Goal: Task Accomplishment & Management: Use online tool/utility

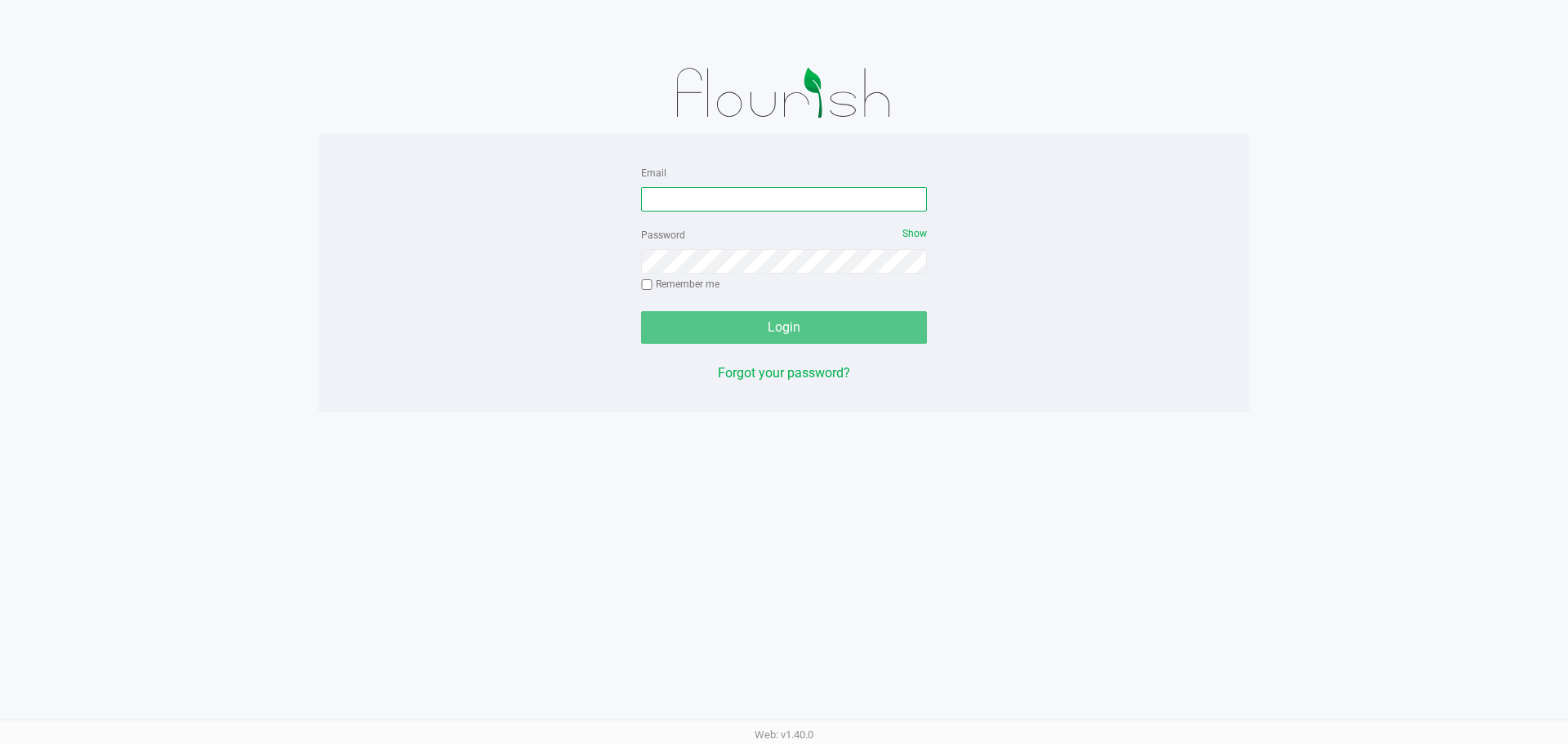
click at [677, 201] on input "Email" at bounding box center [784, 199] width 286 height 25
type input "v"
type input "[EMAIL_ADDRESS][DOMAIN_NAME]"
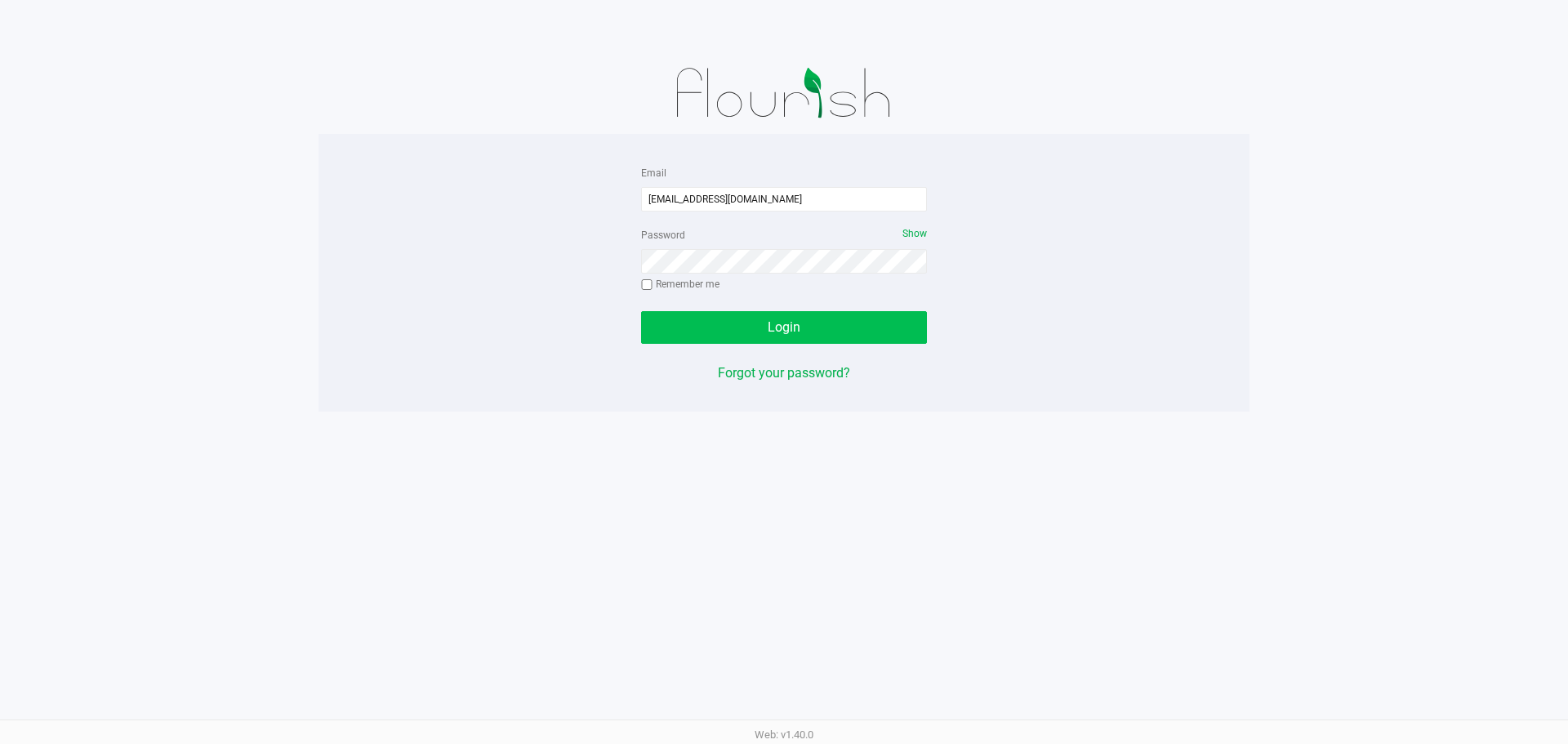
click at [741, 316] on button "Login" at bounding box center [784, 327] width 286 height 33
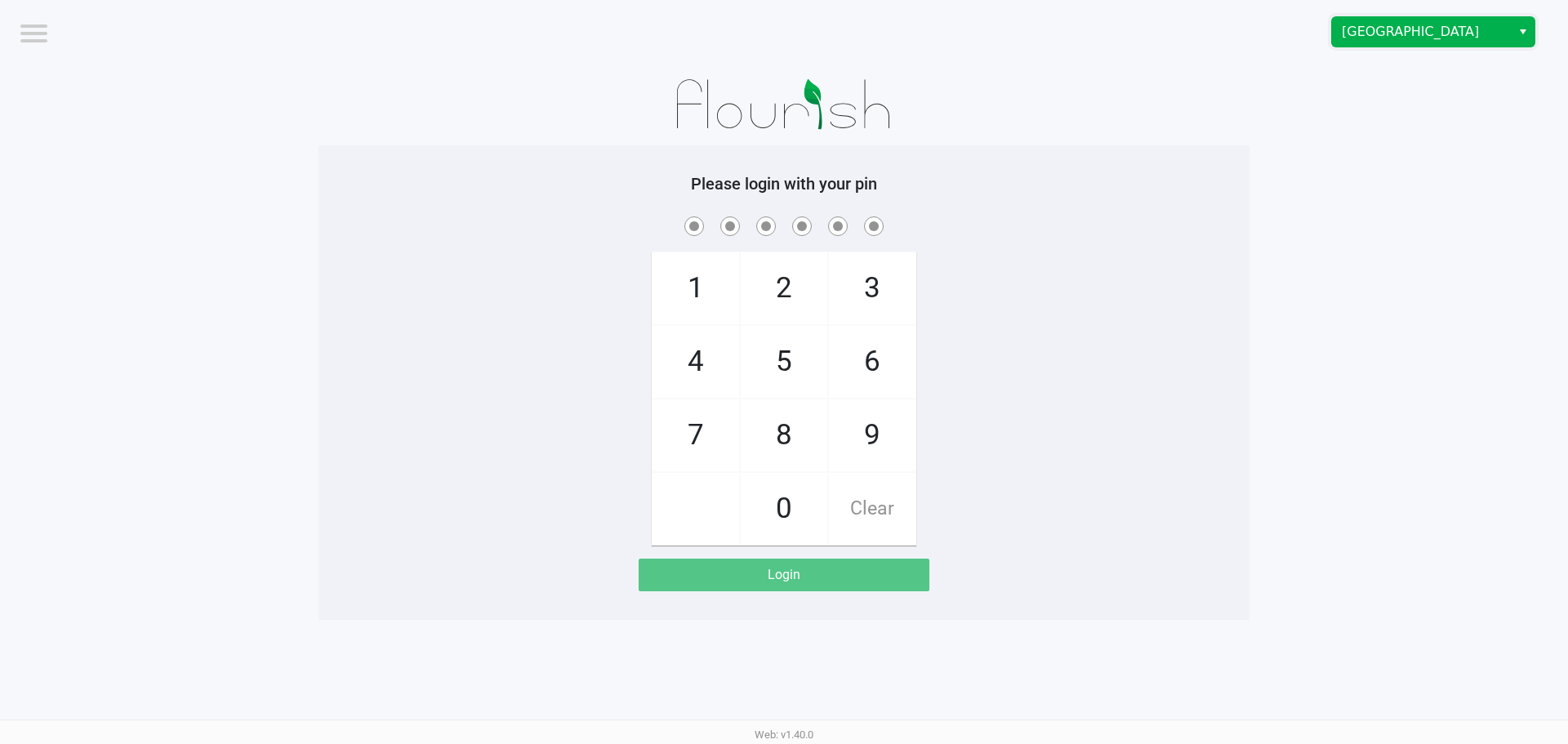
click at [1358, 30] on span "[GEOGRAPHIC_DATA]" at bounding box center [1422, 31] width 159 height 19
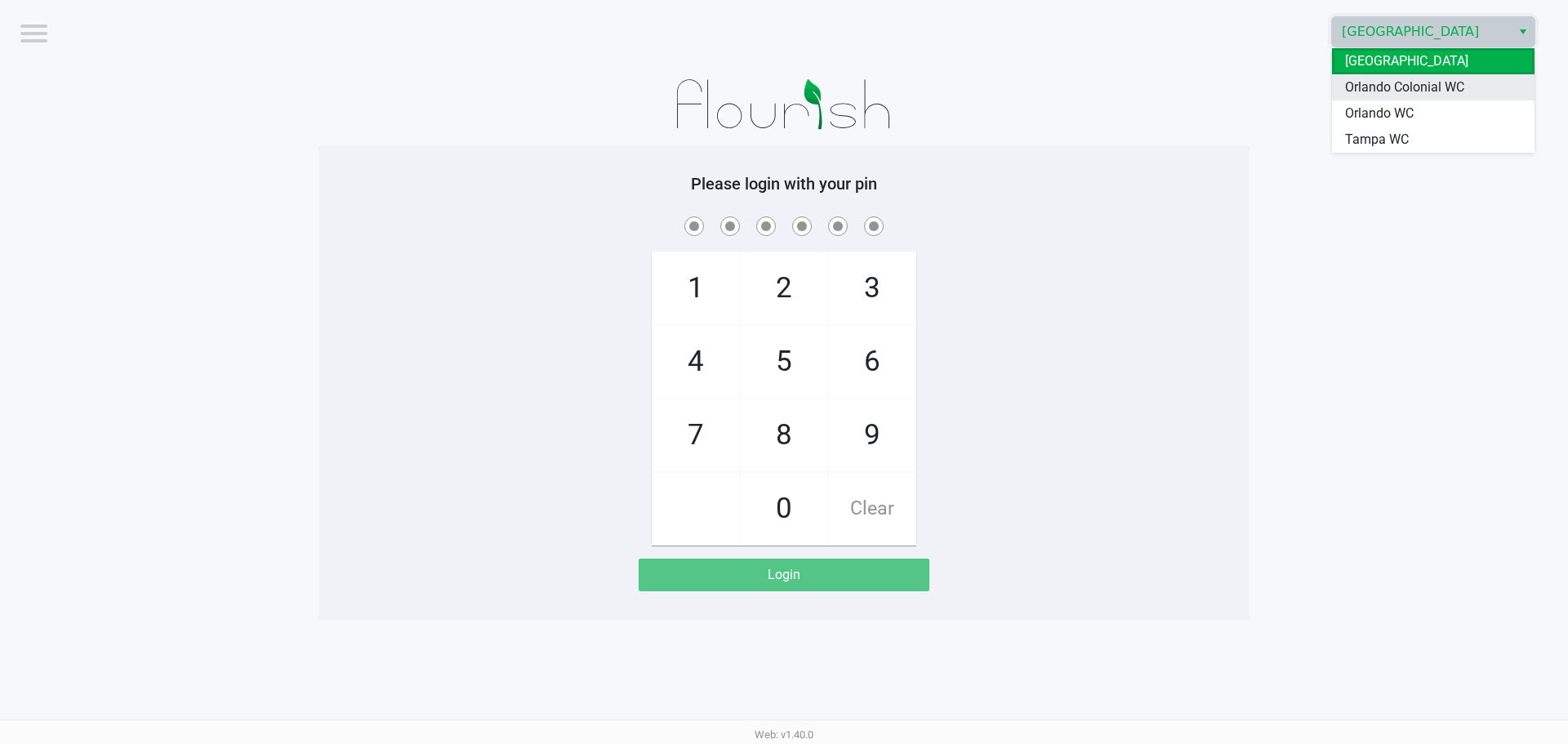
click at [1365, 81] on span "Orlando Colonial WC" at bounding box center [1404, 87] width 119 height 19
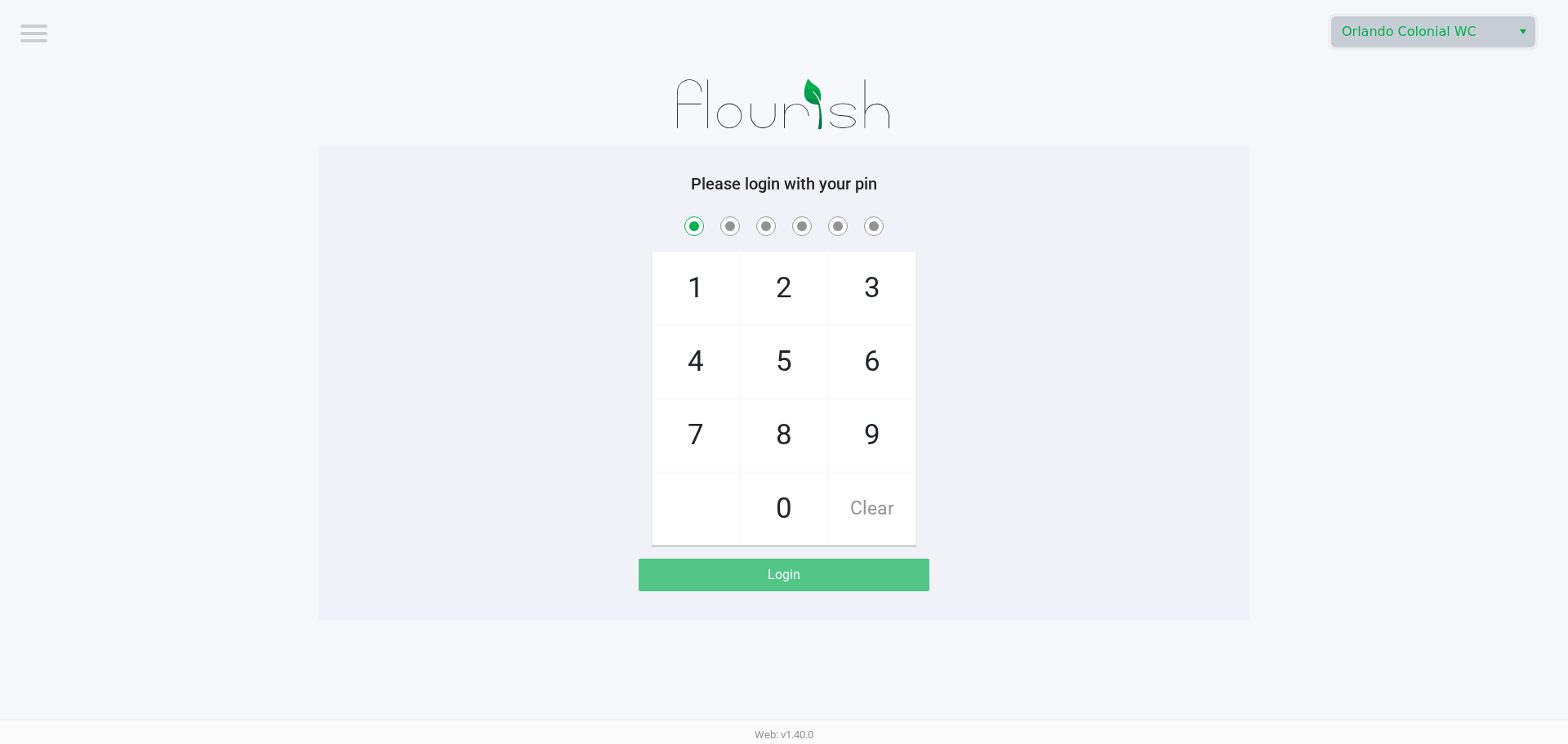
checkbox input "true"
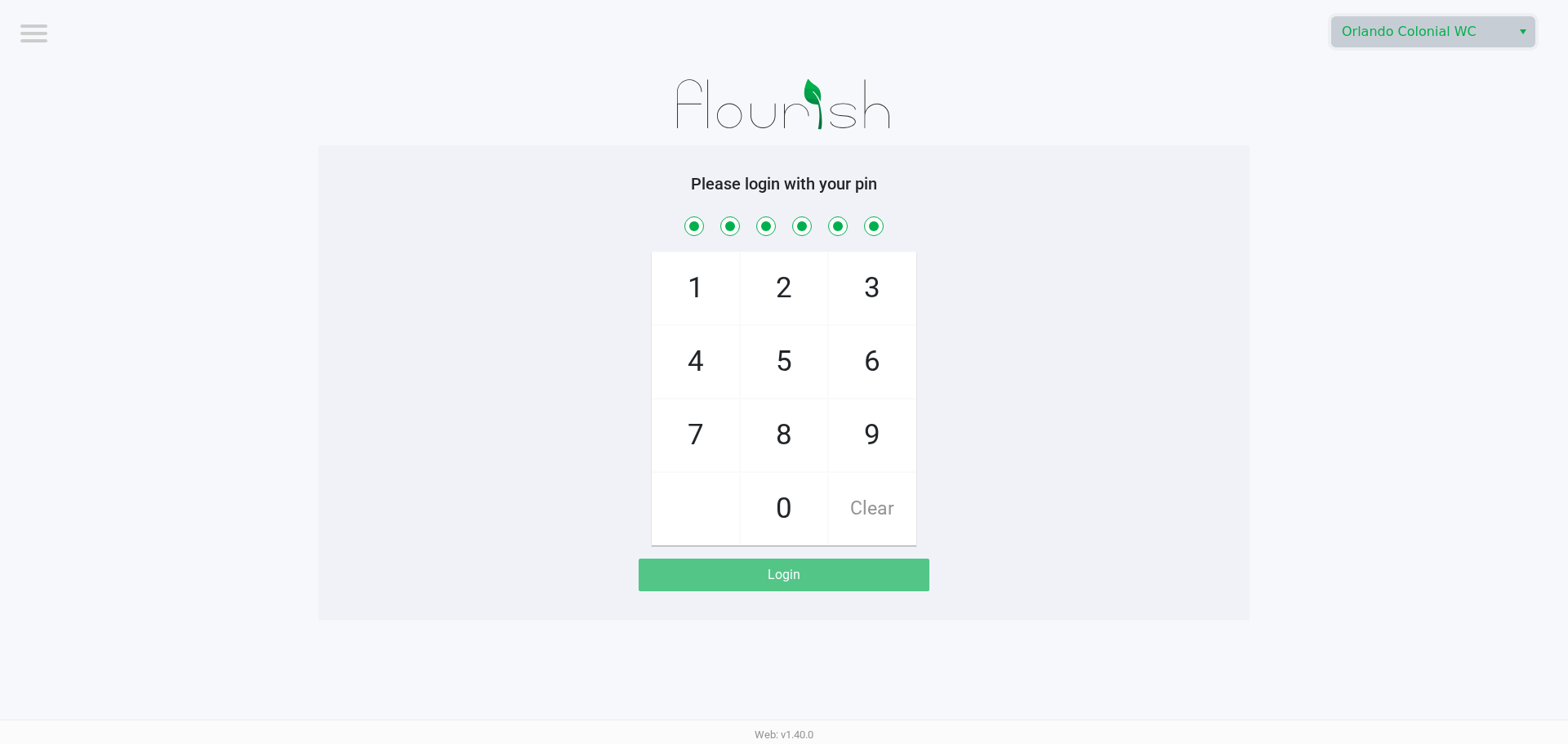
checkbox input "true"
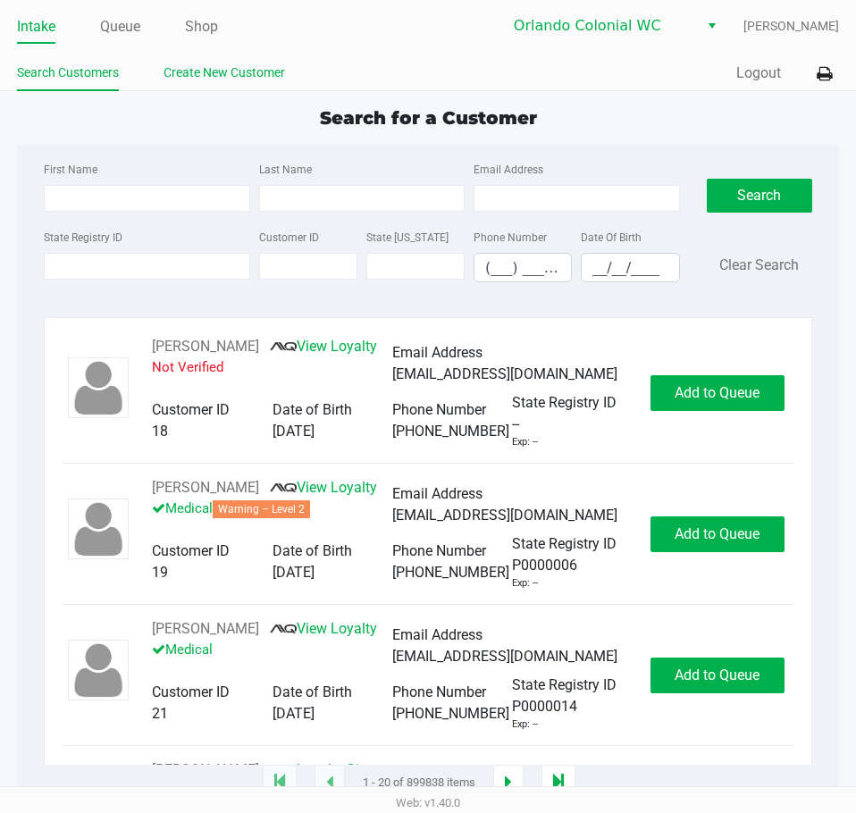
click at [203, 75] on link "Create New Customer" at bounding box center [223, 73] width 121 height 22
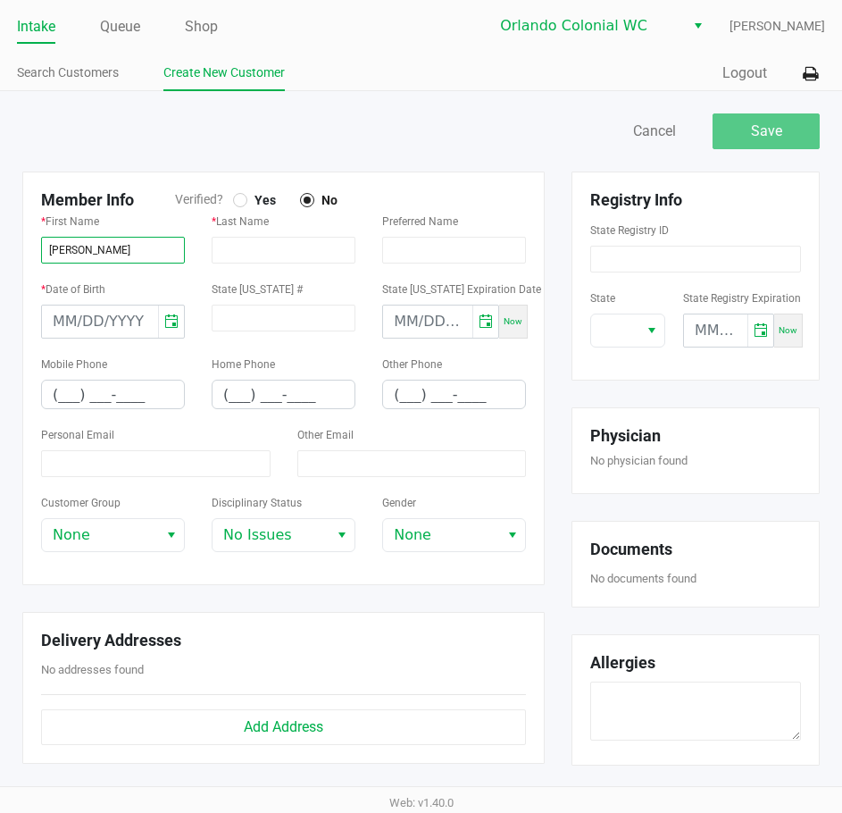
type input "JOHN"
type input "MCDANIEL"
click at [236, 199] on div at bounding box center [240, 200] width 14 height 14
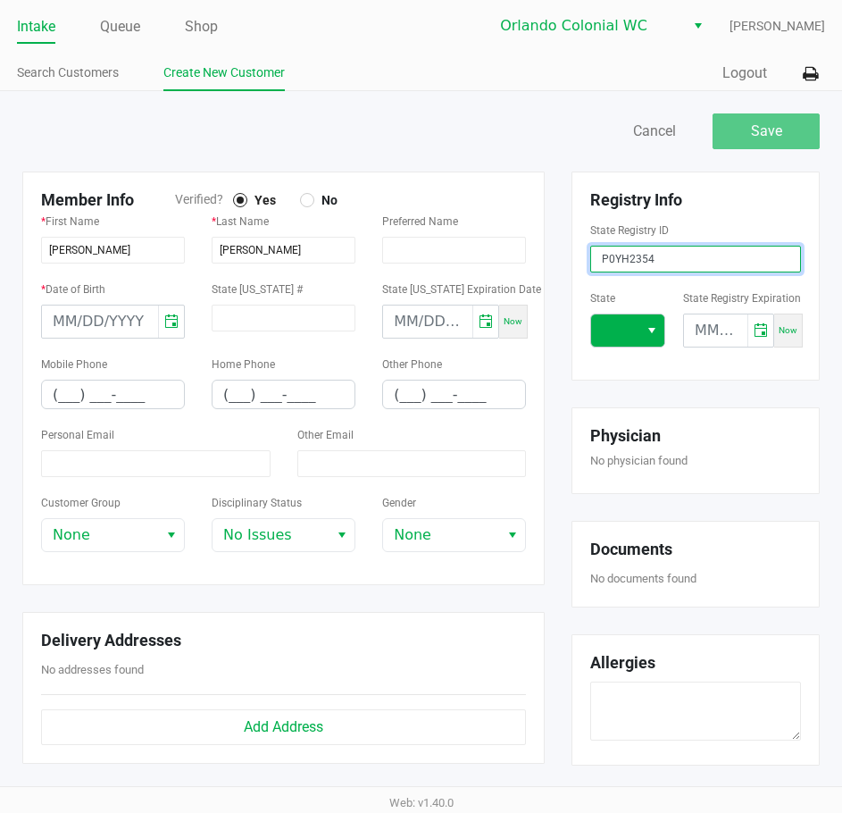
click at [647, 322] on span "Select" at bounding box center [652, 330] width 14 height 21
type input "P0YH2354"
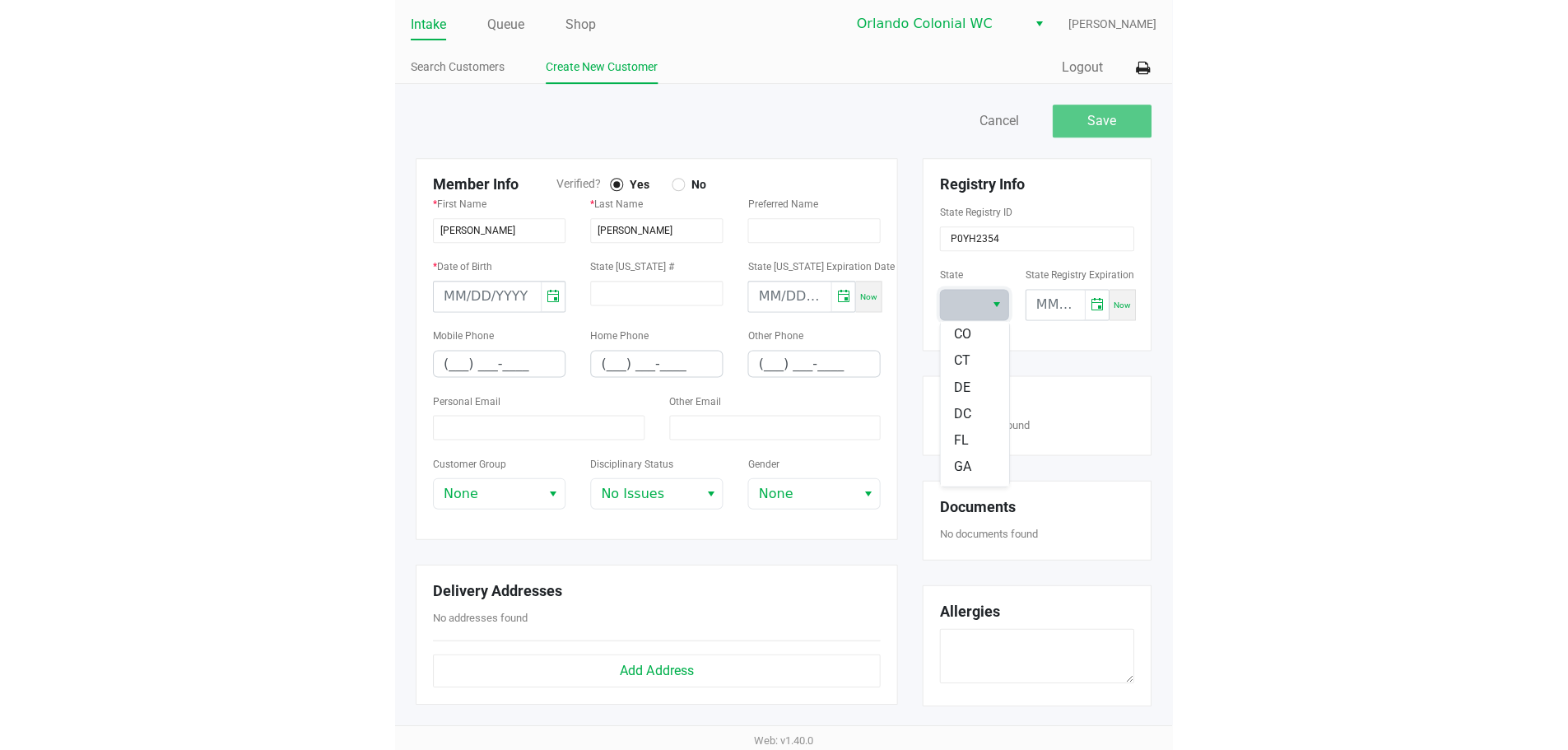
scroll to position [165, 0]
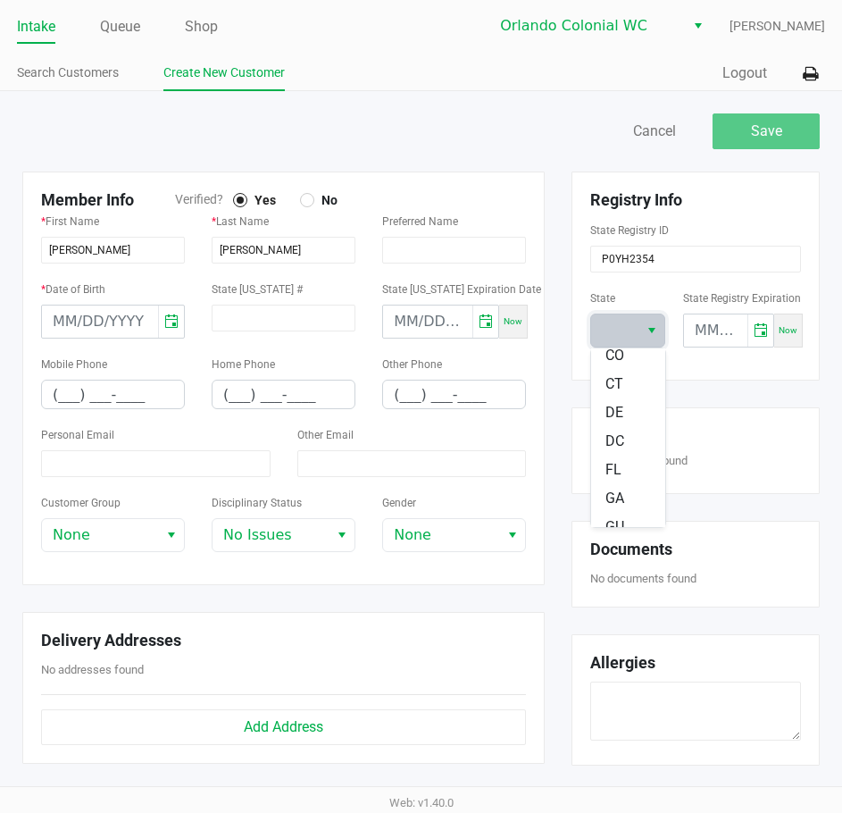
click at [632, 466] on li "FL" at bounding box center [628, 470] width 74 height 29
click at [56, 400] on input "(___) ___-____" at bounding box center [113, 395] width 142 height 28
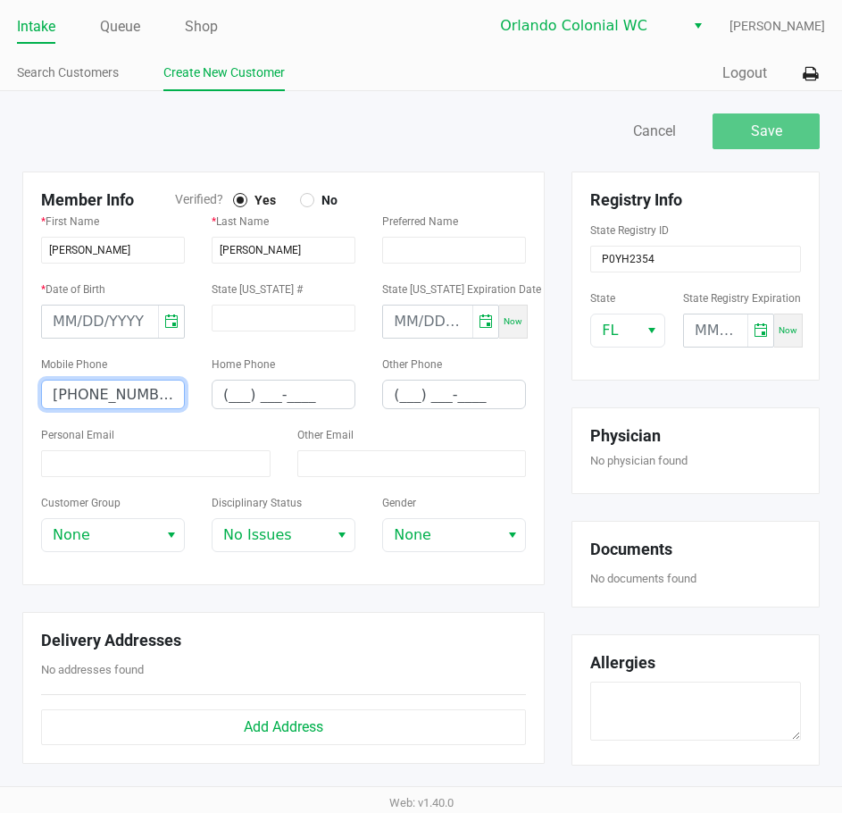
type input "(407) 446-2592"
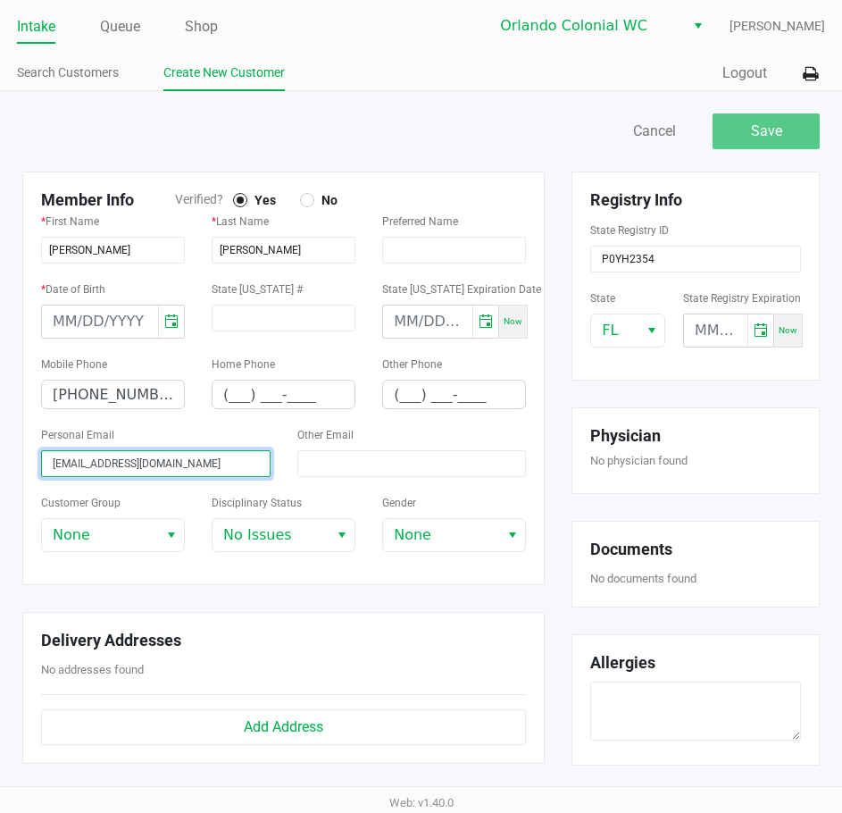
type input "abrader@mac.com"
click at [425, 105] on div "Save Cancel Member Info Verified? Yes No * First Name JOHN * Last Name MCDANIEL…" at bounding box center [421, 607] width 842 height 1033
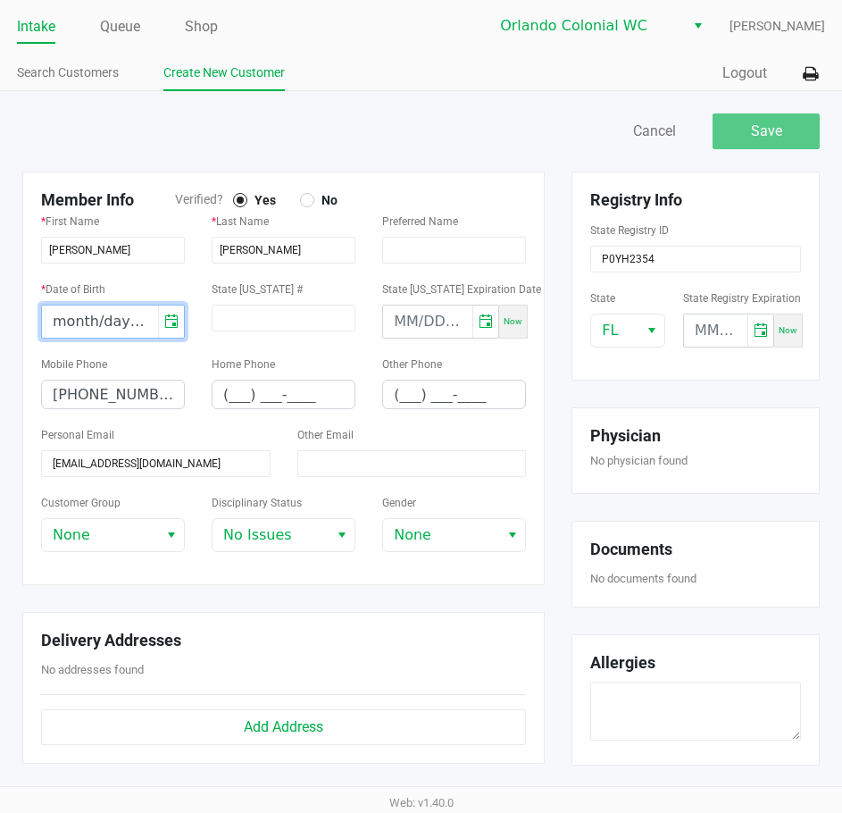
click at [60, 316] on input "month/day/year" at bounding box center [100, 321] width 116 height 32
type input "07/01/1975"
click at [536, 142] on div "Save Cancel" at bounding box center [628, 131] width 413 height 36
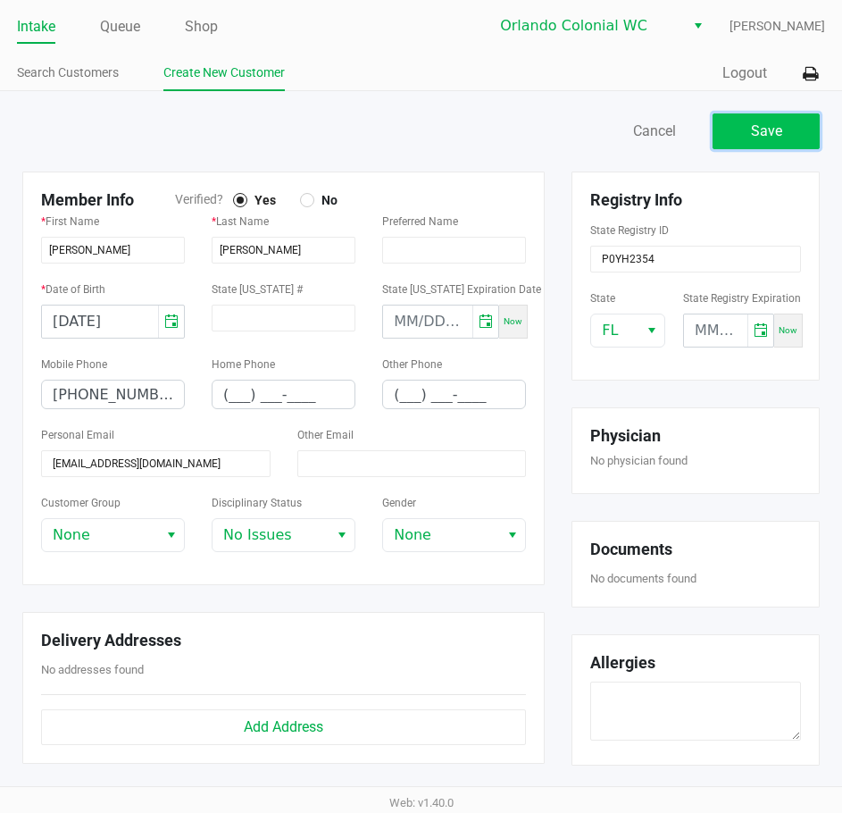
click at [780, 128] on span "Save" at bounding box center [766, 130] width 31 height 17
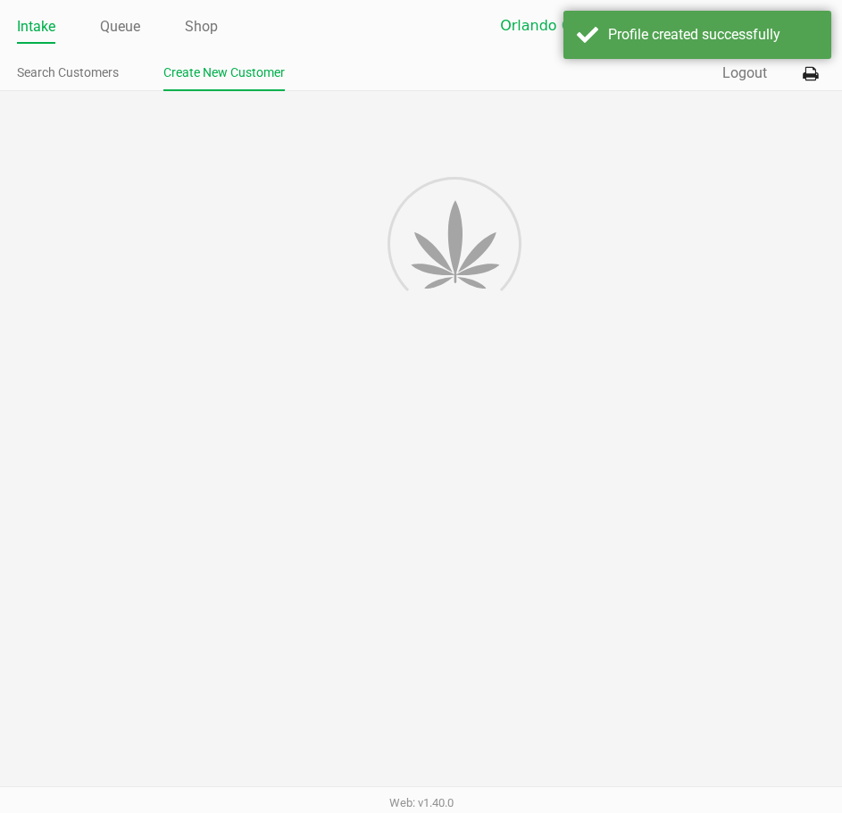
type input "---"
type input "( __) ___-____"
type input "---"
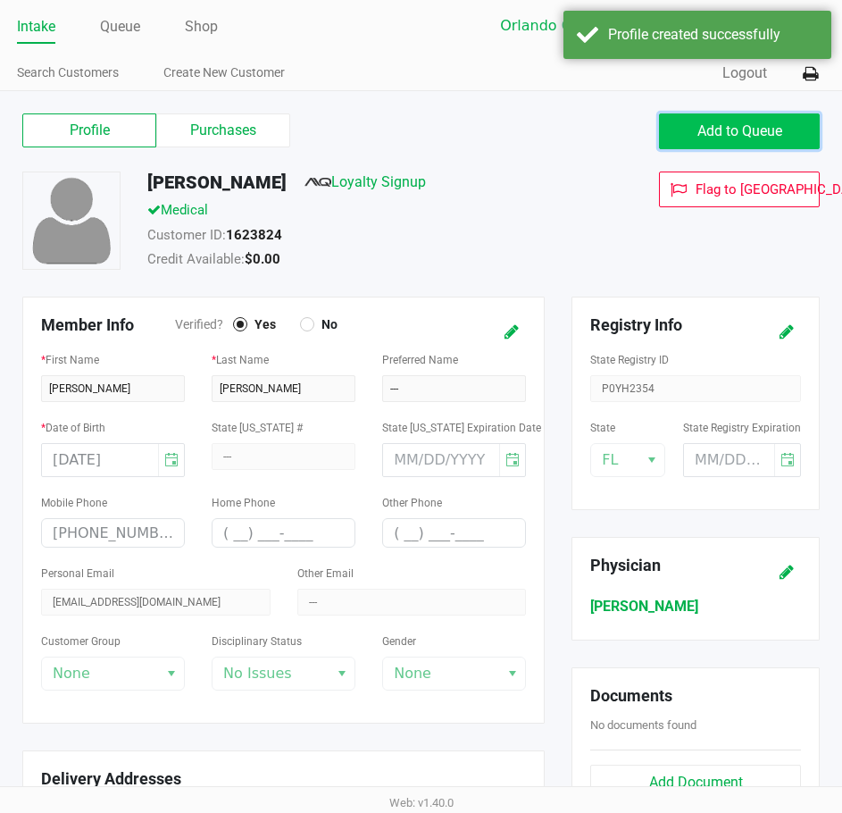
click at [776, 129] on span "Add to Queue" at bounding box center [740, 130] width 85 height 17
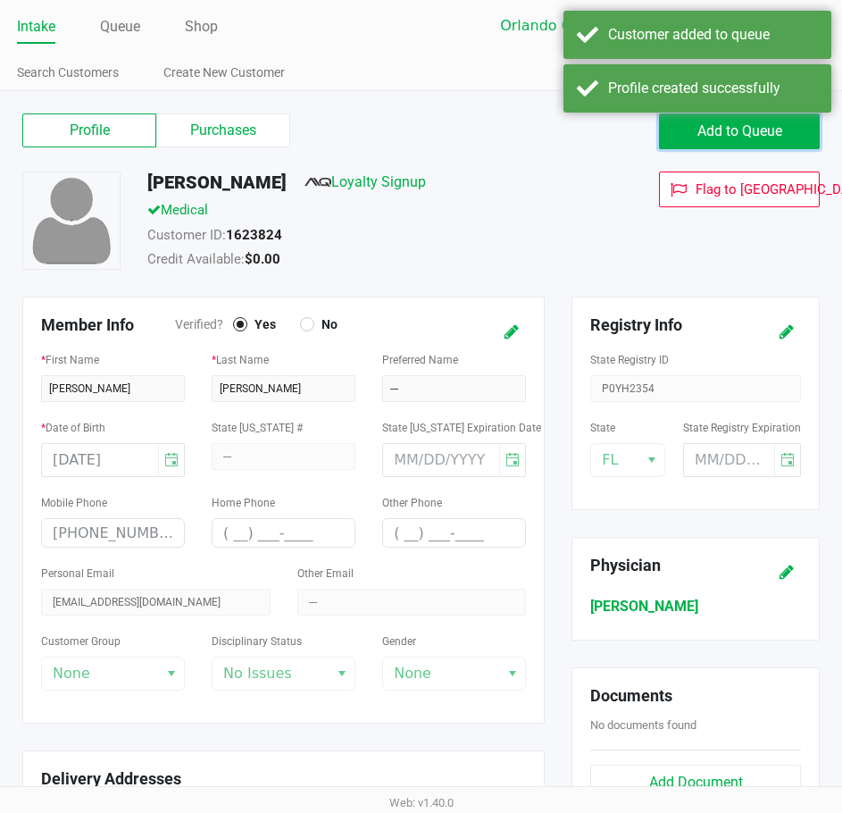
click at [774, 130] on span "Add to Queue" at bounding box center [740, 130] width 85 height 17
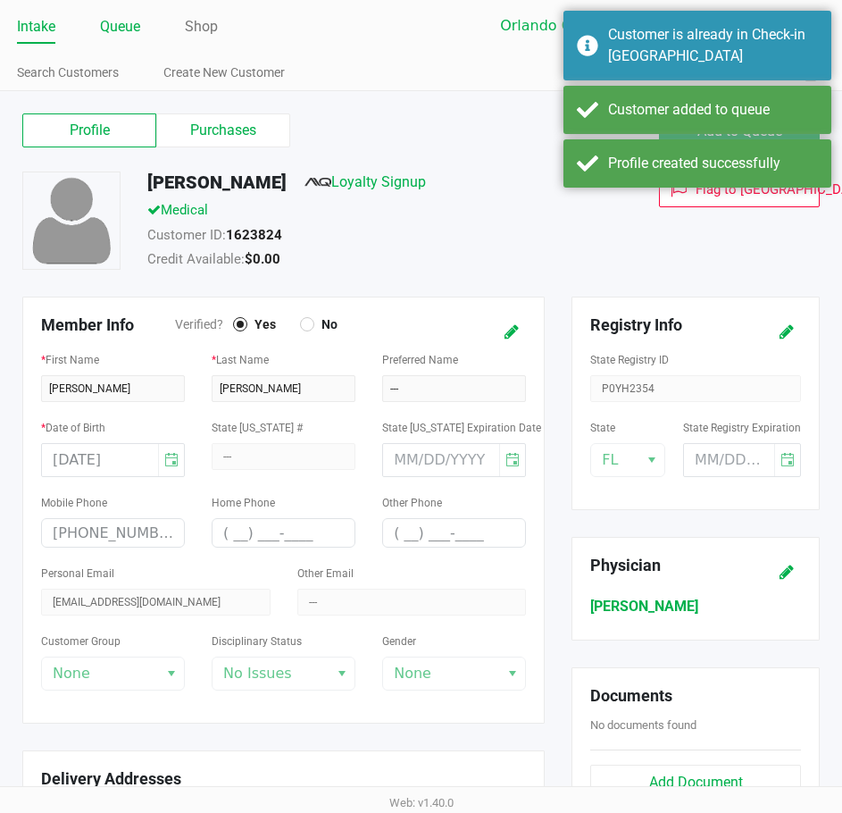
click at [124, 26] on link "Queue" at bounding box center [120, 26] width 40 height 25
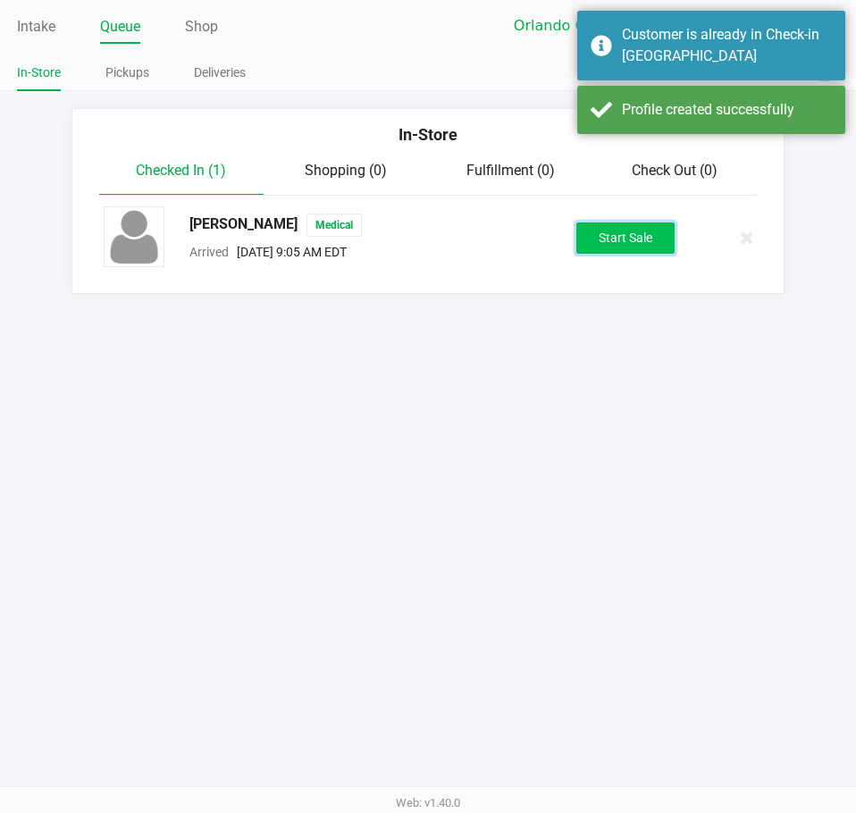
click at [612, 226] on button "Start Sale" at bounding box center [625, 237] width 98 height 31
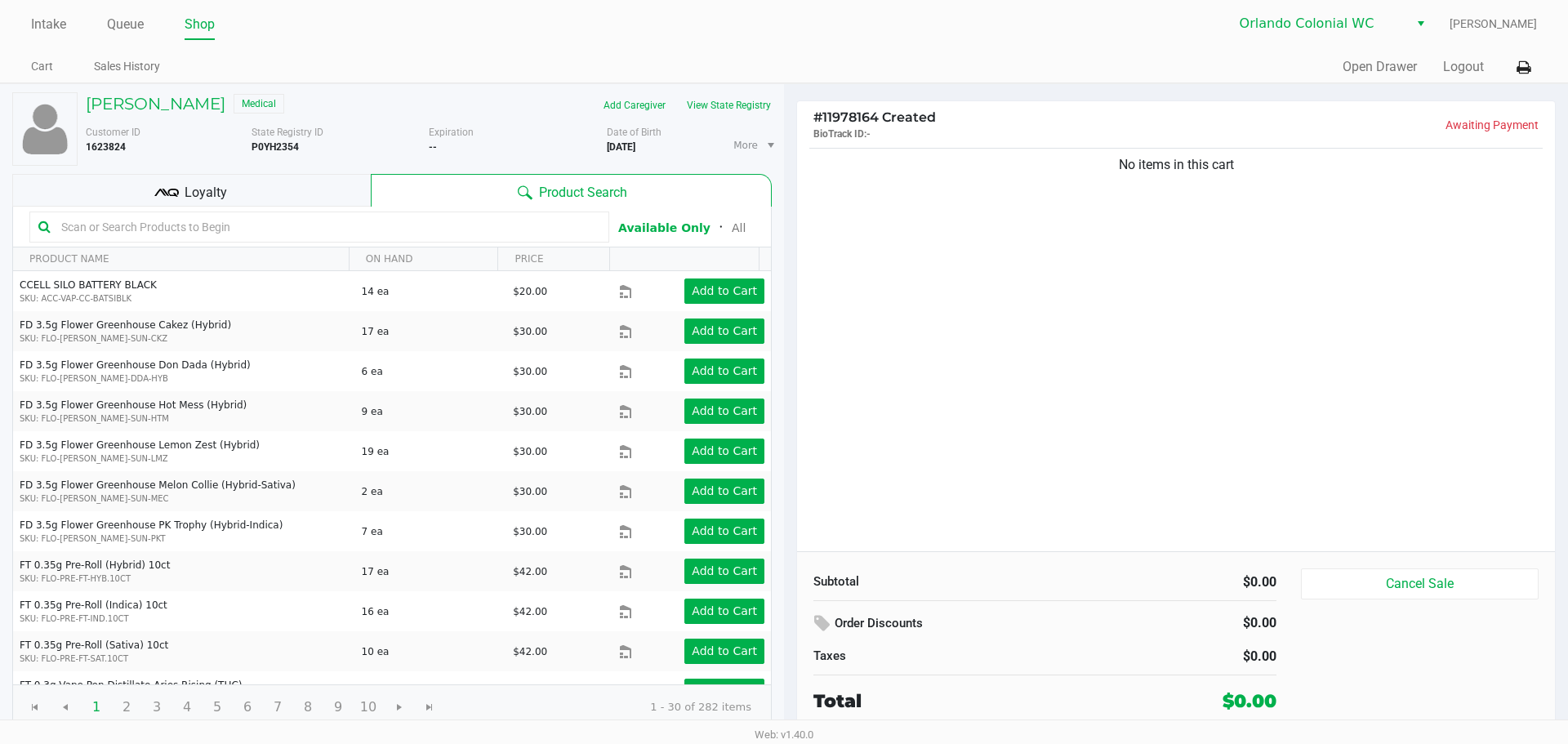
click at [1083, 309] on div "No items in this cart" at bounding box center [1176, 347] width 758 height 407
click at [990, 421] on div "No items in this cart" at bounding box center [1176, 347] width 758 height 407
click at [1195, 294] on div "No items in this cart" at bounding box center [1176, 347] width 758 height 407
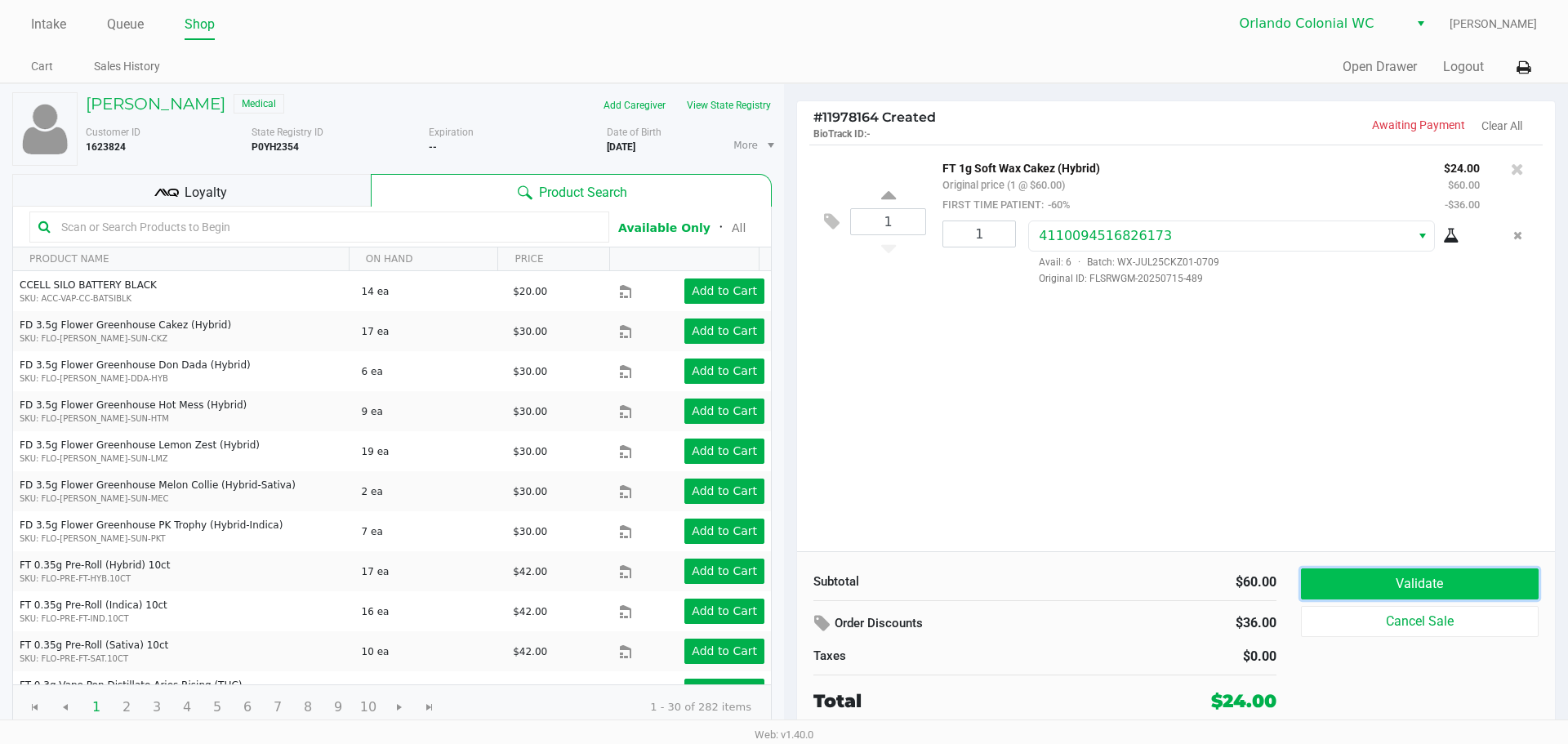
click at [1394, 589] on button "Validate" at bounding box center [1420, 584] width 238 height 31
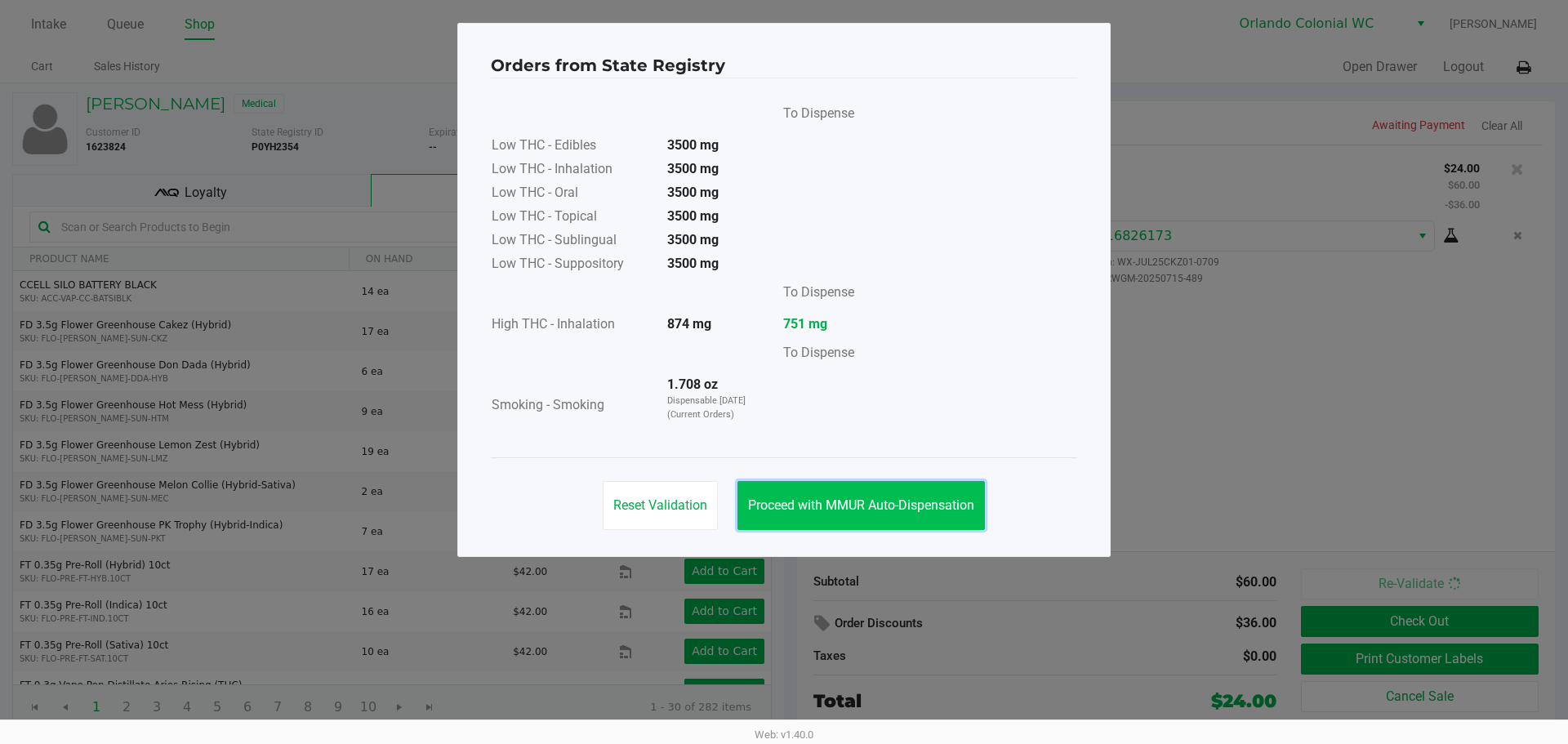
click at [859, 500] on span "Proceed with MMUR Auto-Dispensation" at bounding box center [860, 505] width 226 height 16
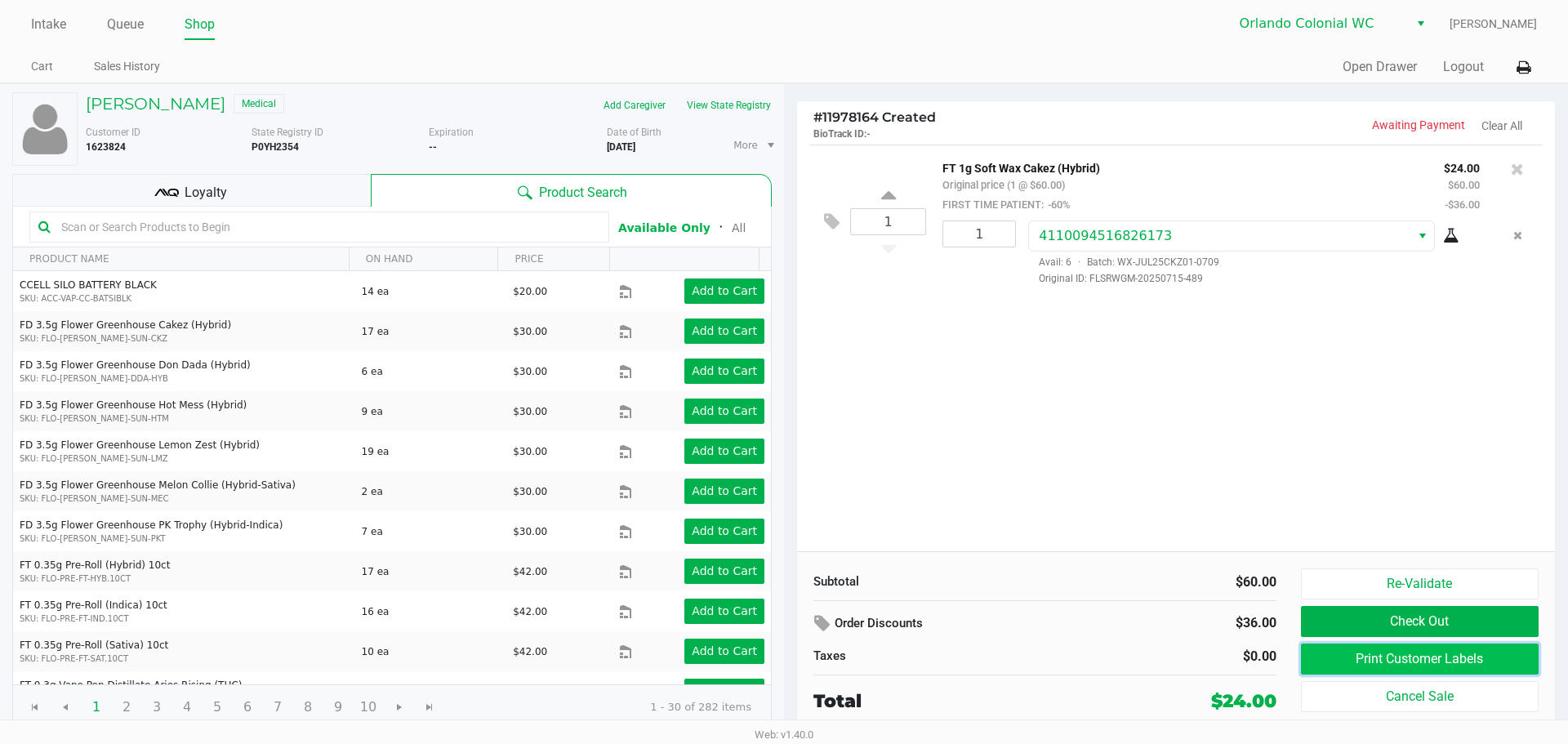
click at [1372, 656] on button "Print Customer Labels" at bounding box center [1420, 659] width 238 height 31
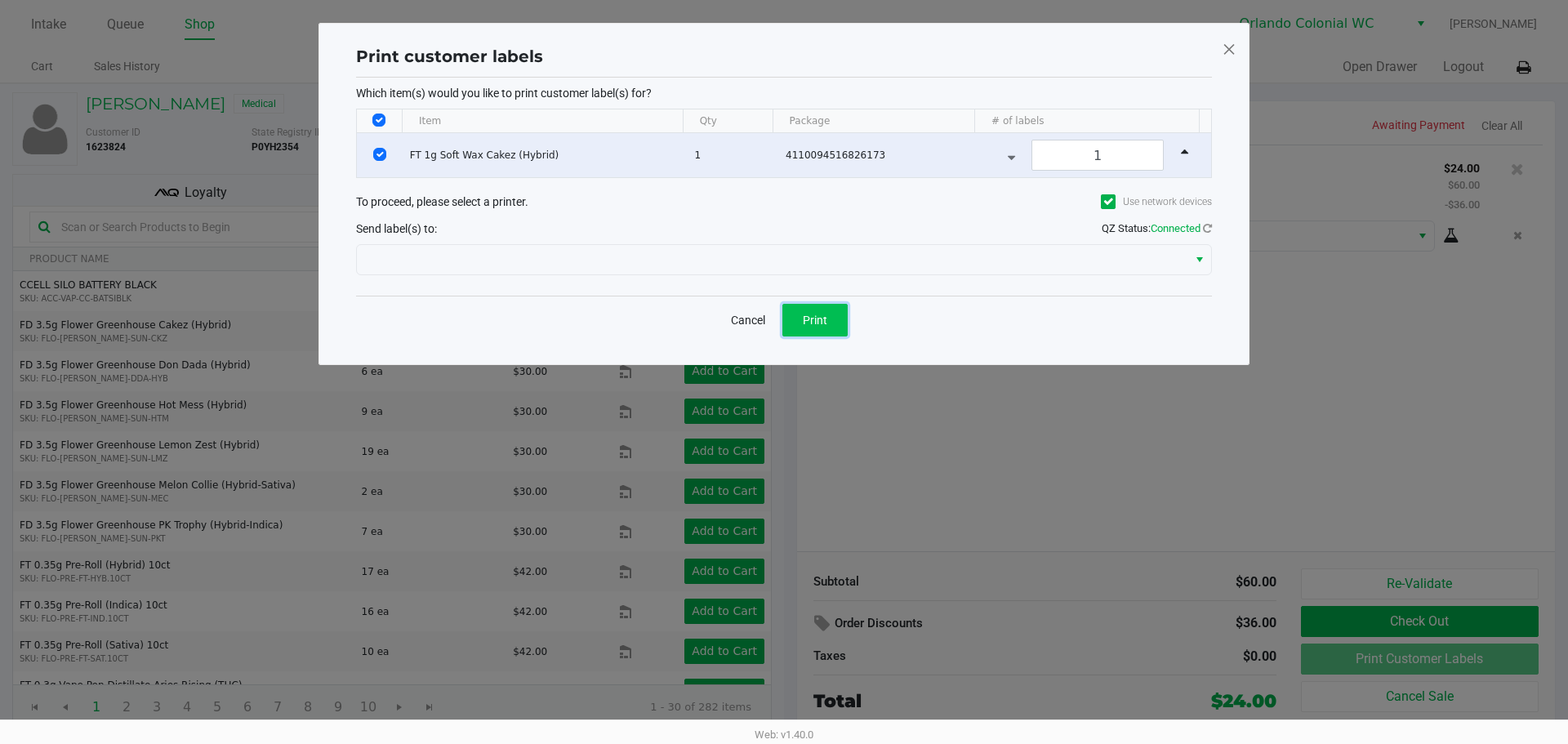
click at [816, 318] on span "Print" at bounding box center [815, 320] width 25 height 13
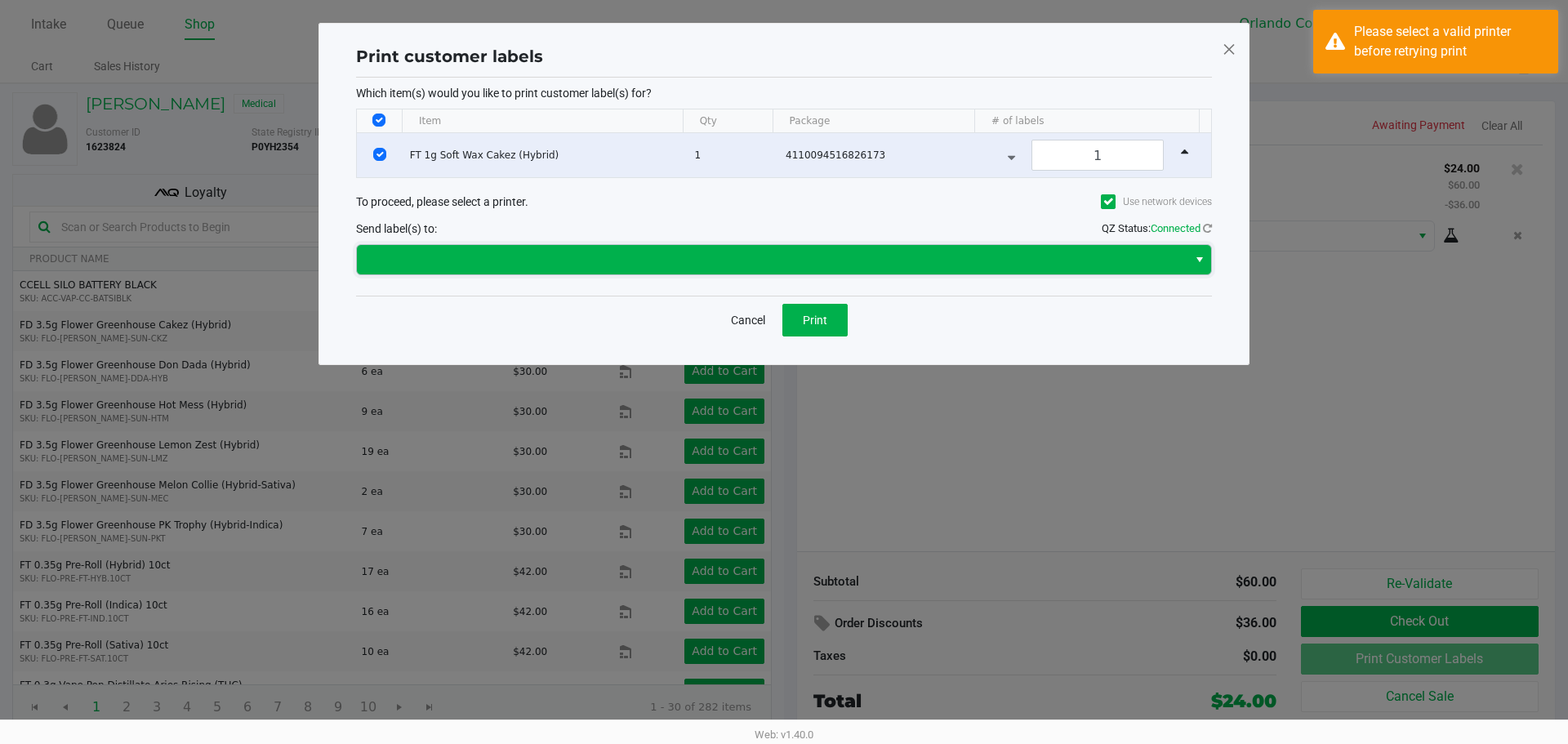
click at [783, 251] on span at bounding box center [772, 259] width 811 height 19
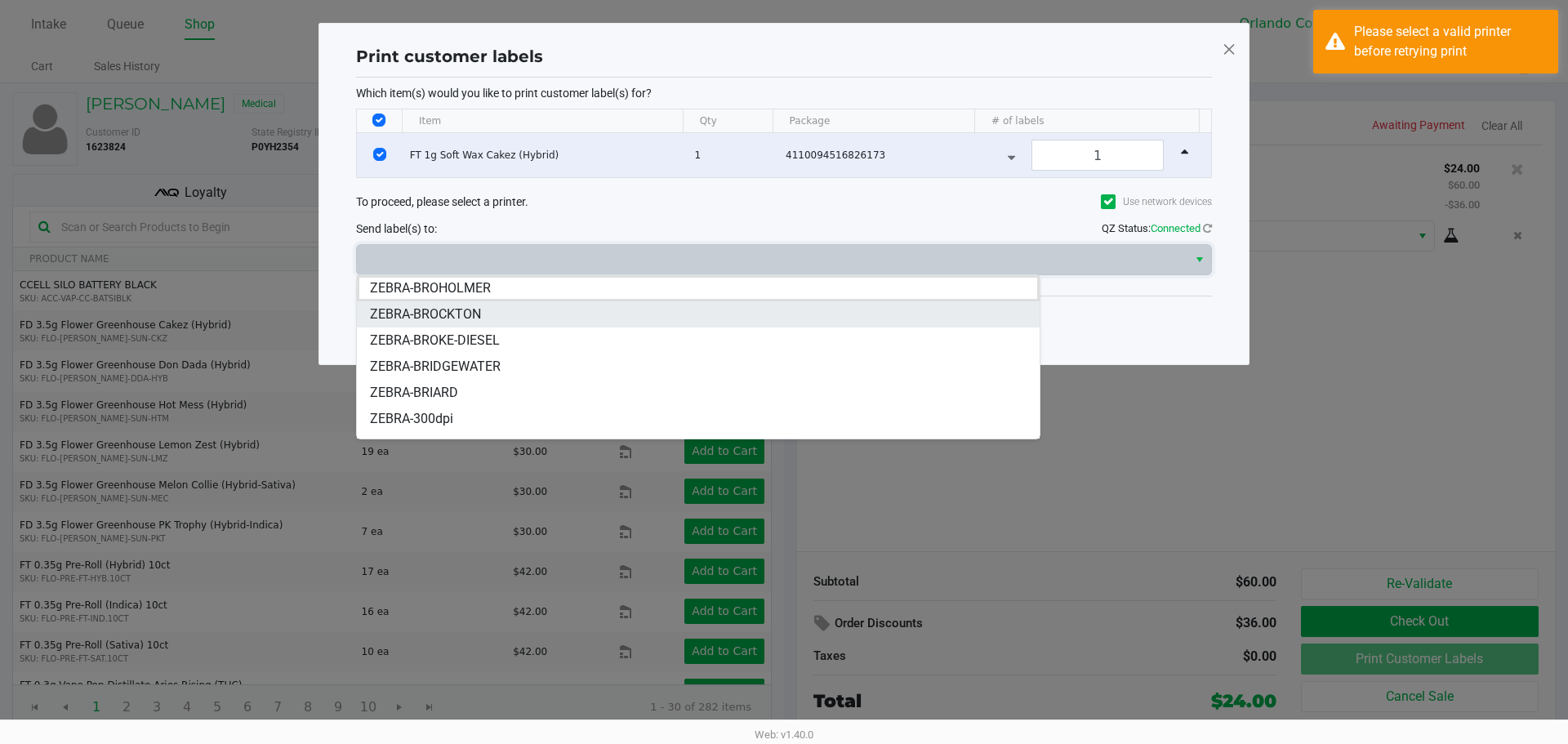
click at [465, 310] on span "ZEBRA-BROCKTON" at bounding box center [425, 314] width 111 height 19
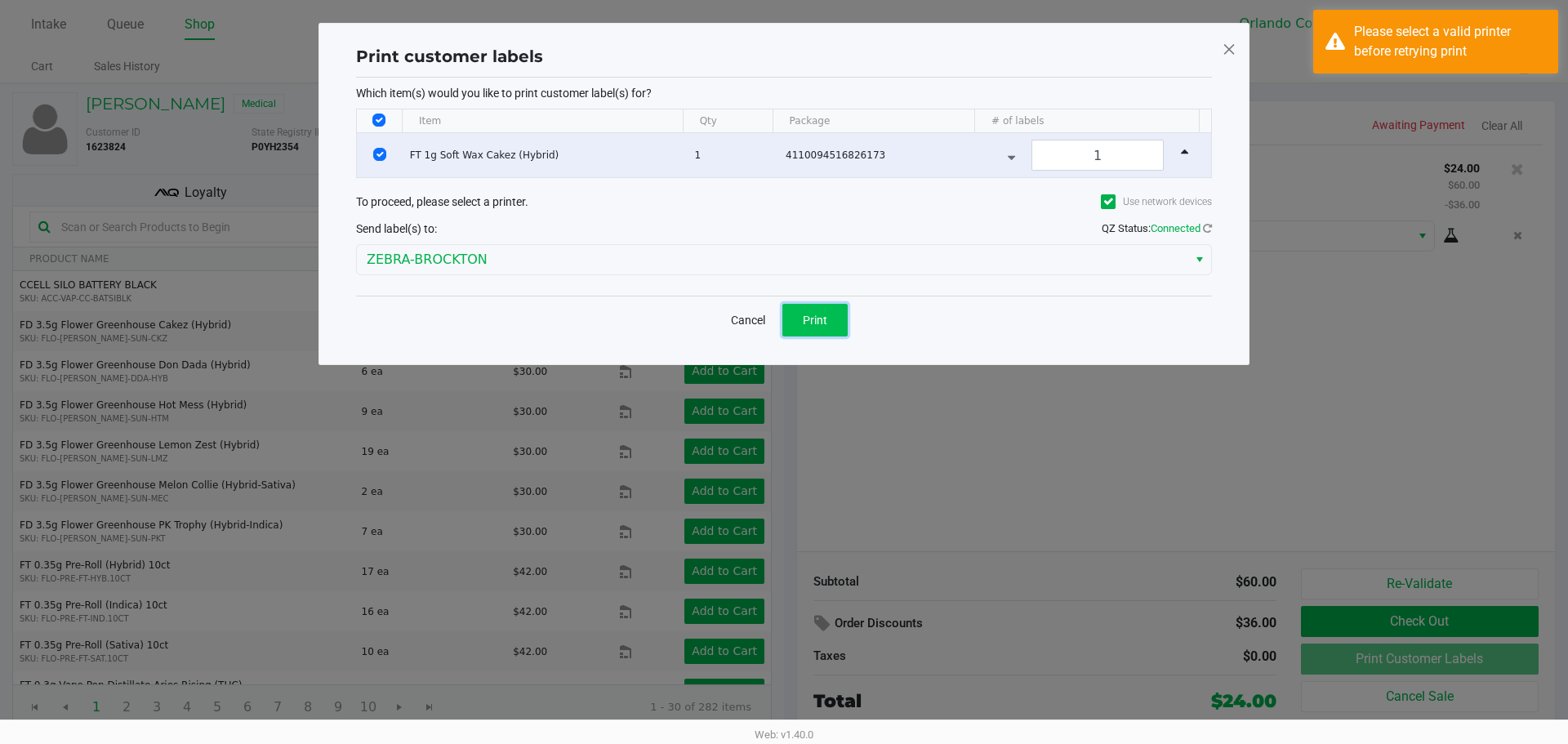
click at [801, 313] on button "Print" at bounding box center [815, 320] width 65 height 33
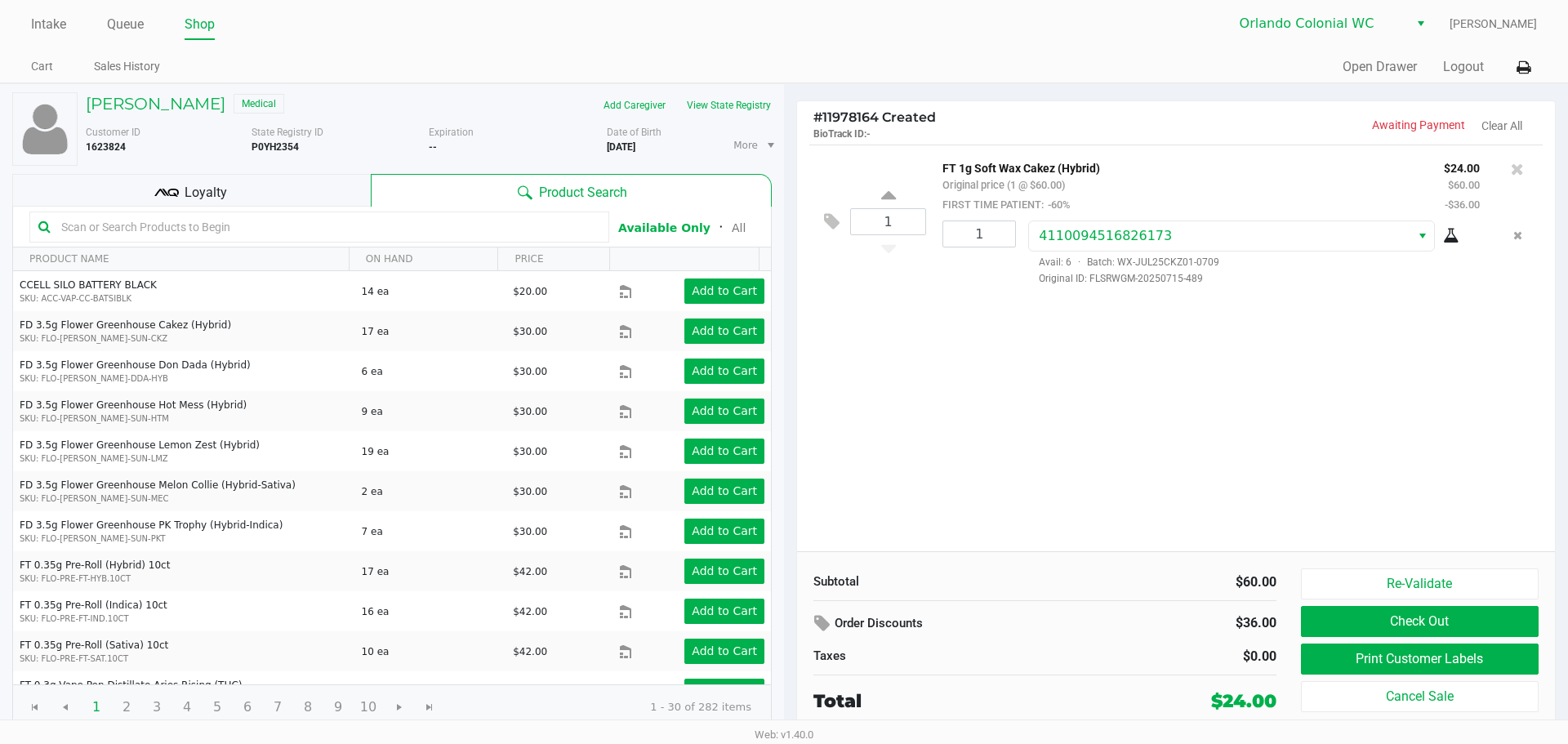
click at [221, 193] on span "Loyalty" at bounding box center [206, 192] width 42 height 19
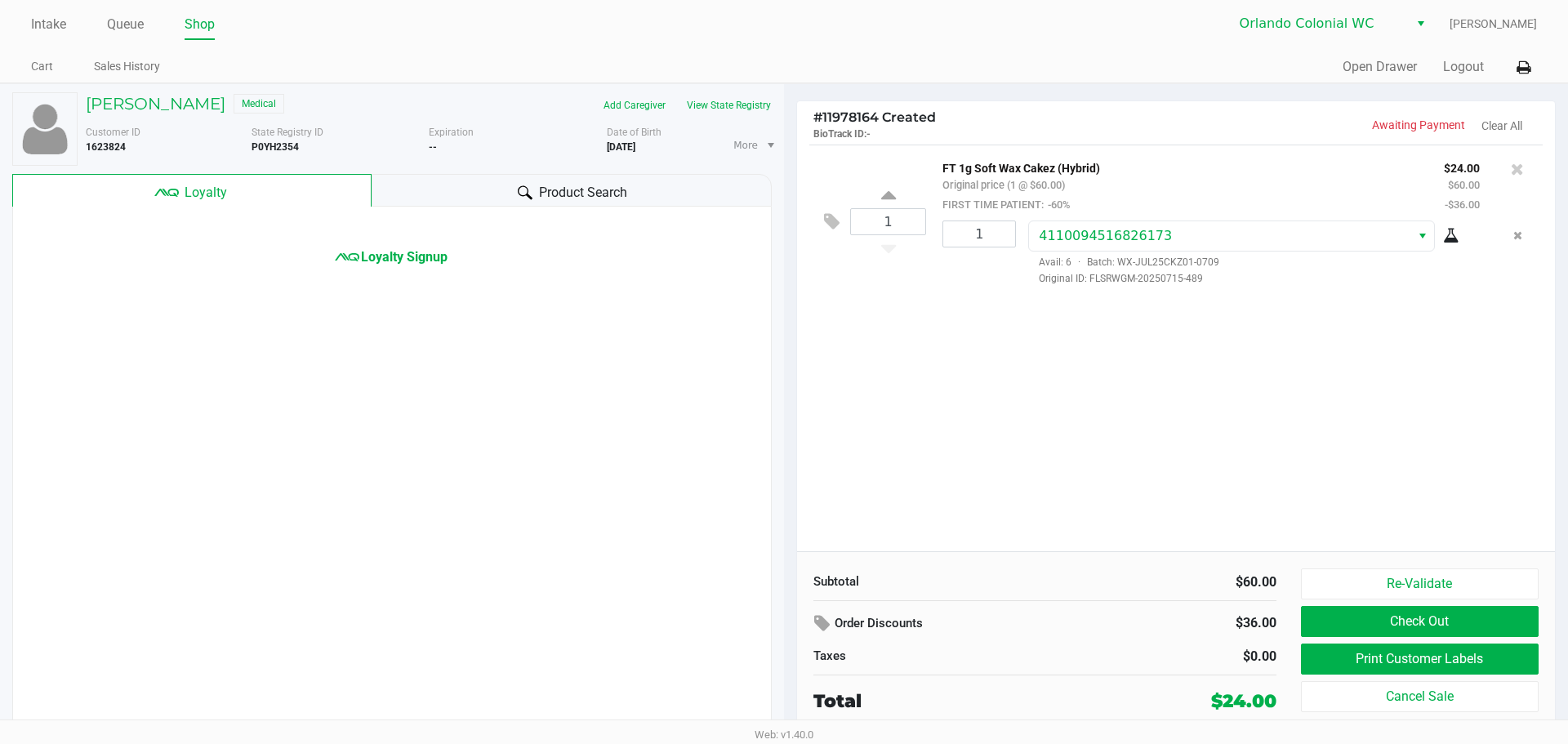
click at [404, 258] on span "Loyalty Signup" at bounding box center [404, 257] width 87 height 19
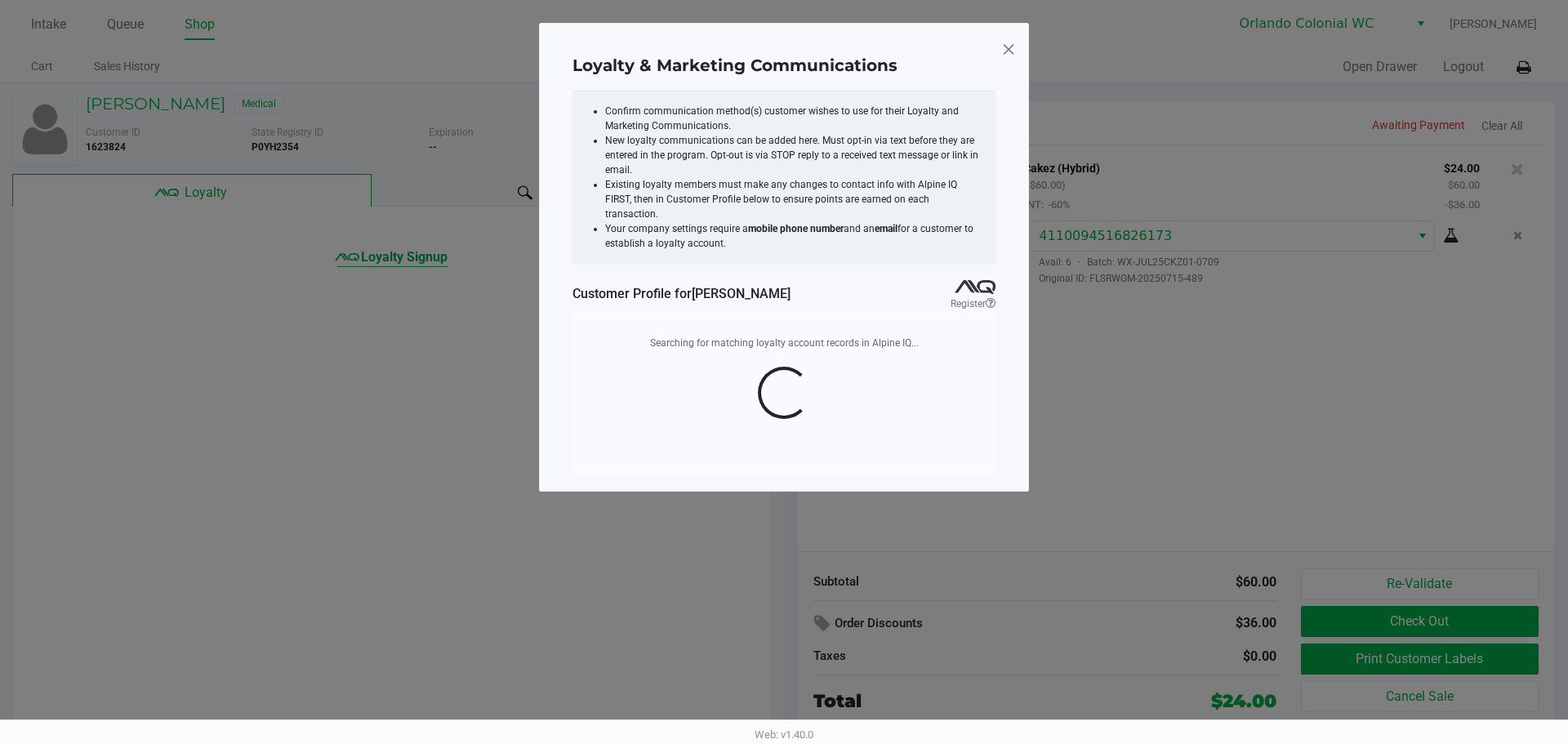
click at [1014, 56] on span at bounding box center [1008, 48] width 15 height 27
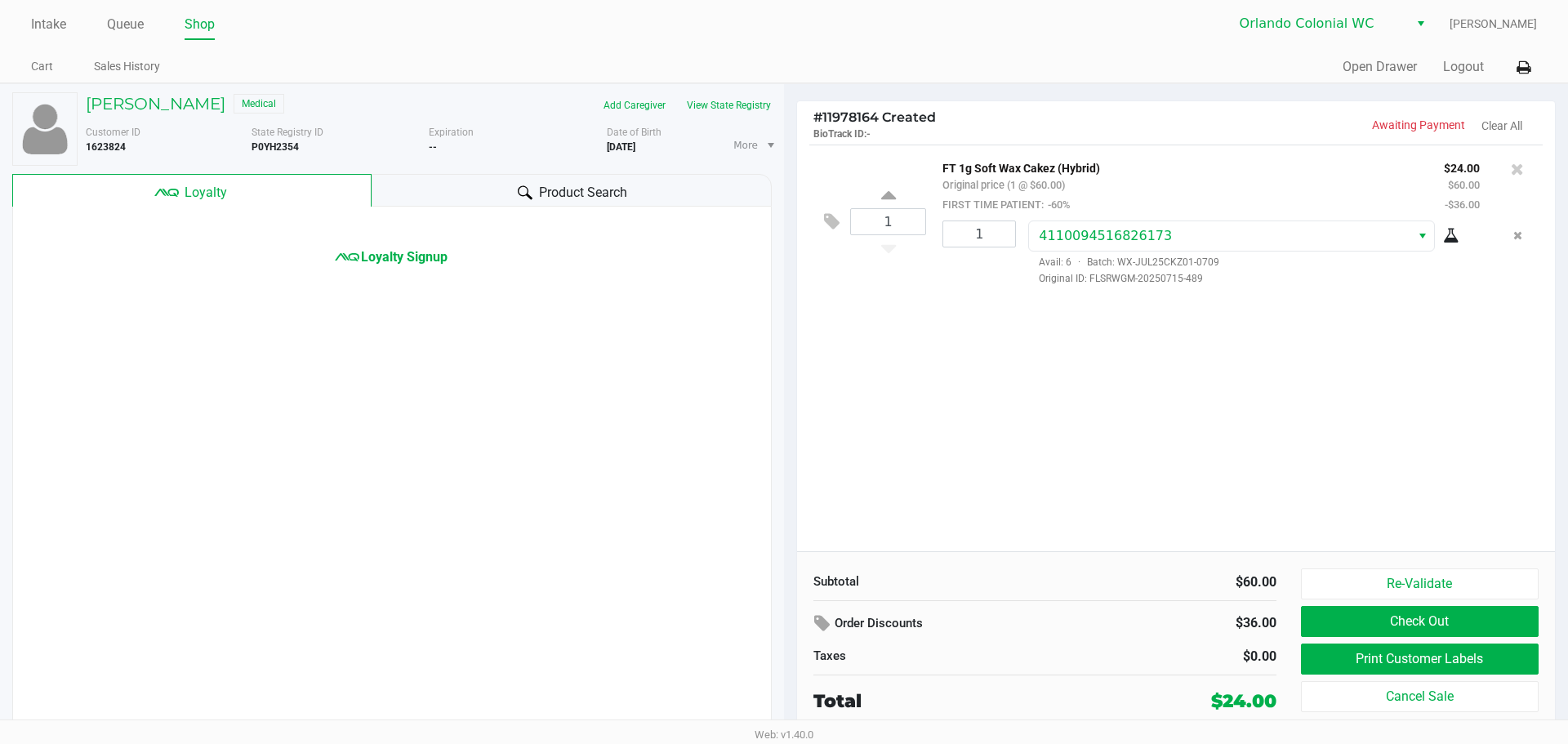
click at [427, 250] on span "Loyalty Signup" at bounding box center [404, 257] width 87 height 19
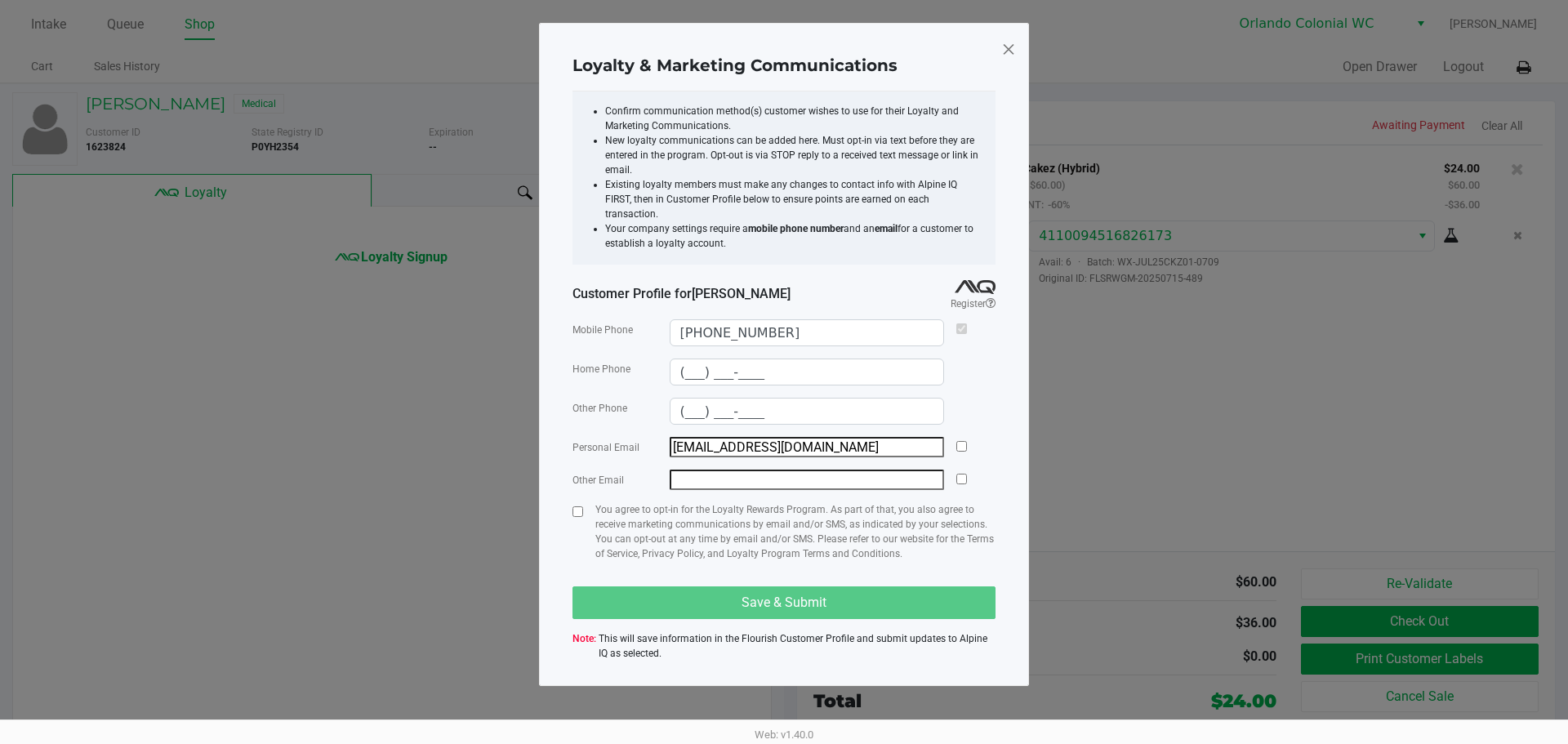
click at [967, 441] on input "checkbox" at bounding box center [962, 446] width 11 height 11
checkbox input "true"
click at [580, 506] on input "checkbox" at bounding box center [578, 512] width 11 height 11
checkbox input "true"
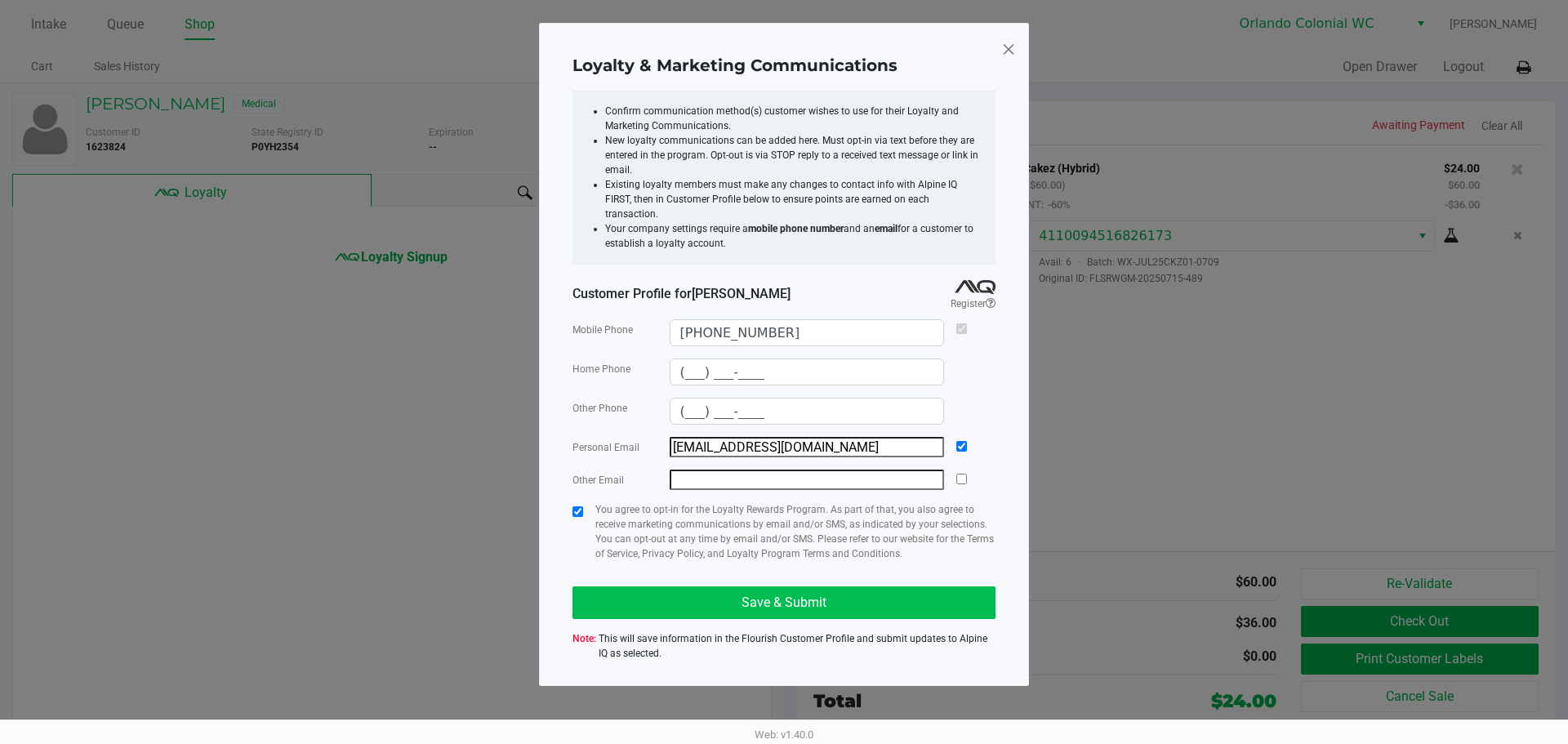
click at [741, 588] on button "Save & Submit" at bounding box center [784, 602] width 423 height 33
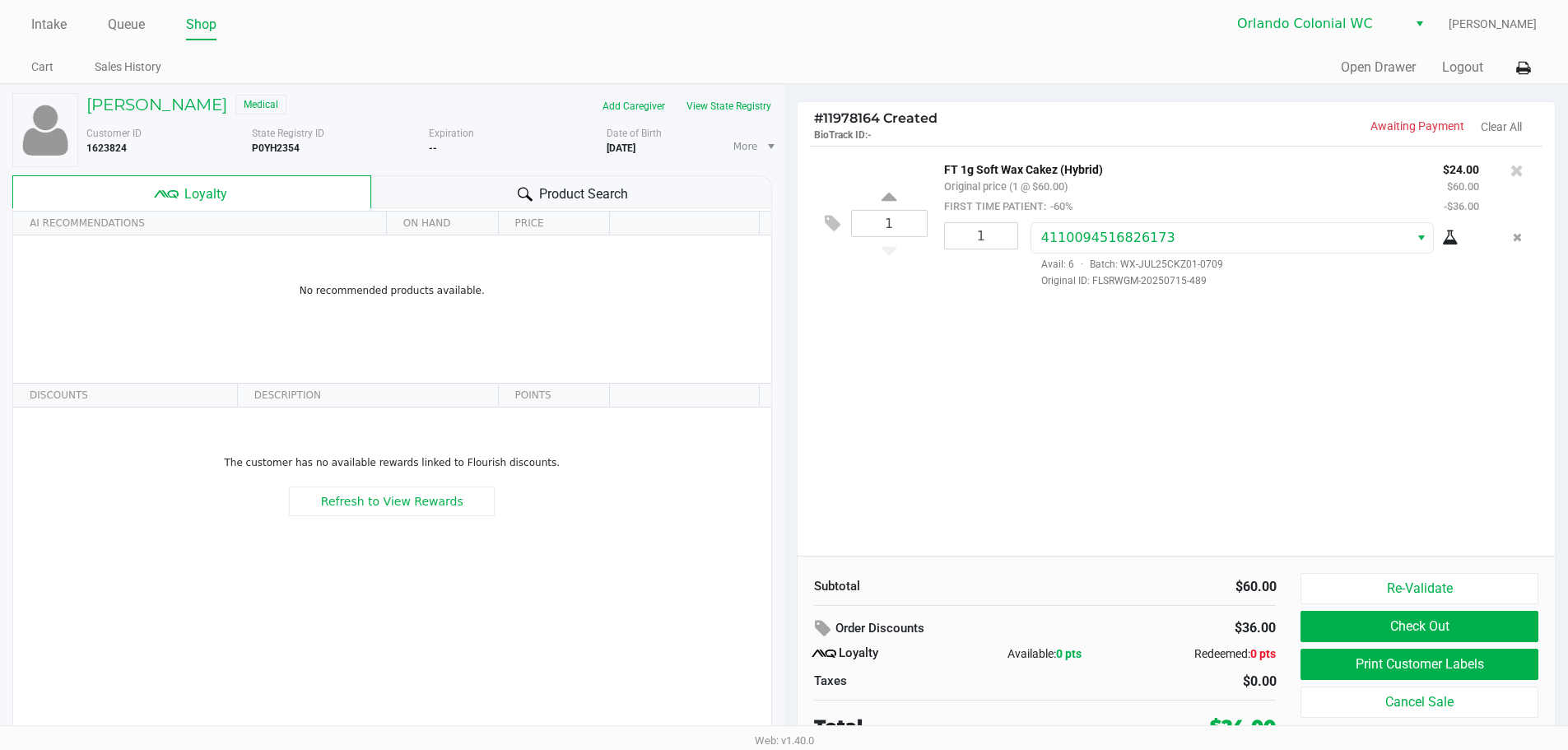
click at [1429, 632] on button "Check Out" at bounding box center [1418, 627] width 237 height 31
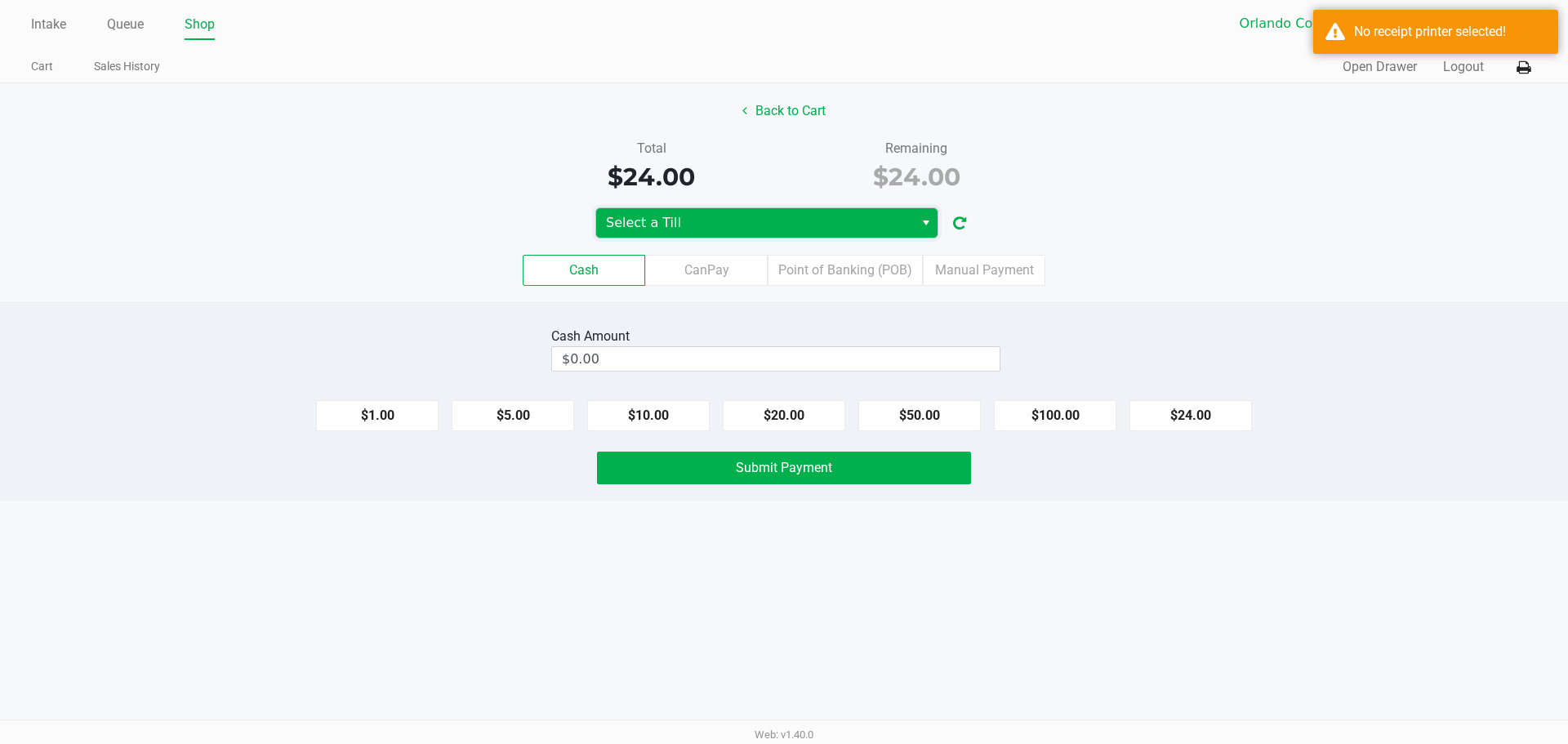
click at [744, 214] on span "Select a Till" at bounding box center [755, 222] width 298 height 19
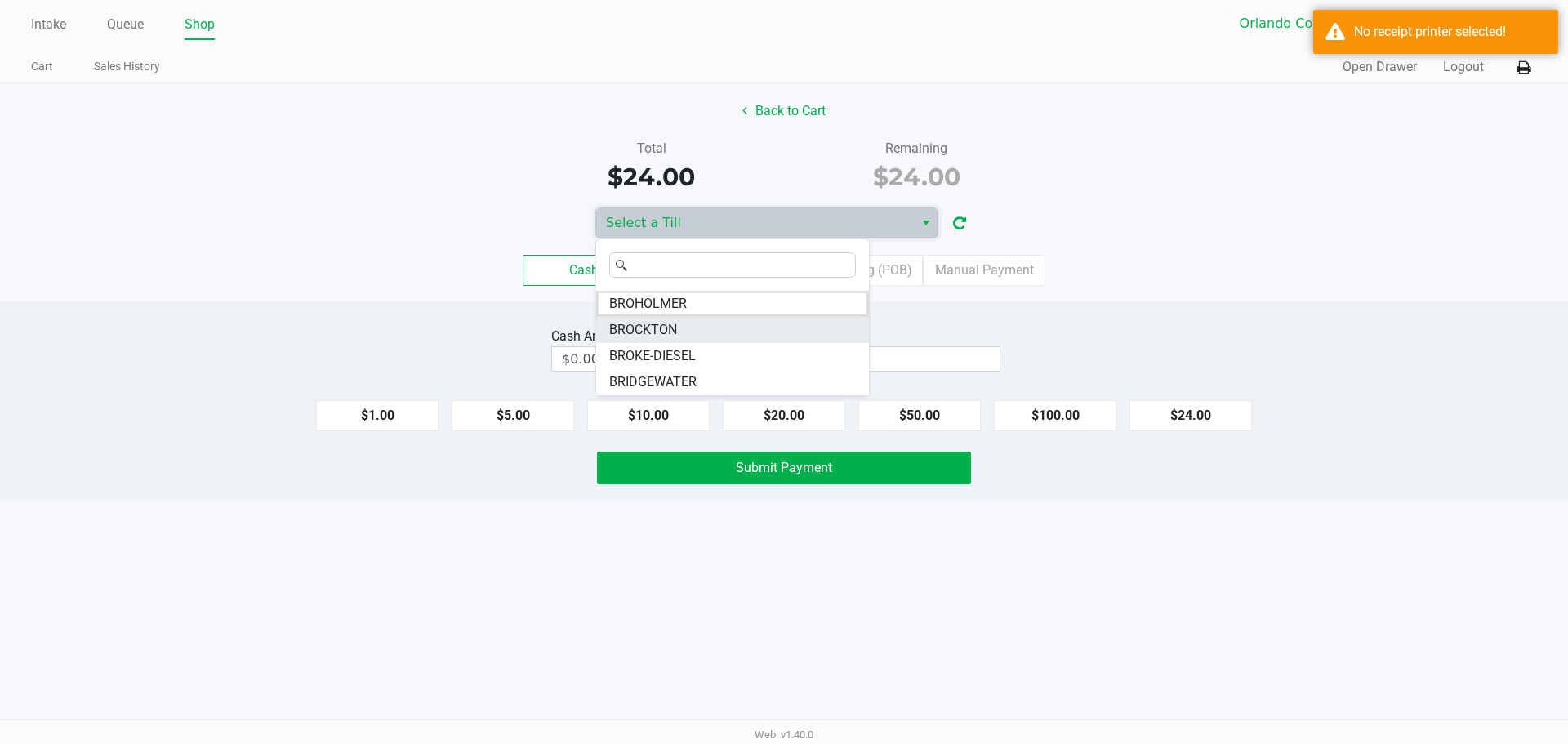
click at [659, 332] on span "BROCKTON" at bounding box center [643, 329] width 68 height 19
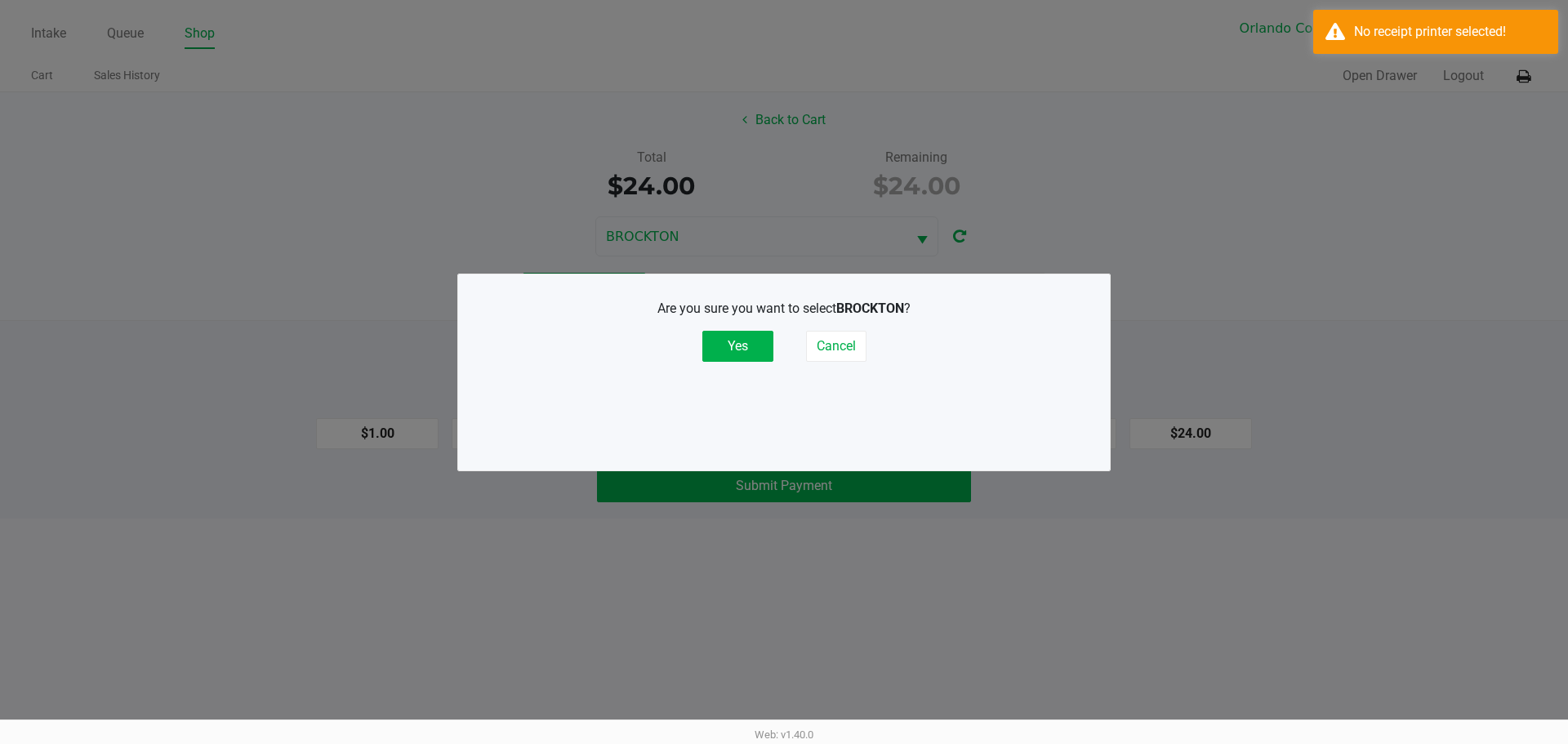
click at [741, 334] on button "Yes" at bounding box center [738, 346] width 71 height 31
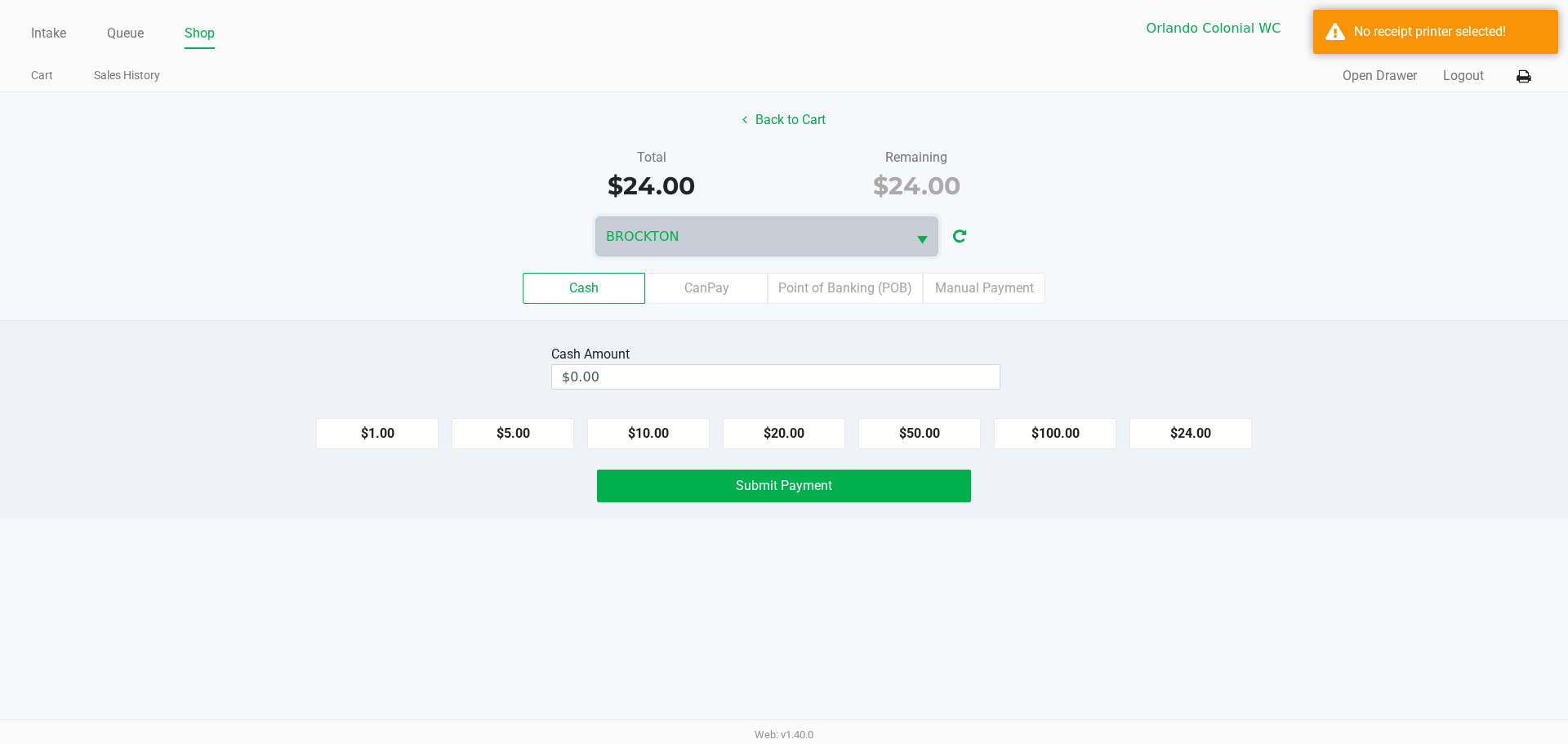
click at [1528, 81] on icon at bounding box center [1523, 77] width 14 height 12
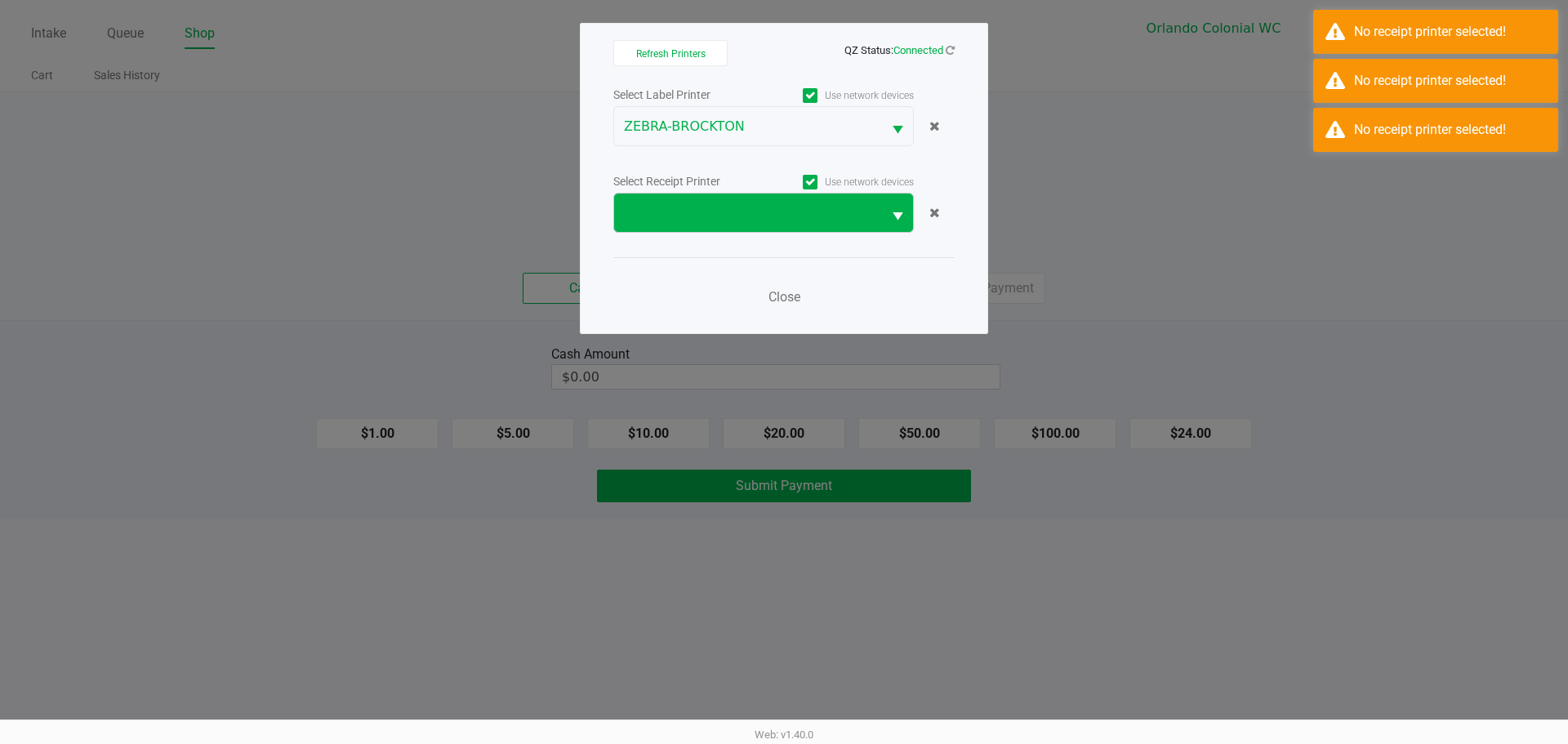
click at [757, 203] on span at bounding box center [748, 212] width 249 height 19
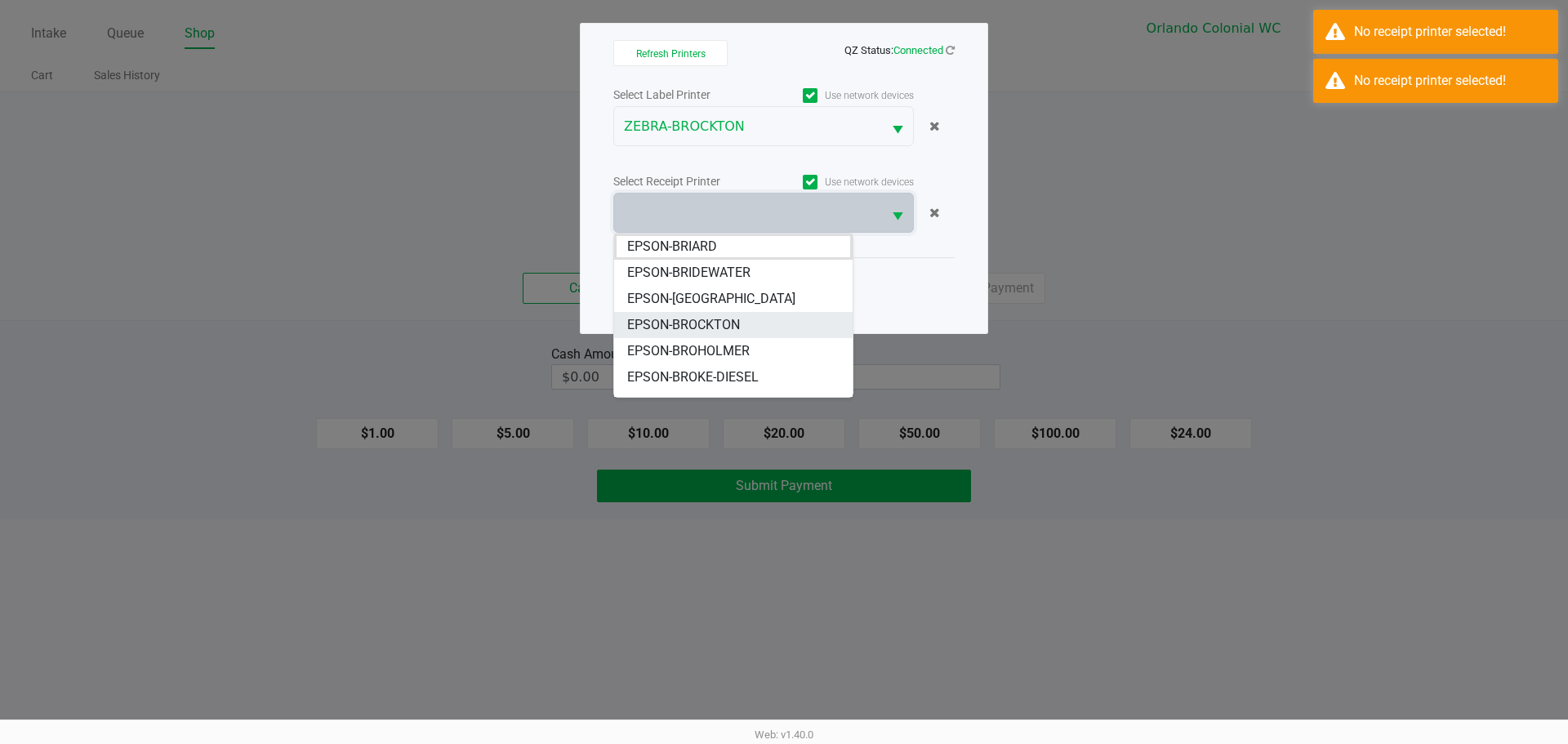
click at [709, 330] on span "EPSON-BROCKTON" at bounding box center [683, 324] width 112 height 19
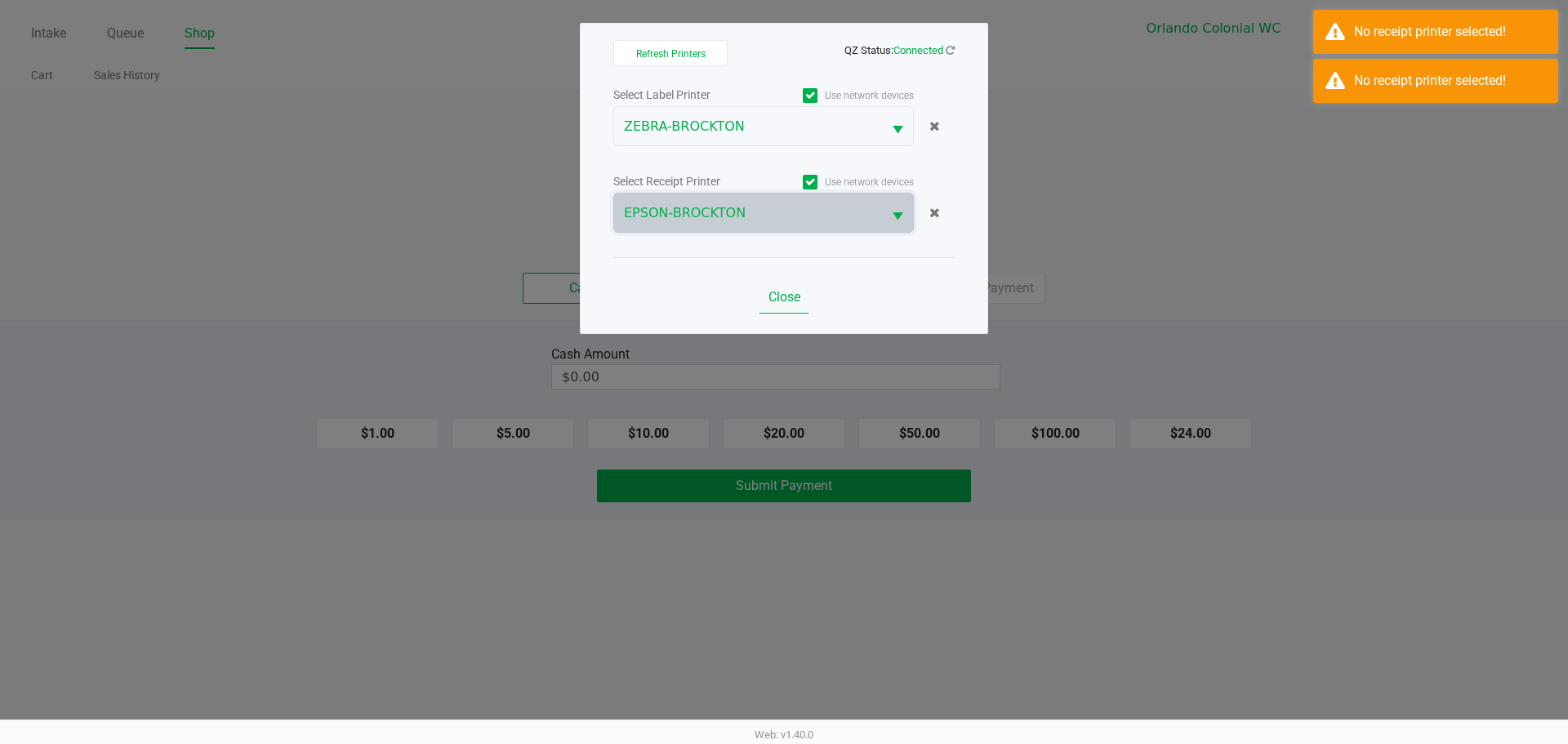
click at [786, 285] on button "Close" at bounding box center [784, 297] width 49 height 33
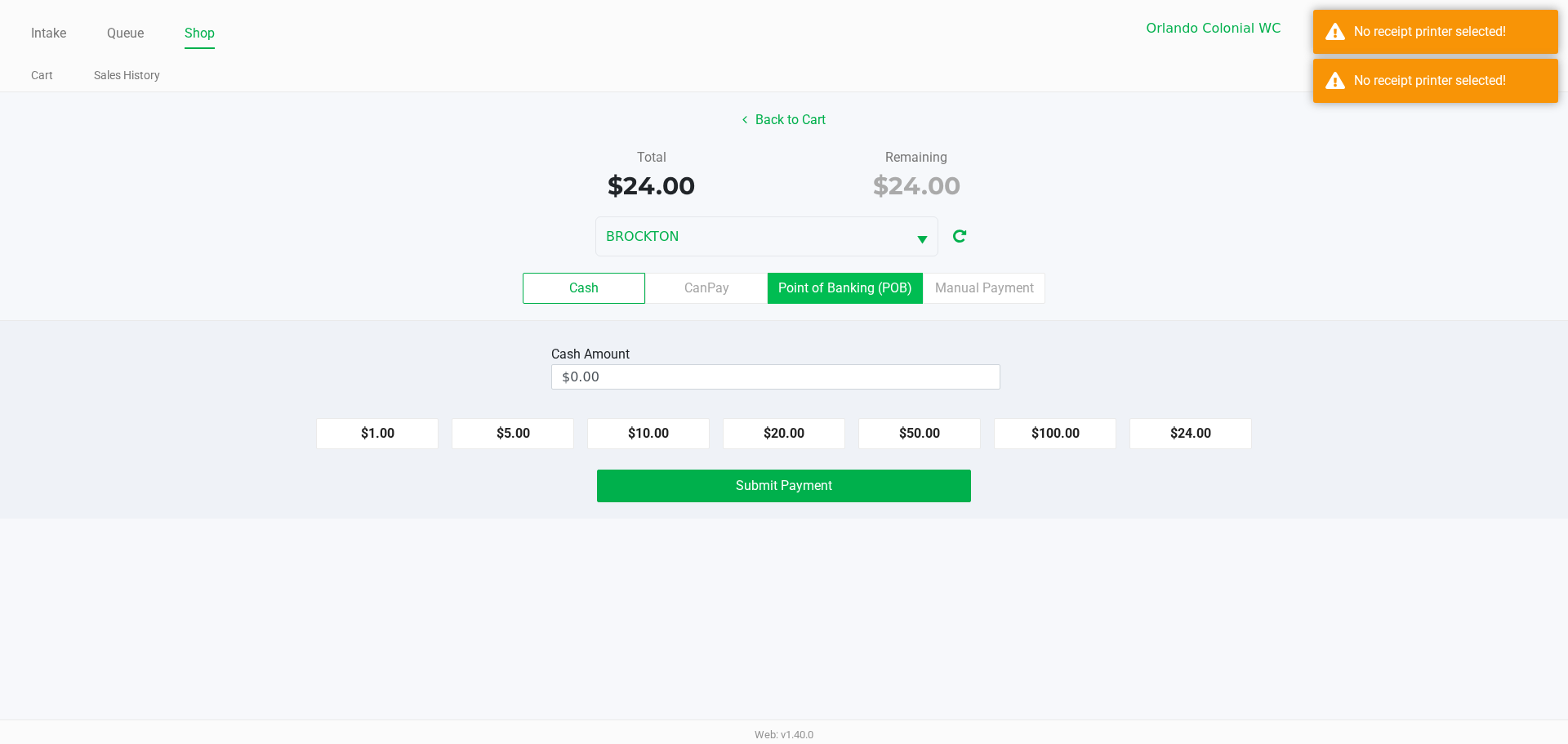
click at [828, 282] on label "Point of Banking (POB)" at bounding box center [846, 288] width 155 height 31
click at [0, 0] on 7 "Point of Banking (POB)" at bounding box center [0, 0] width 0 height 0
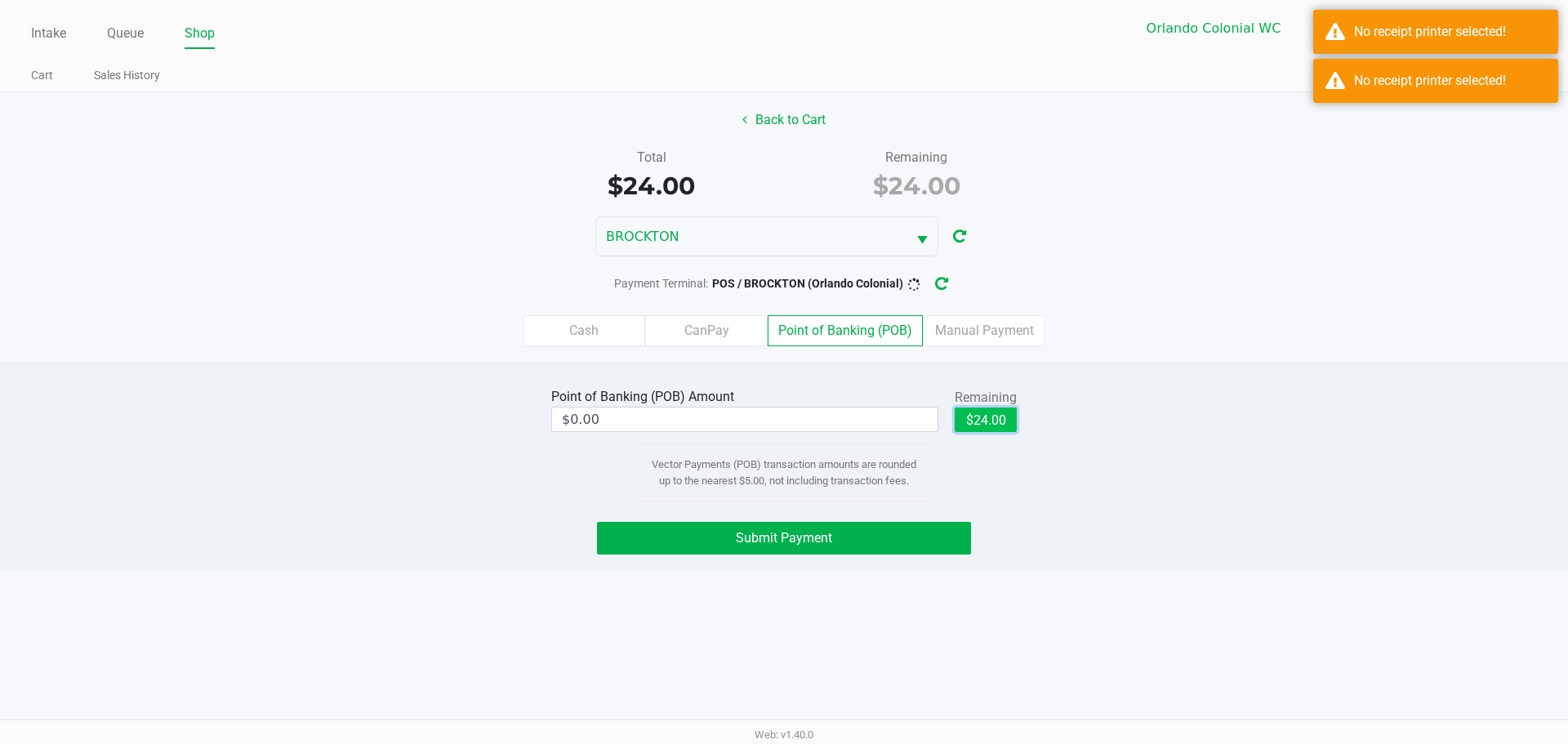
click at [987, 426] on button "$24.00" at bounding box center [986, 420] width 62 height 25
type input "$24.00"
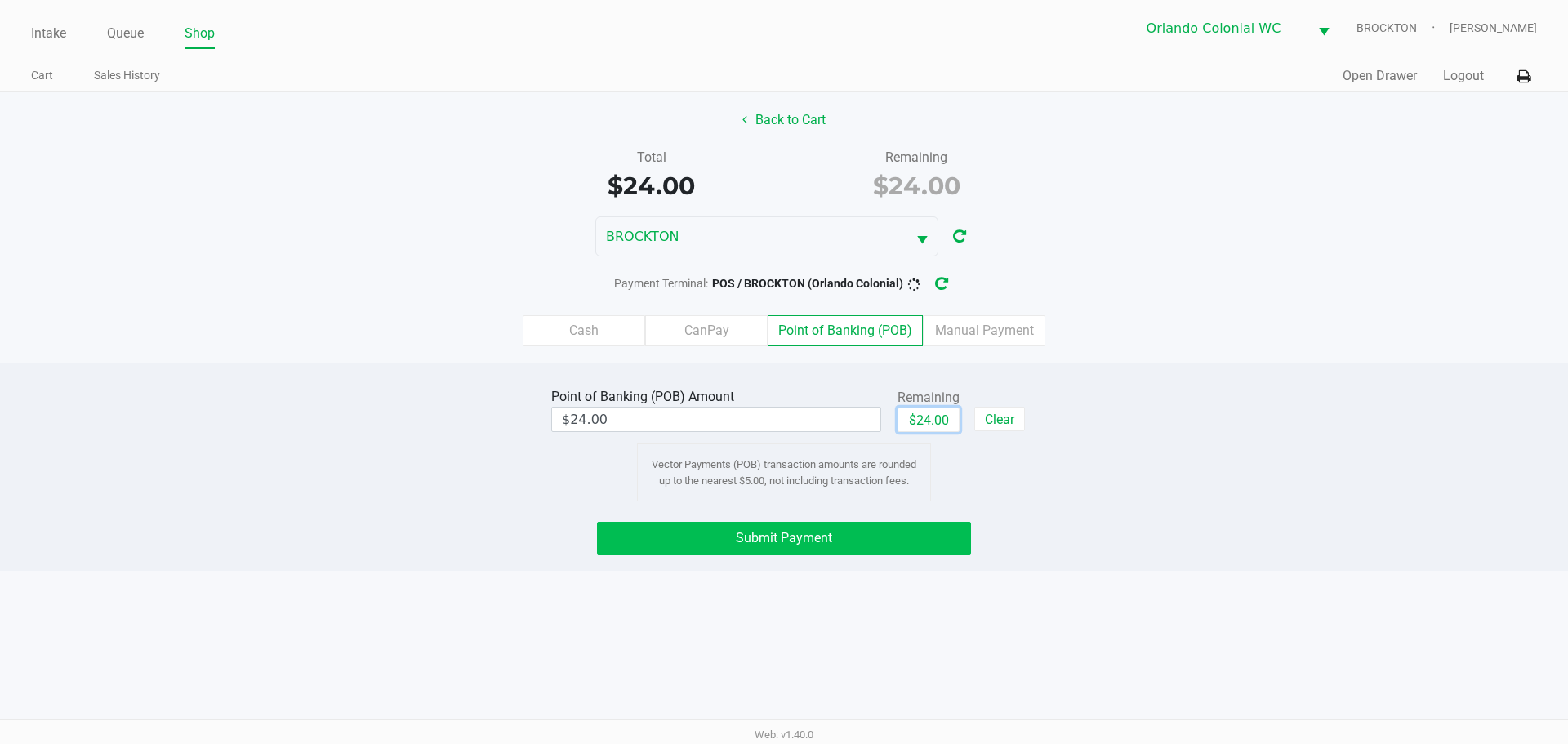
click at [807, 547] on button "Submit Payment" at bounding box center [784, 538] width 374 height 33
click at [784, 547] on button "Submit Payment" at bounding box center [784, 538] width 374 height 33
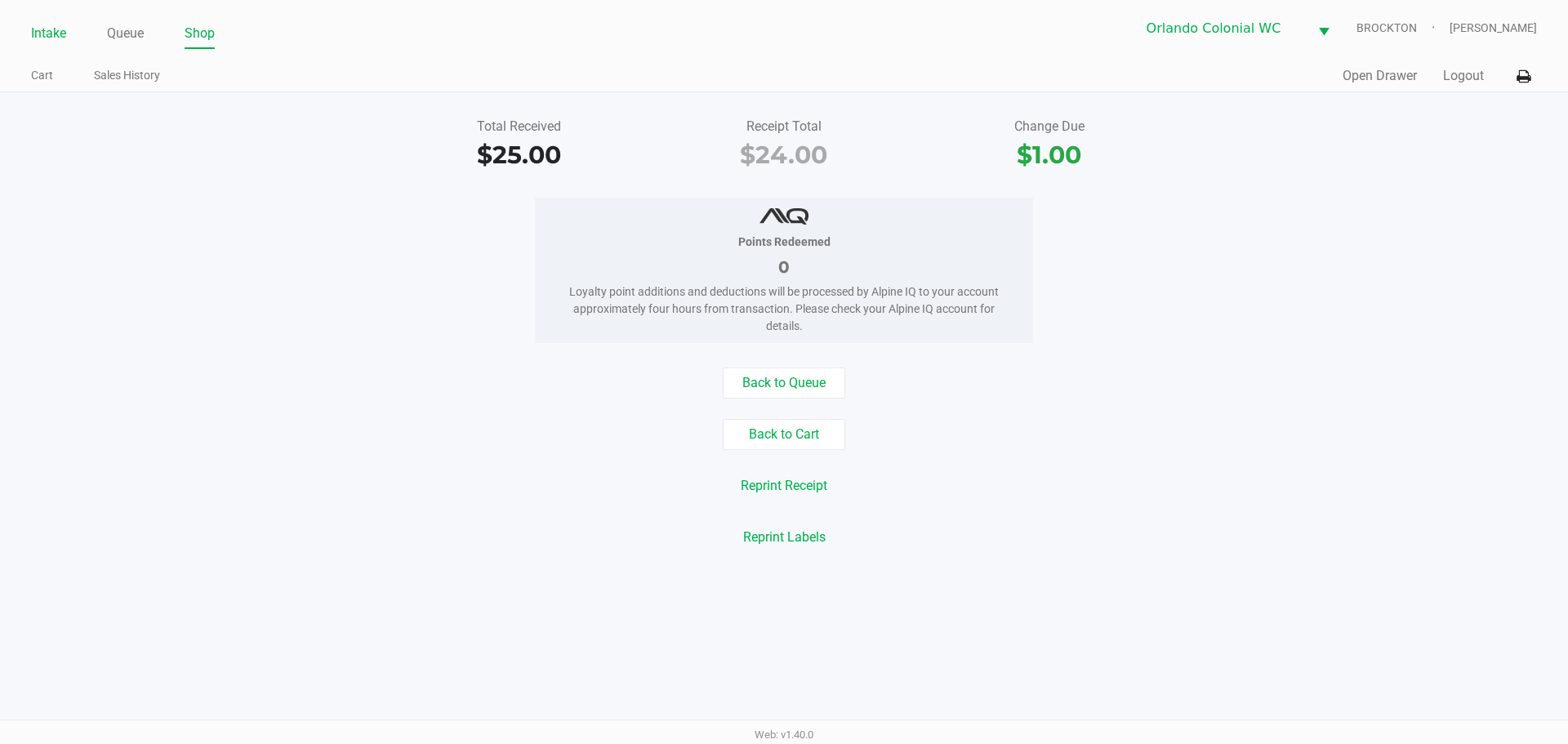
click at [50, 37] on link "Intake" at bounding box center [48, 33] width 35 height 23
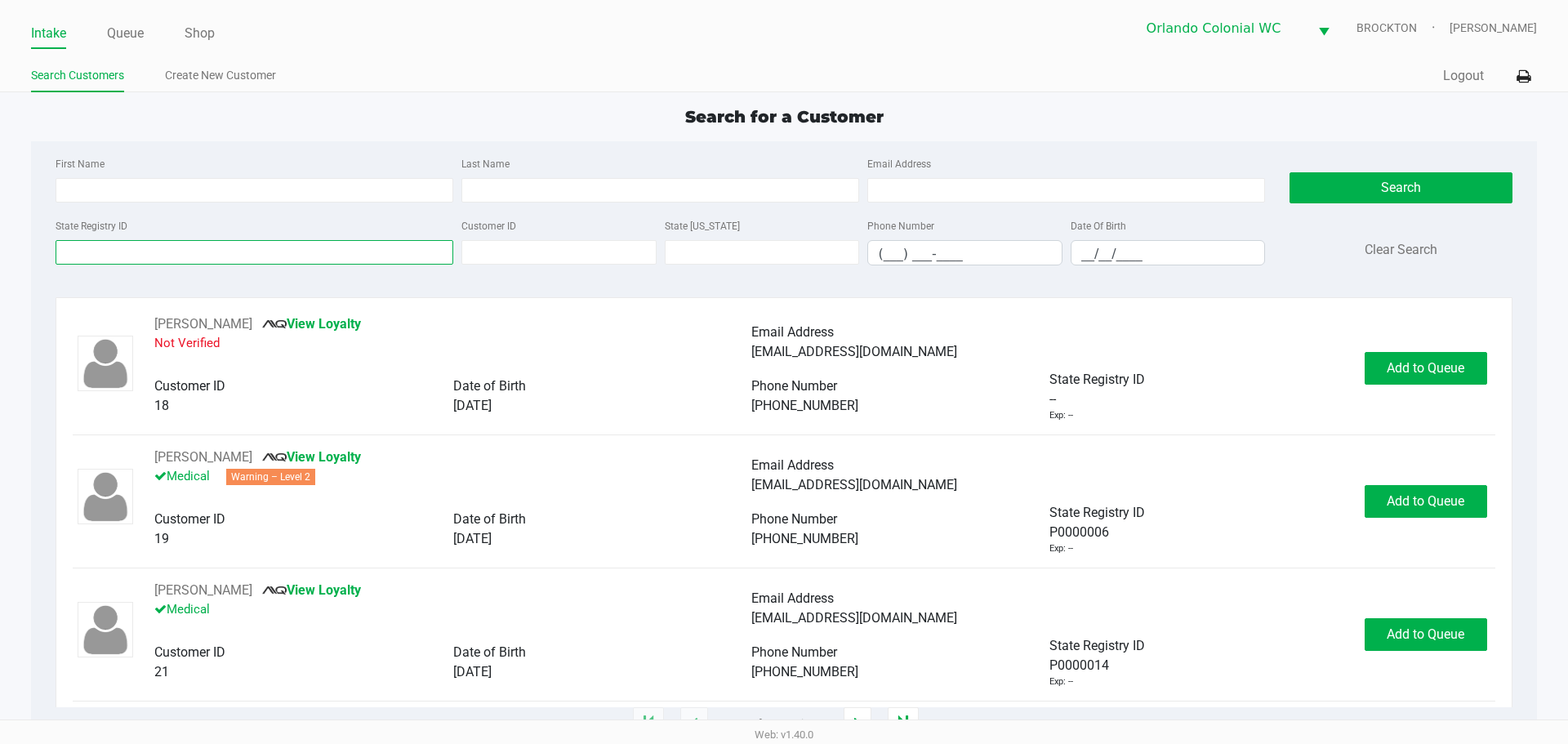
click at [150, 254] on input "State Registry ID" at bounding box center [254, 252] width 398 height 25
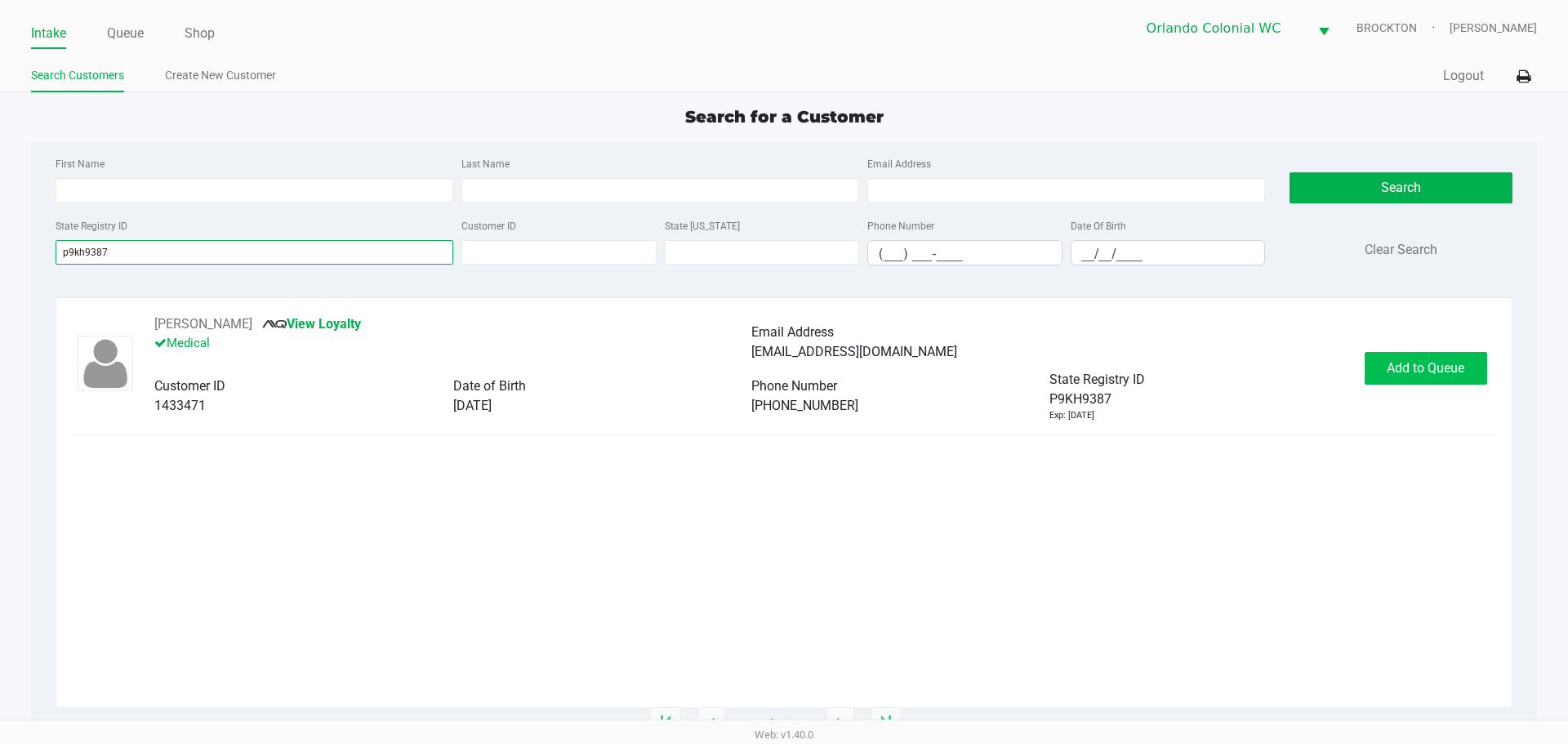
type input "p9kh9387"
click at [1420, 371] on span "Add to Queue" at bounding box center [1425, 367] width 78 height 16
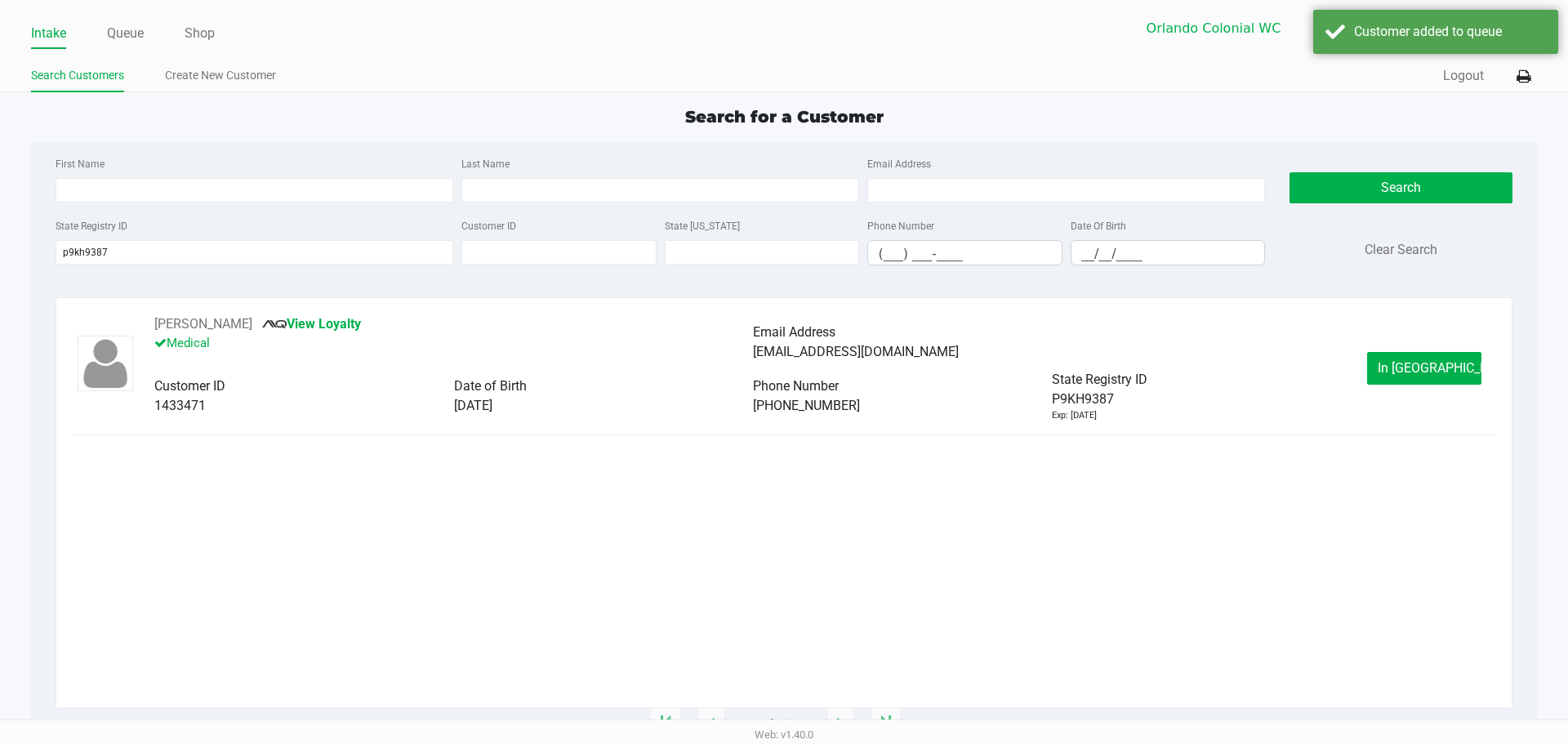
click at [1420, 371] on span "In Queue" at bounding box center [1446, 367] width 137 height 16
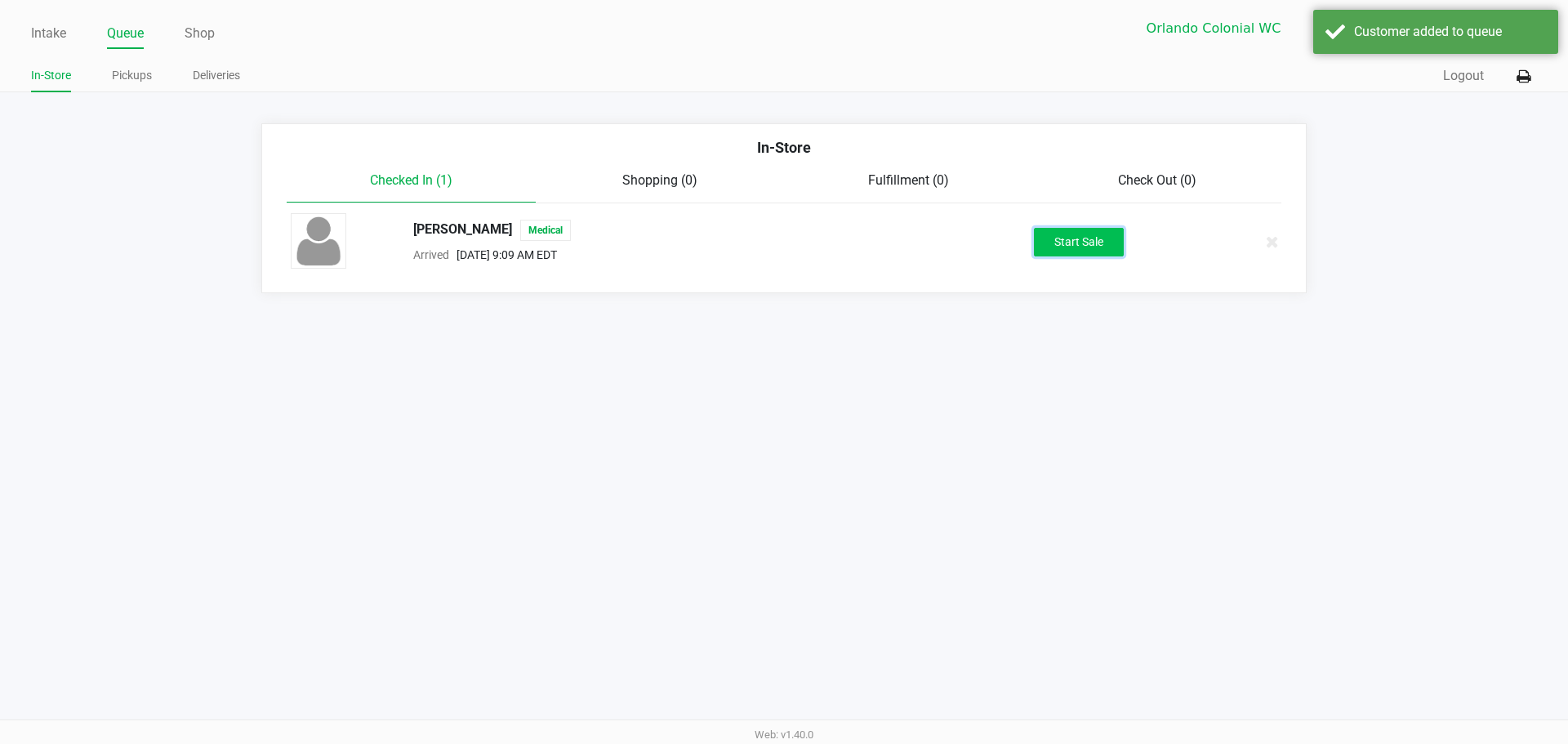
click at [1075, 246] on button "Start Sale" at bounding box center [1079, 241] width 90 height 28
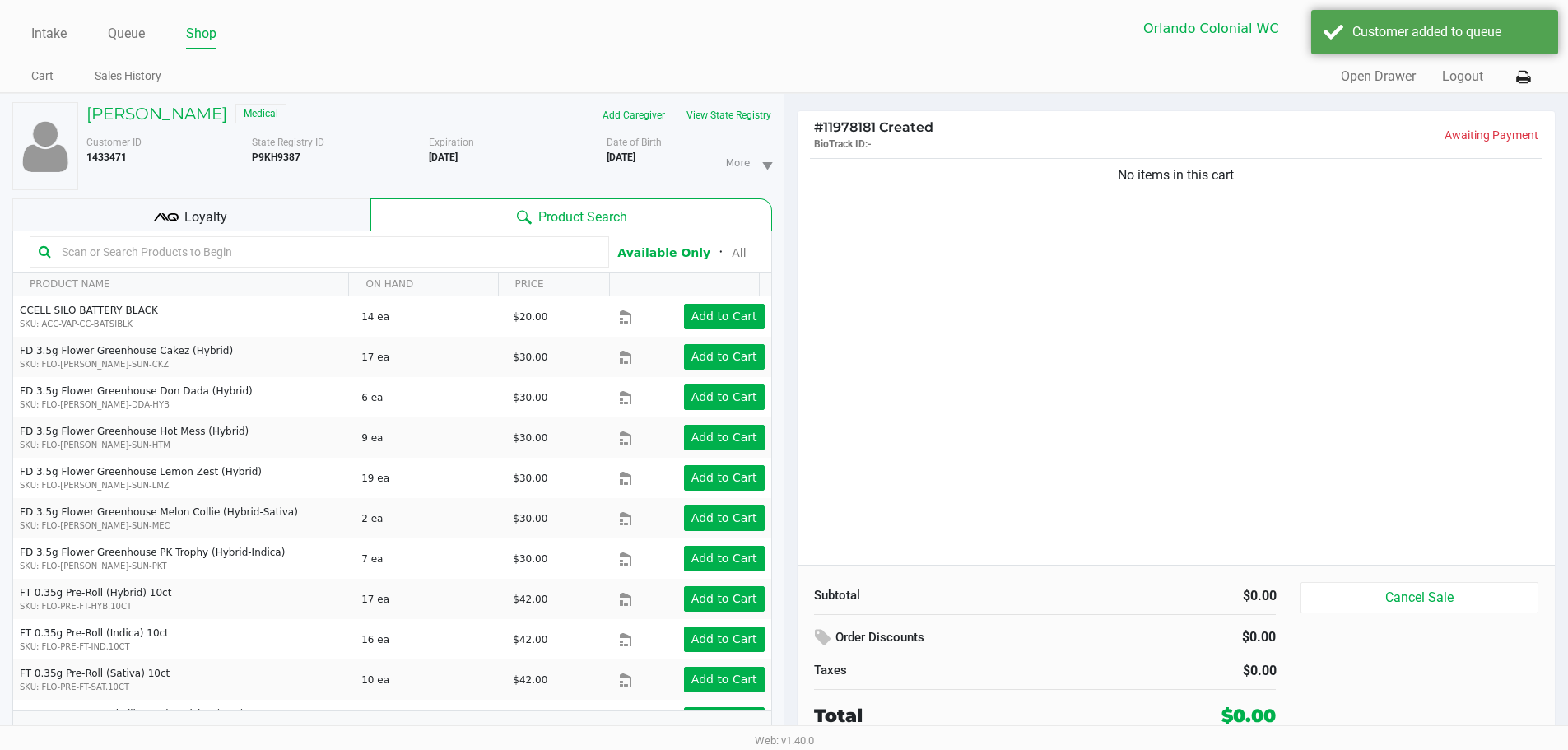
click at [276, 215] on div "Loyalty" at bounding box center [191, 215] width 358 height 33
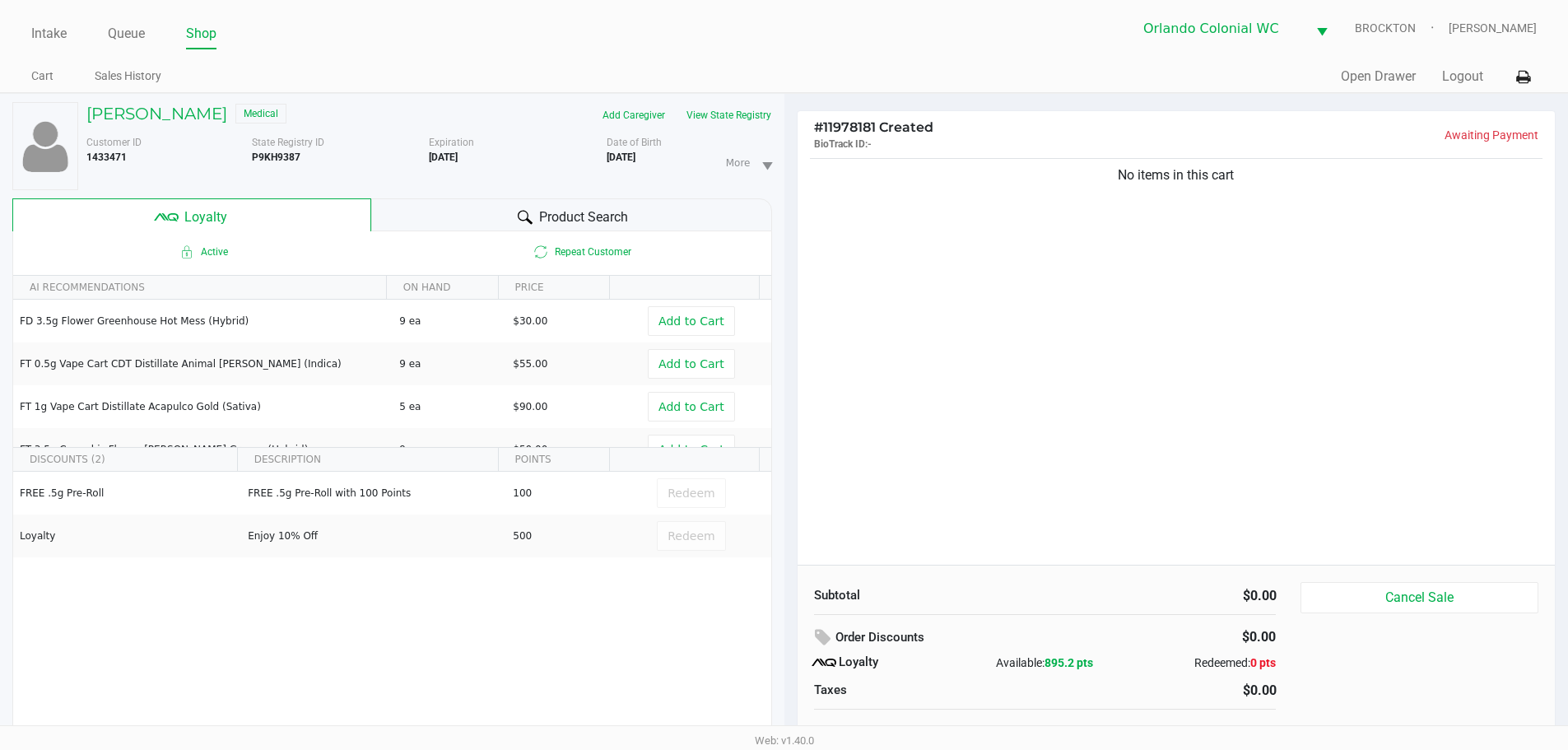
click at [420, 219] on div "Product Search" at bounding box center [571, 215] width 401 height 33
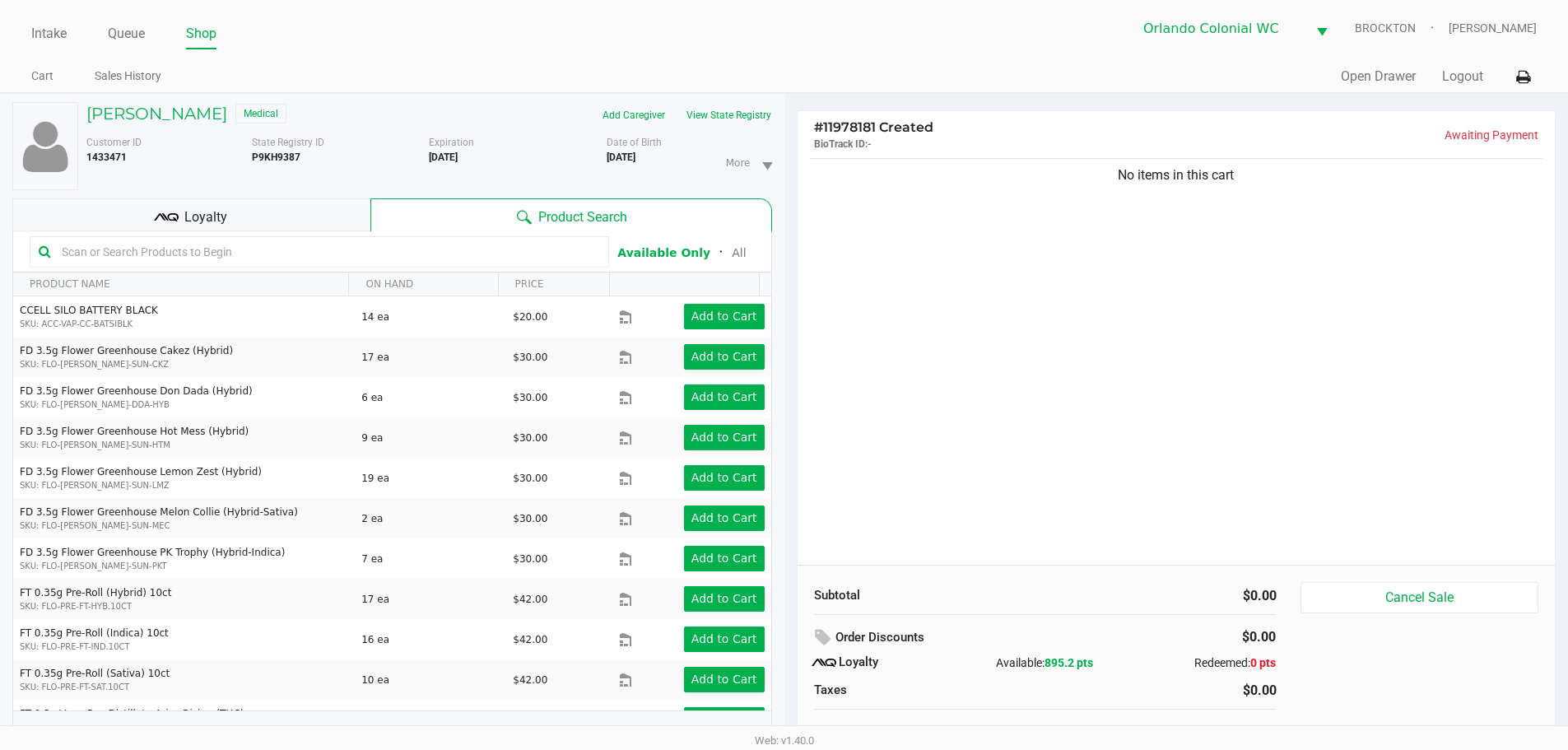
click at [243, 218] on div "Loyalty" at bounding box center [191, 215] width 358 height 33
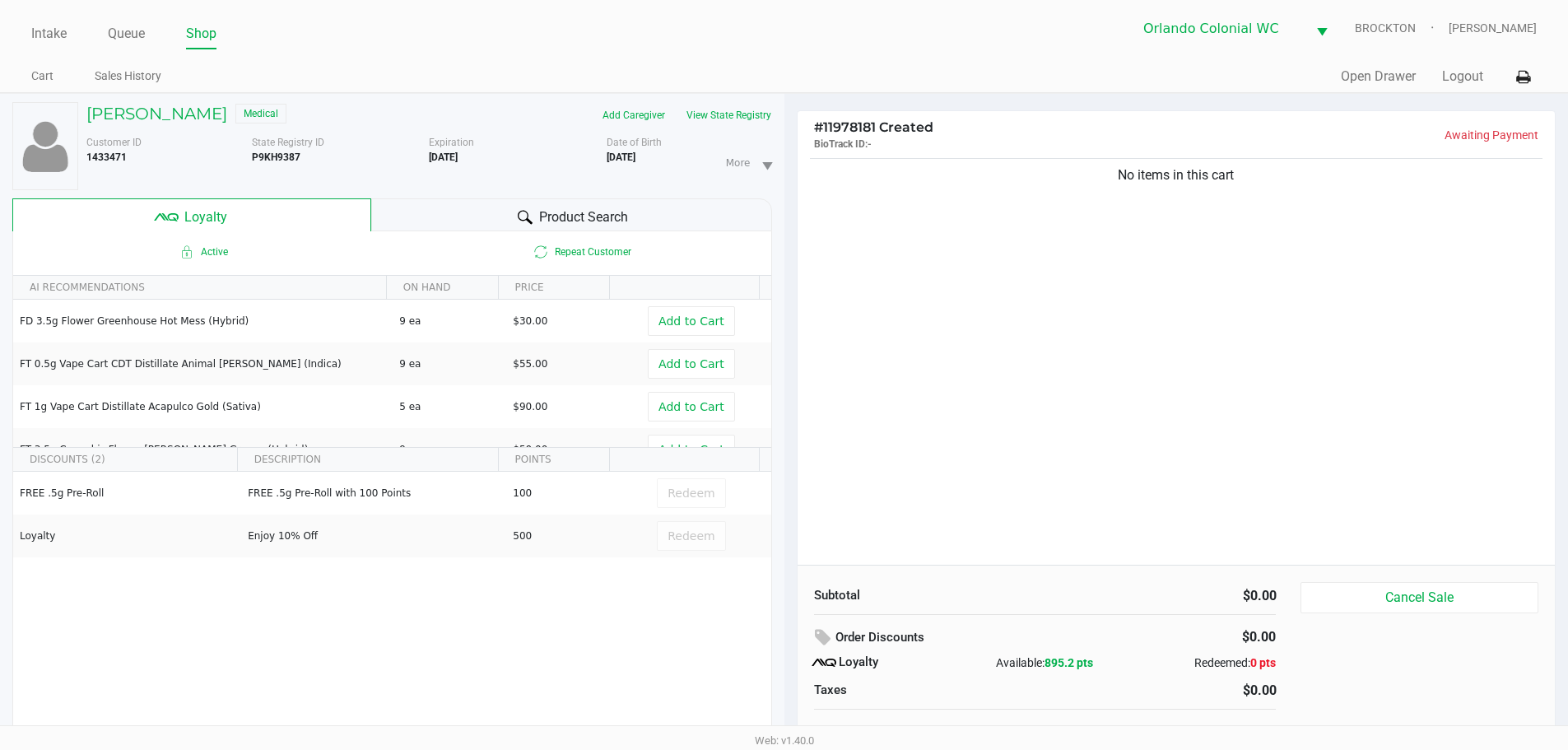
click at [443, 212] on div "Product Search" at bounding box center [571, 215] width 401 height 33
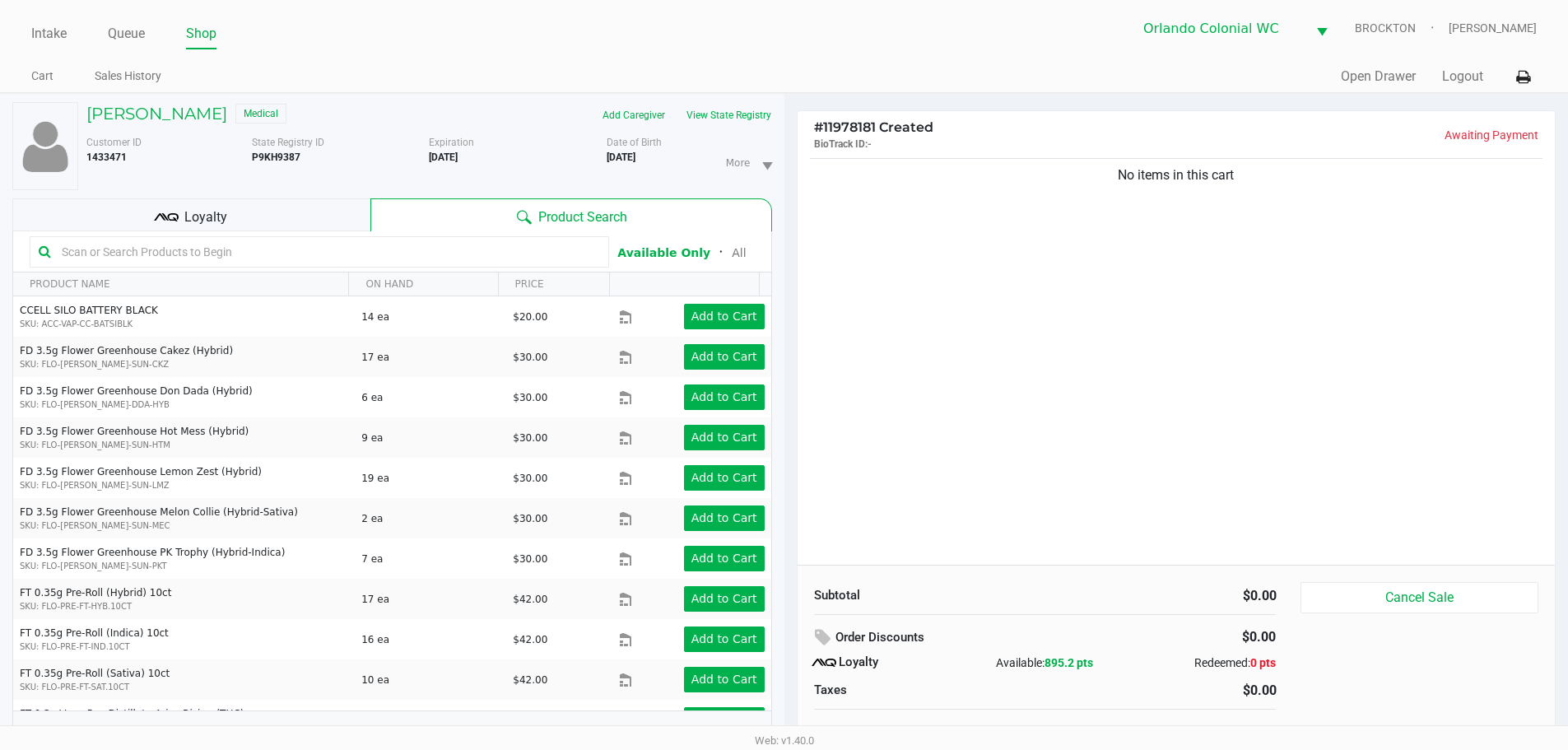
click at [246, 252] on input "text" at bounding box center [327, 252] width 544 height 25
click at [178, 252] on input "text" at bounding box center [327, 252] width 544 height 25
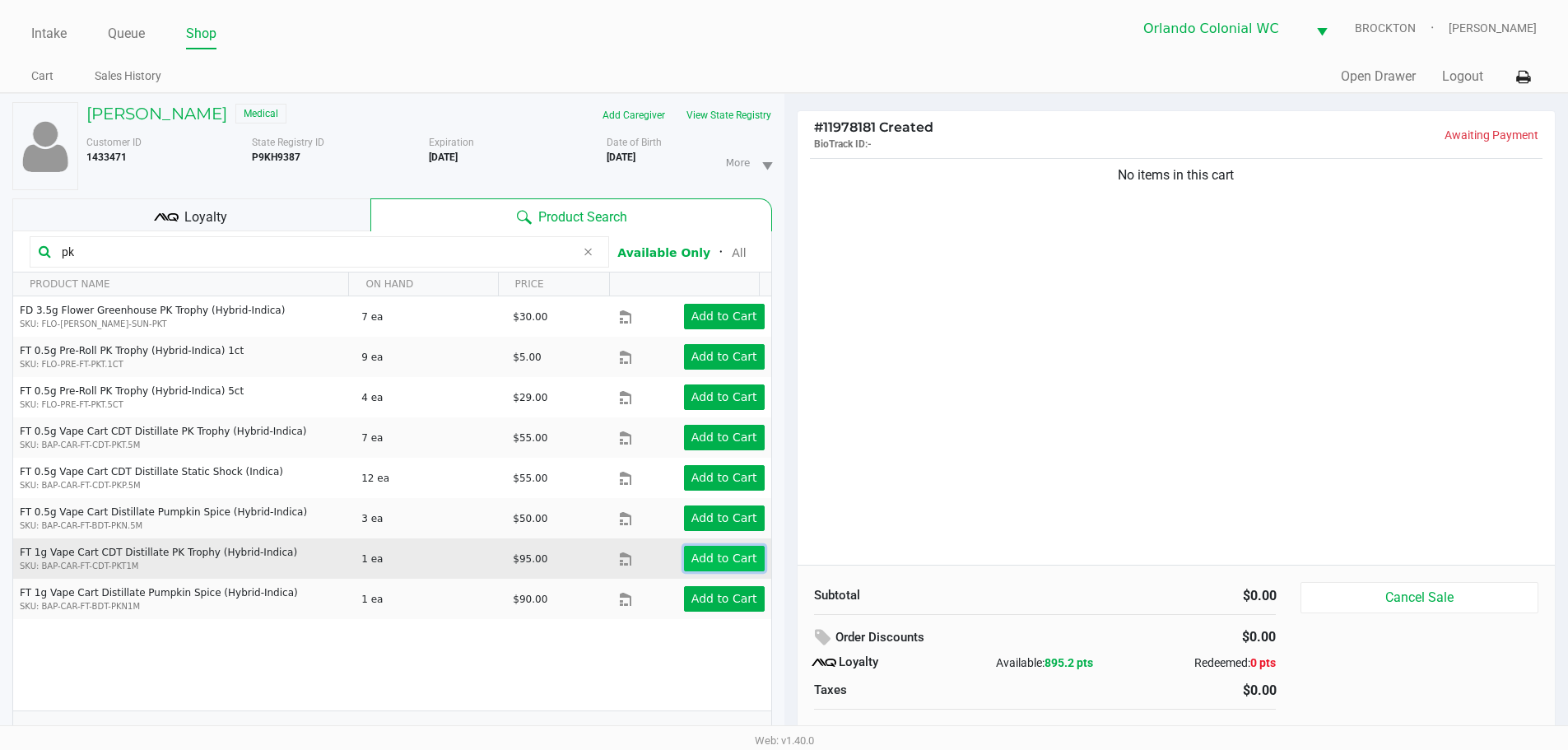
click at [729, 559] on app-button-loader "Add to Cart" at bounding box center [723, 557] width 65 height 13
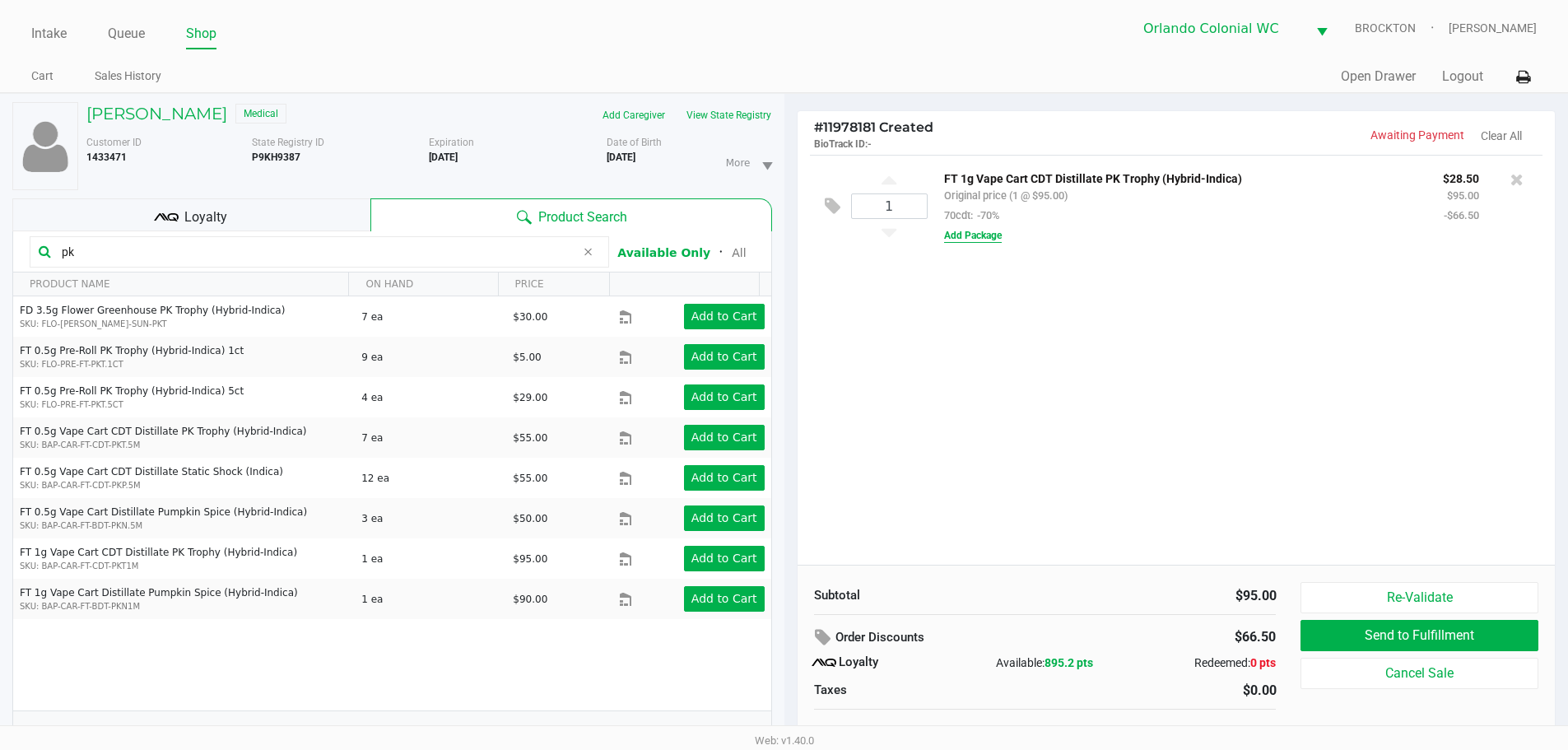
click at [979, 241] on button "Add Package" at bounding box center [973, 235] width 58 height 15
click at [118, 251] on input "pk" at bounding box center [315, 252] width 521 height 25
type input "p"
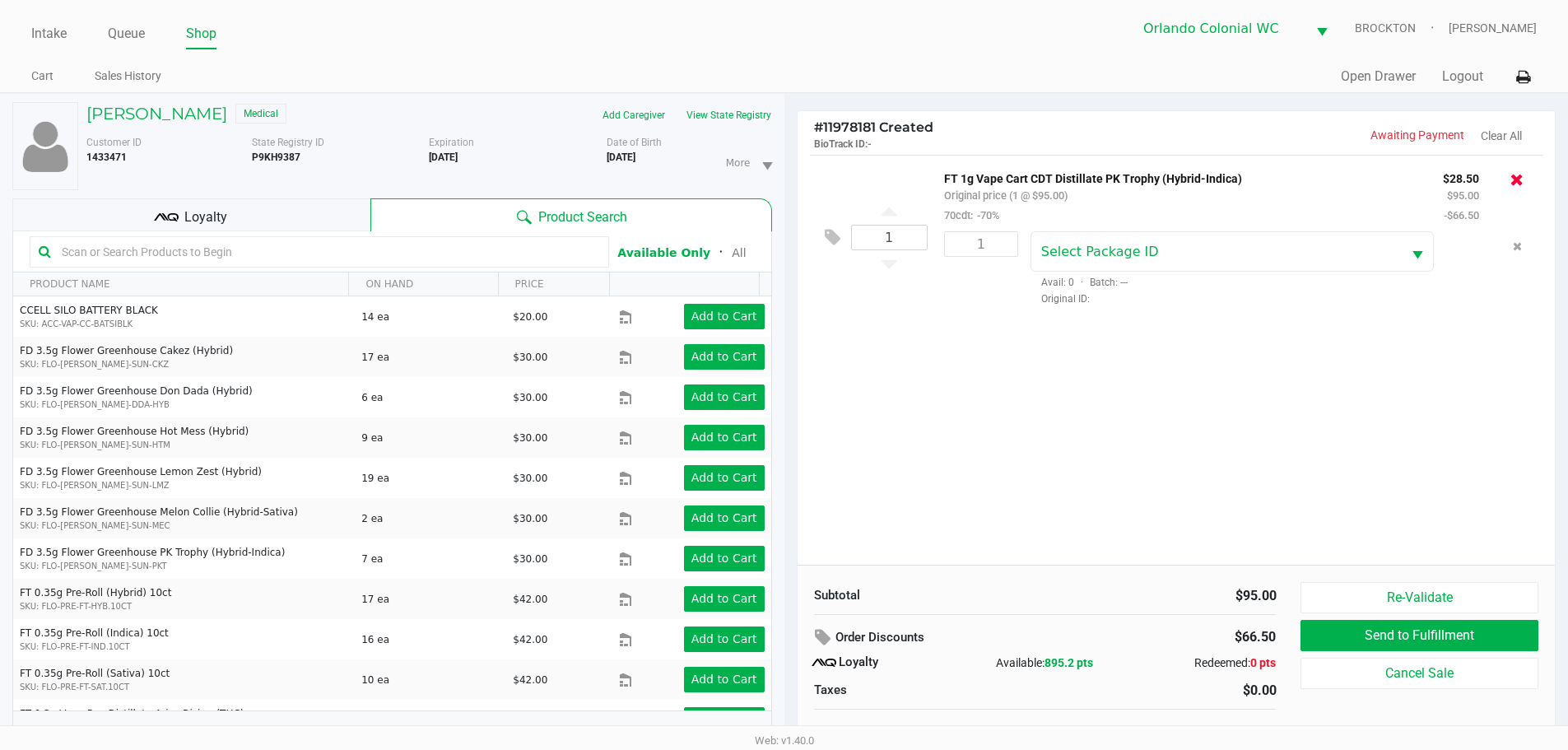
click at [1513, 182] on icon at bounding box center [1516, 180] width 13 height 17
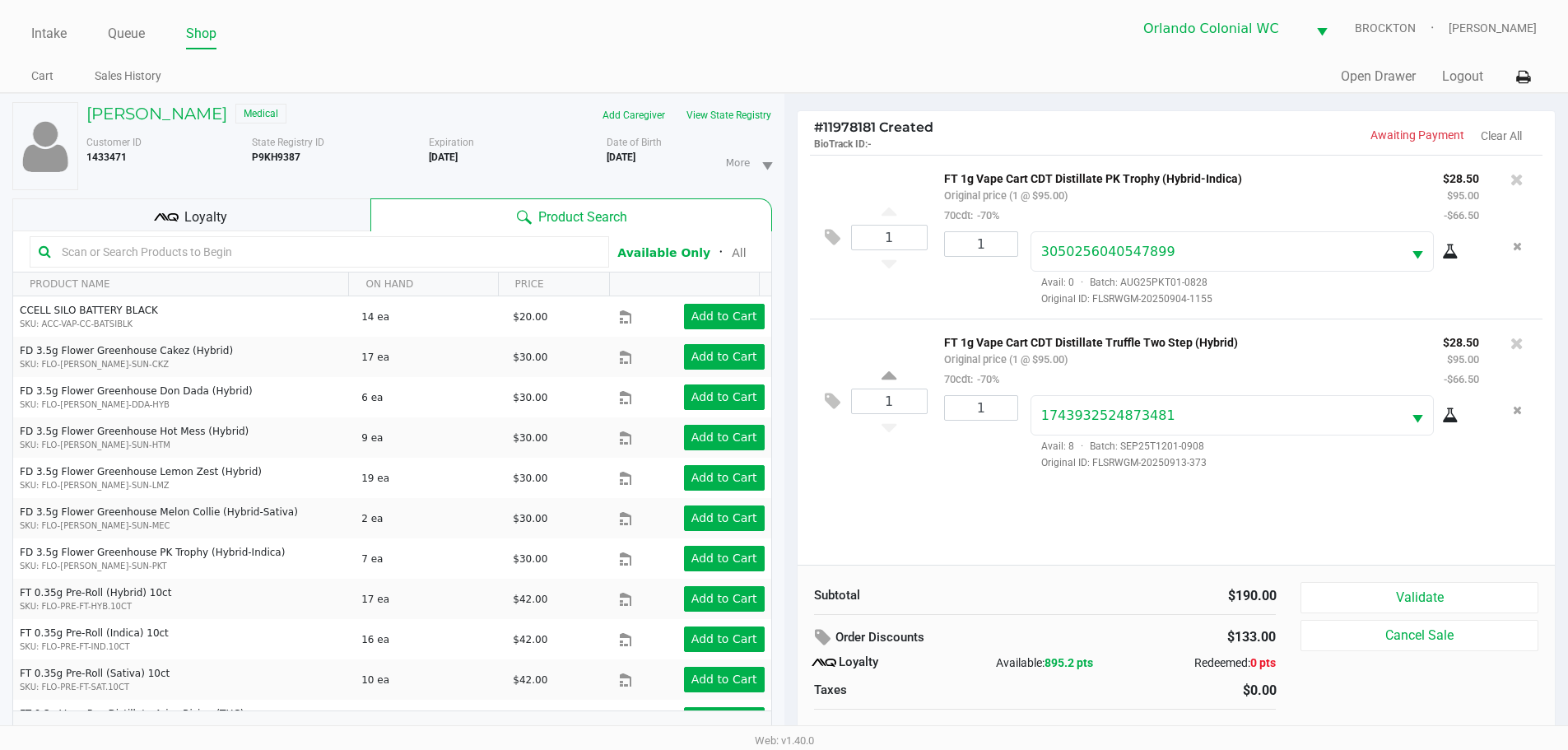
click at [305, 205] on div "Loyalty" at bounding box center [191, 215] width 358 height 33
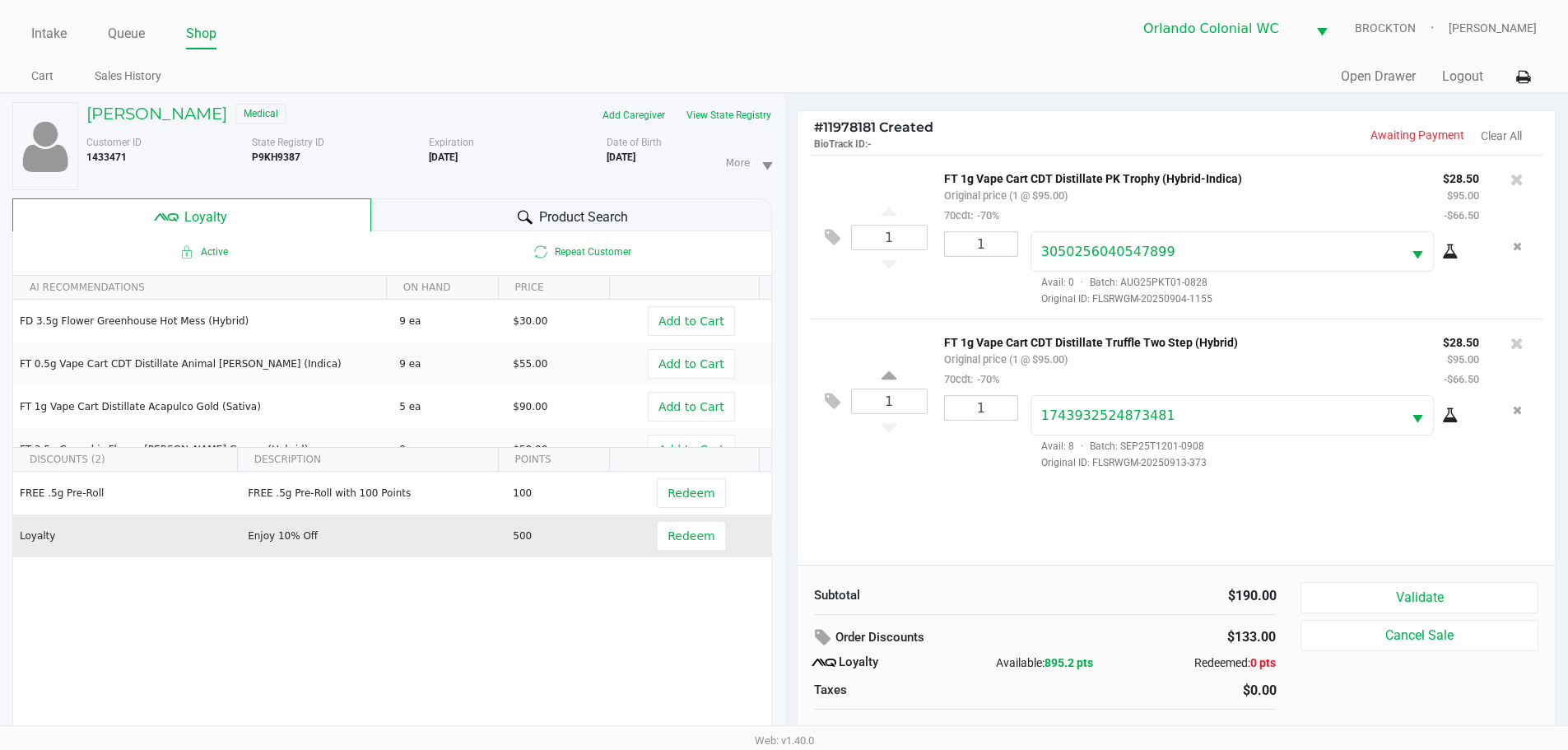
click at [712, 536] on span "Redeem" at bounding box center [695, 535] width 76 height 29
click at [678, 536] on span "Redeem" at bounding box center [690, 535] width 47 height 13
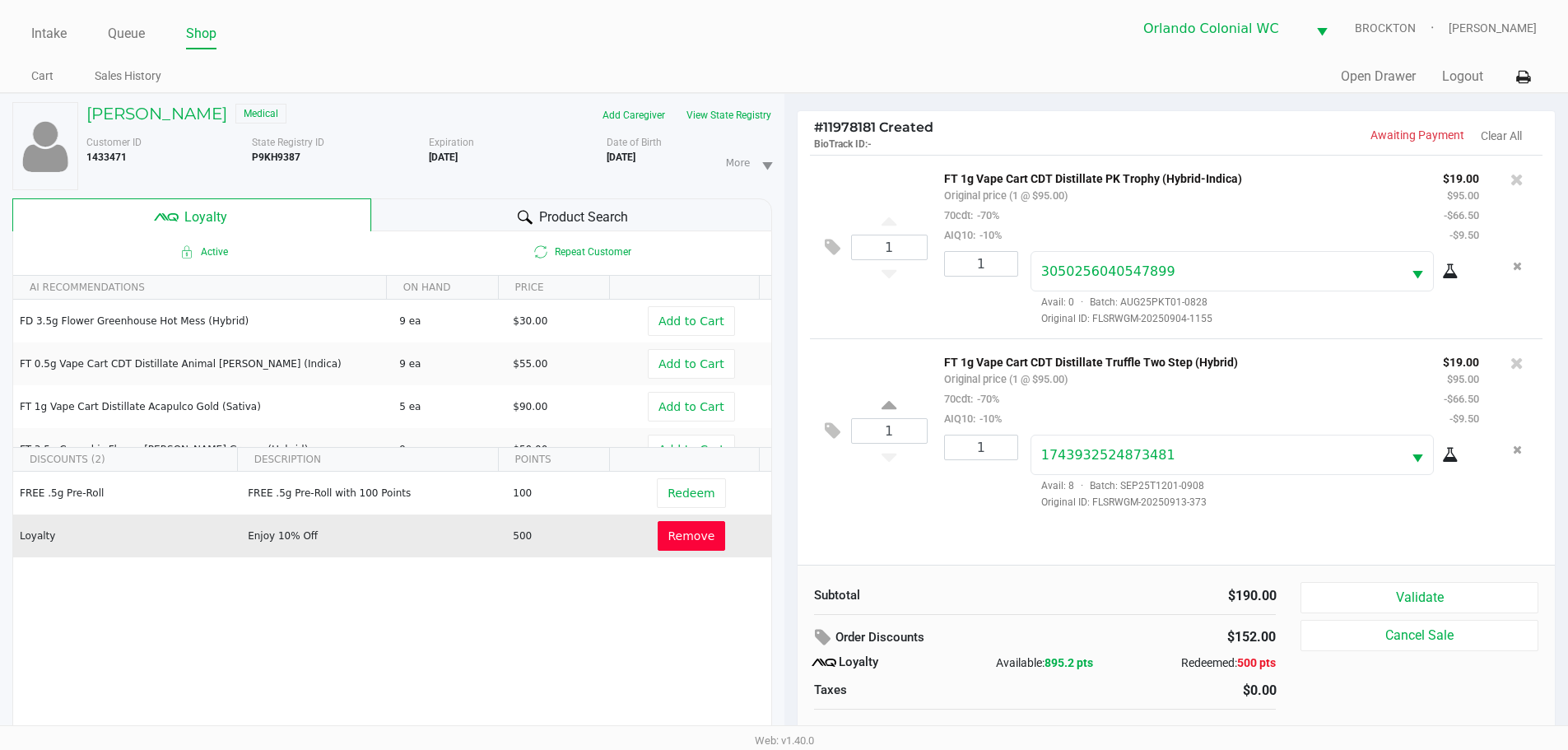
click at [915, 517] on div "1 FT 1g Vape Cart CDT Distillate Truffle Two Step (Hybrid) Original price (1 @ …" at bounding box center [1176, 429] width 733 height 183
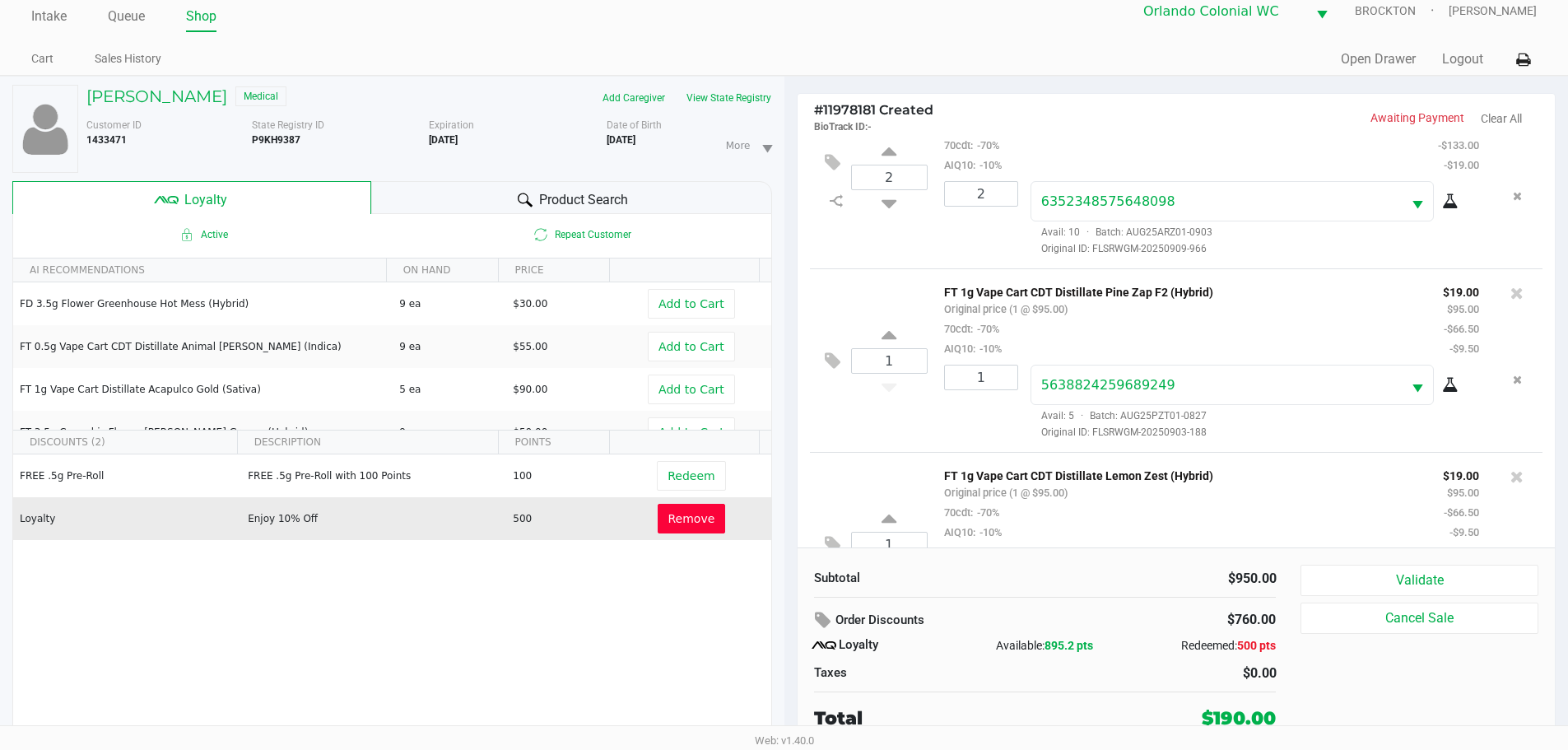
scroll to position [697, 0]
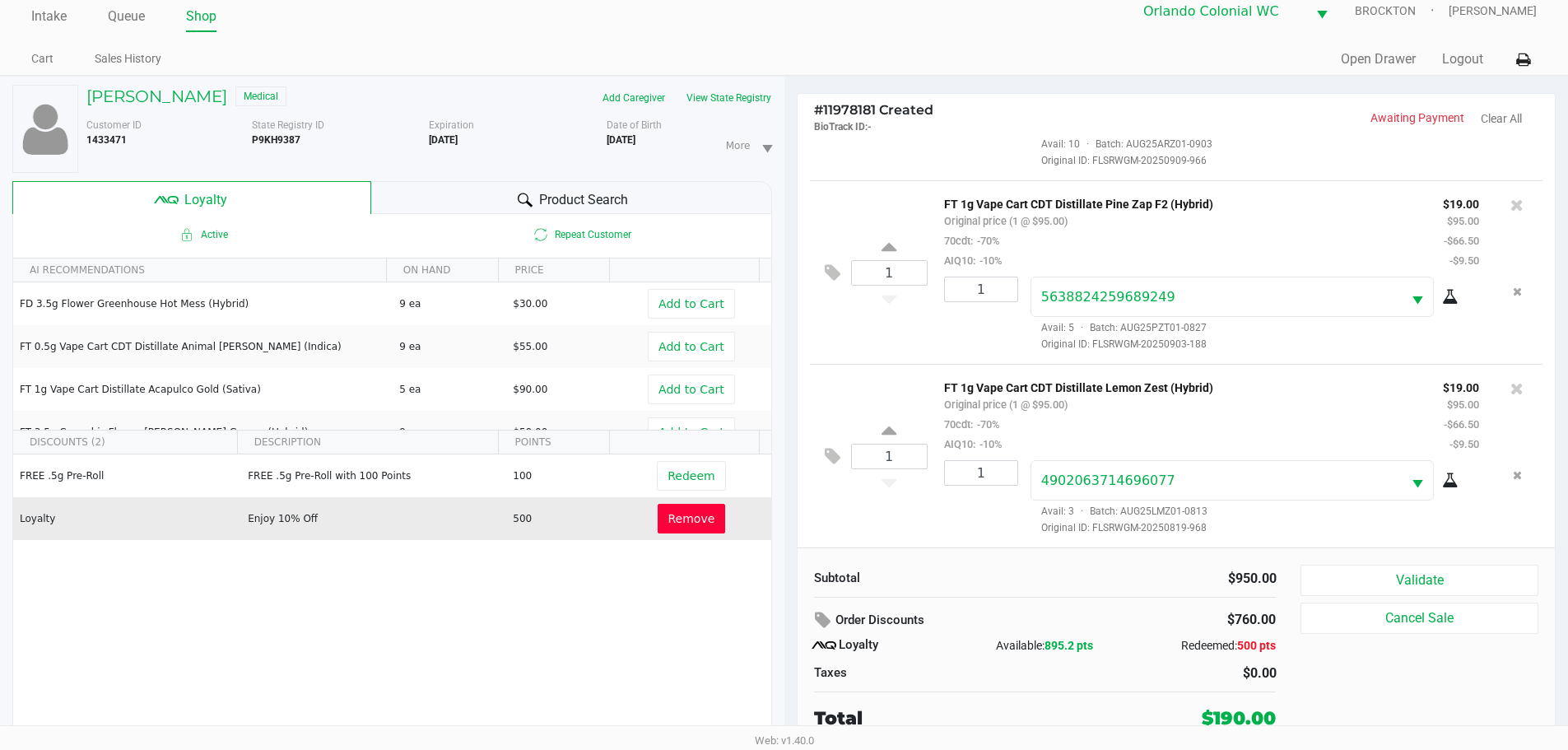
click at [426, 189] on div "Product Search" at bounding box center [571, 198] width 401 height 33
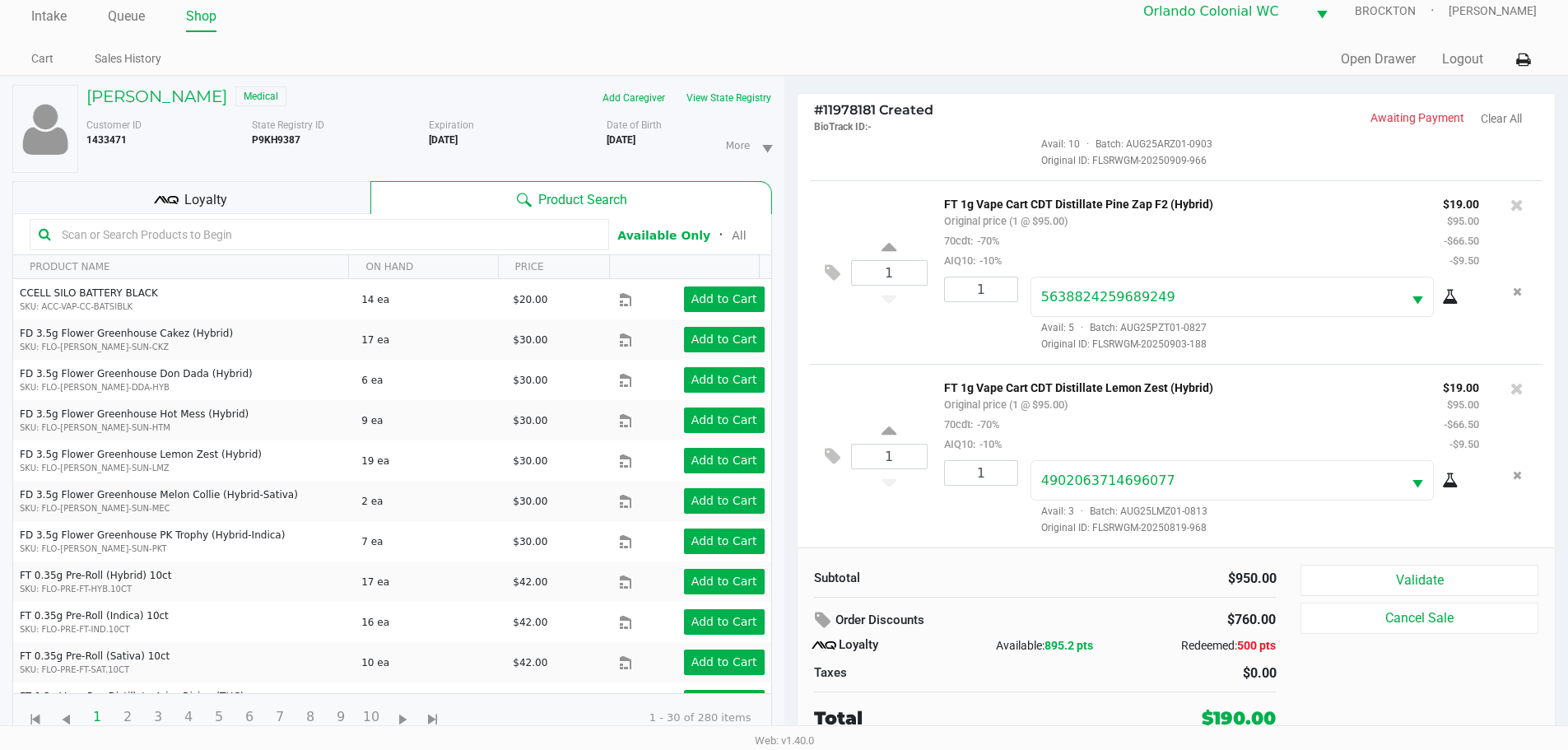
click at [220, 242] on input "text" at bounding box center [327, 234] width 544 height 25
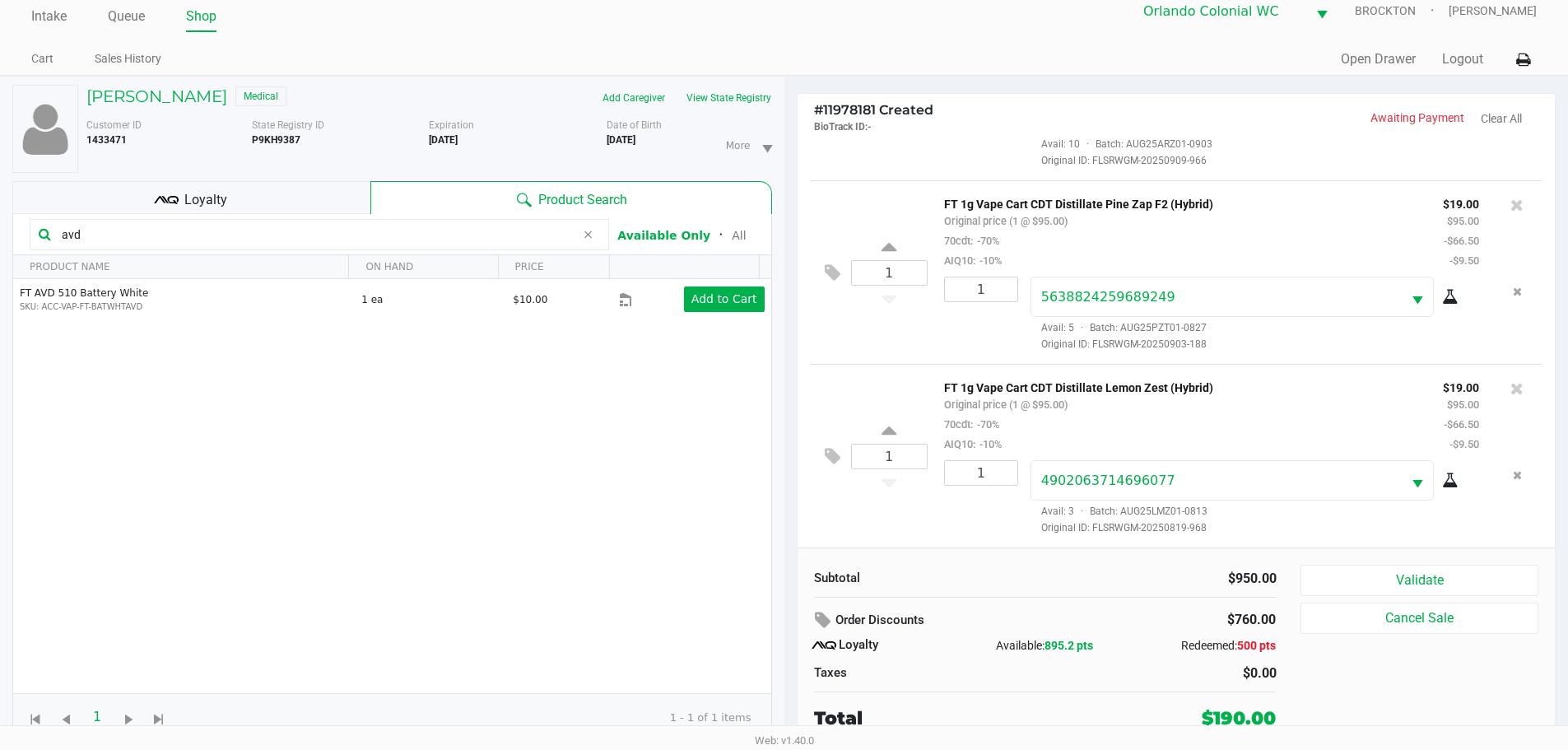
click at [116, 237] on input "avd" at bounding box center [315, 234] width 521 height 25
type input "a"
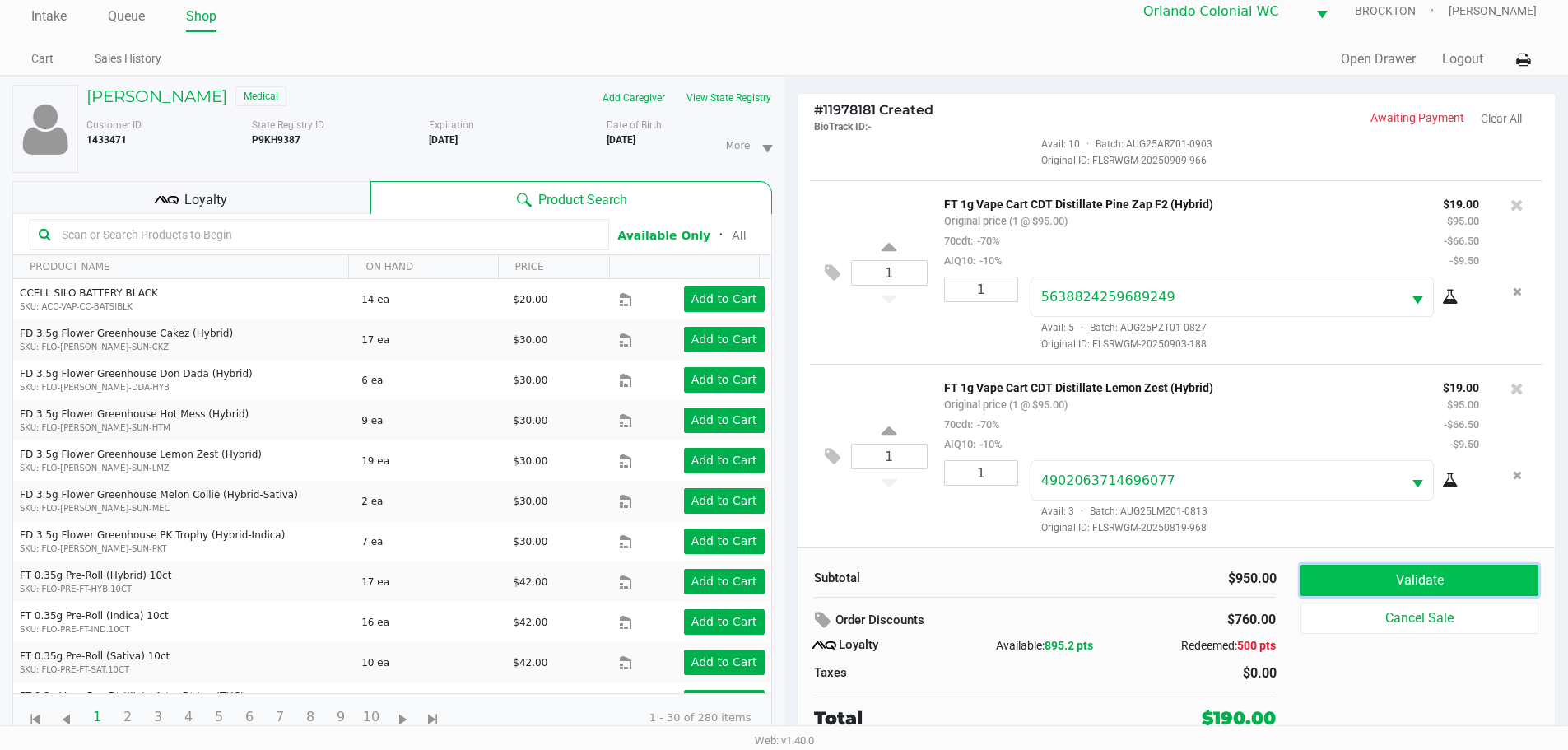
click at [1433, 577] on button "Validate" at bounding box center [1418, 580] width 237 height 31
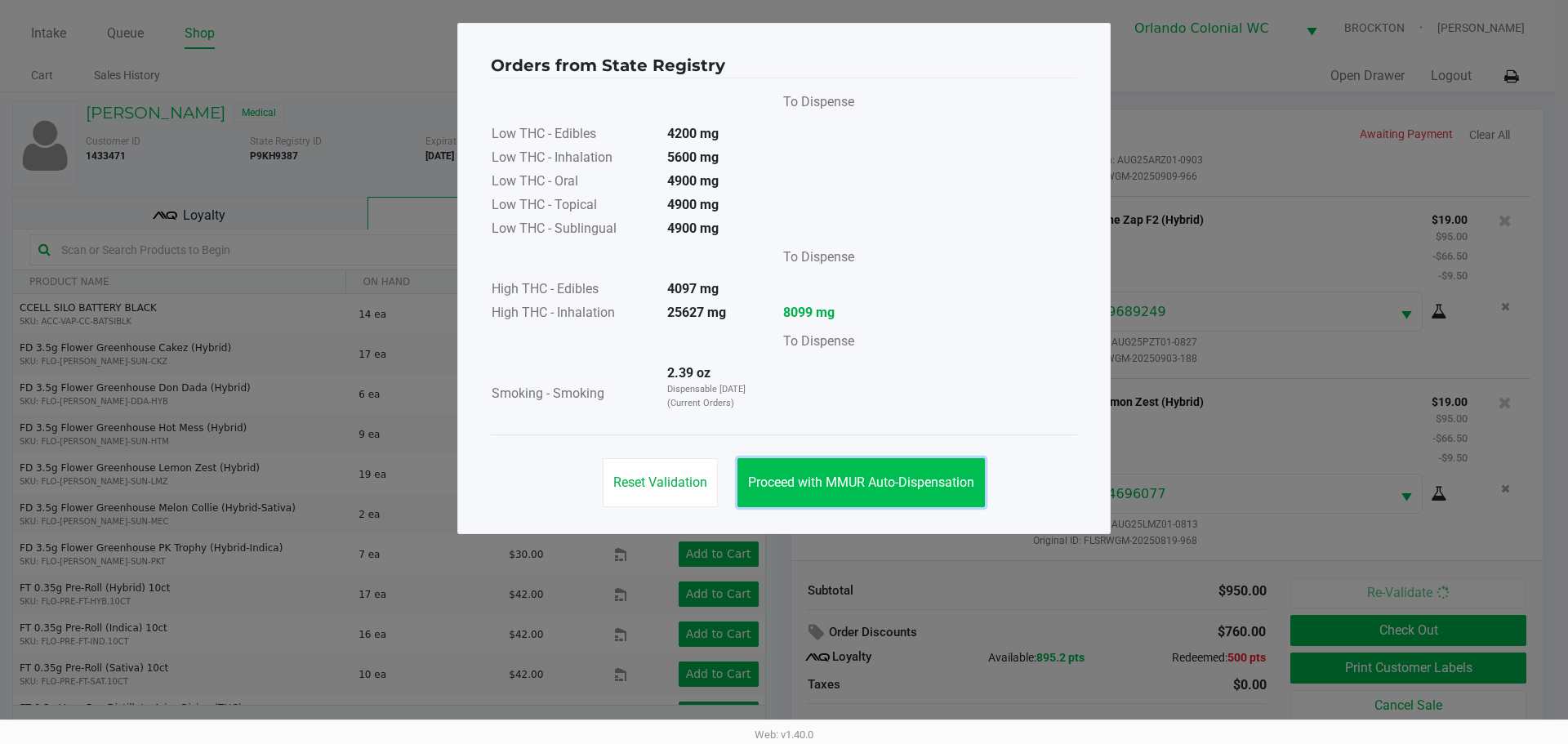
click at [876, 471] on button "Proceed with MMUR Auto-Dispensation" at bounding box center [861, 483] width 248 height 49
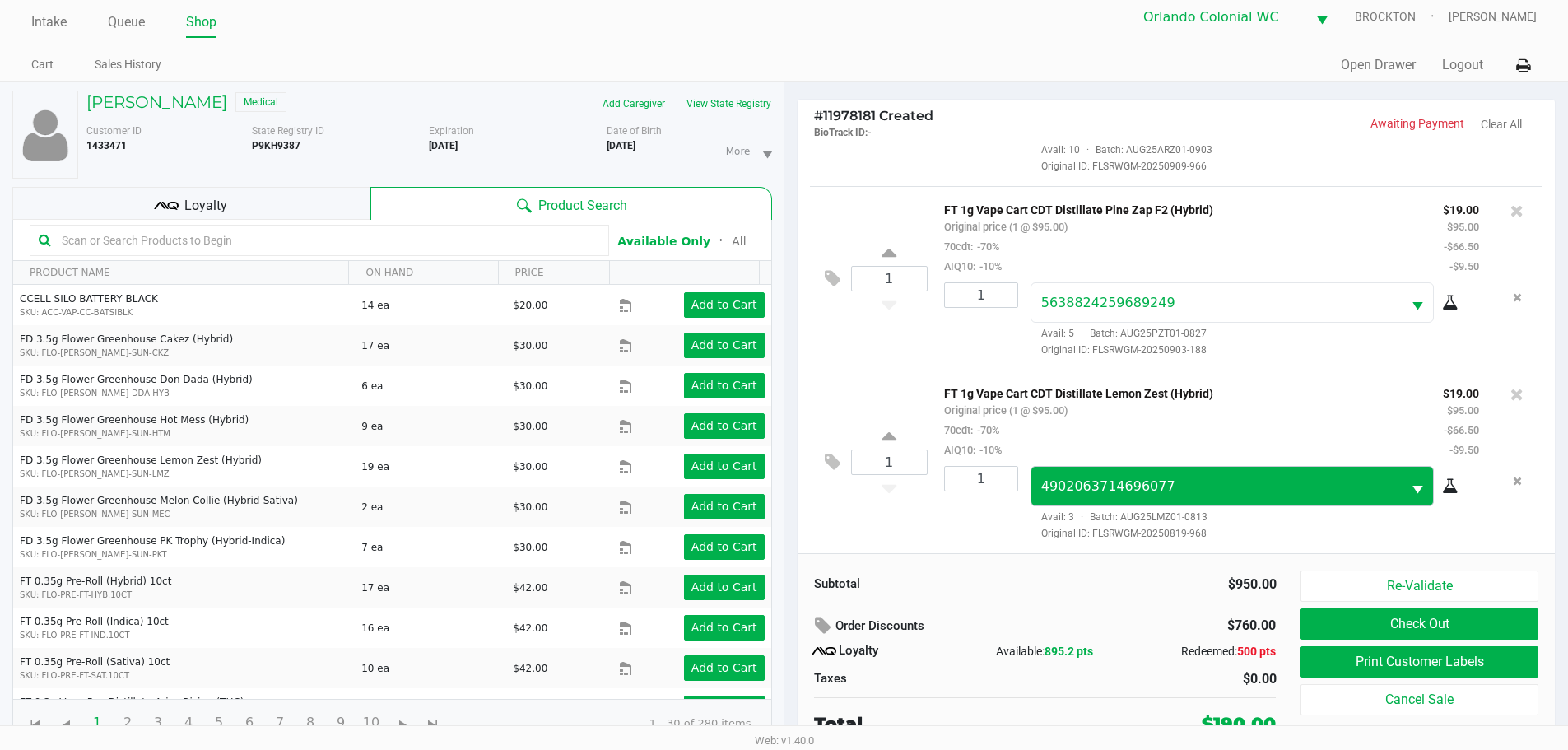
scroll to position [18, 0]
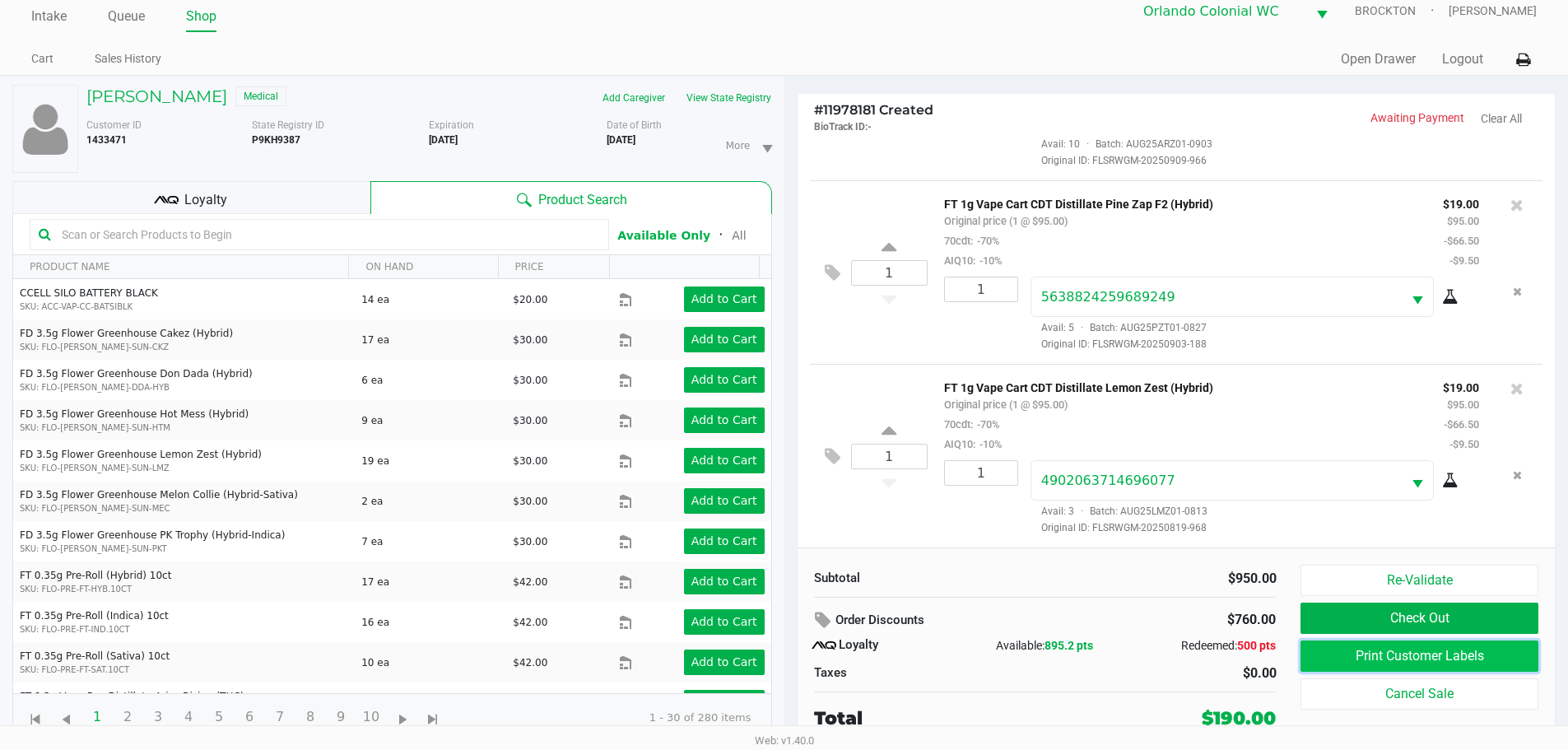
click at [1405, 653] on button "Print Customer Labels" at bounding box center [1418, 656] width 237 height 31
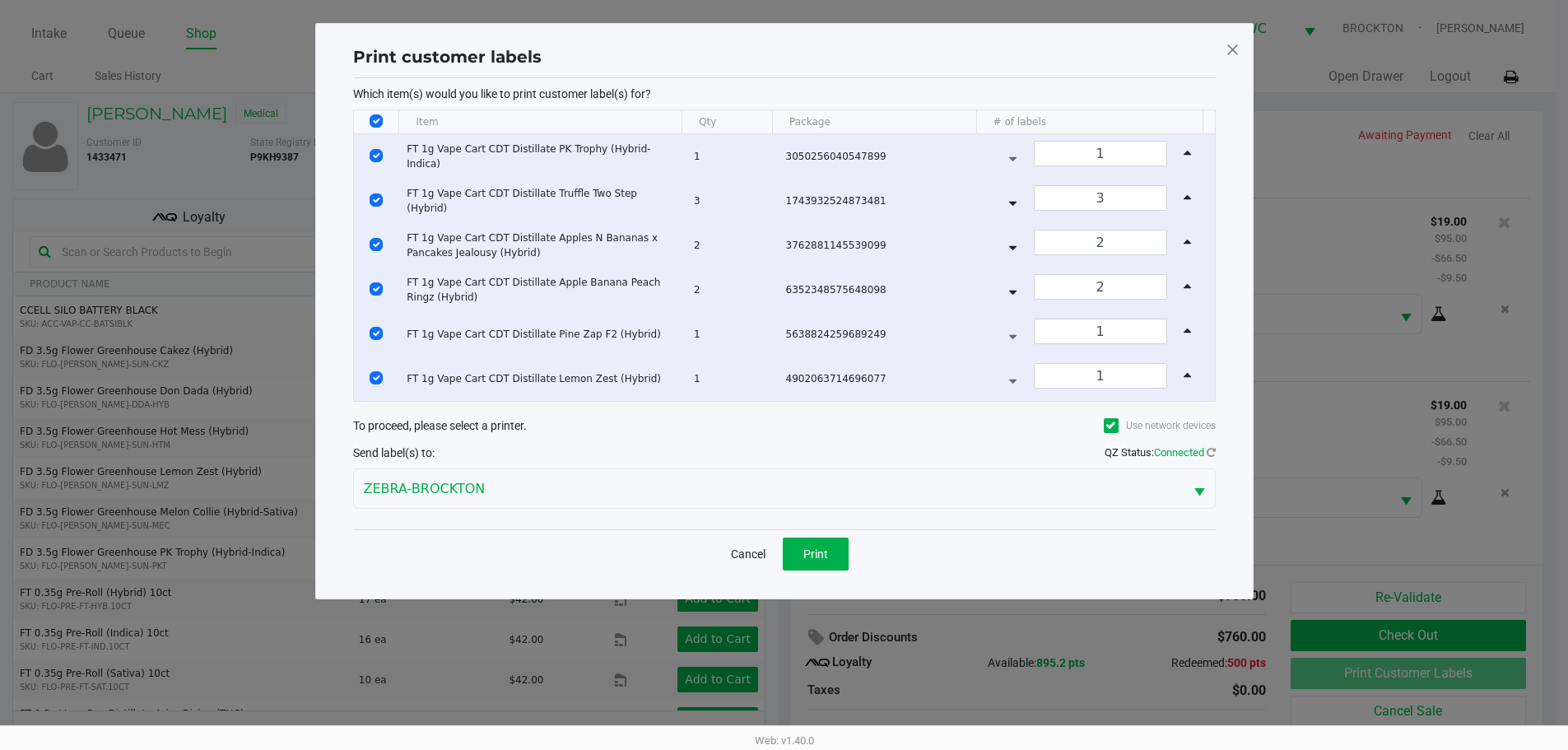
scroll to position [0, 0]
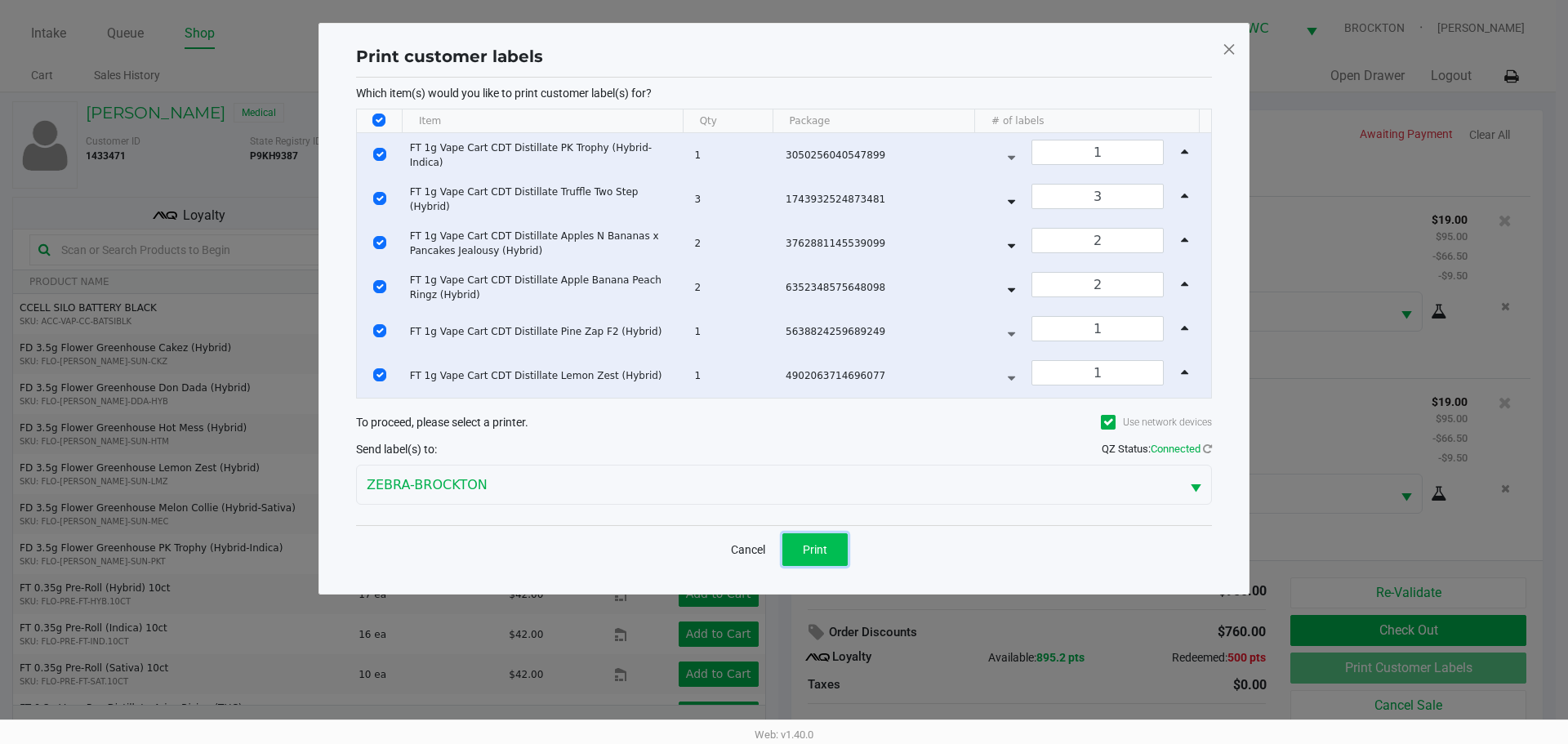
click at [828, 541] on button "Print" at bounding box center [815, 549] width 65 height 33
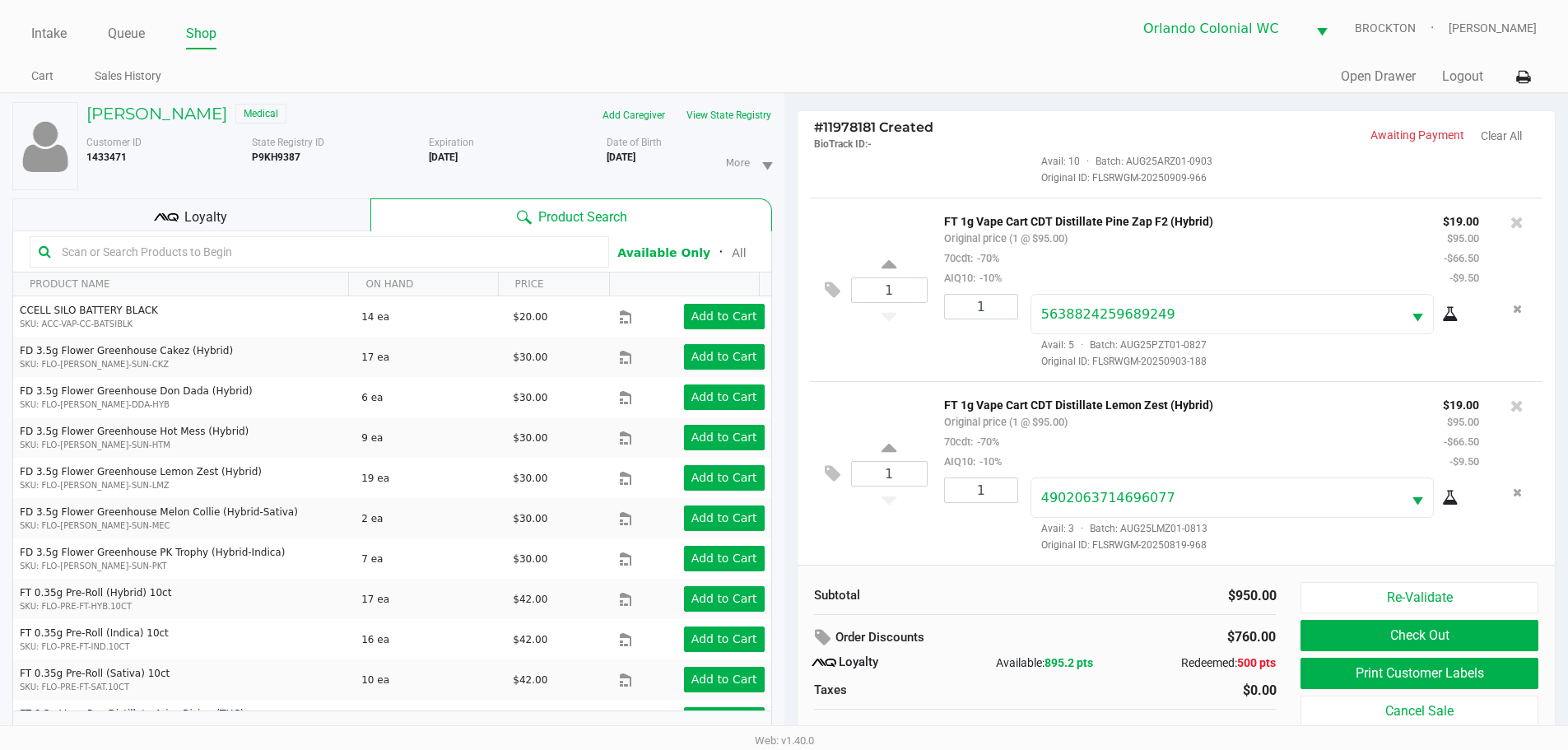
click at [904, 541] on div "1 FT 1g Vape Cart CDT Distillate Lemon Zest (Hybrid) Original price (1 @ $95.00…" at bounding box center [1176, 473] width 733 height 183
click at [136, 251] on input "text" at bounding box center [327, 252] width 544 height 25
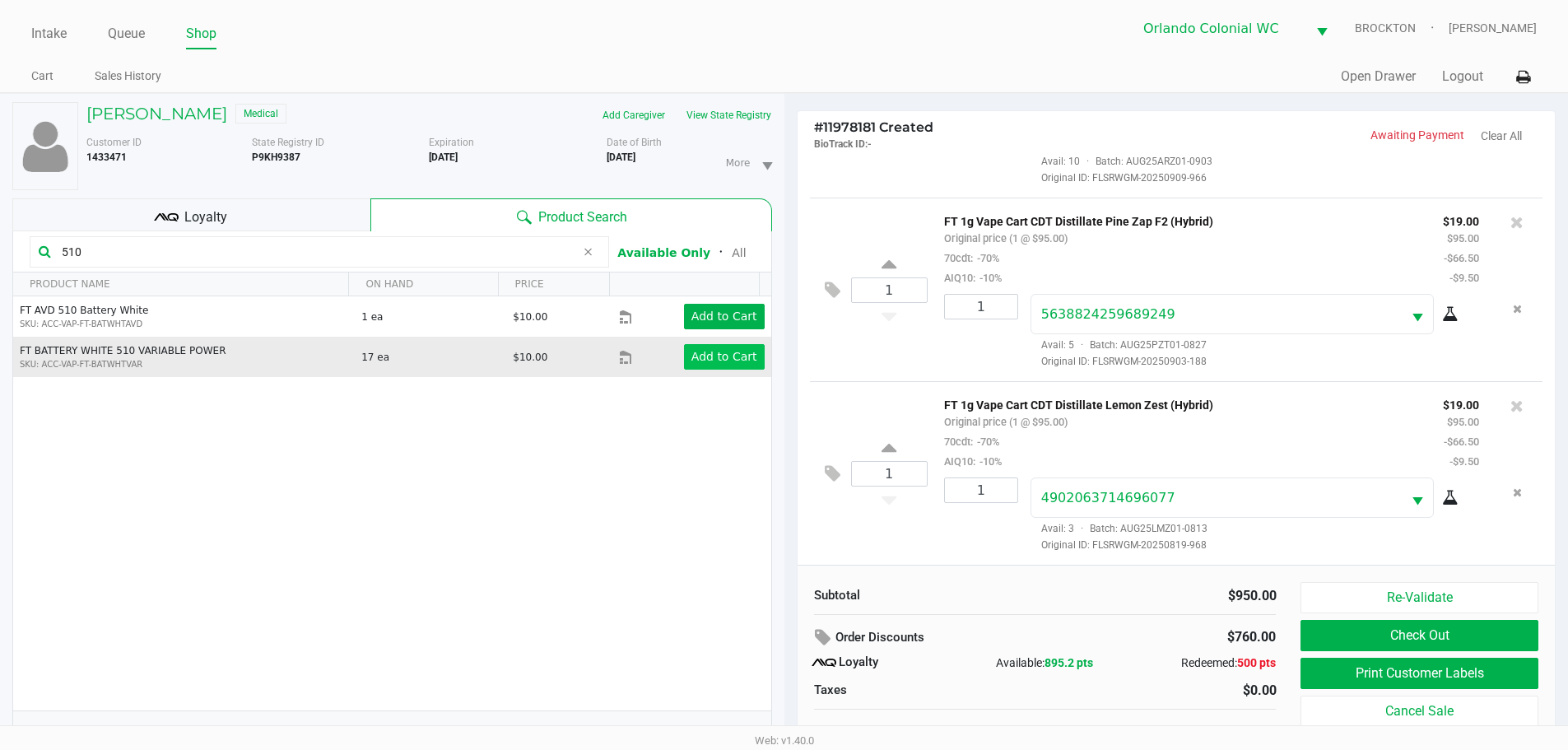
type input "510"
click at [722, 359] on app-button-loader "Add to Cart" at bounding box center [723, 357] width 65 height 13
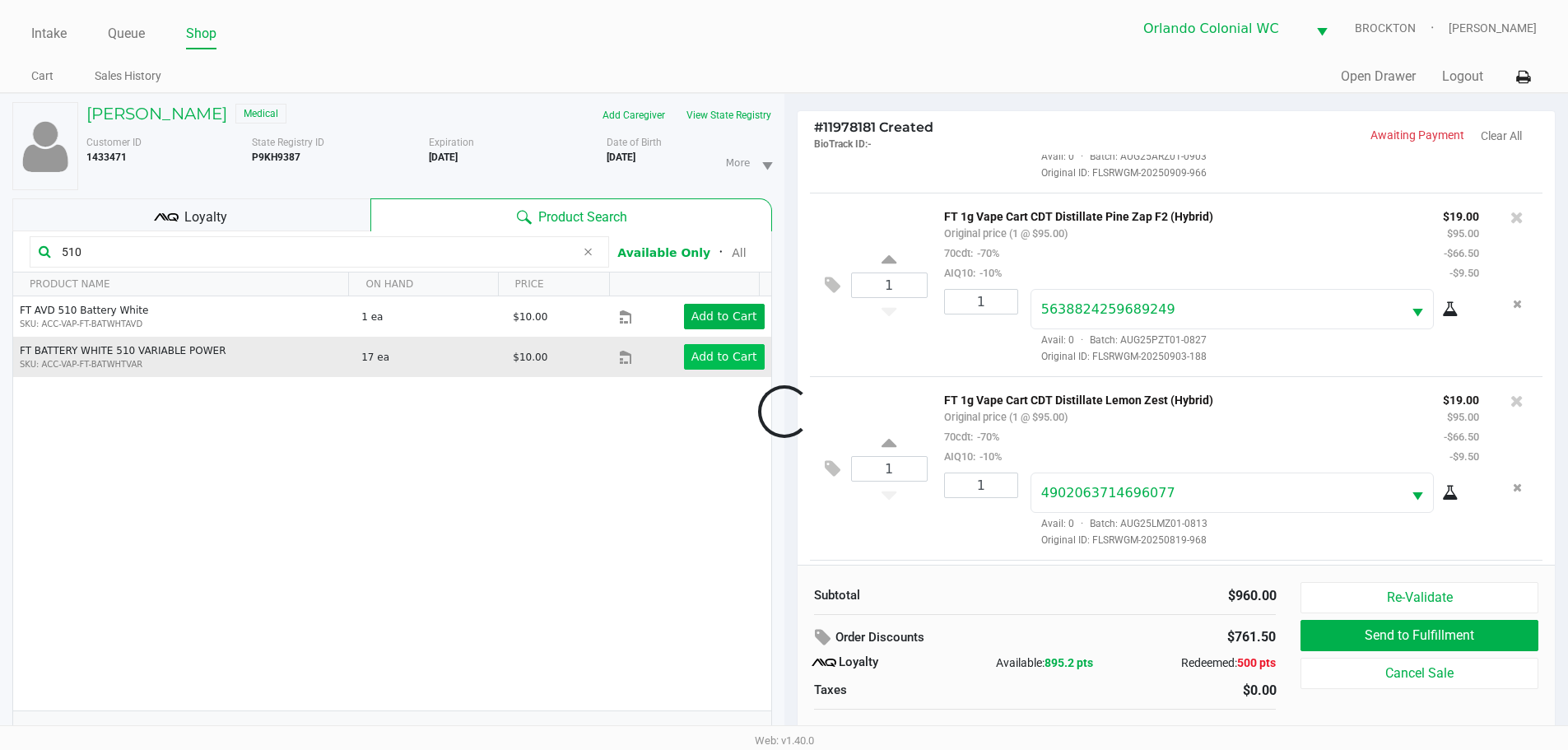
scroll to position [799, 0]
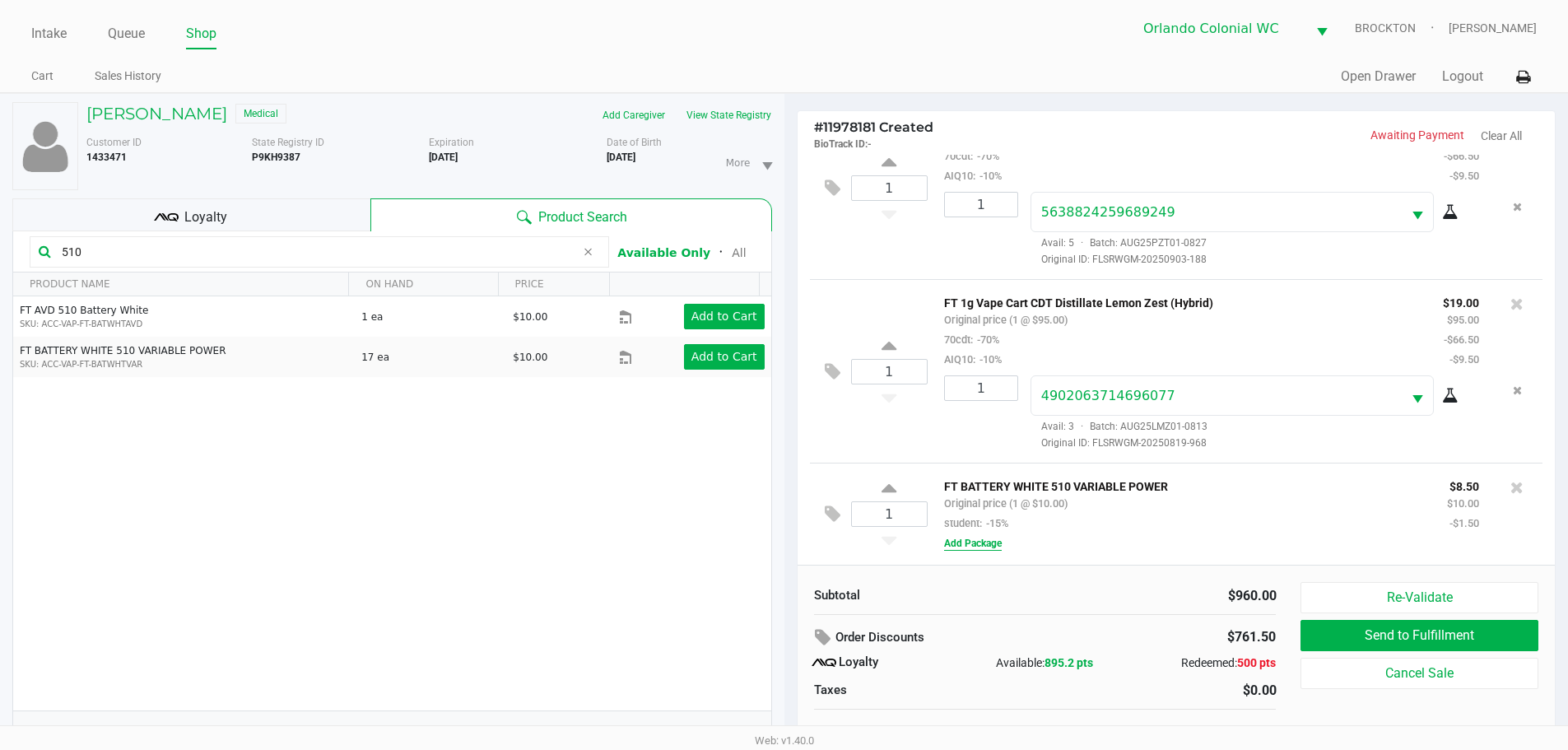
click at [976, 541] on button "Add Package" at bounding box center [973, 544] width 58 height 15
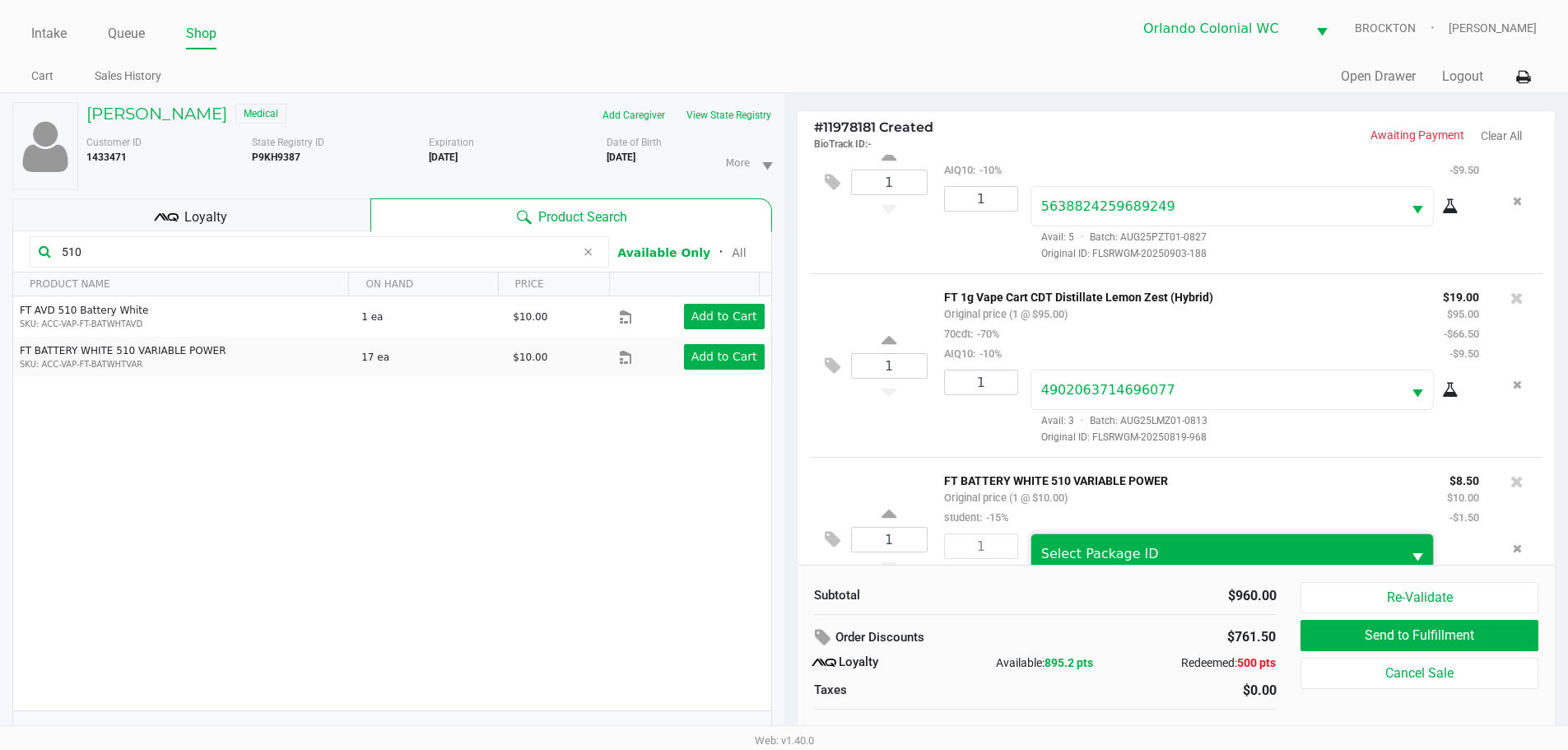
click at [1112, 561] on span "Select Package ID" at bounding box center [1100, 553] width 118 height 16
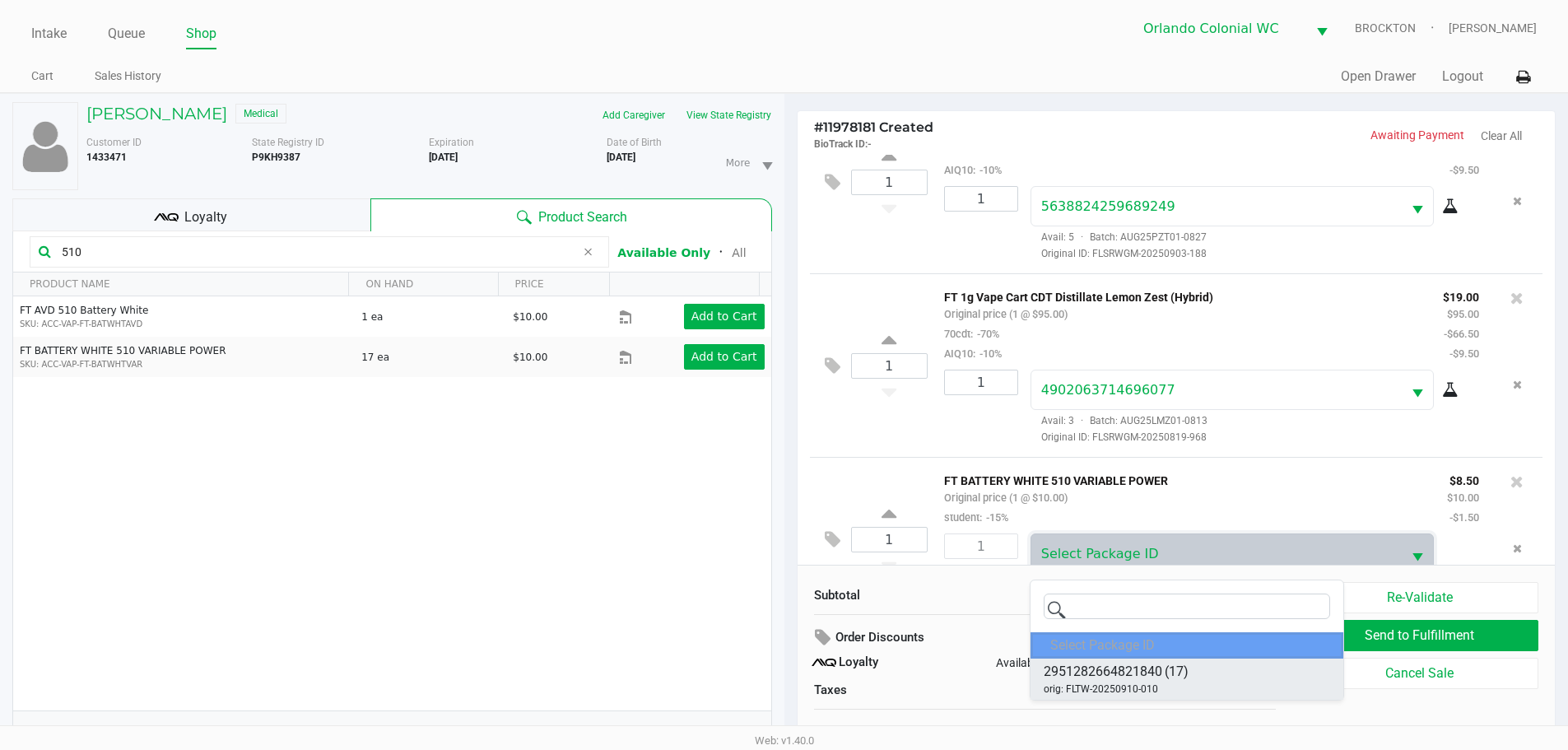
click at [1081, 665] on span "2951282664821840" at bounding box center [1103, 671] width 119 height 19
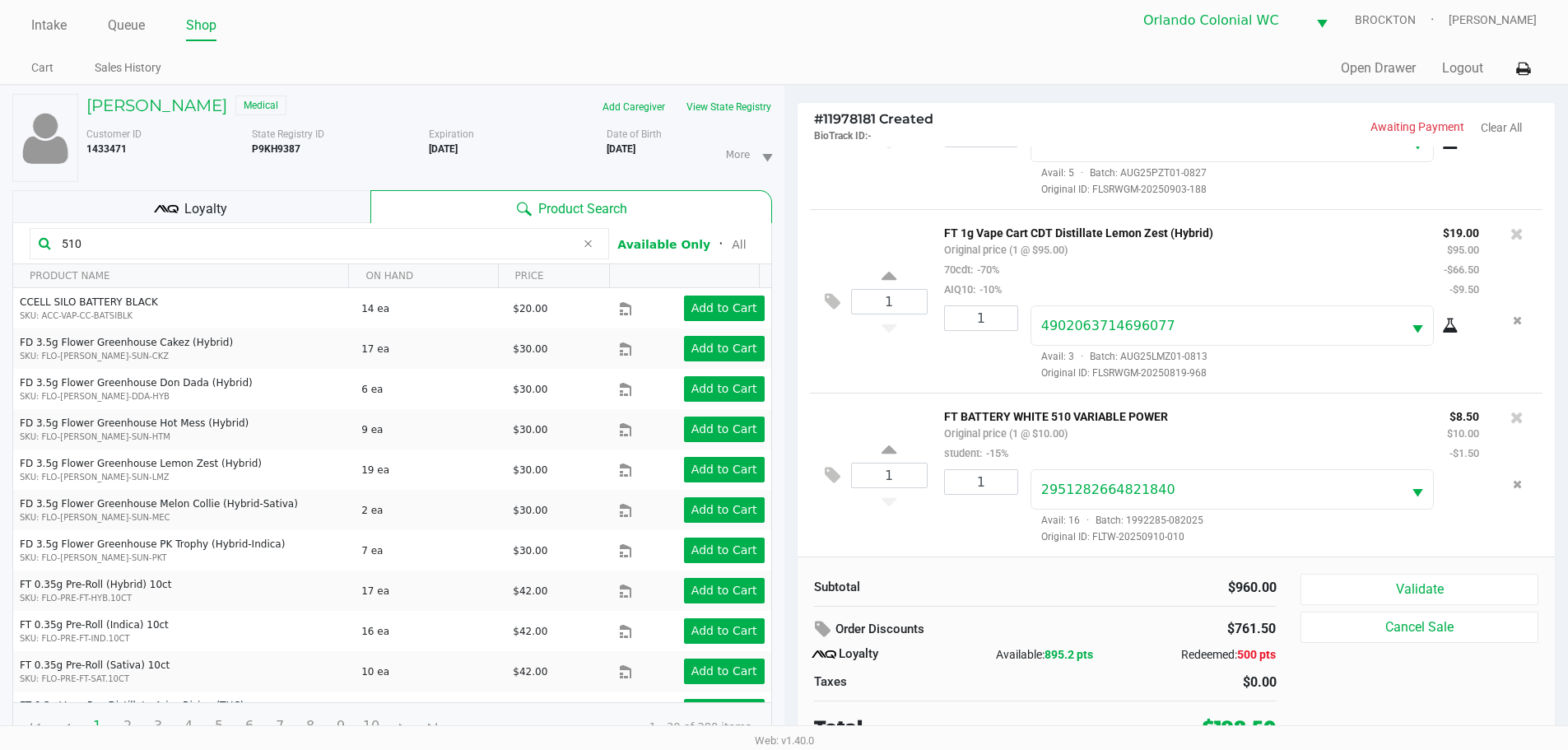
scroll to position [18, 0]
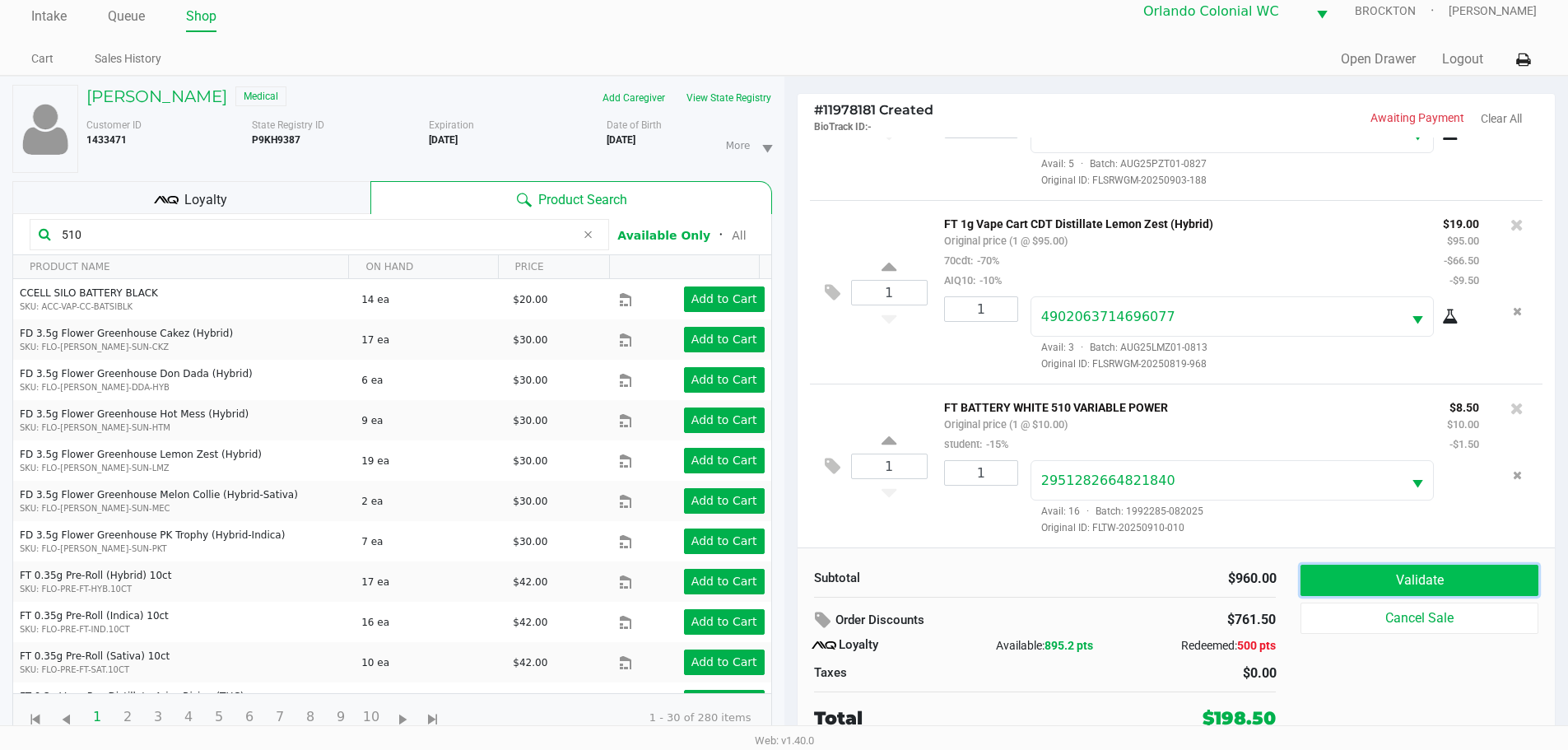
click at [1407, 575] on button "Validate" at bounding box center [1418, 580] width 237 height 31
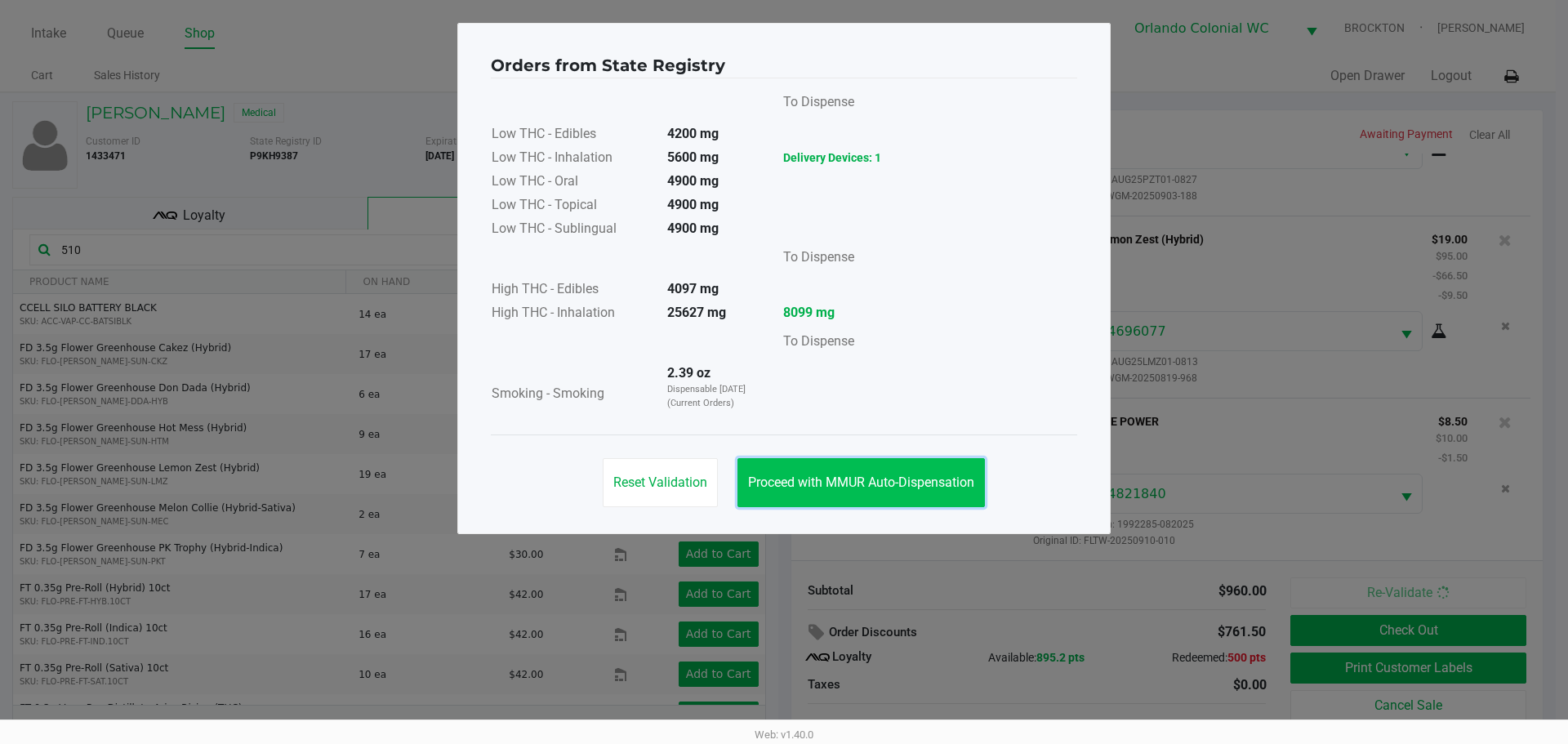
click at [877, 478] on span "Proceed with MMUR Auto-Dispensation" at bounding box center [860, 482] width 226 height 16
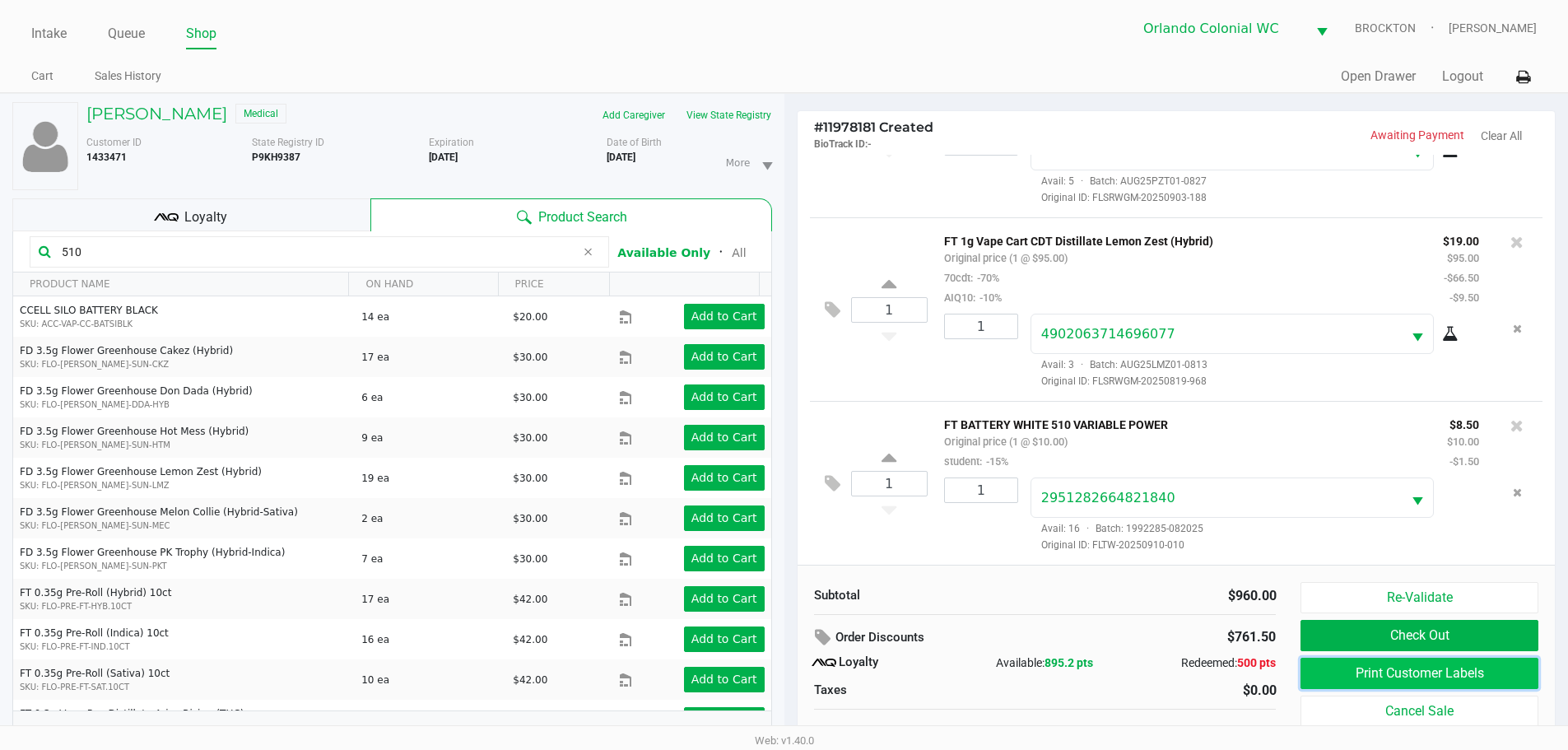
click at [1396, 674] on button "Print Customer Labels" at bounding box center [1418, 674] width 237 height 31
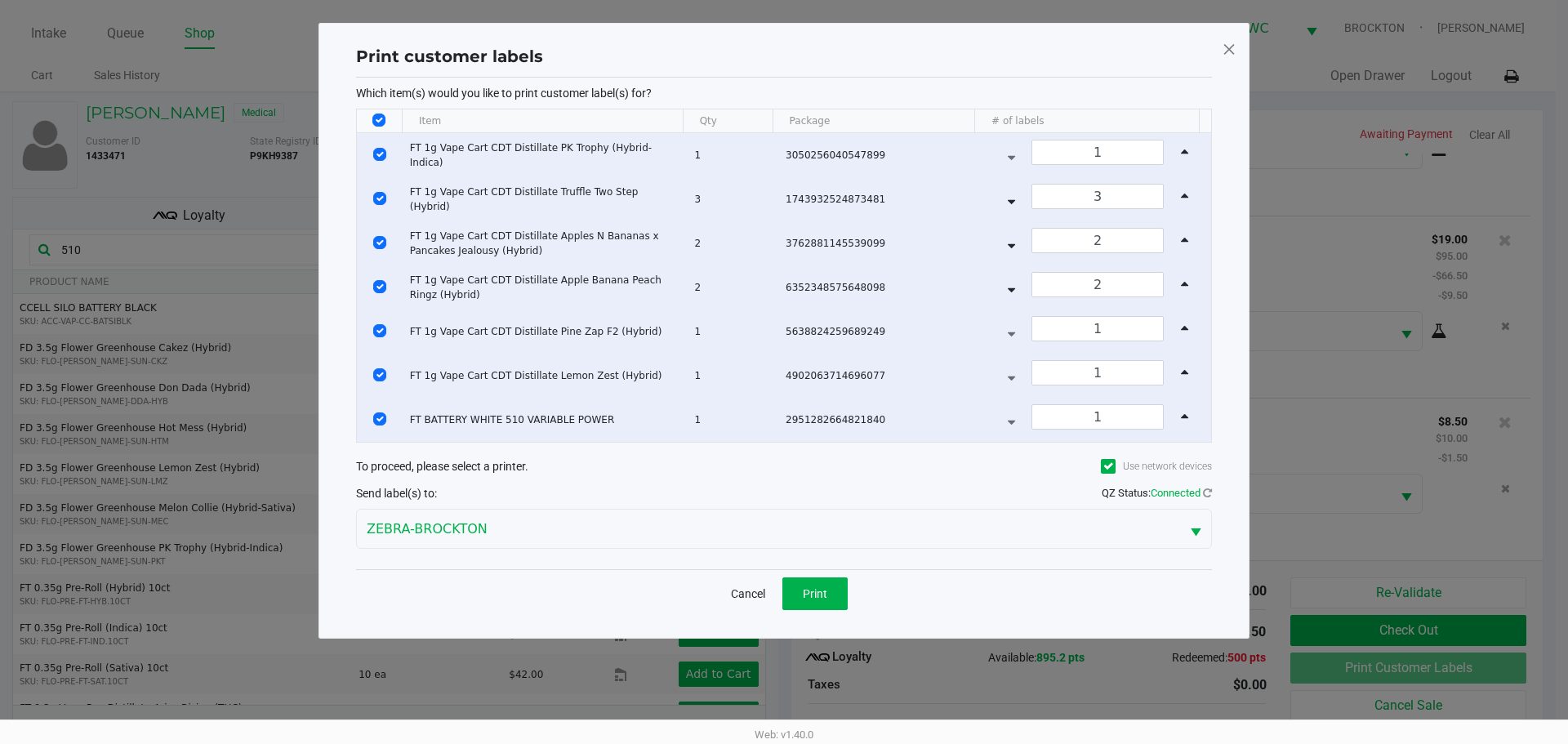
click at [380, 114] on input "Select All Rows" at bounding box center [379, 120] width 13 height 13
checkbox input "false"
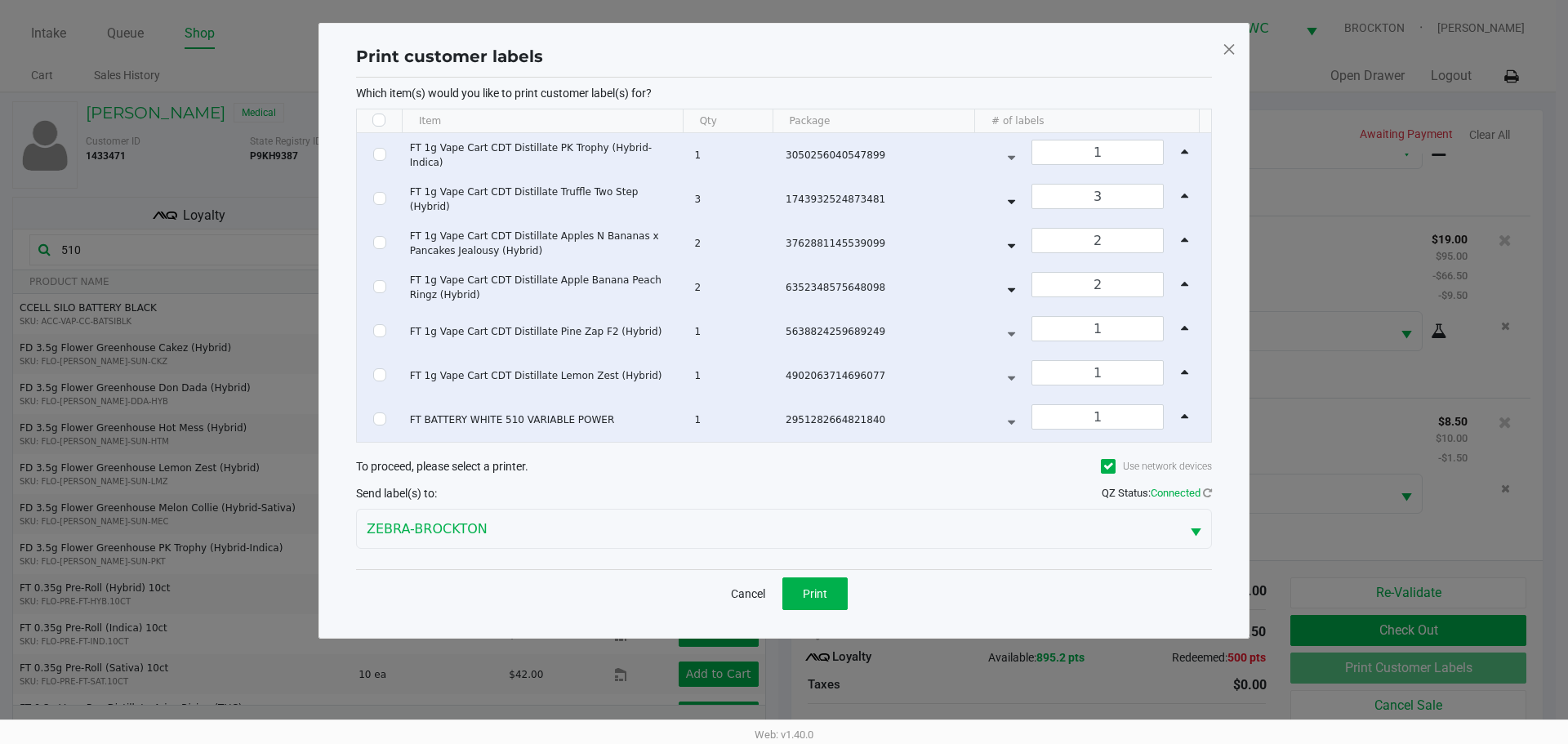
checkbox input "false"
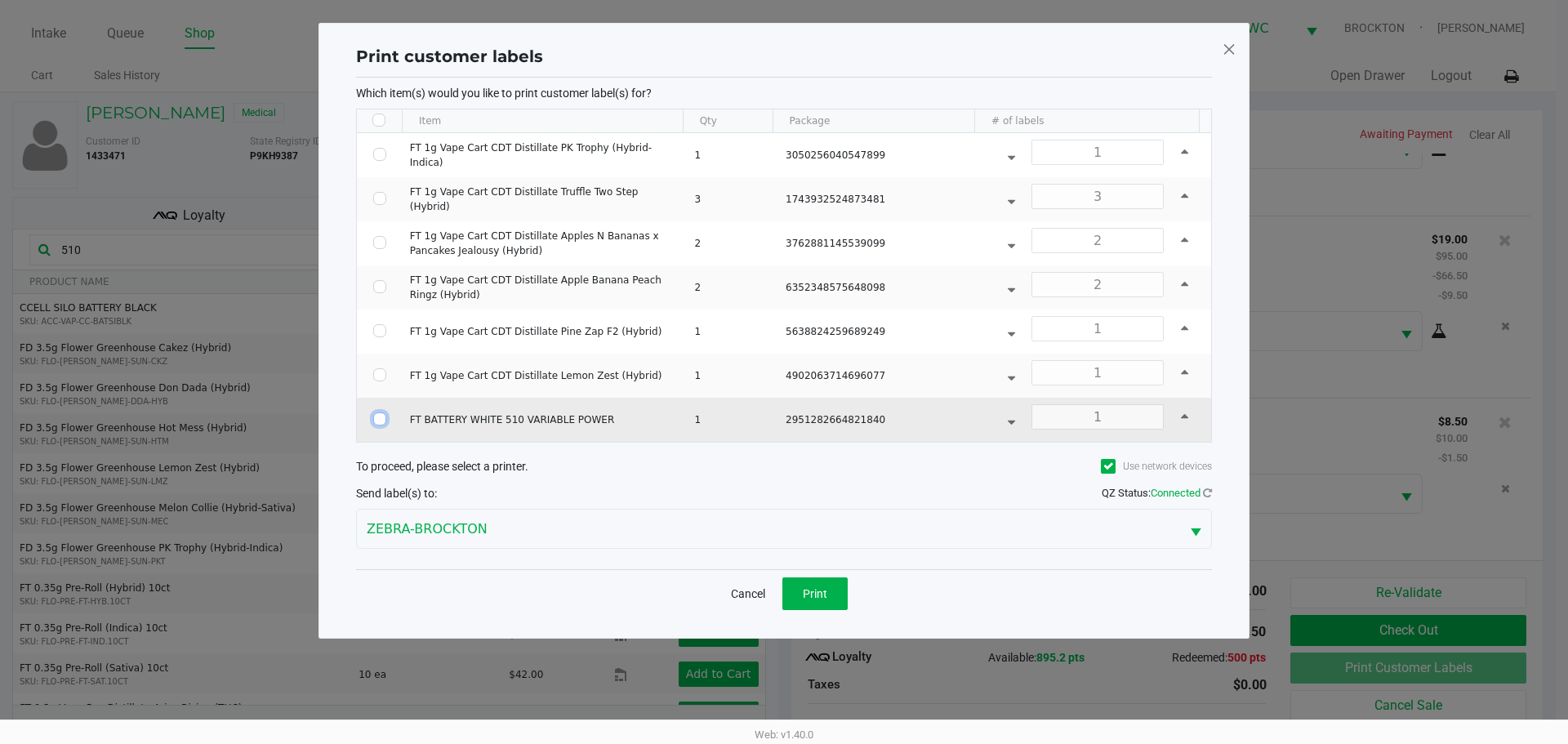
drag, startPoint x: 382, startPoint y: 418, endPoint x: 446, endPoint y: 434, distance: 66.0
click at [381, 420] on input "Select Row" at bounding box center [379, 419] width 13 height 13
checkbox input "true"
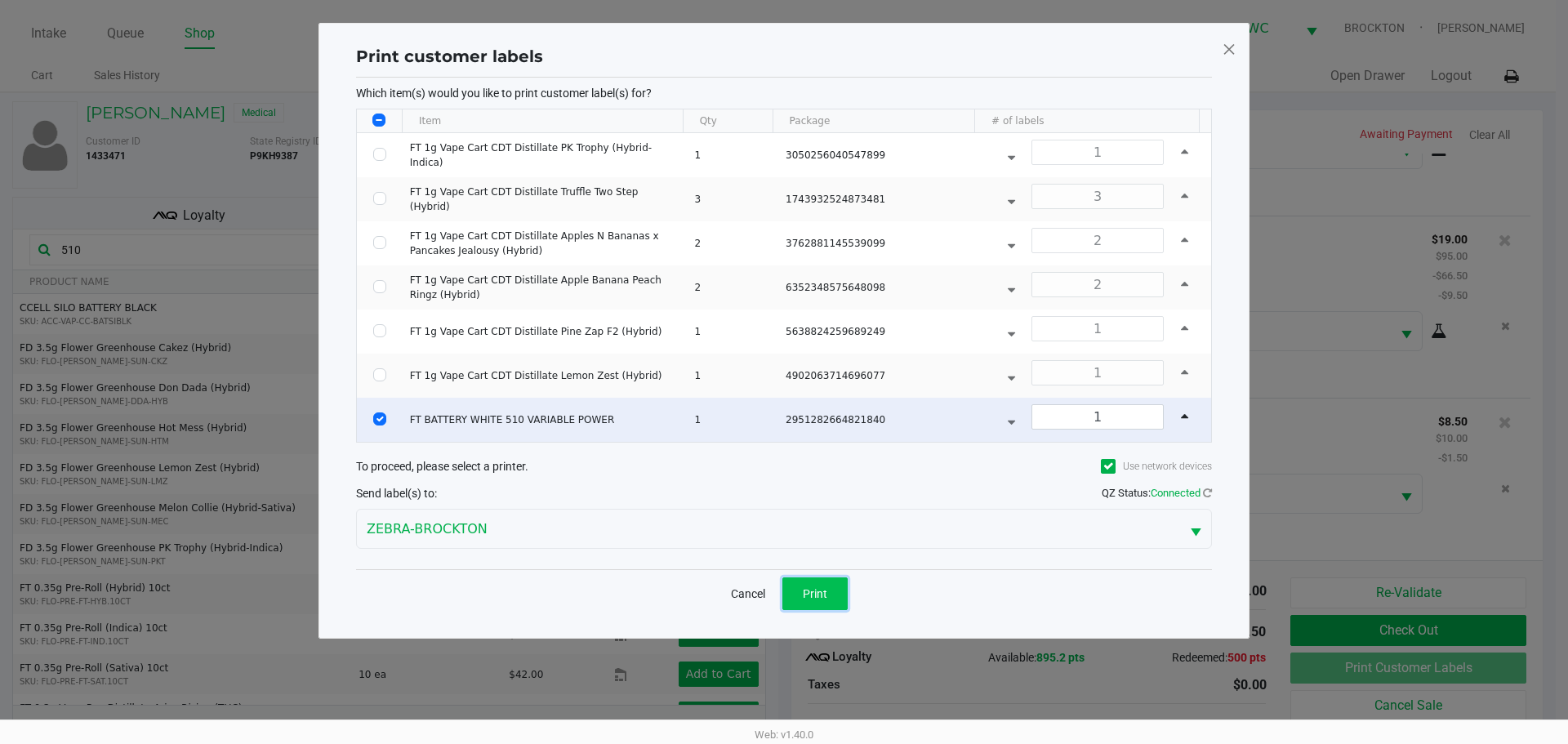
drag, startPoint x: 816, startPoint y: 599, endPoint x: 873, endPoint y: 556, distance: 71.4
click at [816, 598] on span "Print" at bounding box center [815, 593] width 25 height 13
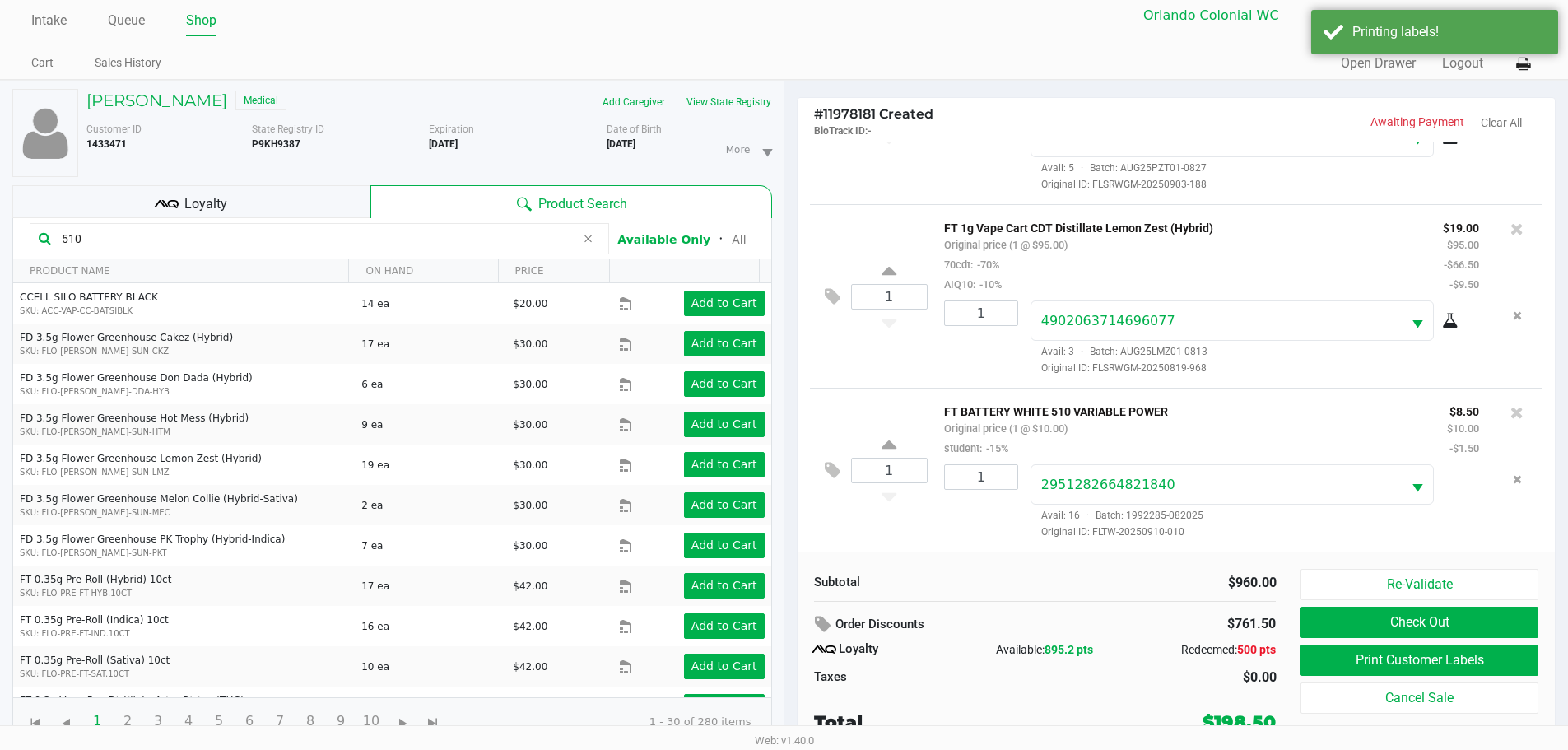
scroll to position [18, 0]
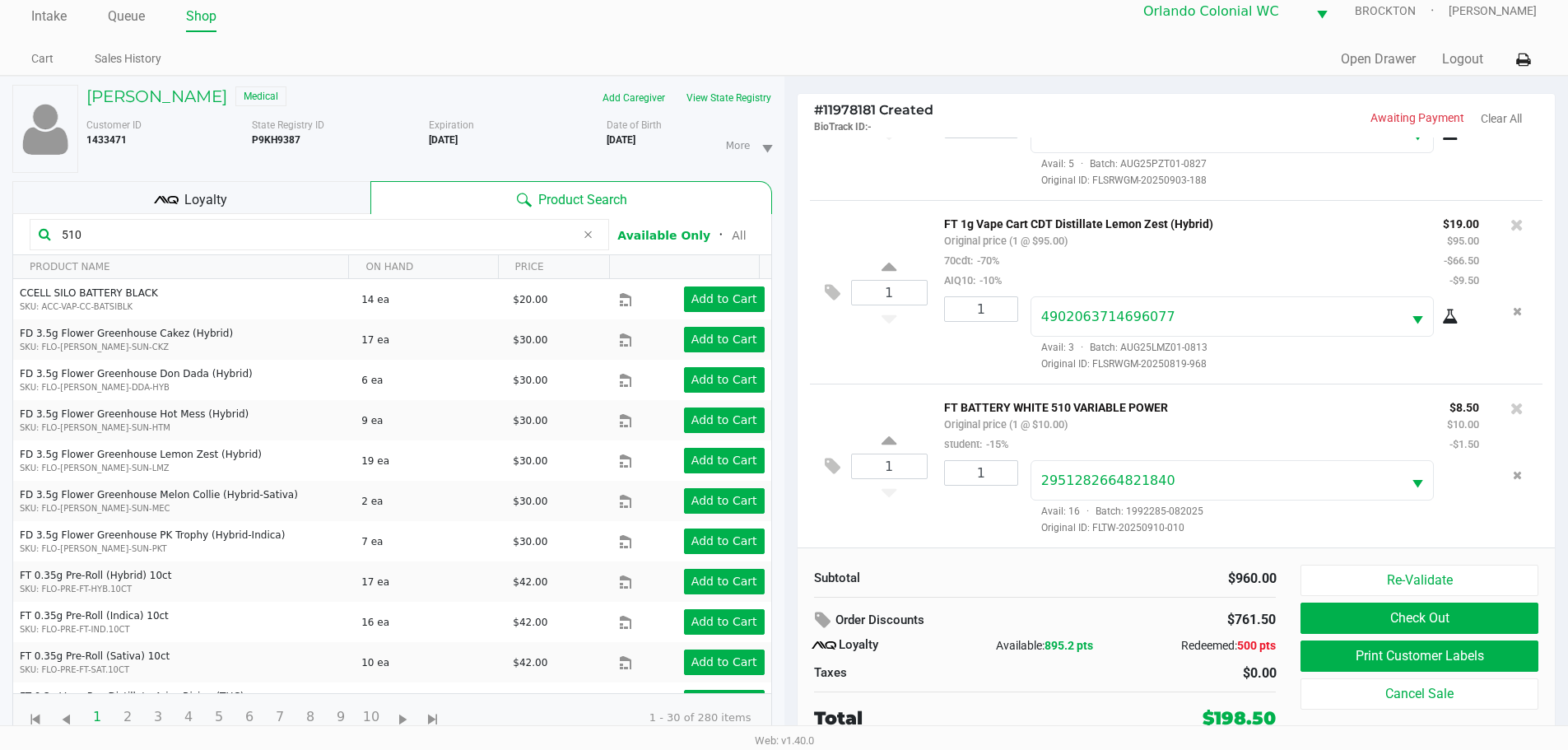
click at [1415, 616] on button "Check Out" at bounding box center [1418, 618] width 237 height 31
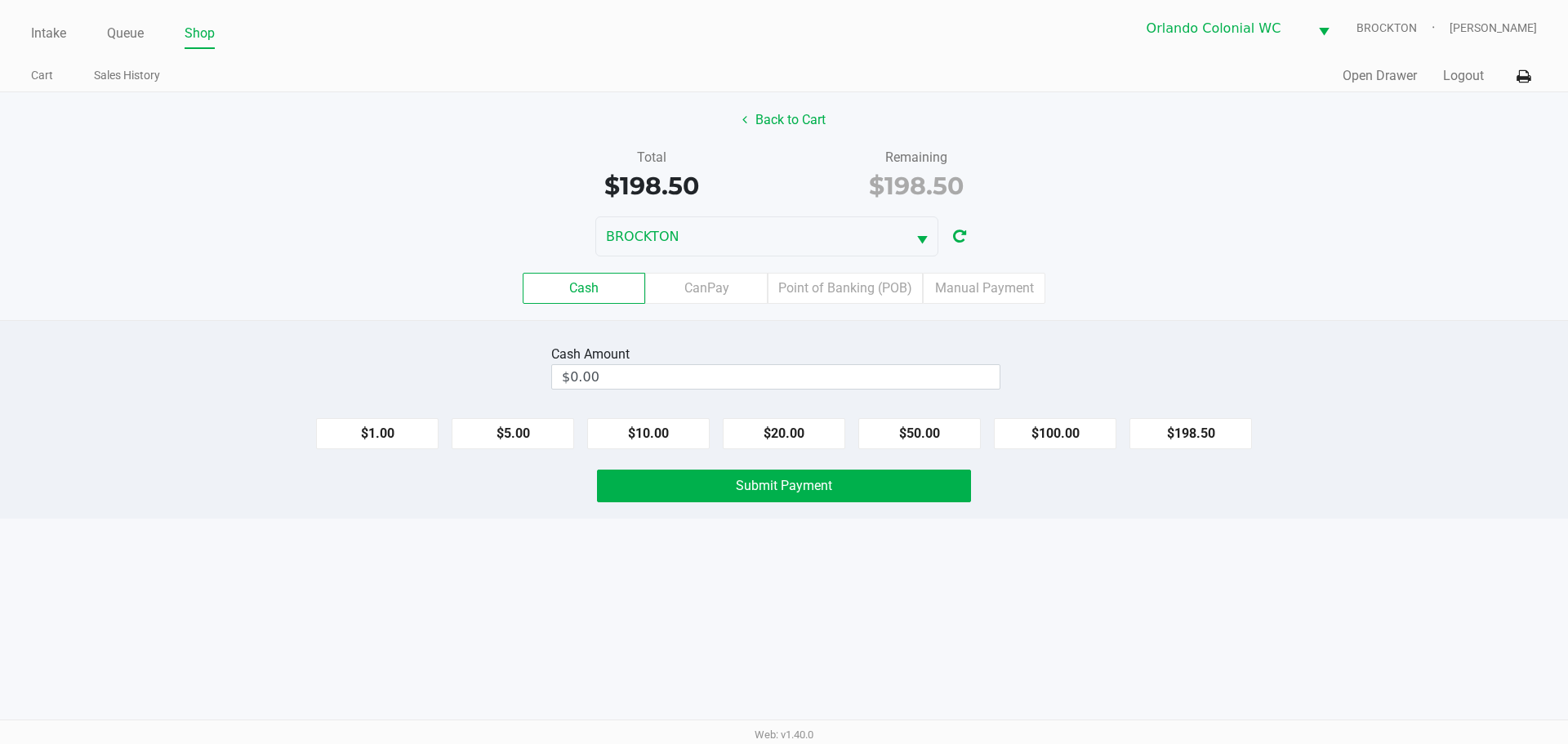
click at [1038, 431] on button "$100.00" at bounding box center [1055, 433] width 123 height 31
click at [1040, 421] on button "$100.00" at bounding box center [1055, 433] width 123 height 31
type input "$200.00"
click at [812, 479] on span "Submit Payment" at bounding box center [784, 485] width 96 height 16
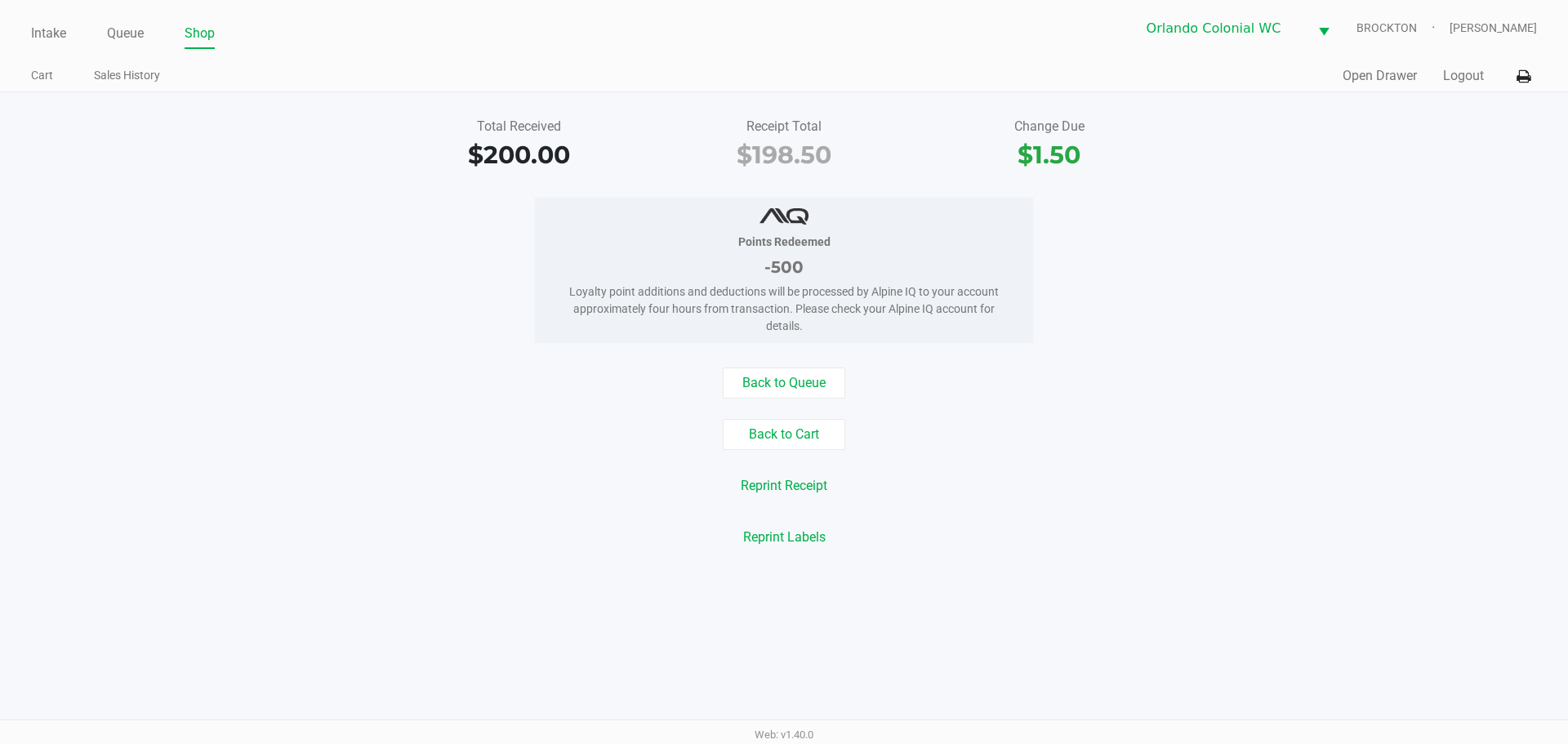
click at [134, 27] on link "Queue" at bounding box center [125, 33] width 37 height 23
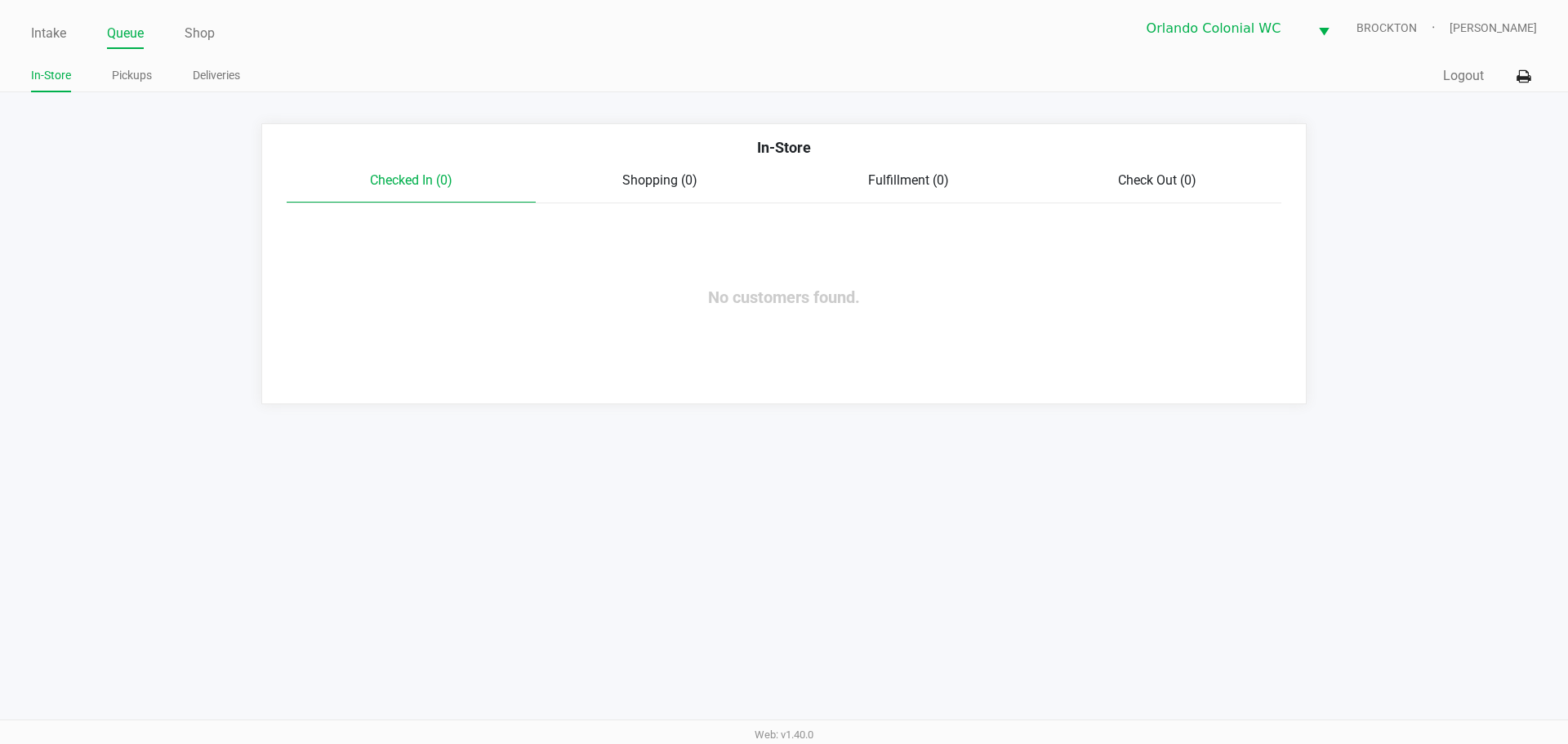
click at [124, 77] on link "Pickups" at bounding box center [132, 75] width 40 height 20
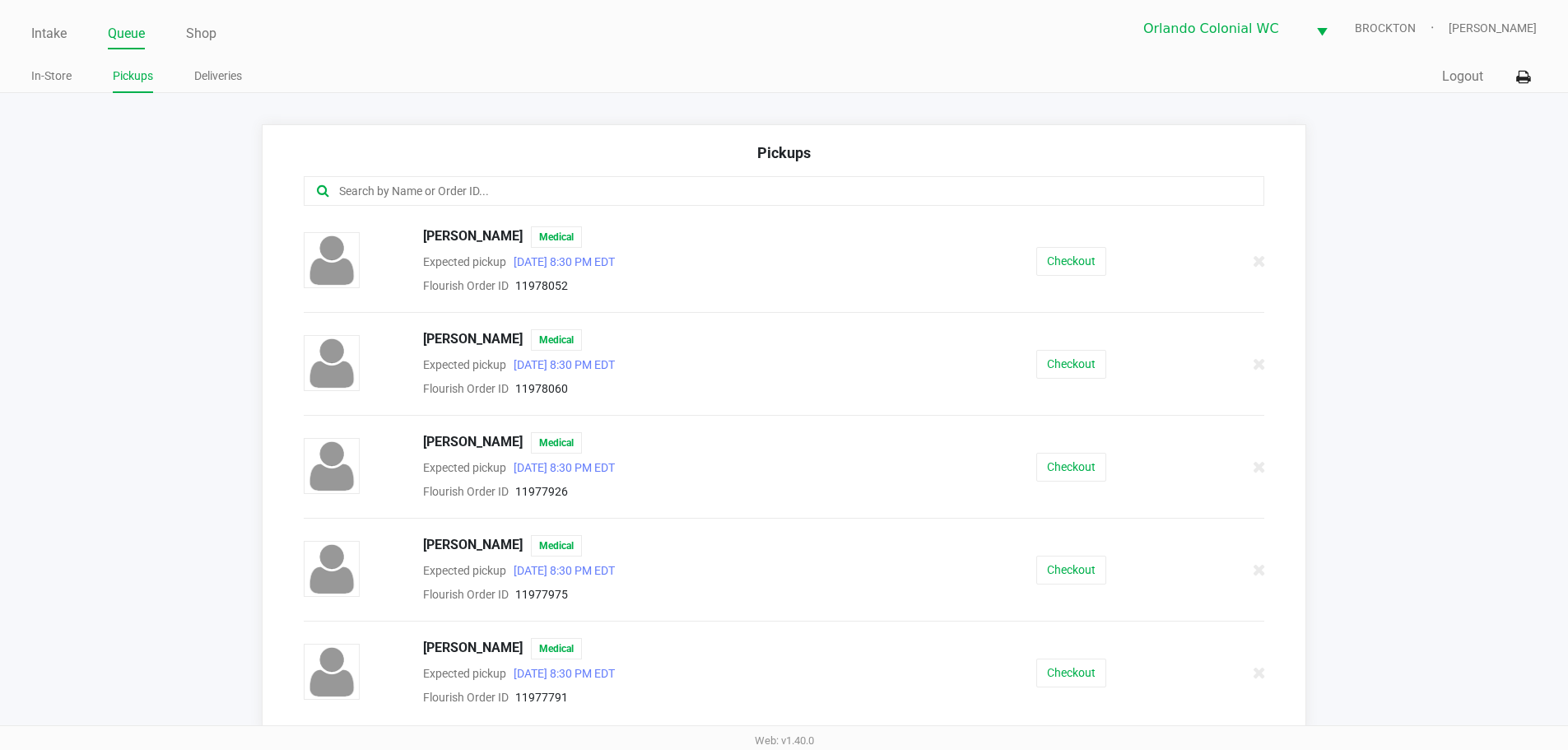
click at [574, 167] on div "Pickups" at bounding box center [784, 159] width 961 height 35
click at [559, 182] on input "text" at bounding box center [757, 191] width 841 height 19
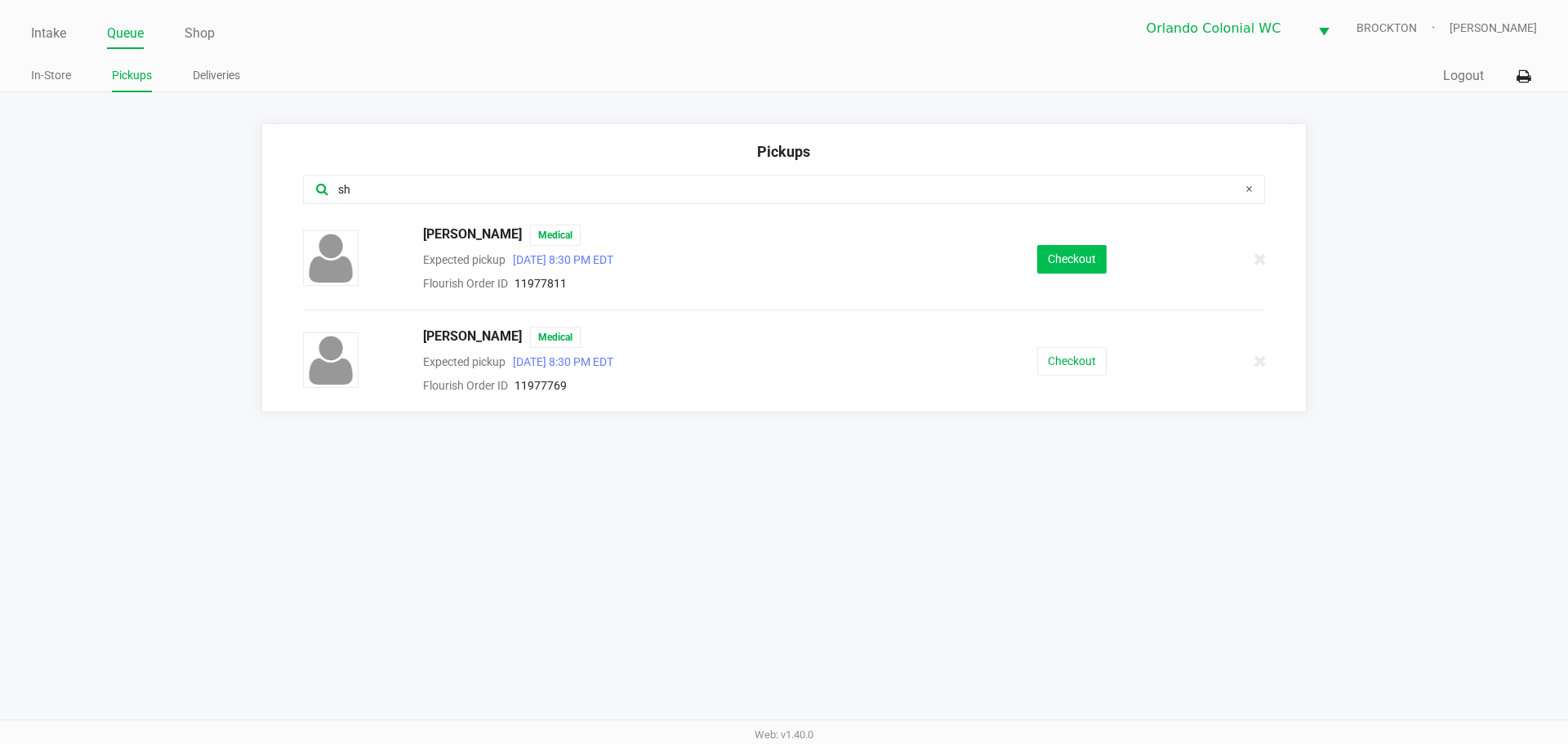
type input "sh"
click at [1075, 258] on button "Checkout" at bounding box center [1072, 259] width 69 height 28
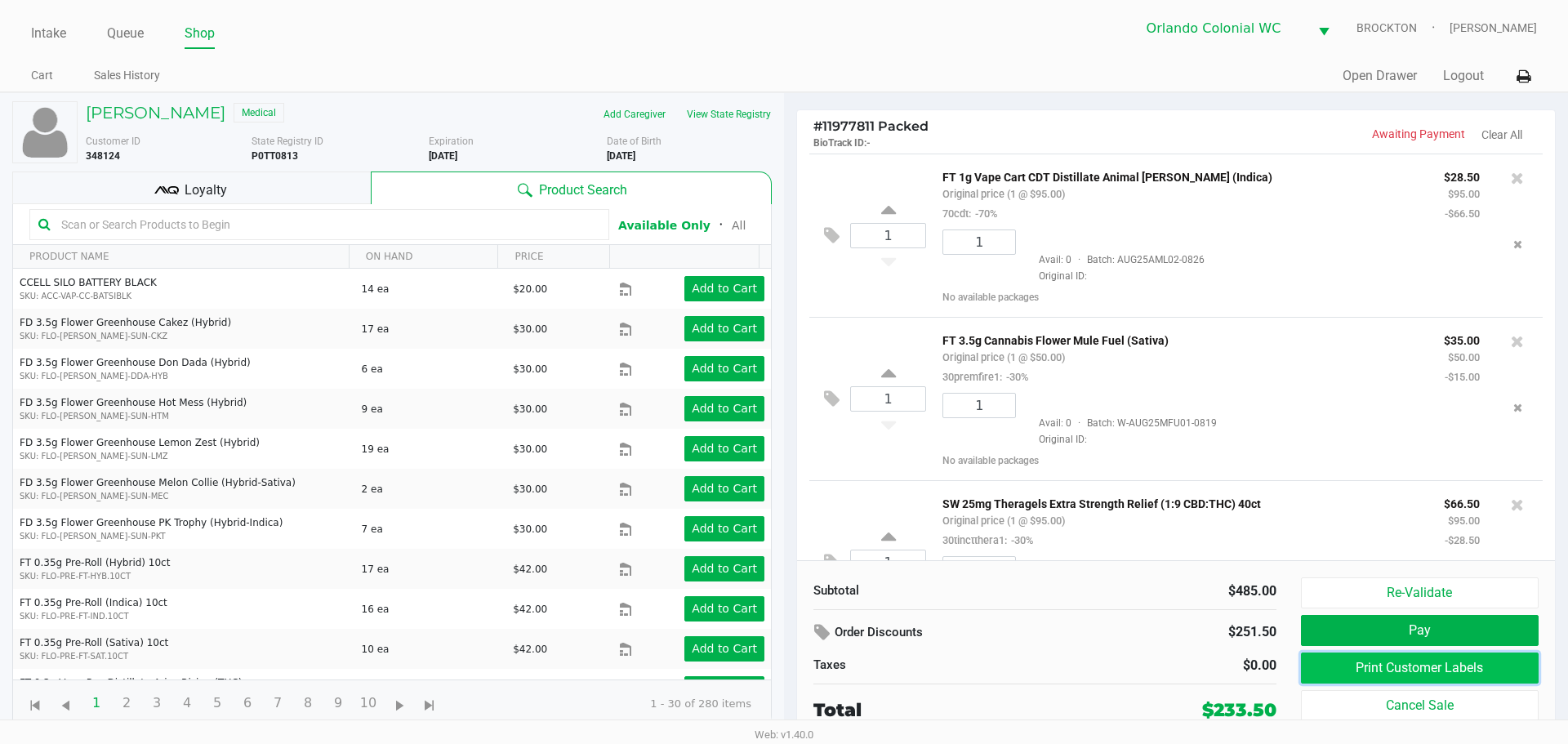
click at [1388, 664] on button "Print Customer Labels" at bounding box center [1420, 668] width 238 height 31
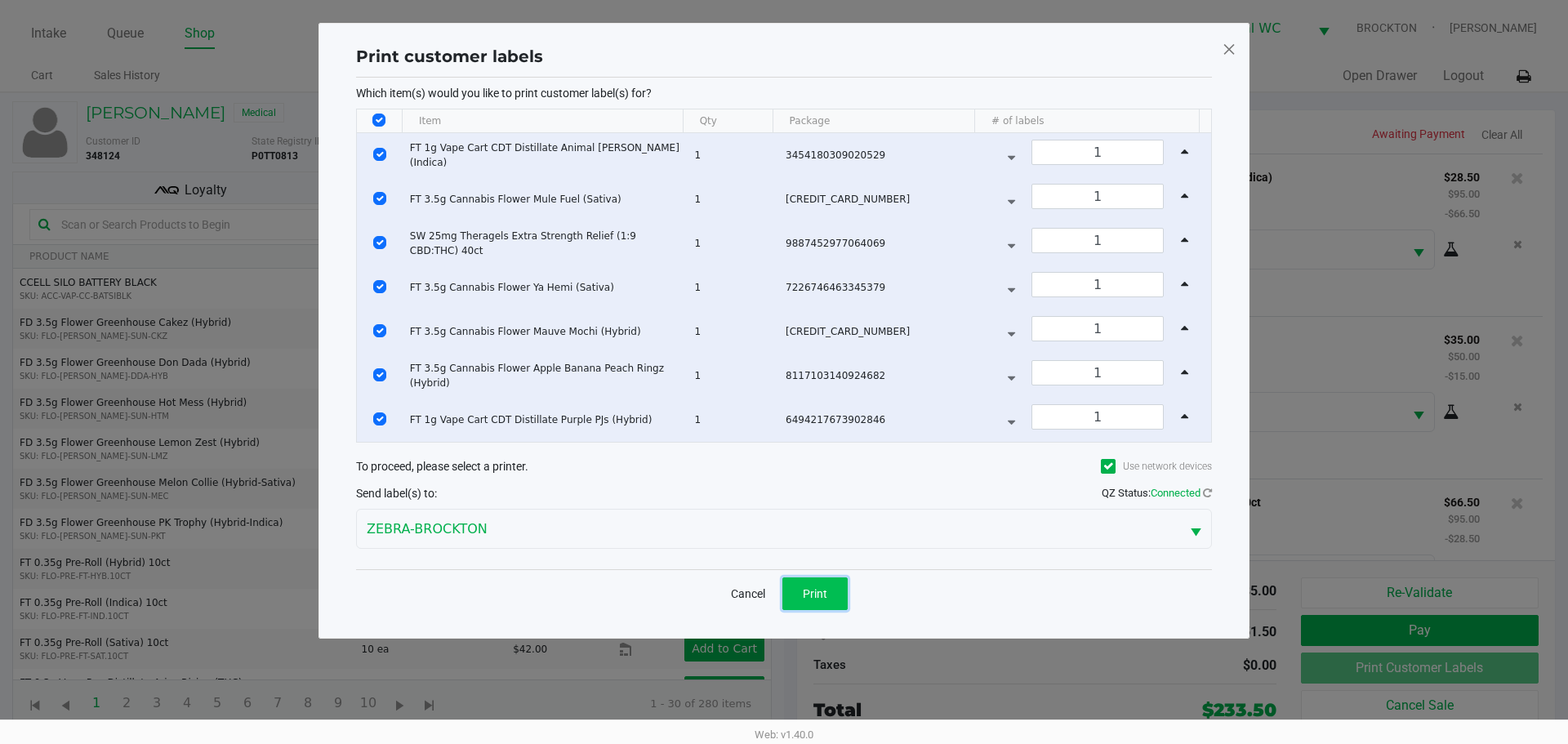
click at [820, 593] on span "Print" at bounding box center [815, 593] width 25 height 13
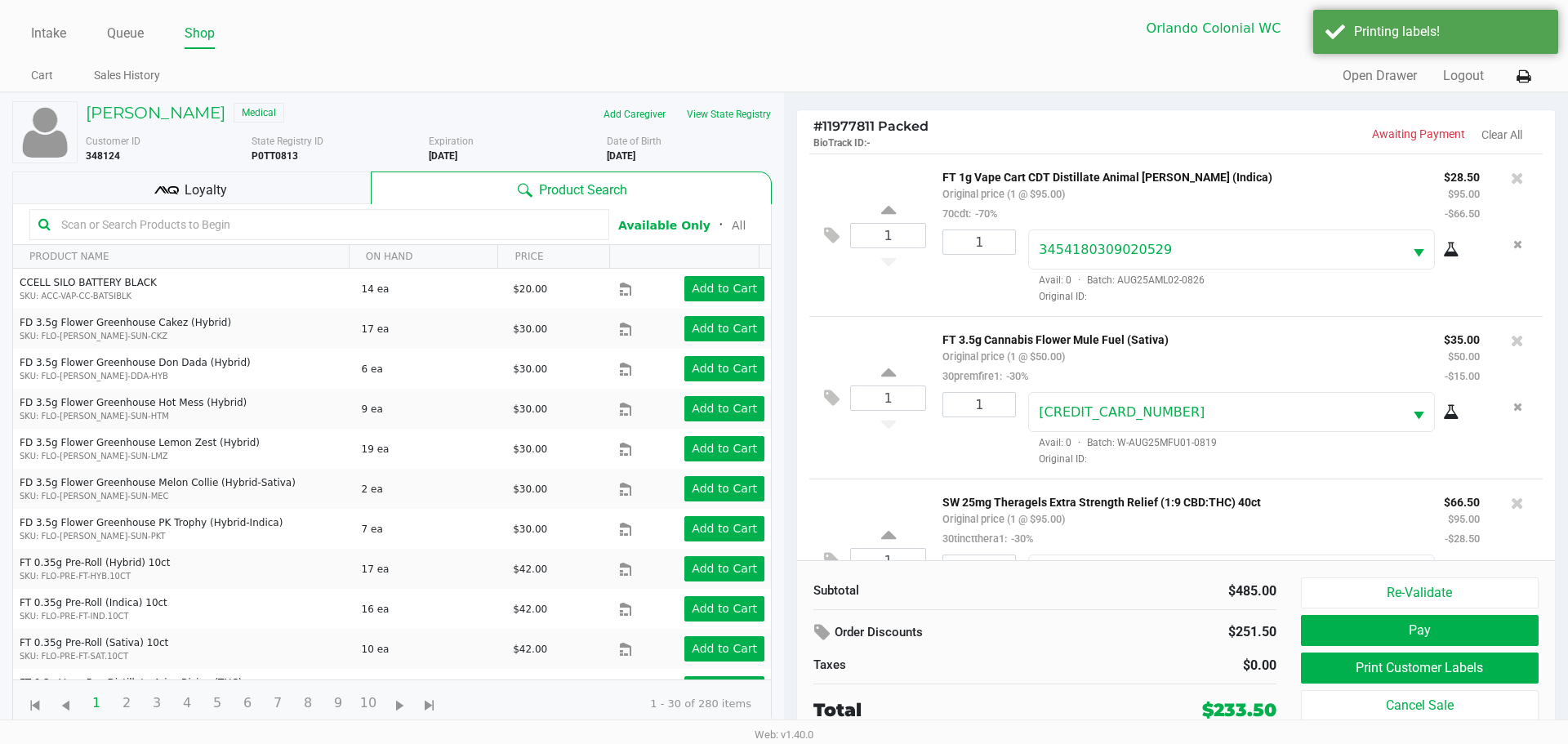
click at [215, 185] on span "Loyalty" at bounding box center [206, 189] width 42 height 19
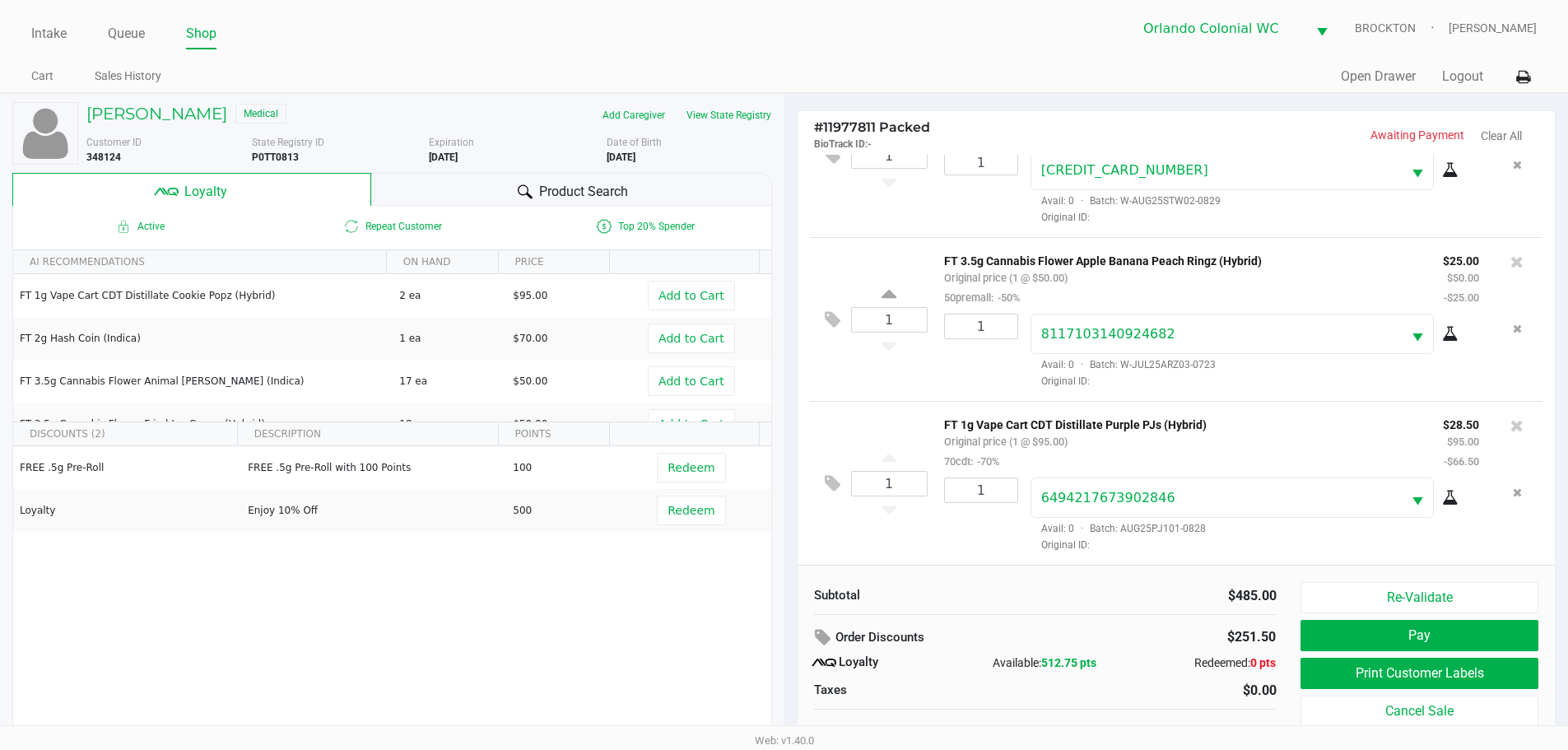
scroll to position [743, 0]
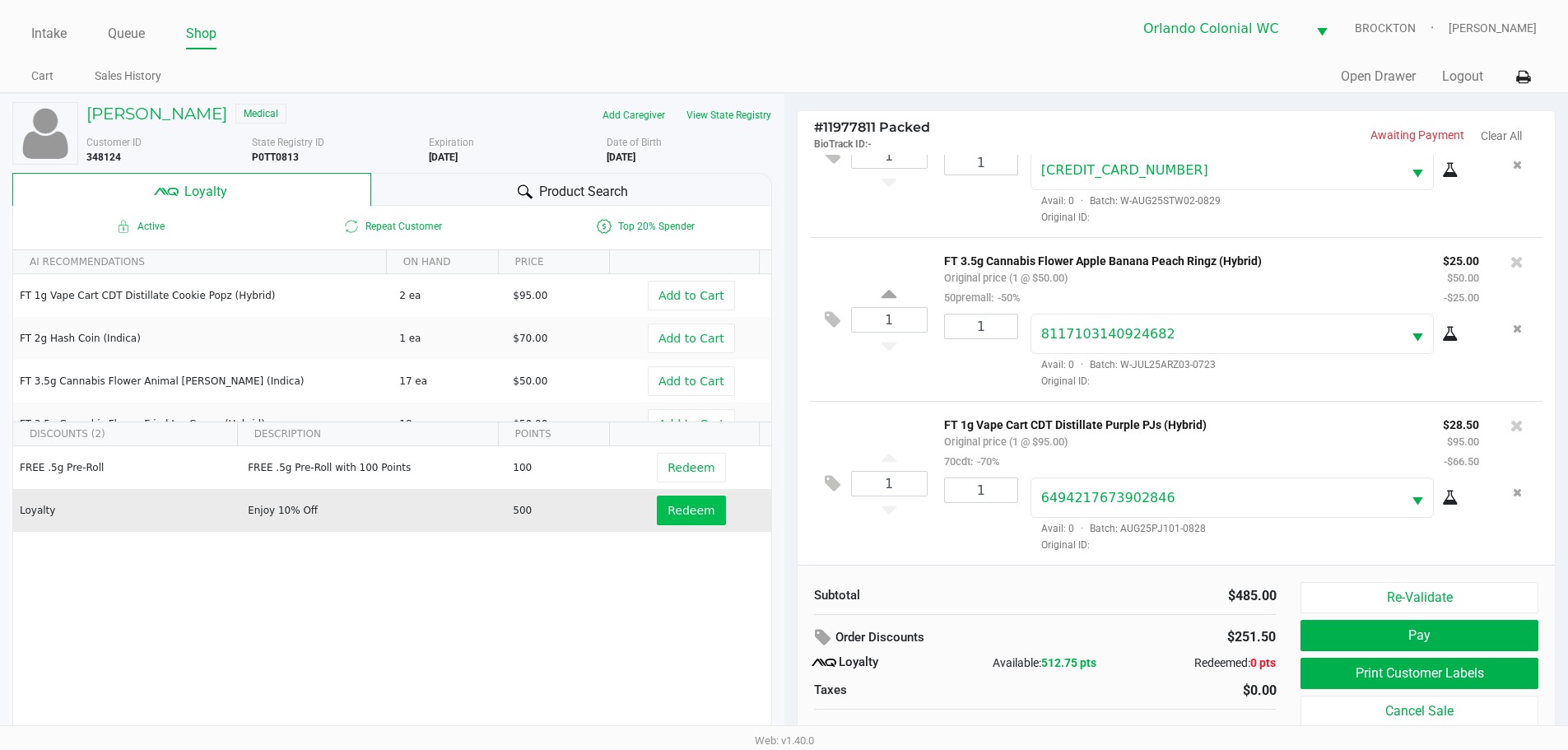
click at [674, 507] on span "Redeem" at bounding box center [690, 510] width 47 height 13
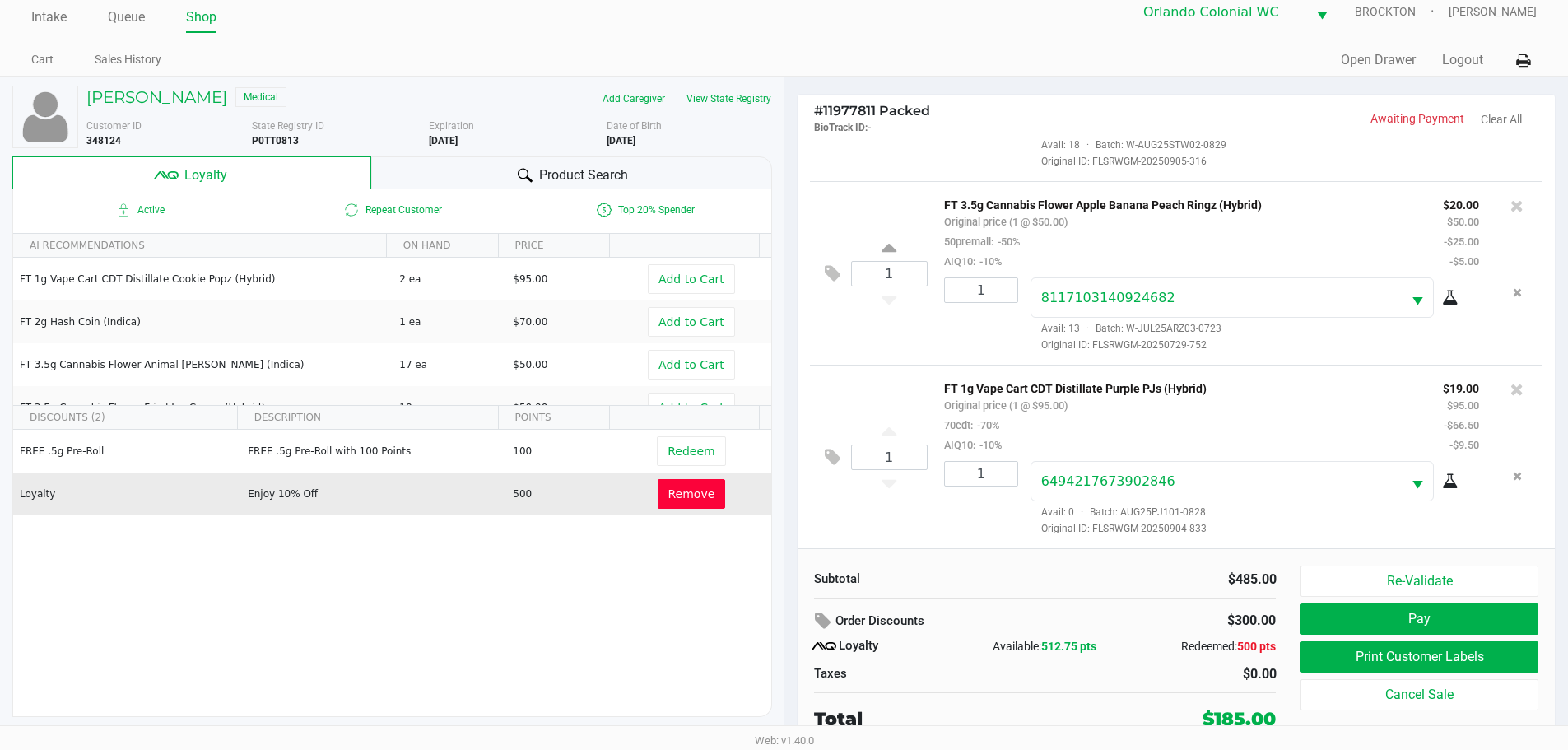
scroll to position [881, 0]
click at [1426, 625] on button "Pay" at bounding box center [1418, 619] width 237 height 31
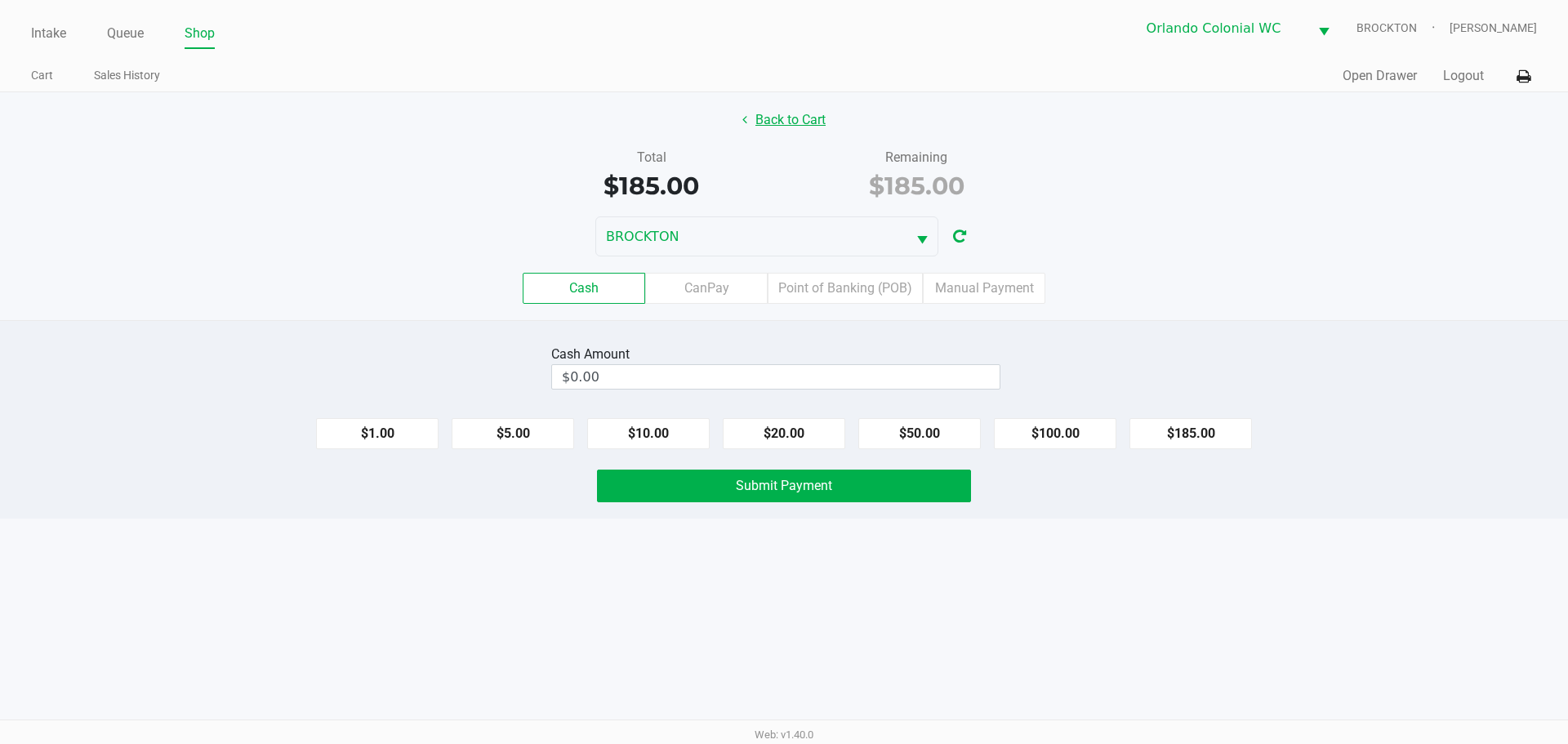
click at [812, 126] on button "Back to Cart" at bounding box center [784, 120] width 104 height 31
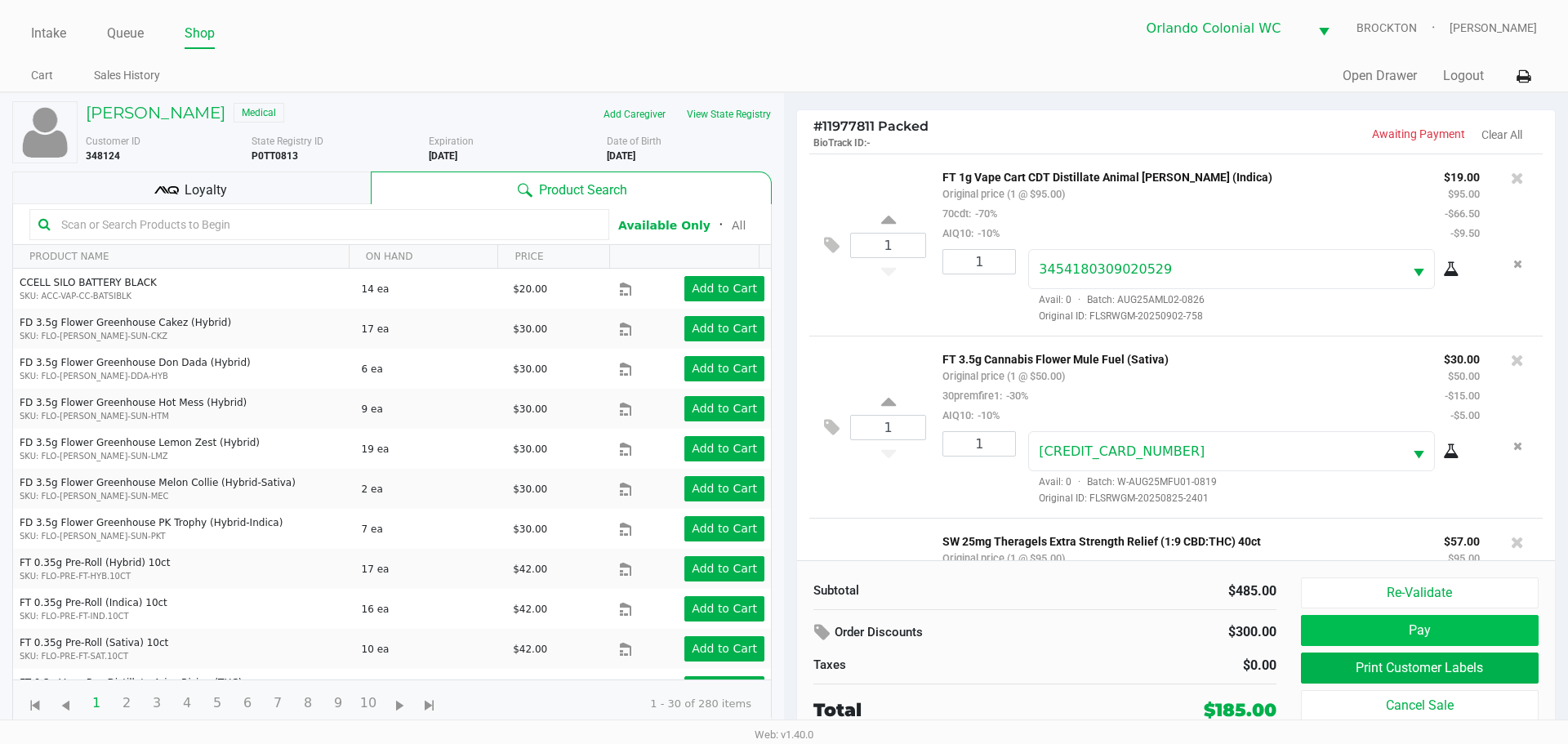
click at [1427, 639] on button "Pay" at bounding box center [1420, 631] width 238 height 31
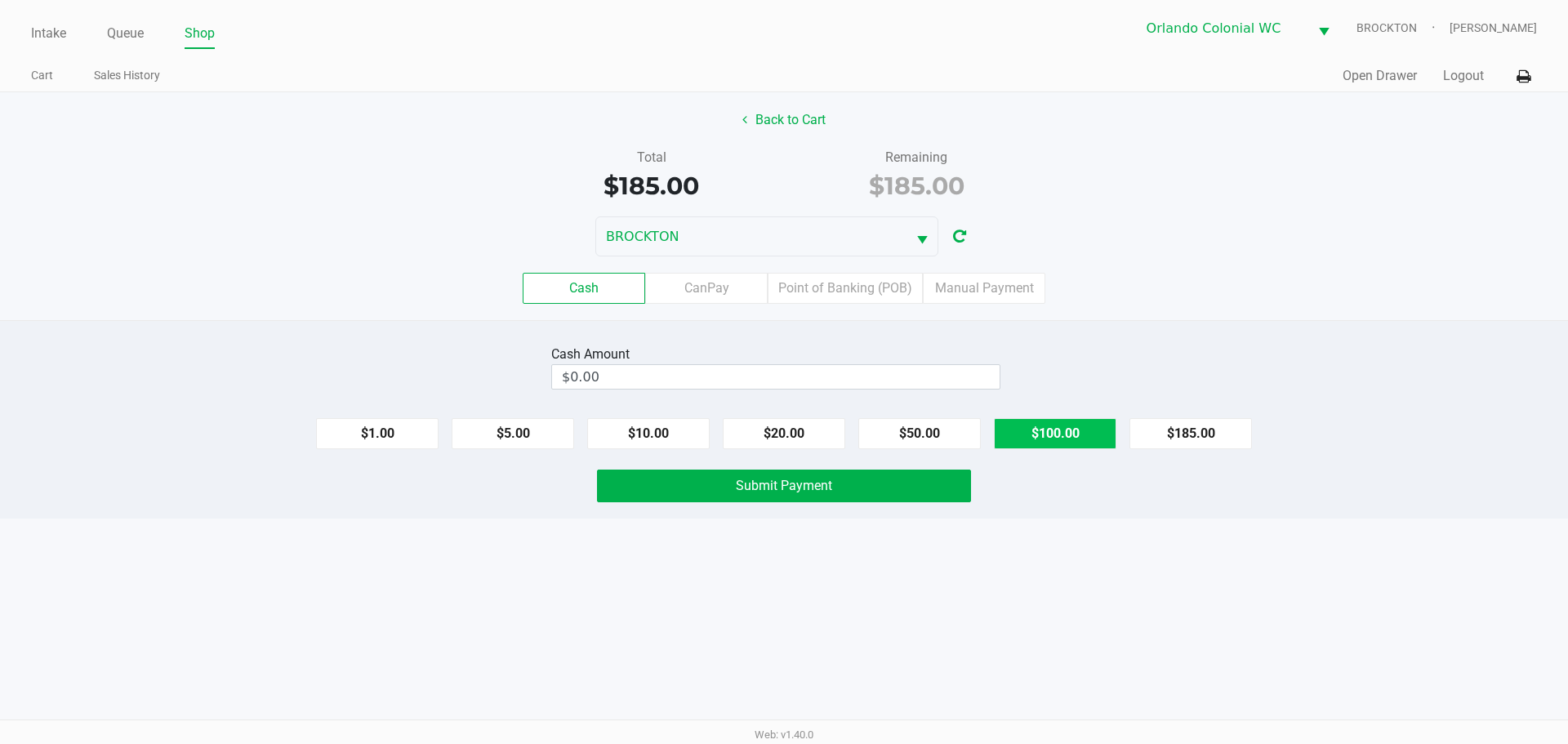
click at [1065, 422] on button "$100.00" at bounding box center [1055, 433] width 123 height 31
click at [907, 440] on button "$50.00" at bounding box center [920, 433] width 123 height 31
click at [776, 430] on button "$20.00" at bounding box center [784, 433] width 123 height 31
click at [787, 428] on button "$20.00" at bounding box center [784, 433] width 123 height 31
type input "$190.00"
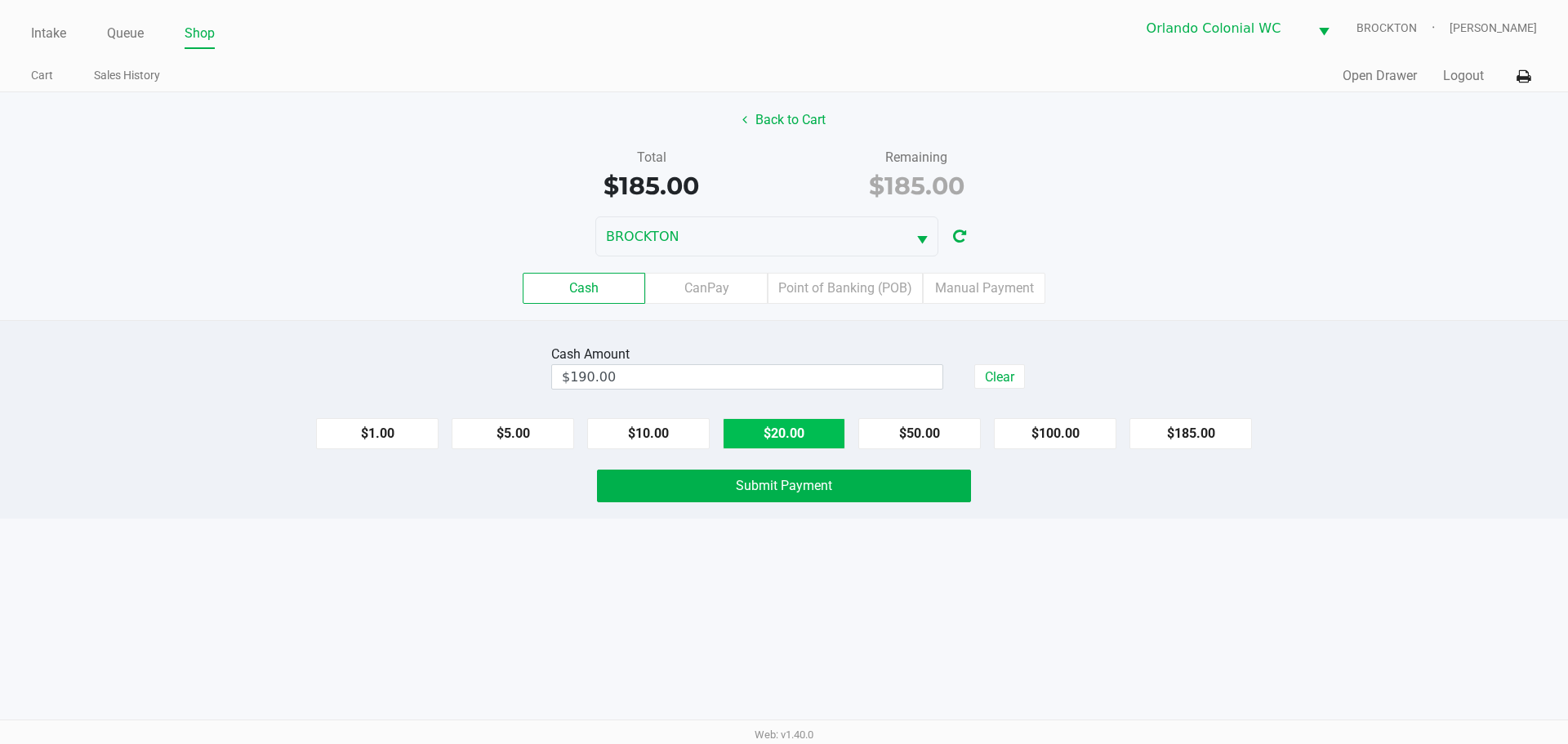
click at [757, 484] on span "Submit Payment" at bounding box center [784, 485] width 96 height 16
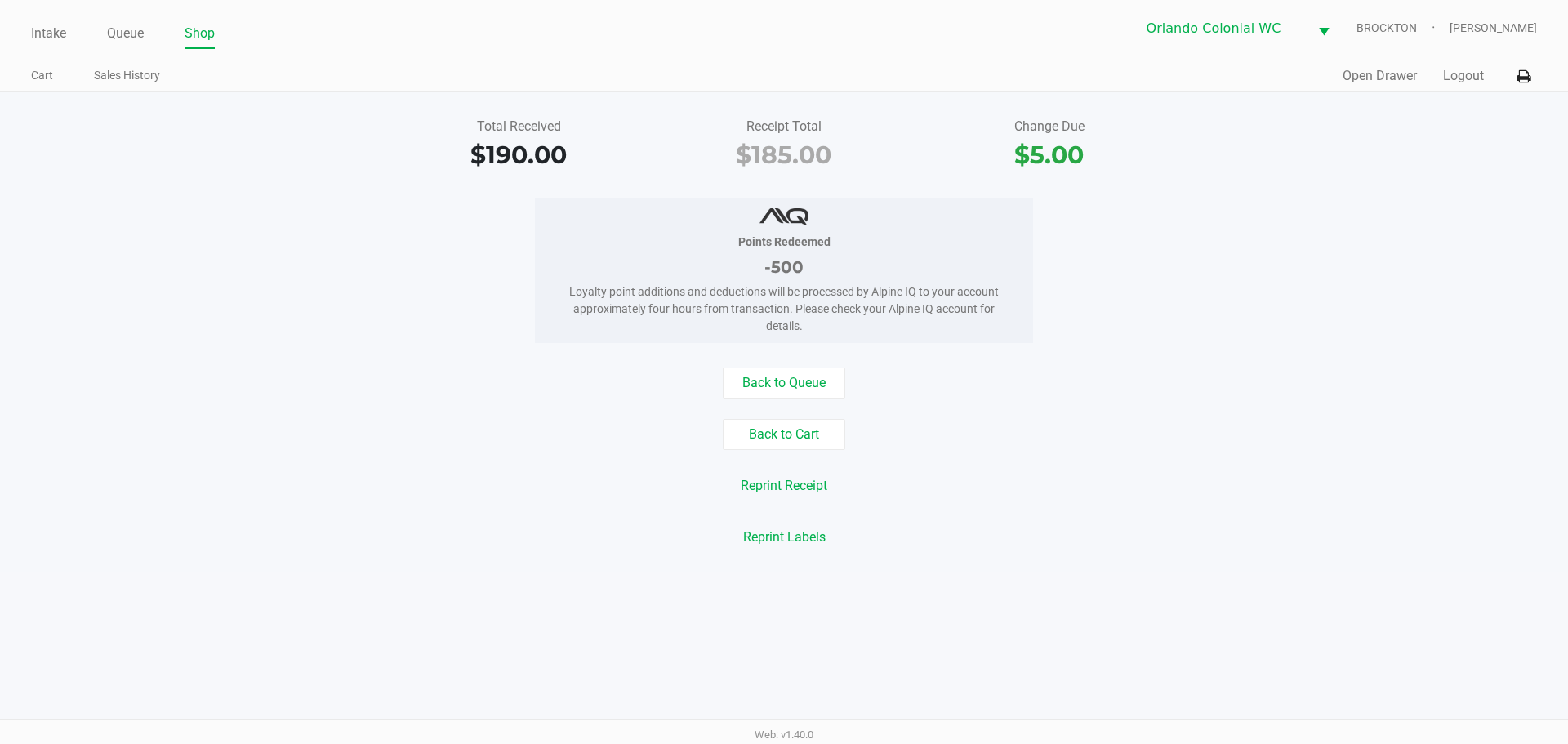
click at [49, 30] on link "Intake" at bounding box center [48, 33] width 35 height 23
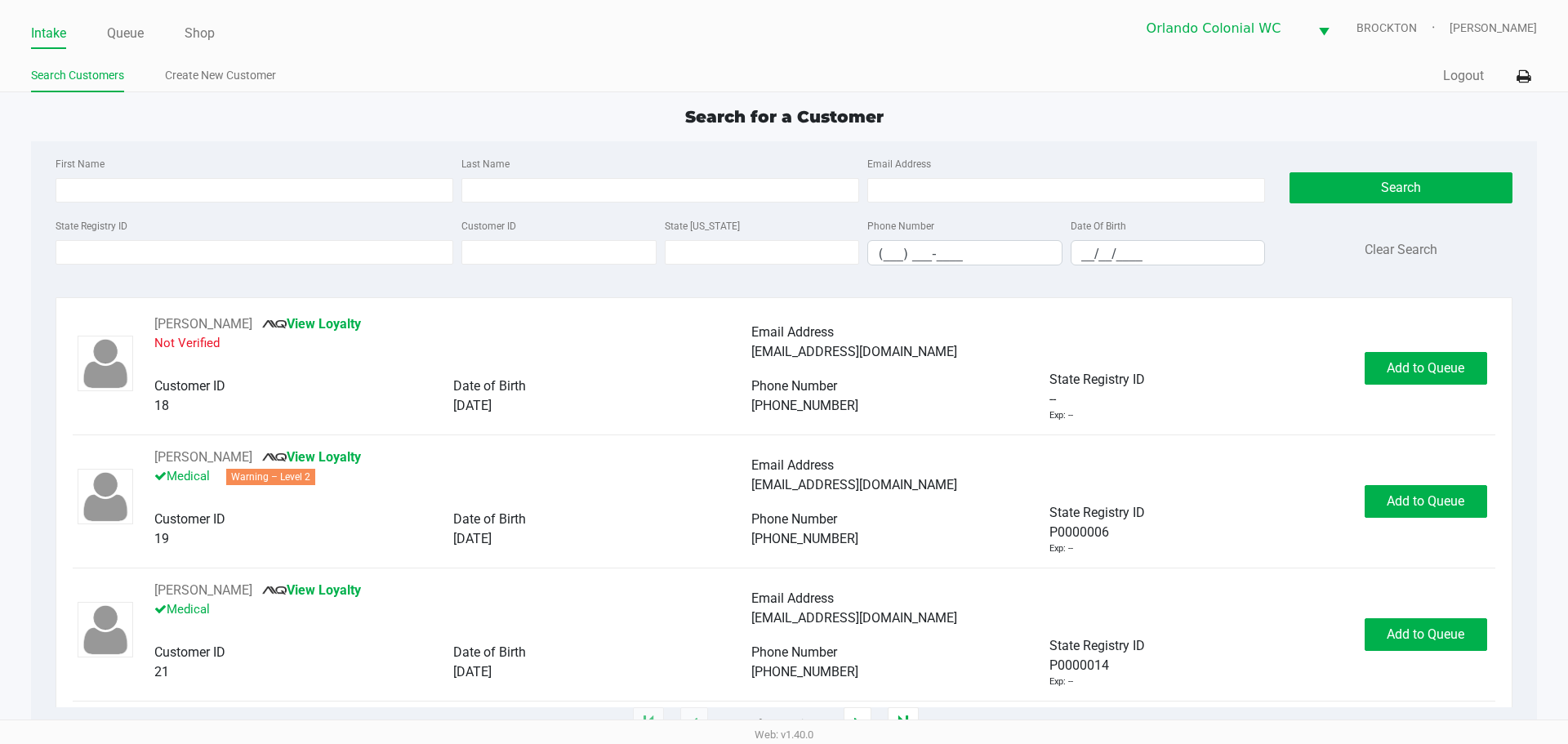
click at [245, 256] on input "State Registry ID" at bounding box center [254, 252] width 398 height 25
click at [528, 187] on input "Last Name" at bounding box center [660, 190] width 398 height 25
type input "pursell"
click at [1083, 256] on input "__/__/____" at bounding box center [1168, 254] width 194 height 26
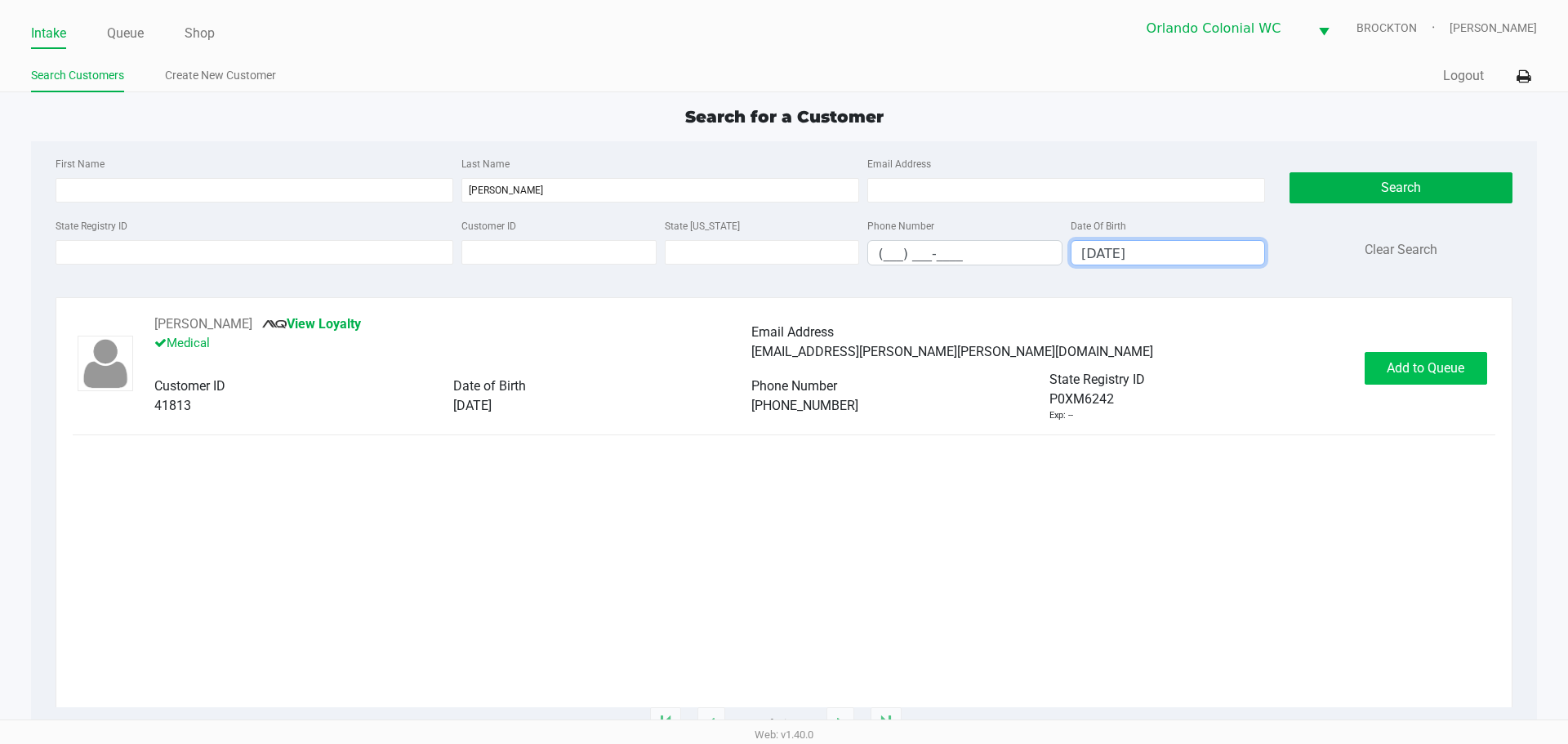
type input "01/23/1984"
click at [1403, 368] on span "Add to Queue" at bounding box center [1425, 367] width 78 height 16
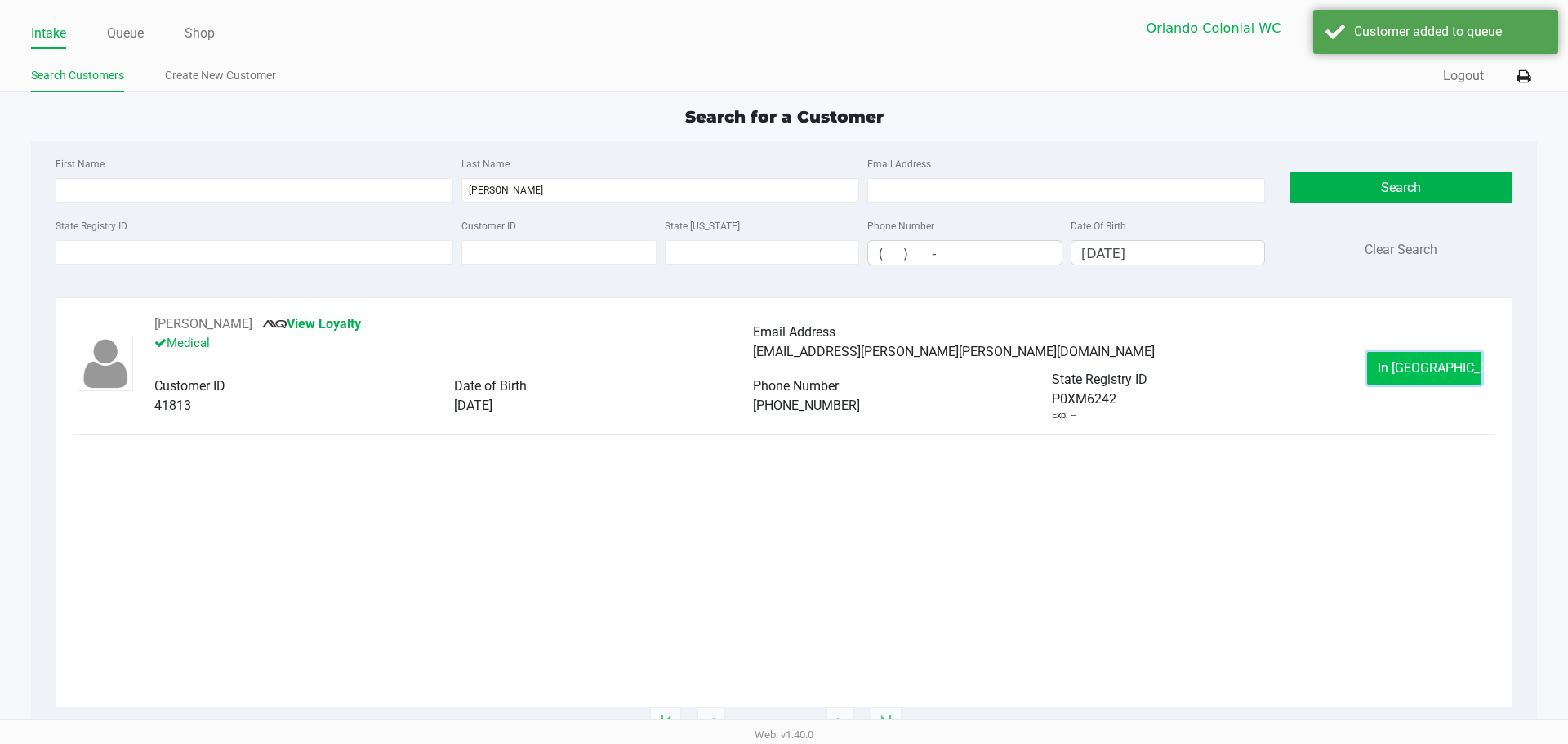
click at [1400, 367] on span "In Queue" at bounding box center [1446, 367] width 137 height 16
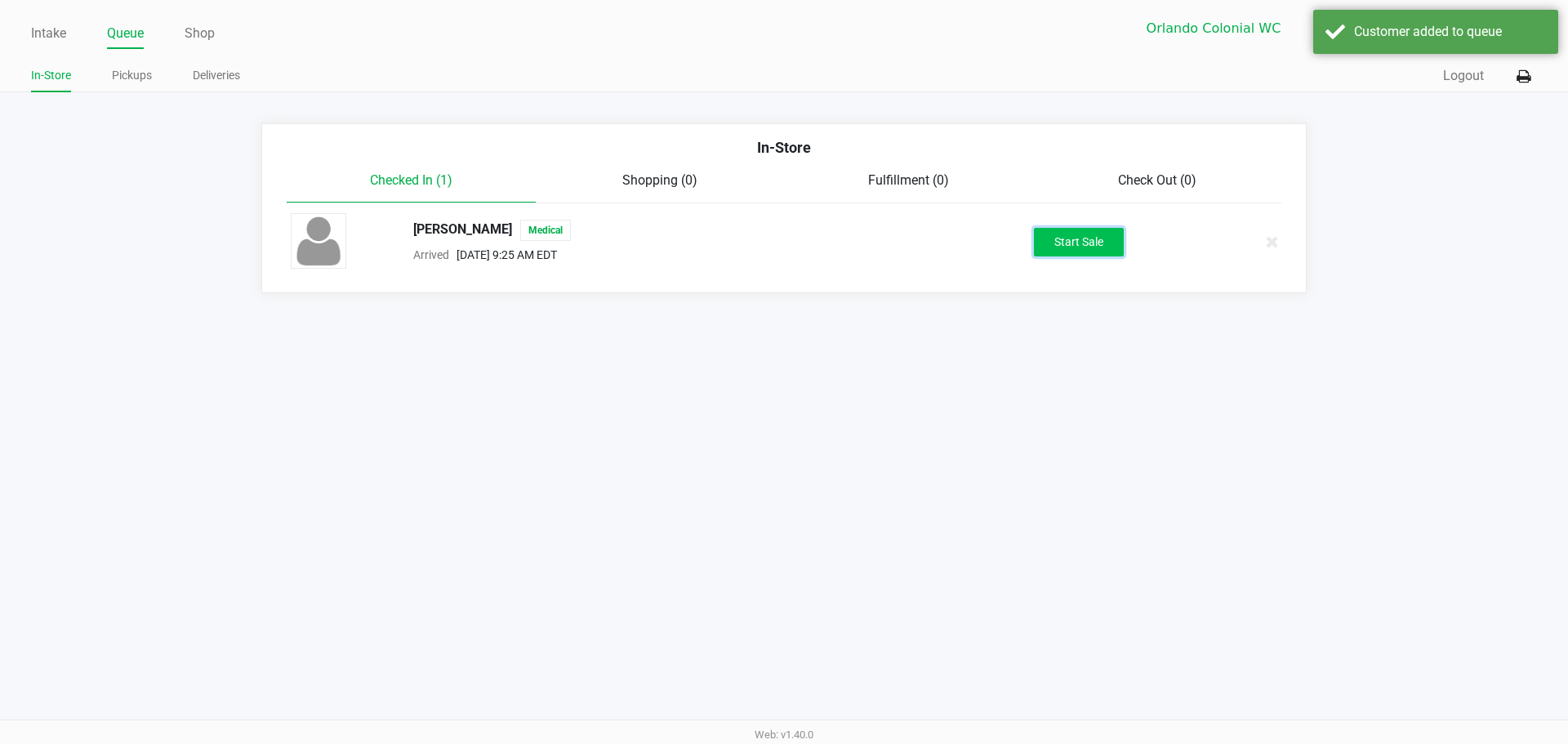
click at [1063, 239] on button "Start Sale" at bounding box center [1079, 241] width 90 height 28
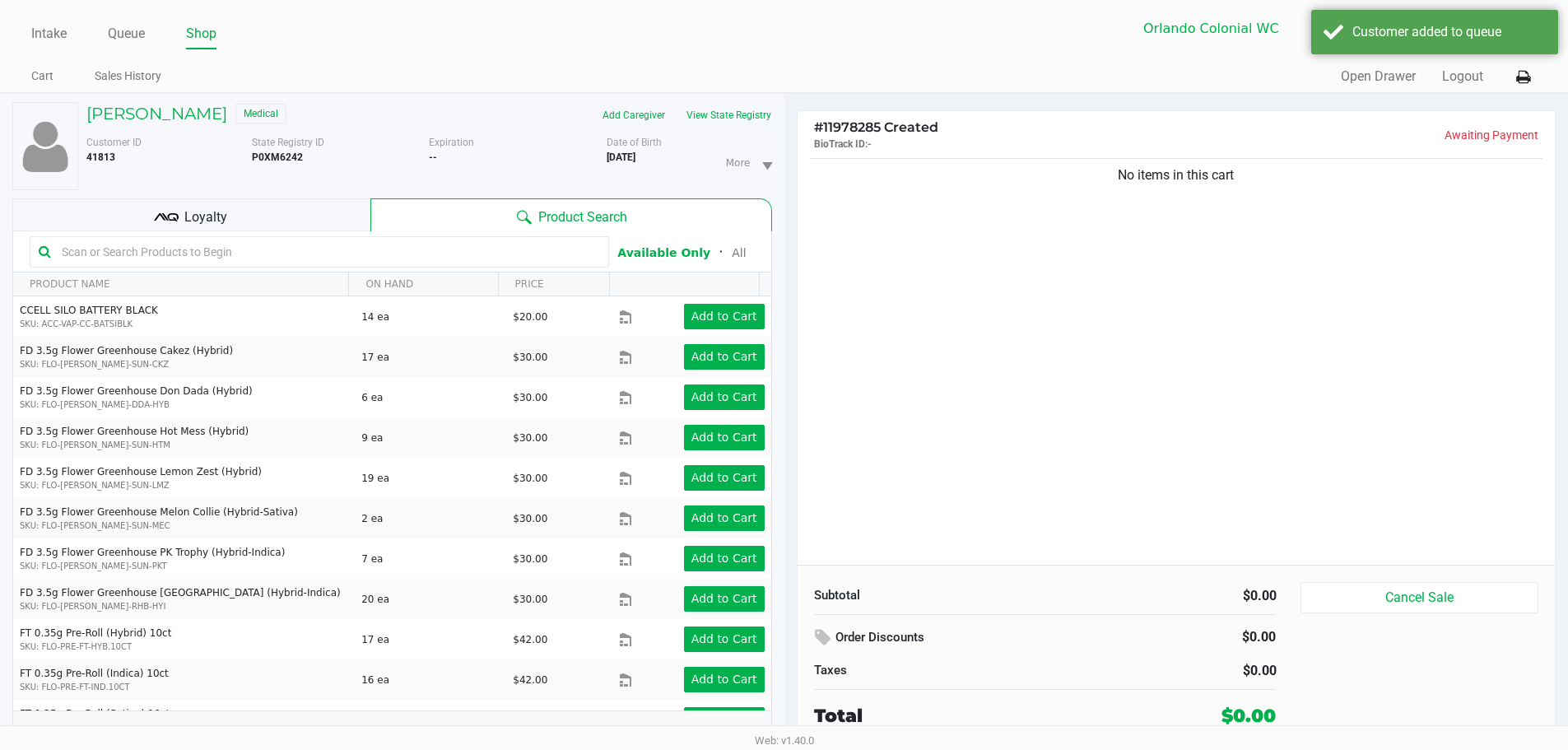
click at [1068, 251] on div "No items in this cart" at bounding box center [1176, 359] width 758 height 410
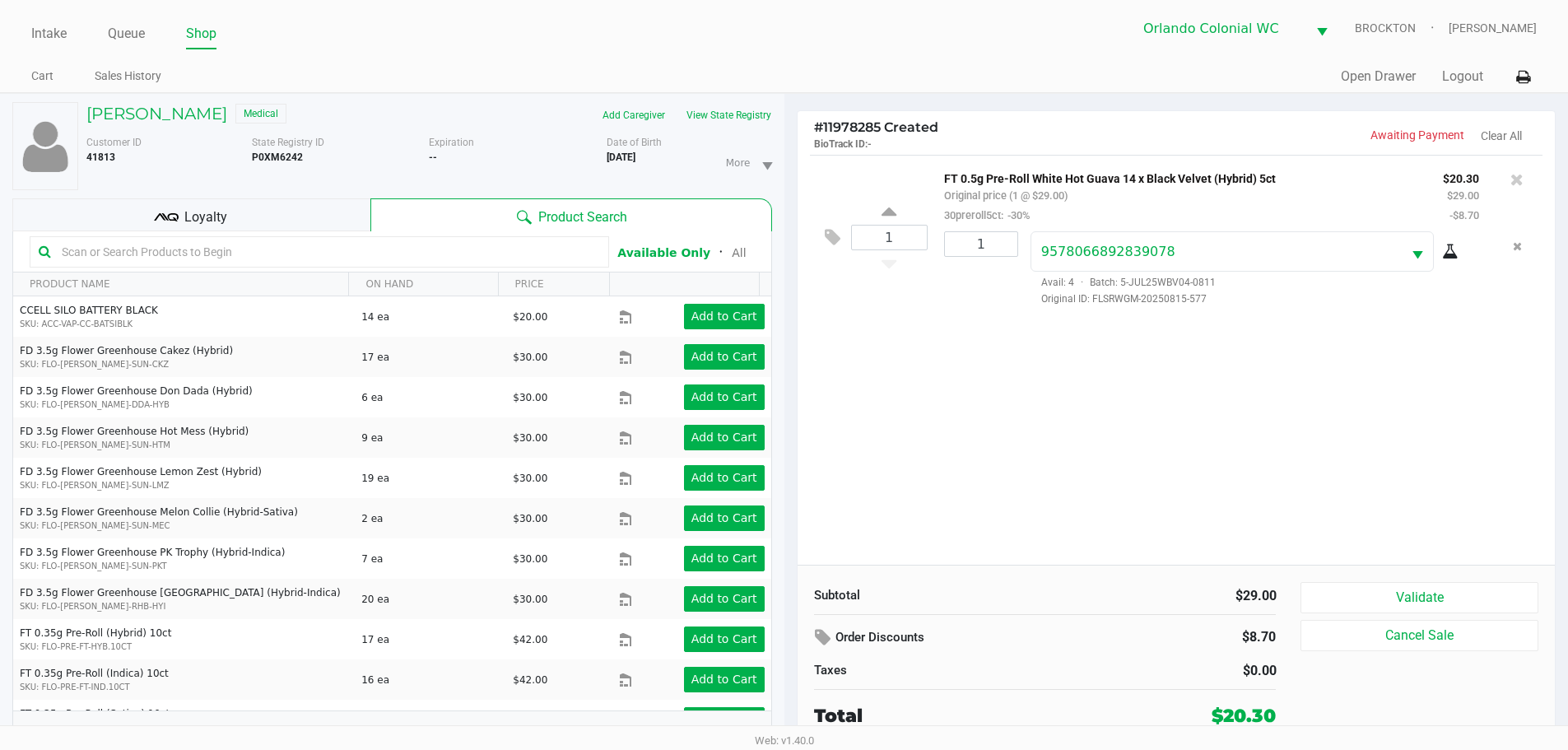
click at [201, 230] on div "Loyalty" at bounding box center [191, 215] width 358 height 33
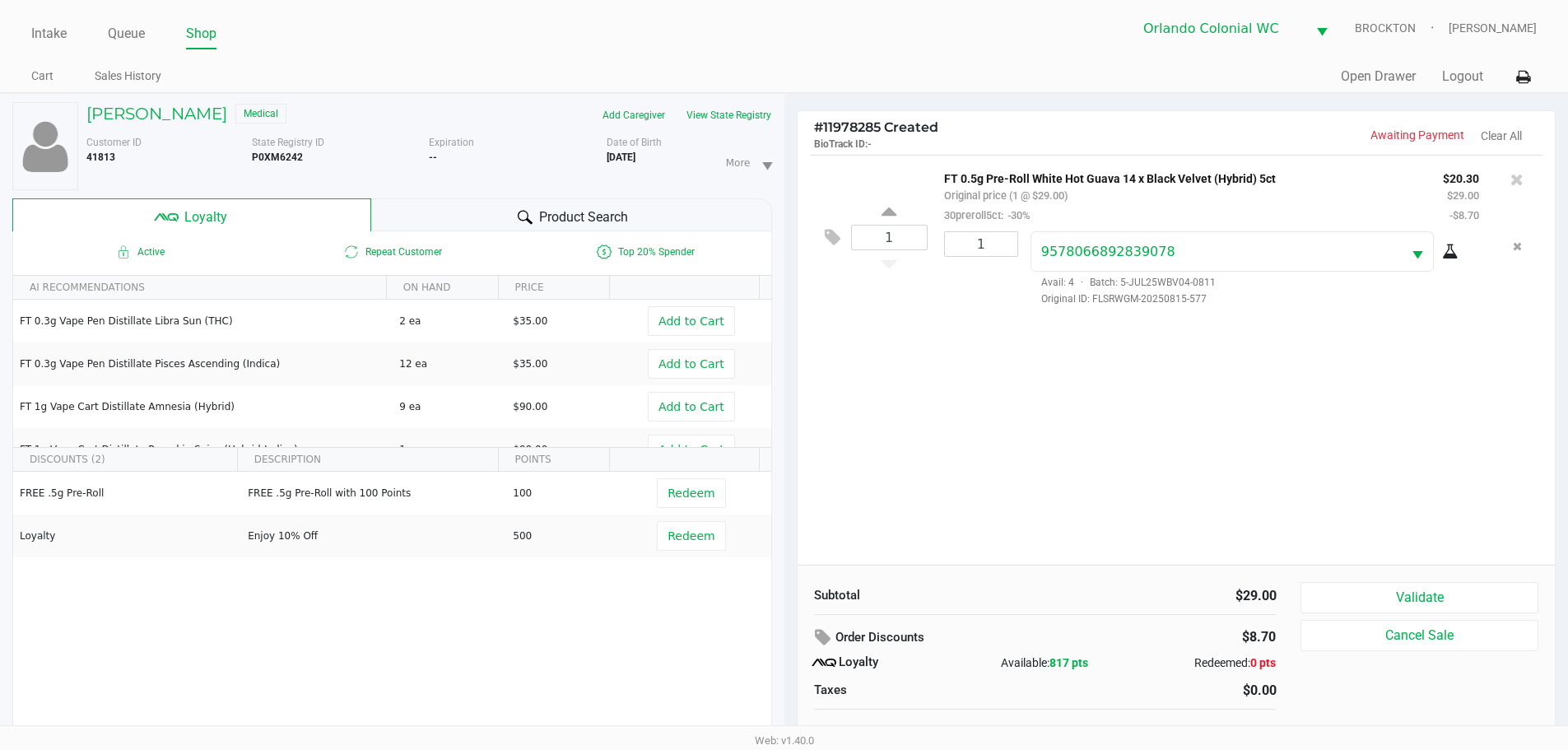
click at [499, 227] on div "Product Search" at bounding box center [571, 215] width 401 height 33
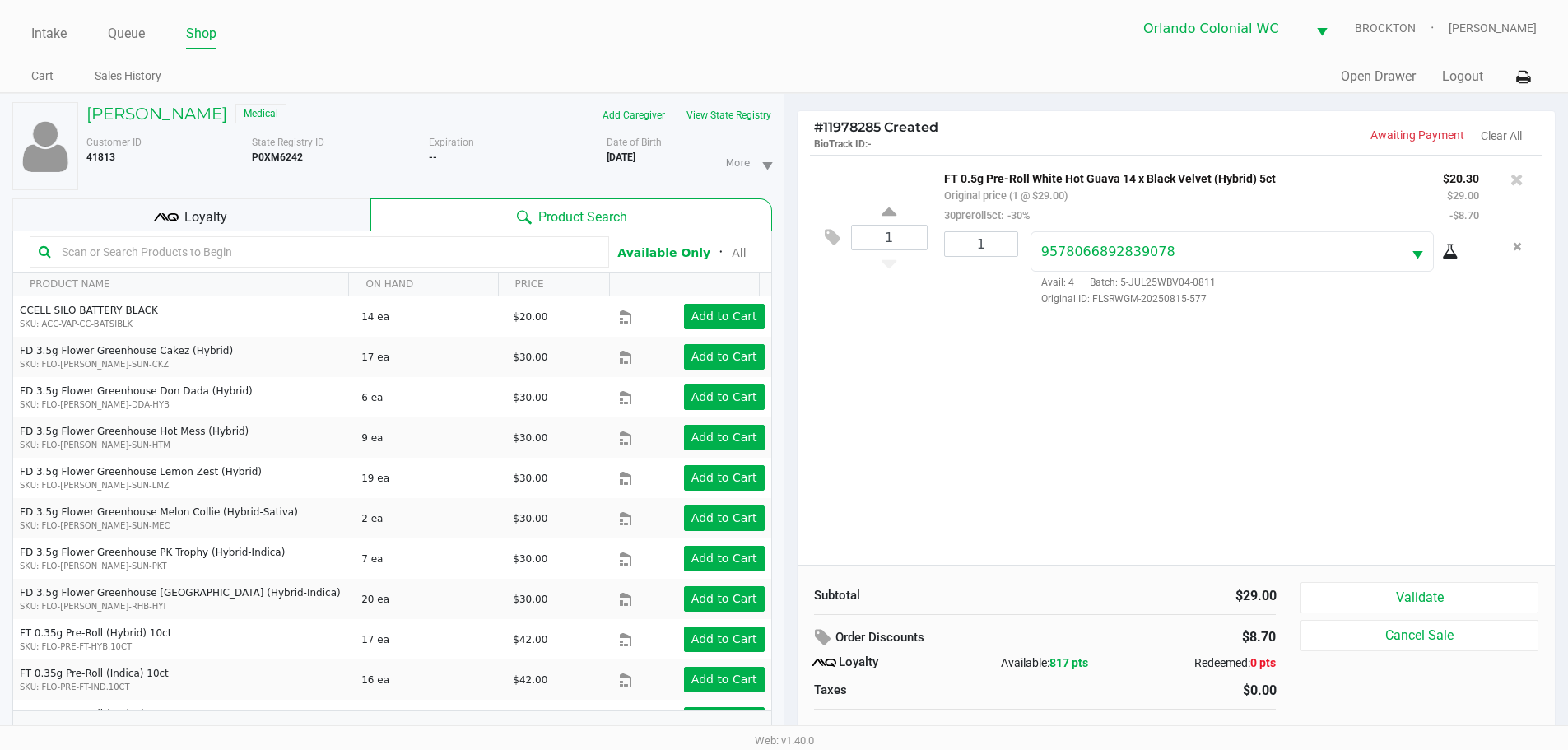
click at [1203, 381] on div "1 FT 0.5g Pre-Roll White Hot Guava 14 x Black Velvet (Hybrid) 5ct Original pric…" at bounding box center [1176, 359] width 758 height 410
click at [1421, 600] on button "Validate" at bounding box center [1418, 598] width 237 height 31
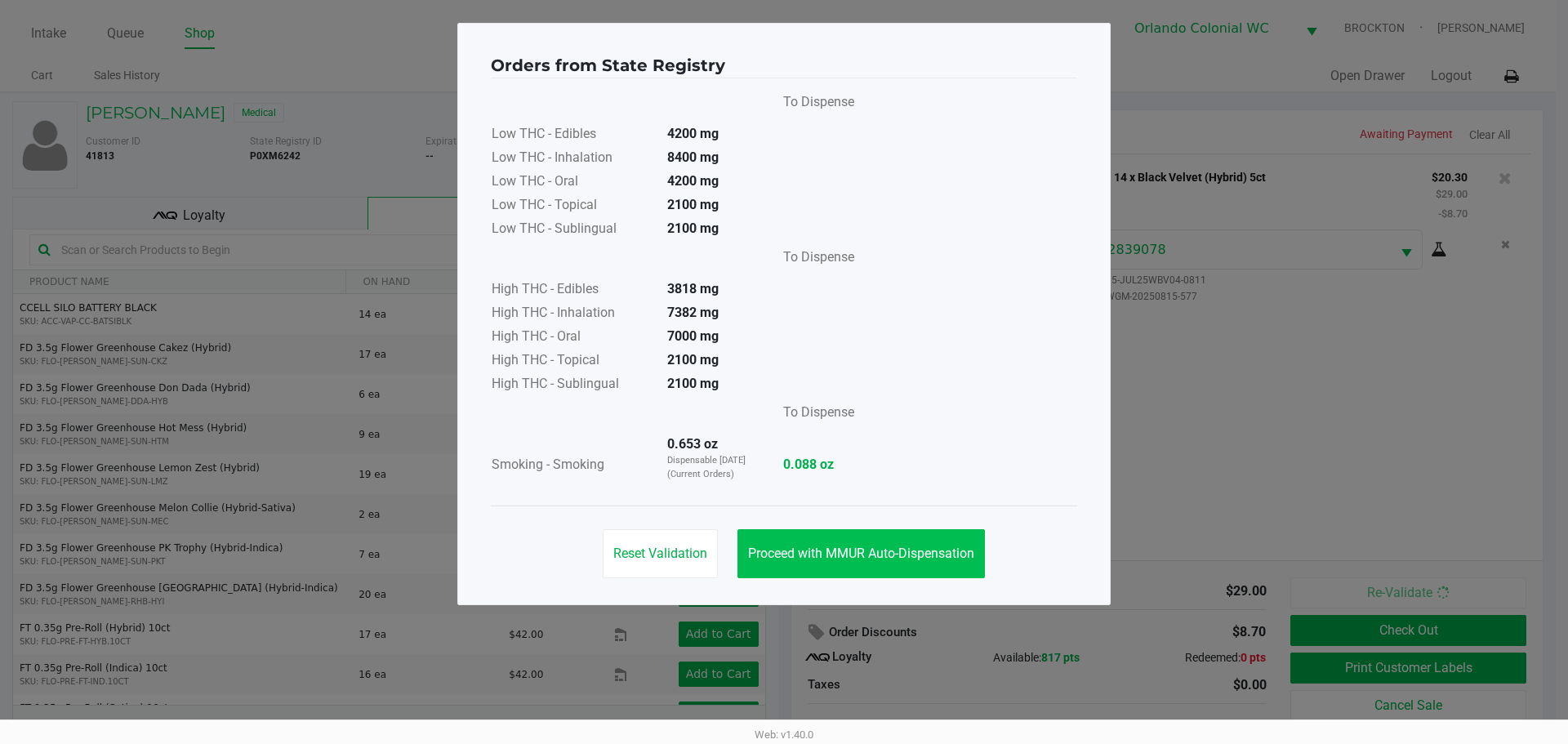
click at [850, 564] on button "Proceed with MMUR Auto-Dispensation" at bounding box center [861, 554] width 248 height 49
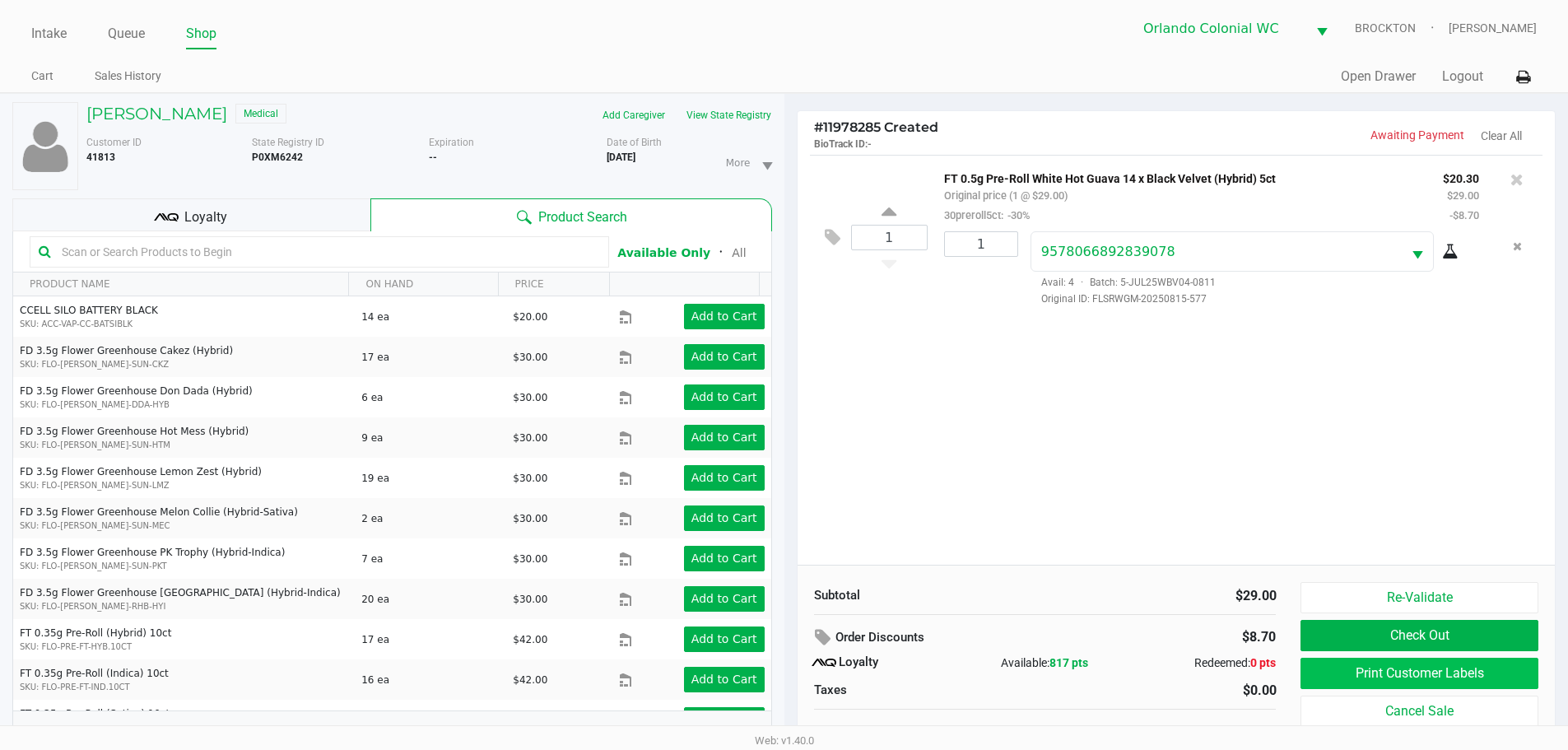
click at [1386, 680] on button "Print Customer Labels" at bounding box center [1418, 674] width 237 height 31
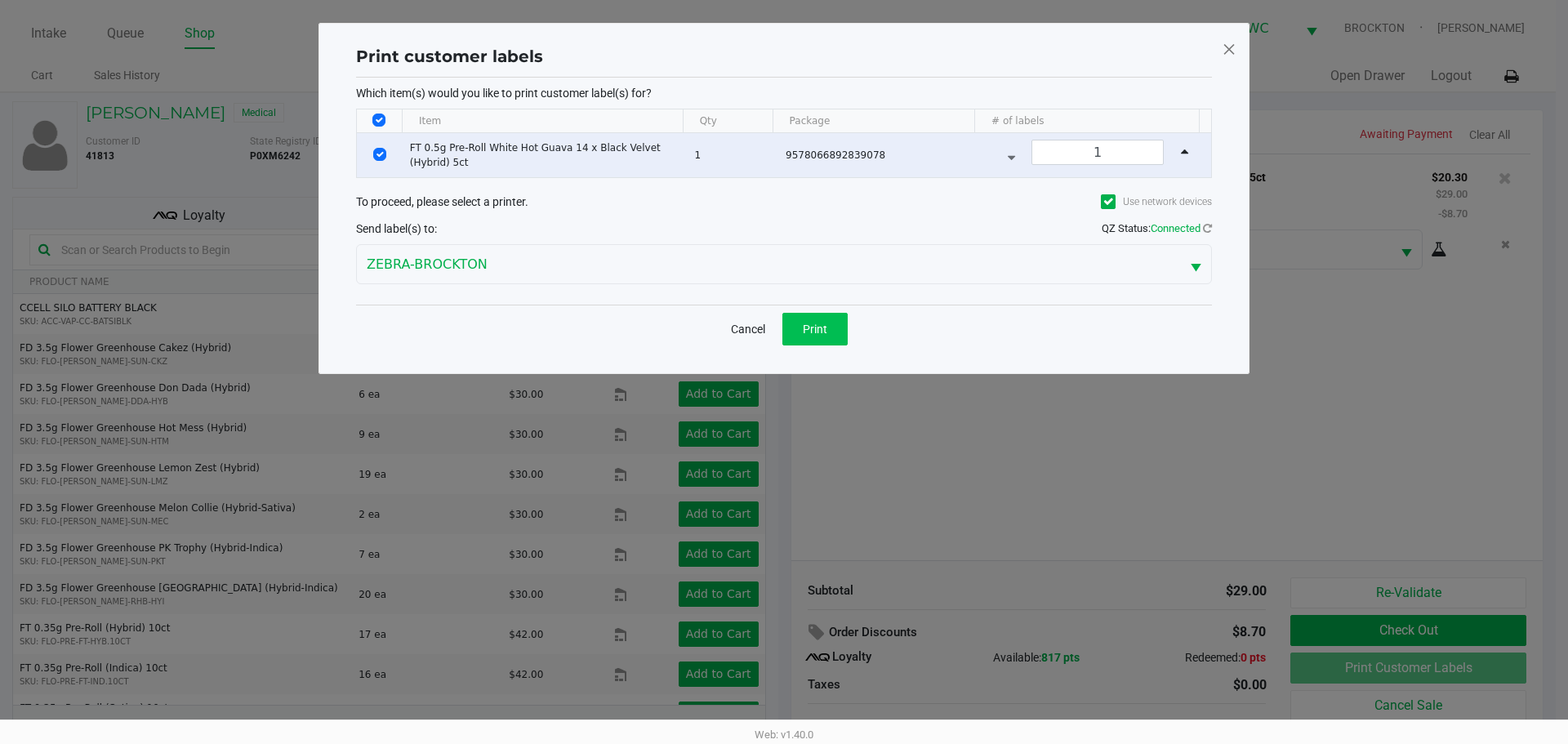
click at [801, 326] on button "Print" at bounding box center [815, 329] width 65 height 33
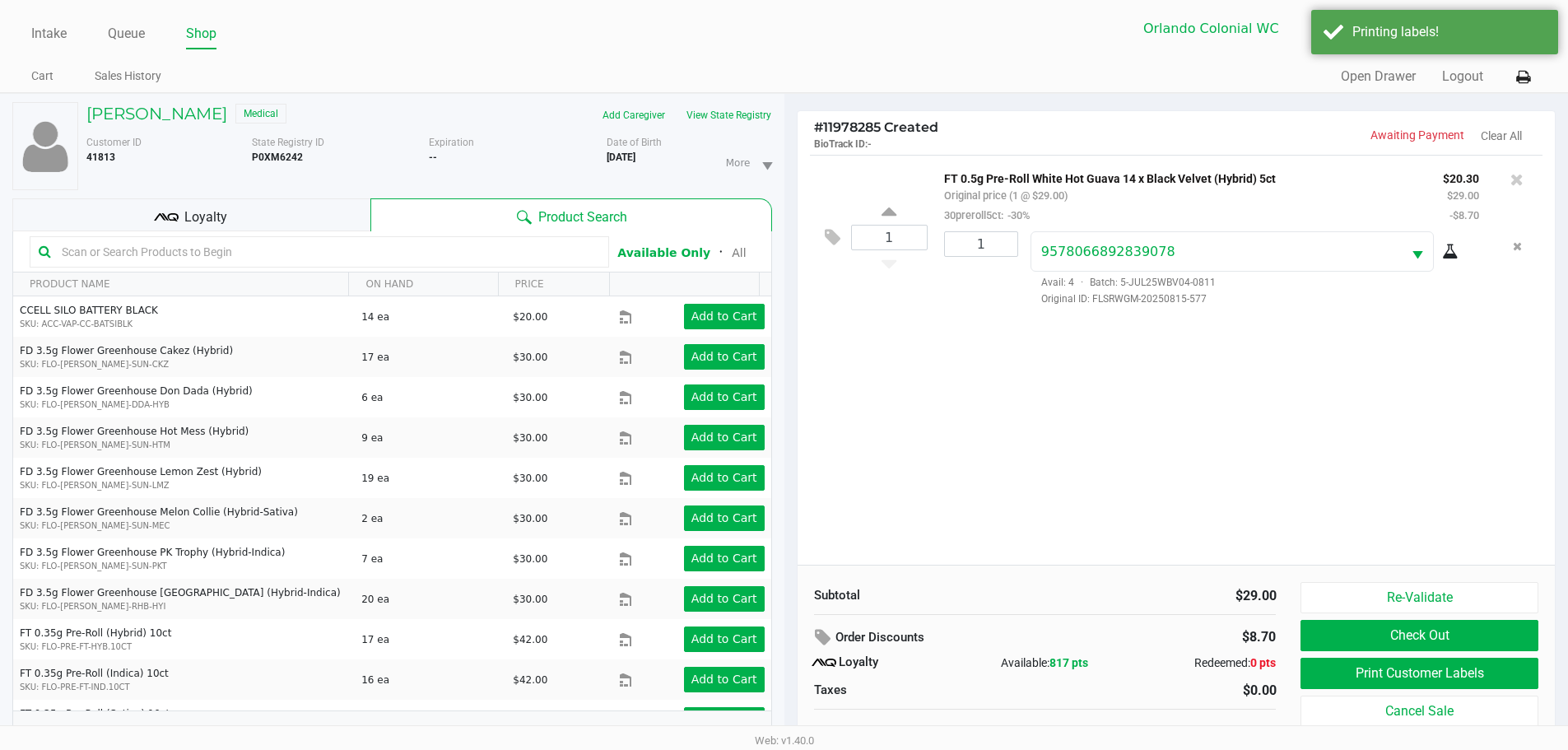
click at [1415, 631] on button "Check Out" at bounding box center [1418, 636] width 237 height 31
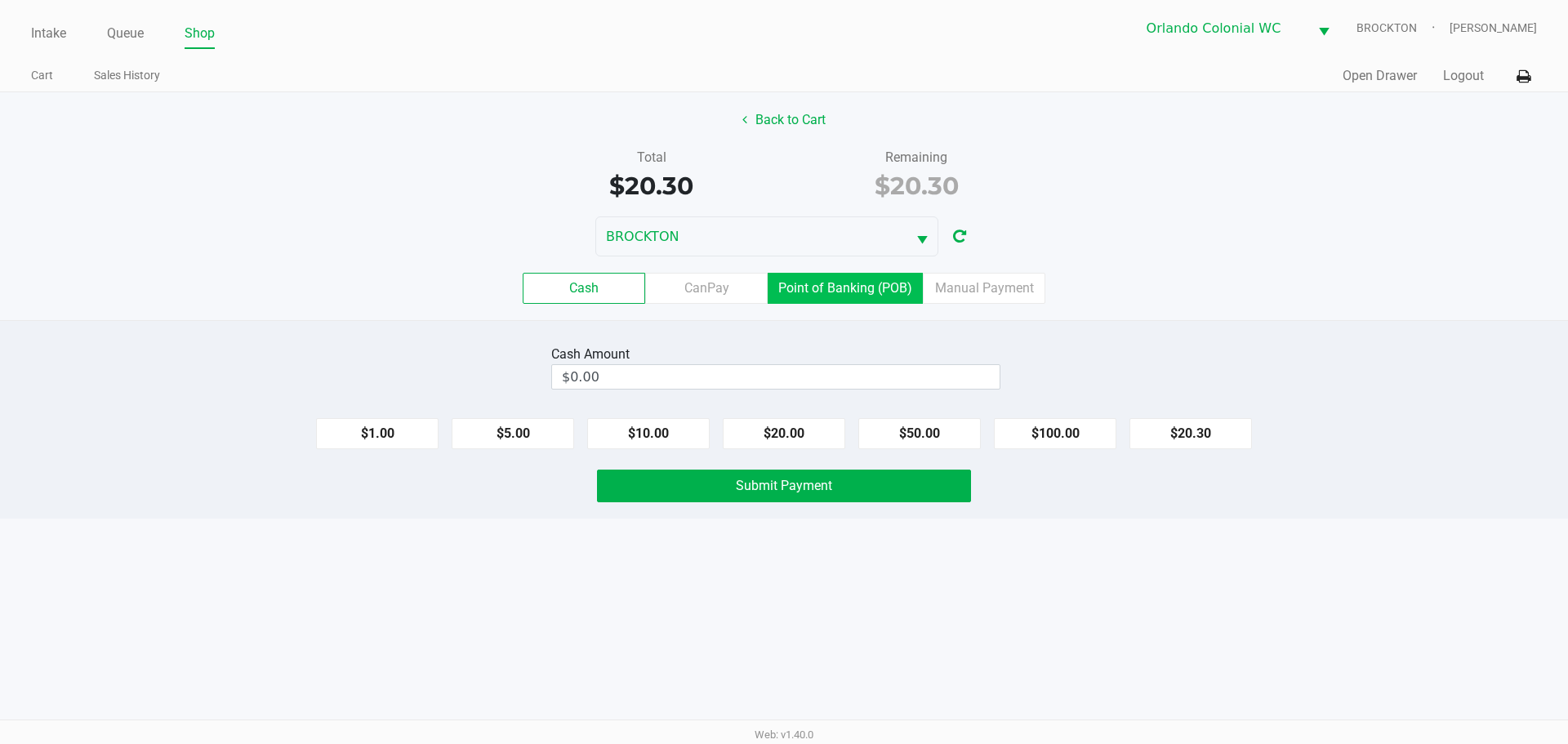
click at [844, 278] on label "Point of Banking (POB)" at bounding box center [846, 288] width 155 height 31
click at [0, 0] on 7 "Point of Banking (POB)" at bounding box center [0, 0] width 0 height 0
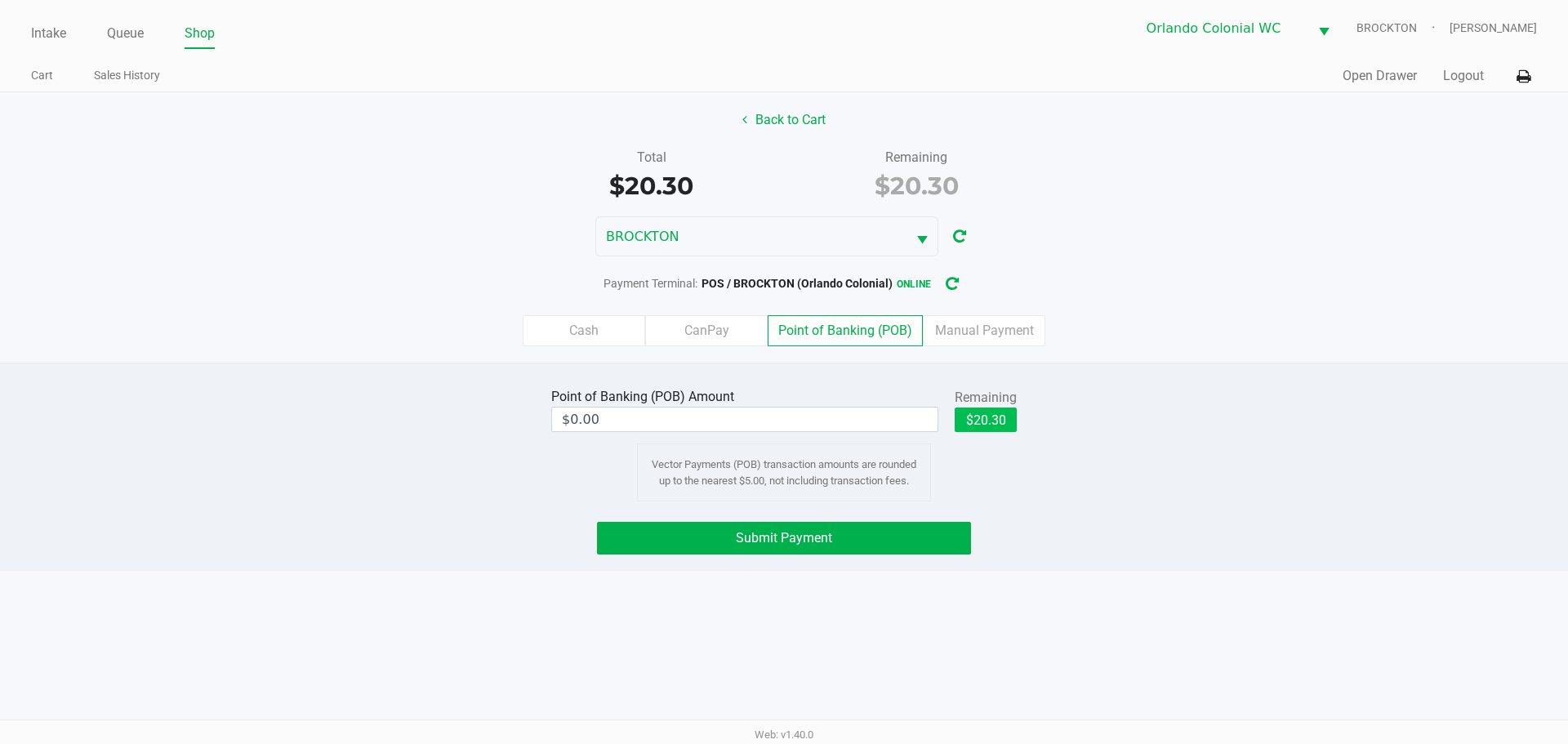
click at [991, 414] on button "$20.30" at bounding box center [986, 420] width 62 height 25
click at [695, 326] on label "CanPay" at bounding box center [707, 331] width 123 height 31
click at [0, 0] on 2 "CanPay" at bounding box center [0, 0] width 0 height 0
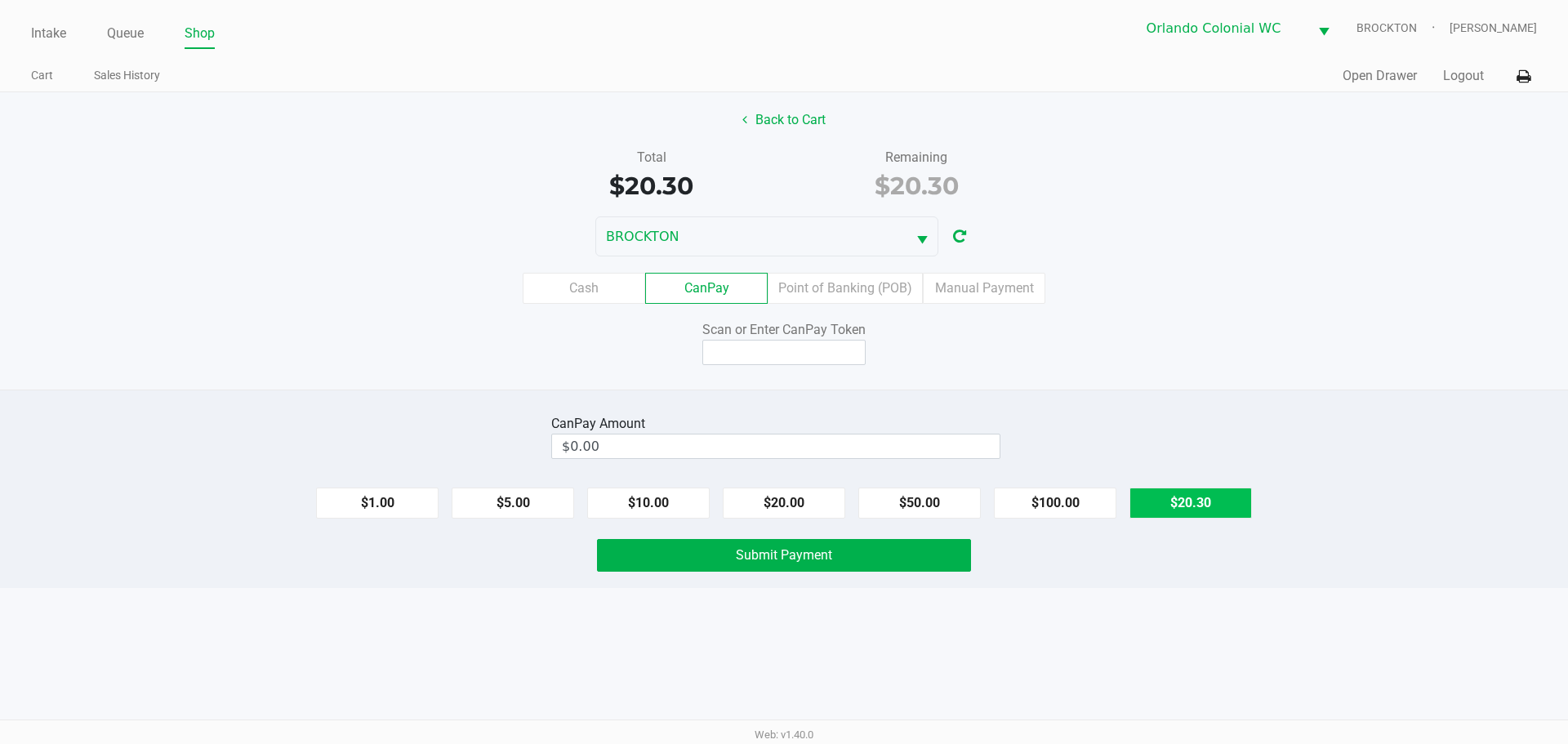
click at [1211, 503] on button "$20.30" at bounding box center [1190, 503] width 123 height 31
type input "$20.30"
click at [776, 341] on input at bounding box center [784, 353] width 164 height 26
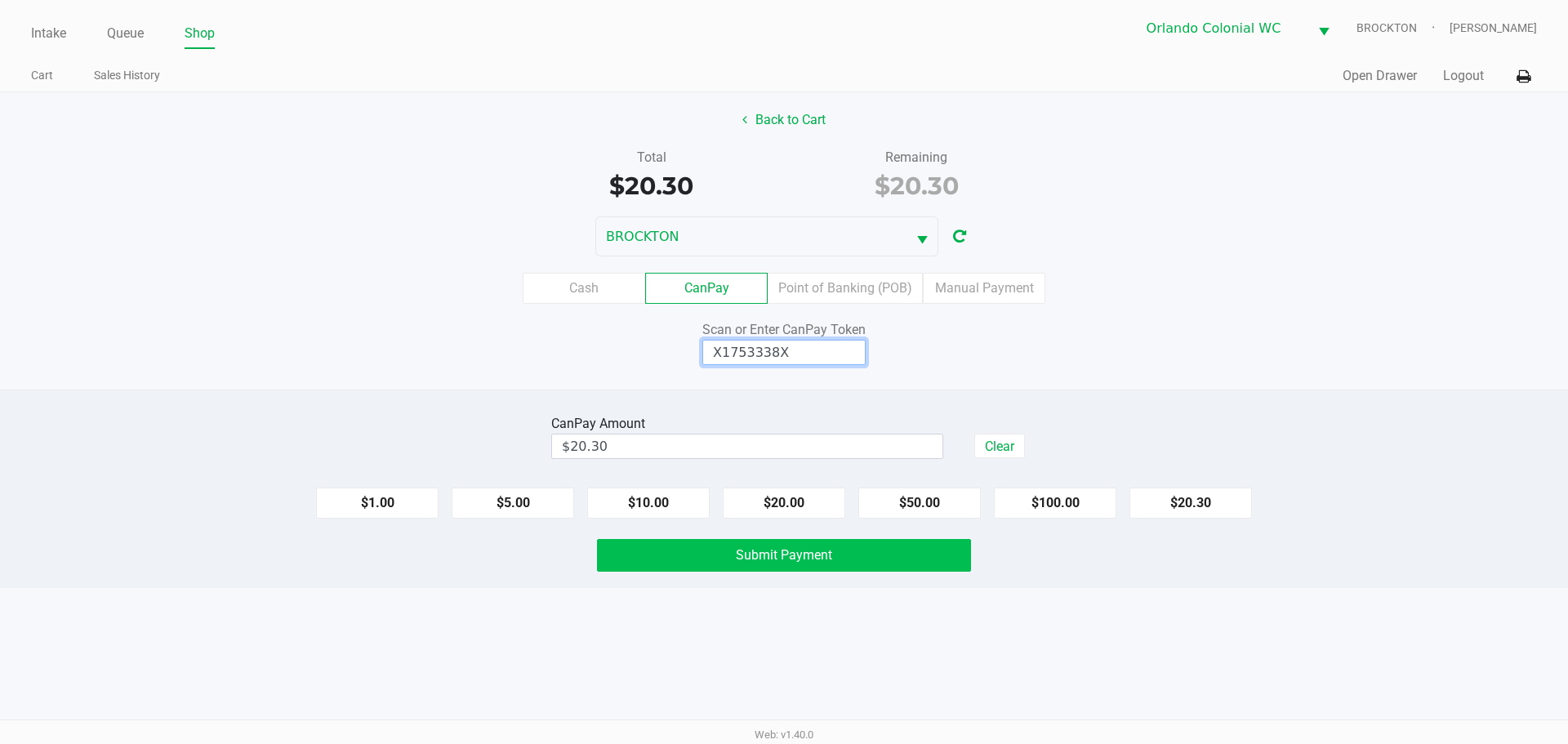
type input "X1753338X"
click at [793, 555] on span "Submit Payment" at bounding box center [784, 554] width 96 height 16
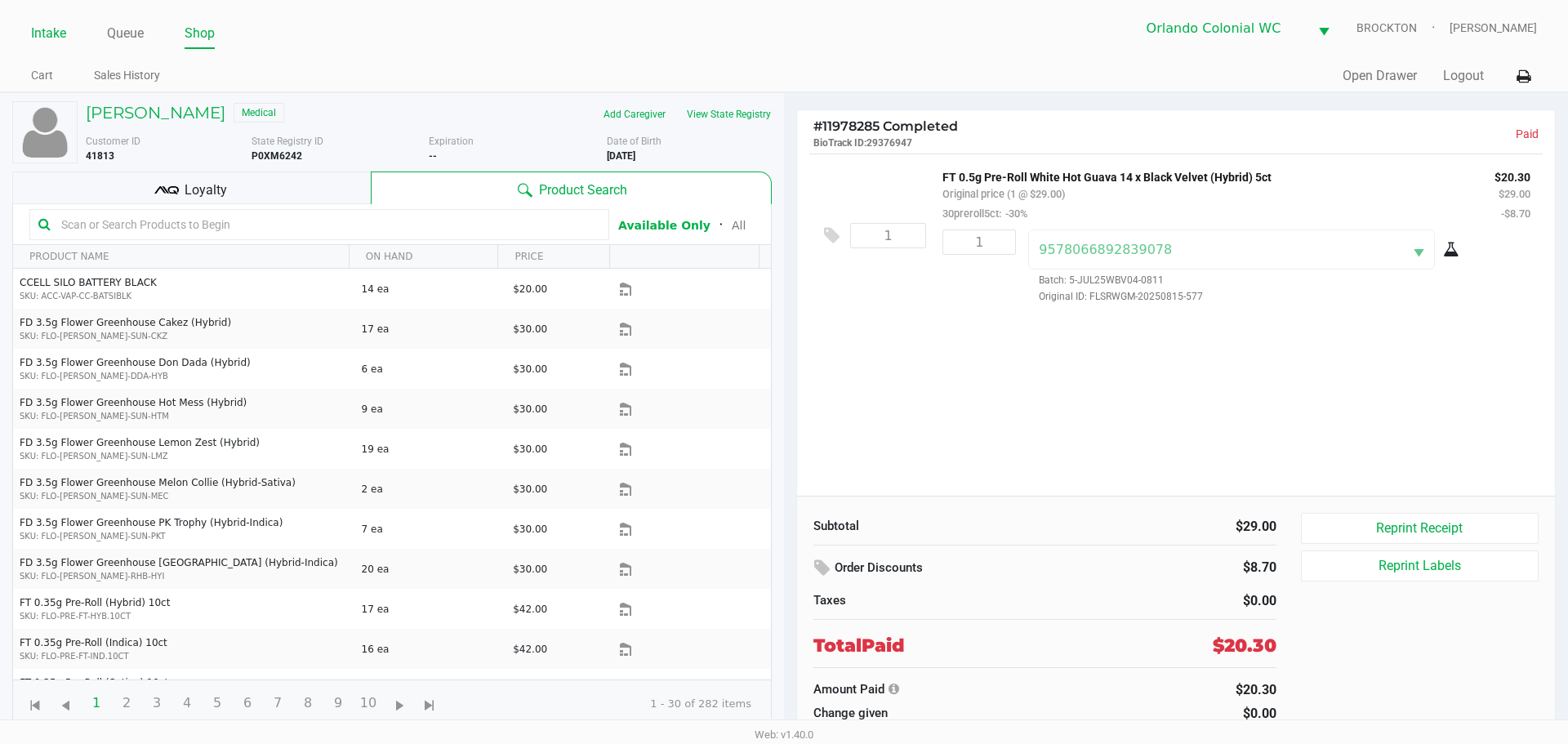
click at [48, 26] on link "Intake" at bounding box center [48, 33] width 35 height 23
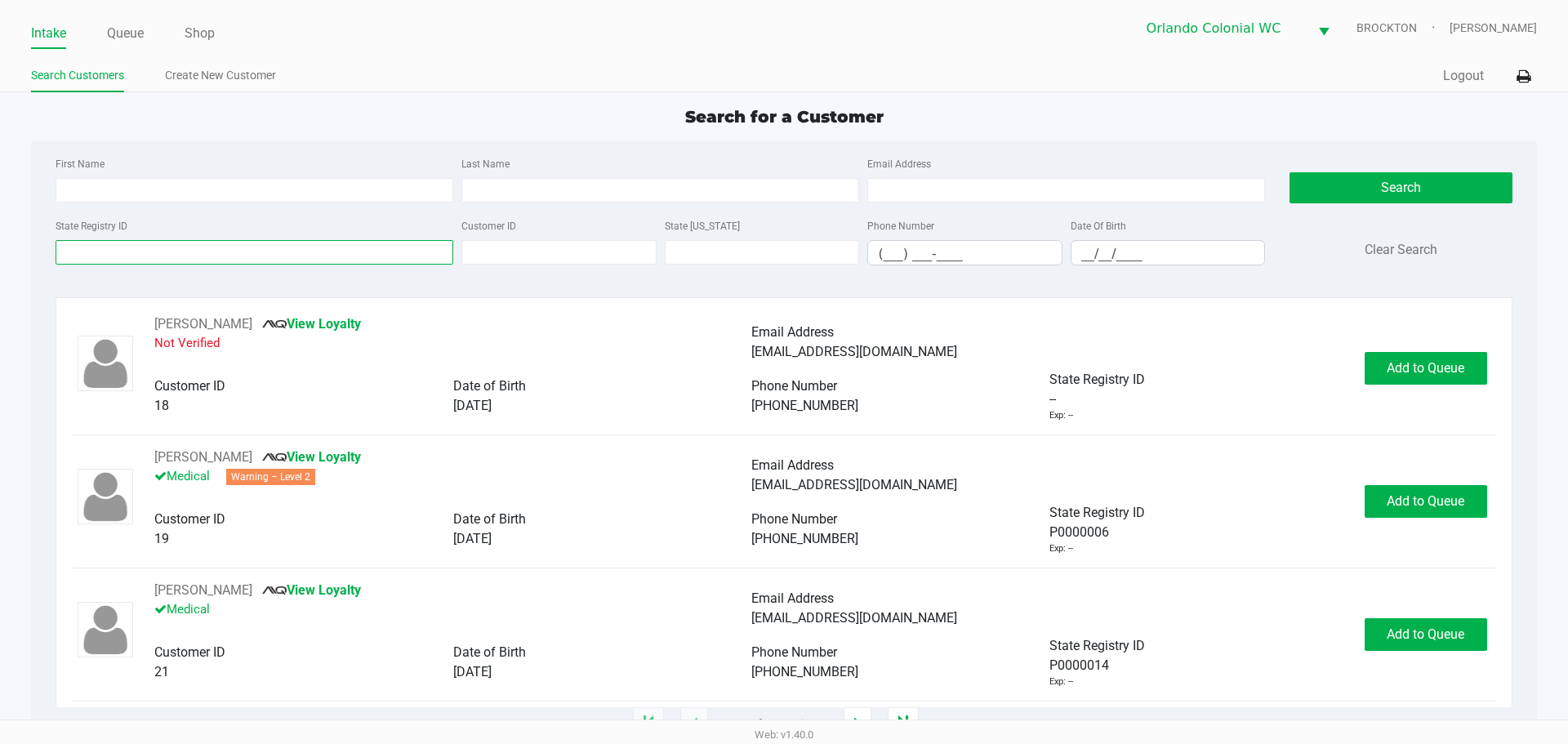
click at [165, 252] on input "State Registry ID" at bounding box center [254, 252] width 398 height 25
click at [160, 254] on input "State Registry ID" at bounding box center [254, 252] width 398 height 25
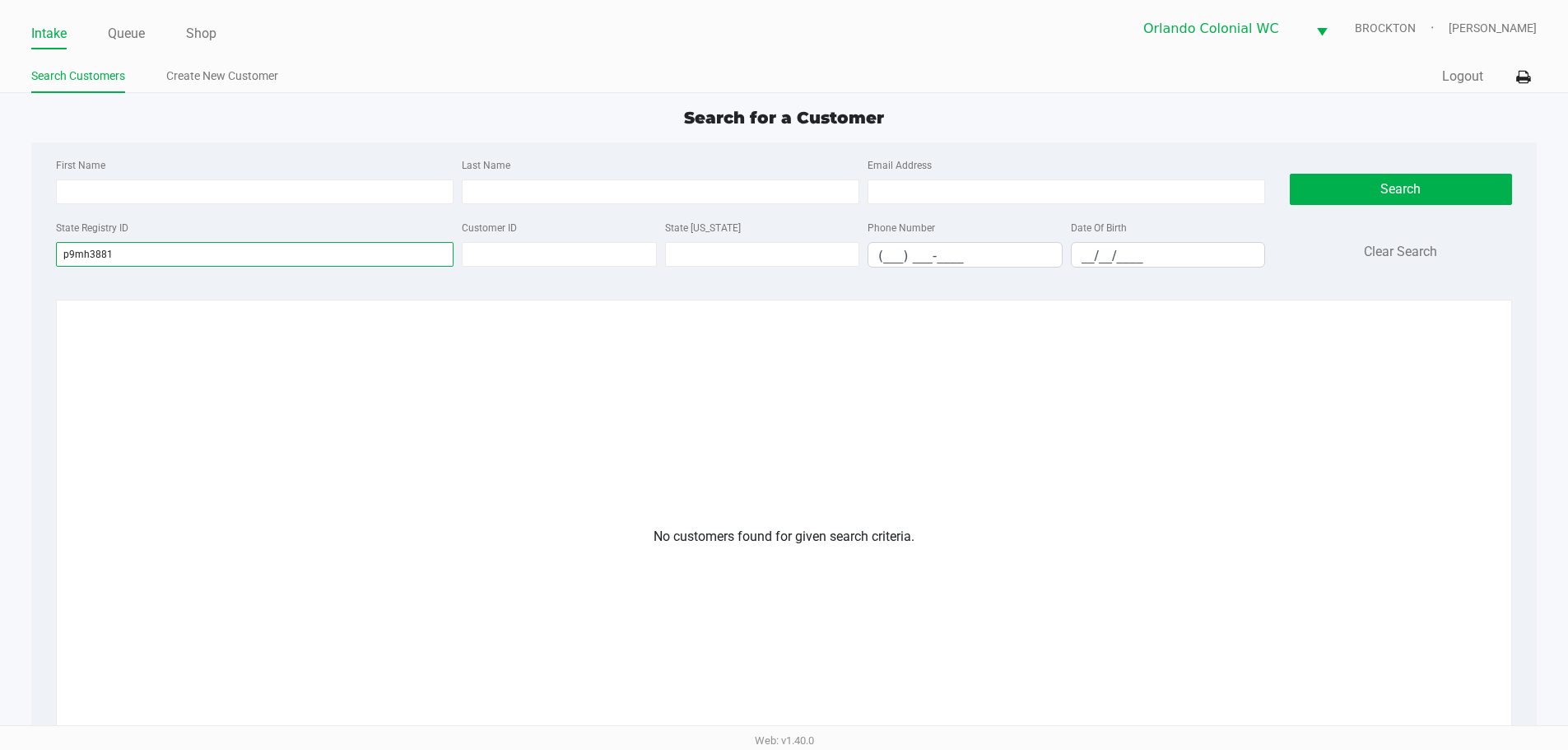
type input "p9mh3881"
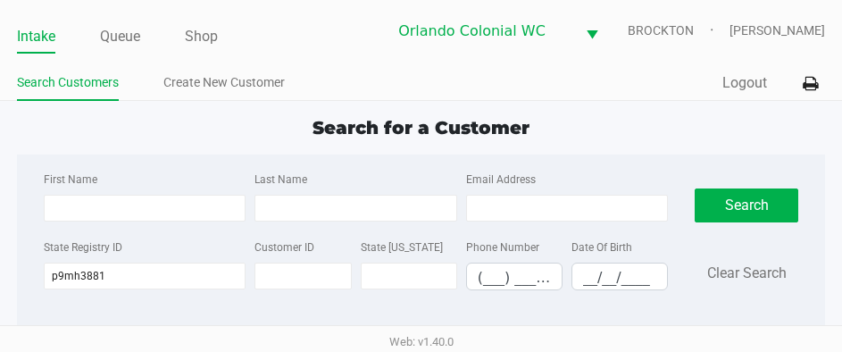
click at [400, 69] on div "Search Customers Create New Customer" at bounding box center [219, 83] width 405 height 33
click at [244, 81] on link "Create New Customer" at bounding box center [223, 82] width 121 height 22
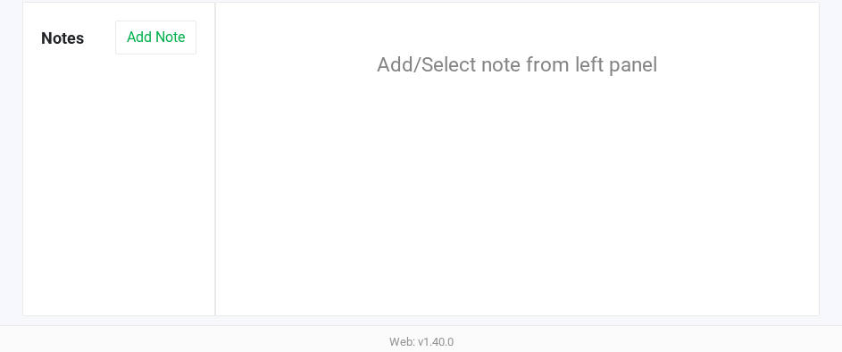
drag, startPoint x: 806, startPoint y: 348, endPoint x: 775, endPoint y: 339, distance: 31.9
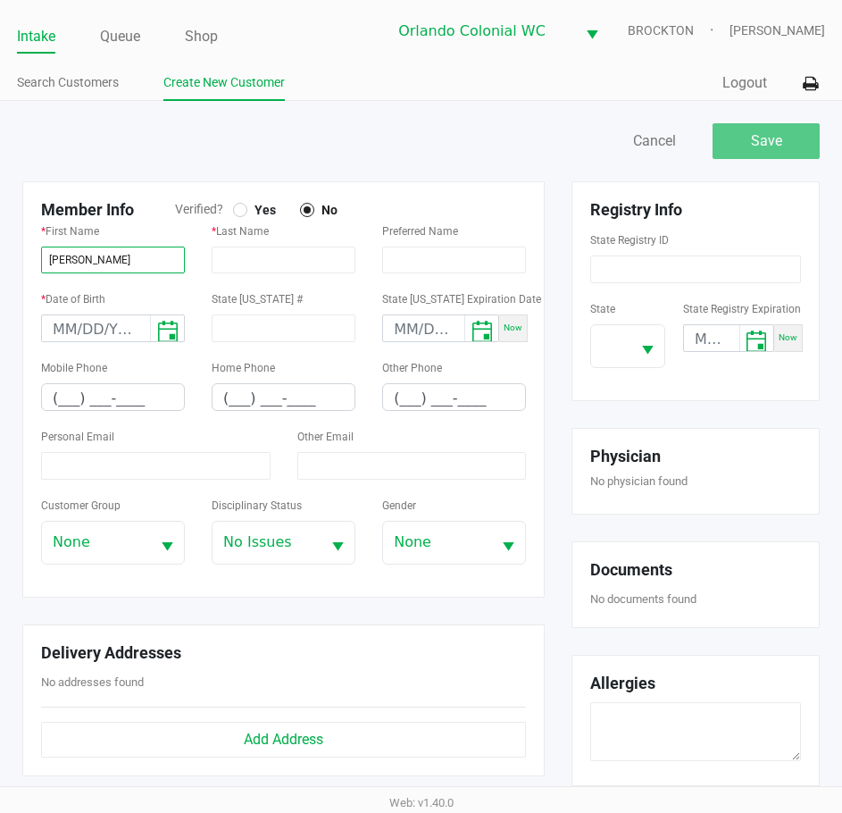
type input "CAMILLE"
type input "SCHILLIZZI"
click at [234, 208] on div at bounding box center [240, 210] width 14 height 14
click at [54, 401] on input "(___) ___-____" at bounding box center [113, 398] width 142 height 28
click at [63, 399] on input "(___) ___-____" at bounding box center [113, 398] width 142 height 28
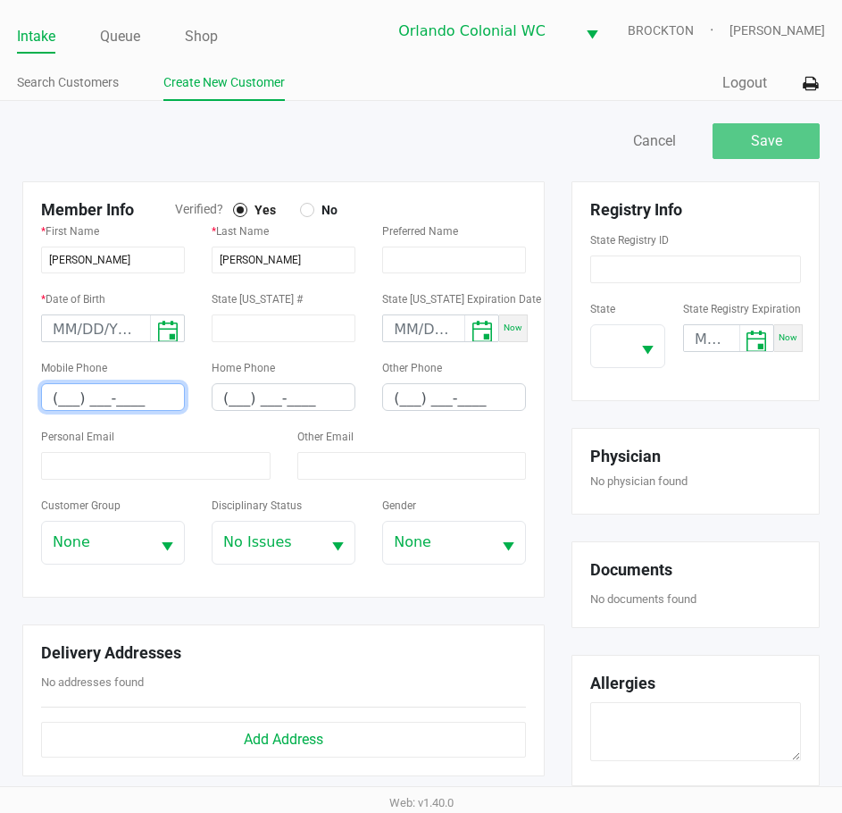
click at [58, 402] on input "(___) ___-____" at bounding box center [113, 398] width 142 height 28
type input "(314) 651-5476"
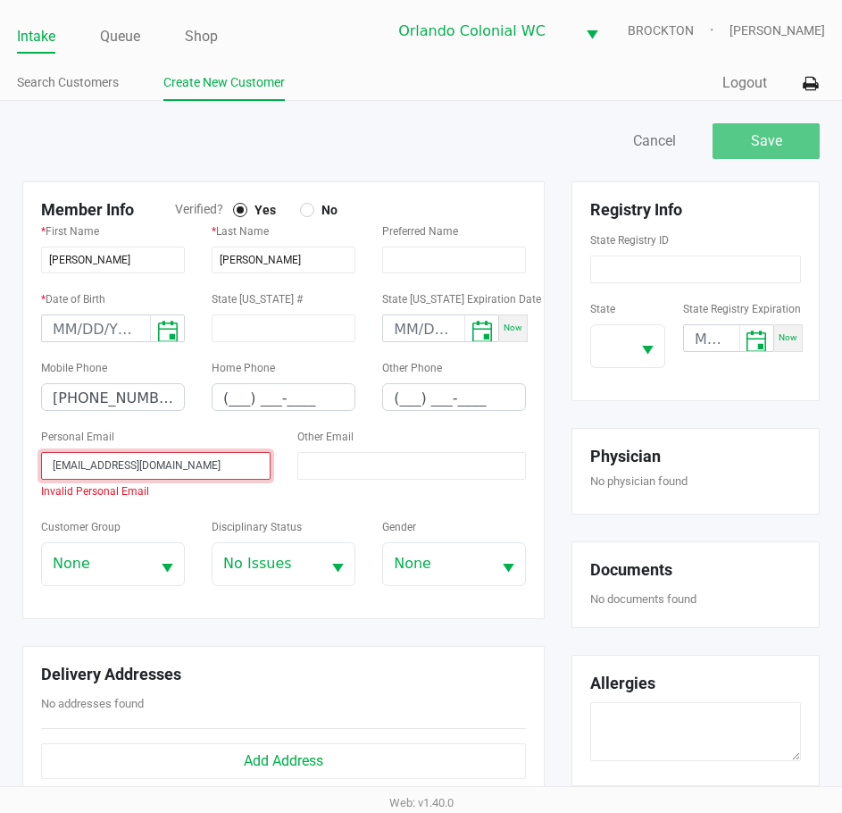
click at [73, 463] on input "csschillizzi37@gmail.com" at bounding box center [156, 466] width 230 height 28
click at [55, 463] on input "csschillizzi37@gmail.com" at bounding box center [156, 466] width 230 height 28
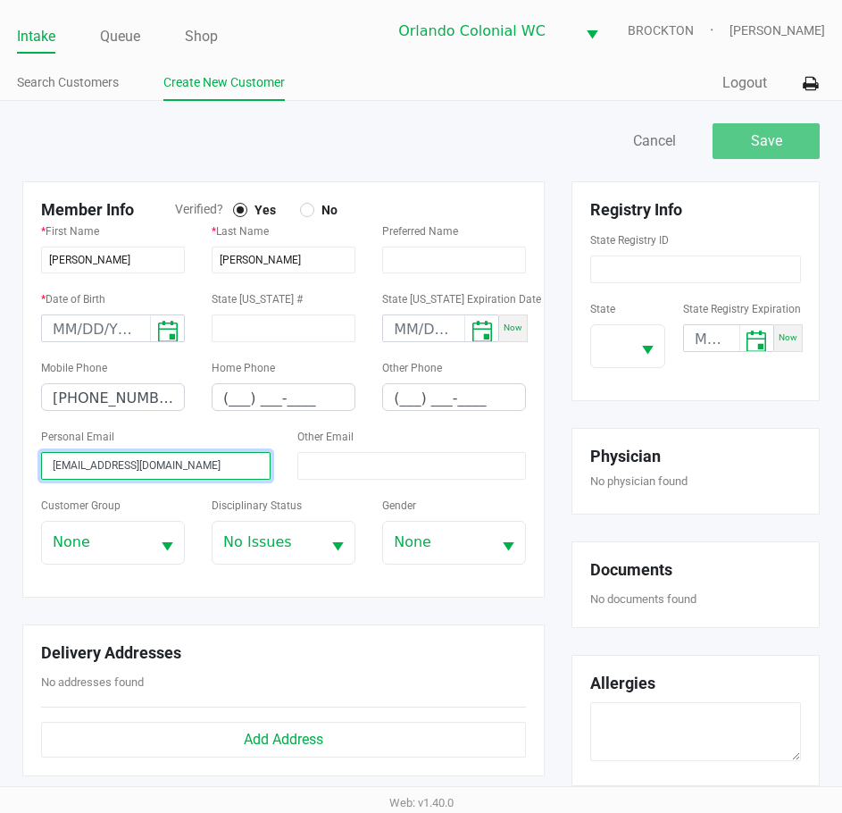
type input "csschillizzi37@gmail.com"
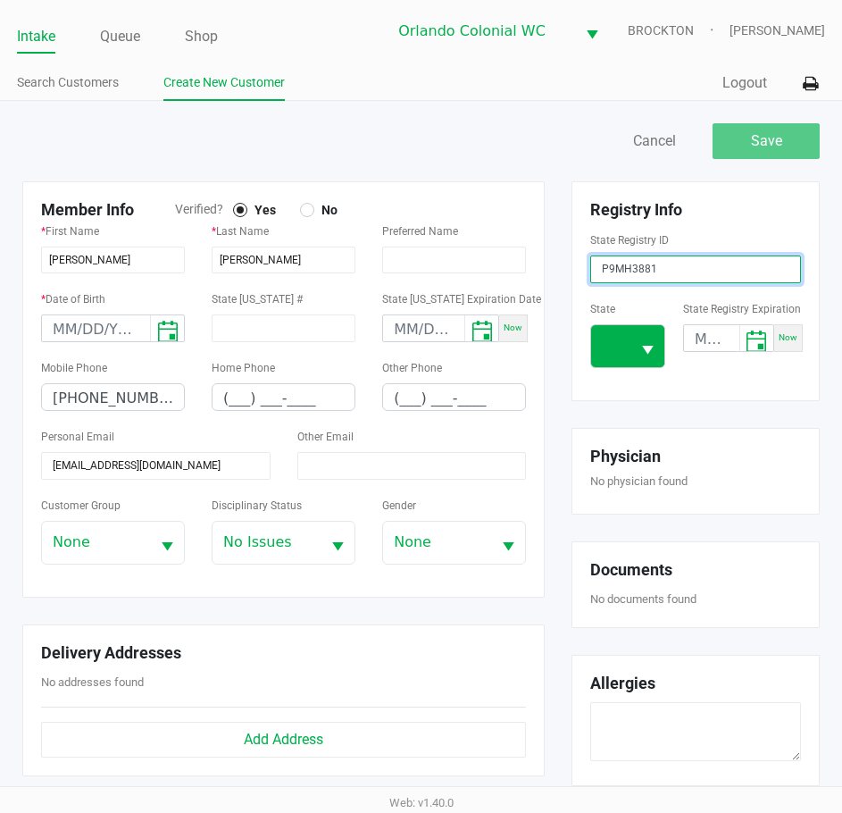
click at [662, 350] on button "Select" at bounding box center [648, 346] width 34 height 42
type input "P9MH3881"
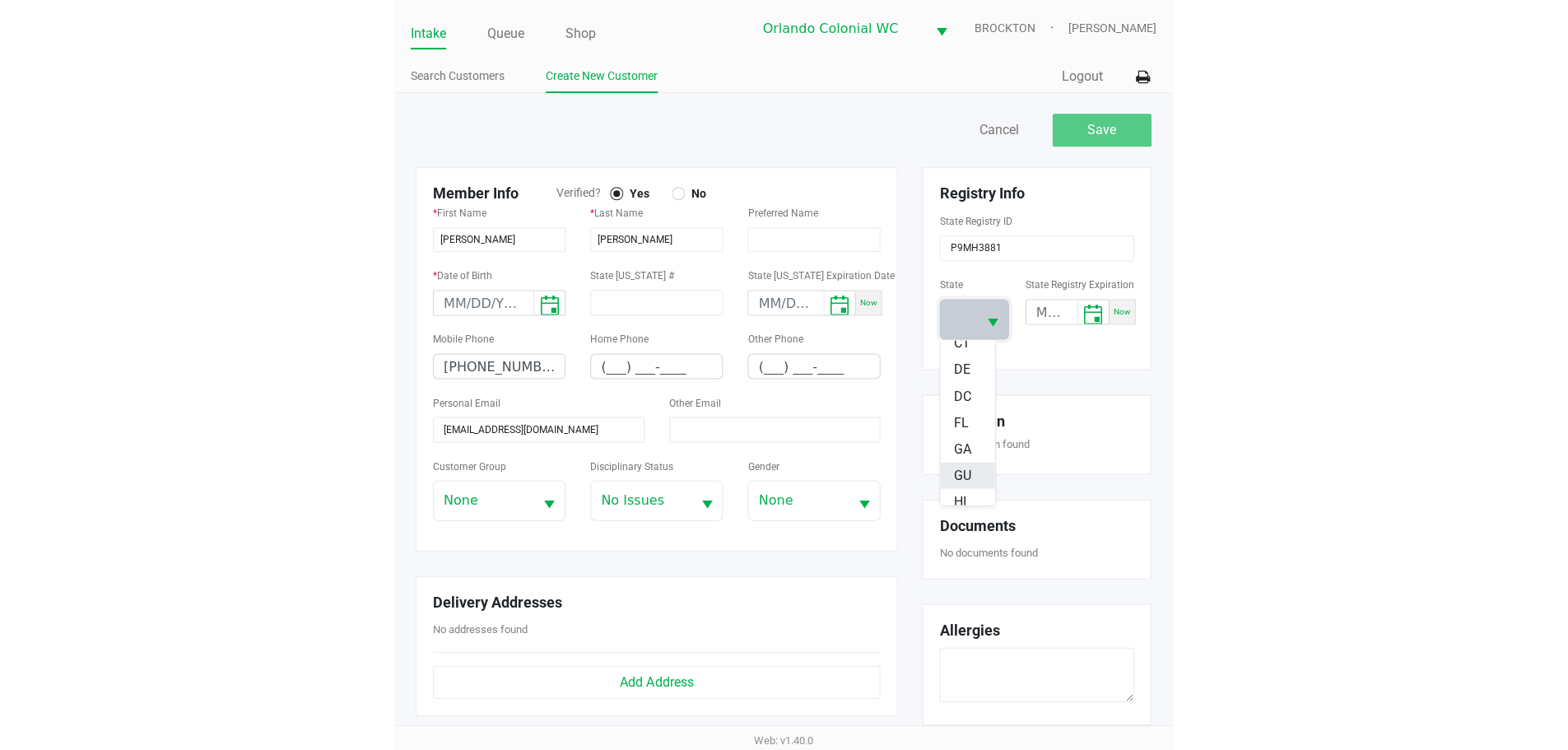
scroll to position [165, 0]
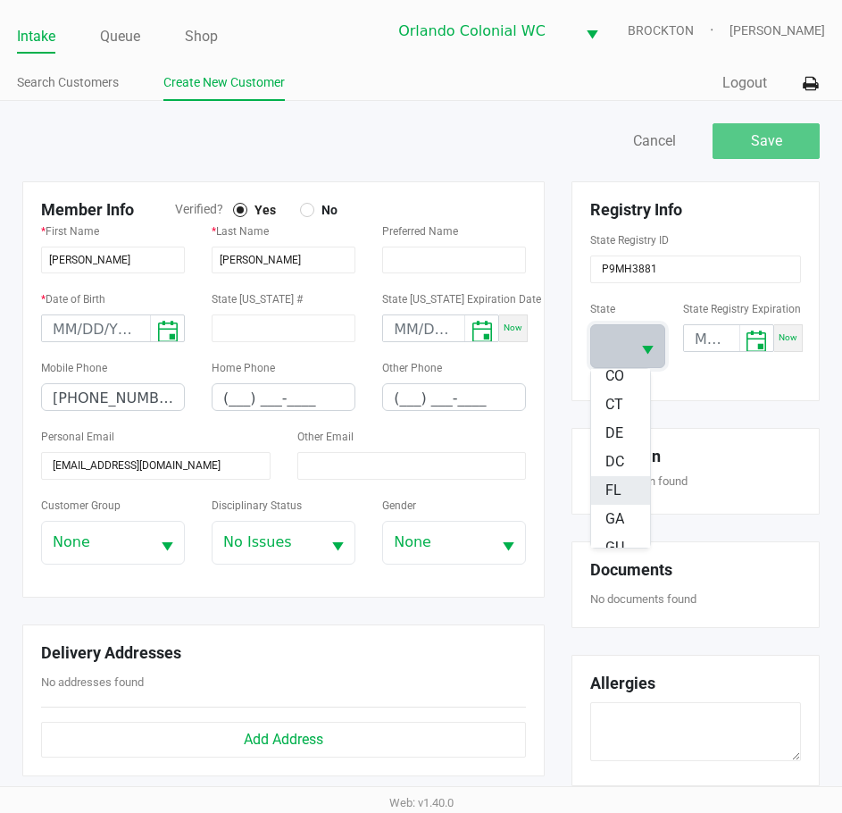
click at [607, 485] on span "FL" at bounding box center [614, 490] width 16 height 21
click at [445, 137] on div "Save Cancel" at bounding box center [628, 141] width 413 height 36
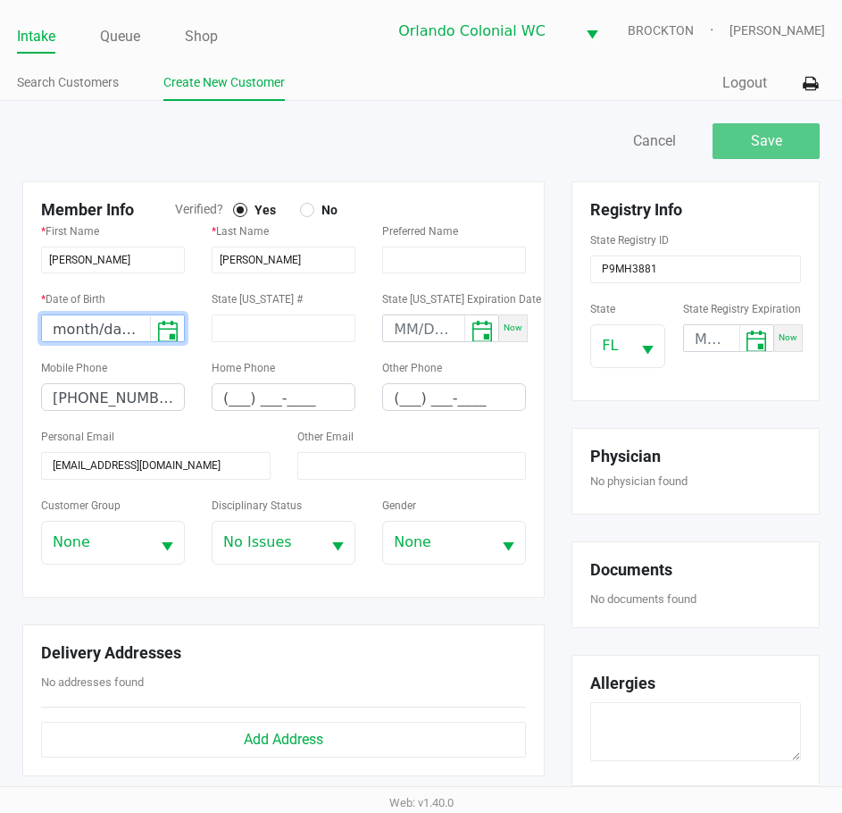
click at [69, 329] on input "month/day/year" at bounding box center [96, 329] width 108 height 28
click at [150, 315] on div at bounding box center [150, 315] width 0 height 0
click at [62, 327] on input "10/day/year" at bounding box center [96, 329] width 108 height 28
click at [49, 326] on input "10/day/year" at bounding box center [96, 329] width 108 height 28
click at [62, 326] on input "10/day/year" at bounding box center [96, 329] width 108 height 28
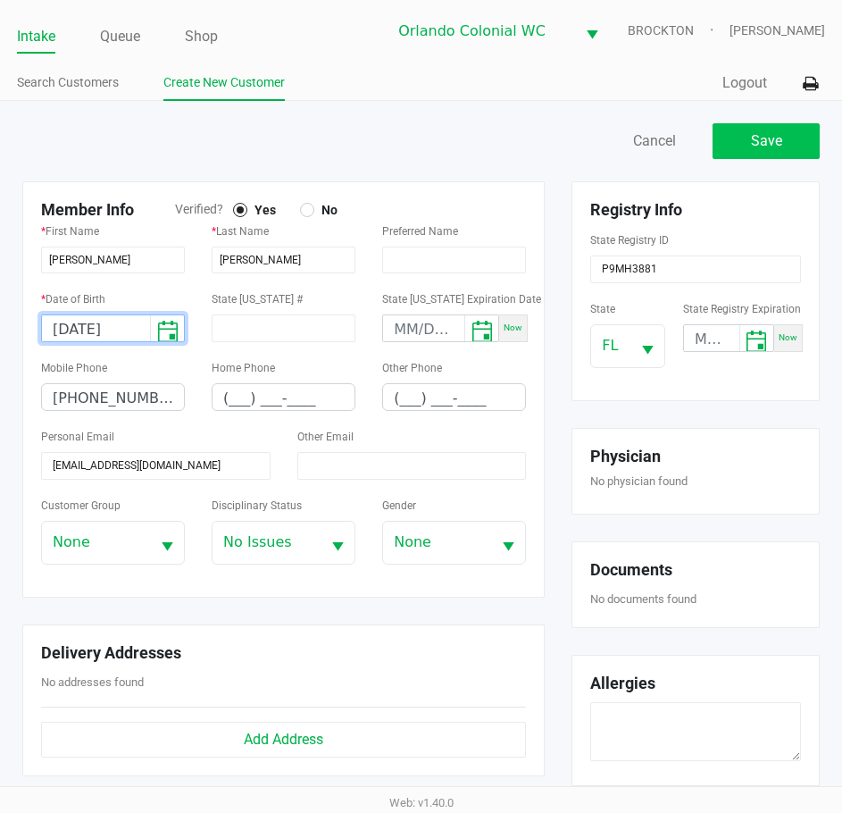
type input "03/10/1997"
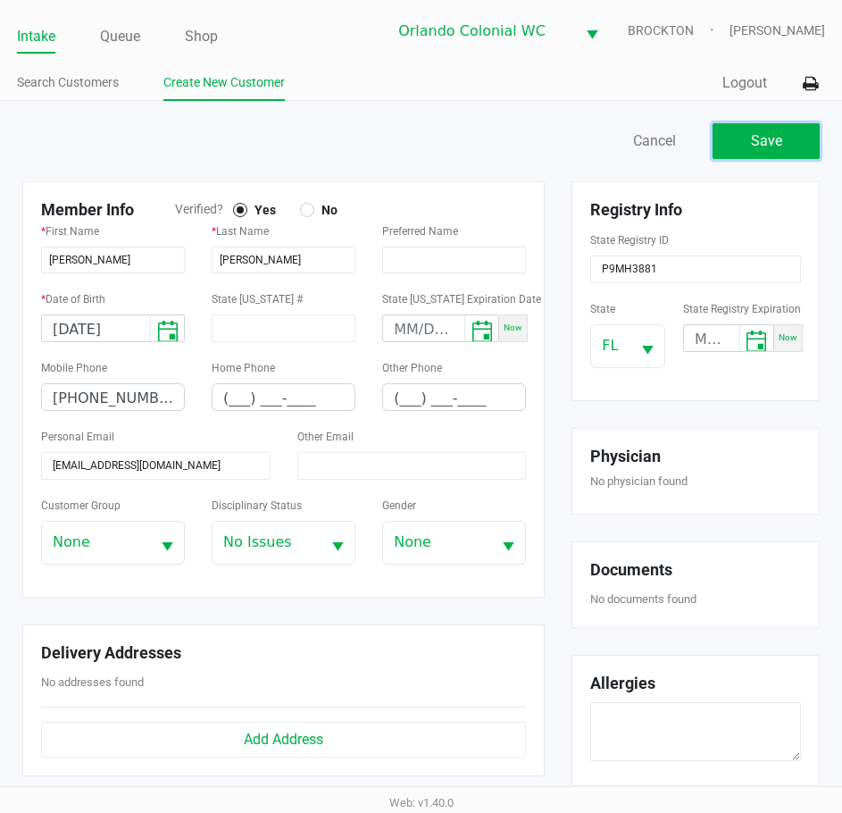
click at [769, 147] on span "Save" at bounding box center [766, 140] width 31 height 17
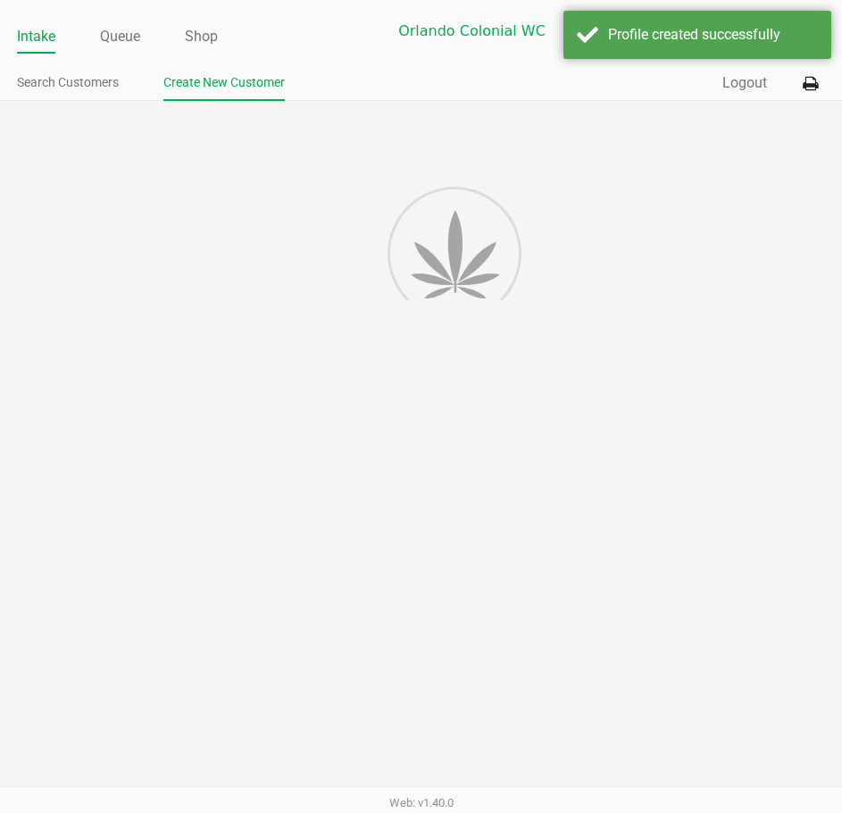
type input "---"
type input "( __) ___-____"
type input "---"
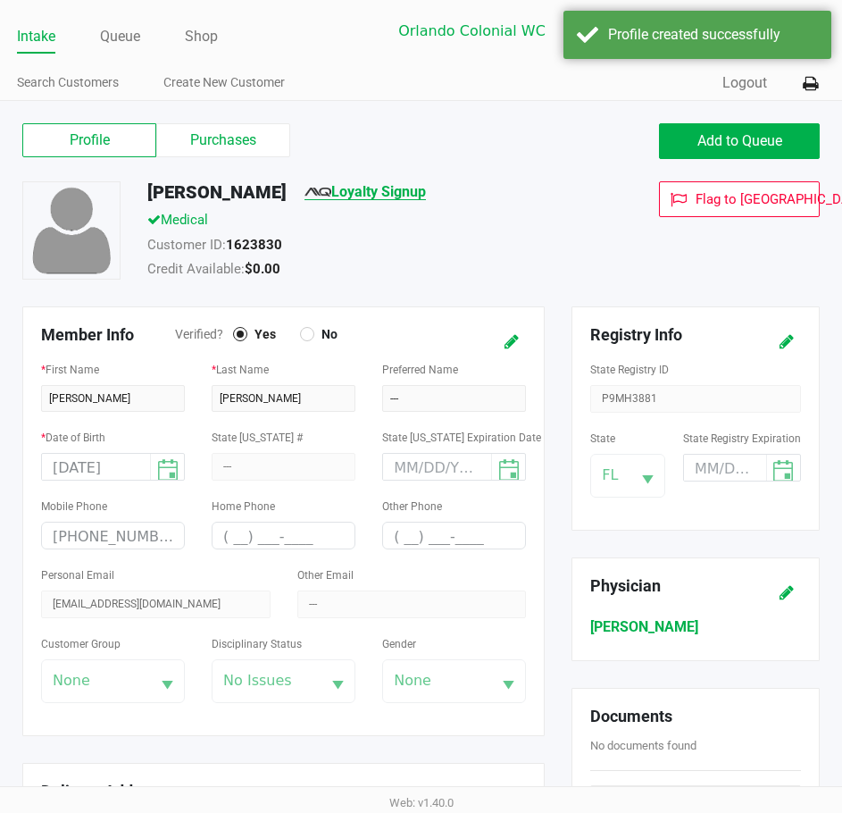
click at [420, 197] on link "Loyalty Signup" at bounding box center [365, 191] width 121 height 17
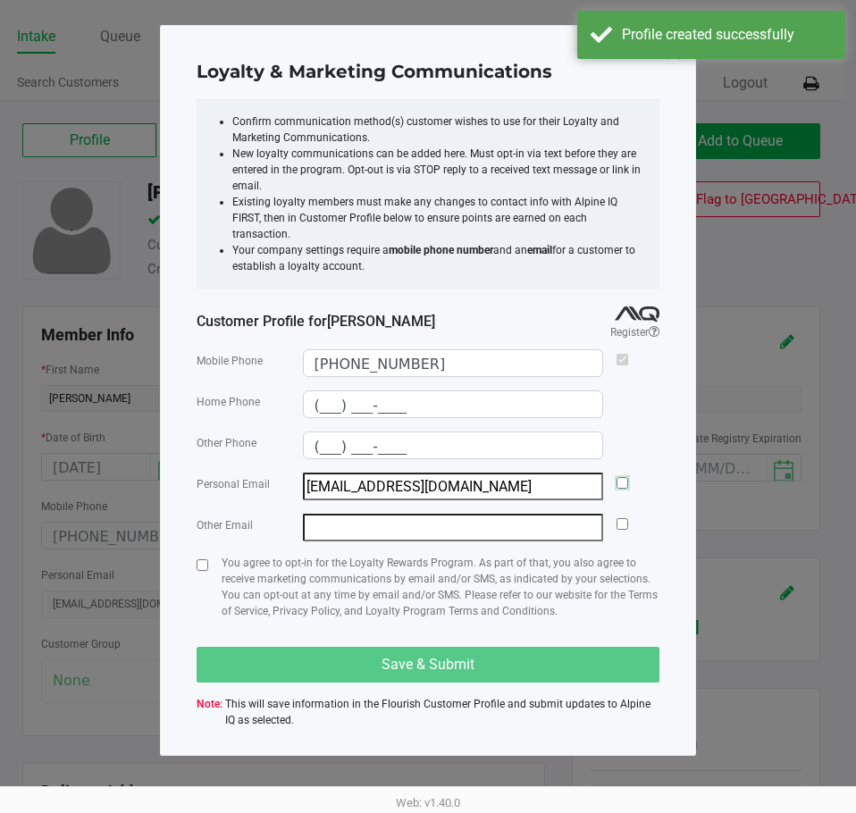
click at [625, 477] on input "checkbox" at bounding box center [622, 483] width 12 height 12
checkbox input "true"
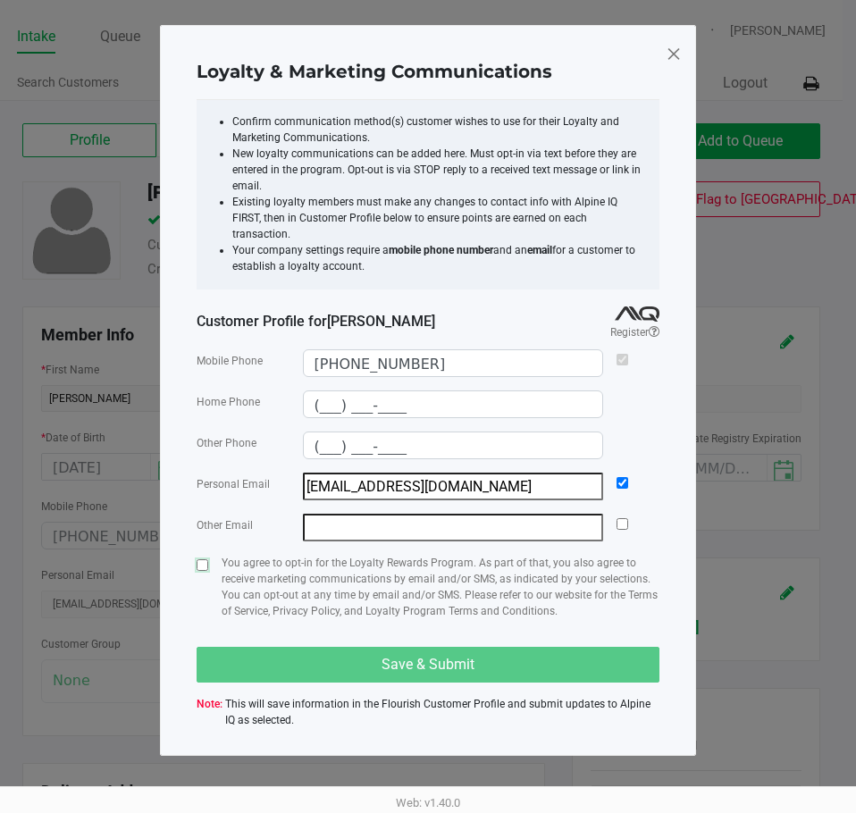
click at [204, 559] on input "checkbox" at bounding box center [203, 565] width 12 height 12
checkbox input "true"
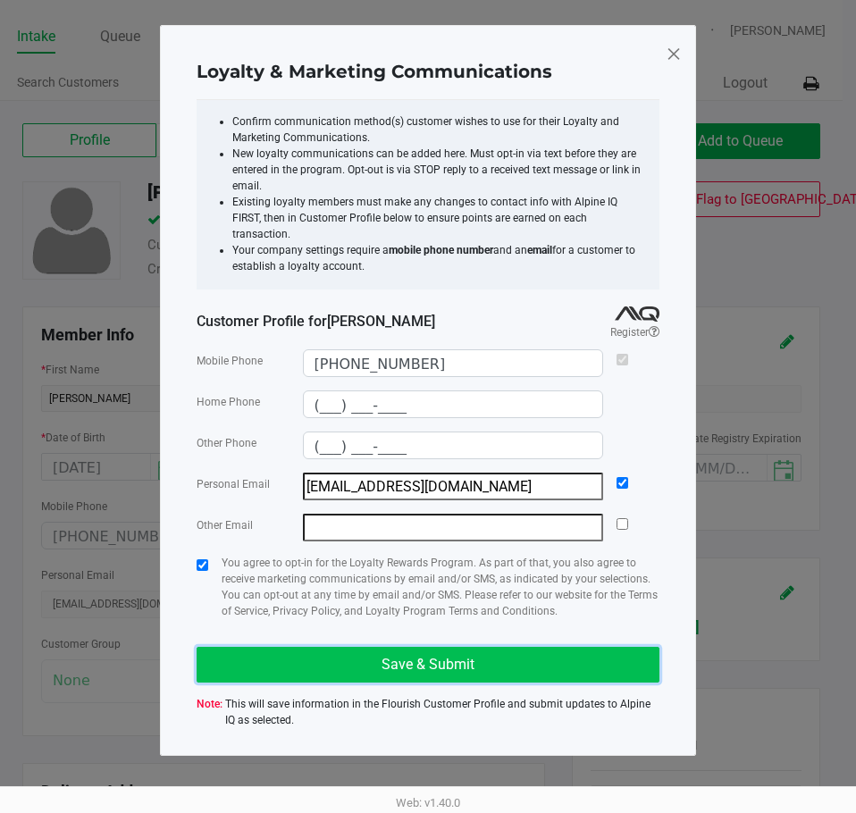
click at [425, 656] on span "Save & Submit" at bounding box center [427, 664] width 93 height 17
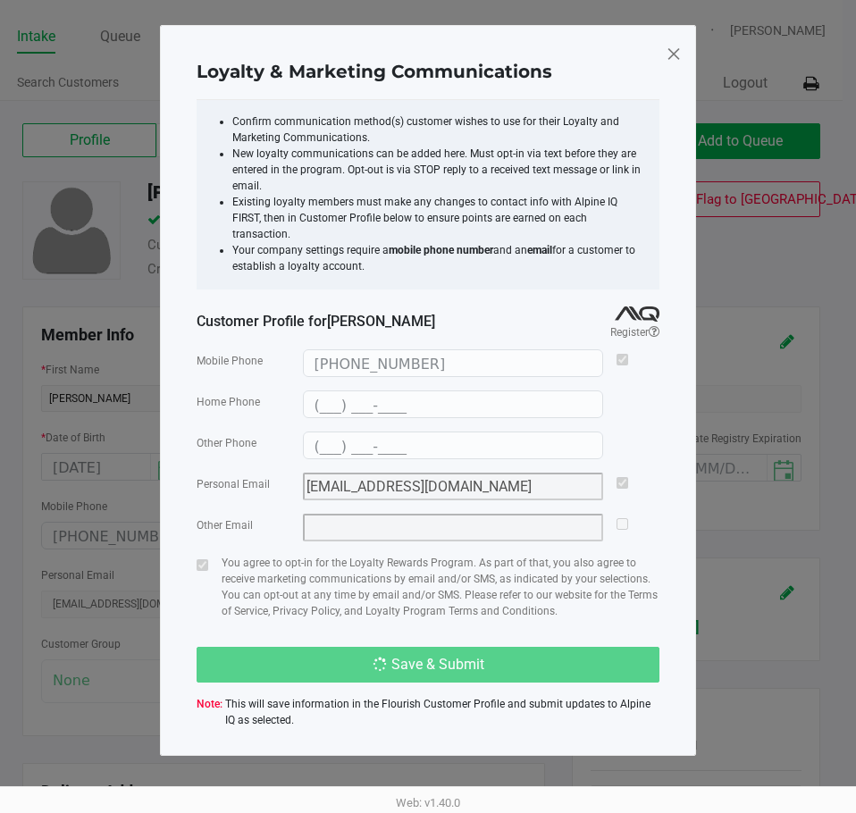
type input "(___) ___-____"
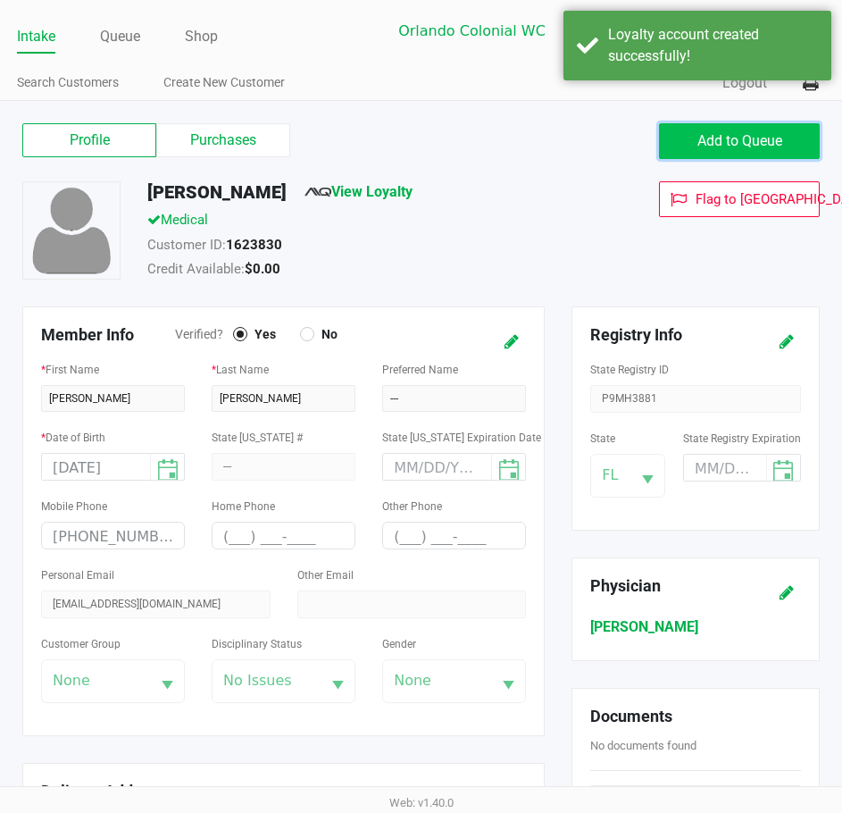
click at [761, 146] on span "Add to Queue" at bounding box center [740, 140] width 85 height 17
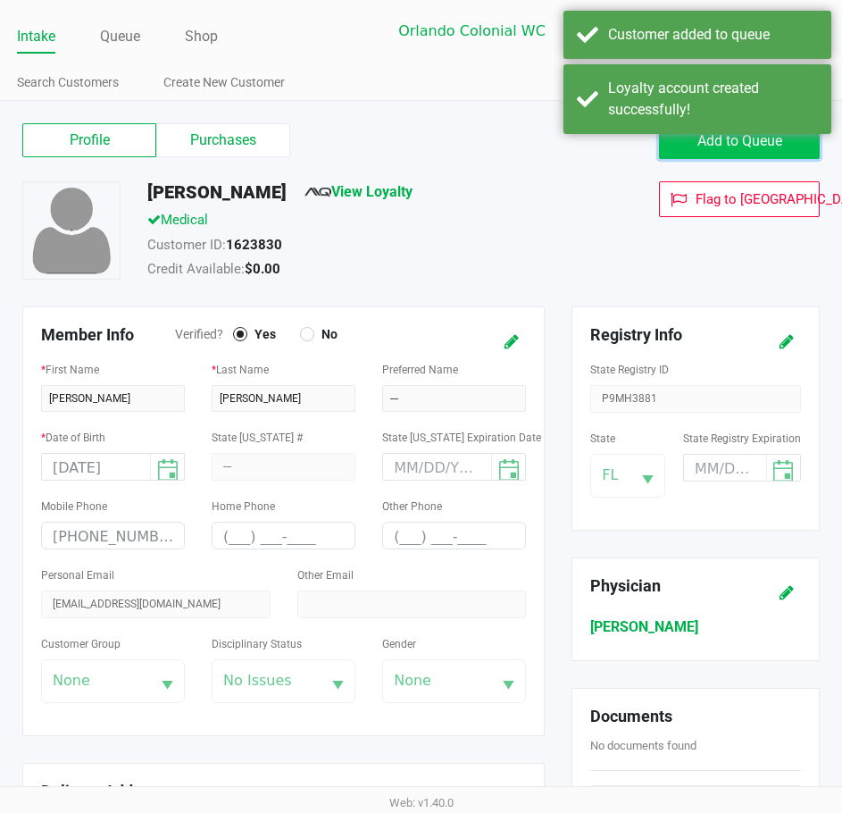
click at [761, 146] on span "Add to Queue" at bounding box center [740, 140] width 85 height 17
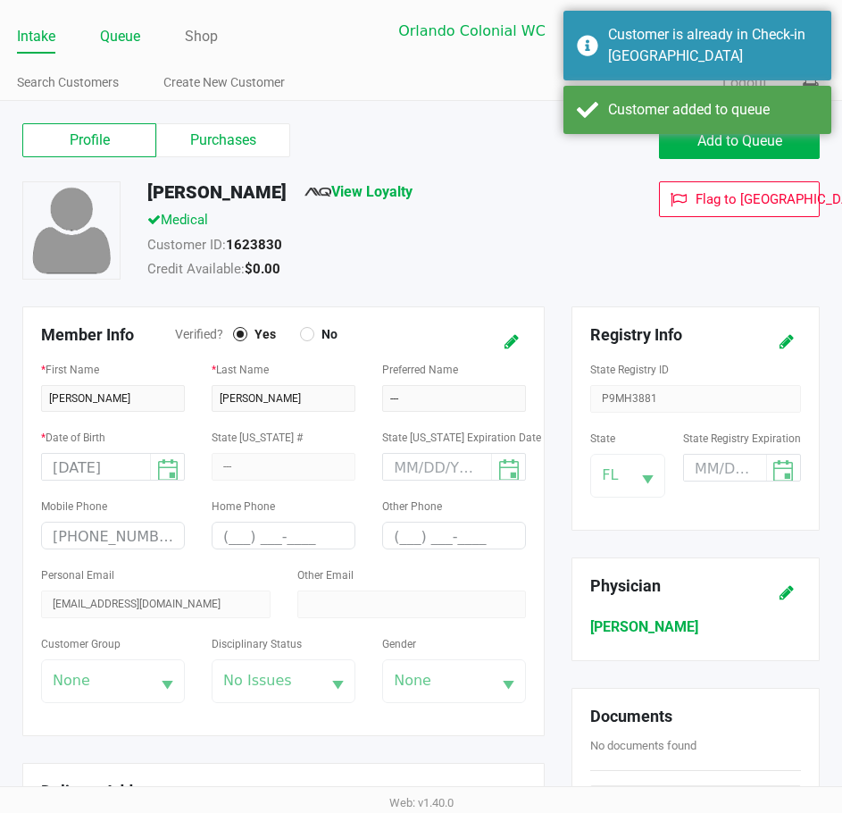
click at [121, 37] on link "Queue" at bounding box center [120, 36] width 40 height 25
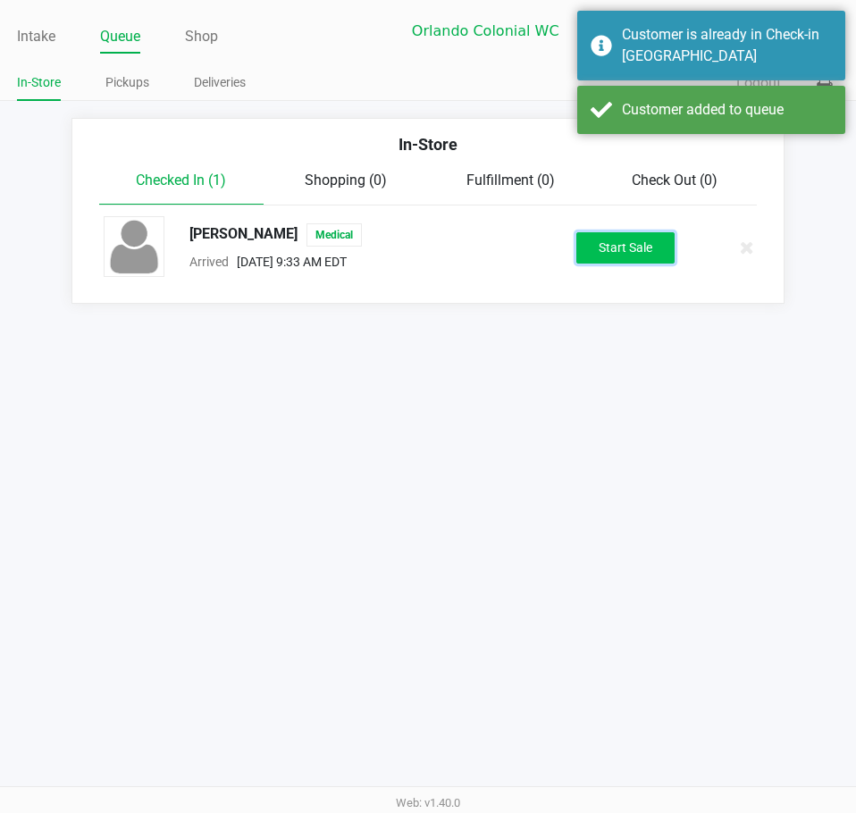
click at [629, 238] on button "Start Sale" at bounding box center [625, 247] width 98 height 31
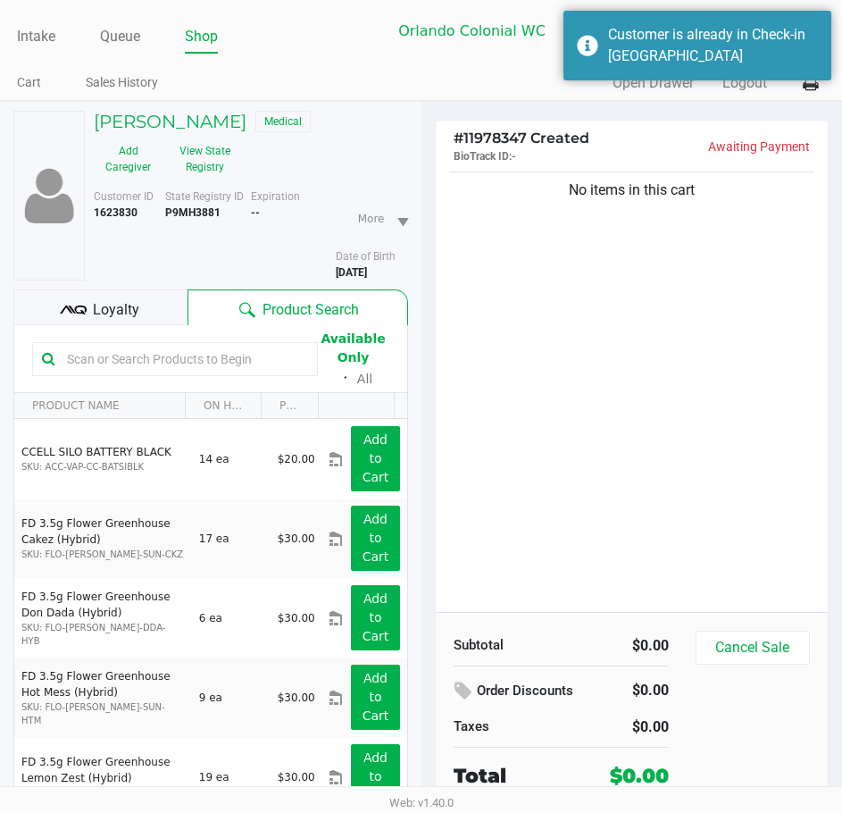
click at [736, 410] on div "No items in this cart" at bounding box center [632, 390] width 393 height 444
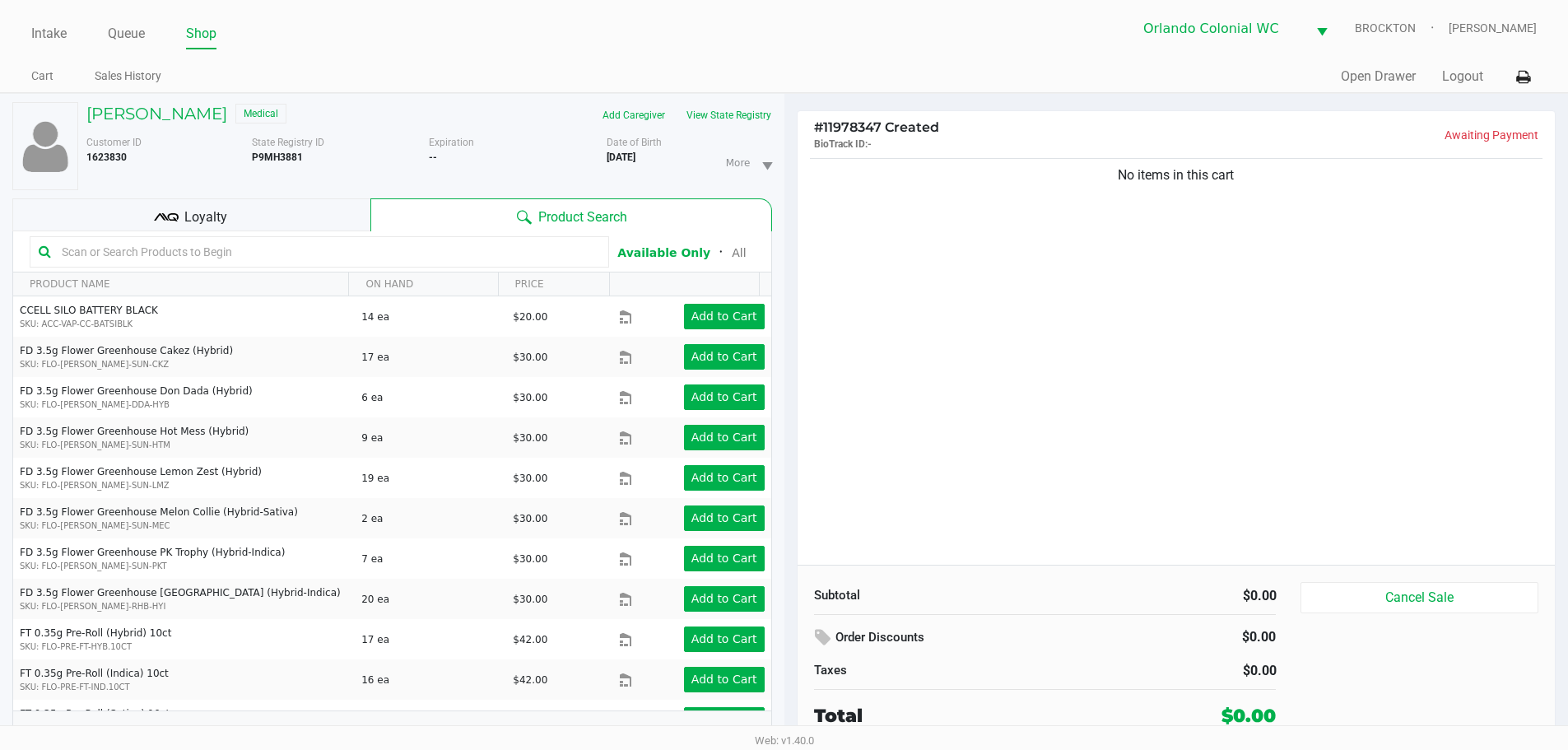
drag, startPoint x: 302, startPoint y: 212, endPoint x: 320, endPoint y: 219, distance: 19.3
click at [320, 219] on div "Loyalty" at bounding box center [191, 215] width 358 height 33
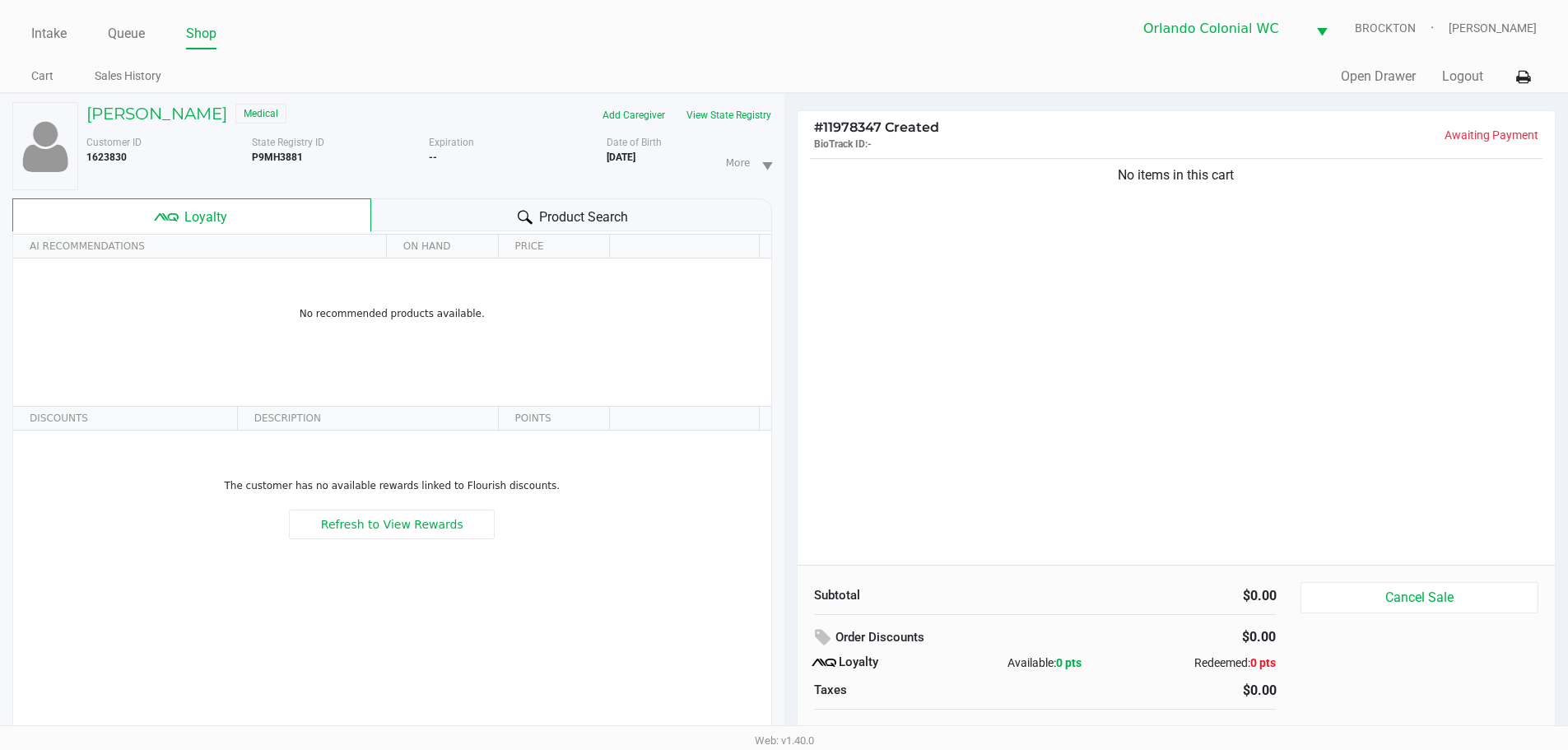
click at [512, 216] on div "Product Search" at bounding box center [571, 215] width 401 height 33
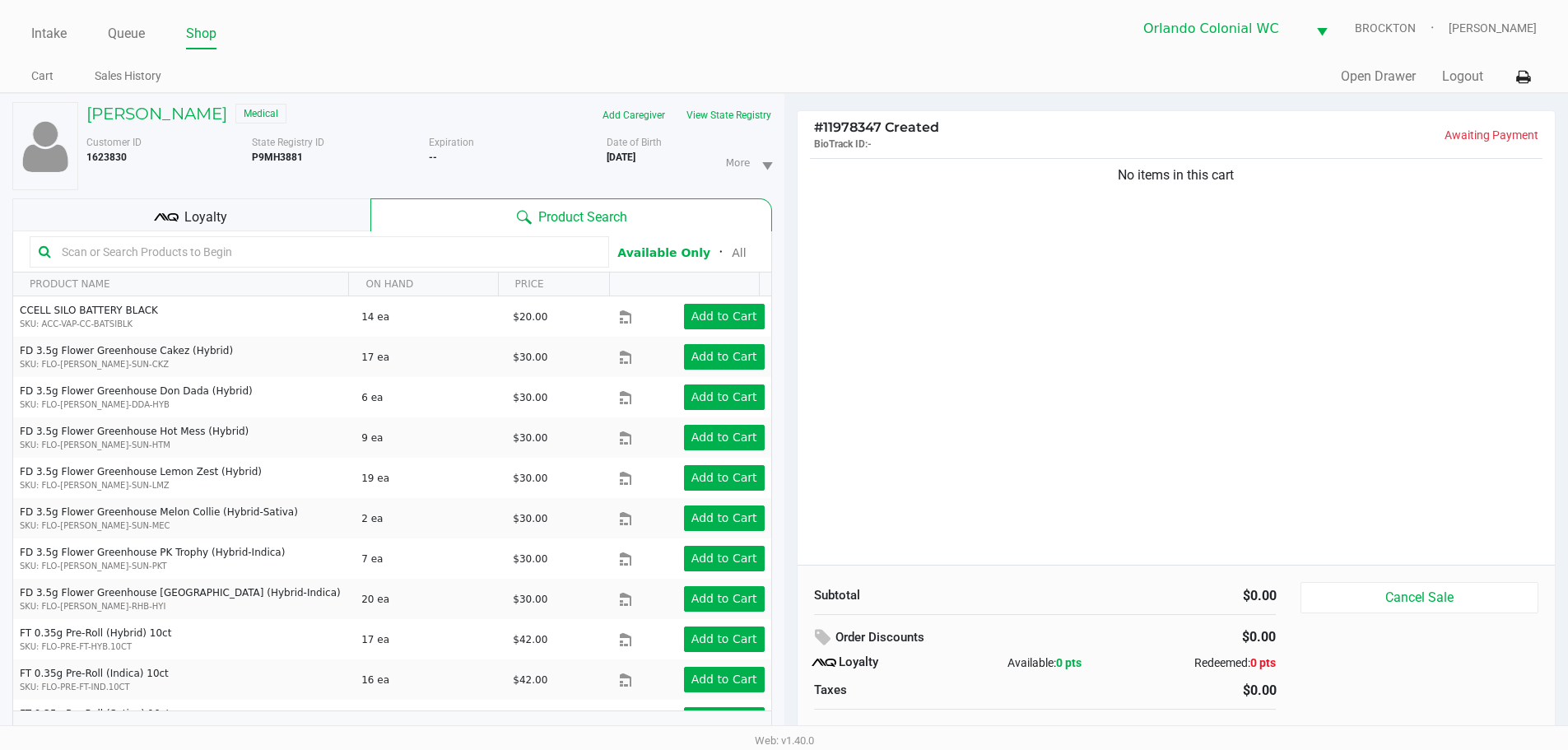
click at [1293, 347] on div "No items in this cart" at bounding box center [1176, 359] width 758 height 410
click at [1059, 368] on div "No items in this cart" at bounding box center [1176, 359] width 758 height 410
click at [1173, 342] on div "No items in this cart" at bounding box center [1176, 359] width 758 height 410
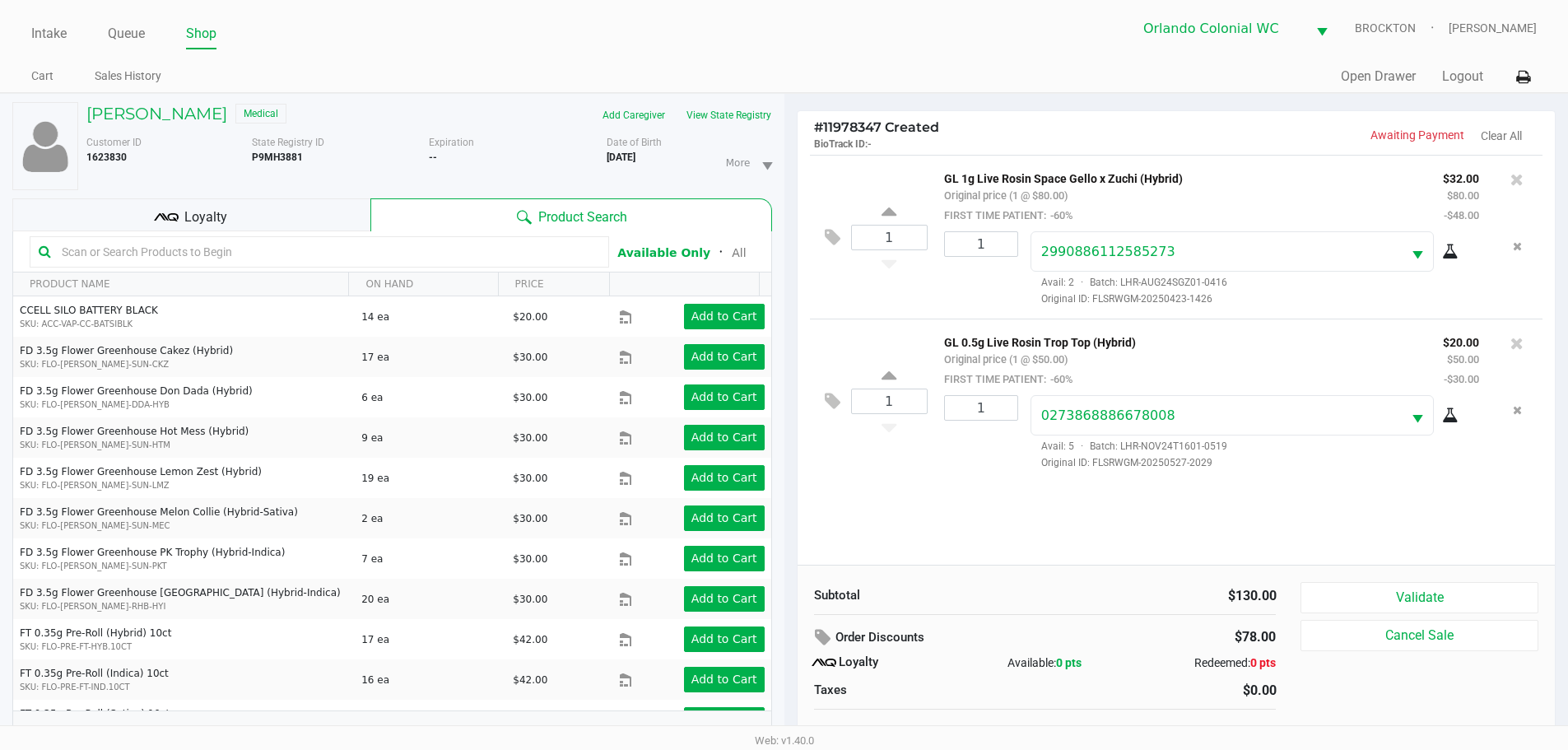
click at [907, 506] on div "1 GL 1g Live Rosin Space Gello x Zuchi (Hybrid) Original price (1 @ $80.00) FIR…" at bounding box center [1176, 359] width 758 height 410
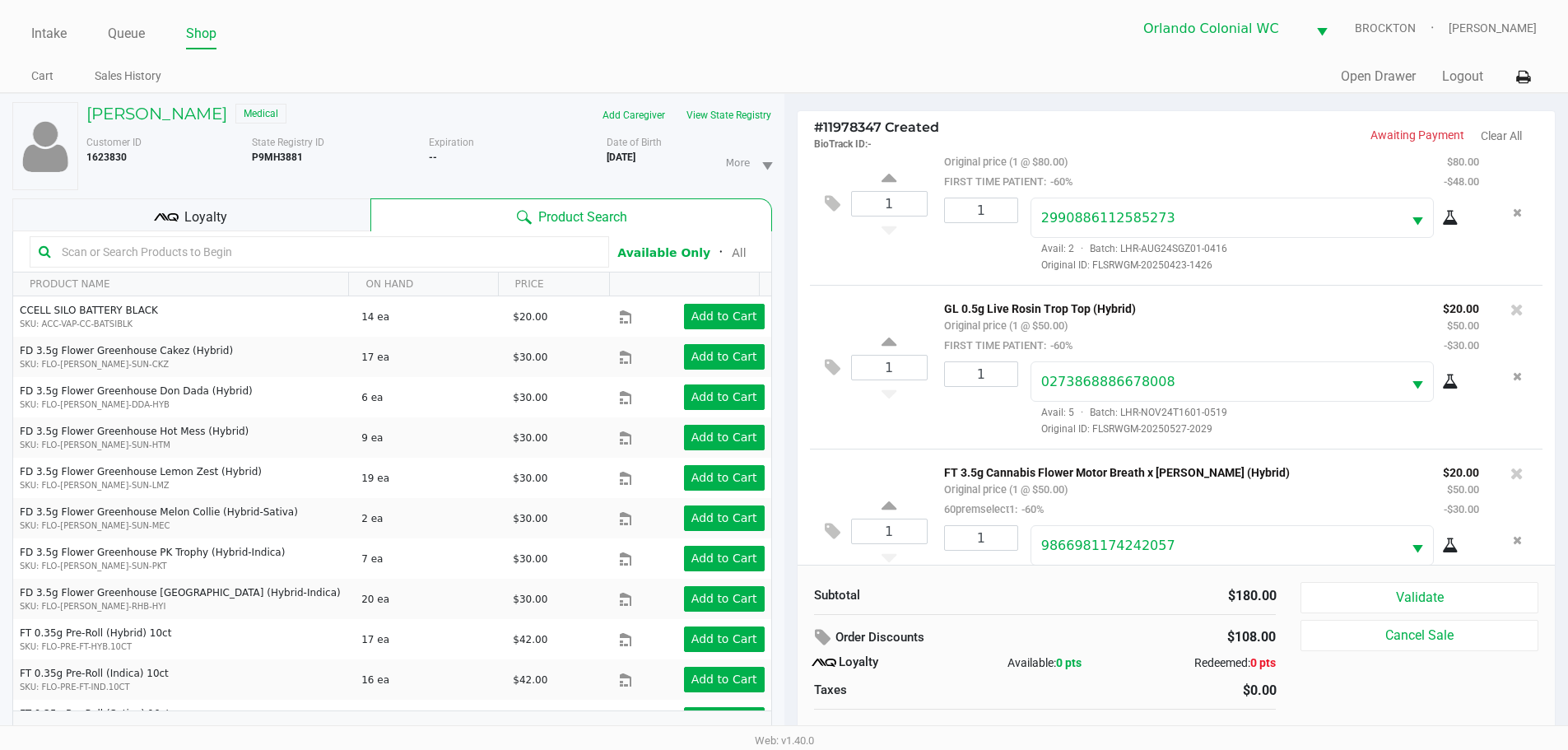
scroll to position [84, 0]
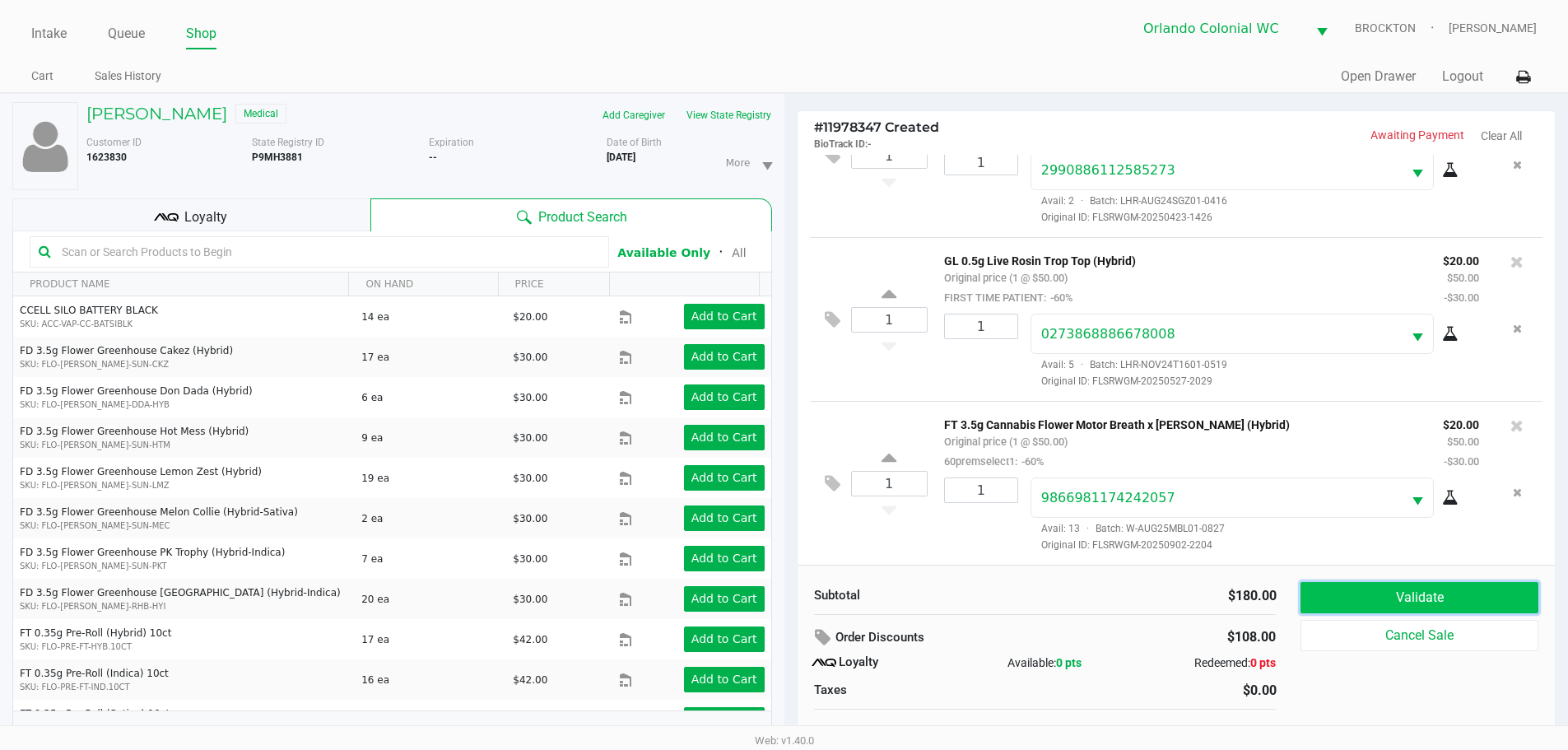
click at [1422, 601] on button "Validate" at bounding box center [1418, 598] width 237 height 31
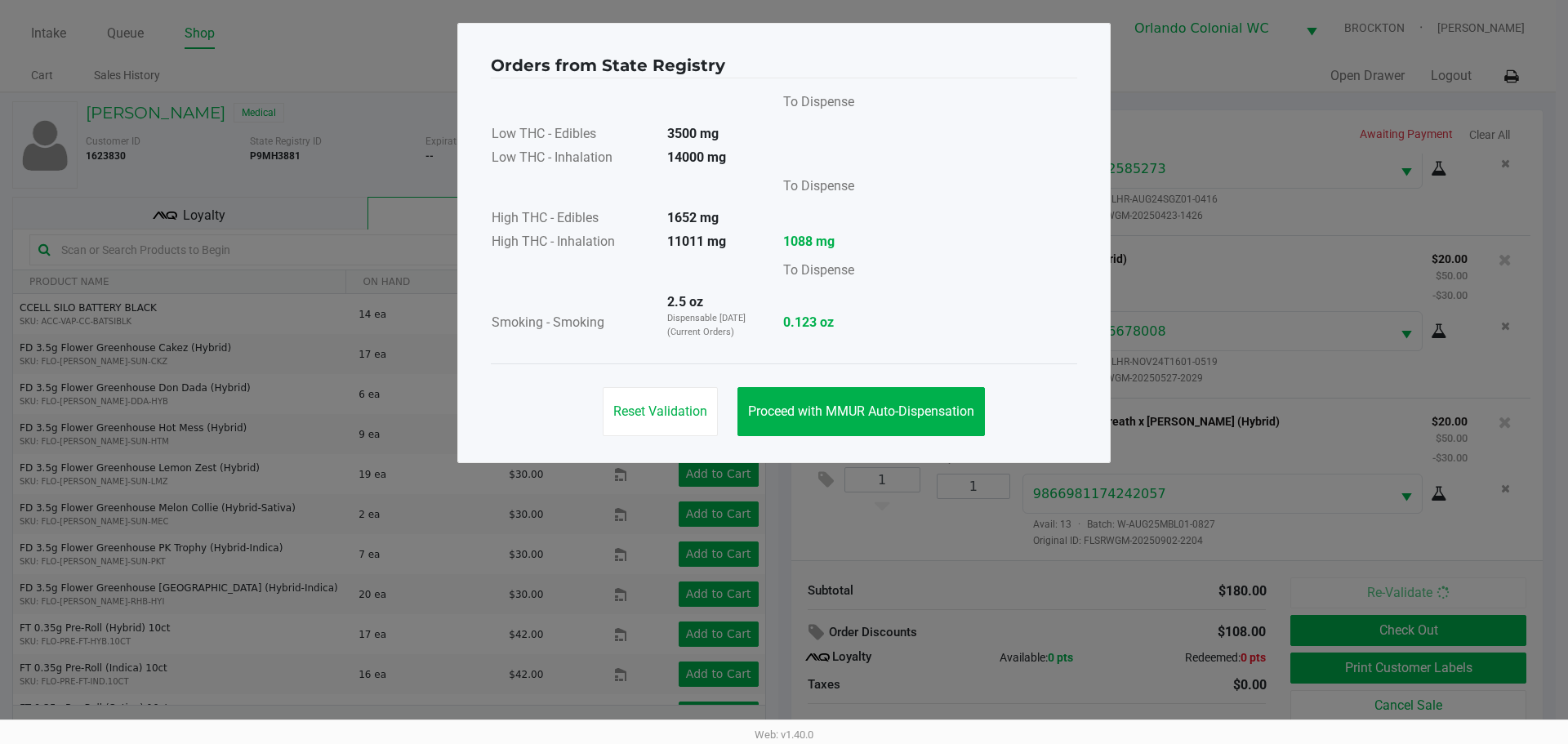
click at [863, 407] on span "Proceed with MMUR Auto-Dispensation" at bounding box center [860, 410] width 226 height 16
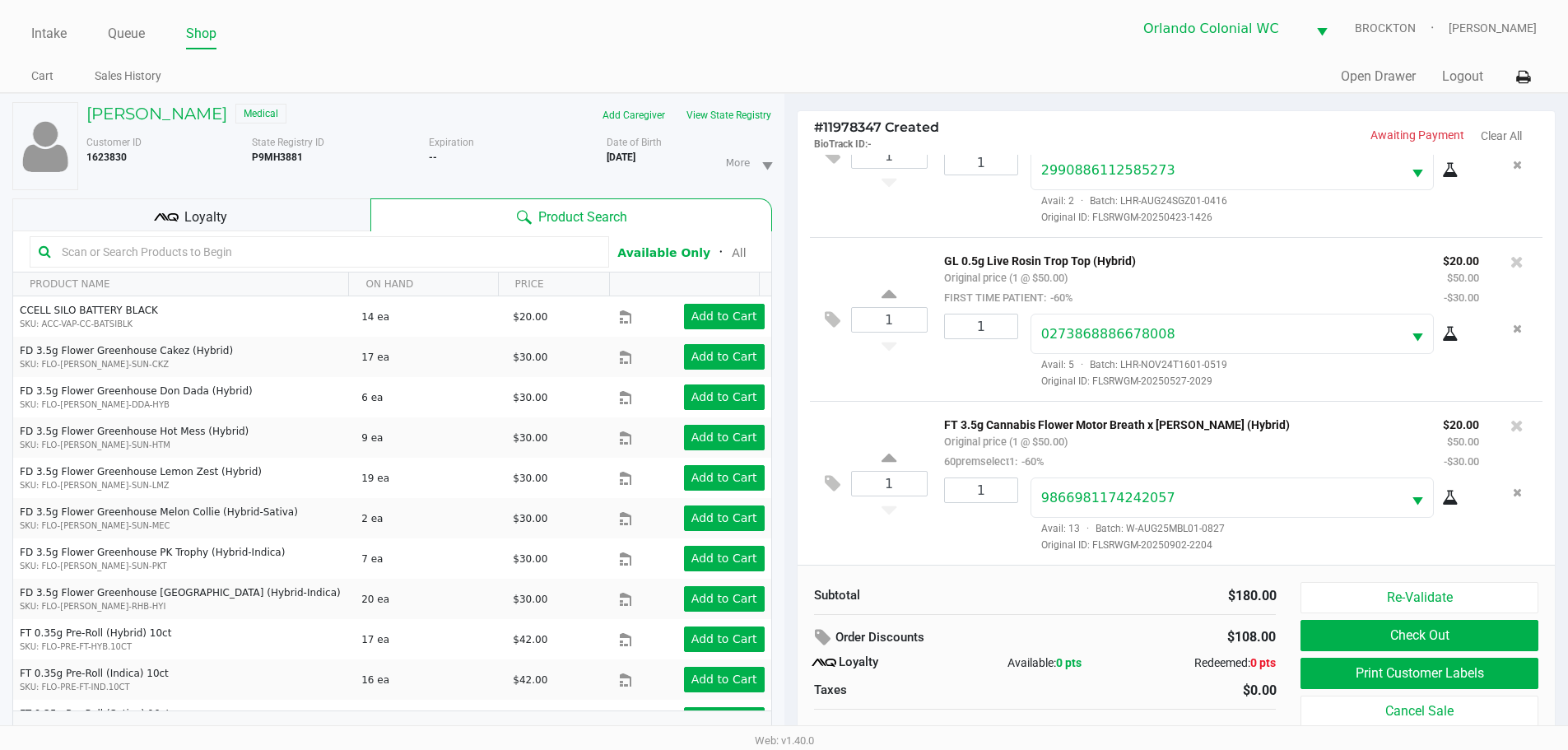
click at [1411, 682] on button "Print Customer Labels" at bounding box center [1418, 674] width 237 height 31
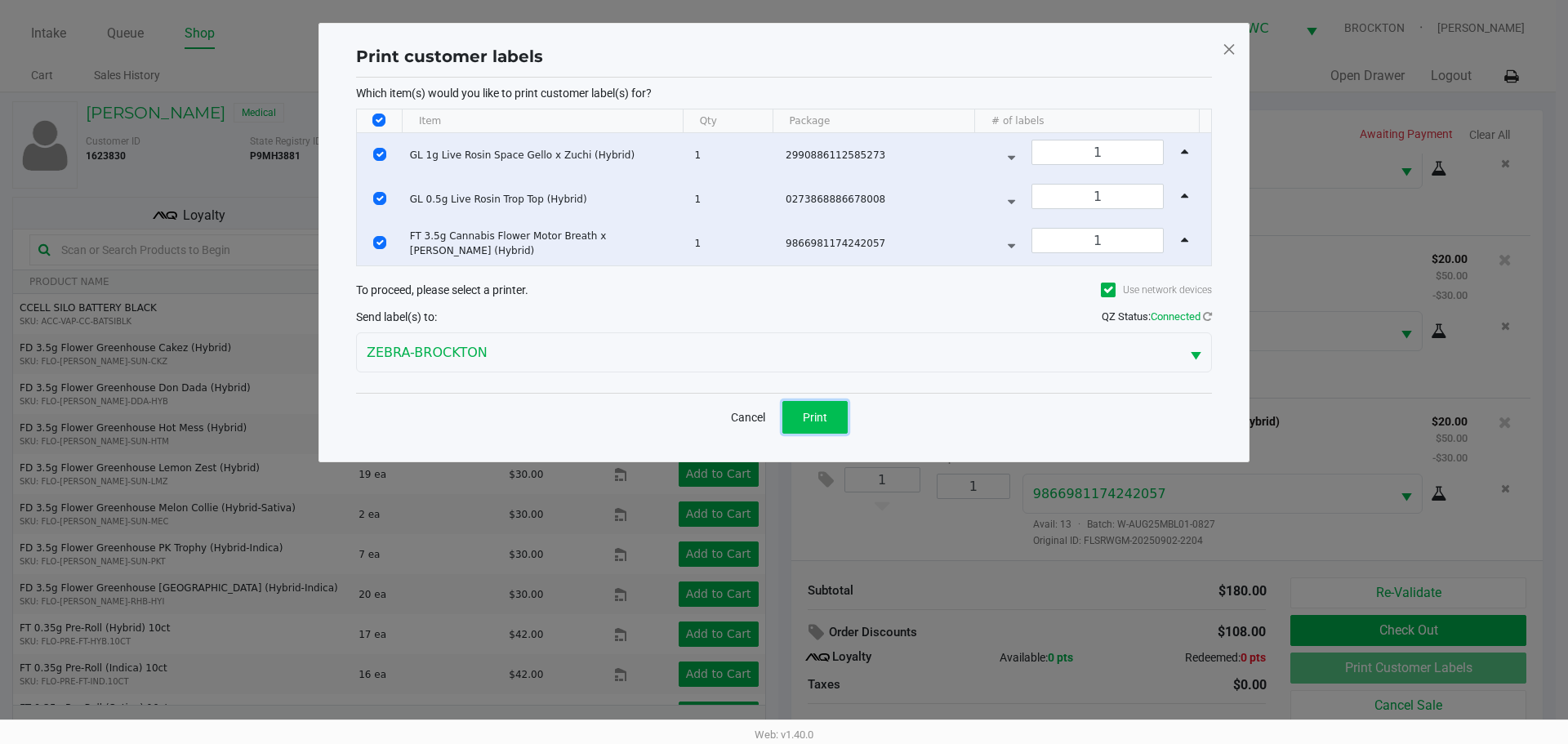
click at [800, 417] on button "Print" at bounding box center [815, 418] width 65 height 33
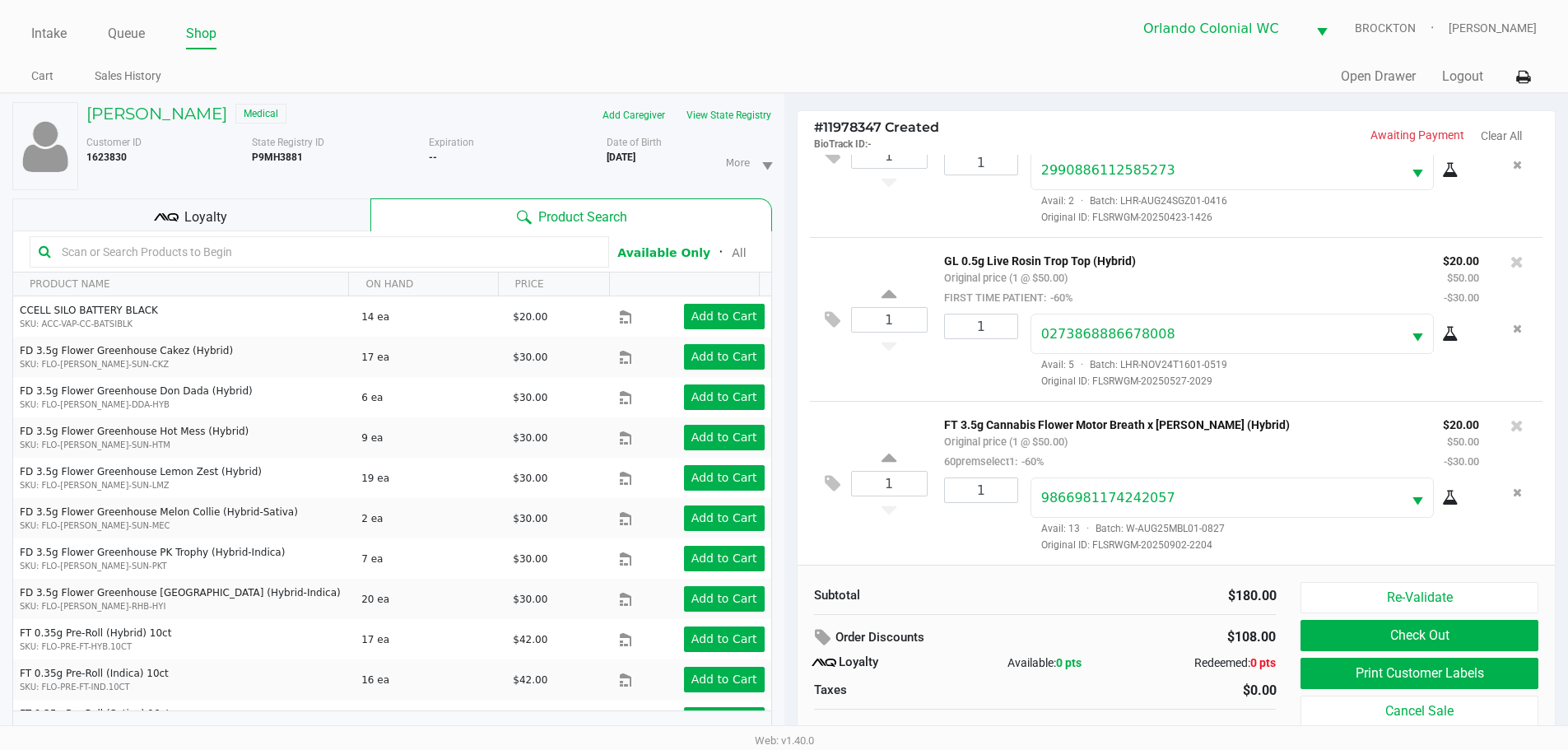
scroll to position [18, 0]
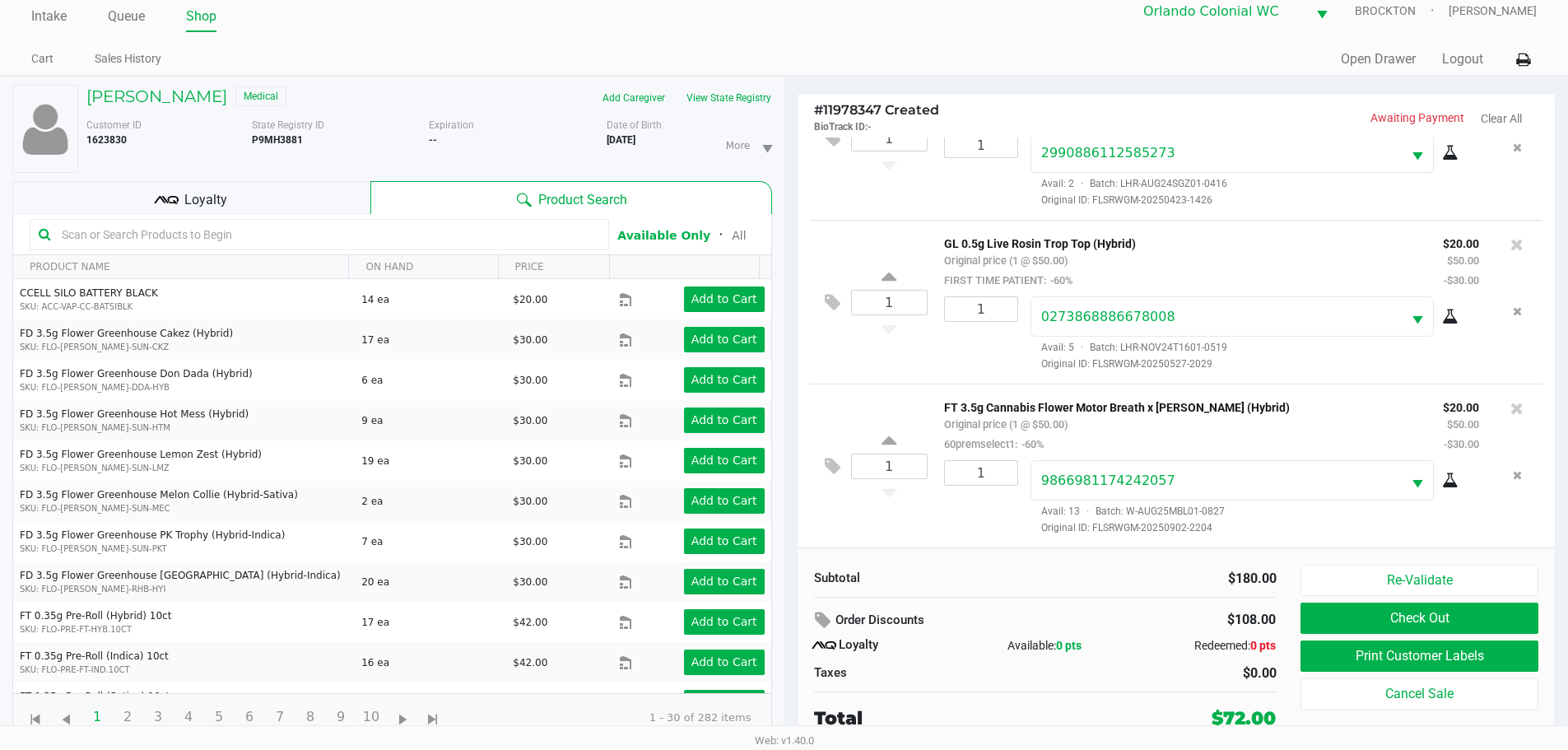
click at [226, 205] on span "Loyalty" at bounding box center [205, 199] width 42 height 19
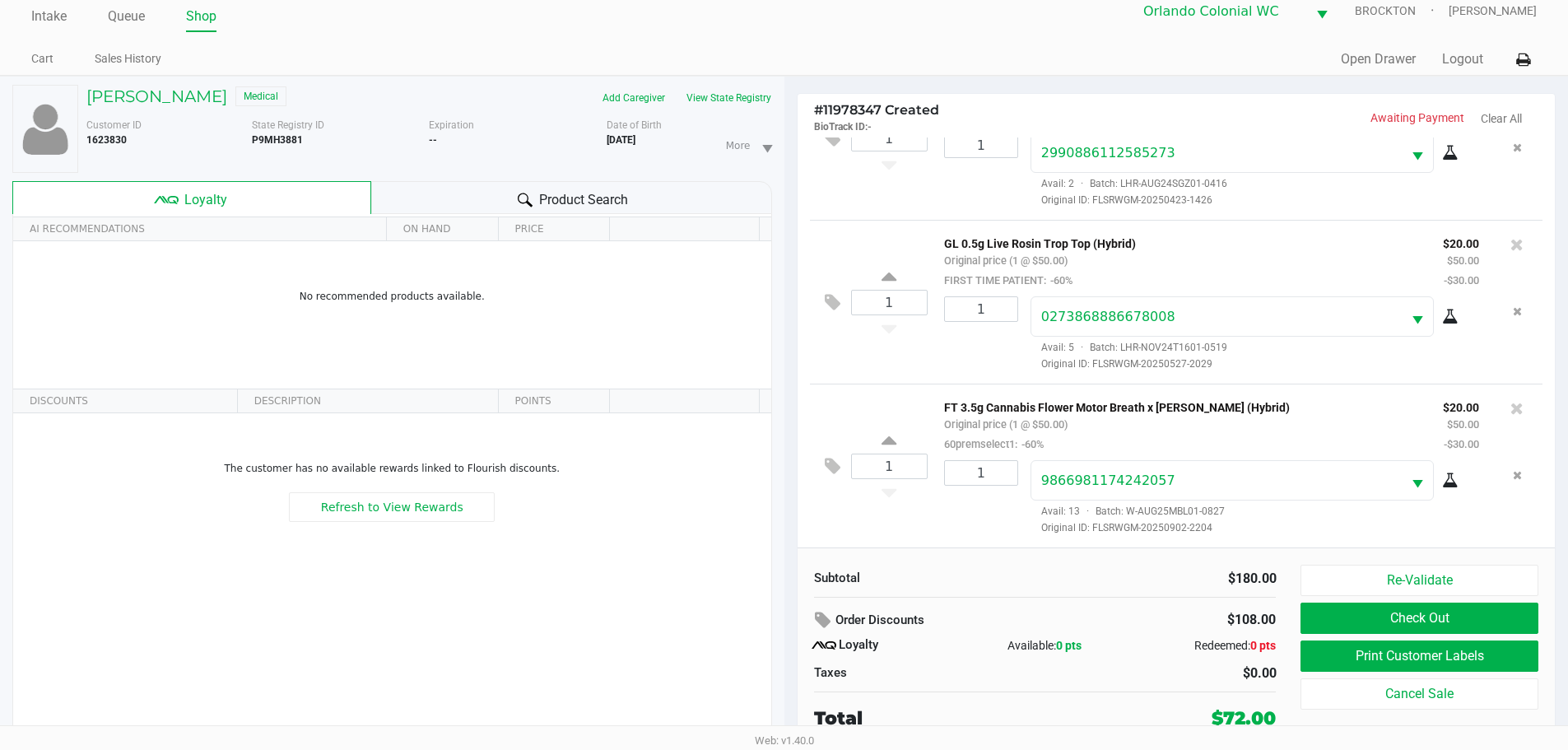
click at [416, 190] on div "Product Search" at bounding box center [571, 198] width 401 height 33
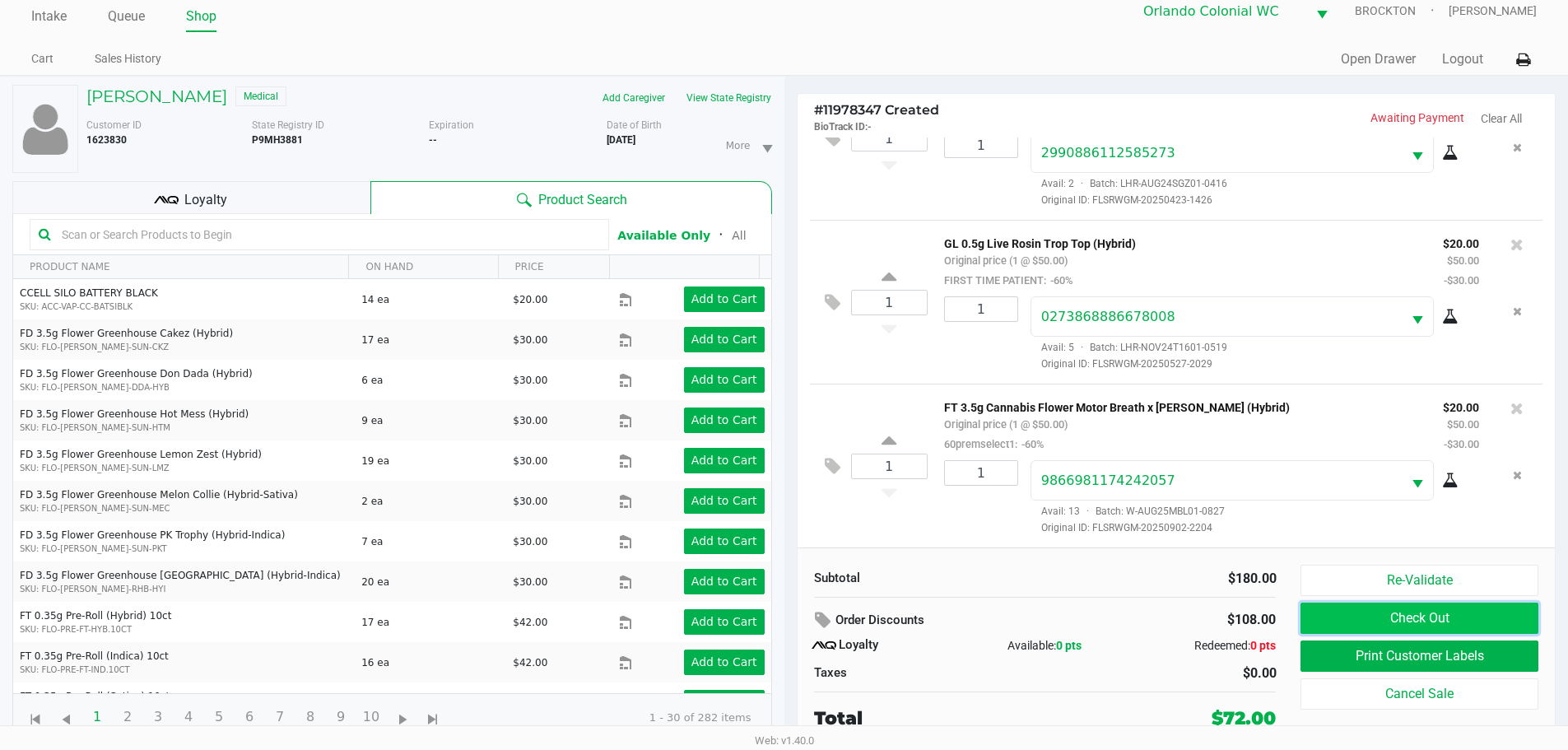
click at [1438, 618] on button "Check Out" at bounding box center [1418, 618] width 237 height 31
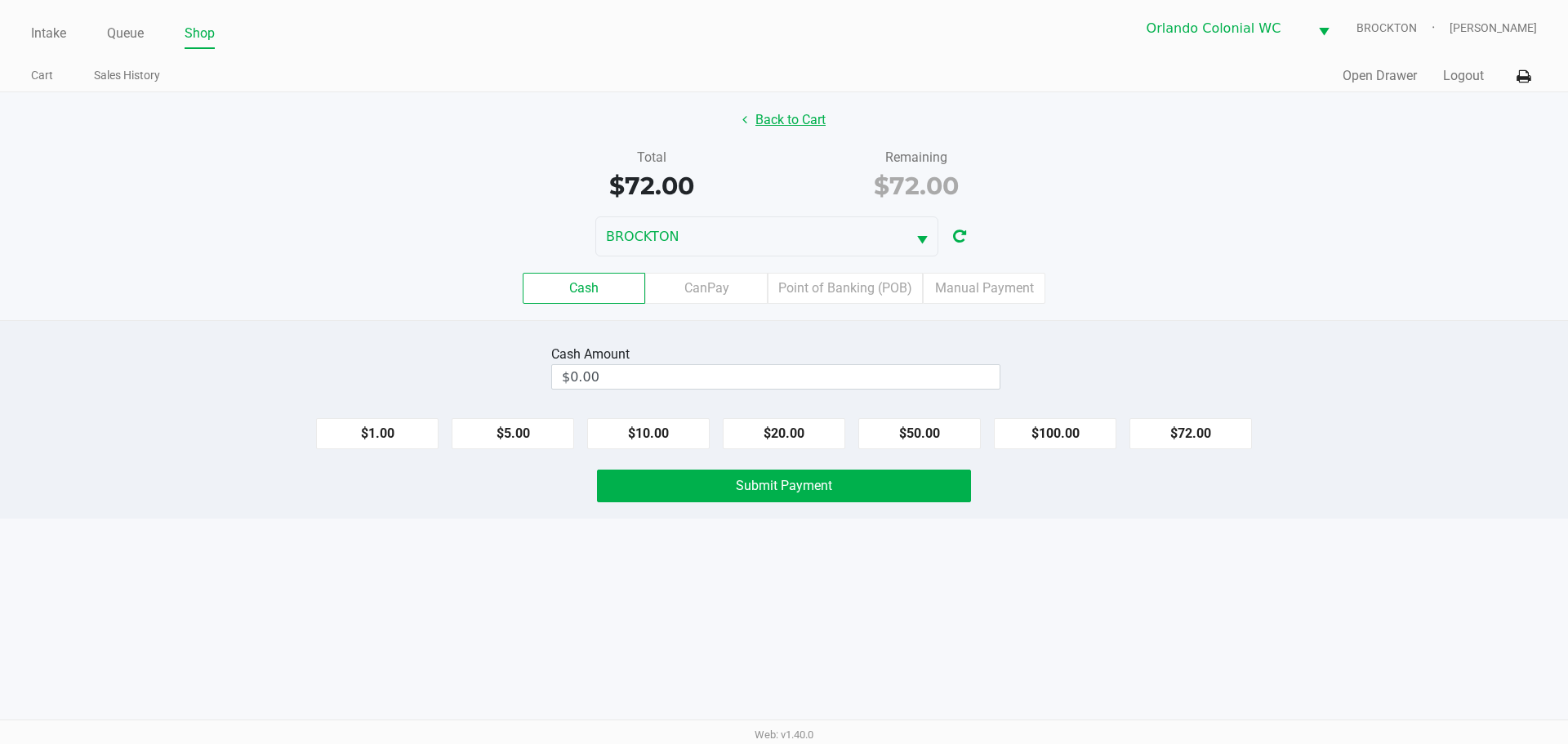
click at [802, 133] on button "Back to Cart" at bounding box center [784, 120] width 104 height 31
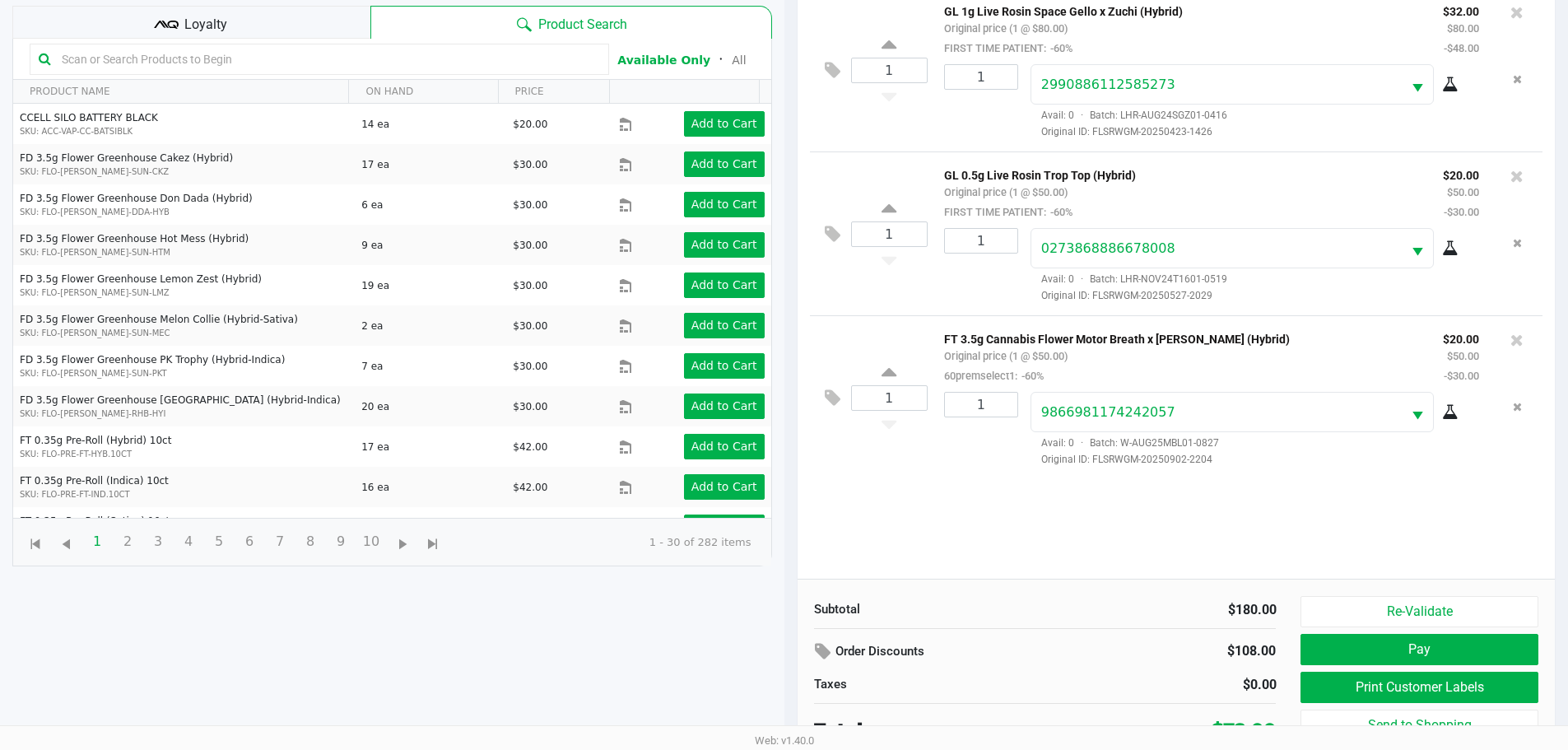
scroll to position [213, 0]
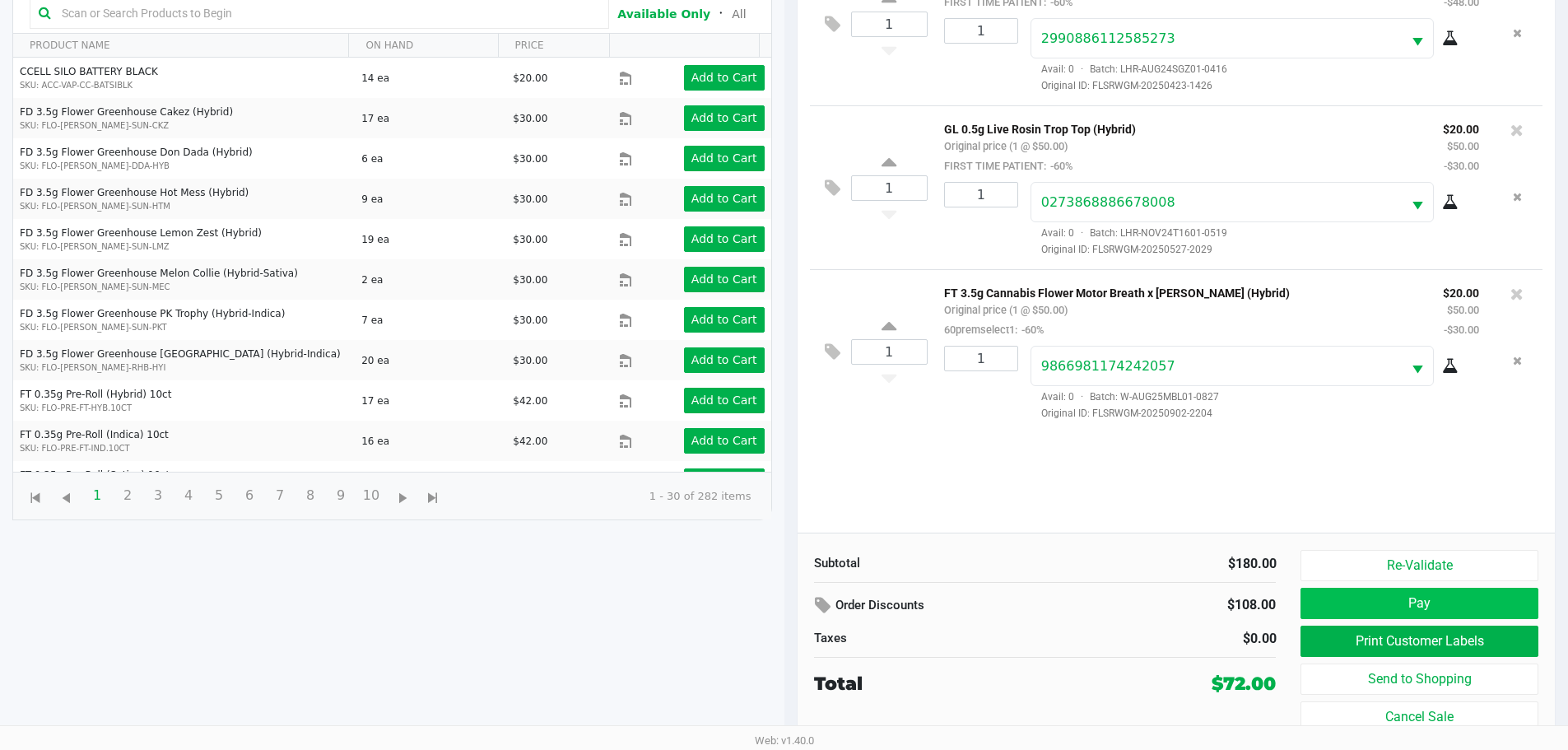
click at [1445, 613] on button "Pay" at bounding box center [1418, 604] width 237 height 31
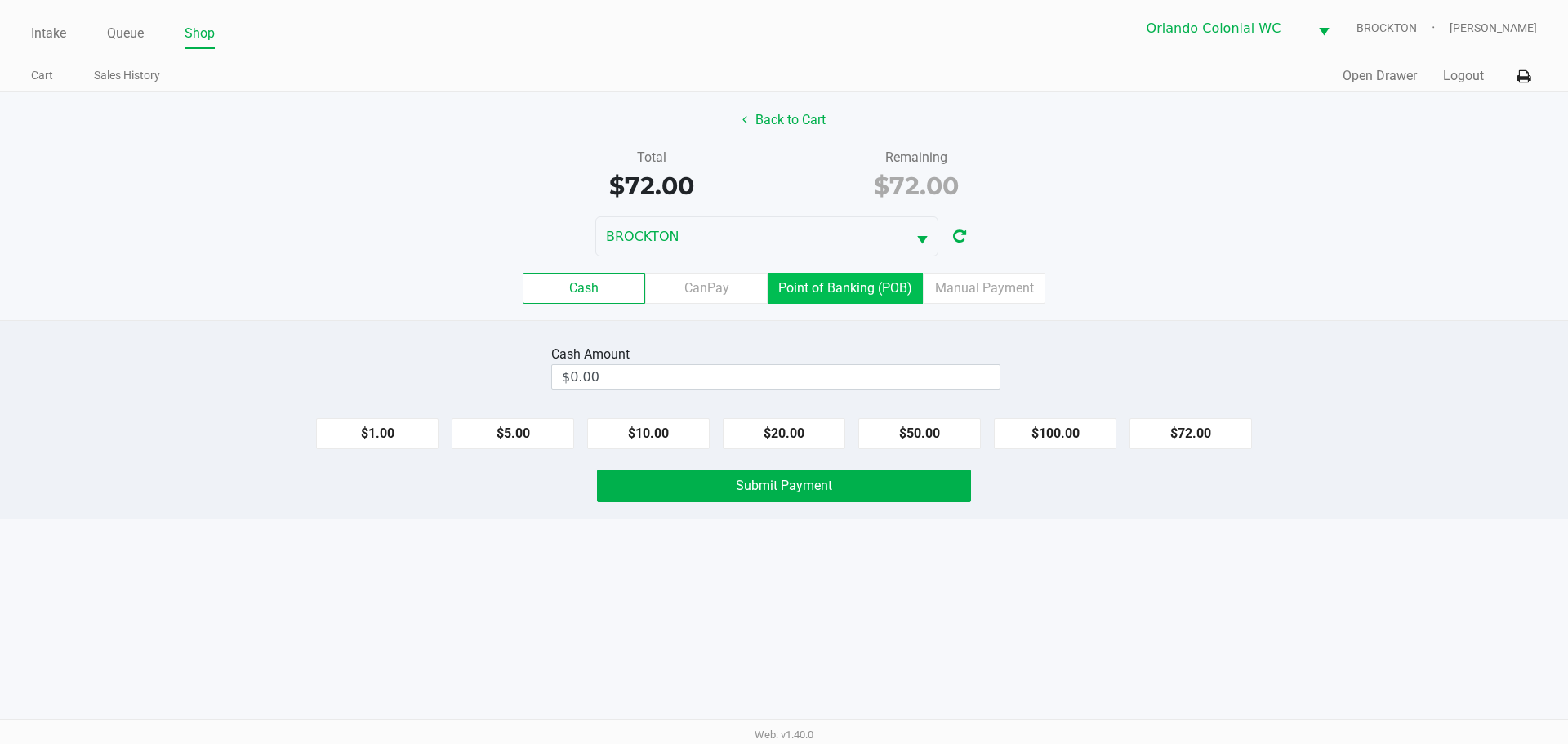
click at [815, 287] on label "Point of Banking (POB)" at bounding box center [846, 288] width 155 height 31
click at [0, 0] on 7 "Point of Banking (POB)" at bounding box center [0, 0] width 0 height 0
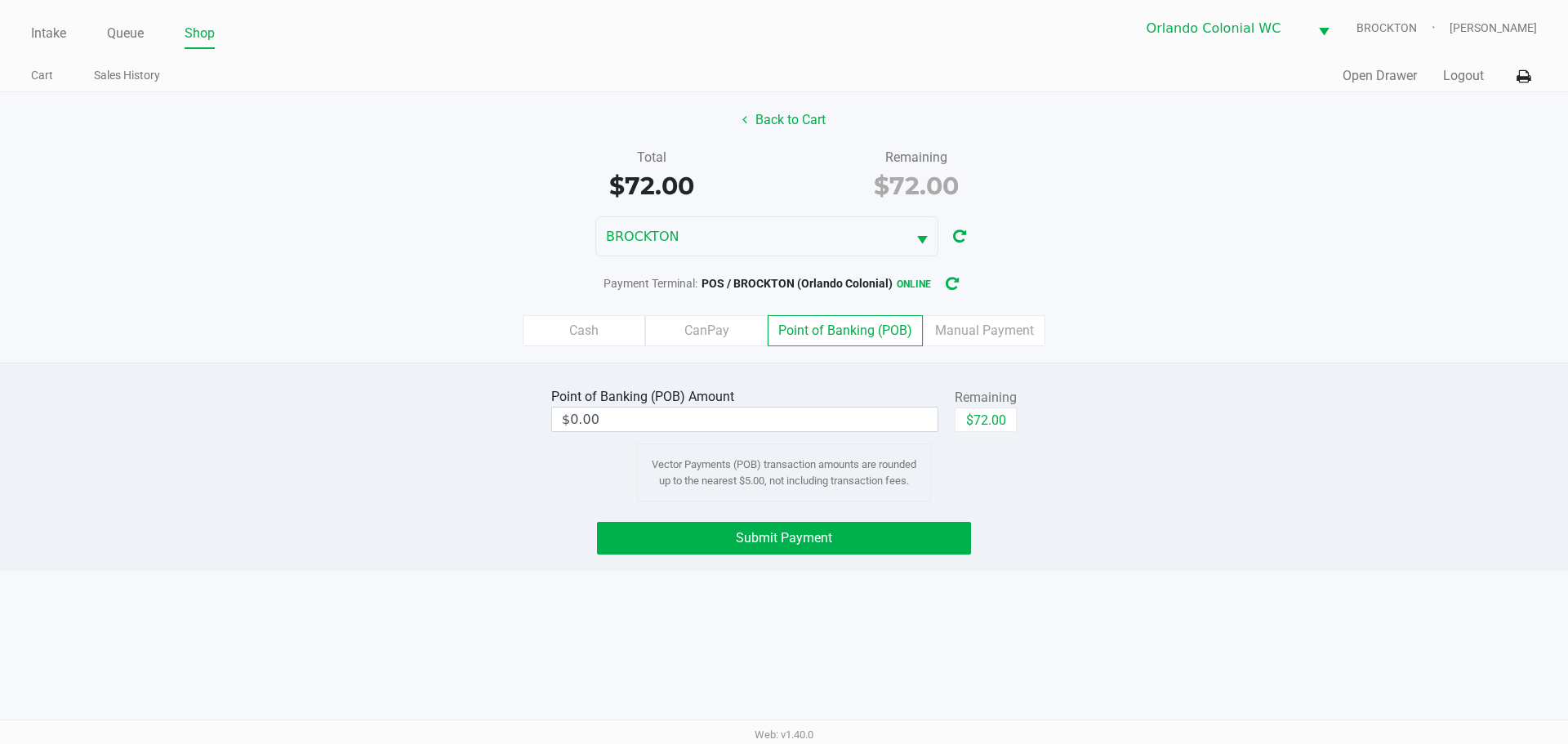
click at [981, 420] on button "$72.00" at bounding box center [986, 420] width 62 height 25
type input "$72.00"
click at [828, 541] on span "Submit Payment" at bounding box center [784, 537] width 96 height 16
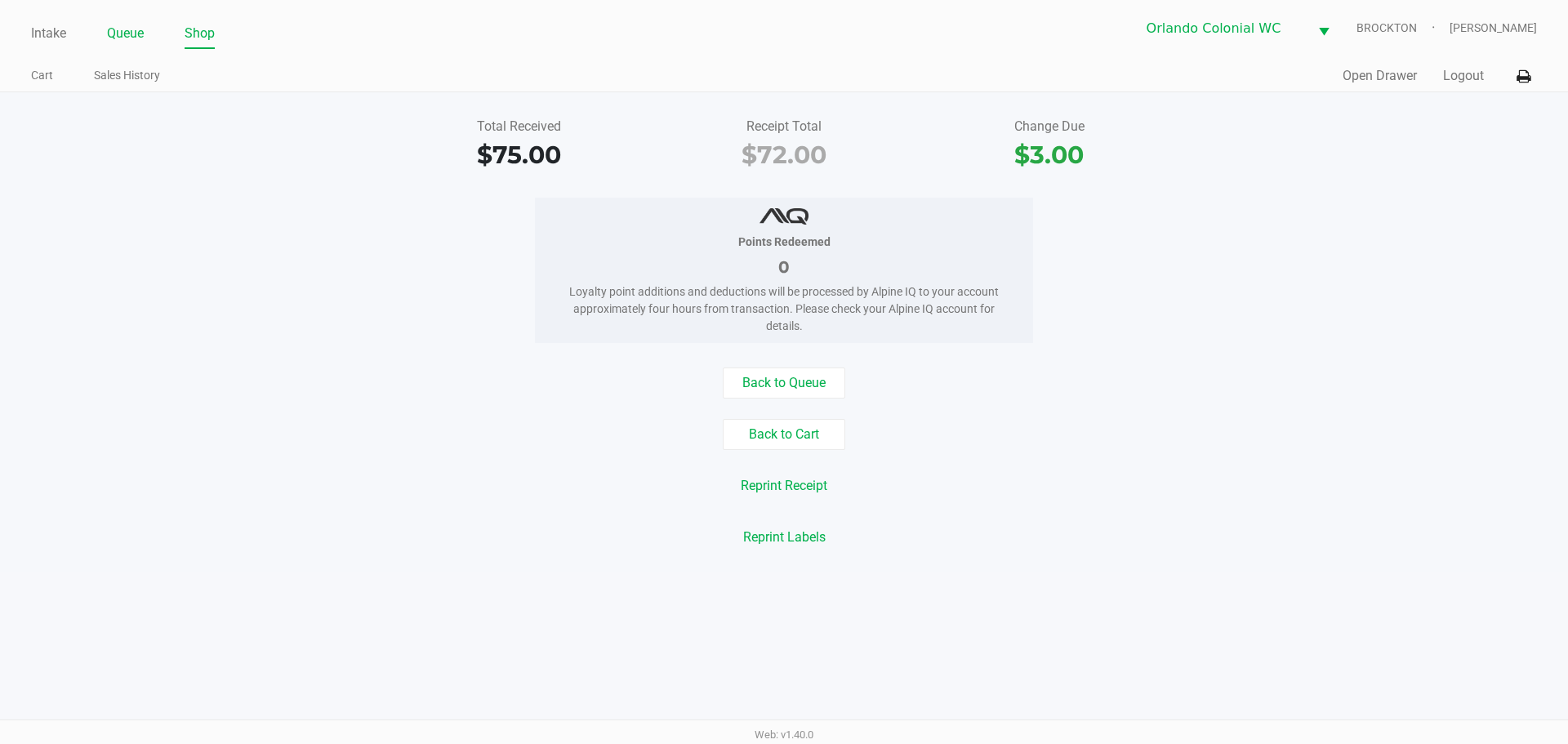
click at [126, 37] on link "Queue" at bounding box center [125, 33] width 37 height 23
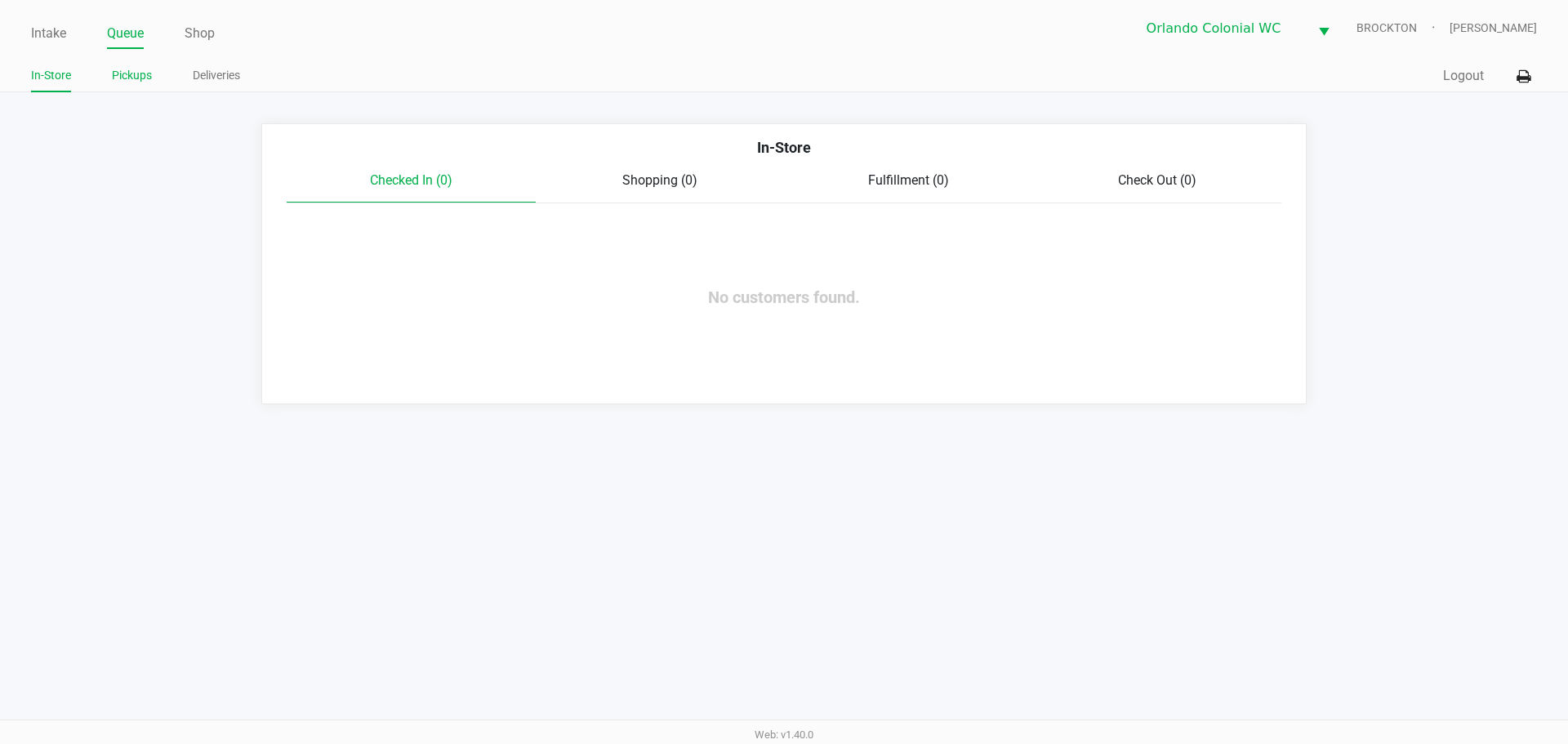
click at [123, 74] on link "Pickups" at bounding box center [132, 75] width 40 height 20
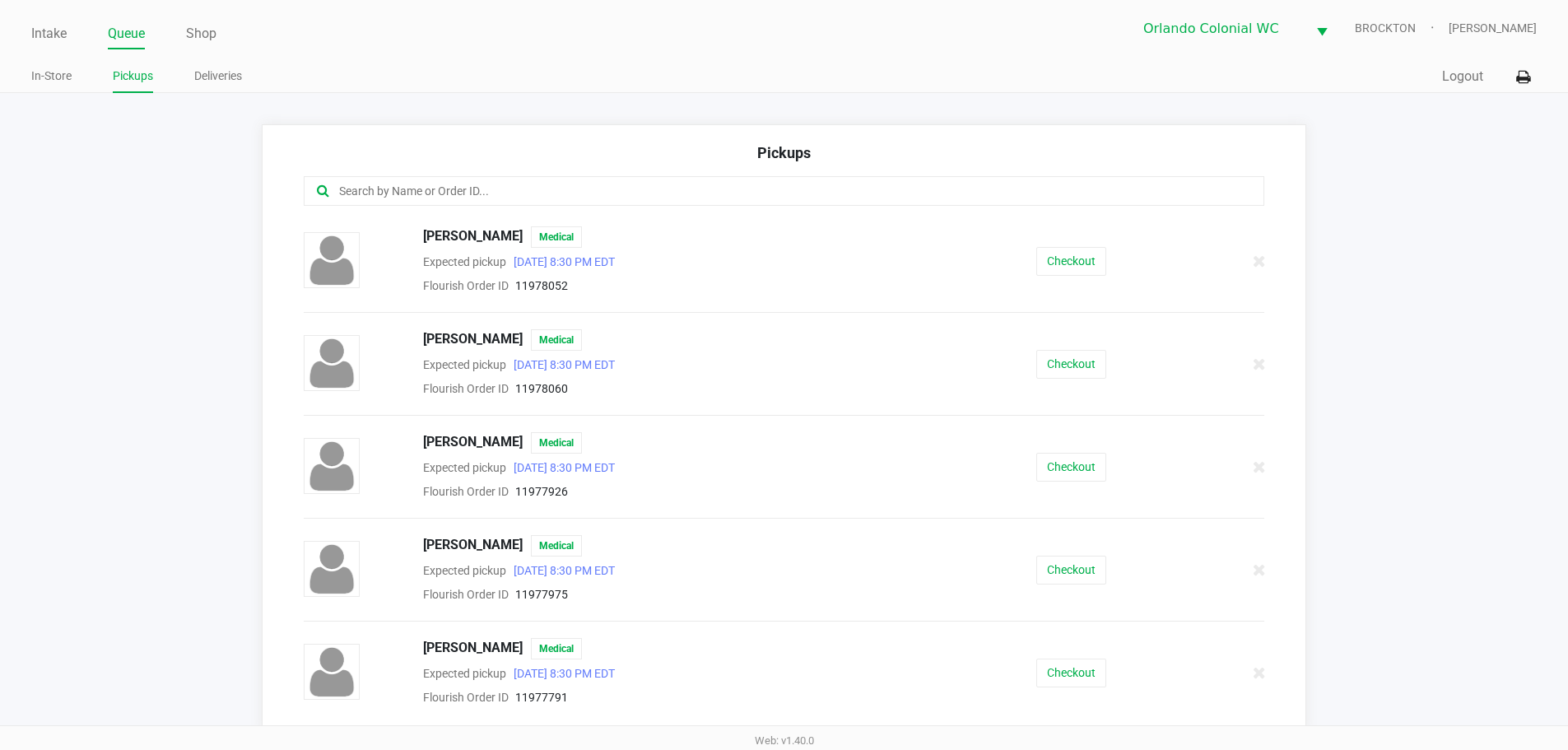
click at [427, 184] on input "text" at bounding box center [757, 191] width 841 height 19
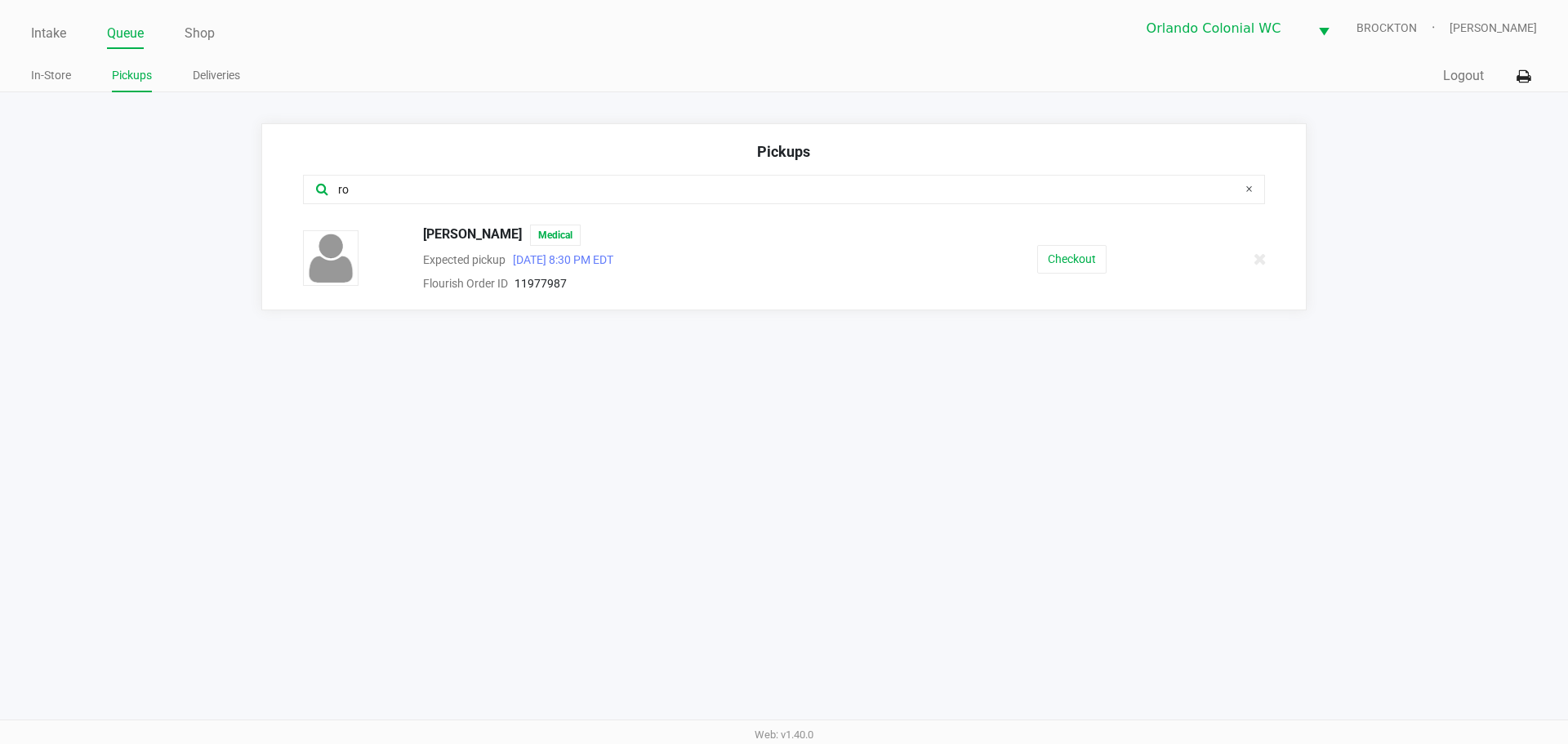
type input "ro"
click at [1064, 256] on button "Checkout" at bounding box center [1072, 259] width 69 height 28
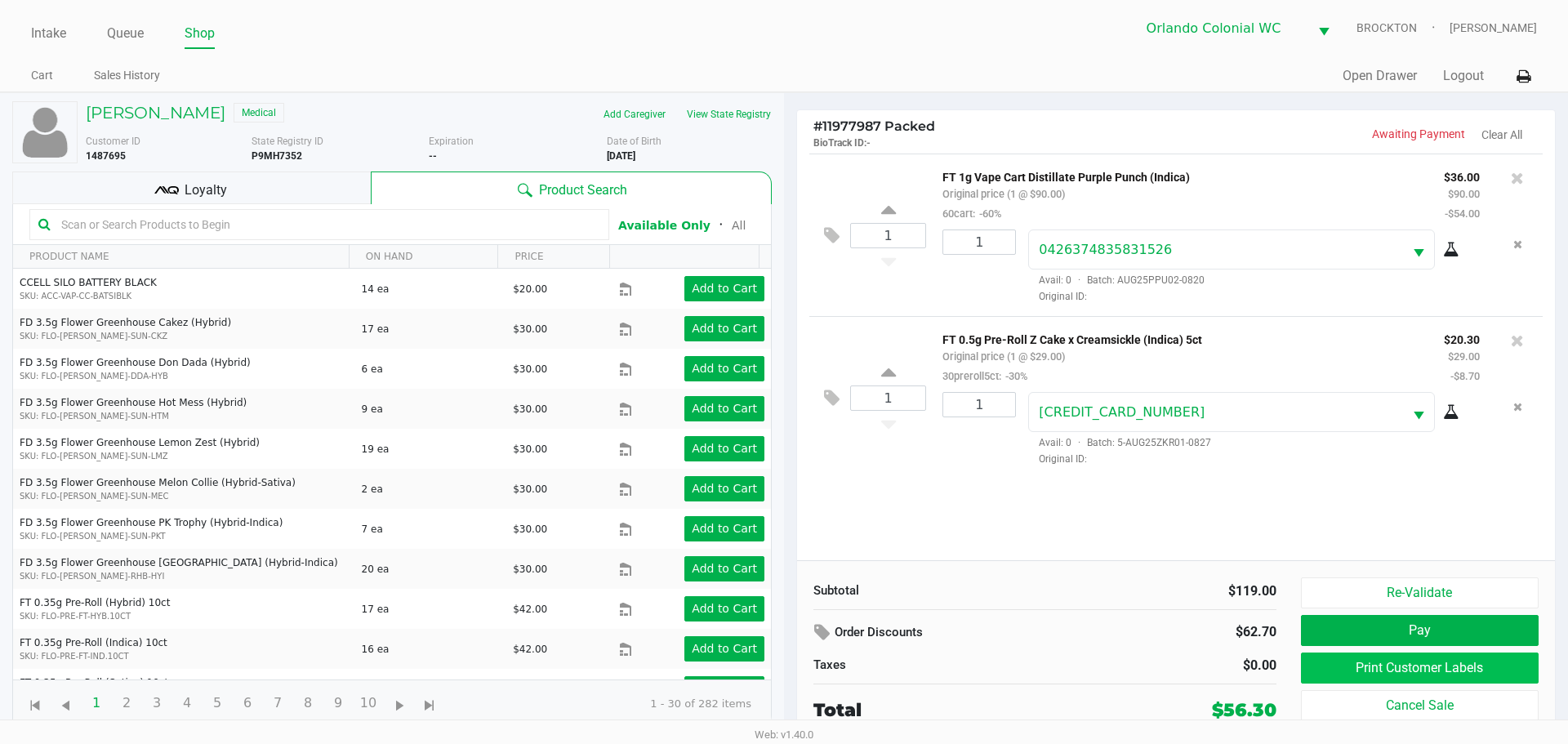
click at [1373, 676] on button "Print Customer Labels" at bounding box center [1420, 668] width 238 height 31
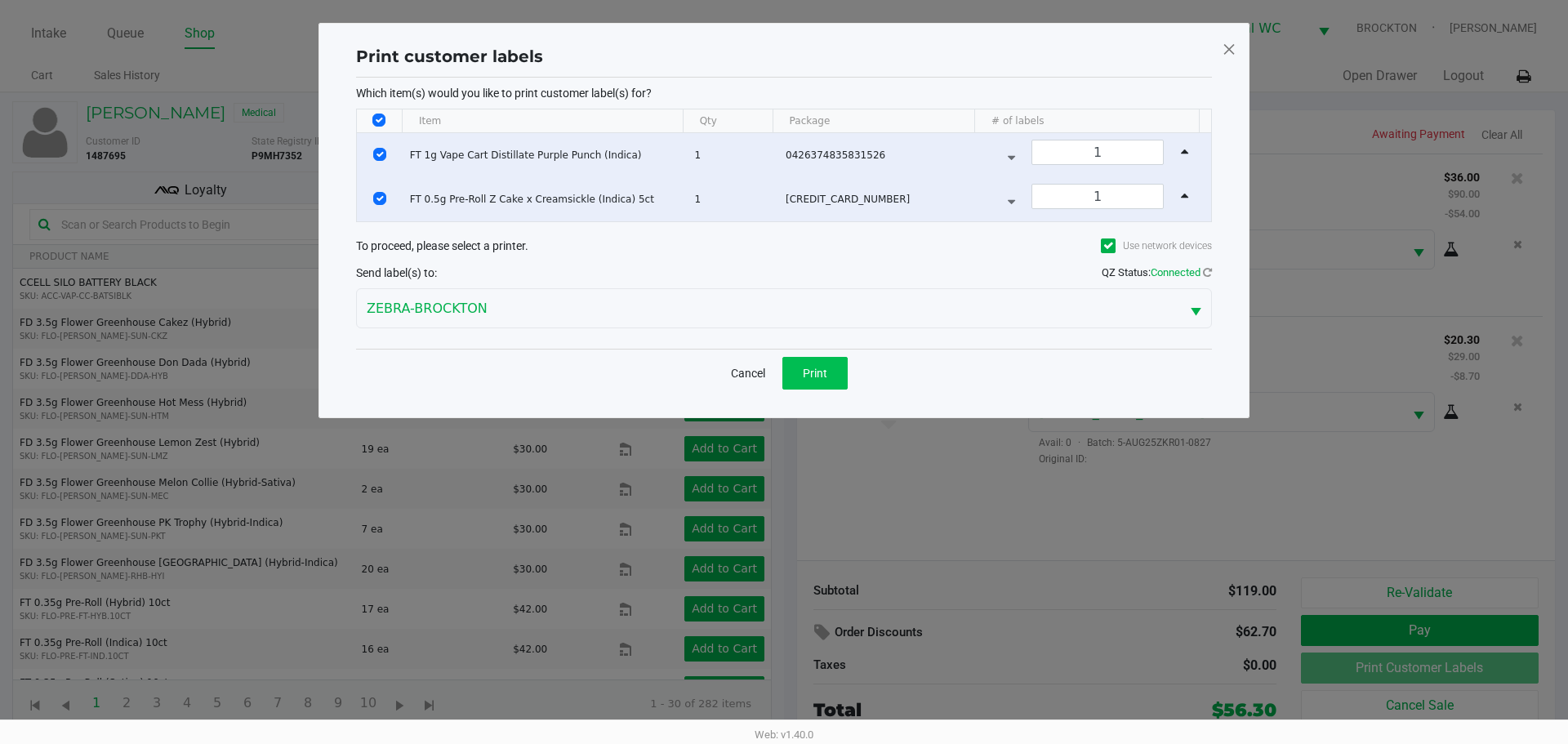
click at [823, 367] on span "Print" at bounding box center [815, 373] width 25 height 13
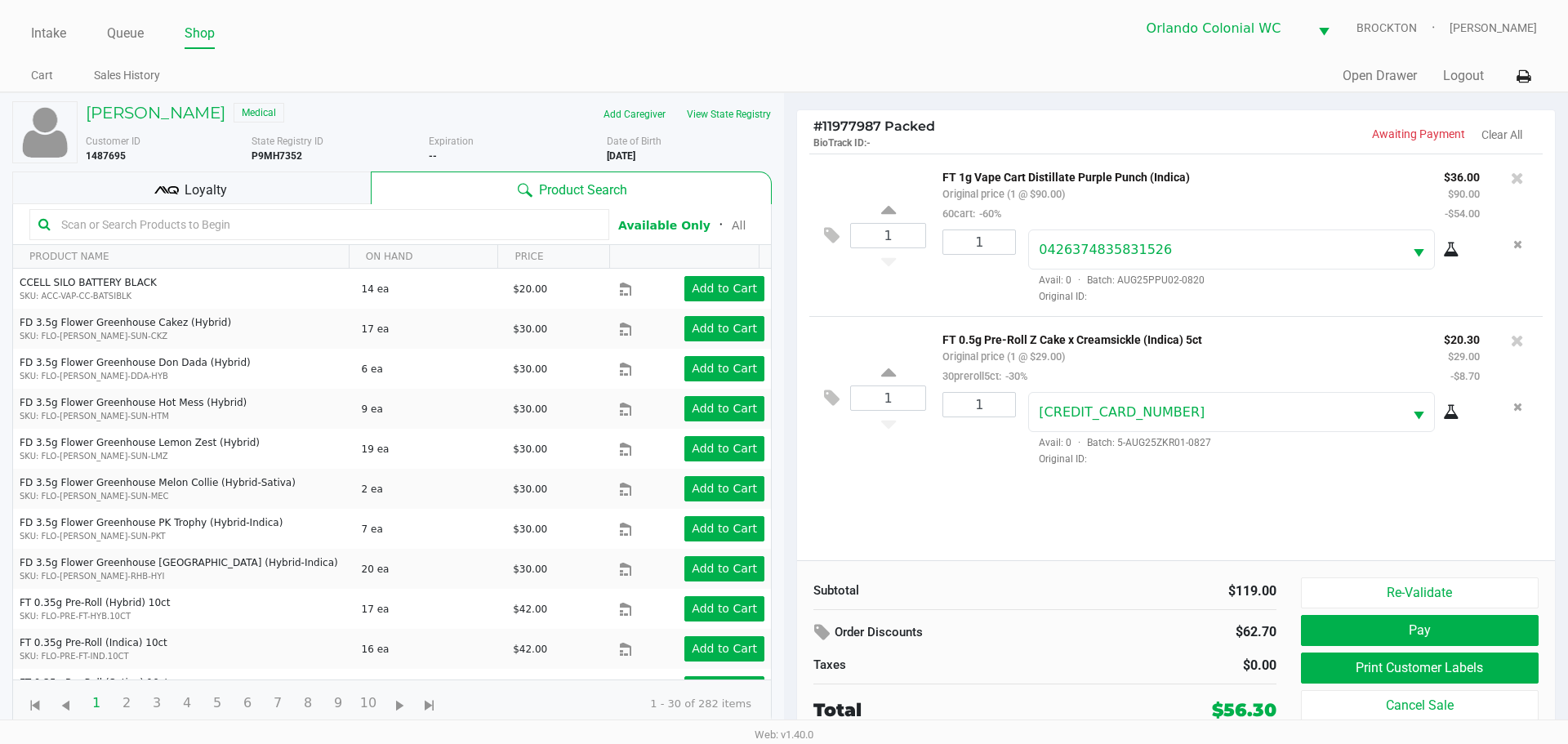
click at [224, 201] on div "Loyalty" at bounding box center [191, 188] width 358 height 33
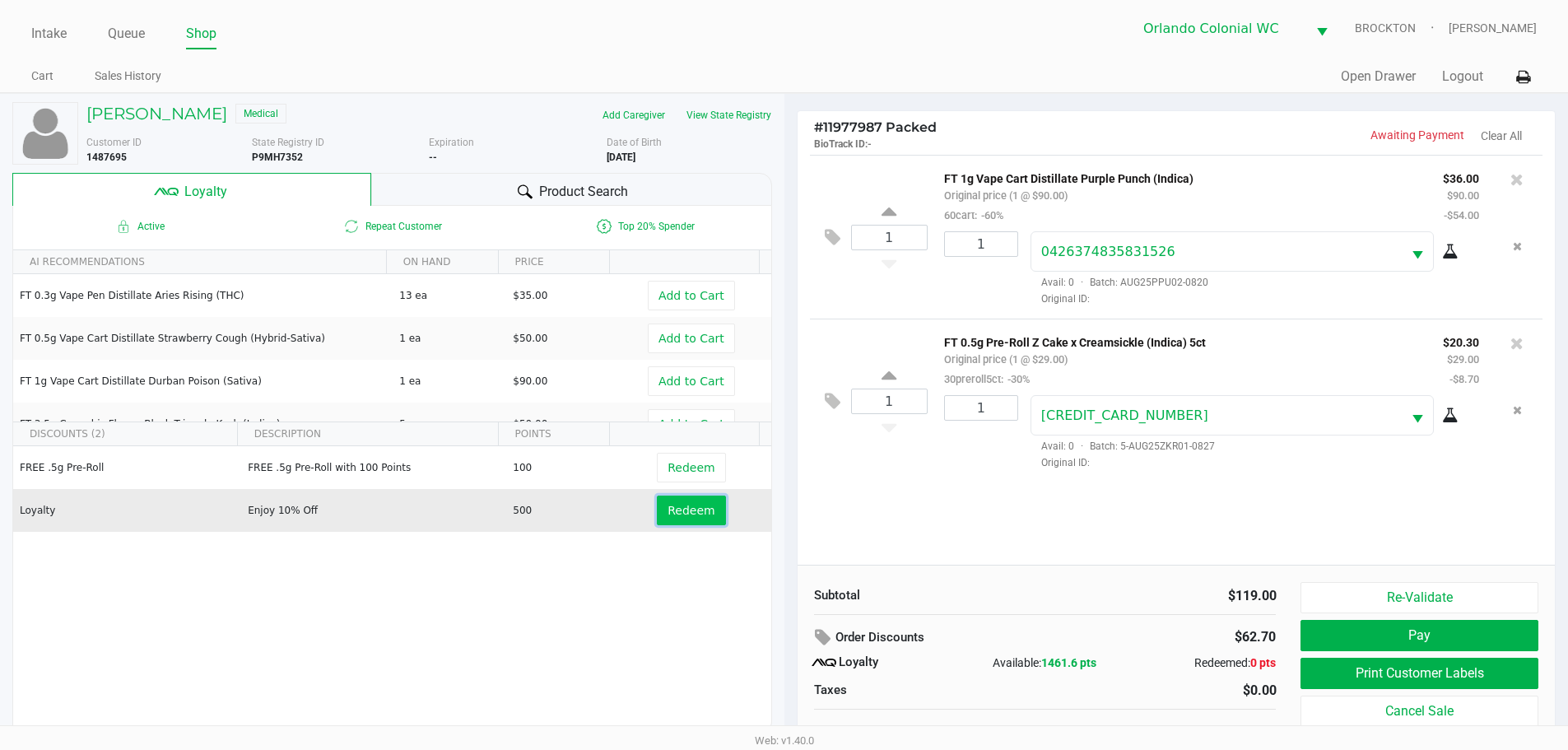
click at [696, 505] on span "Redeem" at bounding box center [690, 510] width 47 height 13
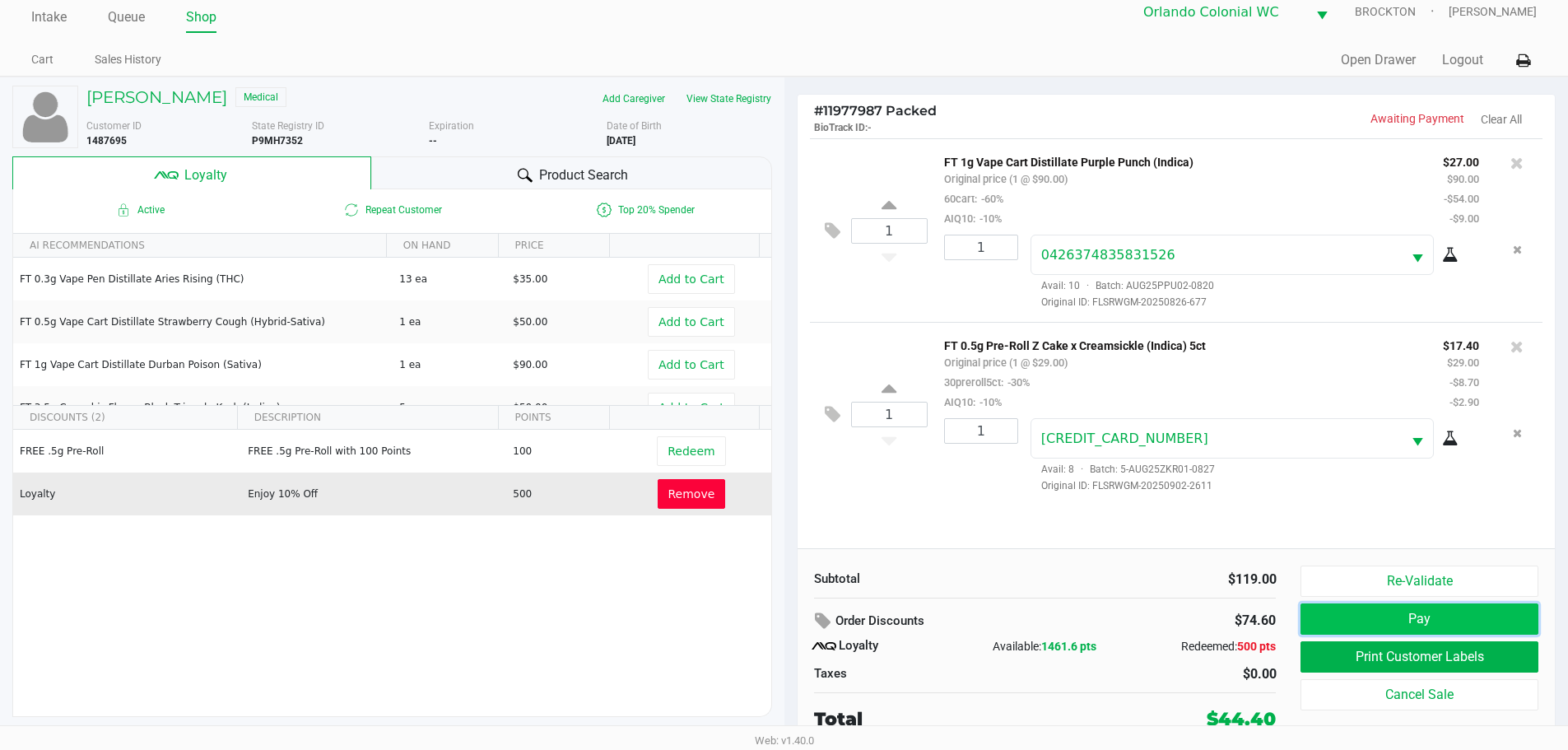
click at [1441, 612] on button "Pay" at bounding box center [1418, 619] width 237 height 31
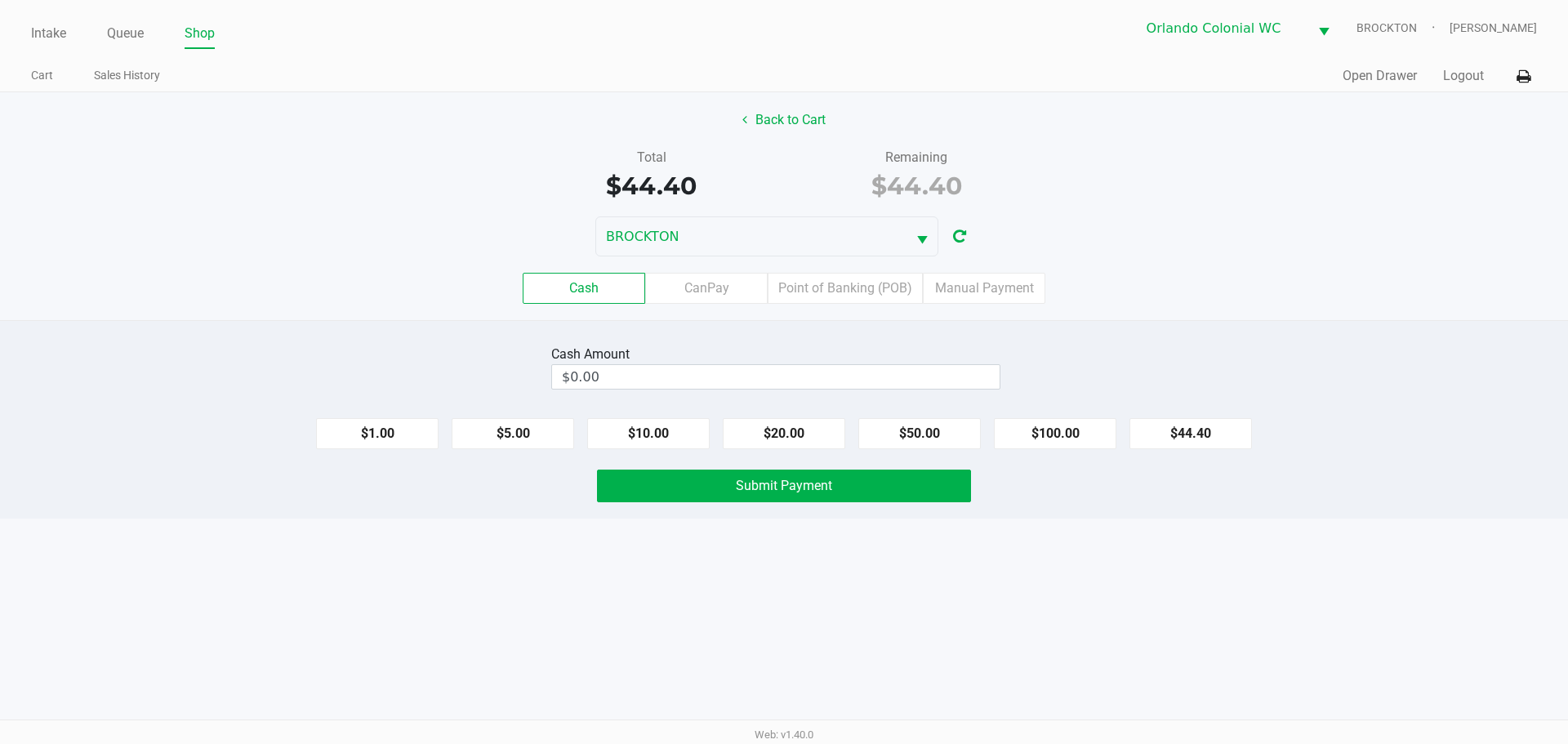
click at [794, 422] on button "$20.00" at bounding box center [784, 433] width 123 height 31
click at [793, 435] on button "$20.00" at bounding box center [784, 433] width 123 height 31
click at [524, 432] on button "$5.00" at bounding box center [513, 433] width 123 height 31
type input "$45.00"
click at [773, 476] on button "Submit Payment" at bounding box center [784, 486] width 374 height 33
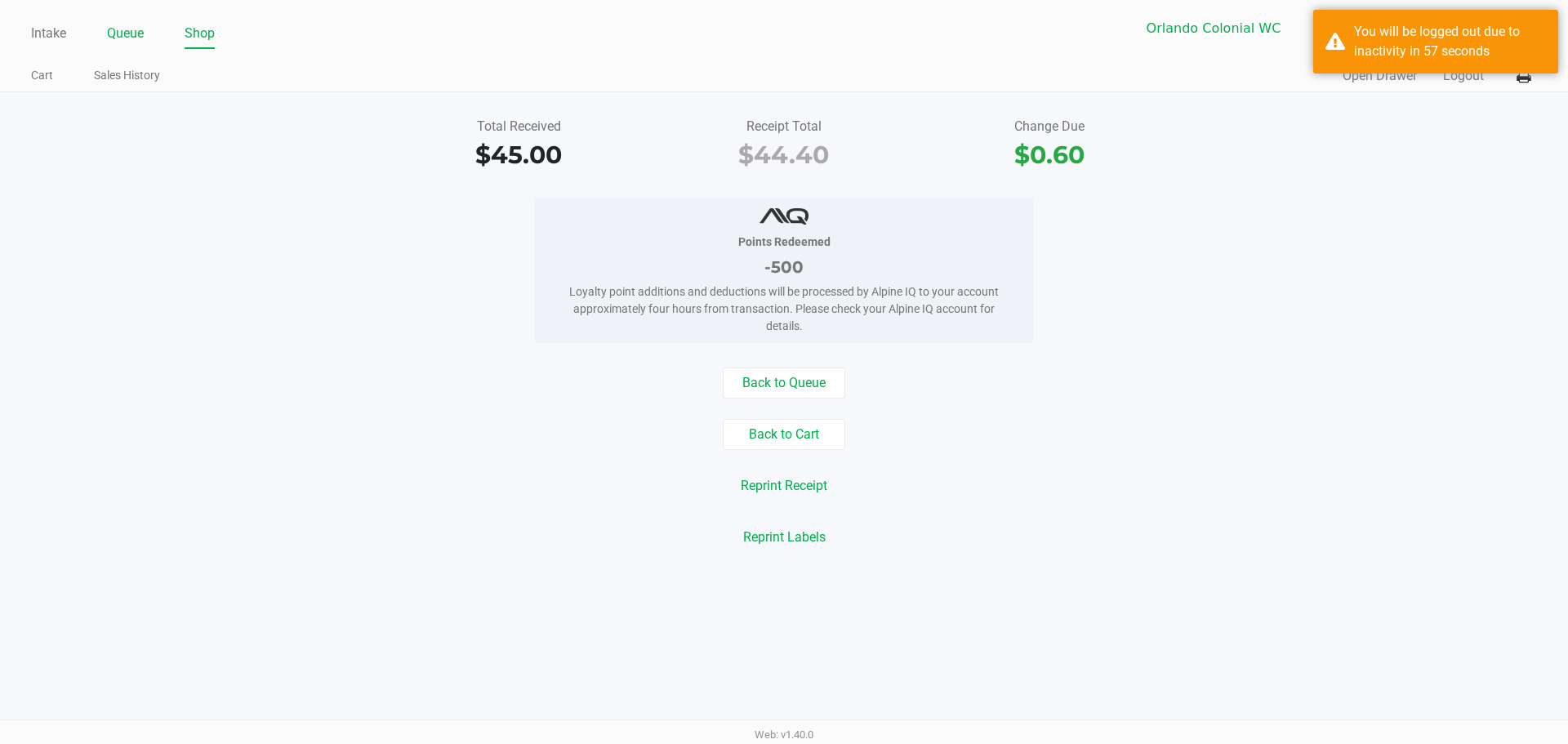
click at [127, 35] on link "Queue" at bounding box center [125, 33] width 37 height 23
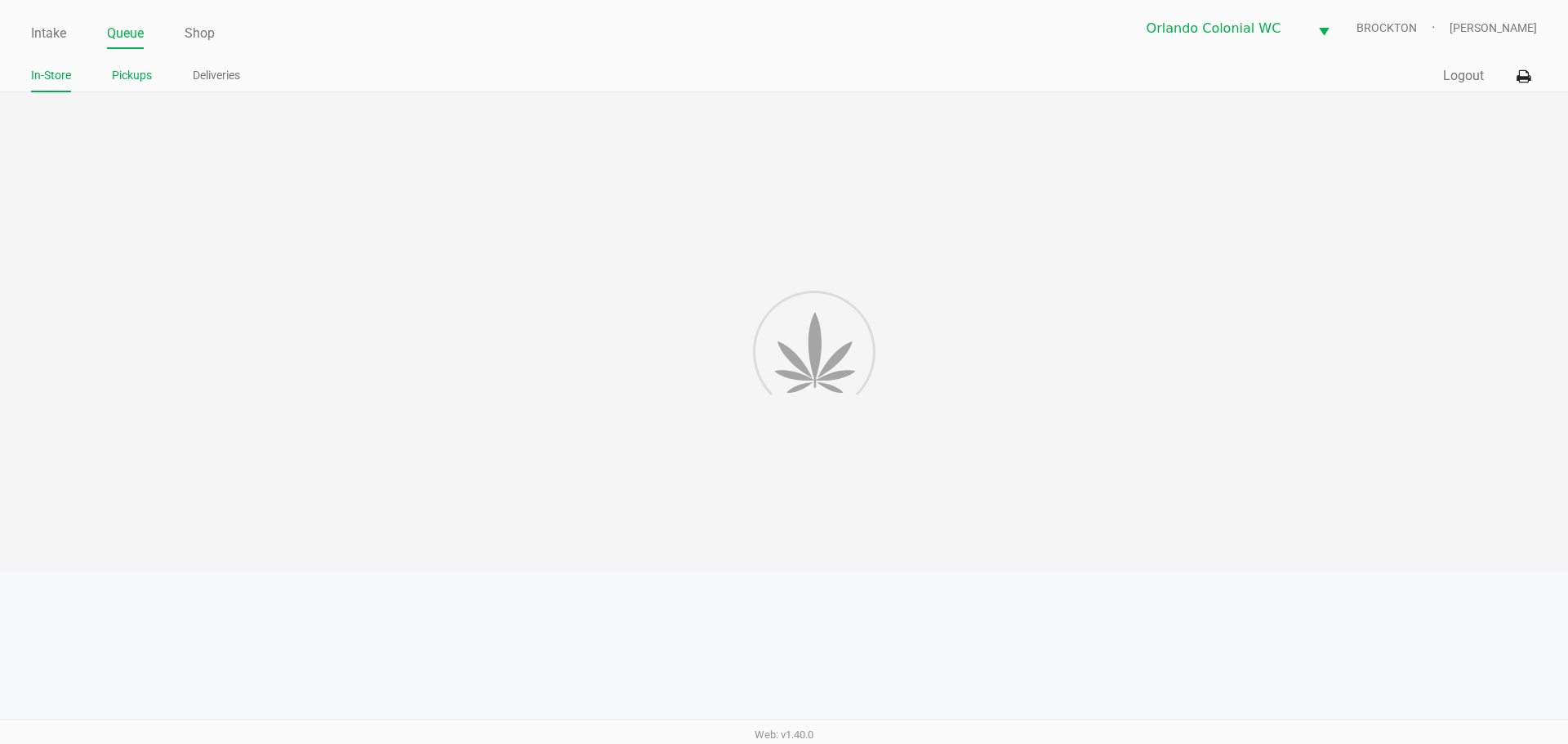
click at [138, 76] on link "Pickups" at bounding box center [132, 75] width 40 height 20
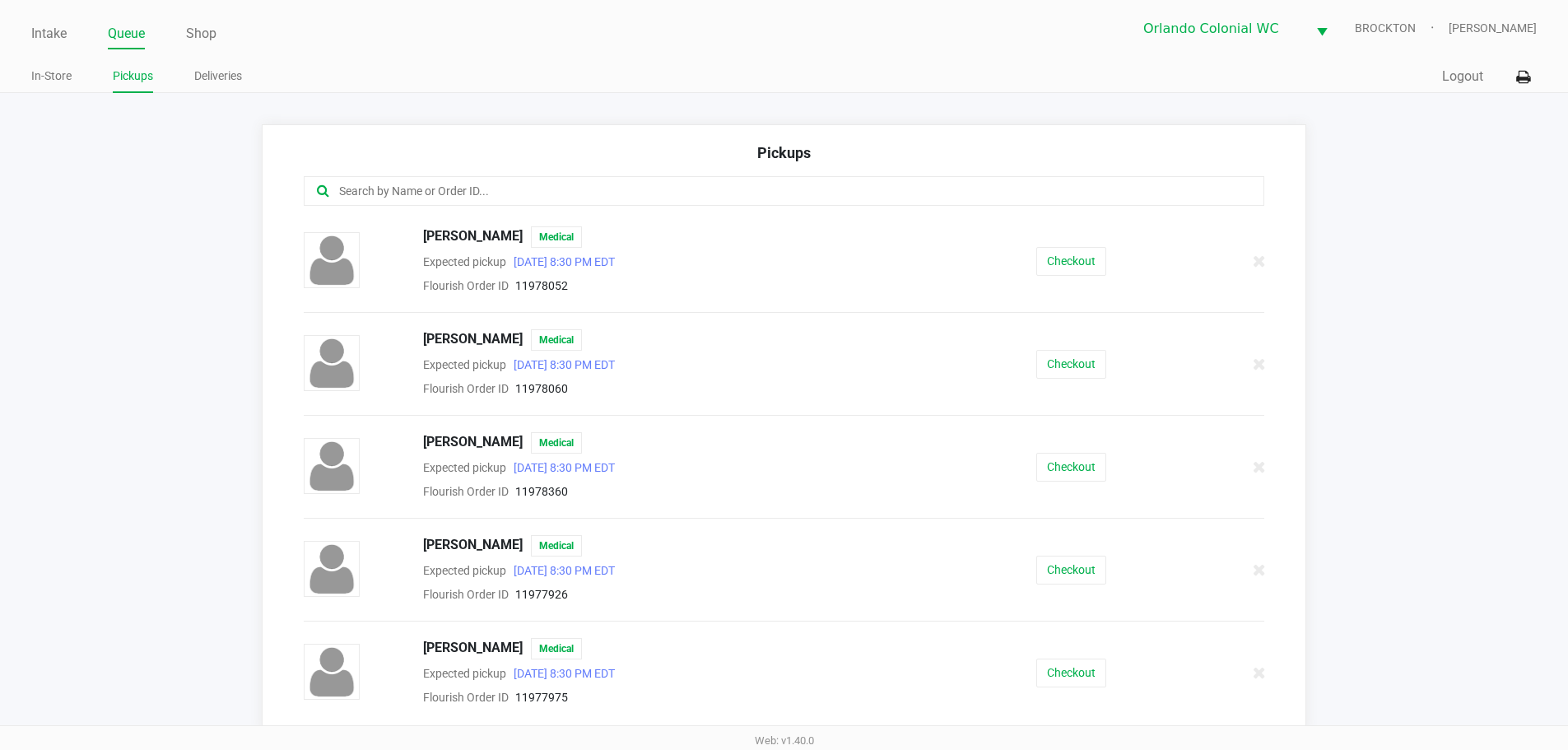
click at [517, 188] on input "text" at bounding box center [757, 191] width 841 height 19
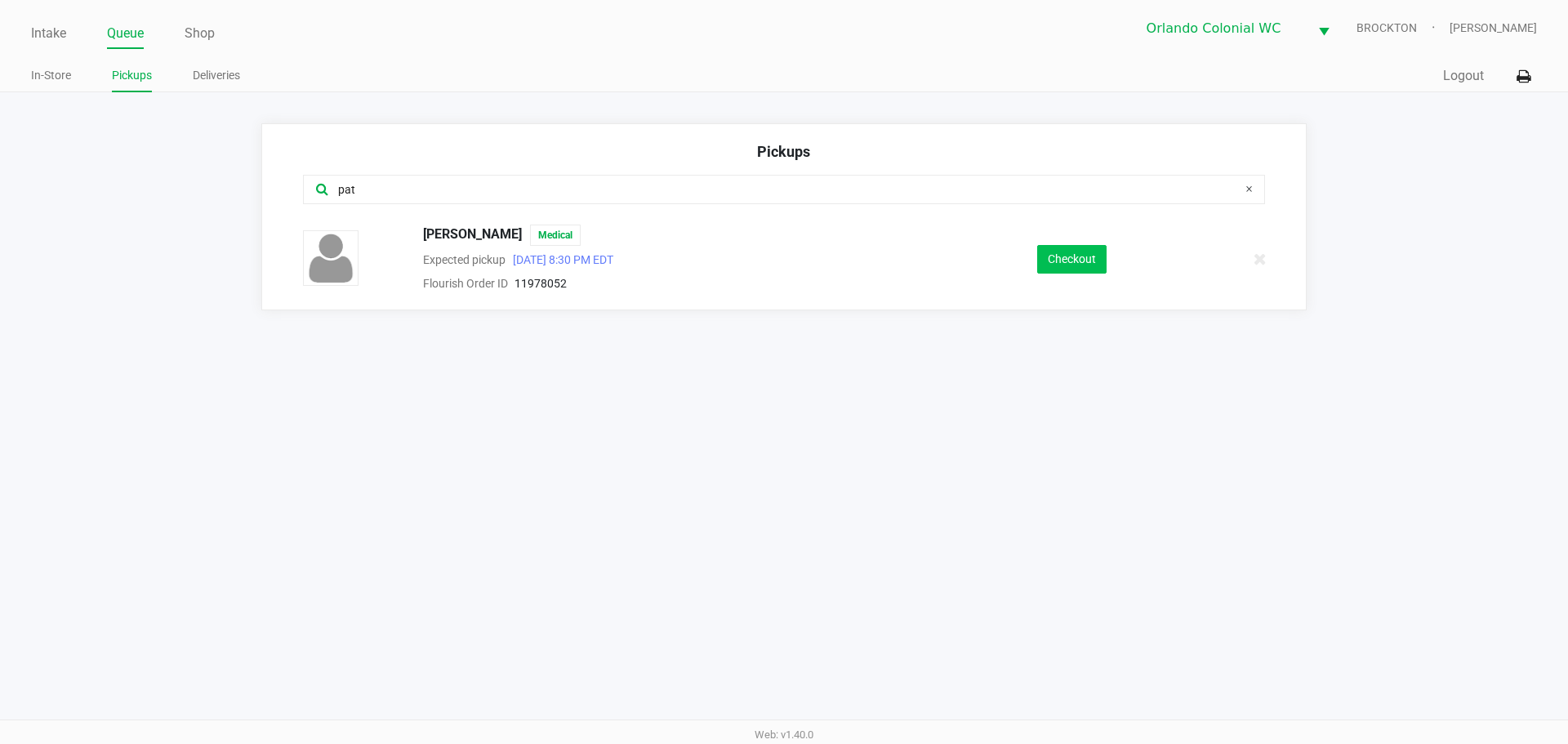
type input "pat"
click at [1076, 251] on button "Checkout" at bounding box center [1072, 259] width 69 height 28
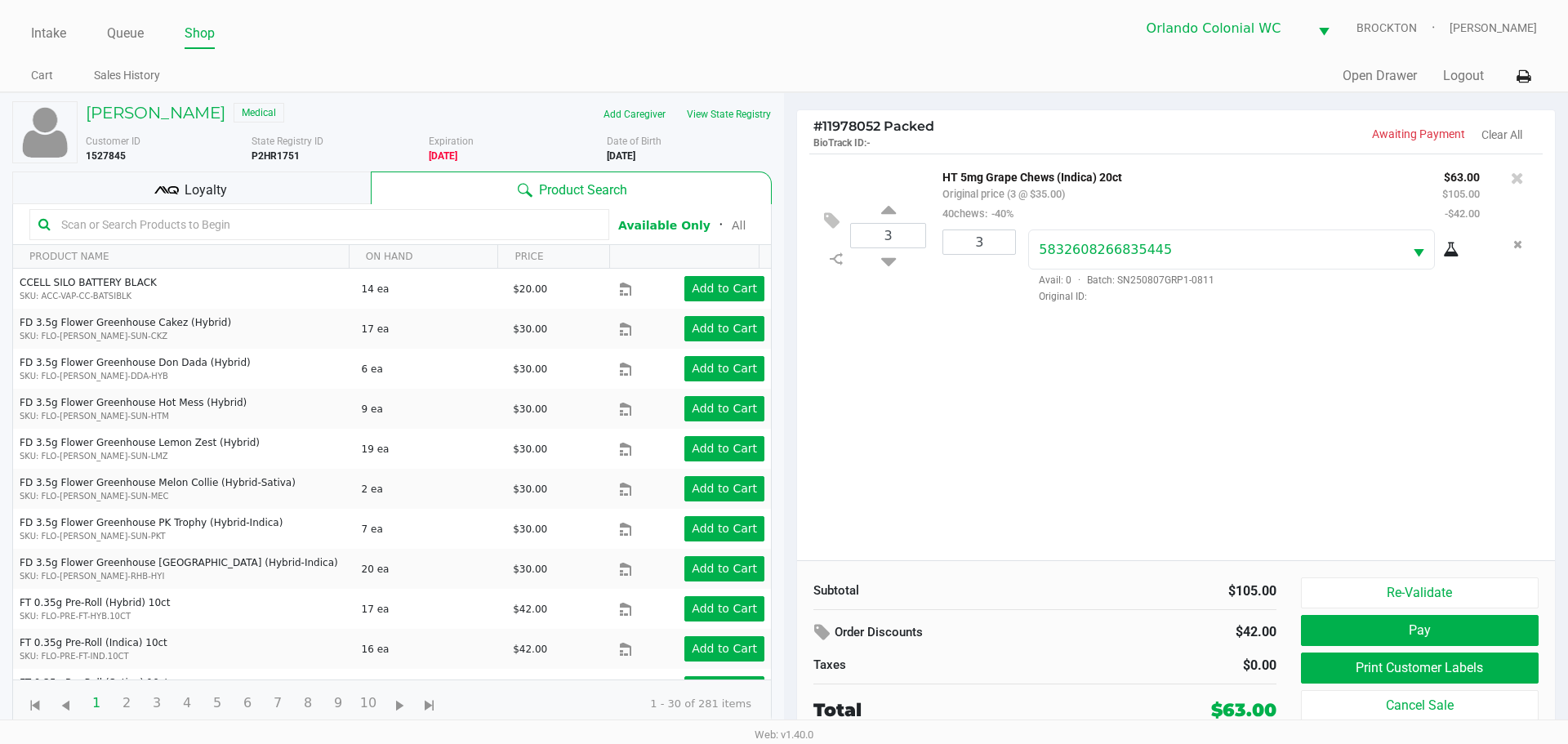
click at [272, 186] on div "Loyalty" at bounding box center [191, 188] width 358 height 33
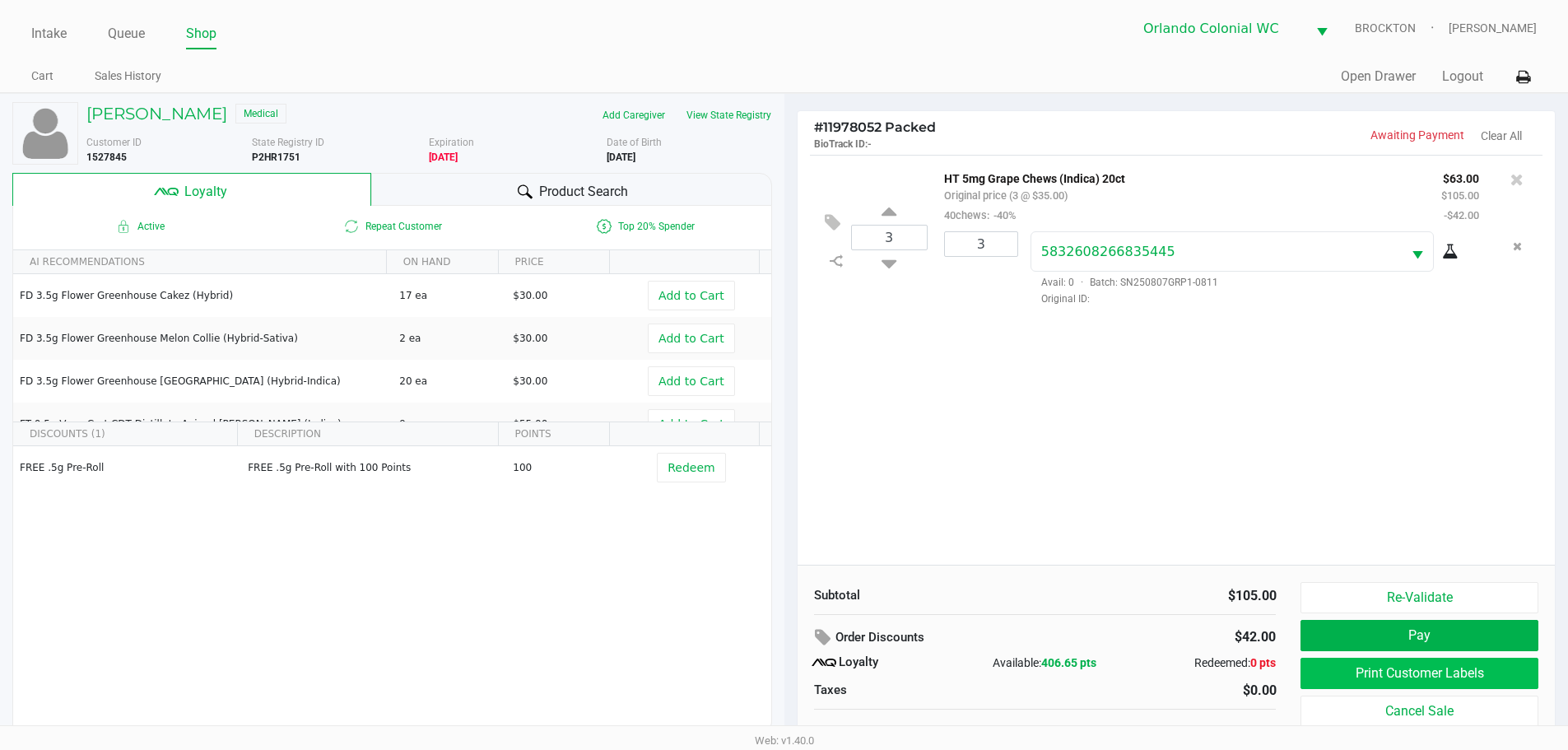
click at [1411, 679] on button "Print Customer Labels" at bounding box center [1418, 674] width 237 height 31
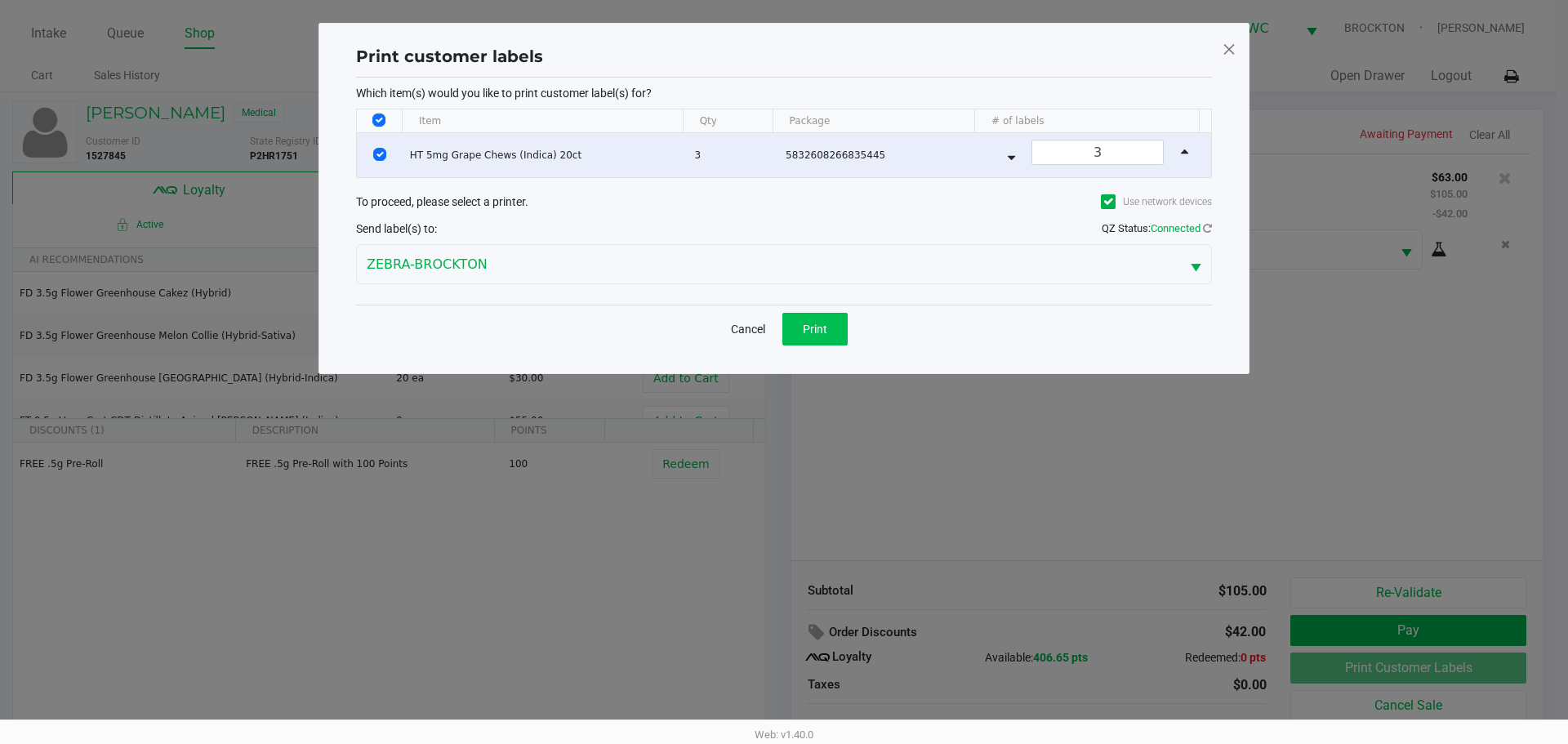
click at [818, 328] on span "Print" at bounding box center [815, 329] width 25 height 13
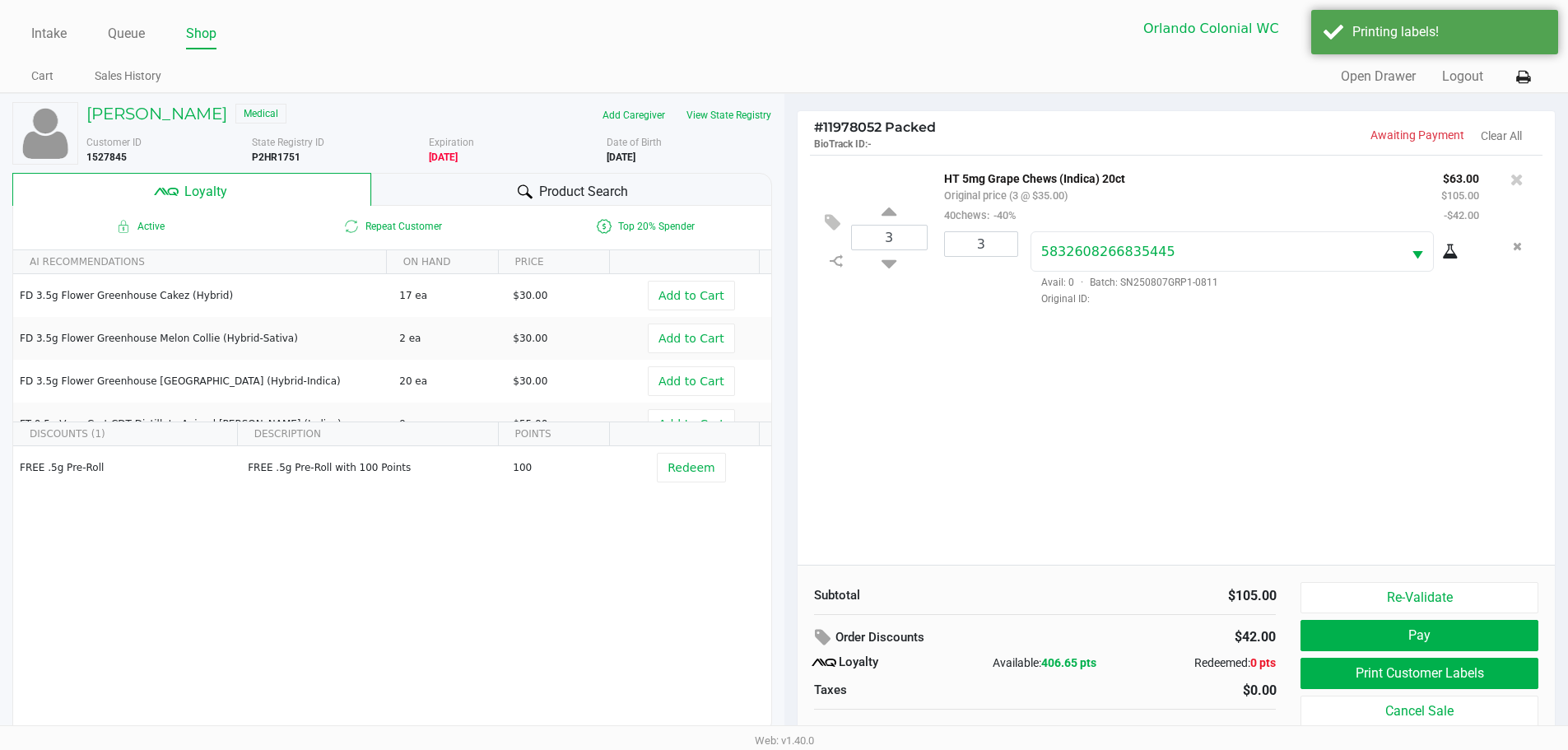
scroll to position [17, 0]
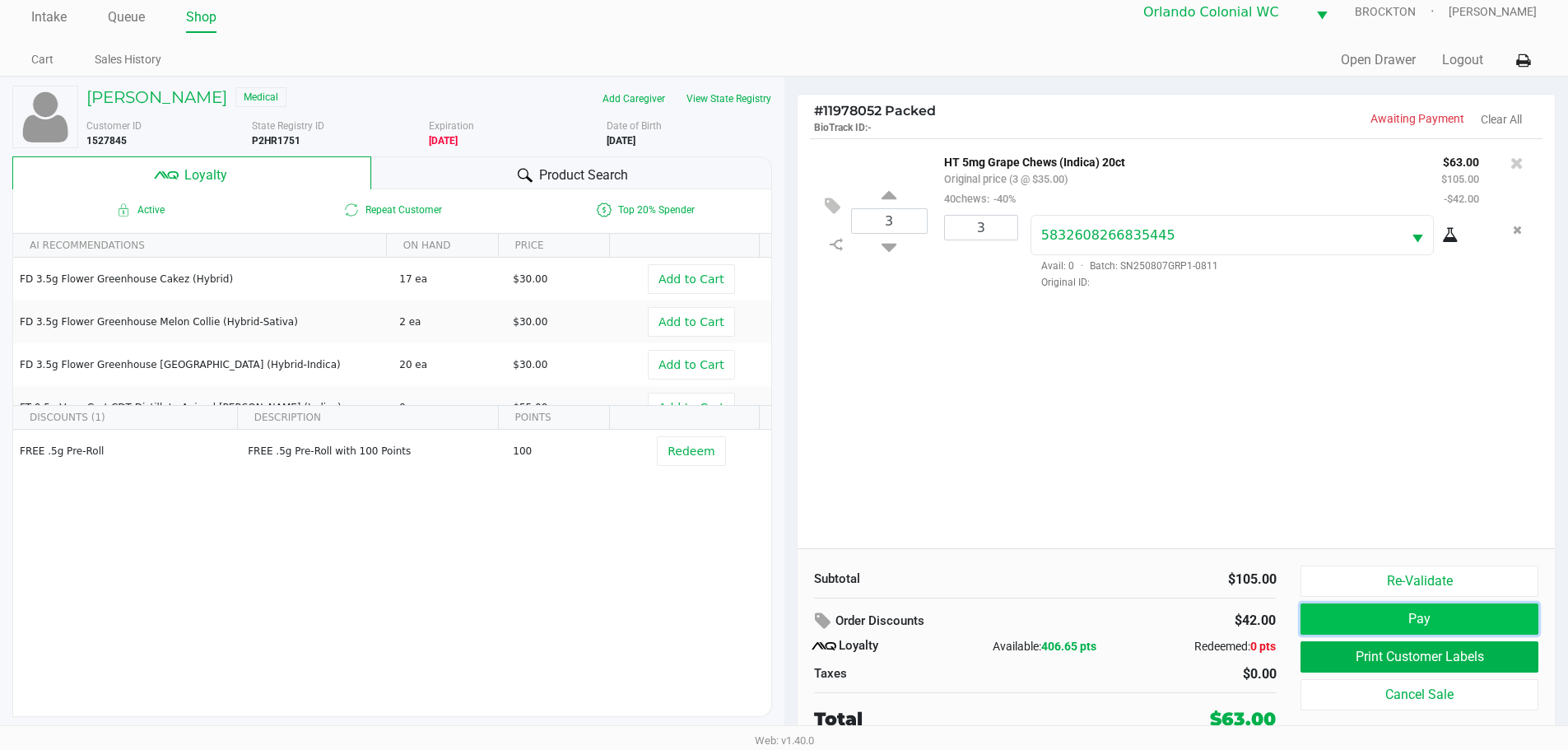
click at [1389, 621] on button "Pay" at bounding box center [1418, 619] width 237 height 31
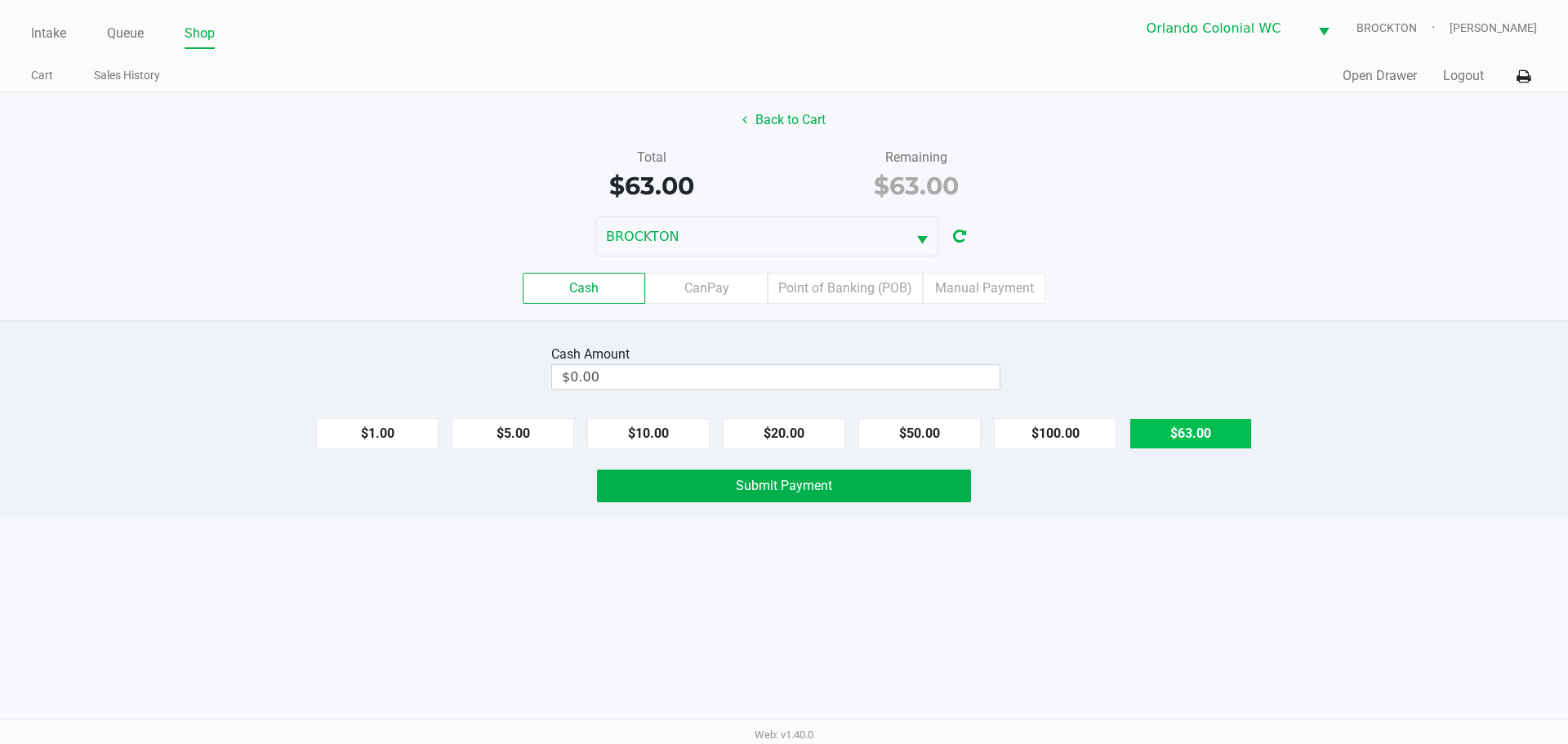
click at [1217, 430] on button "$63.00" at bounding box center [1190, 433] width 123 height 31
type input "$63.00"
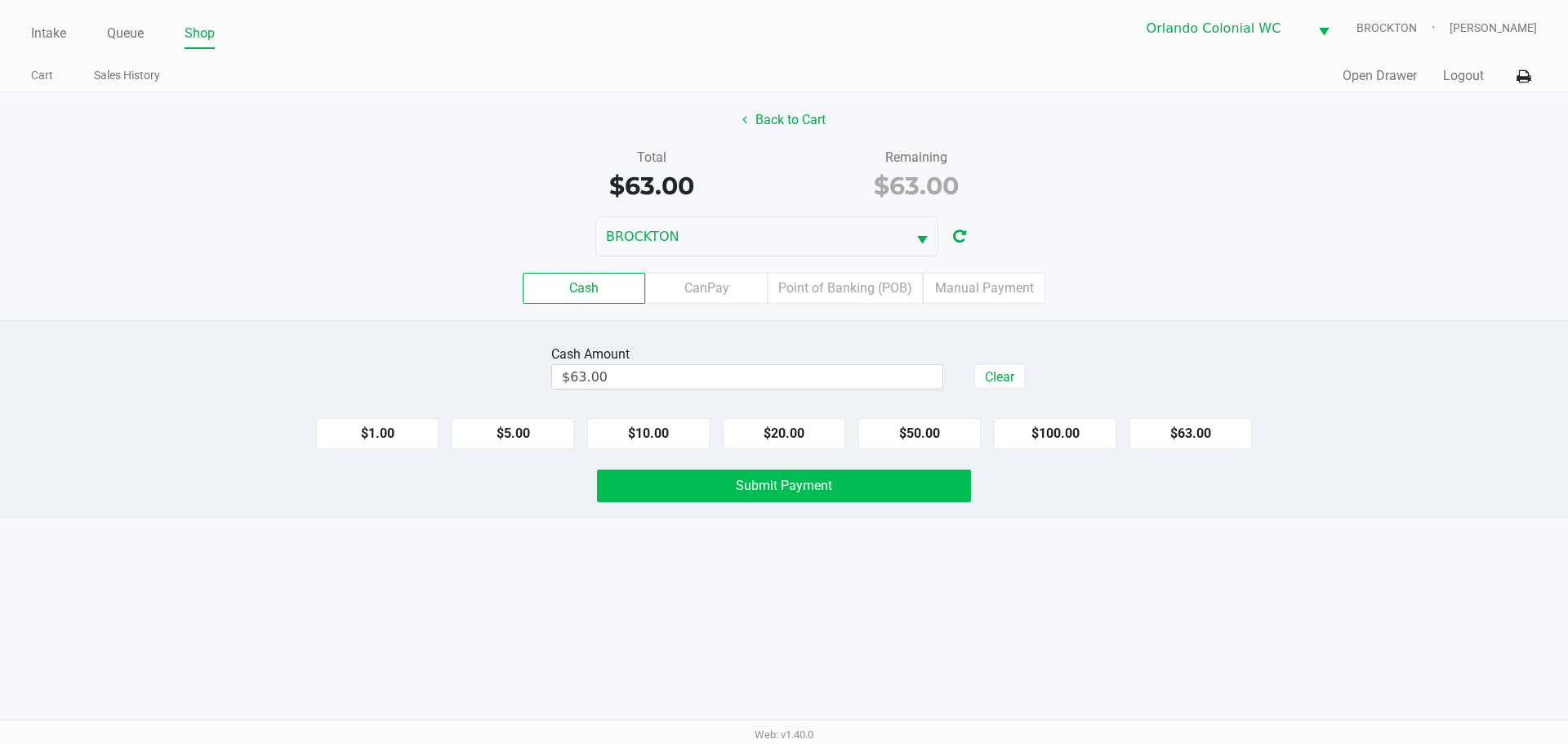
click at [812, 491] on span "Submit Payment" at bounding box center [784, 485] width 96 height 16
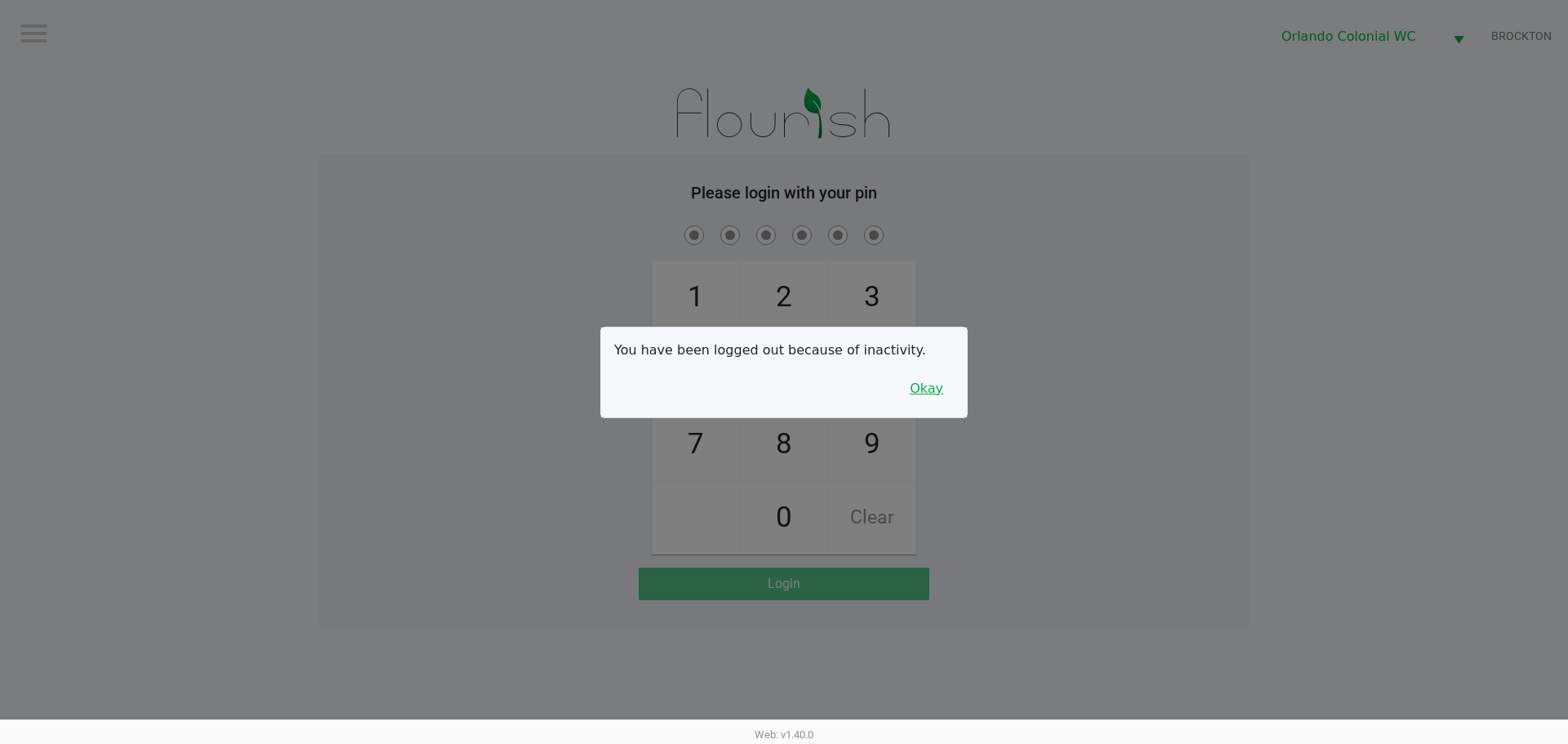
click at [923, 389] on button "Okay" at bounding box center [926, 388] width 55 height 31
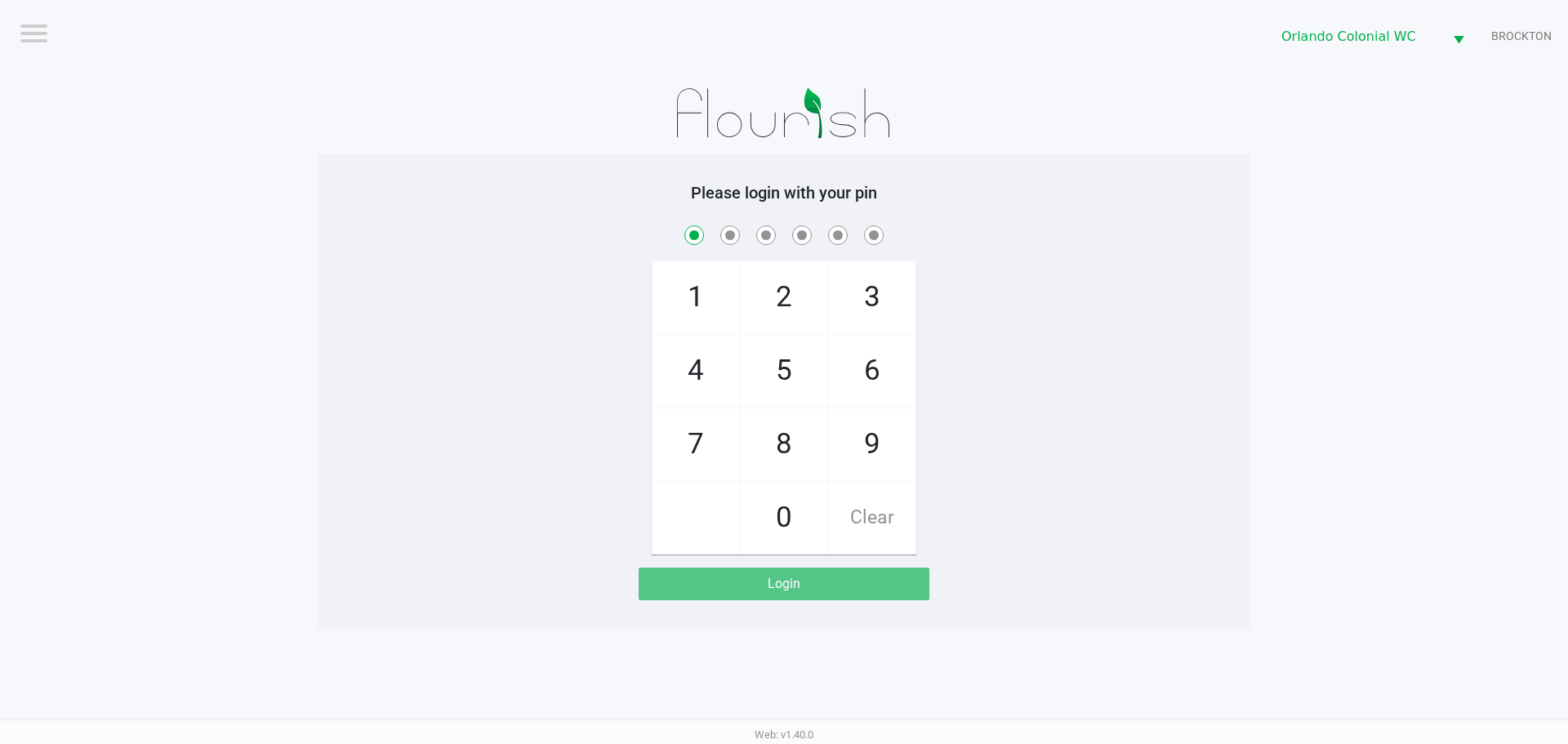
checkbox input "true"
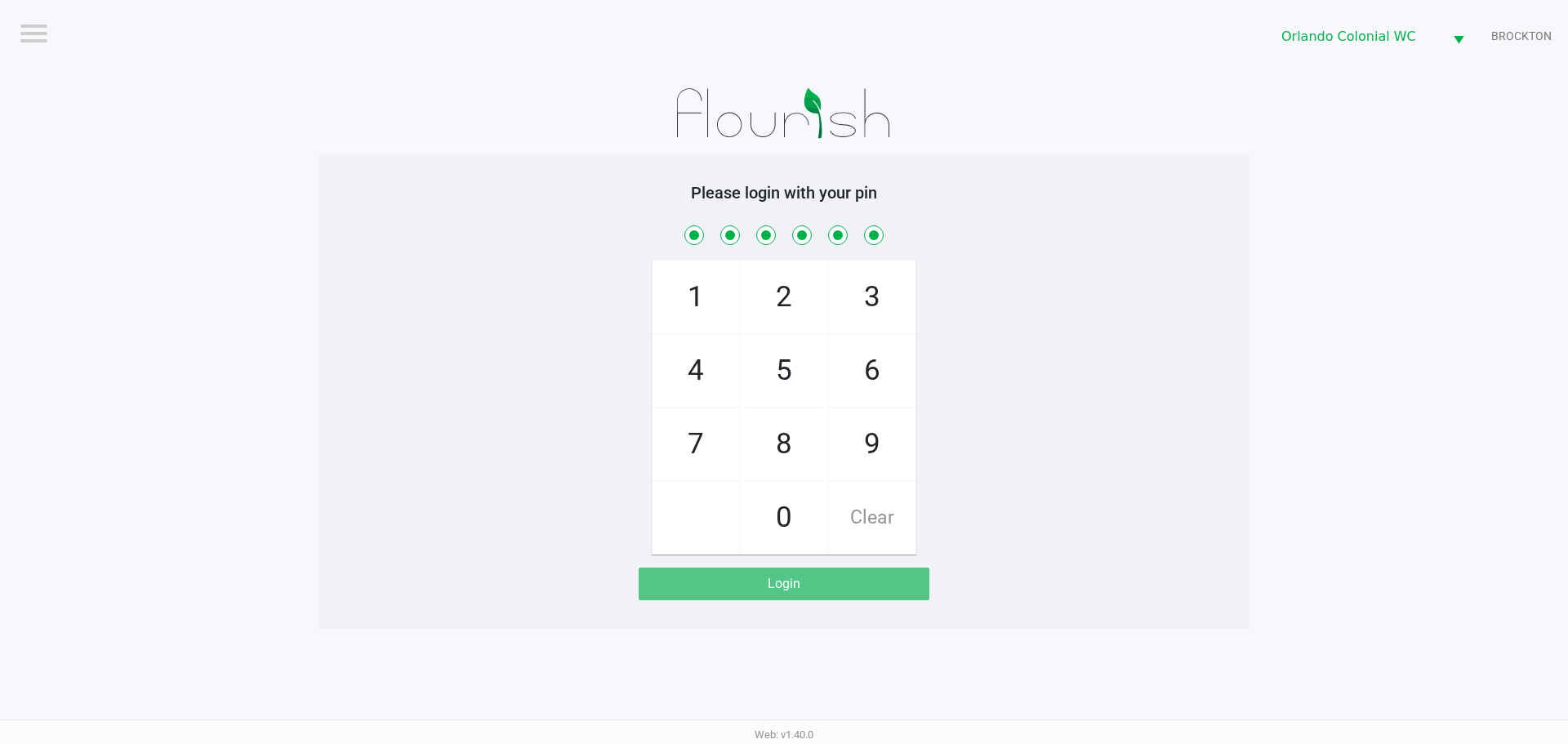
checkbox input "true"
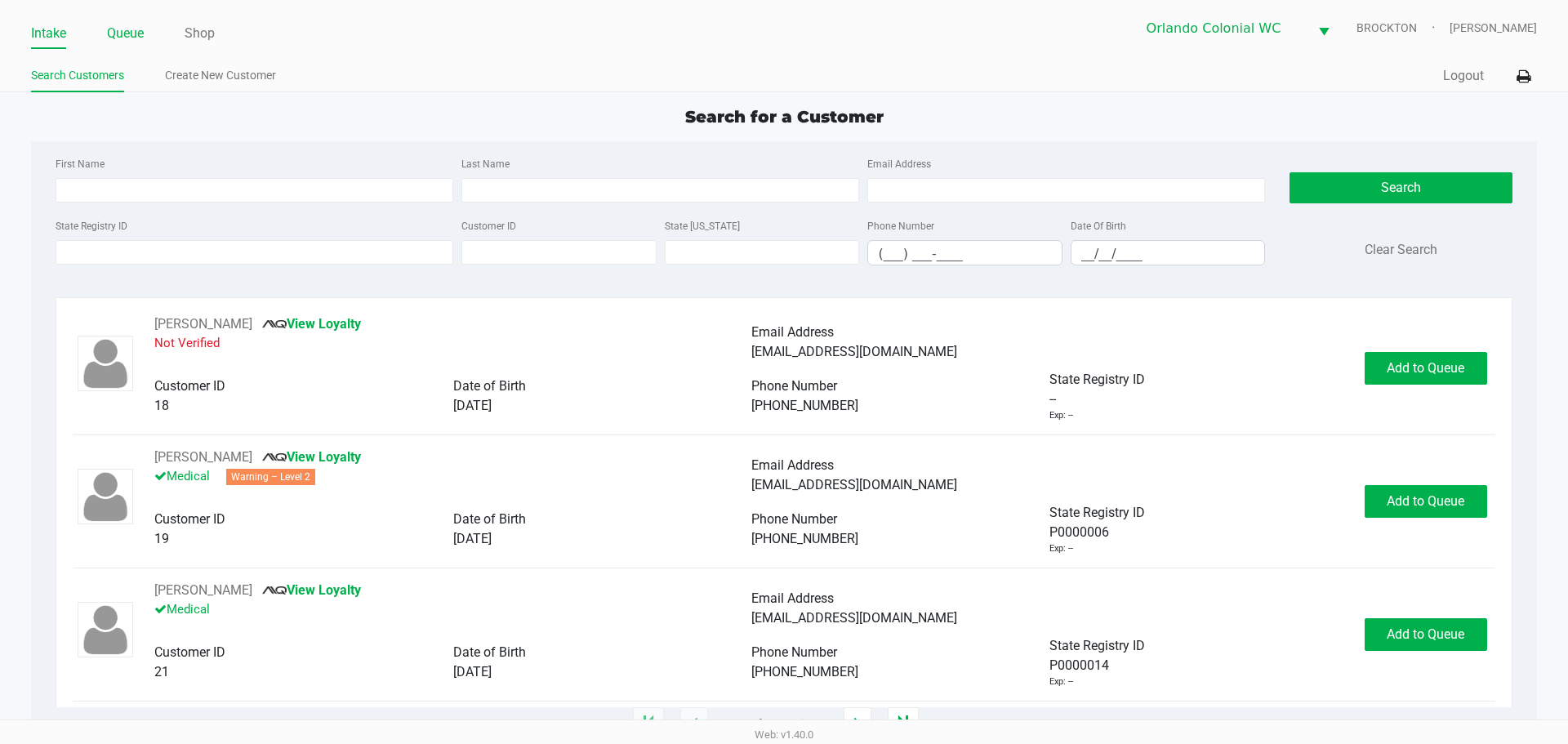
click at [139, 29] on link "Queue" at bounding box center [125, 33] width 37 height 23
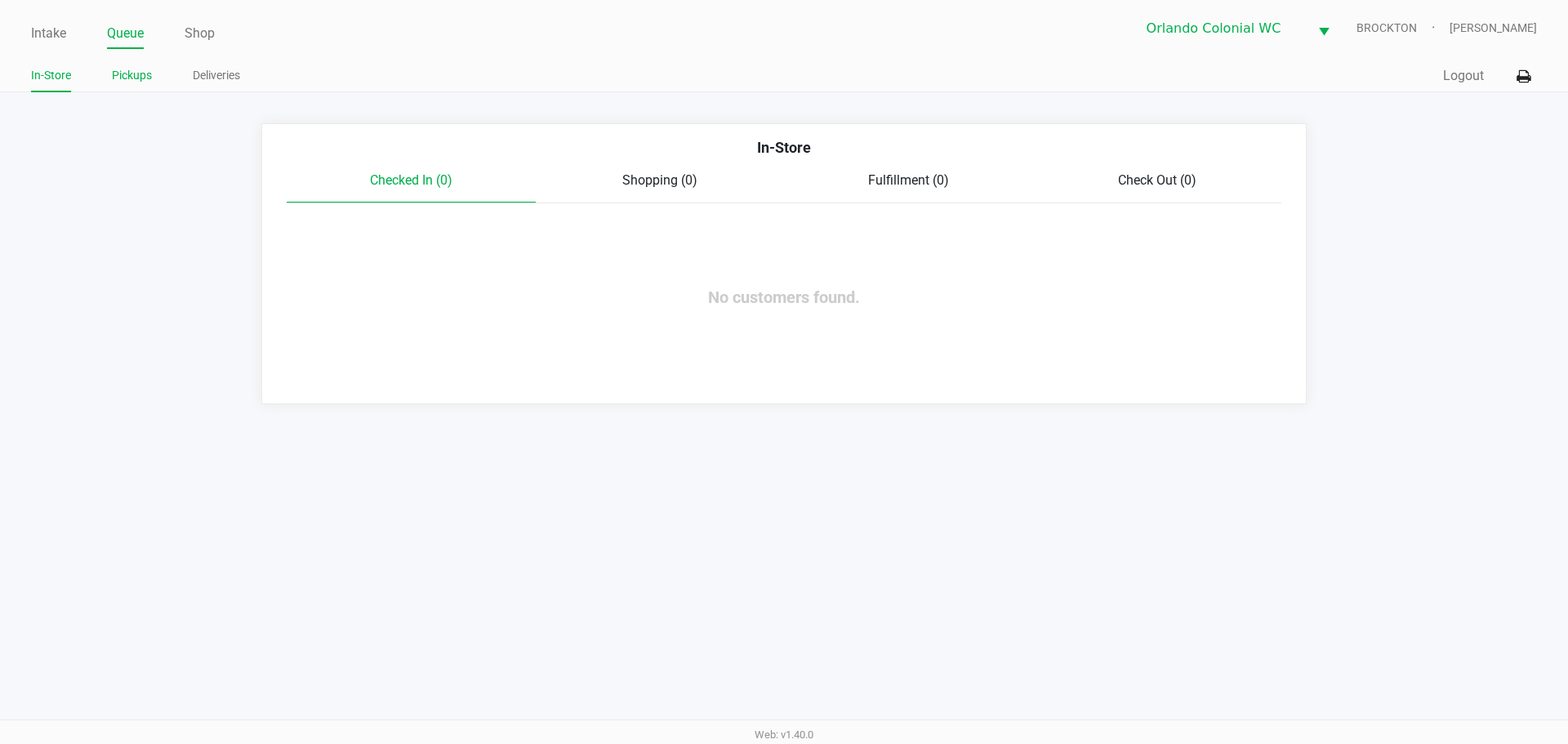
click at [142, 75] on link "Pickups" at bounding box center [132, 75] width 40 height 20
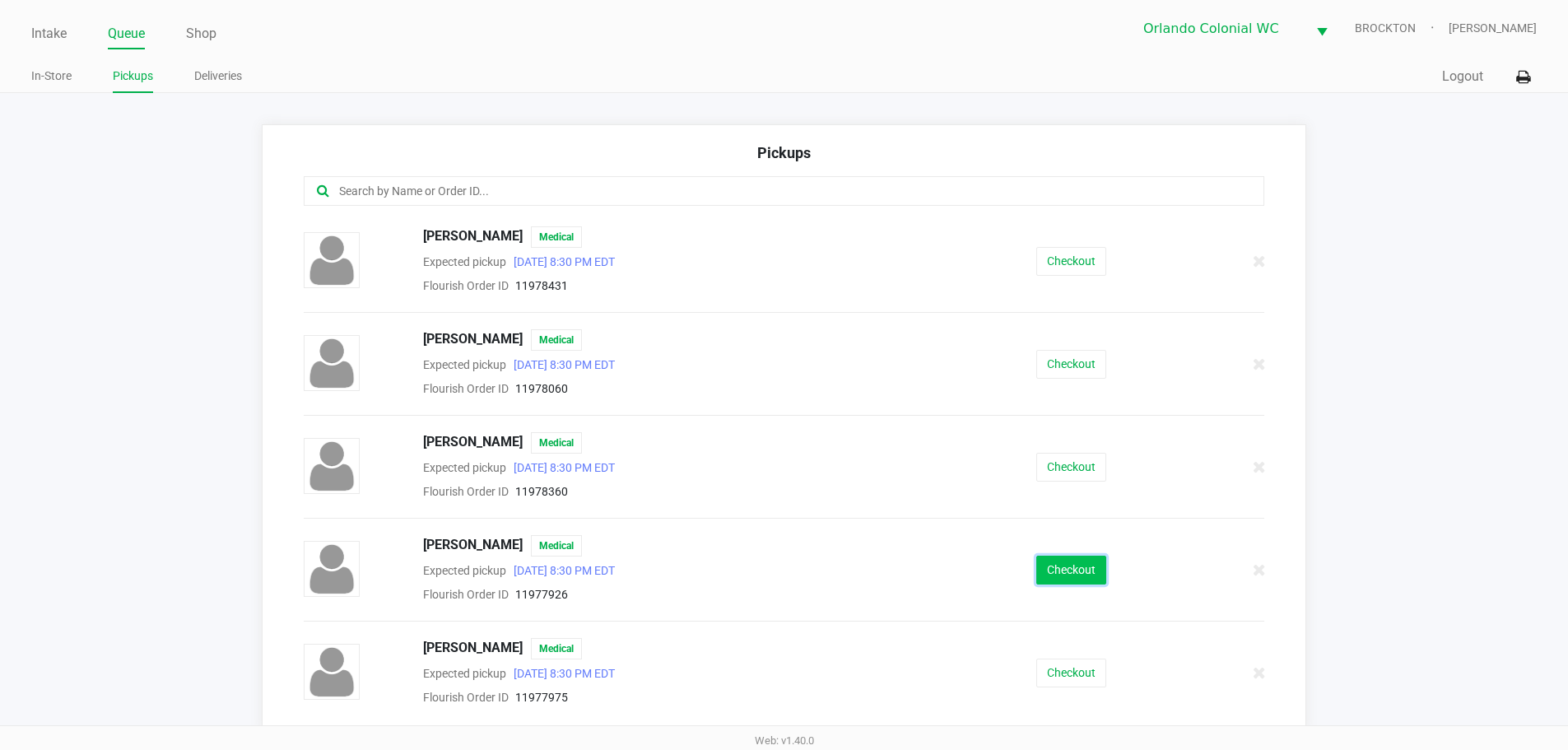
click at [1073, 573] on button "Checkout" at bounding box center [1071, 569] width 70 height 29
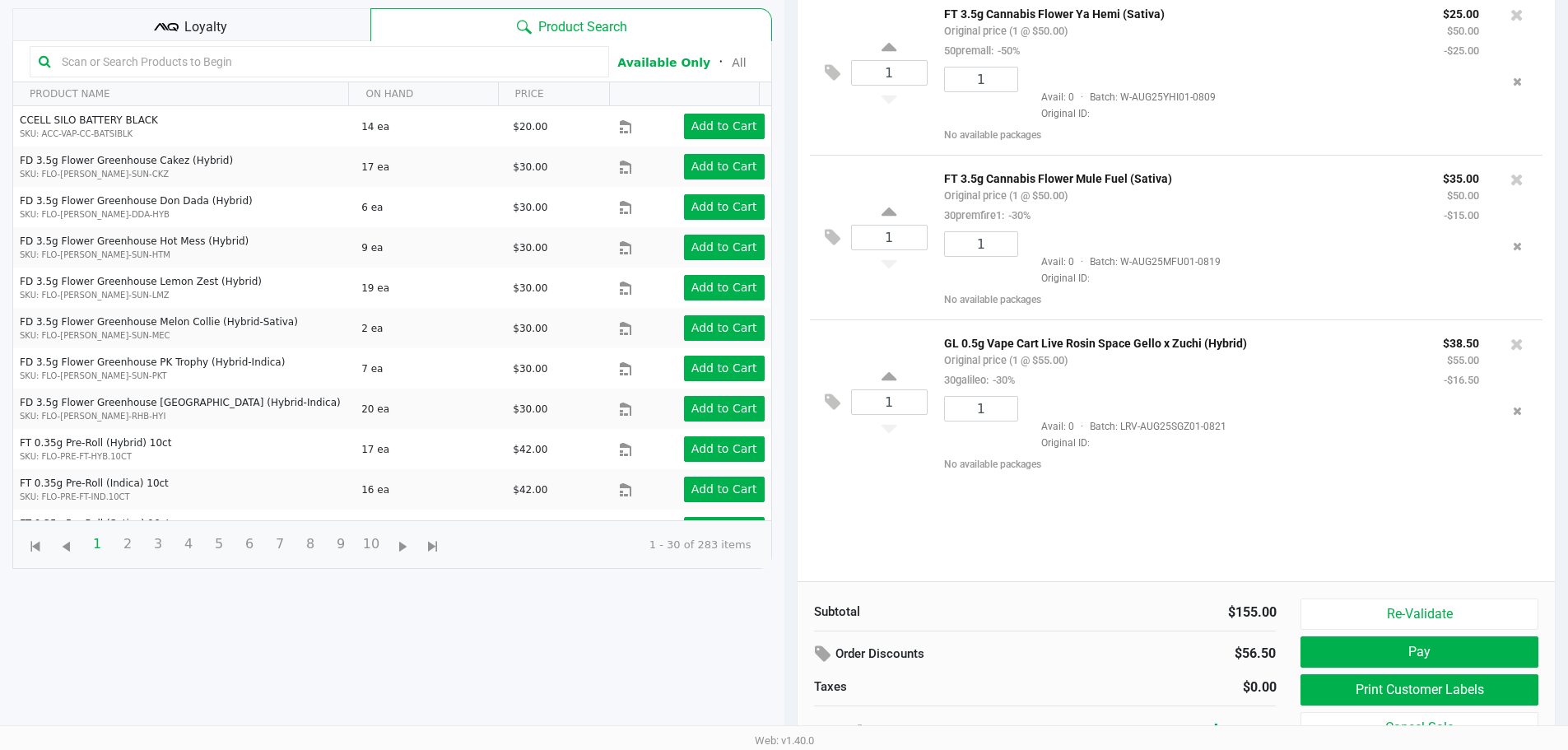
scroll to position [178, 0]
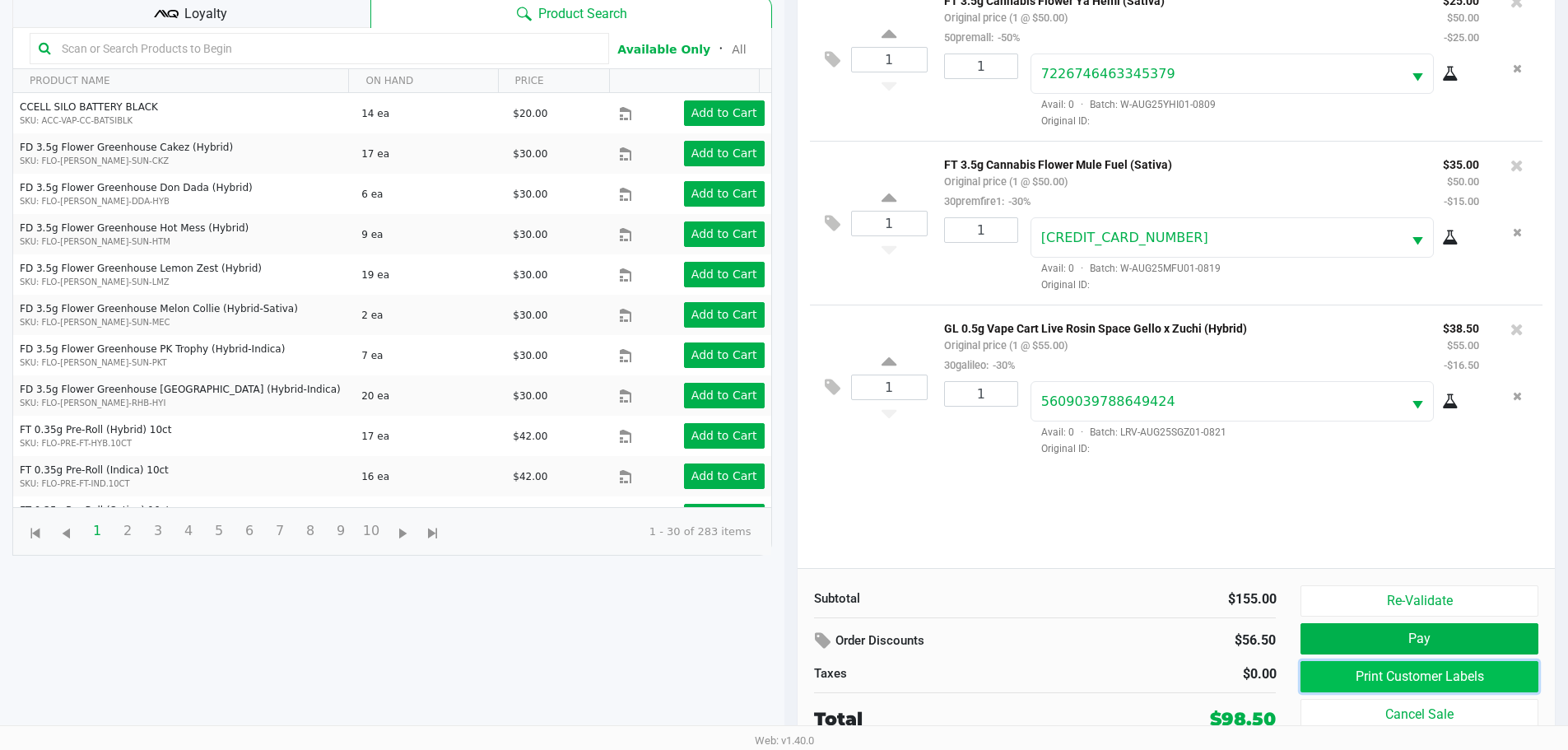
click at [1384, 677] on button "Print Customer Labels" at bounding box center [1418, 676] width 237 height 31
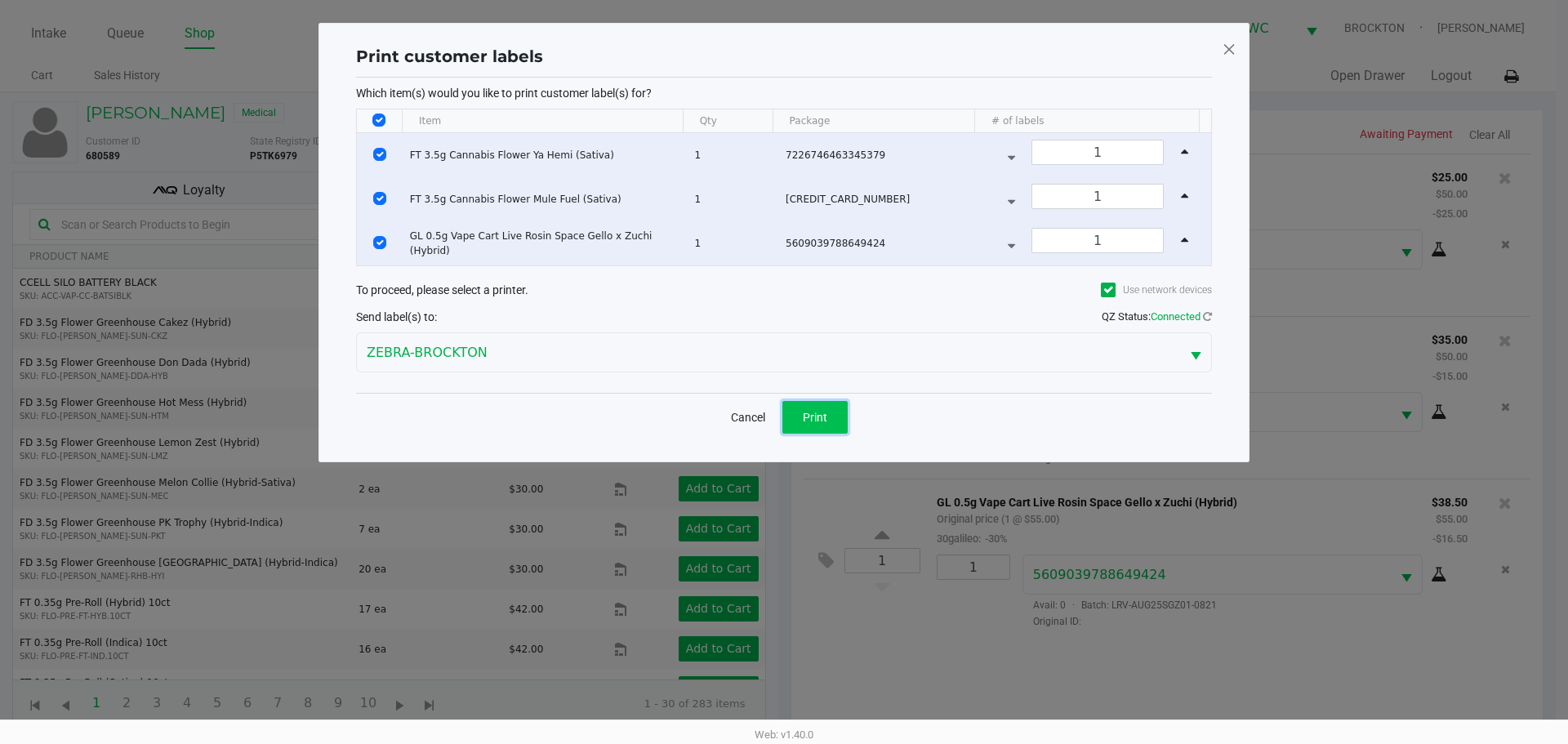
click at [813, 417] on span "Print" at bounding box center [815, 417] width 25 height 13
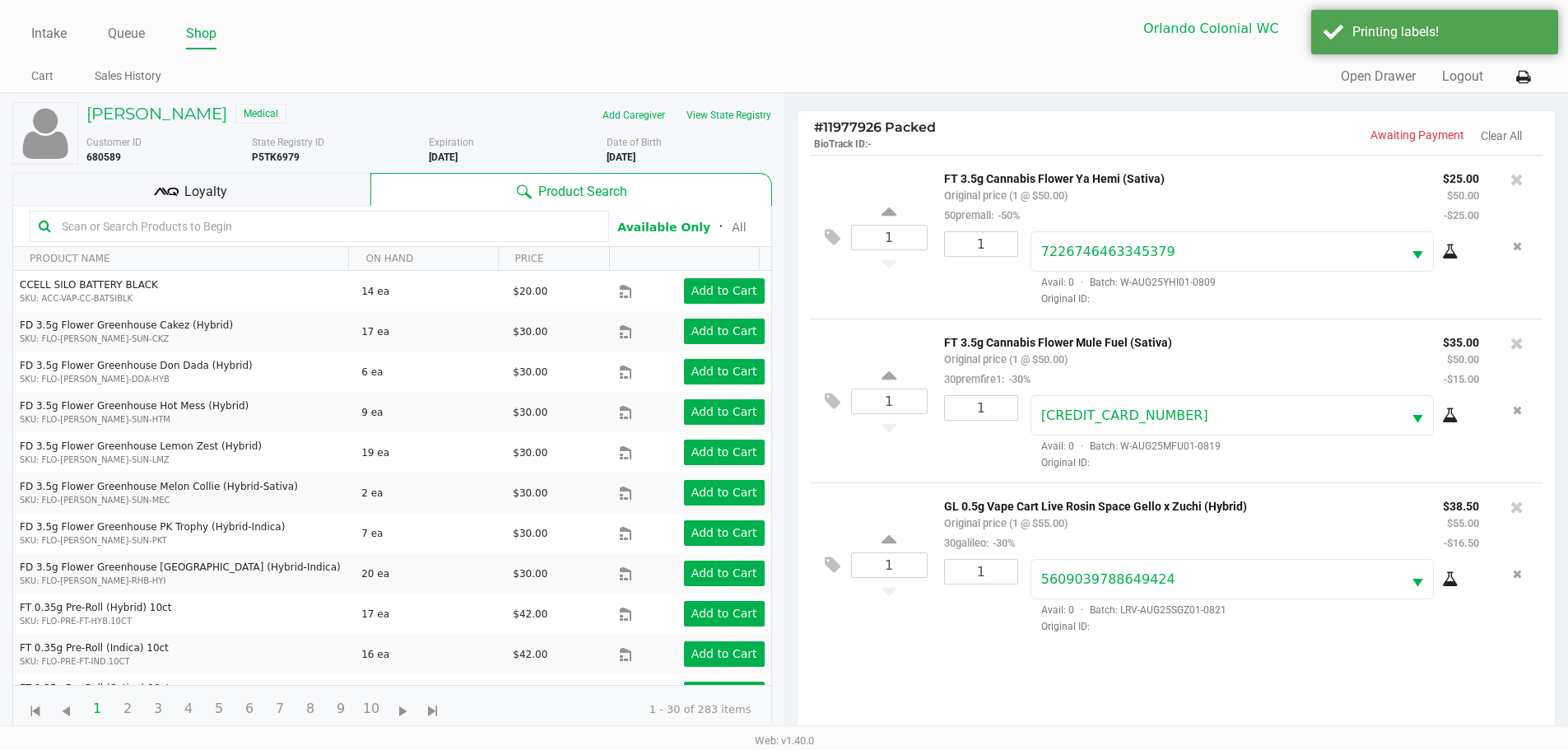
scroll to position [178, 0]
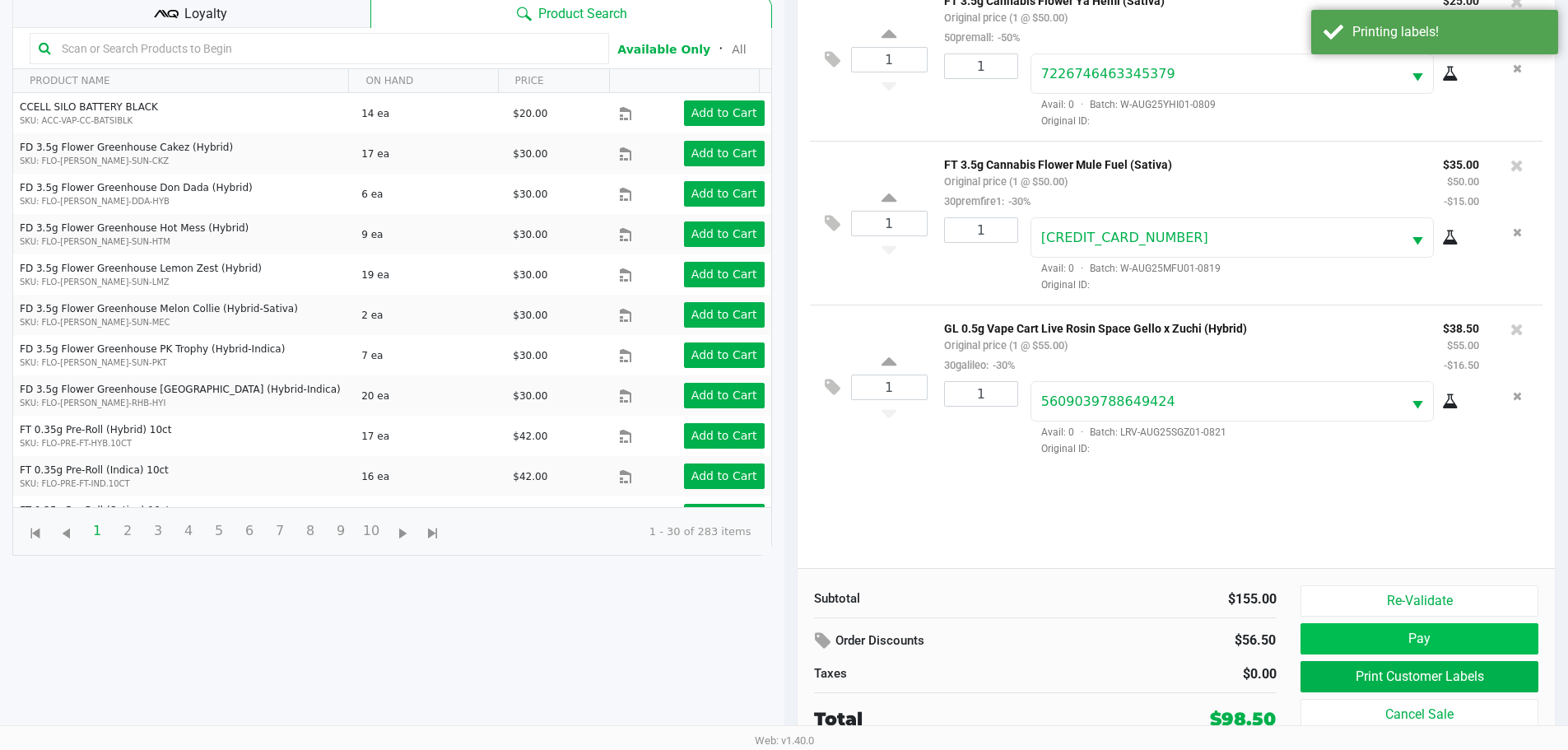
click at [1438, 634] on button "Pay" at bounding box center [1418, 639] width 237 height 31
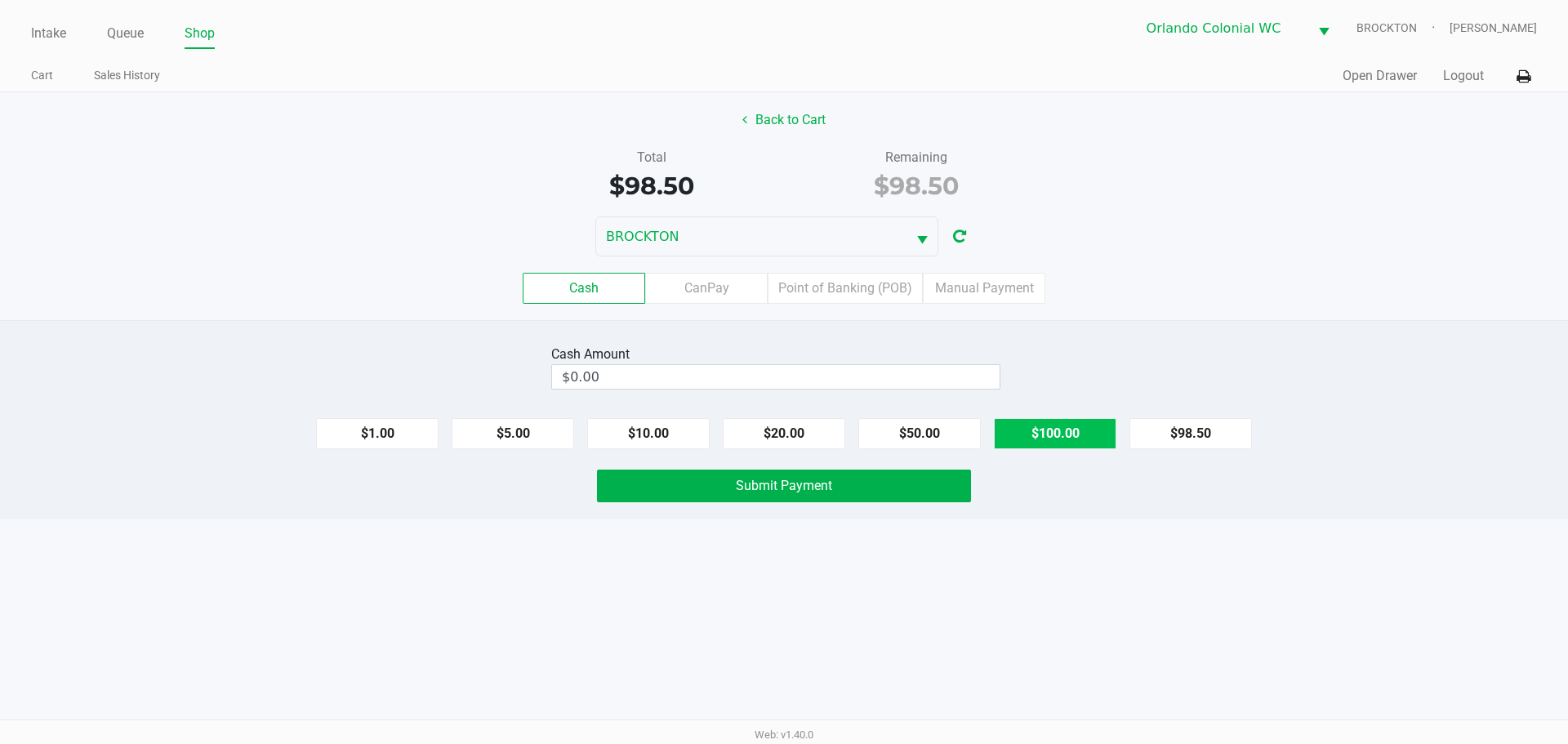
click at [1044, 444] on button "$100.00" at bounding box center [1055, 433] width 123 height 31
type input "$100.00"
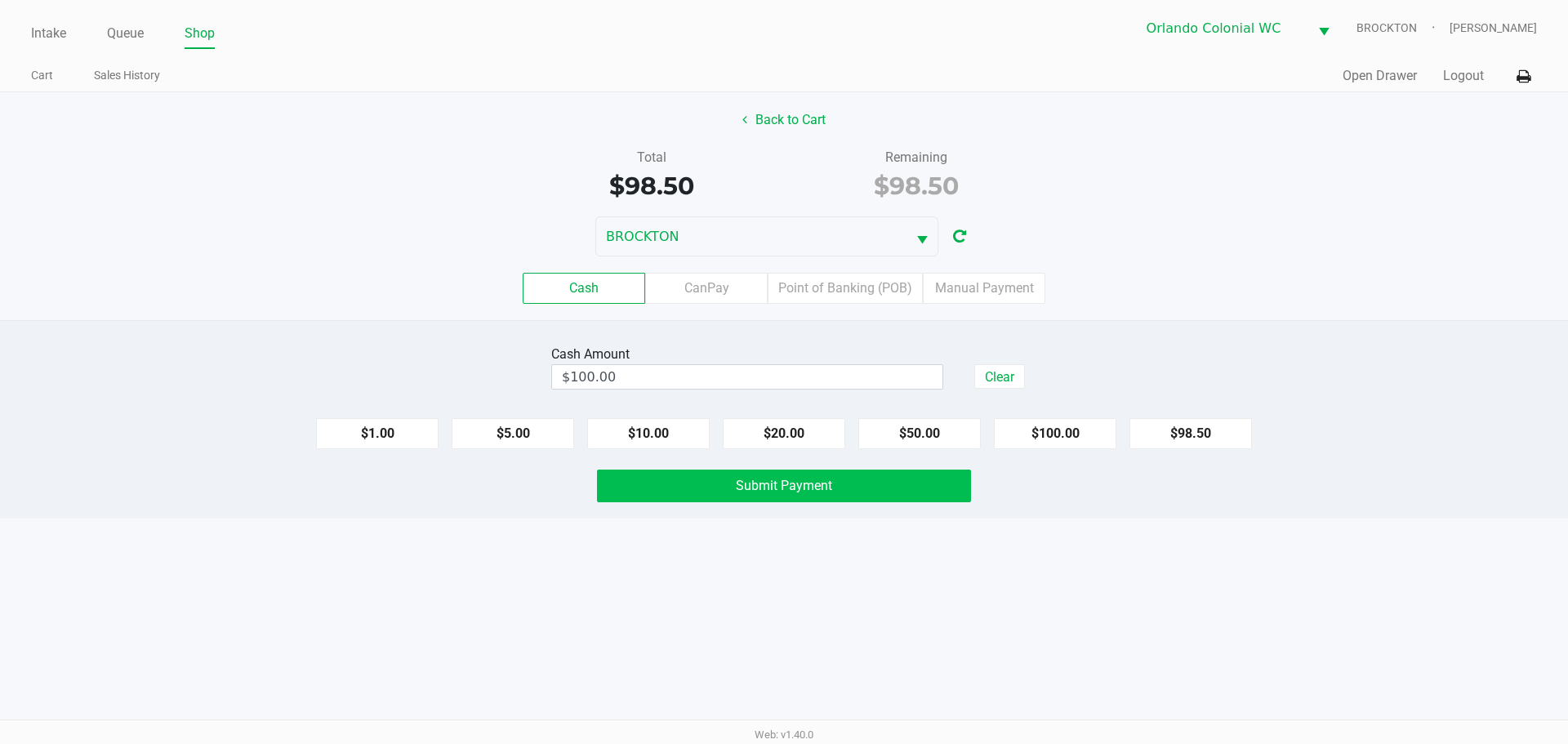
click at [860, 483] on button "Submit Payment" at bounding box center [784, 486] width 374 height 33
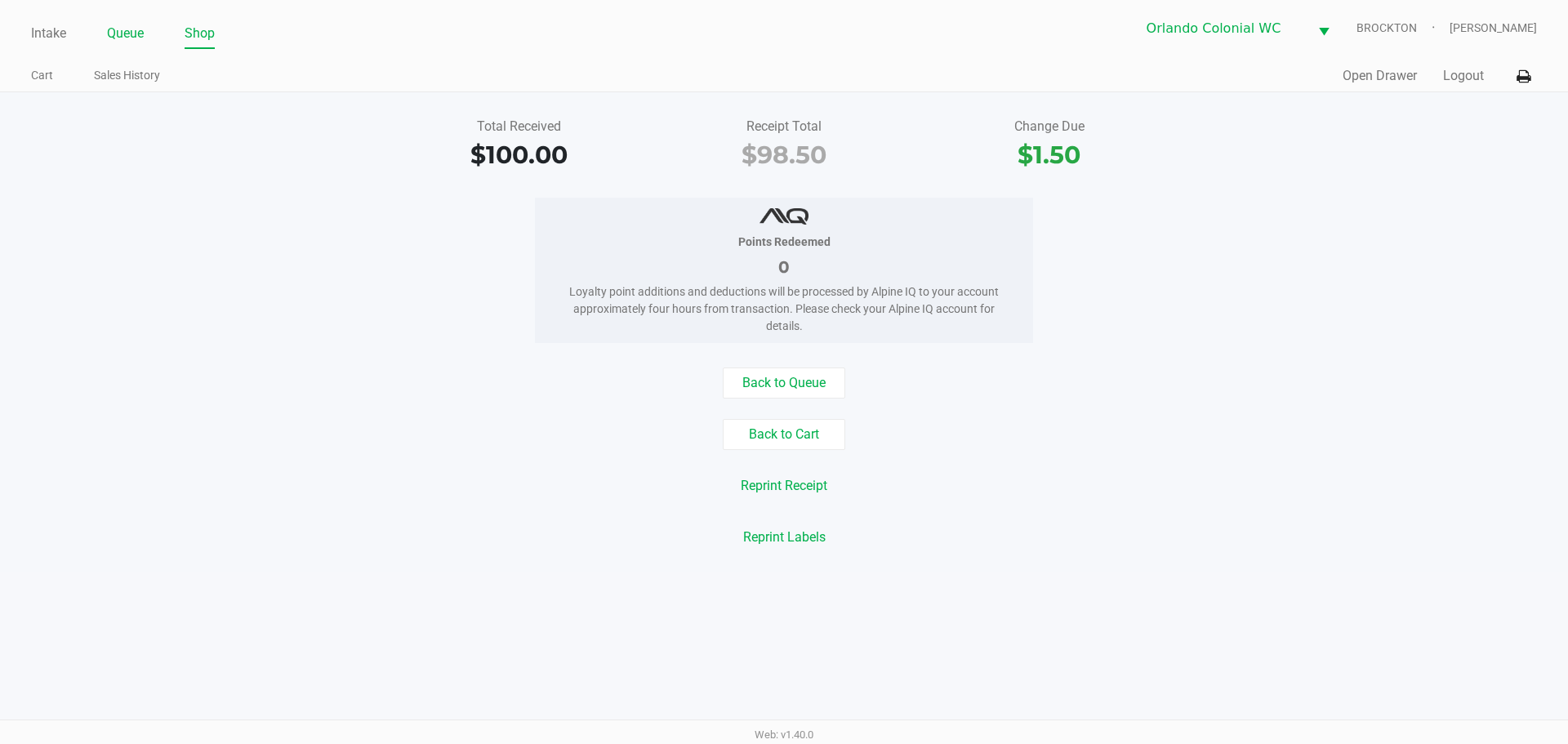
click at [128, 29] on link "Queue" at bounding box center [125, 33] width 37 height 23
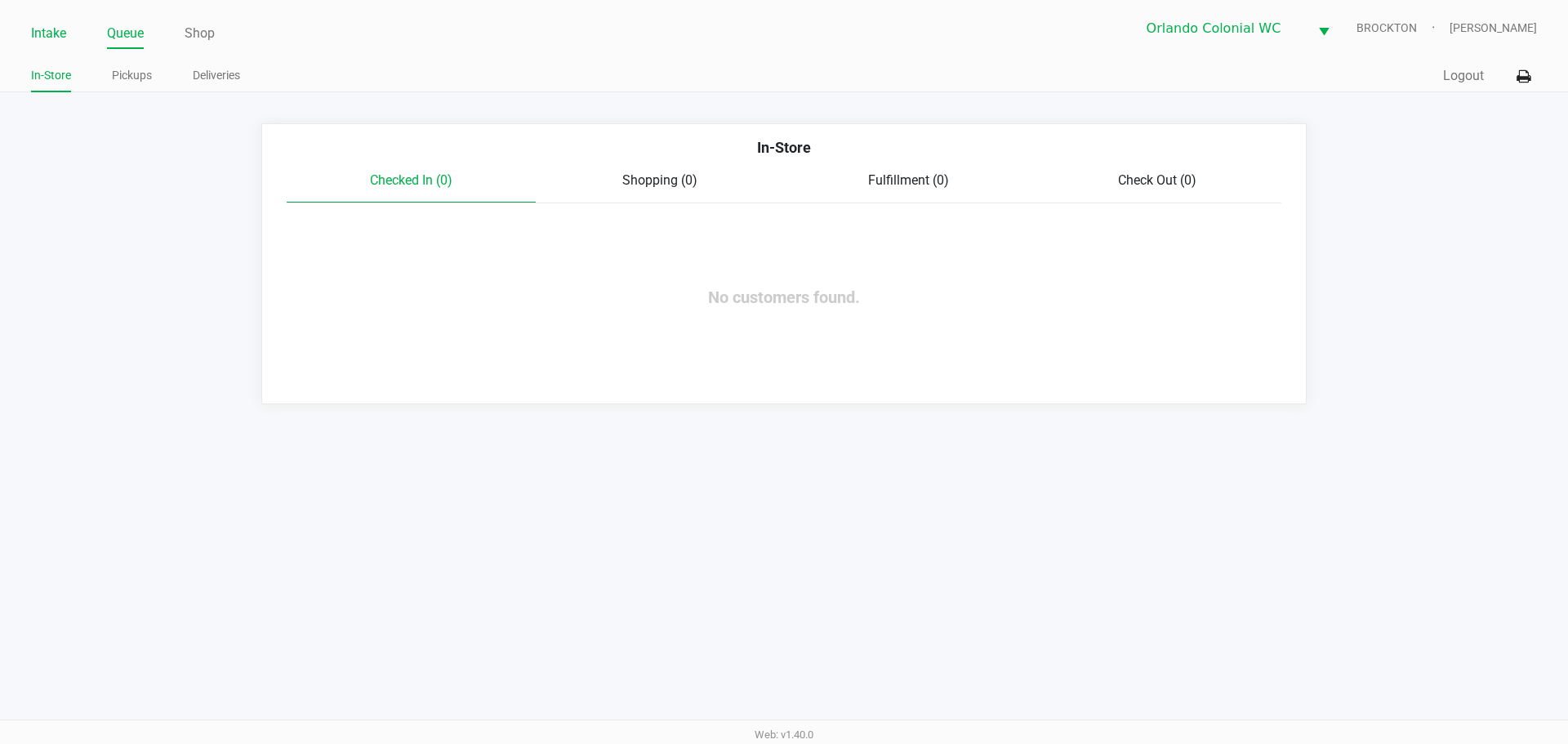
click at [49, 35] on link "Intake" at bounding box center [48, 33] width 35 height 23
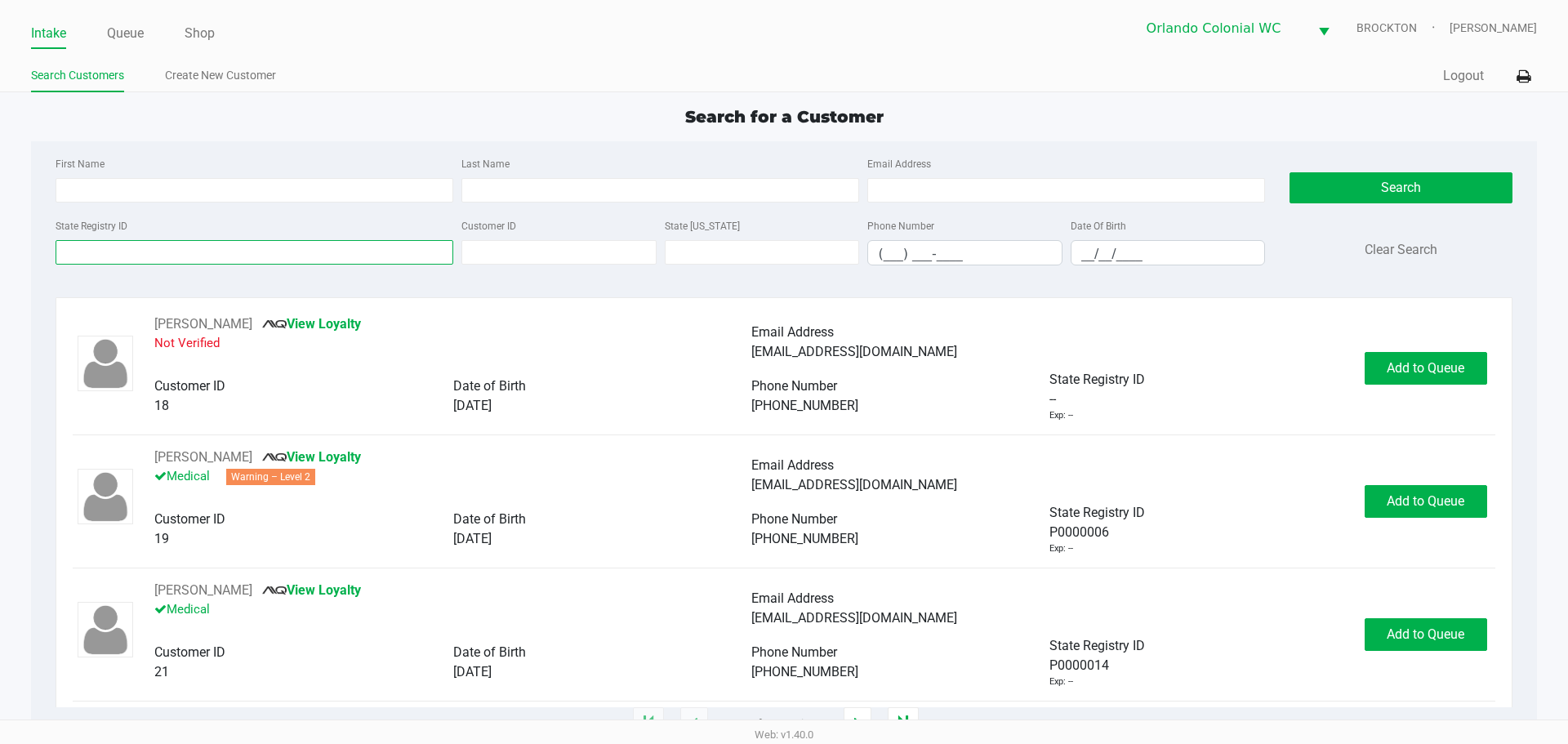
click at [203, 250] on input "State Registry ID" at bounding box center [254, 252] width 398 height 25
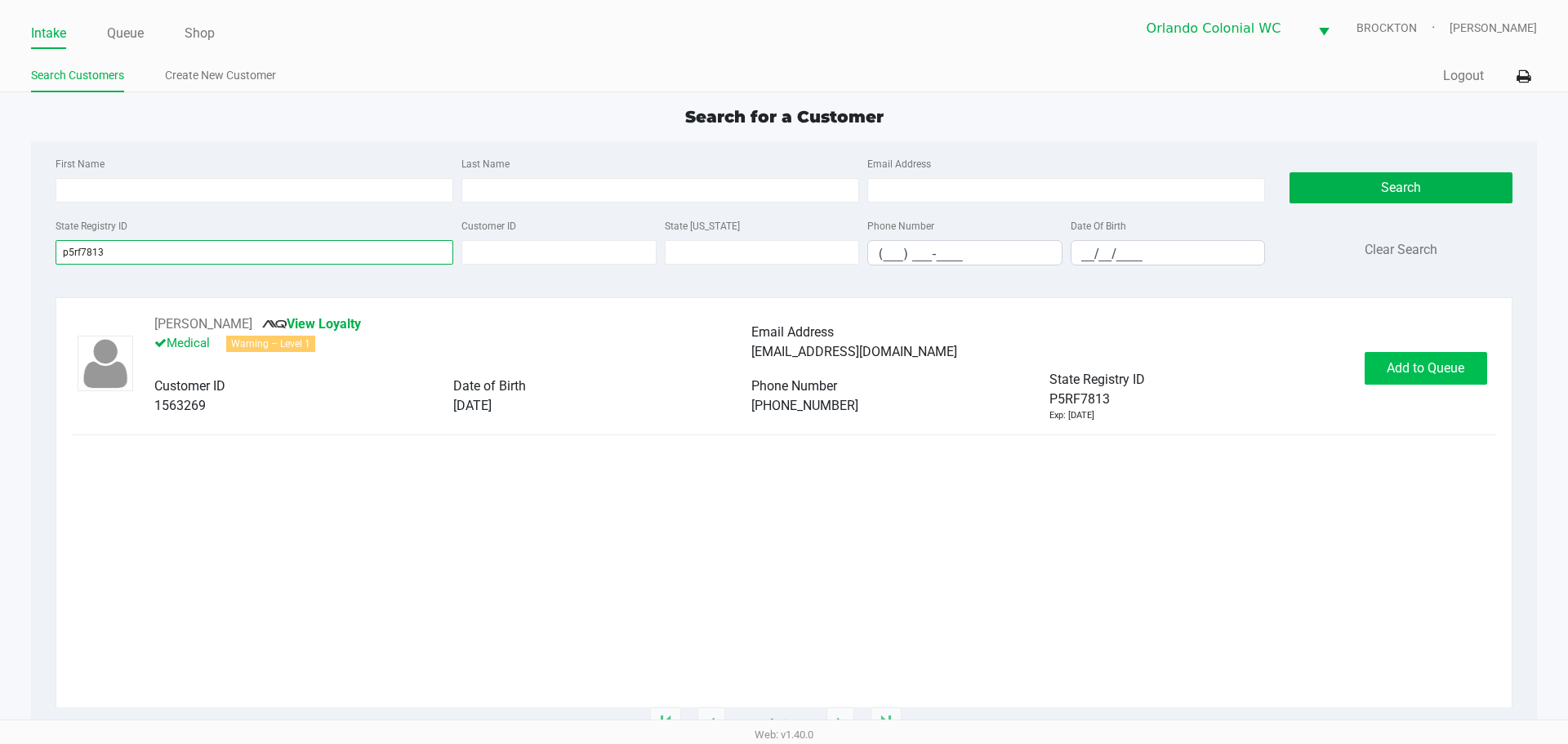
type input "p5rf7813"
click at [1437, 375] on span "Add to Queue" at bounding box center [1425, 367] width 78 height 16
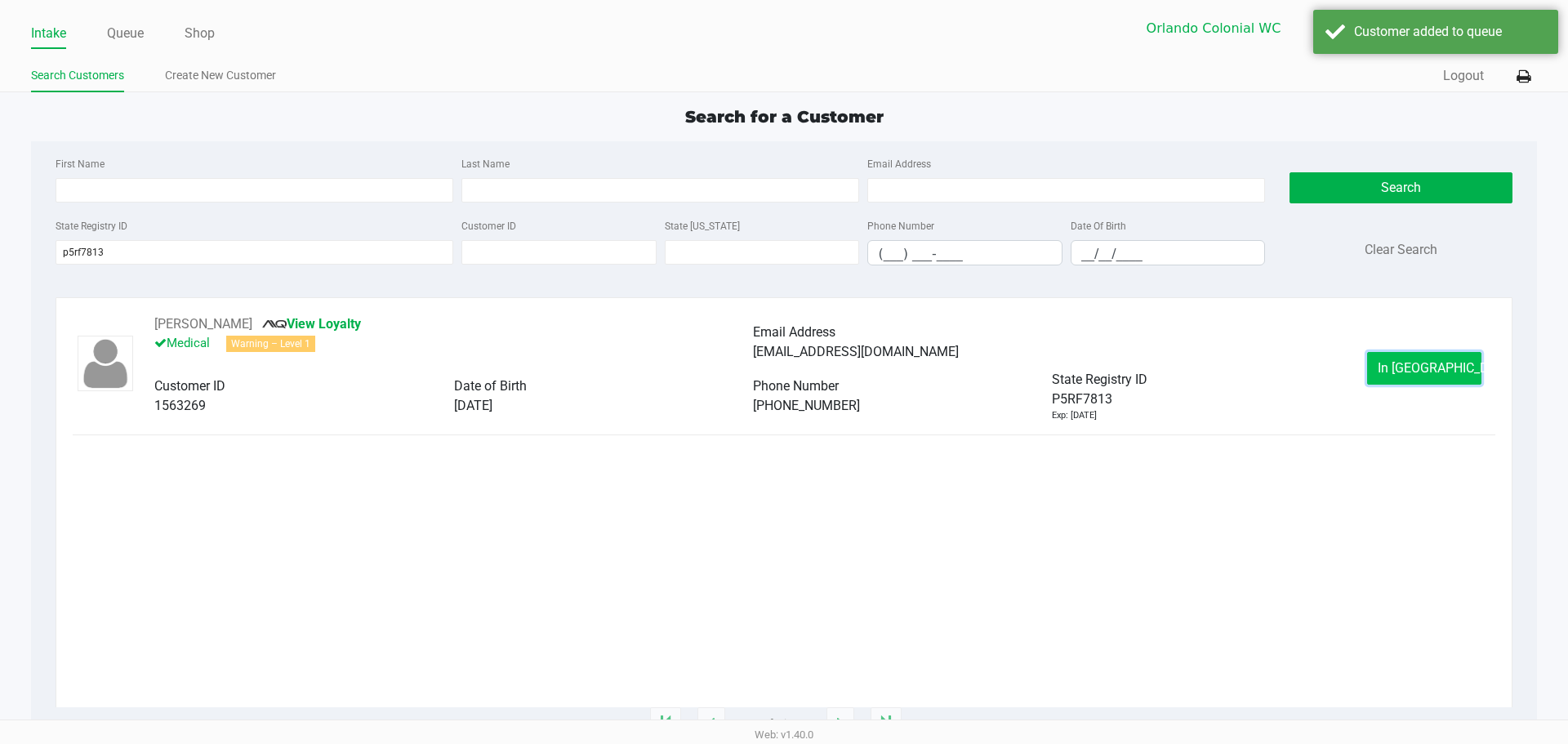
click at [1437, 373] on span "In Queue" at bounding box center [1446, 367] width 137 height 16
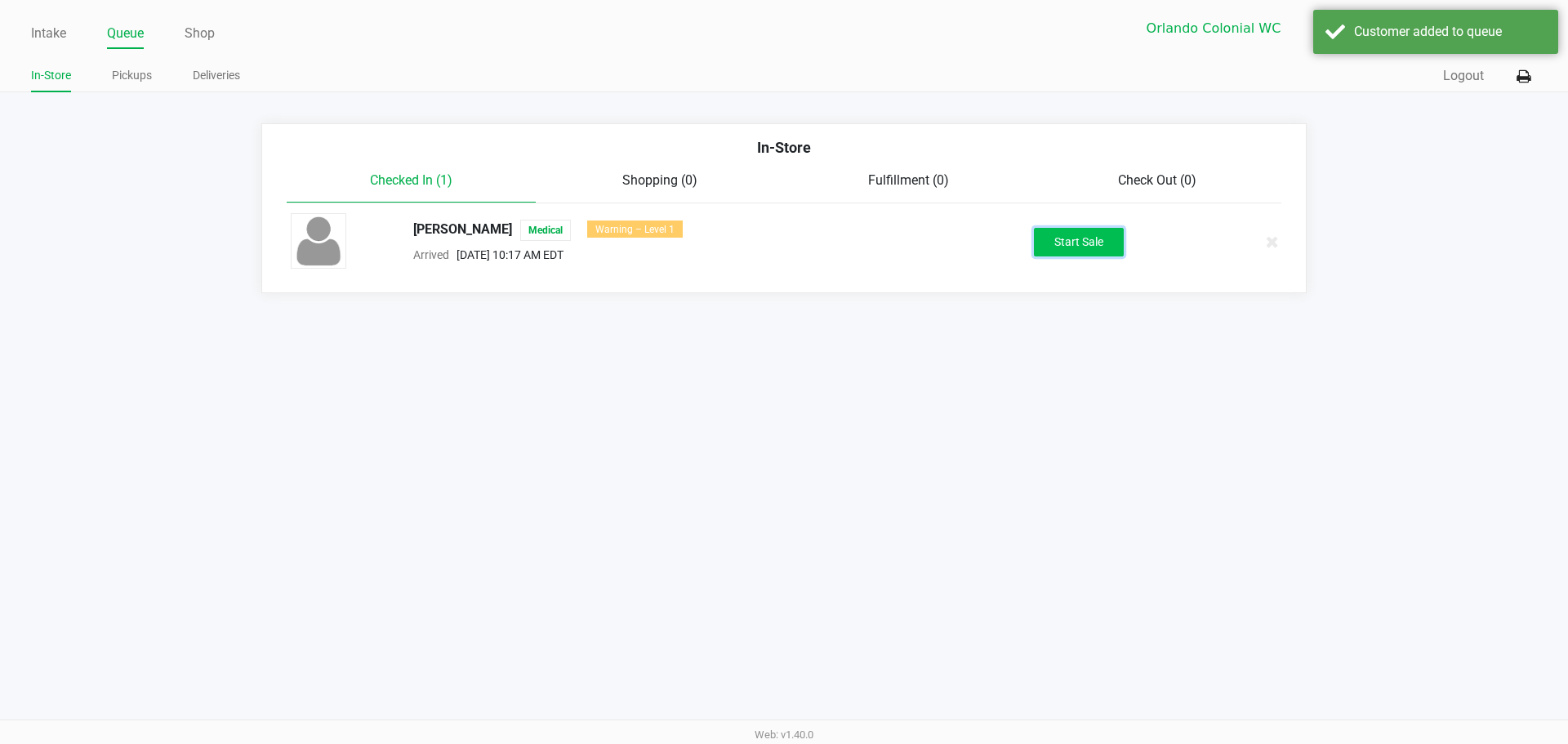
click at [1101, 245] on button "Start Sale" at bounding box center [1079, 241] width 90 height 28
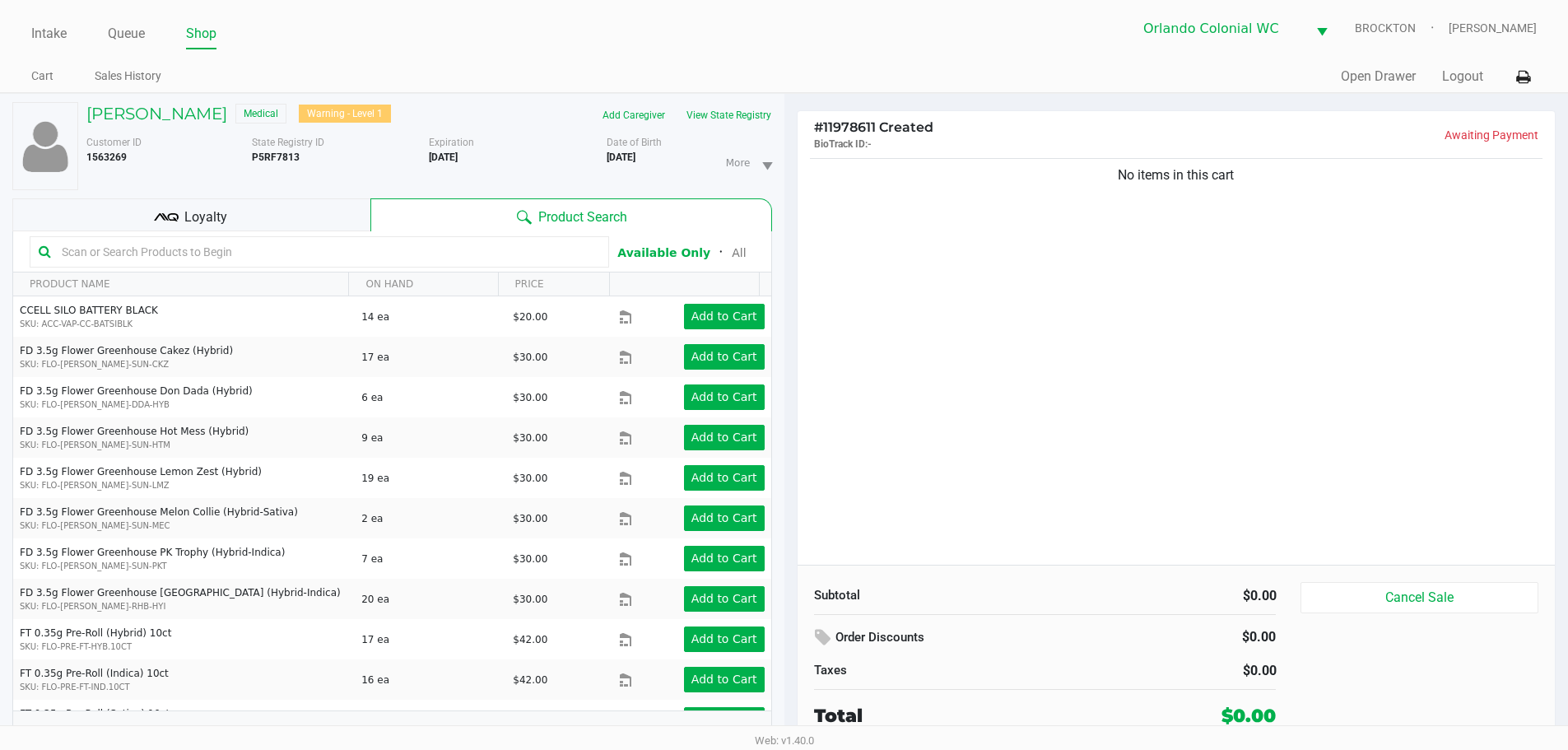
click at [298, 209] on div "Loyalty" at bounding box center [191, 215] width 358 height 33
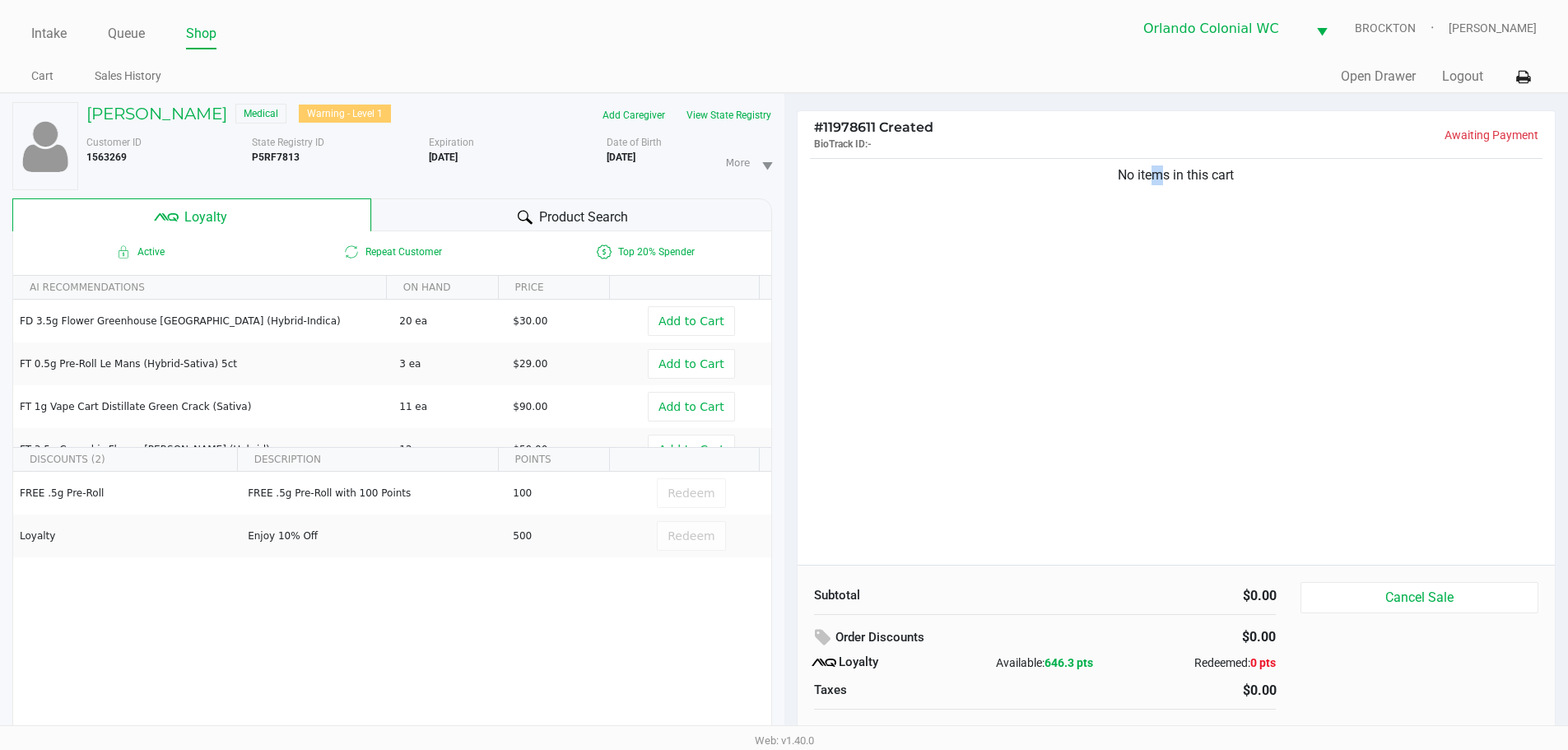
click at [1149, 374] on div "No items in this cart" at bounding box center [1176, 359] width 758 height 410
click at [436, 217] on div "Product Search" at bounding box center [571, 215] width 401 height 33
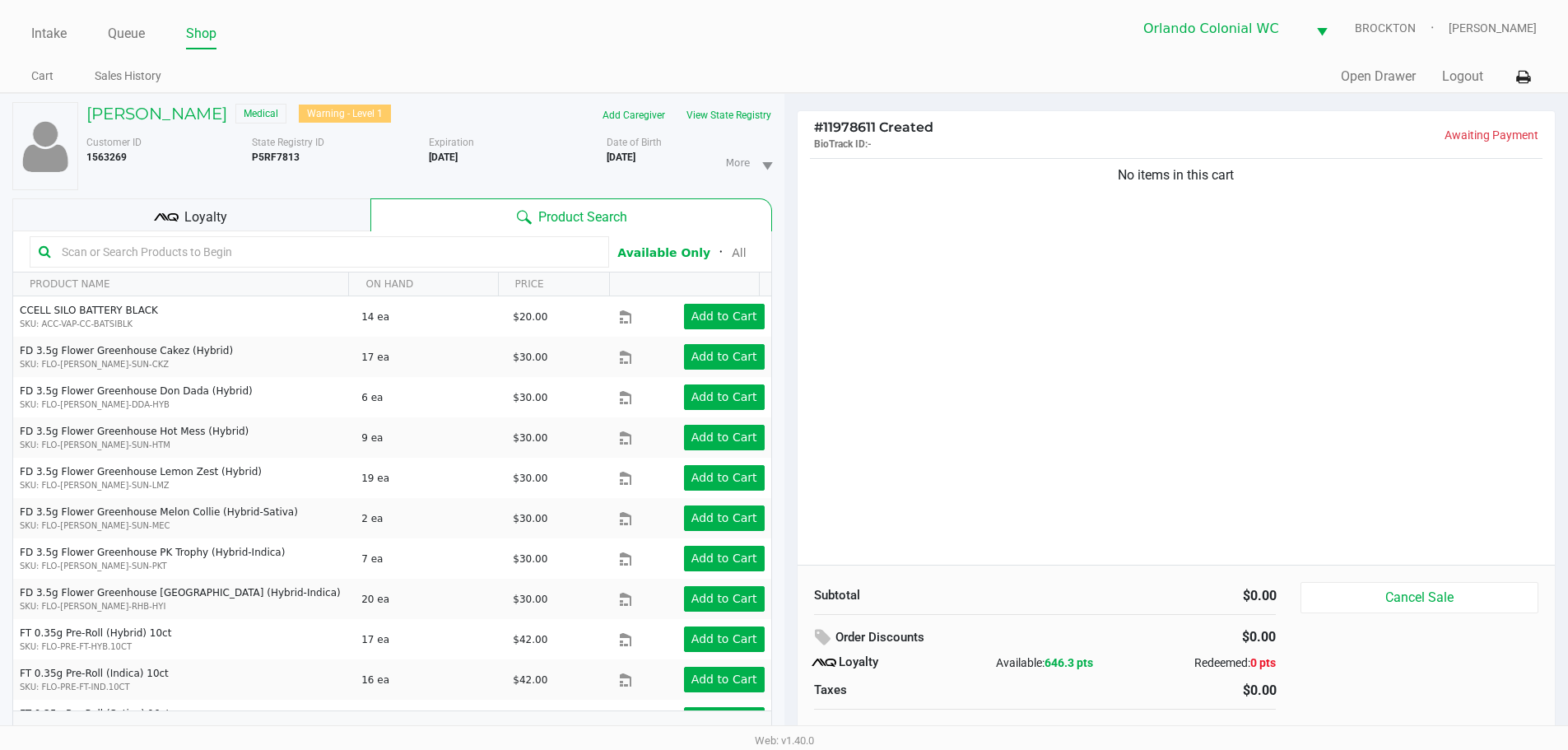
click at [213, 214] on span "Loyalty" at bounding box center [205, 217] width 42 height 19
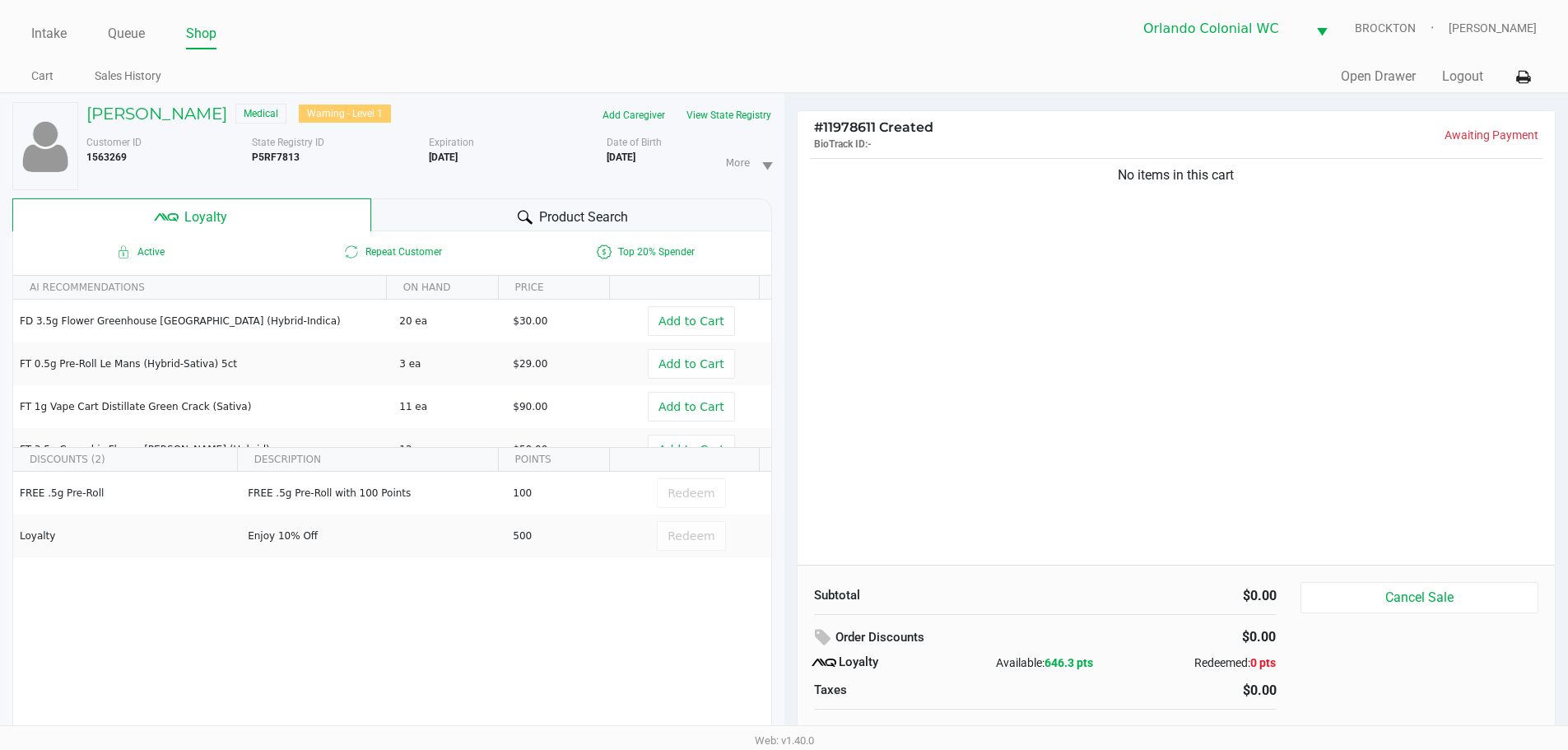
click at [1094, 329] on div "No items in this cart" at bounding box center [1176, 359] width 758 height 410
click at [907, 343] on div "No items in this cart" at bounding box center [1176, 359] width 758 height 410
click at [431, 203] on div "Product Search" at bounding box center [571, 215] width 401 height 33
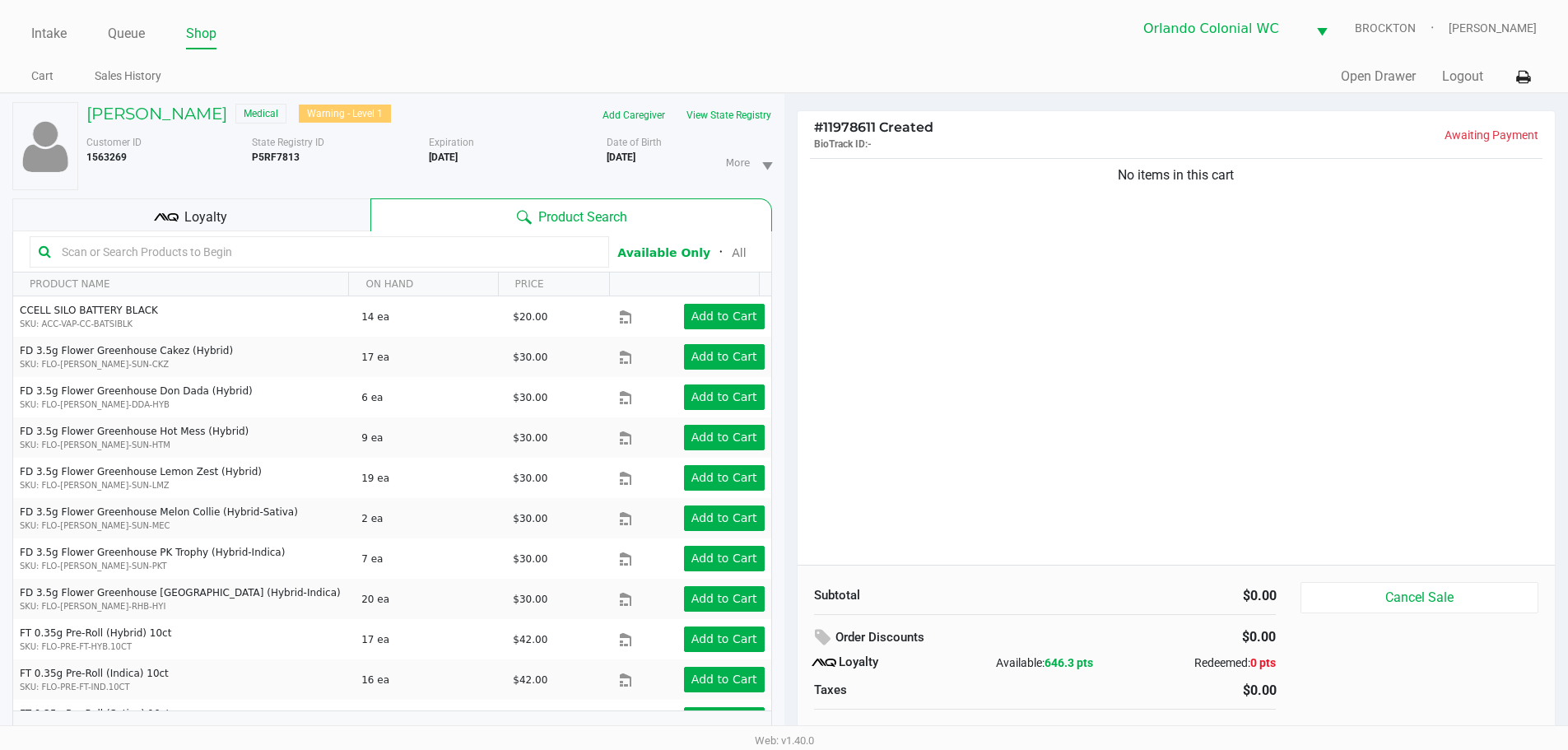
click at [178, 255] on input "text" at bounding box center [327, 252] width 544 height 25
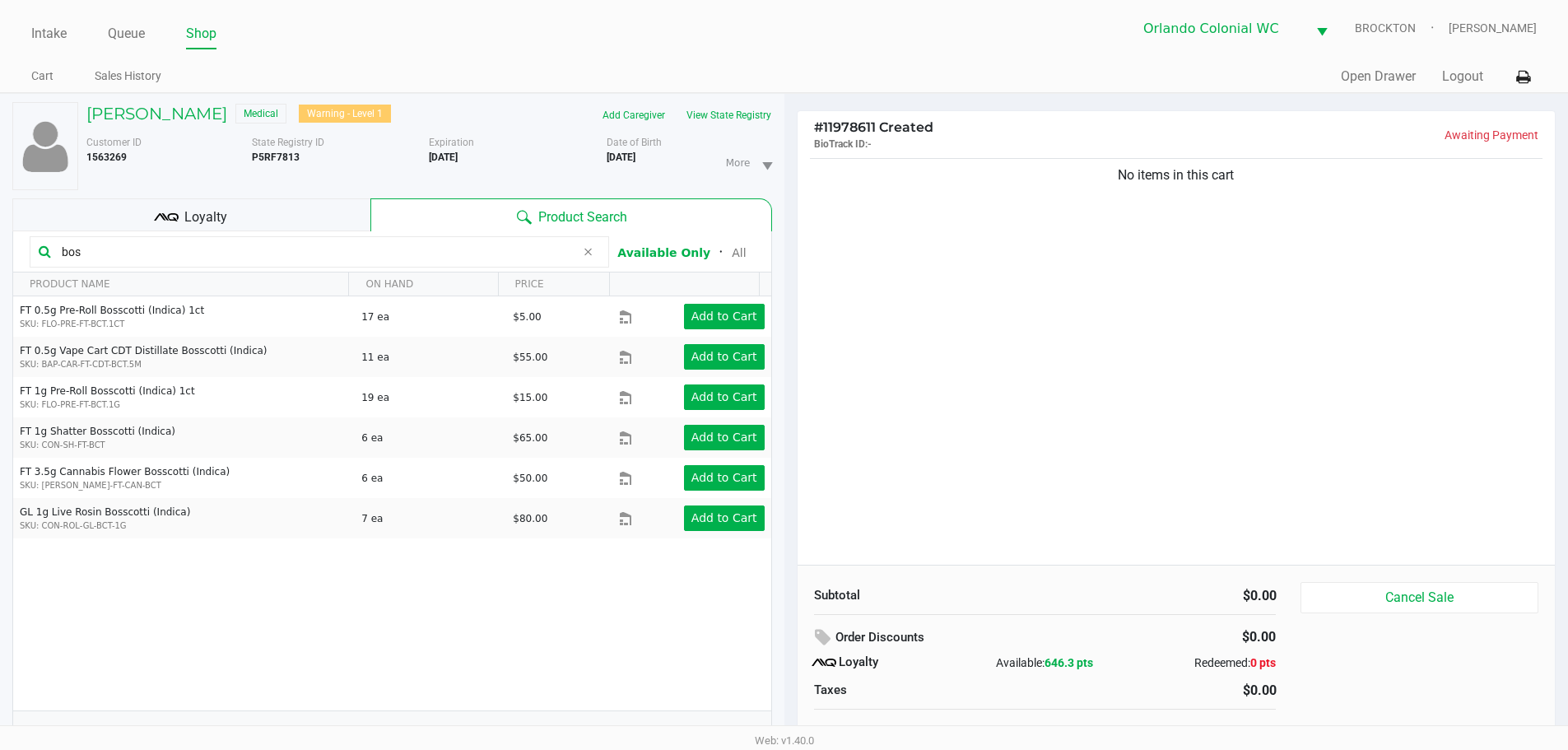
type input "bos"
click at [1176, 358] on div "No items in this cart" at bounding box center [1176, 359] width 758 height 410
click at [1179, 366] on div "No items in this cart" at bounding box center [1176, 359] width 758 height 410
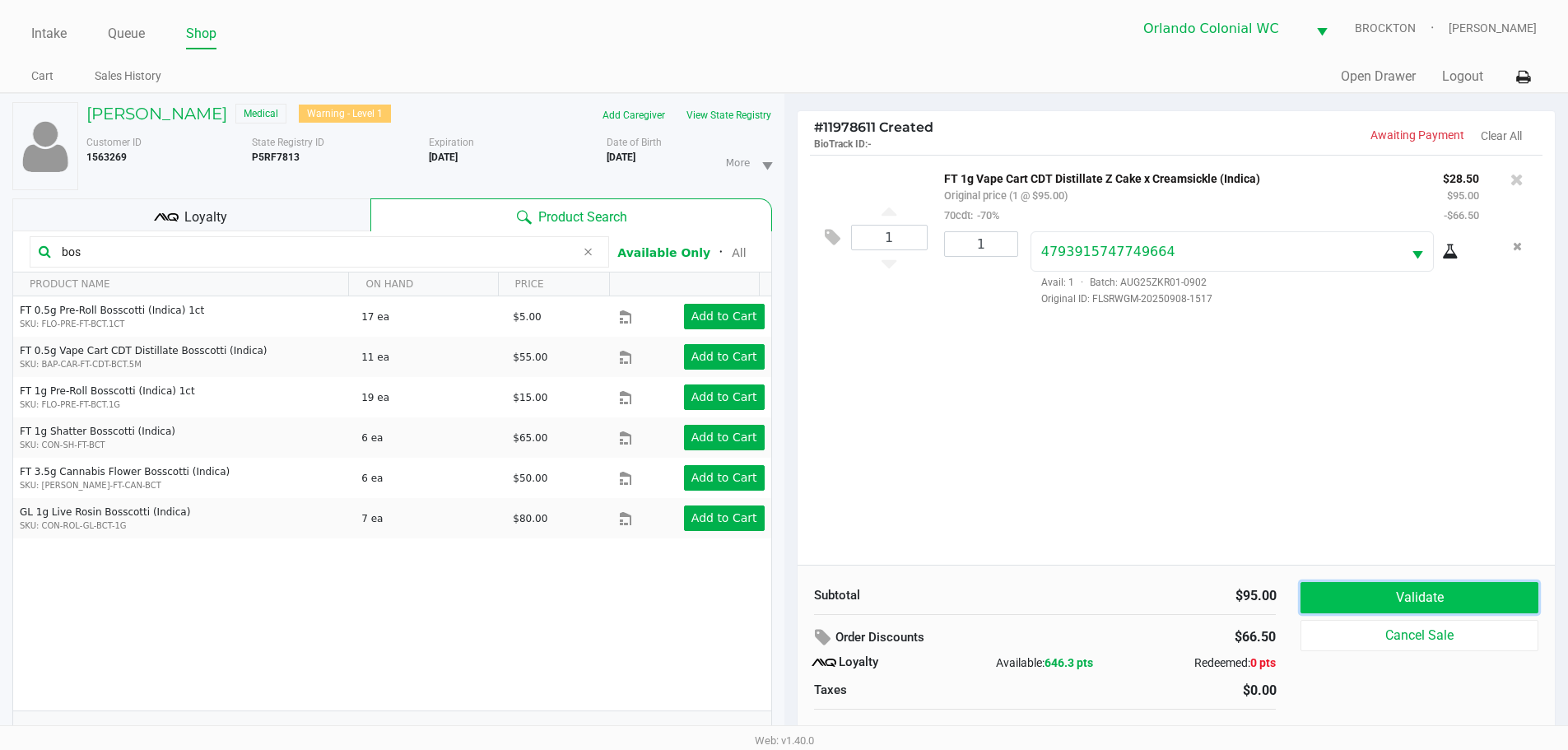
click at [1388, 595] on button "Validate" at bounding box center [1418, 598] width 237 height 31
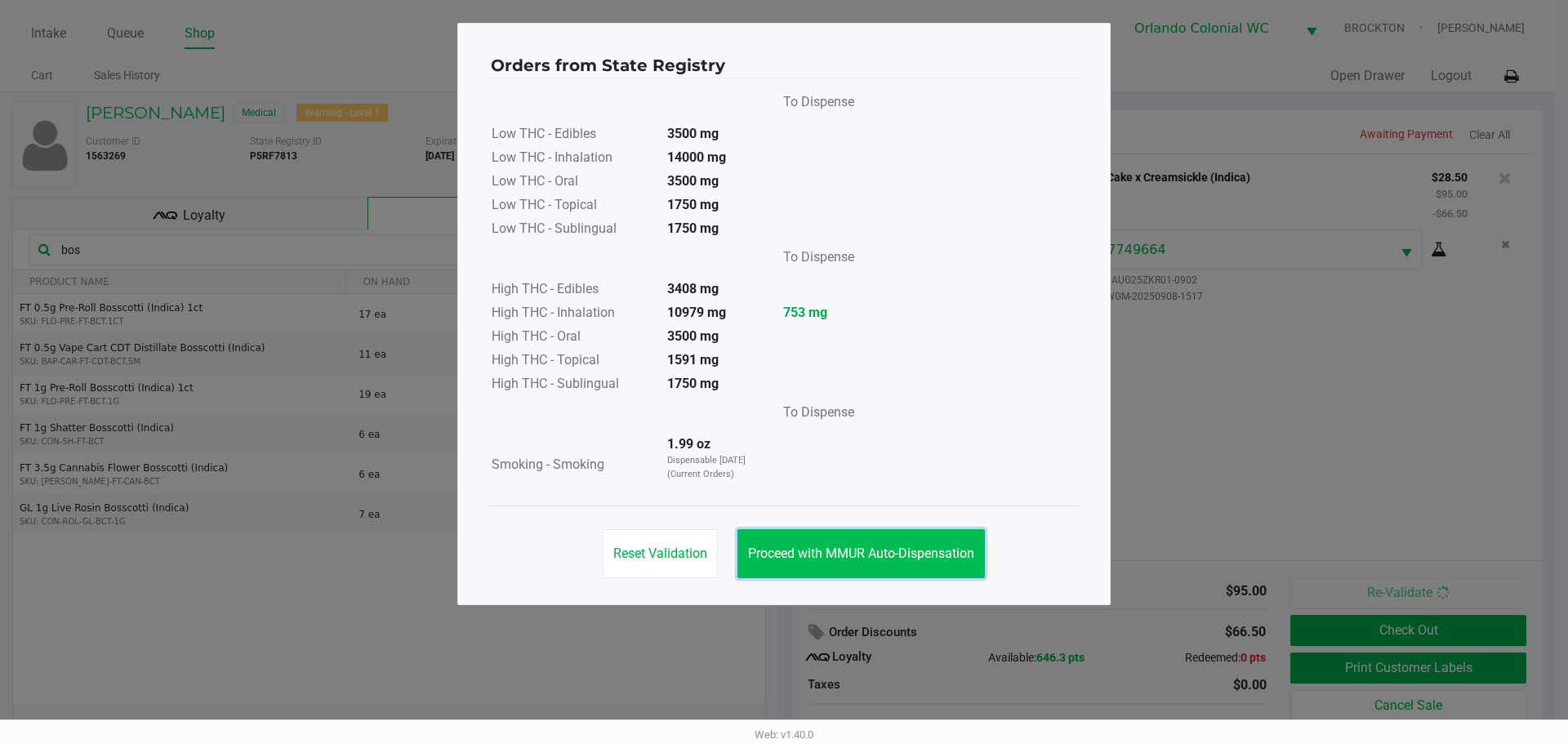
click at [856, 558] on span "Proceed with MMUR Auto-Dispensation" at bounding box center [860, 553] width 226 height 16
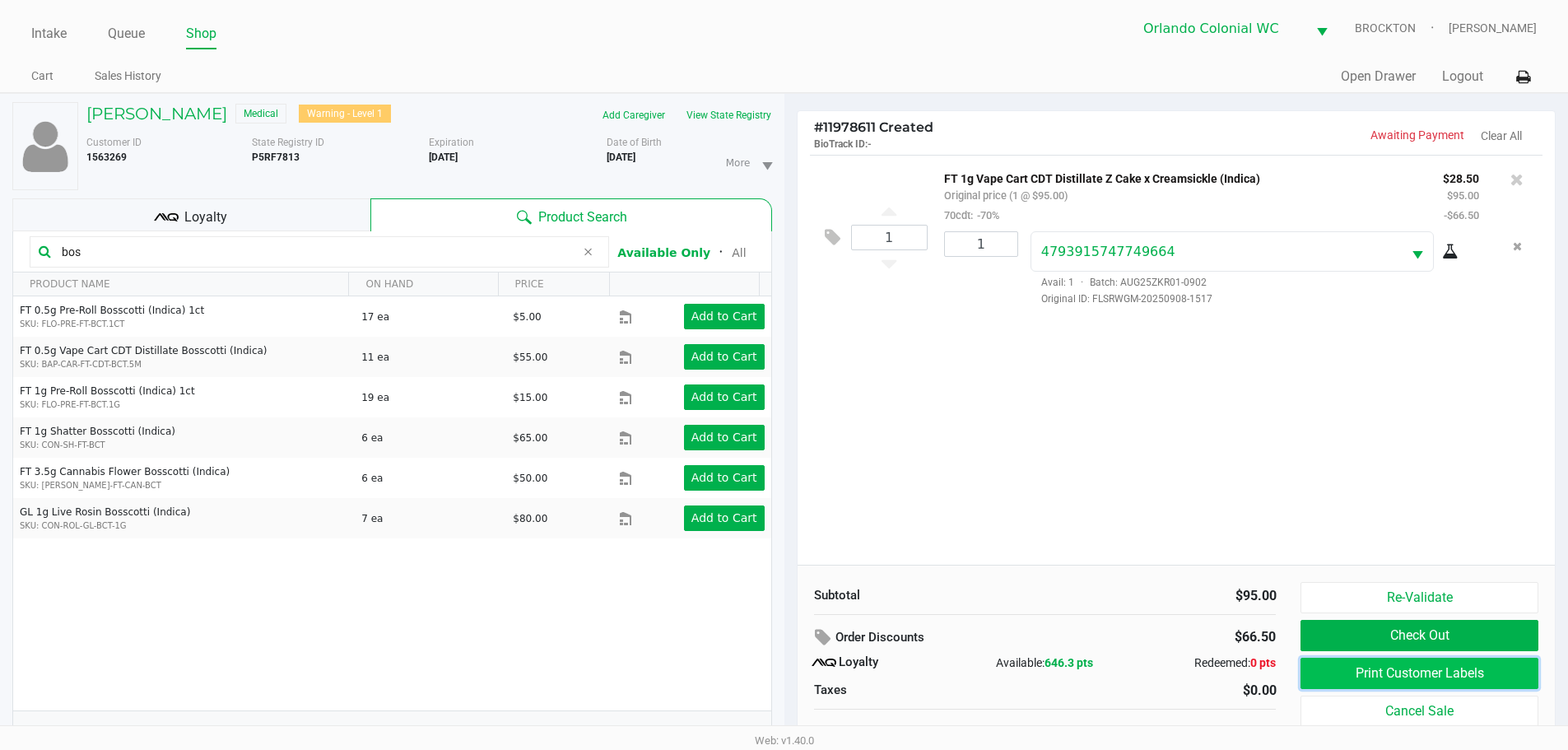
click at [1375, 681] on button "Print Customer Labels" at bounding box center [1418, 674] width 237 height 31
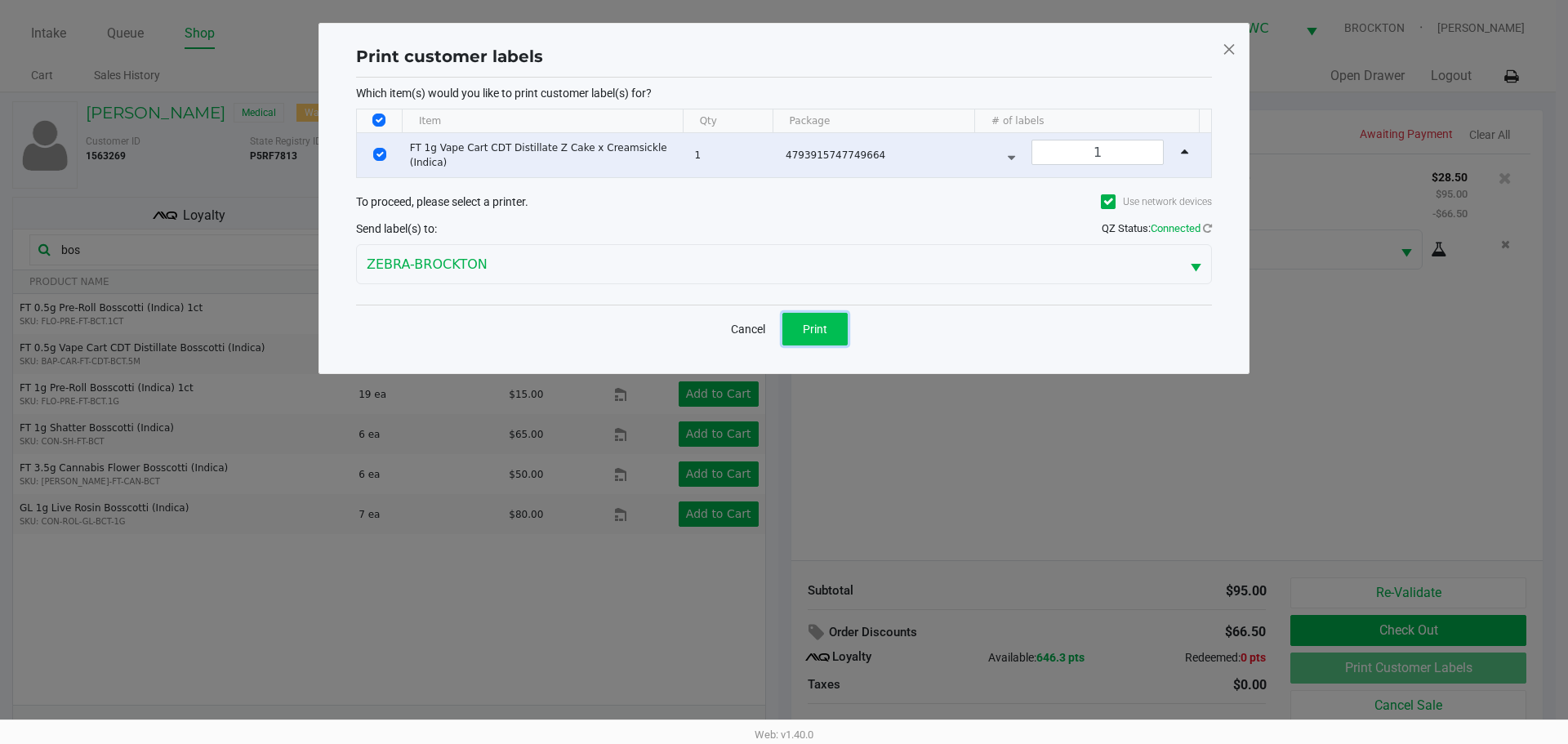
click at [811, 332] on span "Print" at bounding box center [815, 329] width 25 height 13
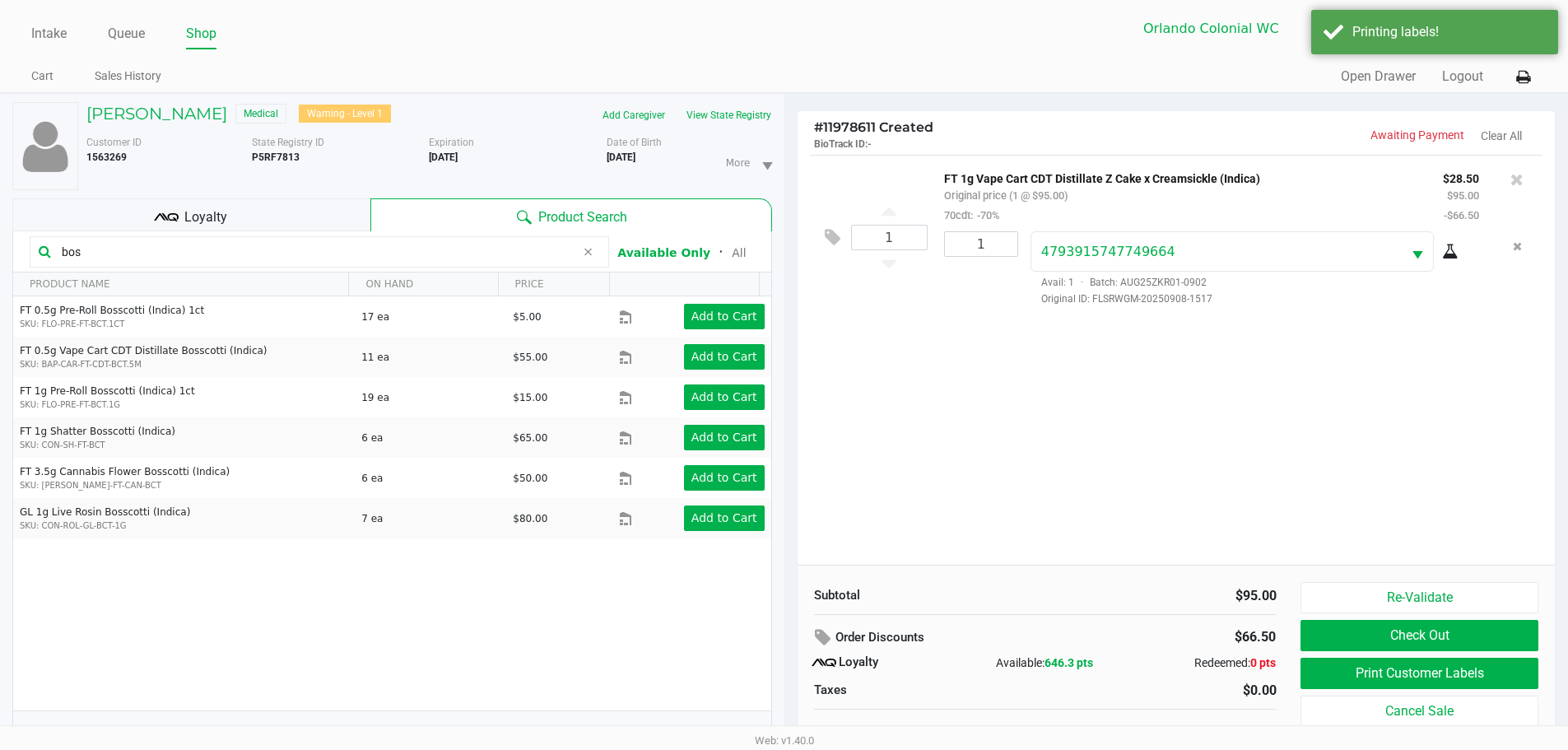
click at [245, 214] on div "Loyalty" at bounding box center [191, 215] width 358 height 33
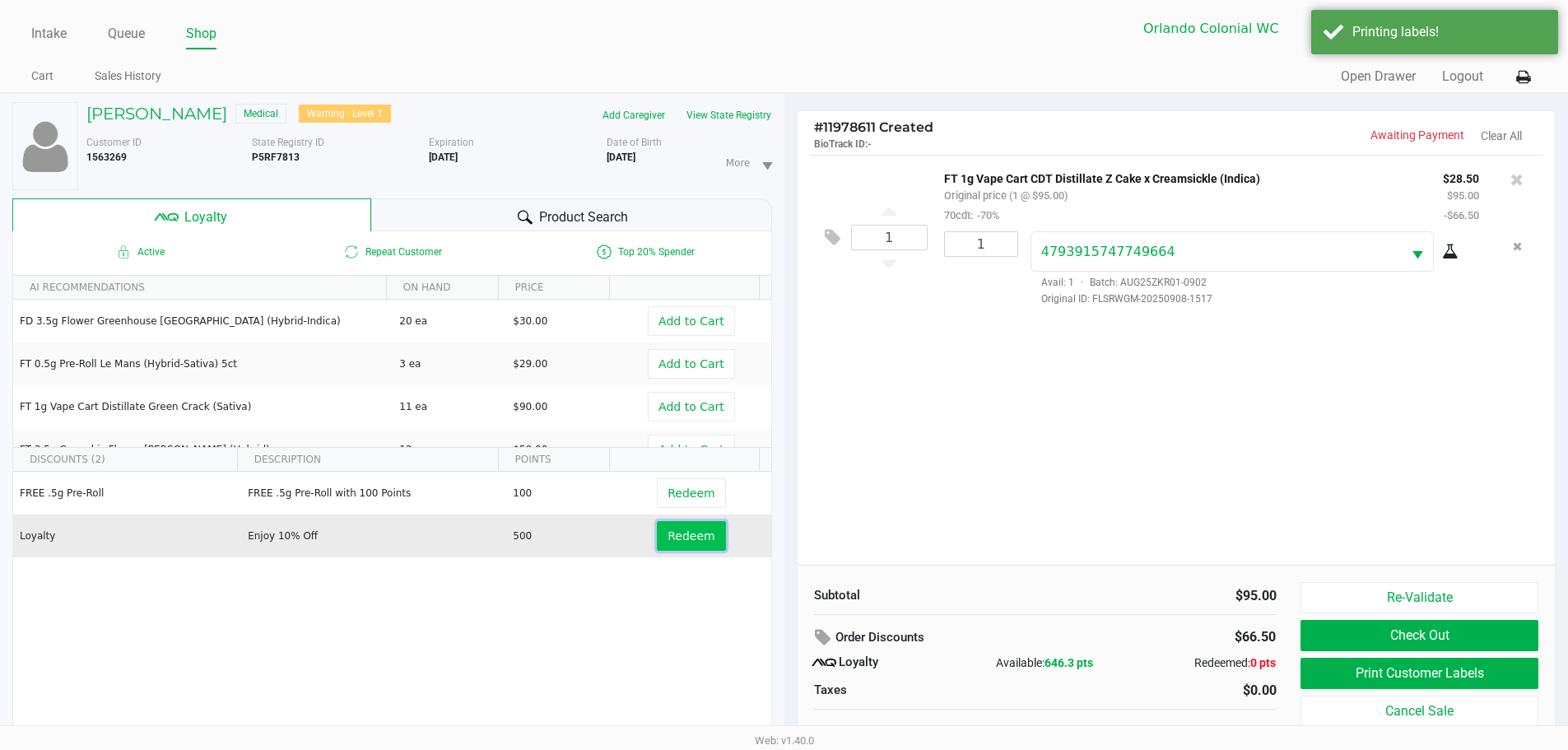
click at [683, 542] on span "Redeem" at bounding box center [690, 535] width 47 height 13
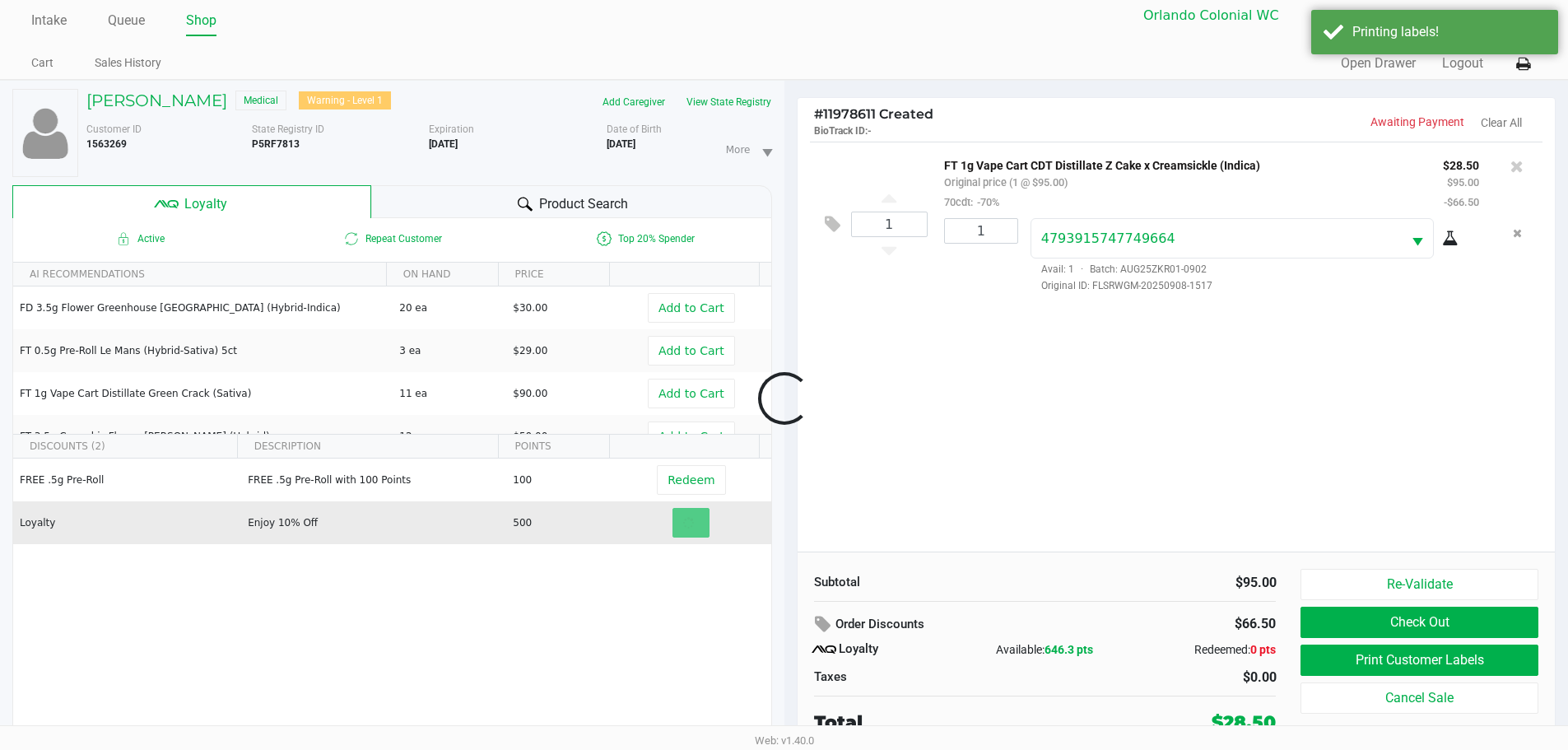
scroll to position [18, 0]
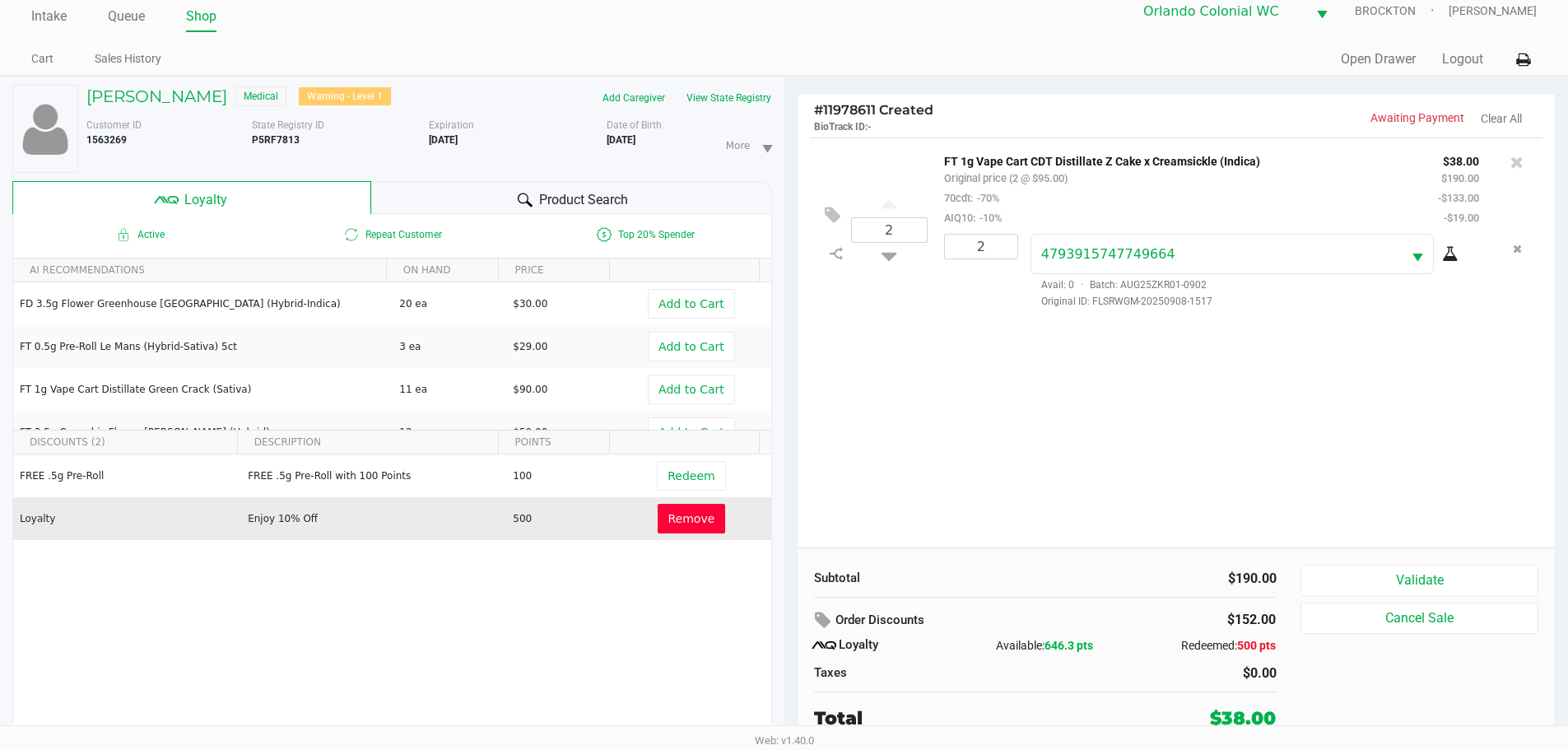
click at [1428, 582] on button "Validate" at bounding box center [1418, 580] width 237 height 31
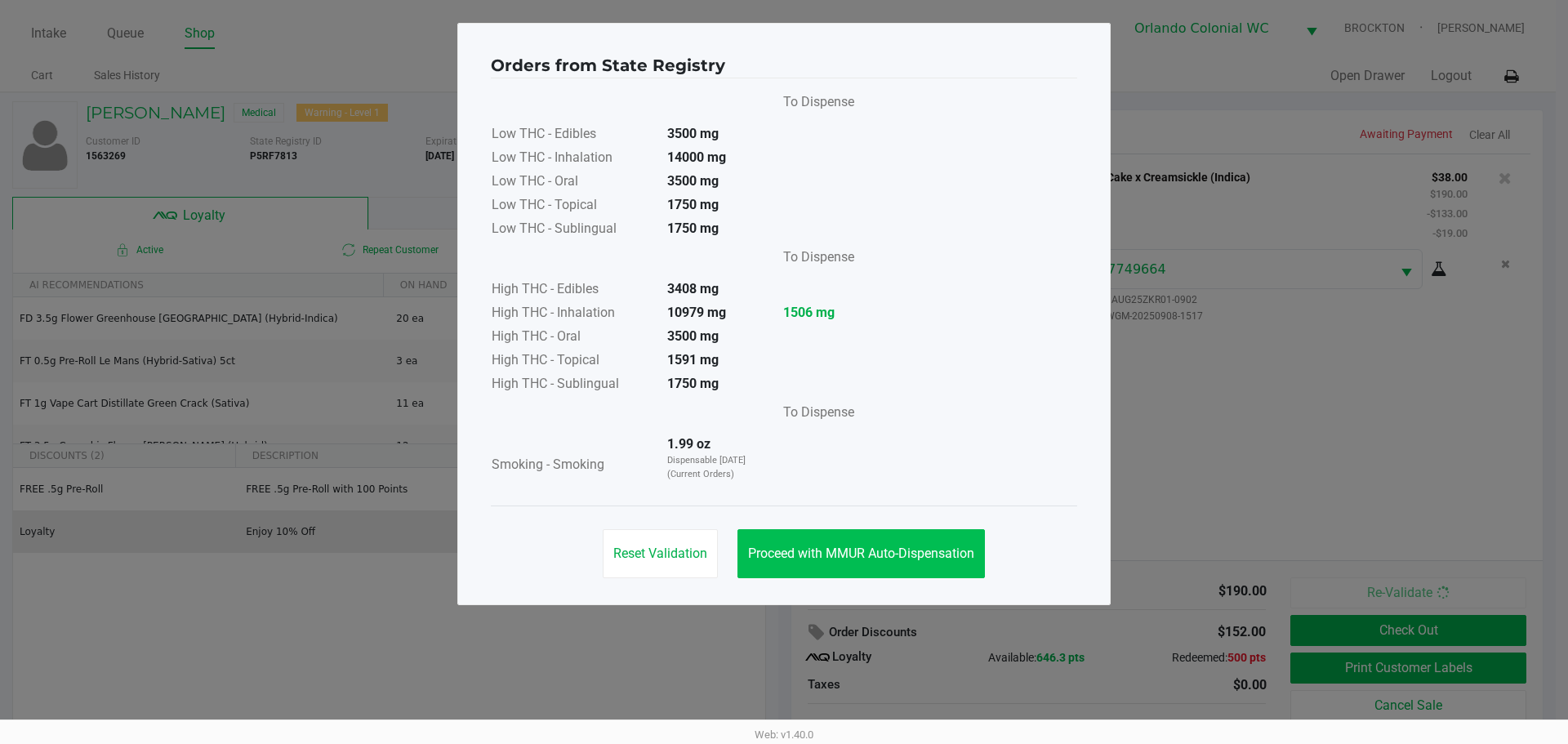
click at [891, 550] on span "Proceed with MMUR Auto-Dispensation" at bounding box center [860, 553] width 226 height 16
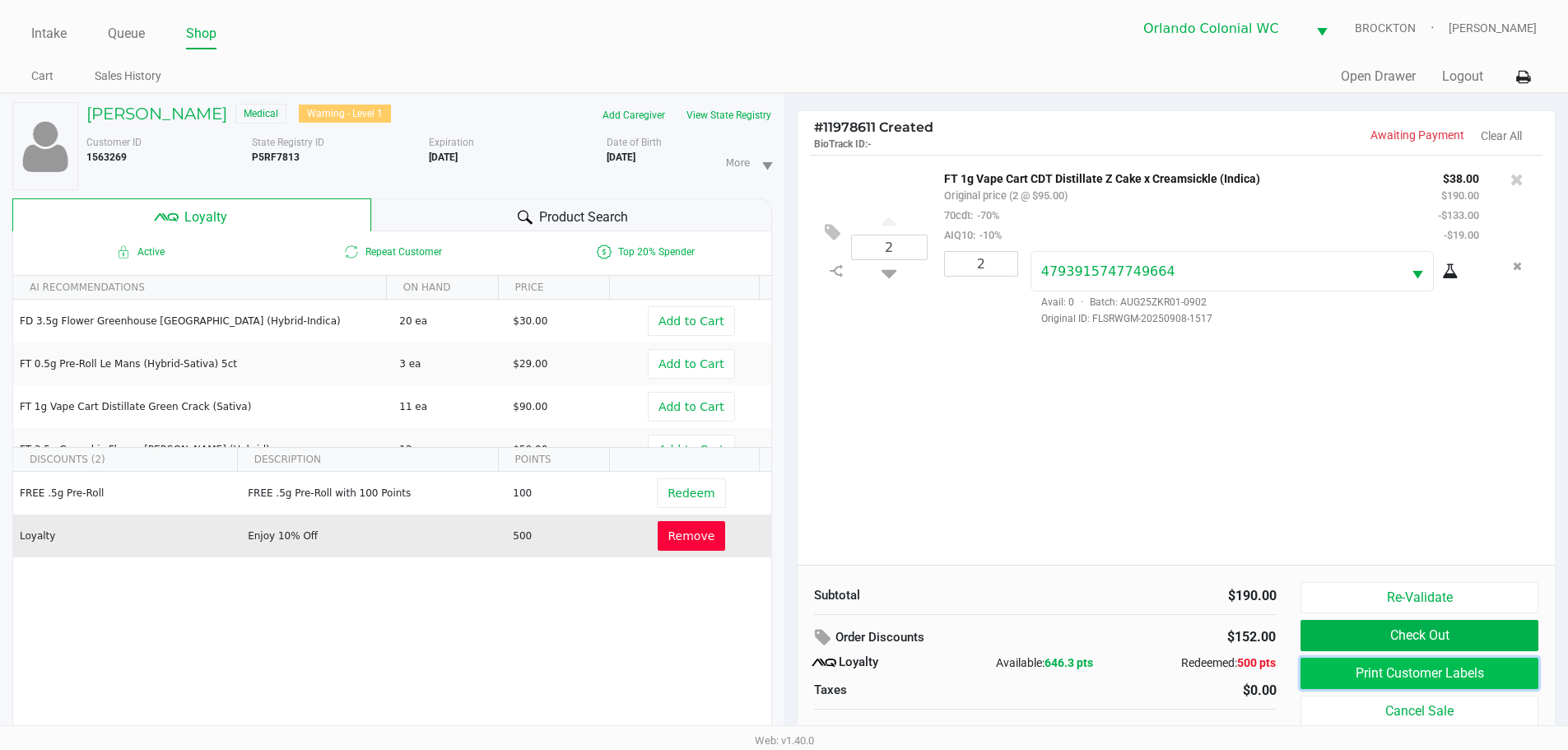
click at [1409, 674] on button "Print Customer Labels" at bounding box center [1418, 674] width 237 height 31
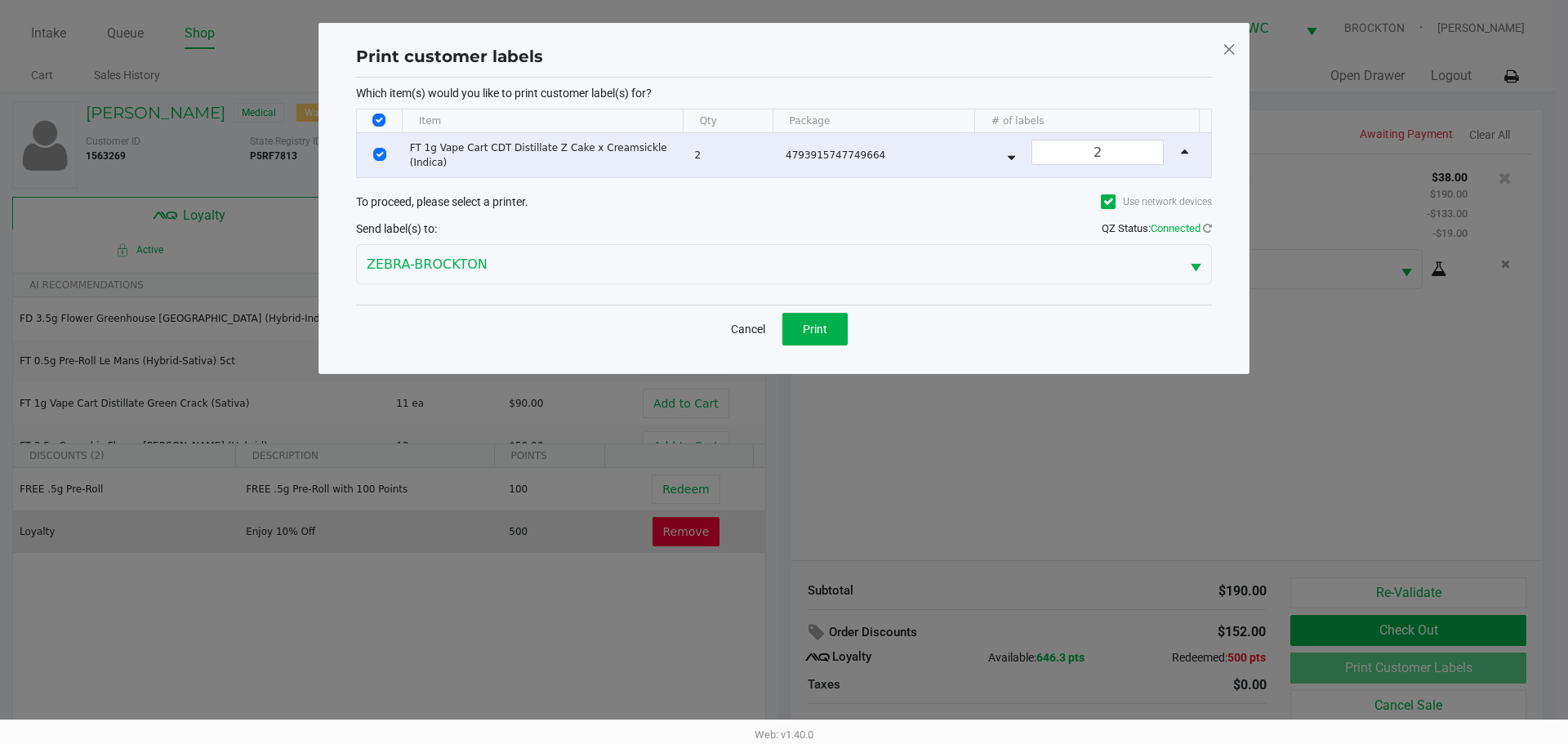
click at [826, 327] on span "Print" at bounding box center [815, 329] width 25 height 13
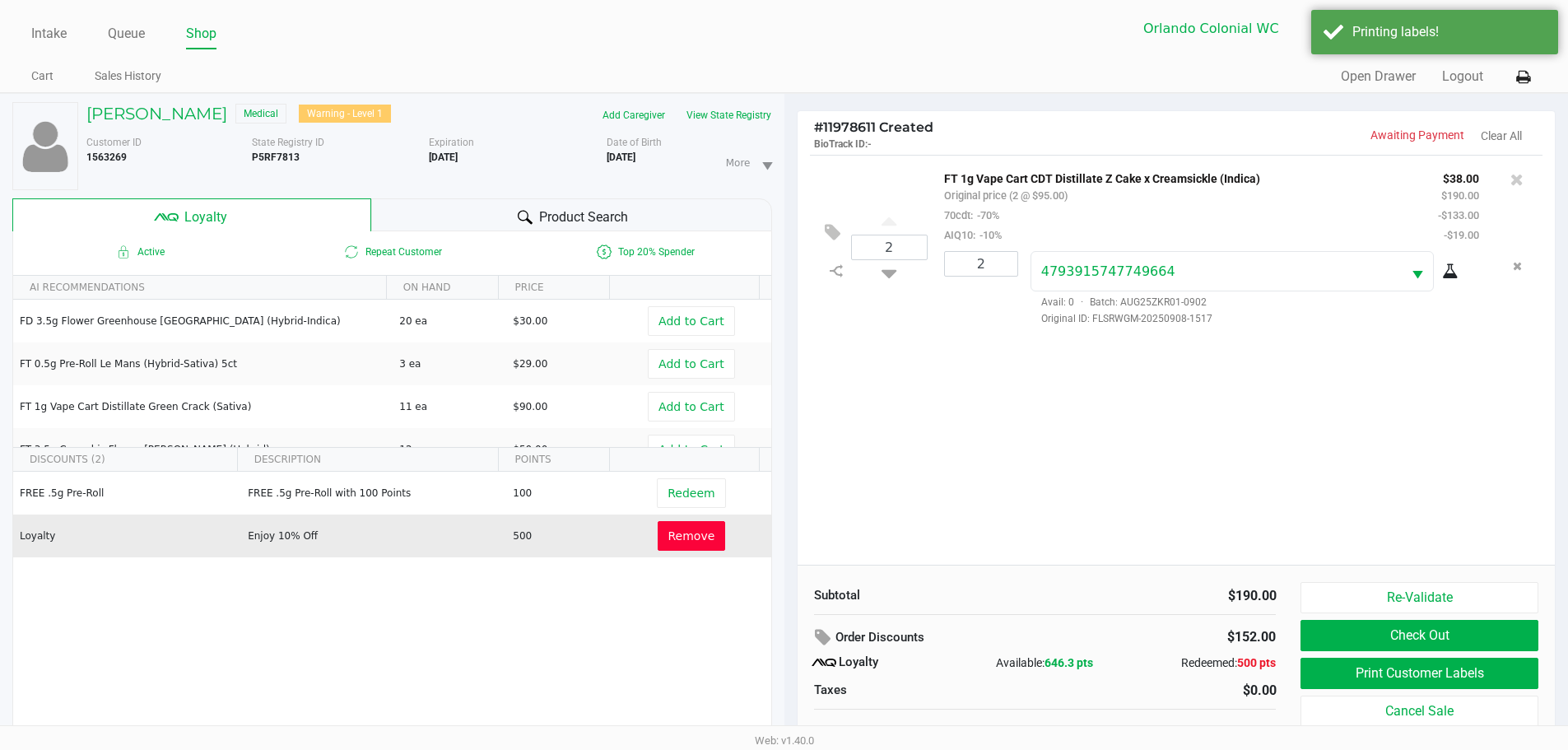
click at [1445, 628] on button "Check Out" at bounding box center [1418, 636] width 237 height 31
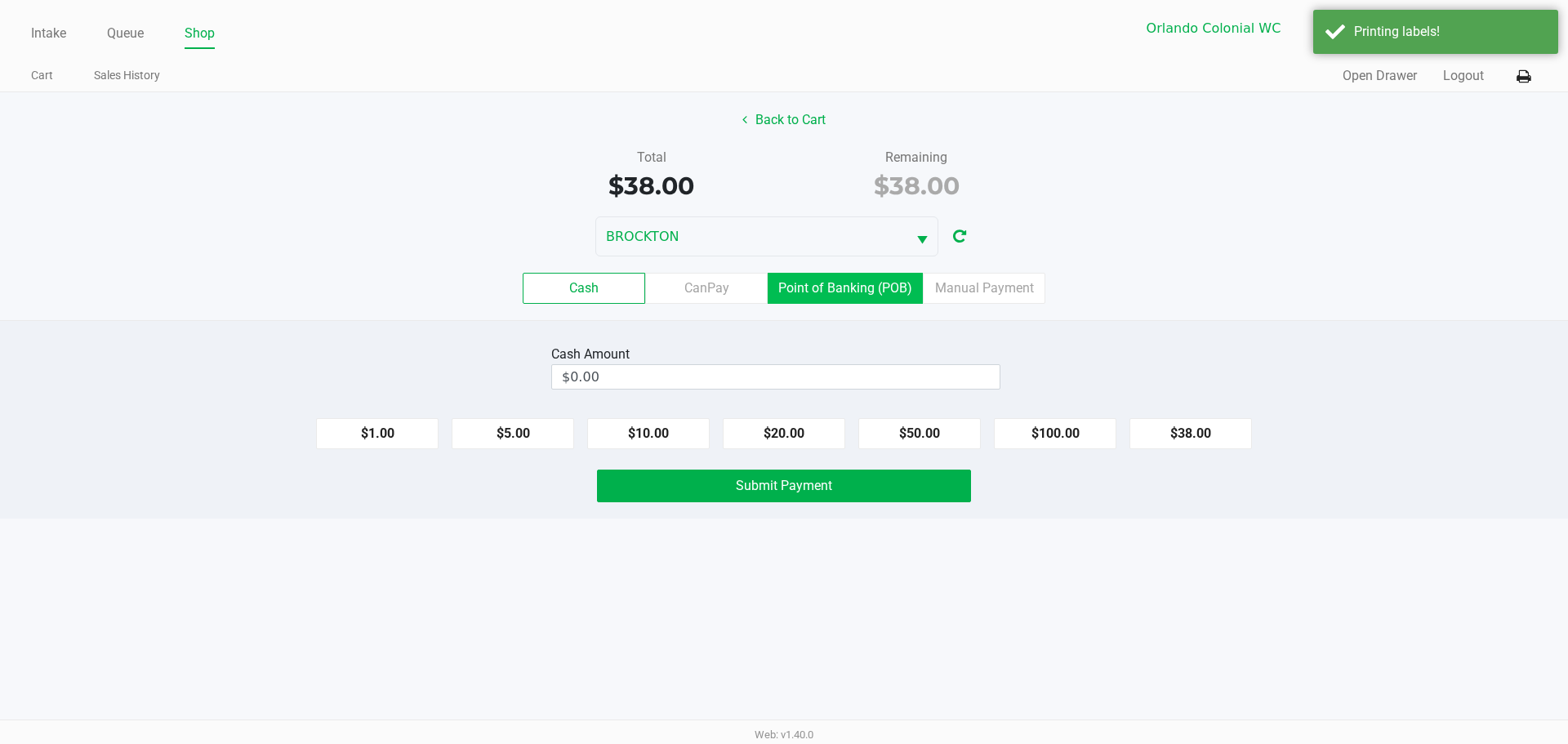
click at [827, 286] on label "Point of Banking (POB)" at bounding box center [846, 288] width 155 height 31
click at [0, 0] on 7 "Point of Banking (POB)" at bounding box center [0, 0] width 0 height 0
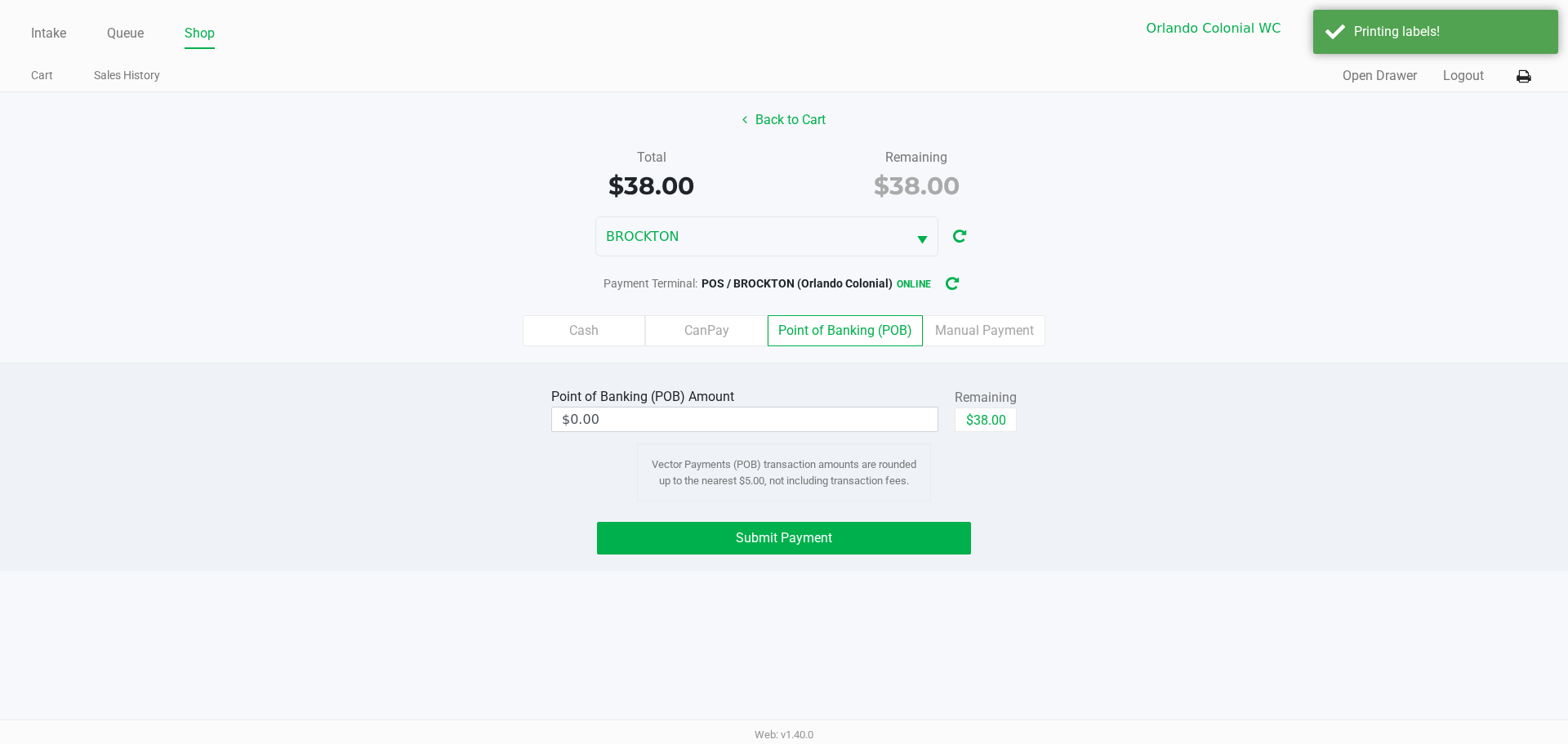
click at [986, 411] on button "$38.00" at bounding box center [986, 420] width 62 height 25
type input "$38.00"
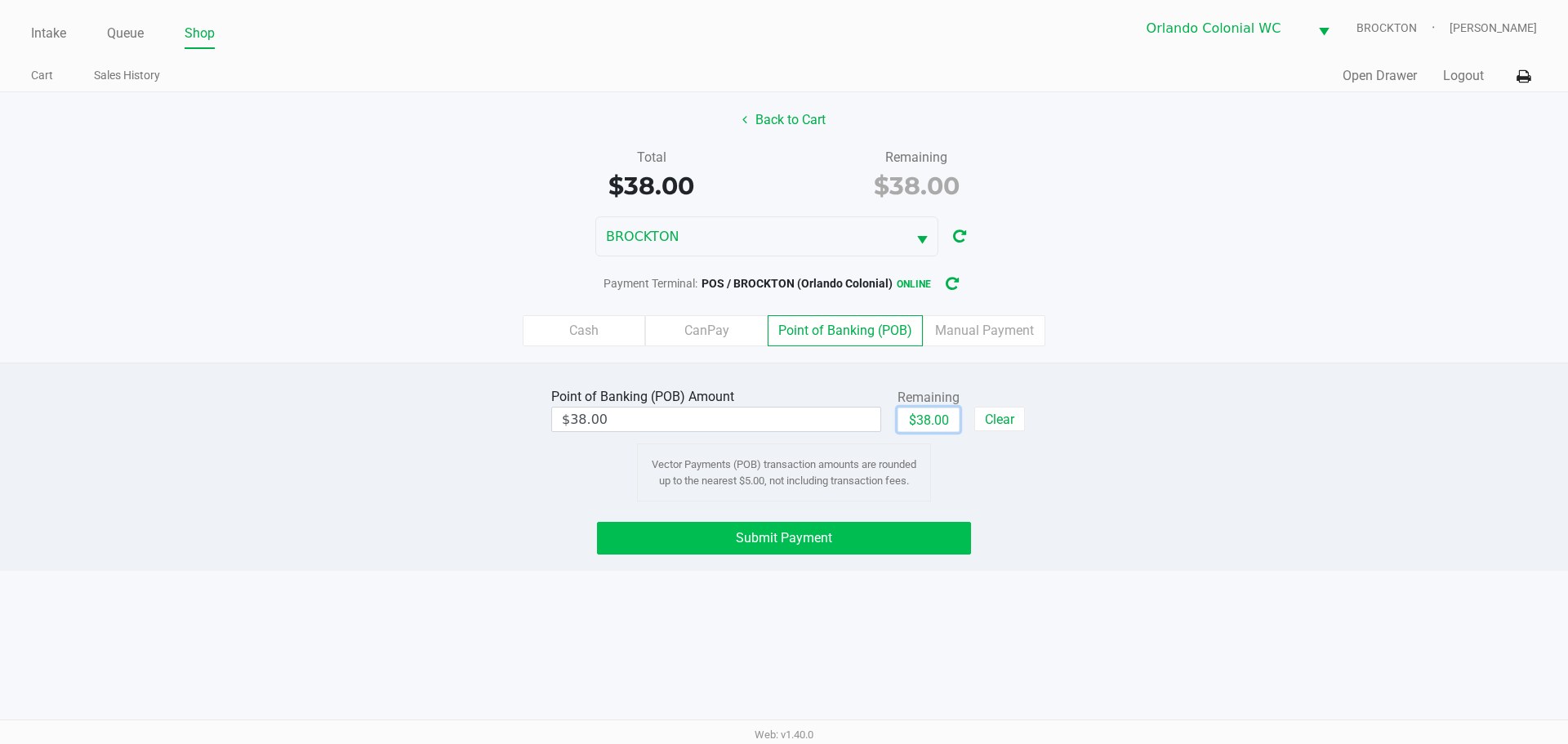
click at [869, 531] on button "Submit Payment" at bounding box center [784, 538] width 374 height 33
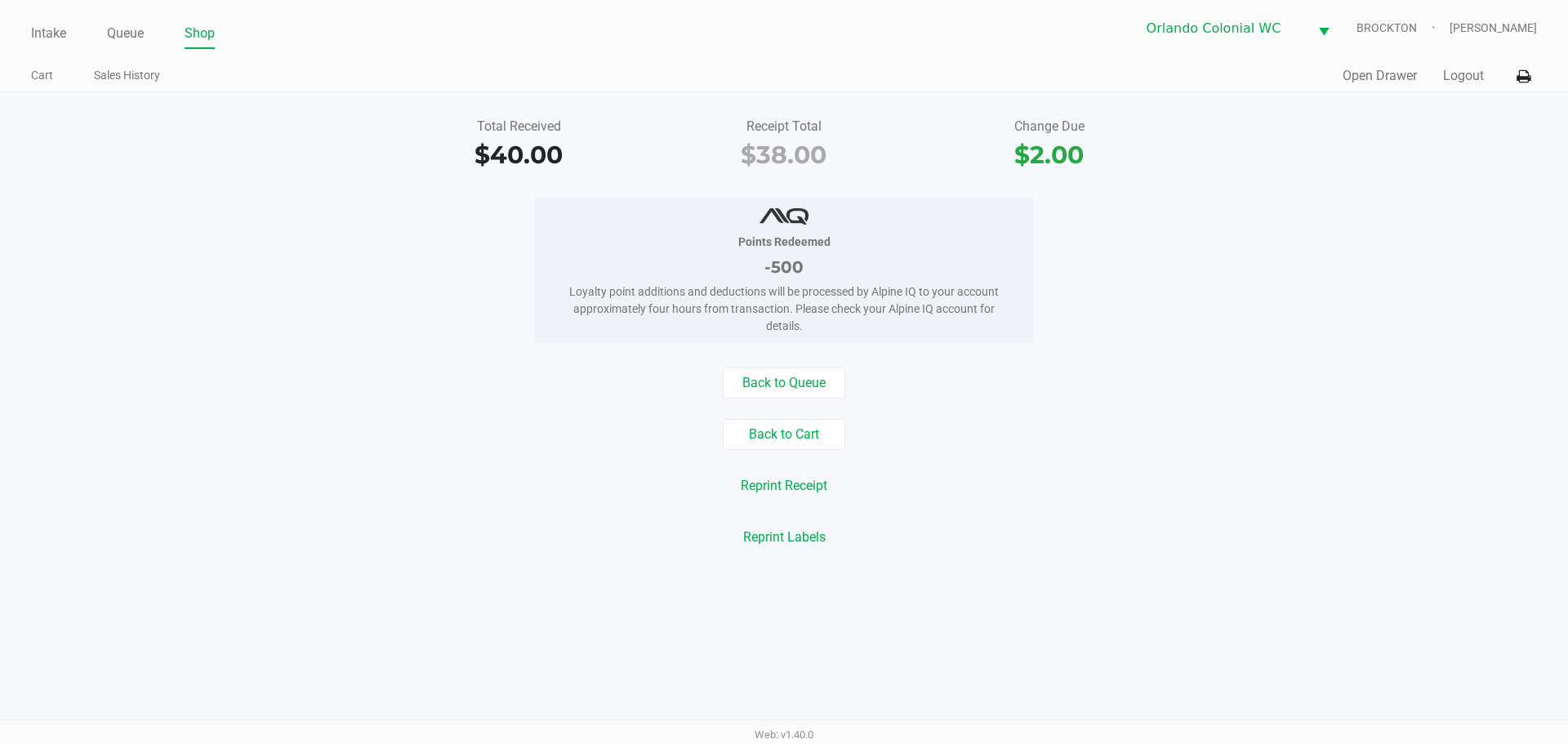
click at [123, 27] on link "Queue" at bounding box center [125, 33] width 37 height 23
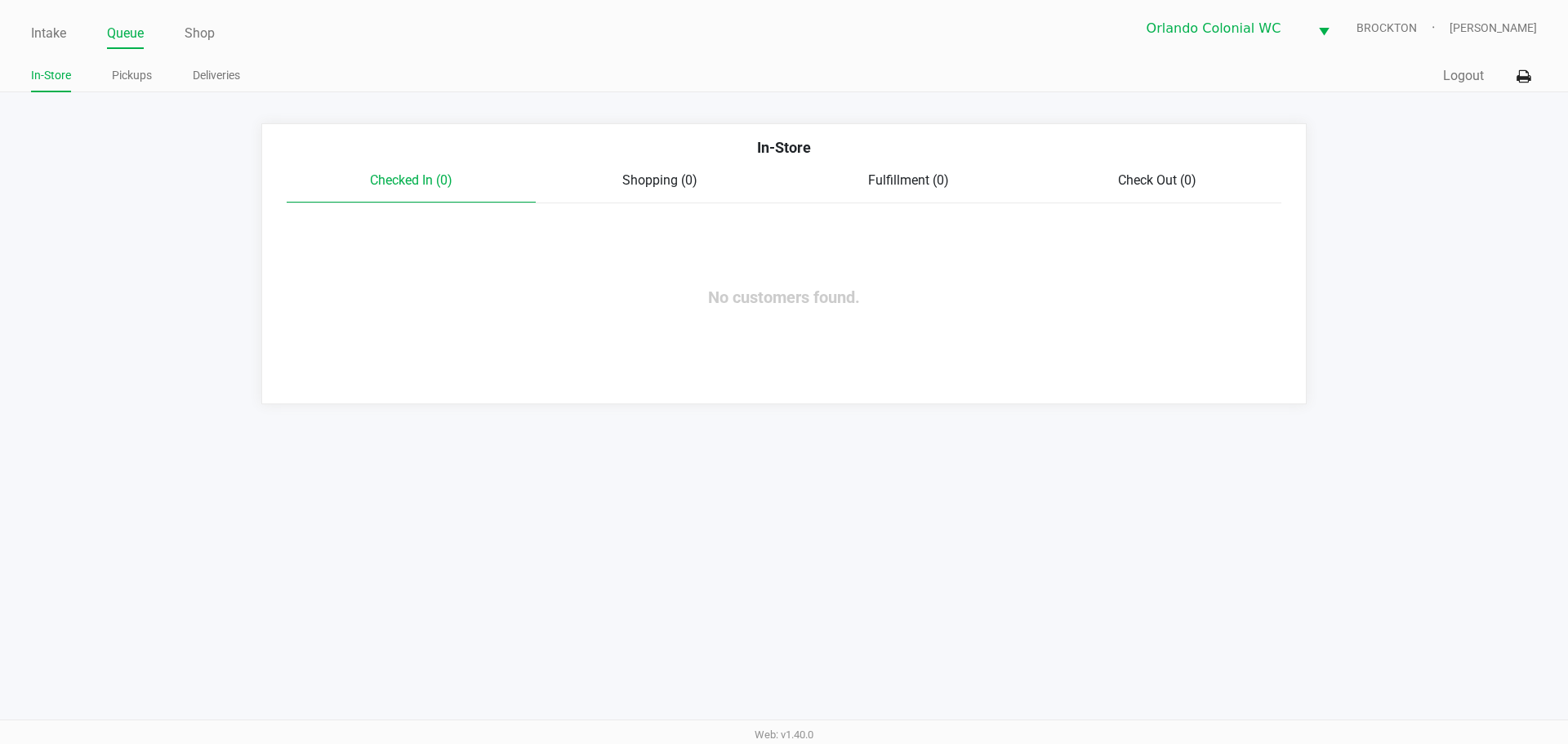
click at [123, 75] on link "Pickups" at bounding box center [132, 75] width 40 height 20
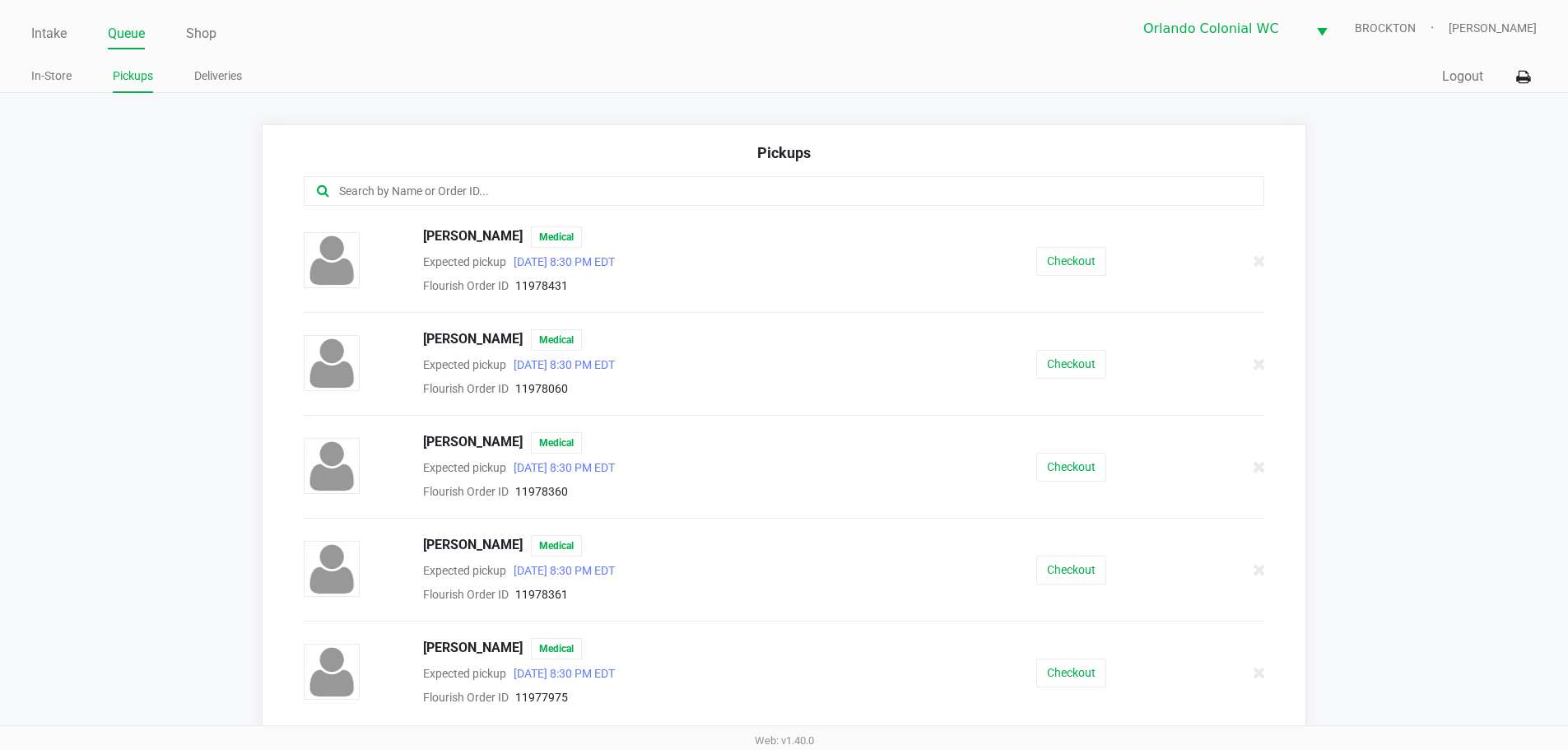
click at [404, 187] on input "text" at bounding box center [757, 191] width 841 height 19
click at [1058, 563] on button "Checkout" at bounding box center [1071, 569] width 70 height 29
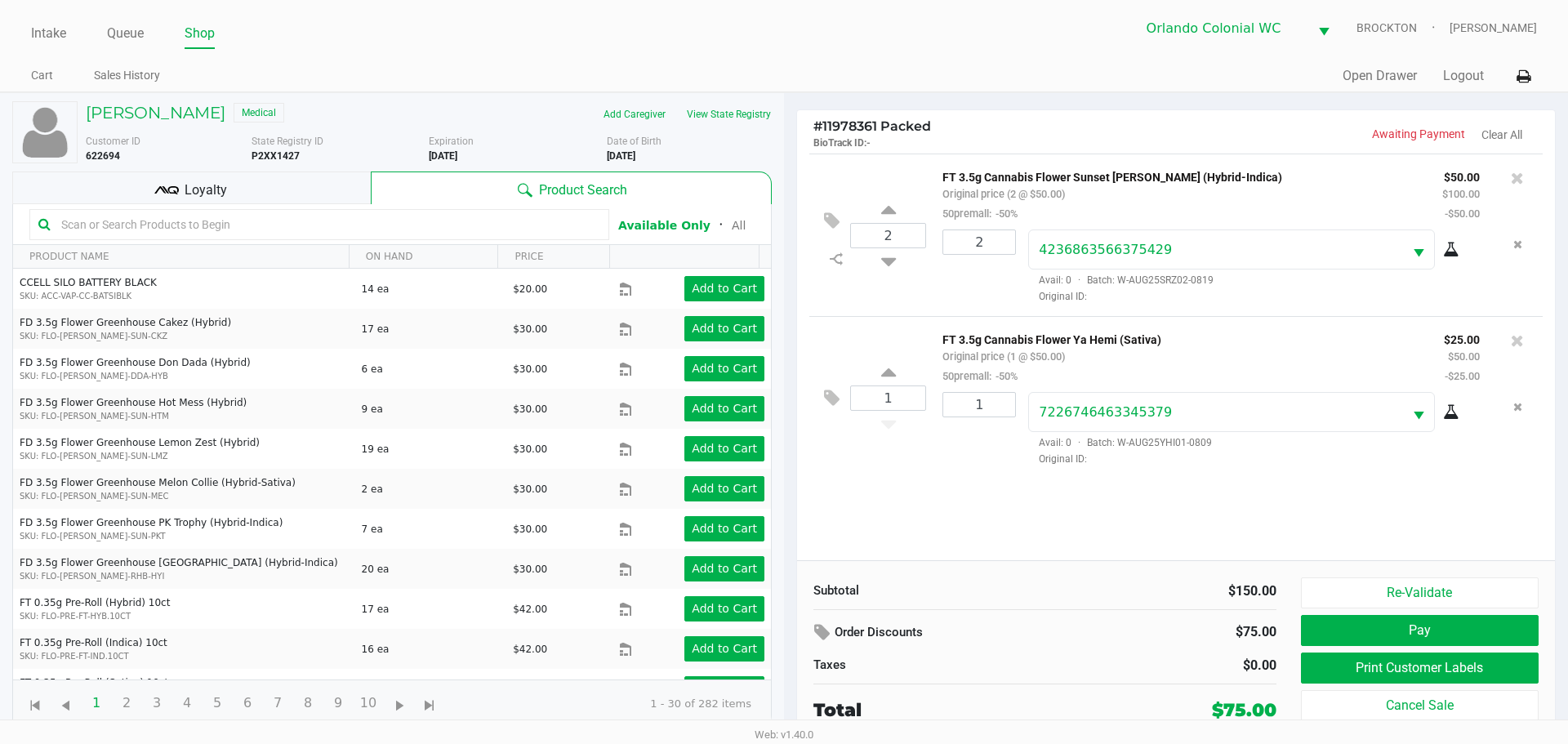
click at [245, 199] on div "Loyalty" at bounding box center [191, 188] width 358 height 33
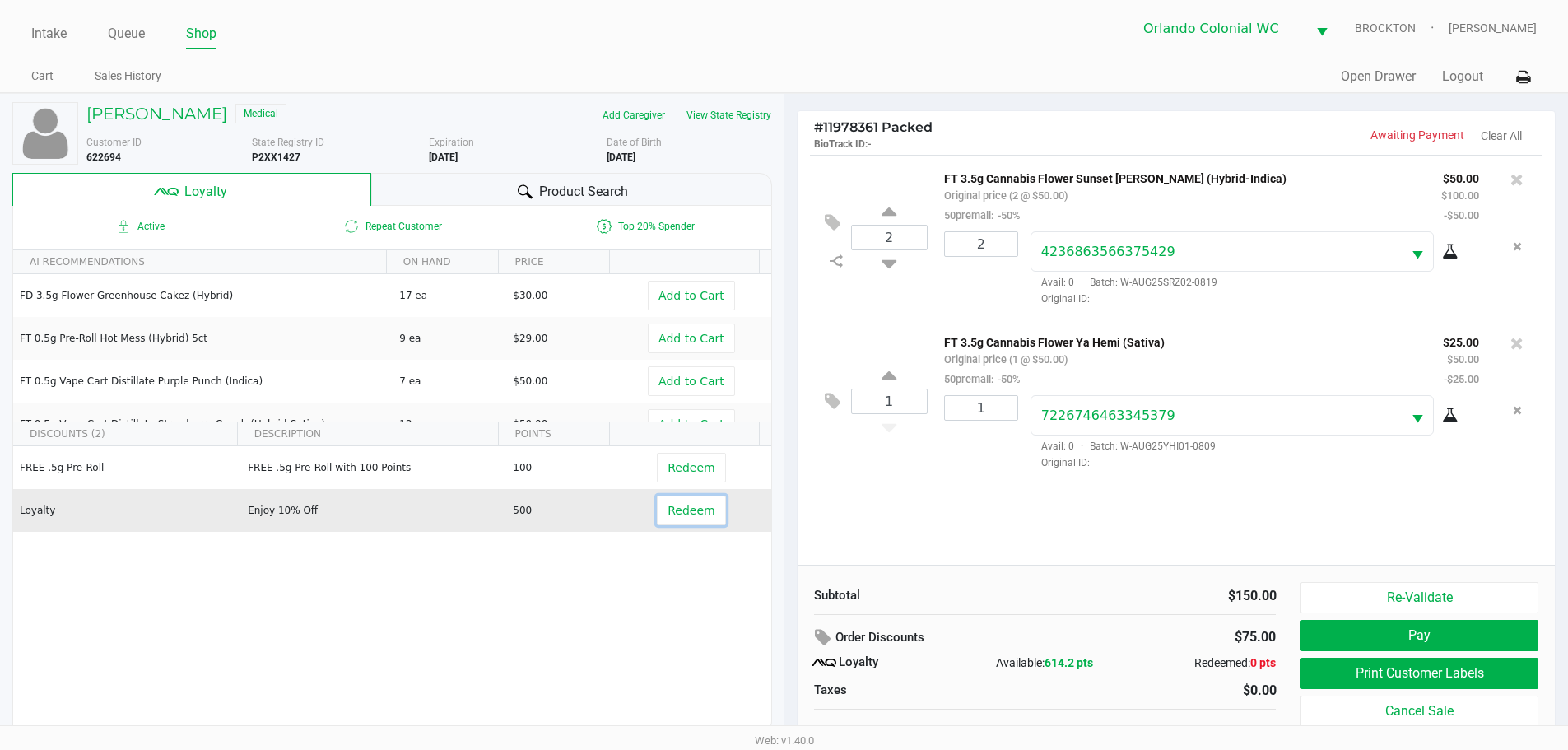
click at [684, 515] on span "Redeem" at bounding box center [690, 510] width 47 height 13
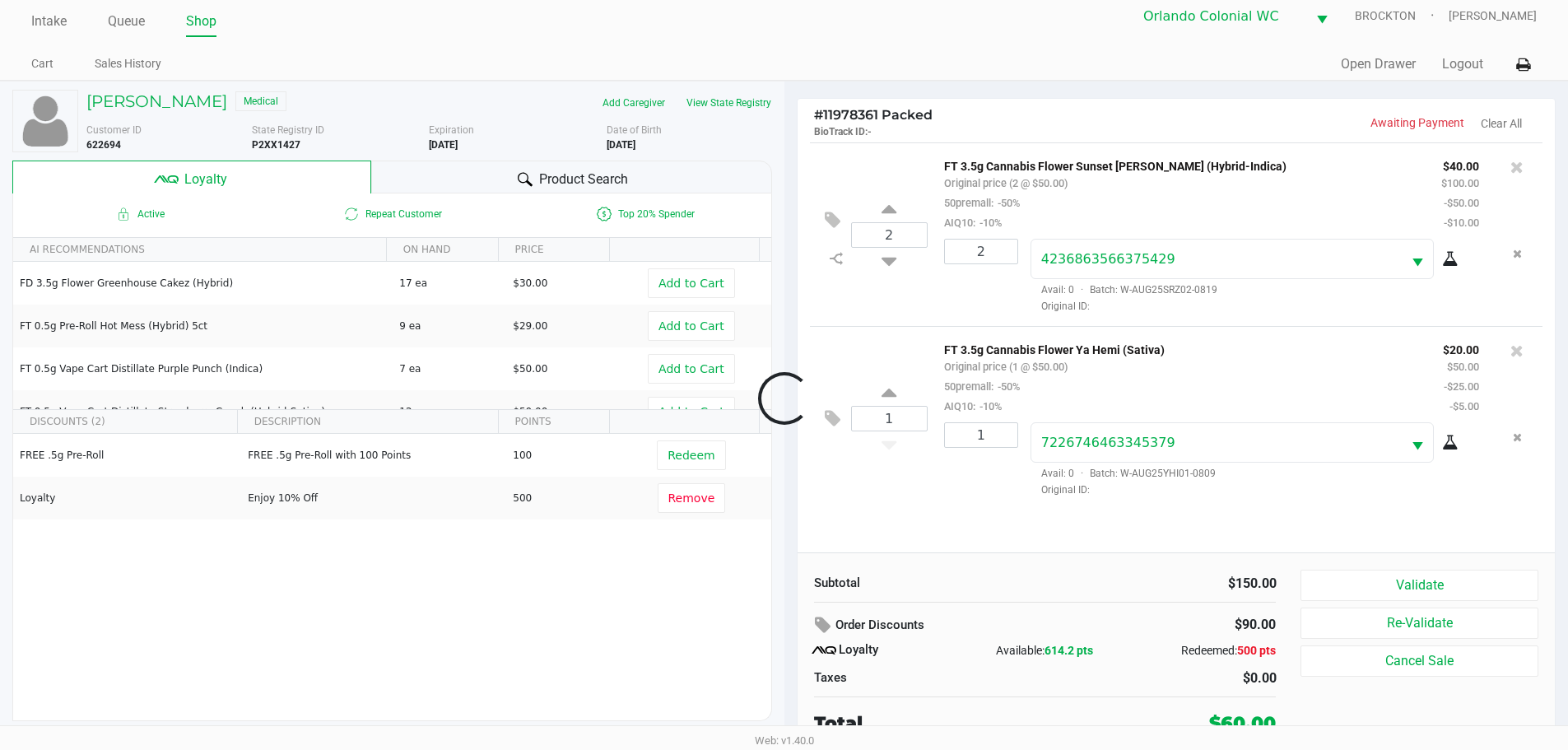
scroll to position [17, 0]
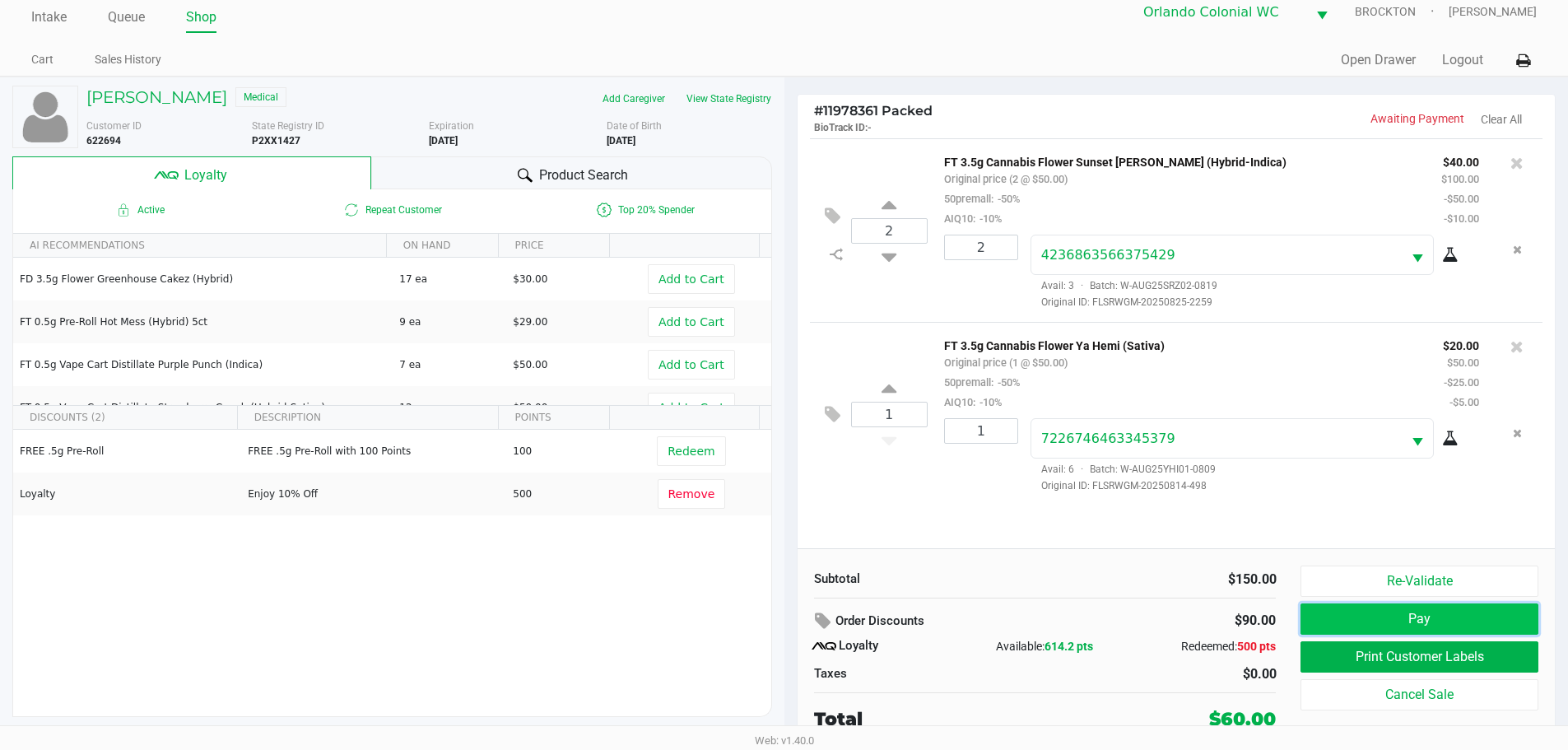
click at [1435, 616] on button "Pay" at bounding box center [1418, 619] width 237 height 31
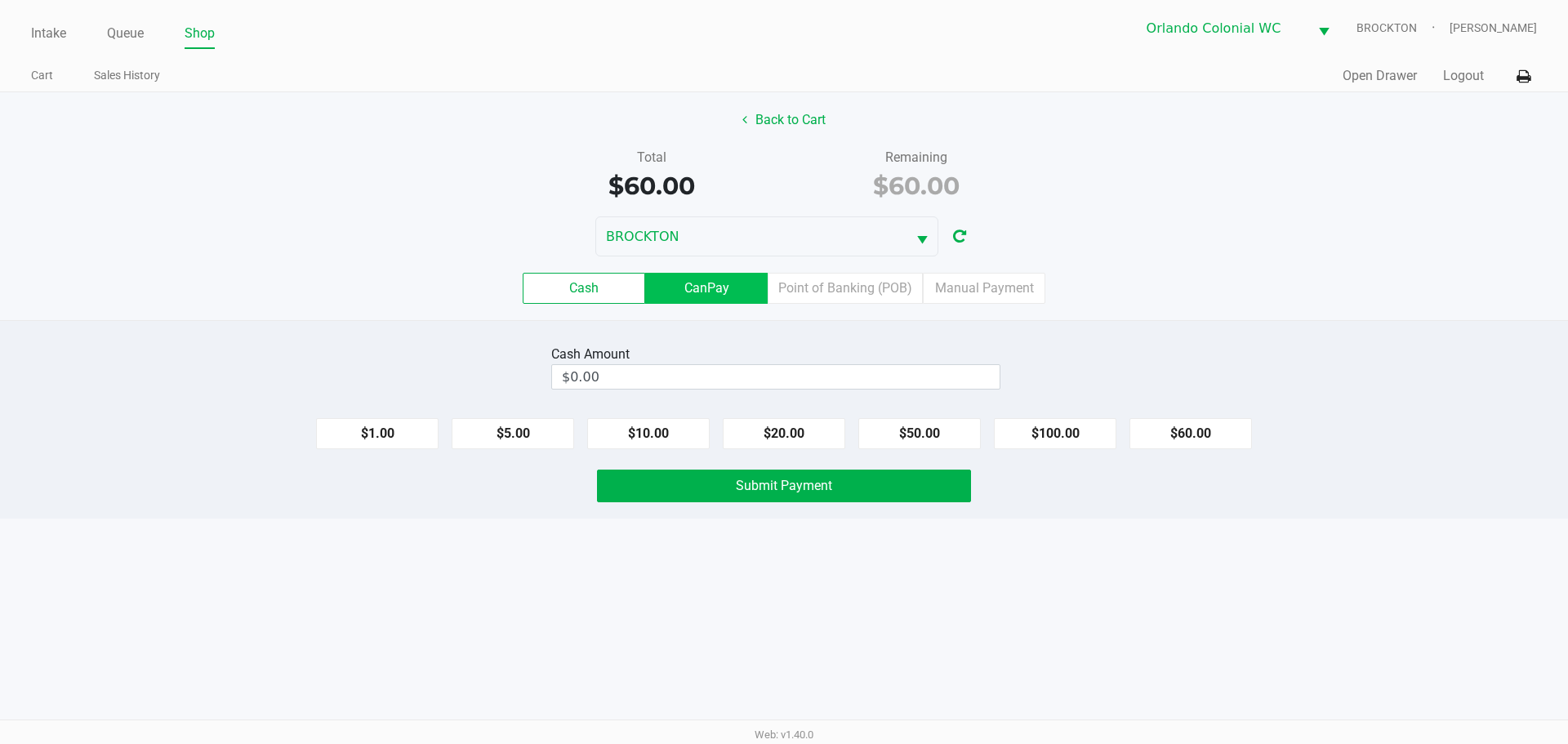
drag, startPoint x: 704, startPoint y: 285, endPoint x: 1073, endPoint y: 440, distance: 400.2
click at [705, 285] on label "CanPay" at bounding box center [707, 288] width 123 height 31
click at [0, 0] on 2 "CanPay" at bounding box center [0, 0] width 0 height 0
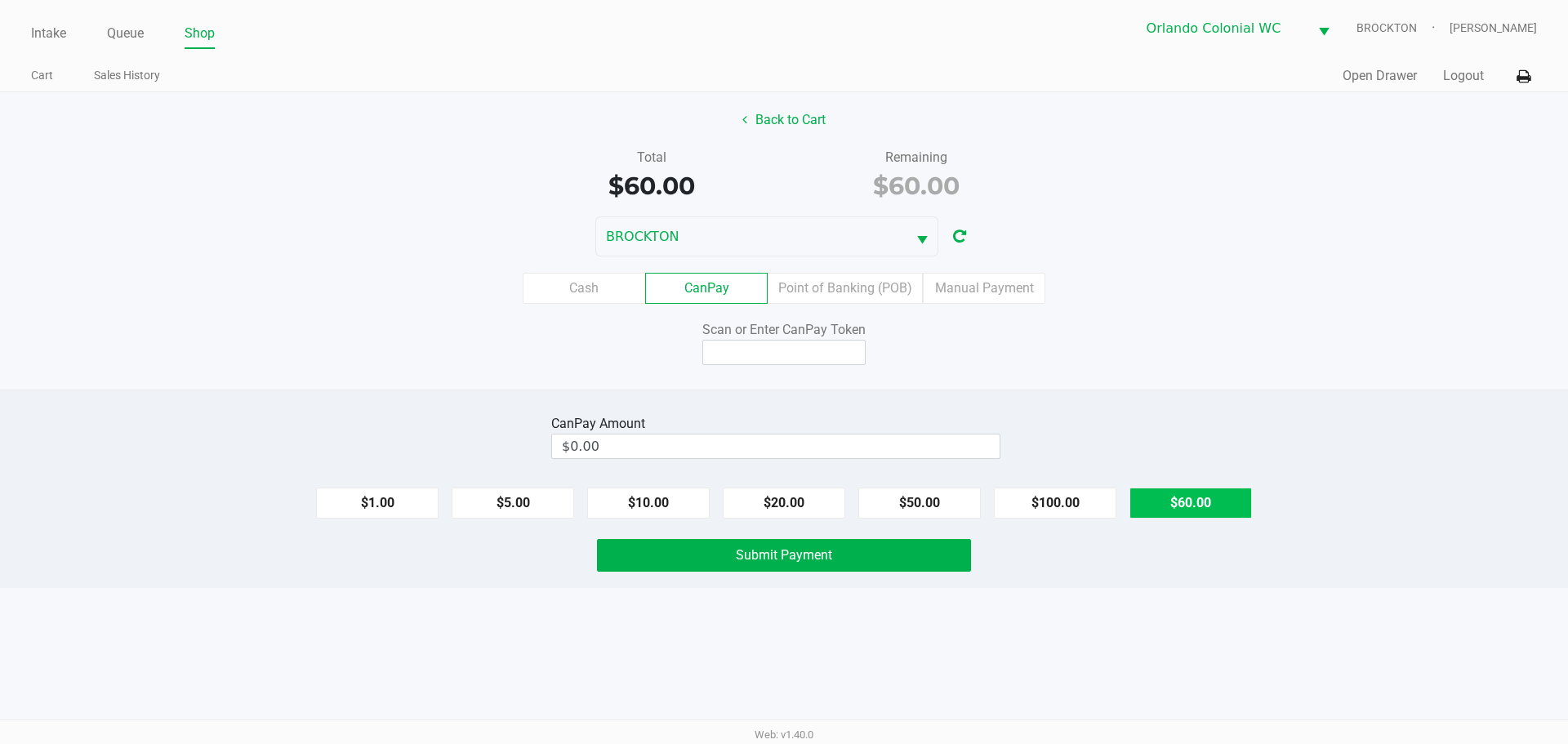
click at [1188, 510] on button "$60.00" at bounding box center [1190, 503] width 123 height 31
type input "$60.00"
click at [786, 350] on input at bounding box center [784, 353] width 164 height 26
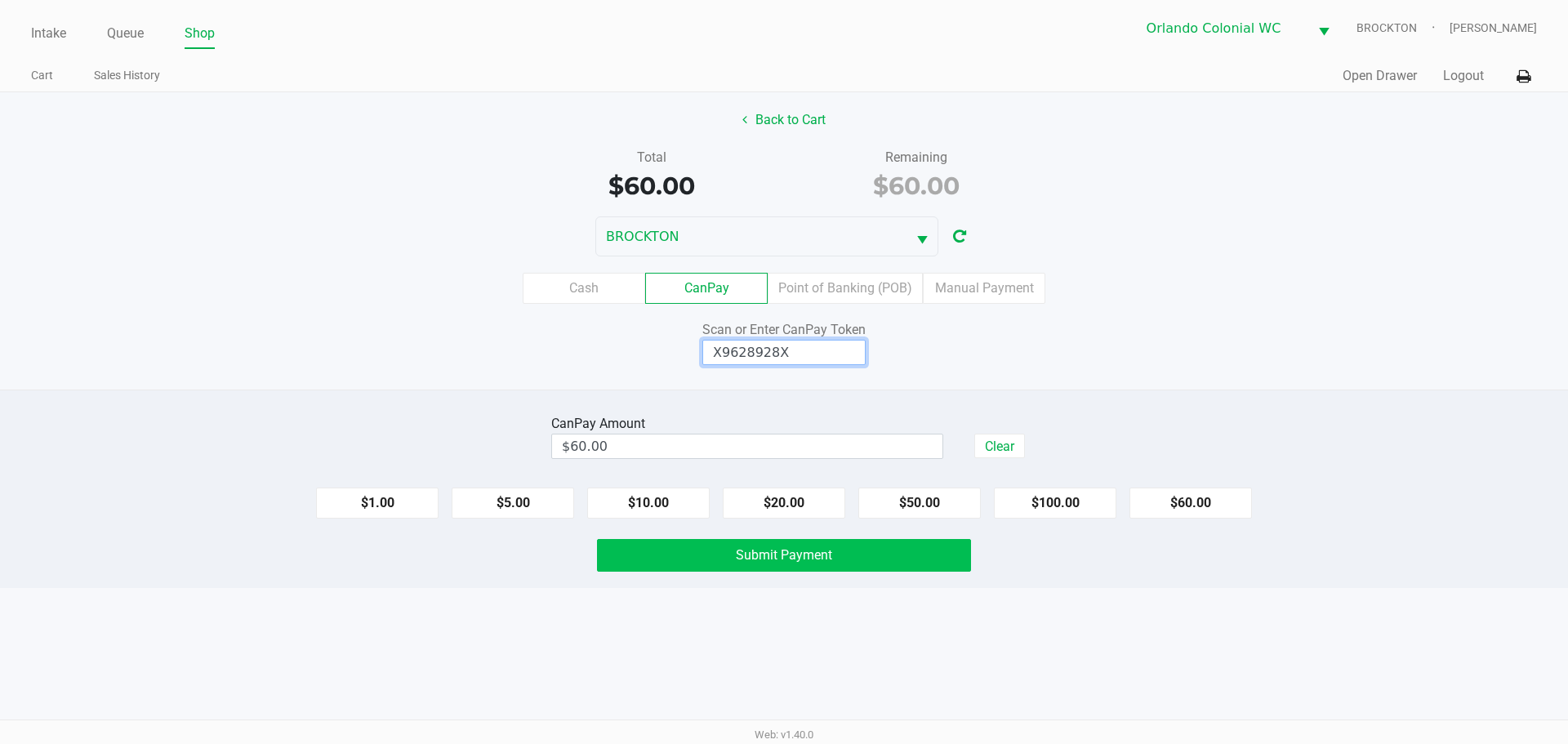
type input "X9628928X"
click at [830, 561] on span "Submit Payment" at bounding box center [784, 554] width 96 height 16
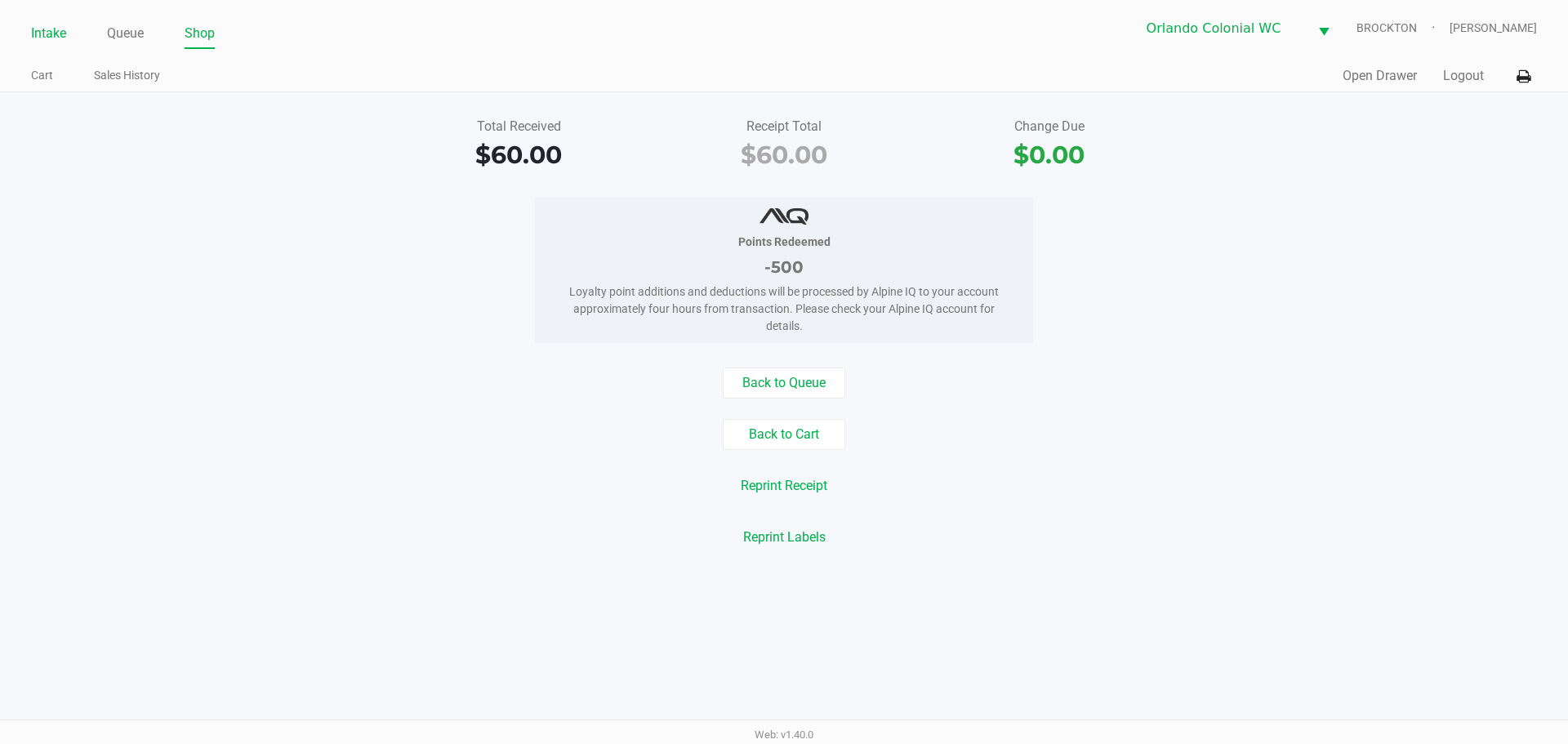
click at [42, 29] on link "Intake" at bounding box center [48, 33] width 35 height 23
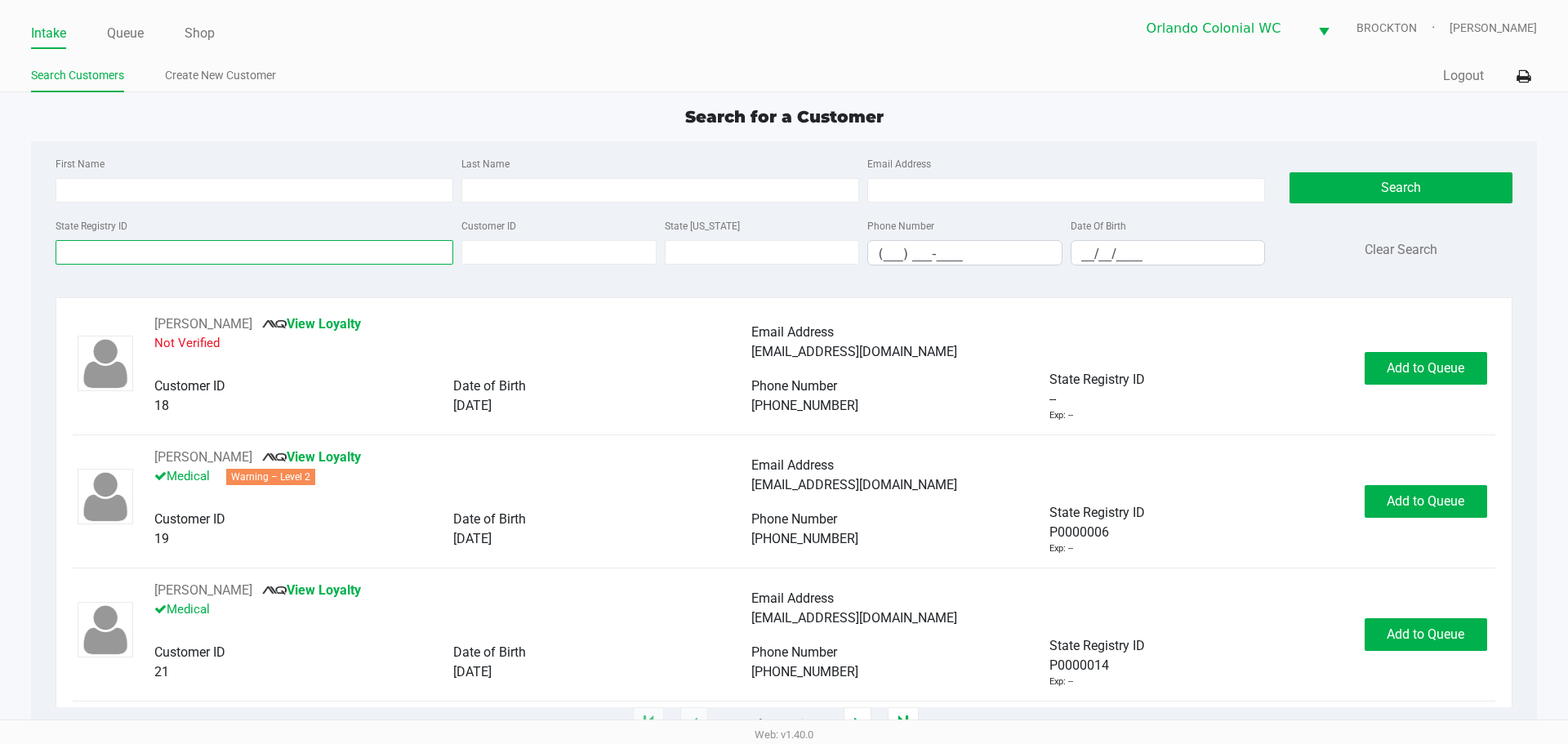
click at [274, 263] on input "State Registry ID" at bounding box center [254, 252] width 398 height 25
click at [272, 249] on input "State Registry ID" at bounding box center [254, 252] width 398 height 25
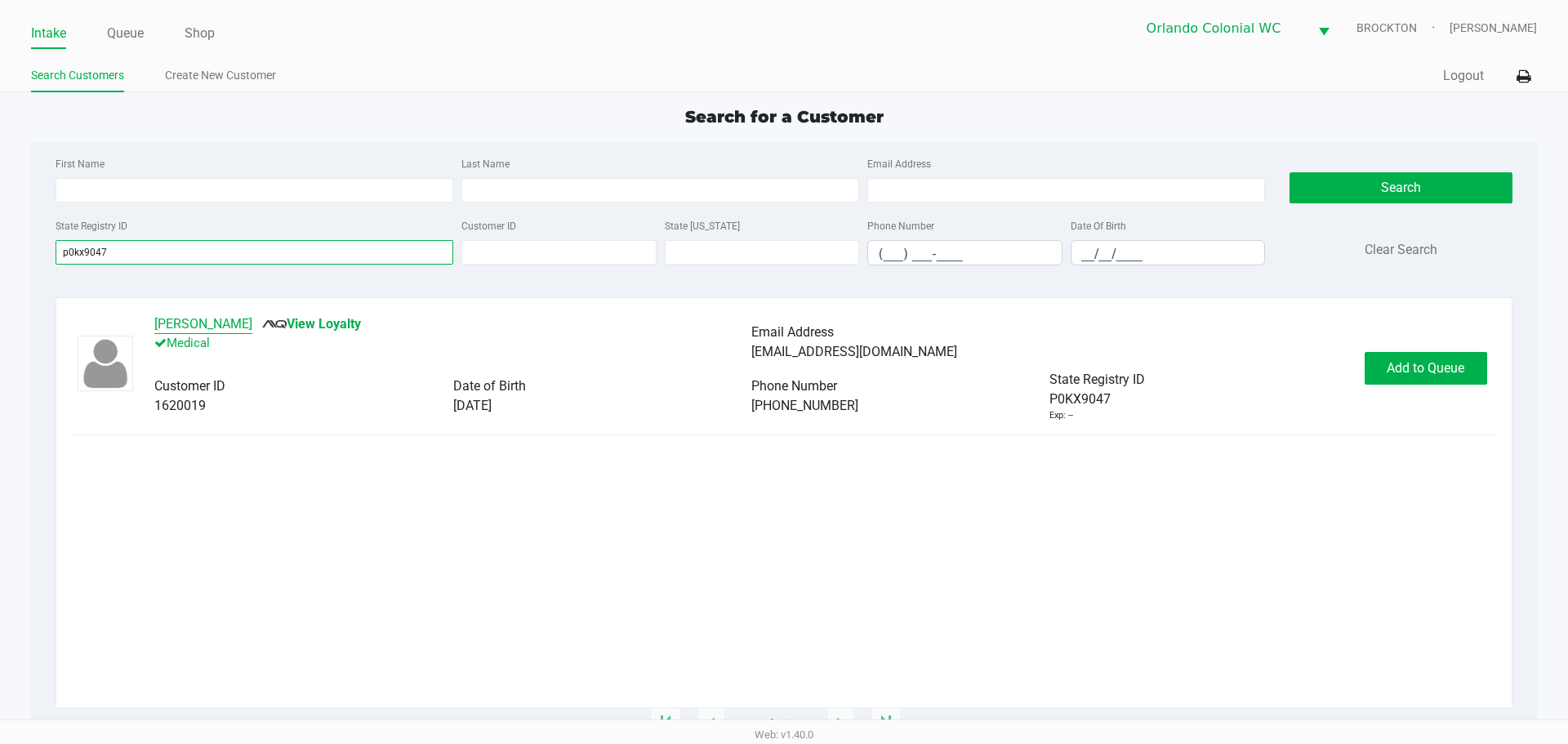
type input "p0kx9047"
click at [229, 327] on button "LISA ANDERSON" at bounding box center [203, 324] width 98 height 19
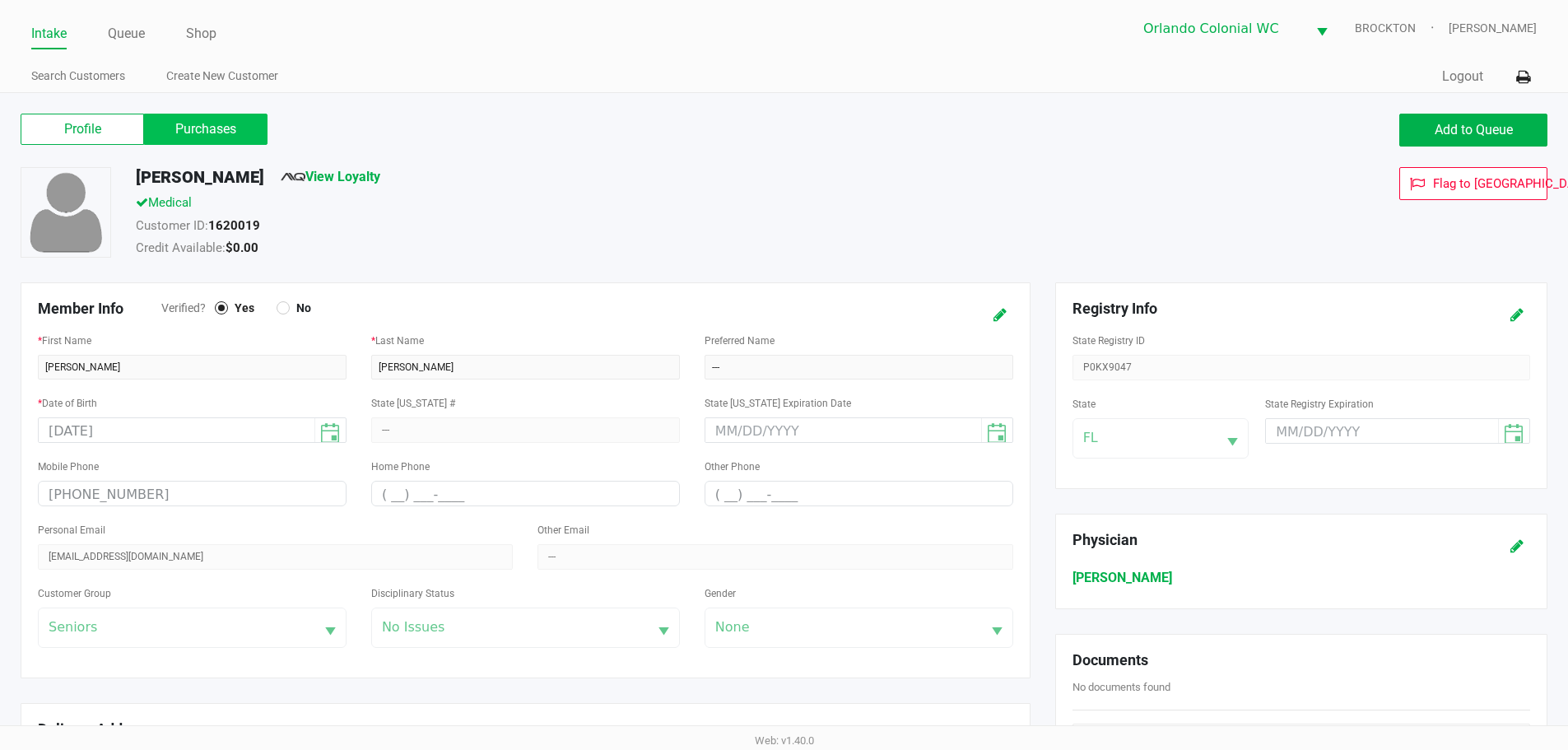
click at [228, 129] on label "Purchases" at bounding box center [205, 129] width 123 height 31
click at [0, 0] on 1 "Purchases" at bounding box center [0, 0] width 0 height 0
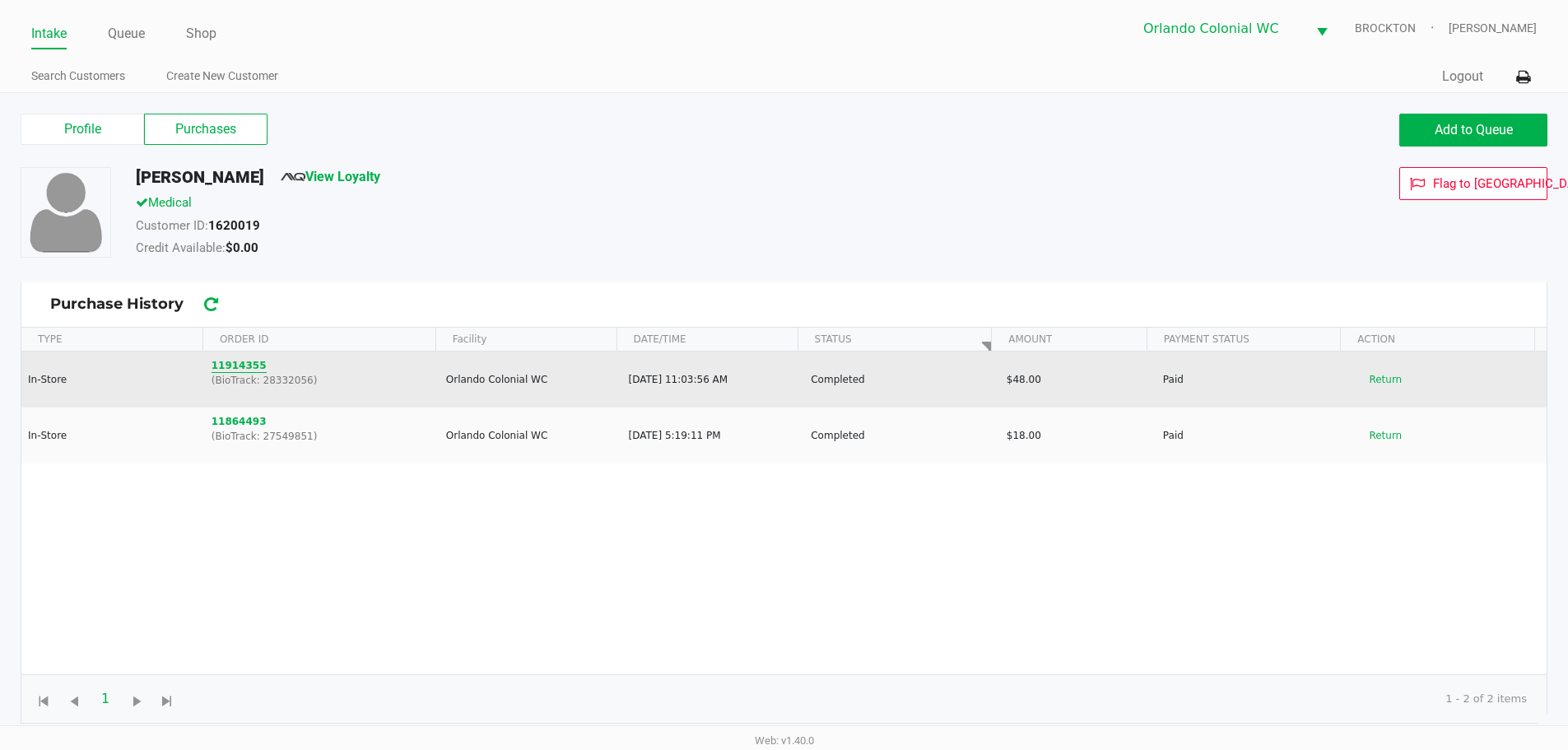
click at [251, 366] on button "11914355" at bounding box center [240, 366] width 55 height 15
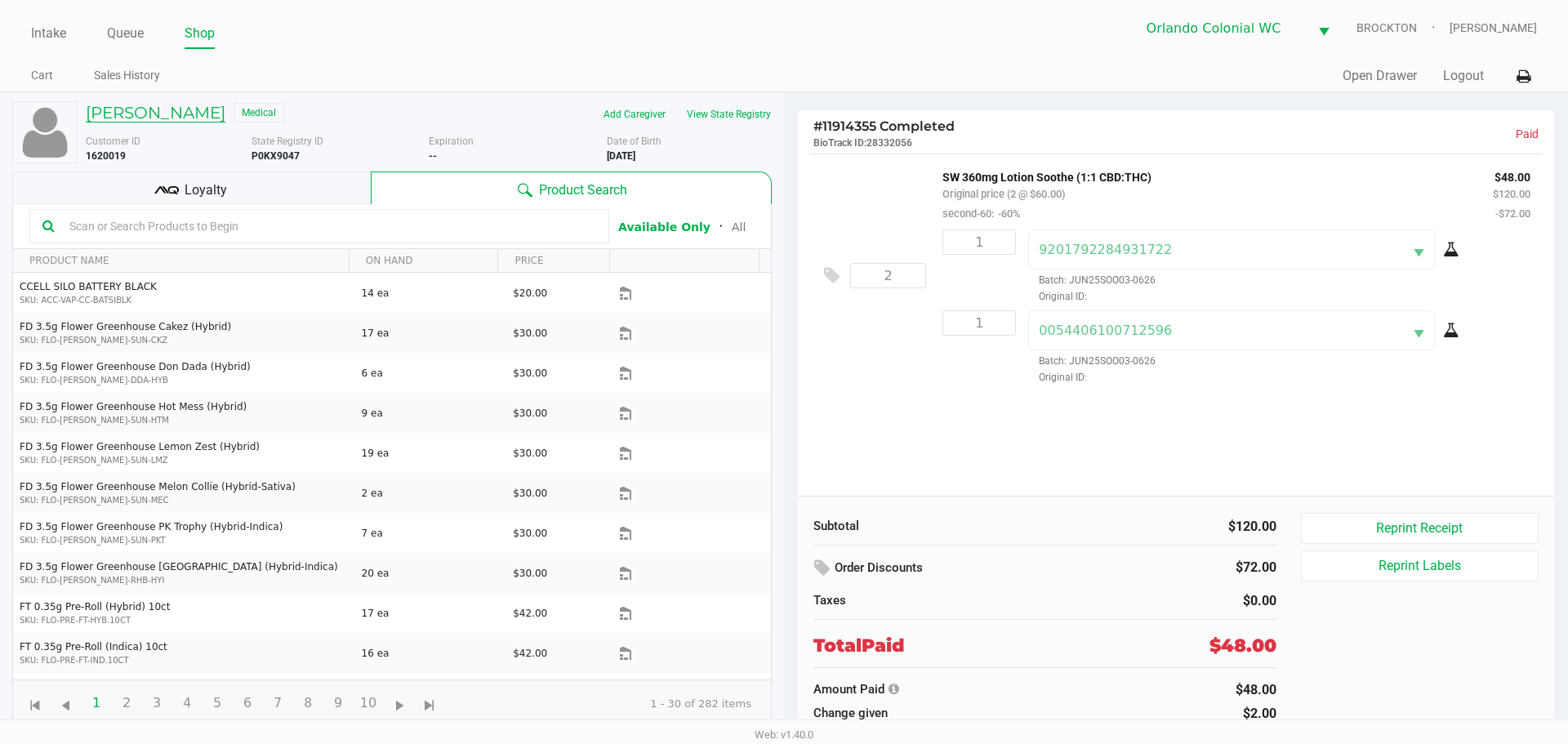
click at [124, 114] on h5 "LISA ANDERSON" at bounding box center [155, 112] width 140 height 19
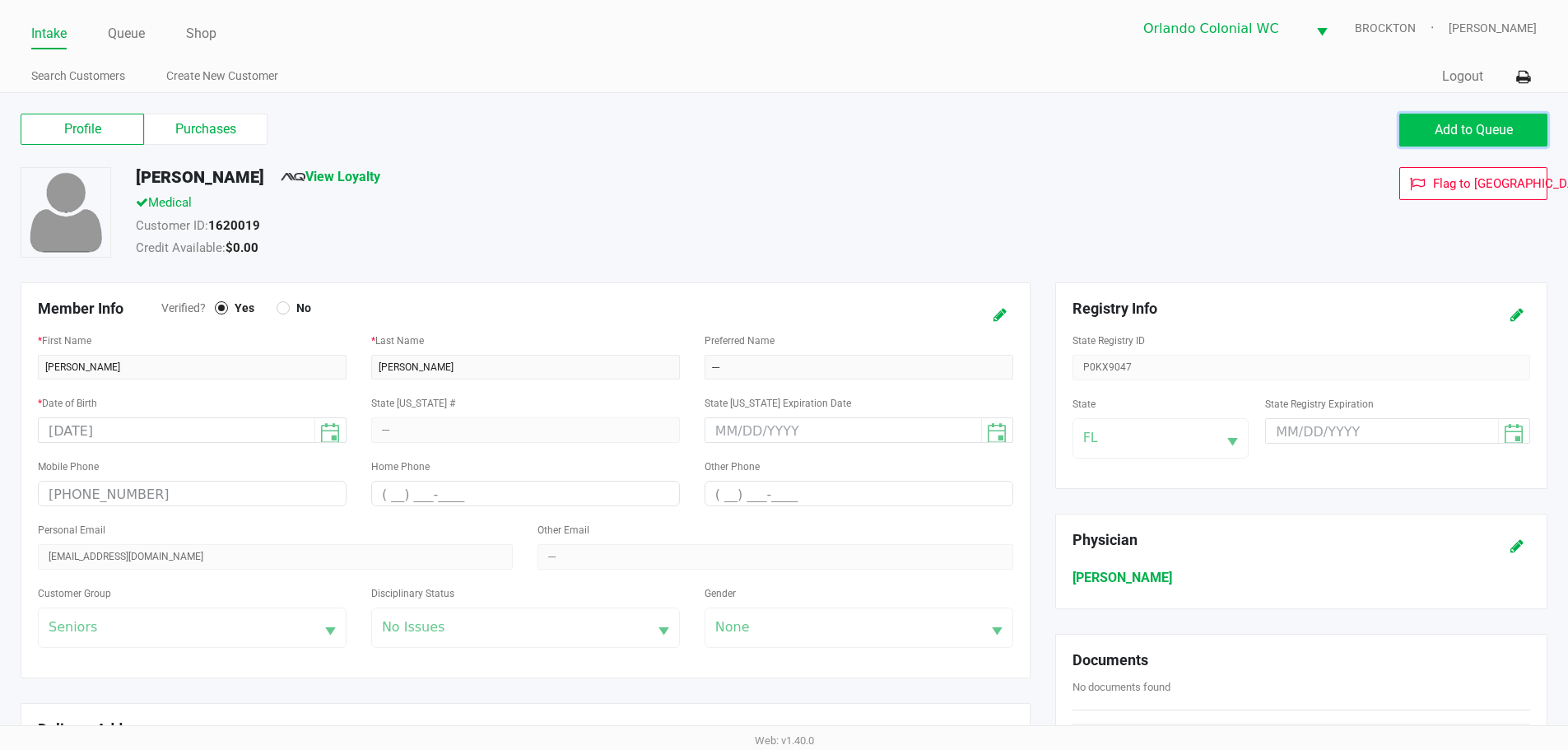
click at [1476, 122] on span "Add to Queue" at bounding box center [1473, 129] width 78 height 16
click at [1451, 137] on button "Add to Queue" at bounding box center [1473, 130] width 148 height 33
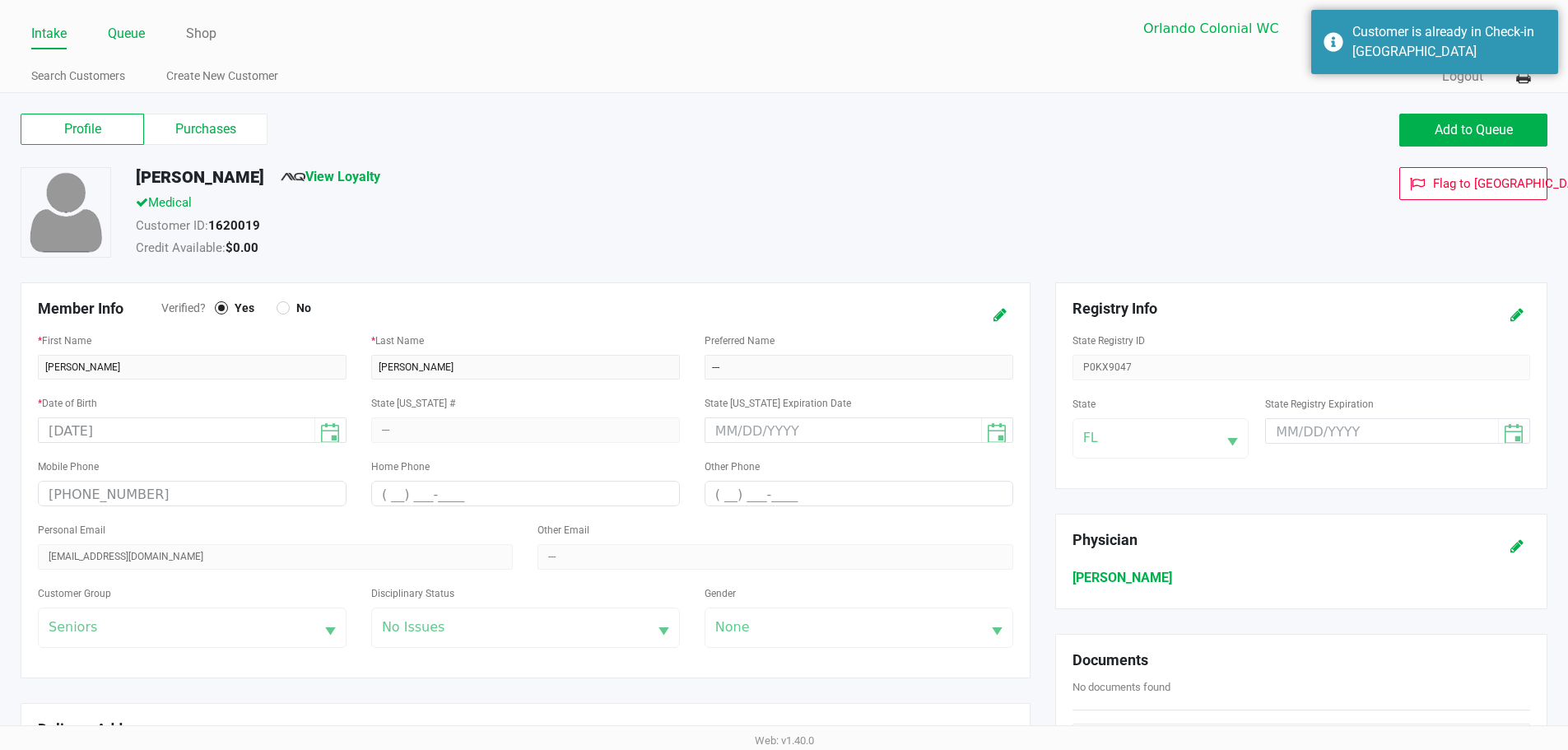
click at [114, 26] on link "Queue" at bounding box center [126, 33] width 37 height 23
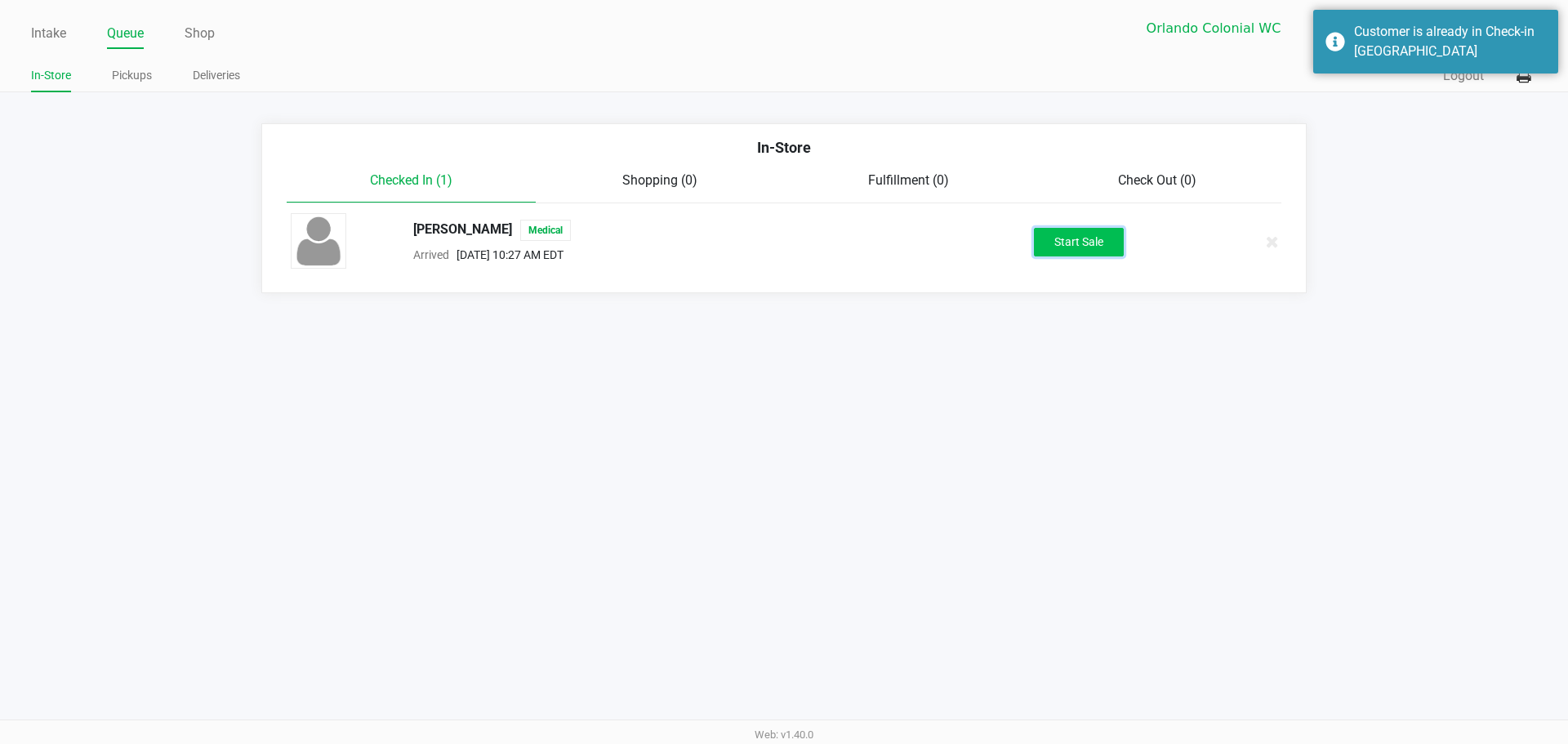
click at [1093, 237] on button "Start Sale" at bounding box center [1079, 241] width 90 height 28
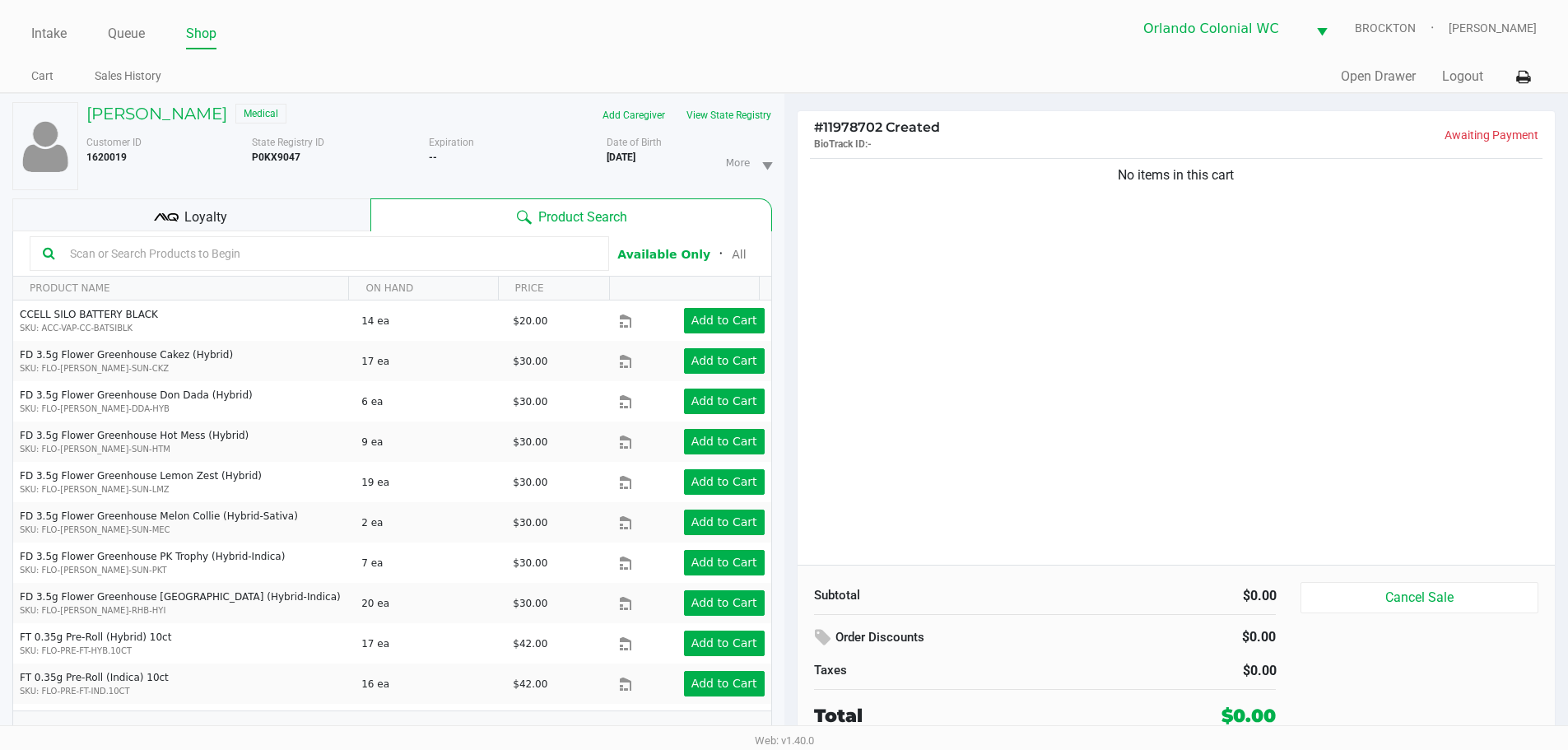
click at [243, 257] on input "text" at bounding box center [330, 253] width 532 height 25
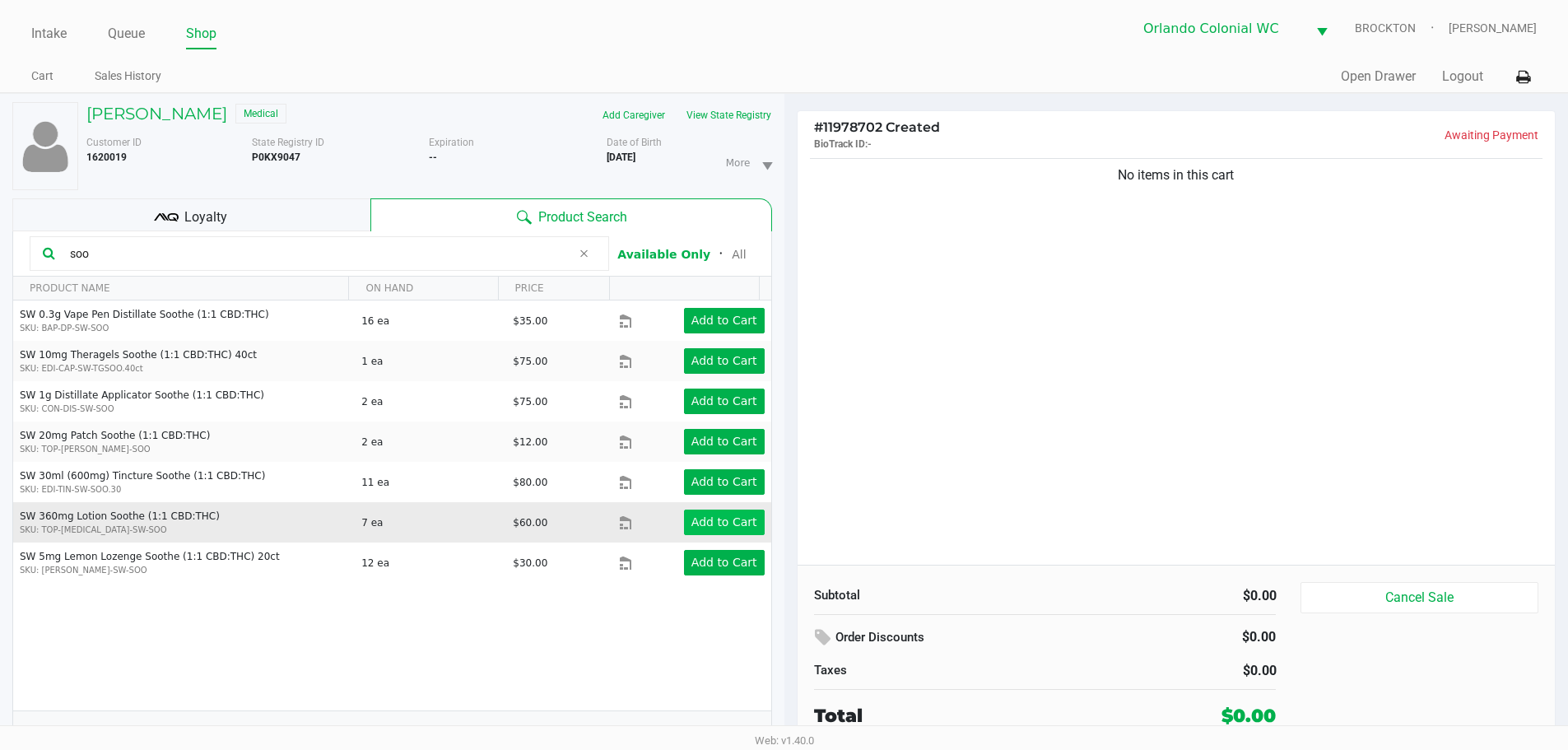
type input "soo"
click at [717, 515] on app-button-loader "Add to Cart" at bounding box center [723, 521] width 65 height 13
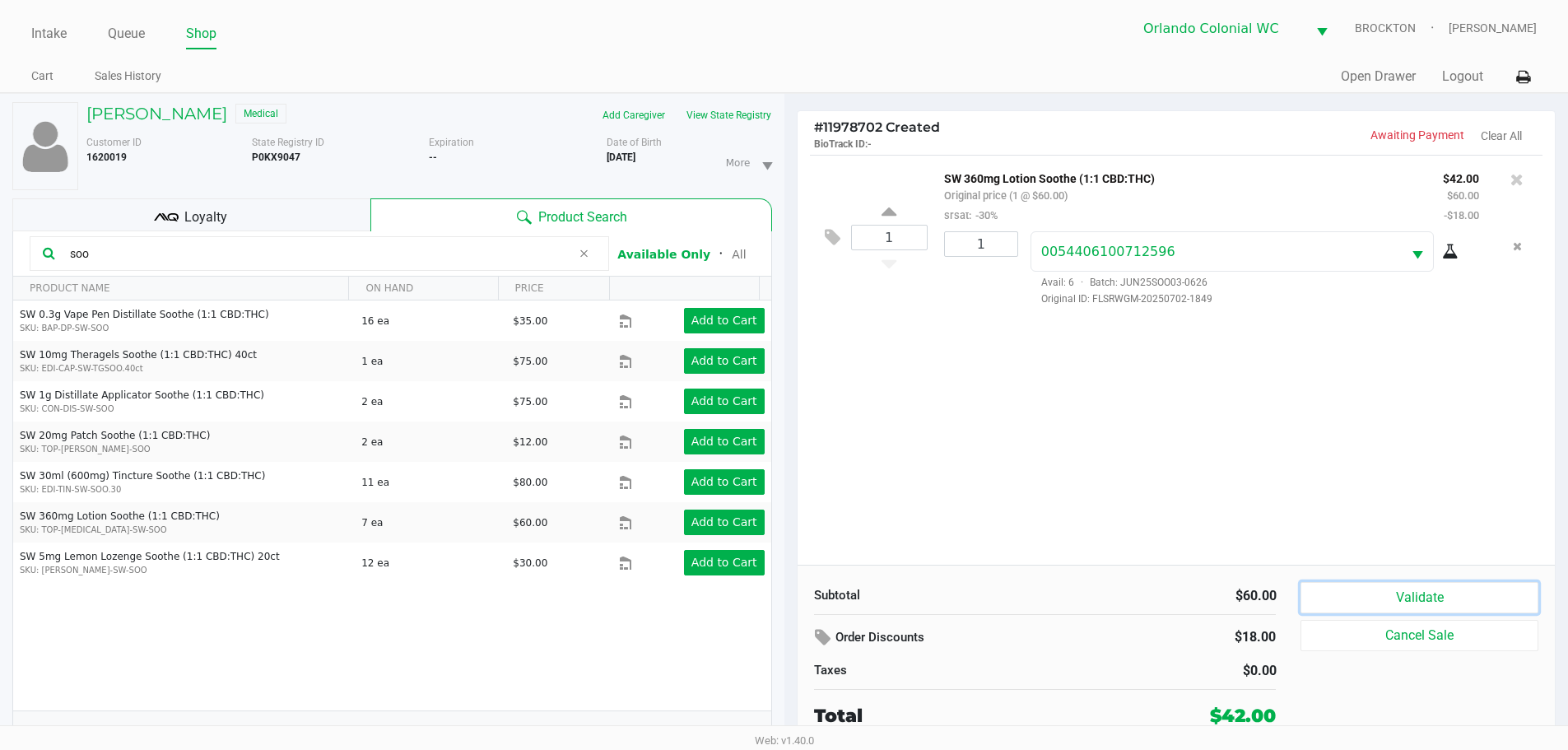
click at [1398, 593] on button "Validate" at bounding box center [1418, 598] width 237 height 31
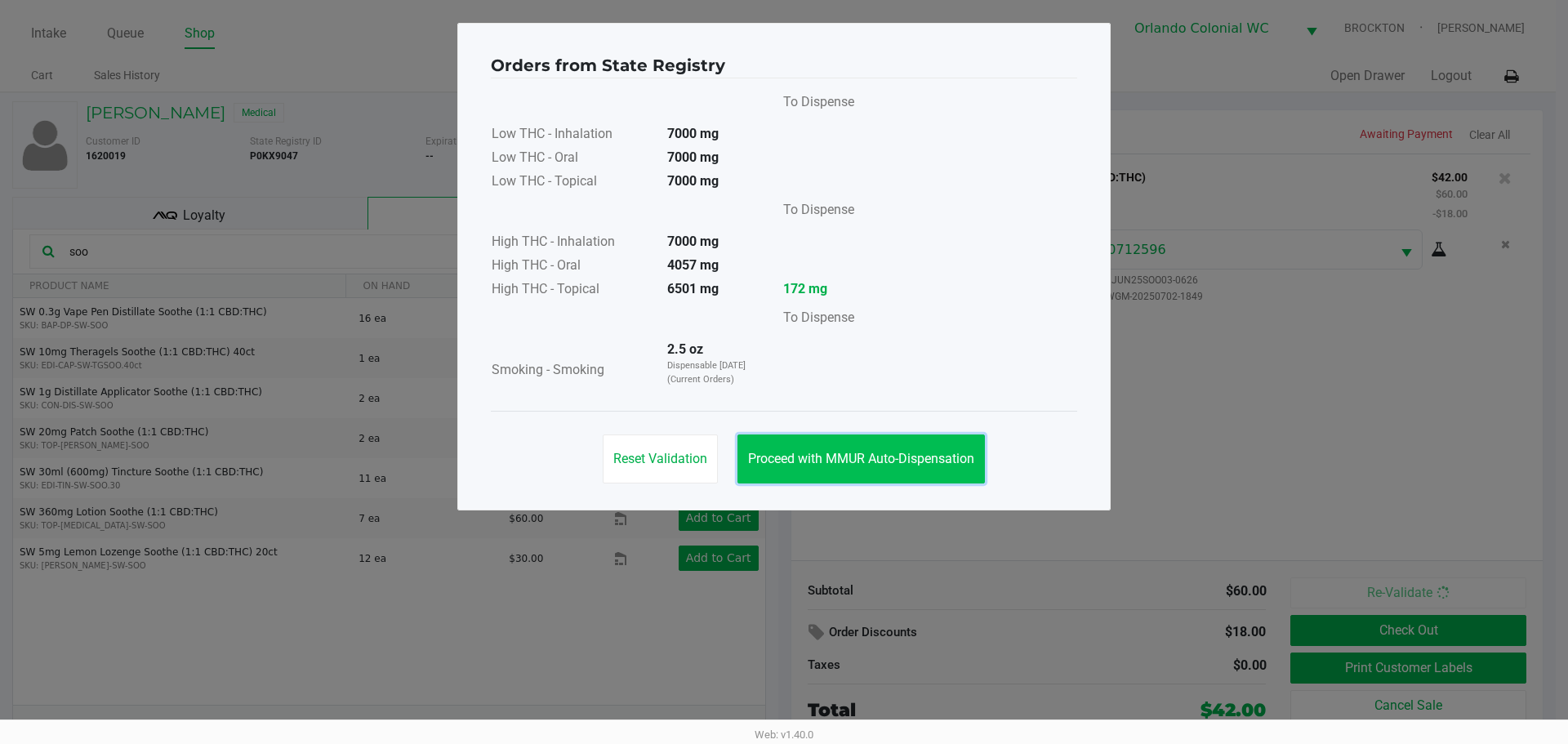
click at [898, 462] on span "Proceed with MMUR Auto-Dispensation" at bounding box center [860, 458] width 226 height 16
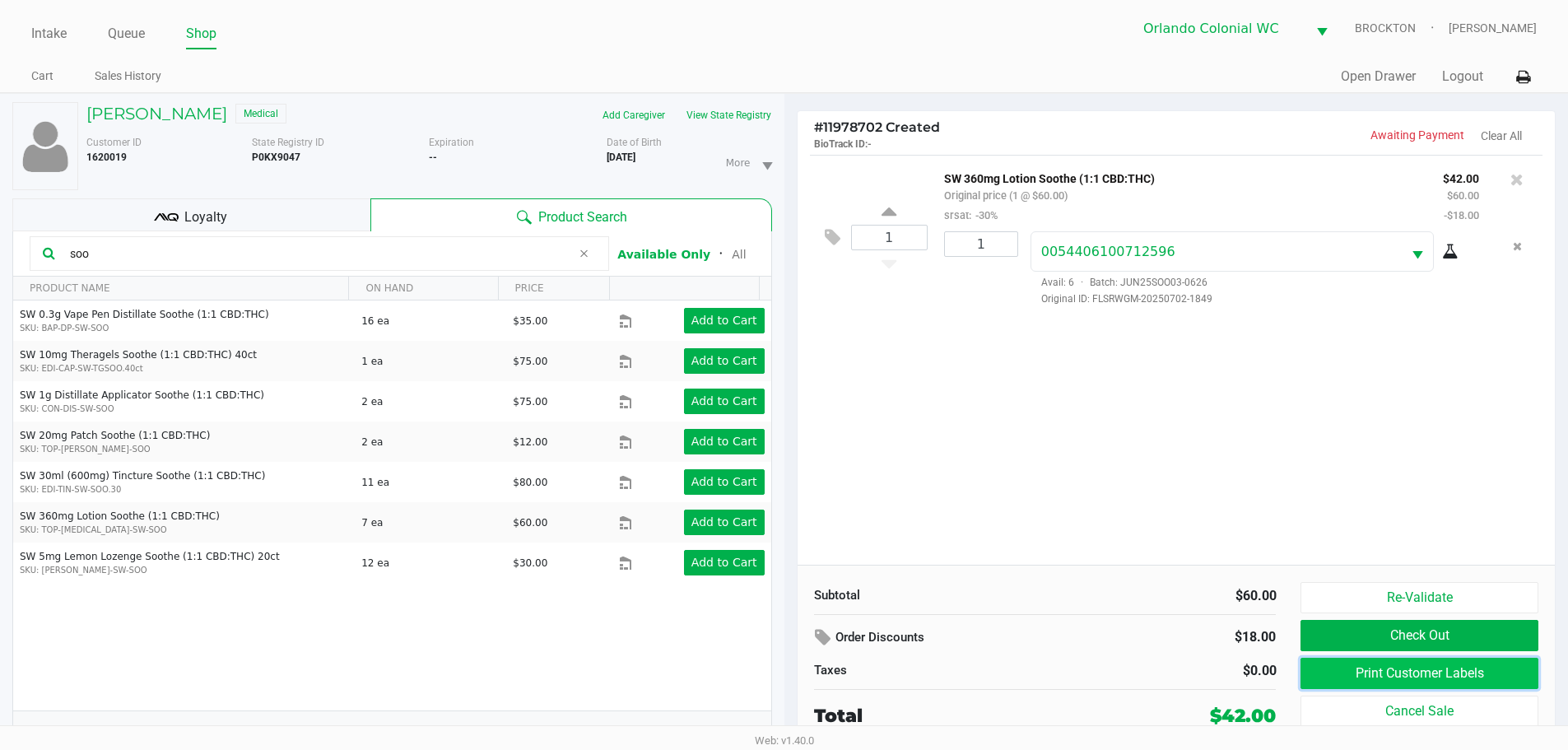
click at [1457, 681] on button "Print Customer Labels" at bounding box center [1418, 674] width 237 height 31
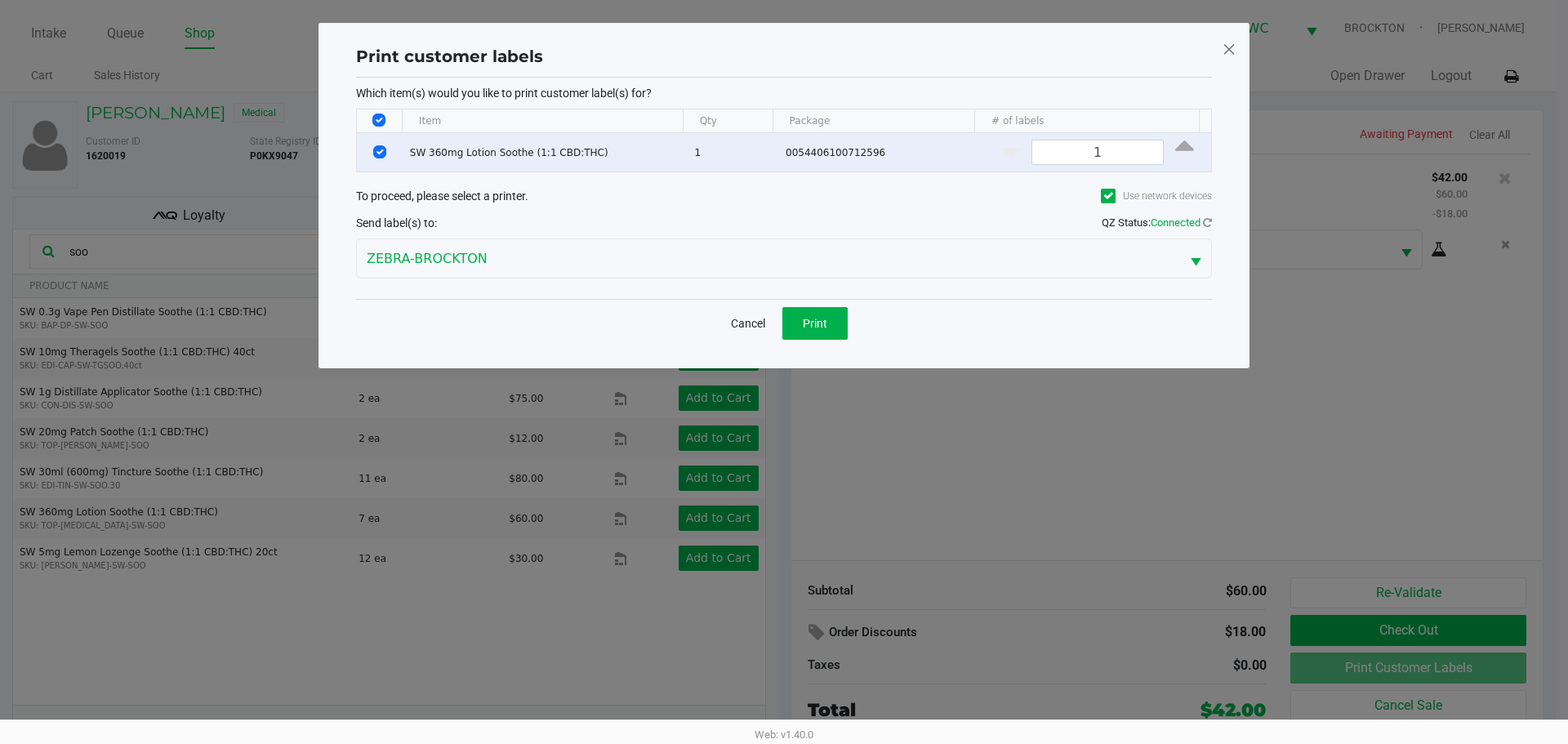
click at [849, 333] on div "Cancel Print" at bounding box center [784, 323] width 856 height 48
click at [805, 325] on span "Print" at bounding box center [815, 324] width 25 height 13
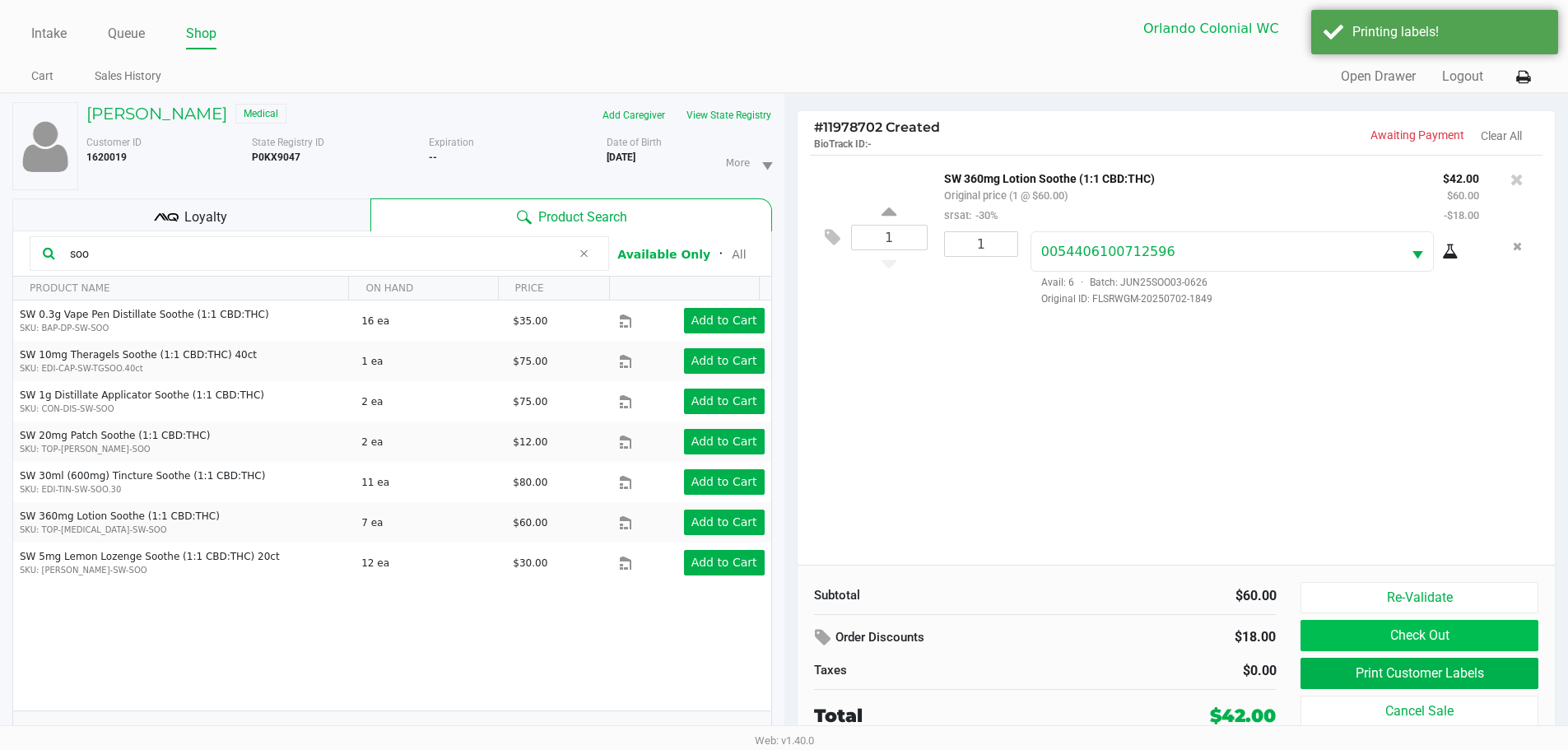
click at [1399, 629] on button "Check Out" at bounding box center [1418, 636] width 237 height 31
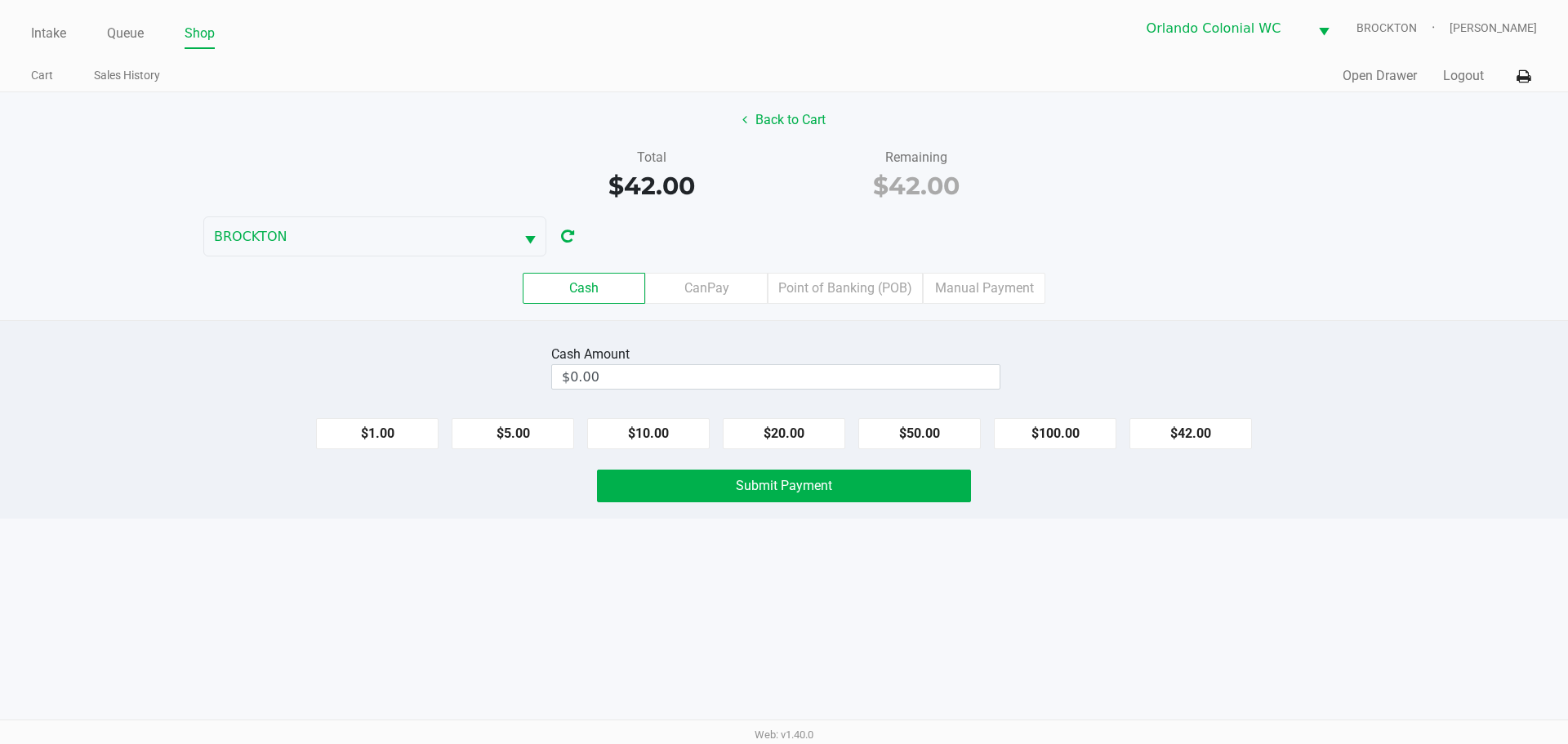
click at [835, 288] on label "Point of Banking (POB)" at bounding box center [846, 288] width 155 height 31
click at [0, 0] on 7 "Point of Banking (POB)" at bounding box center [0, 0] width 0 height 0
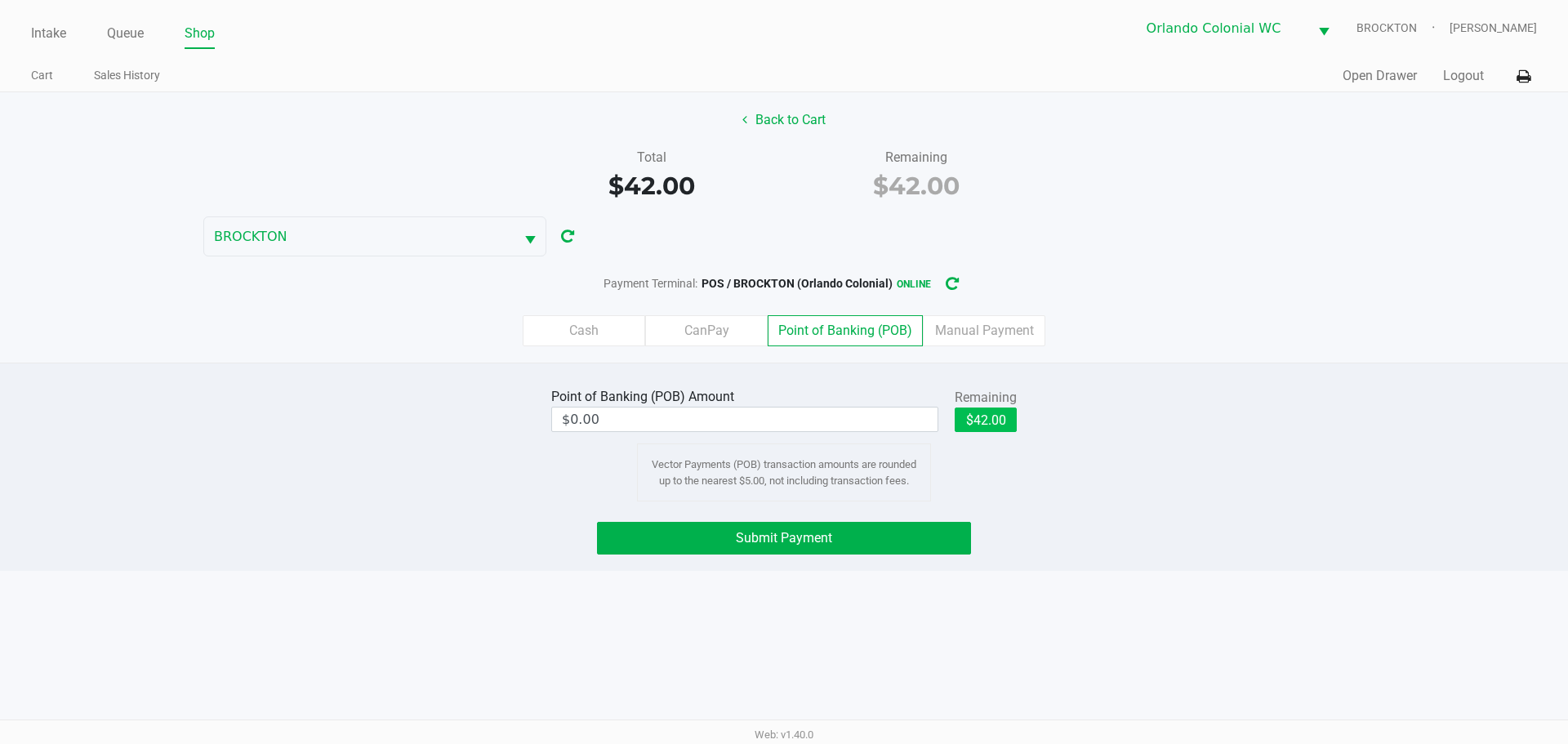
click at [990, 416] on button "$42.00" at bounding box center [986, 420] width 62 height 25
type input "$42.00"
click at [858, 529] on button "Submit Payment" at bounding box center [784, 538] width 374 height 33
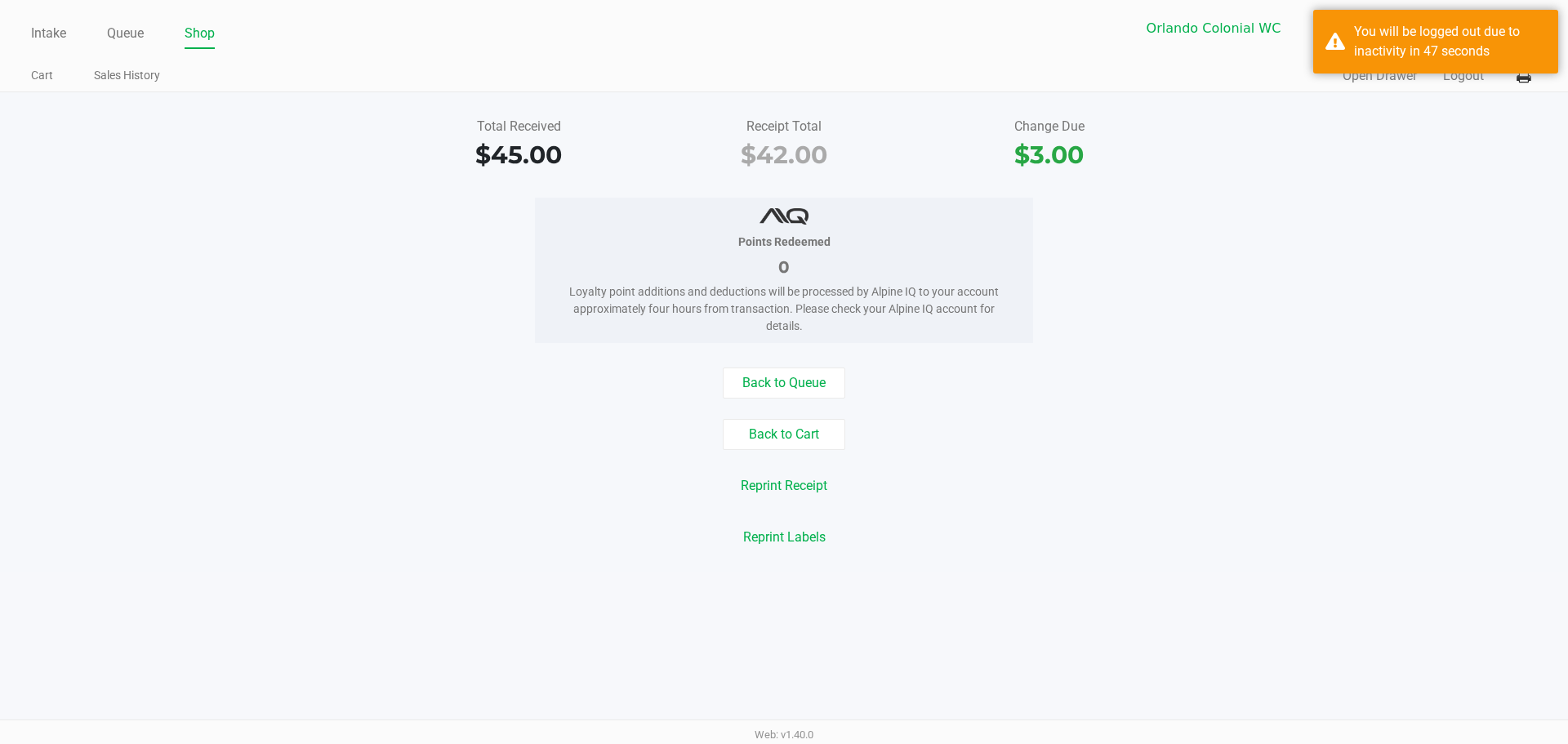
click at [50, 39] on link "Intake" at bounding box center [48, 33] width 35 height 23
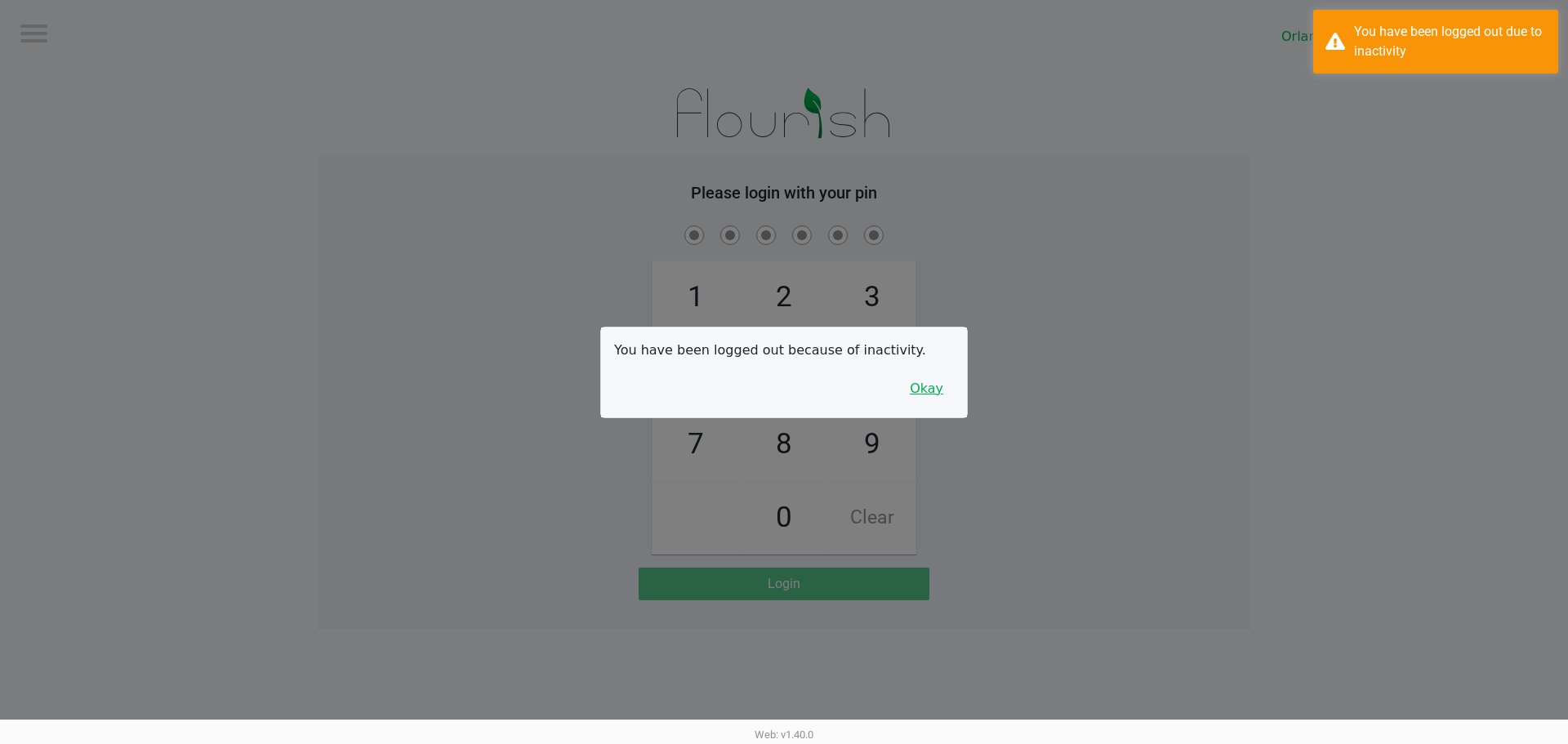
click at [934, 378] on button "Okay" at bounding box center [926, 388] width 55 height 31
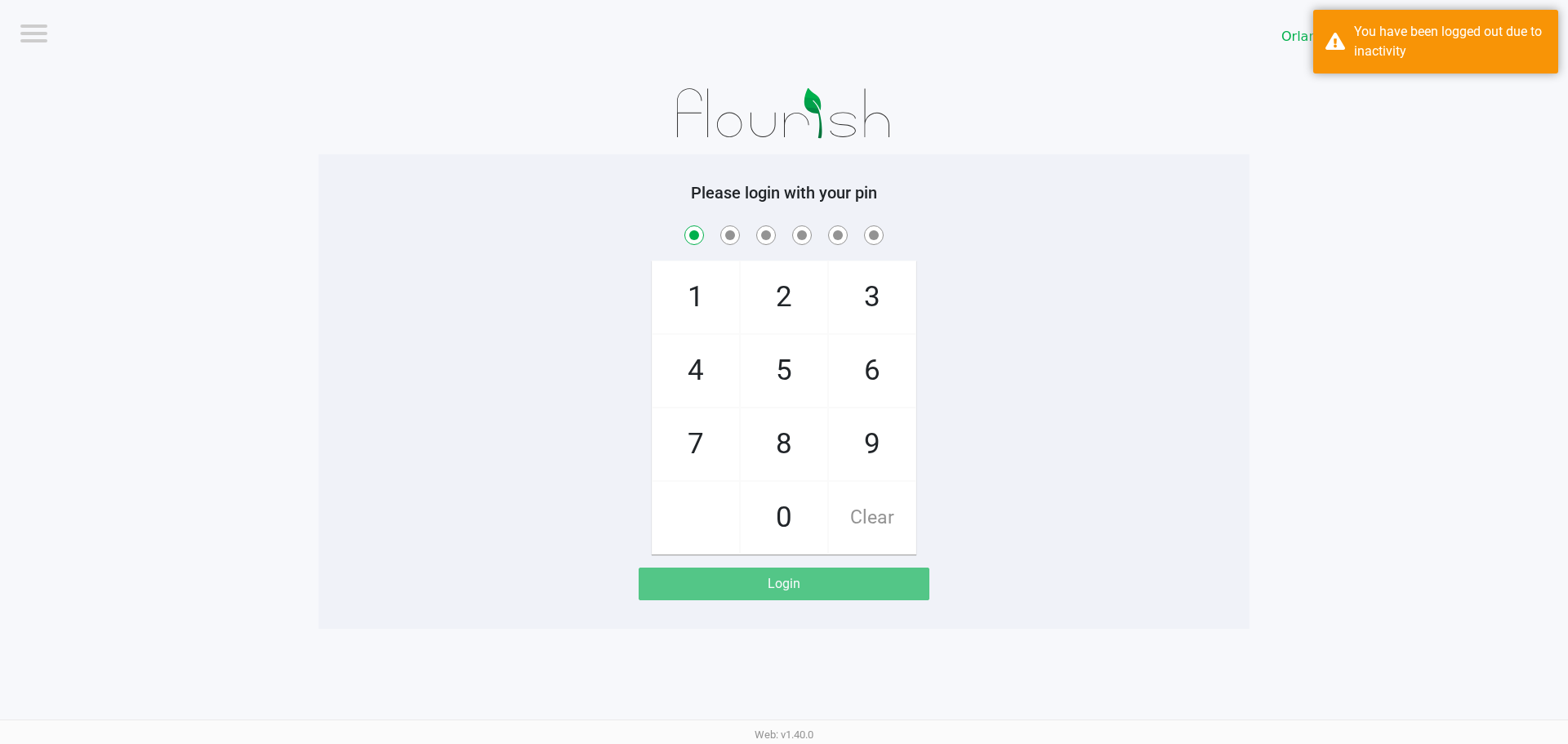
checkbox input "true"
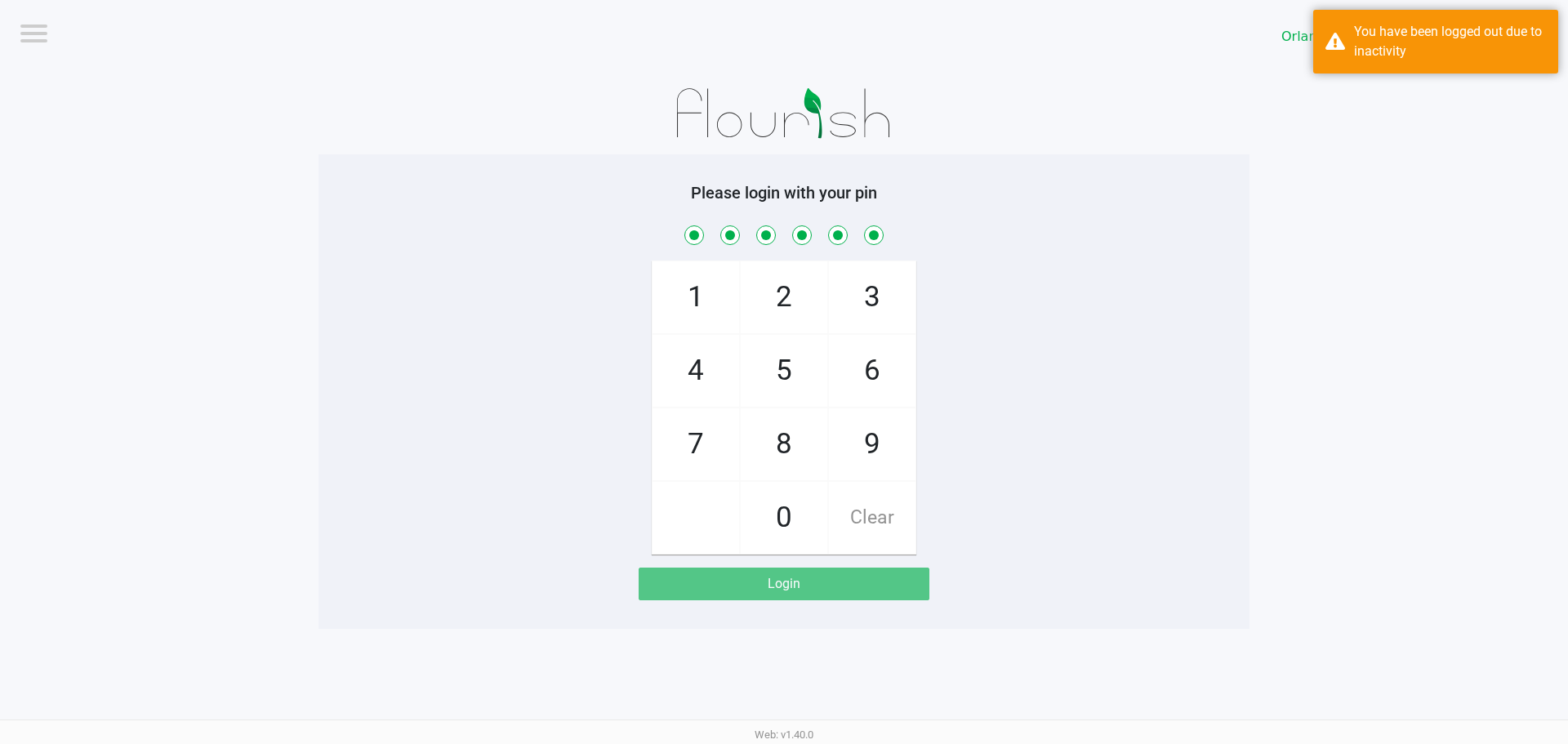
checkbox input "true"
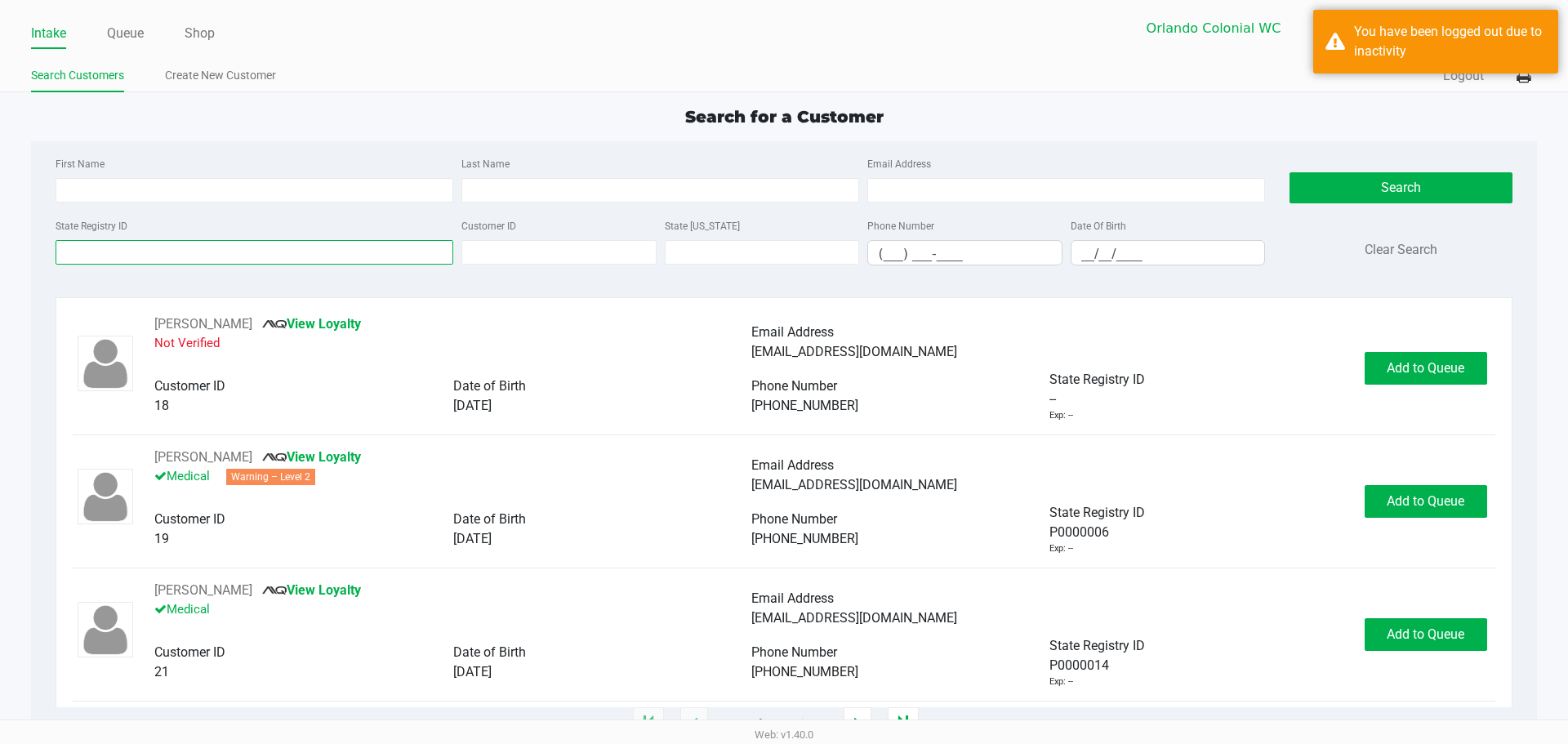
click at [172, 252] on input "State Registry ID" at bounding box center [254, 252] width 398 height 25
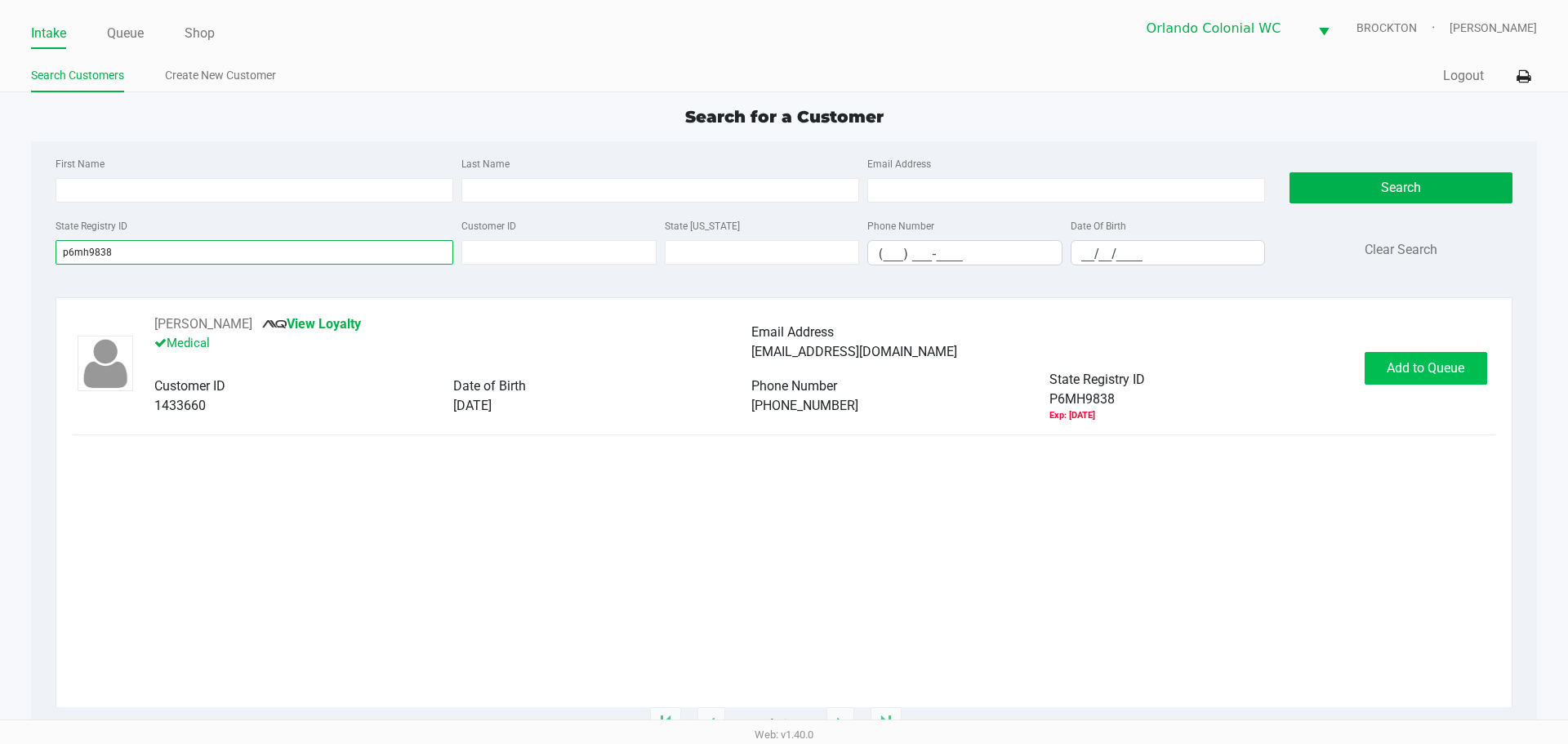
type input "p6mh9838"
click at [1453, 356] on button "Add to Queue" at bounding box center [1426, 368] width 123 height 33
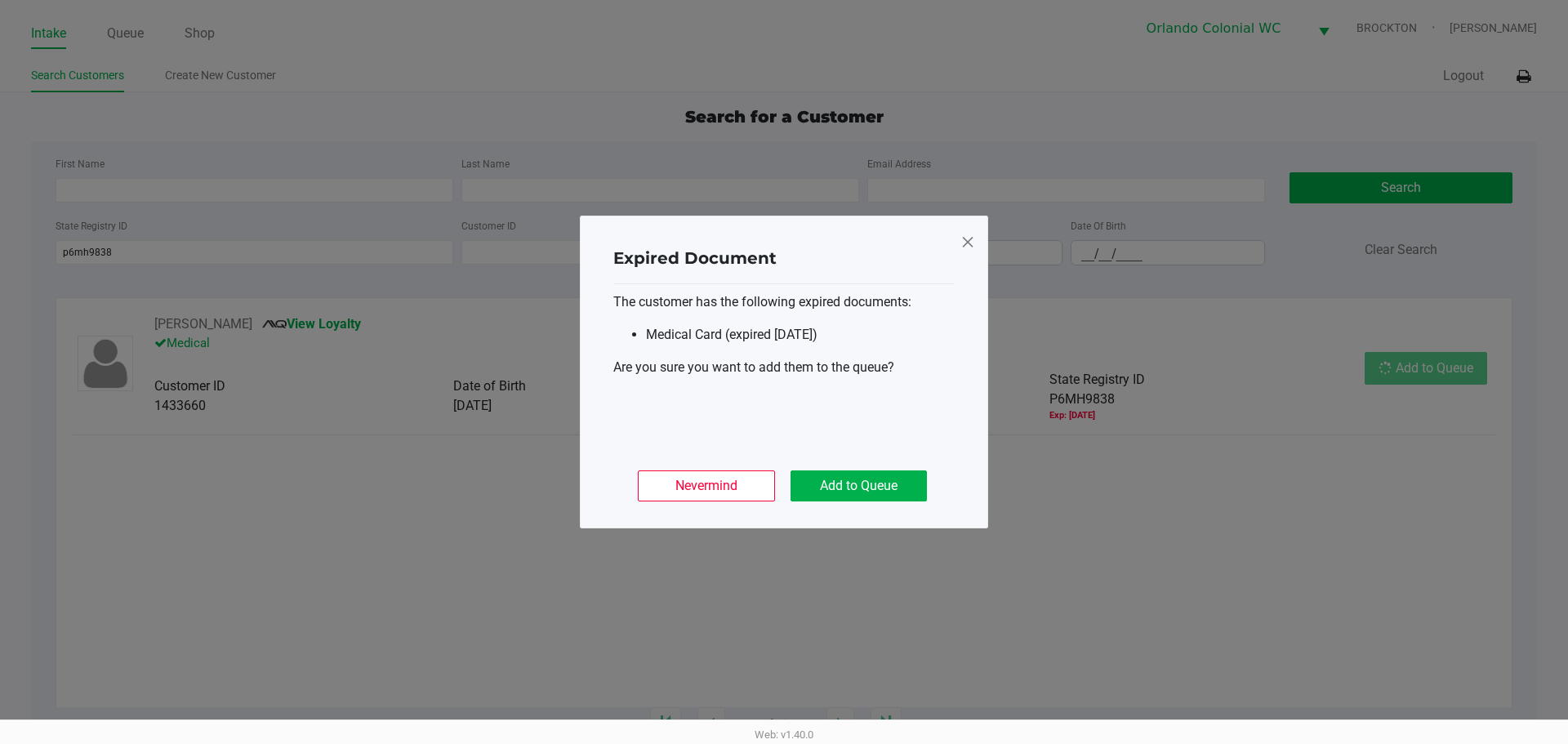
click at [894, 474] on button "Add to Queue" at bounding box center [859, 486] width 136 height 31
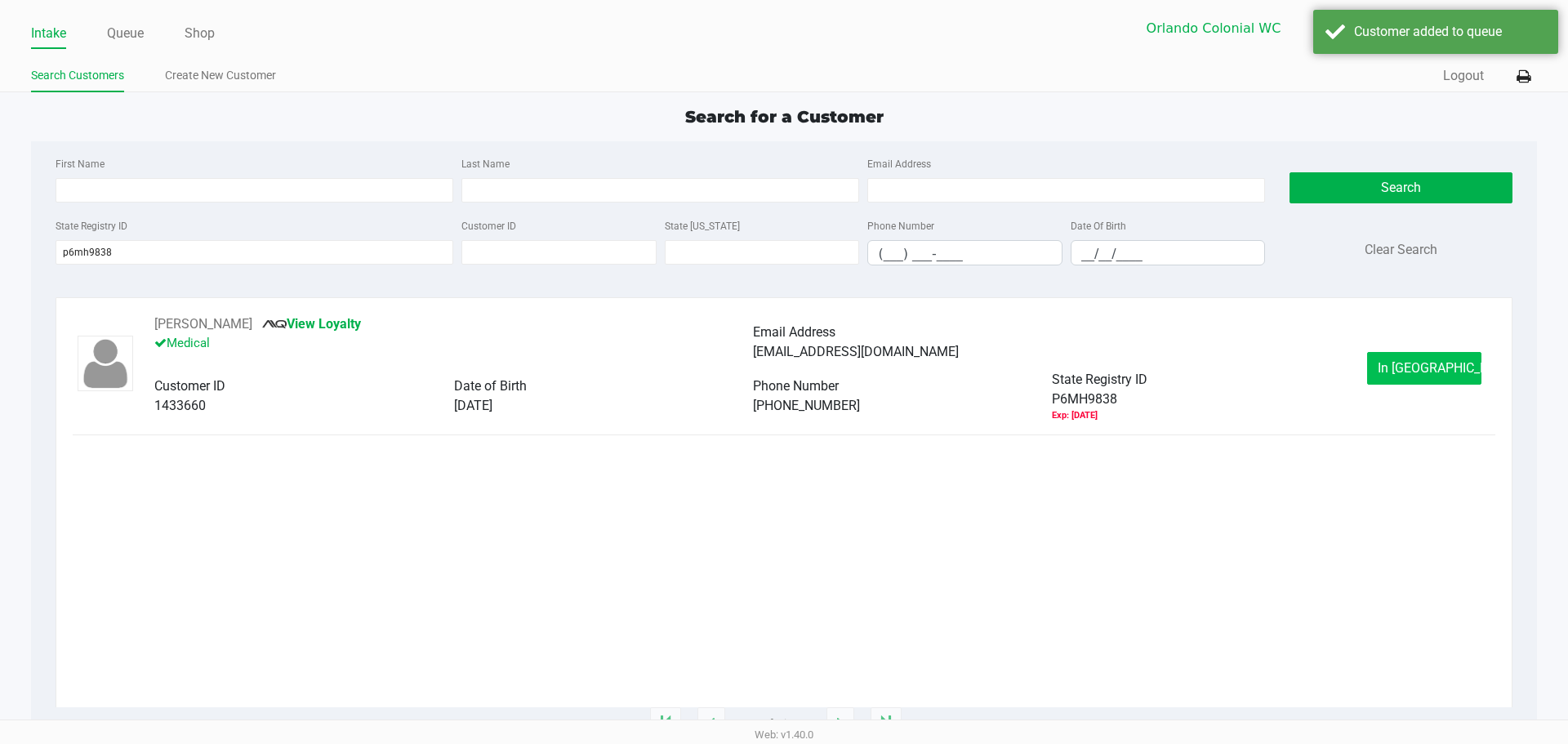
click at [1404, 382] on button "In Queue" at bounding box center [1424, 368] width 114 height 33
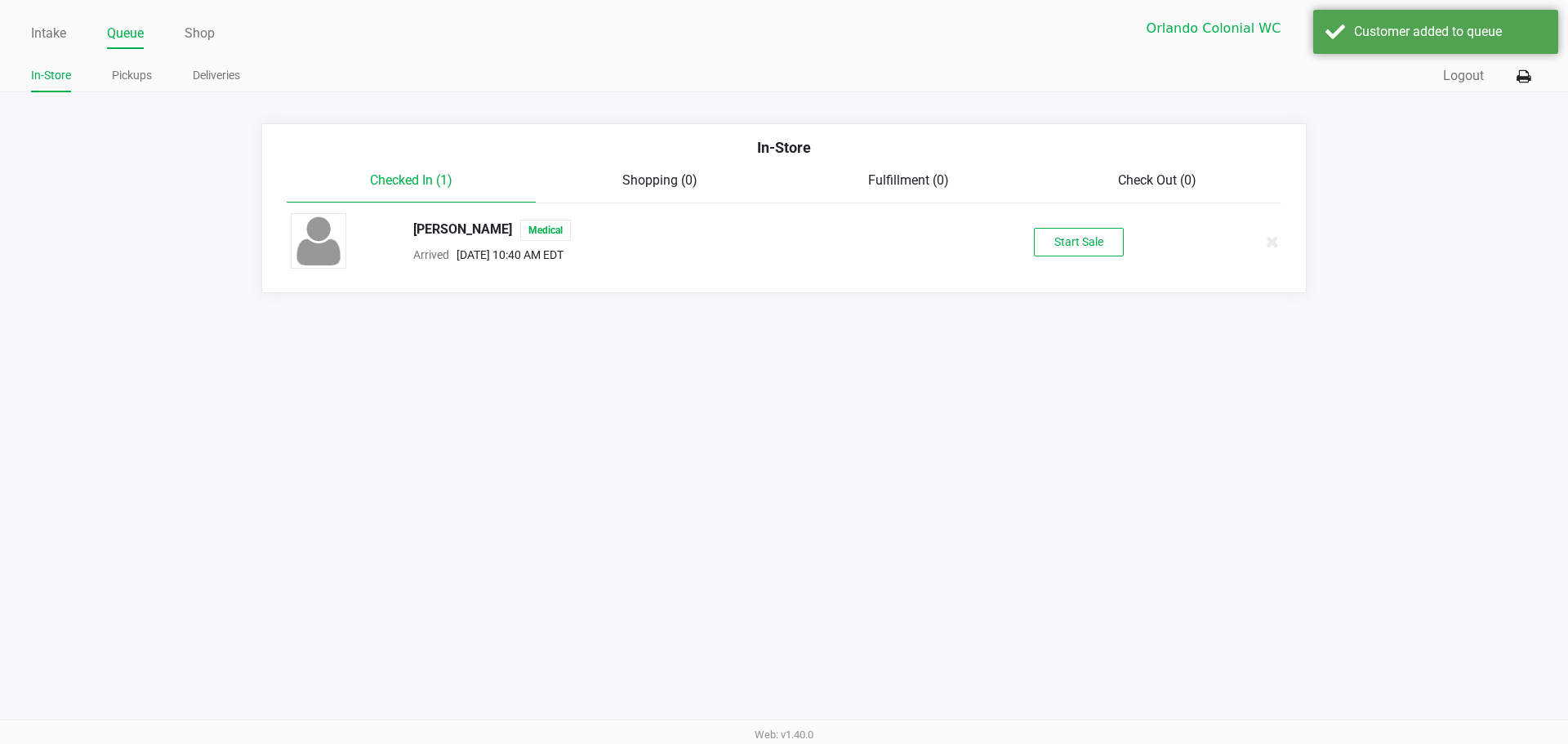
click at [1078, 242] on button "Start Sale" at bounding box center [1079, 241] width 90 height 28
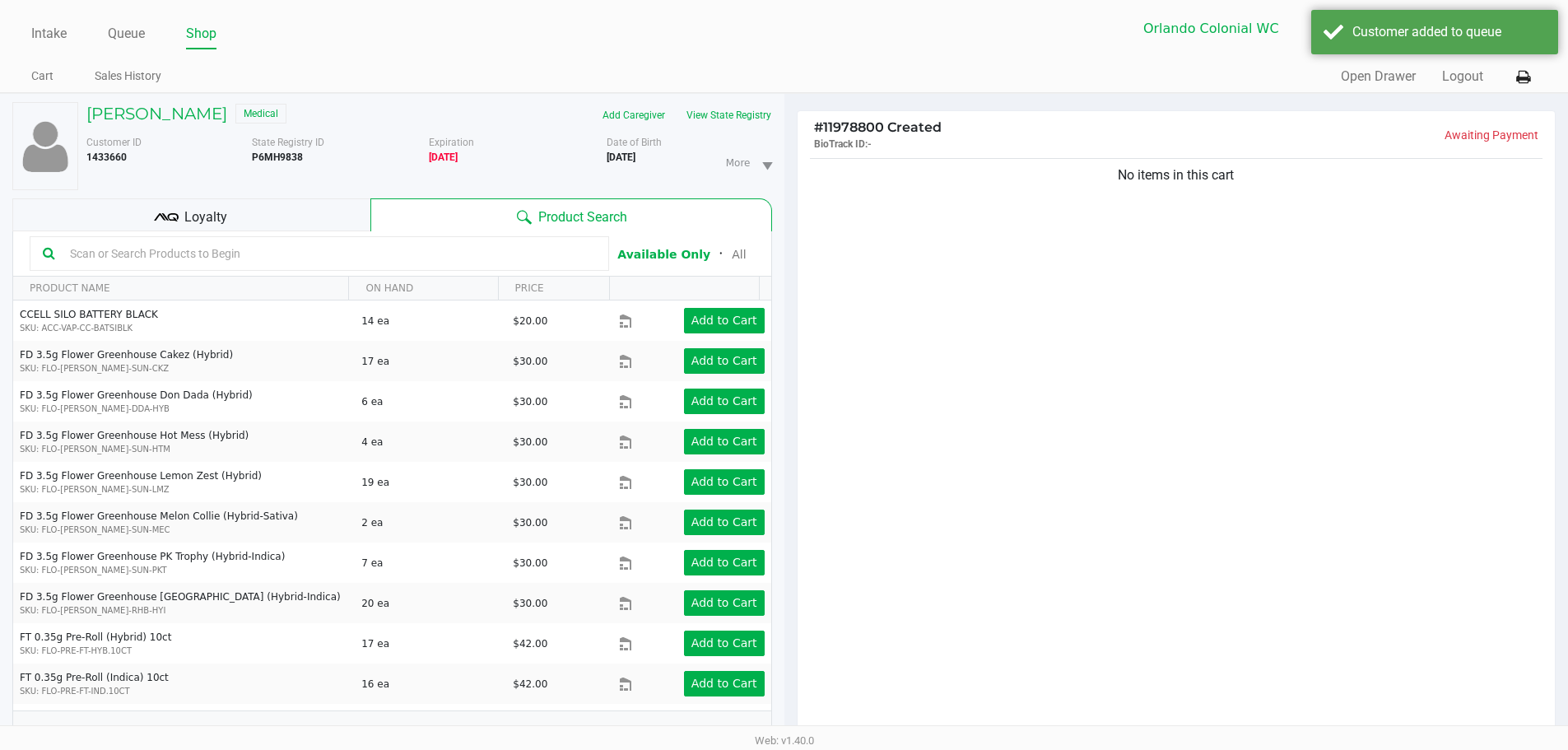
click at [1144, 333] on div "No items in this cart" at bounding box center [1176, 450] width 758 height 591
click at [179, 206] on div "Loyalty" at bounding box center [191, 215] width 358 height 33
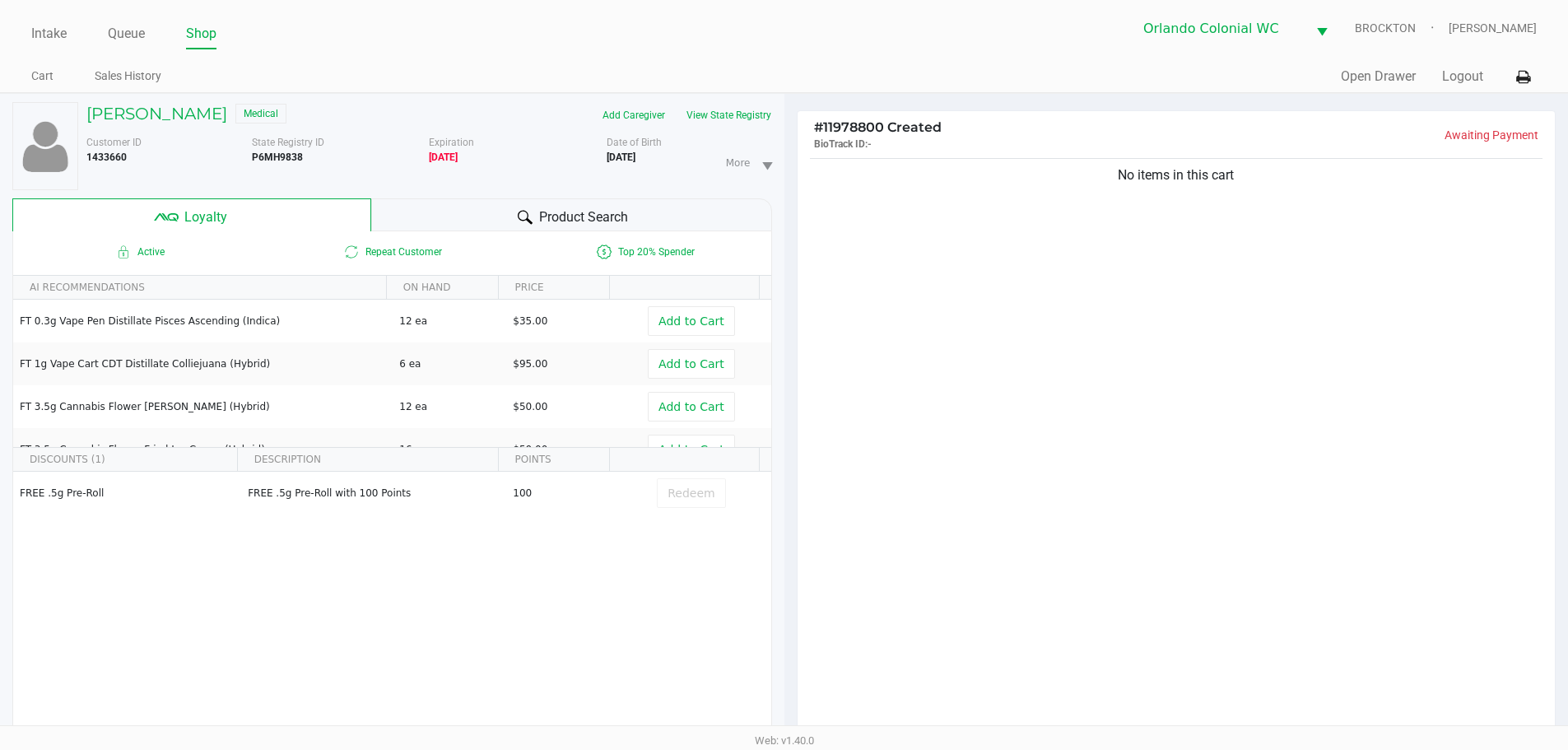
click at [415, 205] on div "Product Search" at bounding box center [571, 215] width 401 height 33
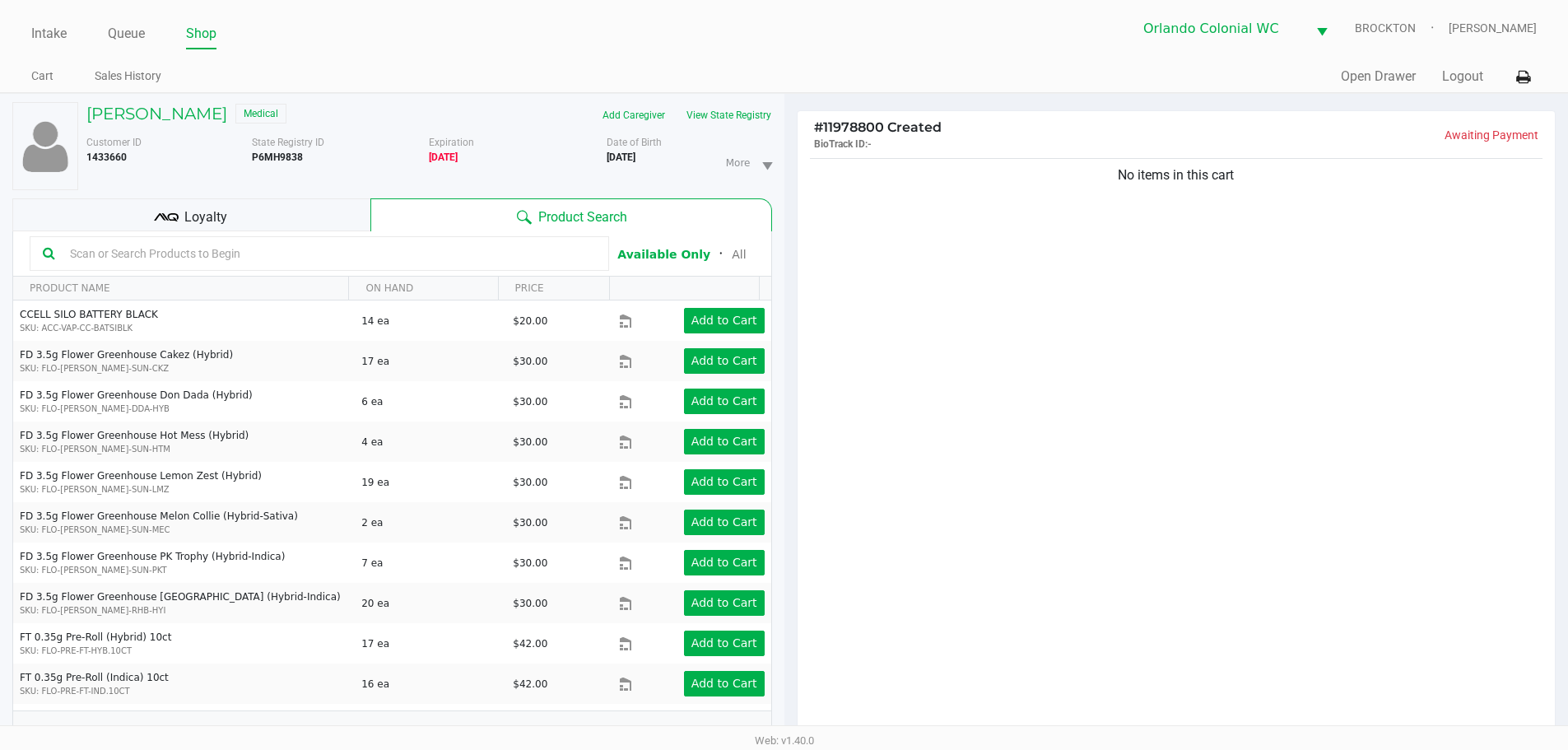
click at [1071, 340] on div "No items in this cart" at bounding box center [1176, 450] width 758 height 591
click at [201, 253] on input "text" at bounding box center [330, 253] width 532 height 25
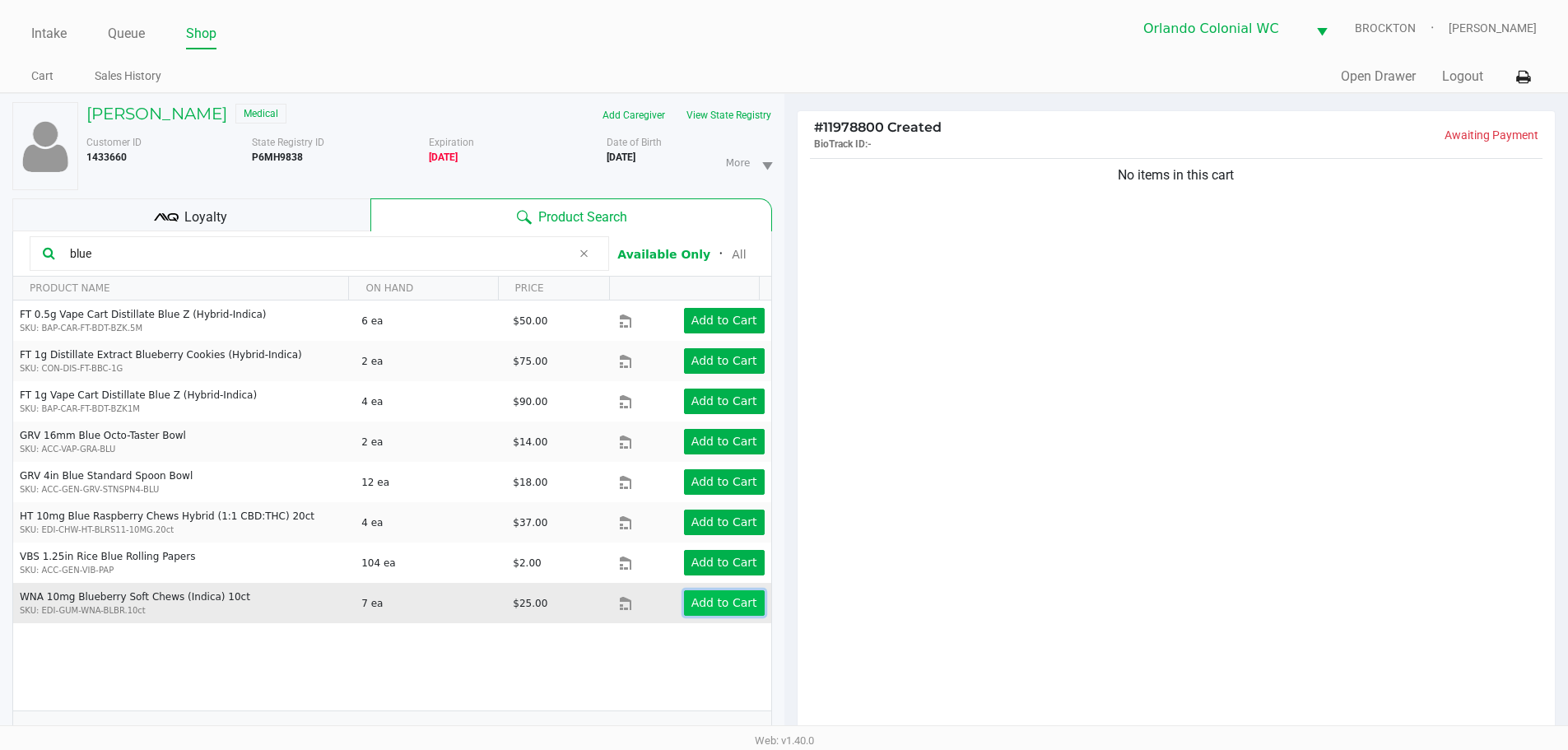
click at [725, 604] on app-button-loader "Add to Cart" at bounding box center [723, 603] width 65 height 13
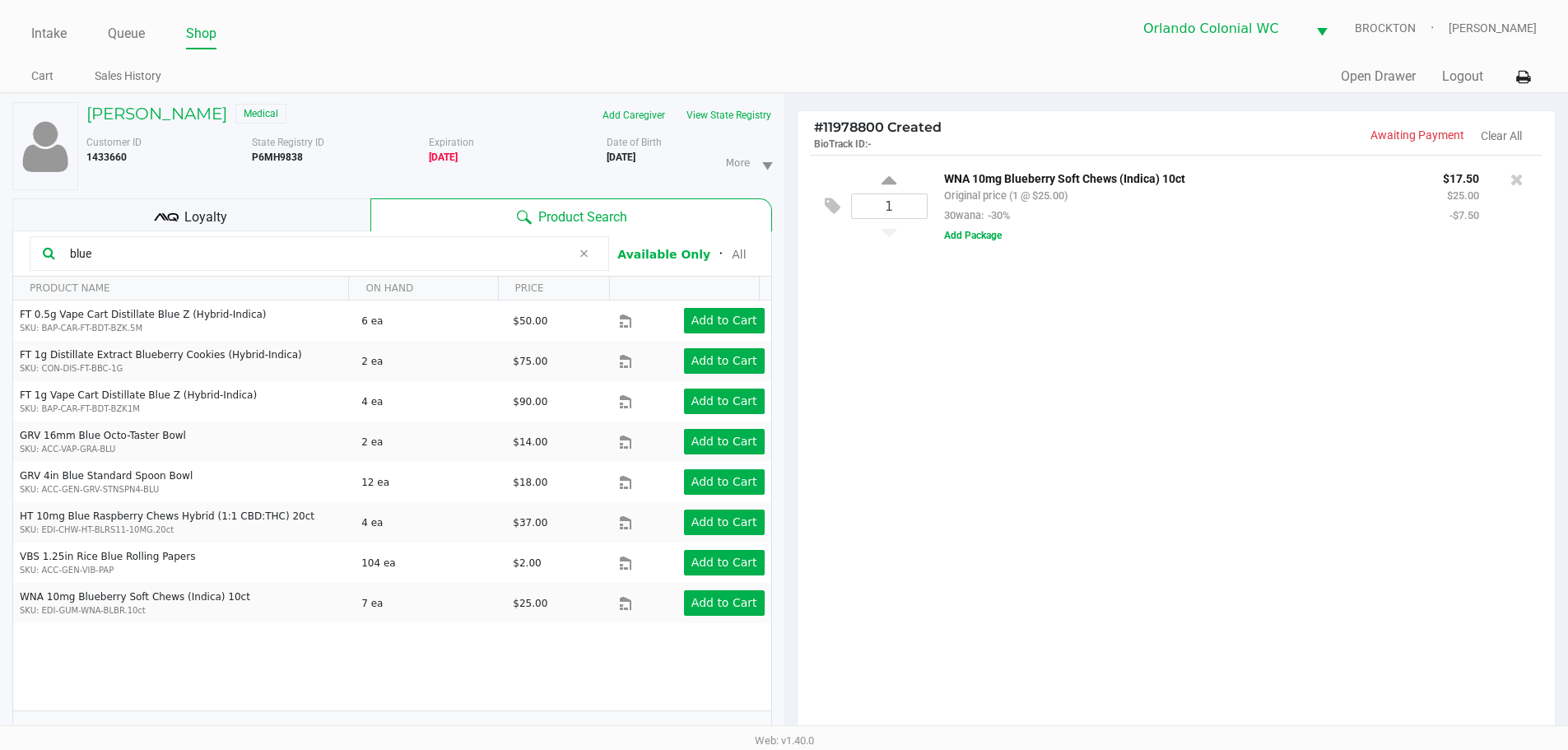
click at [109, 255] on input "blue" at bounding box center [317, 253] width 508 height 25
type input "b"
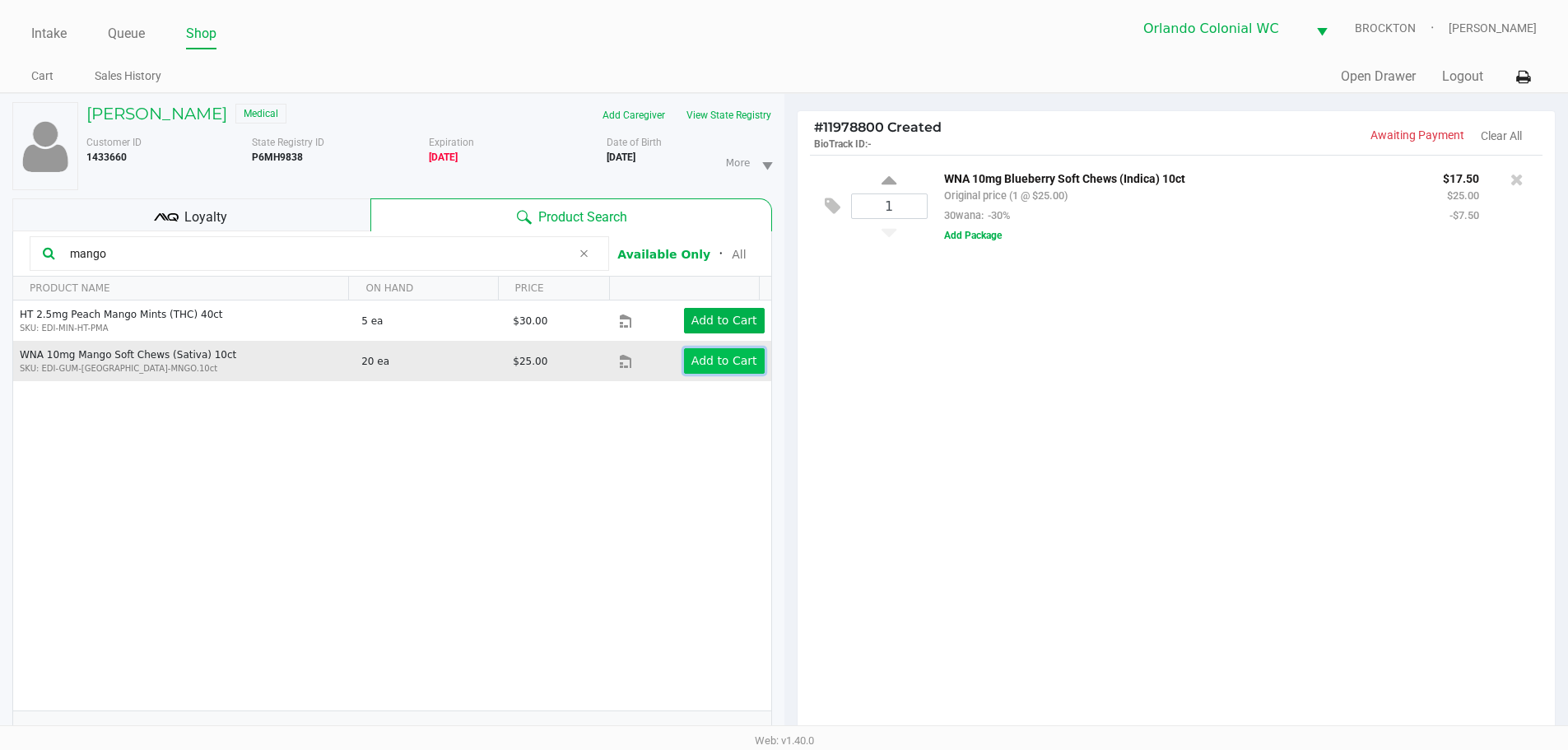
click at [693, 357] on app-button-loader "Add to Cart" at bounding box center [723, 360] width 65 height 13
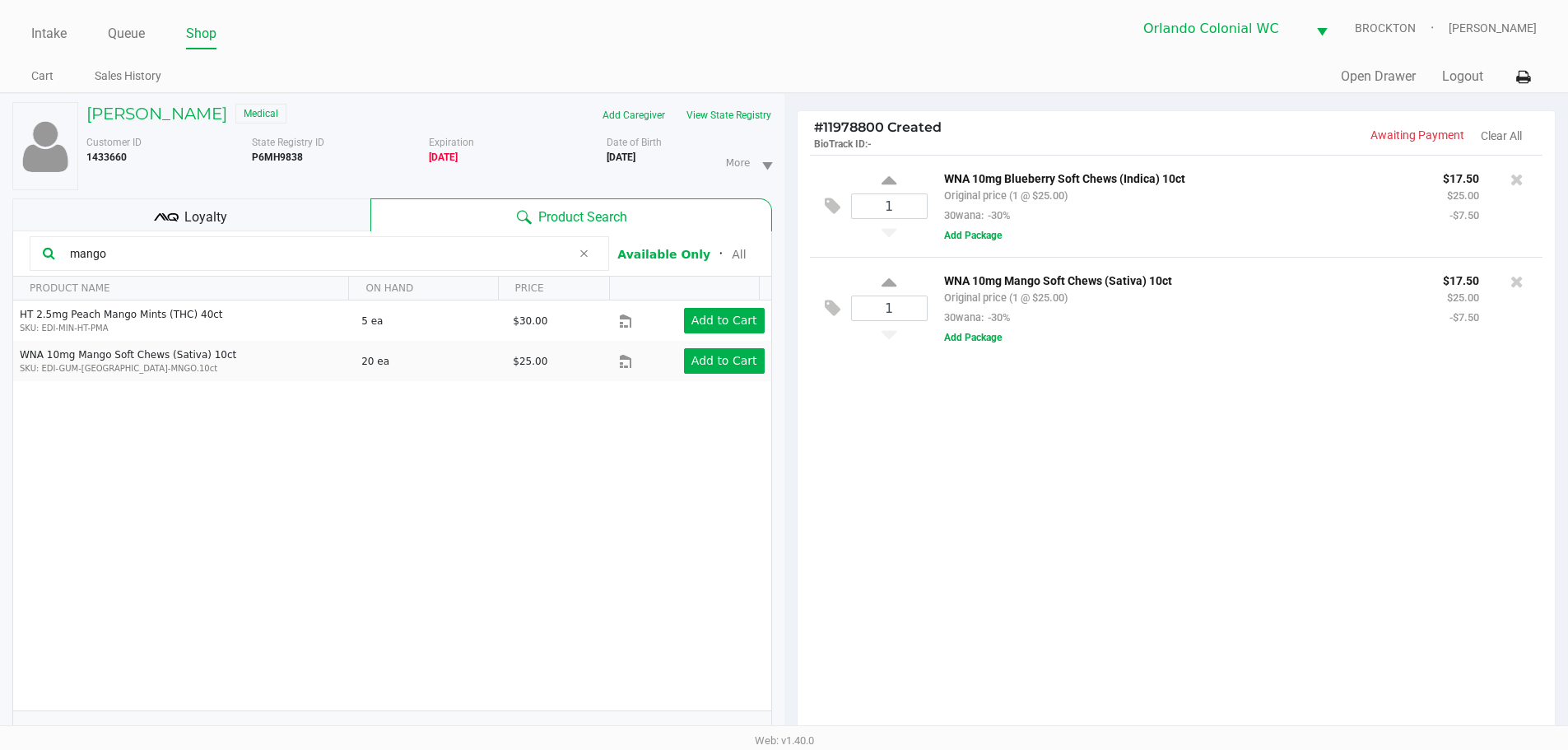
click at [130, 252] on input "mango" at bounding box center [317, 253] width 508 height 25
type input "m"
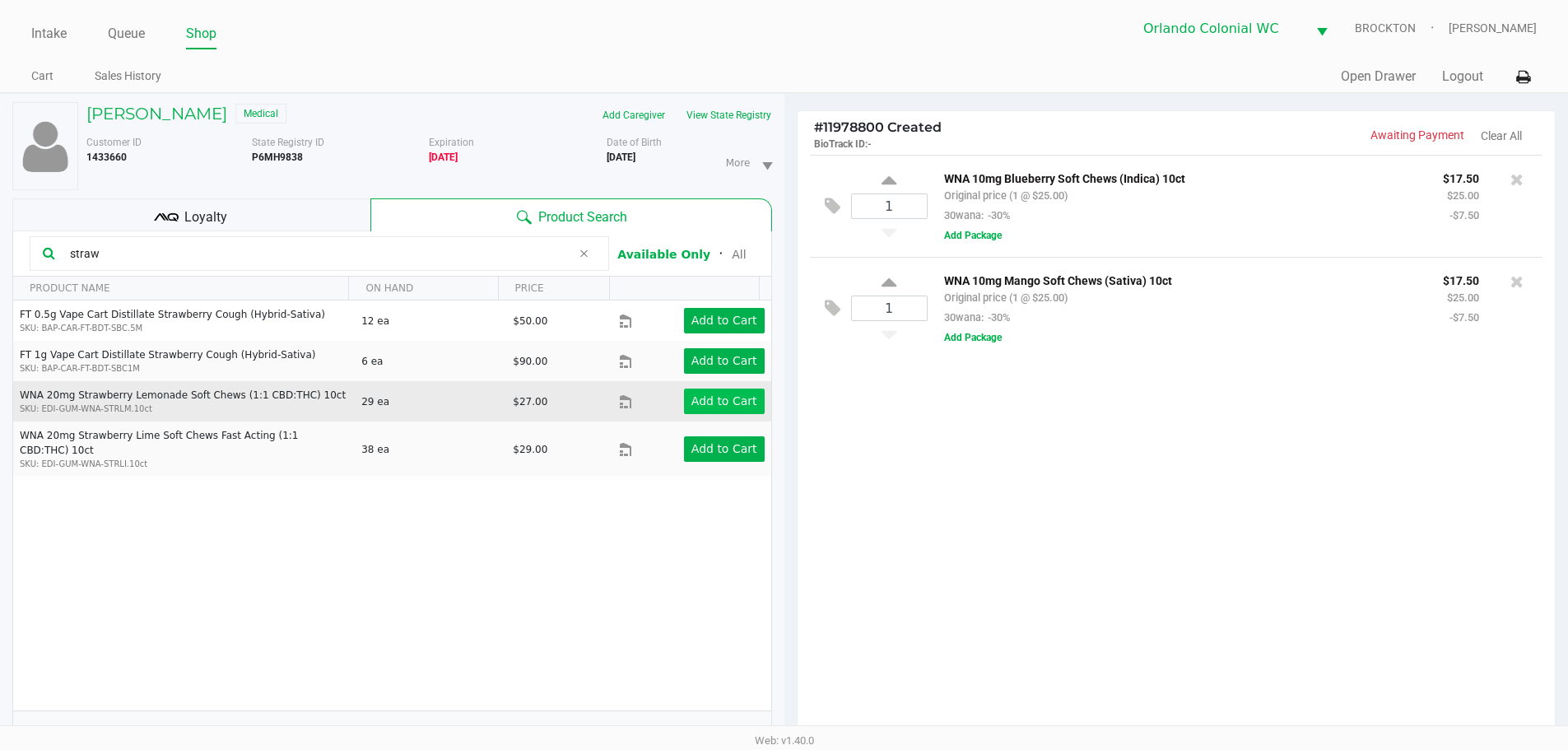
type input "straw"
click at [712, 401] on app-button-loader "Add to Cart" at bounding box center [723, 401] width 65 height 13
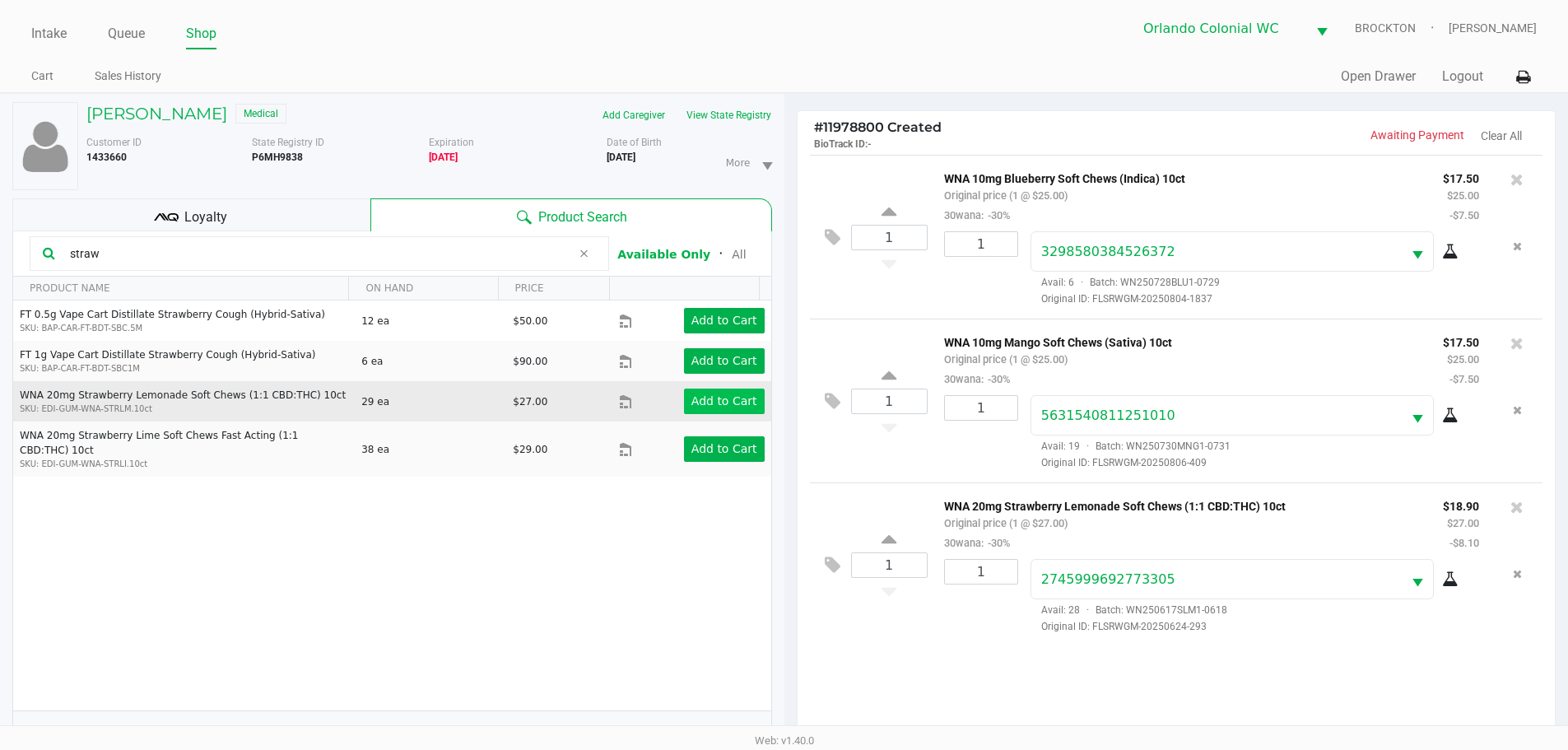
scroll to position [197, 0]
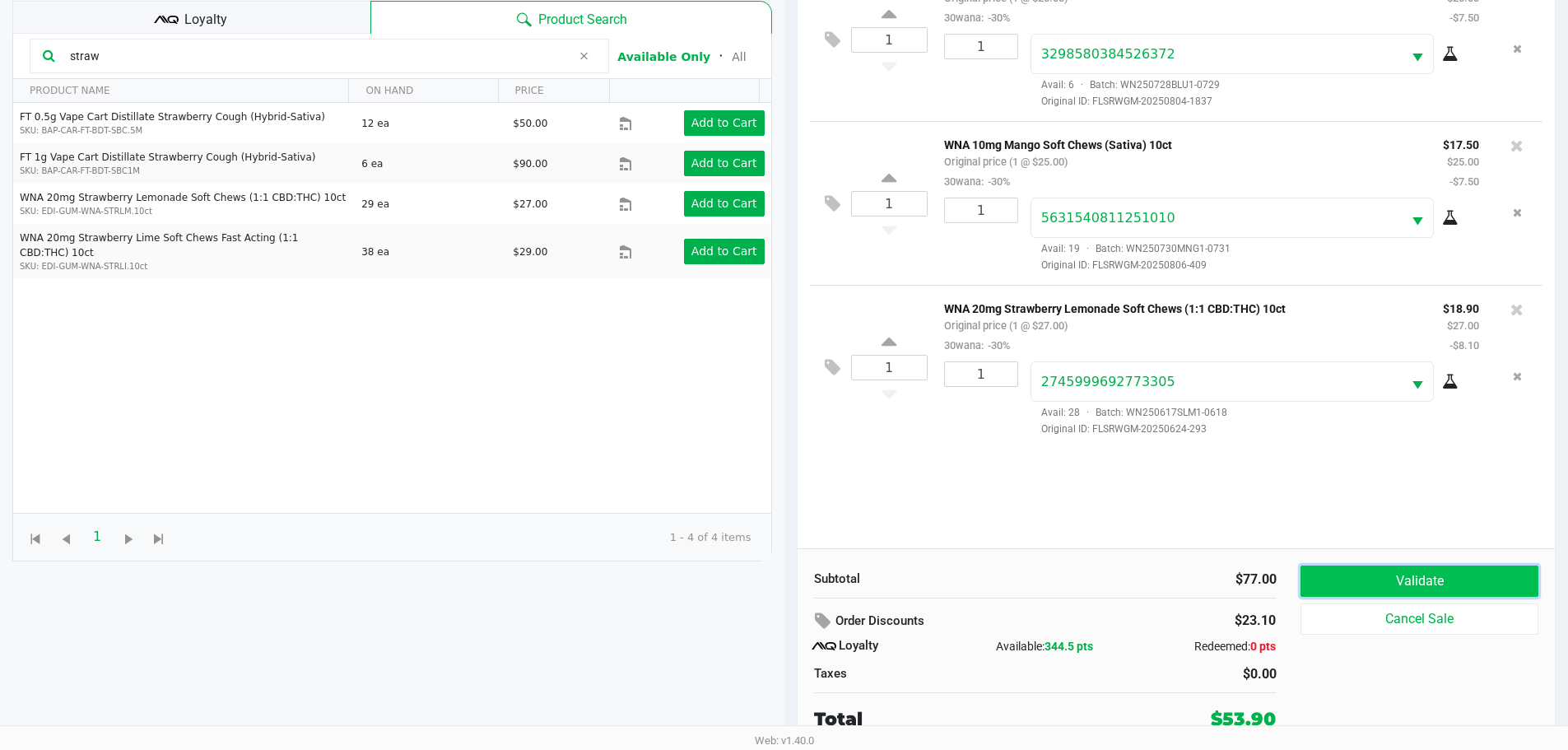
click at [1422, 583] on button "Validate" at bounding box center [1418, 581] width 237 height 31
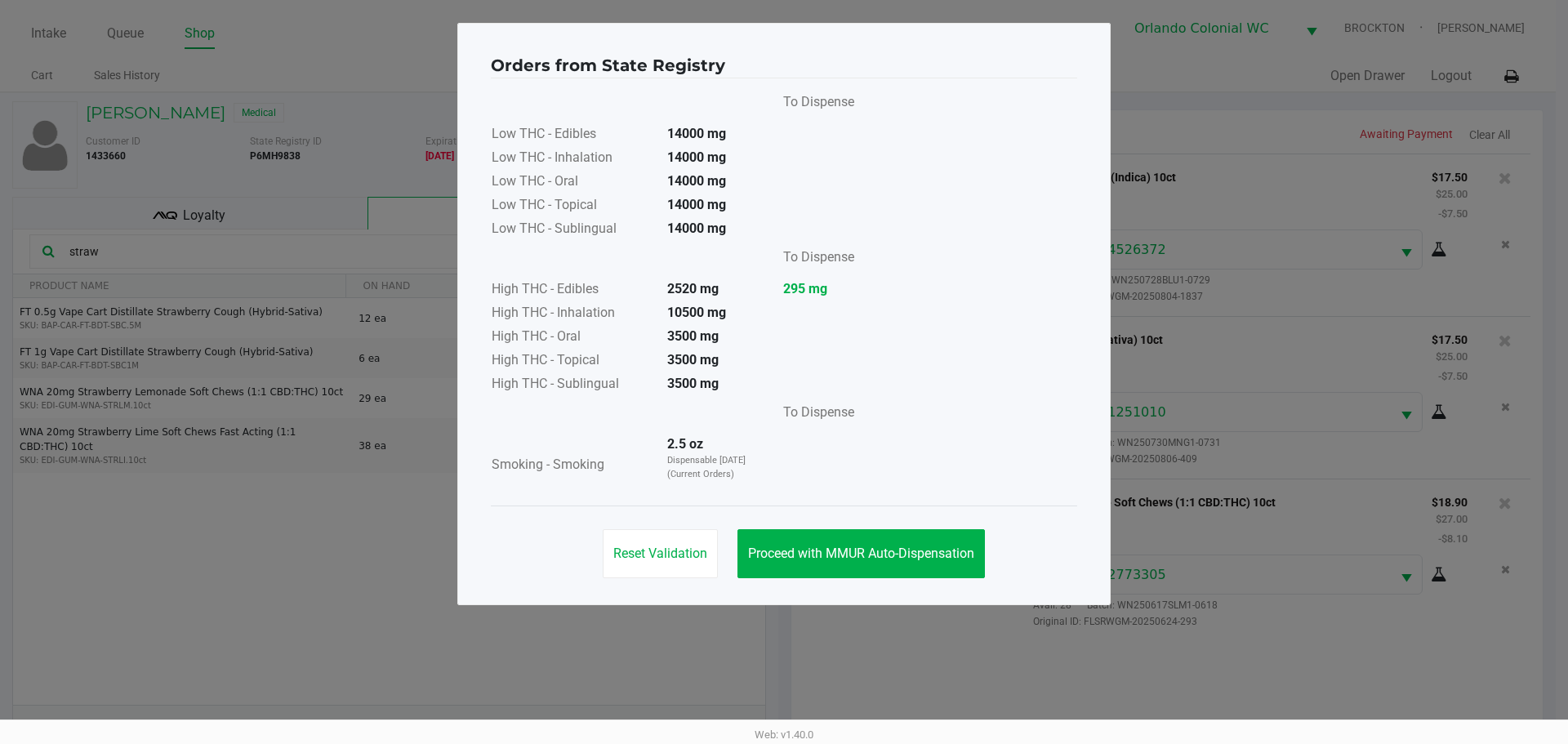
click at [826, 558] on span "Proceed with MMUR Auto-Dispensation" at bounding box center [860, 553] width 226 height 16
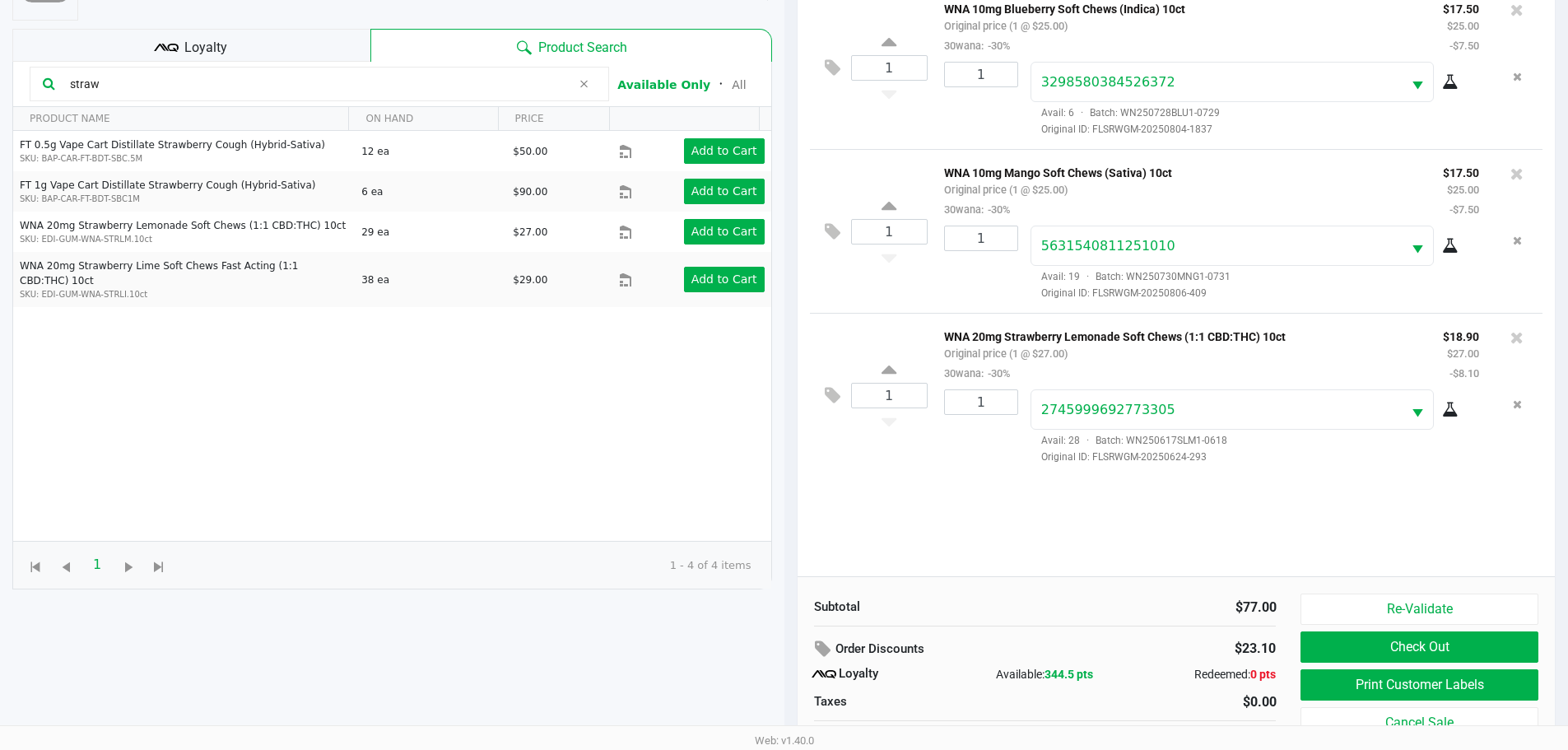
scroll to position [197, 0]
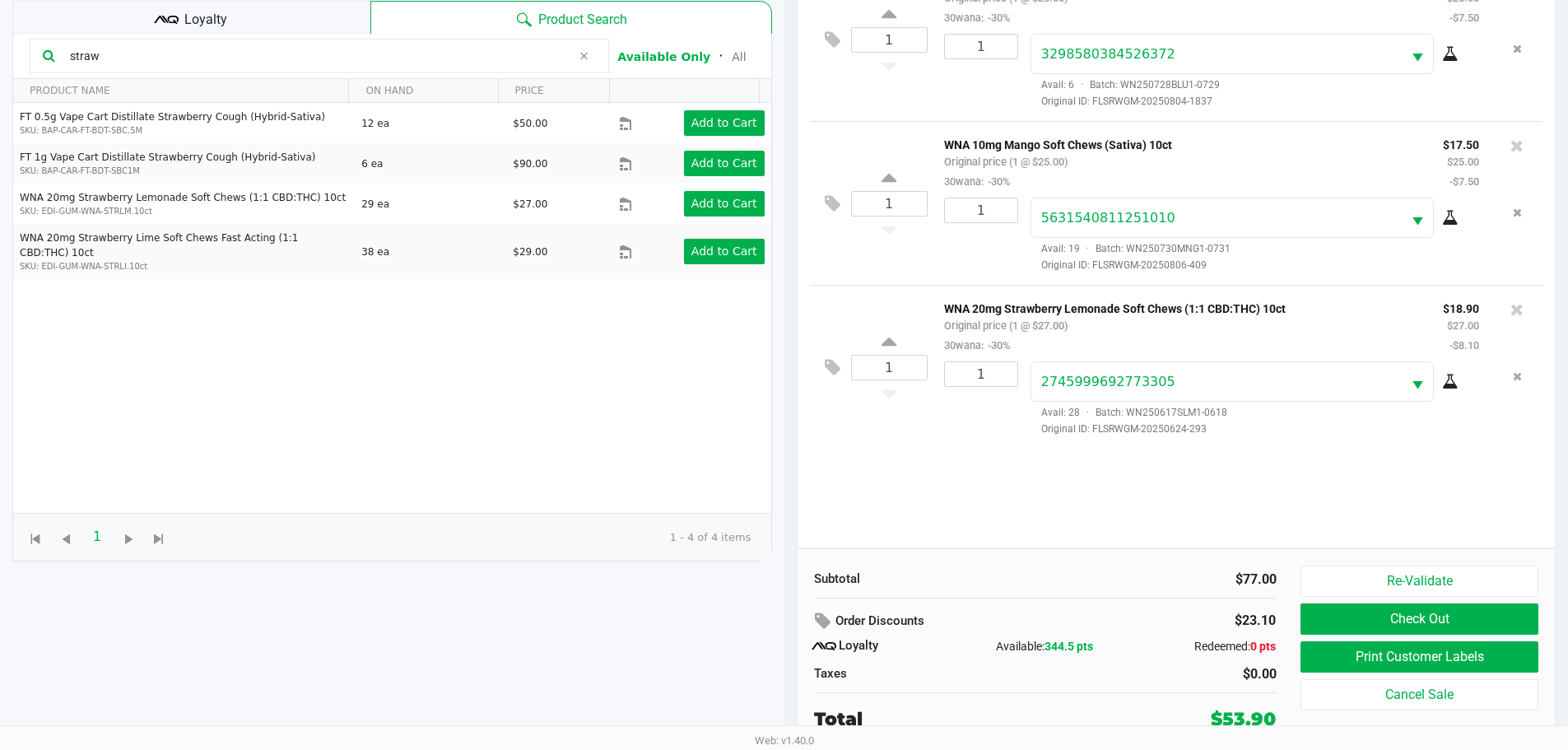
click at [1398, 663] on button "Print Customer Labels" at bounding box center [1418, 657] width 237 height 31
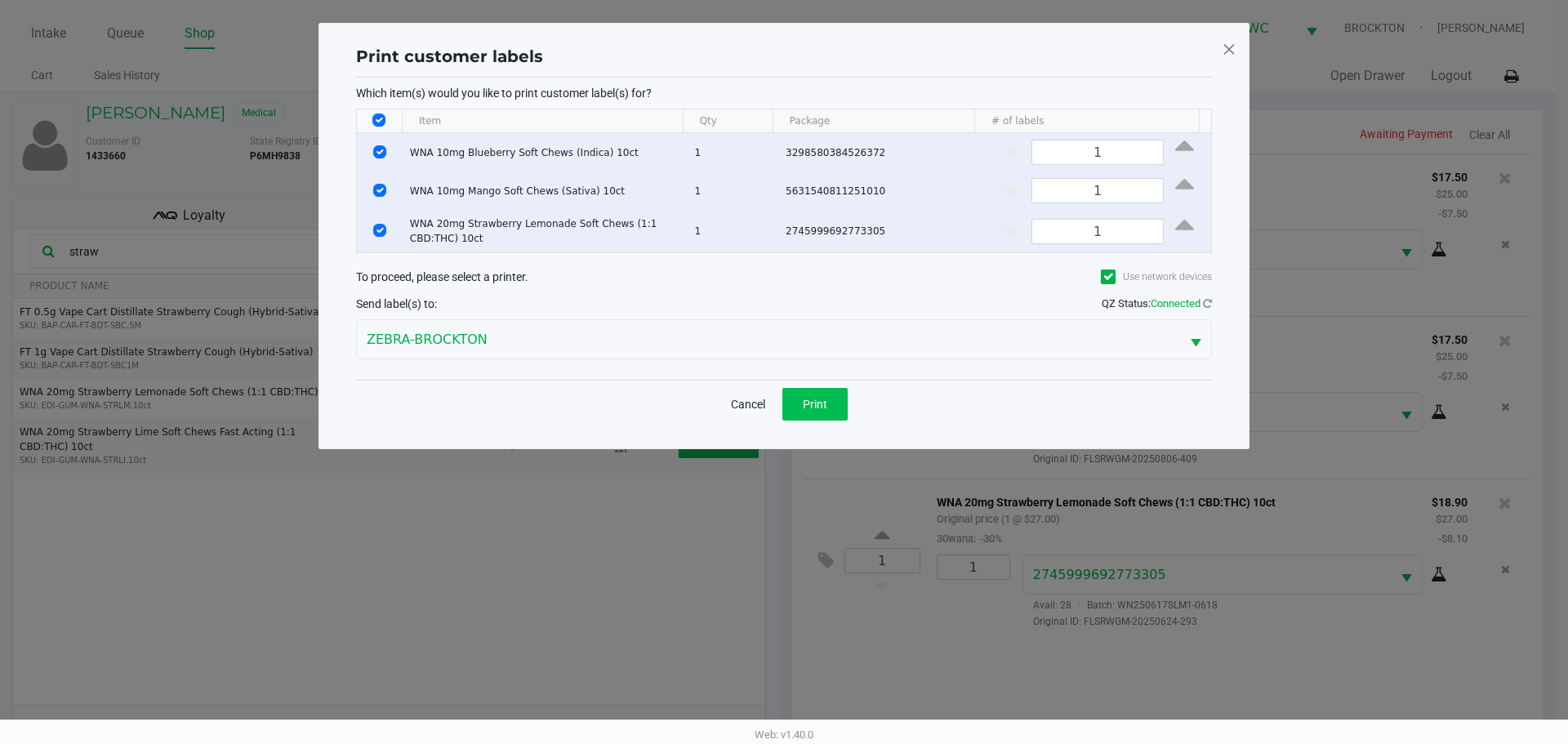
click at [833, 404] on button "Print" at bounding box center [815, 404] width 65 height 33
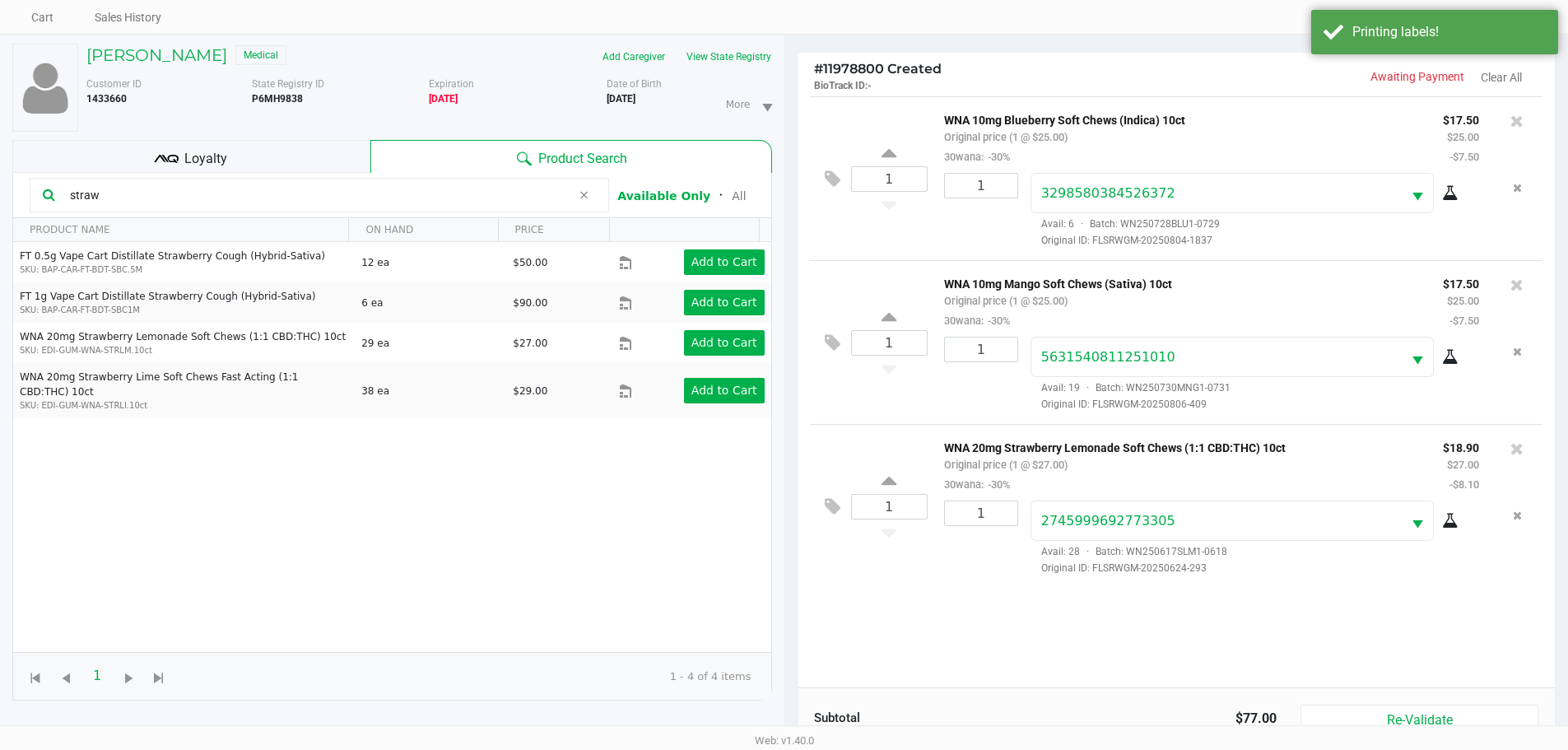
scroll to position [197, 0]
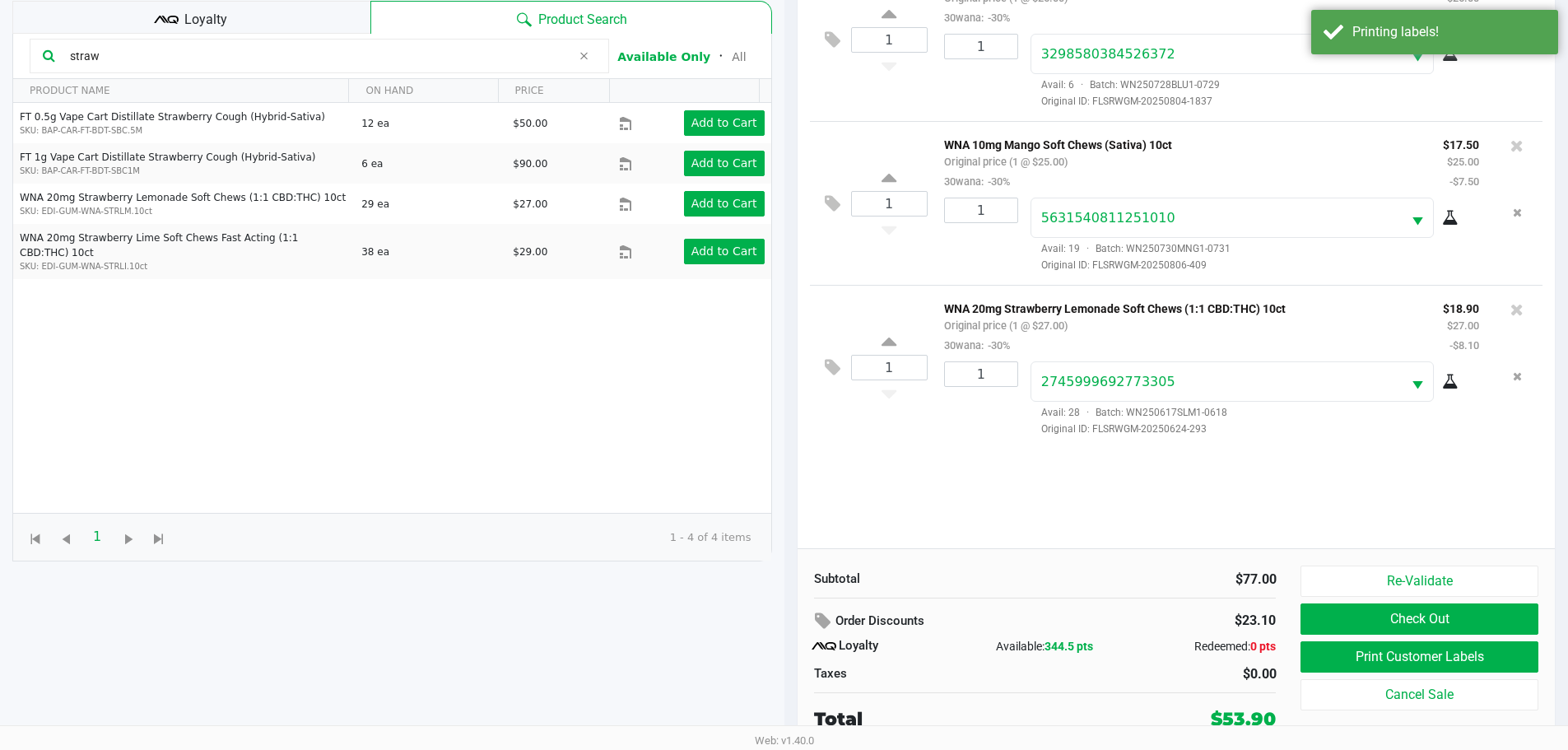
click at [249, 15] on div "Loyalty" at bounding box center [191, 18] width 358 height 33
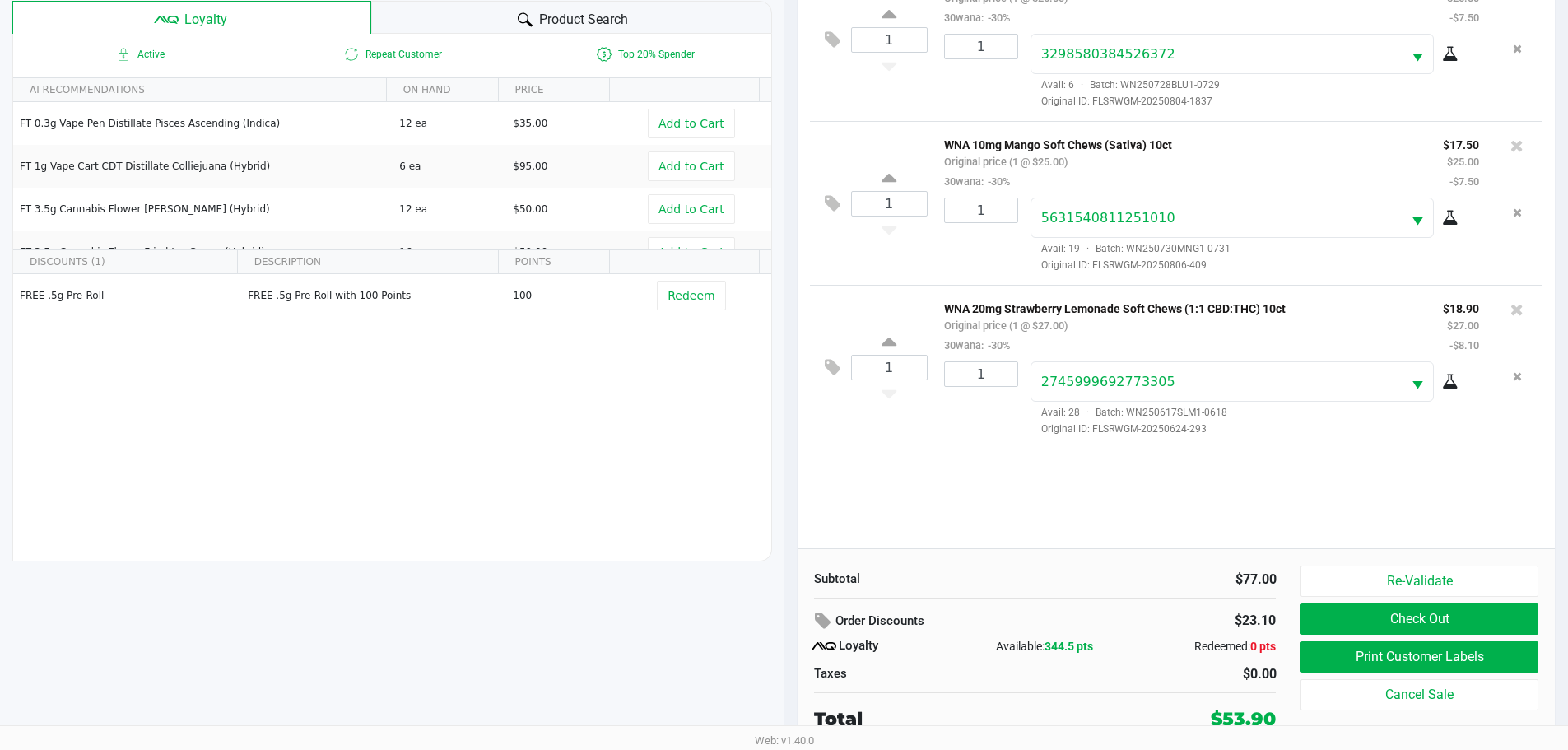
click at [1428, 613] on button "Check Out" at bounding box center [1418, 619] width 237 height 31
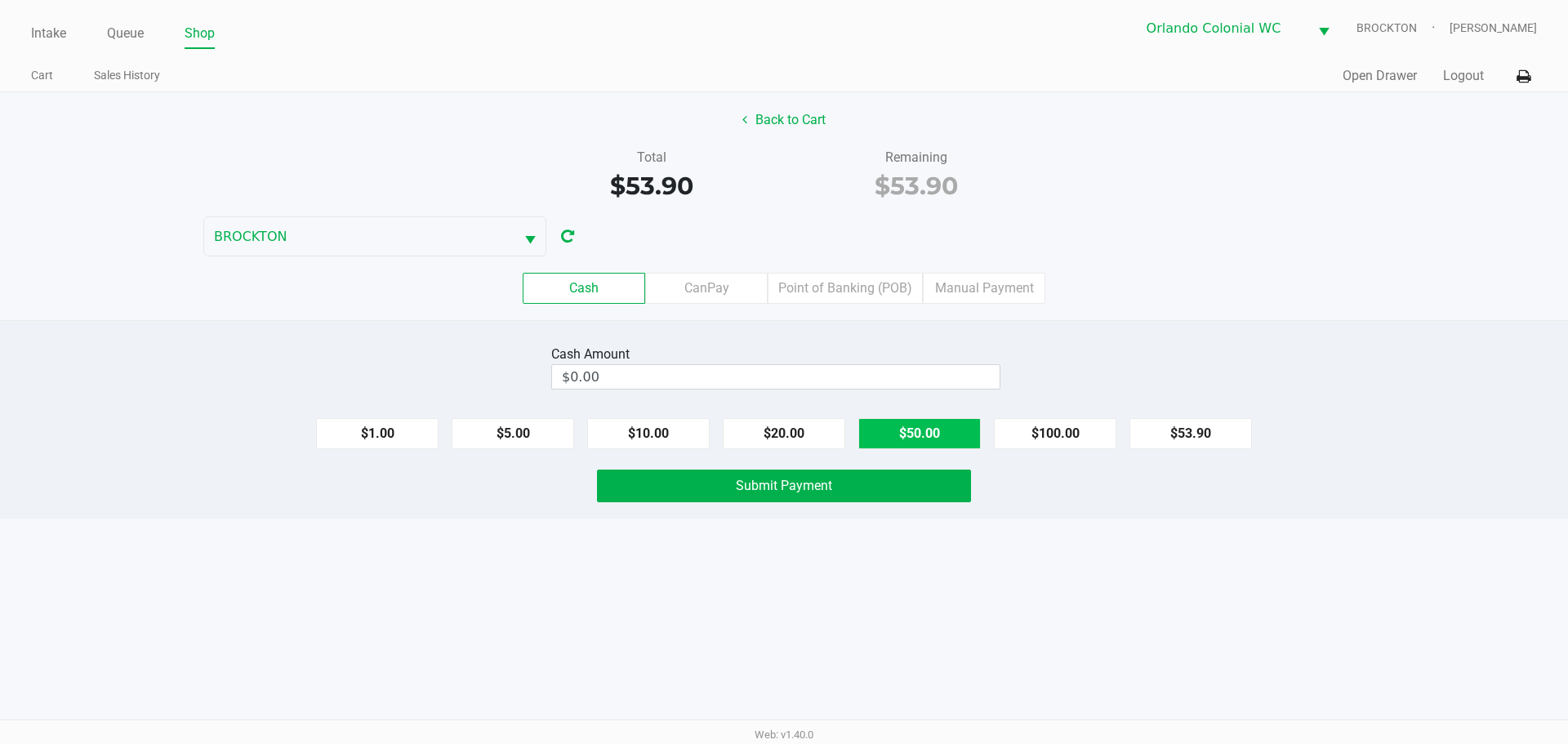
click at [953, 424] on button "$50.00" at bounding box center [920, 433] width 123 height 31
click at [663, 426] on button "$10.00" at bounding box center [648, 433] width 123 height 31
type input "$60.00"
click at [846, 499] on button "Submit Payment" at bounding box center [784, 486] width 374 height 33
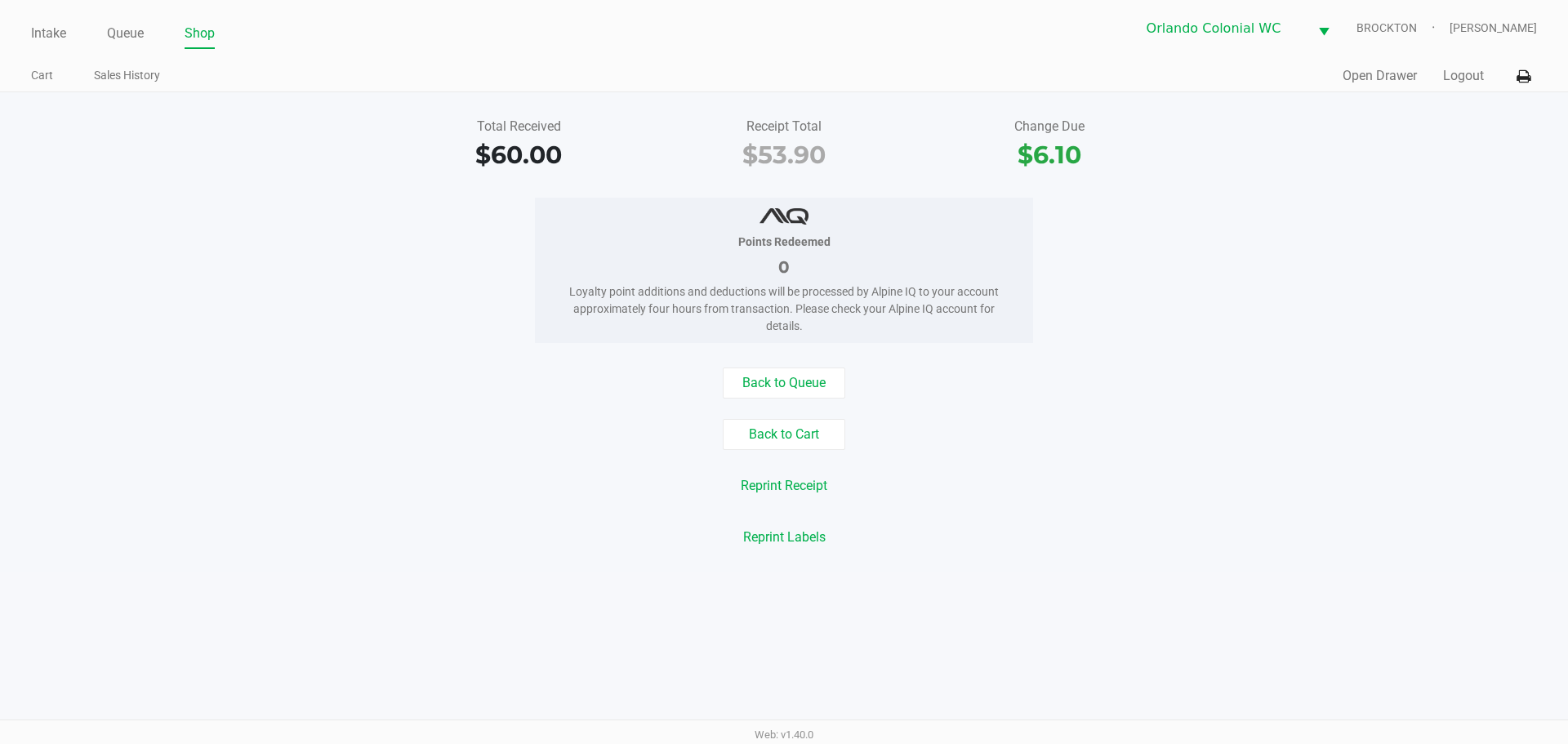
click at [126, 37] on link "Queue" at bounding box center [125, 33] width 37 height 23
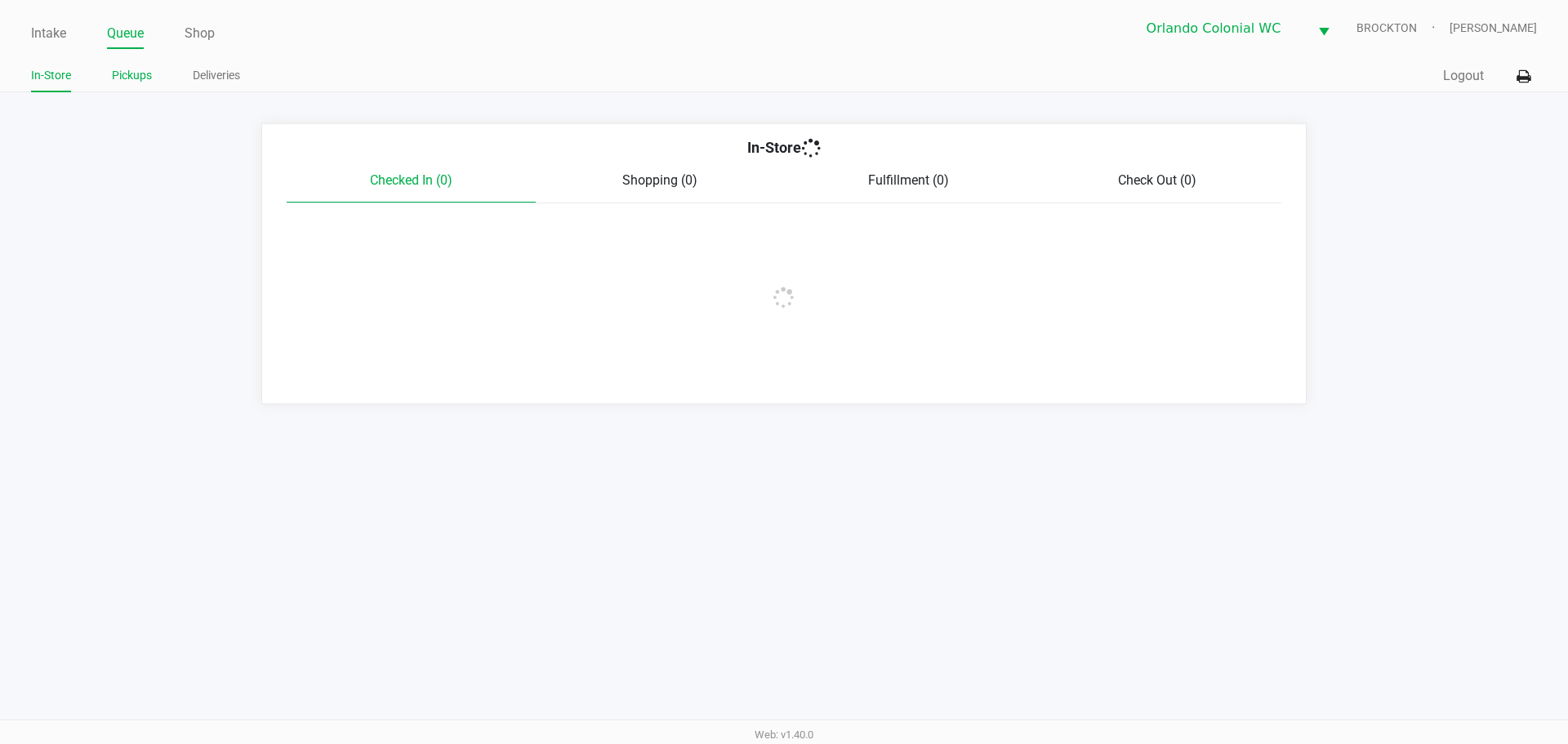
click at [123, 80] on link "Pickups" at bounding box center [132, 75] width 40 height 20
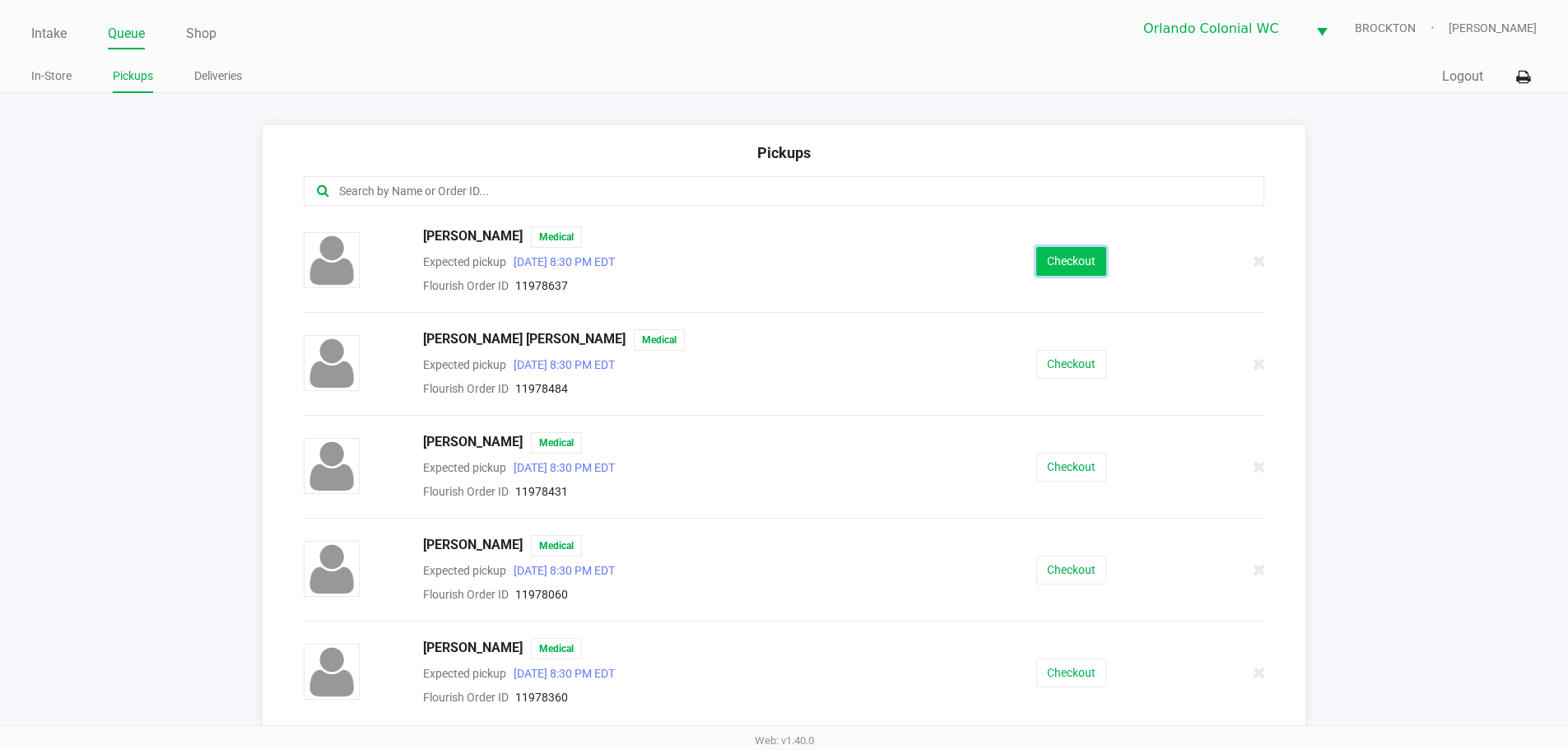
click at [1069, 247] on button "Checkout" at bounding box center [1071, 261] width 70 height 29
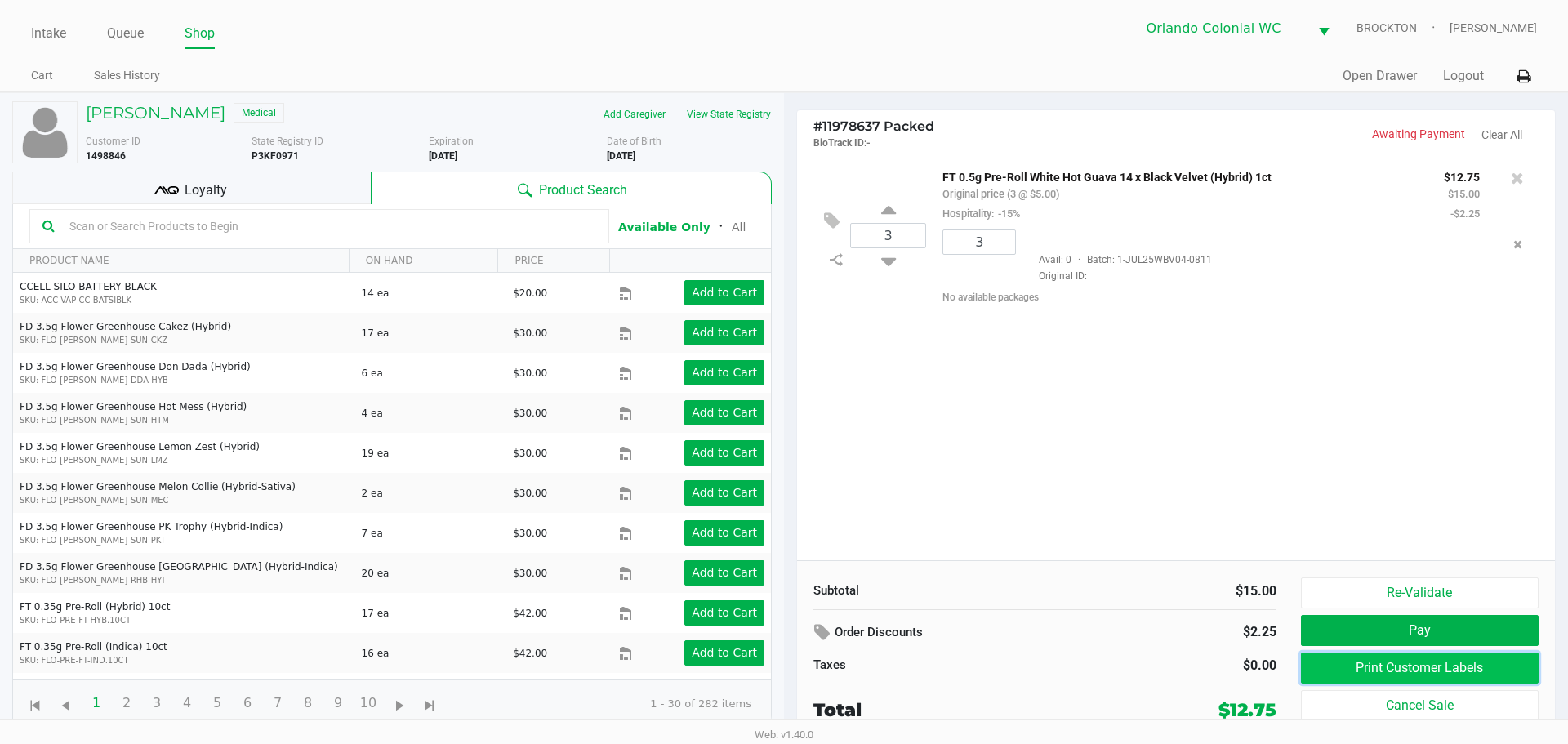
click at [1427, 667] on button "Print Customer Labels" at bounding box center [1420, 668] width 238 height 31
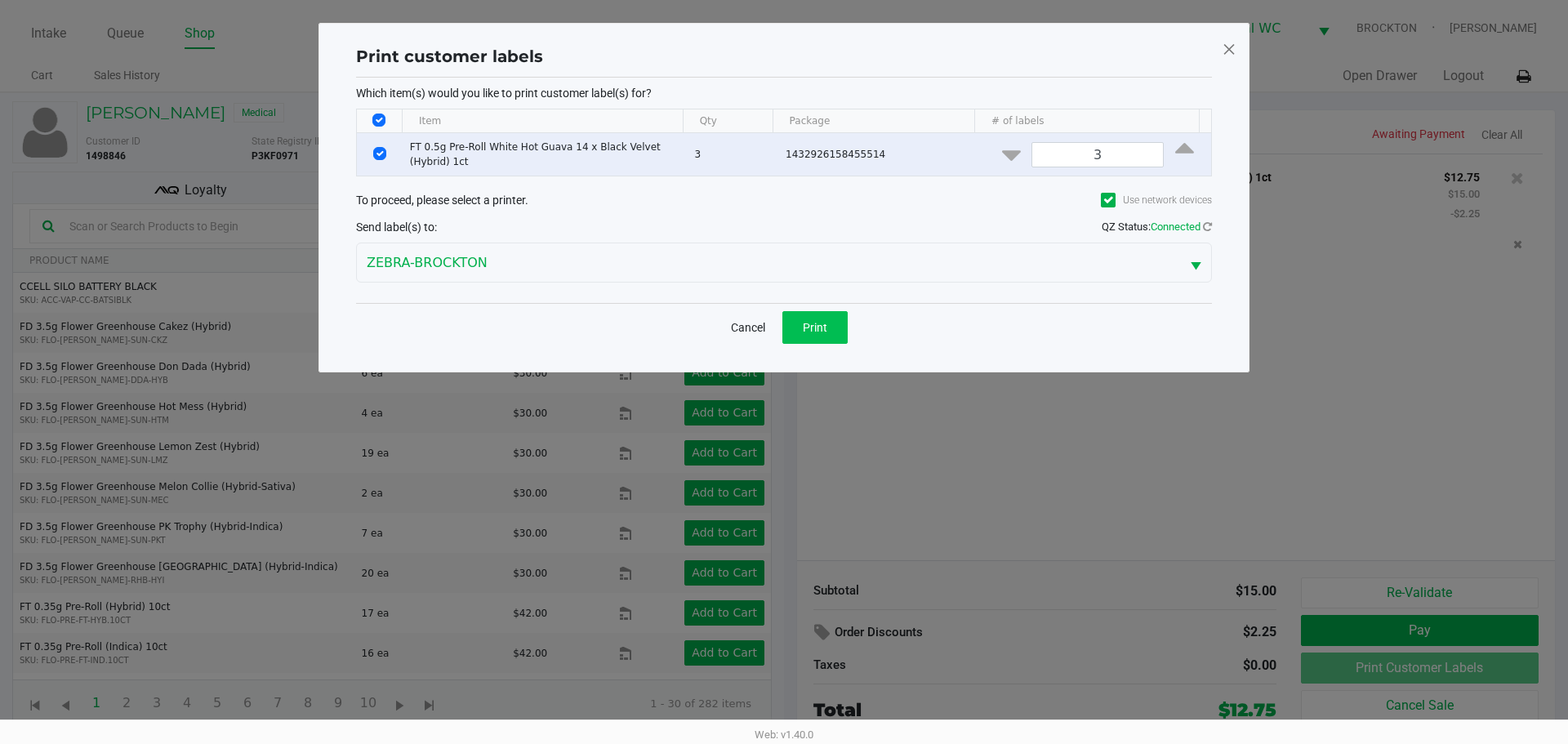
click at [825, 326] on span "Print" at bounding box center [815, 327] width 25 height 13
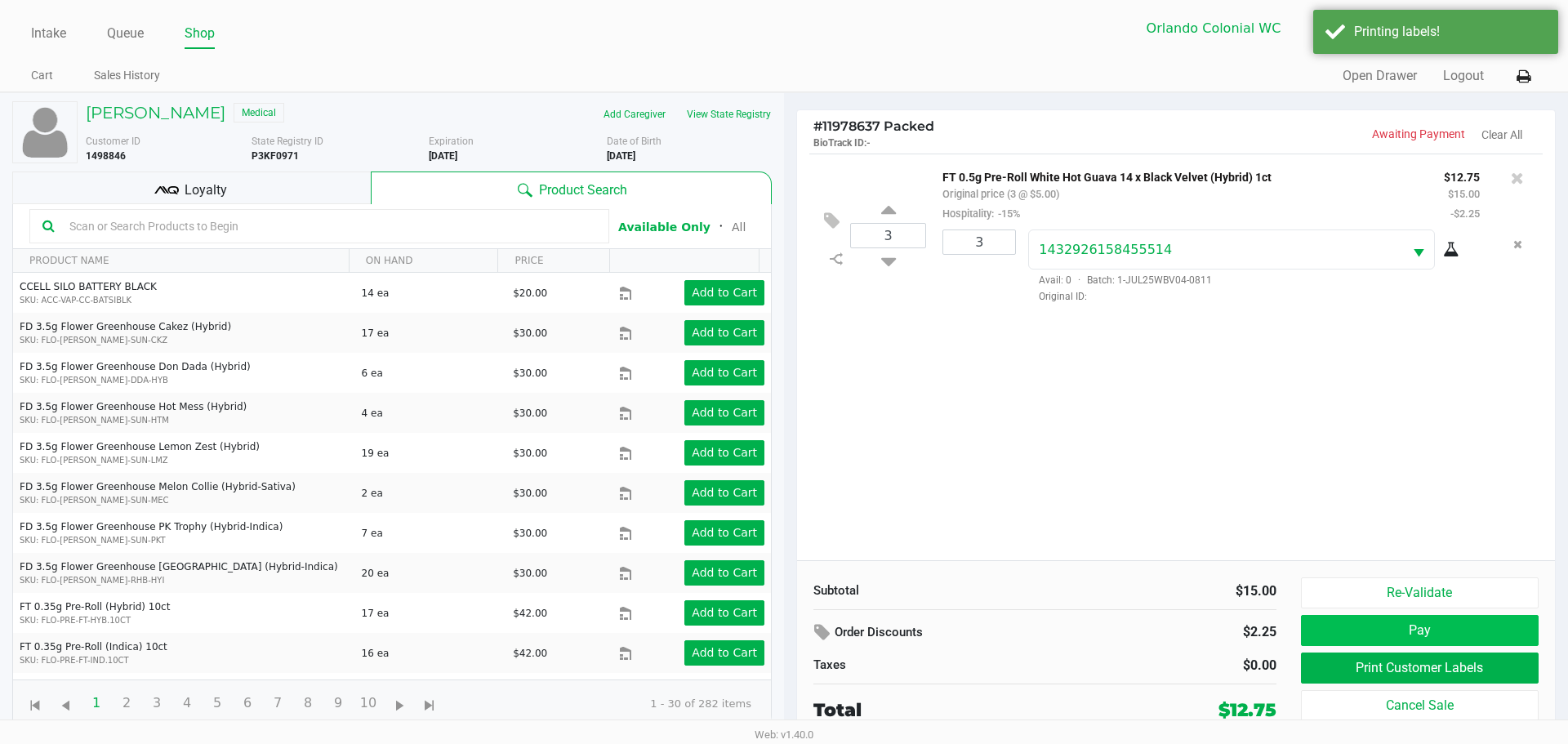
click at [1443, 630] on button "Pay" at bounding box center [1420, 631] width 238 height 31
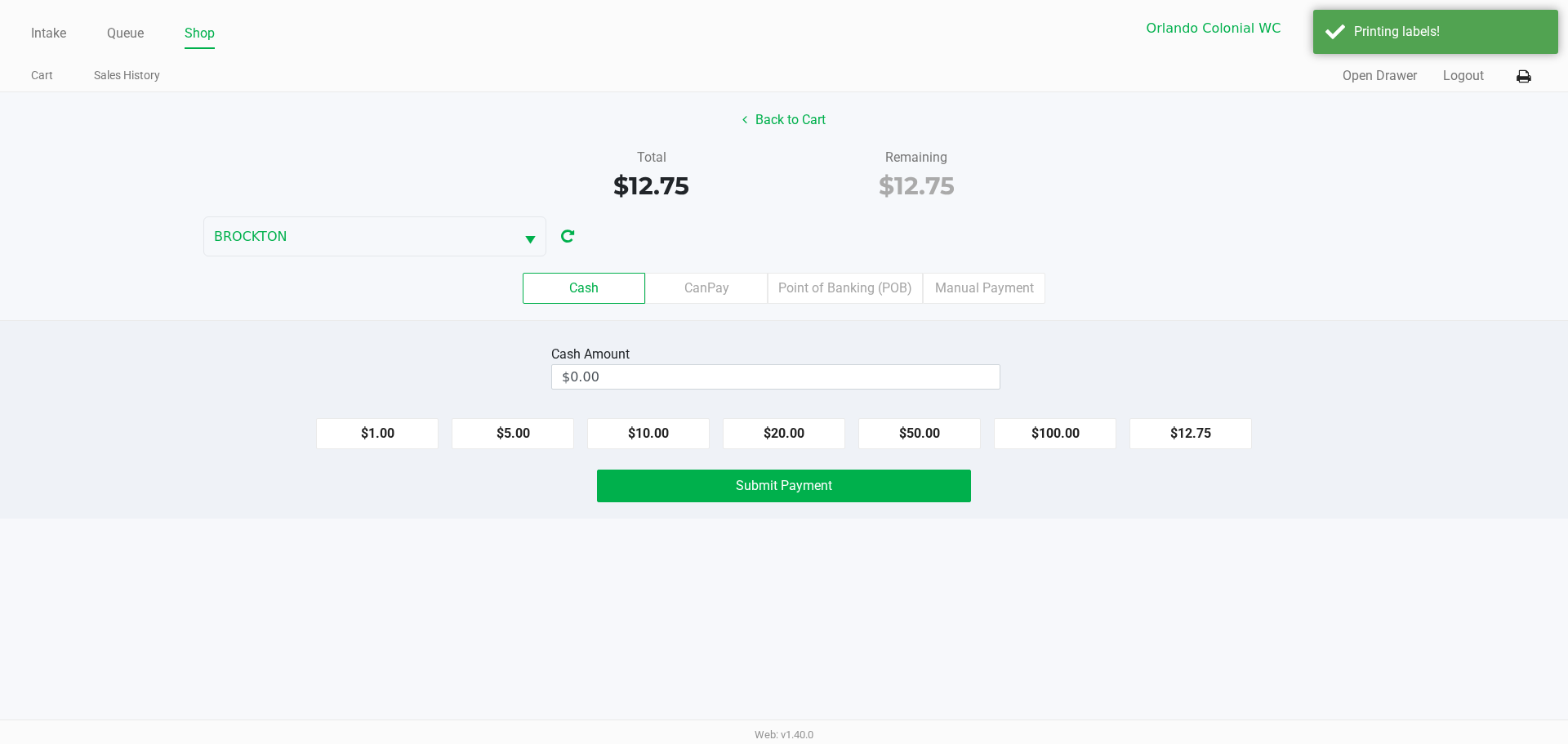
click at [829, 275] on label "Point of Banking (POB)" at bounding box center [846, 288] width 155 height 31
click at [0, 0] on 7 "Point of Banking (POB)" at bounding box center [0, 0] width 0 height 0
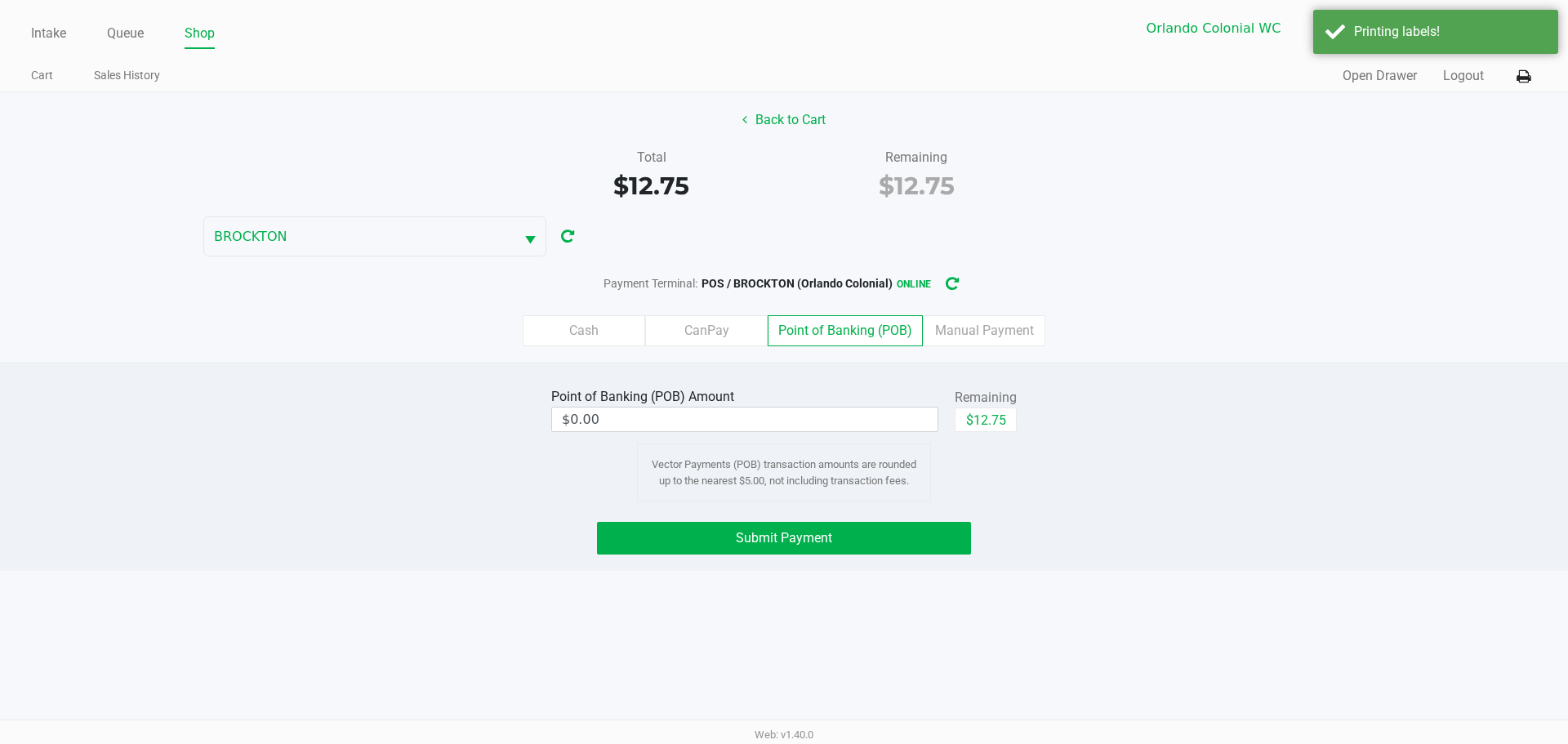
click at [711, 321] on label "CanPay" at bounding box center [707, 331] width 123 height 31
click at [0, 0] on 2 "CanPay" at bounding box center [0, 0] width 0 height 0
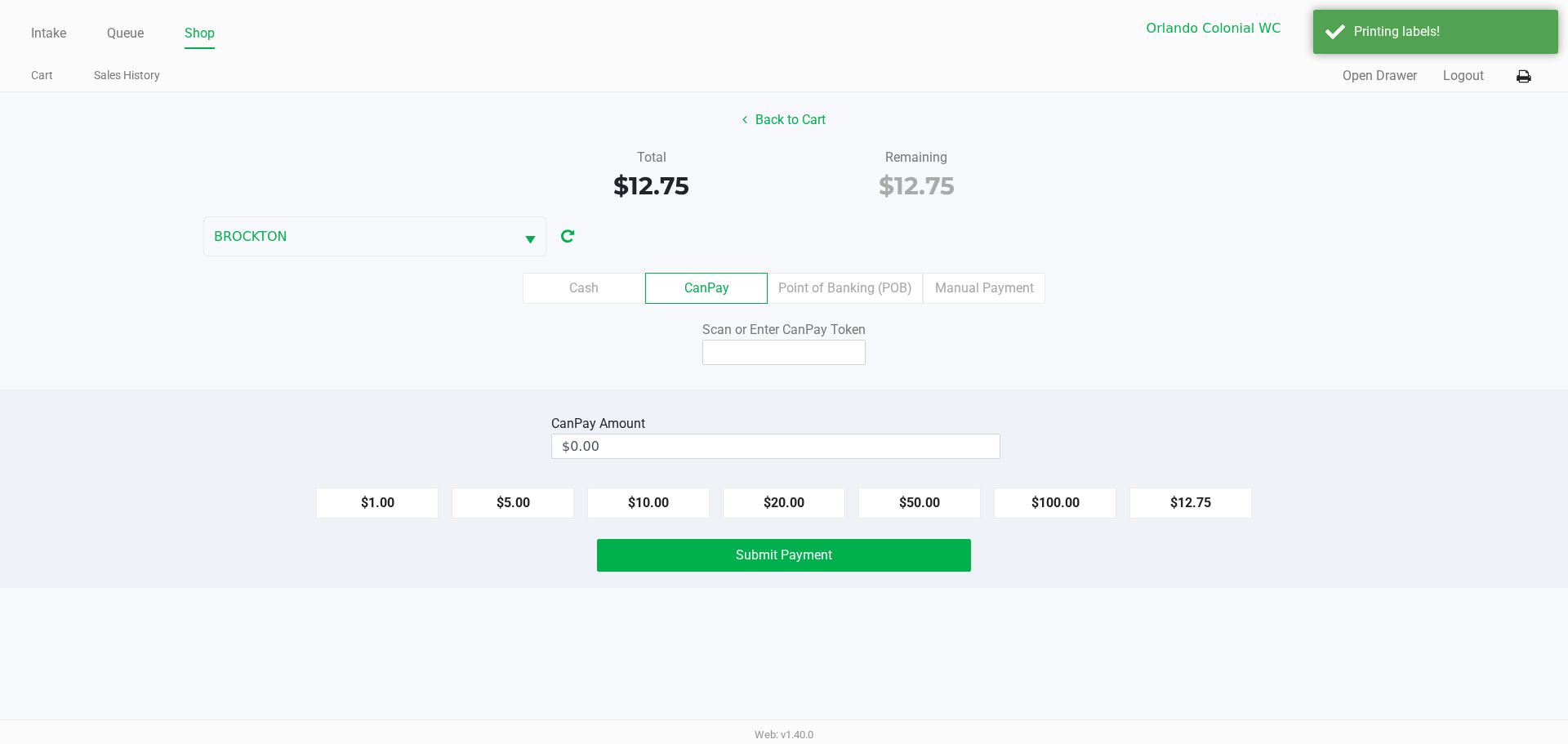
click at [1208, 499] on button "$12.75" at bounding box center [1190, 503] width 123 height 31
type input "$12.75"
click at [794, 348] on input at bounding box center [784, 353] width 164 height 26
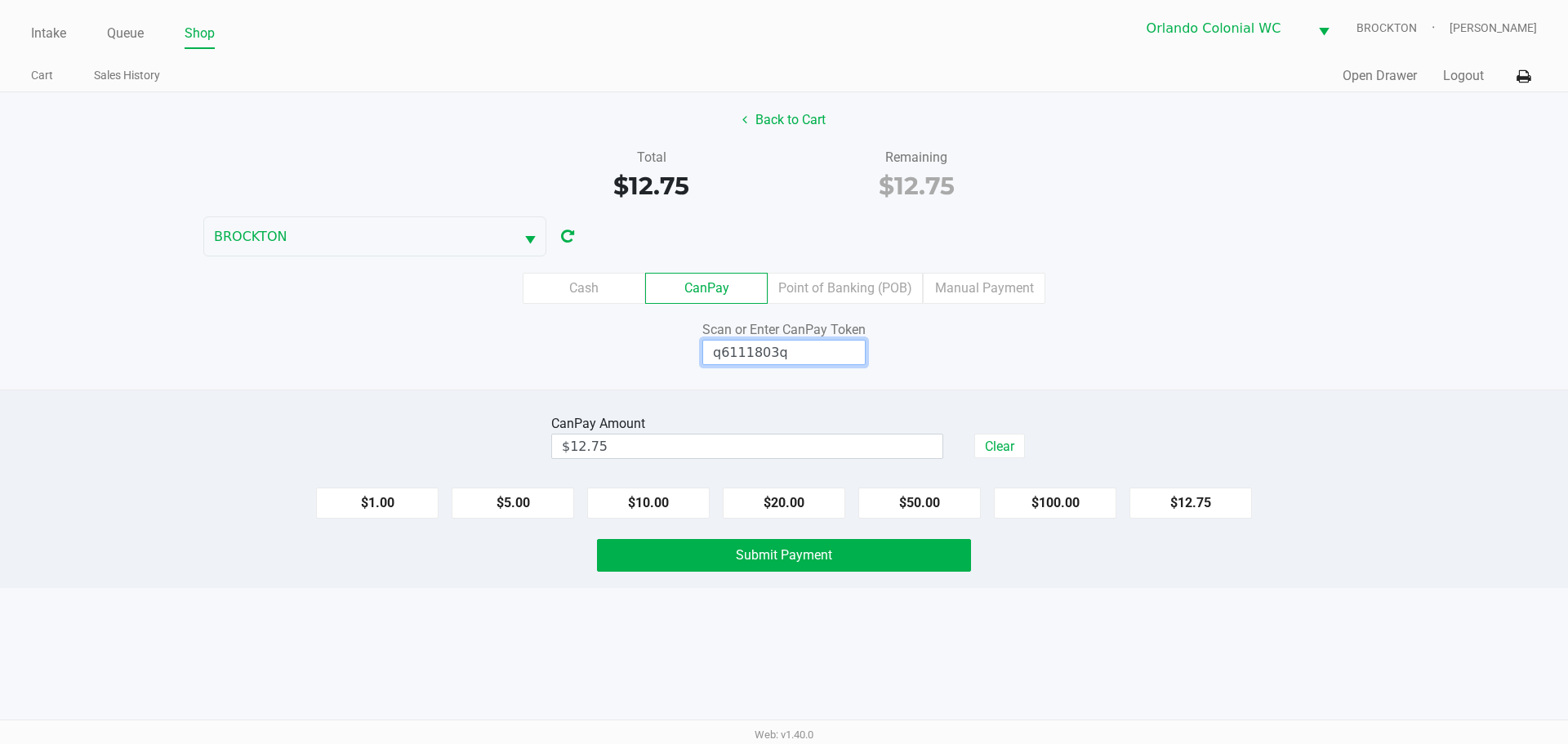
type input "q6111803q"
click at [795, 564] on button "Submit Payment" at bounding box center [784, 556] width 374 height 33
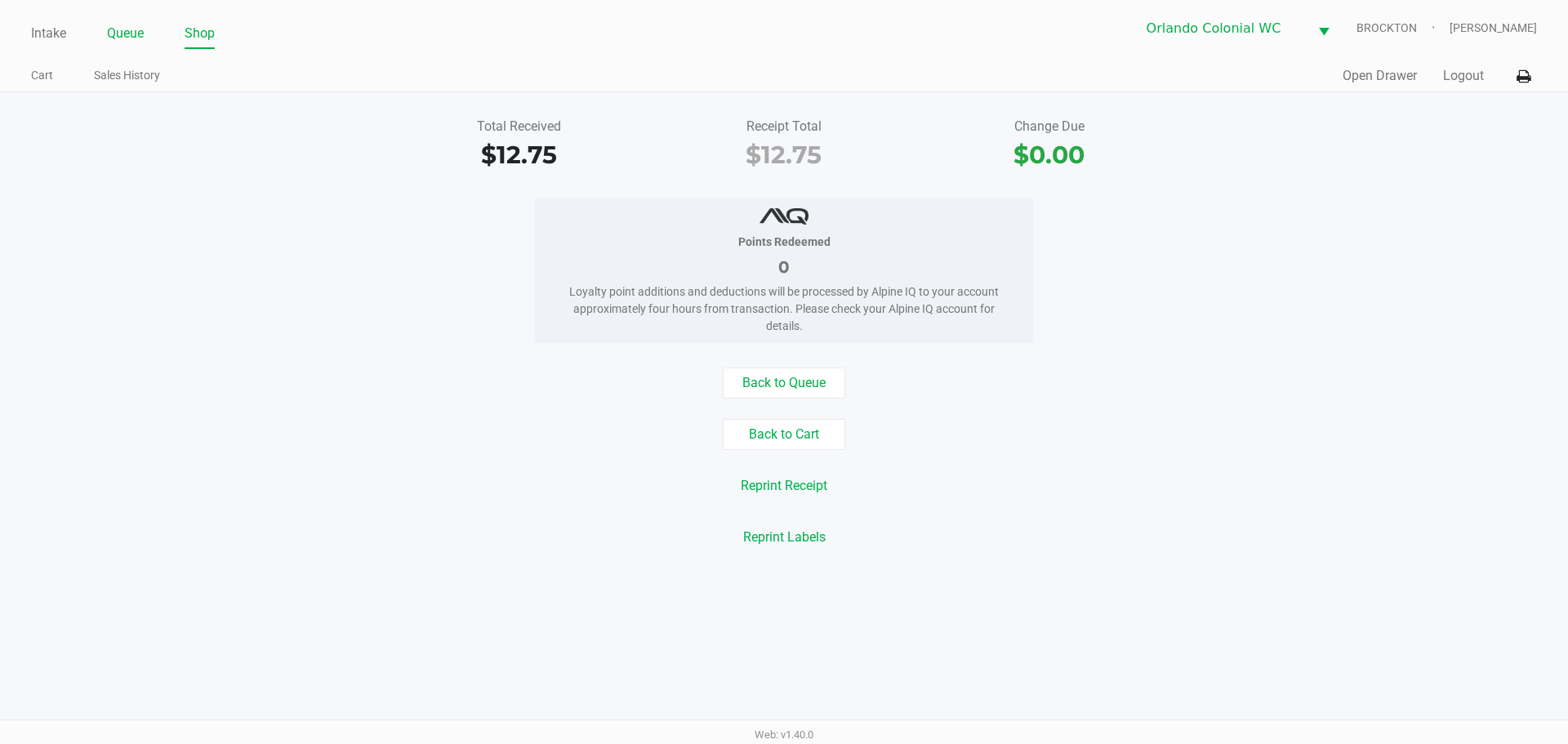
click at [126, 26] on link "Queue" at bounding box center [125, 33] width 37 height 23
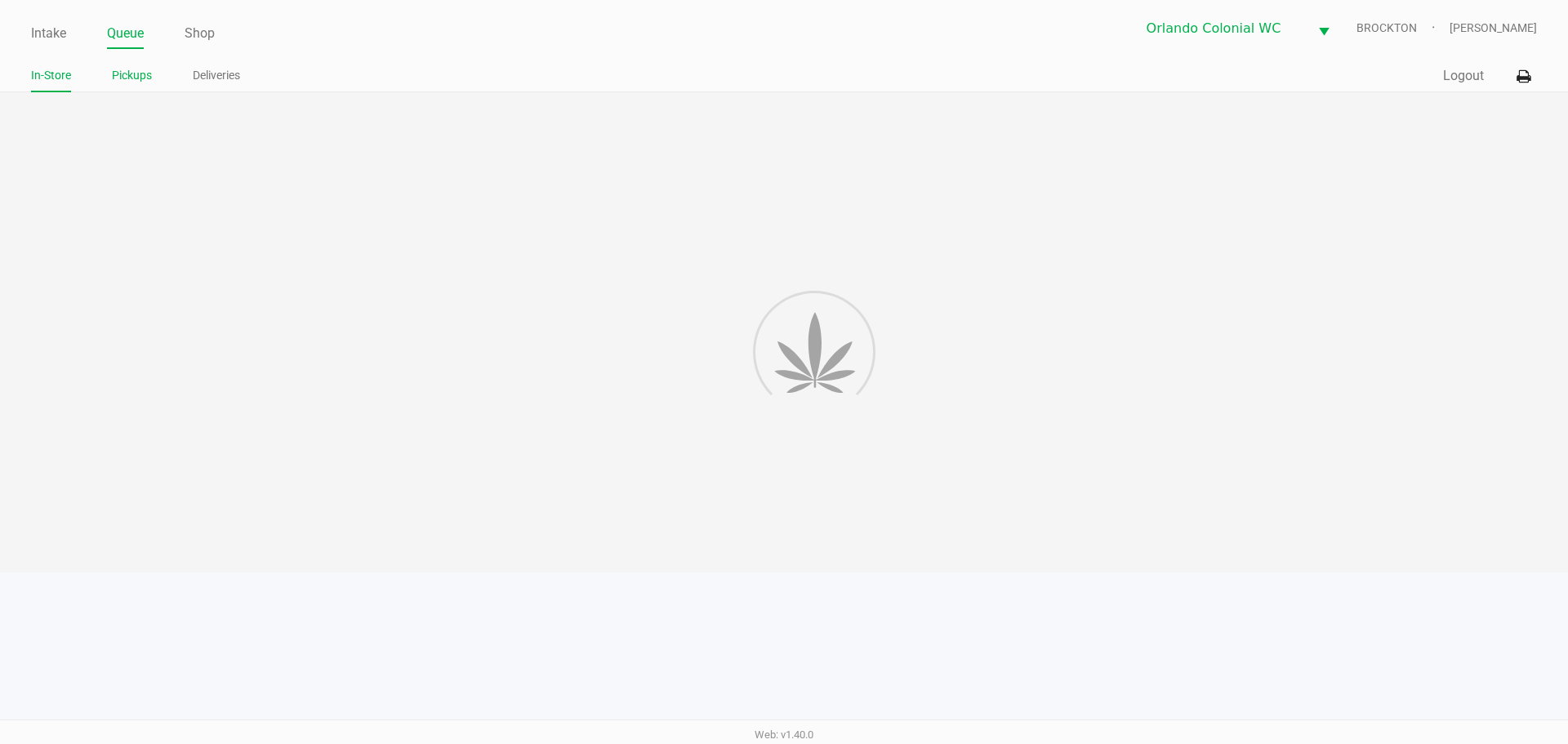
click at [138, 78] on link "Pickups" at bounding box center [132, 75] width 40 height 20
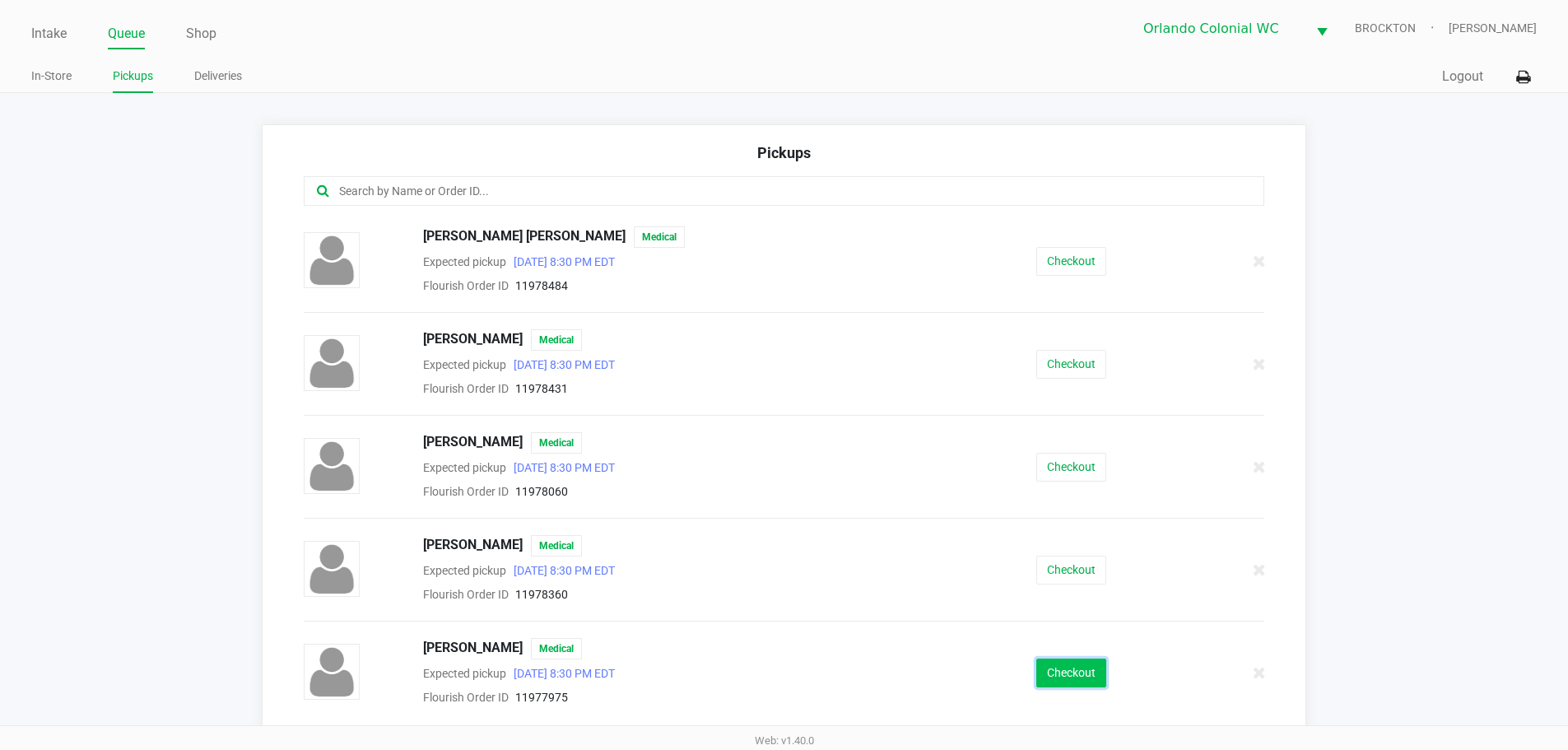
click at [1047, 668] on button "Checkout" at bounding box center [1071, 673] width 70 height 29
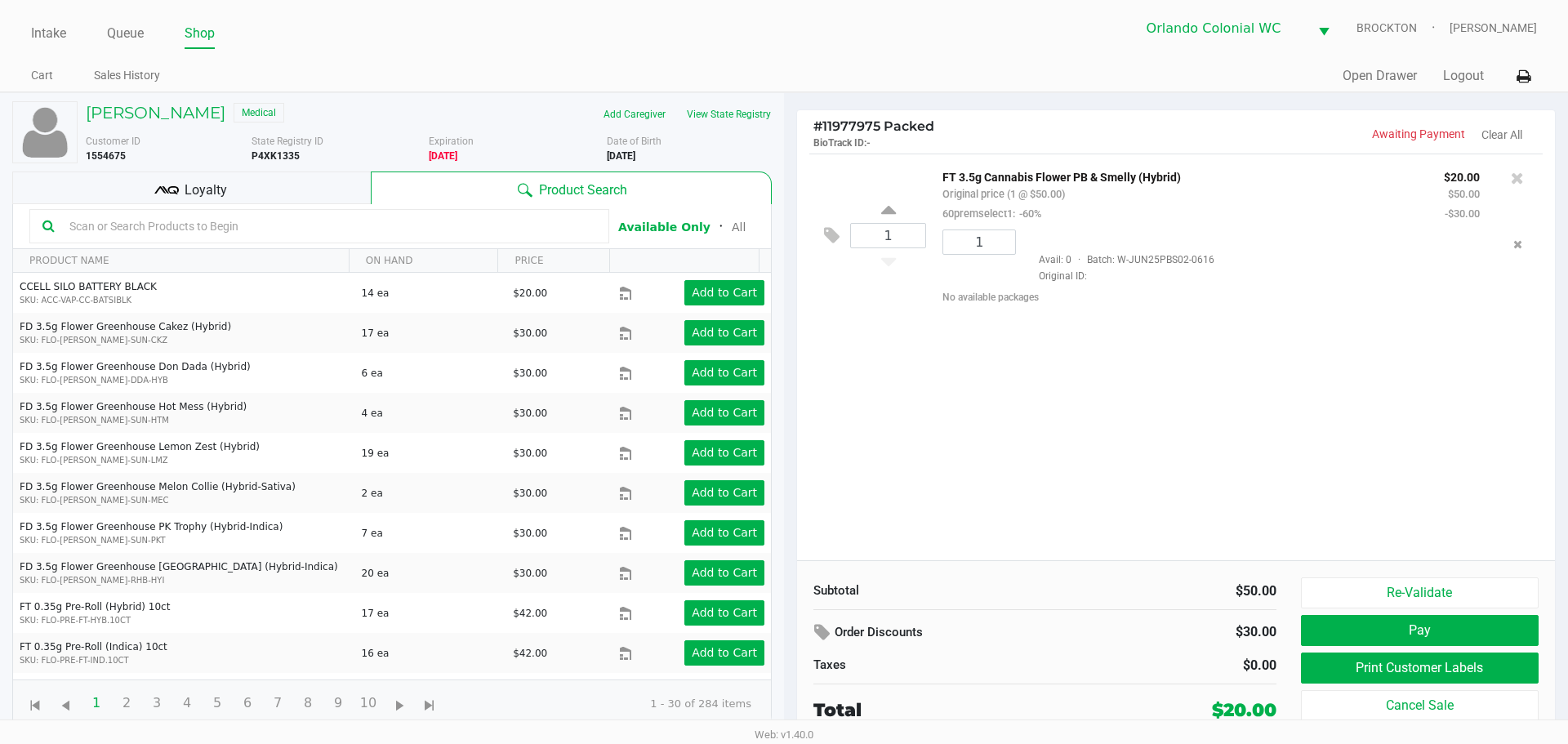
click at [1431, 631] on button "Pay" at bounding box center [1420, 631] width 238 height 31
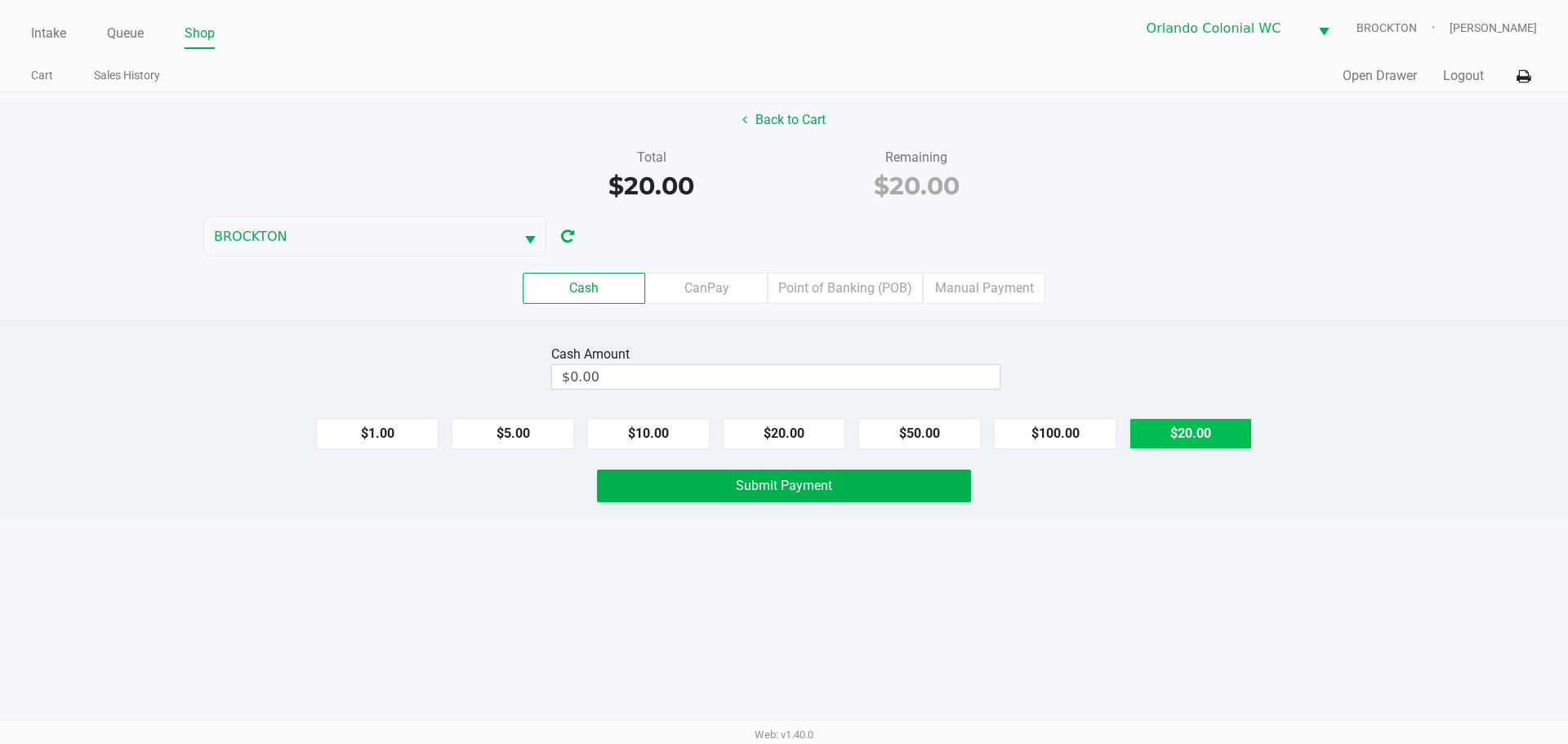
click at [1211, 432] on button "$20.00" at bounding box center [1190, 433] width 123 height 31
type input "$20.00"
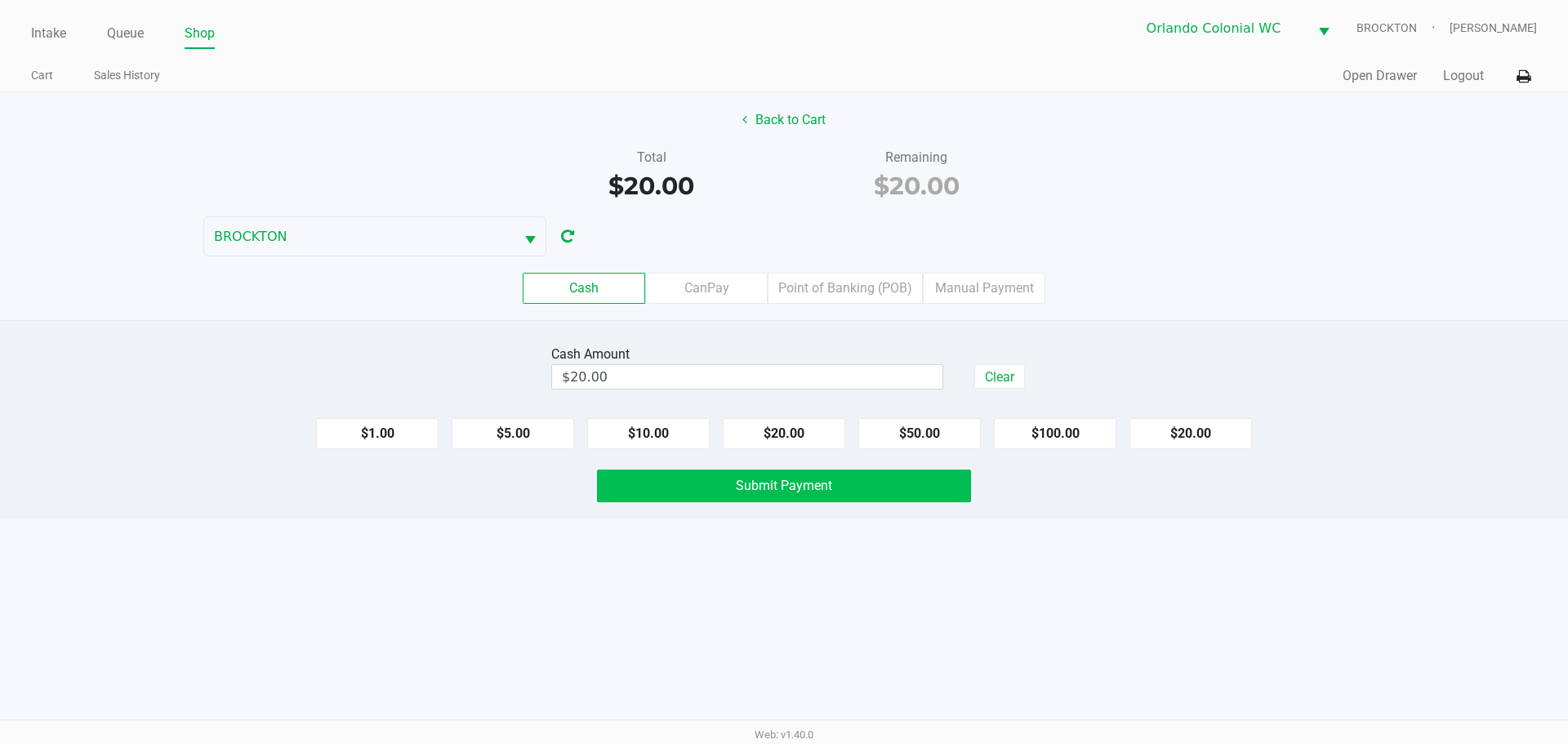
click at [856, 476] on button "Submit Payment" at bounding box center [784, 486] width 374 height 33
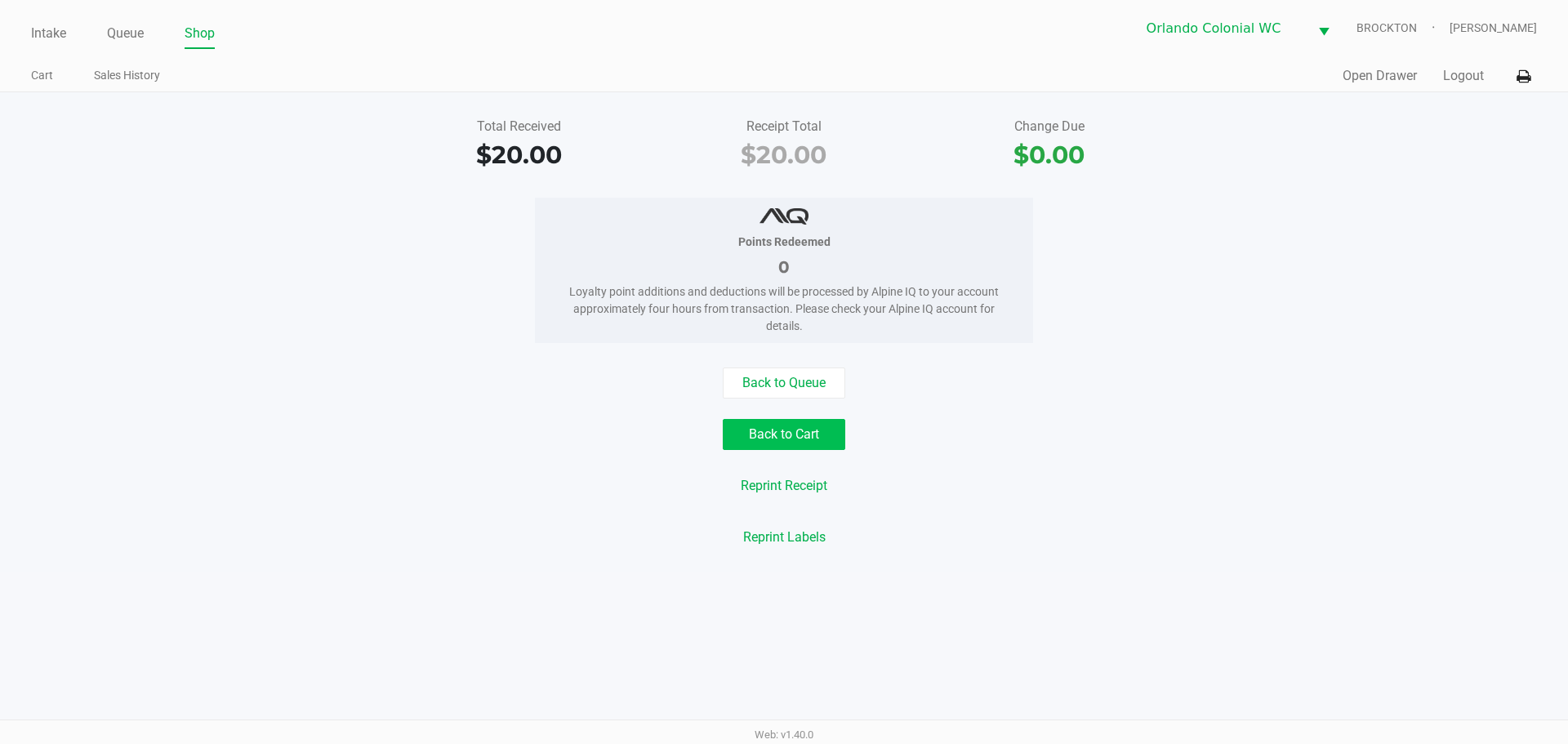
click at [823, 443] on button "Back to Cart" at bounding box center [784, 434] width 123 height 31
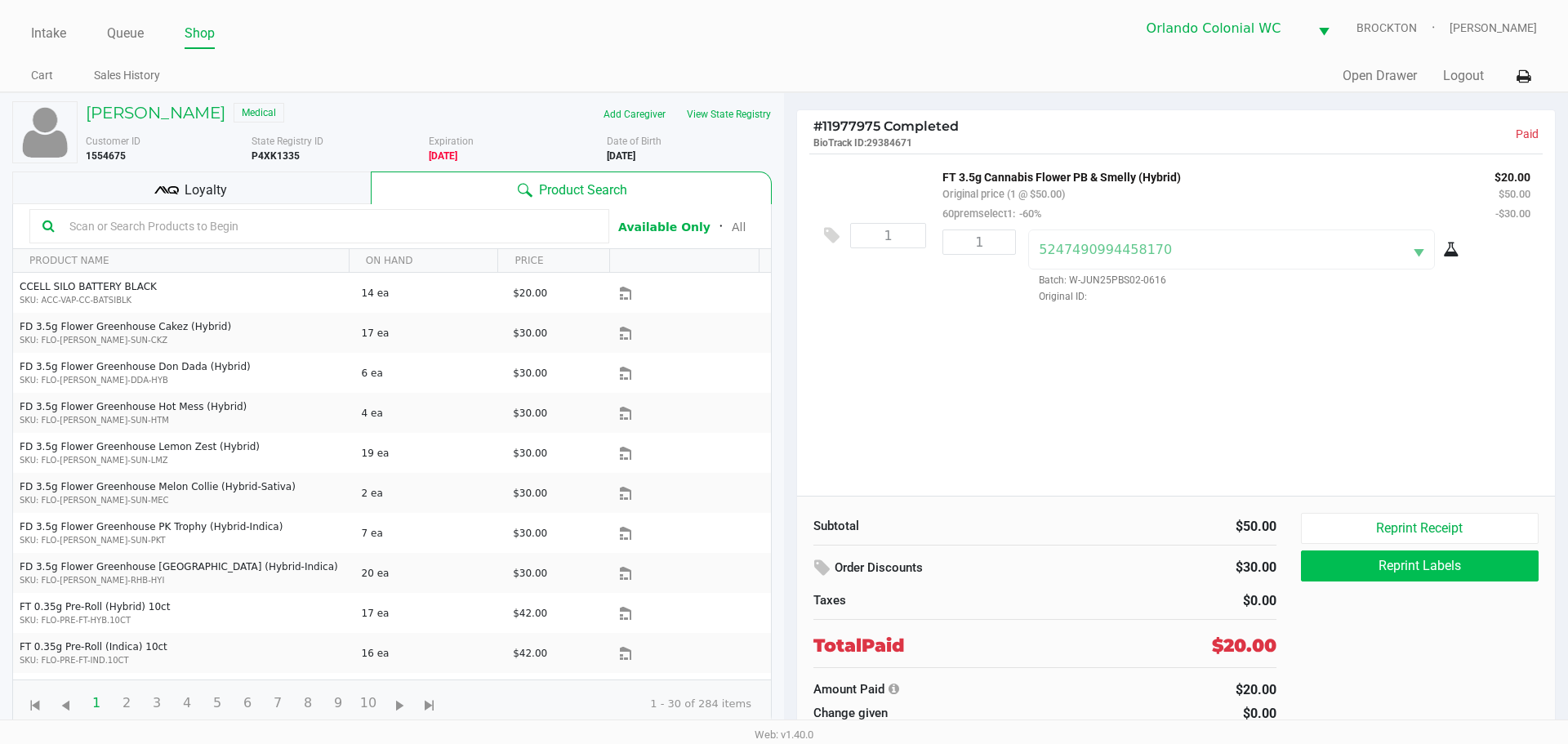
click at [1413, 576] on button "Reprint Labels" at bounding box center [1420, 566] width 238 height 31
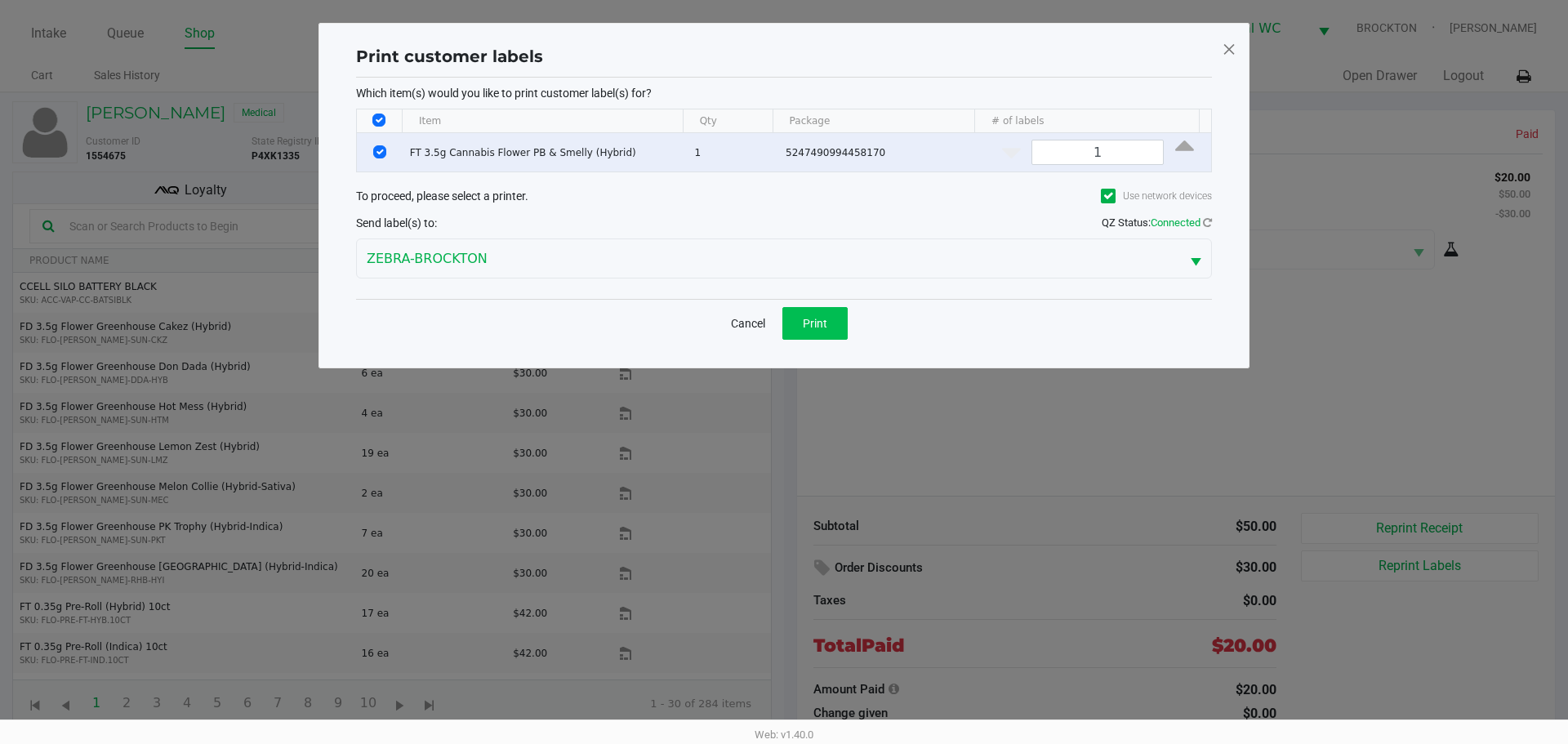
click at [810, 323] on span "Print" at bounding box center [815, 324] width 25 height 13
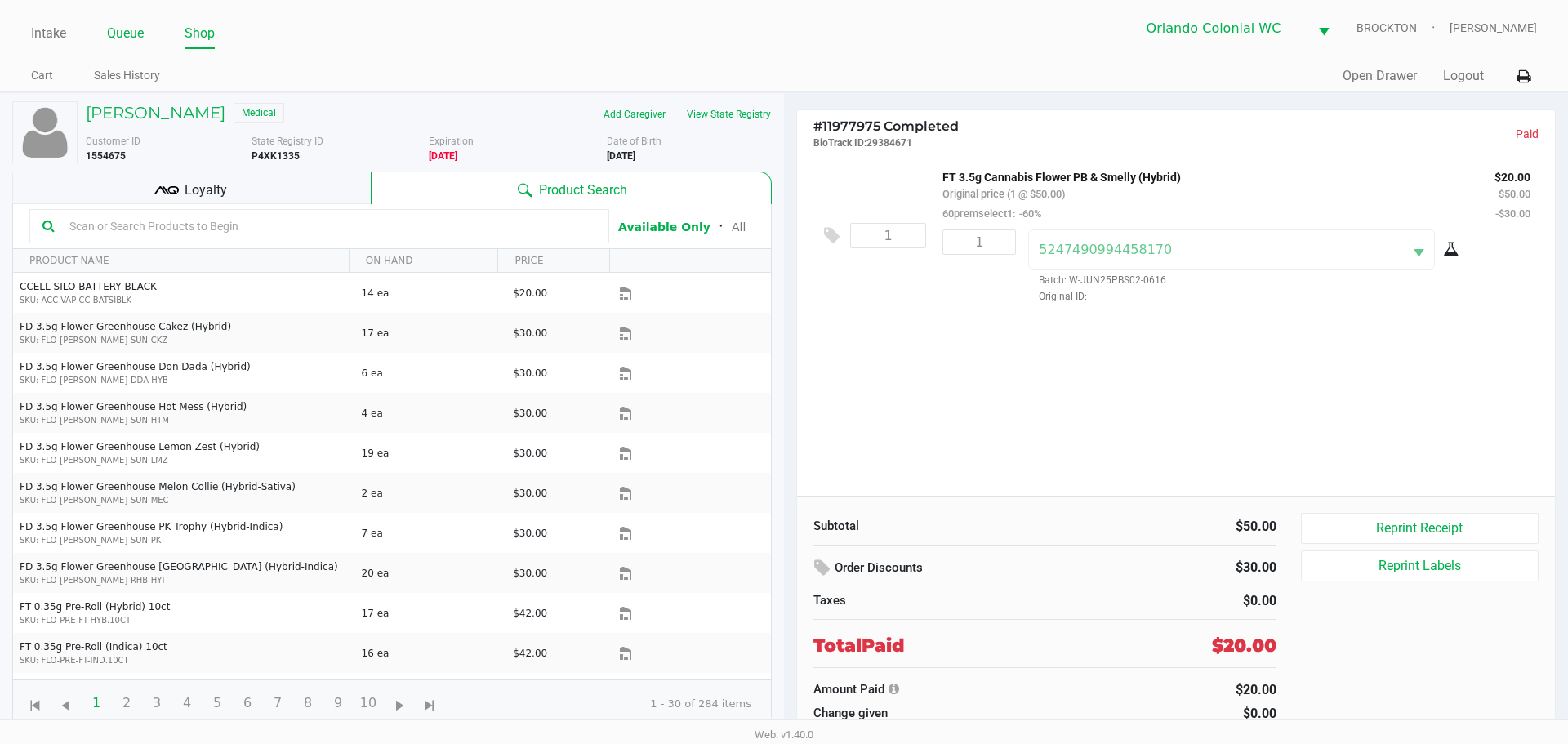
click at [119, 33] on link "Queue" at bounding box center [125, 33] width 37 height 23
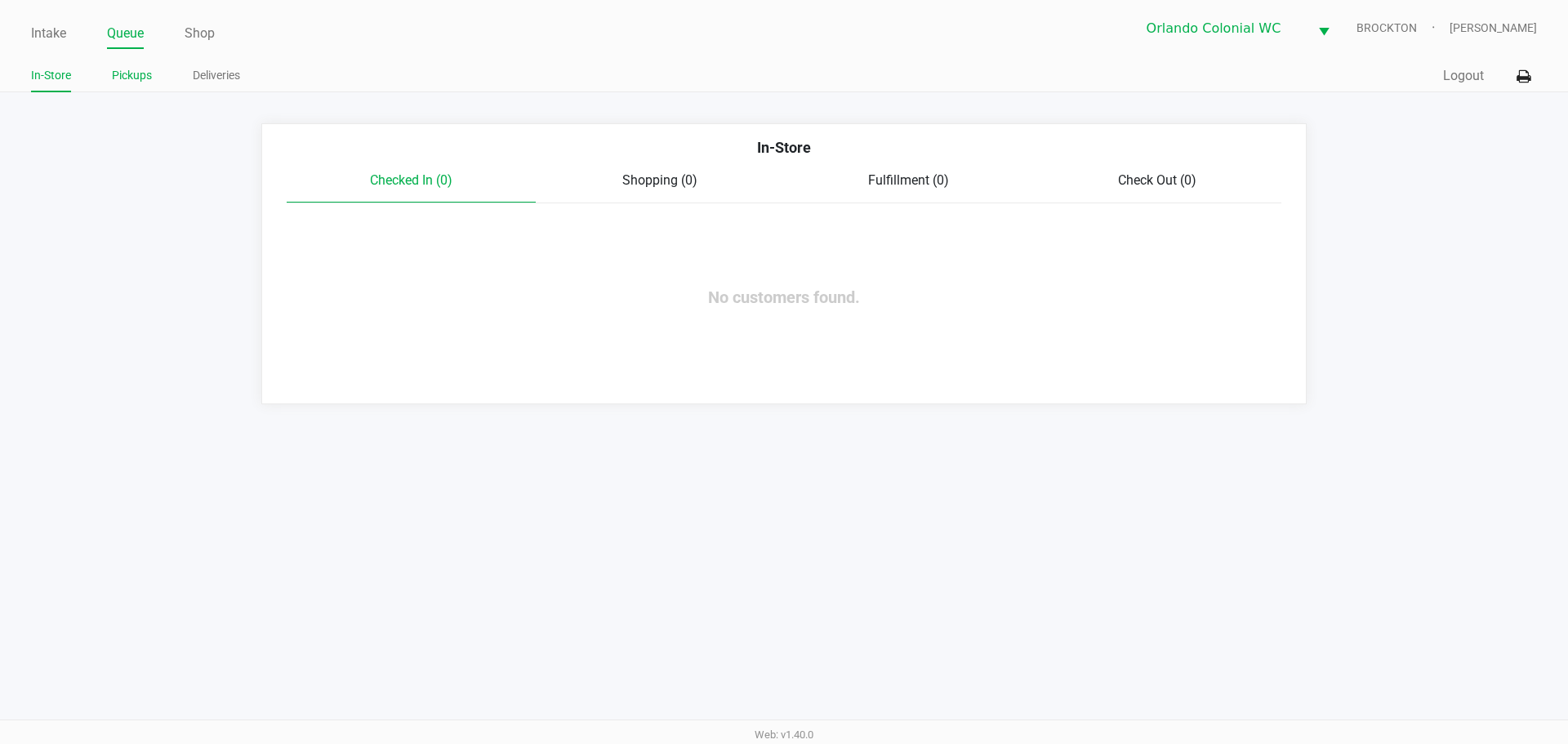
click at [123, 77] on link "Pickups" at bounding box center [132, 75] width 40 height 20
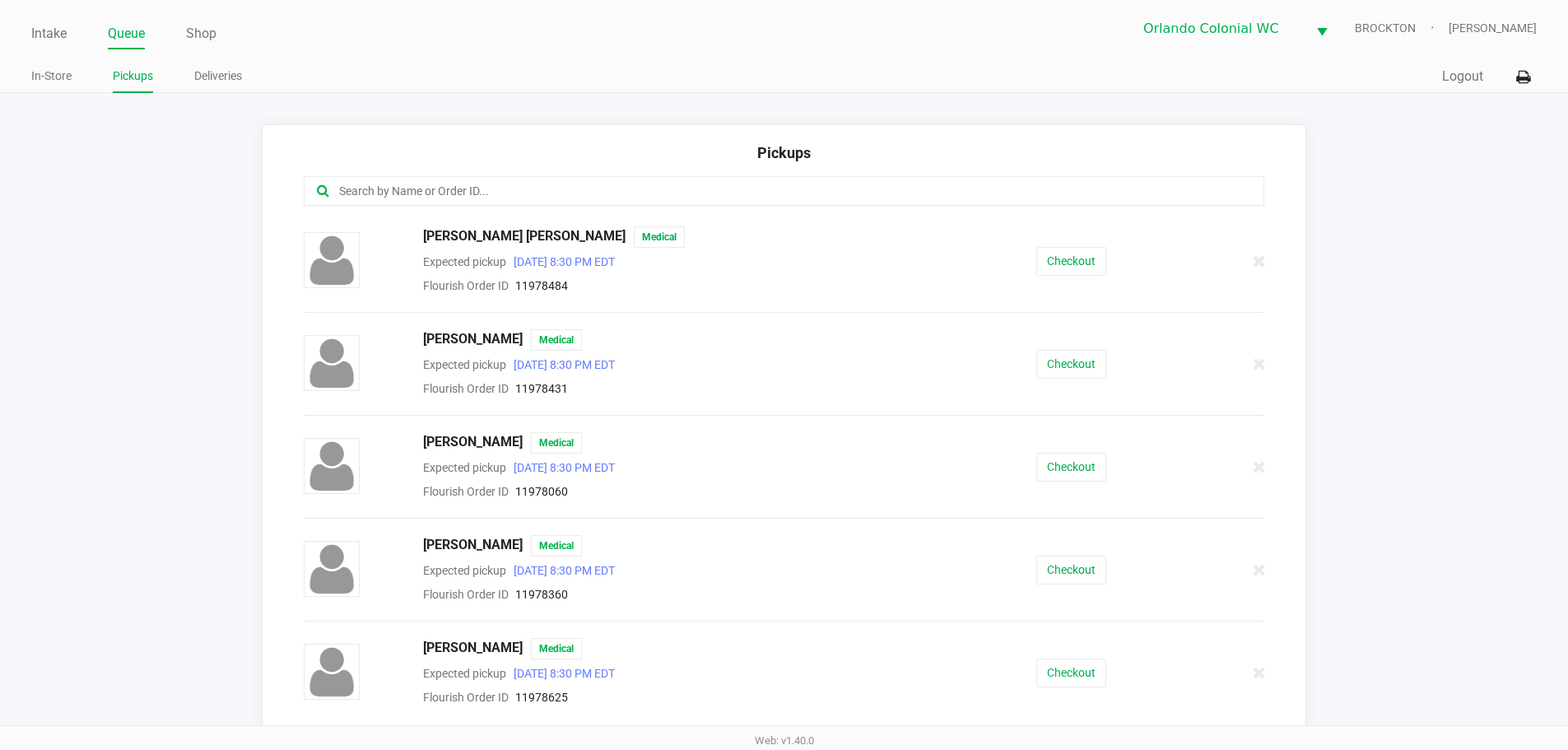
click at [420, 184] on input "text" at bounding box center [757, 191] width 841 height 19
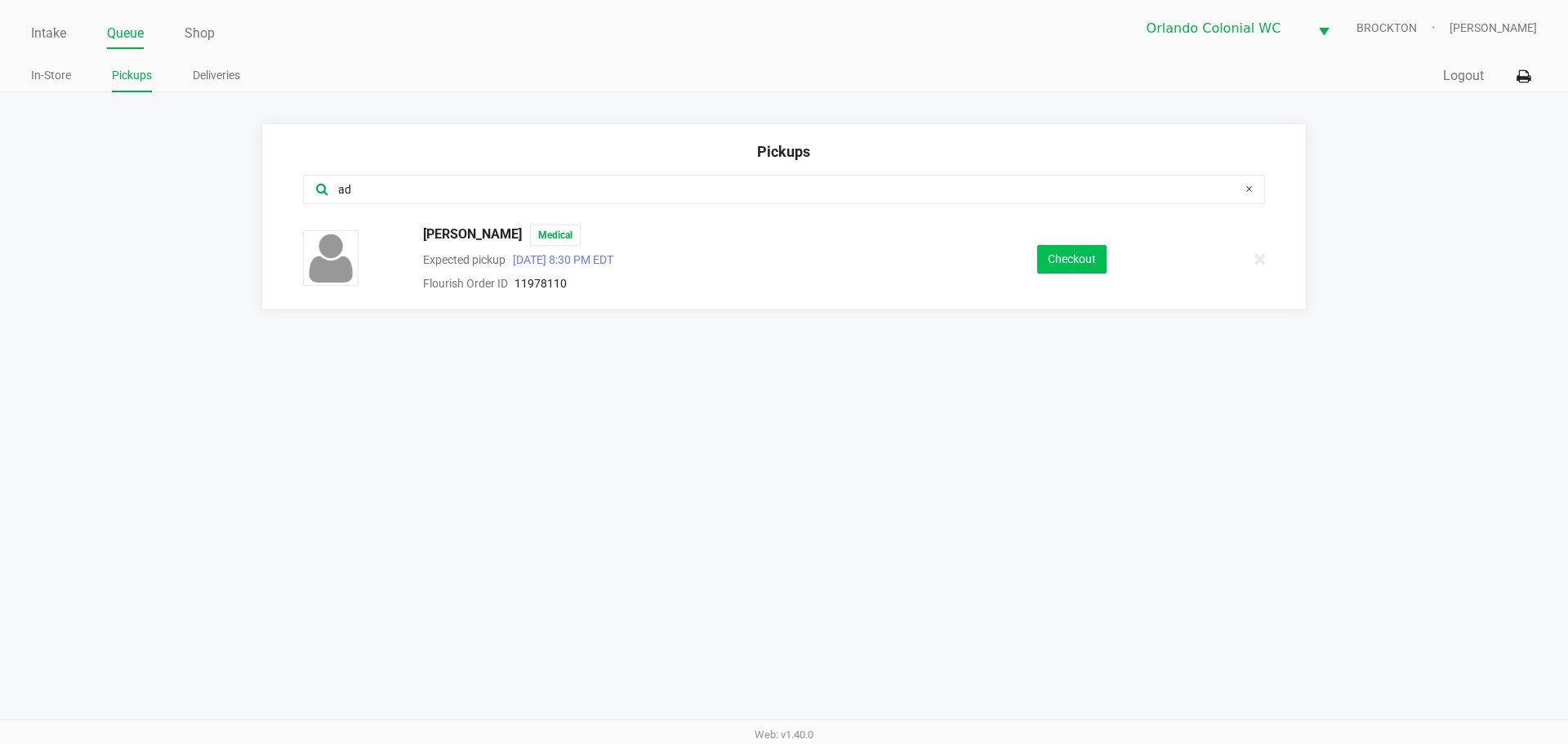
type input "ad"
click at [1073, 268] on button "Checkout" at bounding box center [1072, 259] width 69 height 28
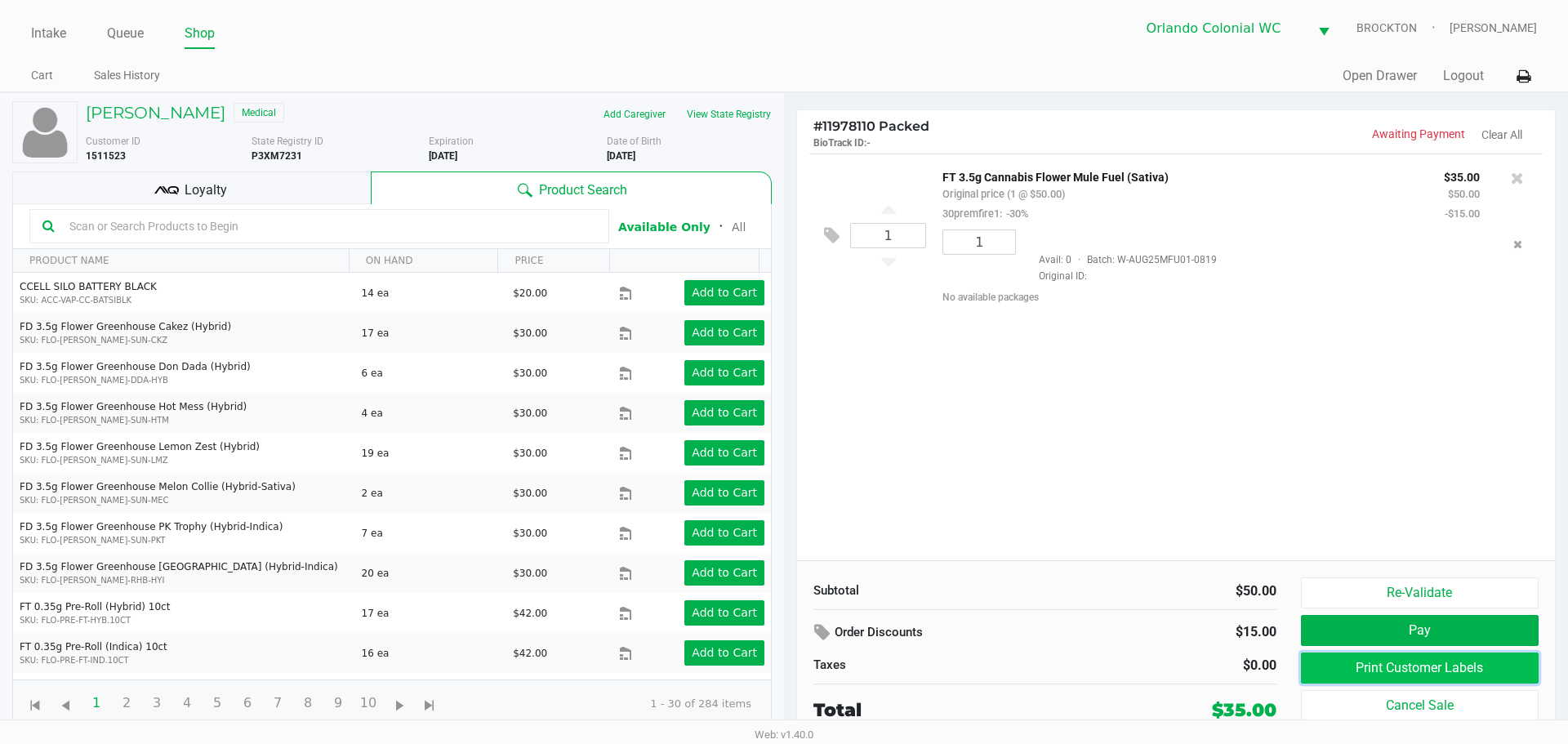
click at [1380, 677] on button "Print Customer Labels" at bounding box center [1420, 668] width 238 height 31
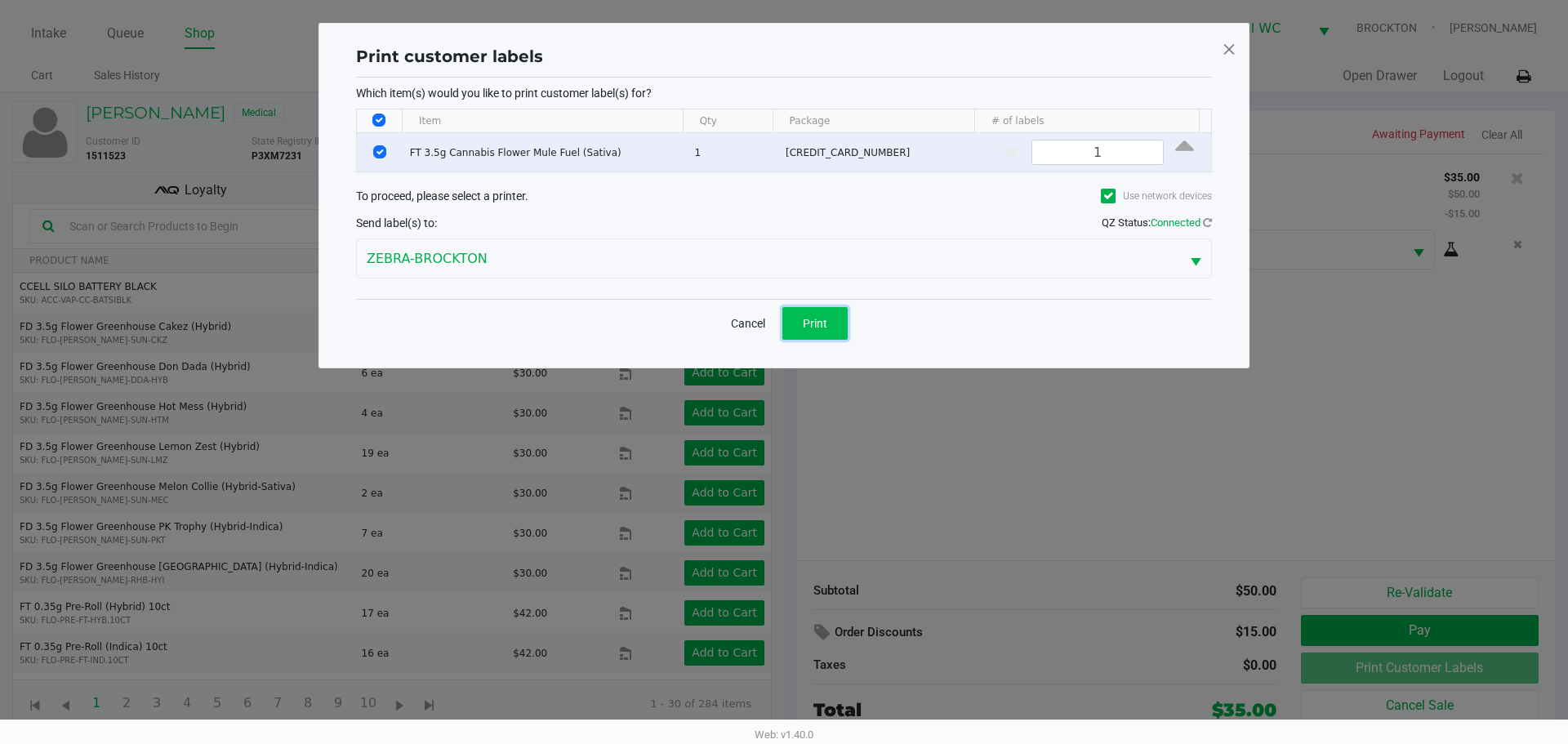
click at [817, 311] on button "Print" at bounding box center [815, 324] width 65 height 33
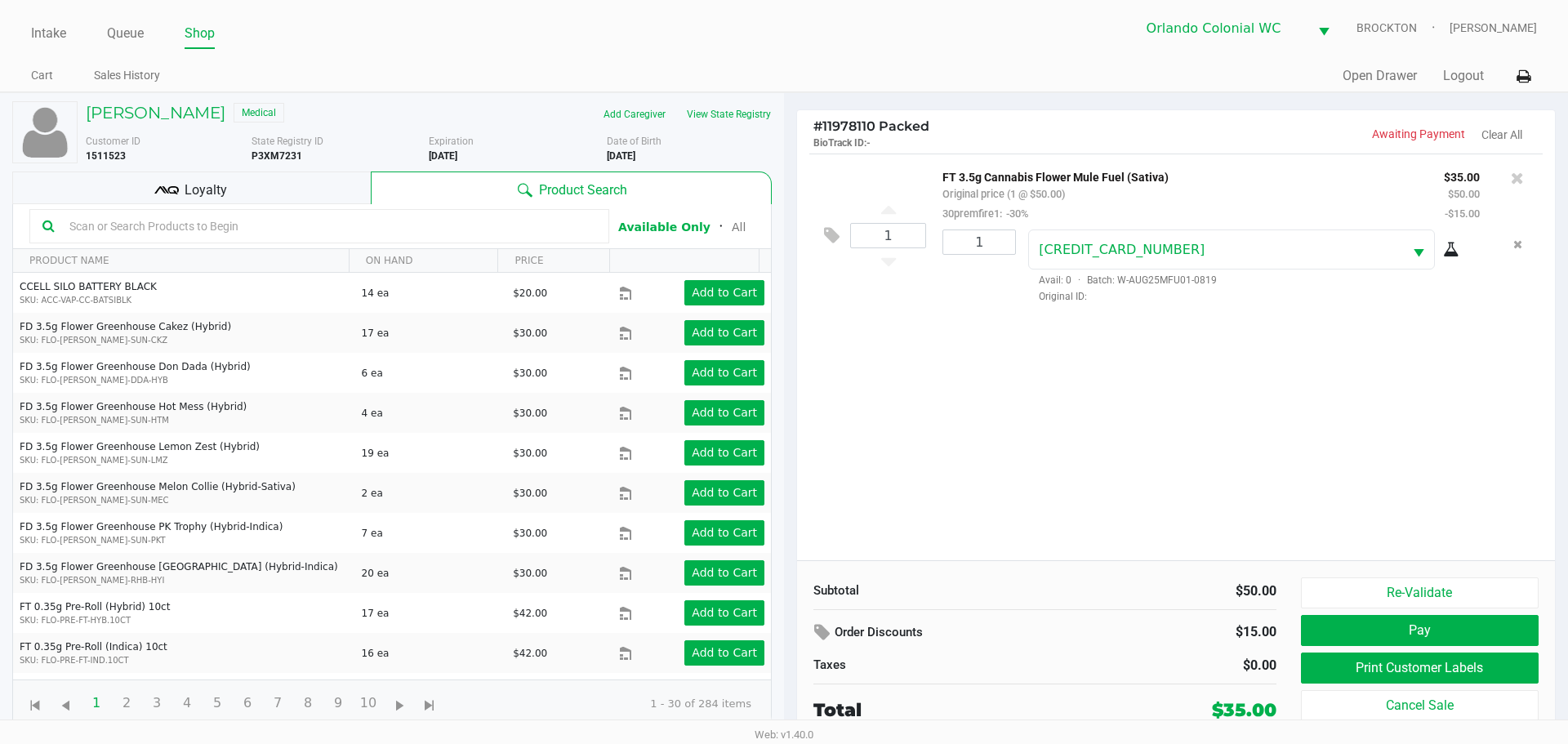
click at [1442, 633] on button "Pay" at bounding box center [1420, 631] width 238 height 31
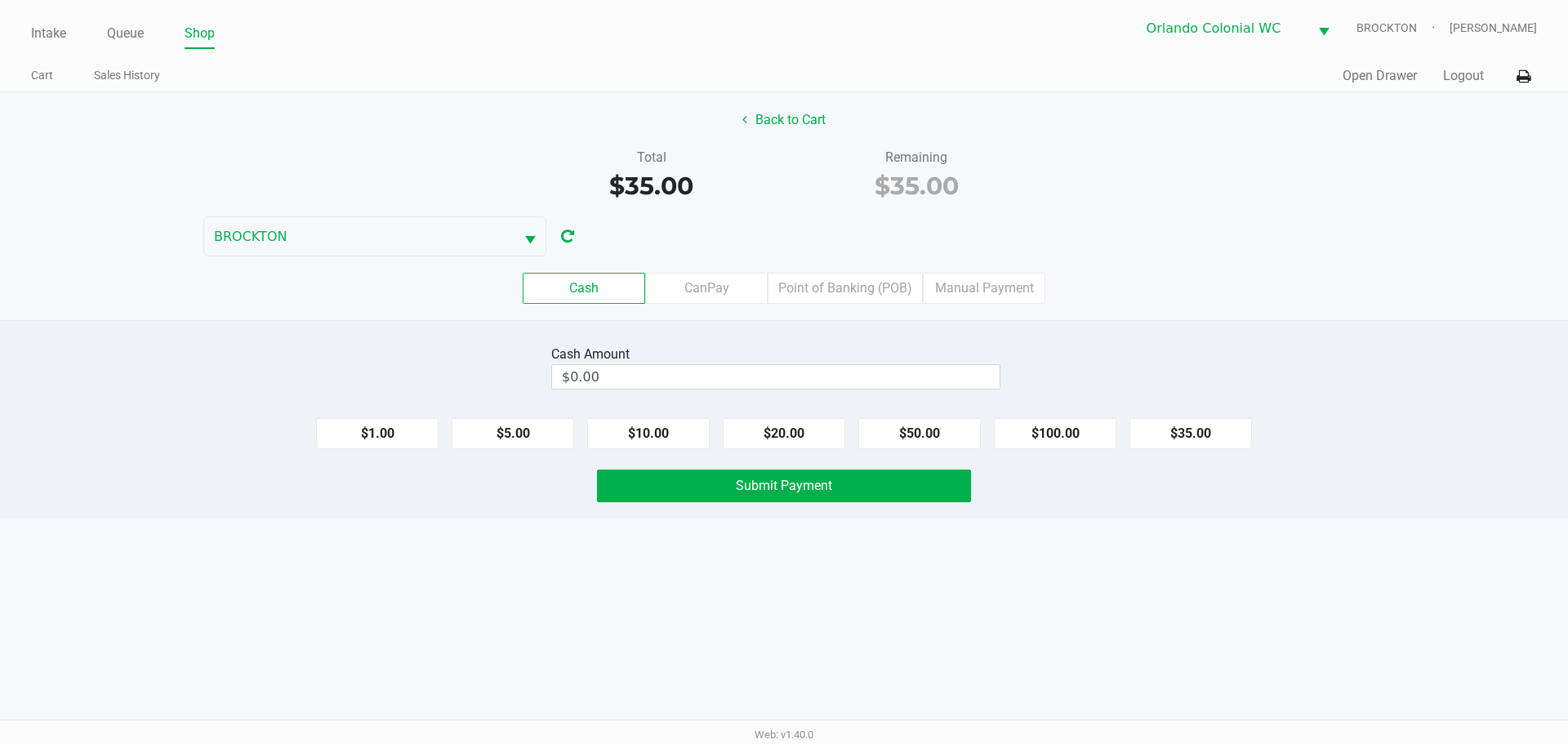
click at [839, 288] on label "Point of Banking (POB)" at bounding box center [846, 288] width 155 height 31
click at [0, 0] on 7 "Point of Banking (POB)" at bounding box center [0, 0] width 0 height 0
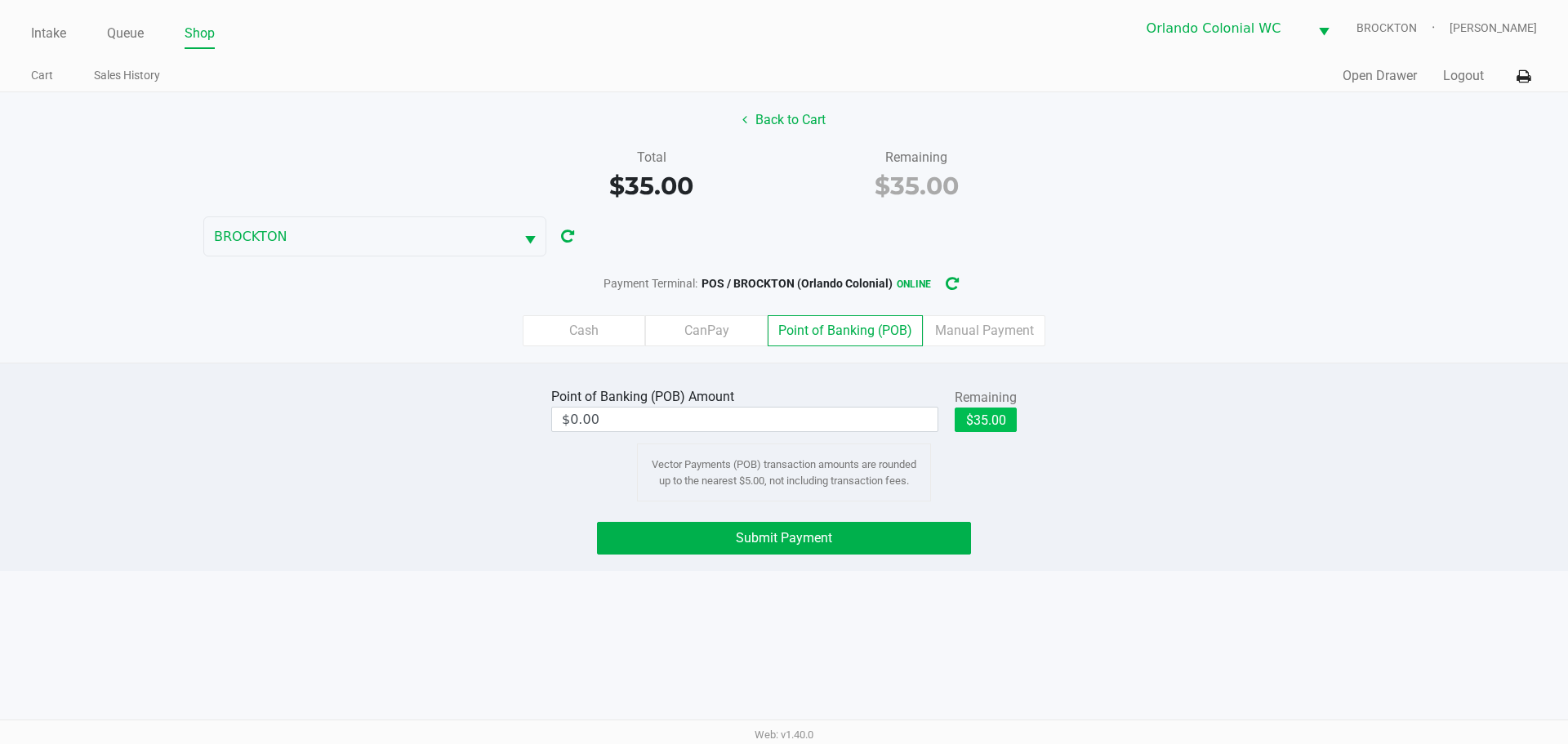
click at [989, 413] on button "$35.00" at bounding box center [986, 420] width 62 height 25
type input "$35.00"
click at [815, 545] on span "Submit Payment" at bounding box center [784, 537] width 96 height 16
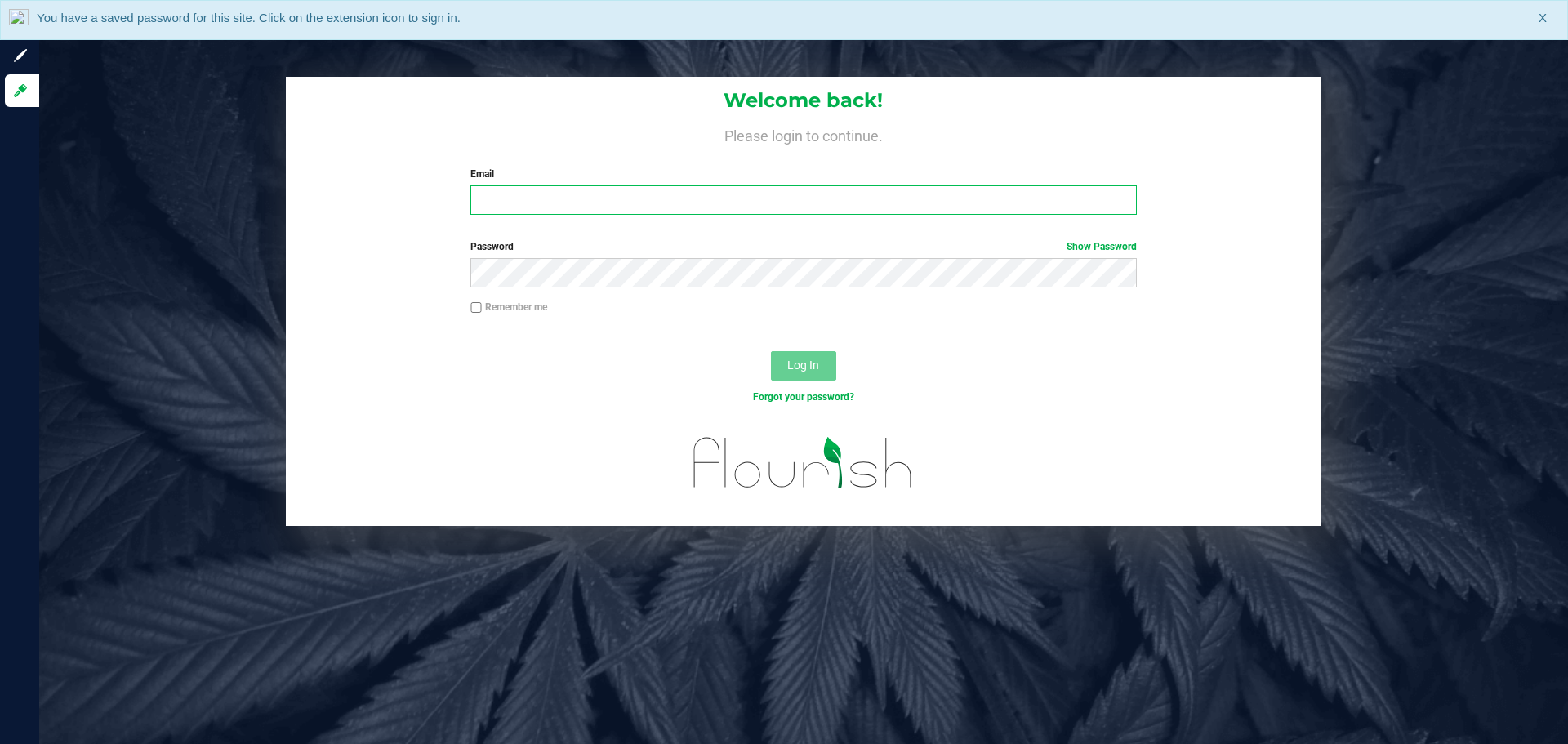
click at [475, 197] on input "Email" at bounding box center [804, 200] width 666 height 29
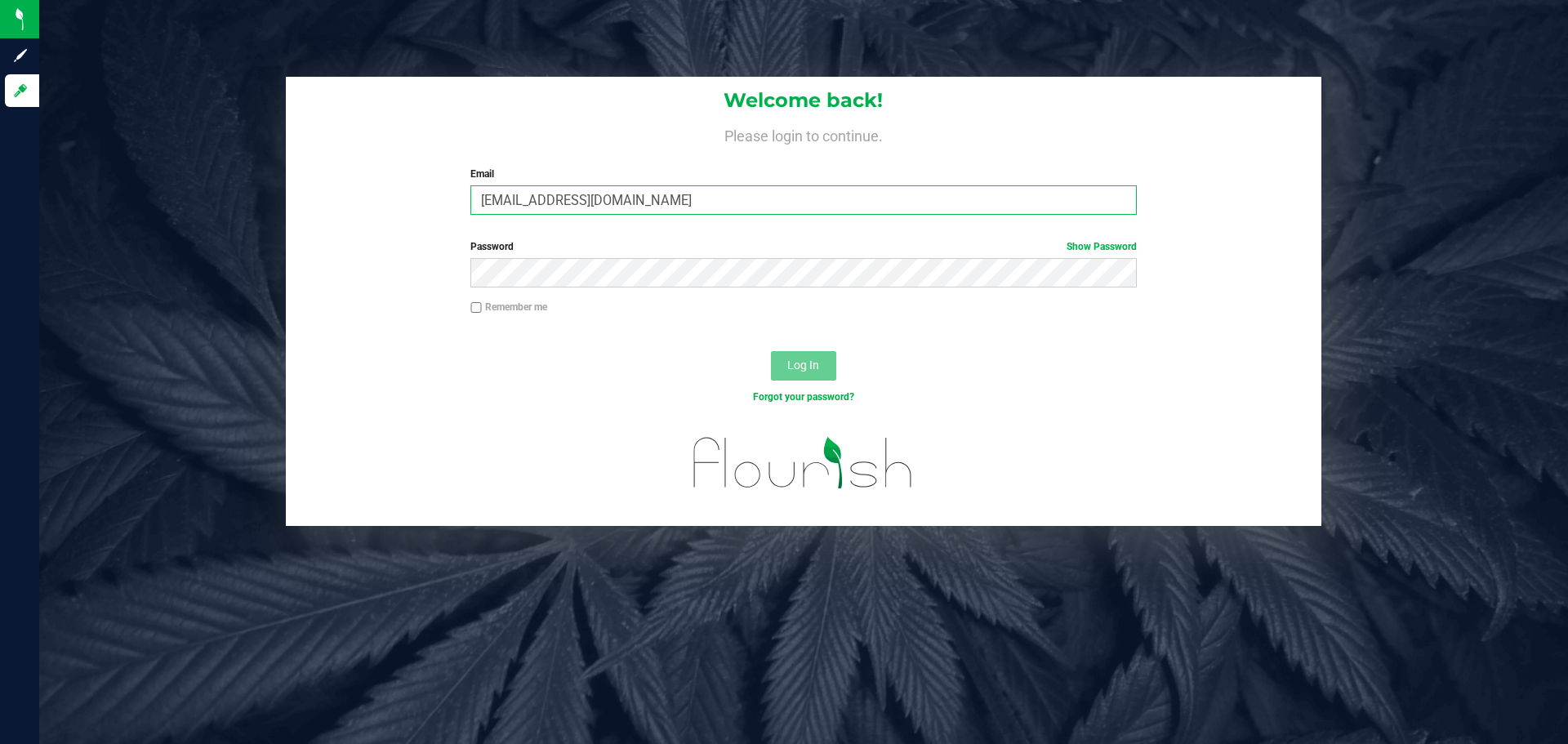
type input "[EMAIL_ADDRESS][DOMAIN_NAME]"
click at [771, 351] on button "Log In" at bounding box center [803, 366] width 65 height 29
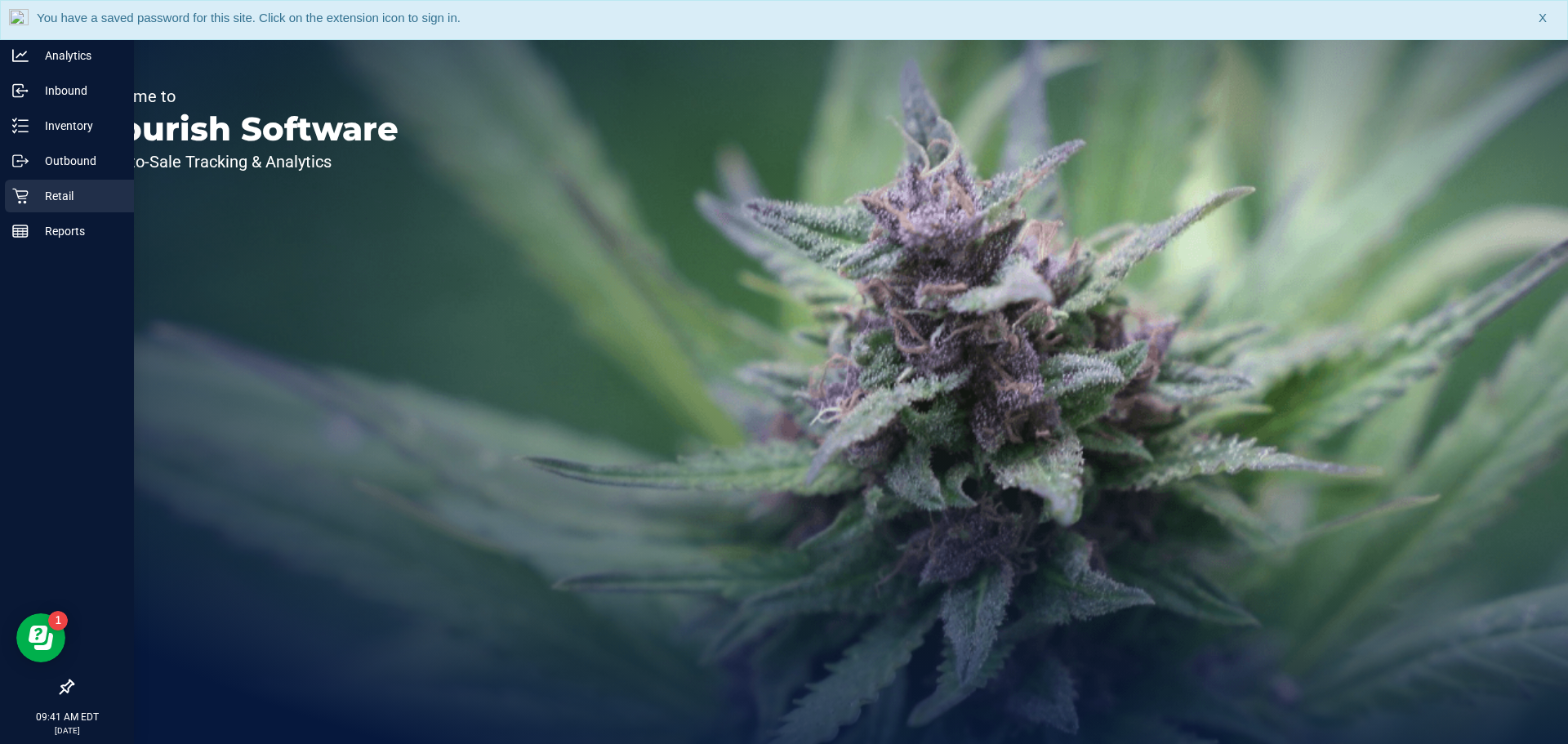
click at [32, 190] on p "Retail" at bounding box center [77, 196] width 98 height 19
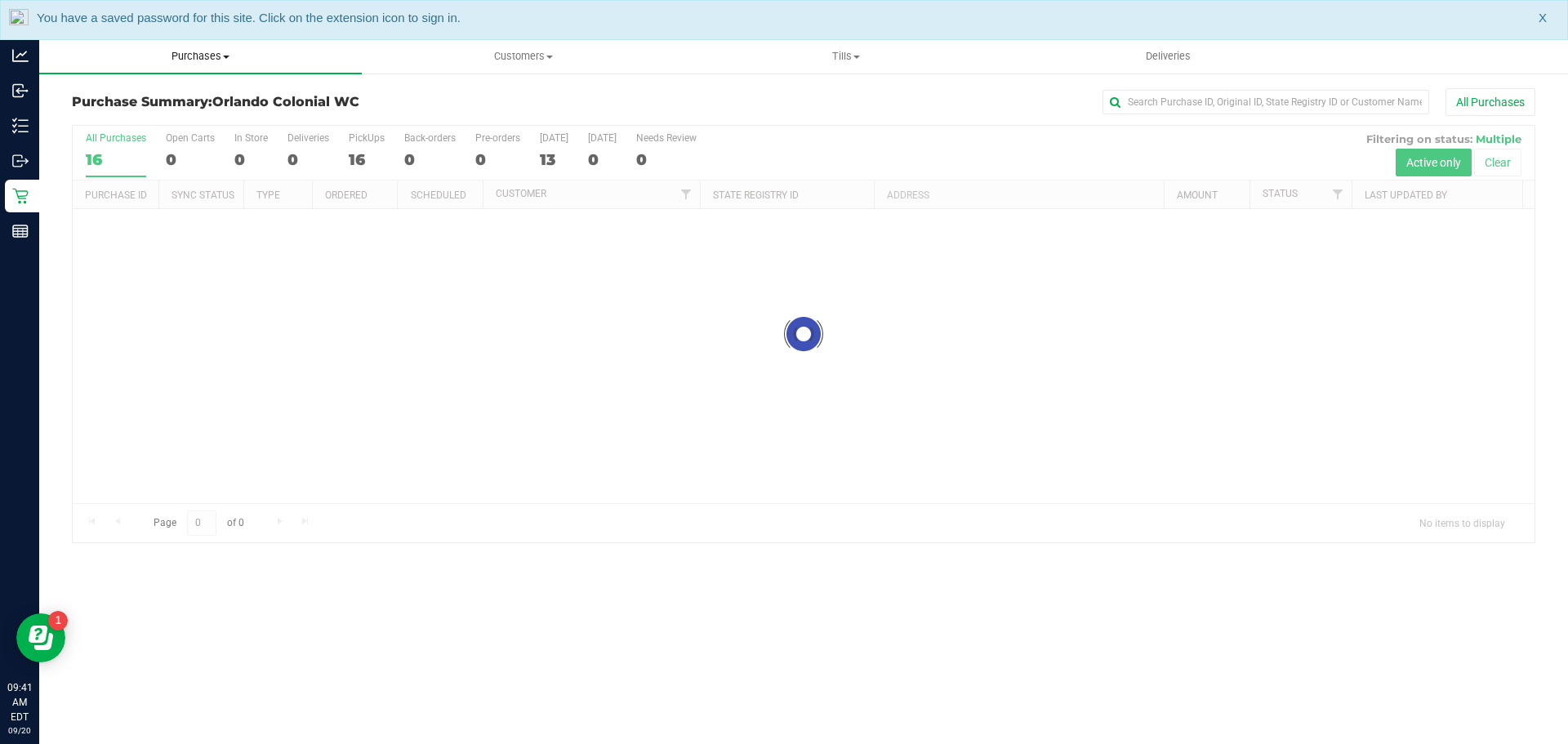
click at [202, 58] on span "Purchases" at bounding box center [200, 57] width 323 height 15
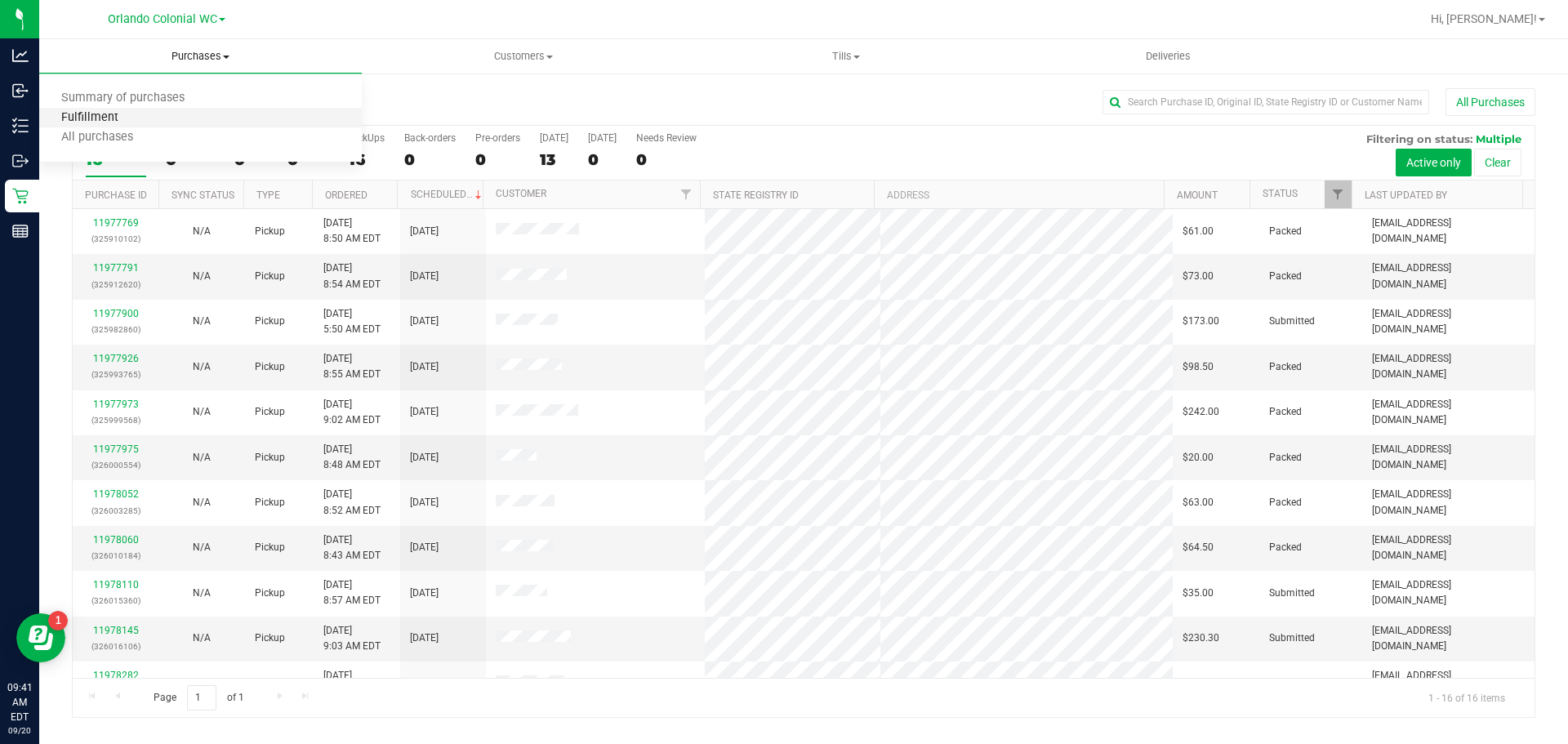
click at [97, 117] on span "Fulfillment" at bounding box center [90, 117] width 101 height 14
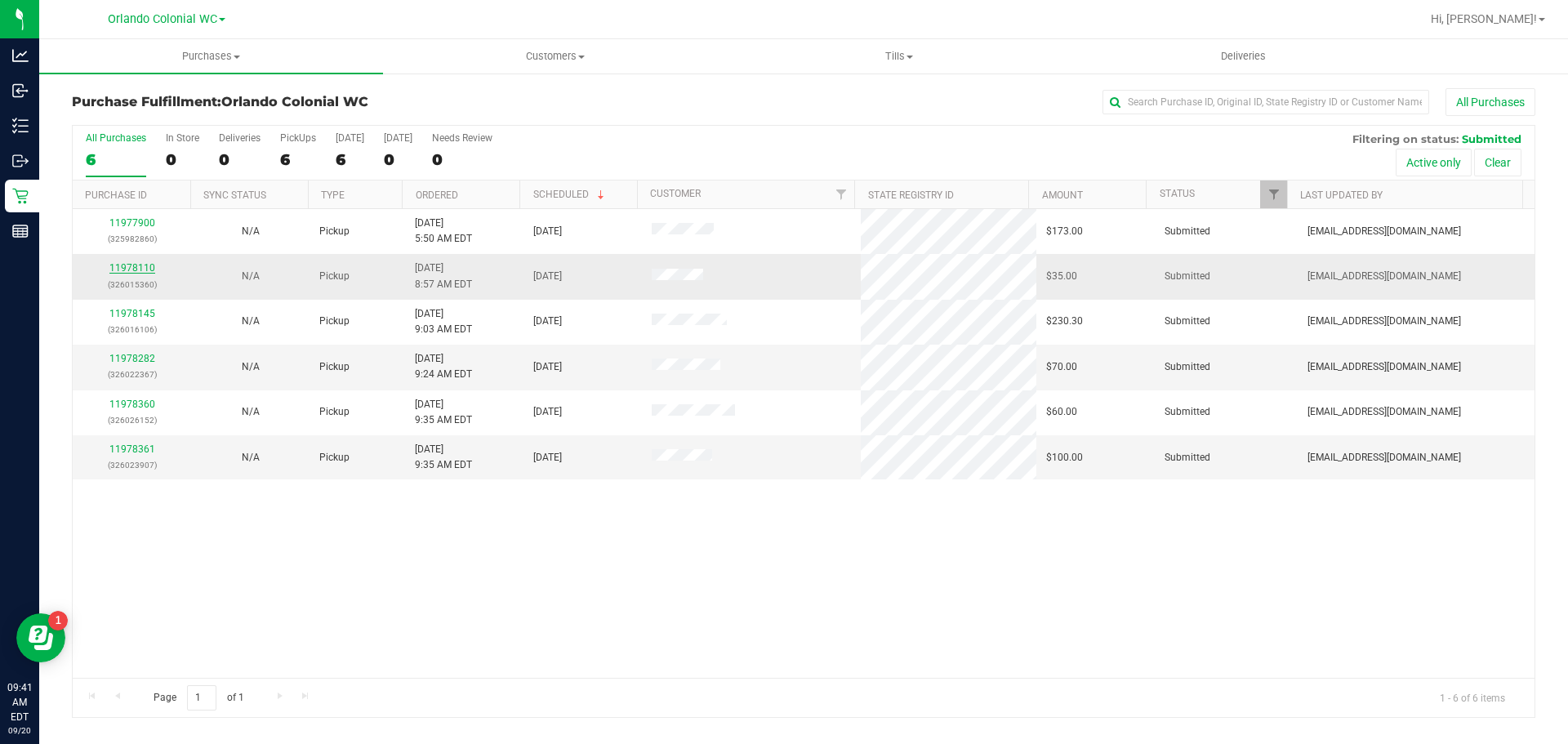
click at [135, 269] on link "11978110" at bounding box center [133, 268] width 46 height 12
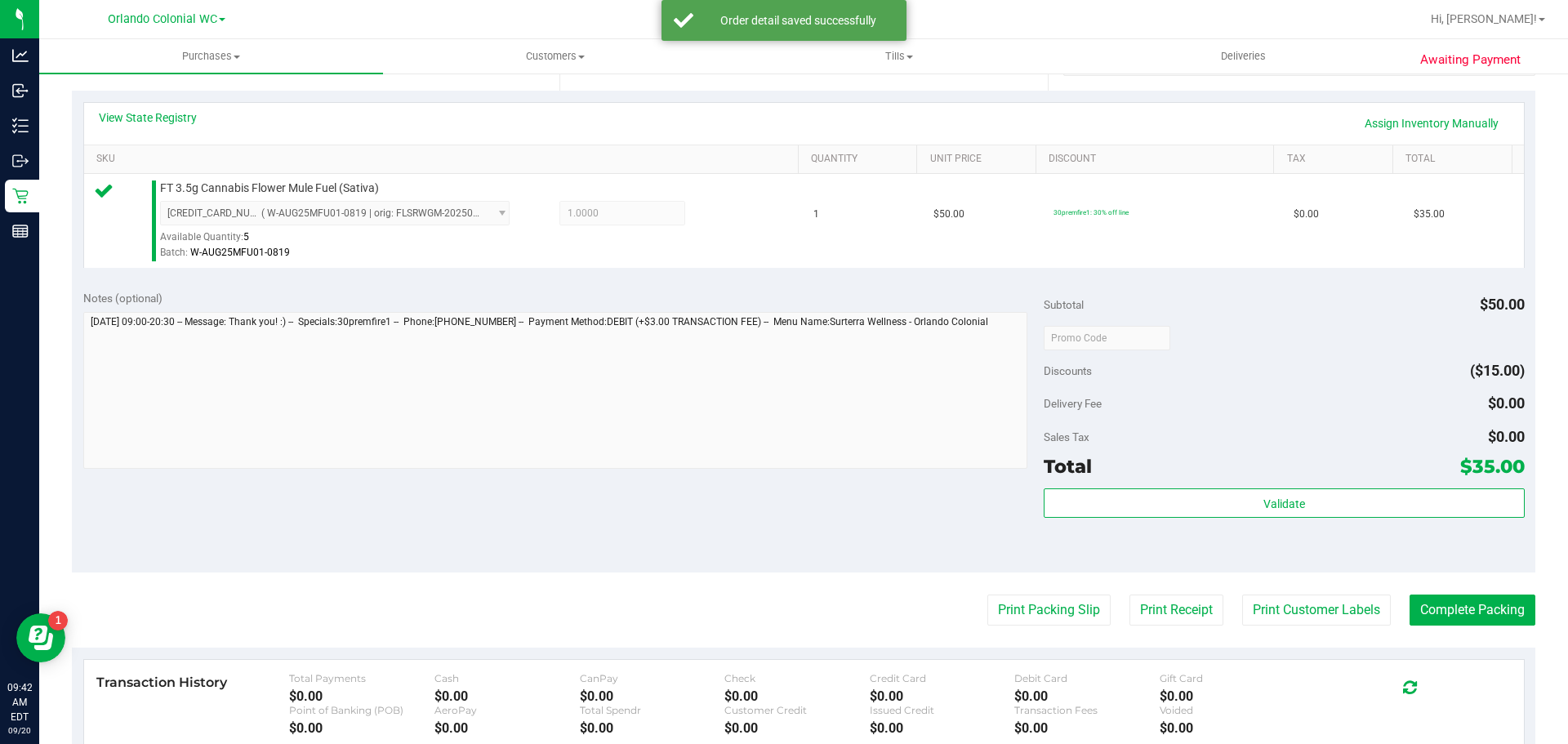
scroll to position [407, 0]
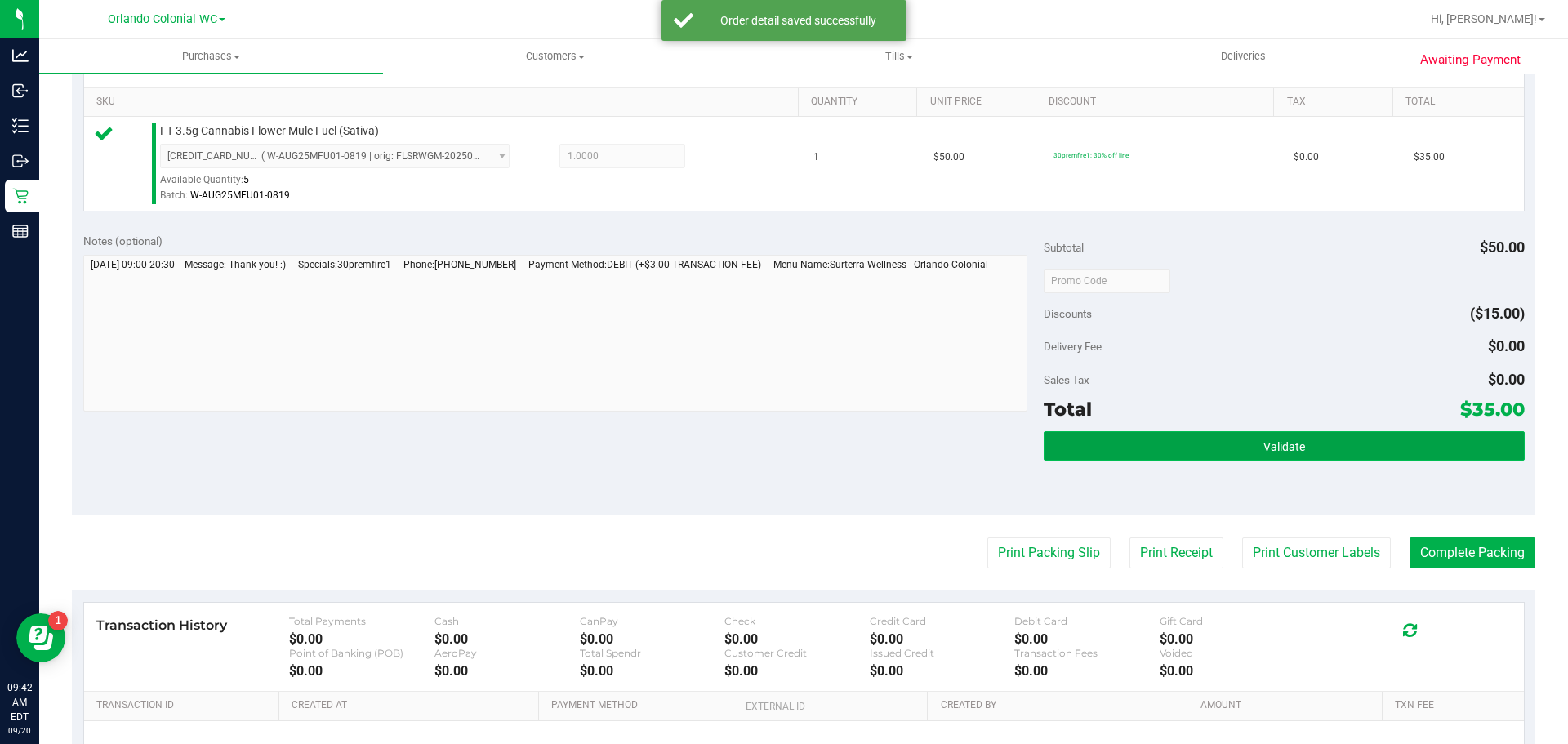
click at [1201, 459] on button "Validate" at bounding box center [1284, 446] width 480 height 29
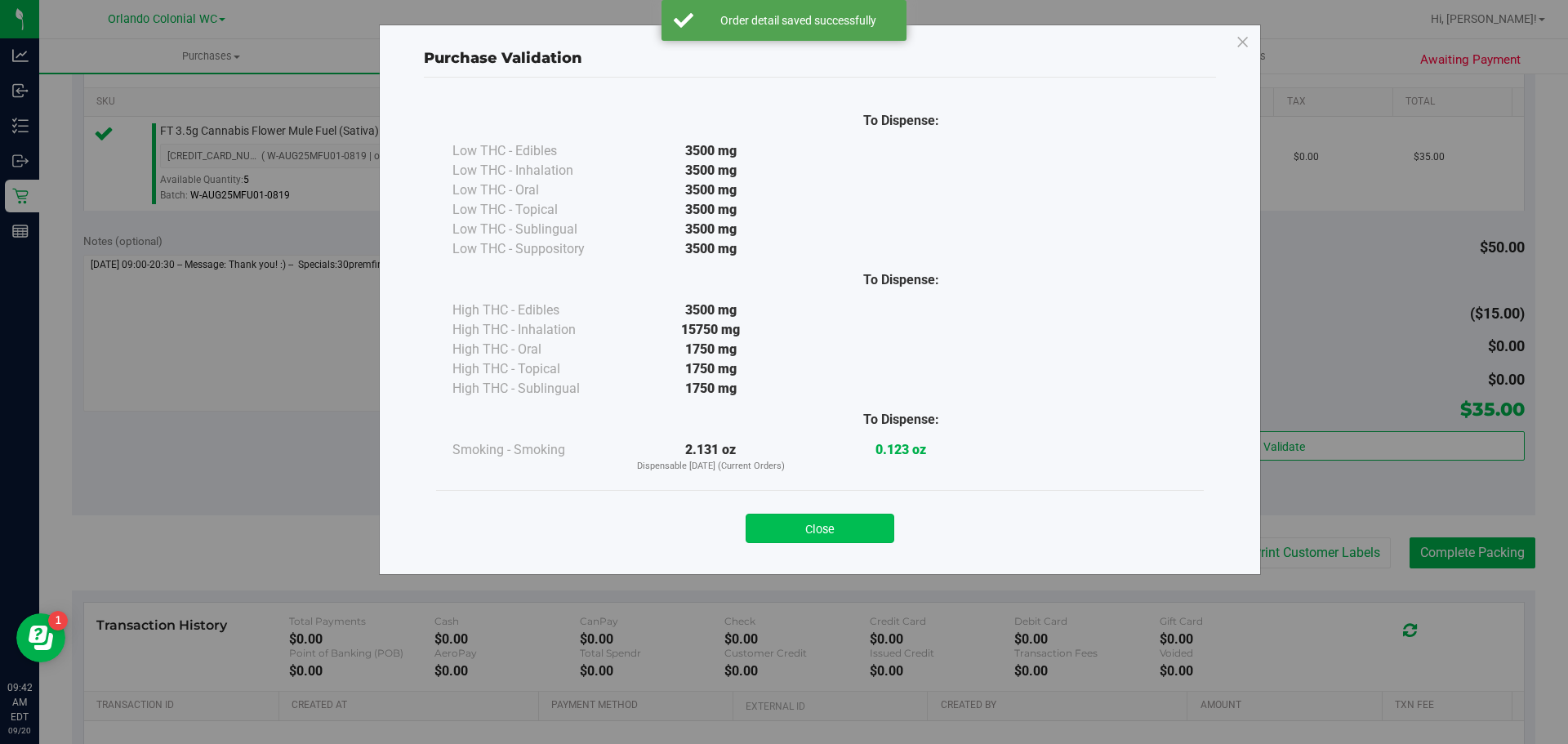
click at [812, 539] on button "Close" at bounding box center [820, 528] width 149 height 29
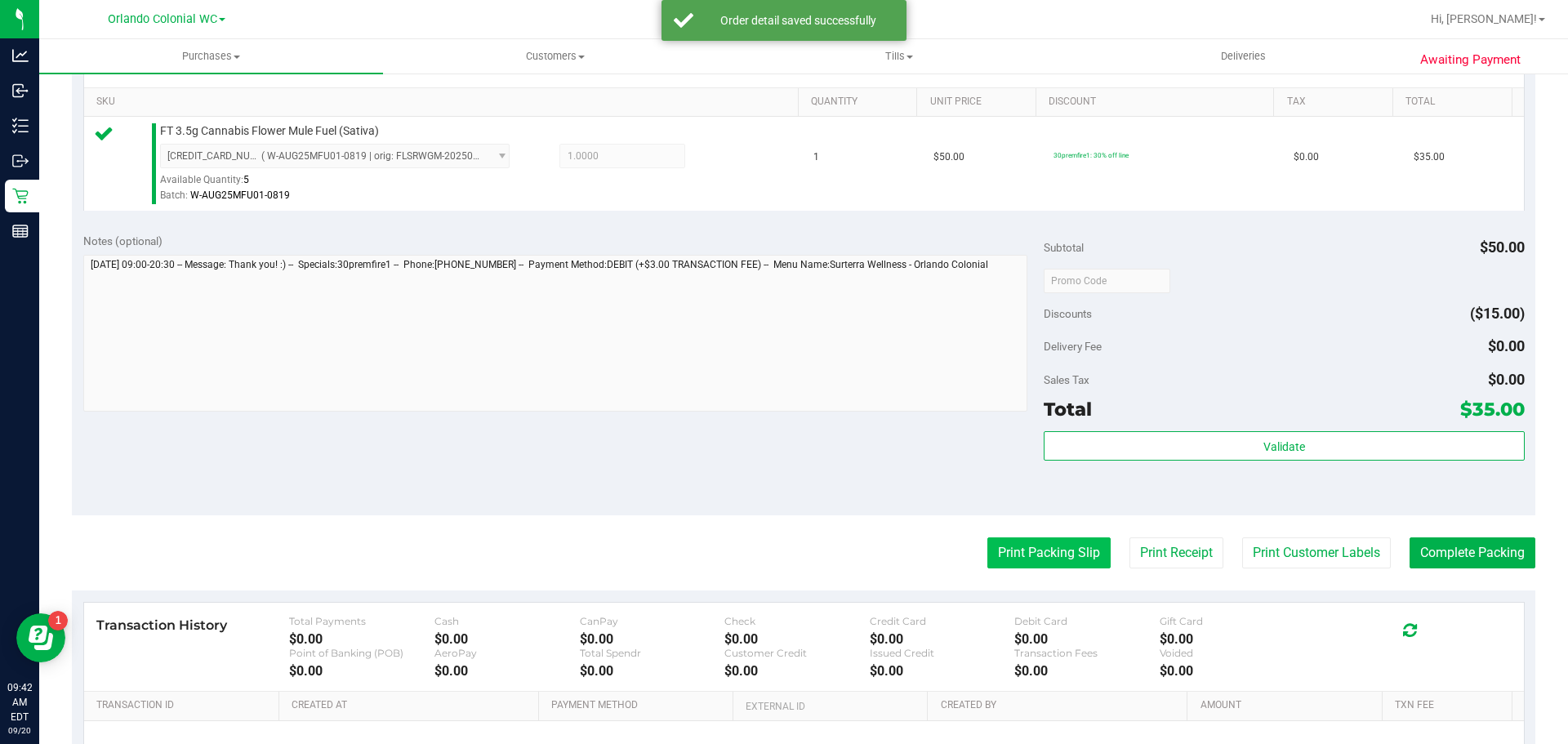
click at [1042, 548] on button "Print Packing Slip" at bounding box center [1049, 553] width 123 height 31
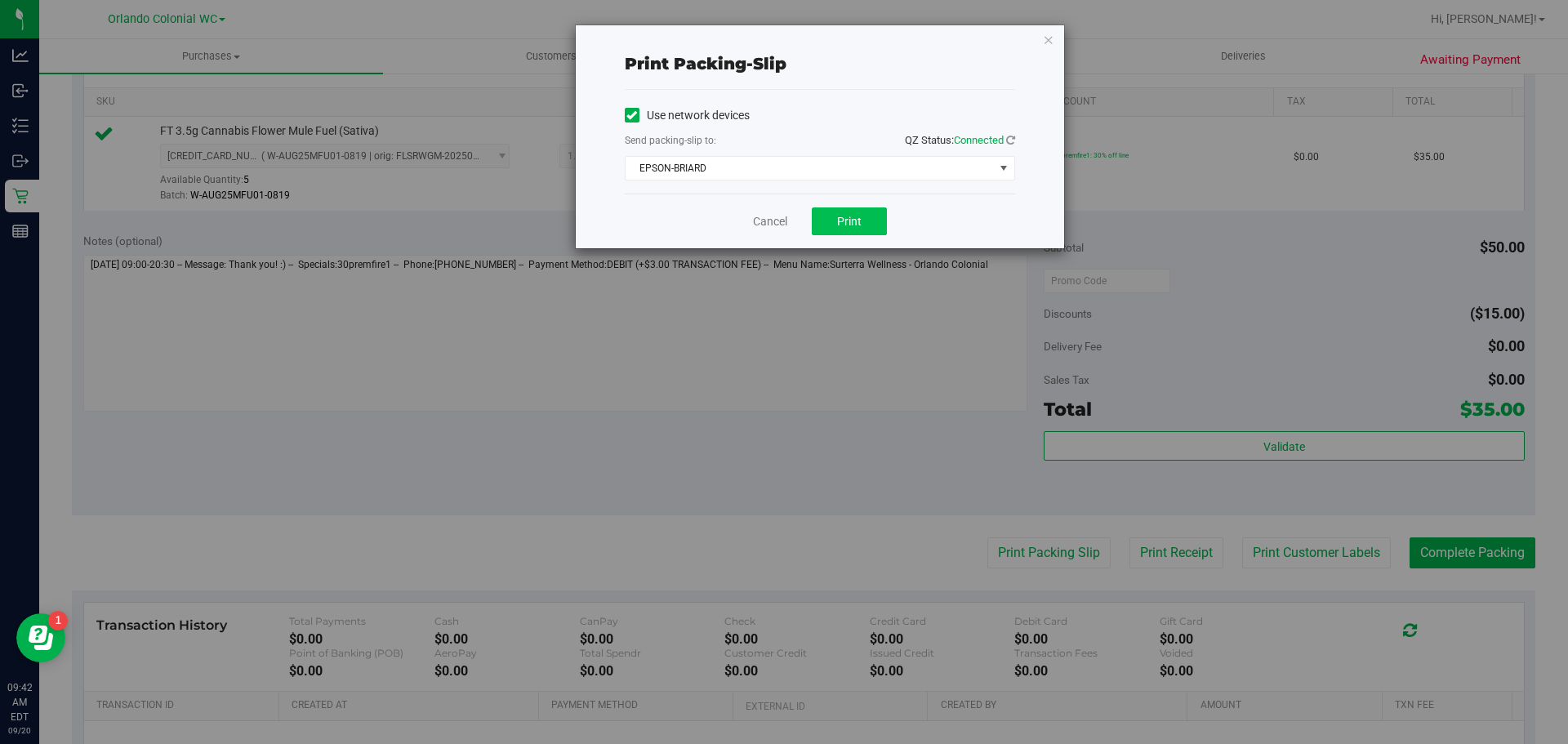
click at [859, 227] on span "Print" at bounding box center [849, 221] width 25 height 13
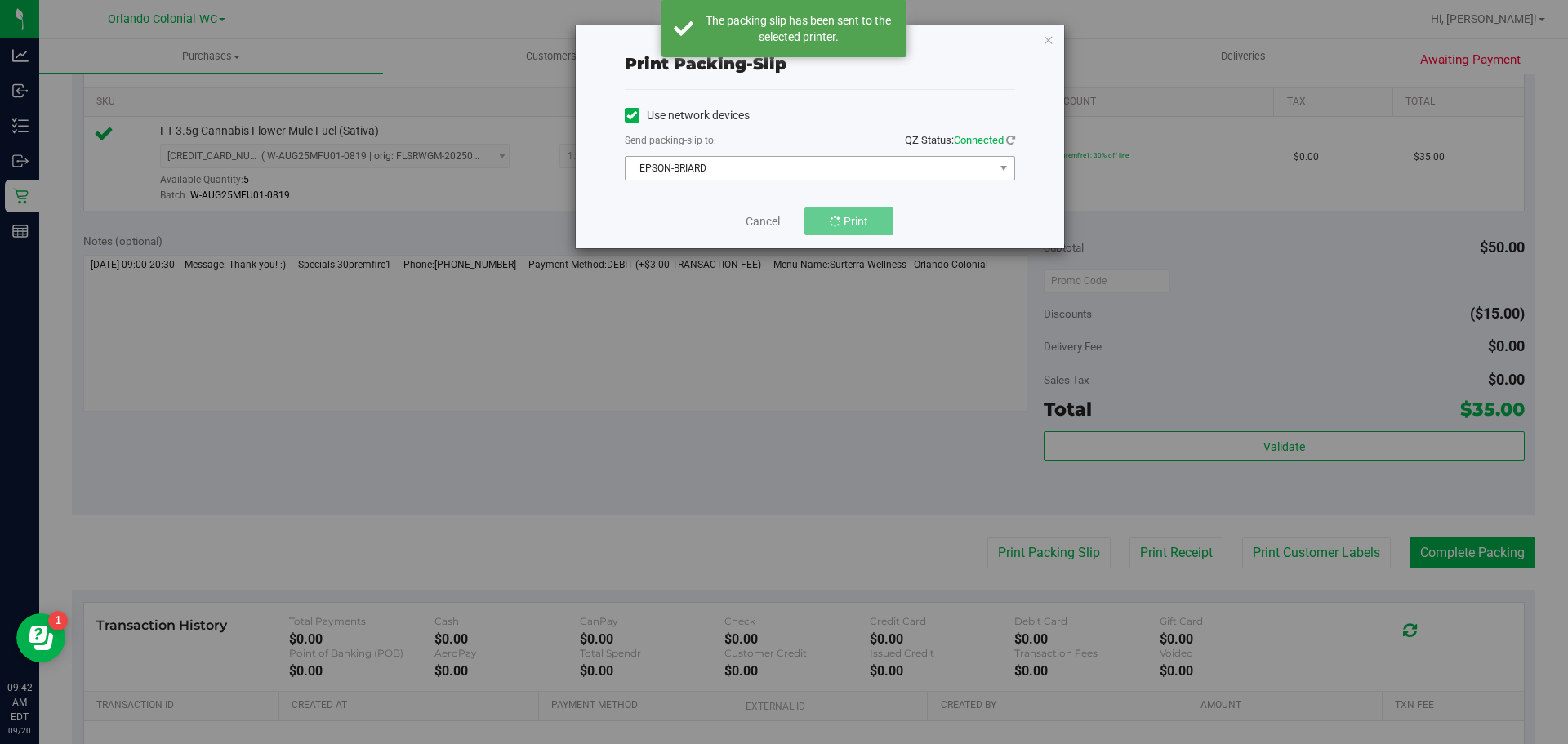
click at [741, 165] on span "EPSON-BRIARD" at bounding box center [809, 168] width 368 height 23
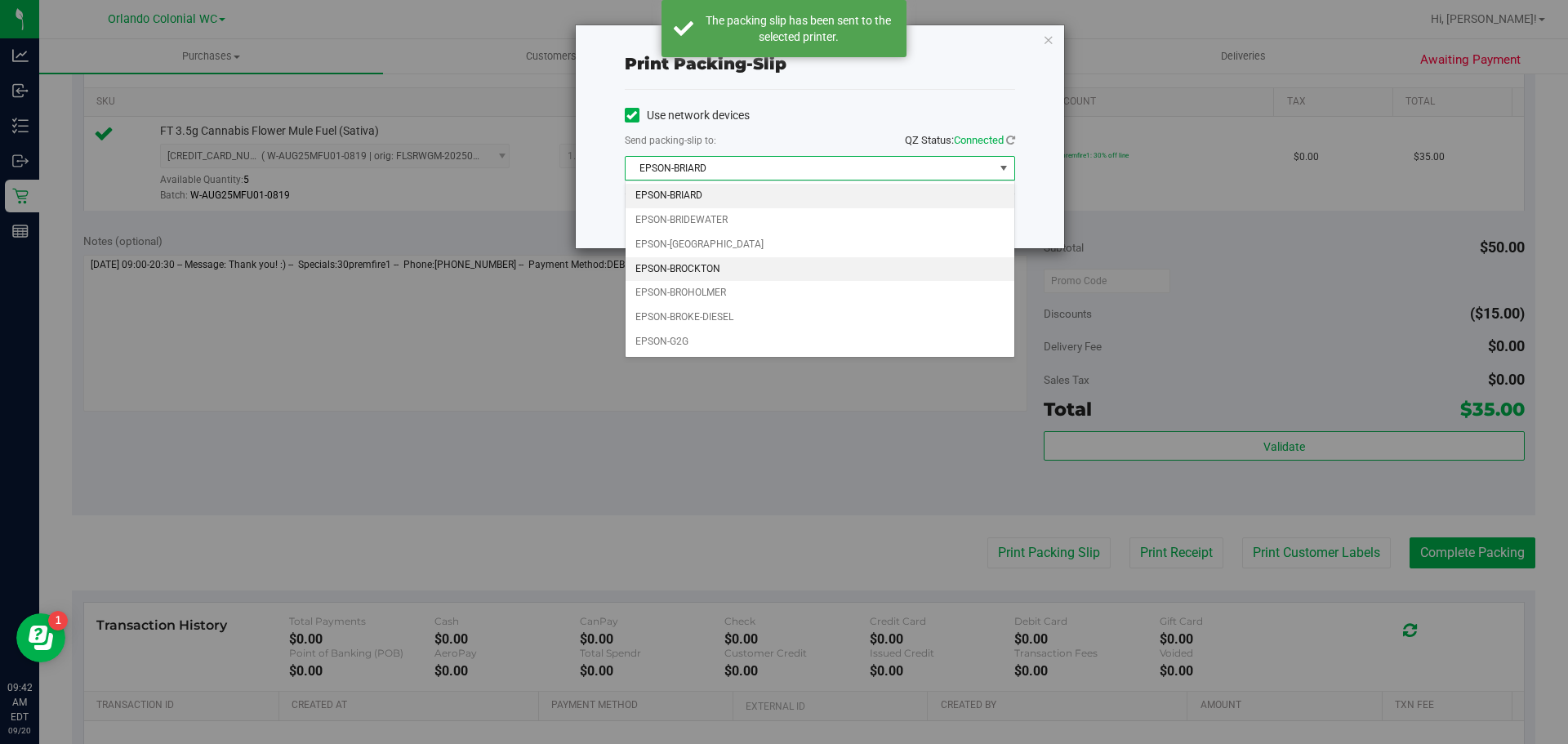
click at [716, 264] on li "EPSON-BROCKTON" at bounding box center [819, 269] width 389 height 25
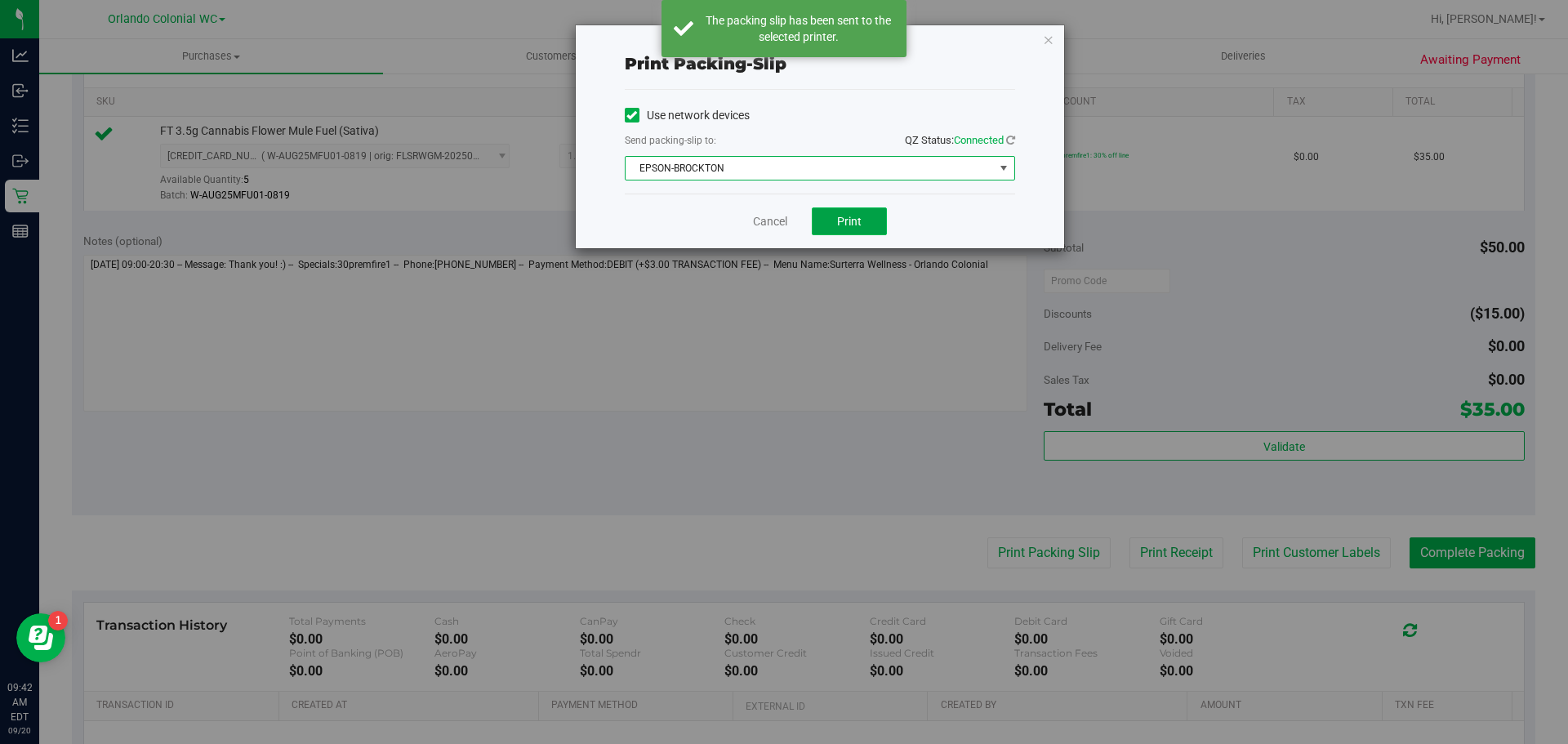
click at [877, 225] on button "Print" at bounding box center [849, 221] width 75 height 27
click at [1048, 31] on icon "button" at bounding box center [1049, 38] width 12 height 19
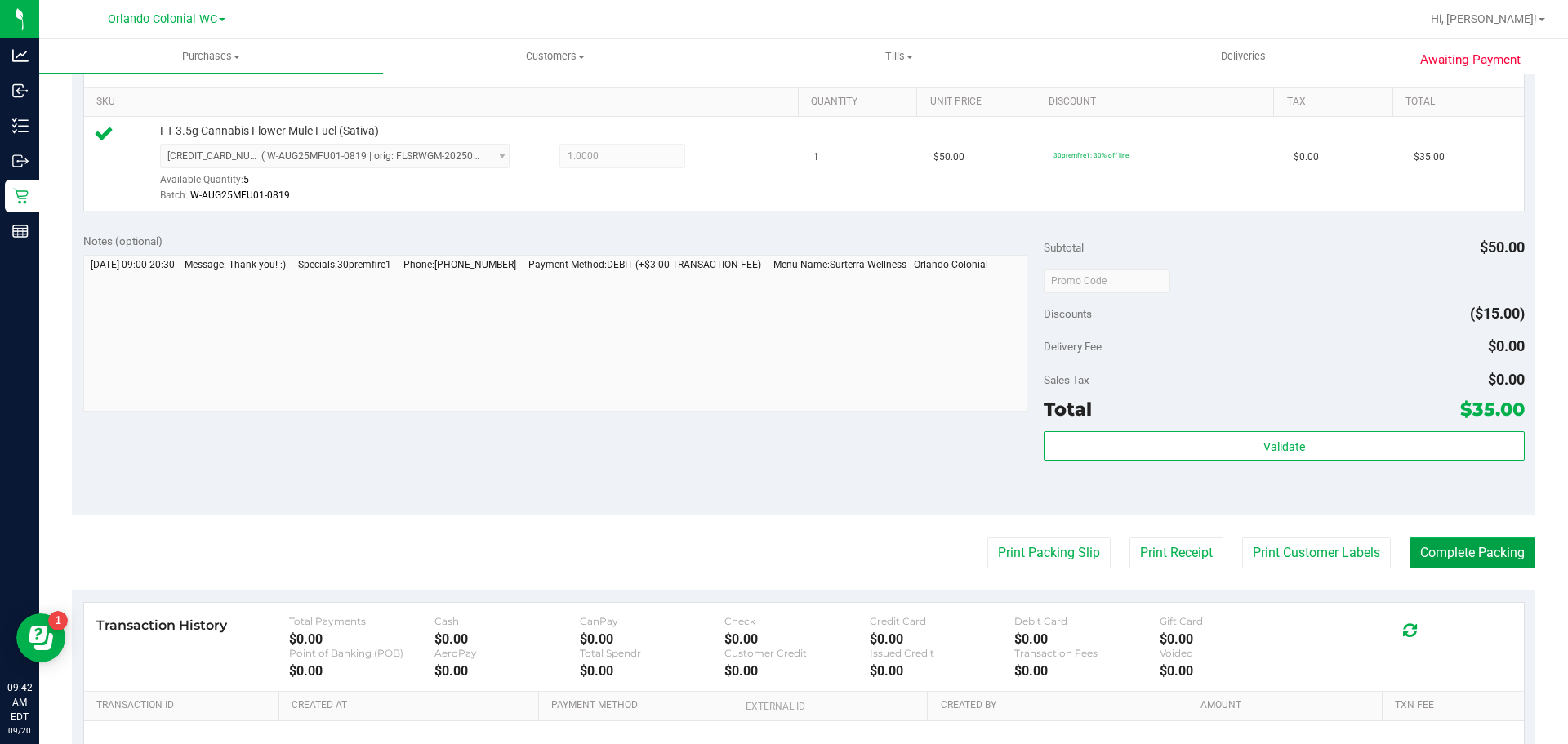
click at [1460, 550] on button "Complete Packing" at bounding box center [1473, 553] width 126 height 31
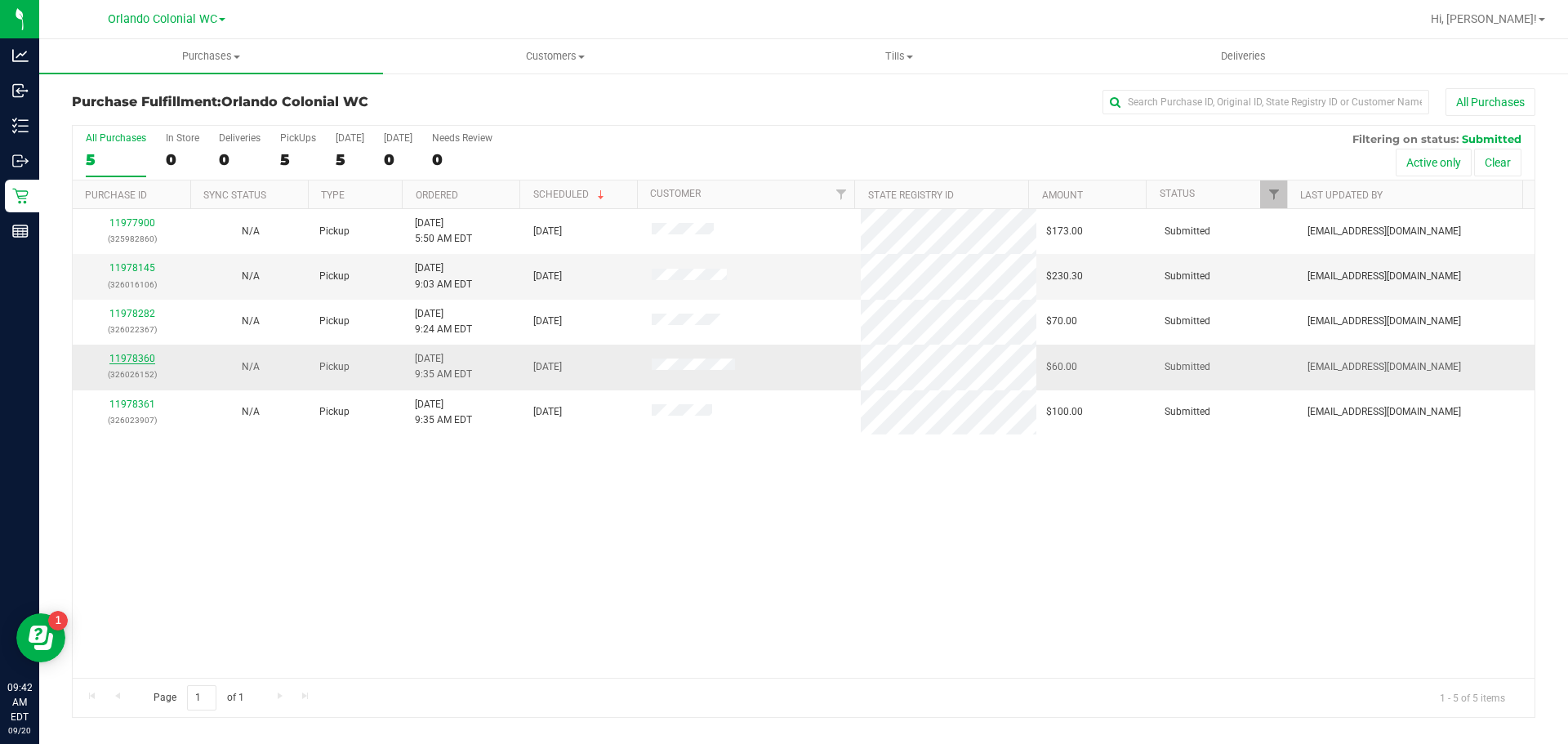
click at [124, 361] on link "11978360" at bounding box center [133, 358] width 46 height 12
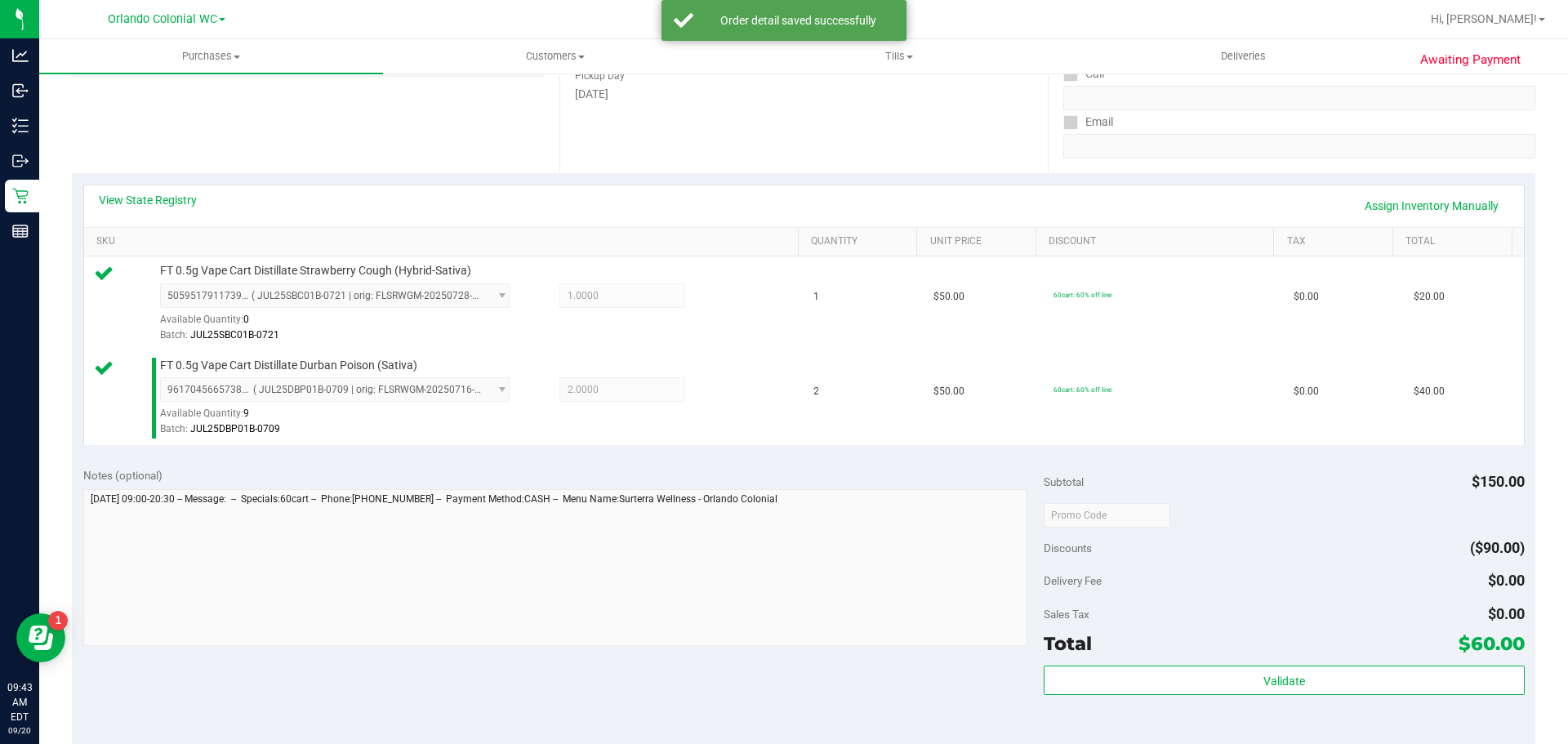
scroll to position [272, 0]
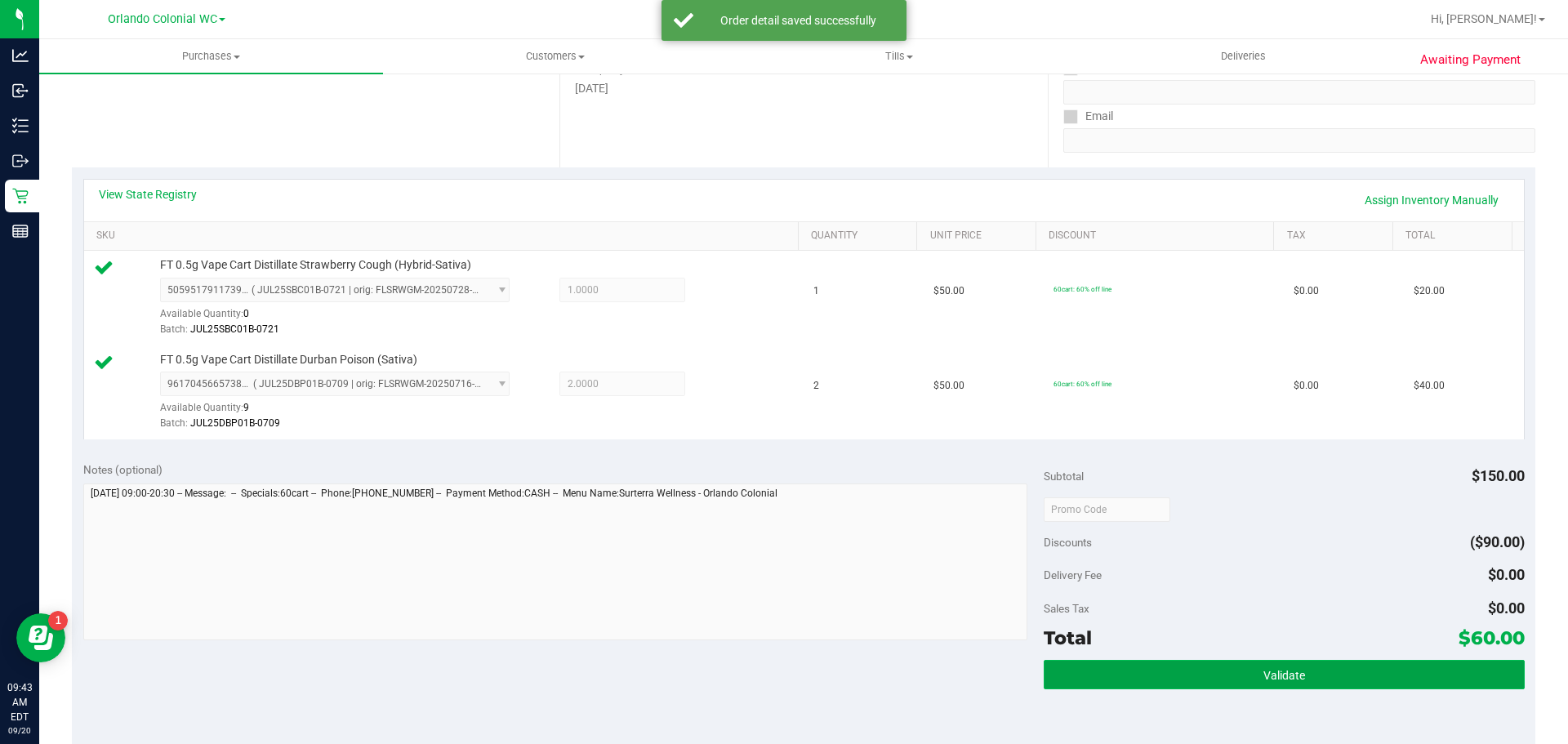
click at [1223, 675] on button "Validate" at bounding box center [1284, 675] width 480 height 29
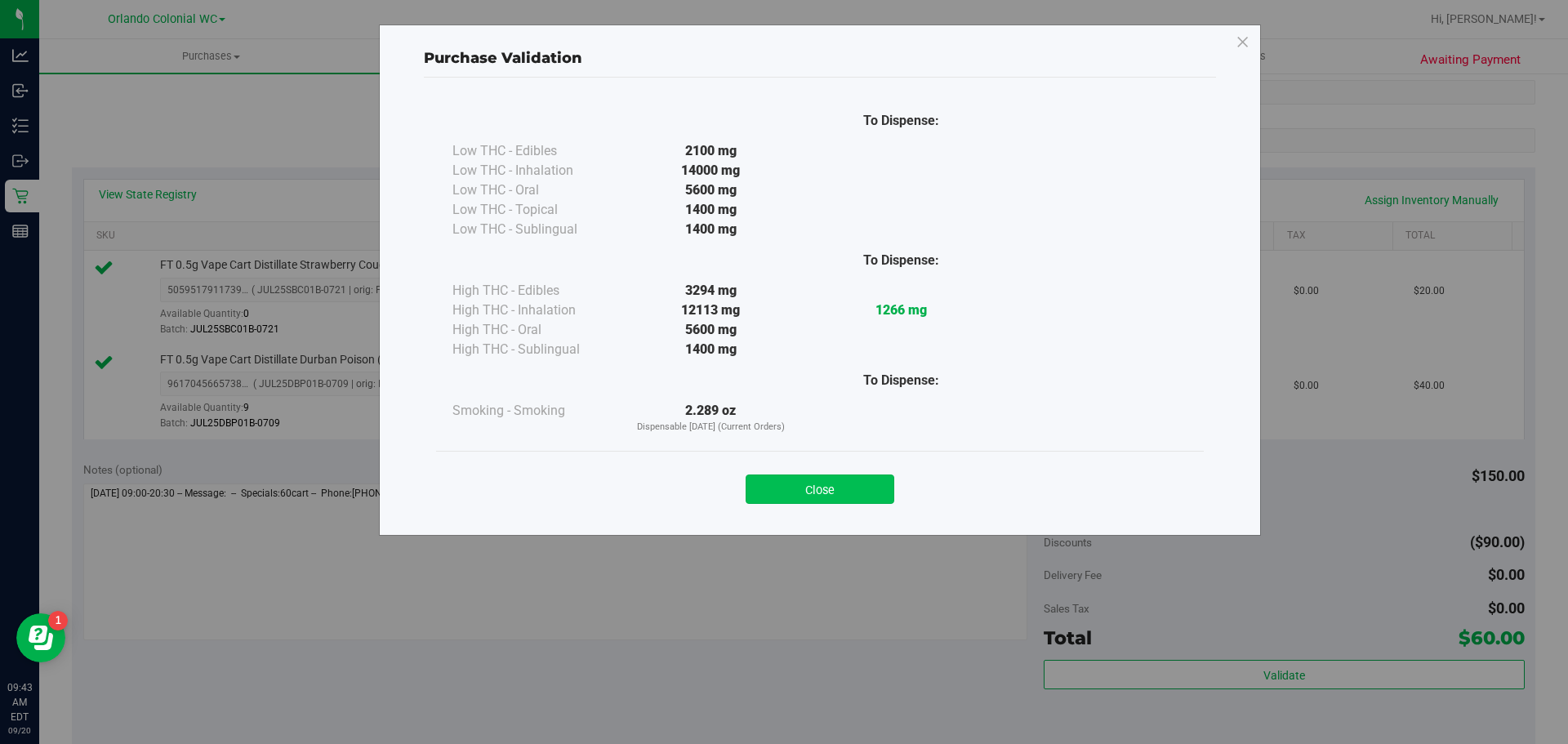
click at [822, 485] on button "Close" at bounding box center [820, 489] width 149 height 29
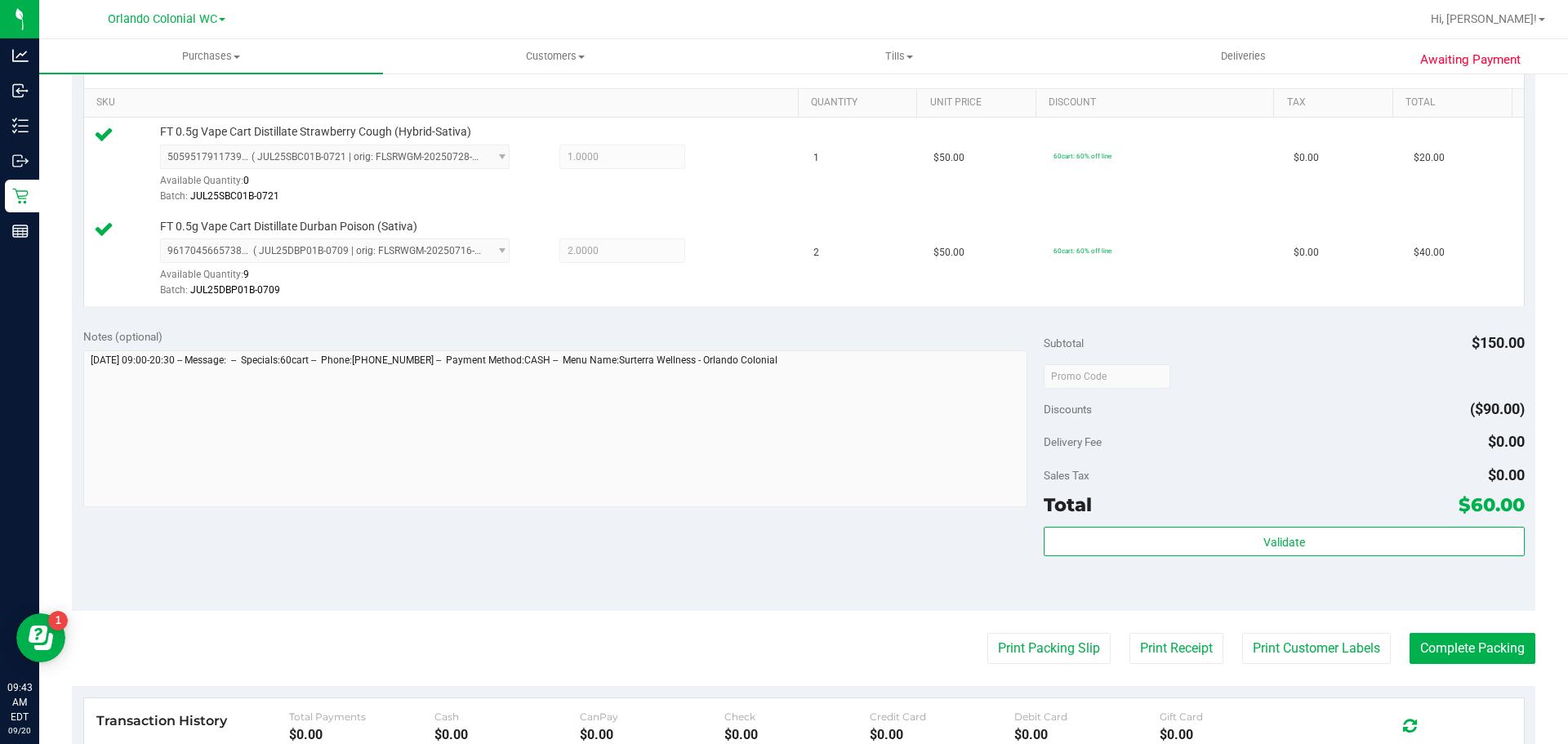
scroll to position [524, 0]
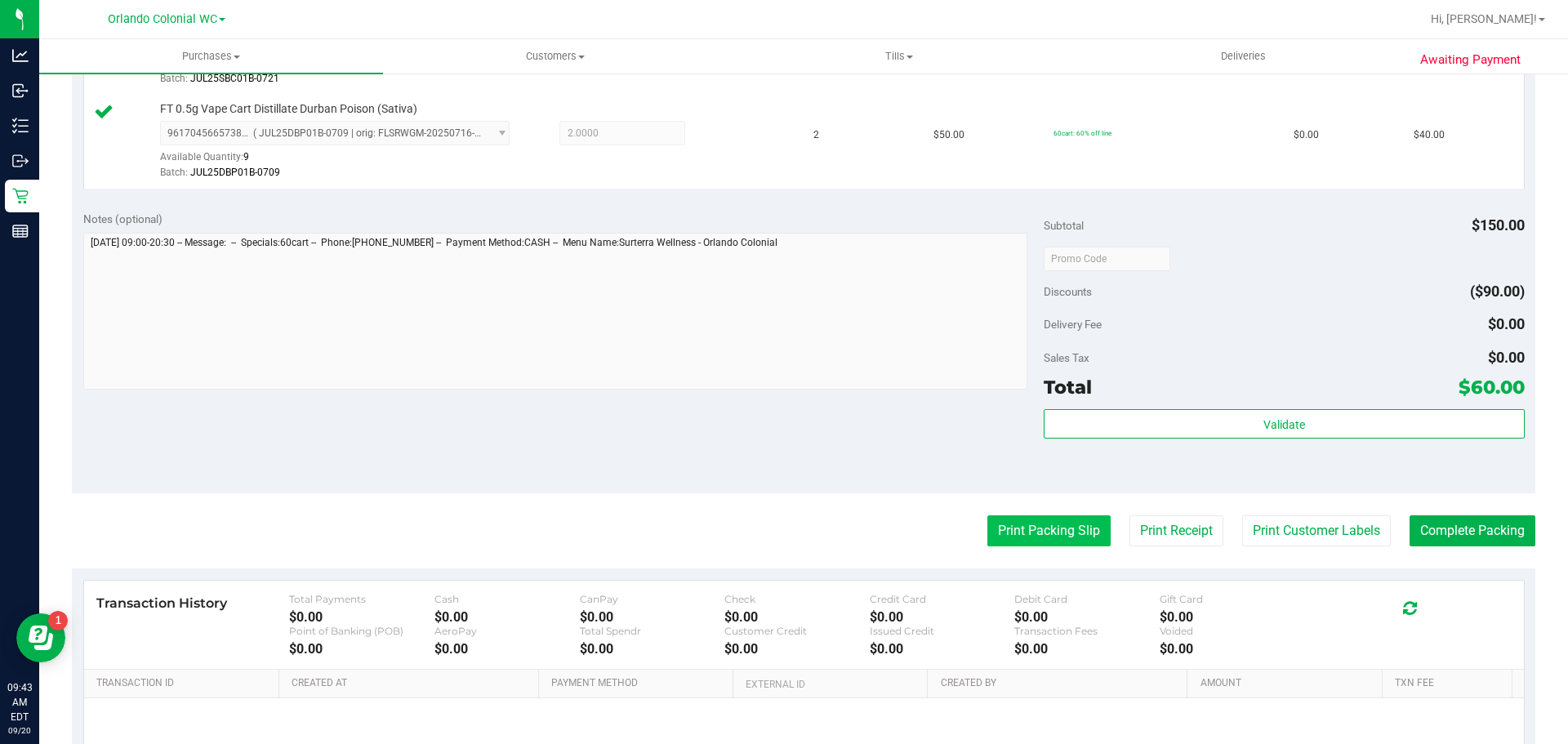
click at [1026, 537] on button "Print Packing Slip" at bounding box center [1049, 531] width 123 height 31
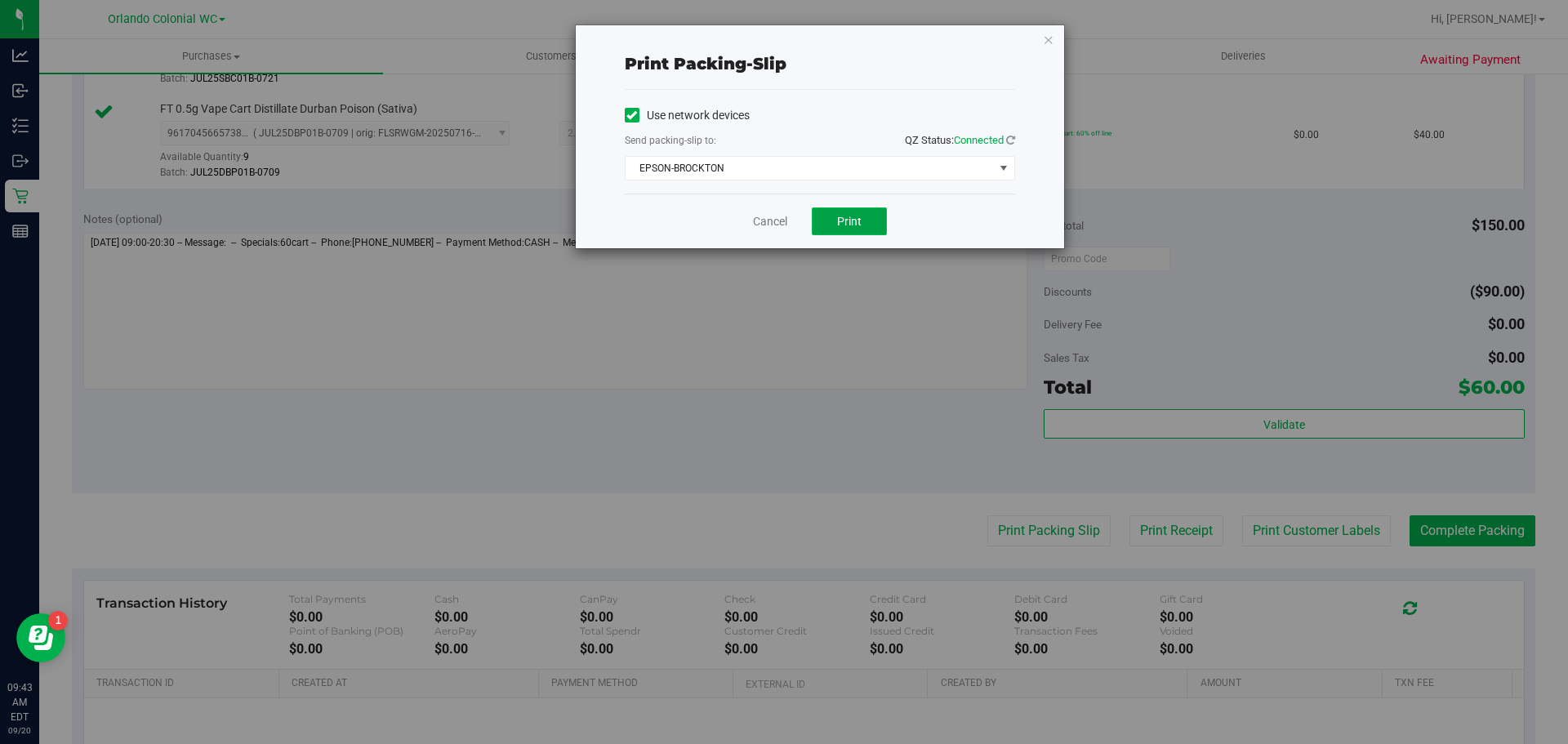
click at [837, 218] on span "Print" at bounding box center [849, 221] width 25 height 13
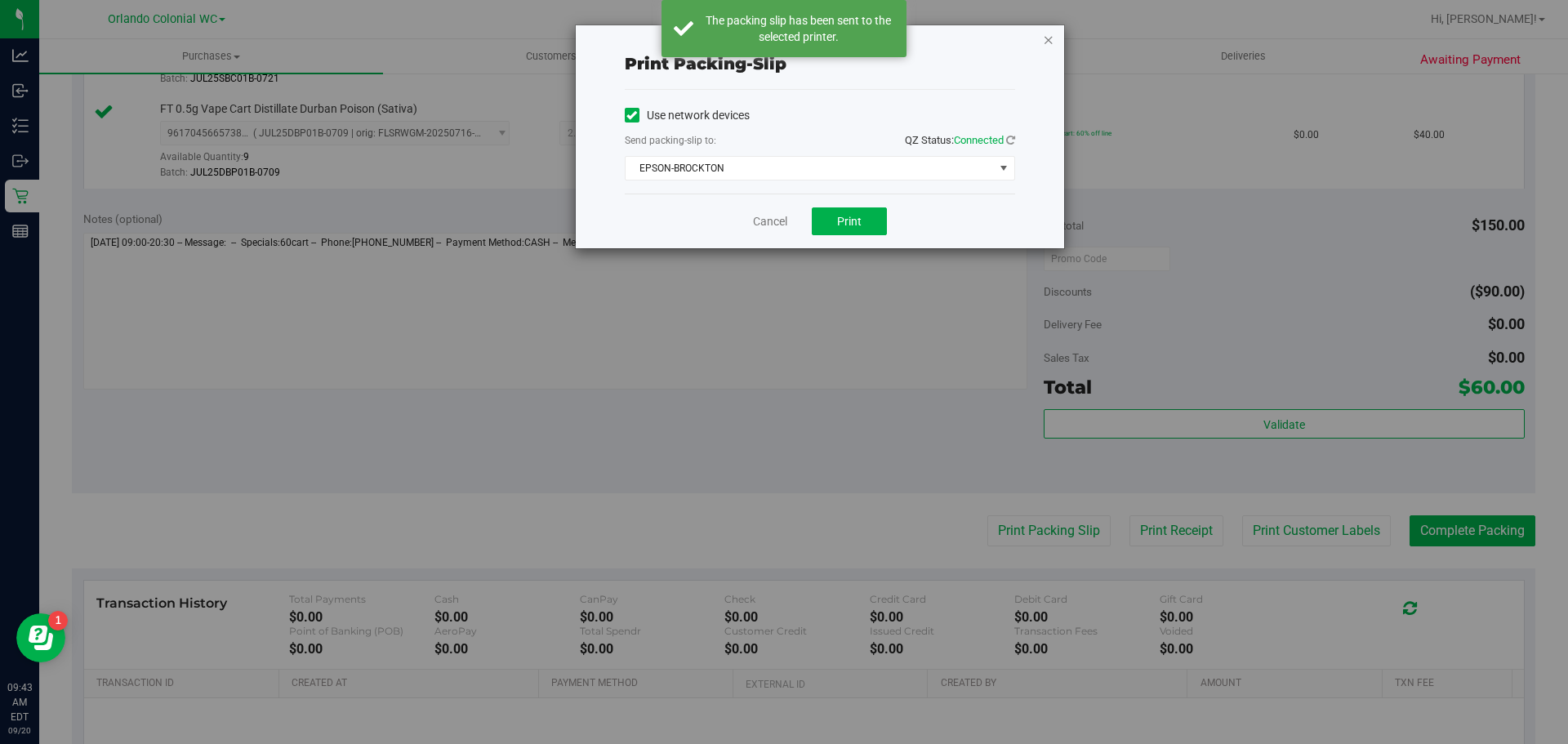
click at [1048, 38] on icon "button" at bounding box center [1049, 38] width 12 height 19
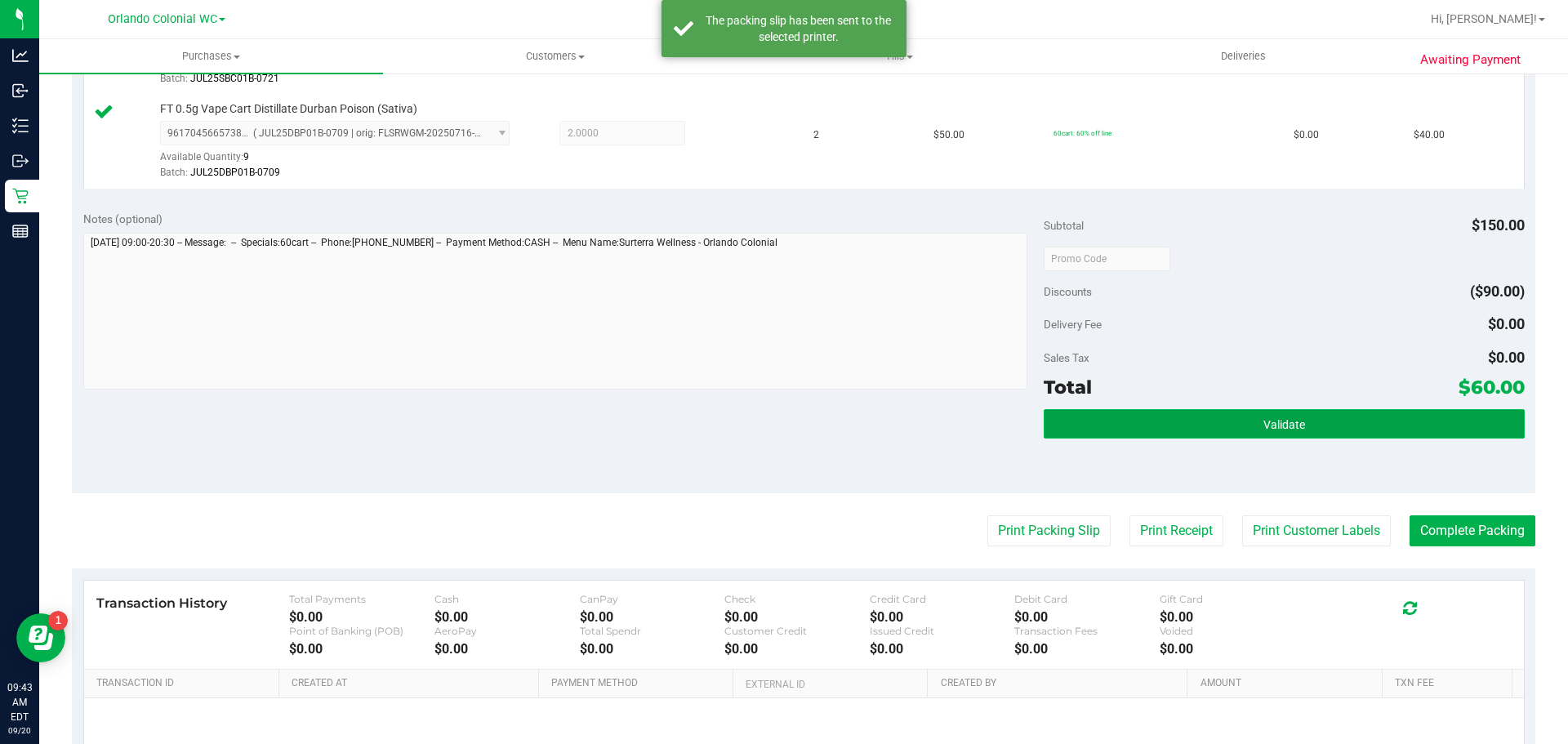
click at [1222, 436] on button "Validate" at bounding box center [1284, 424] width 480 height 29
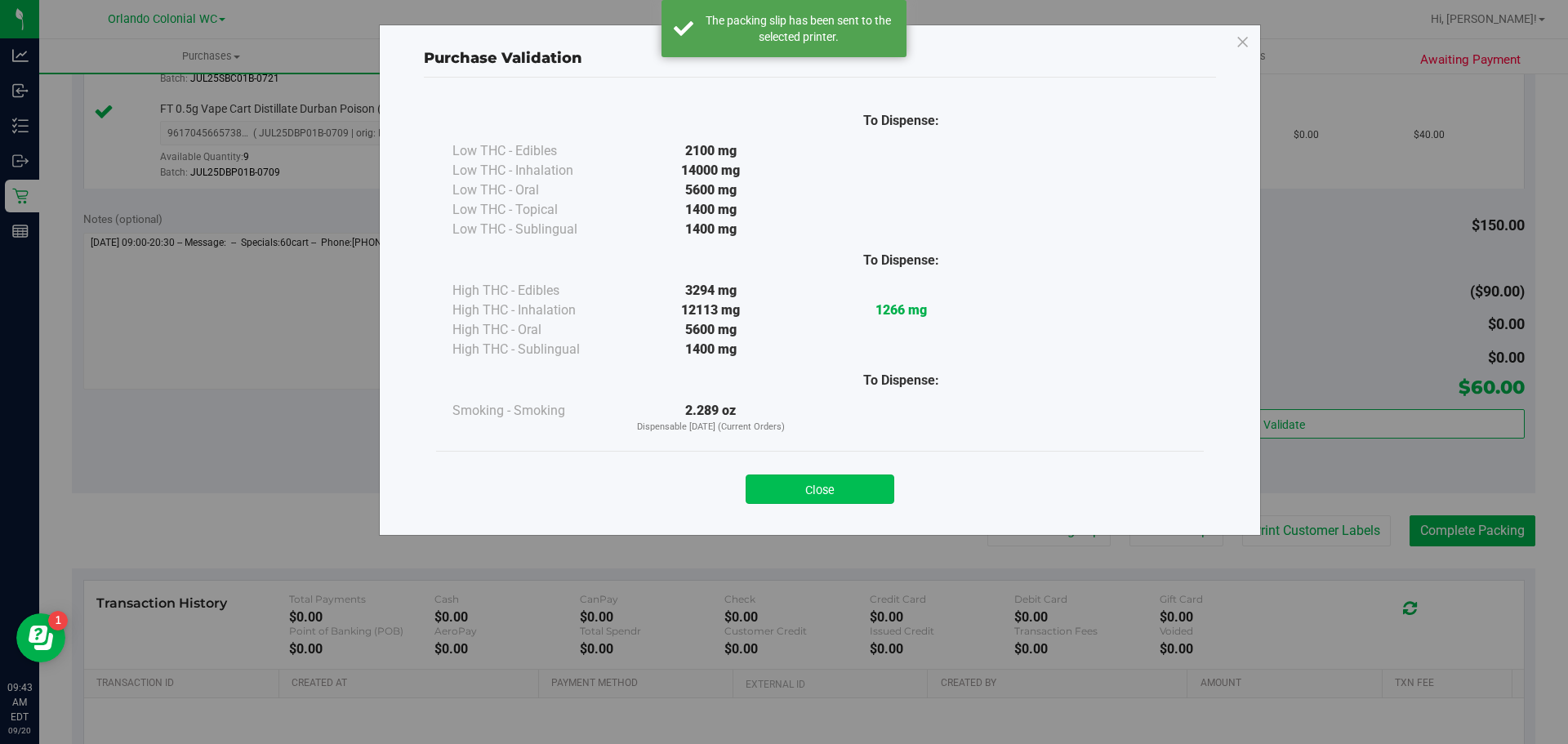
click at [832, 498] on button "Close" at bounding box center [820, 489] width 149 height 29
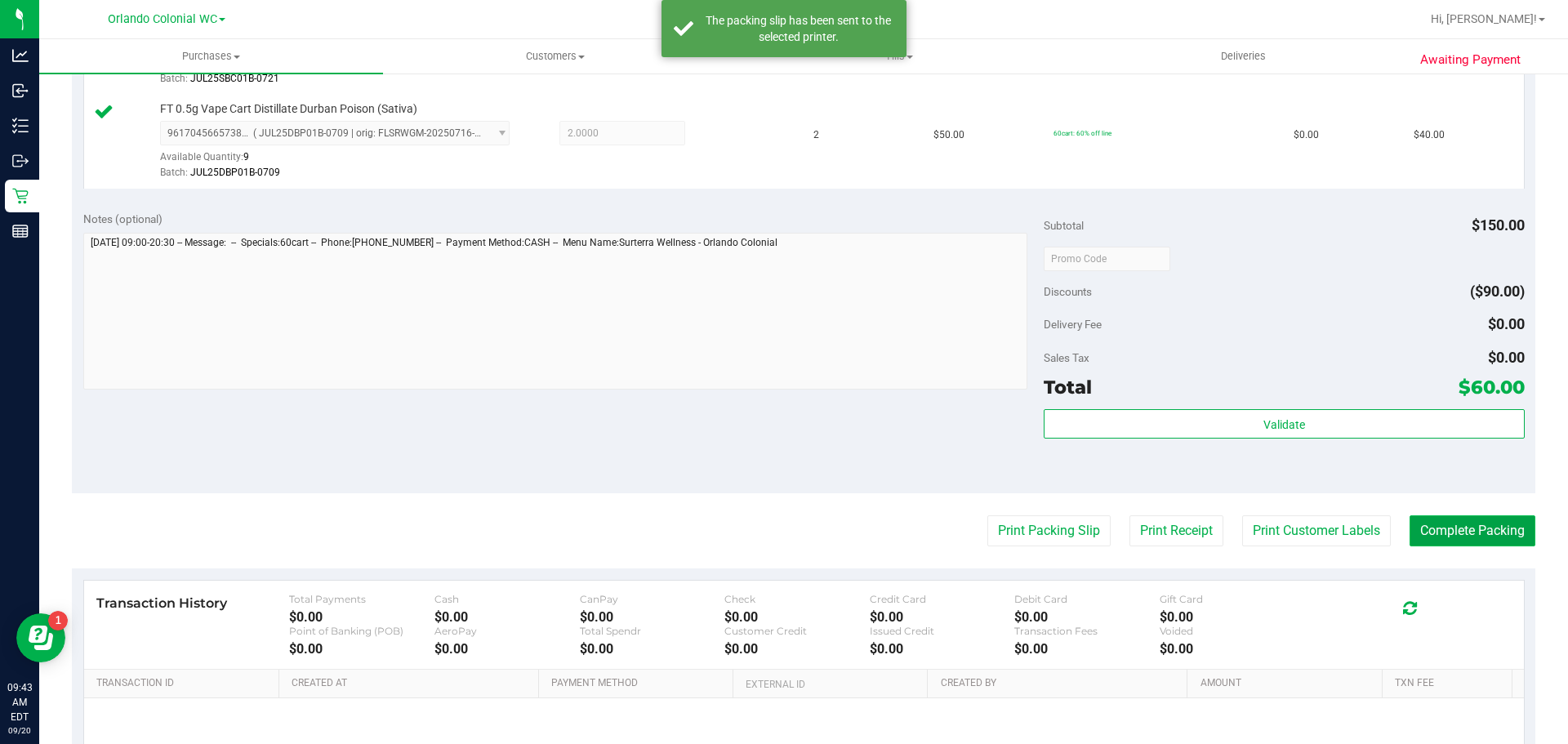
click at [1481, 537] on button "Complete Packing" at bounding box center [1473, 531] width 126 height 31
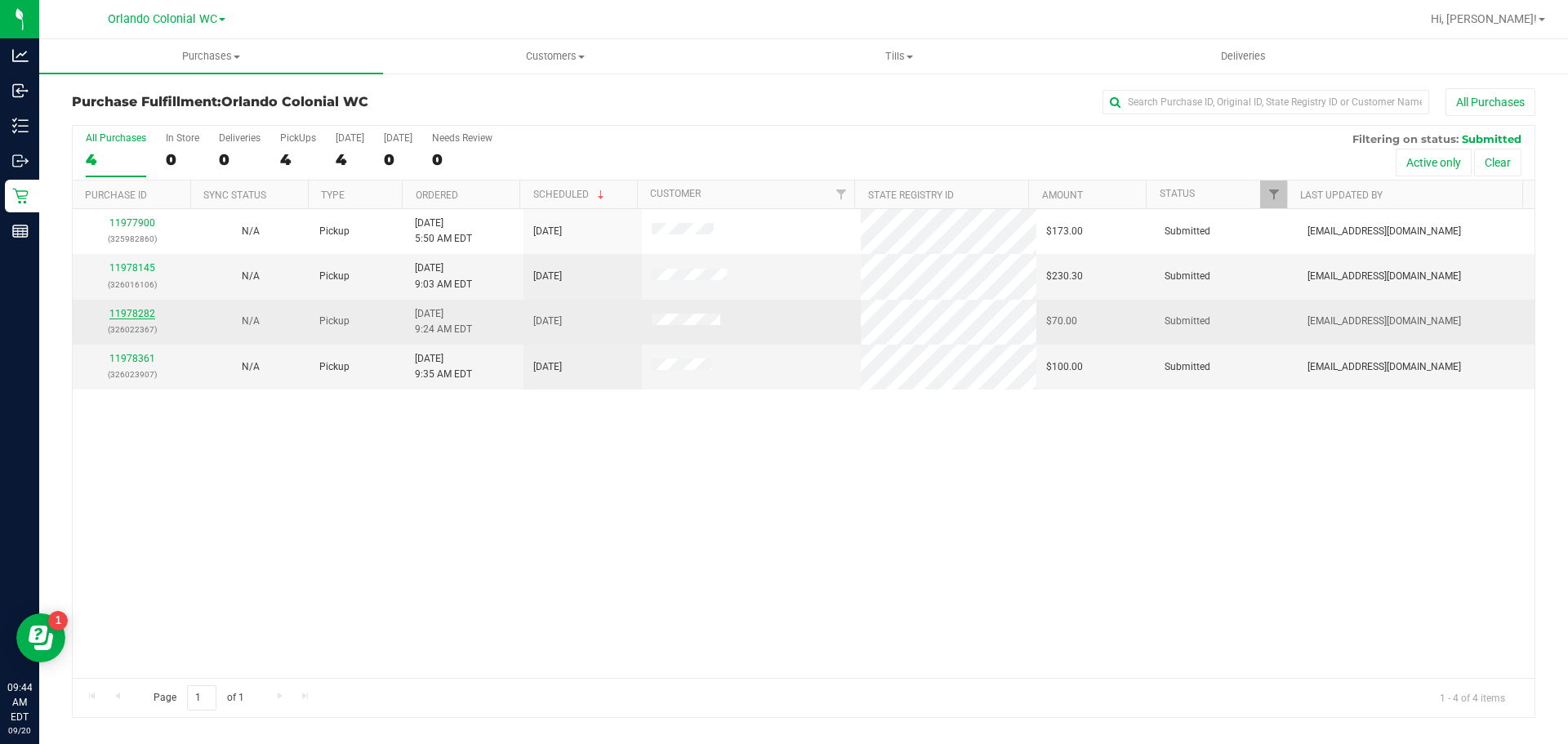
click at [137, 310] on link "11978282" at bounding box center [133, 314] width 46 height 12
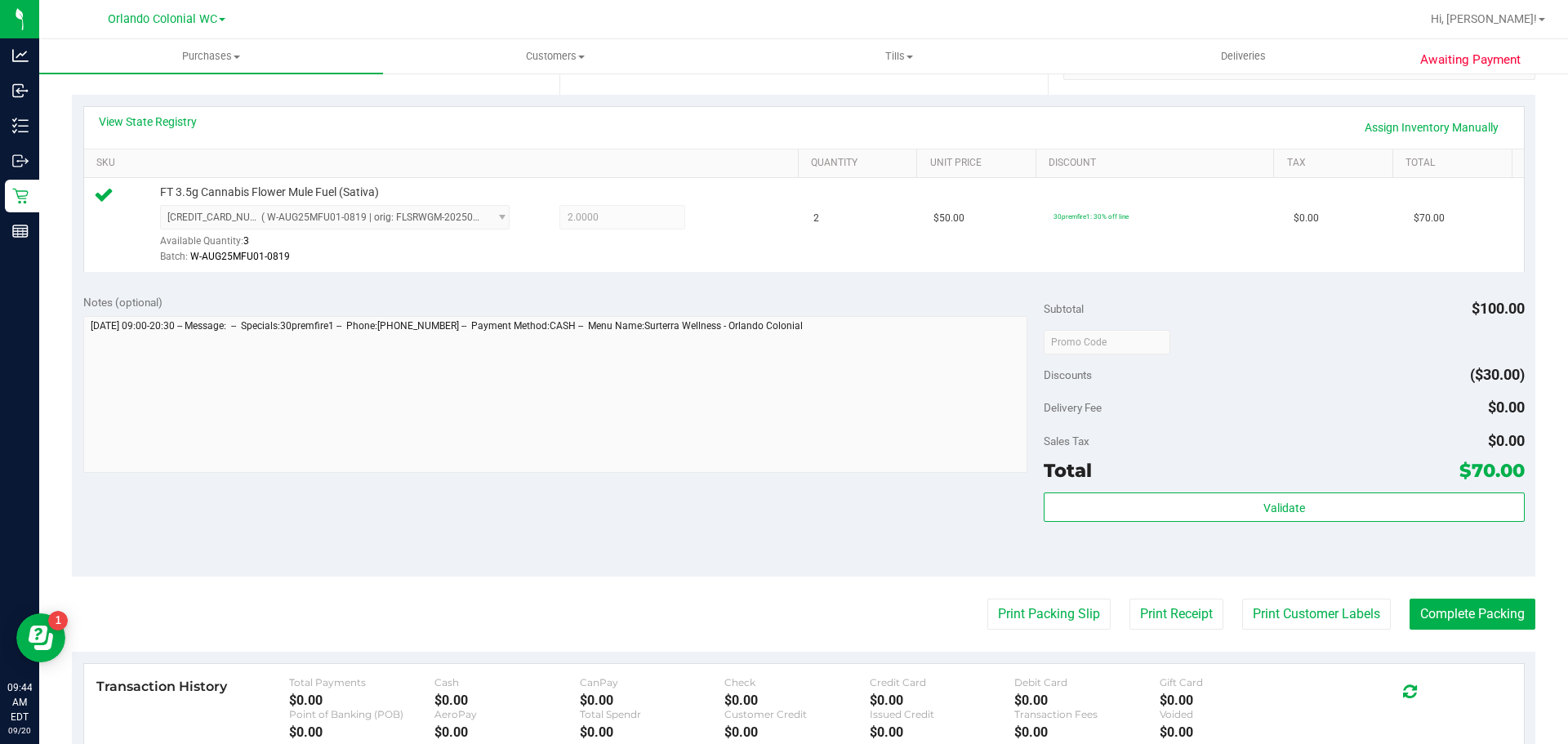
scroll to position [377, 0]
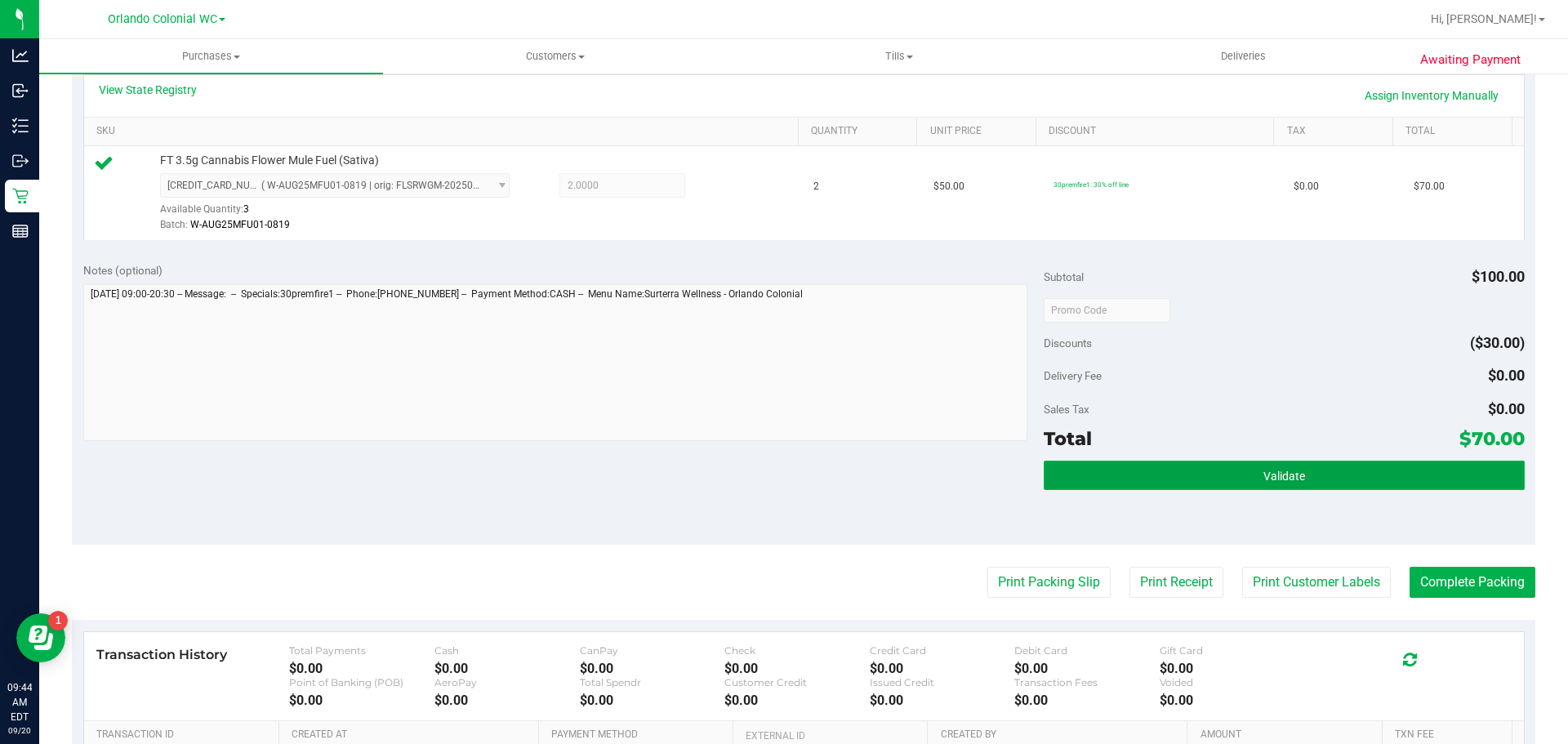
click at [1200, 474] on button "Validate" at bounding box center [1284, 475] width 480 height 29
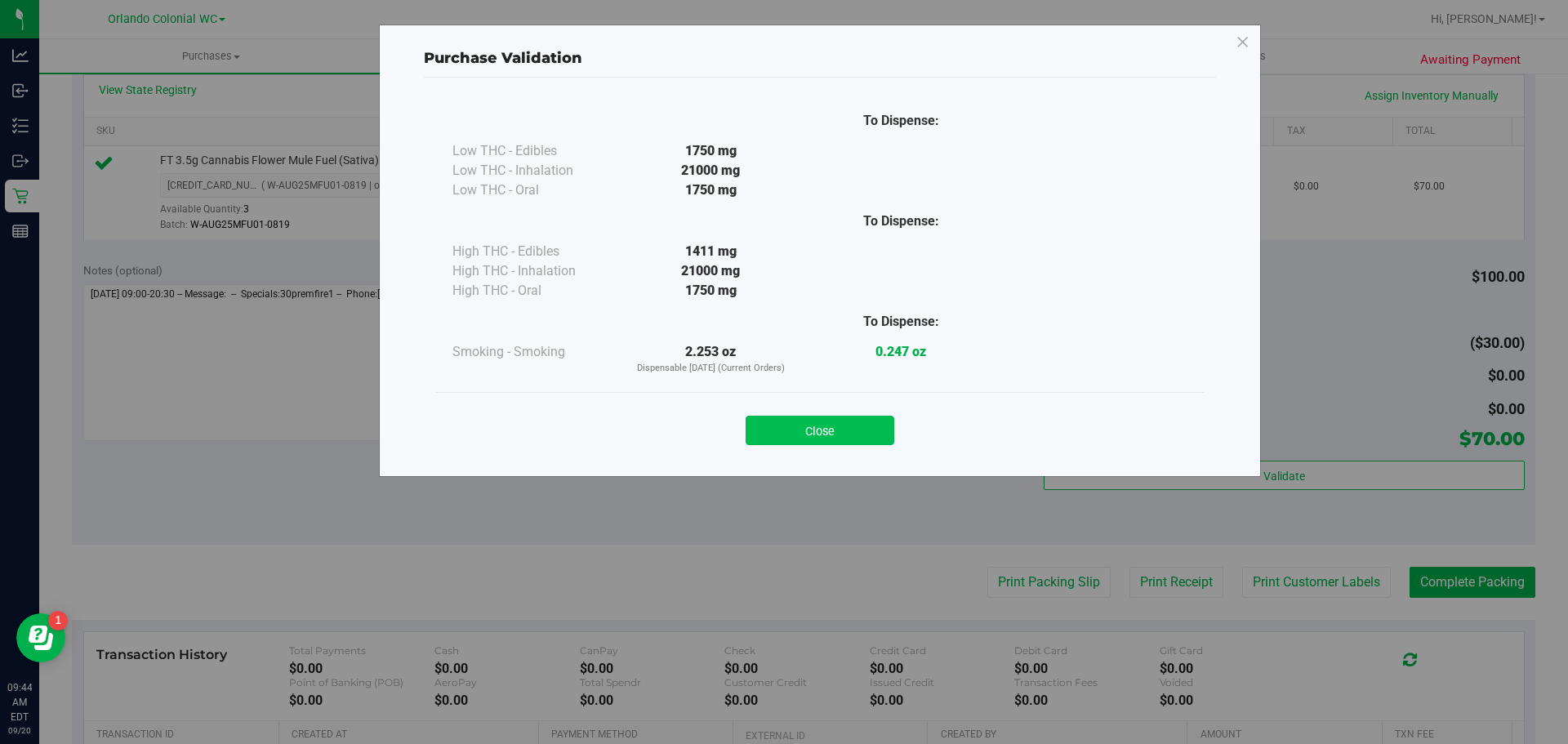
click at [840, 427] on button "Close" at bounding box center [820, 430] width 149 height 29
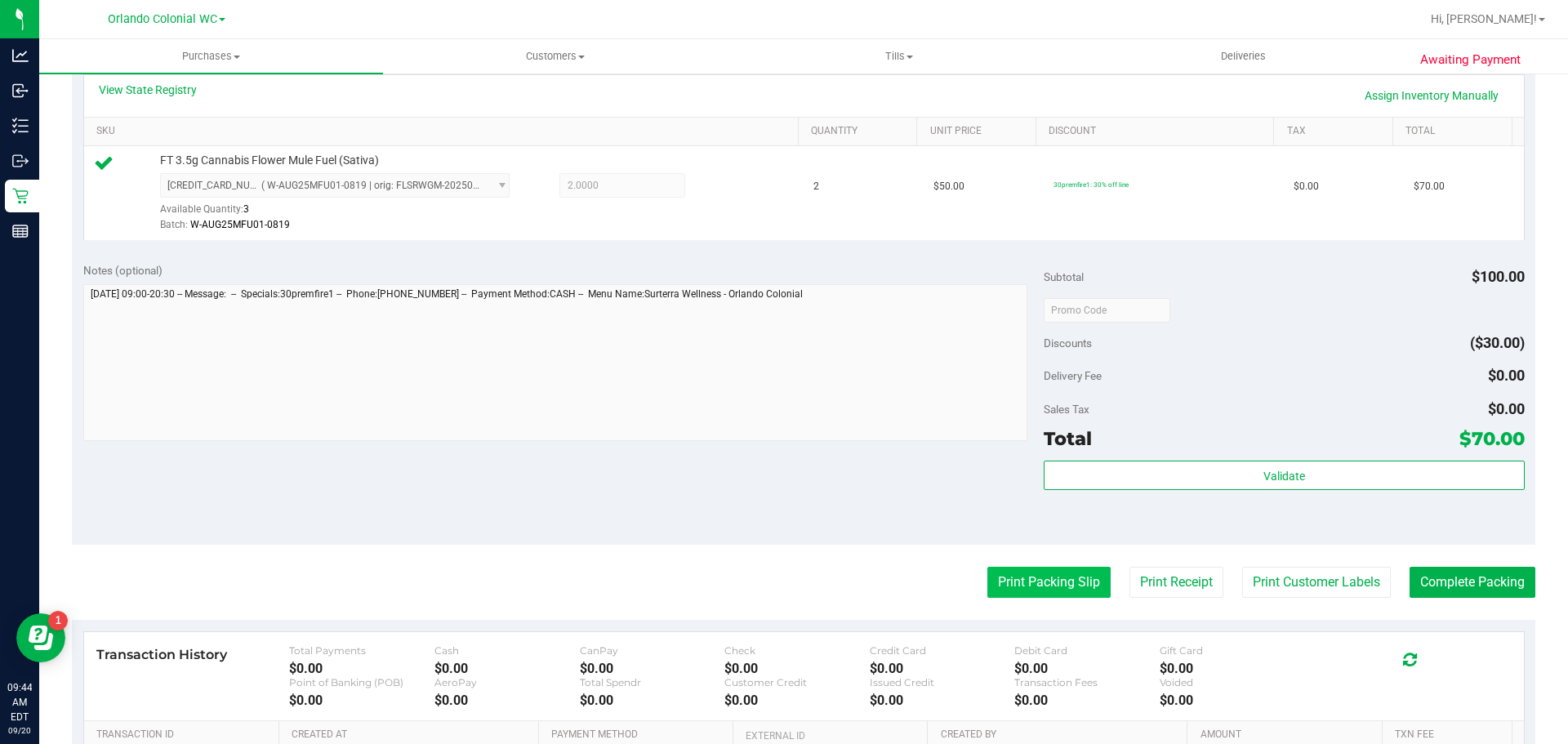
click at [1025, 585] on button "Print Packing Slip" at bounding box center [1049, 582] width 123 height 31
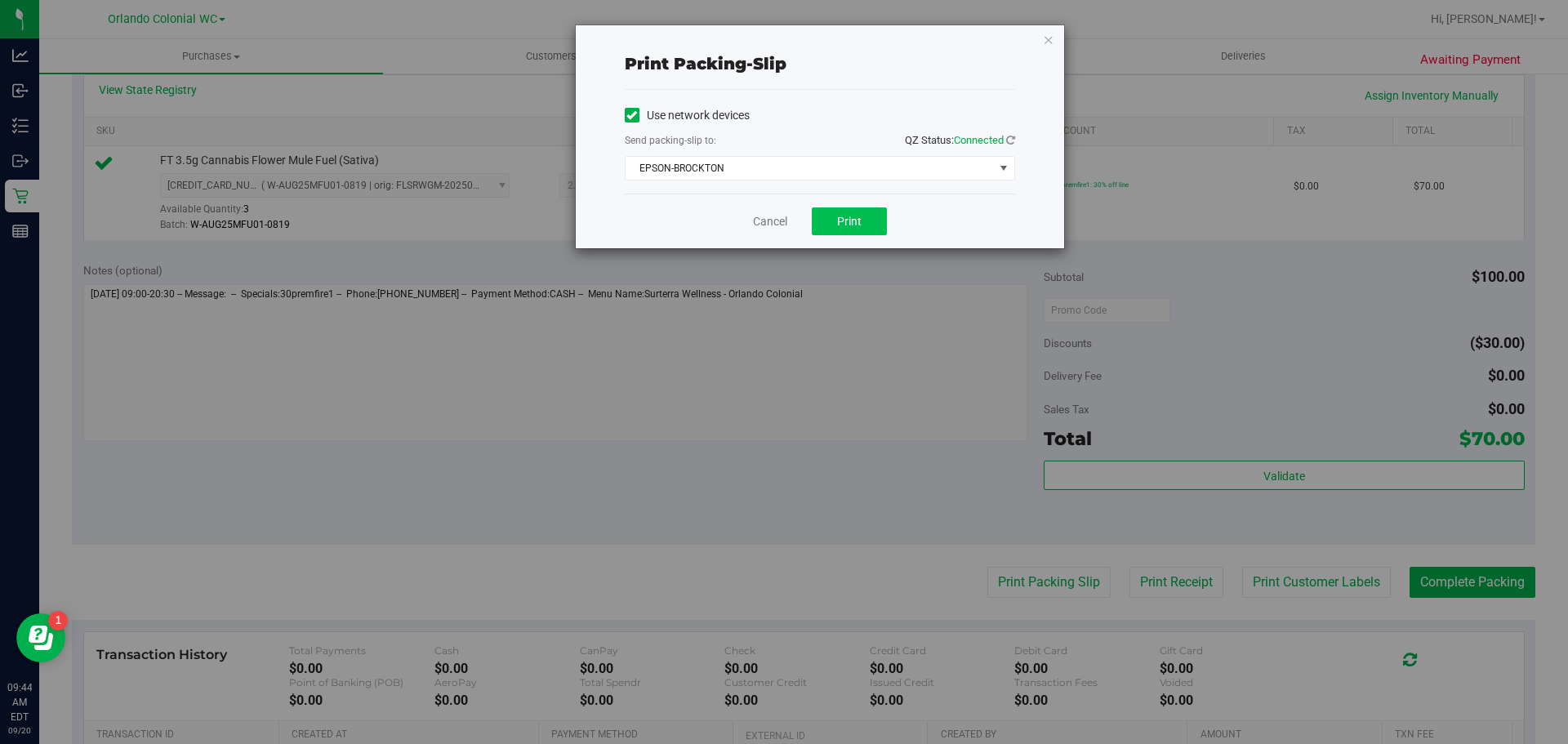
click at [848, 223] on span "Print" at bounding box center [849, 221] width 25 height 13
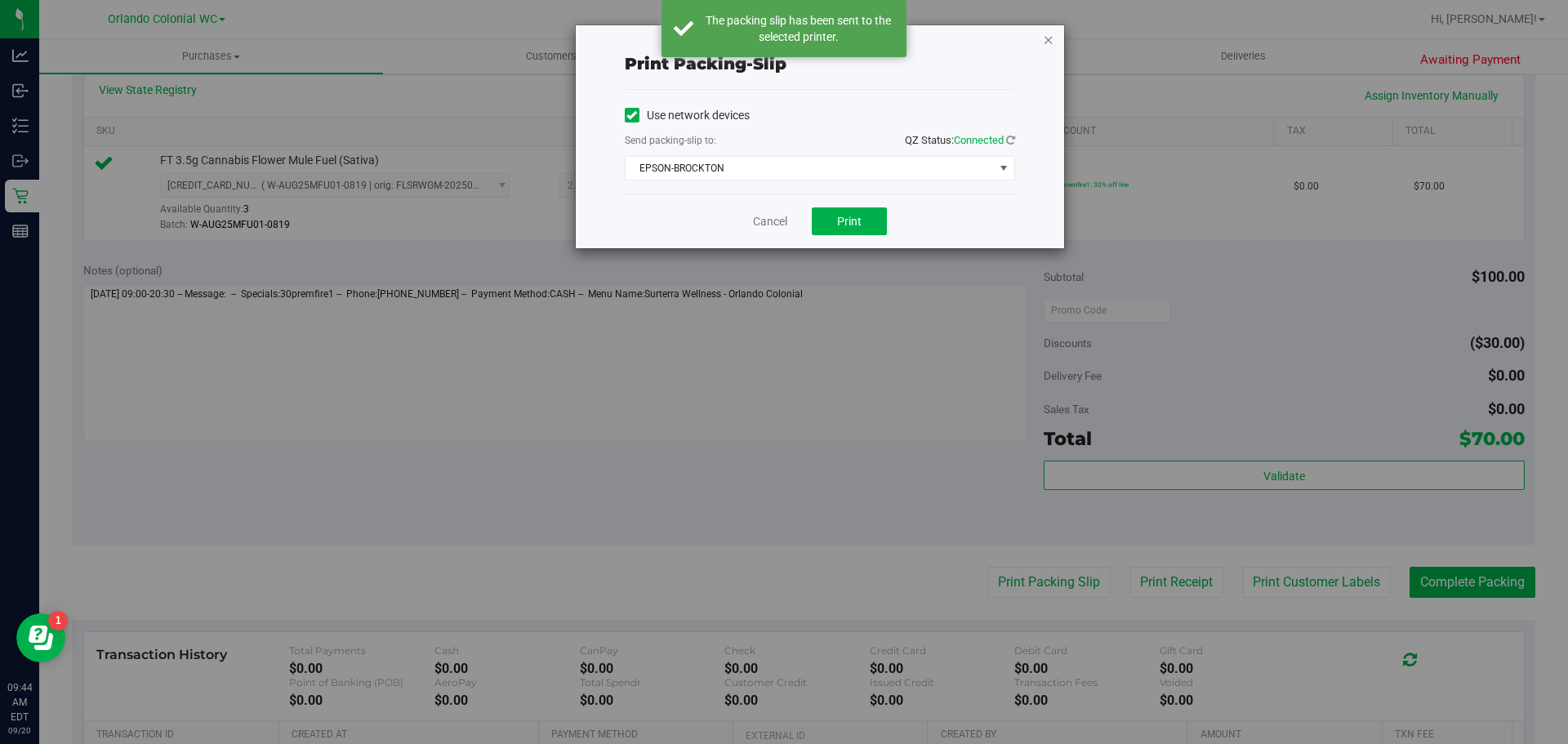
click at [1048, 40] on icon "button" at bounding box center [1049, 38] width 12 height 19
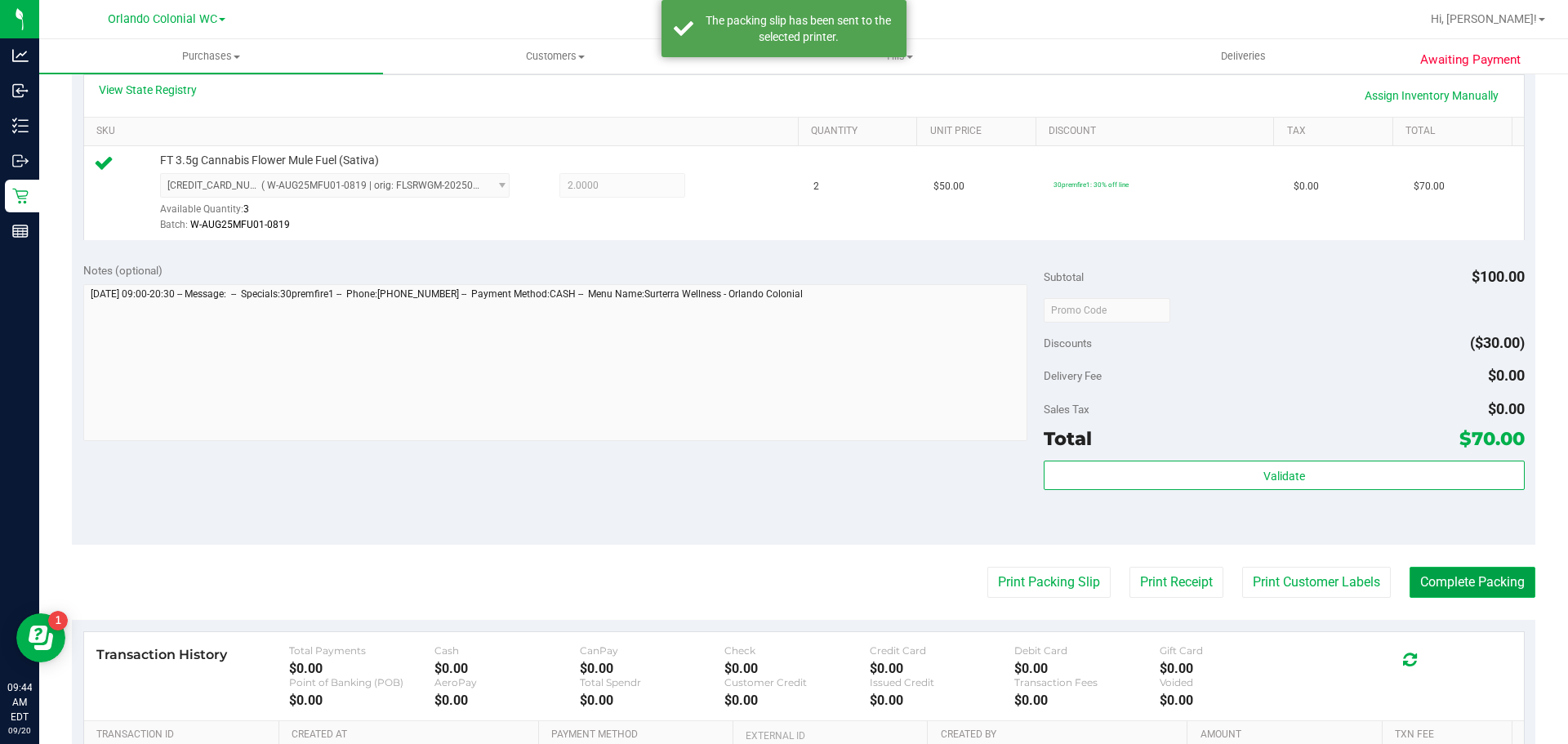
click at [1481, 575] on button "Complete Packing" at bounding box center [1473, 582] width 126 height 31
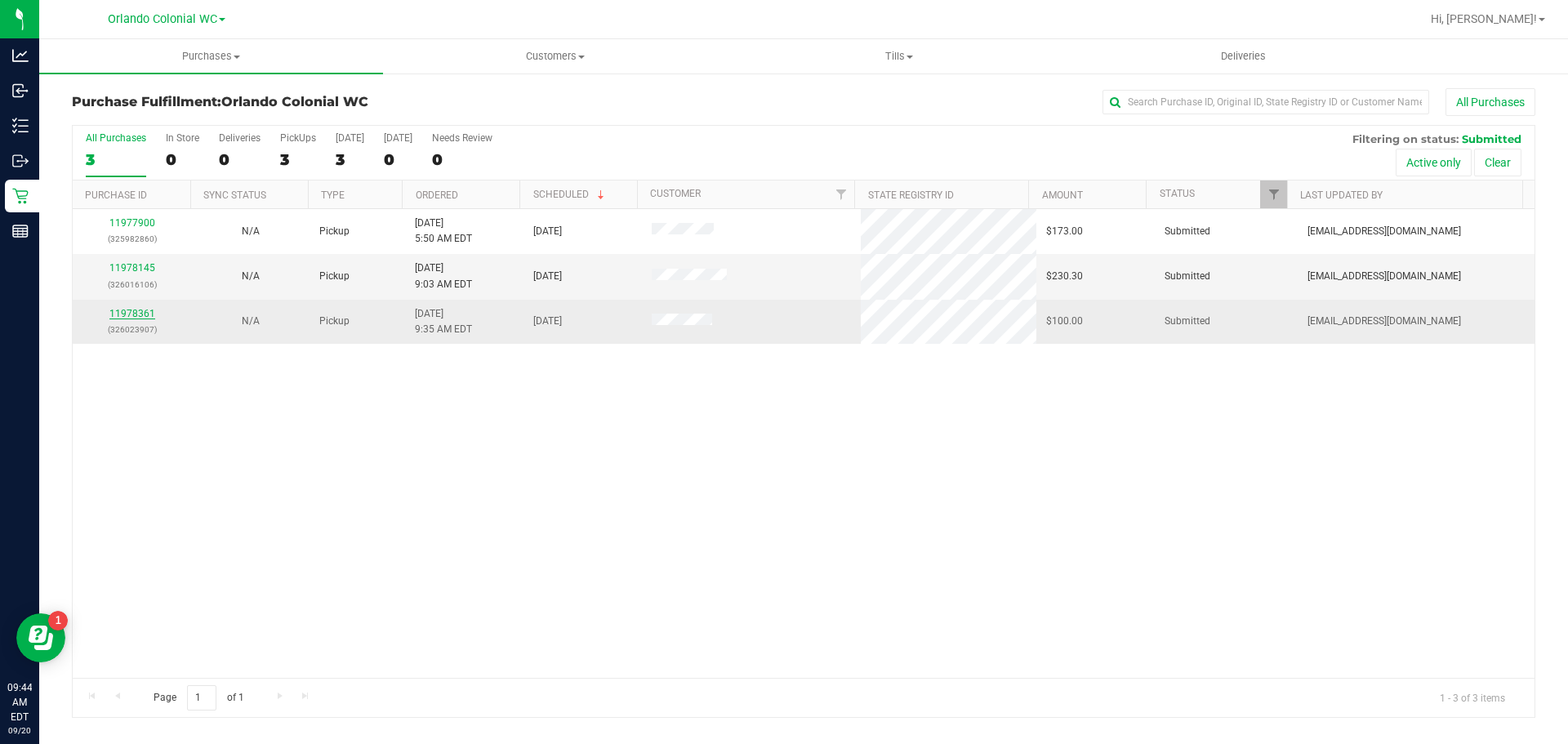
click at [139, 317] on link "11978361" at bounding box center [133, 314] width 46 height 12
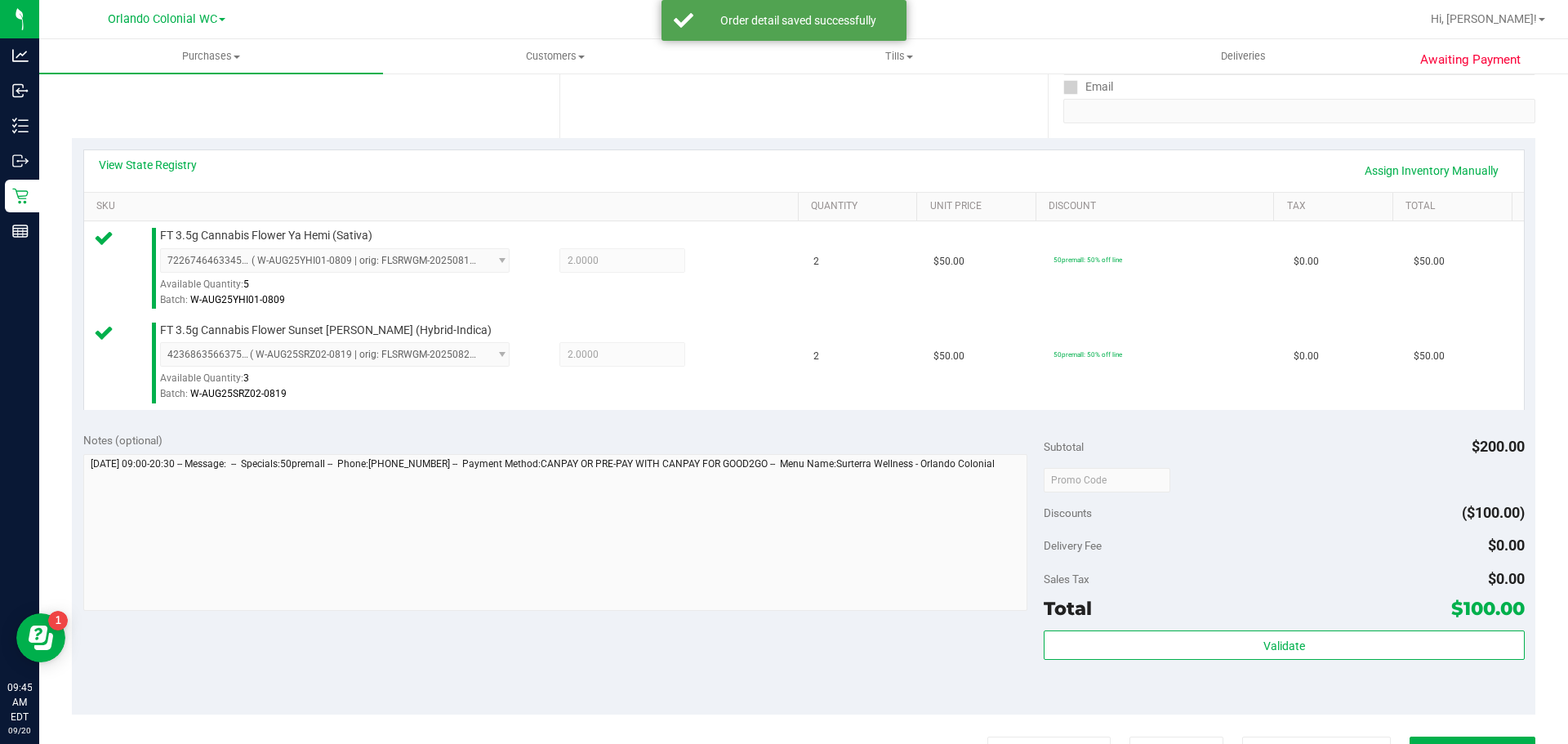
scroll to position [436, 0]
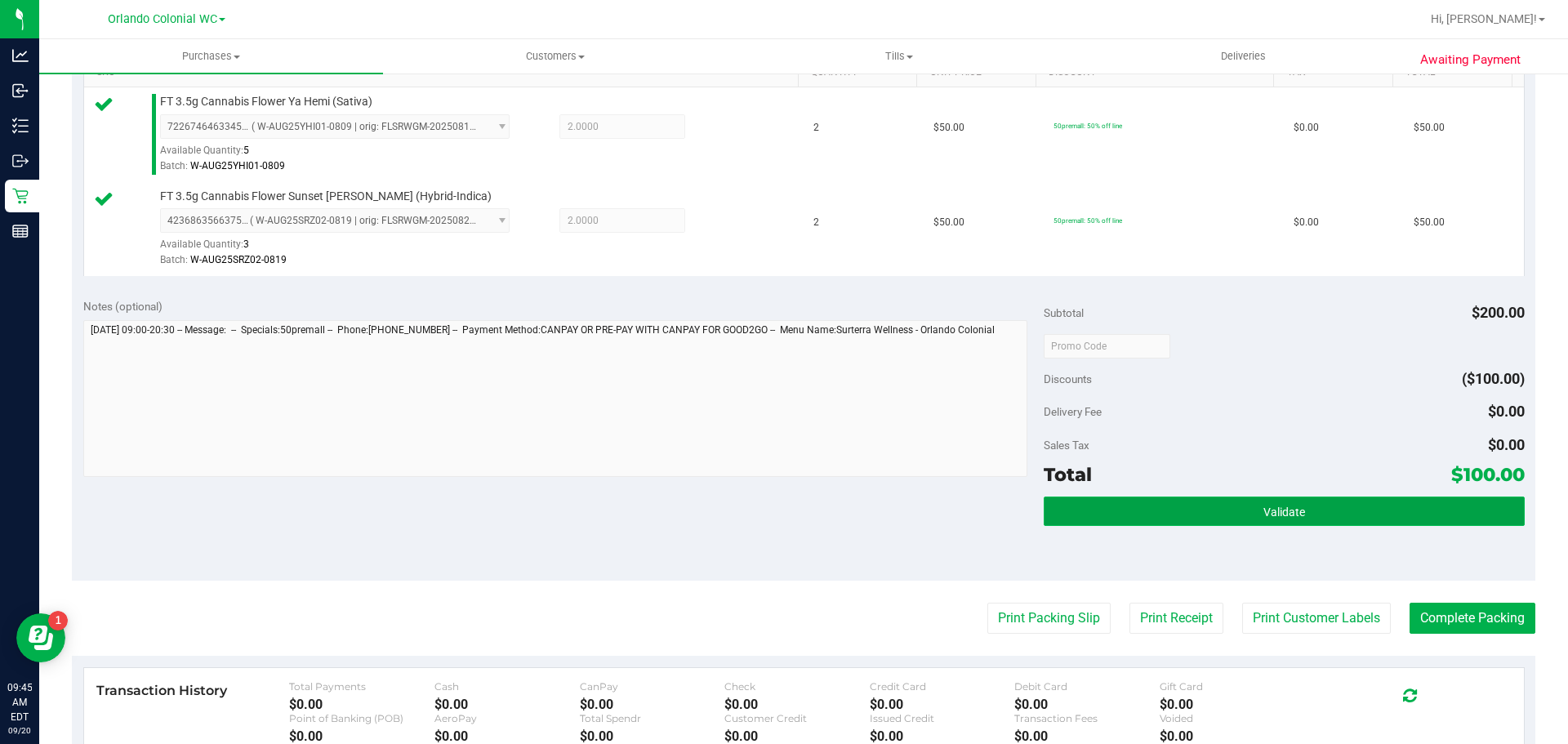
click at [1235, 515] on button "Validate" at bounding box center [1284, 511] width 480 height 29
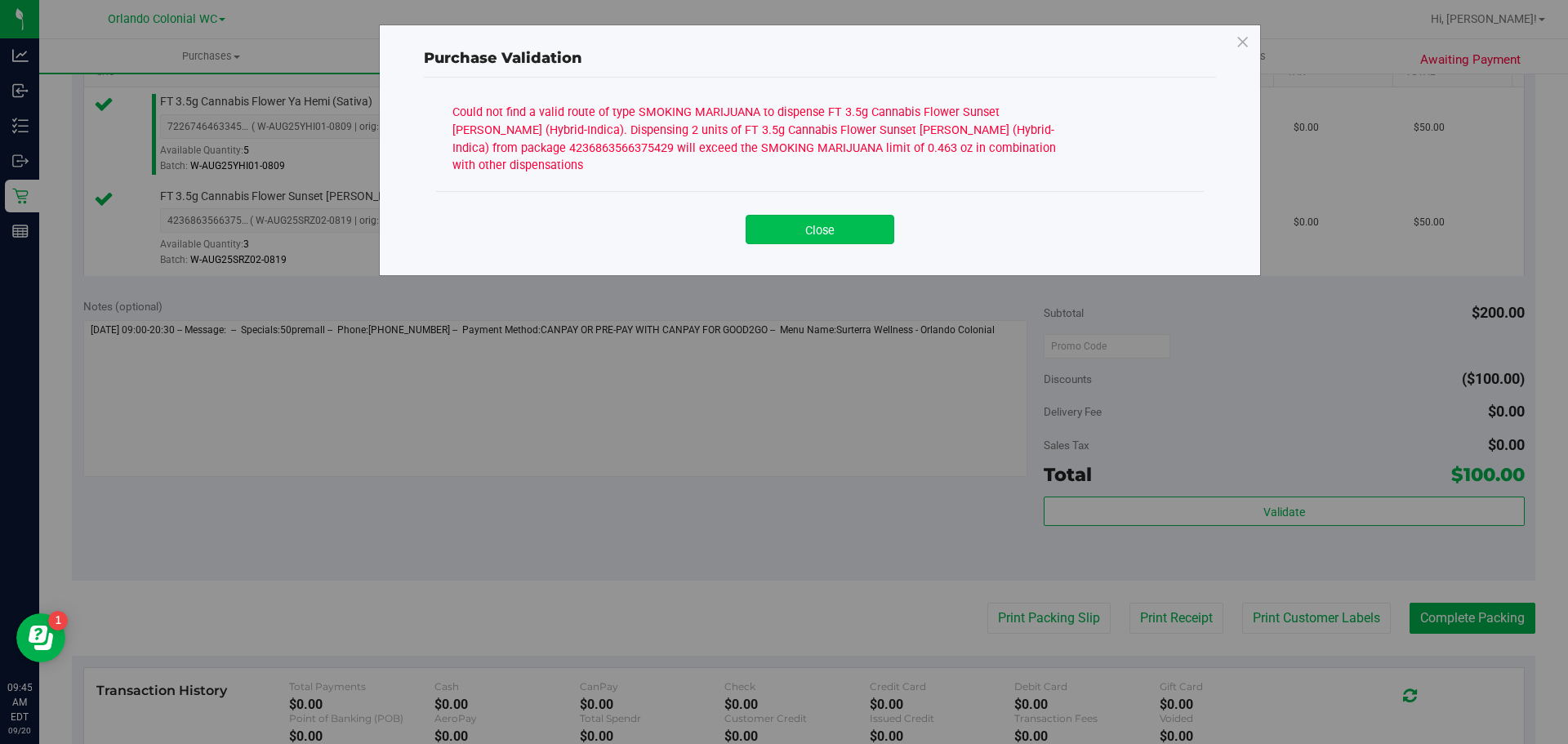
click at [815, 215] on button "Close" at bounding box center [820, 229] width 149 height 29
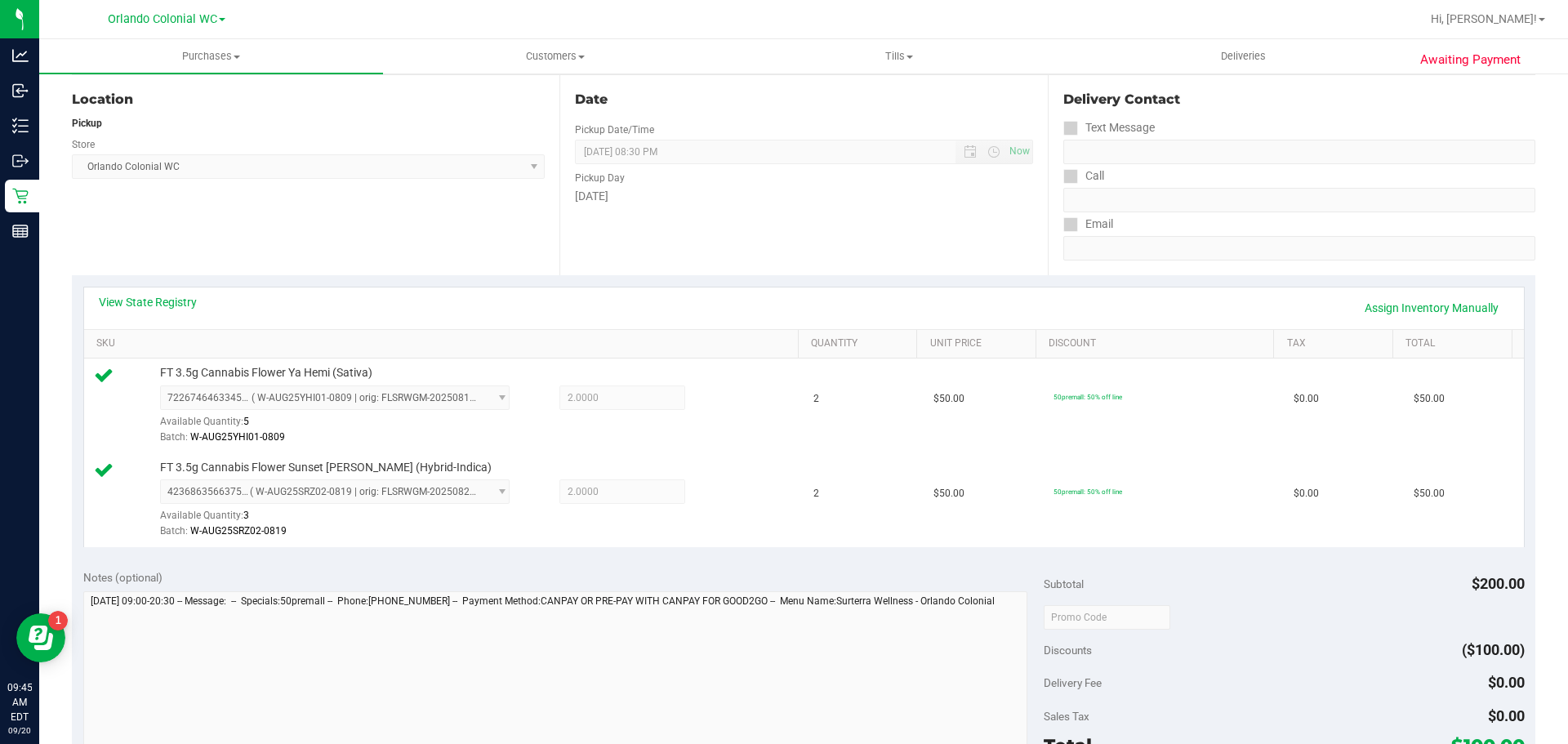
scroll to position [169, 0]
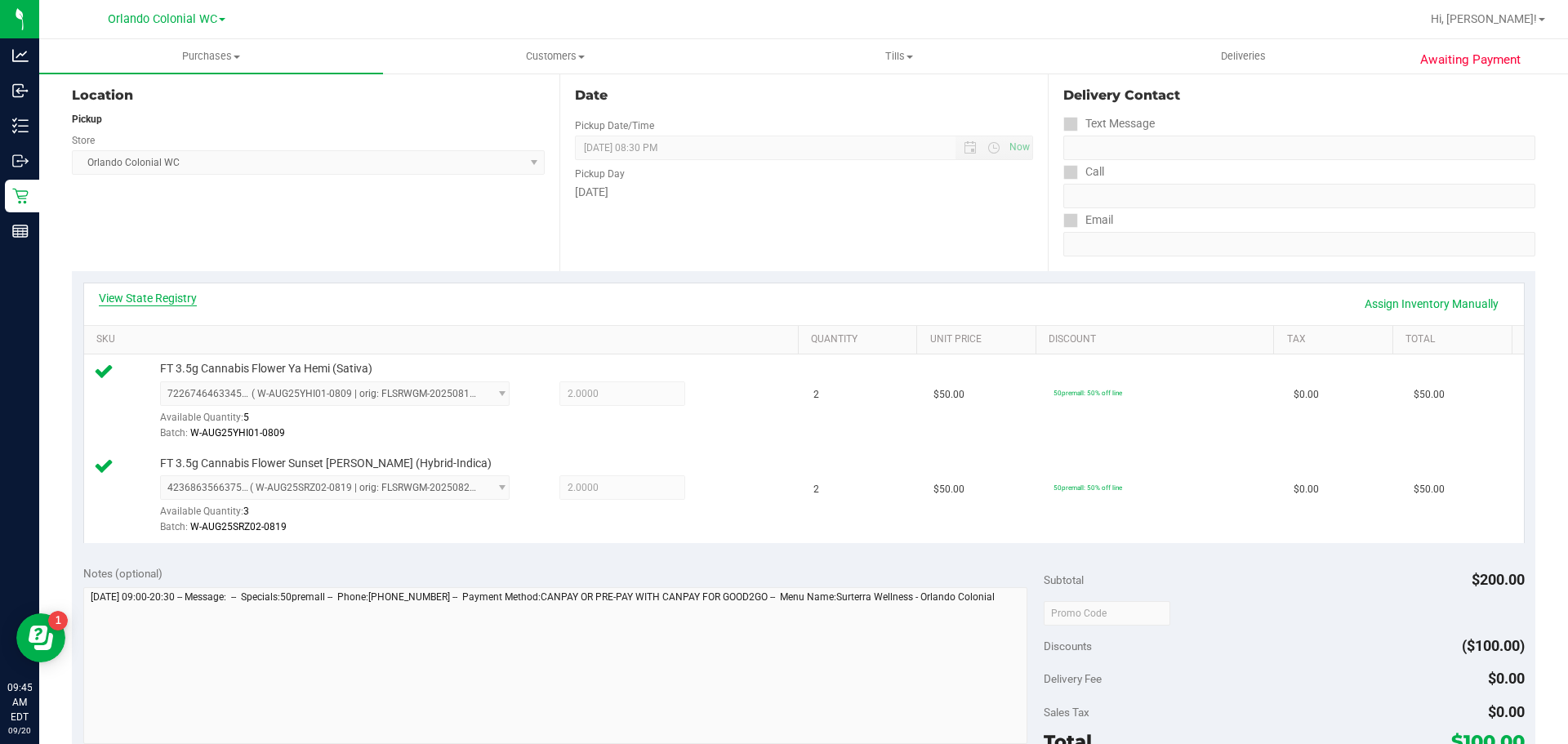
click at [148, 294] on link "View State Registry" at bounding box center [147, 298] width 98 height 16
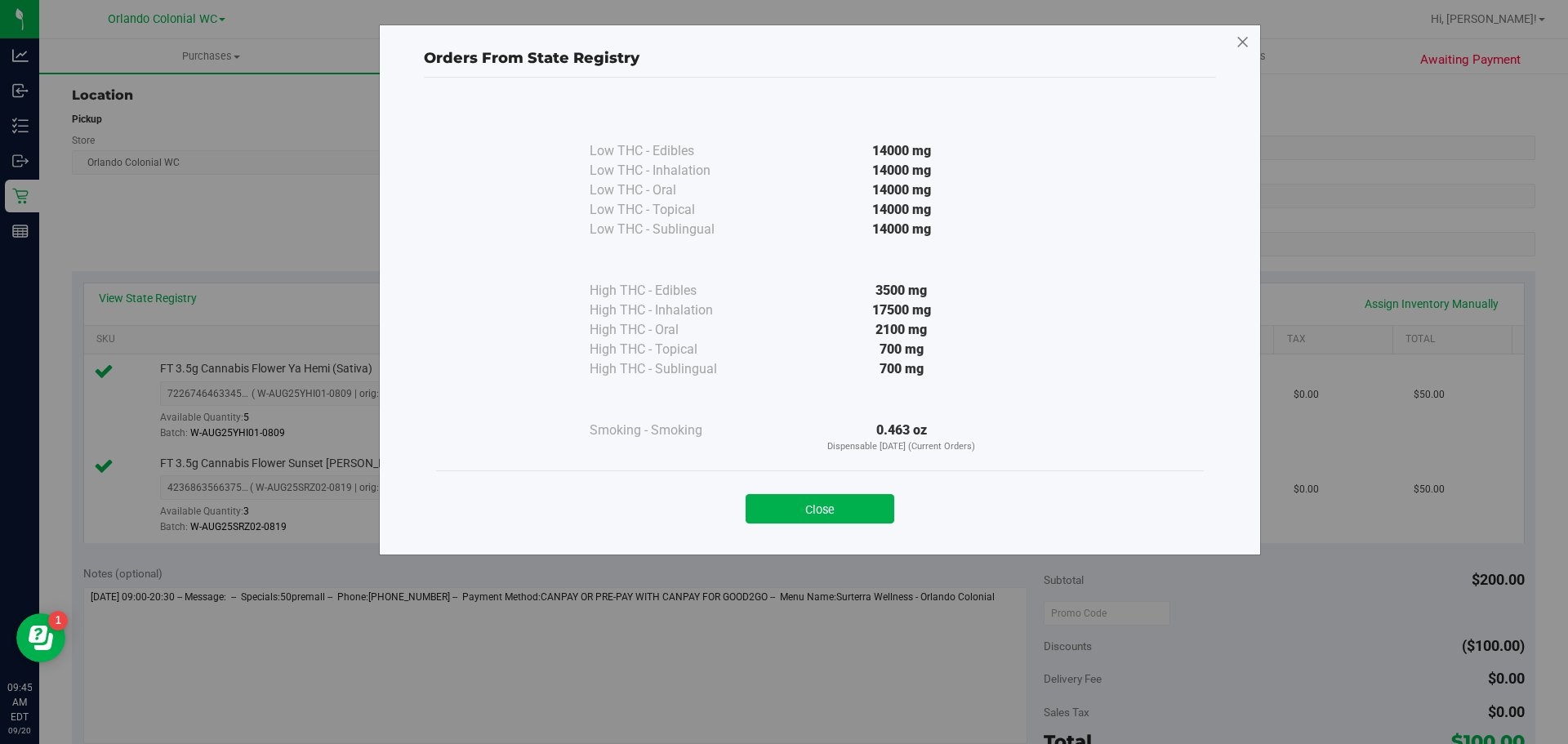
click at [1250, 35] on icon at bounding box center [1243, 42] width 15 height 27
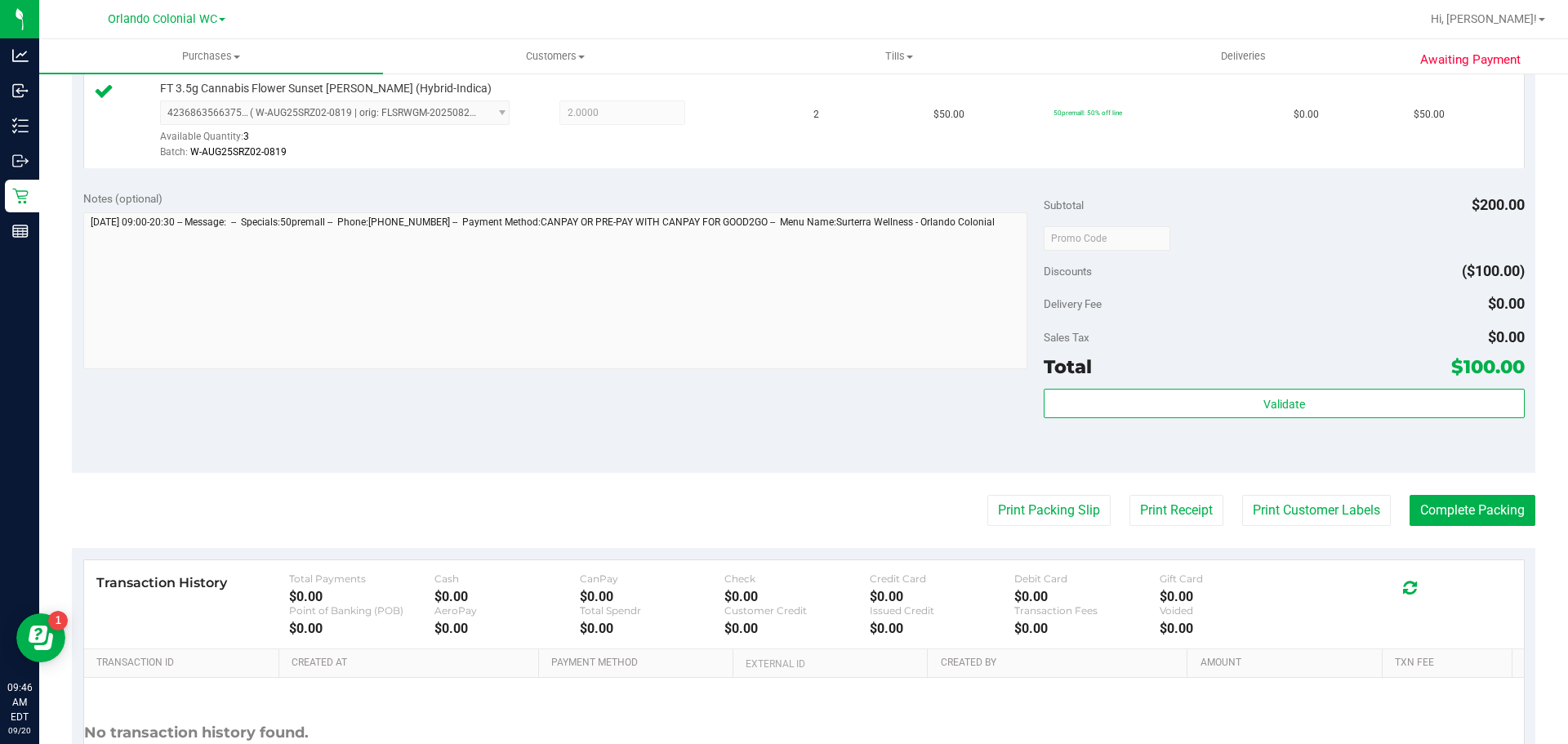
scroll to position [548, 0]
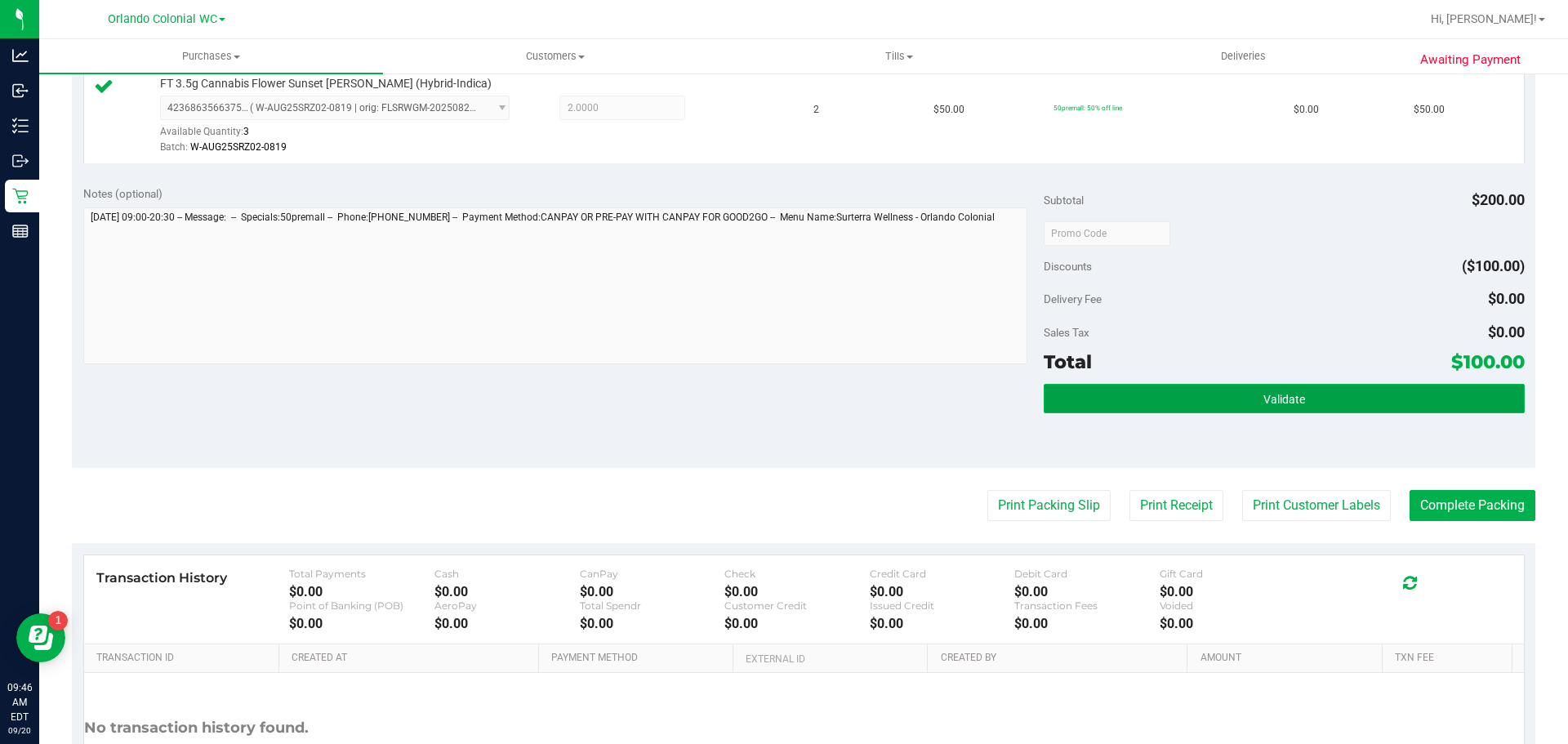
click at [1264, 401] on span "Validate" at bounding box center [1285, 399] width 42 height 13
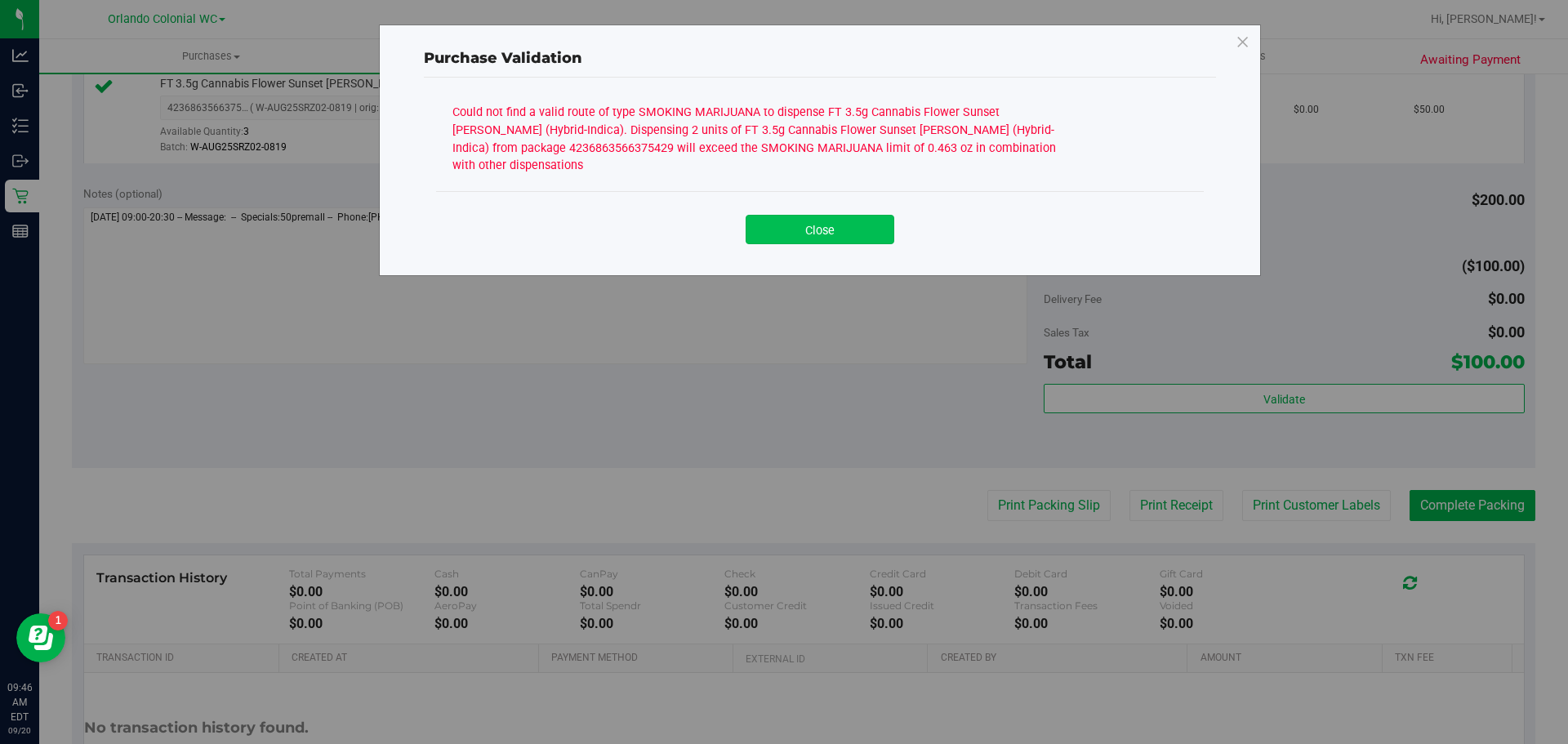
click at [833, 222] on button "Close" at bounding box center [820, 229] width 149 height 29
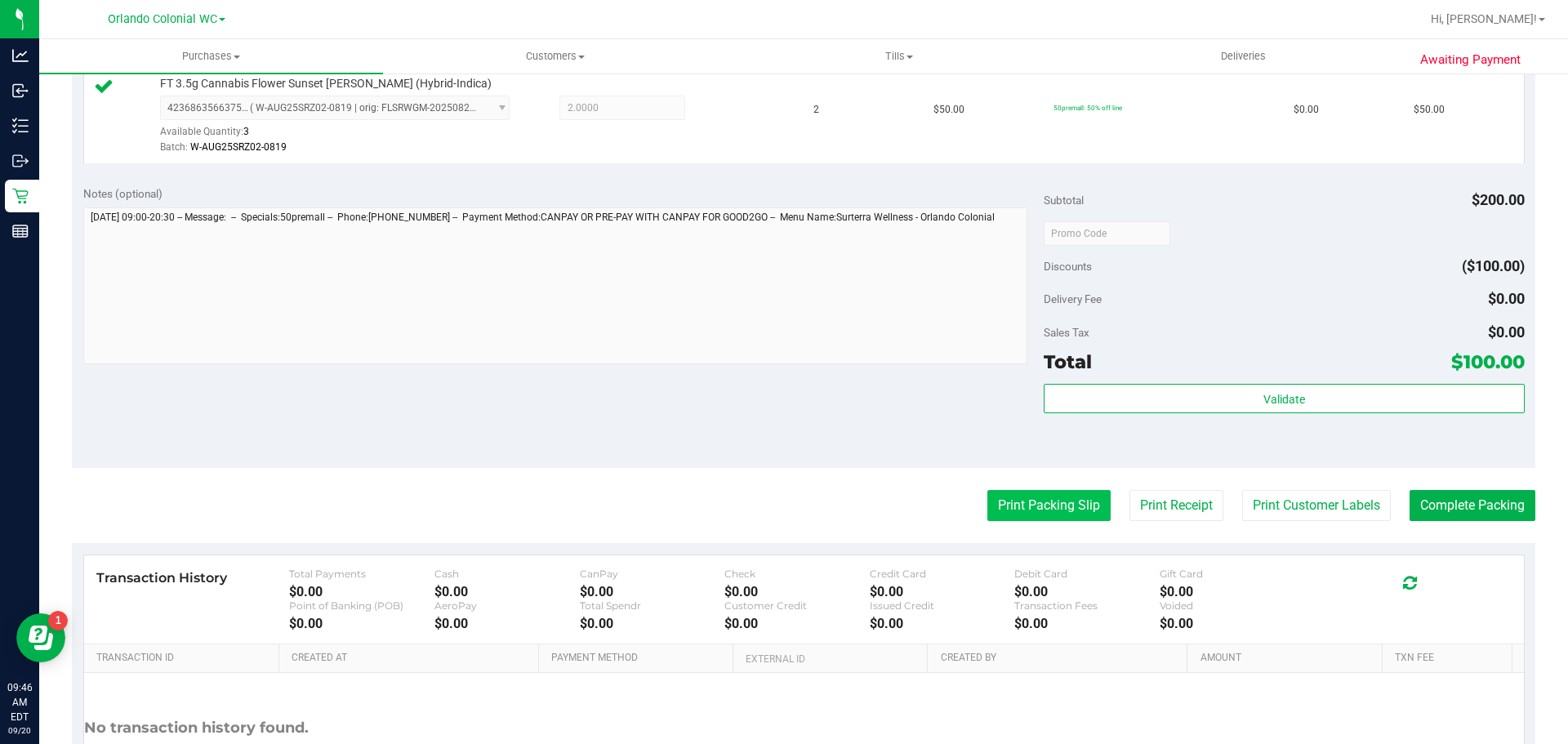
click at [1033, 506] on button "Print Packing Slip" at bounding box center [1049, 505] width 123 height 31
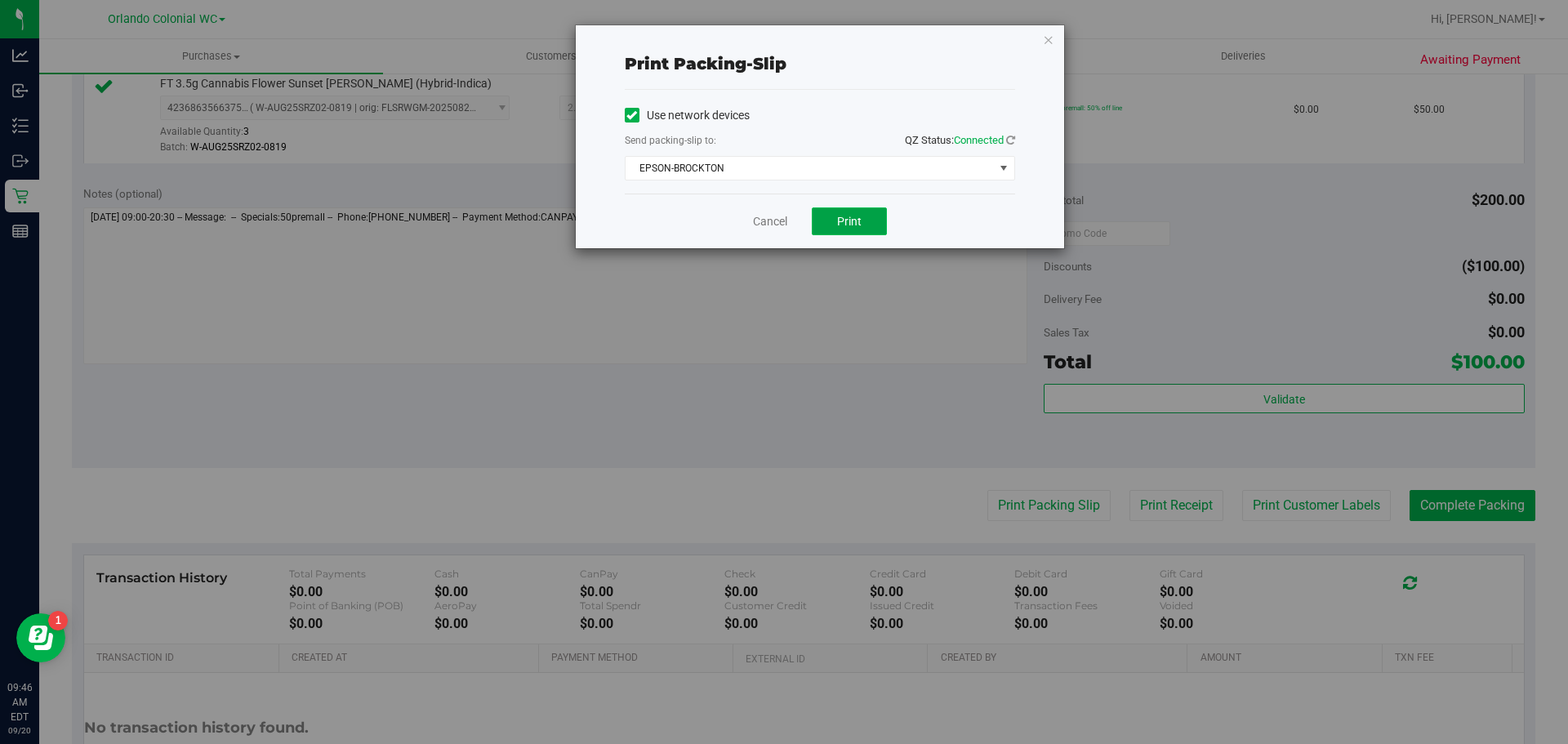
click at [850, 220] on span "Print" at bounding box center [849, 221] width 25 height 13
click at [1048, 47] on icon "button" at bounding box center [1049, 38] width 12 height 19
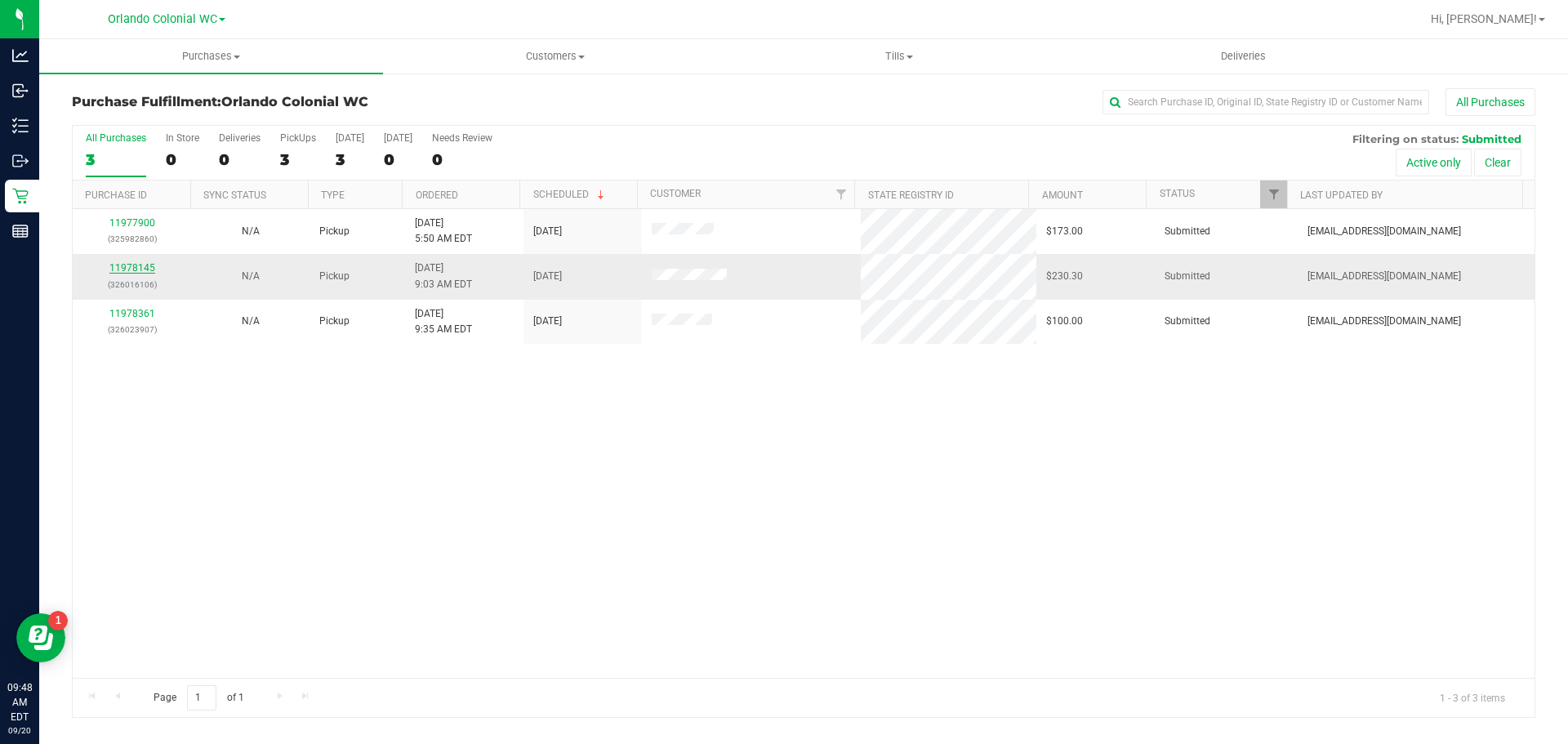
click at [143, 264] on link "11978145" at bounding box center [133, 268] width 46 height 12
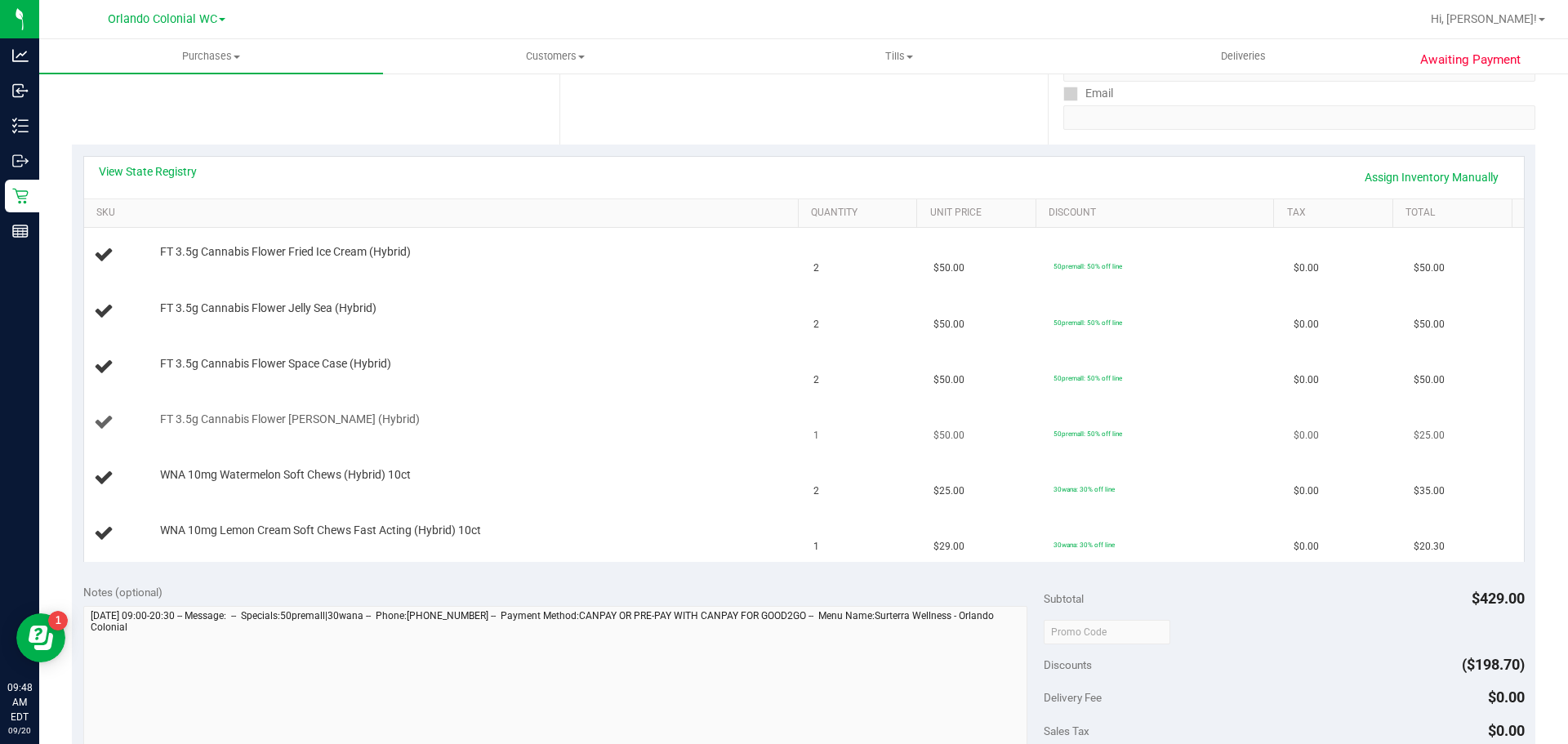
scroll to position [326, 0]
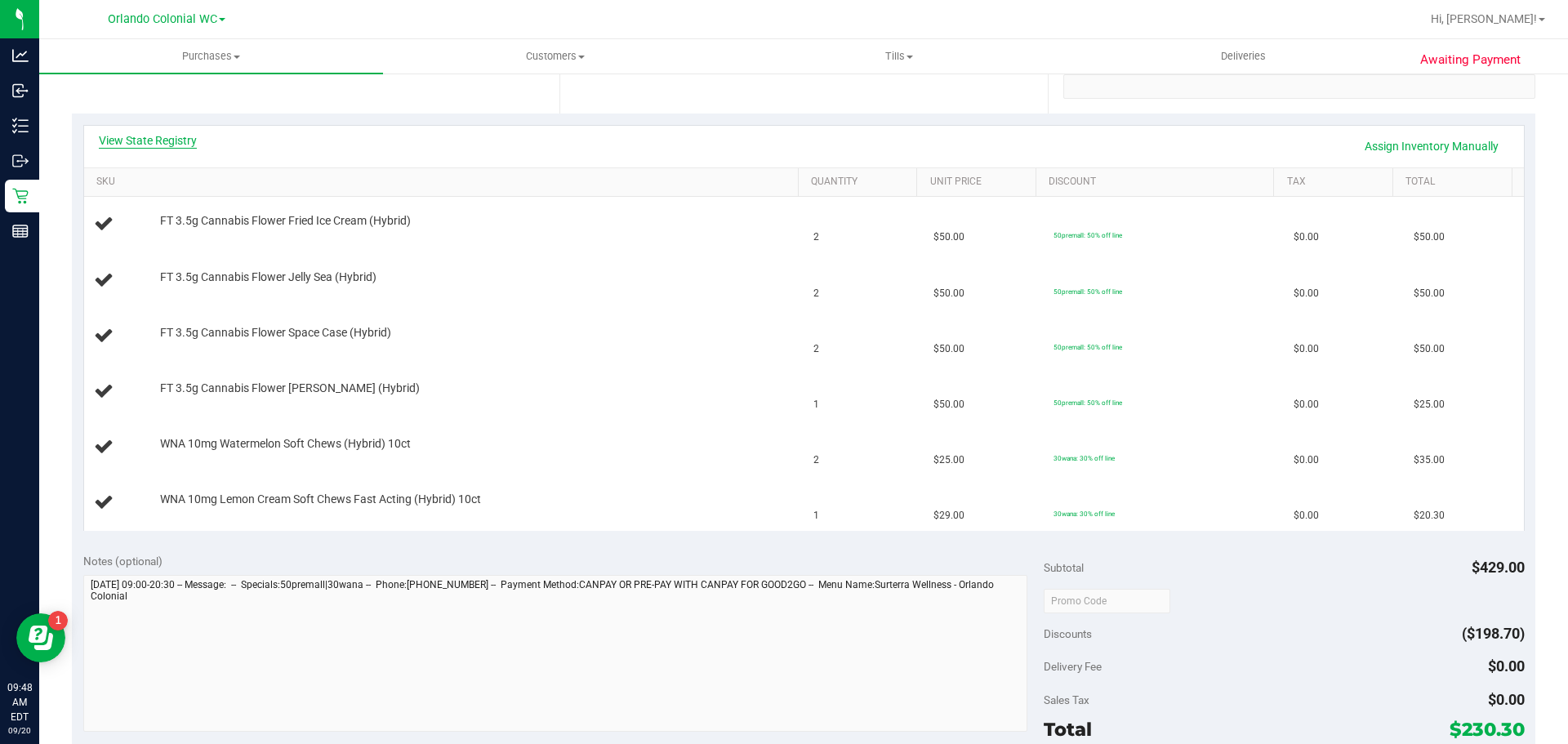
click at [187, 143] on link "View State Registry" at bounding box center [147, 141] width 98 height 16
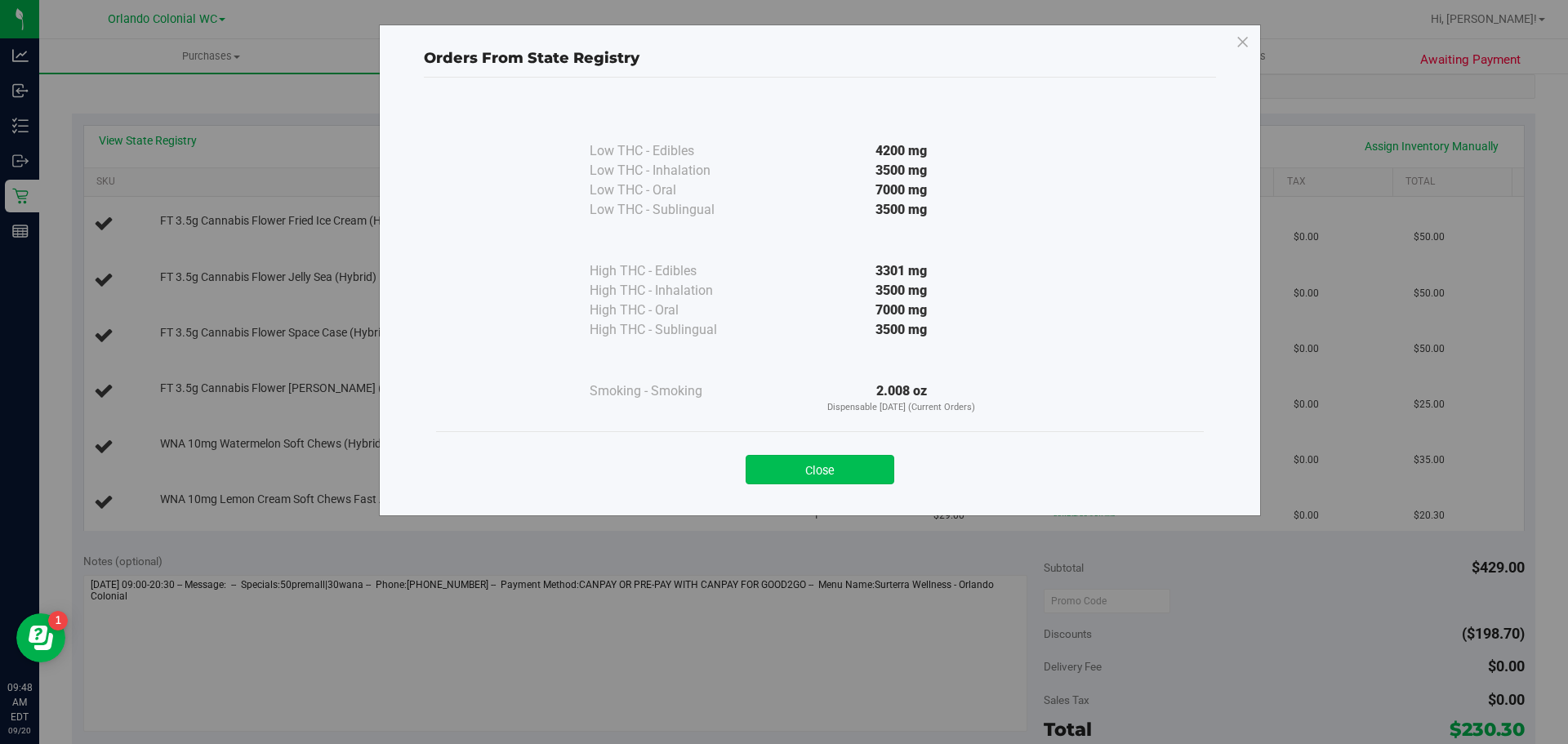
click at [811, 467] on button "Close" at bounding box center [820, 470] width 149 height 29
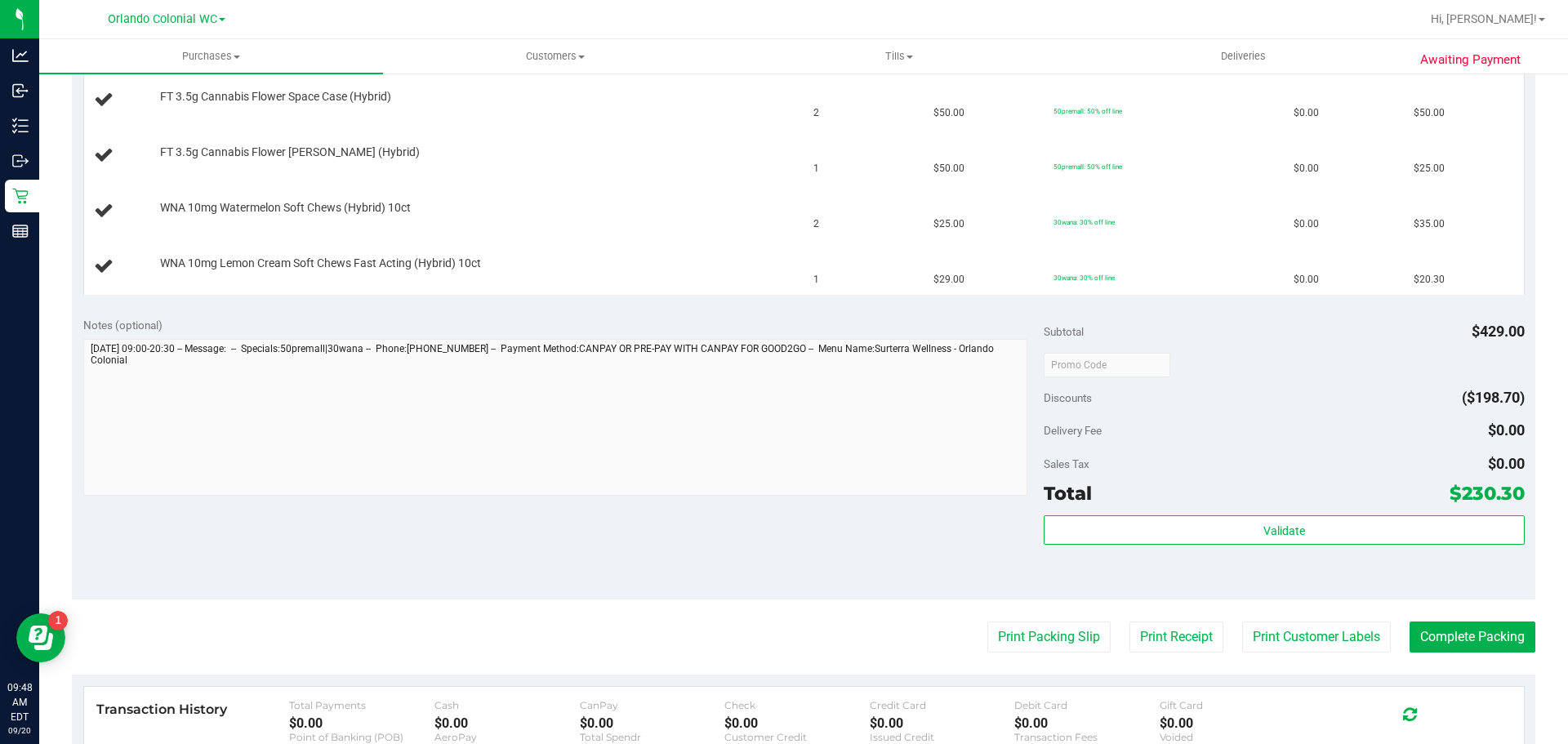
scroll to position [654, 0]
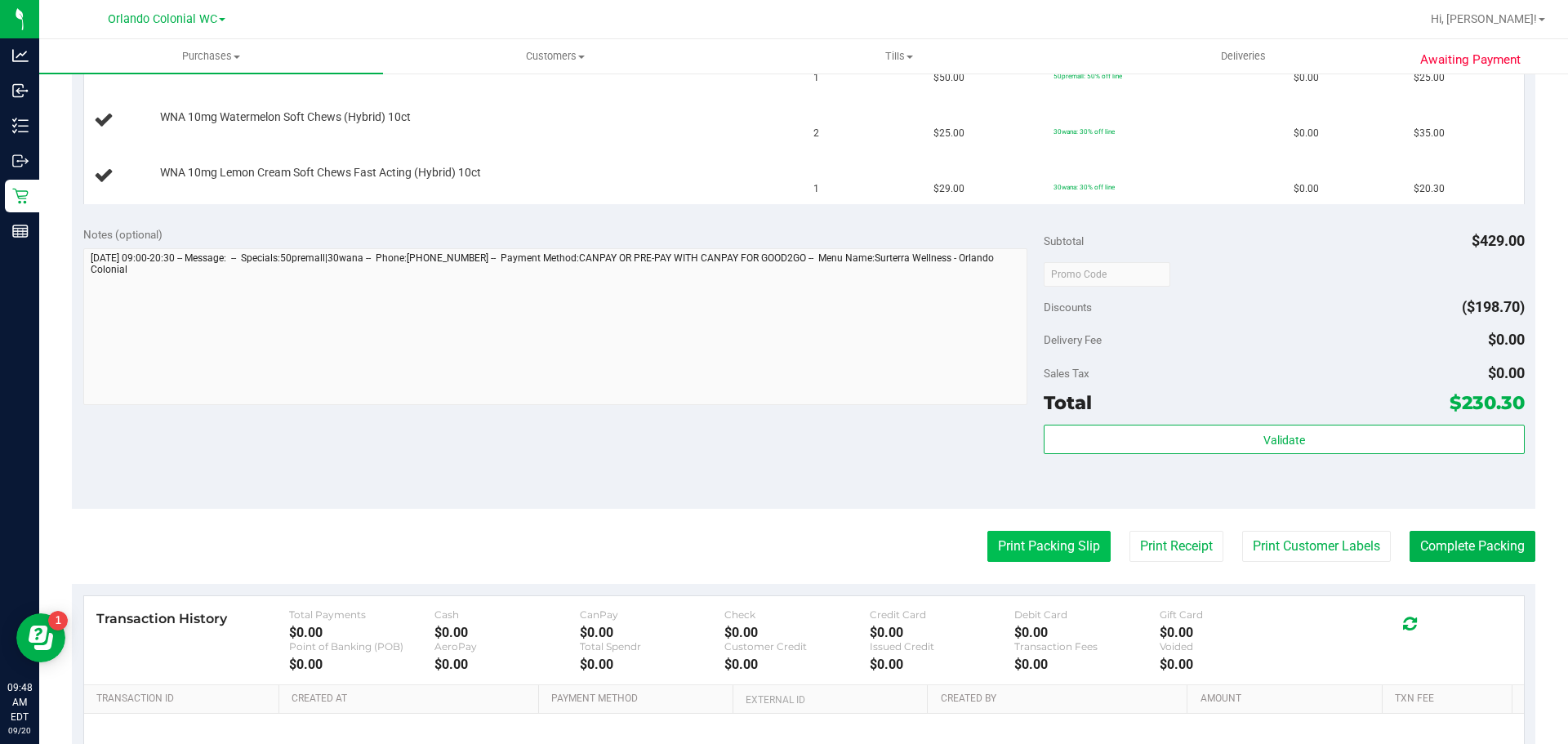
click at [1031, 555] on button "Print Packing Slip" at bounding box center [1049, 547] width 123 height 31
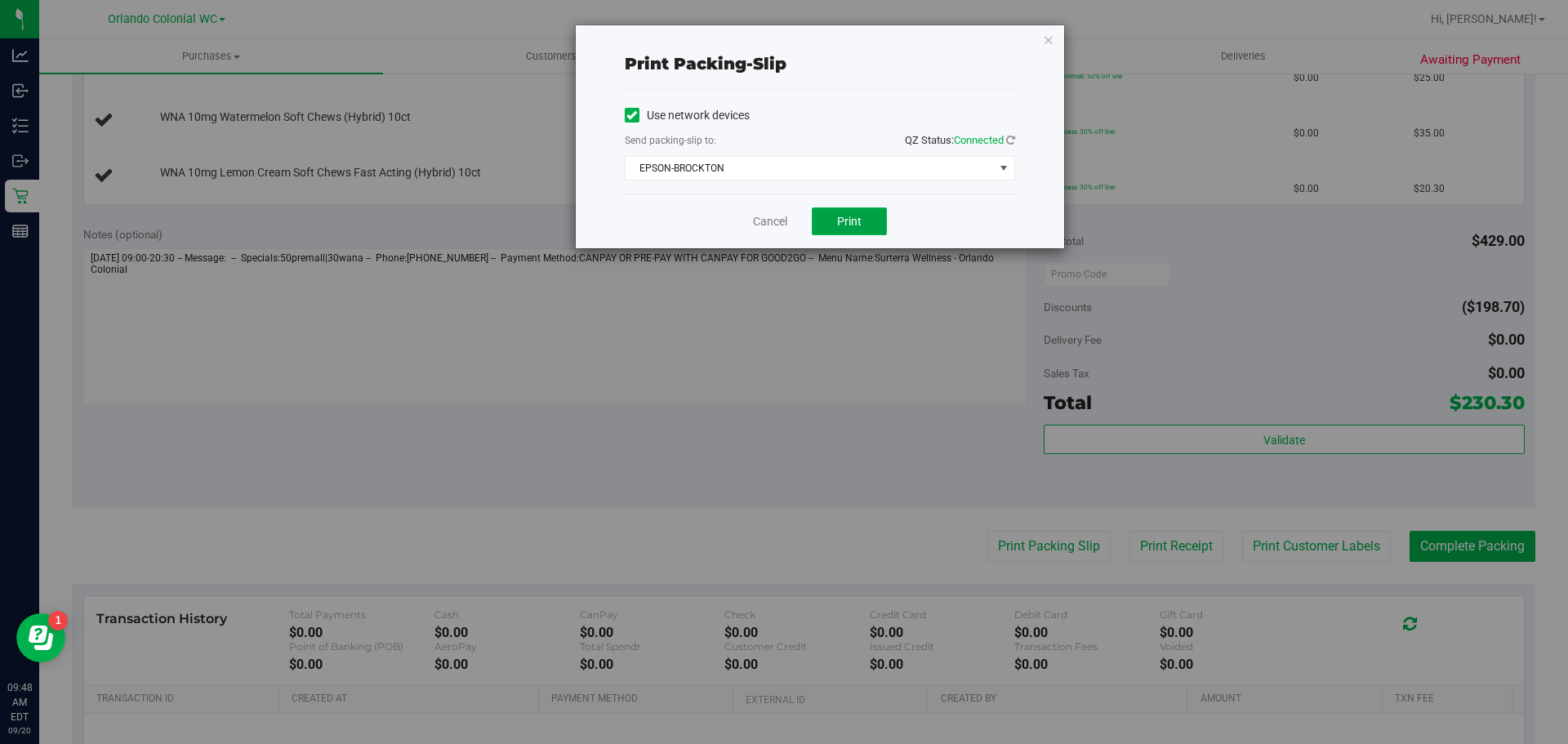
click at [855, 230] on button "Print" at bounding box center [849, 221] width 75 height 27
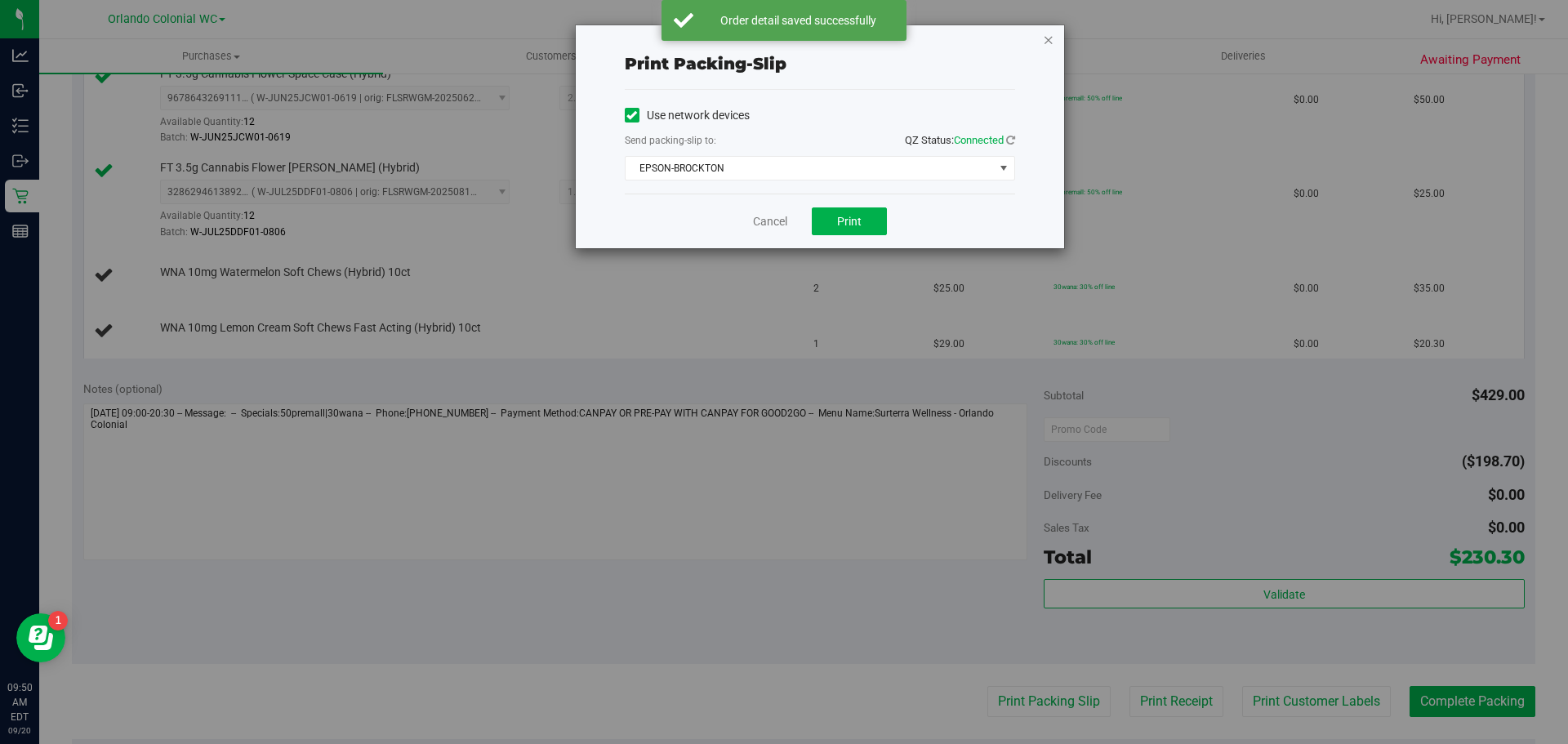
click at [1043, 38] on icon "button" at bounding box center [1049, 38] width 12 height 19
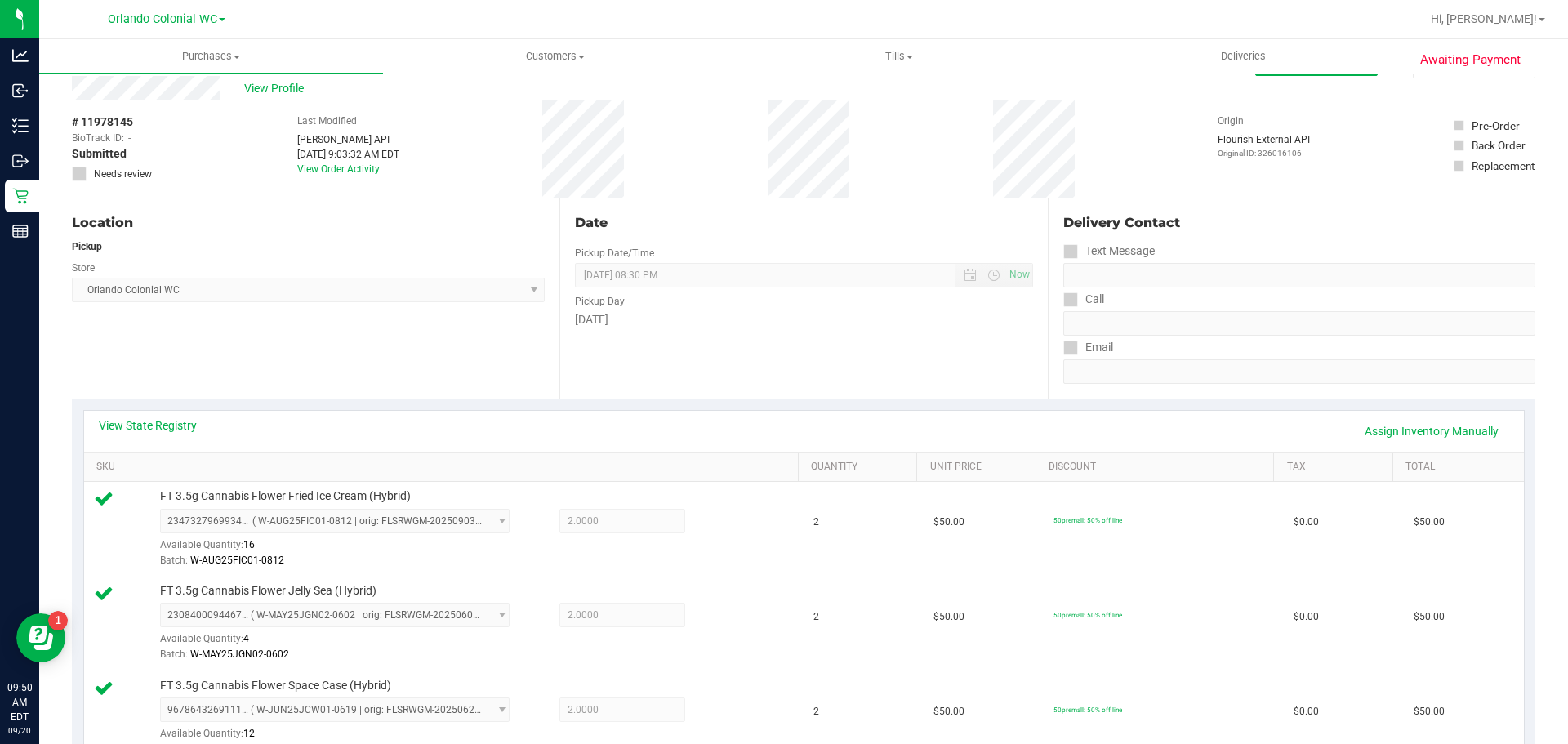
scroll to position [0, 0]
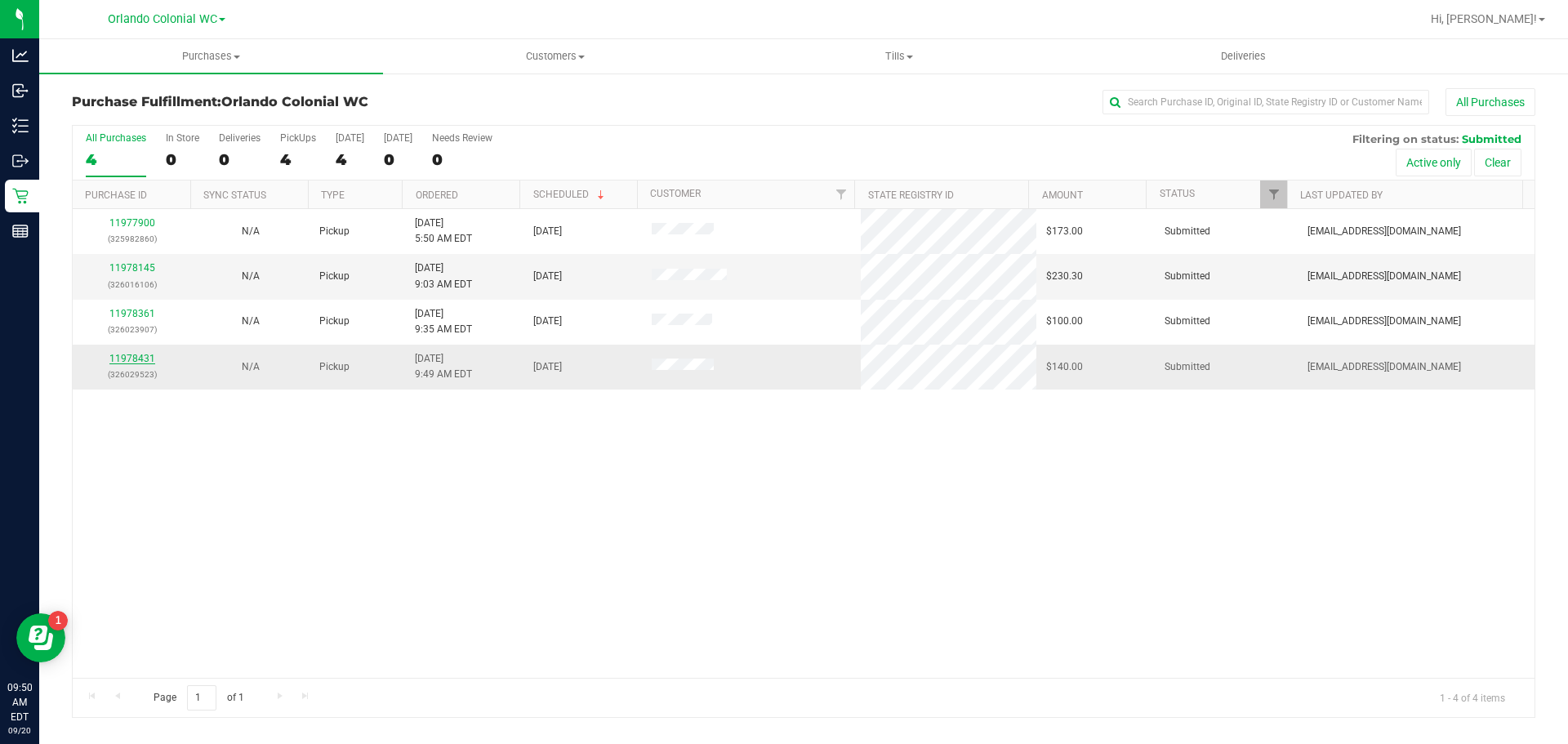
click at [134, 359] on link "11978431" at bounding box center [133, 358] width 46 height 12
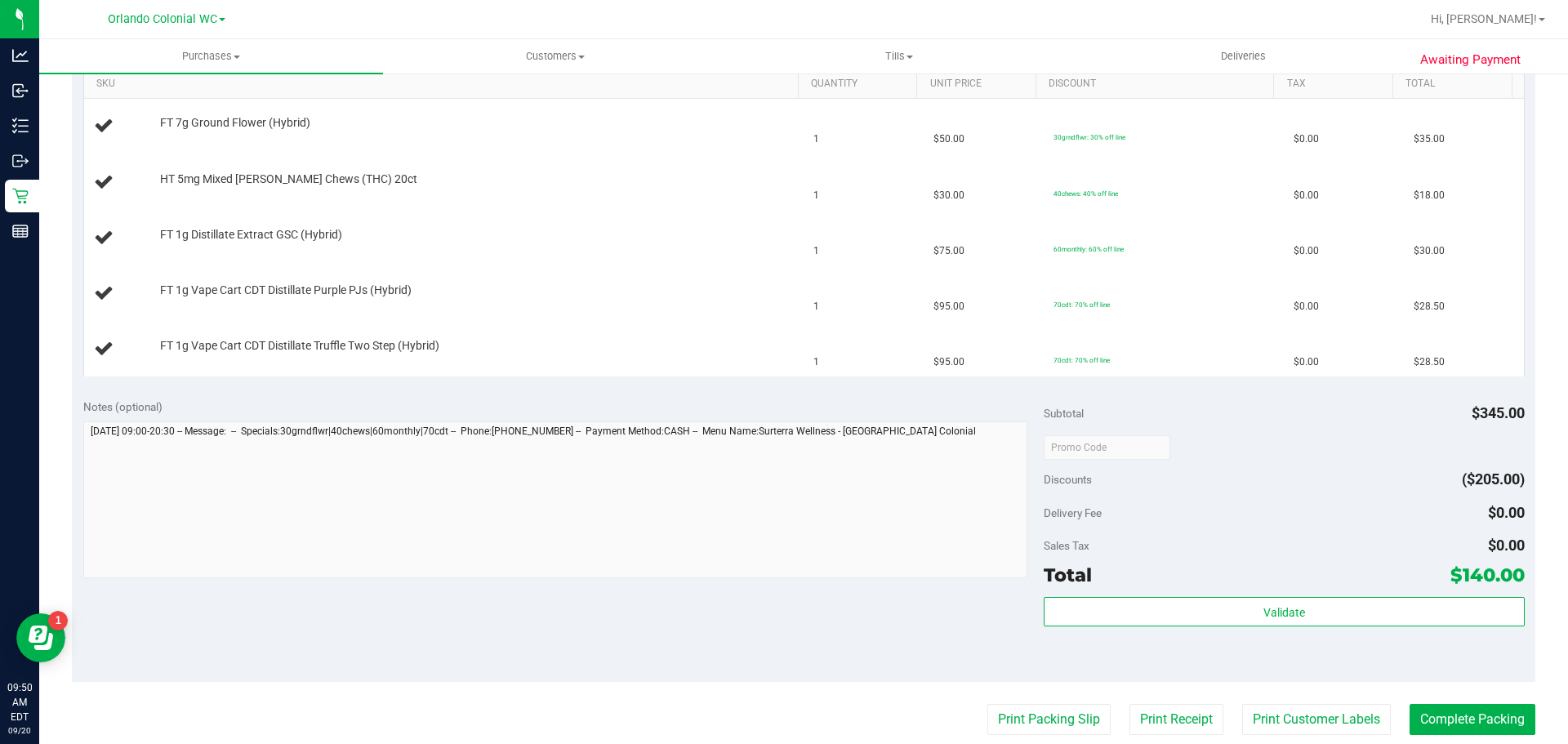
scroll to position [479, 0]
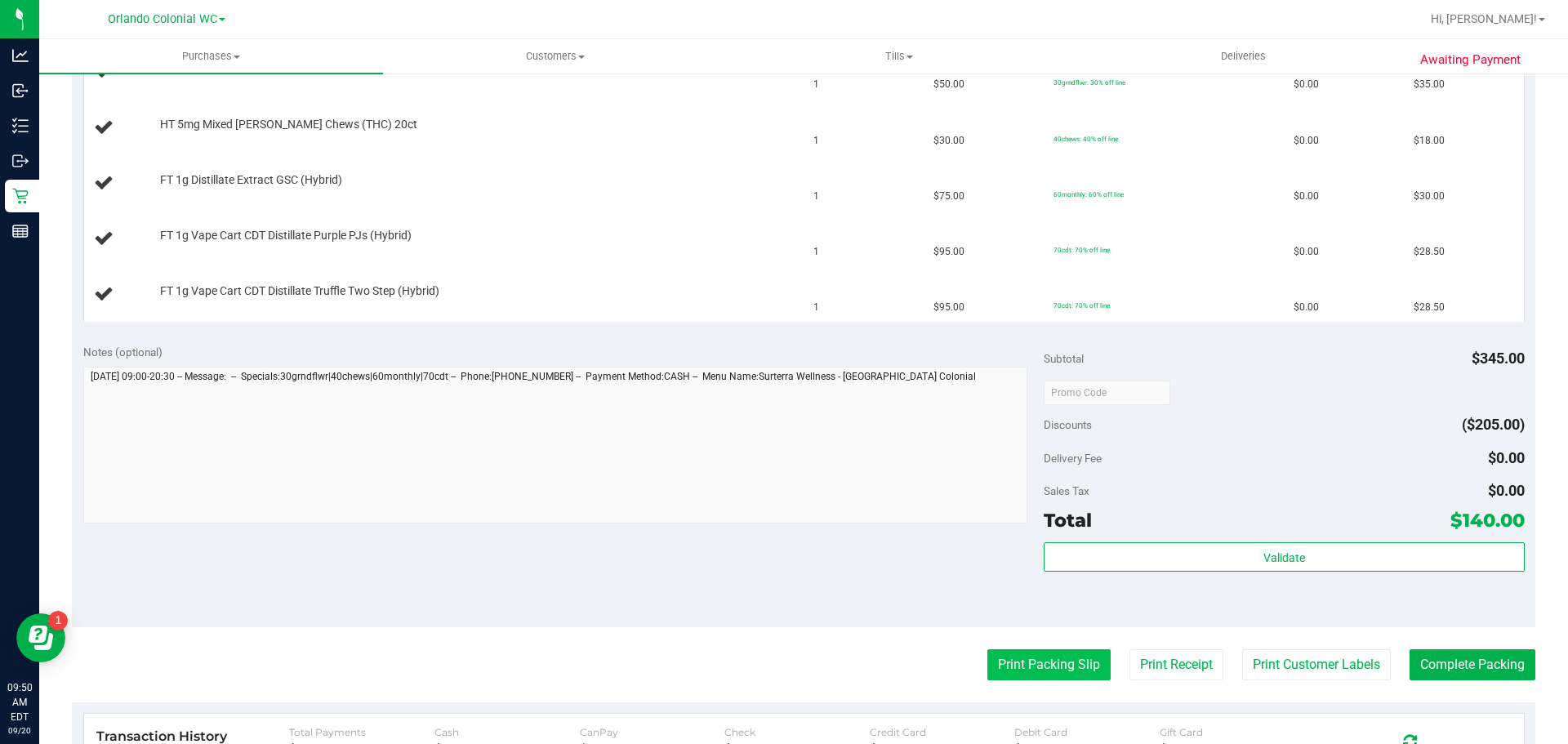
click at [1037, 665] on button "Print Packing Slip" at bounding box center [1049, 664] width 123 height 31
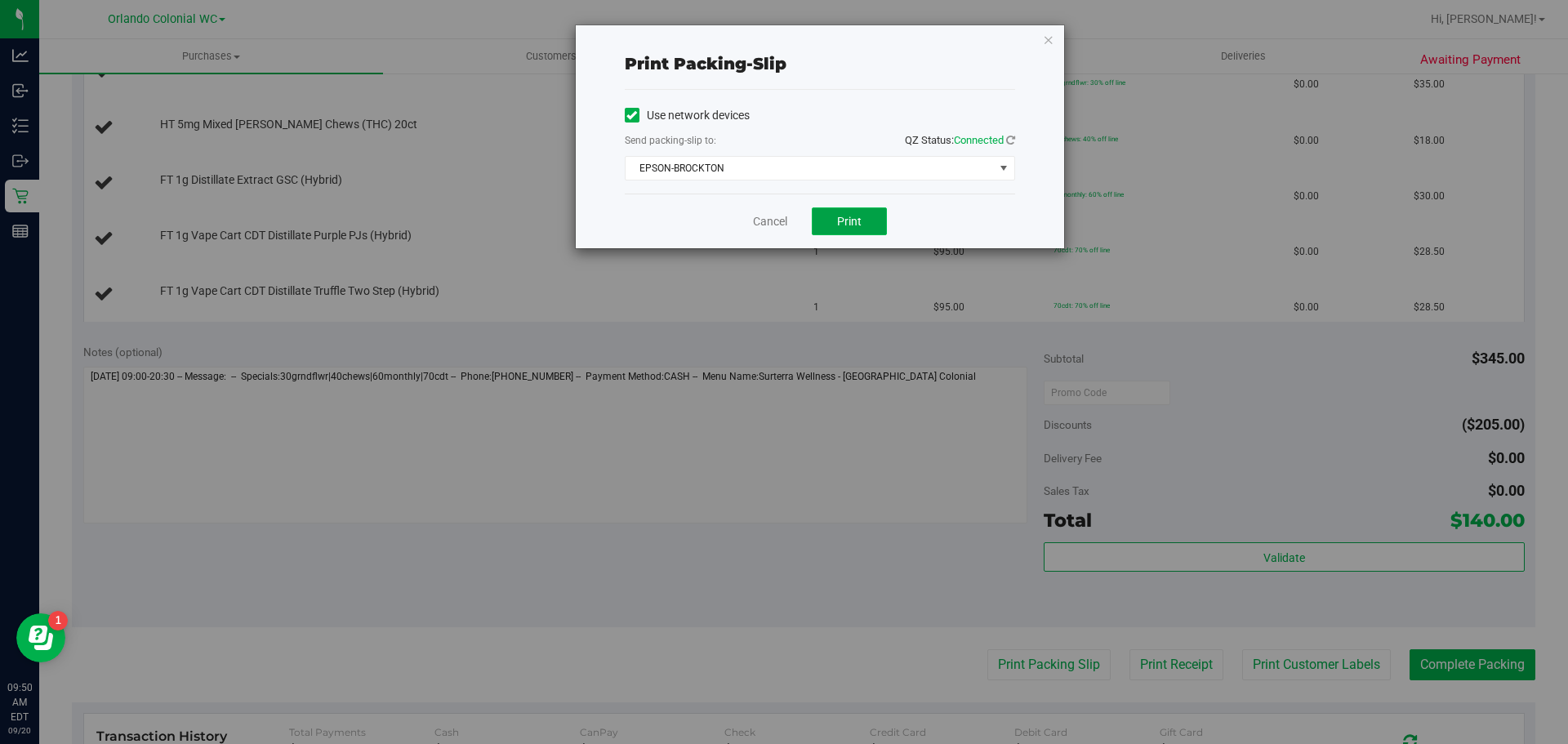
click at [858, 226] on span "Print" at bounding box center [849, 221] width 25 height 13
click at [1051, 42] on icon "button" at bounding box center [1049, 38] width 12 height 19
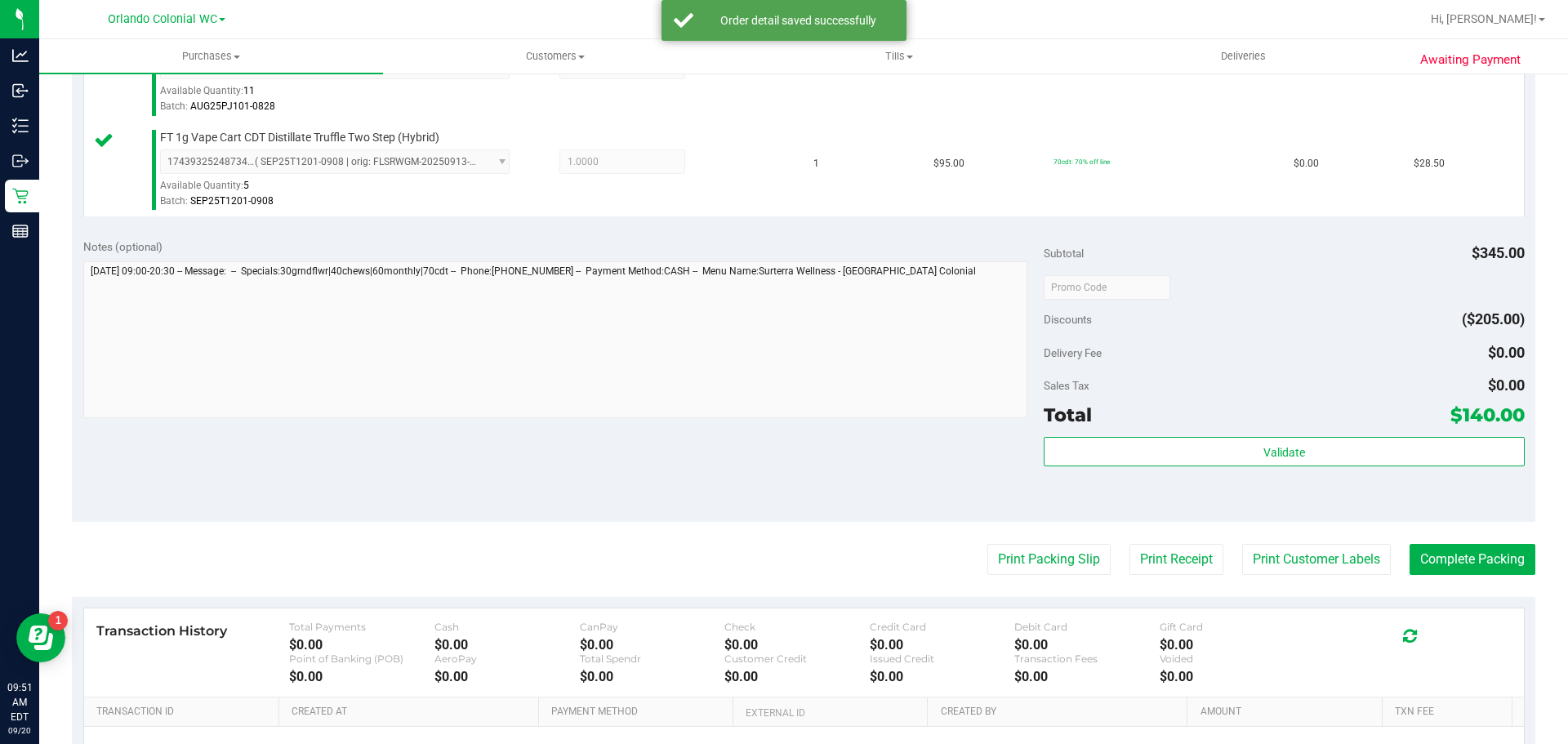
scroll to position [686, 0]
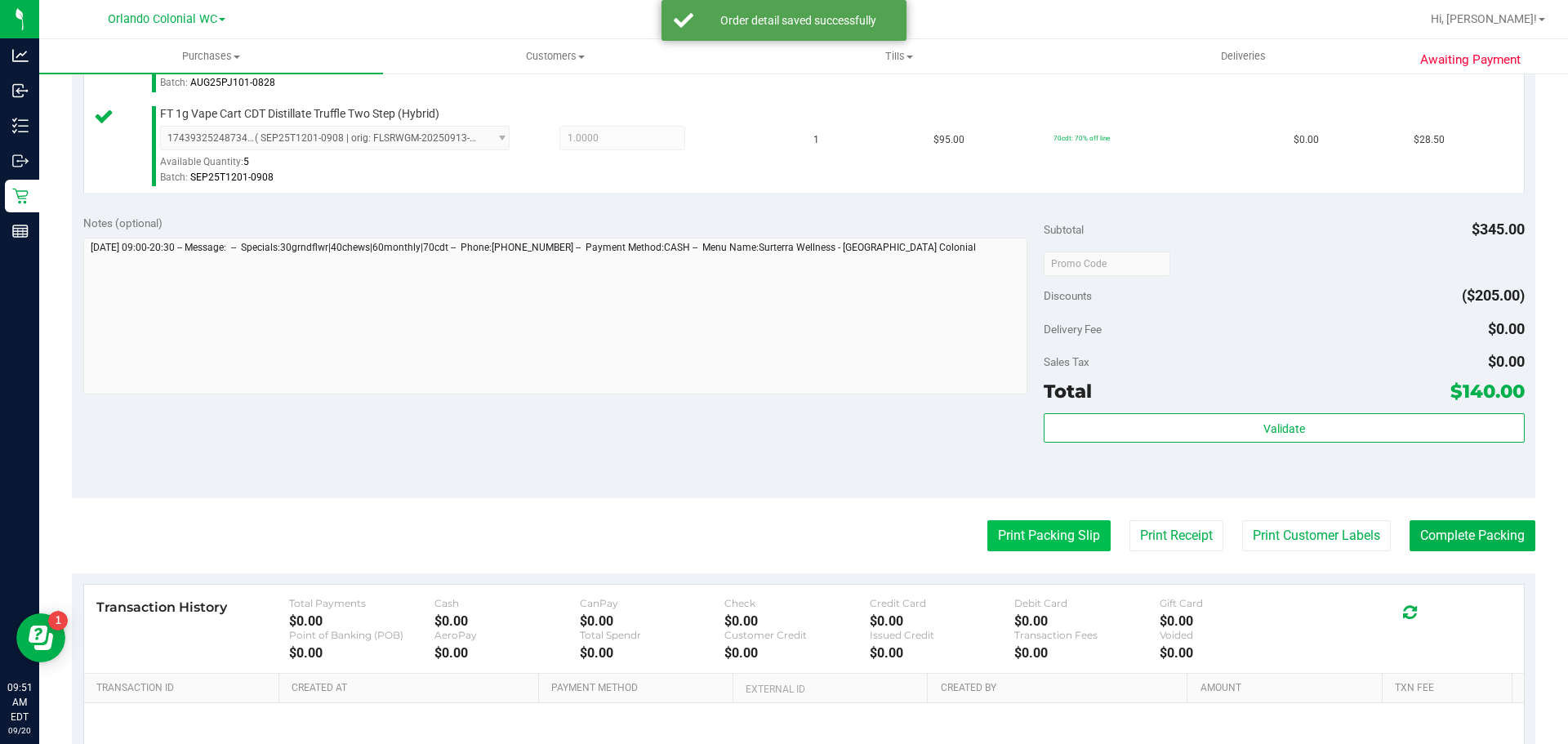
click at [1028, 538] on button "Print Packing Slip" at bounding box center [1049, 536] width 123 height 31
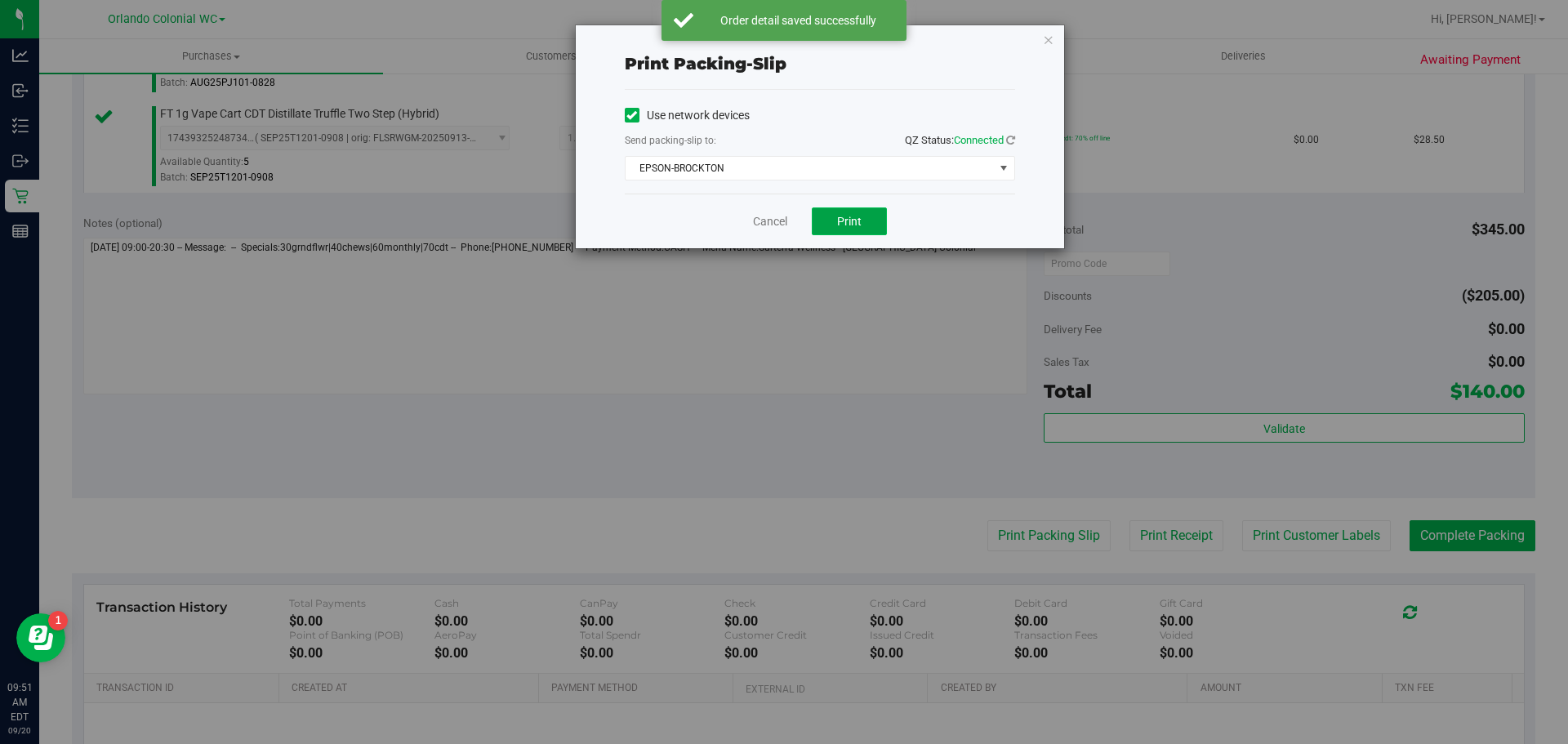
click at [845, 232] on button "Print" at bounding box center [849, 221] width 75 height 27
click at [1047, 38] on icon "button" at bounding box center [1049, 38] width 12 height 19
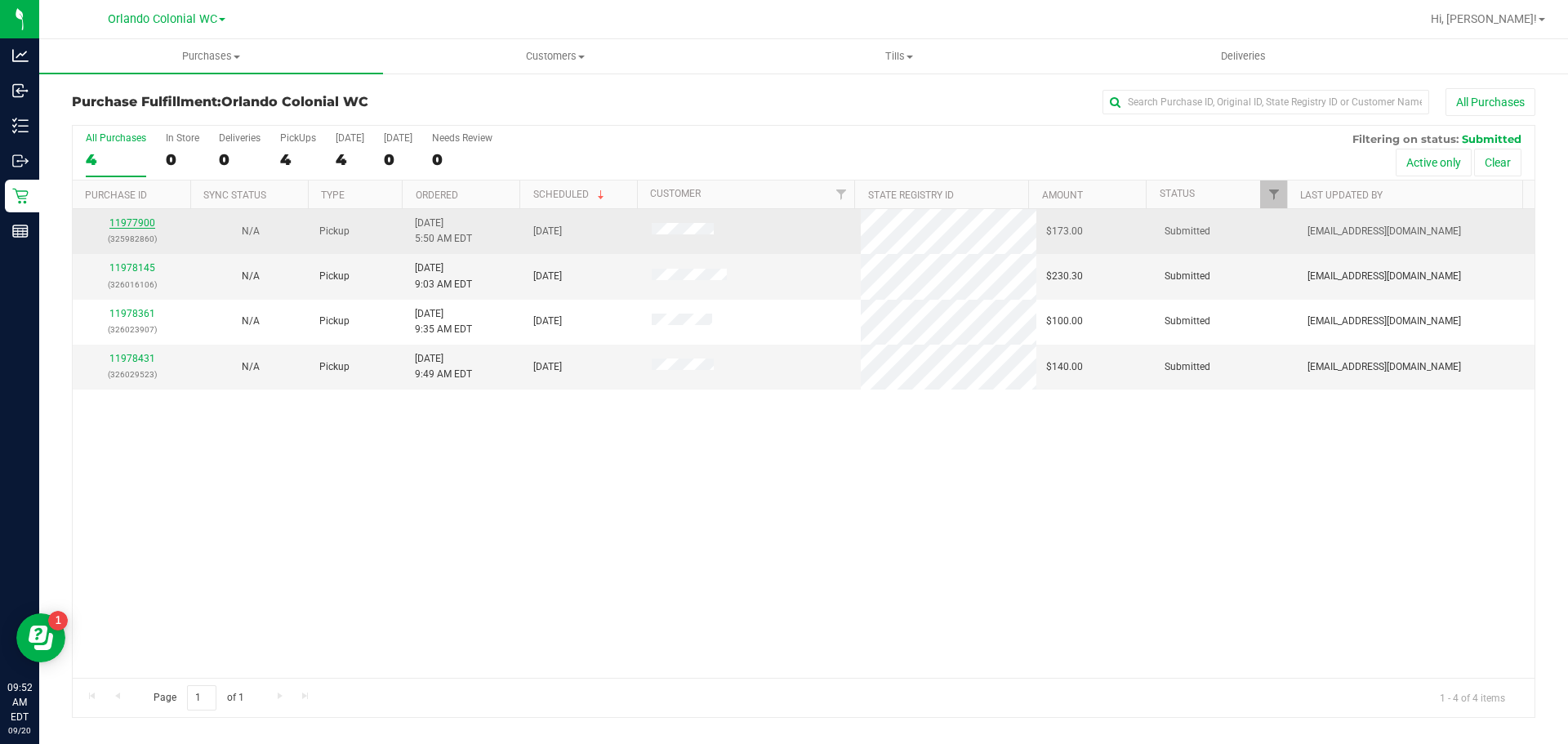
click at [123, 224] on link "11977900" at bounding box center [133, 223] width 46 height 12
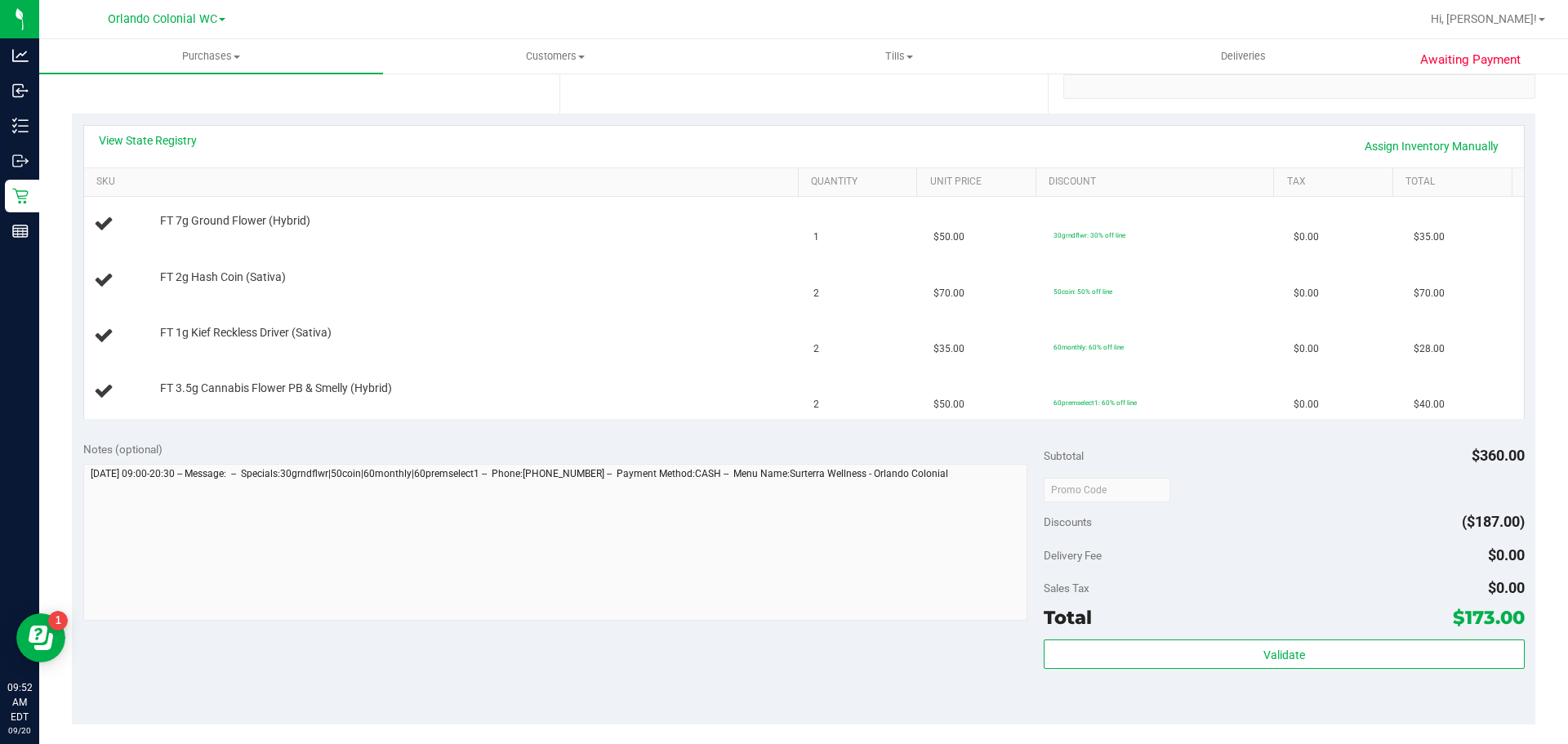
scroll to position [654, 0]
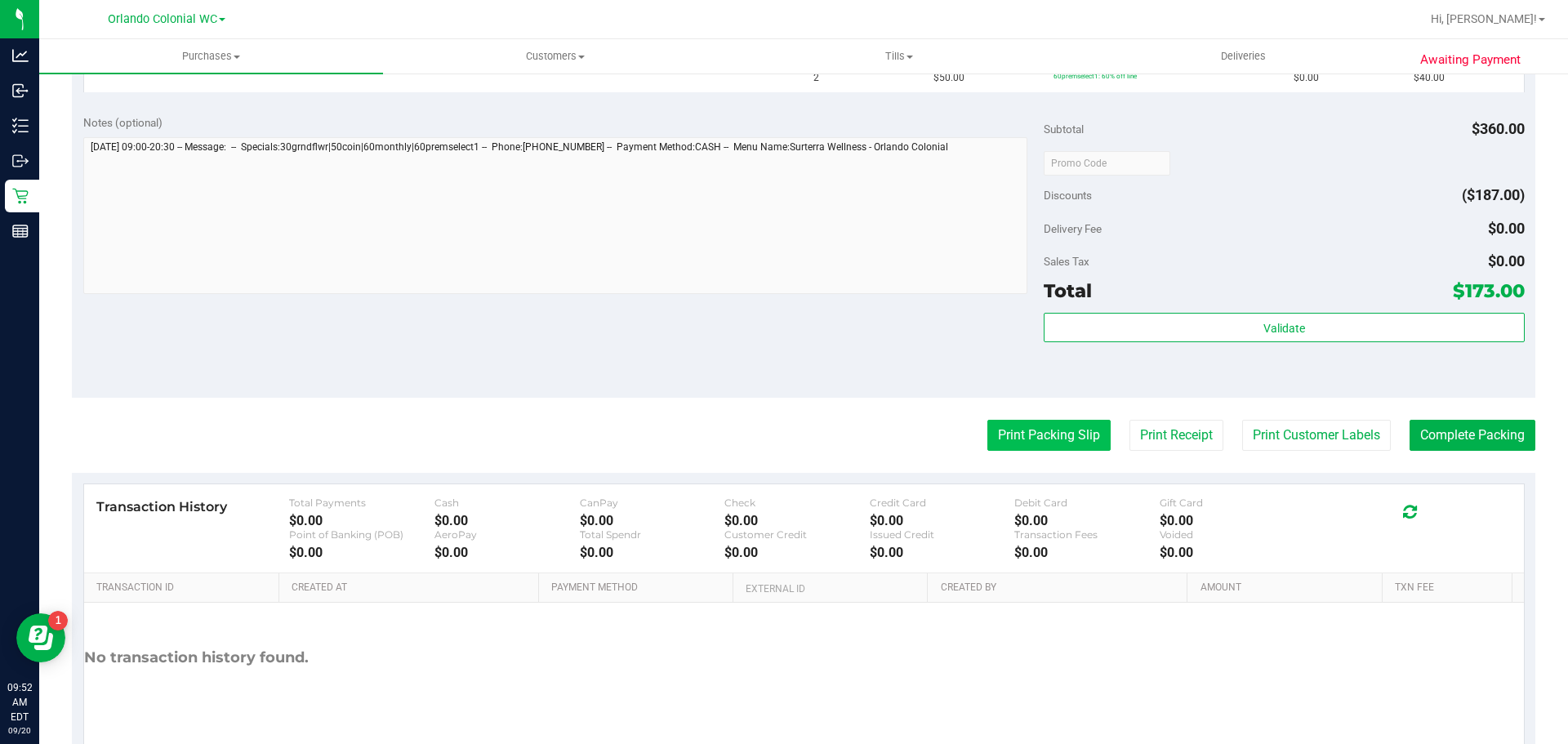
click at [1036, 435] on button "Print Packing Slip" at bounding box center [1049, 435] width 123 height 31
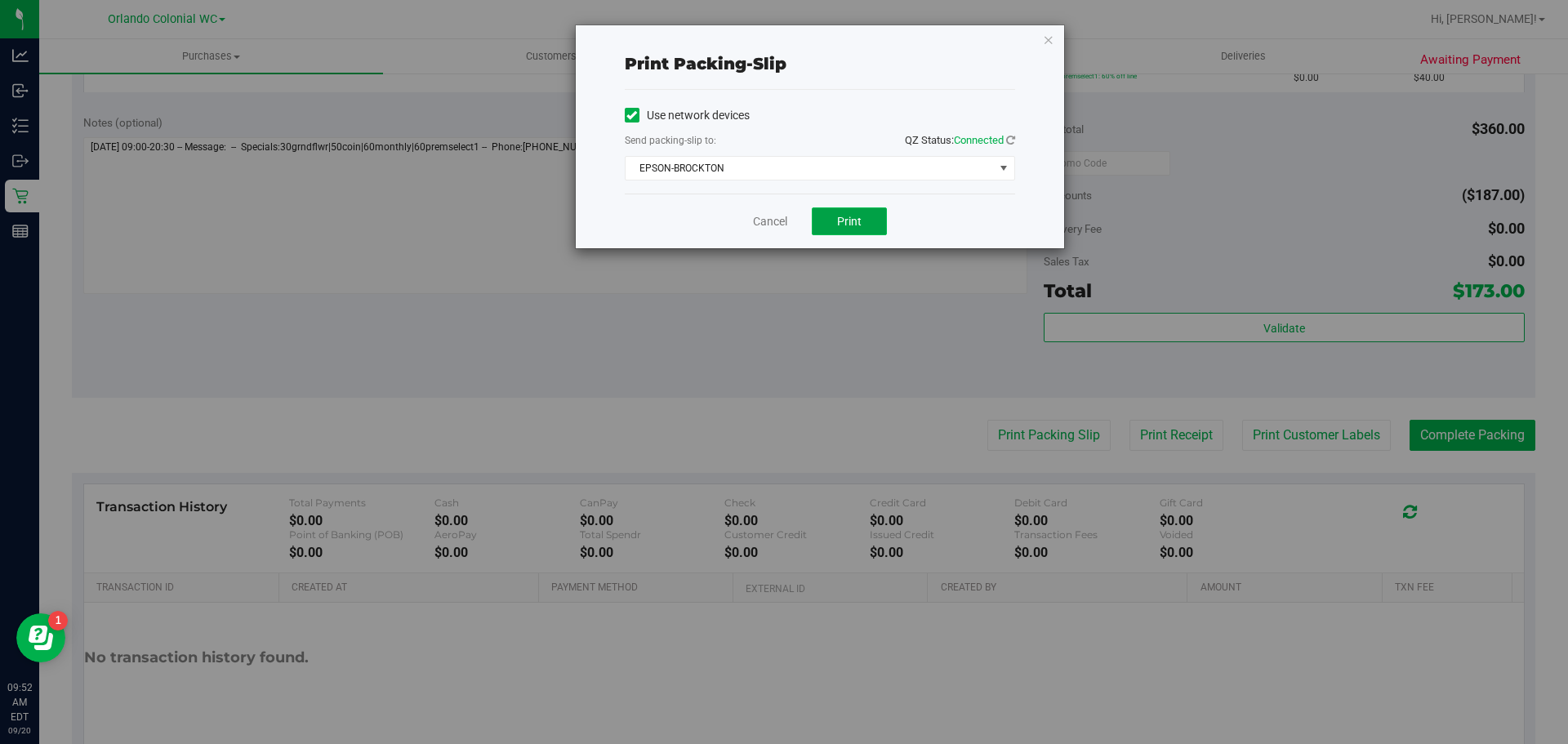
click at [868, 221] on button "Print" at bounding box center [849, 221] width 75 height 27
click at [1049, 43] on icon "button" at bounding box center [1049, 38] width 12 height 19
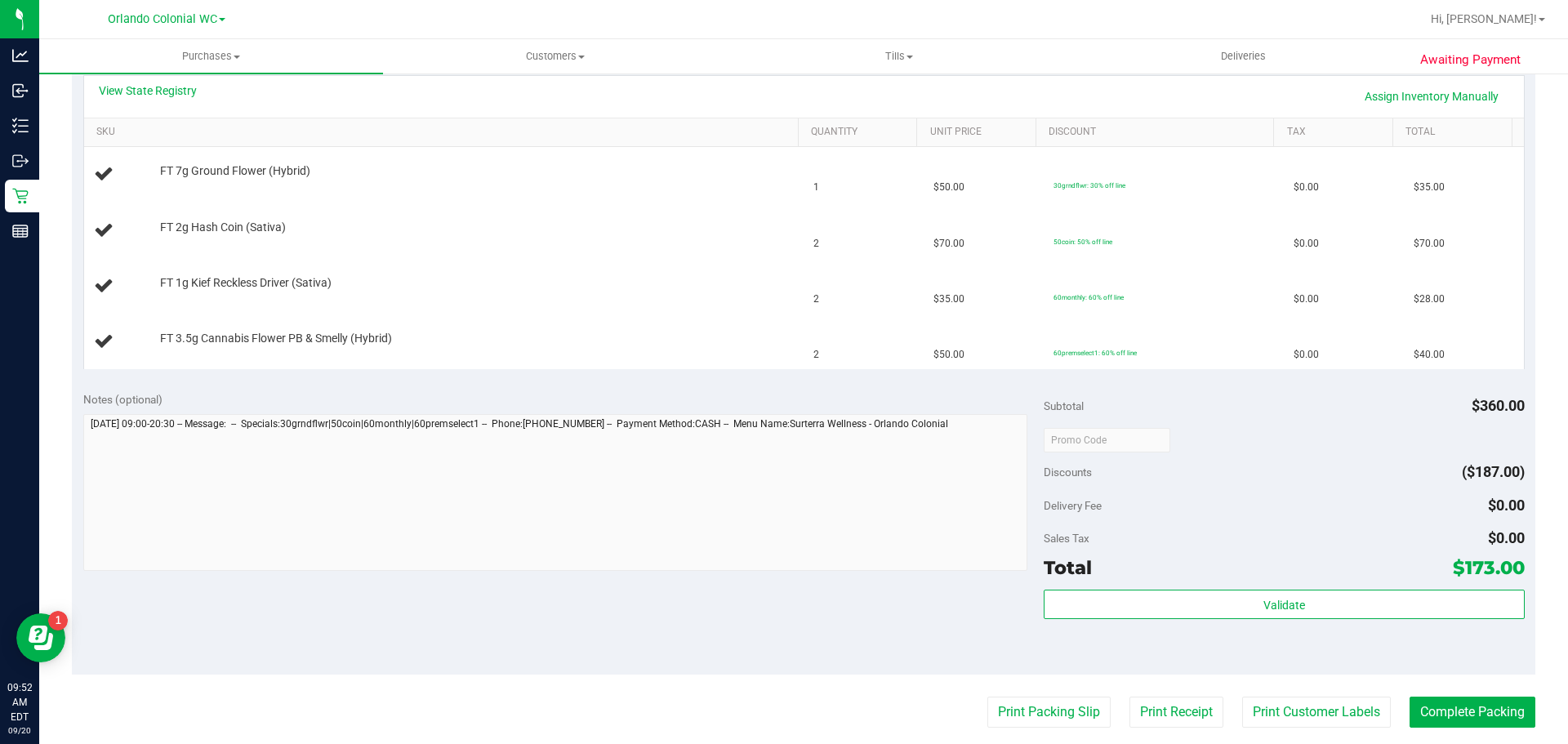
scroll to position [541, 0]
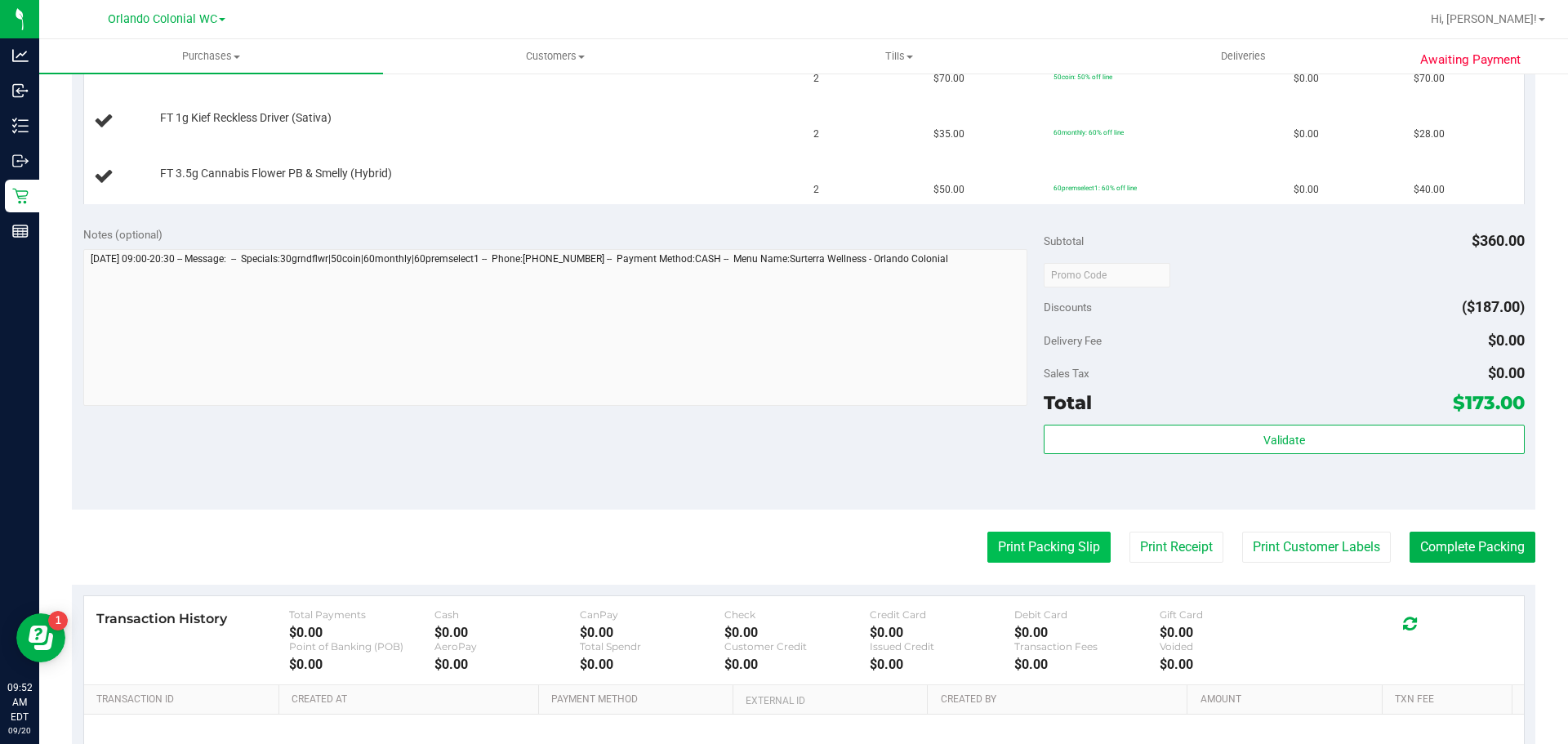
click at [1019, 543] on button "Print Packing Slip" at bounding box center [1049, 547] width 123 height 31
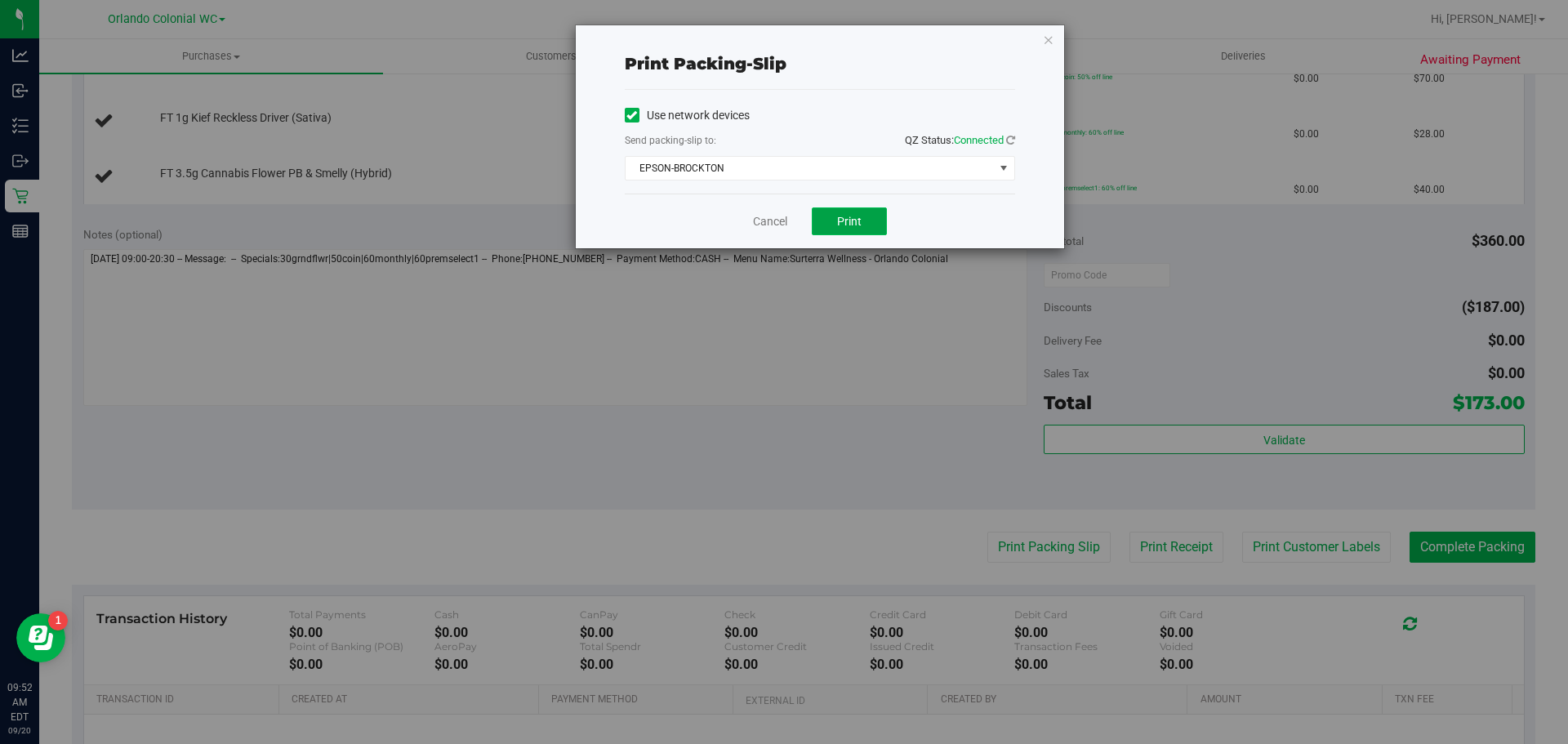
click at [865, 210] on button "Print" at bounding box center [849, 221] width 75 height 27
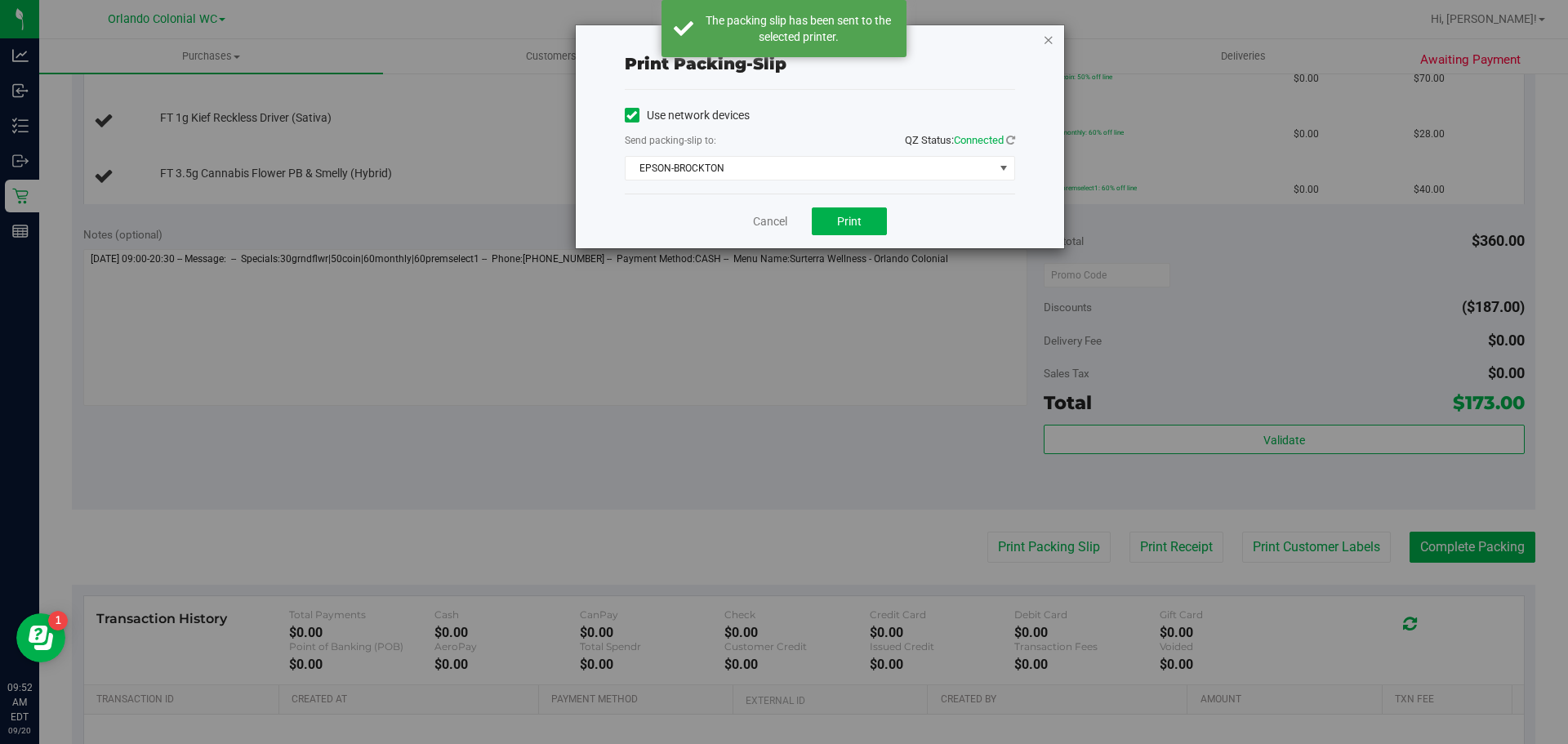
click at [1049, 42] on icon "button" at bounding box center [1049, 38] width 12 height 19
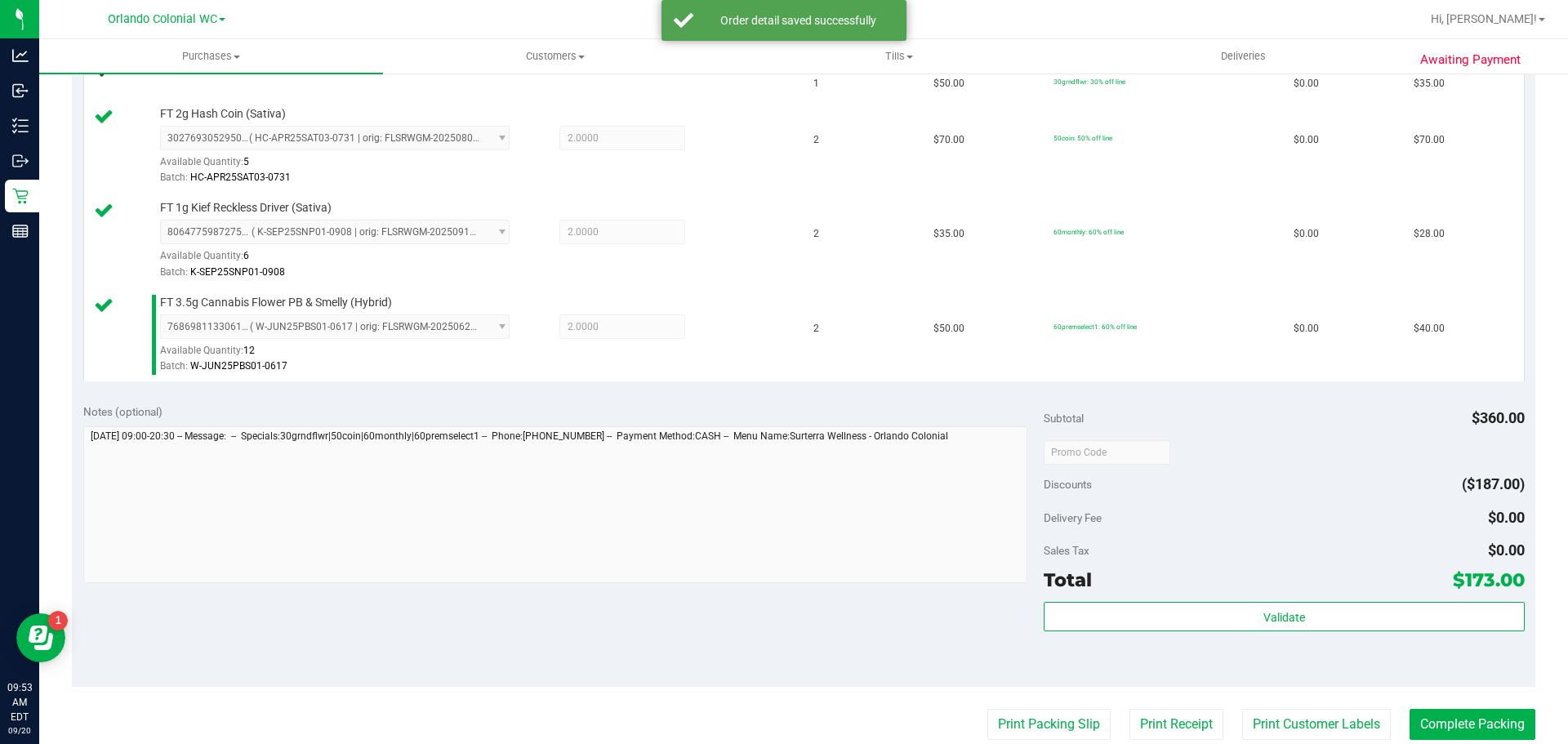
scroll to position [497, 0]
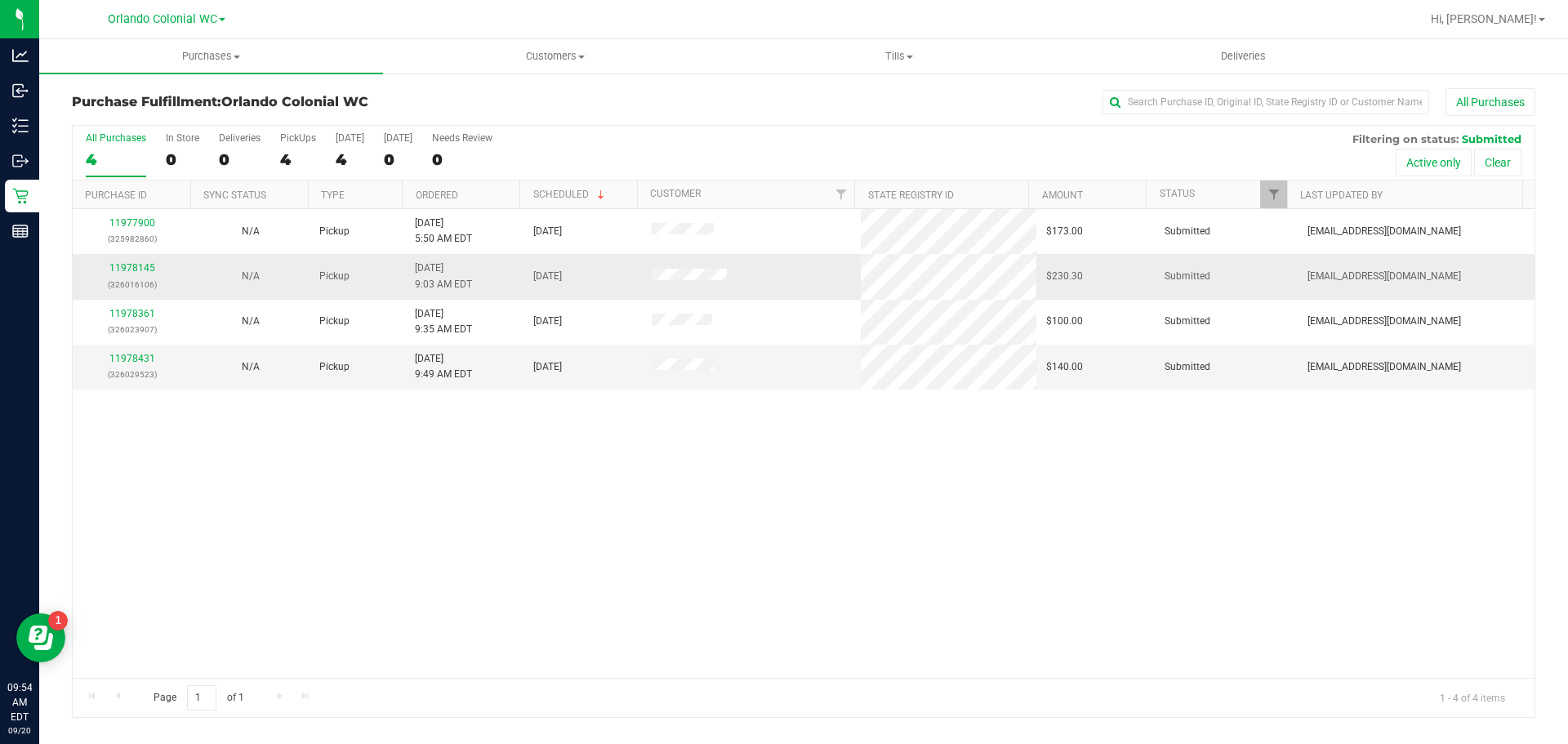
click at [128, 259] on td "11978145 (326016106)" at bounding box center [132, 276] width 119 height 45
click at [130, 264] on link "11978145" at bounding box center [133, 268] width 46 height 12
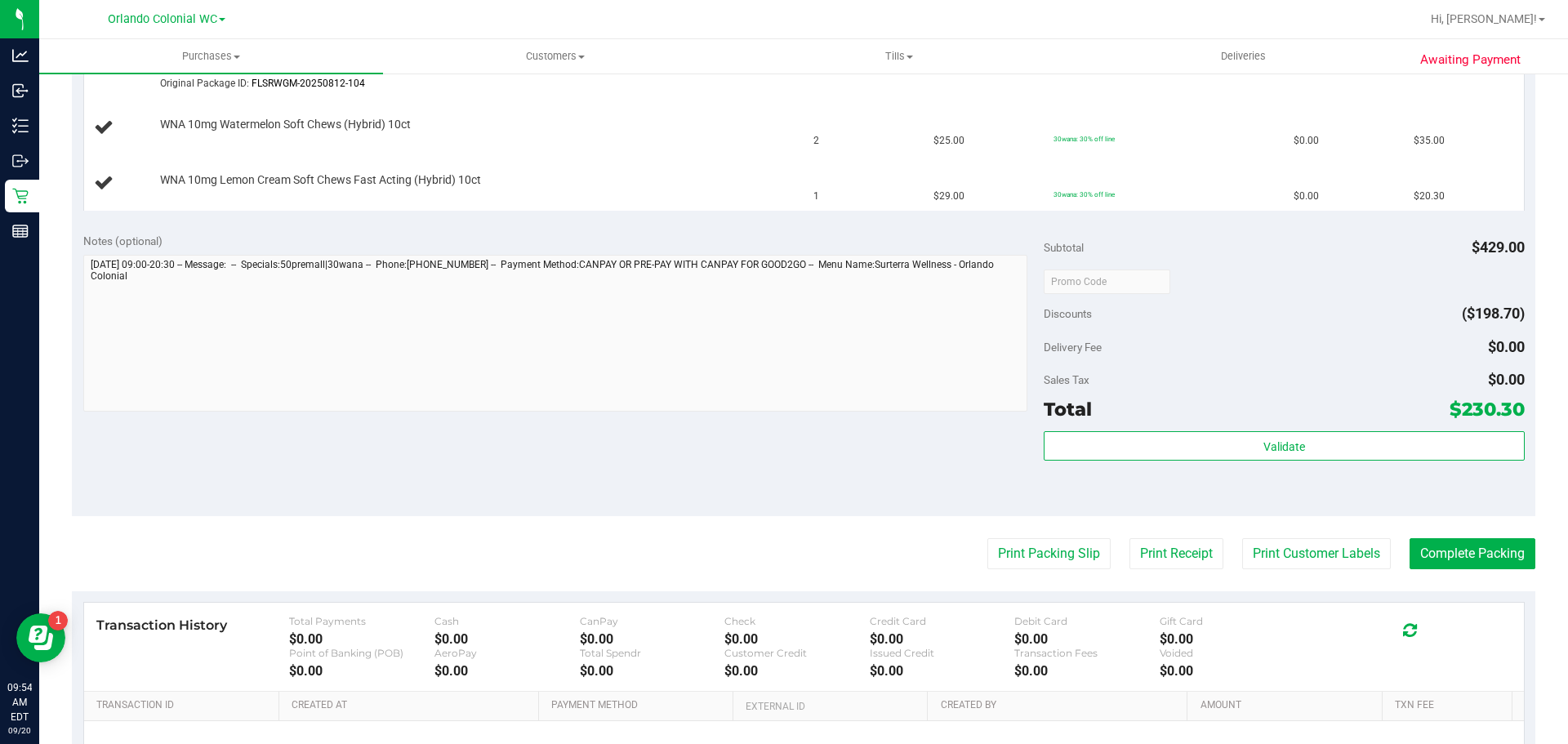
scroll to position [898, 0]
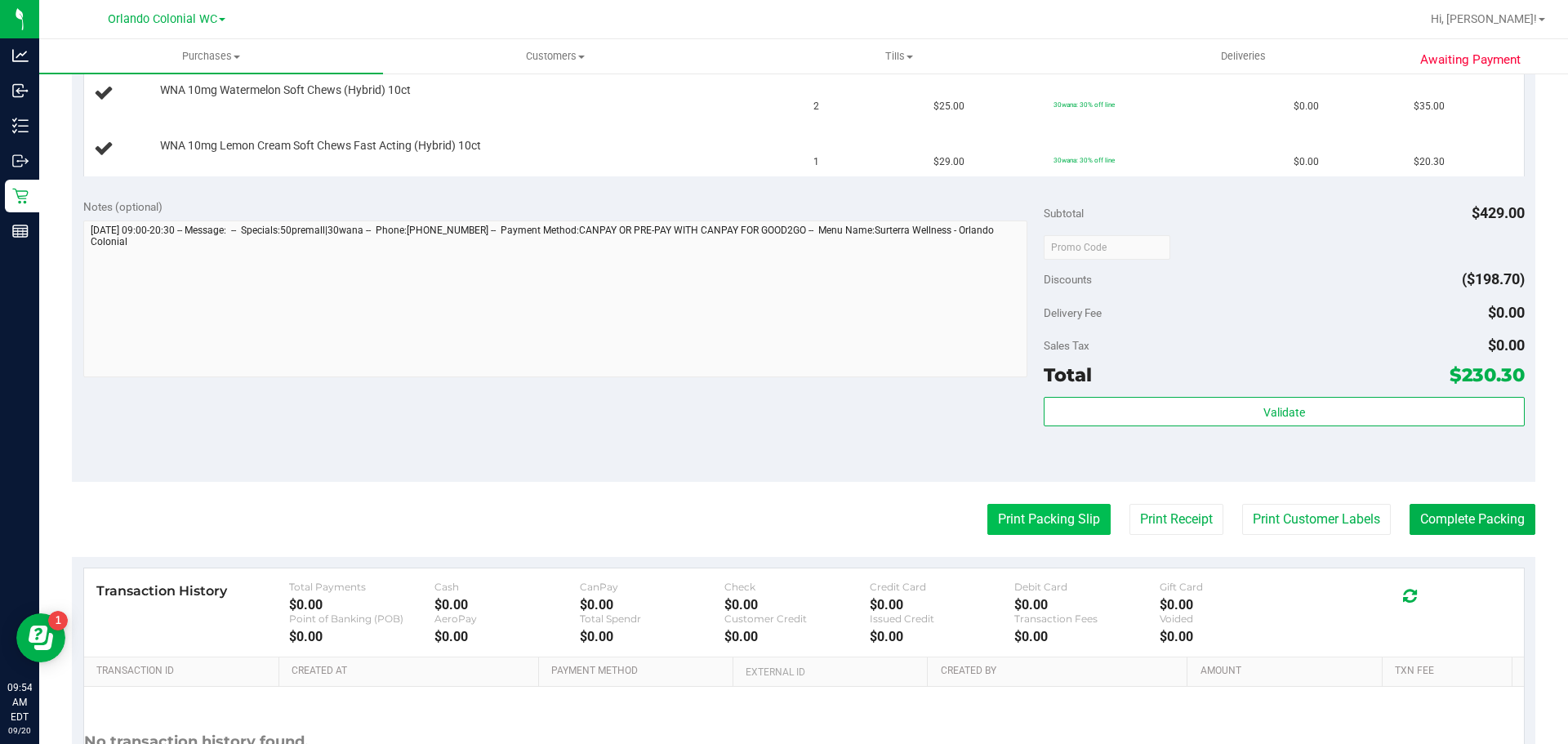
click at [1030, 516] on button "Print Packing Slip" at bounding box center [1049, 519] width 123 height 31
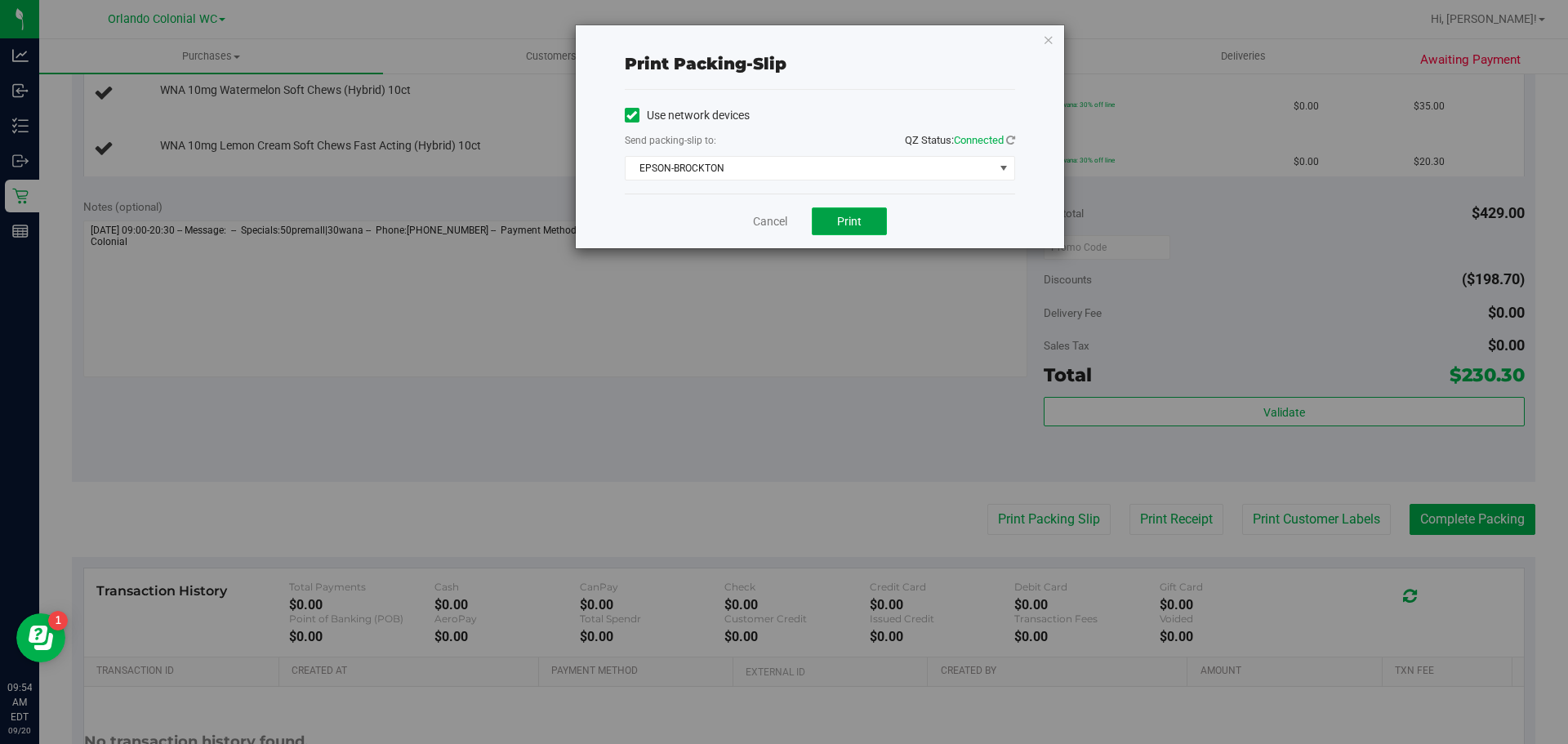
click at [849, 216] on span "Print" at bounding box center [849, 221] width 25 height 13
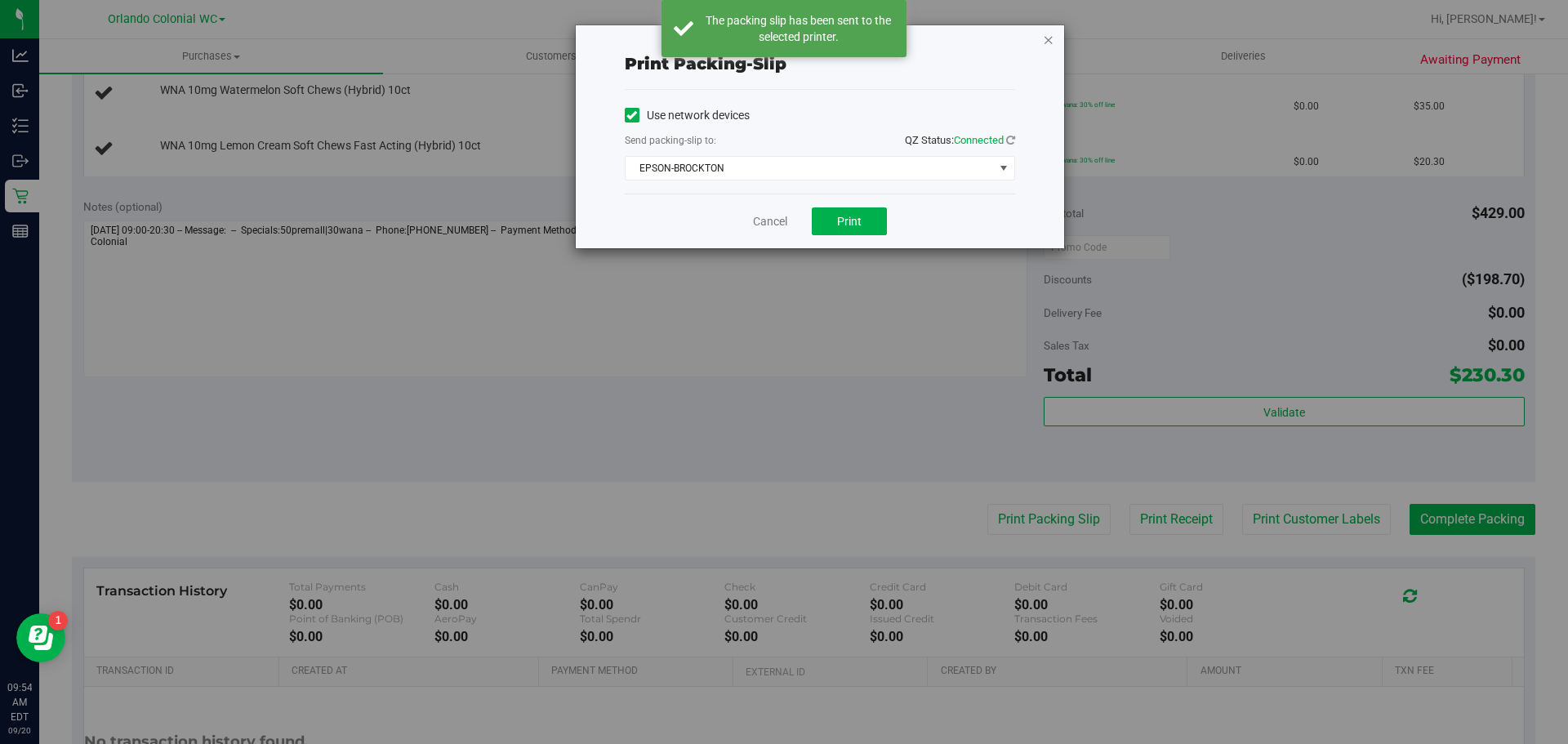
click at [1045, 38] on icon "button" at bounding box center [1049, 38] width 12 height 19
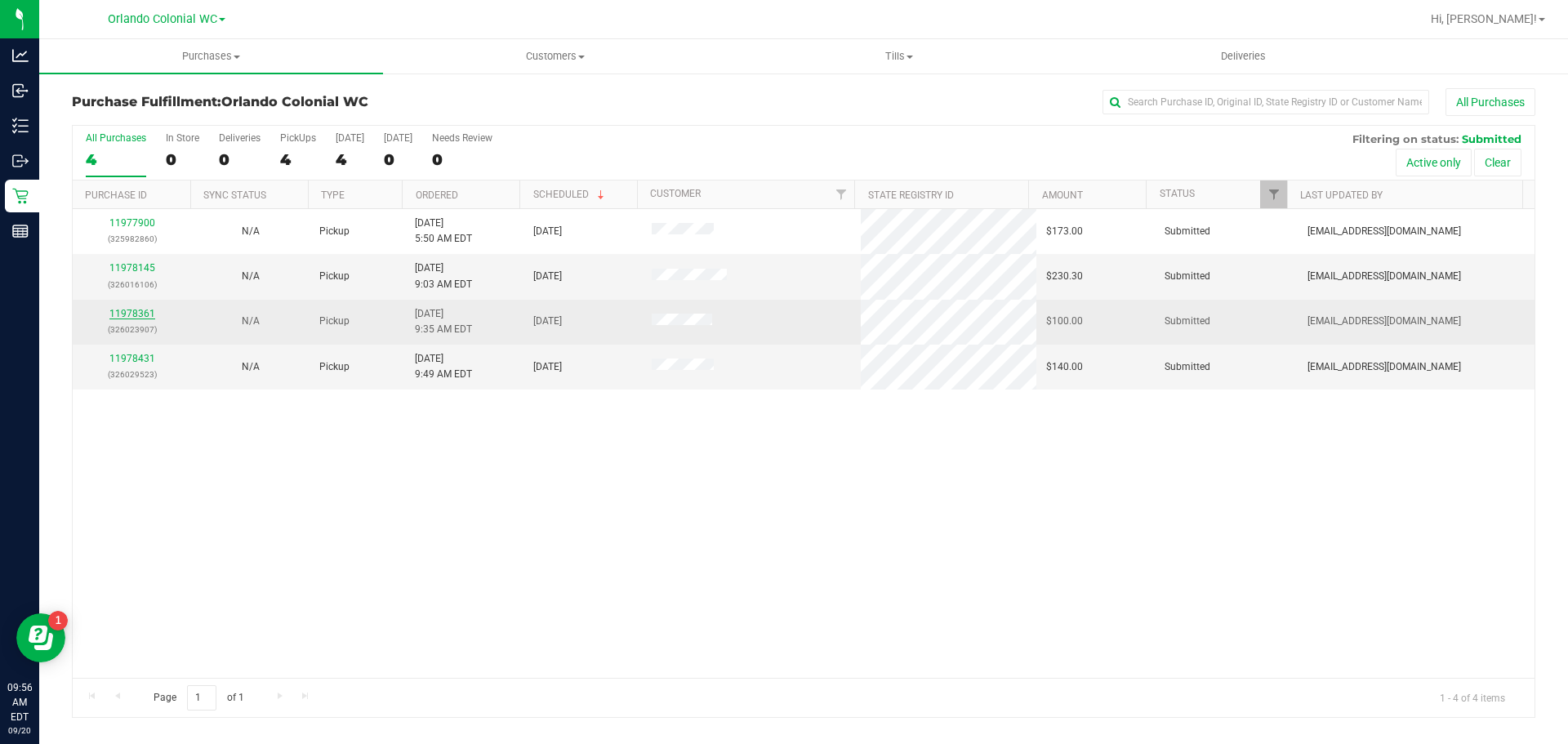
click at [124, 314] on link "11978361" at bounding box center [133, 314] width 46 height 12
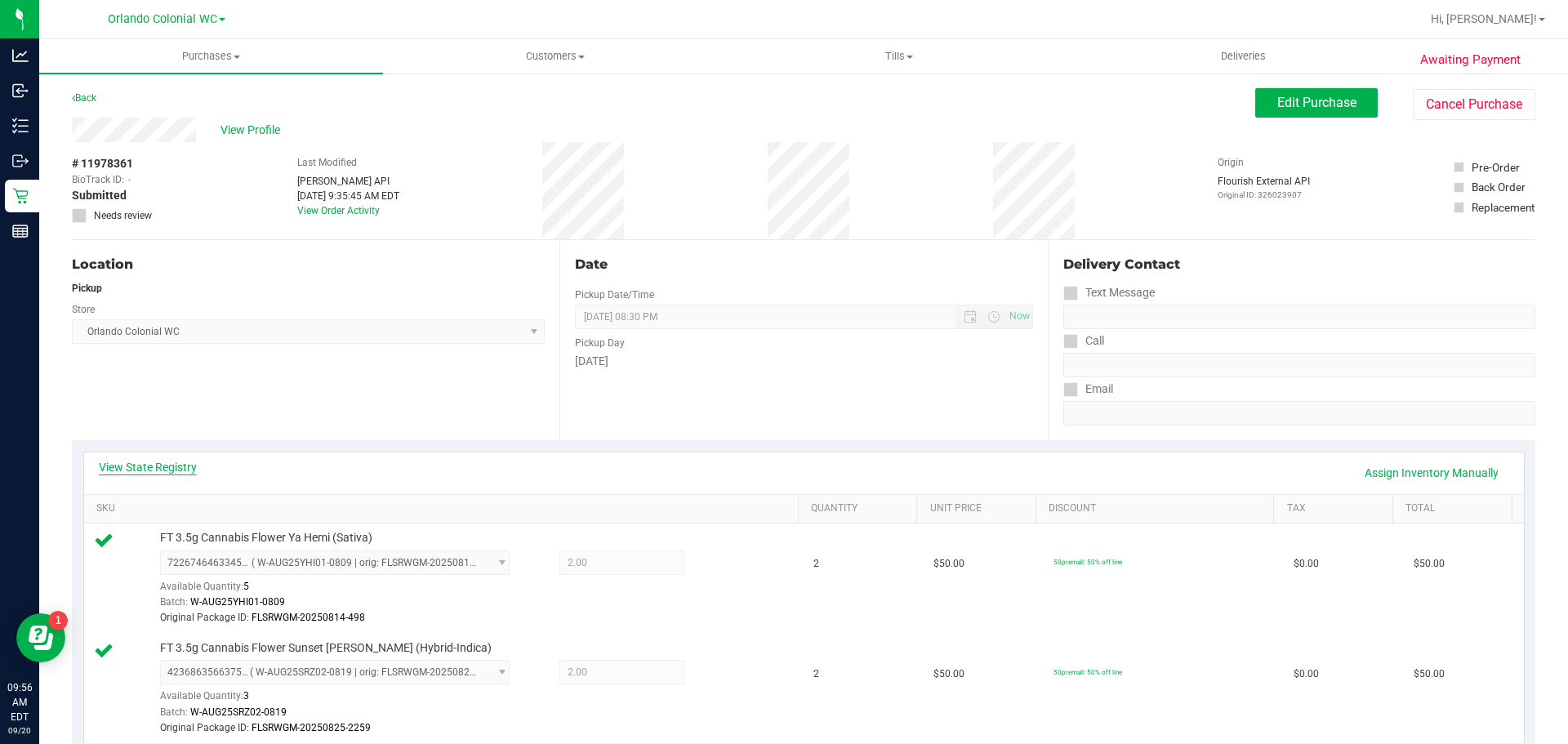
click at [159, 464] on link "View State Registry" at bounding box center [147, 467] width 98 height 16
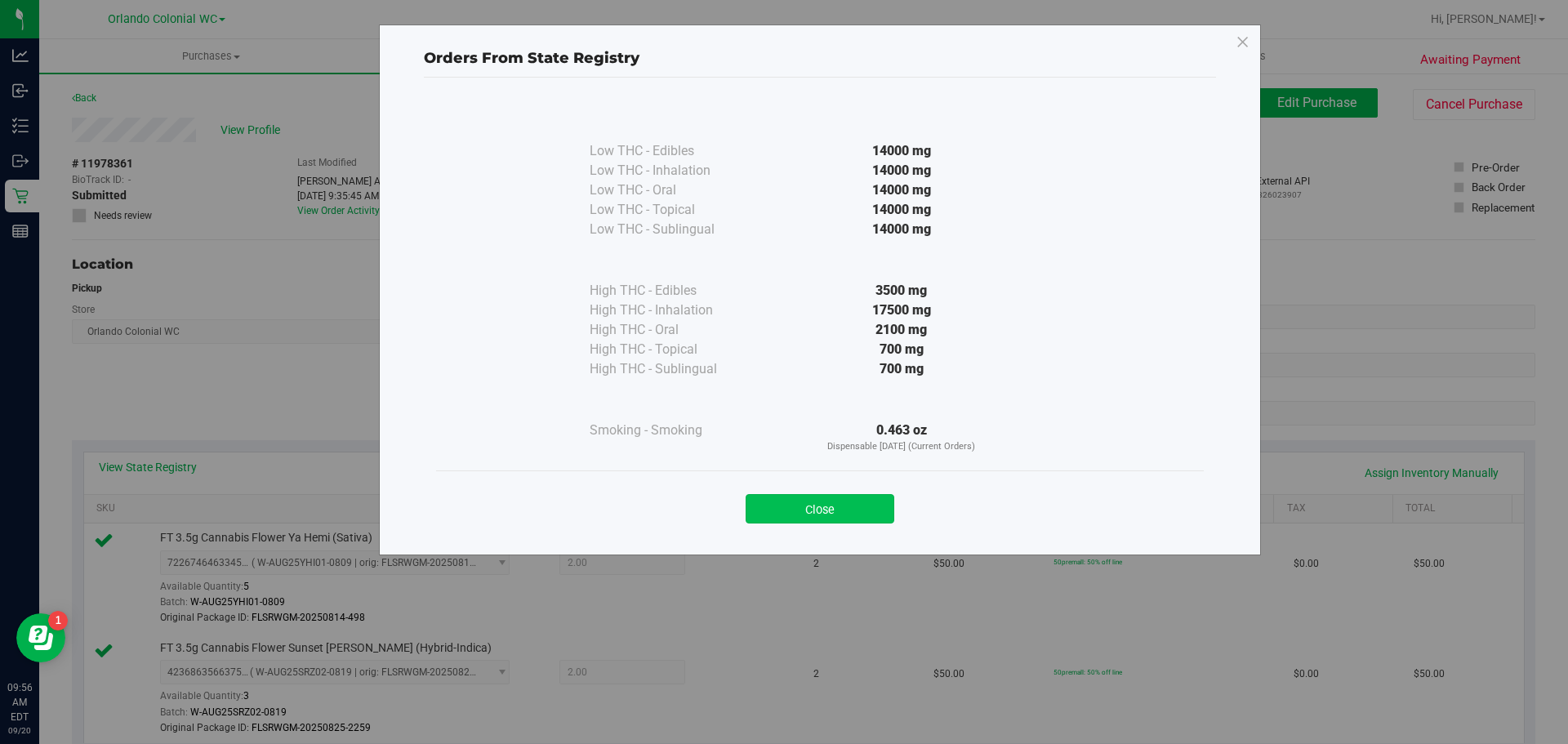
click at [833, 510] on button "Close" at bounding box center [820, 508] width 149 height 29
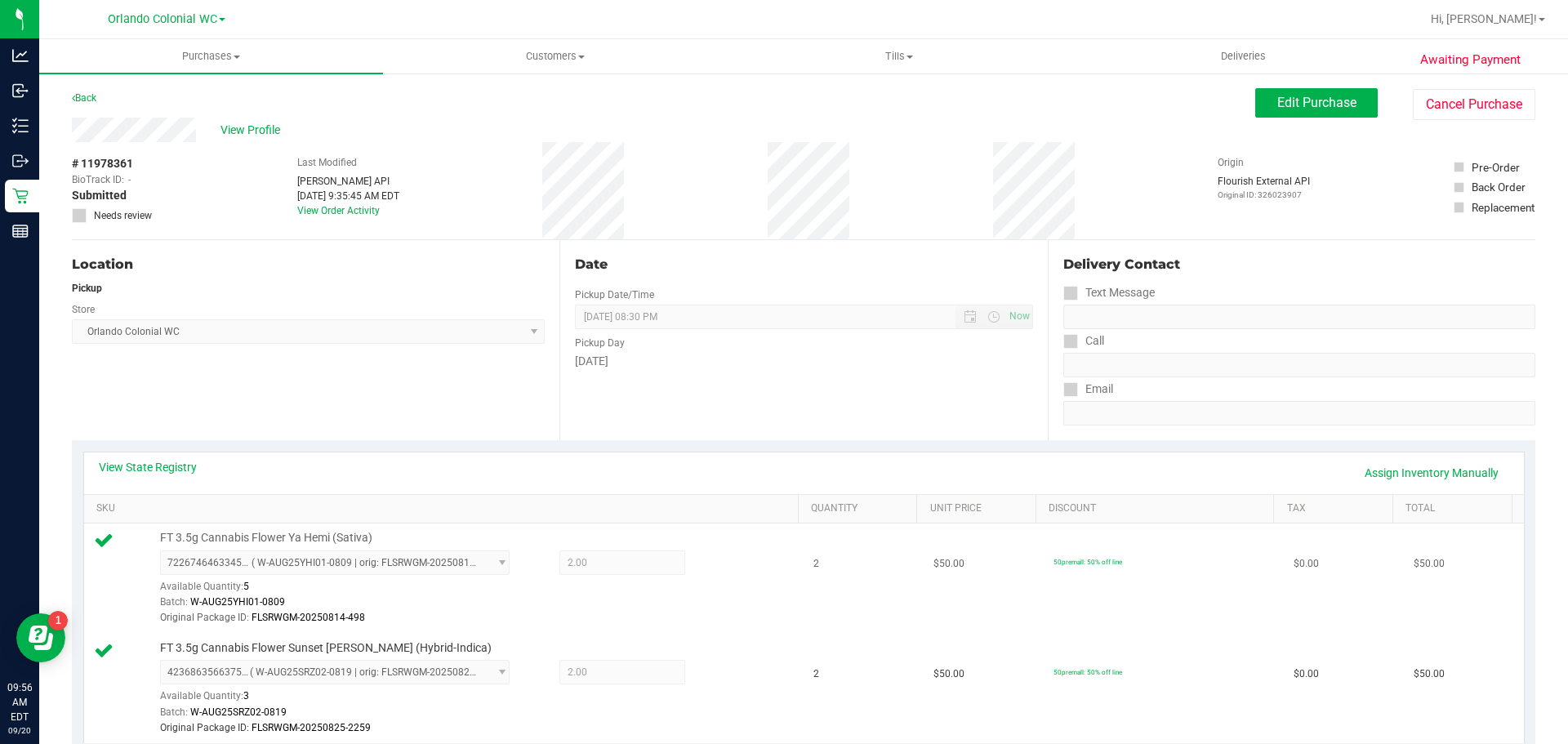
scroll to position [245, 0]
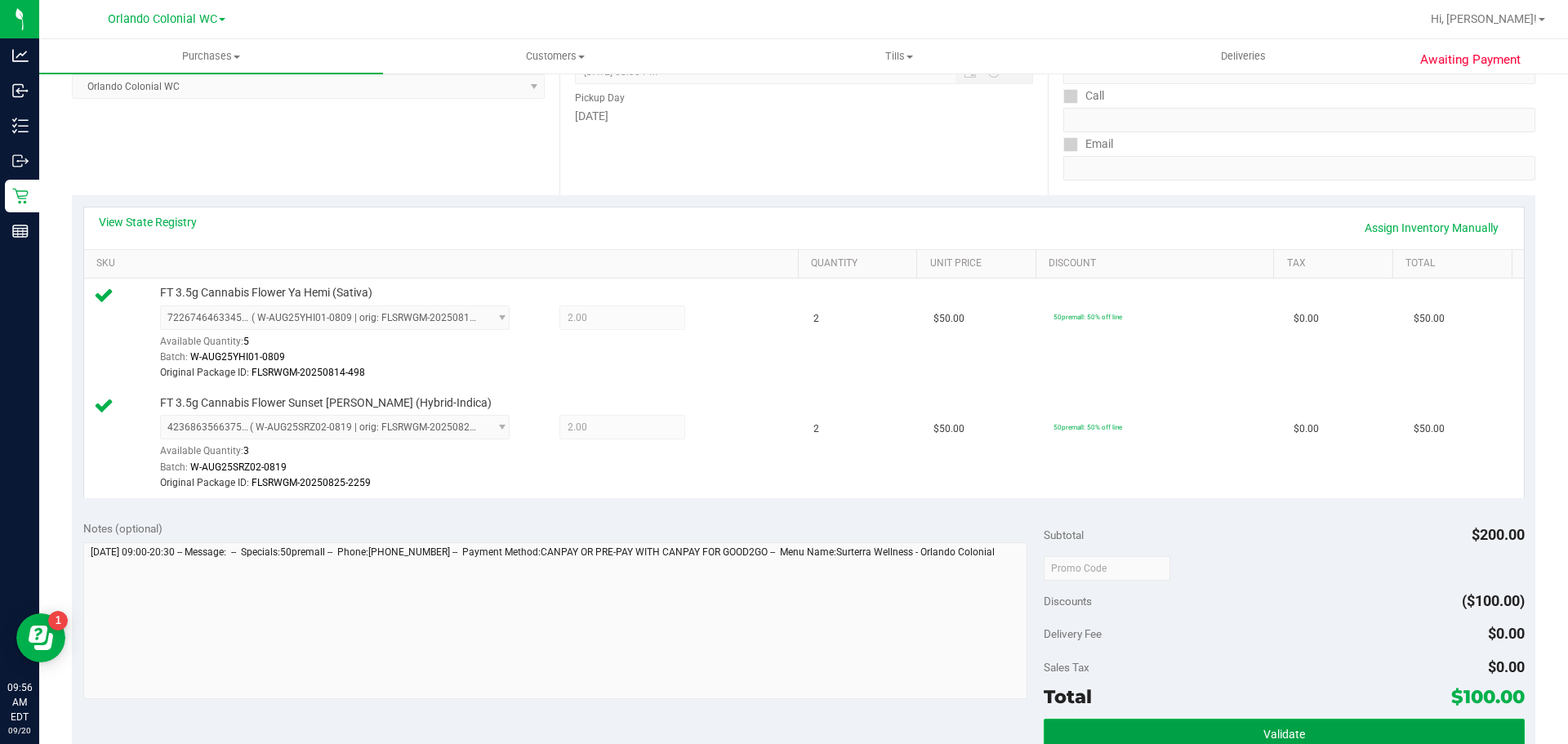
click at [1179, 734] on button "Validate" at bounding box center [1284, 733] width 480 height 29
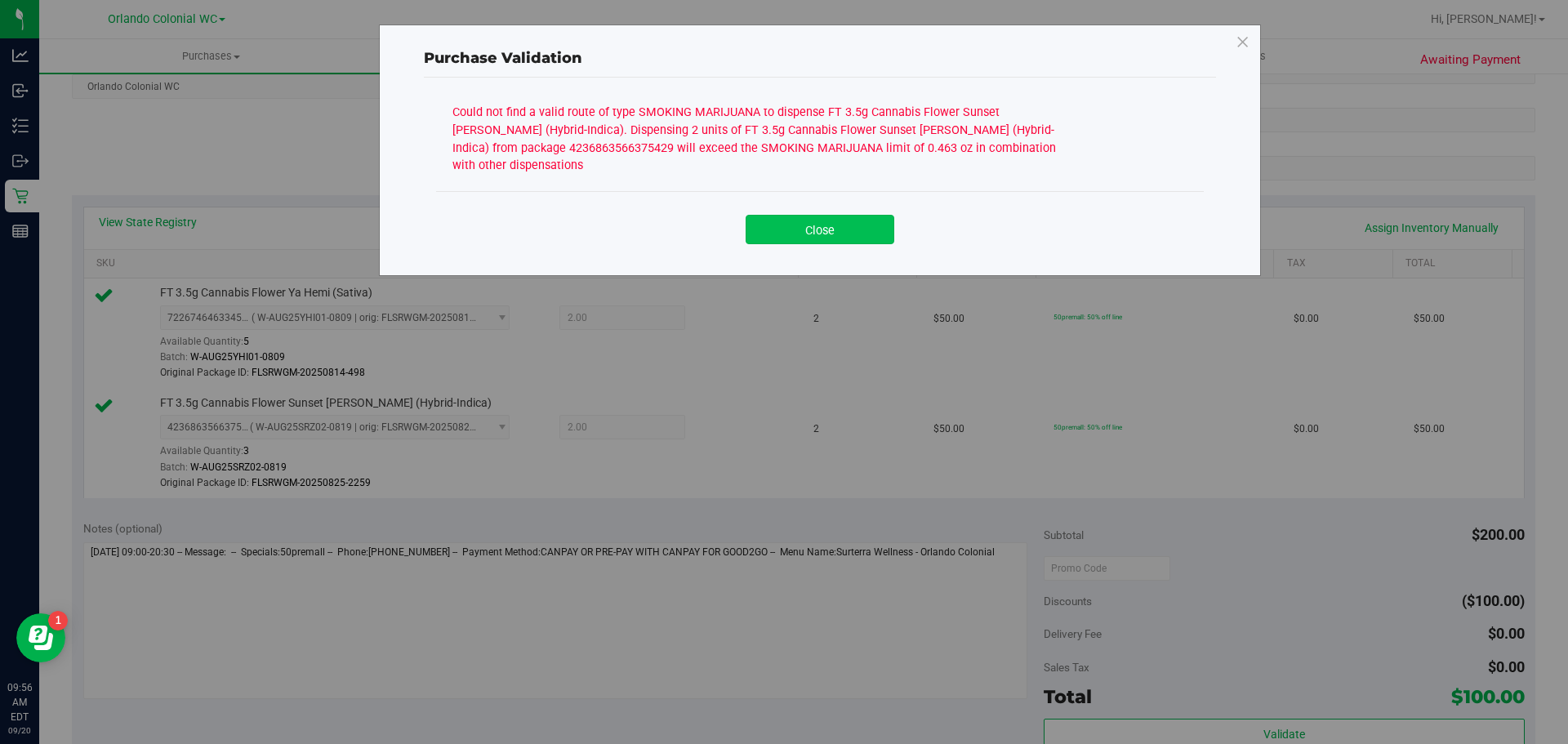
click at [840, 215] on button "Close" at bounding box center [820, 229] width 149 height 29
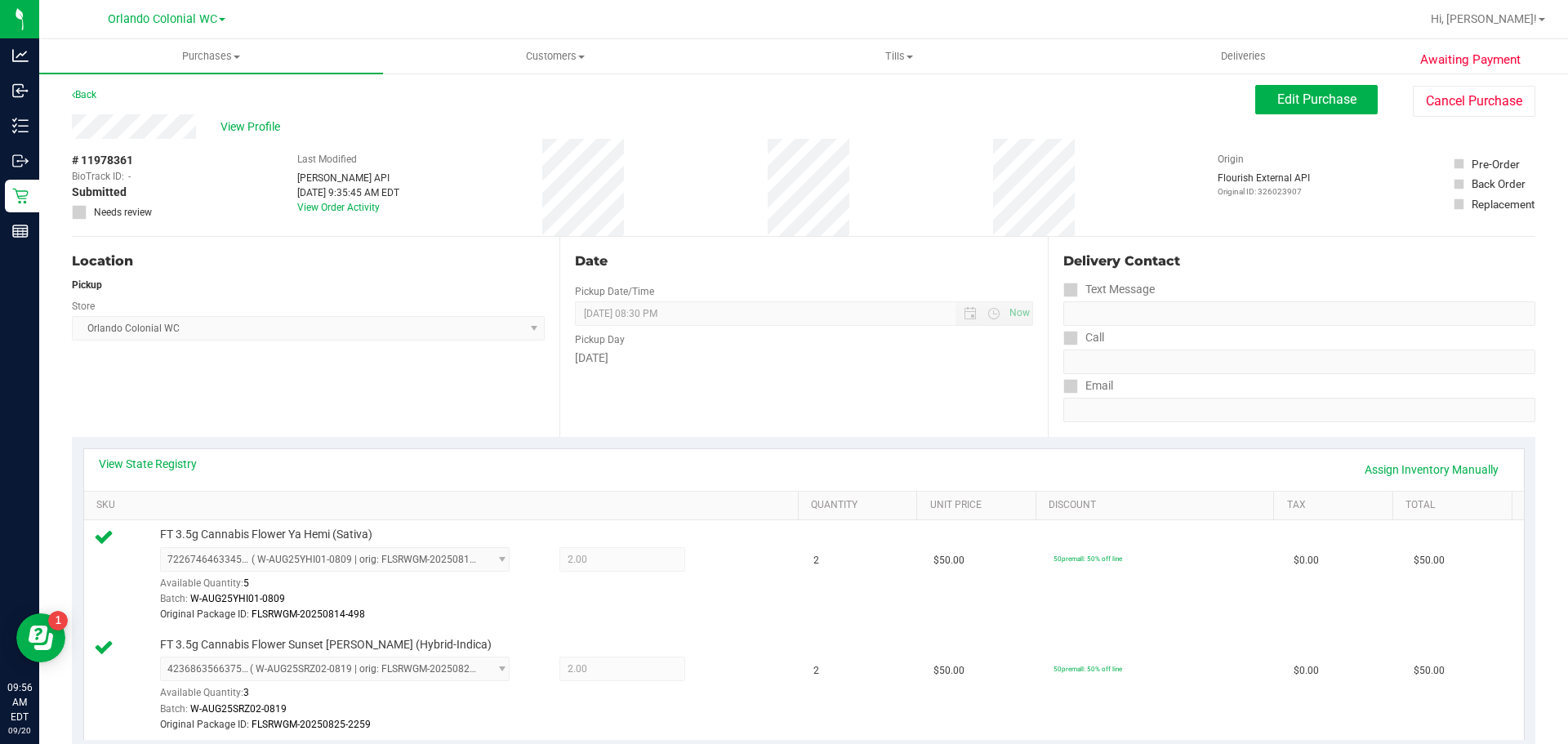
scroll to position [0, 0]
click at [1312, 110] on span "Edit Purchase" at bounding box center [1317, 102] width 80 height 16
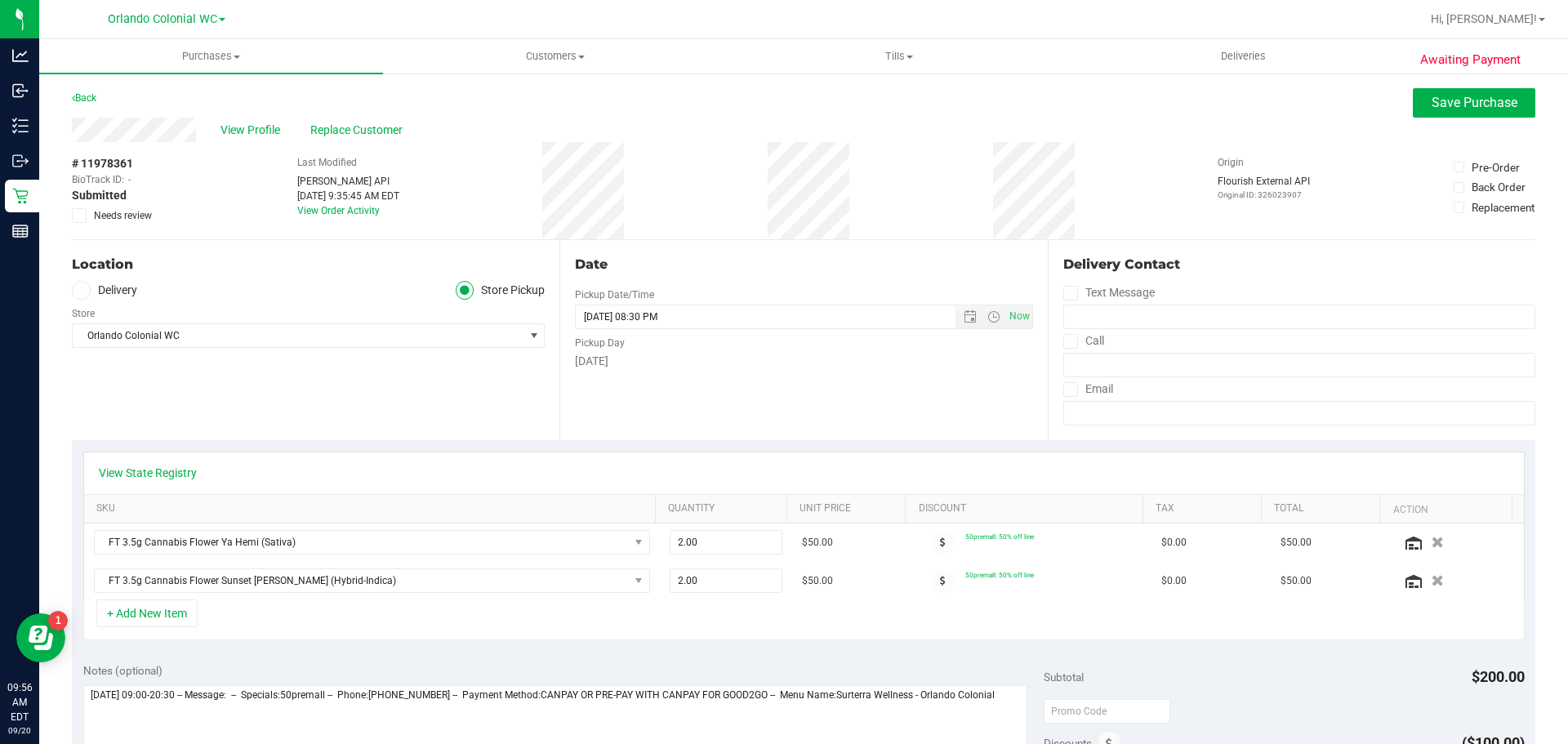
click at [79, 216] on icon at bounding box center [80, 216] width 11 height 0
click at [0, 0] on input "Needs review" at bounding box center [0, 0] width 0 height 0
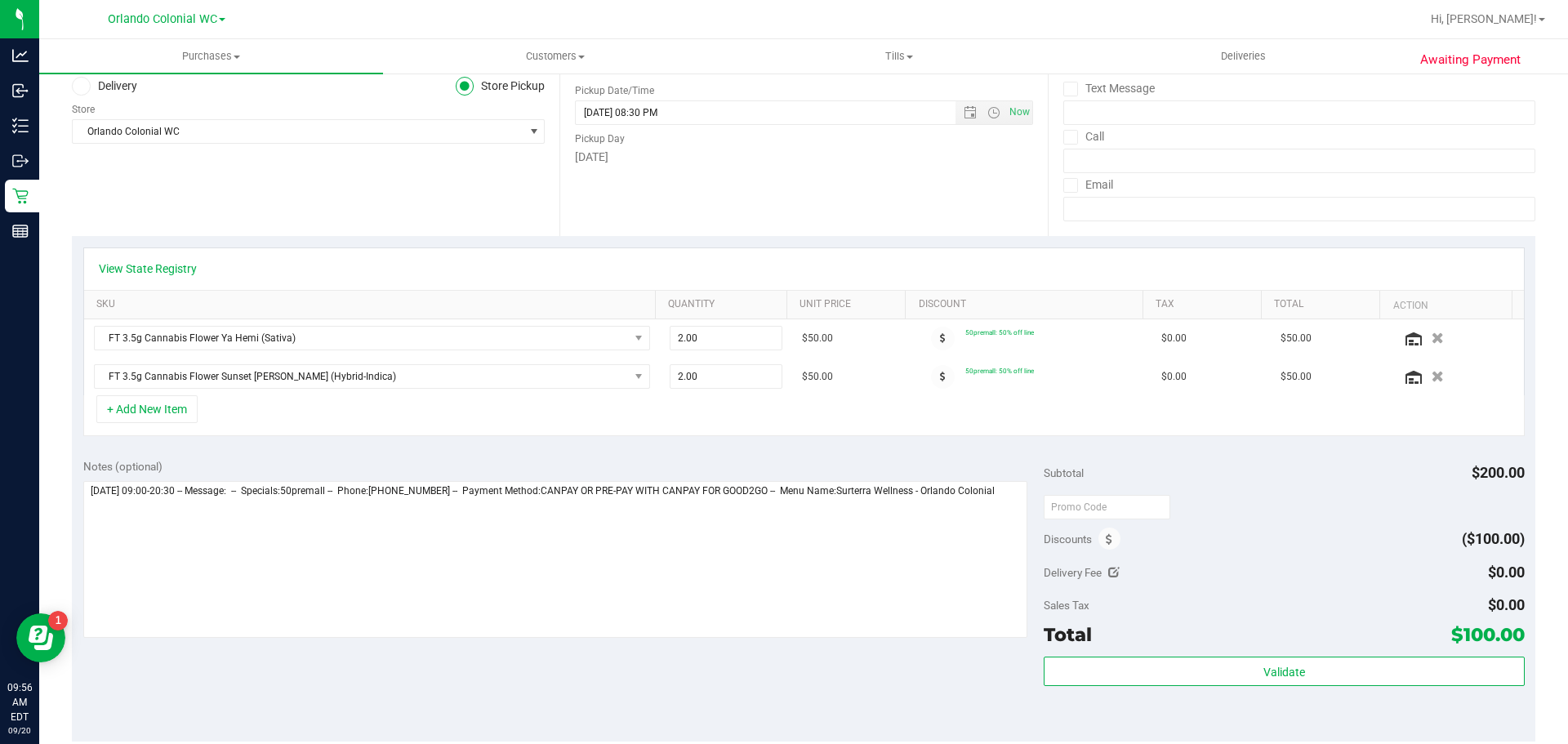
scroll to position [326, 0]
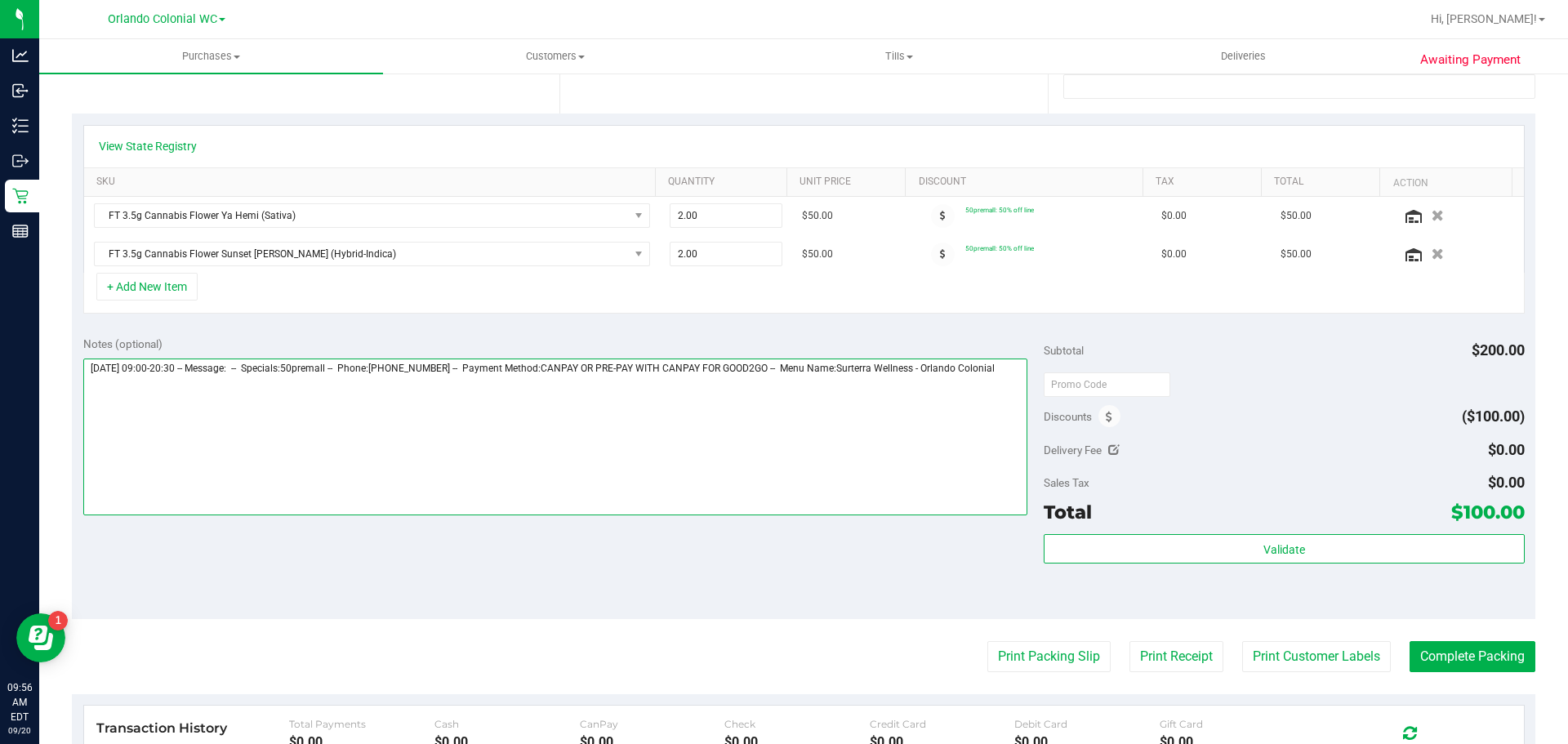
click at [133, 377] on textarea at bounding box center [555, 437] width 944 height 157
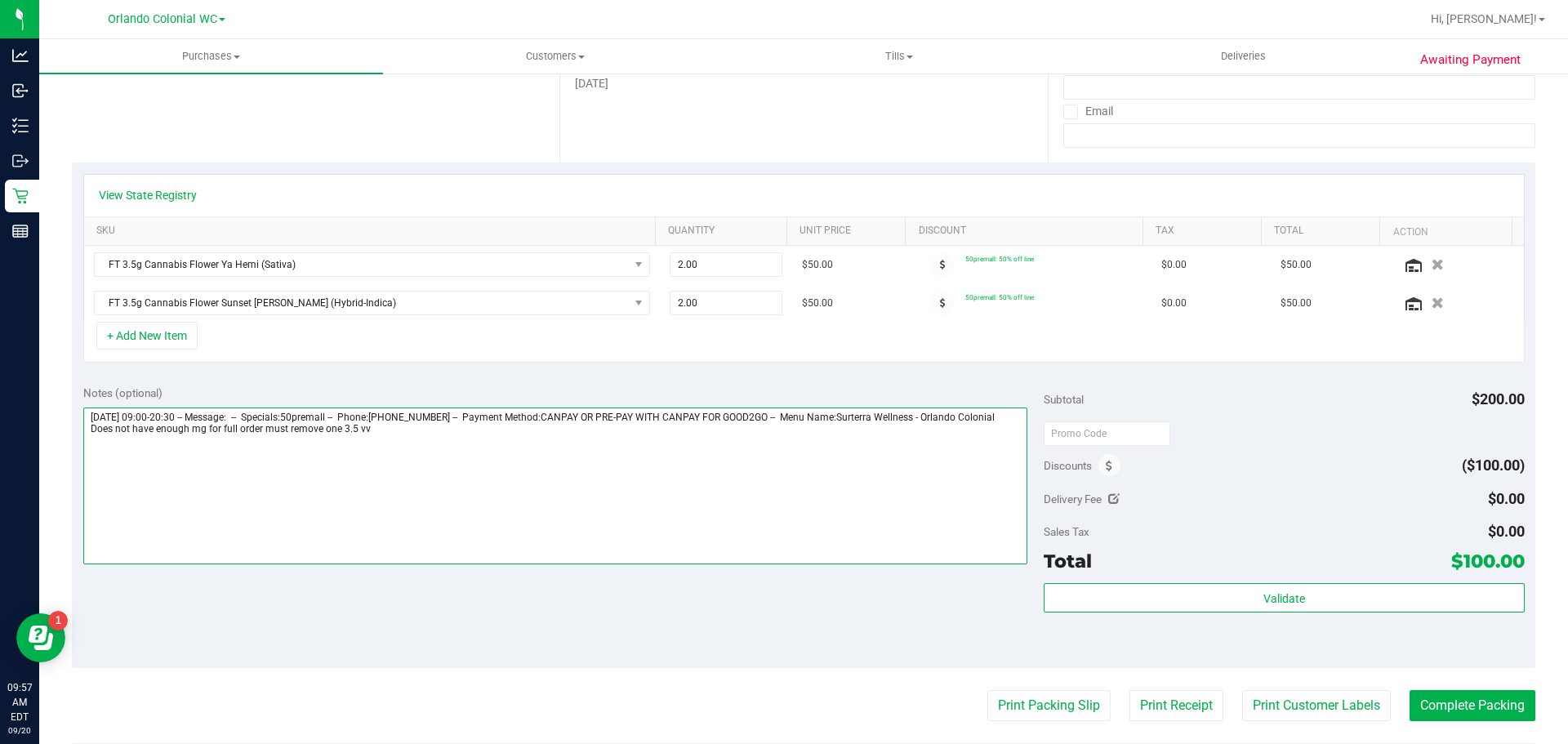
scroll to position [0, 0]
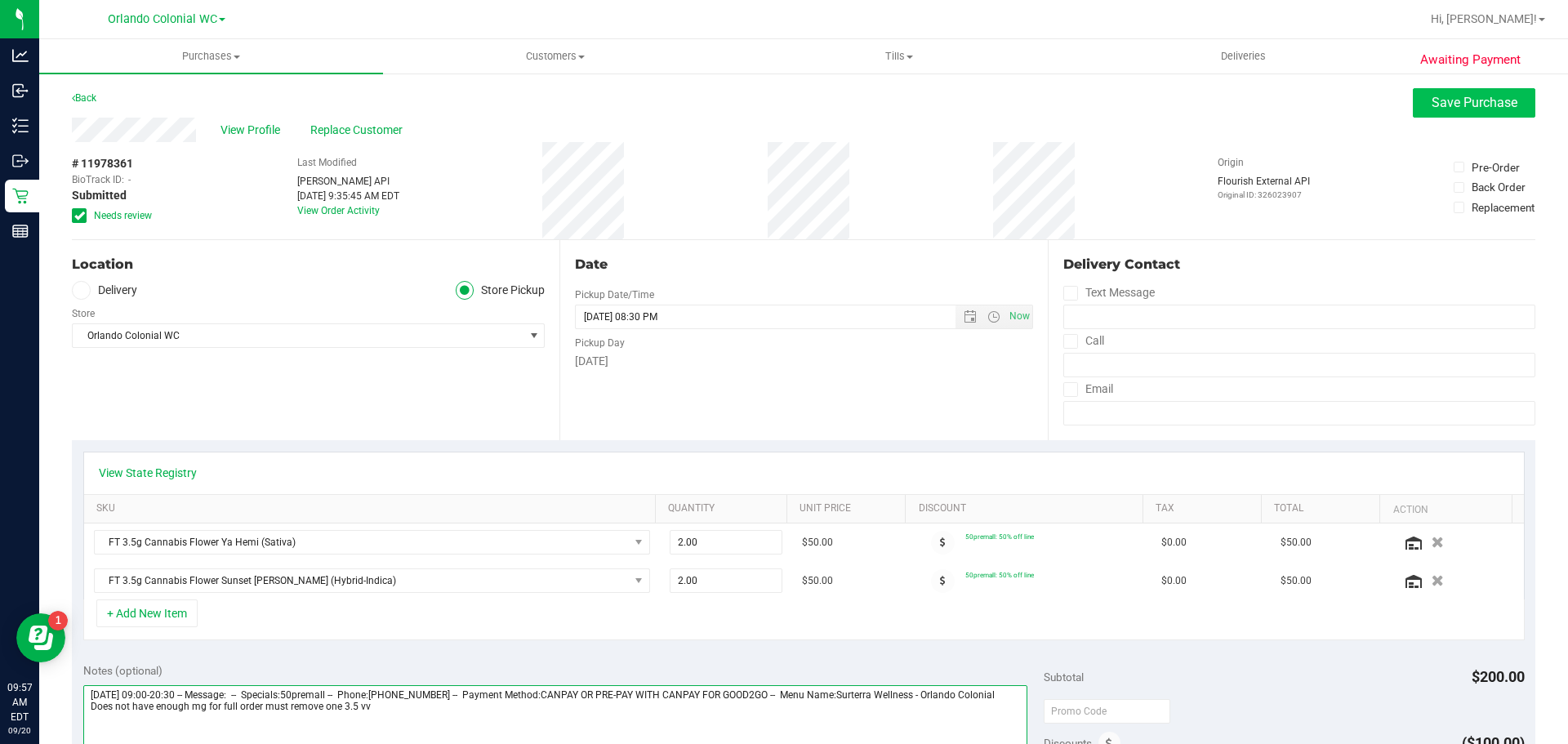
type textarea "[DATE] 09:00-20:30 -- Message: -- Specials:50premall -- Phone:[PHONE_NUMBER] --…"
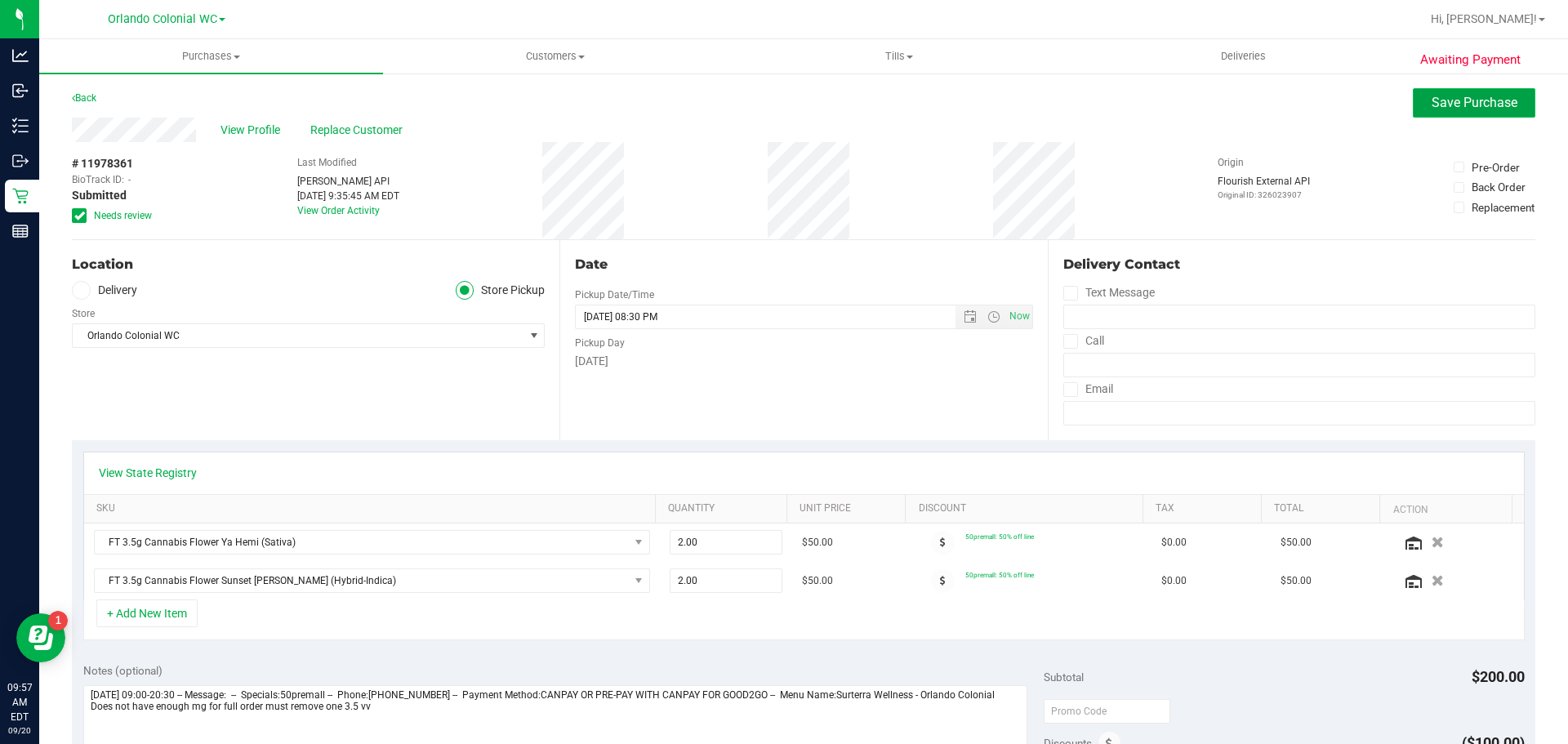
click at [1445, 90] on button "Save Purchase" at bounding box center [1474, 102] width 123 height 29
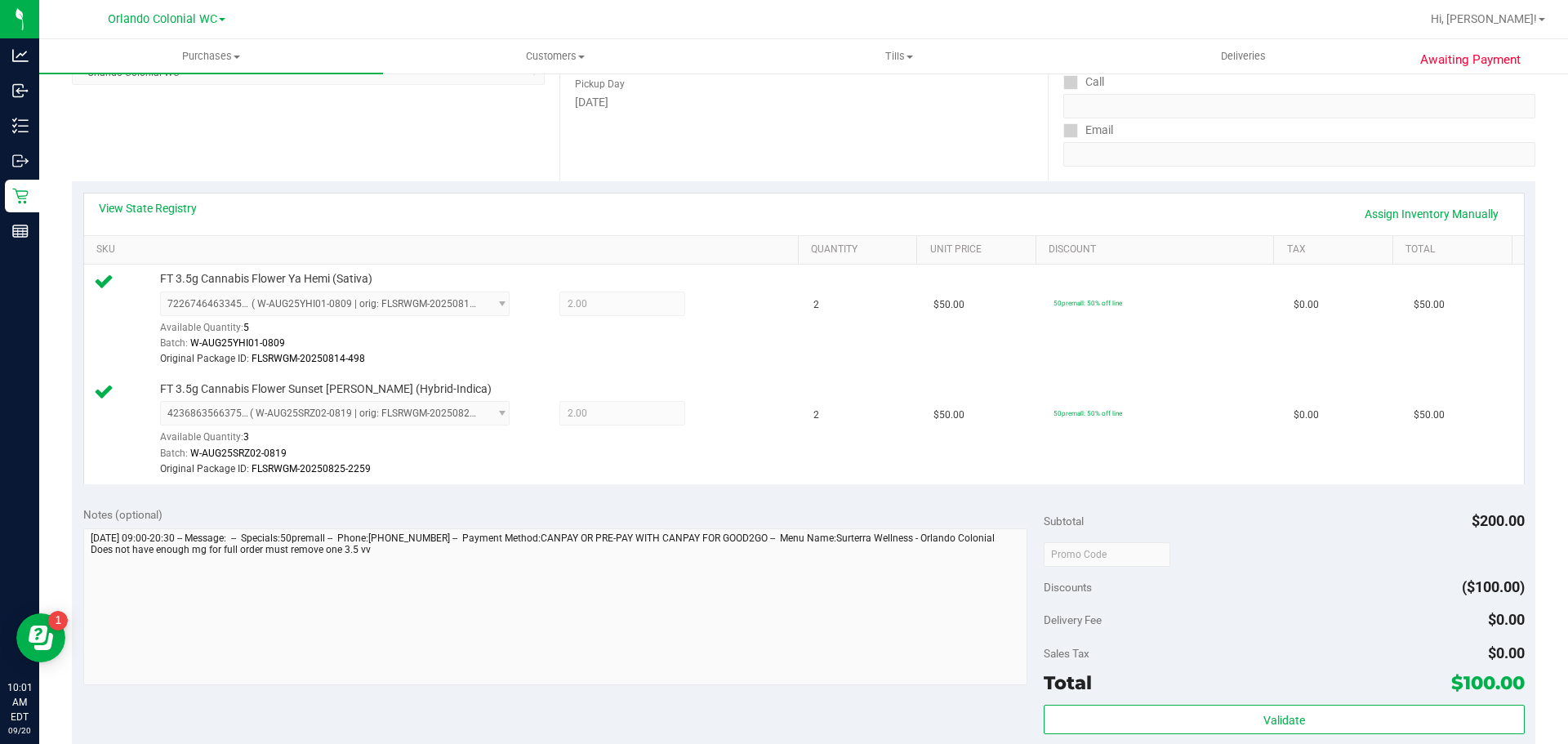
scroll to position [285, 0]
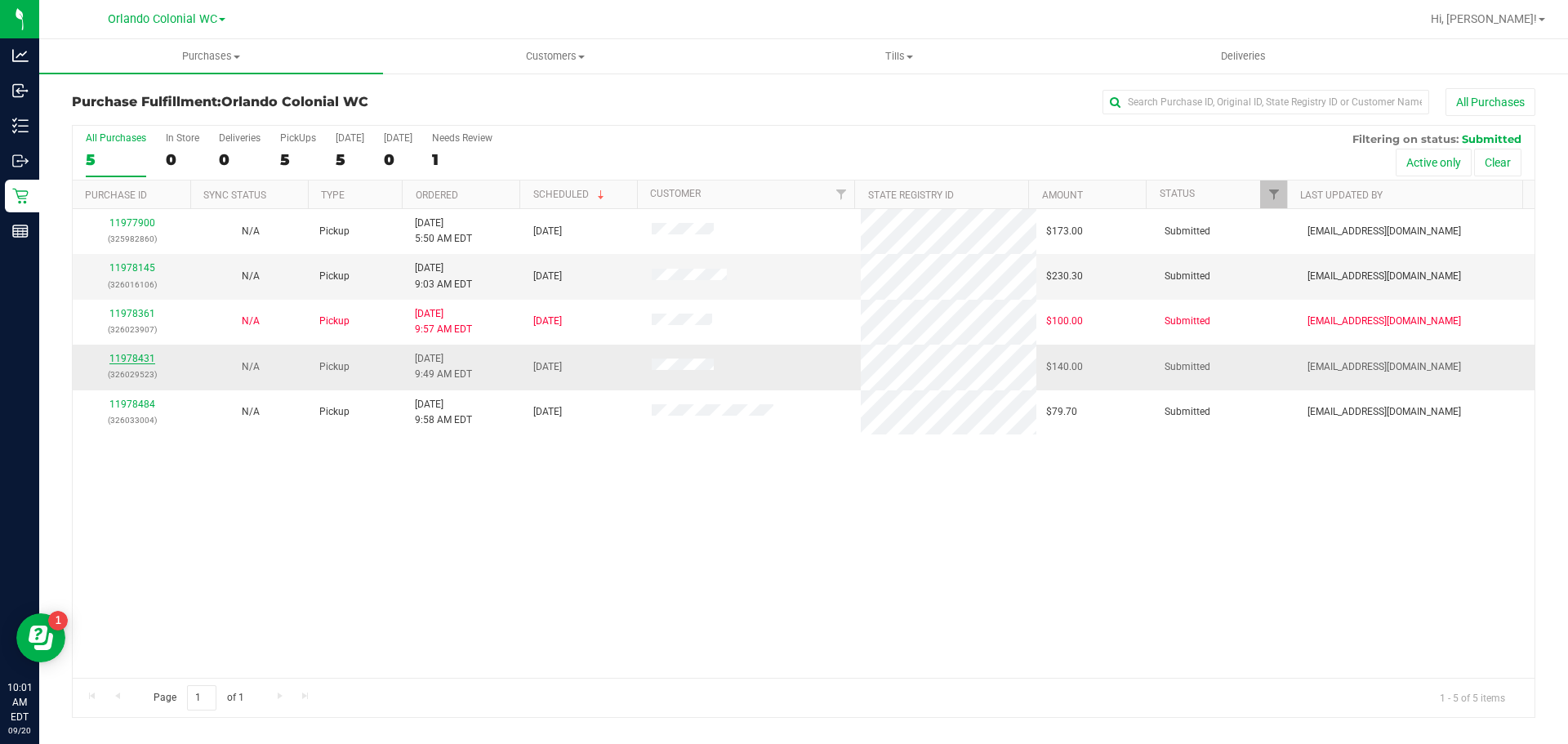
click at [135, 358] on link "11978431" at bounding box center [133, 358] width 46 height 12
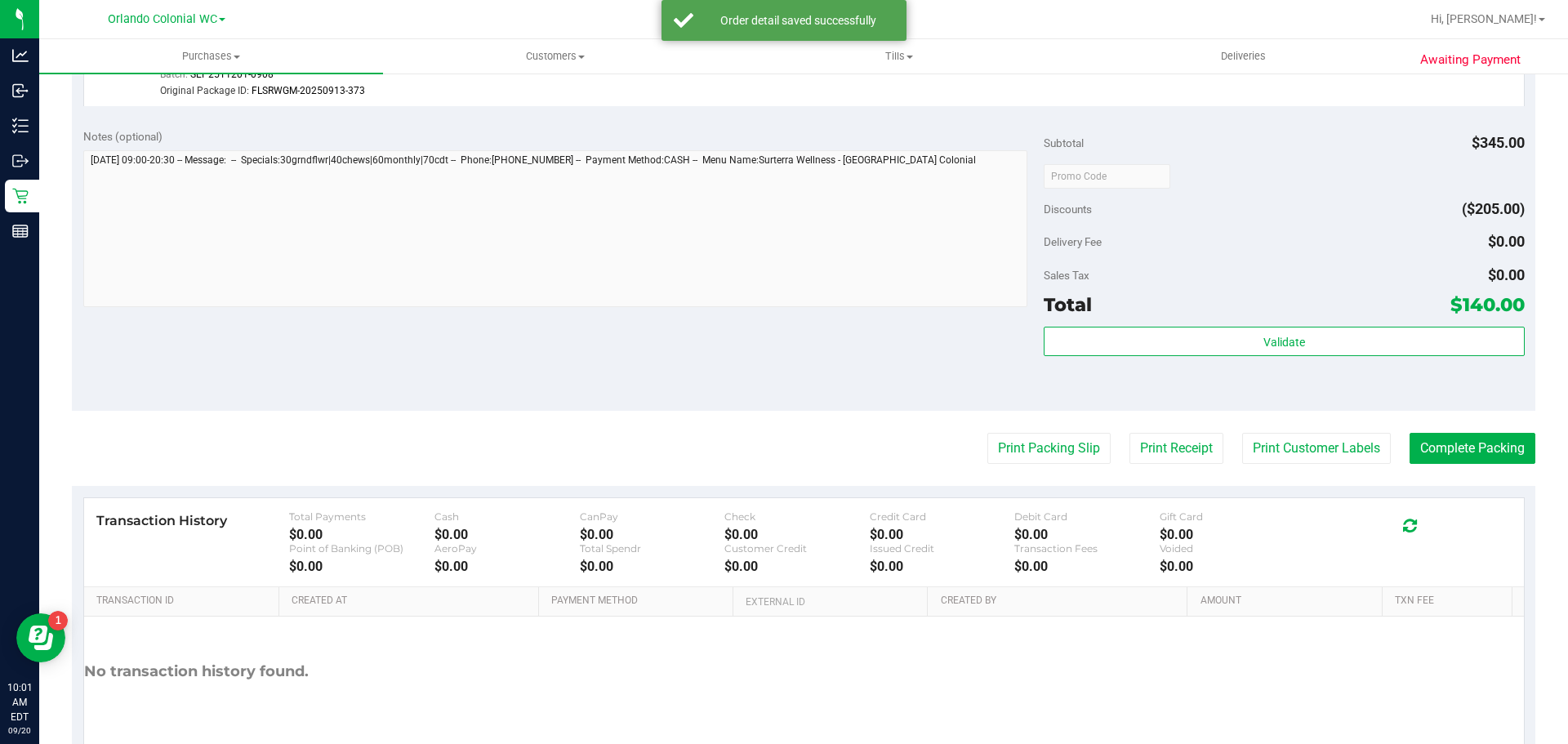
scroll to position [927, 0]
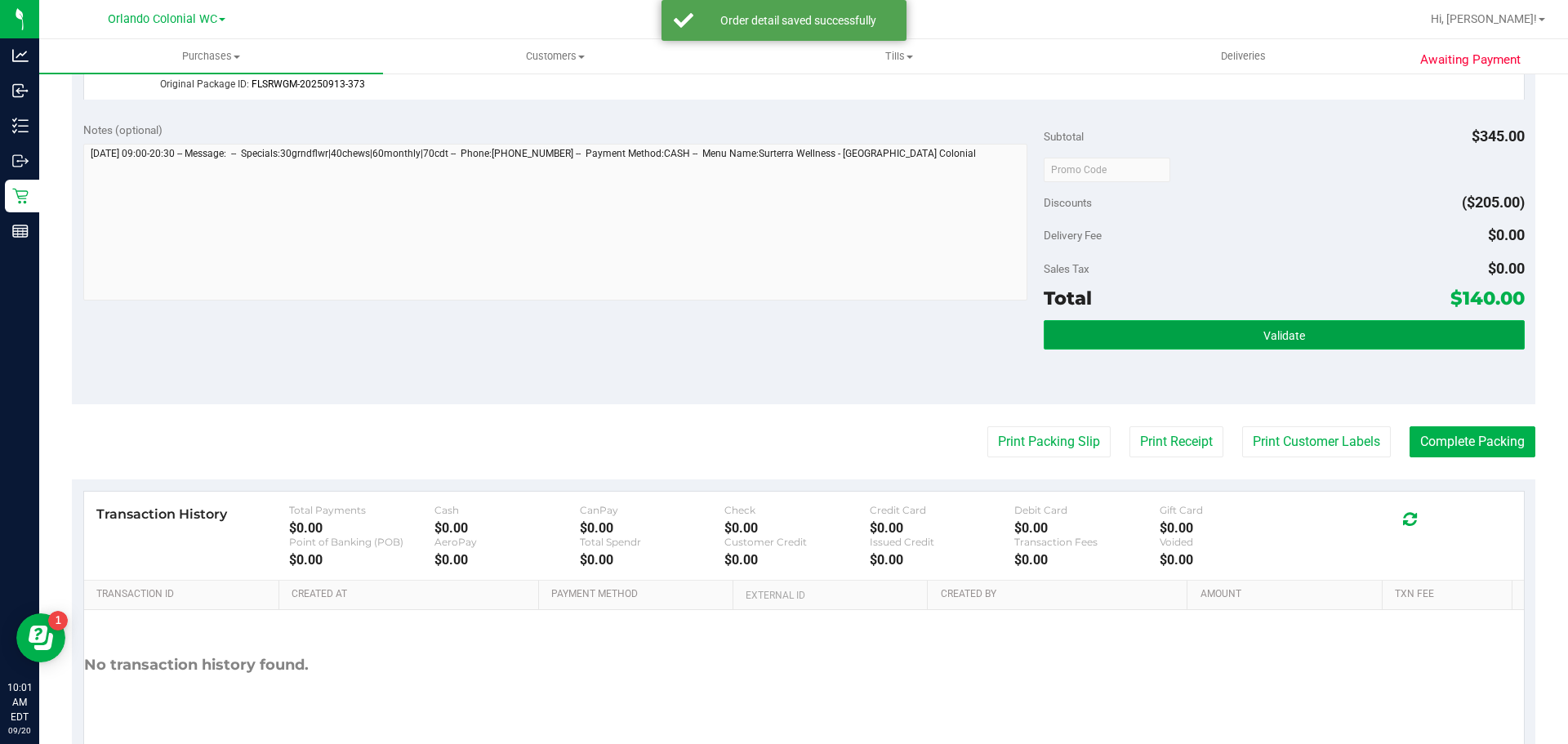
click at [1267, 347] on button "Validate" at bounding box center [1284, 335] width 480 height 29
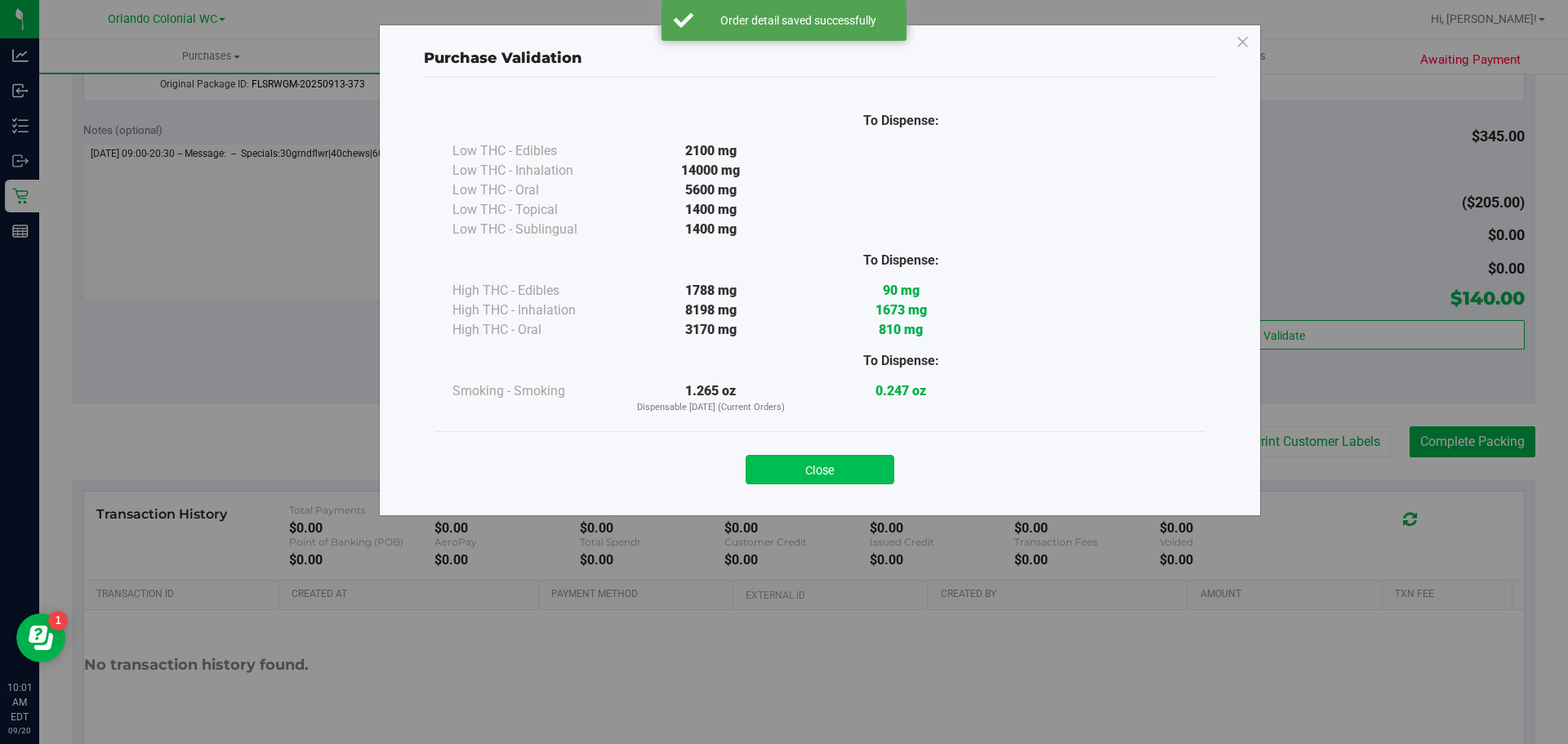
click at [810, 472] on button "Close" at bounding box center [820, 470] width 149 height 29
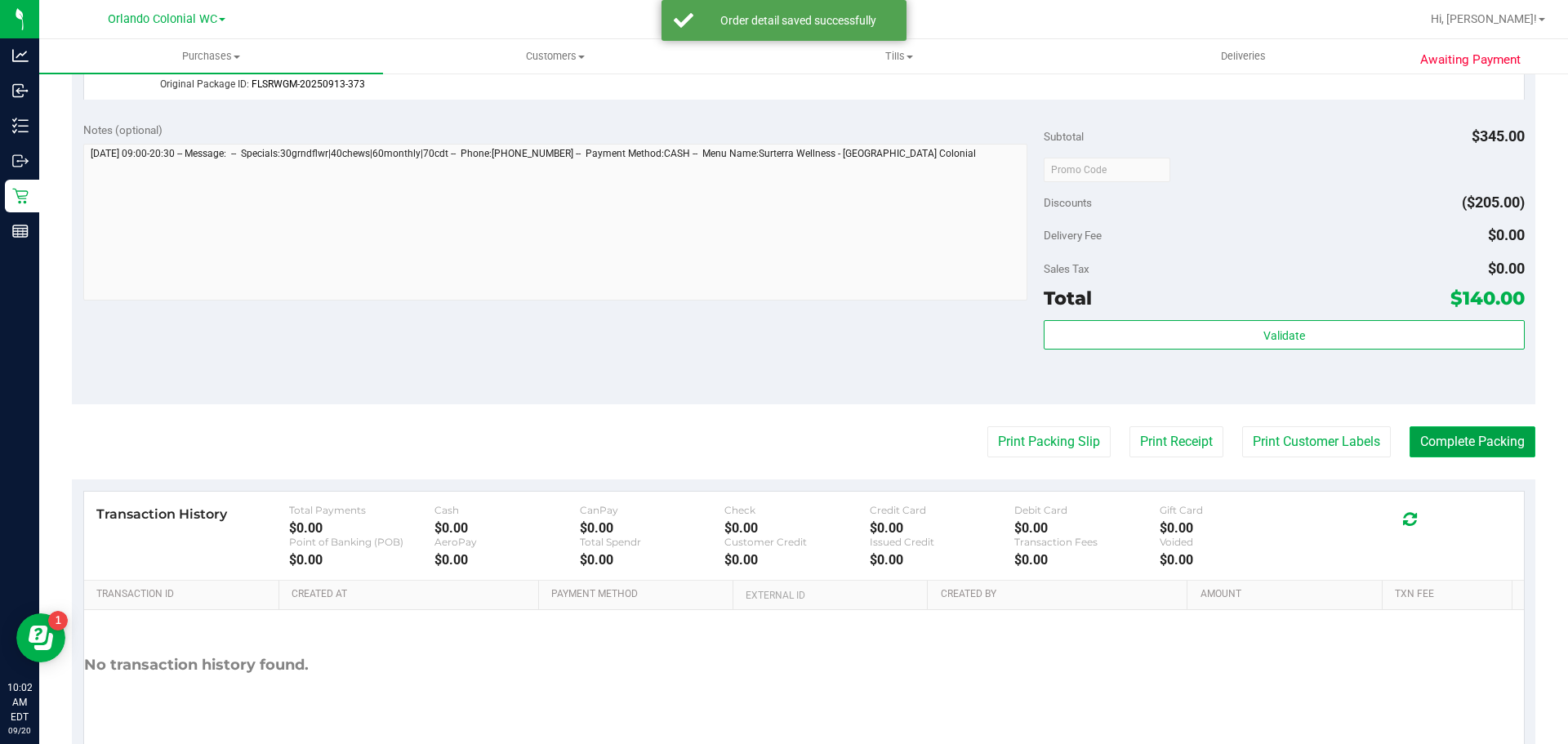
click at [1477, 441] on button "Complete Packing" at bounding box center [1473, 441] width 126 height 31
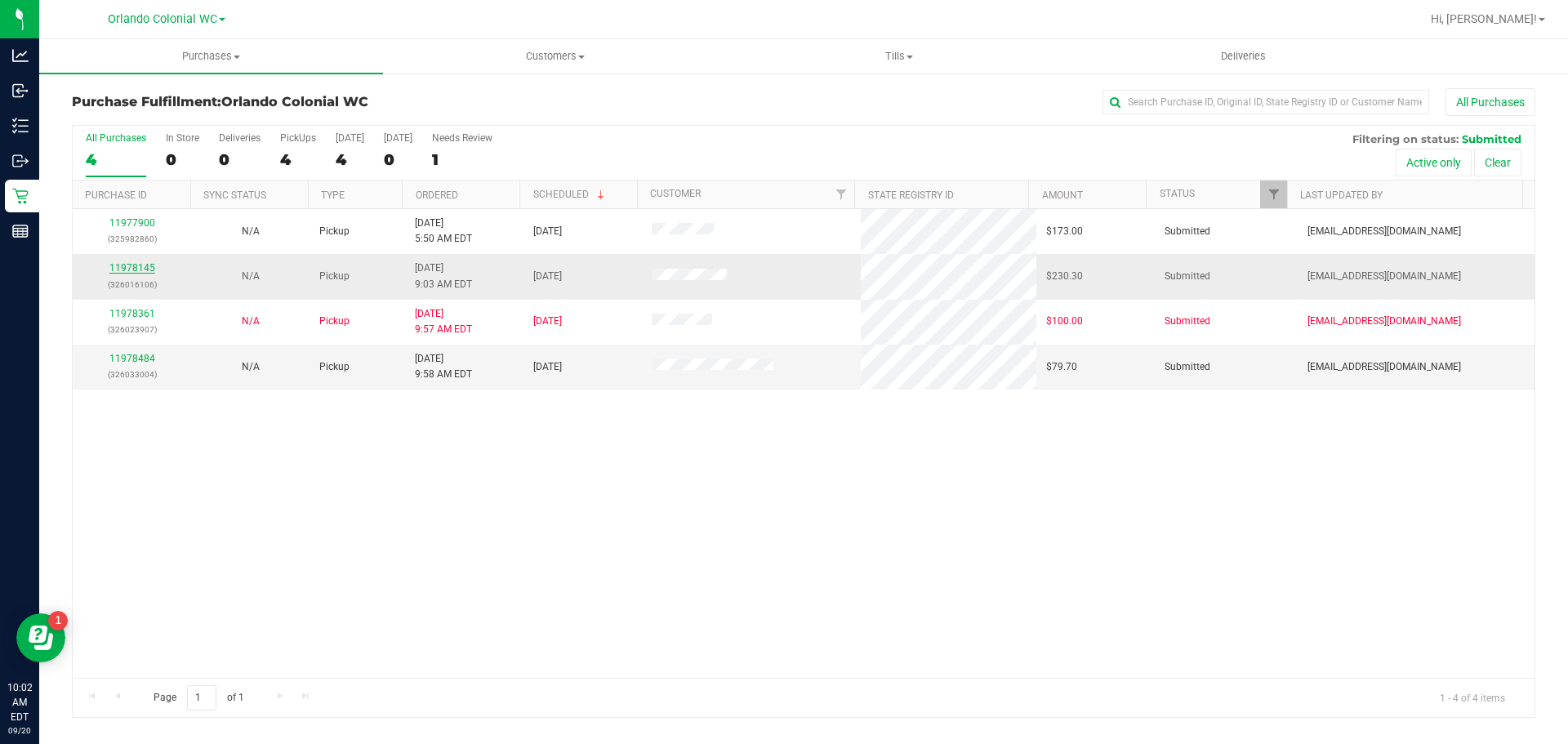
click at [133, 271] on link "11978145" at bounding box center [133, 268] width 46 height 12
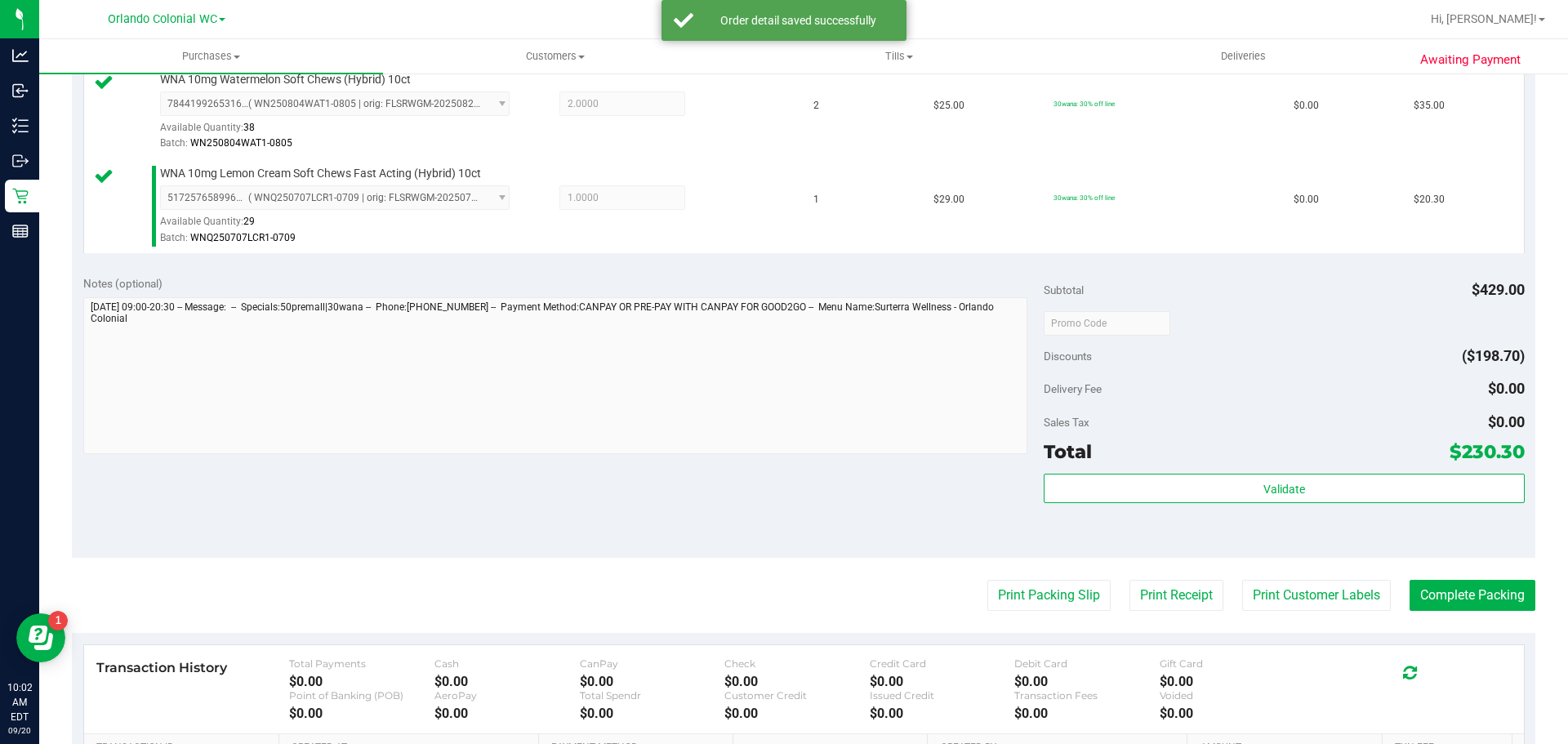
scroll to position [899, 0]
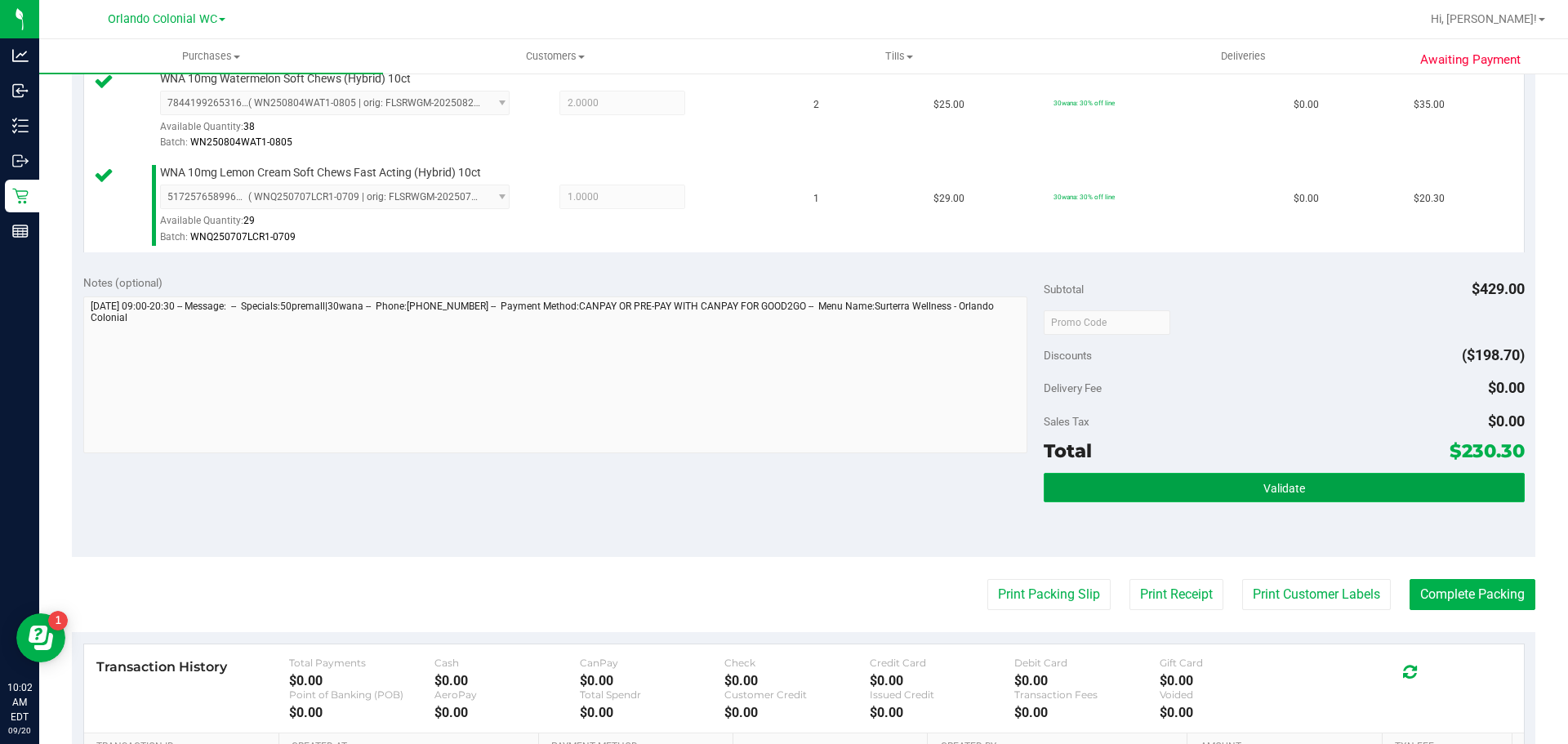
click at [1246, 474] on button "Validate" at bounding box center [1284, 487] width 480 height 29
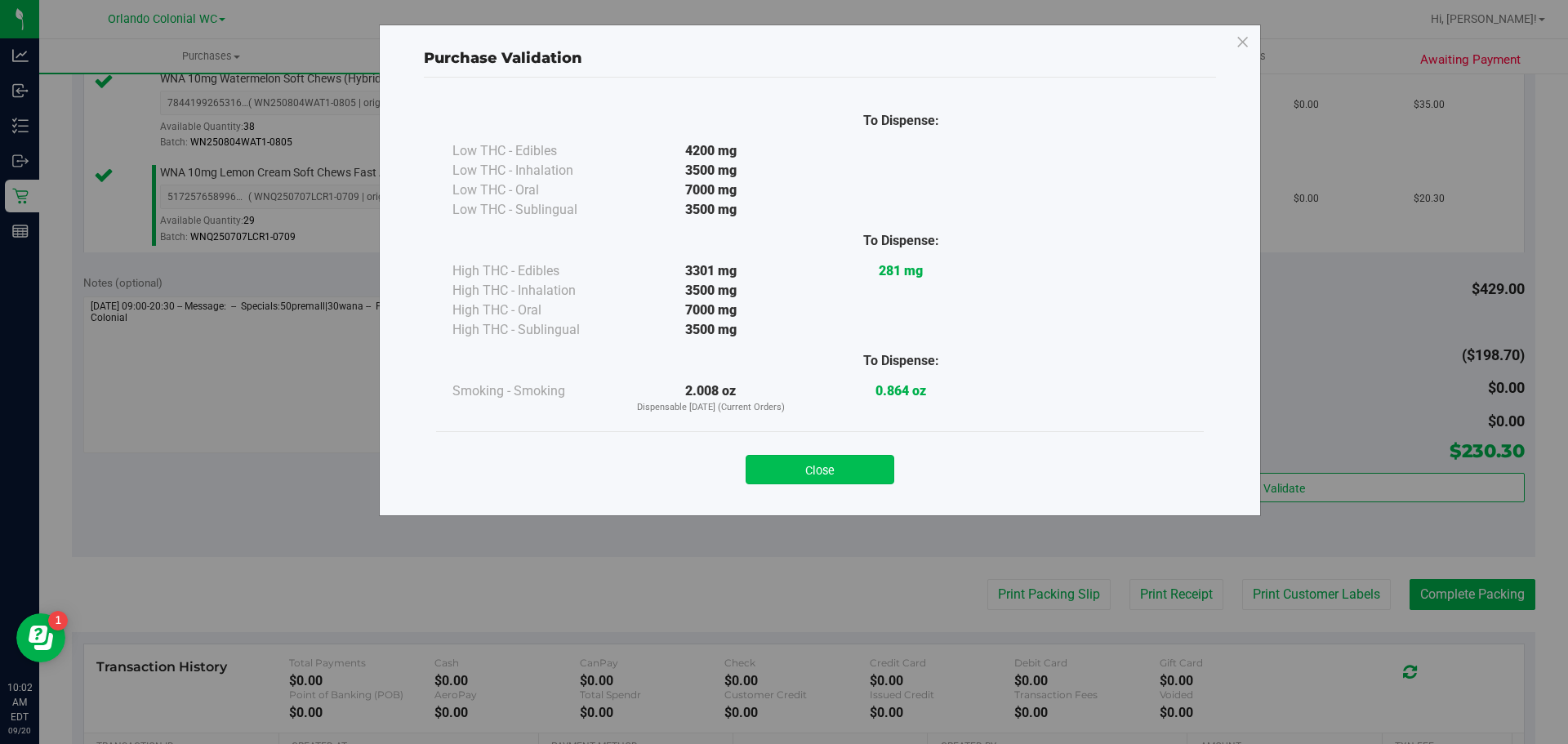
click at [831, 484] on button "Close" at bounding box center [820, 470] width 149 height 29
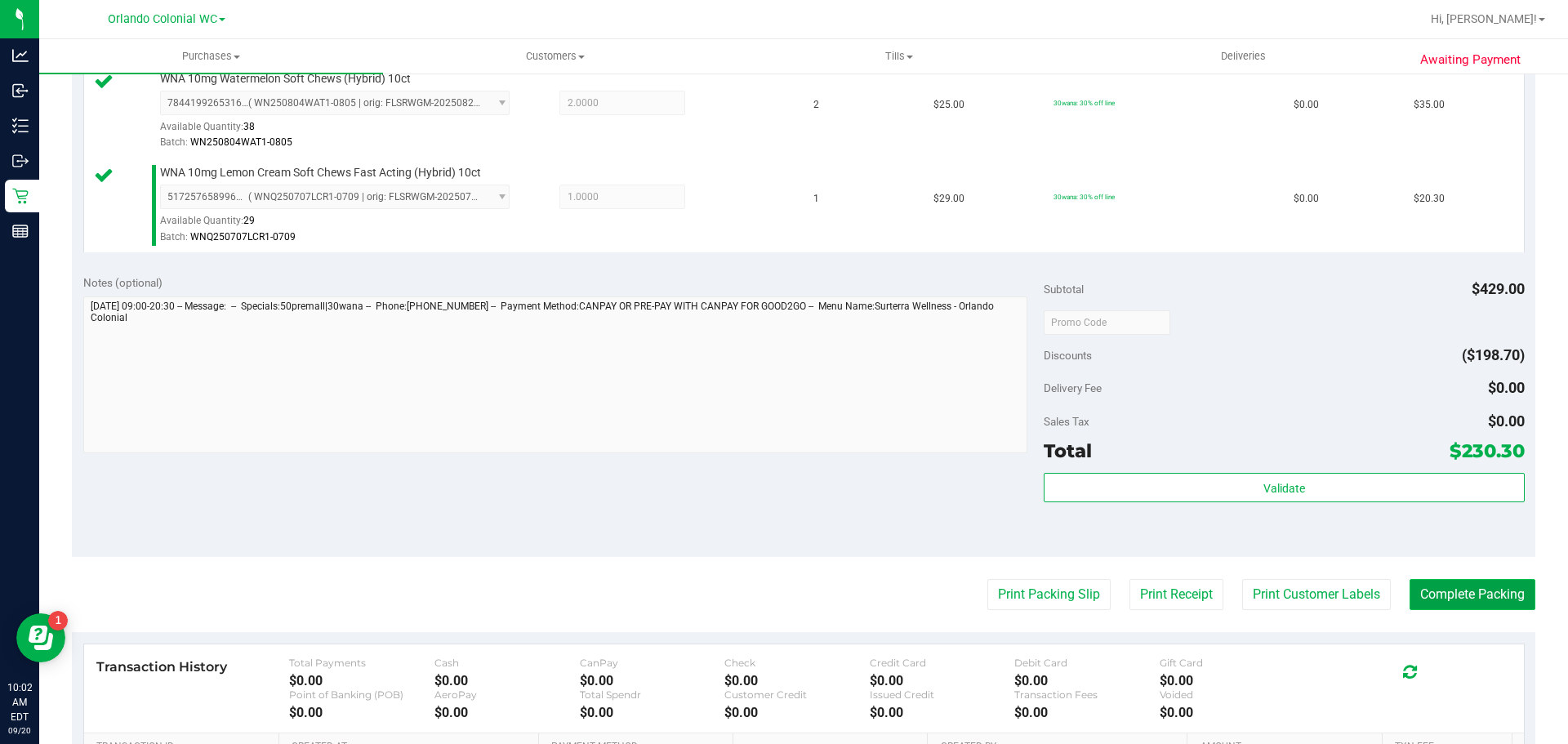
click at [1451, 602] on button "Complete Packing" at bounding box center [1473, 594] width 126 height 31
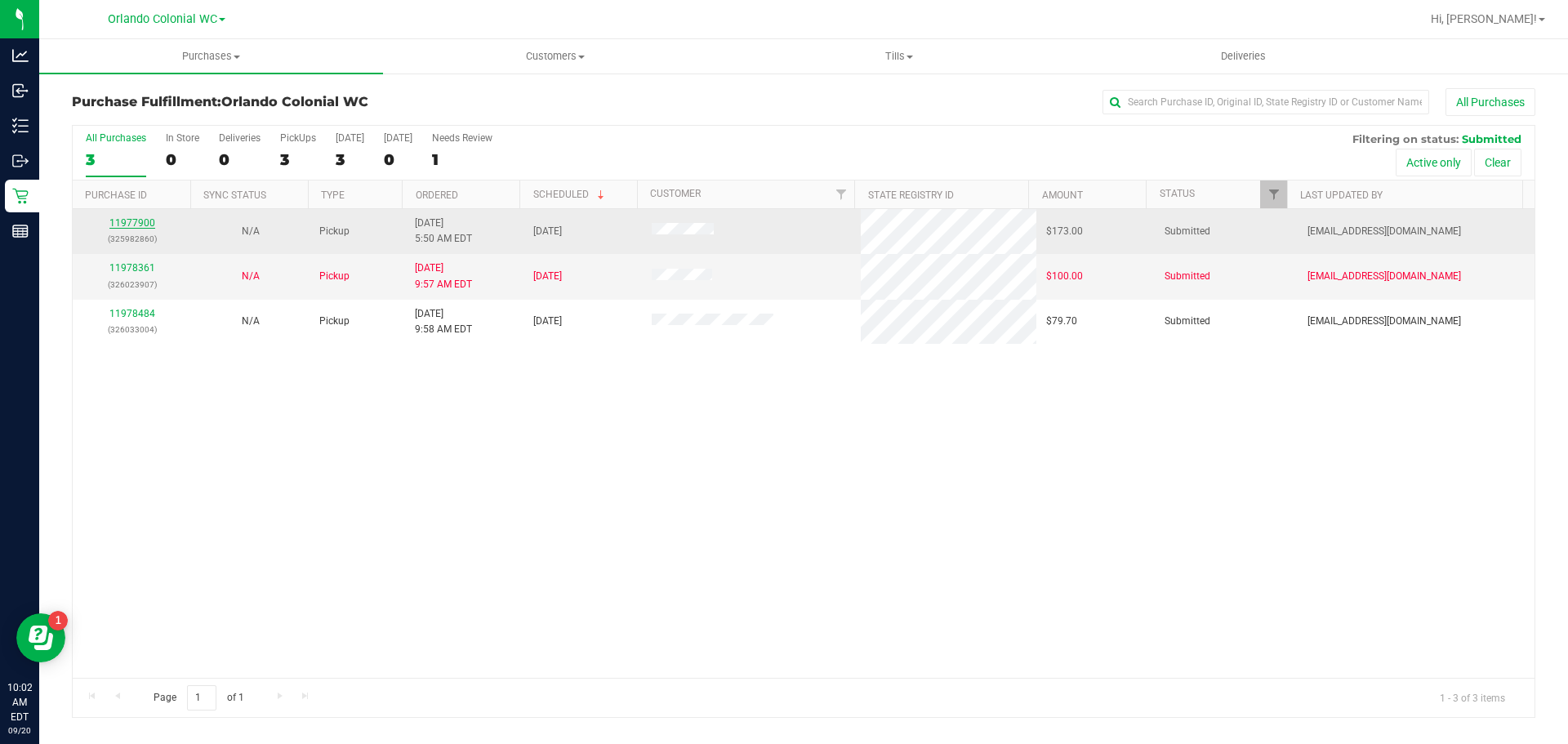
click at [139, 218] on link "11977900" at bounding box center [133, 223] width 46 height 12
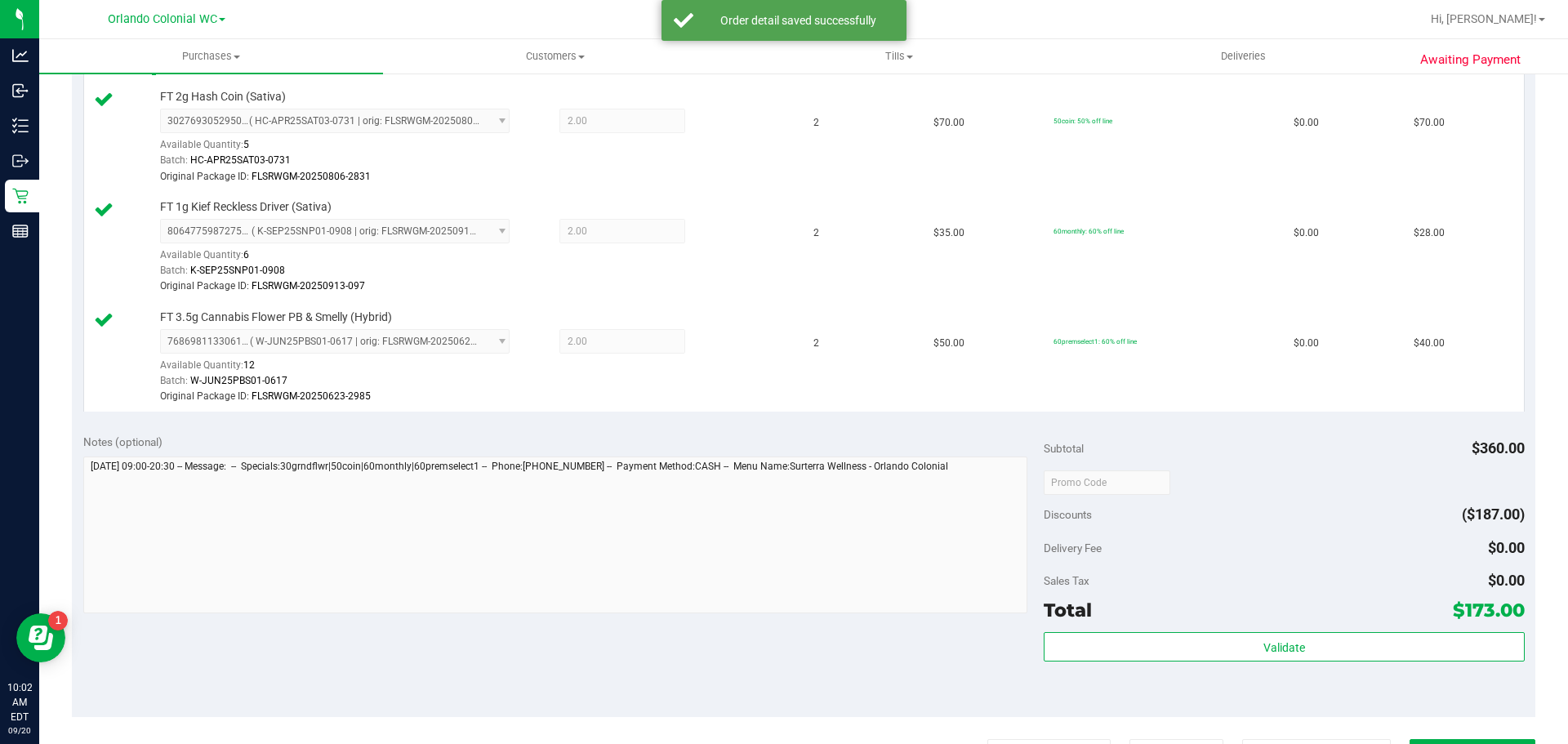
scroll to position [537, 0]
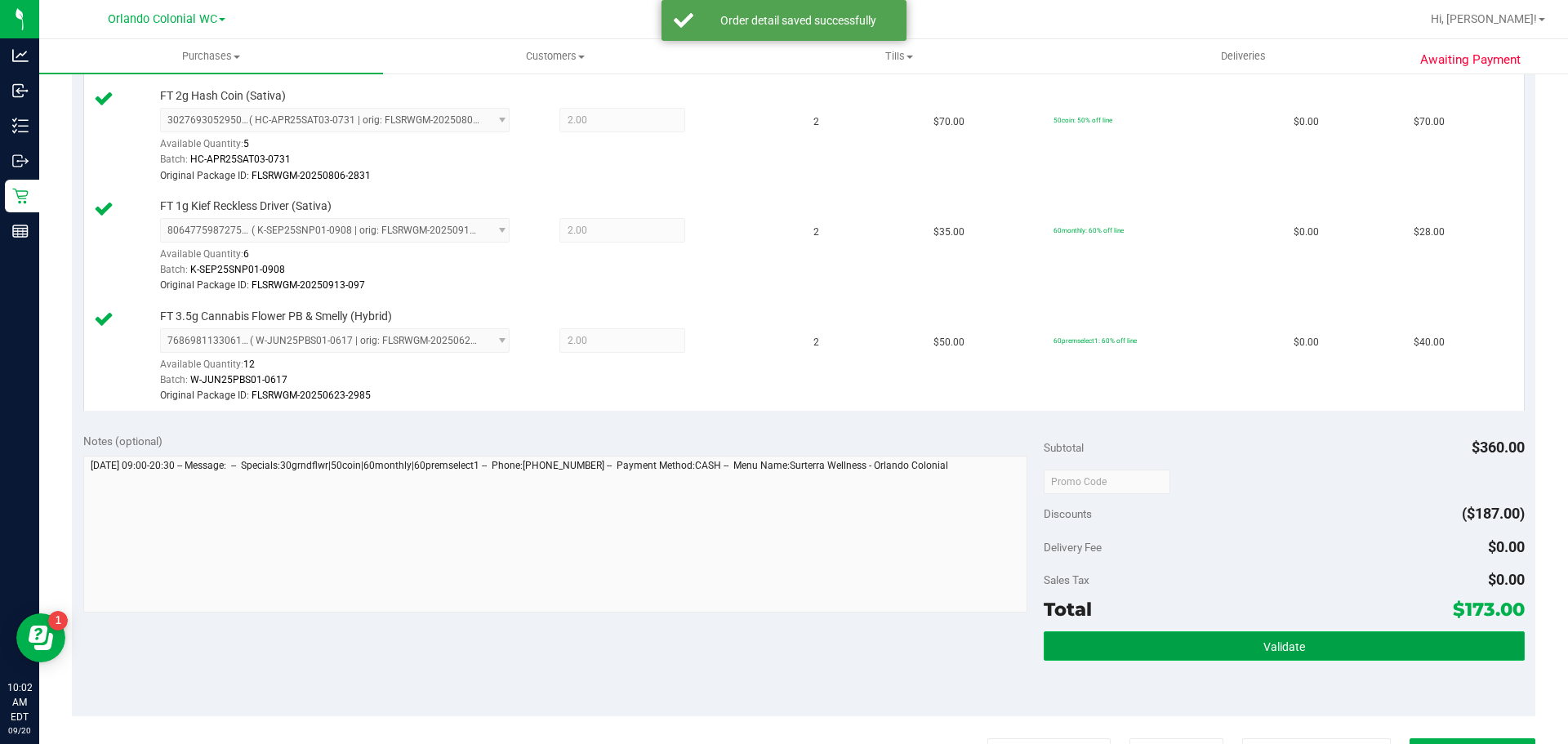
click at [1261, 635] on button "Validate" at bounding box center [1284, 645] width 480 height 29
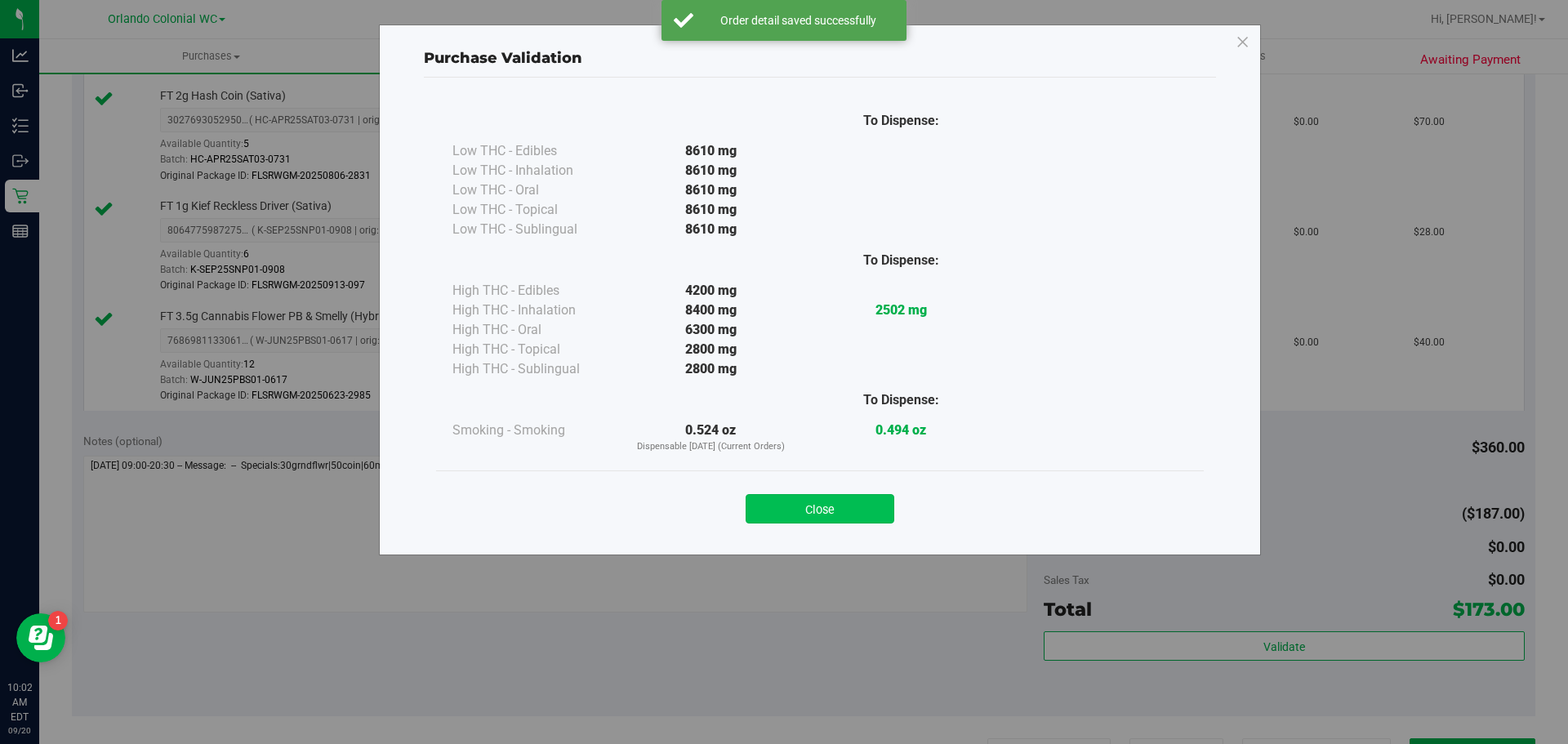
click at [847, 512] on button "Close" at bounding box center [820, 508] width 149 height 29
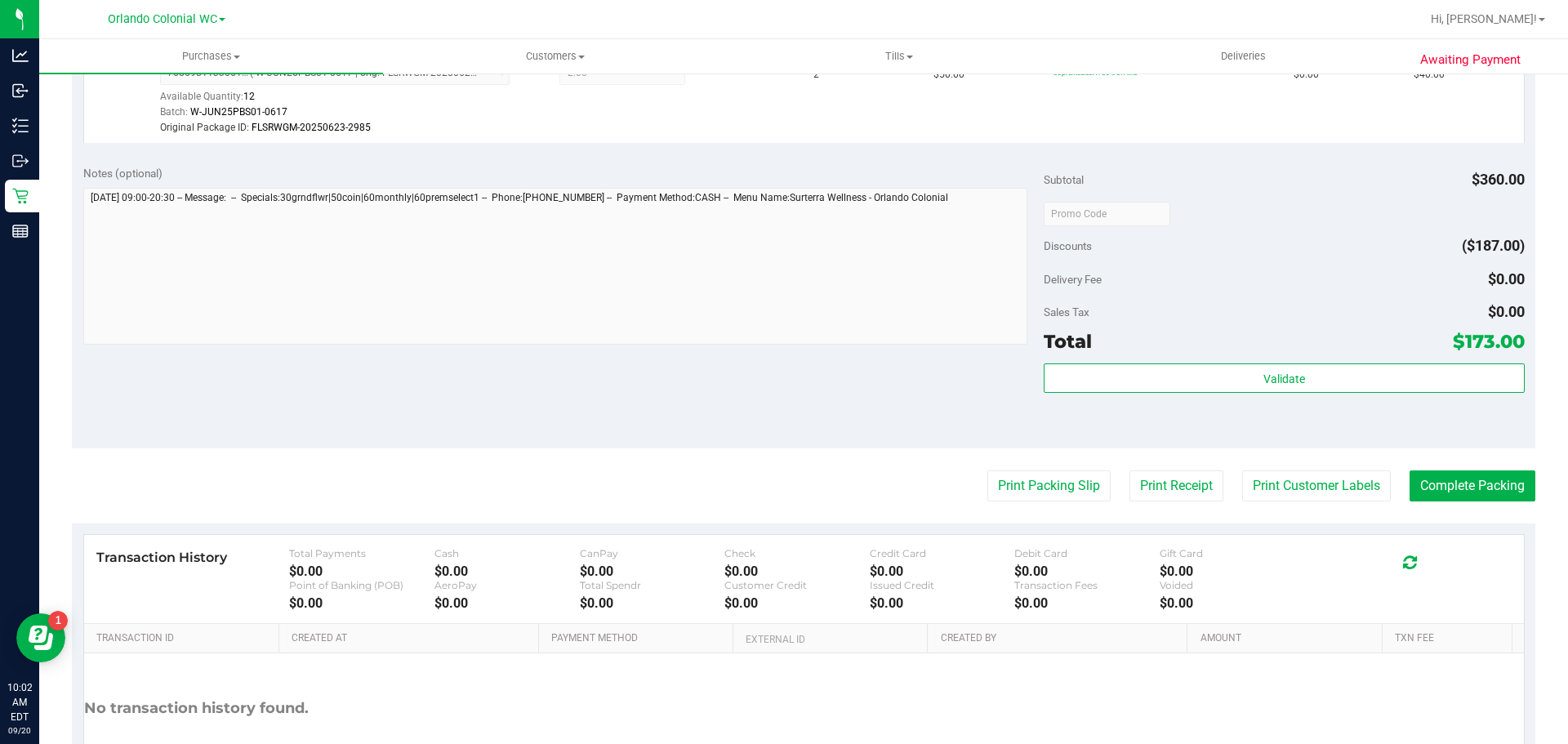
scroll to position [806, 0]
click at [1443, 477] on button "Complete Packing" at bounding box center [1473, 484] width 126 height 31
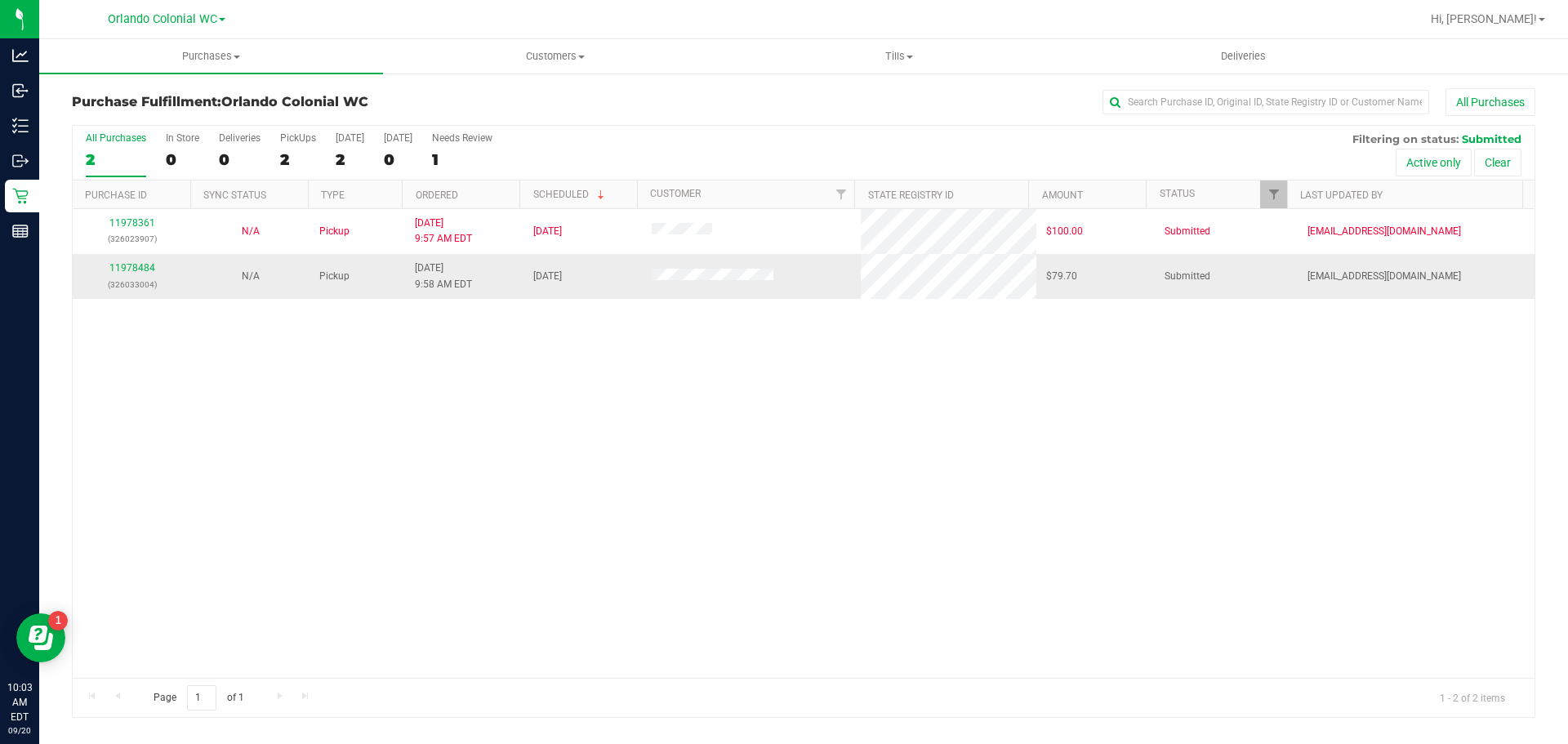
click at [133, 261] on div "11978484 (326033004)" at bounding box center [132, 276] width 99 height 31
click at [137, 268] on link "11978484" at bounding box center [133, 268] width 46 height 12
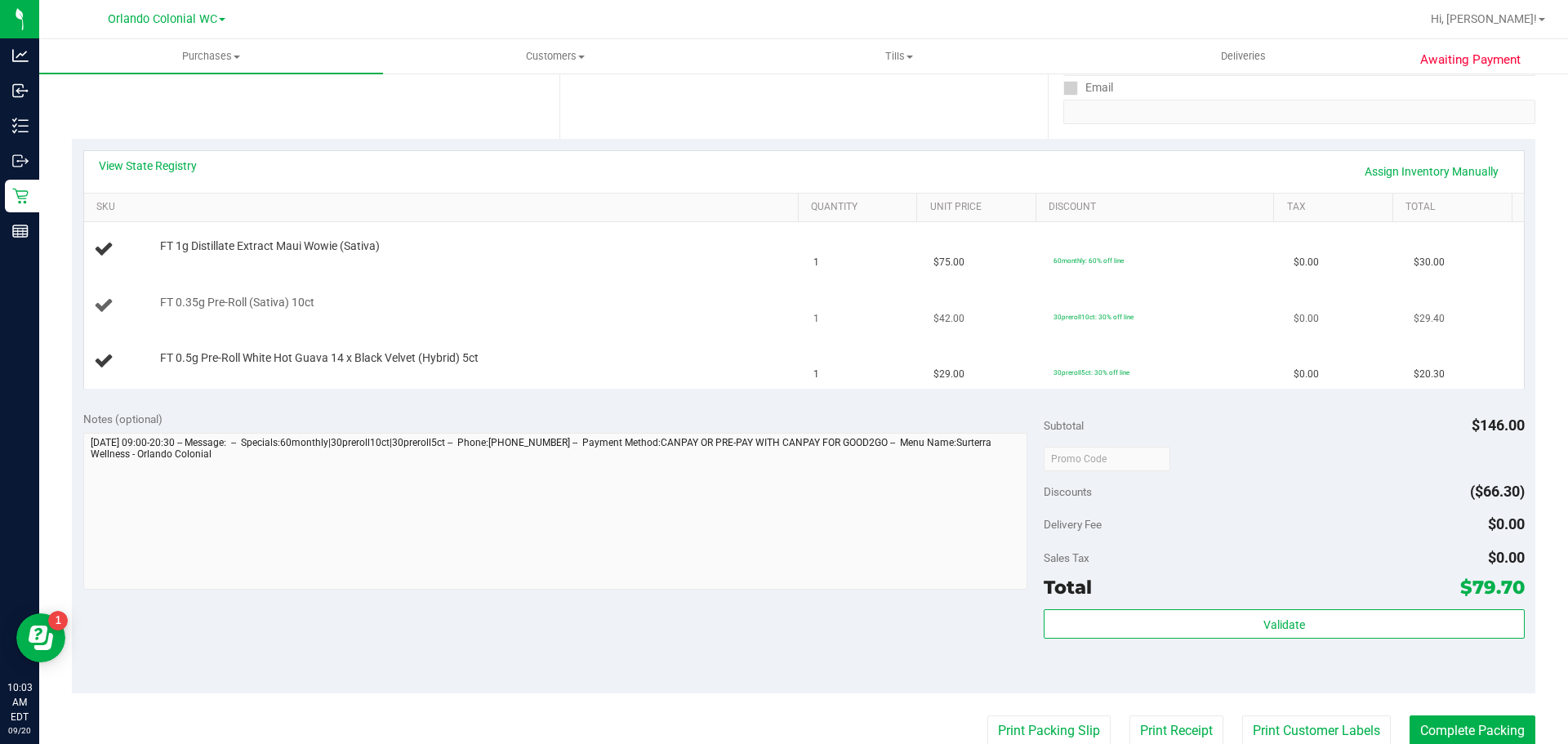
scroll to position [326, 0]
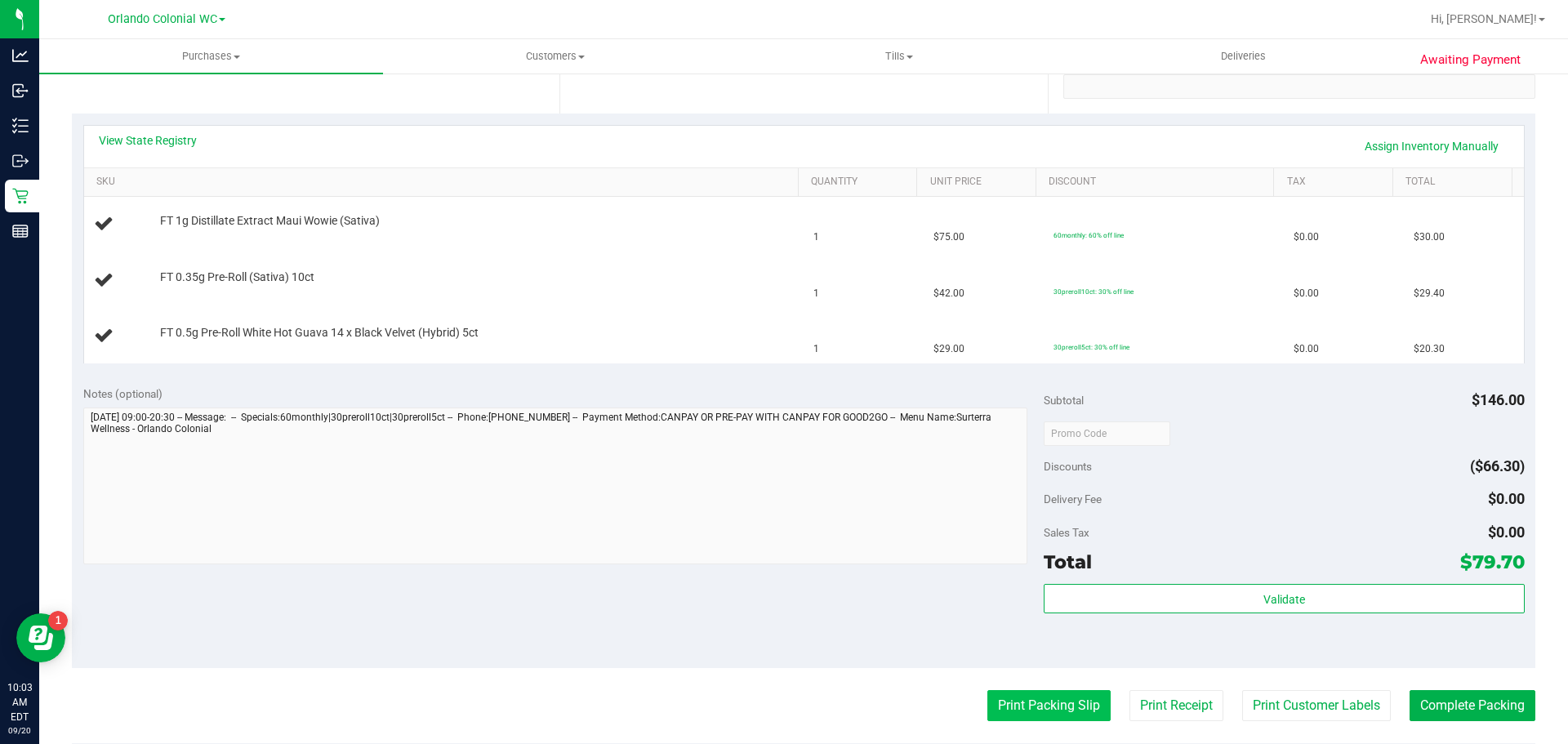
click at [1028, 702] on button "Print Packing Slip" at bounding box center [1049, 706] width 123 height 31
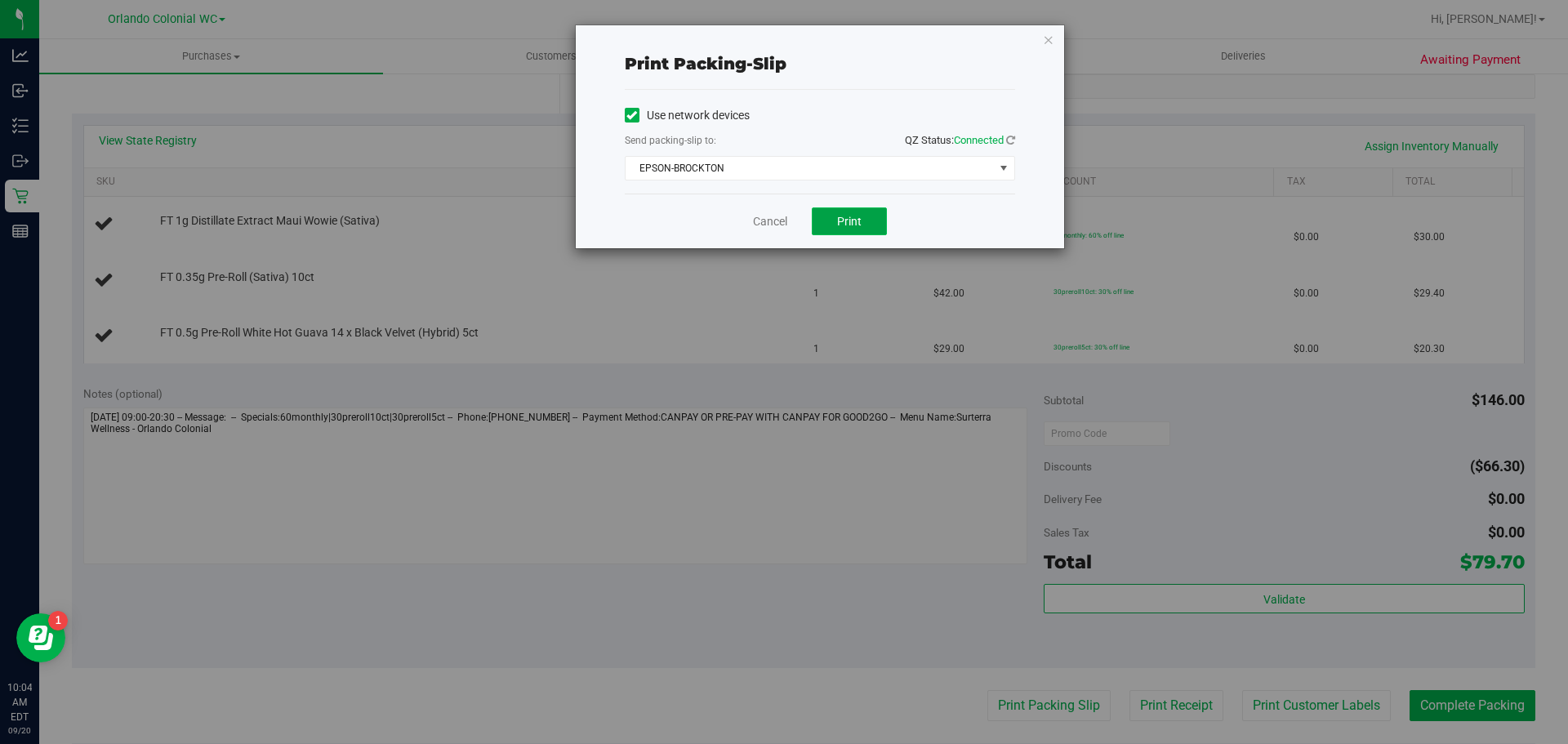
click at [854, 221] on span "Print" at bounding box center [849, 221] width 25 height 13
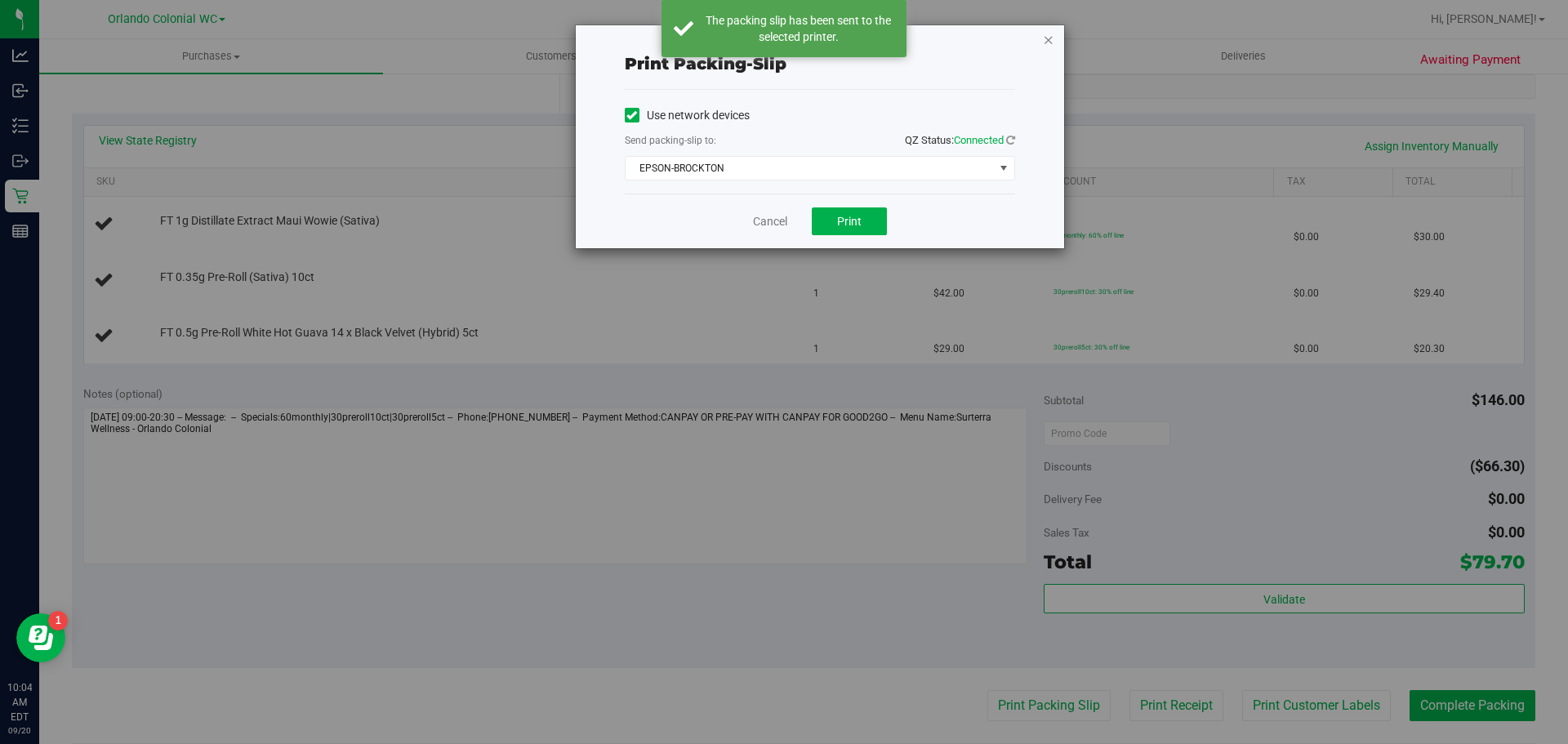
click at [1051, 41] on icon "button" at bounding box center [1049, 38] width 12 height 19
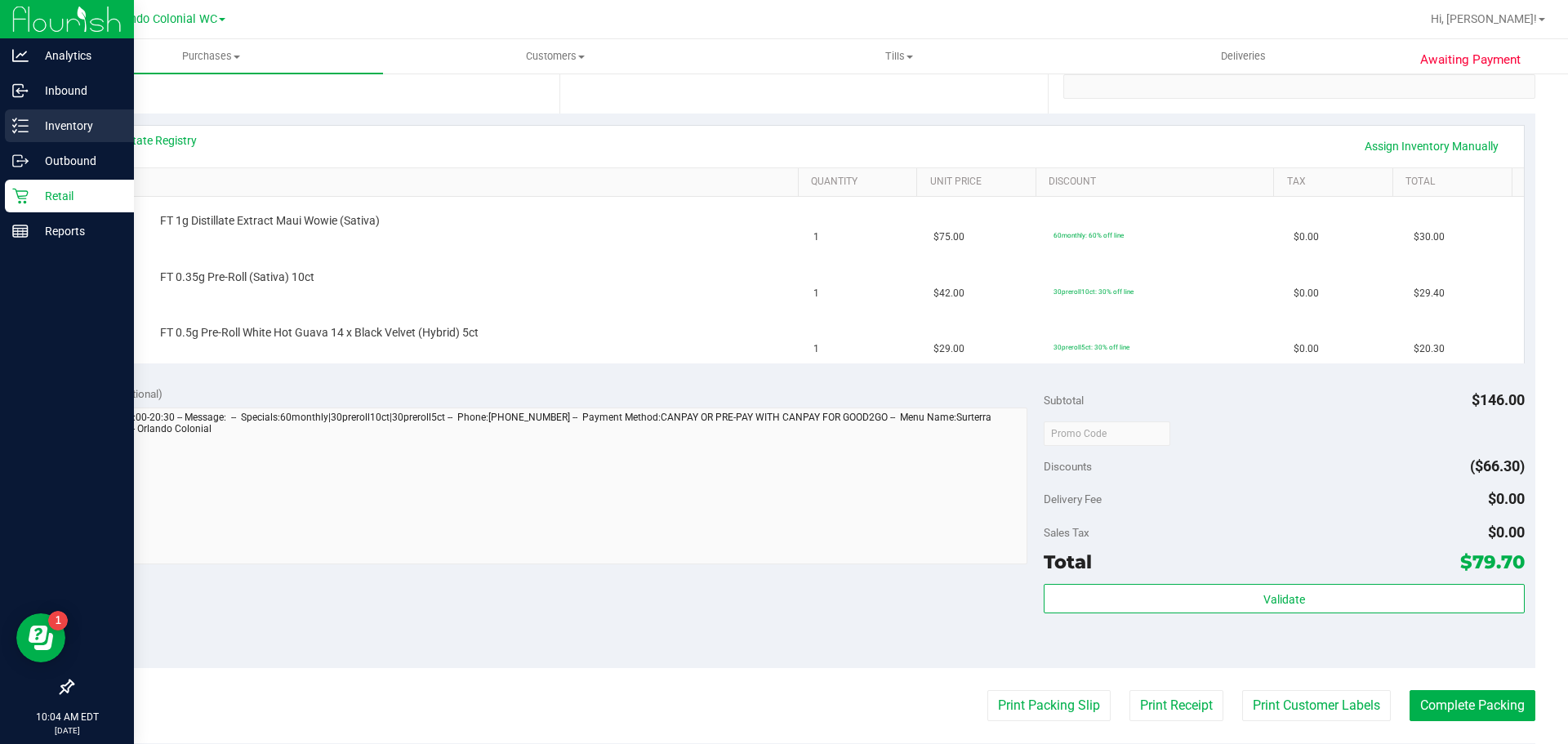
click at [30, 122] on p "Inventory" at bounding box center [77, 125] width 98 height 19
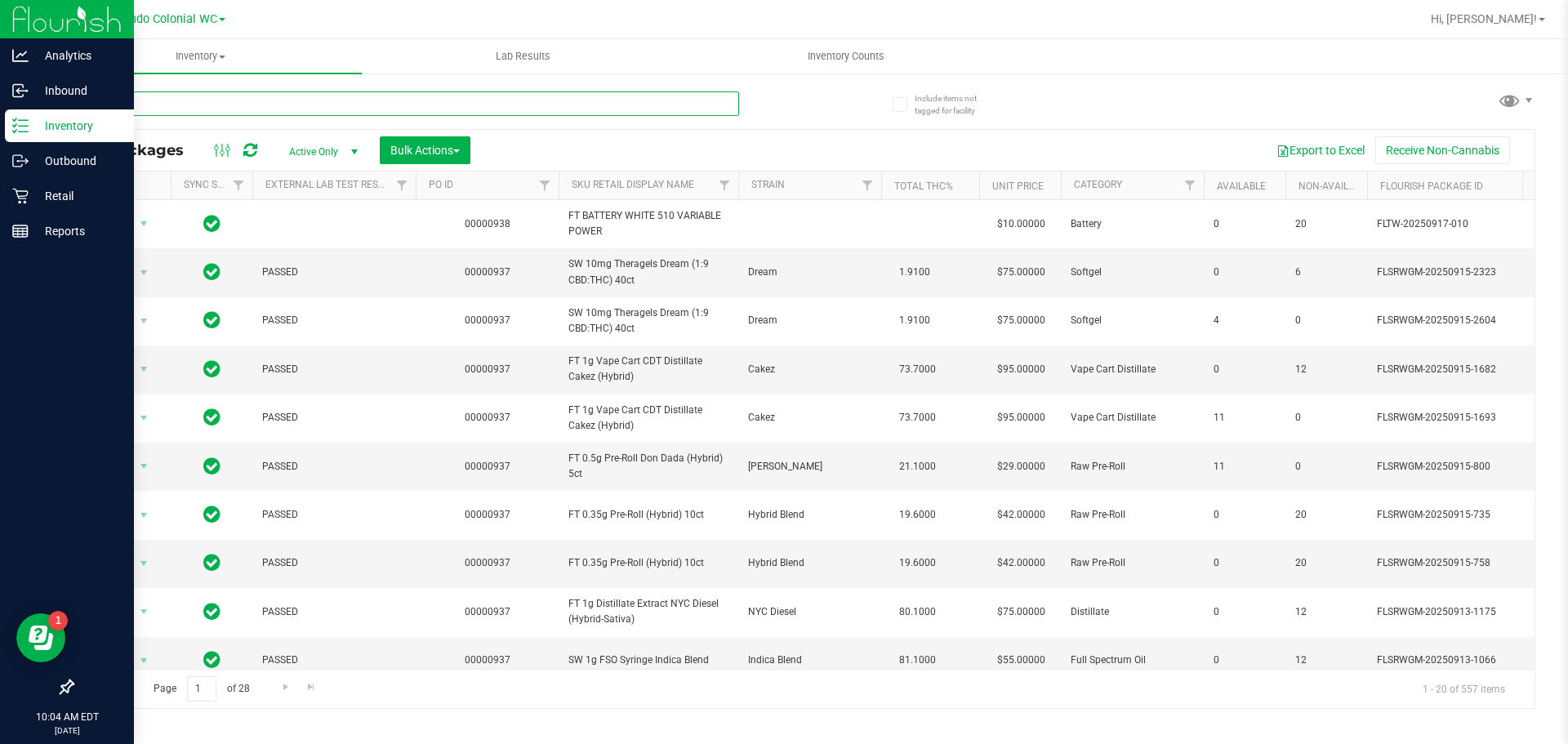
click at [204, 101] on input "text" at bounding box center [406, 103] width 667 height 25
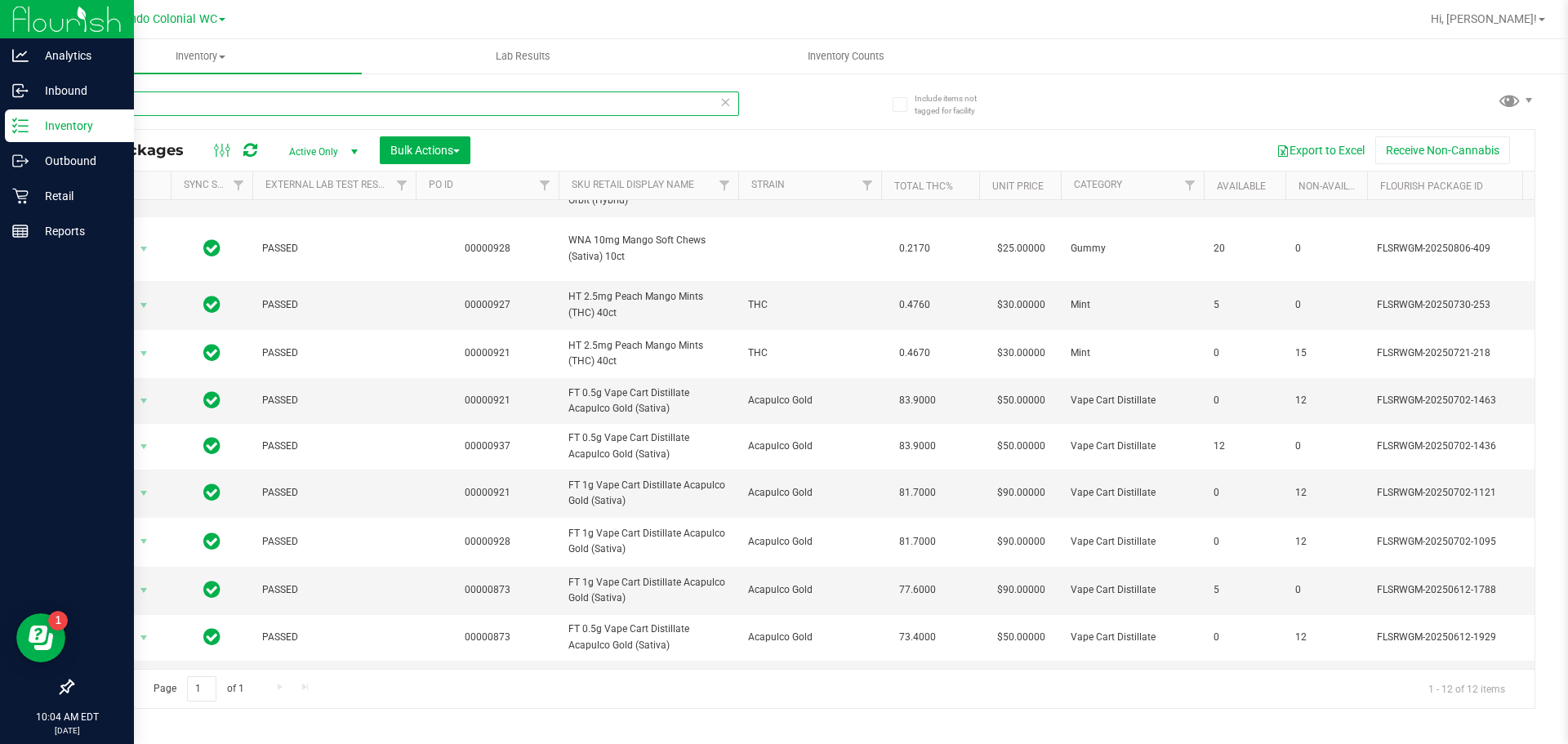
scroll to position [133, 0]
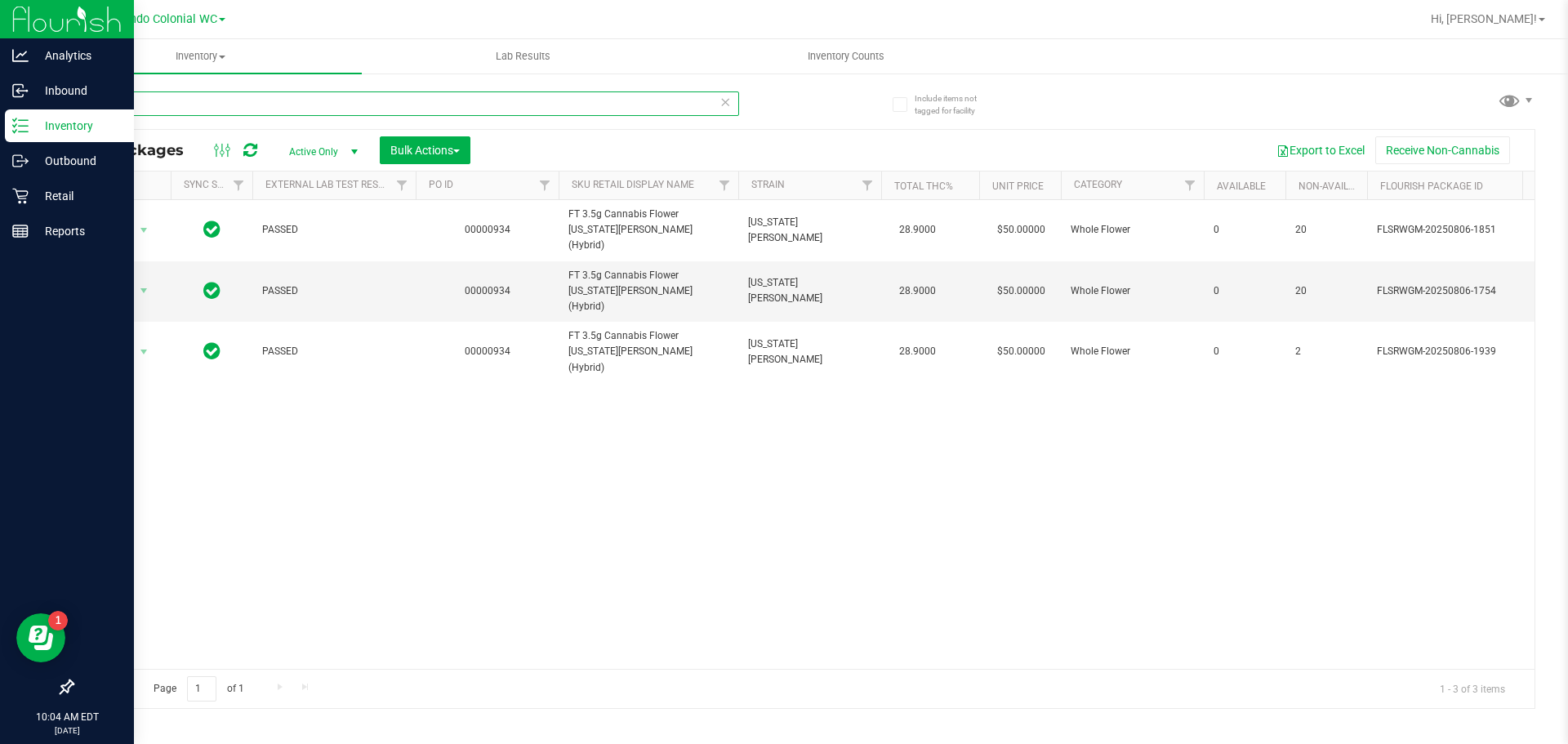
type input "g"
type input "007"
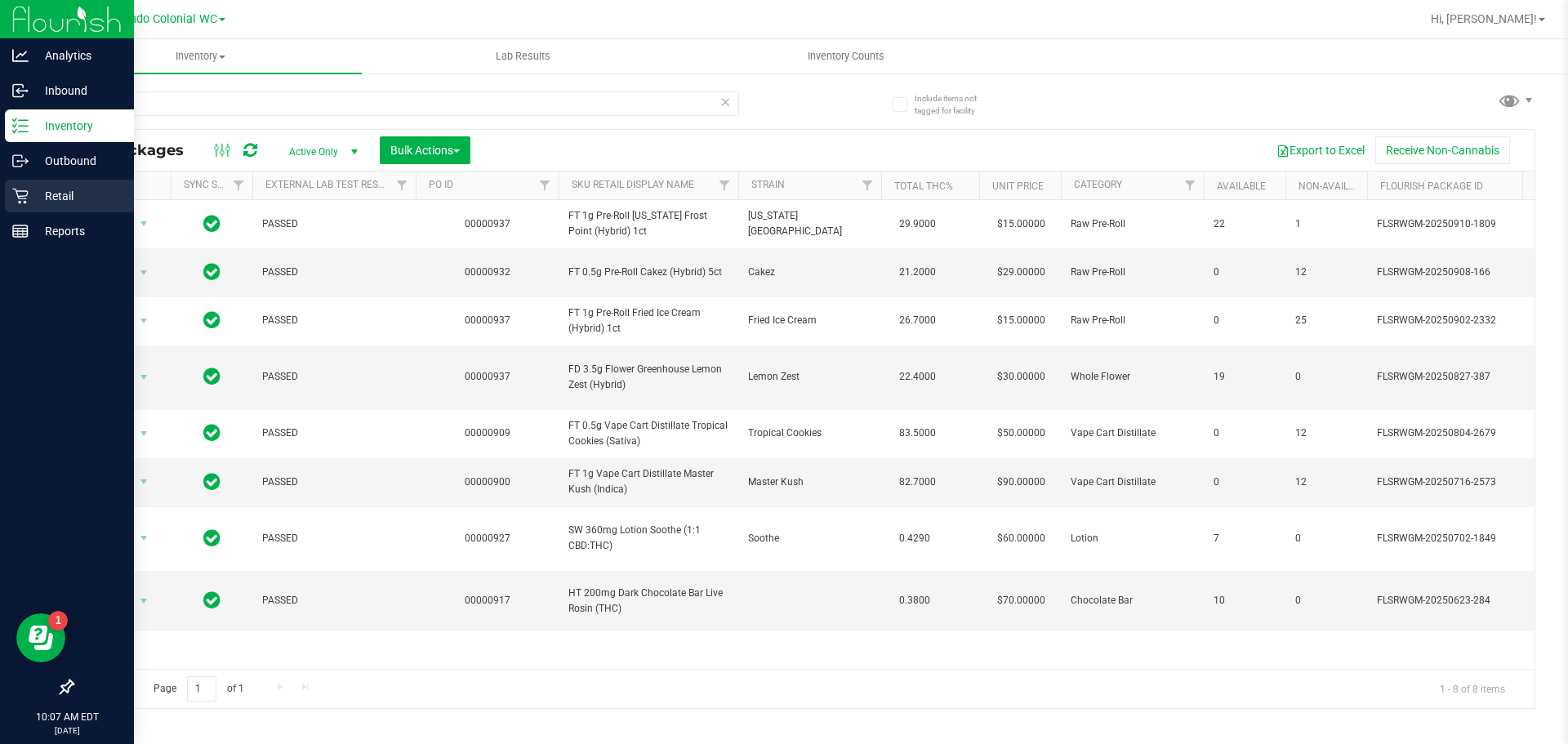
click at [66, 195] on p "Retail" at bounding box center [77, 196] width 98 height 19
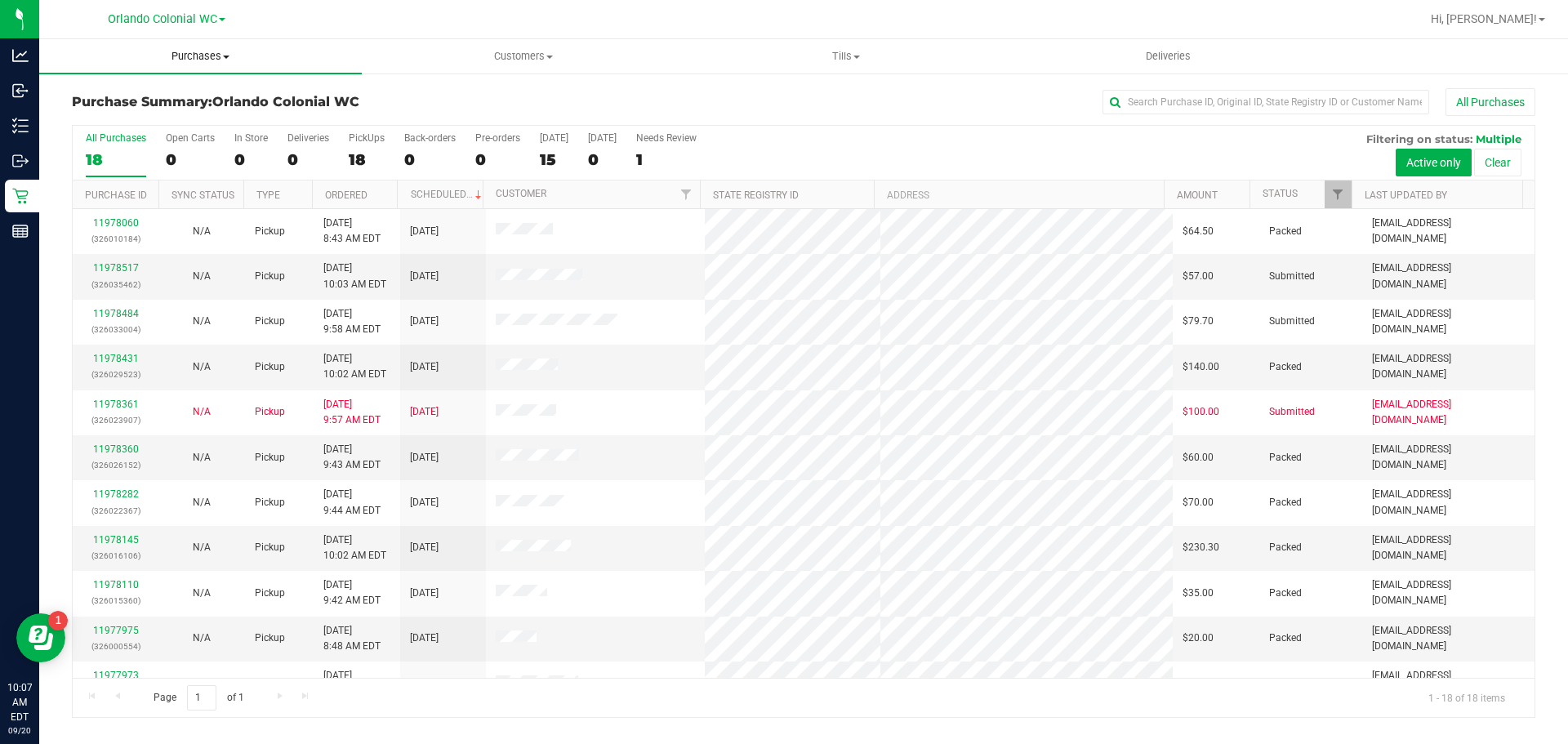
click at [199, 55] on span "Purchases" at bounding box center [200, 57] width 323 height 15
click at [83, 110] on li "Fulfillment" at bounding box center [200, 118] width 323 height 19
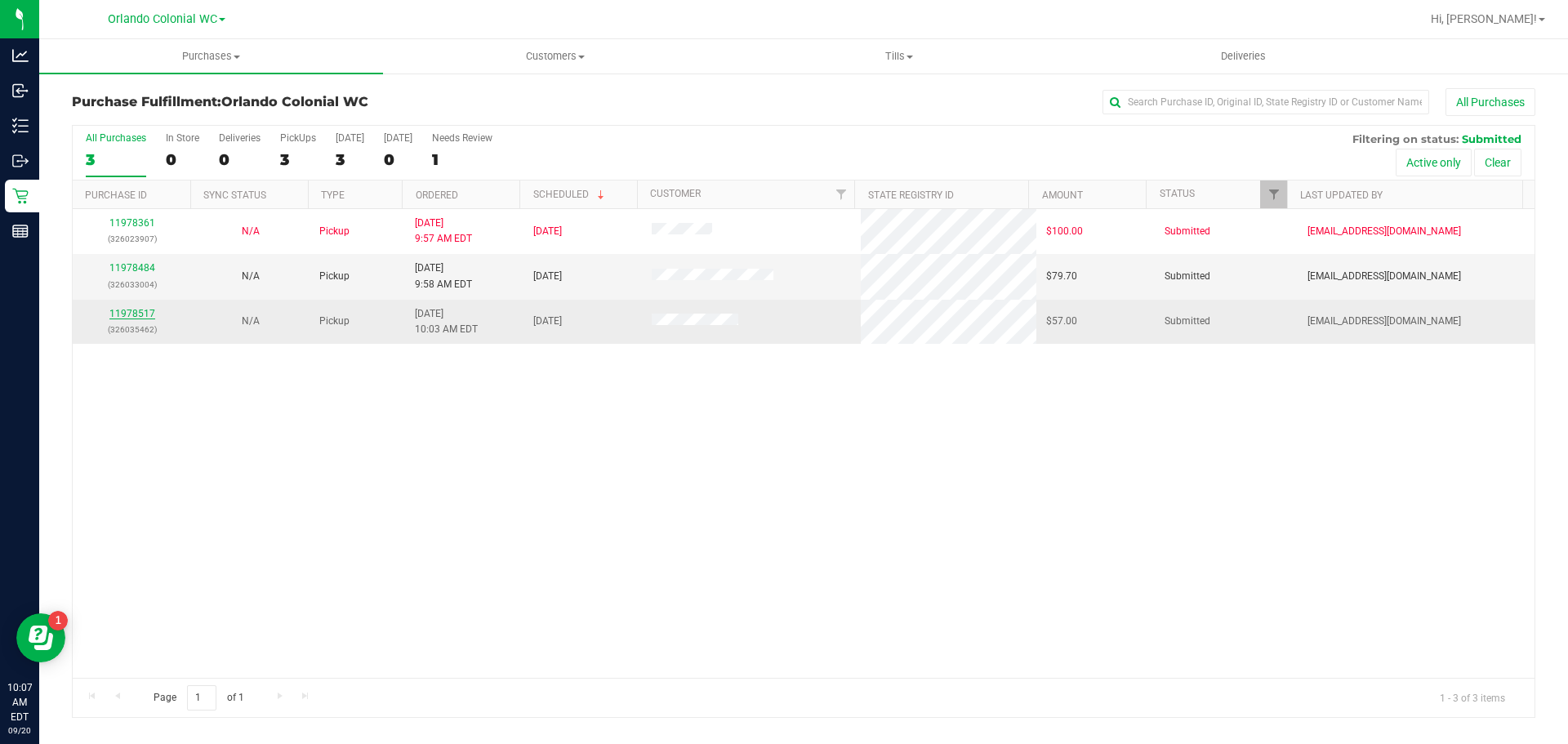
click at [147, 317] on link "11978517" at bounding box center [133, 314] width 46 height 12
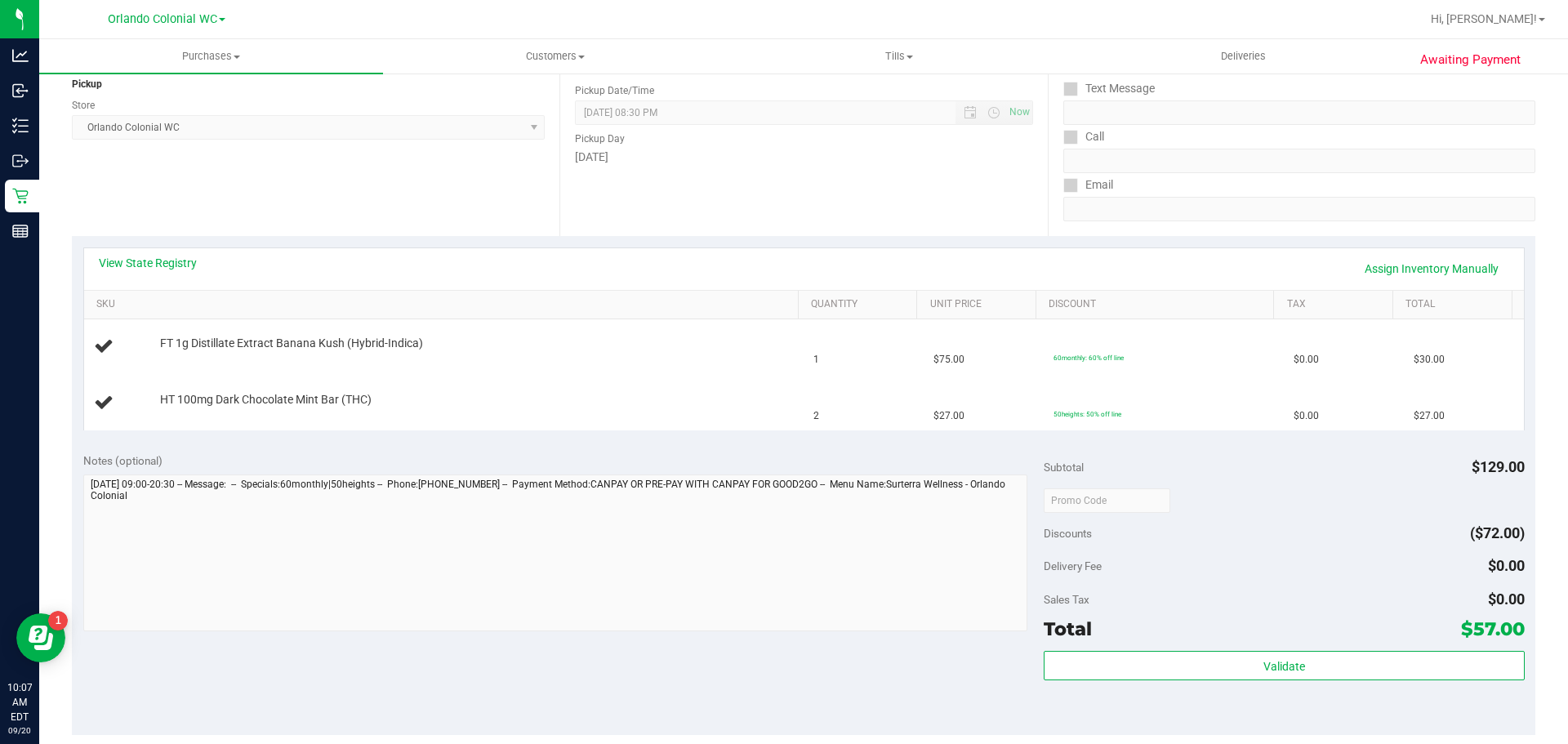
scroll to position [326, 0]
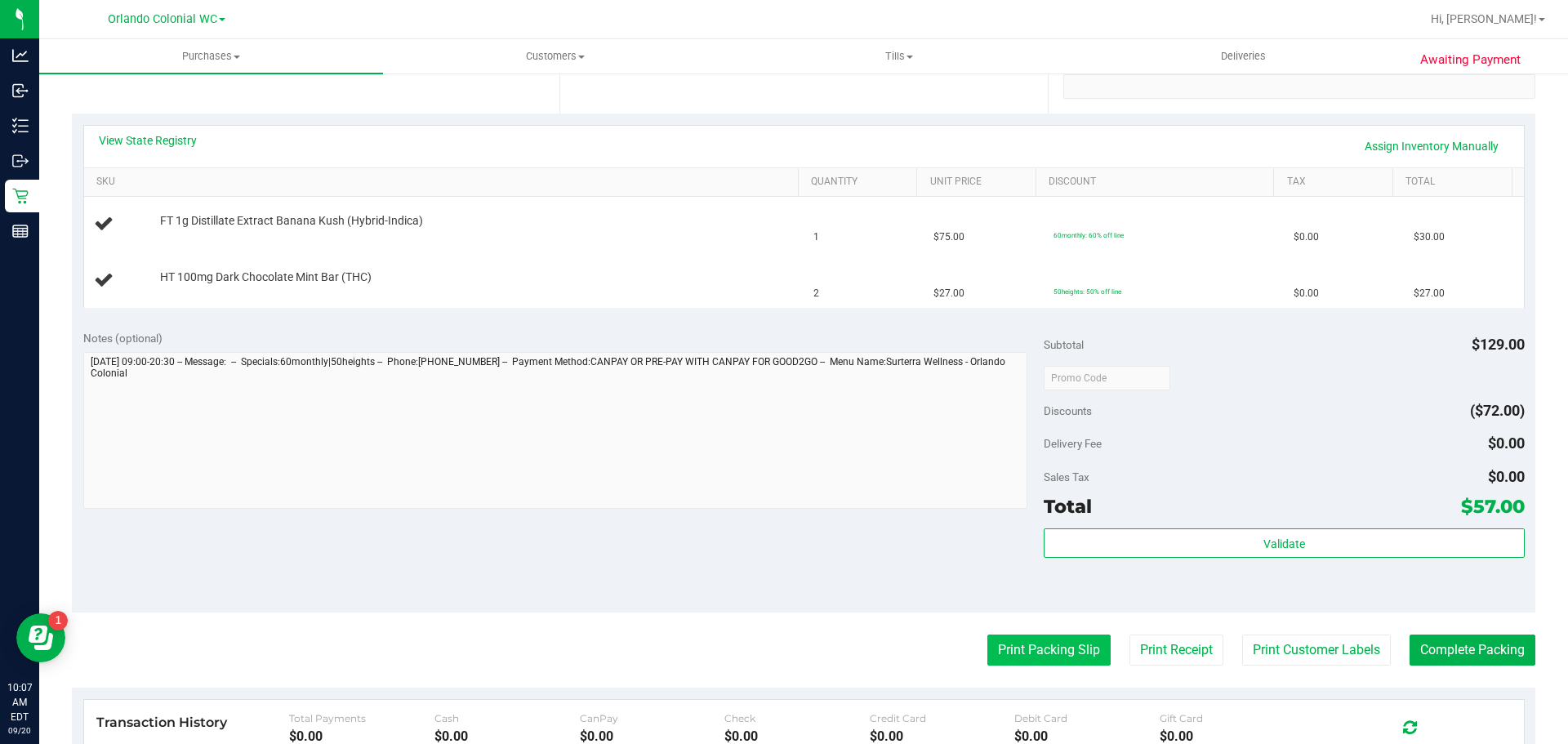
click at [1049, 644] on button "Print Packing Slip" at bounding box center [1049, 650] width 123 height 31
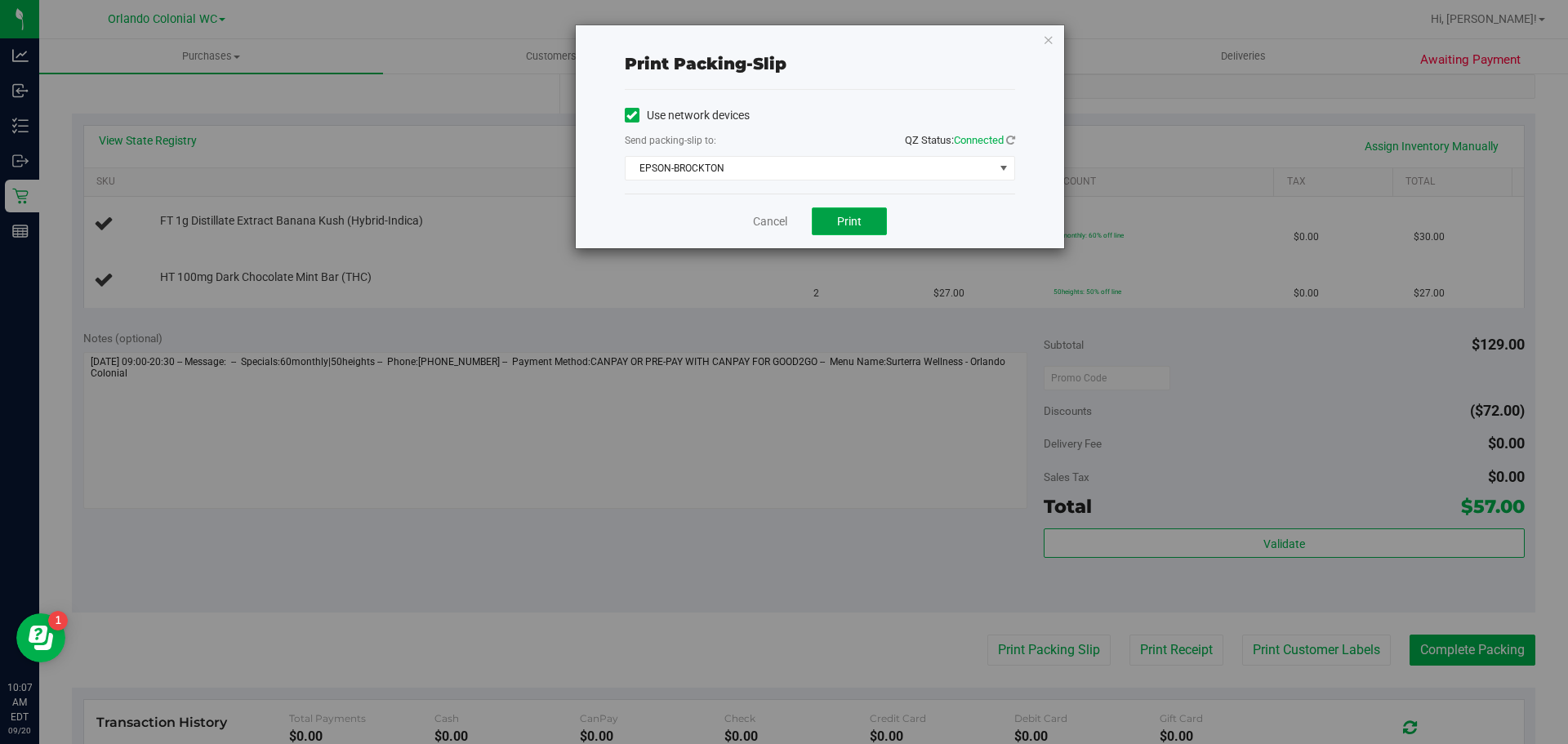
click at [860, 218] on span "Print" at bounding box center [849, 221] width 25 height 13
click at [1051, 41] on icon "button" at bounding box center [1049, 38] width 12 height 19
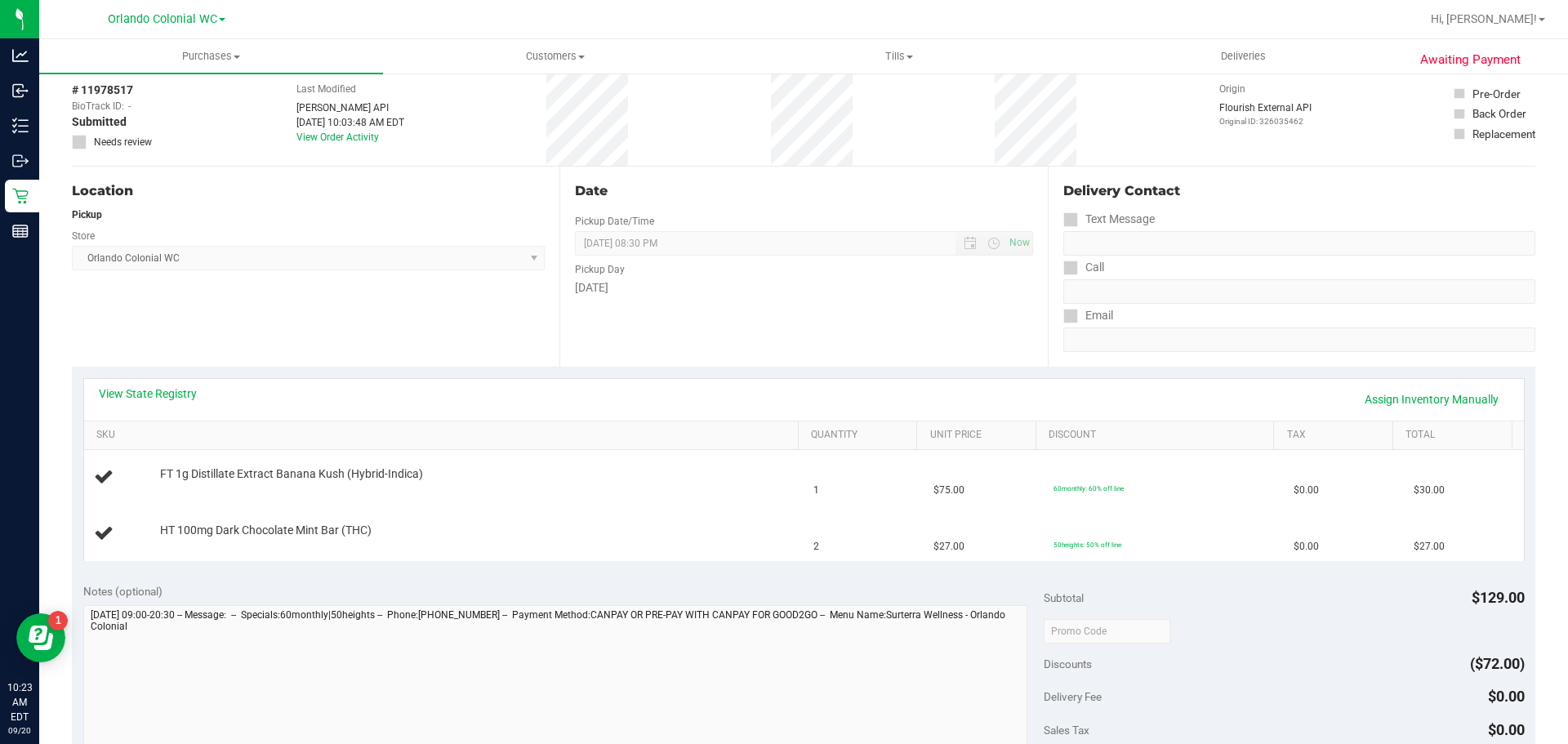
scroll to position [0, 0]
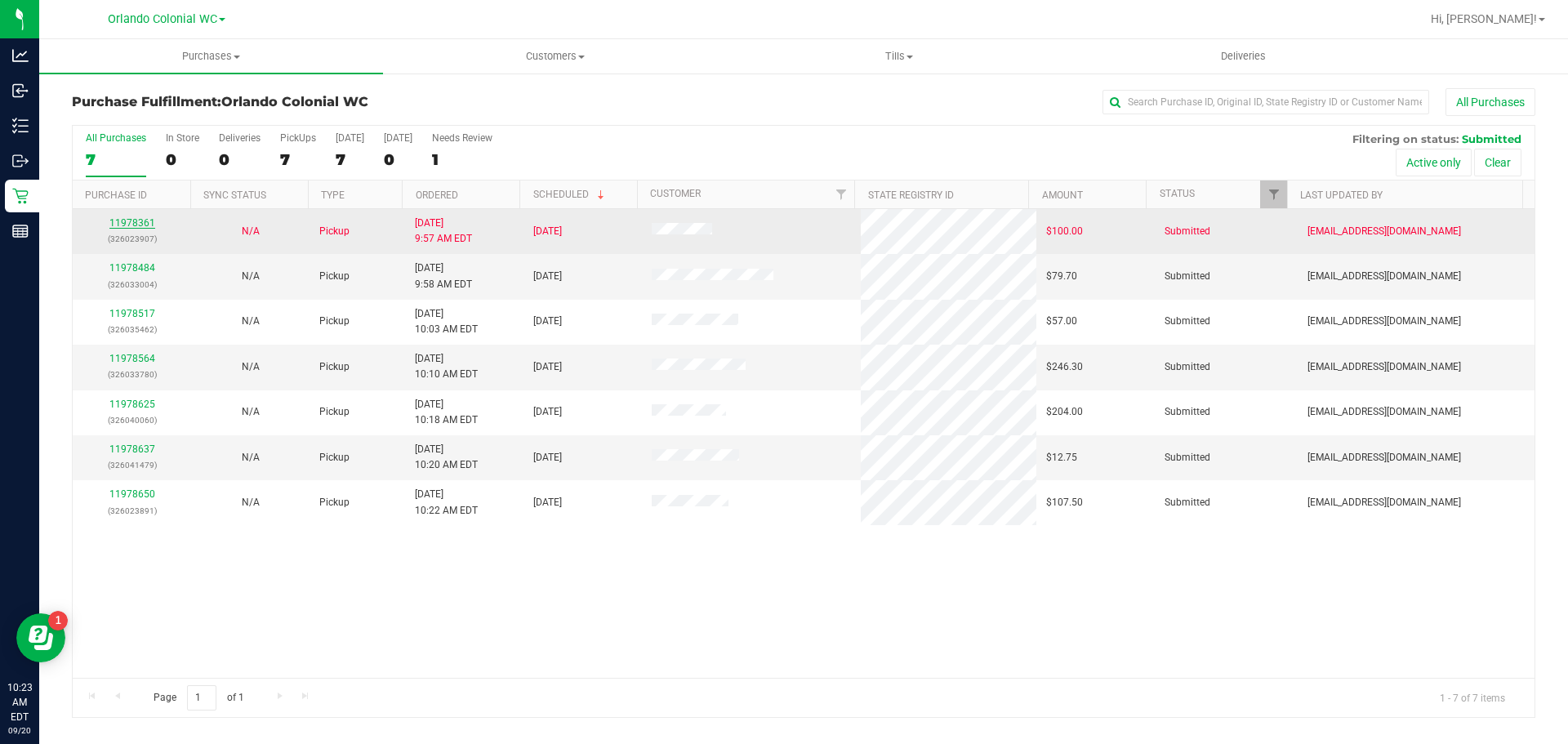
click at [133, 219] on link "11978361" at bounding box center [133, 223] width 46 height 12
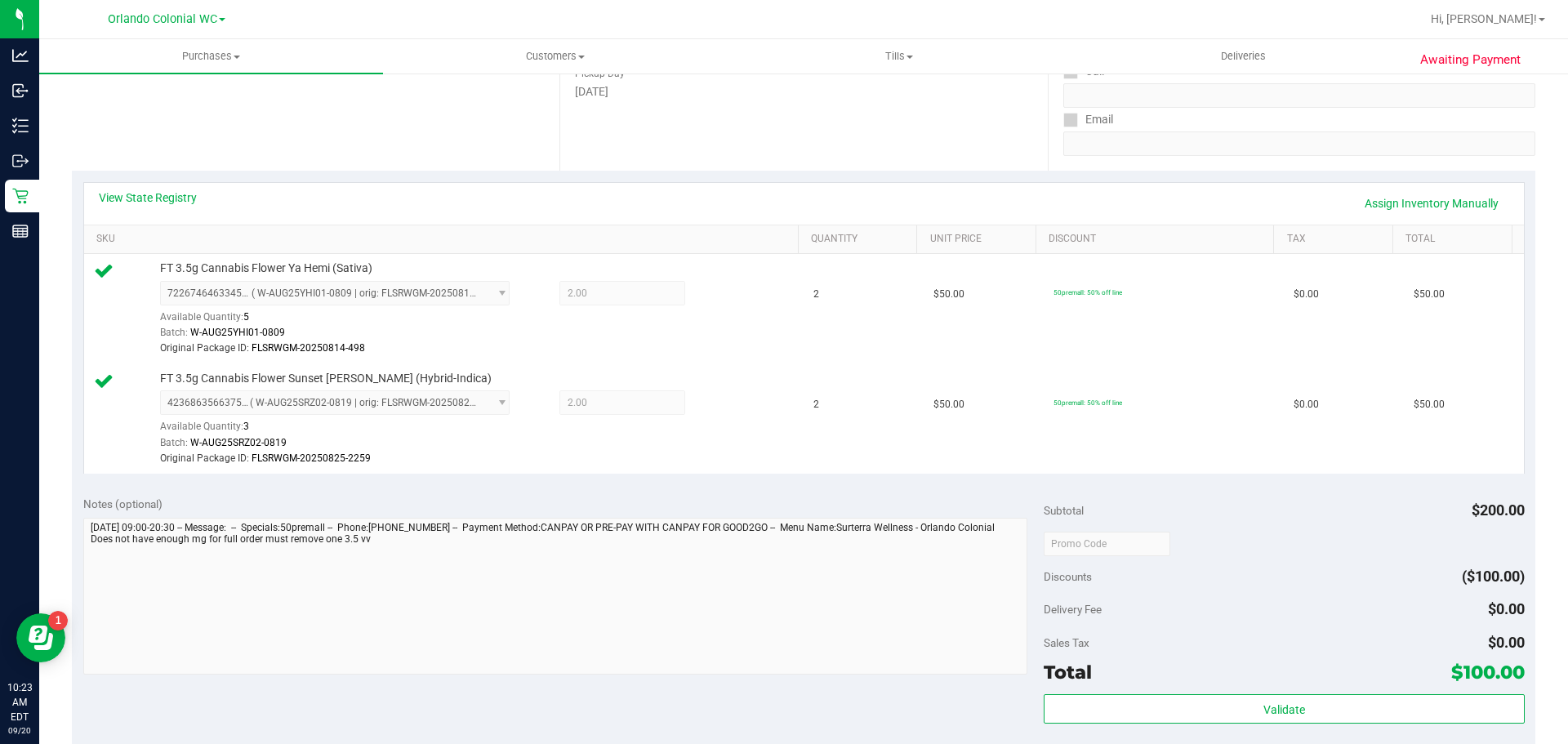
scroll to position [409, 0]
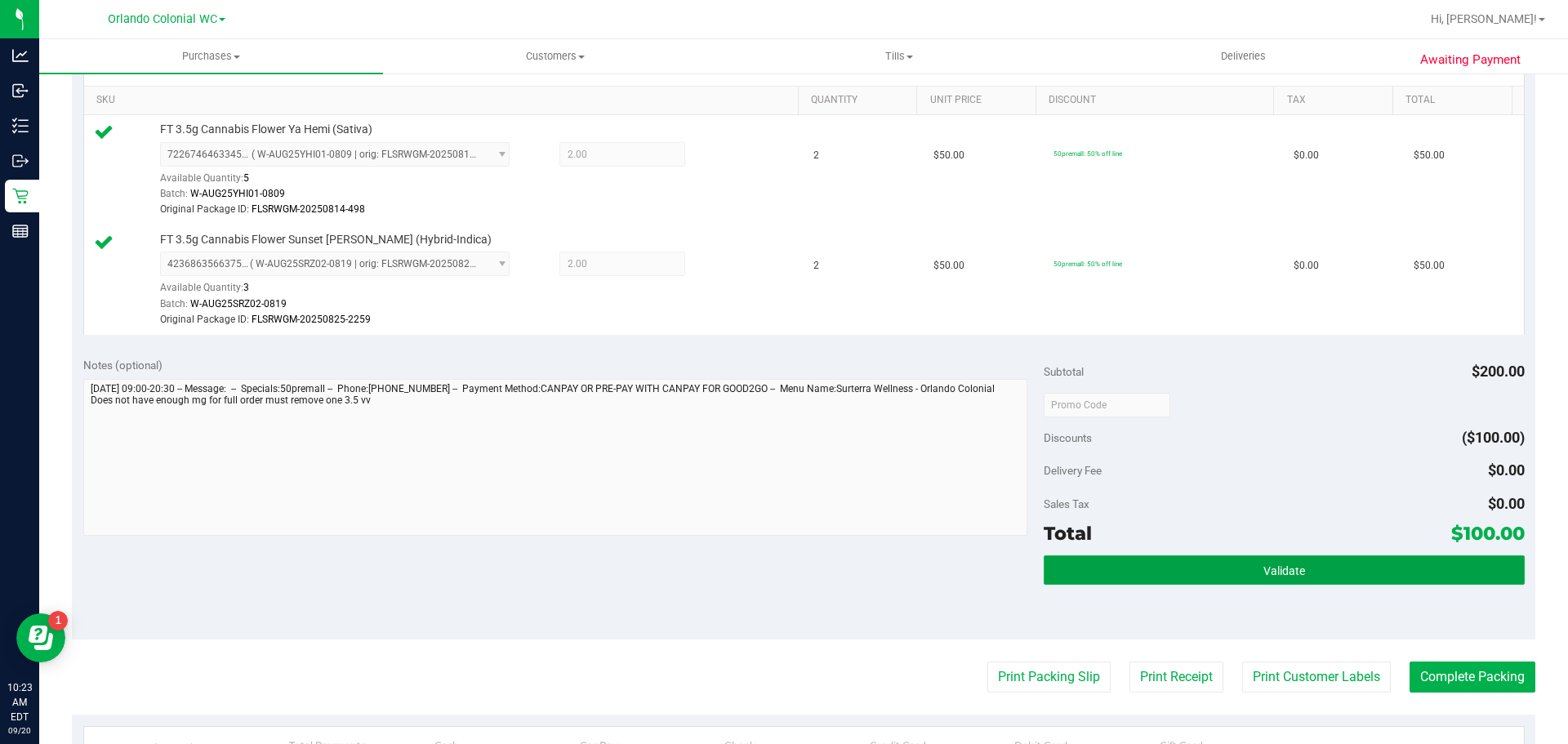
click at [1232, 562] on button "Validate" at bounding box center [1284, 569] width 480 height 29
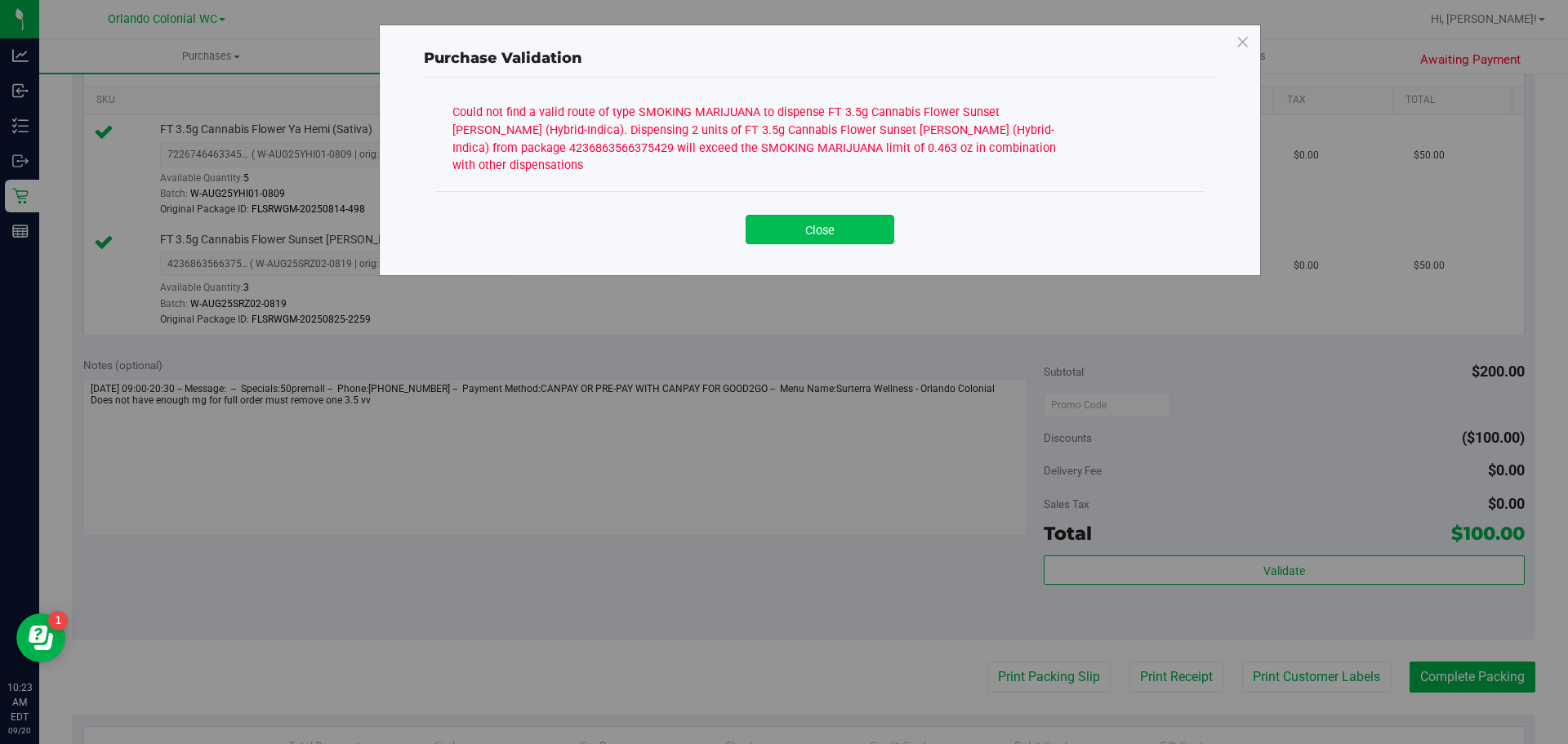
click at [860, 218] on button "Close" at bounding box center [820, 229] width 149 height 29
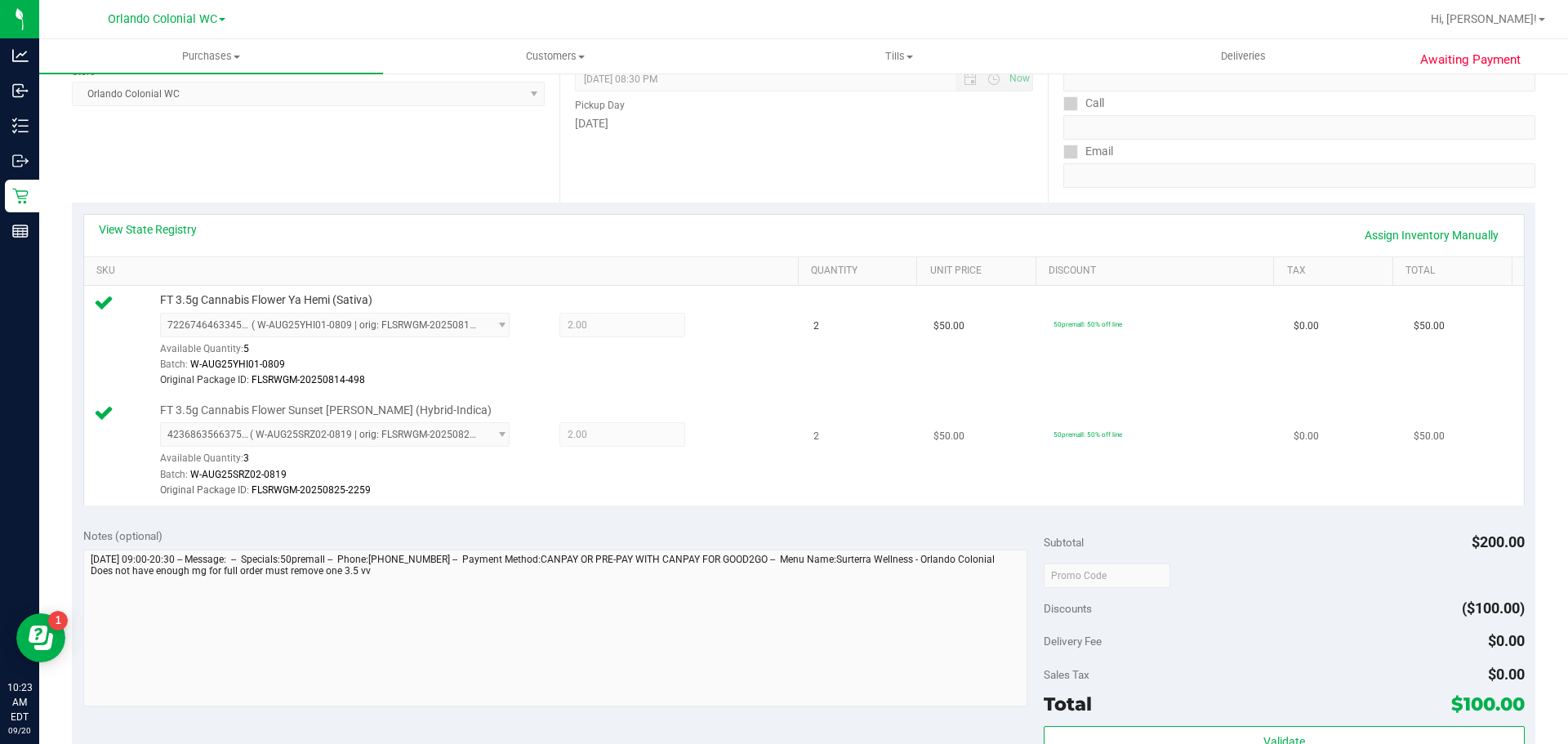
scroll to position [0, 0]
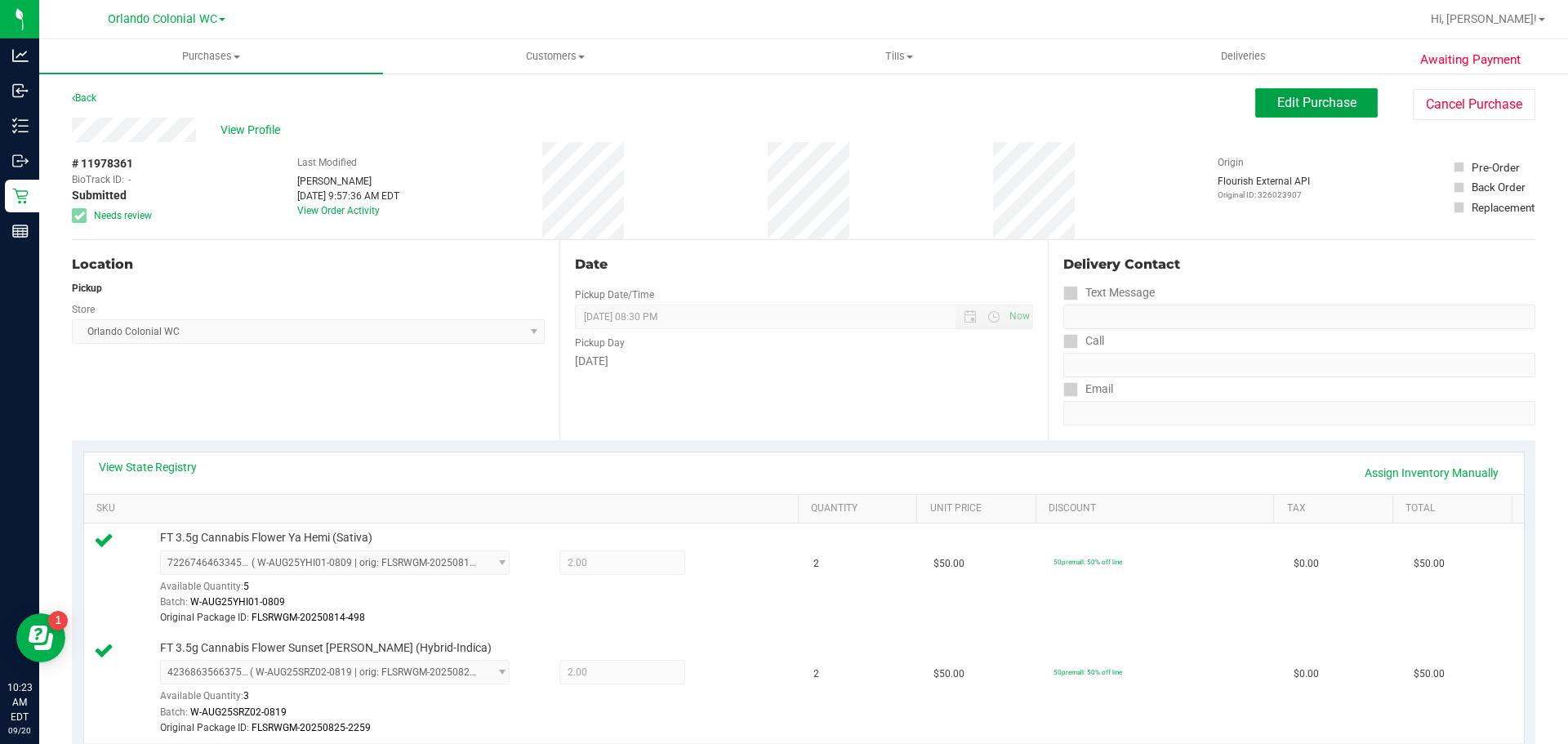
click at [1324, 103] on span "Edit Purchase" at bounding box center [1317, 102] width 80 height 16
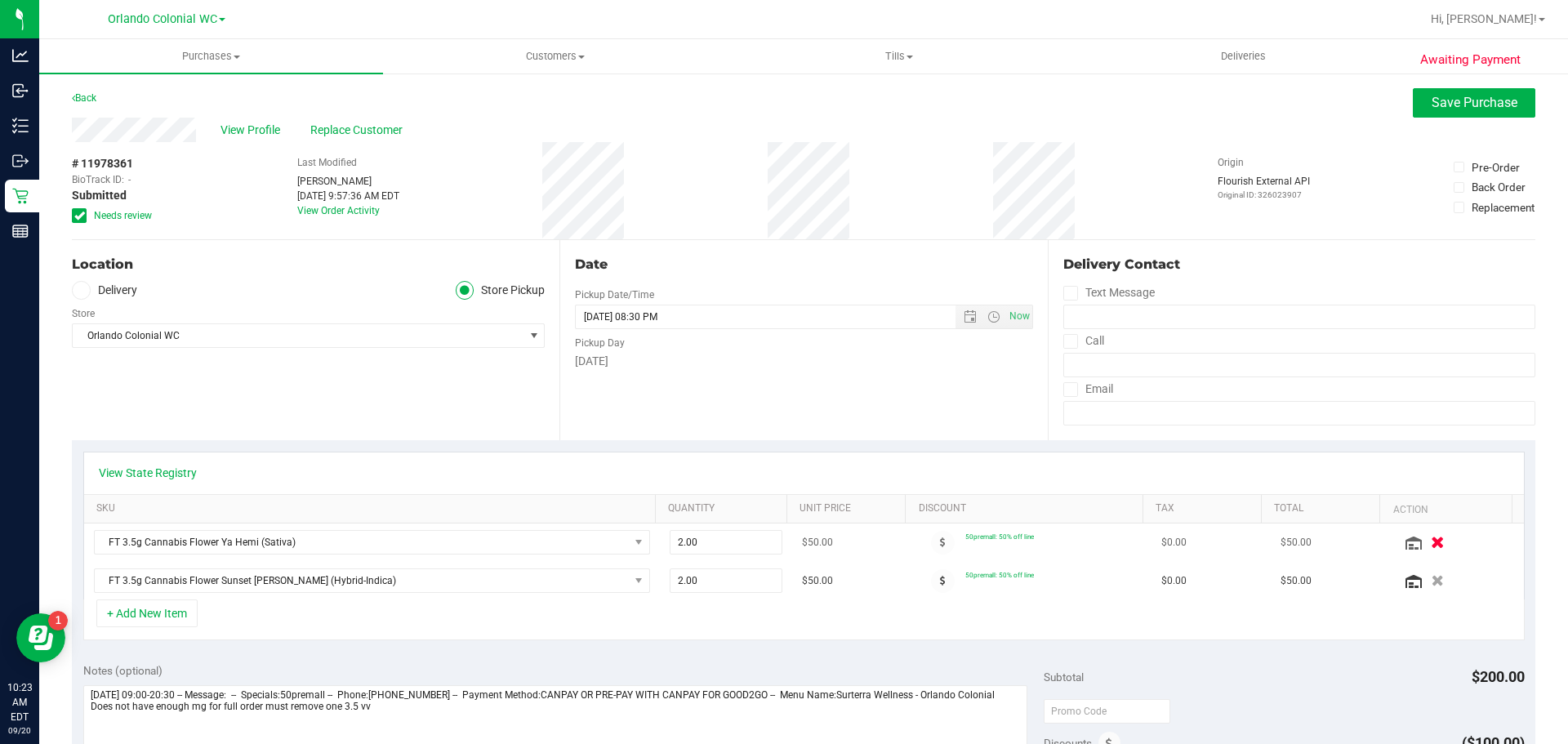
click at [1431, 541] on icon "button" at bounding box center [1437, 542] width 14 height 12
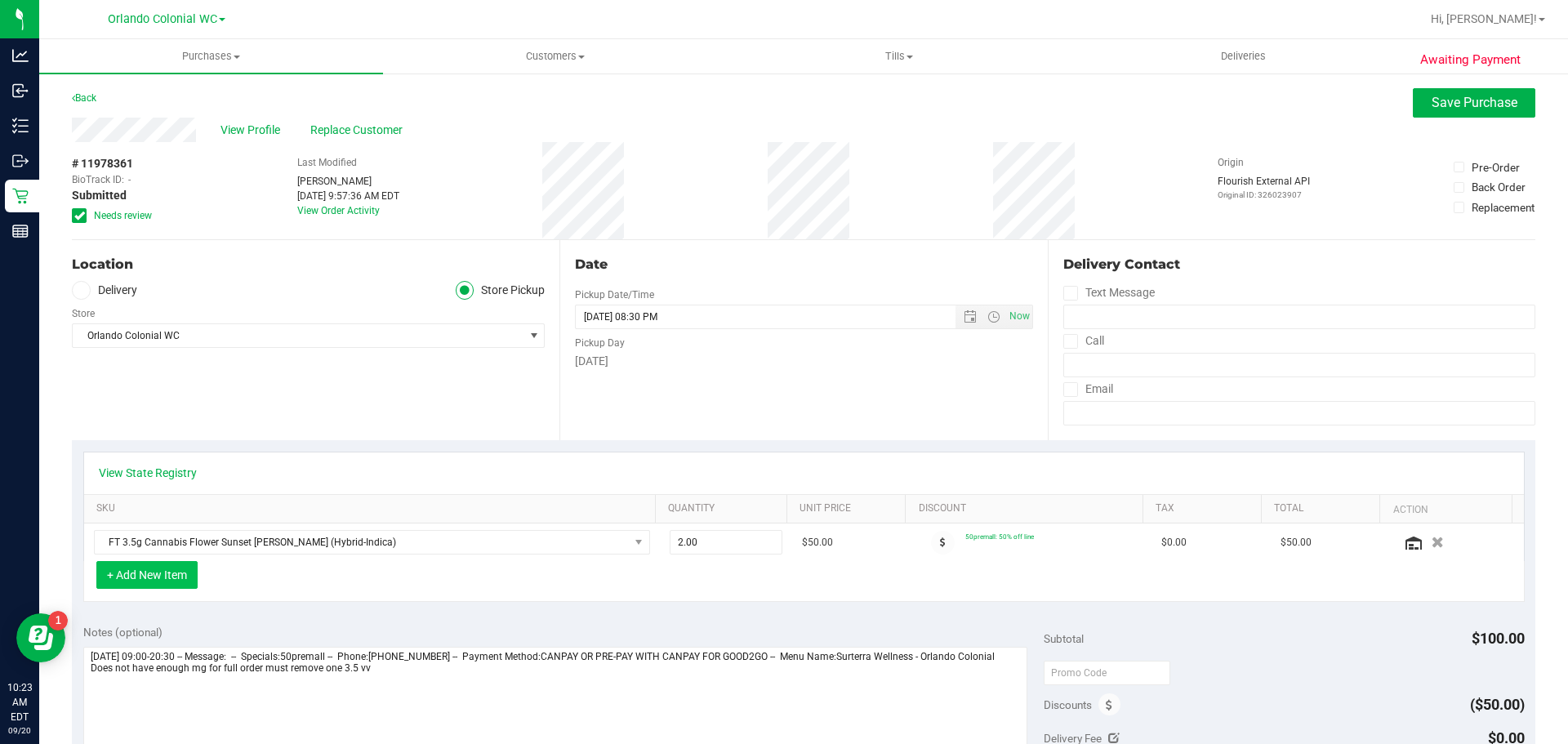
click at [161, 577] on button "+ Add New Item" at bounding box center [146, 575] width 101 height 27
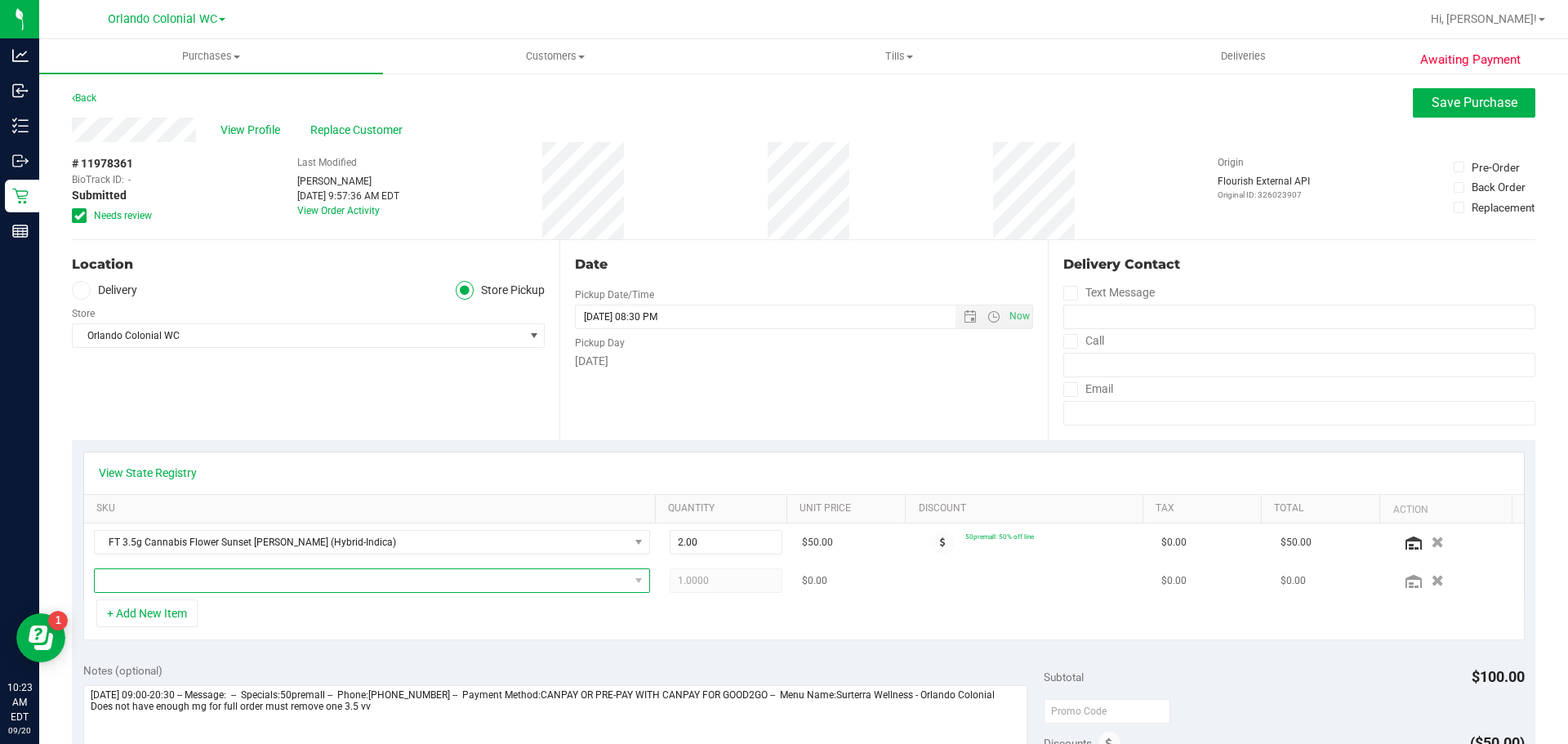
click at [468, 579] on span "NO DATA FOUND" at bounding box center [362, 580] width 534 height 23
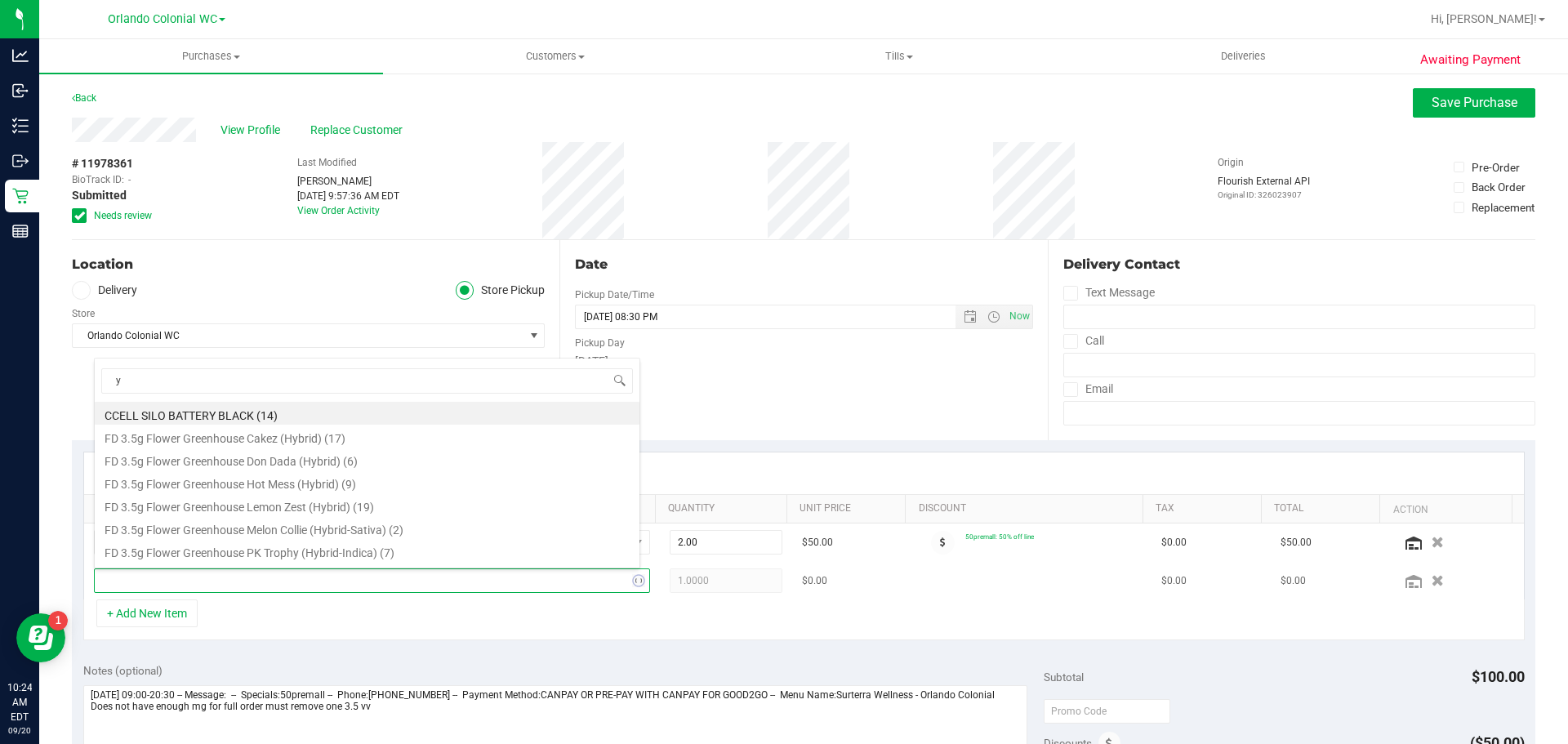
type input "ya"
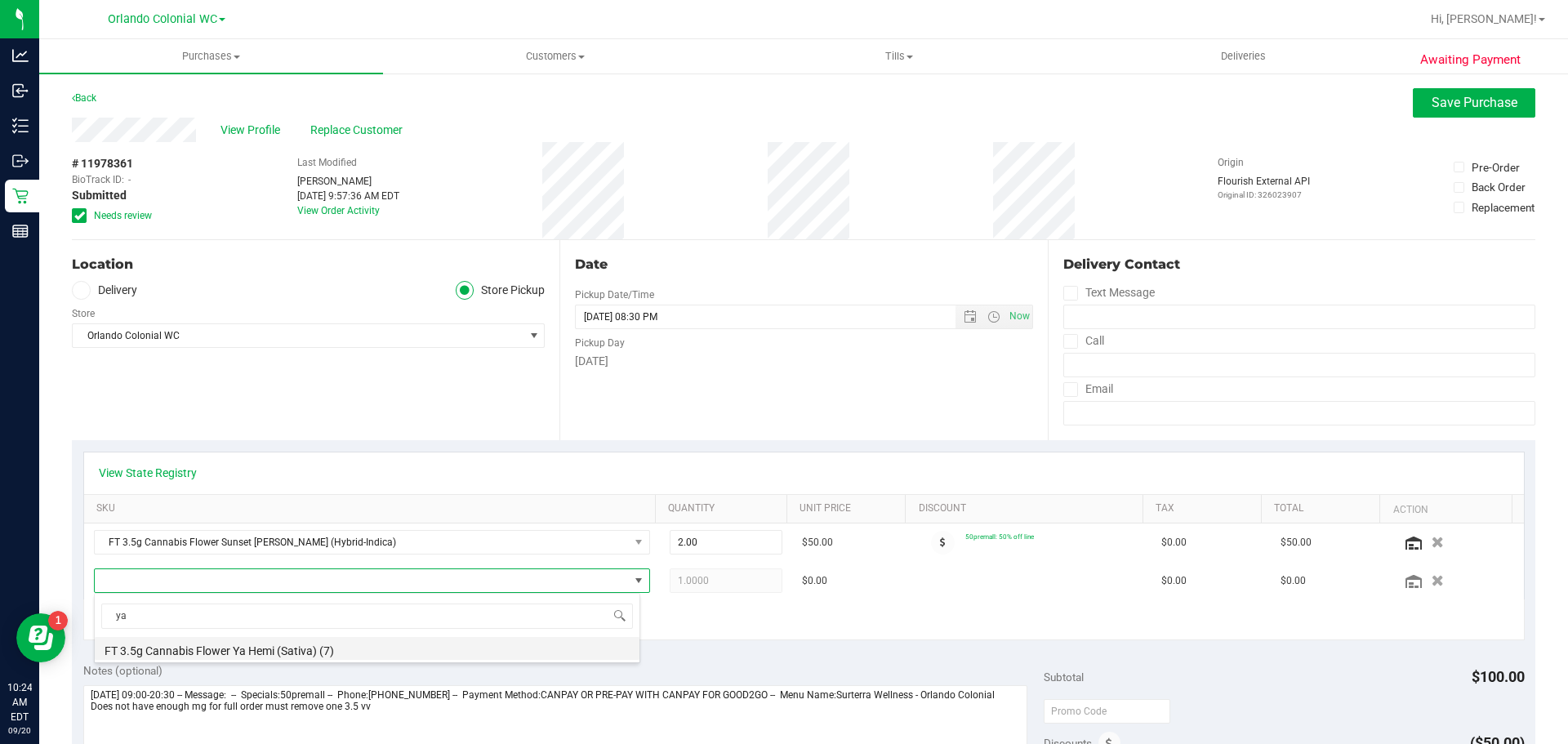
click at [265, 646] on li "FT 3.5g Cannabis Flower Ya Hemi (Sativa) (7)" at bounding box center [368, 648] width 545 height 23
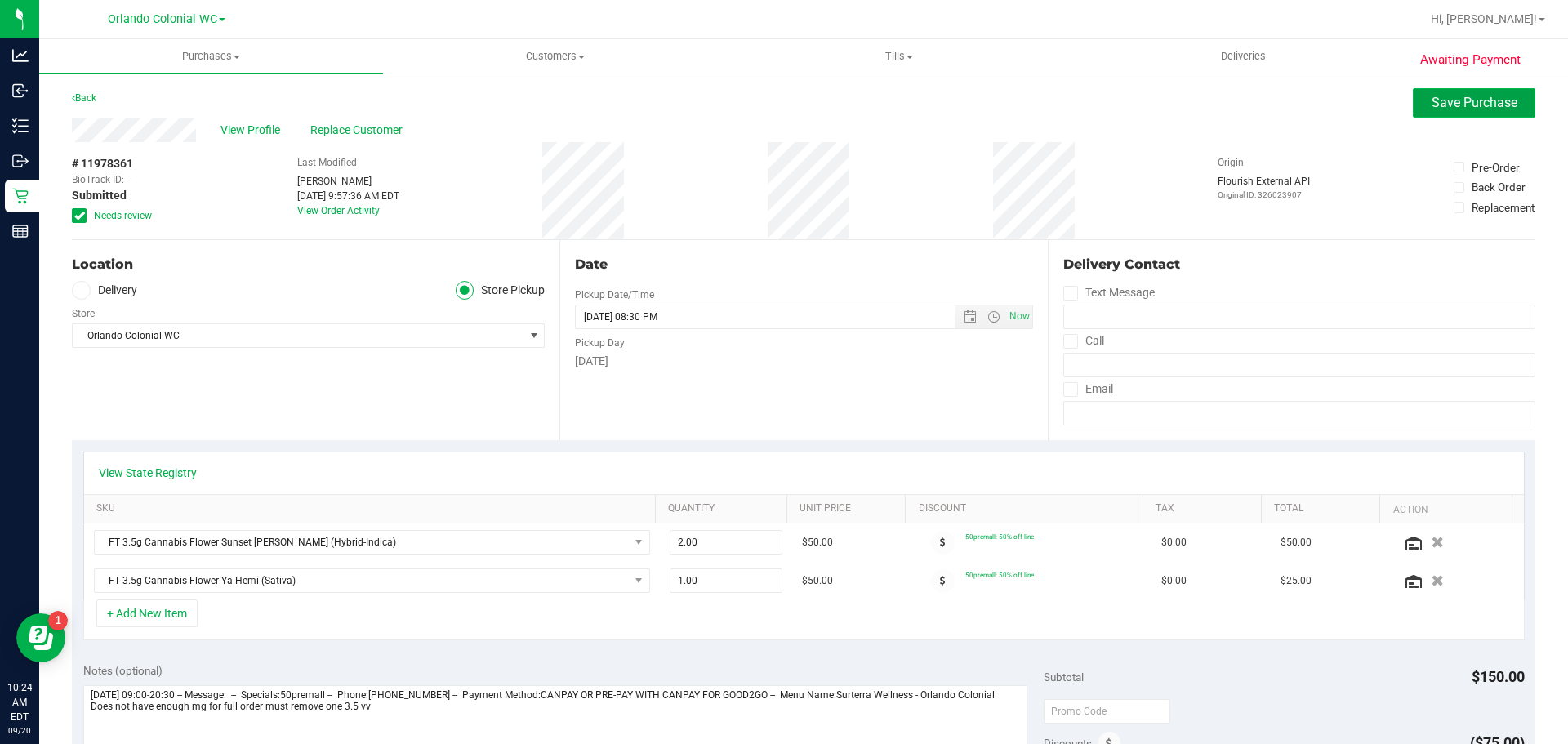
click at [1442, 111] on button "Save Purchase" at bounding box center [1474, 102] width 123 height 29
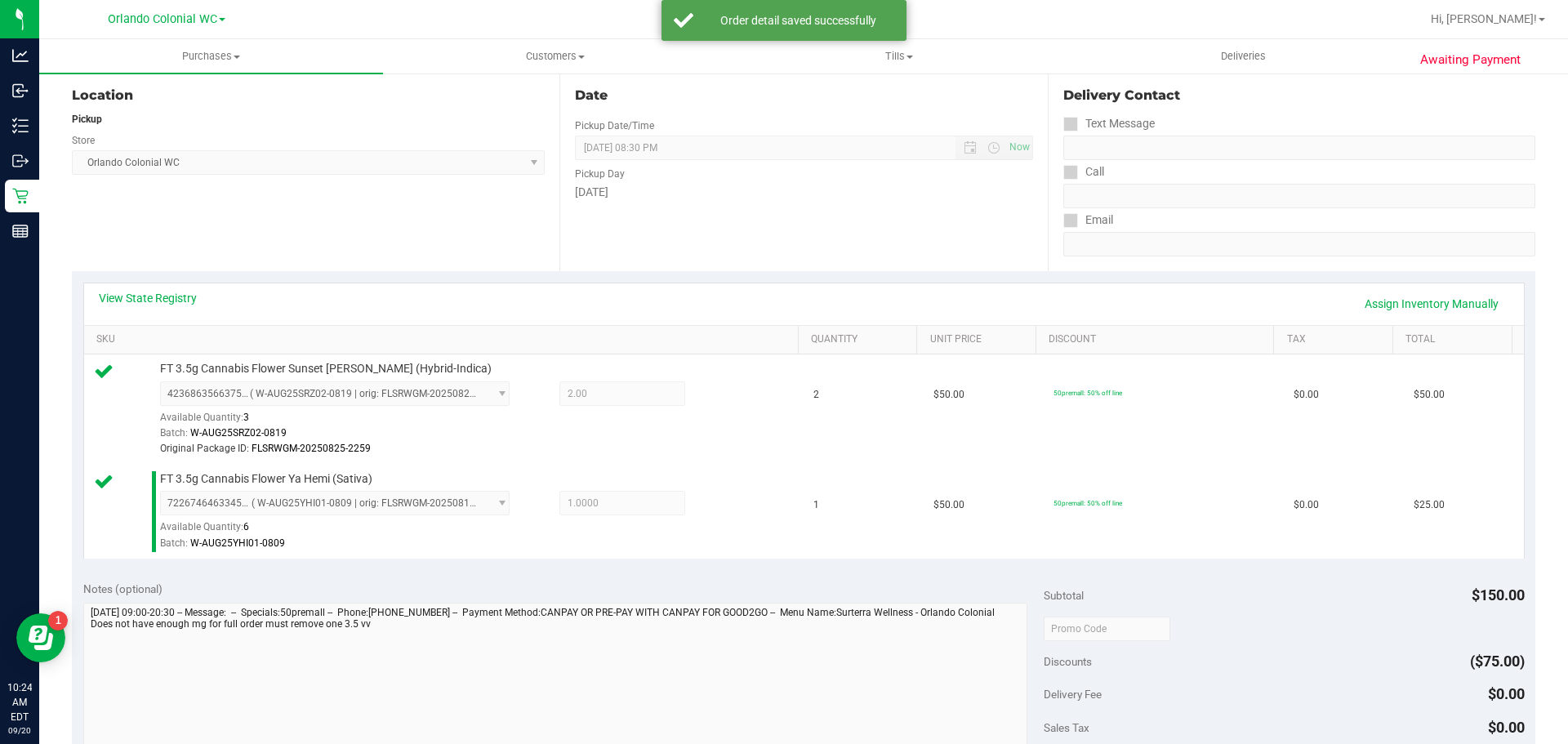
scroll to position [291, 0]
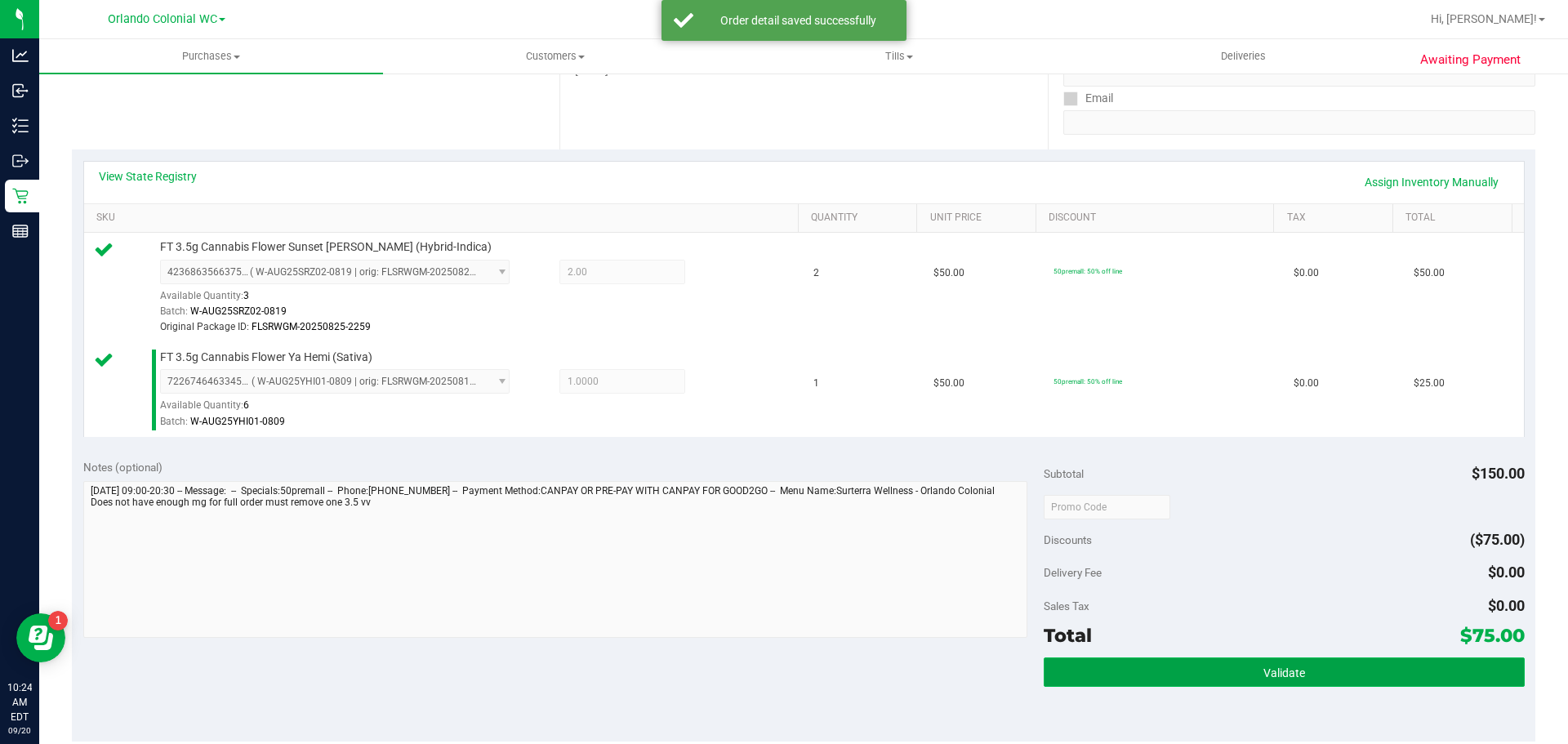
click at [1240, 670] on button "Validate" at bounding box center [1284, 672] width 480 height 29
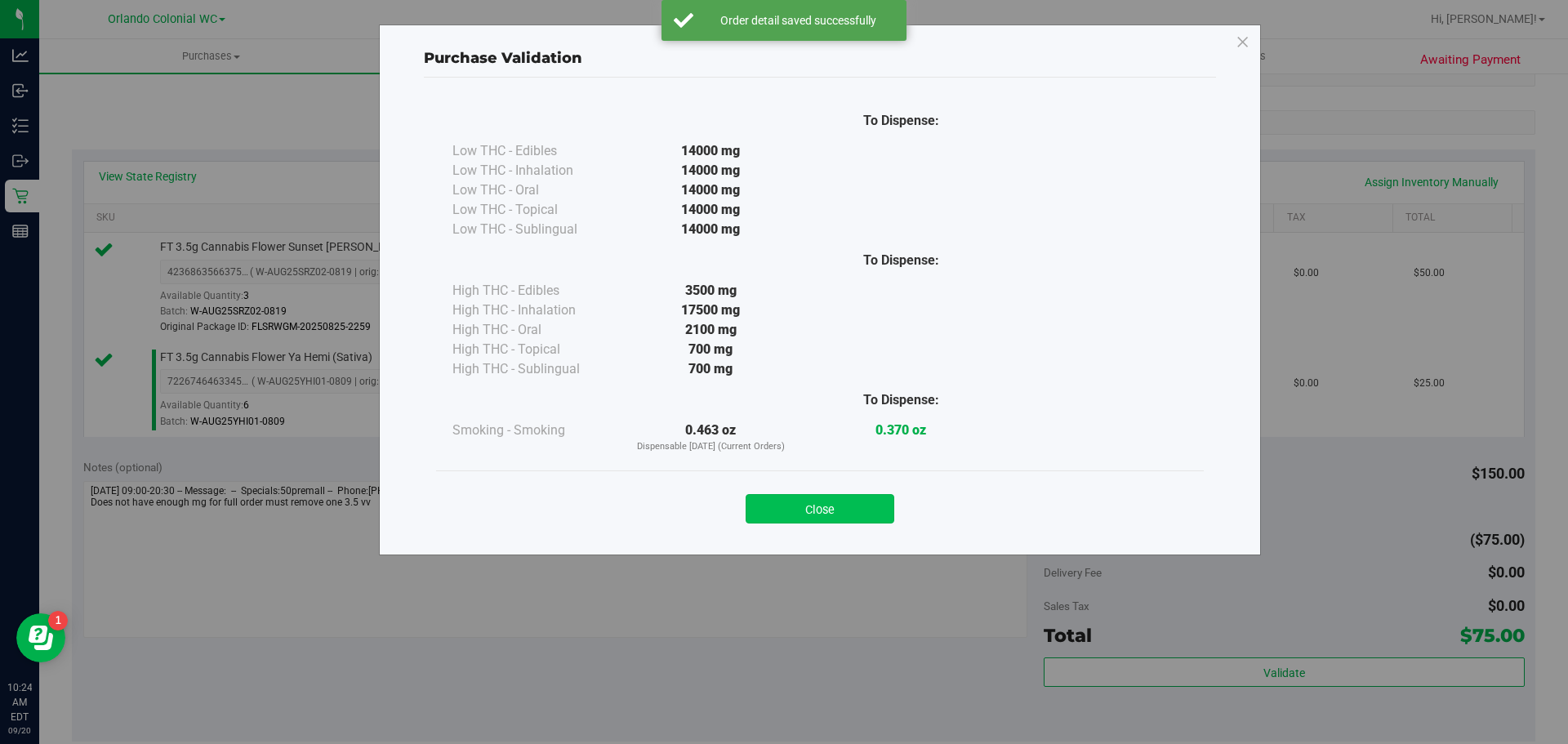
click at [803, 522] on button "Close" at bounding box center [820, 508] width 149 height 29
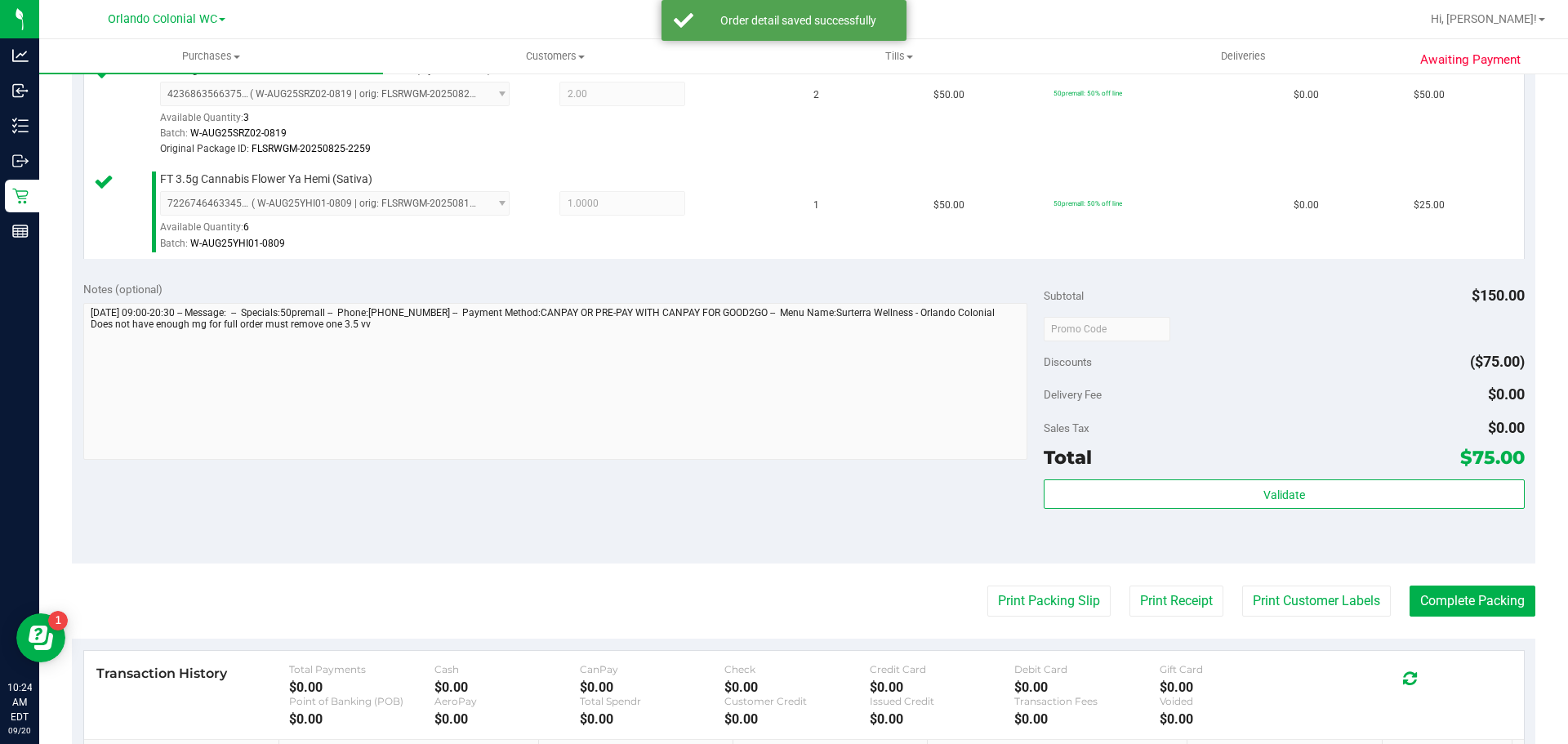
scroll to position [501, 0]
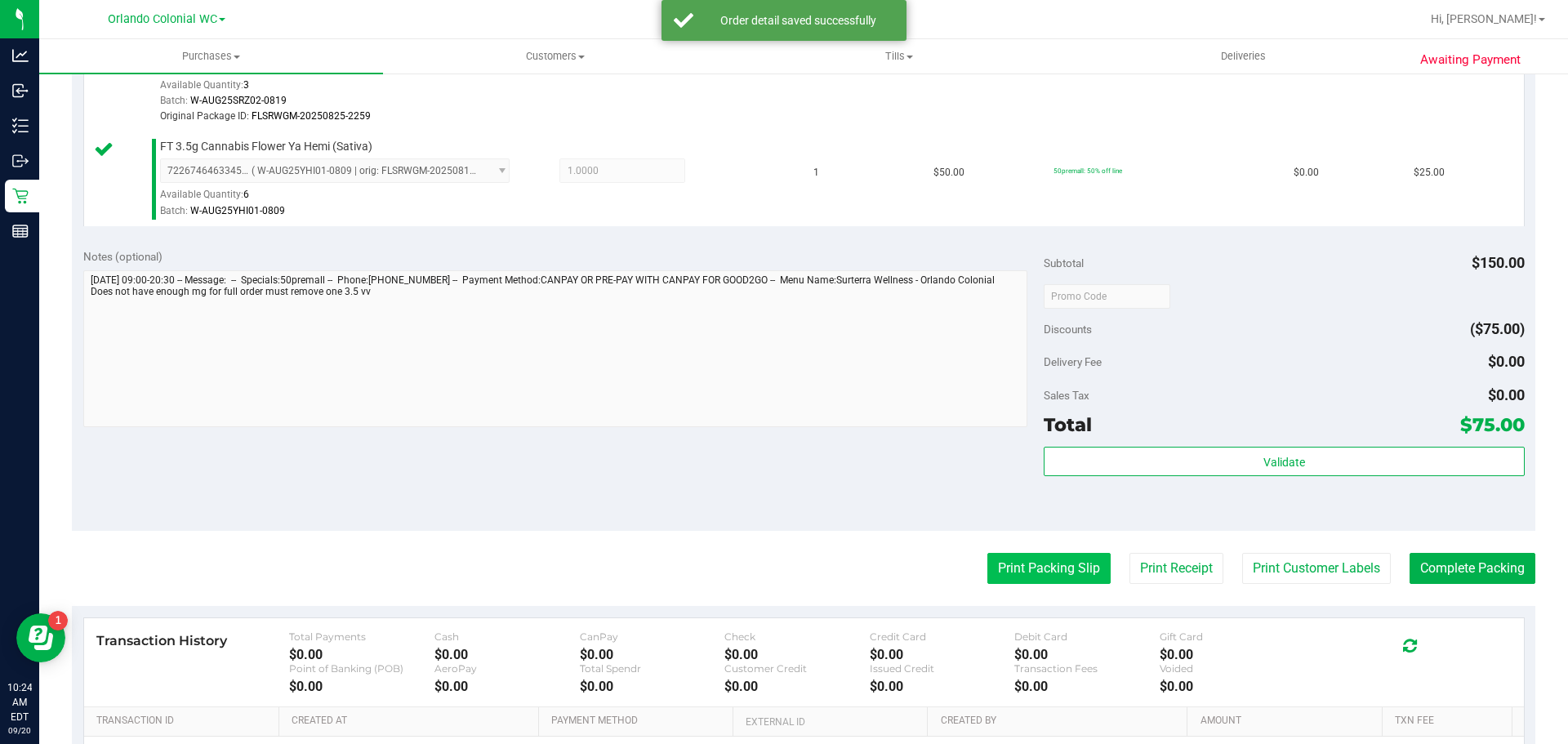
click at [1018, 579] on button "Print Packing Slip" at bounding box center [1049, 569] width 123 height 31
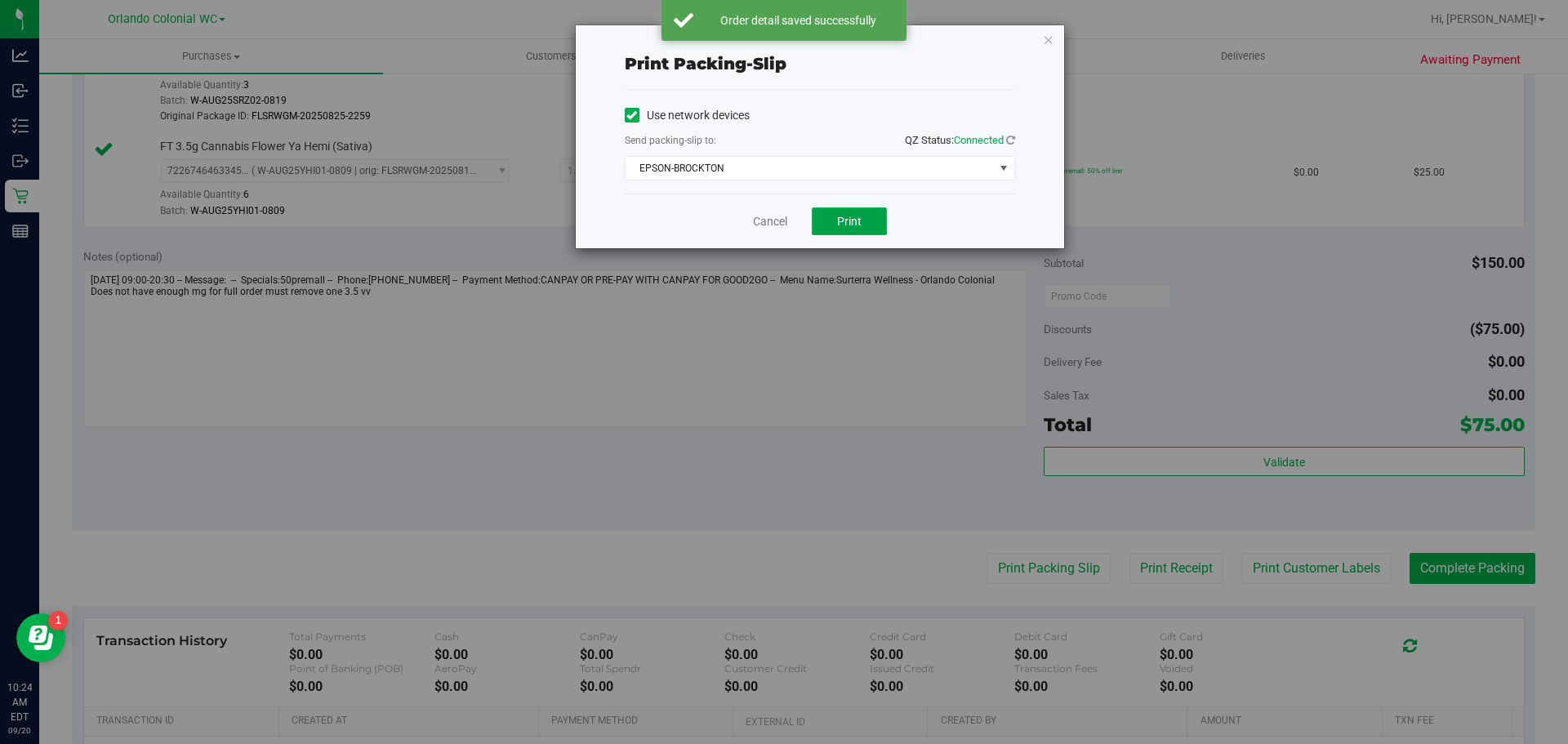
click at [869, 213] on button "Print" at bounding box center [849, 221] width 75 height 27
click at [1296, 573] on div "Print packing-slip Use network devices Send packing-slip to: QZ Status: Connect…" at bounding box center [790, 372] width 1580 height 744
click at [1053, 30] on icon "button" at bounding box center [1049, 38] width 12 height 19
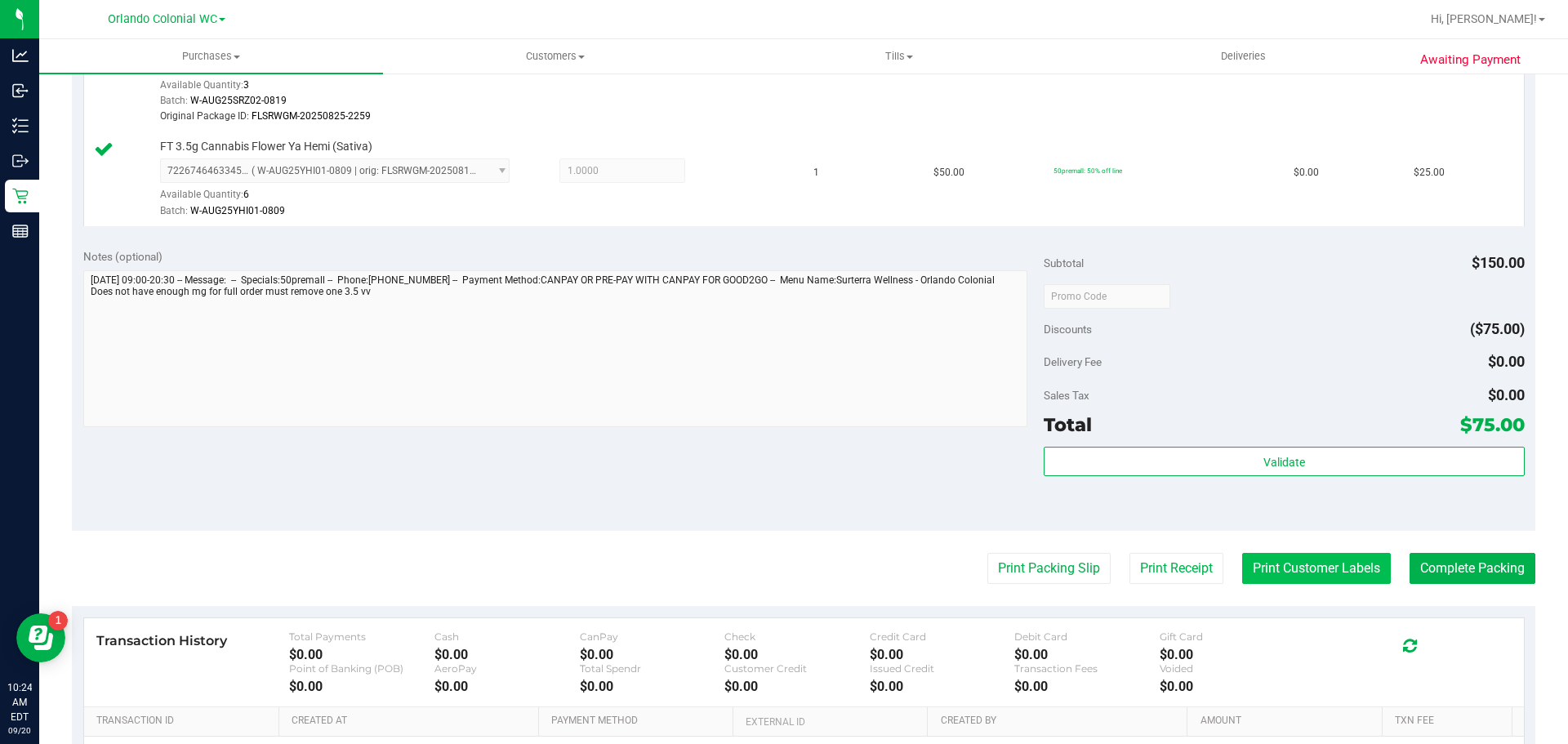
click at [1303, 573] on button "Print Customer Labels" at bounding box center [1317, 569] width 149 height 31
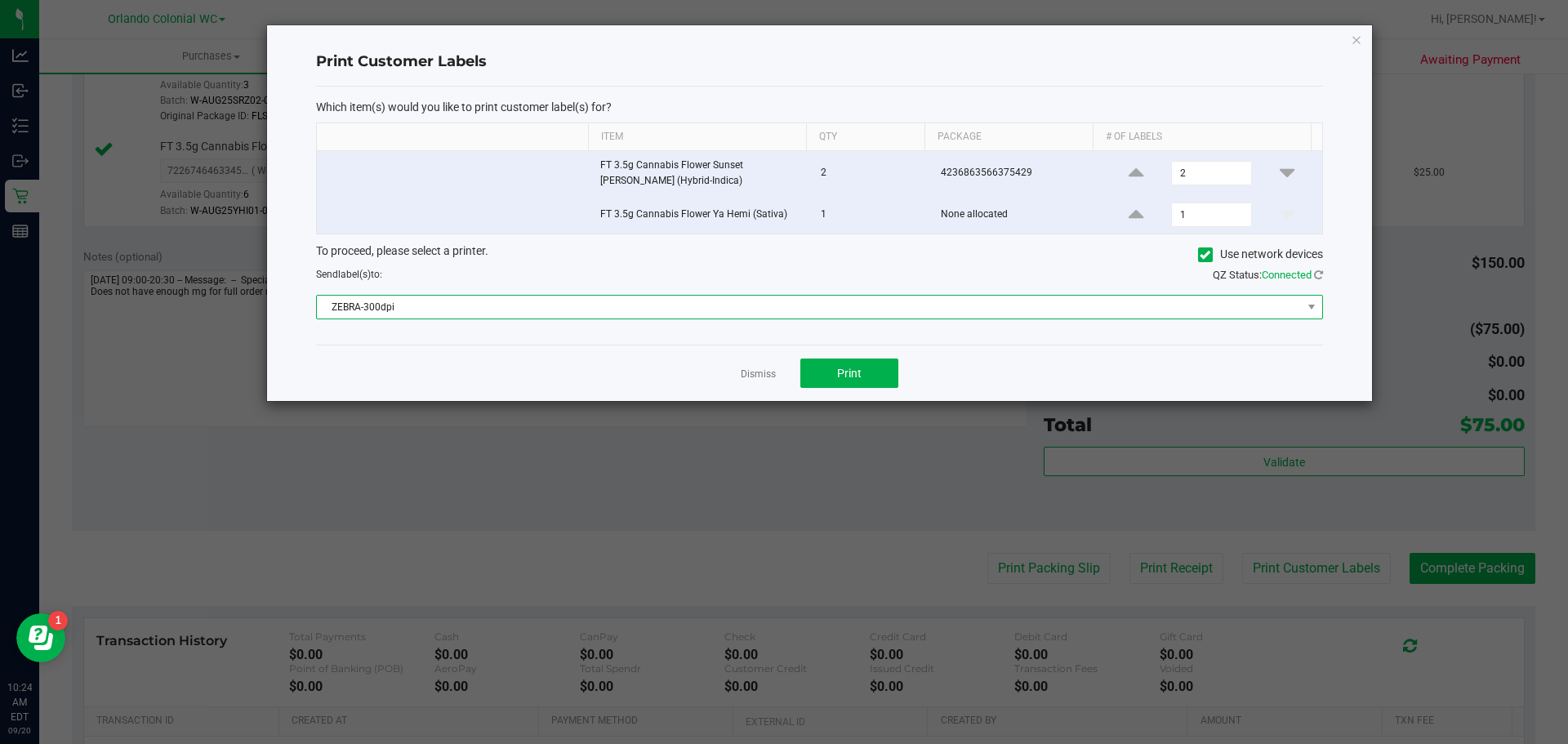
click at [538, 305] on span "ZEBRA-300dpi" at bounding box center [809, 306] width 985 height 23
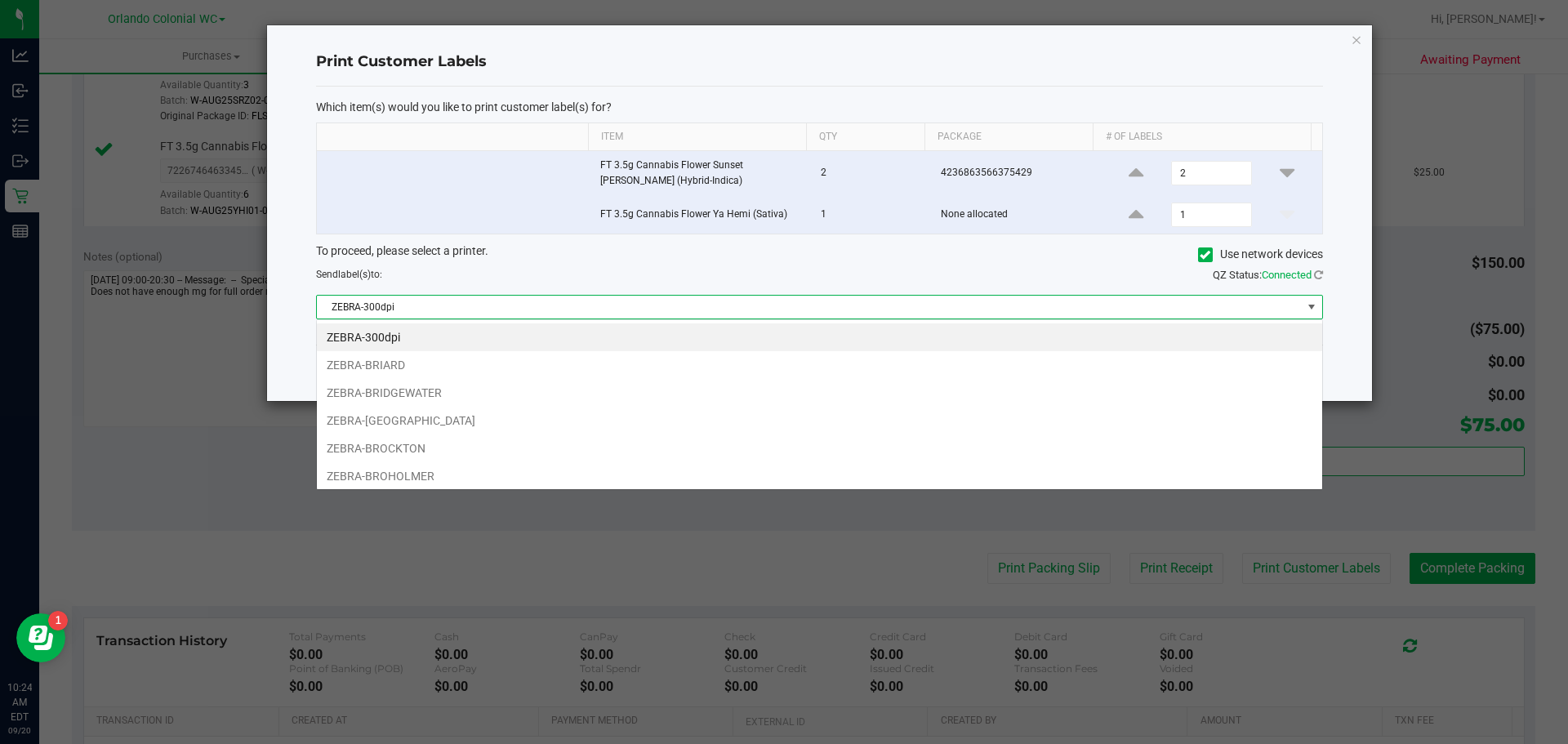
scroll to position [25, 1006]
click at [413, 448] on li "ZEBRA-BROCKTON" at bounding box center [820, 448] width 1006 height 27
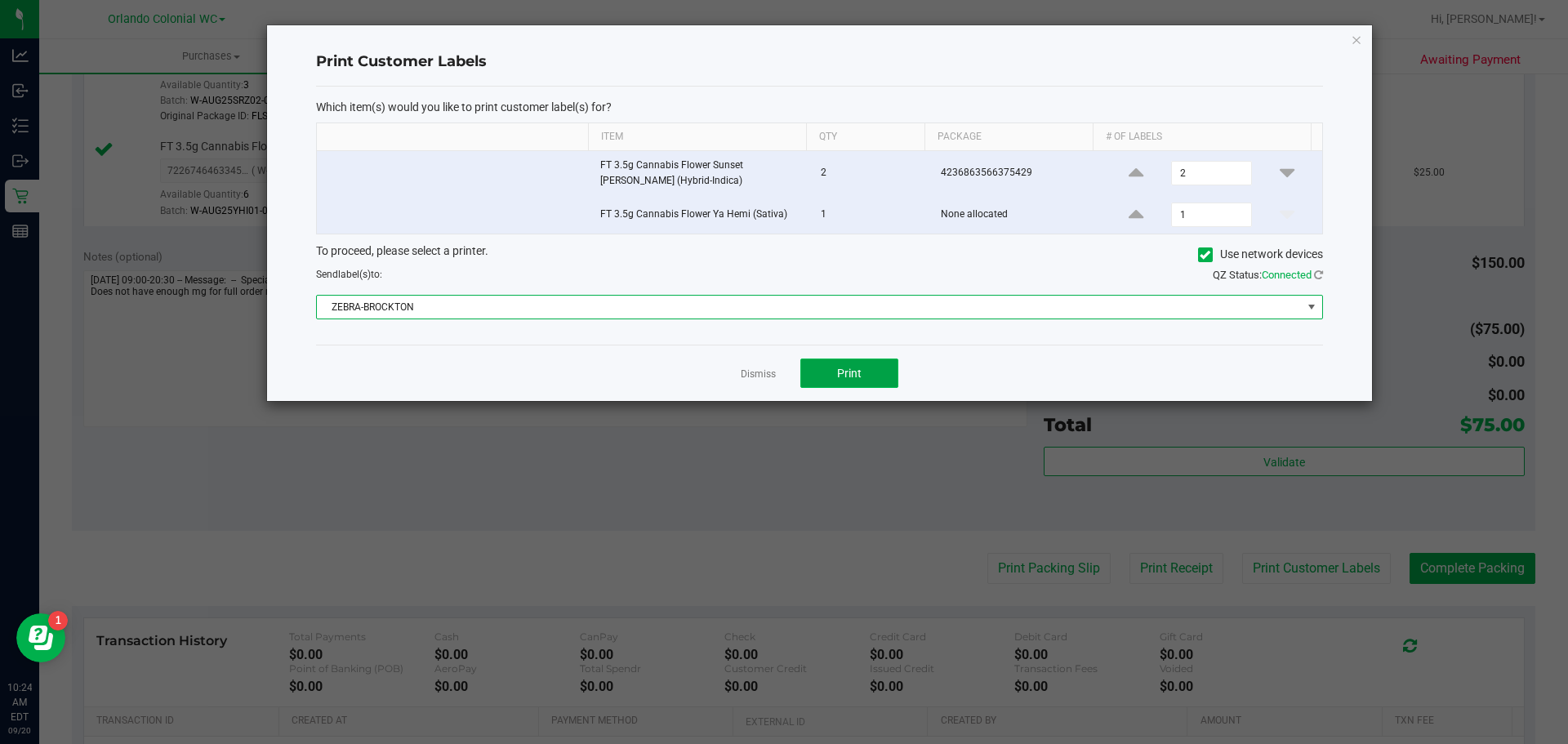
click at [853, 382] on button "Print" at bounding box center [848, 373] width 98 height 29
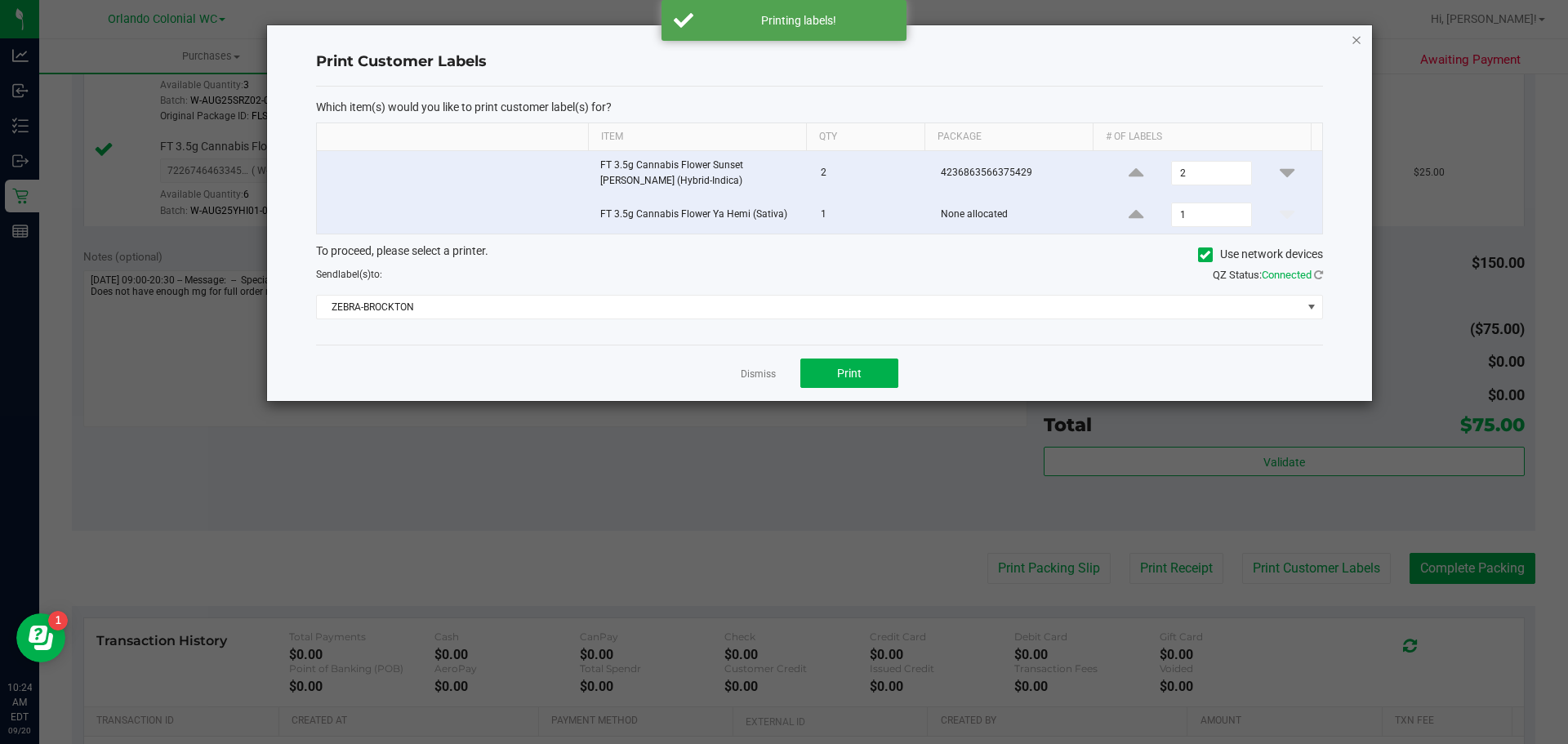
click at [1360, 43] on icon "button" at bounding box center [1356, 38] width 12 height 19
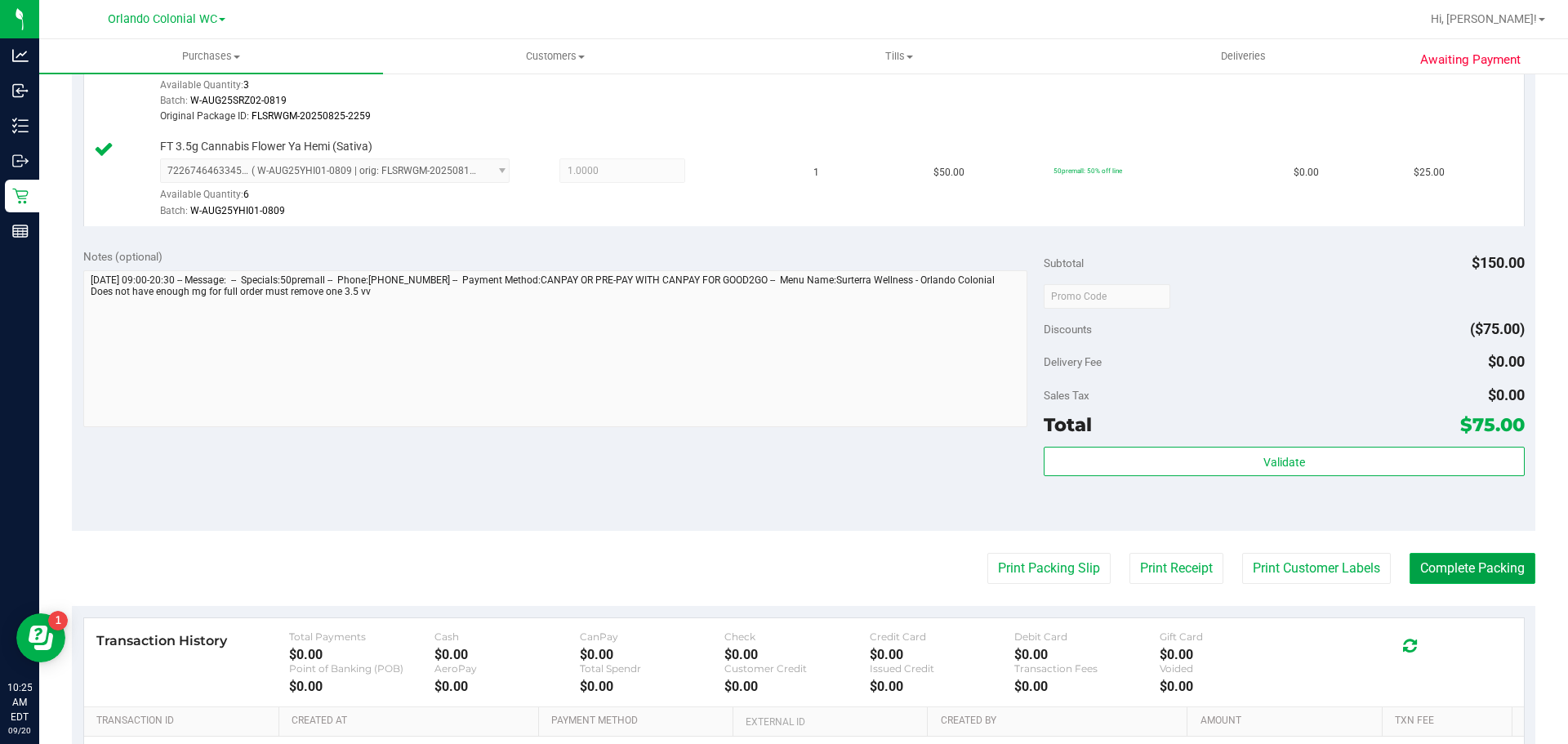
click at [1456, 558] on button "Complete Packing" at bounding box center [1473, 569] width 126 height 31
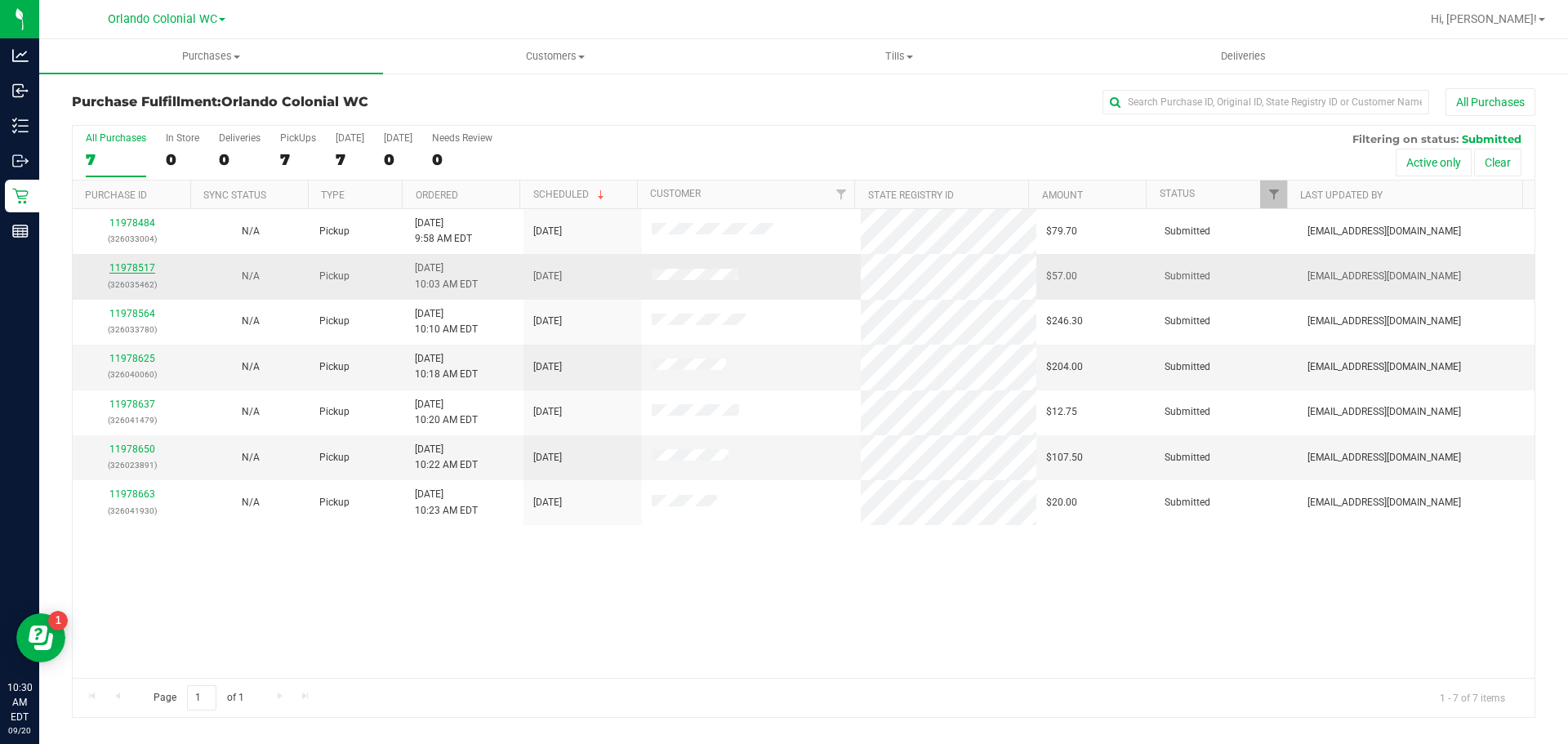
click at [144, 268] on link "11978517" at bounding box center [133, 268] width 46 height 12
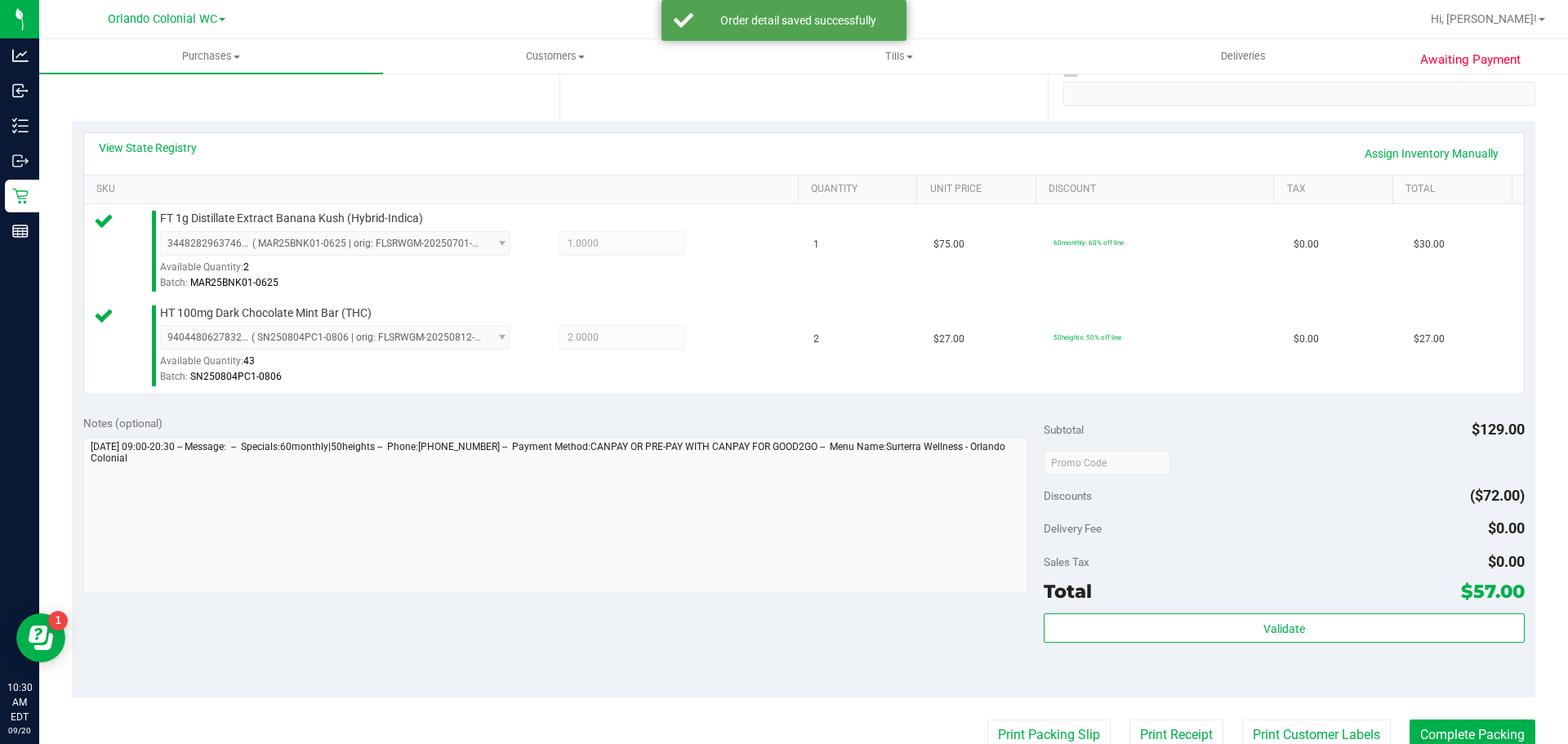
scroll to position [316, 0]
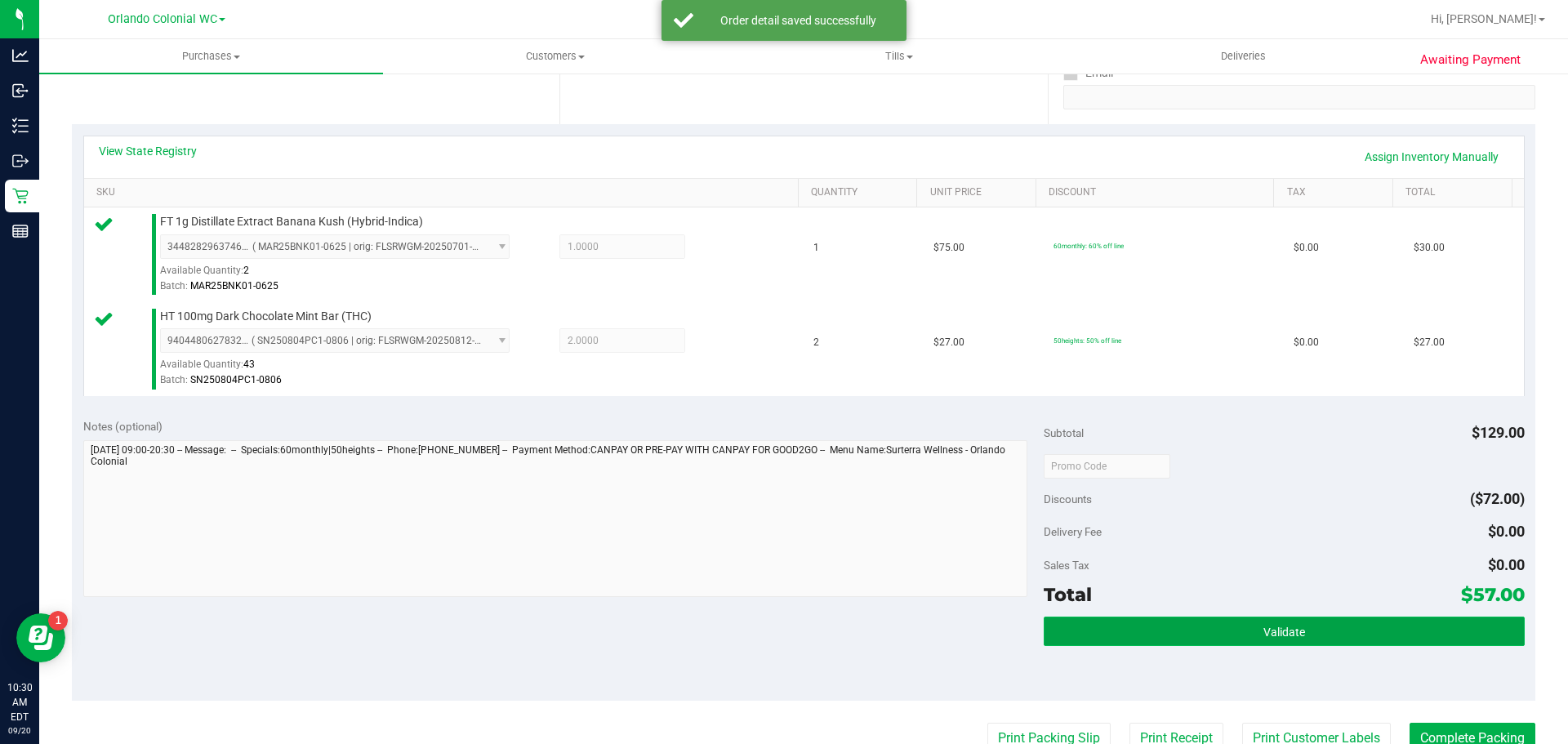
click at [1264, 629] on span "Validate" at bounding box center [1285, 632] width 42 height 13
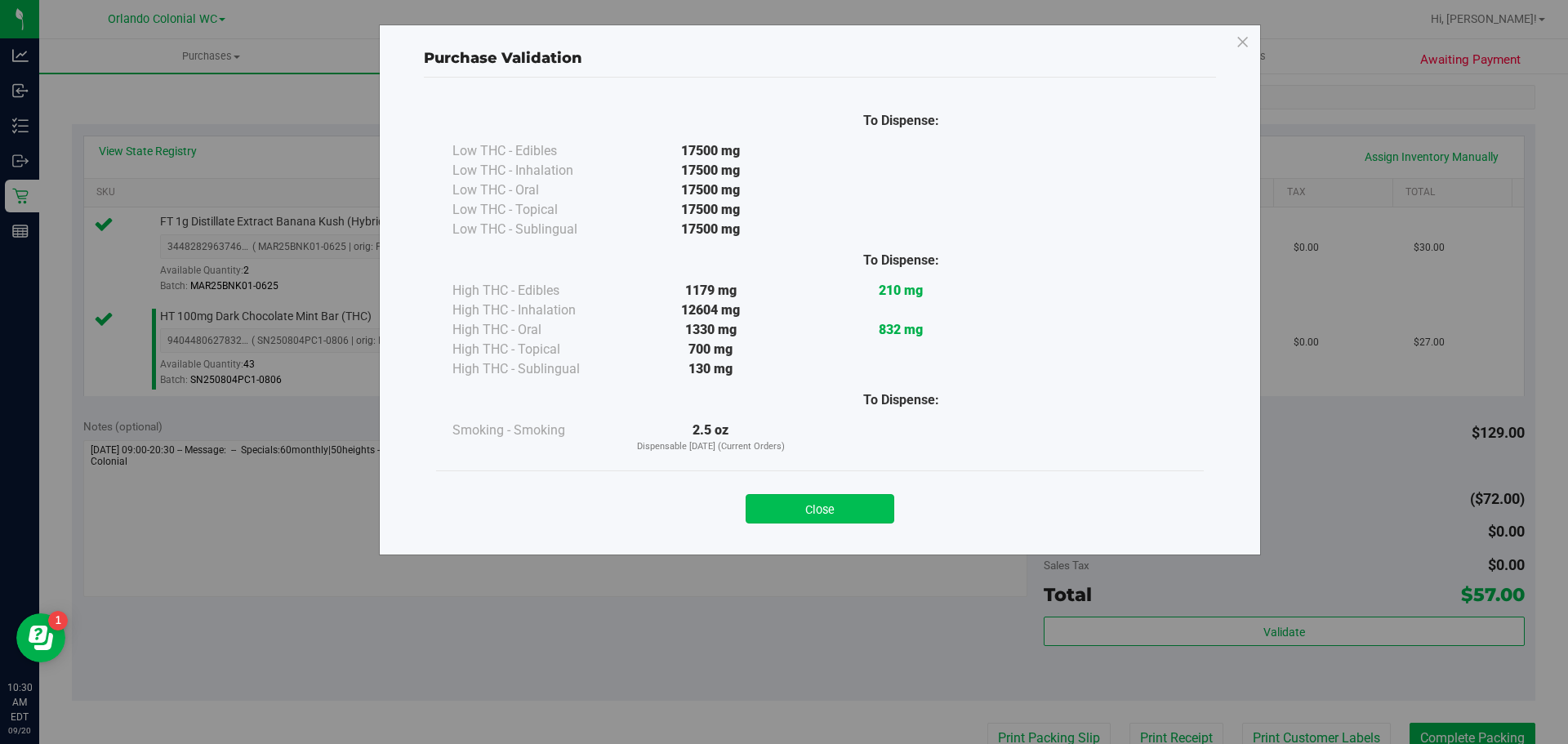
click at [815, 506] on button "Close" at bounding box center [820, 508] width 149 height 29
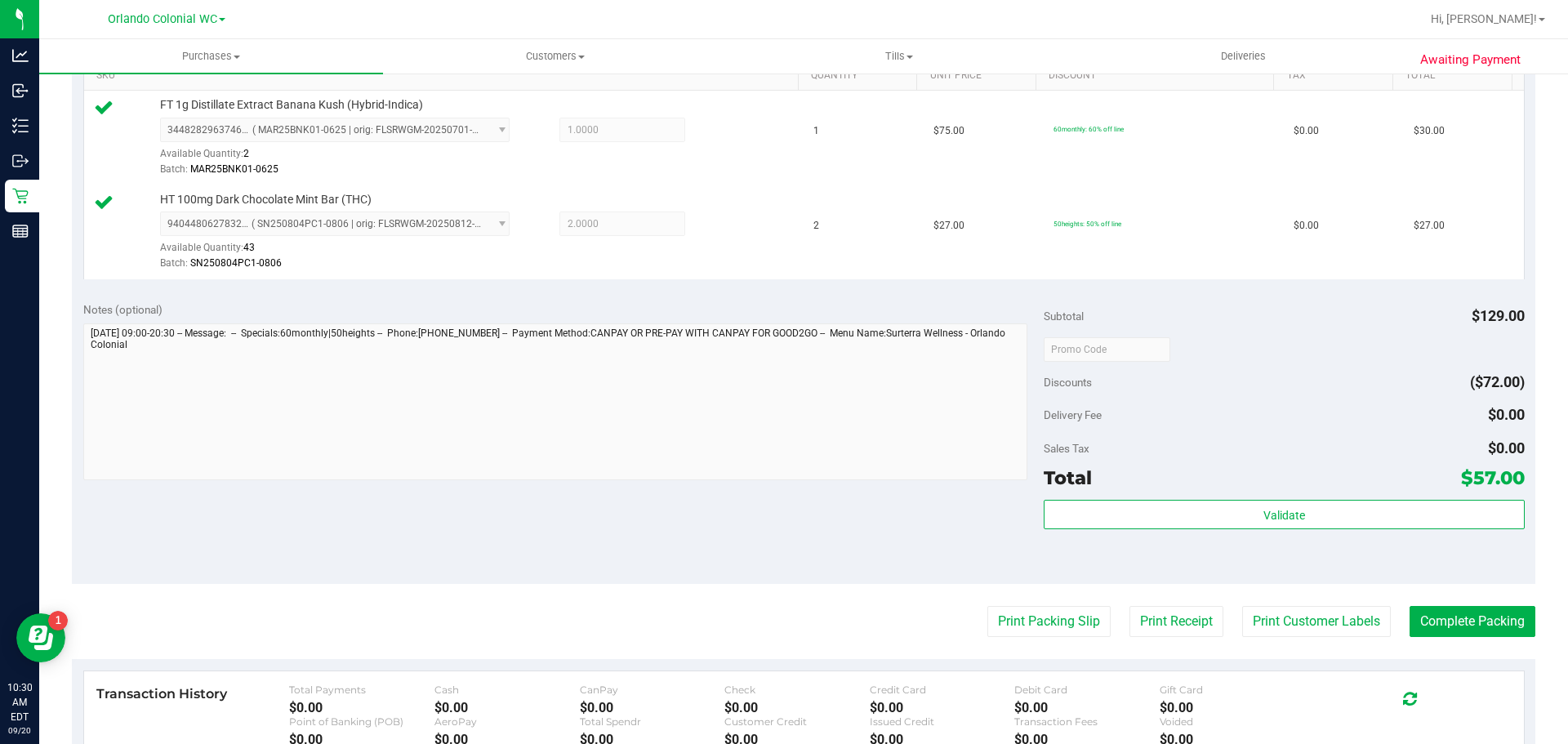
scroll to position [496, 0]
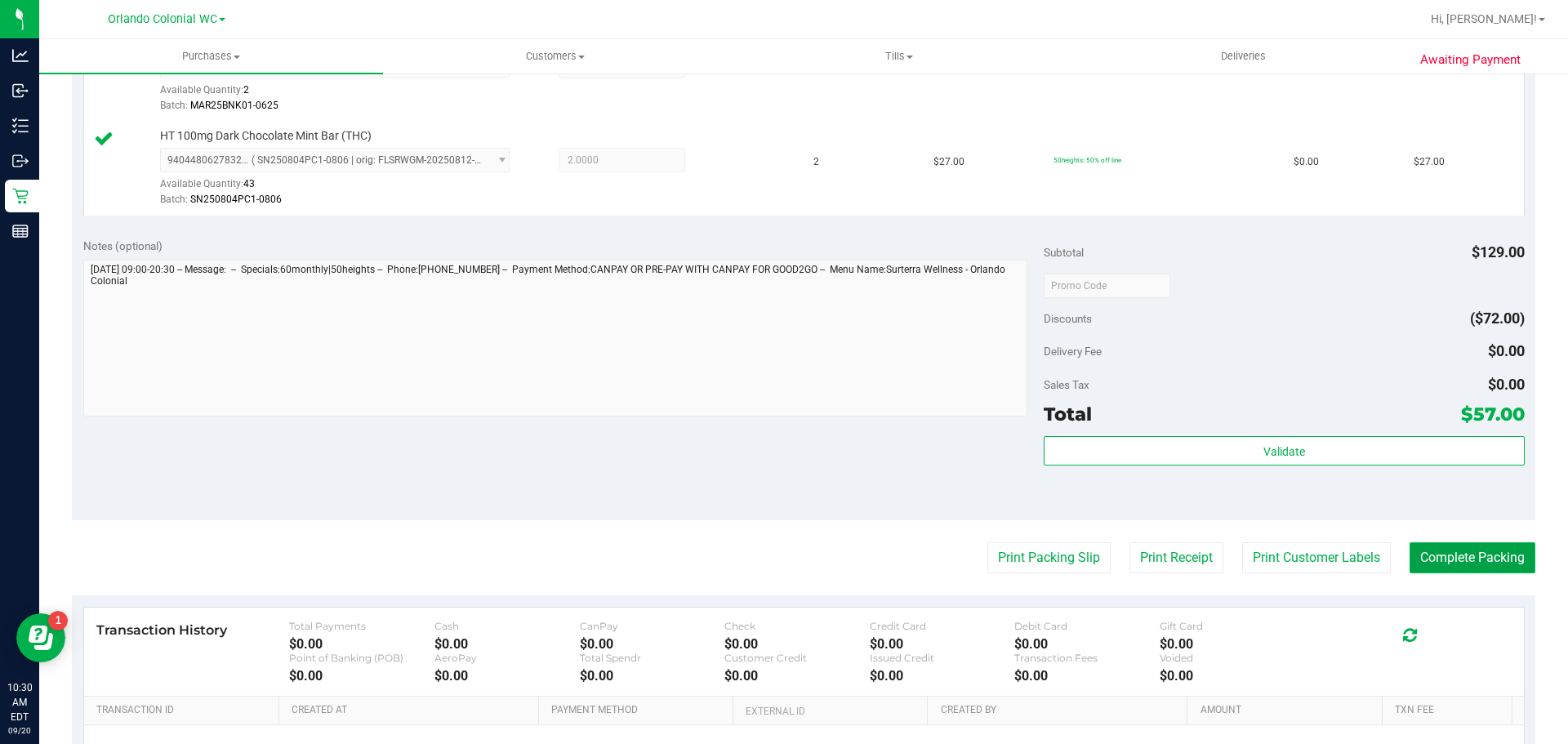
click at [1458, 568] on button "Complete Packing" at bounding box center [1473, 558] width 126 height 31
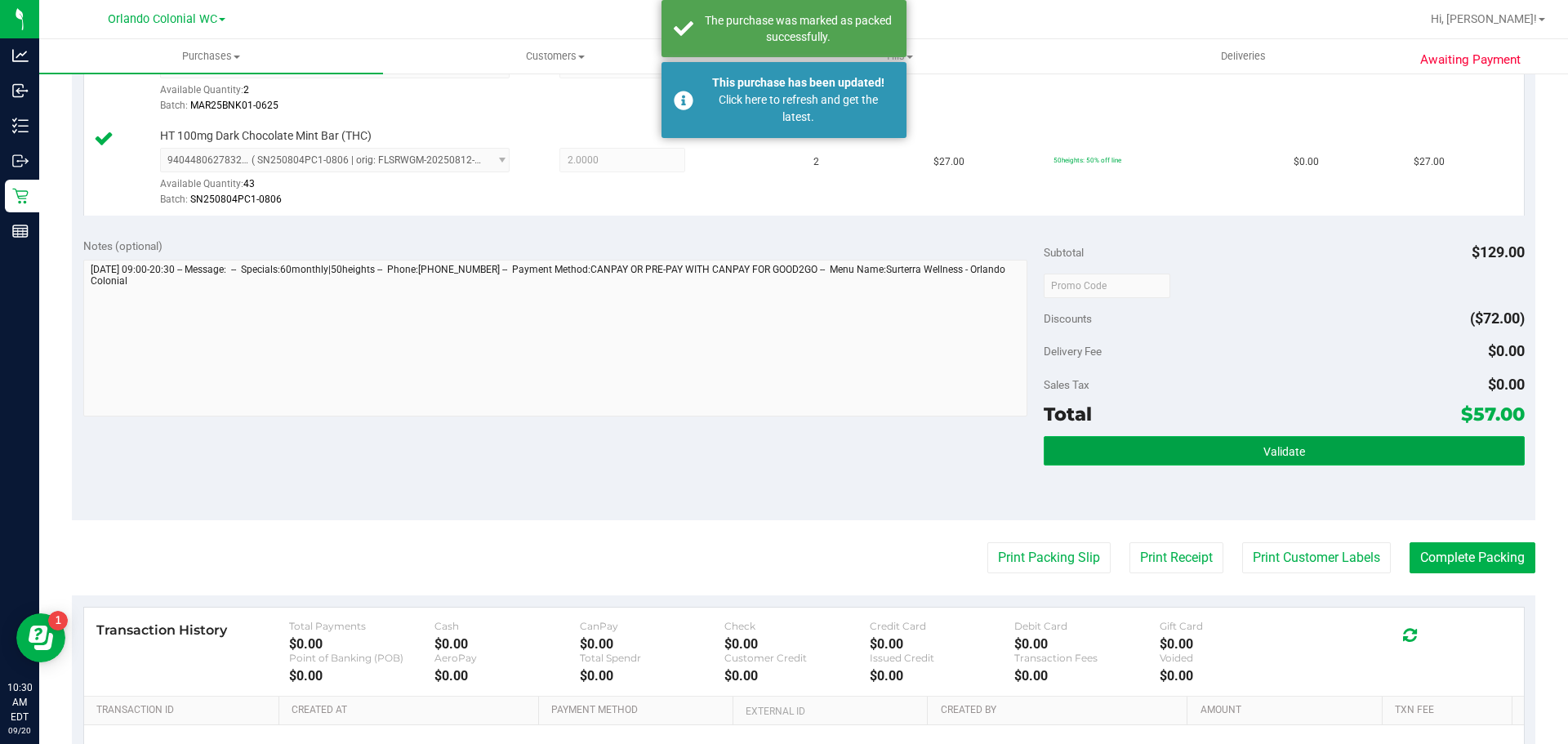
click at [1264, 459] on button "Validate" at bounding box center [1284, 451] width 480 height 29
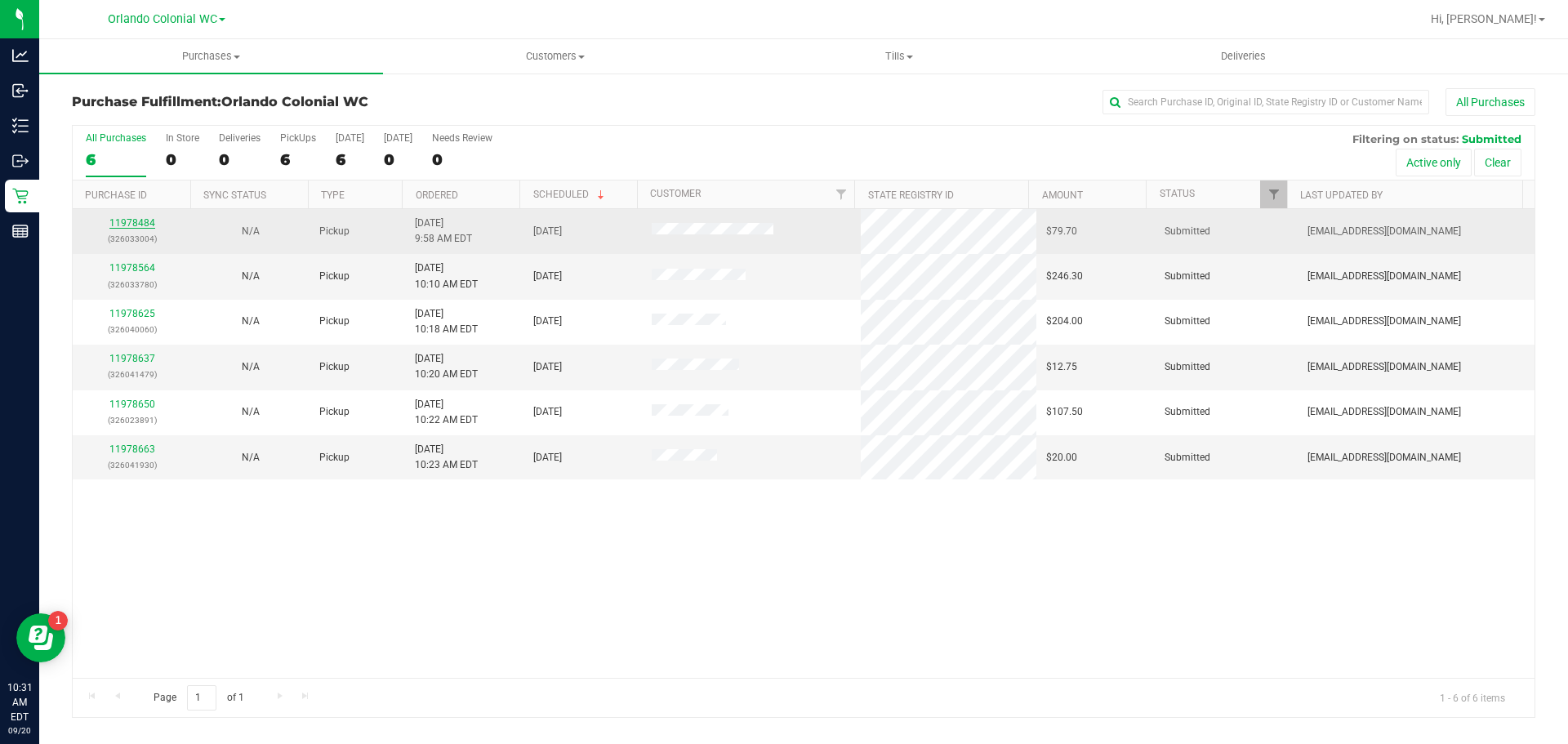
click at [118, 225] on link "11978484" at bounding box center [133, 223] width 46 height 12
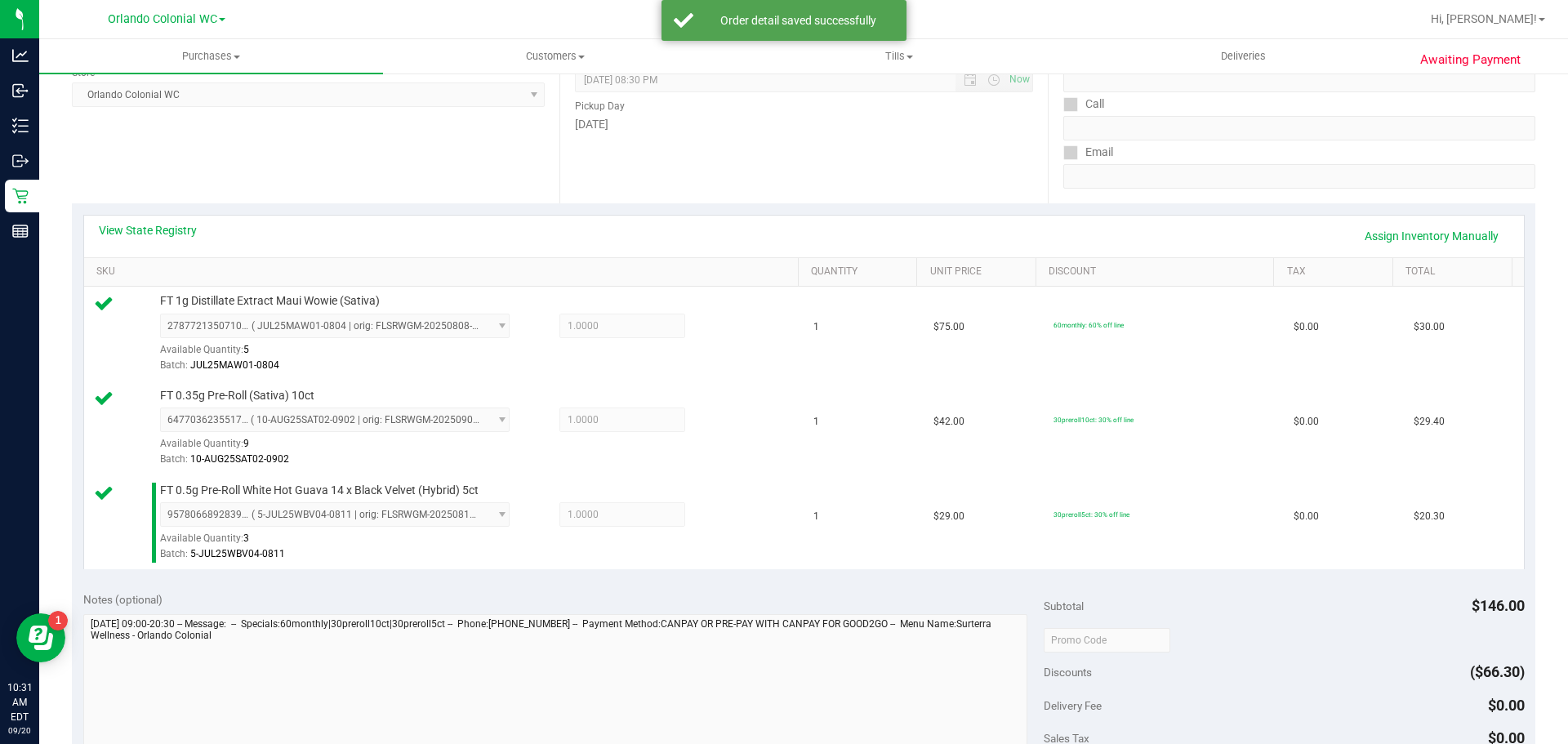
scroll to position [345, 0]
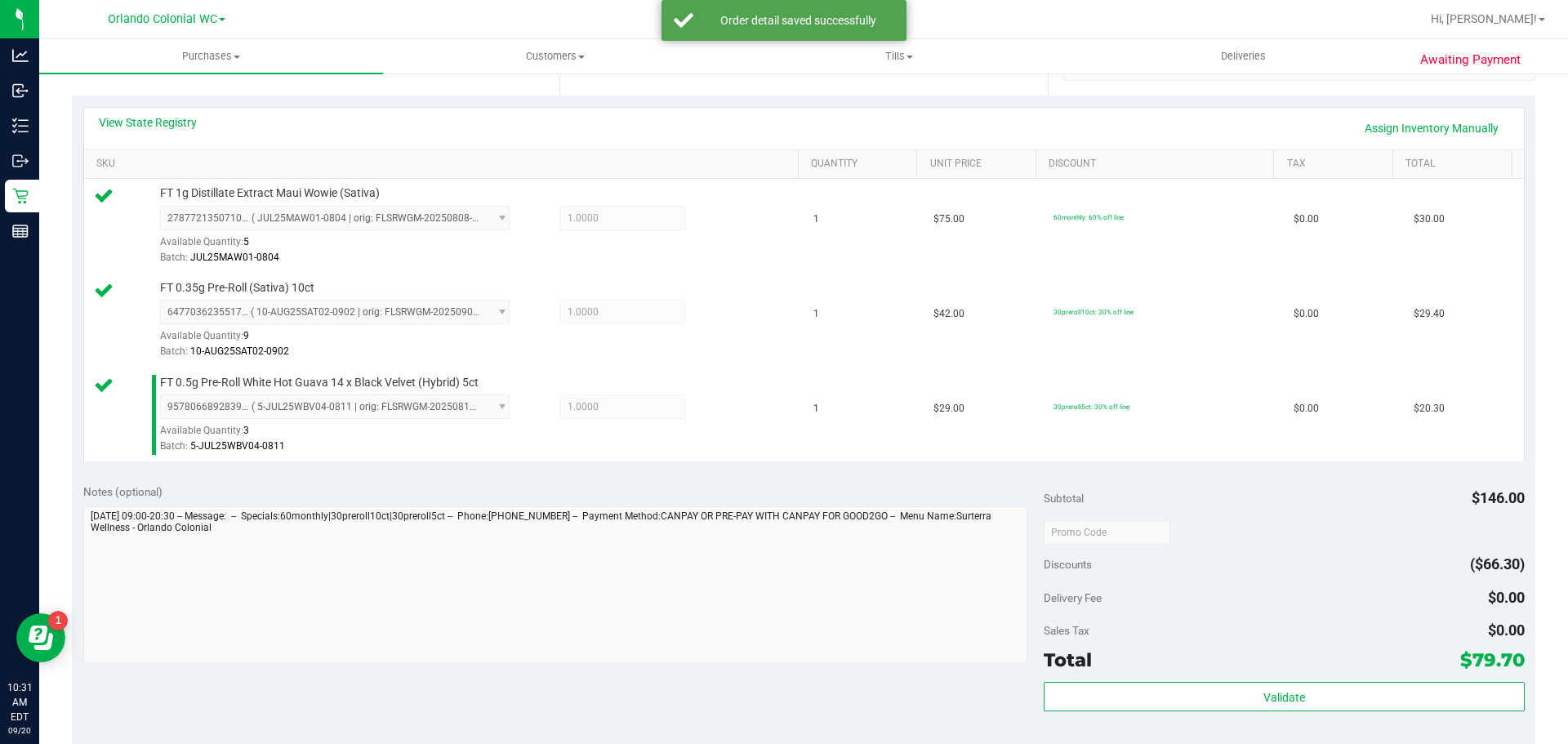
click at [1265, 630] on div "Sales Tax $0.00" at bounding box center [1284, 631] width 480 height 29
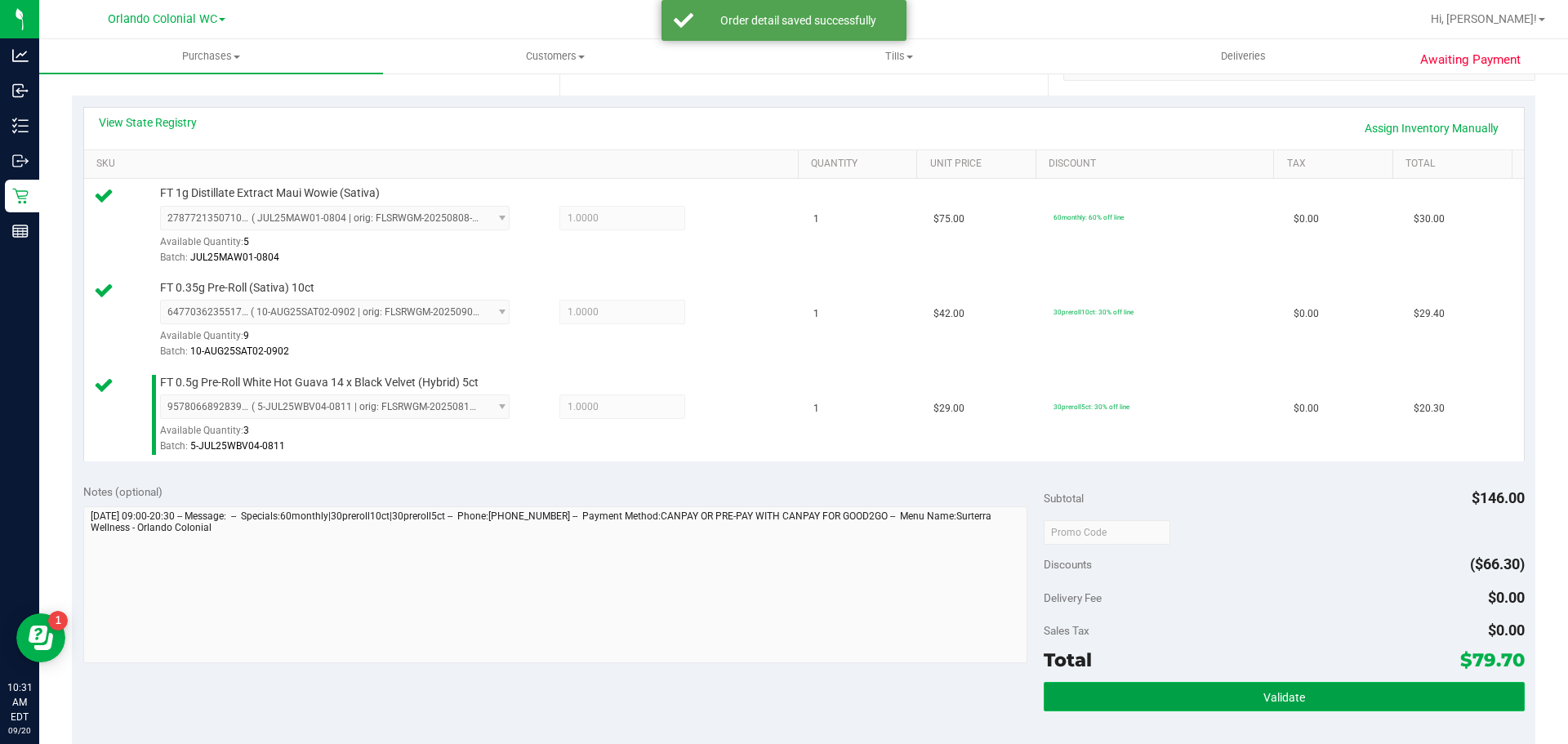
click at [1240, 687] on button "Validate" at bounding box center [1284, 696] width 480 height 29
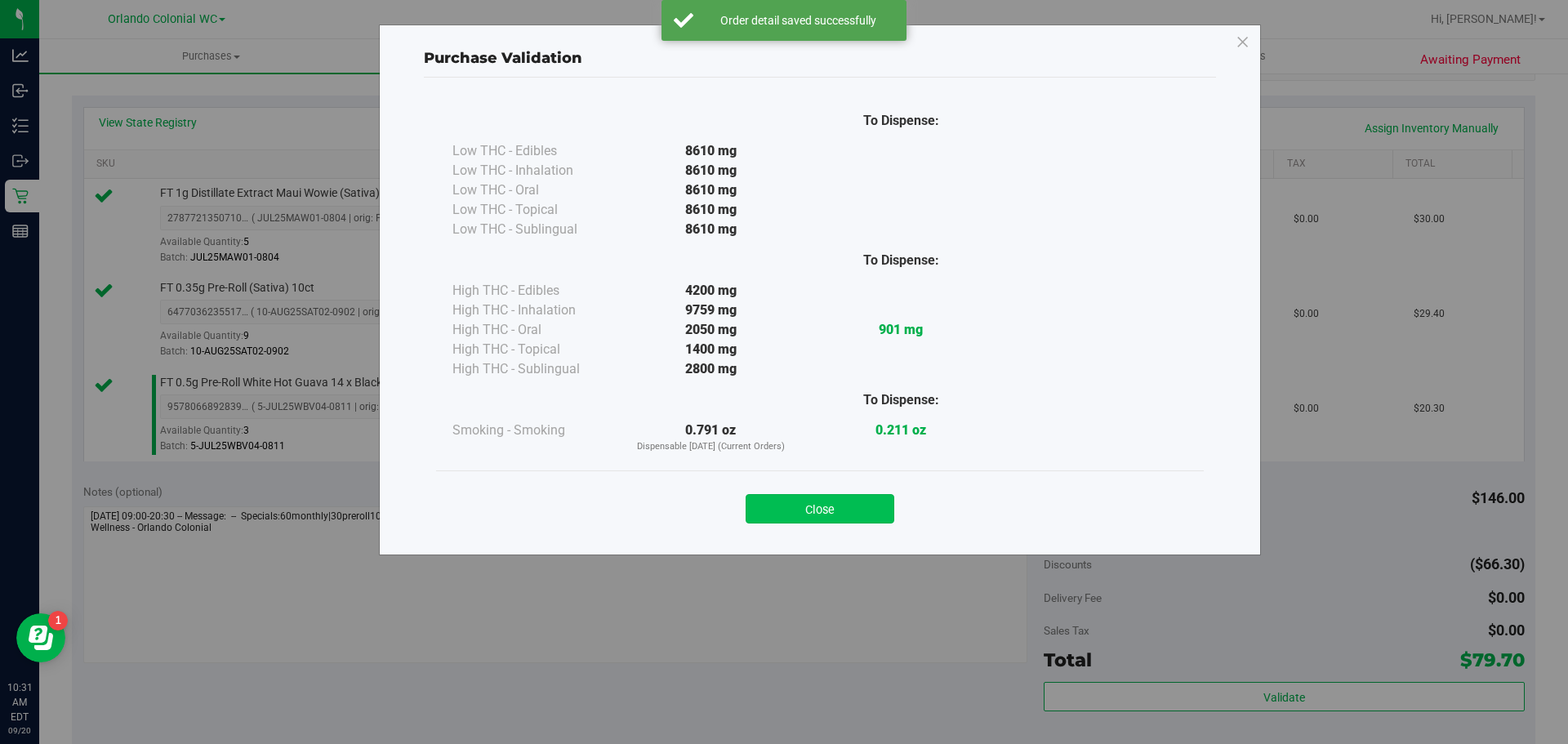
click at [840, 502] on button "Close" at bounding box center [820, 508] width 149 height 29
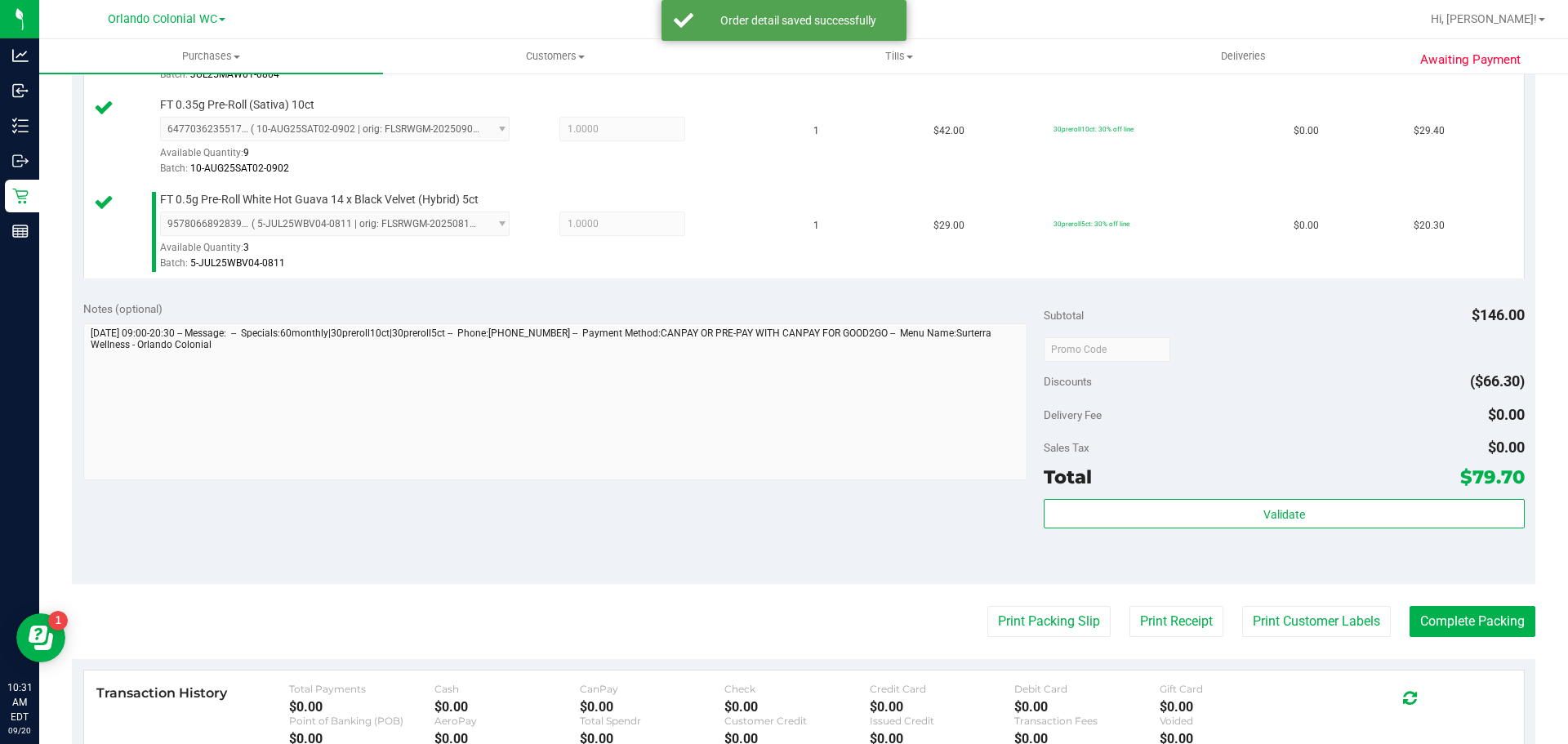
scroll to position [590, 0]
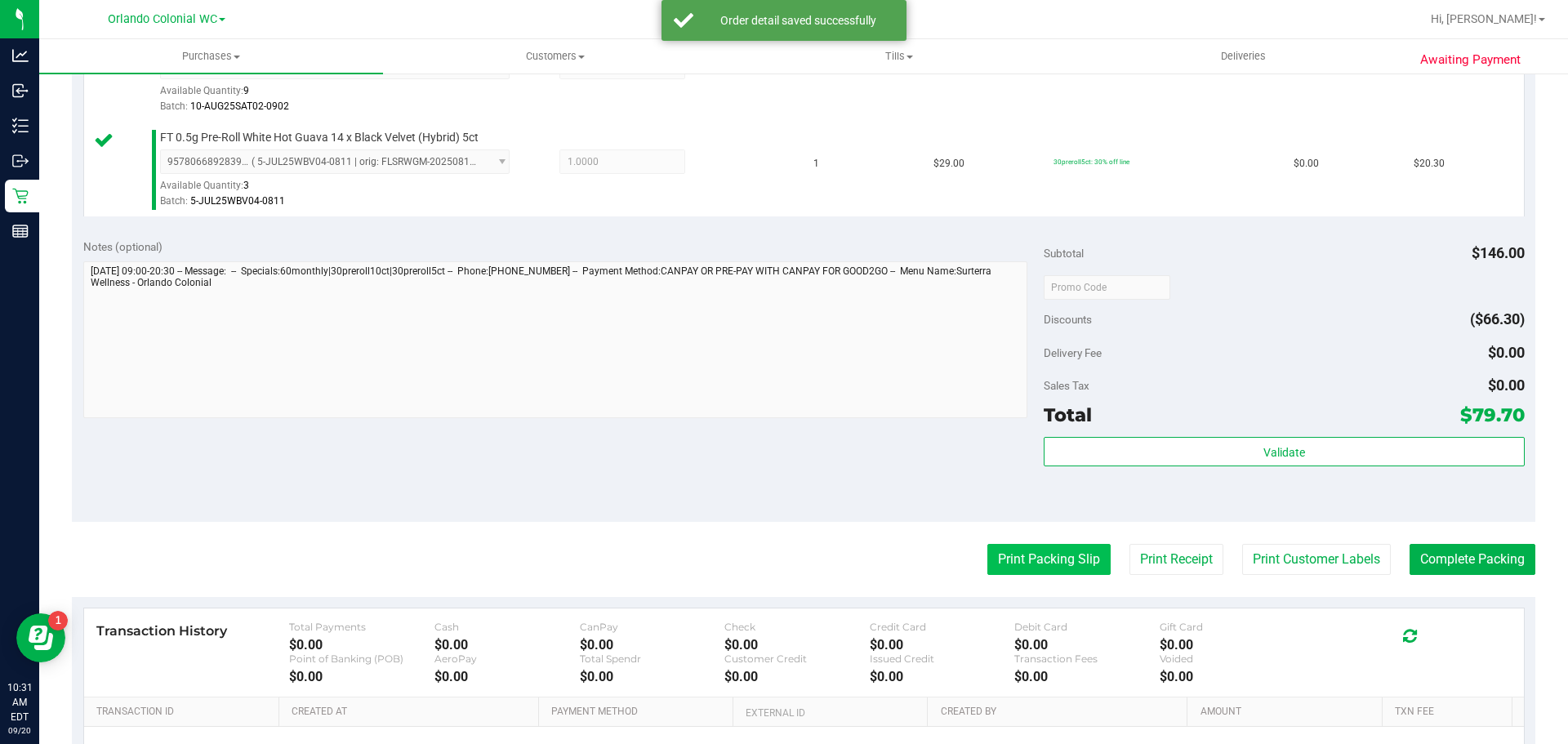
click at [1047, 558] on button "Print Packing Slip" at bounding box center [1049, 559] width 123 height 31
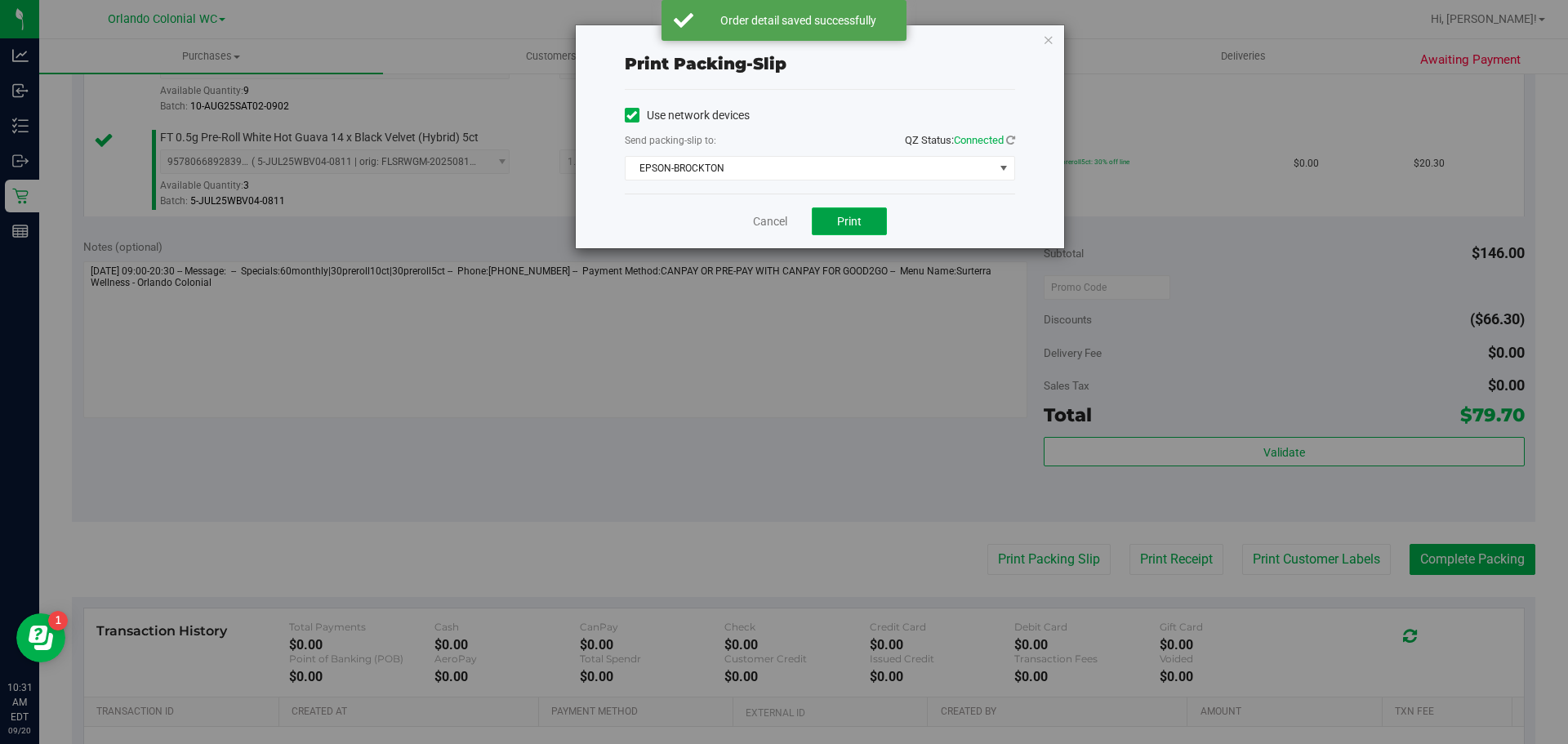
click at [862, 231] on button "Print" at bounding box center [849, 221] width 75 height 27
click at [1045, 38] on icon "button" at bounding box center [1049, 38] width 12 height 19
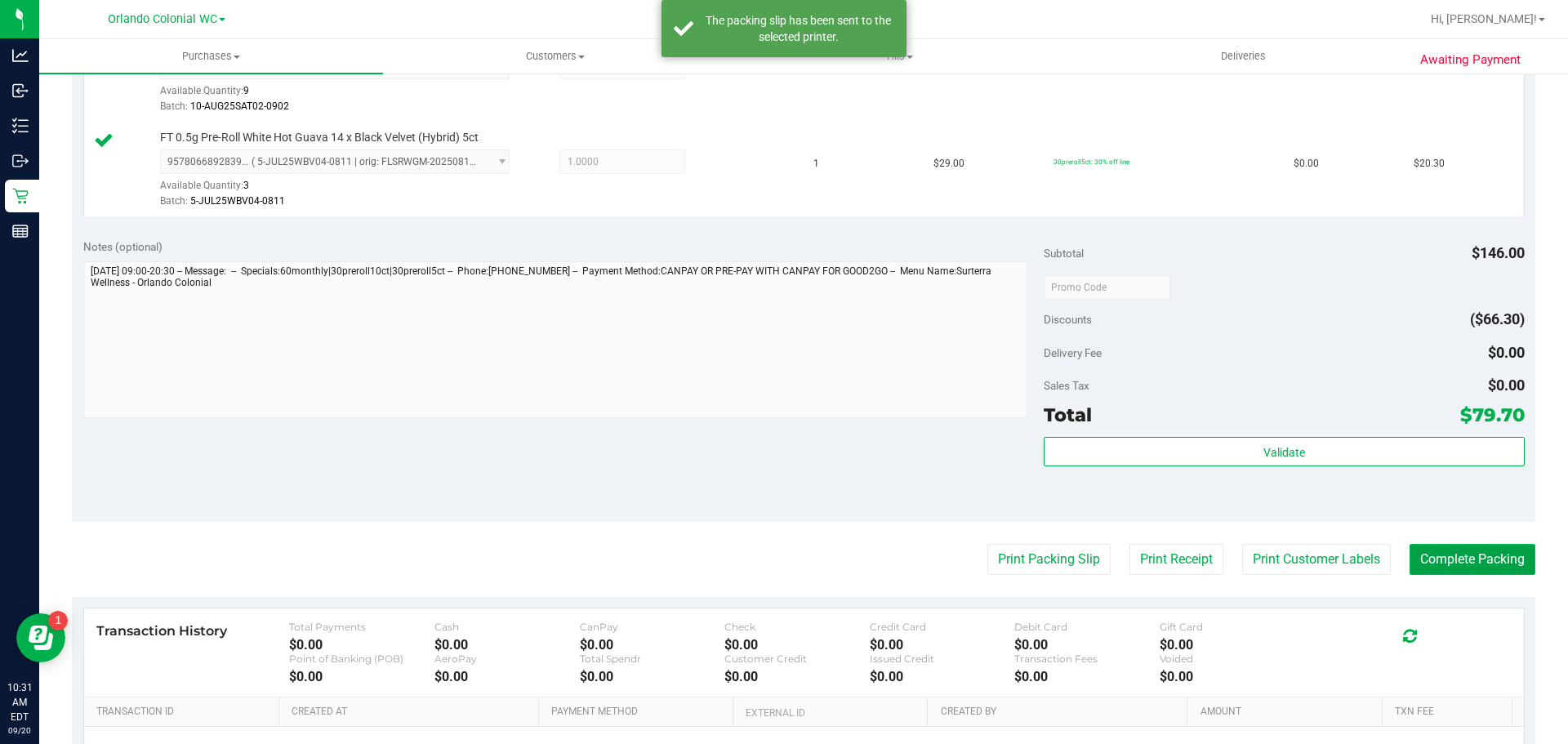
click at [1481, 566] on button "Complete Packing" at bounding box center [1473, 559] width 126 height 31
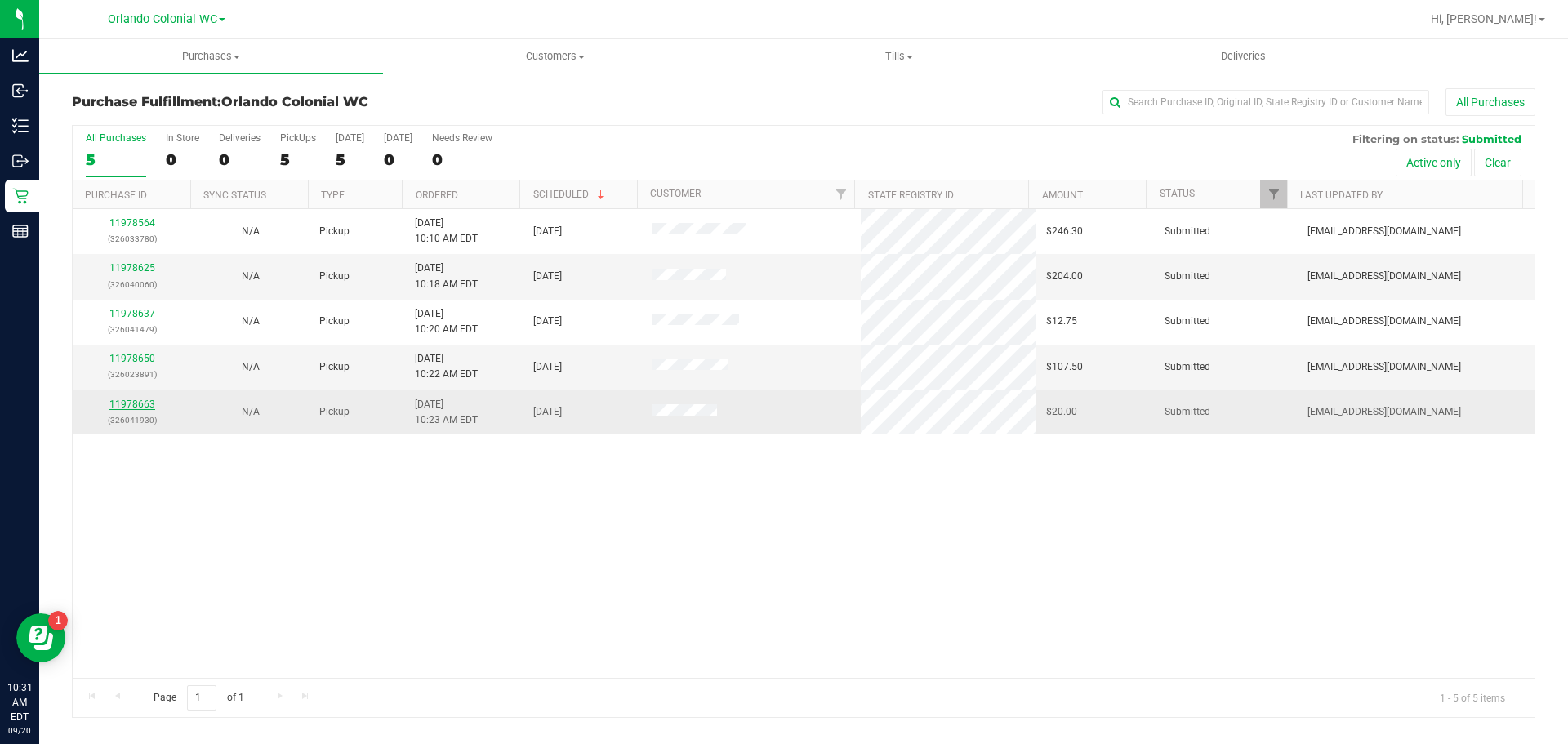
click at [142, 405] on link "11978663" at bounding box center [133, 404] width 46 height 12
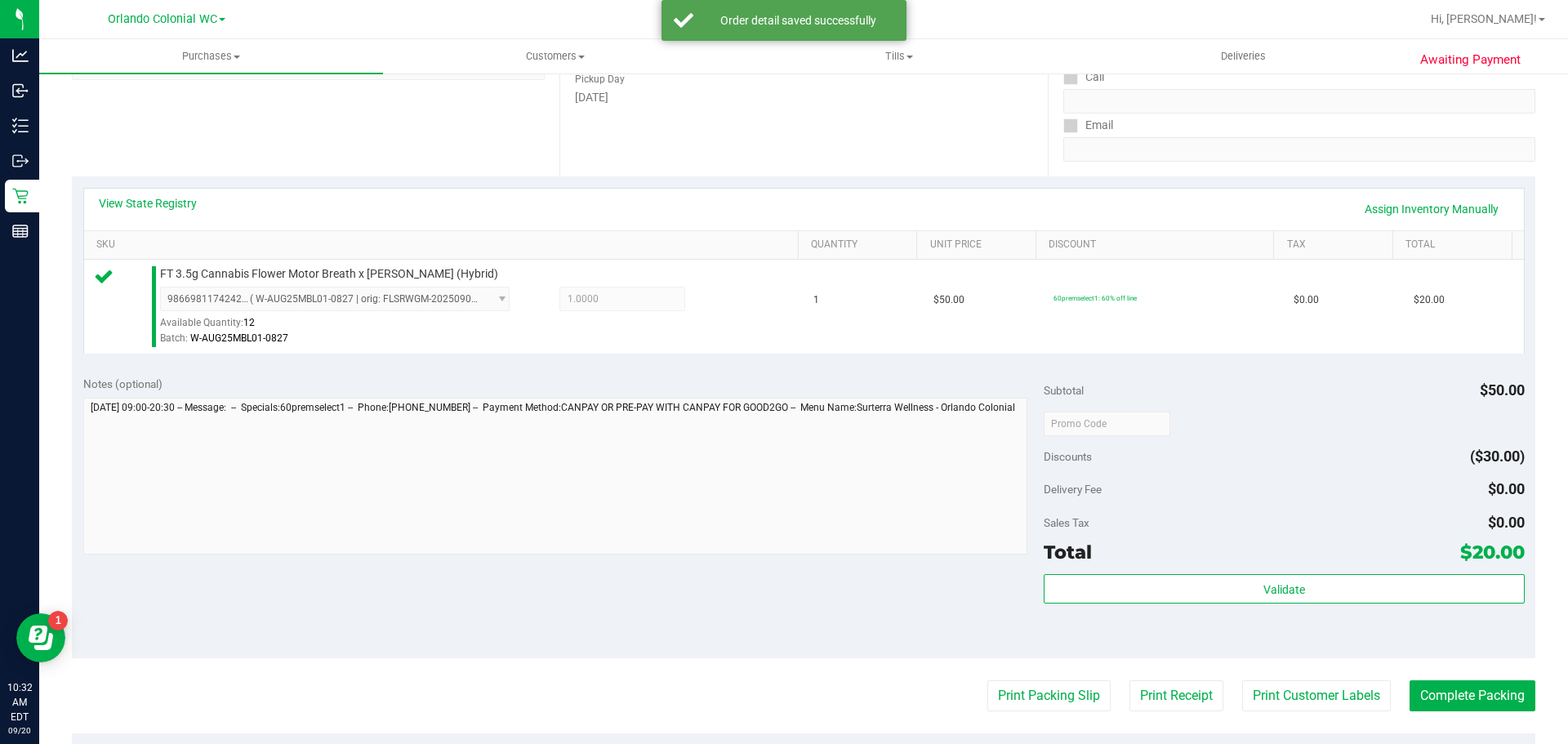
scroll to position [260, 0]
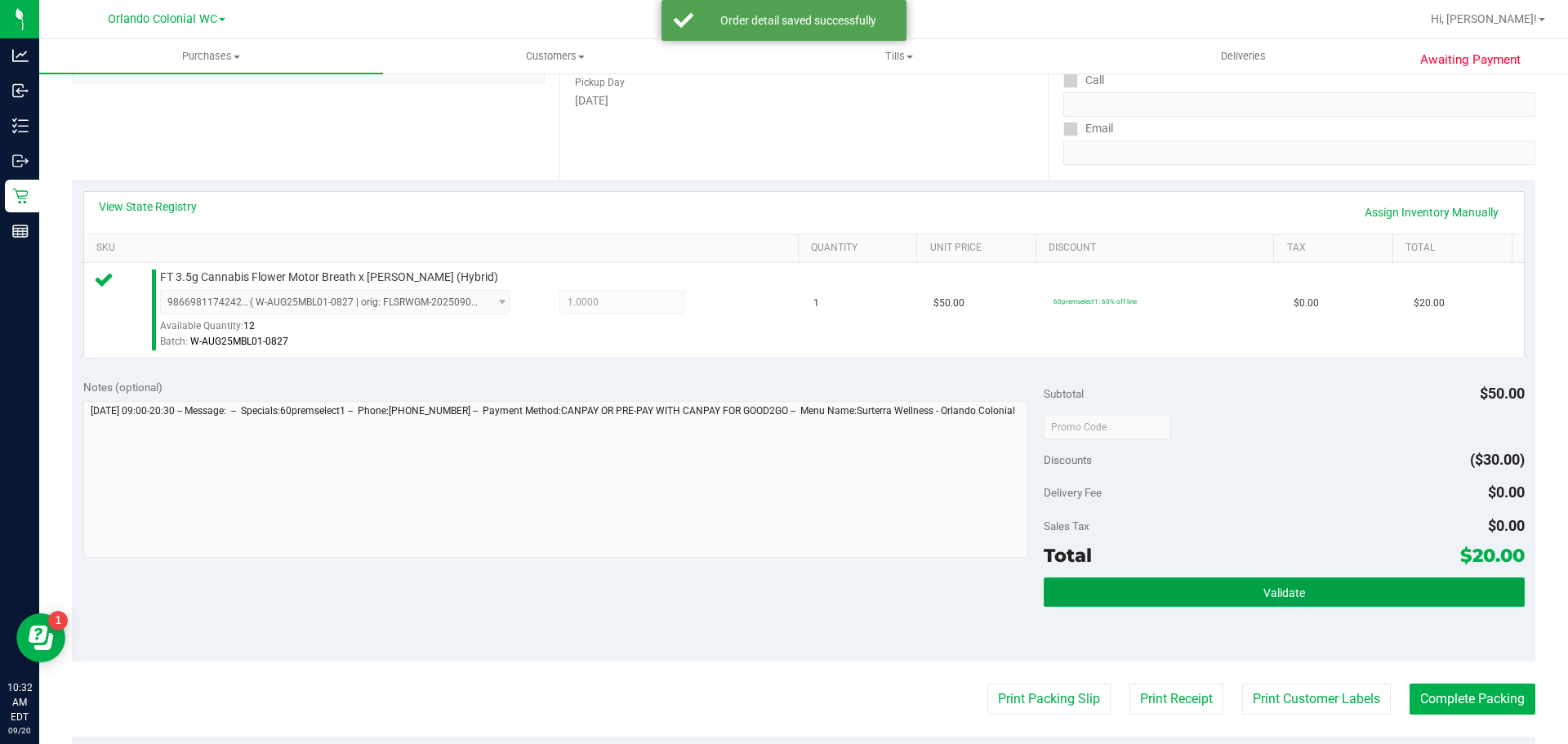
click at [1268, 578] on button "Validate" at bounding box center [1284, 592] width 480 height 29
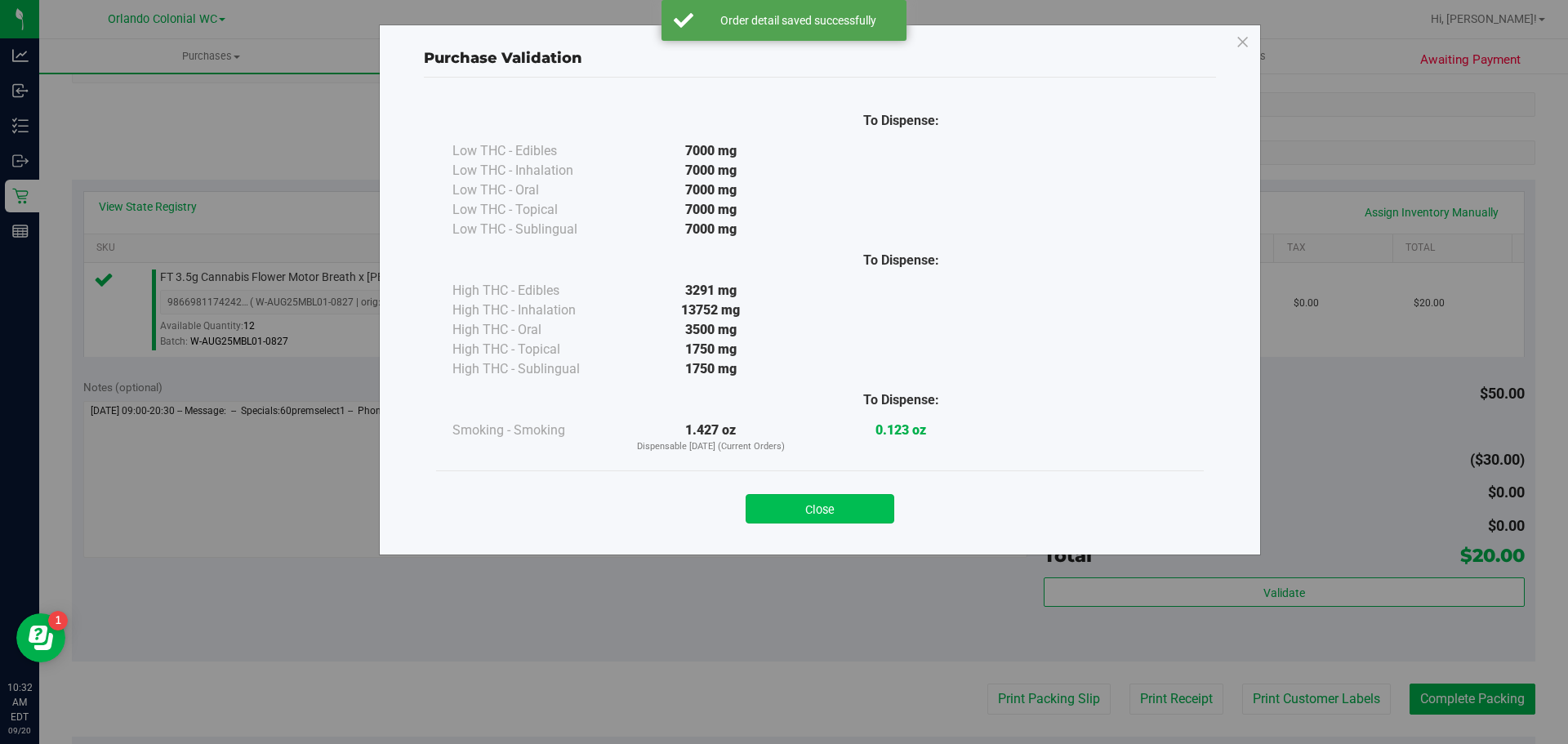
click at [814, 503] on button "Close" at bounding box center [820, 508] width 149 height 29
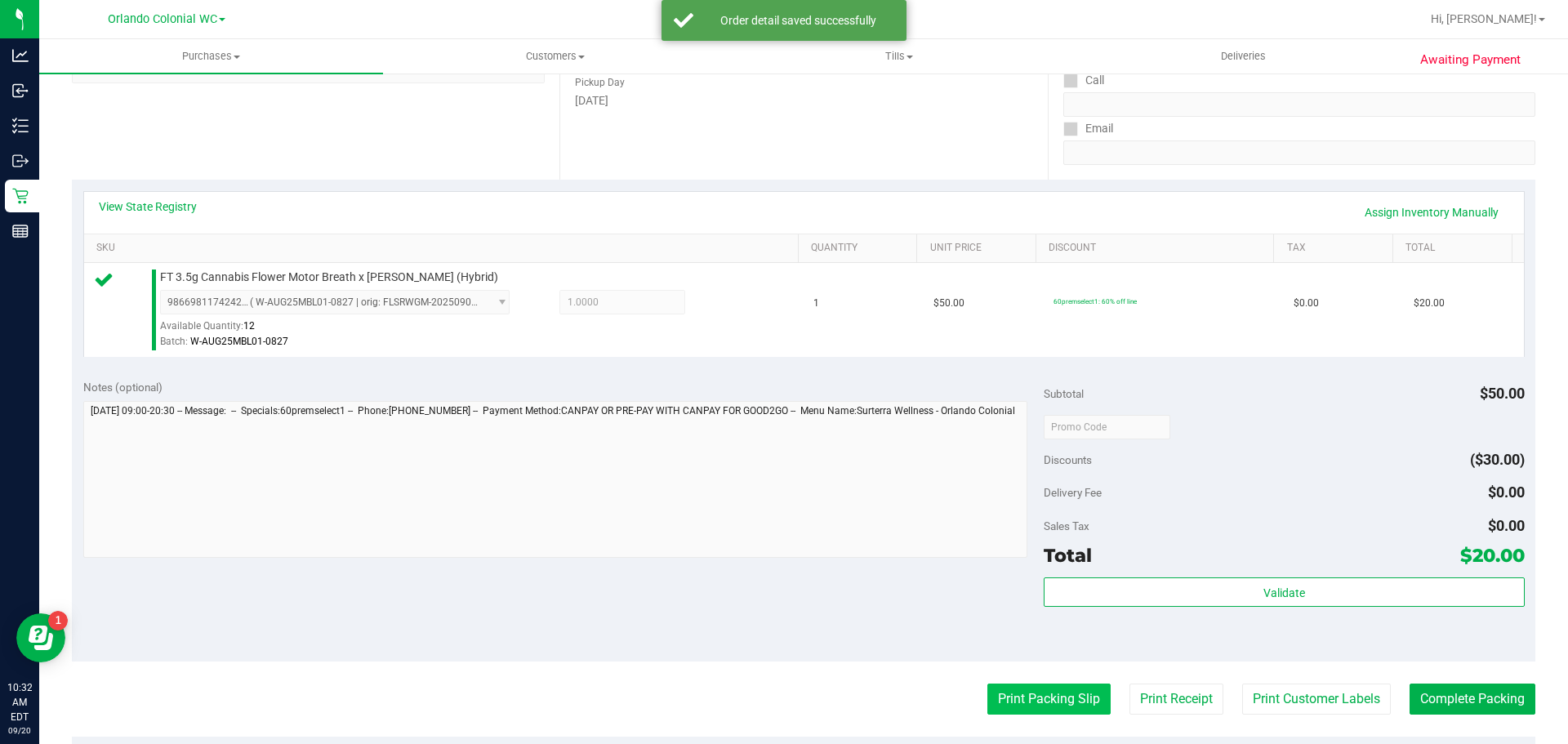
click at [1025, 686] on button "Print Packing Slip" at bounding box center [1049, 699] width 123 height 31
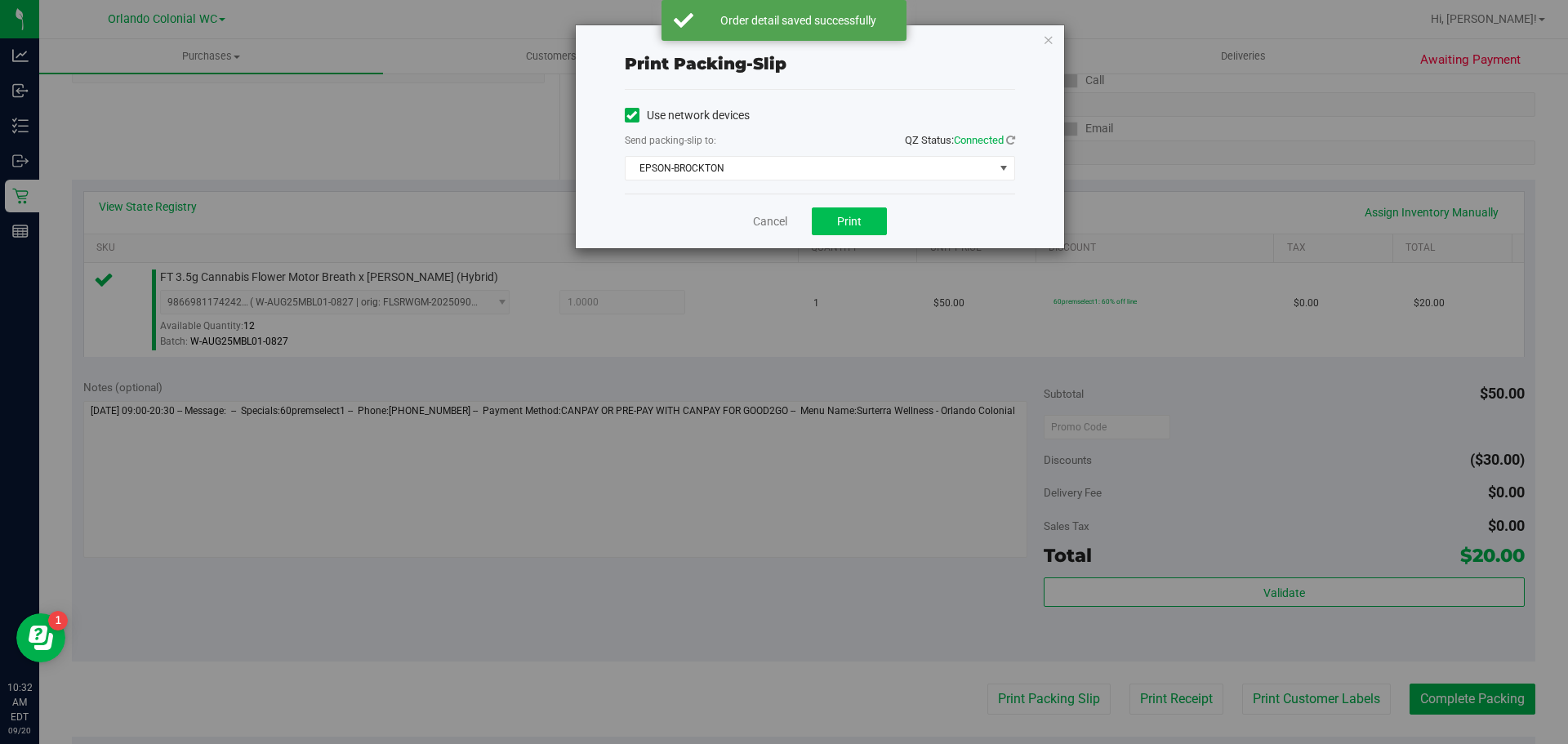
click at [828, 218] on button "Print" at bounding box center [849, 221] width 75 height 27
click at [1048, 37] on icon "button" at bounding box center [1049, 38] width 12 height 19
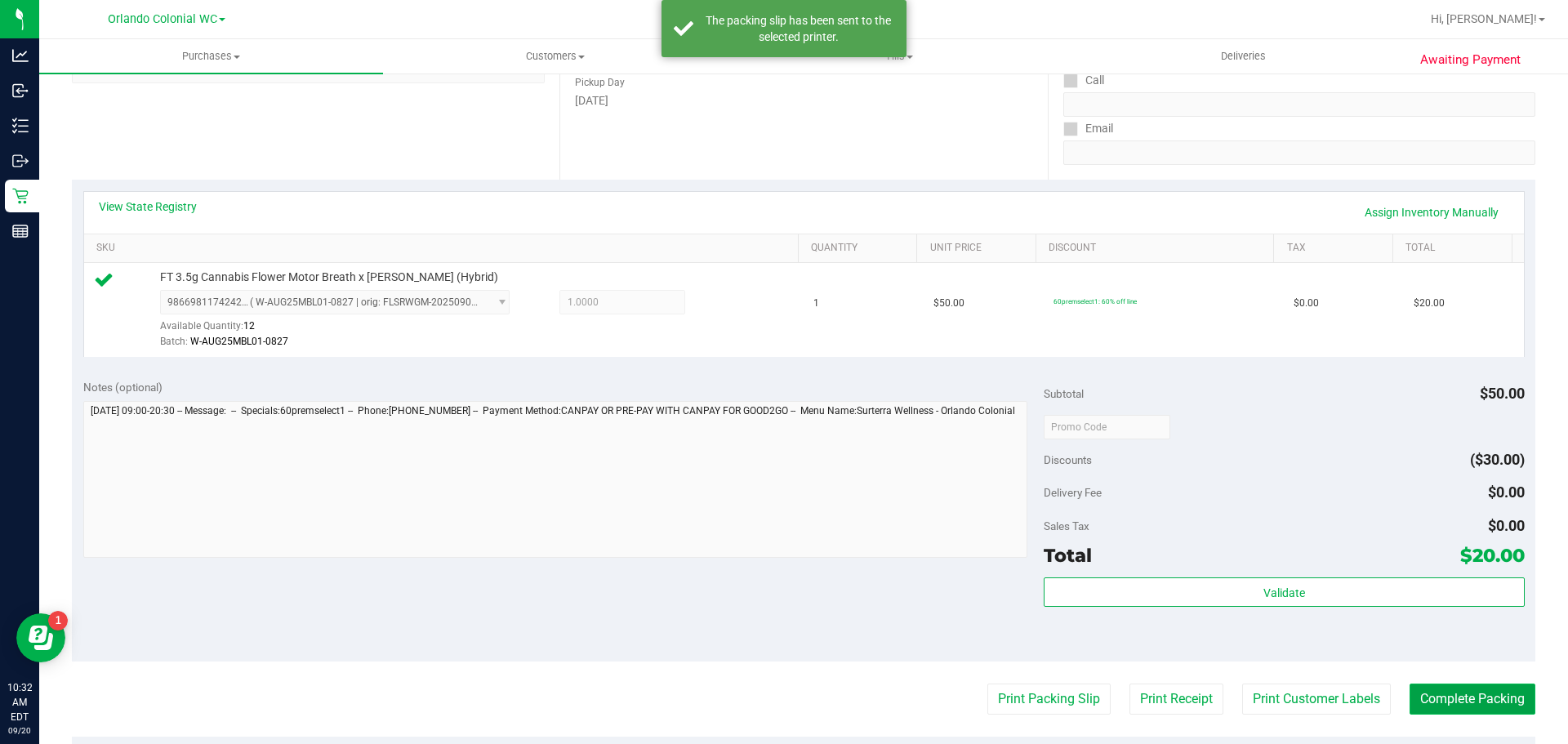
click at [1457, 686] on button "Complete Packing" at bounding box center [1473, 699] width 126 height 31
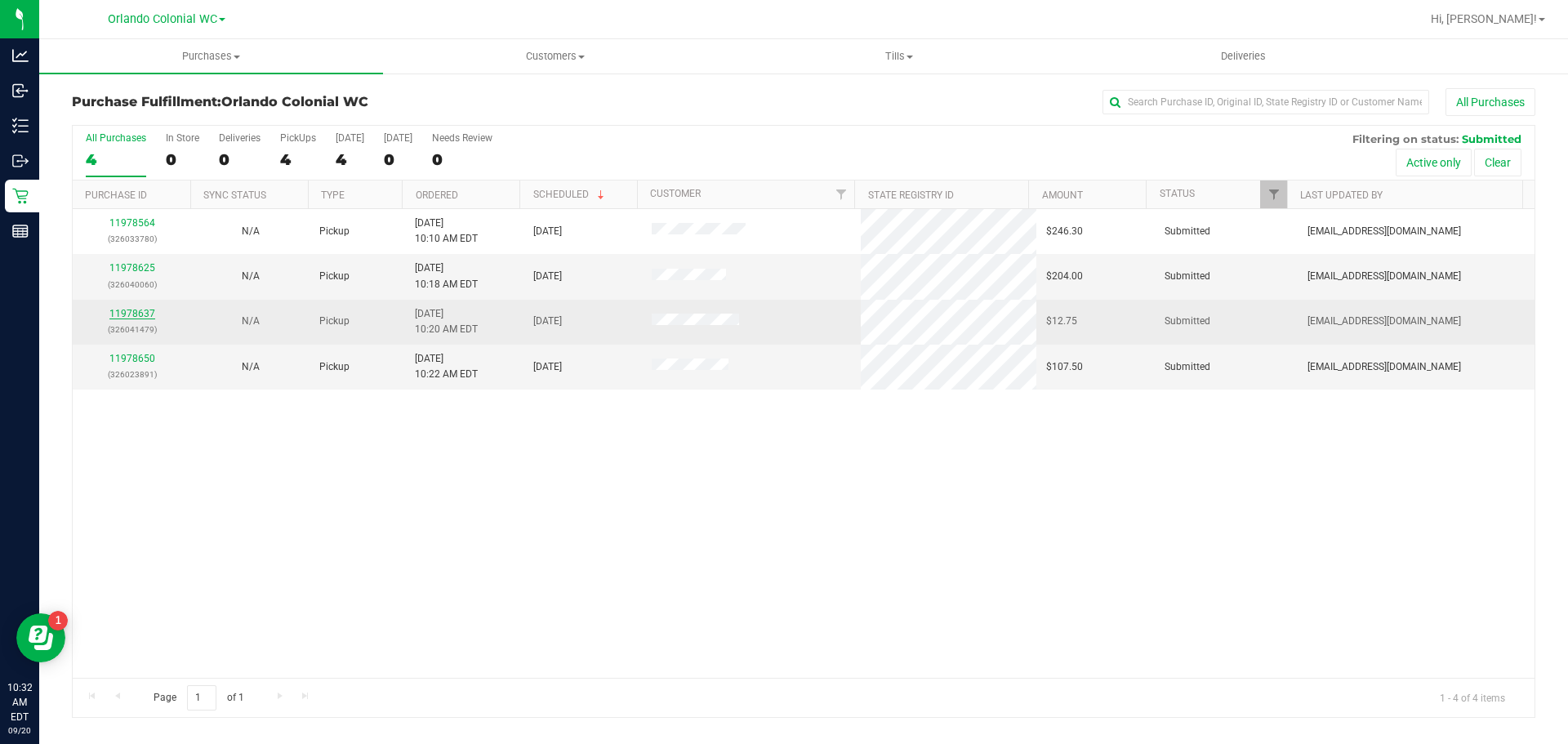
click at [143, 317] on link "11978637" at bounding box center [133, 314] width 46 height 12
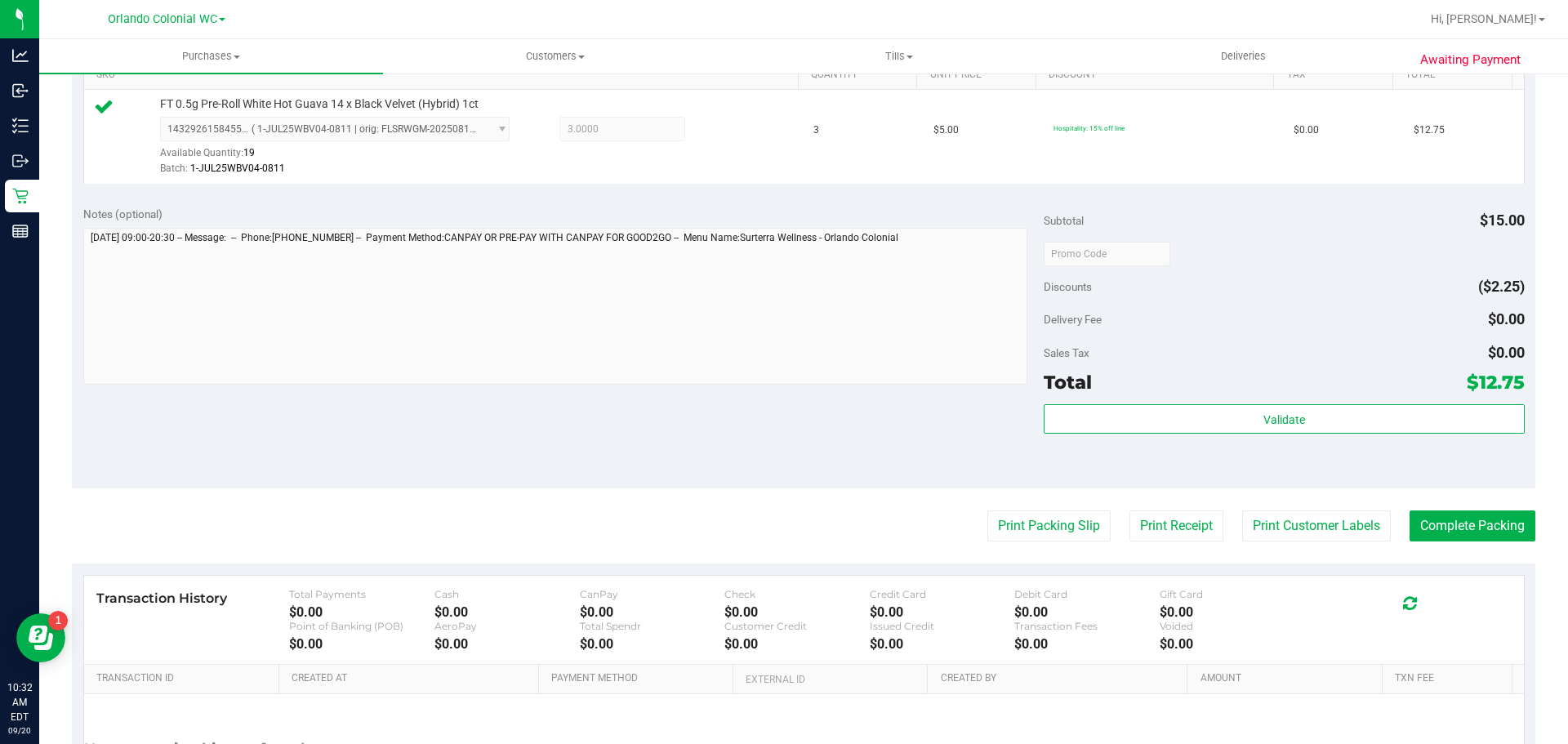
scroll to position [430, 0]
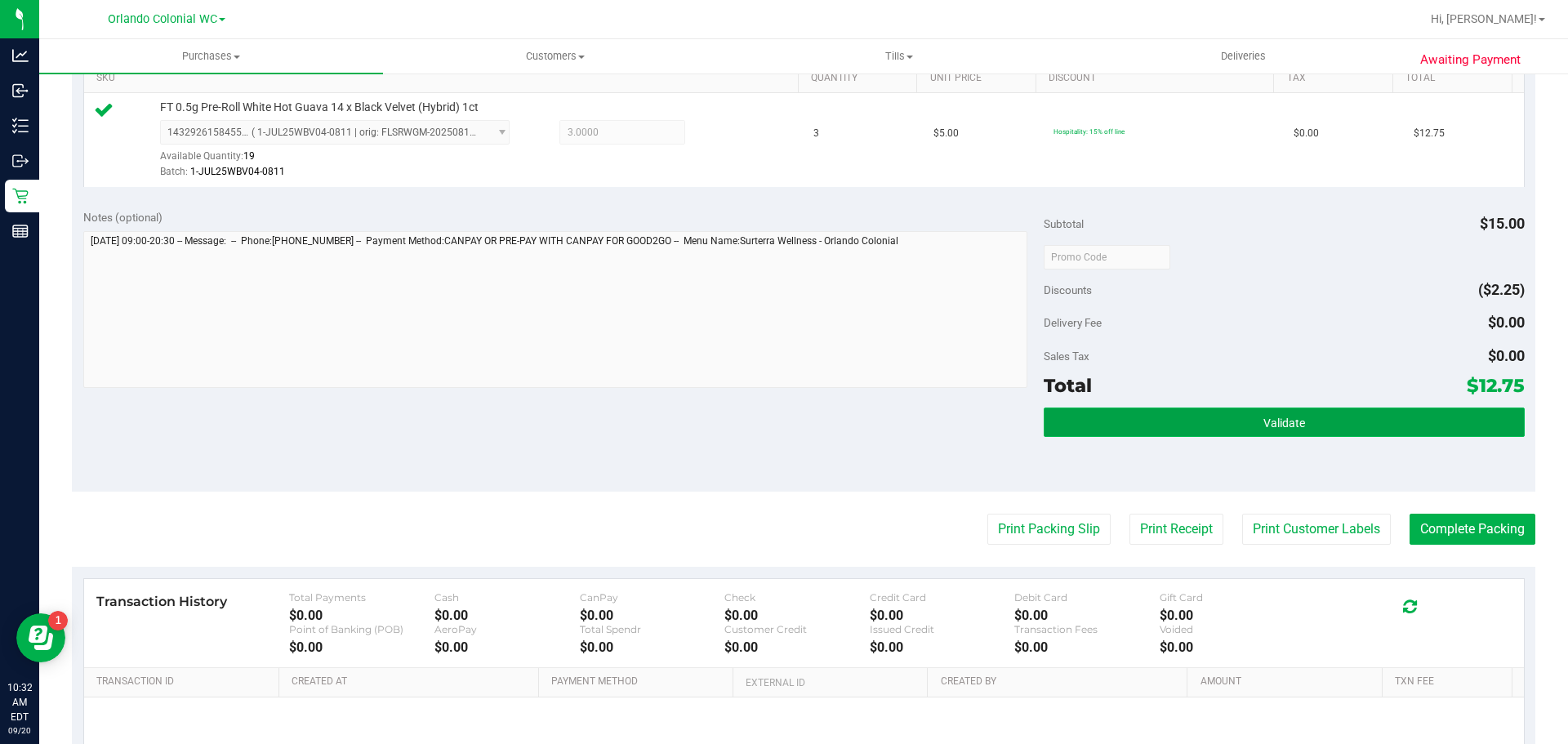
click at [1268, 424] on span "Validate" at bounding box center [1285, 423] width 42 height 13
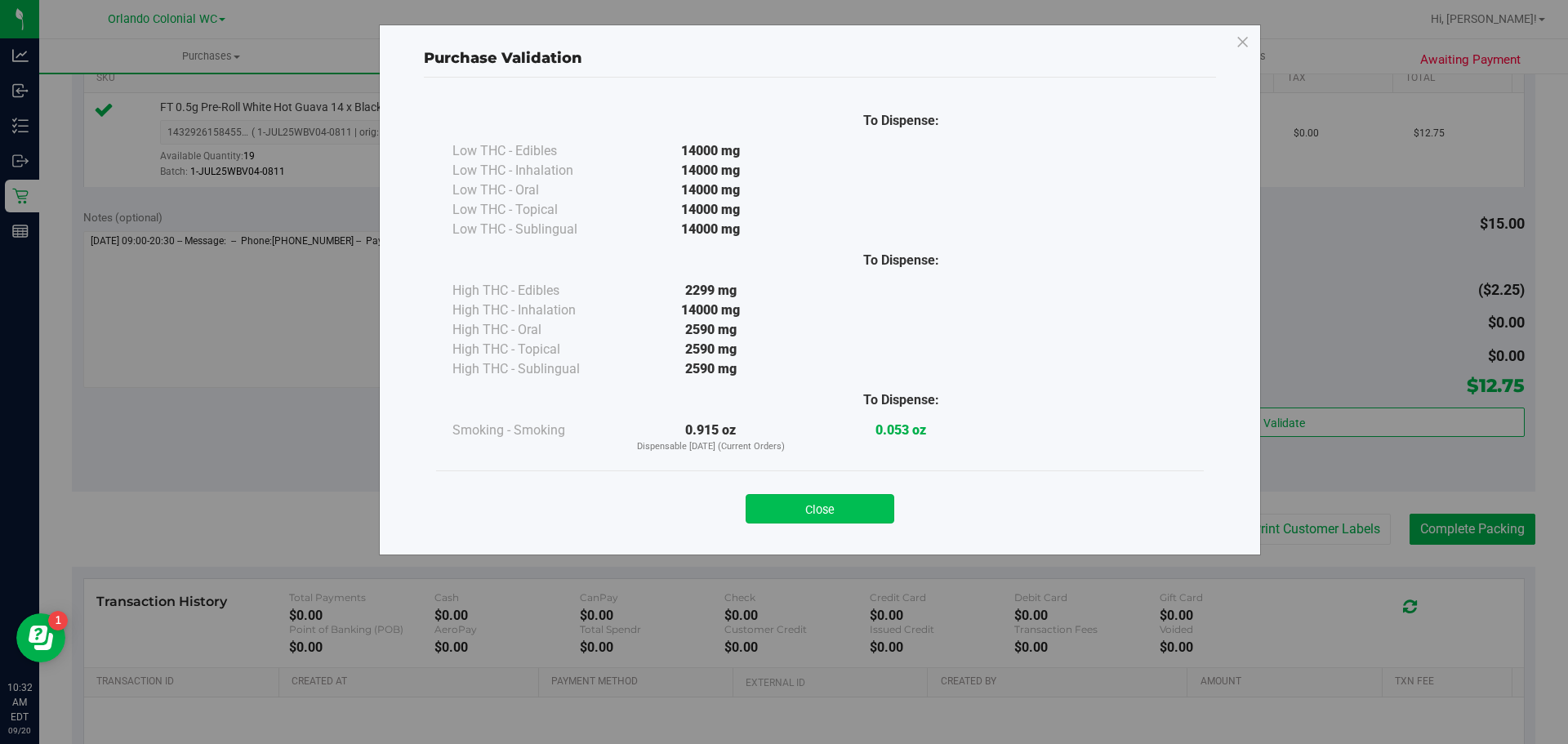
click at [825, 498] on button "Close" at bounding box center [820, 508] width 149 height 29
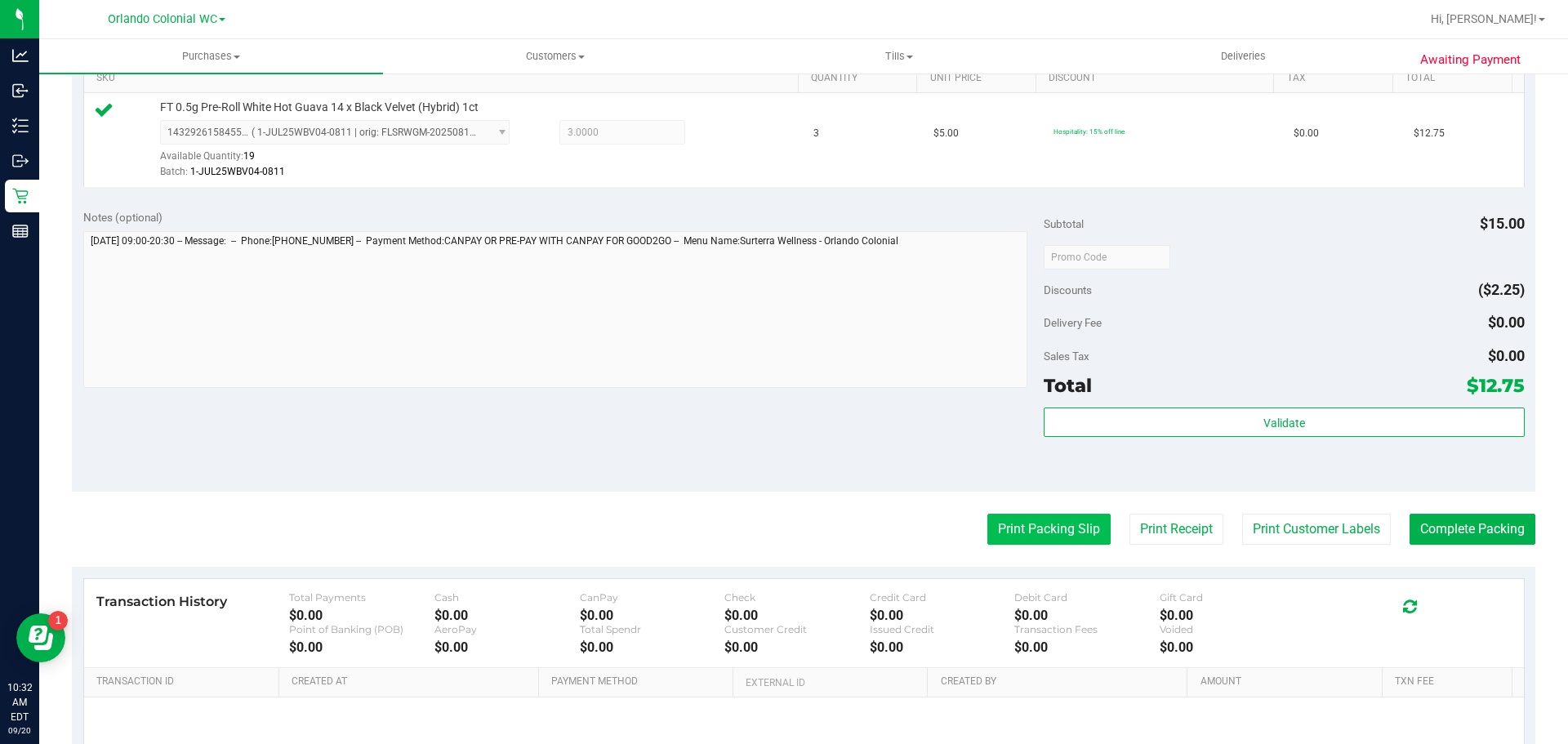
click at [1080, 521] on button "Print Packing Slip" at bounding box center [1049, 529] width 123 height 31
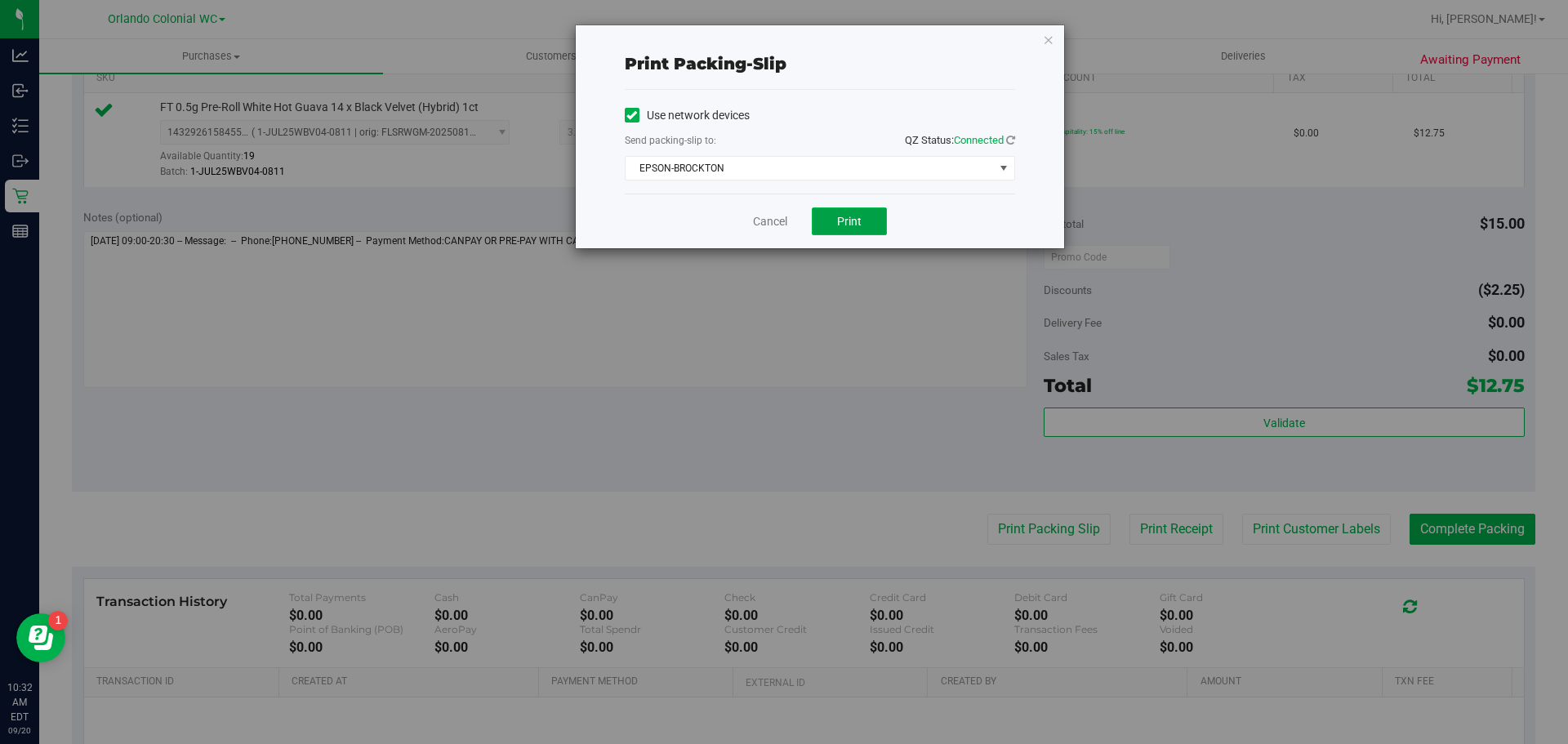
click at [860, 223] on span "Print" at bounding box center [849, 221] width 25 height 13
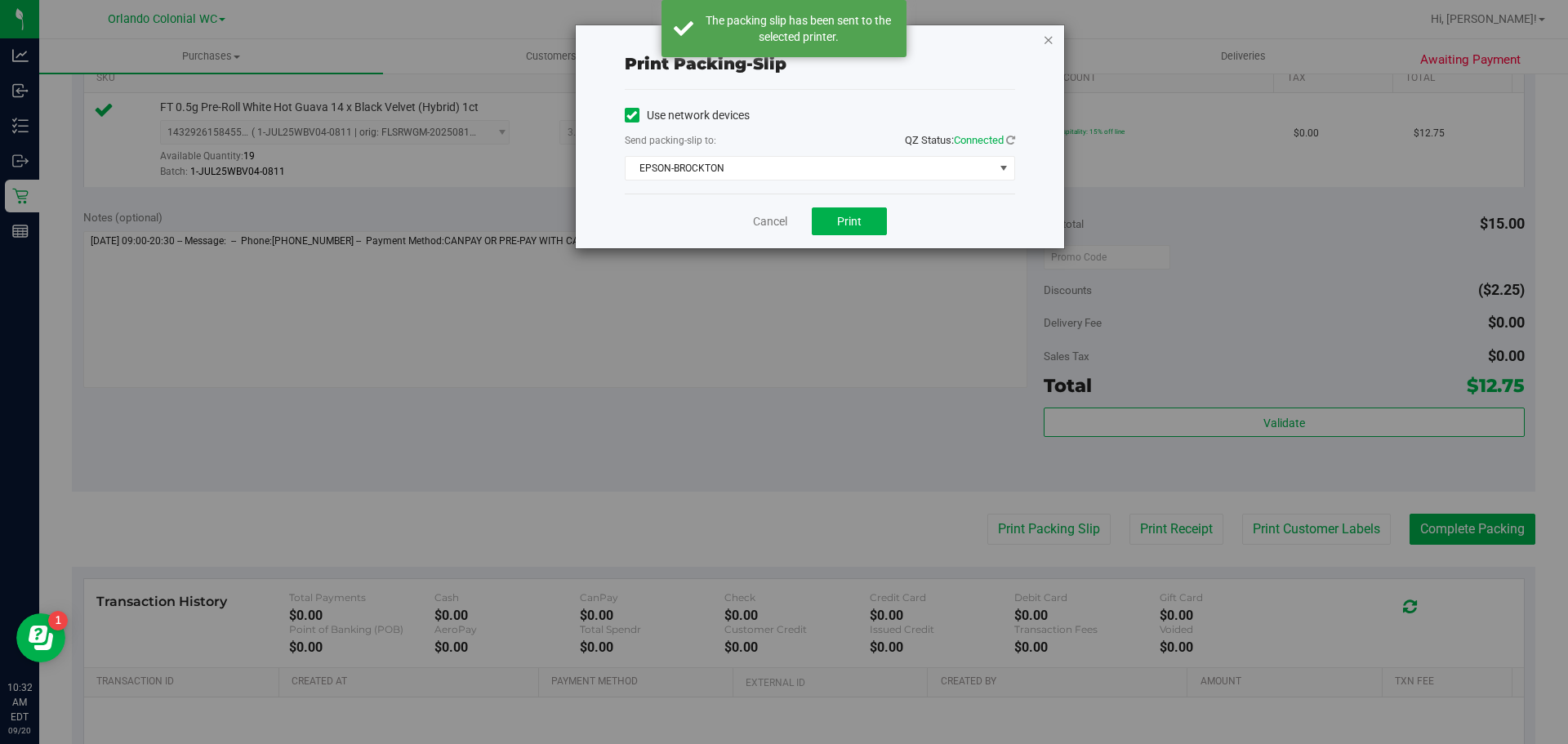
click at [1046, 37] on icon "button" at bounding box center [1049, 38] width 12 height 19
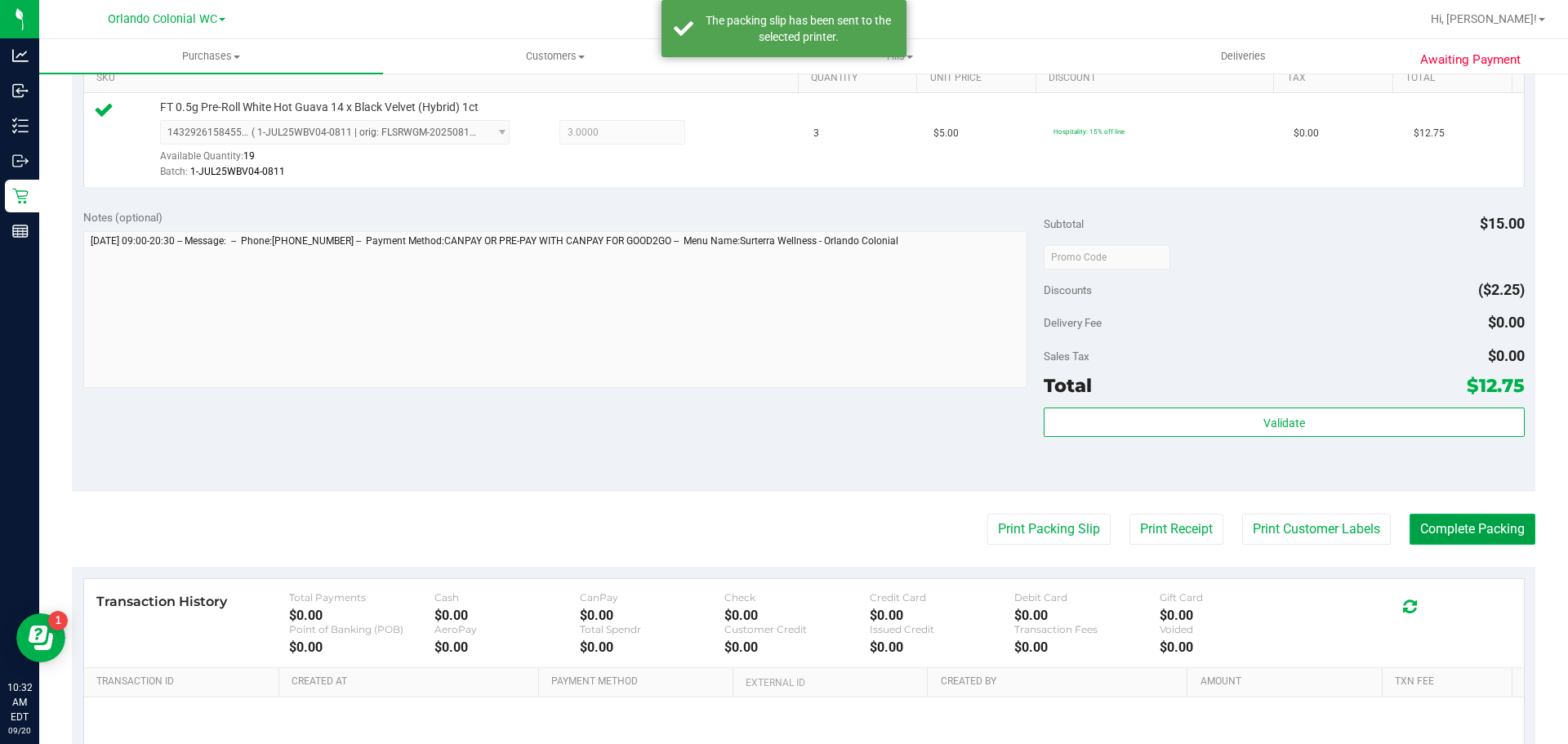
click at [1465, 517] on button "Complete Packing" at bounding box center [1473, 529] width 126 height 31
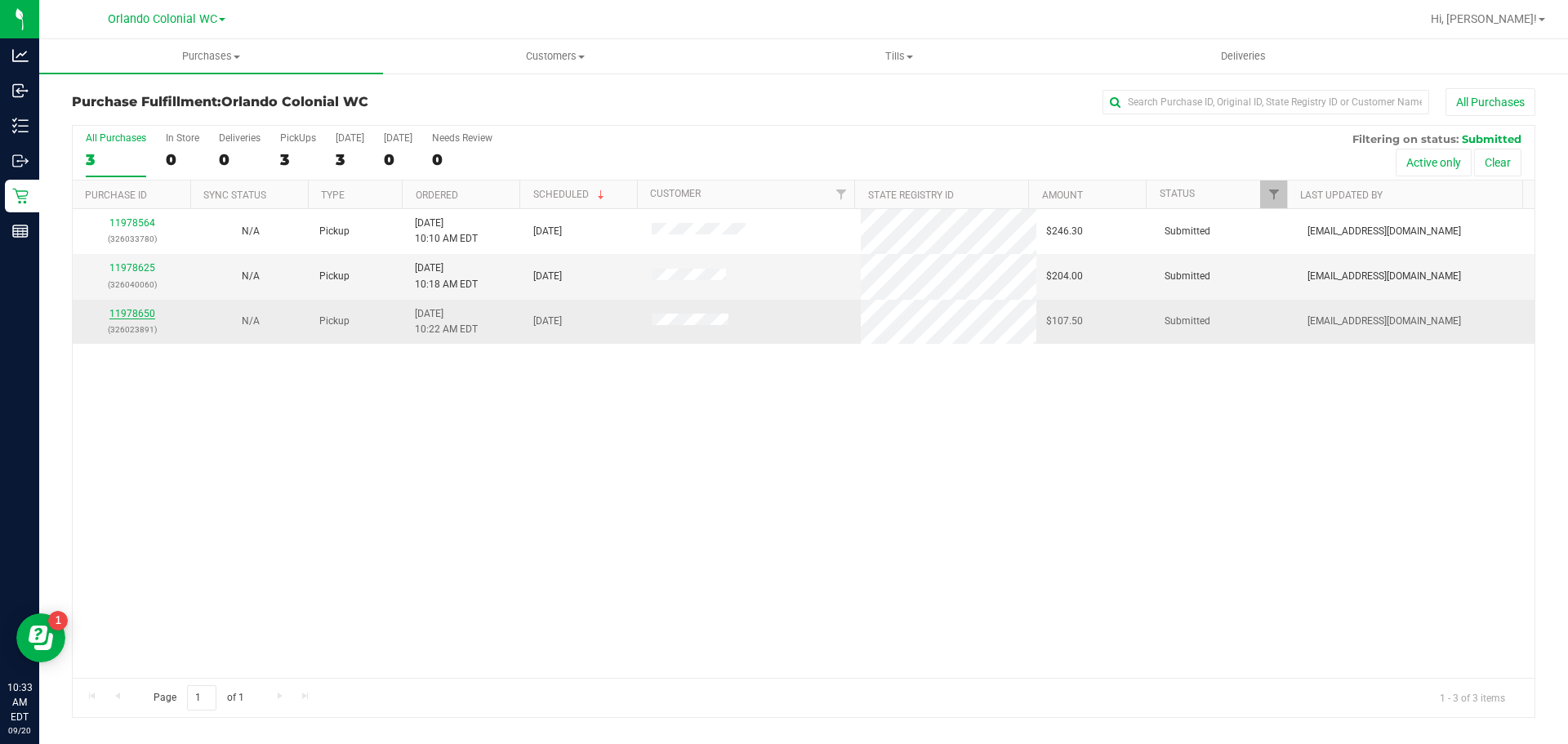
click at [138, 314] on link "11978650" at bounding box center [133, 314] width 46 height 12
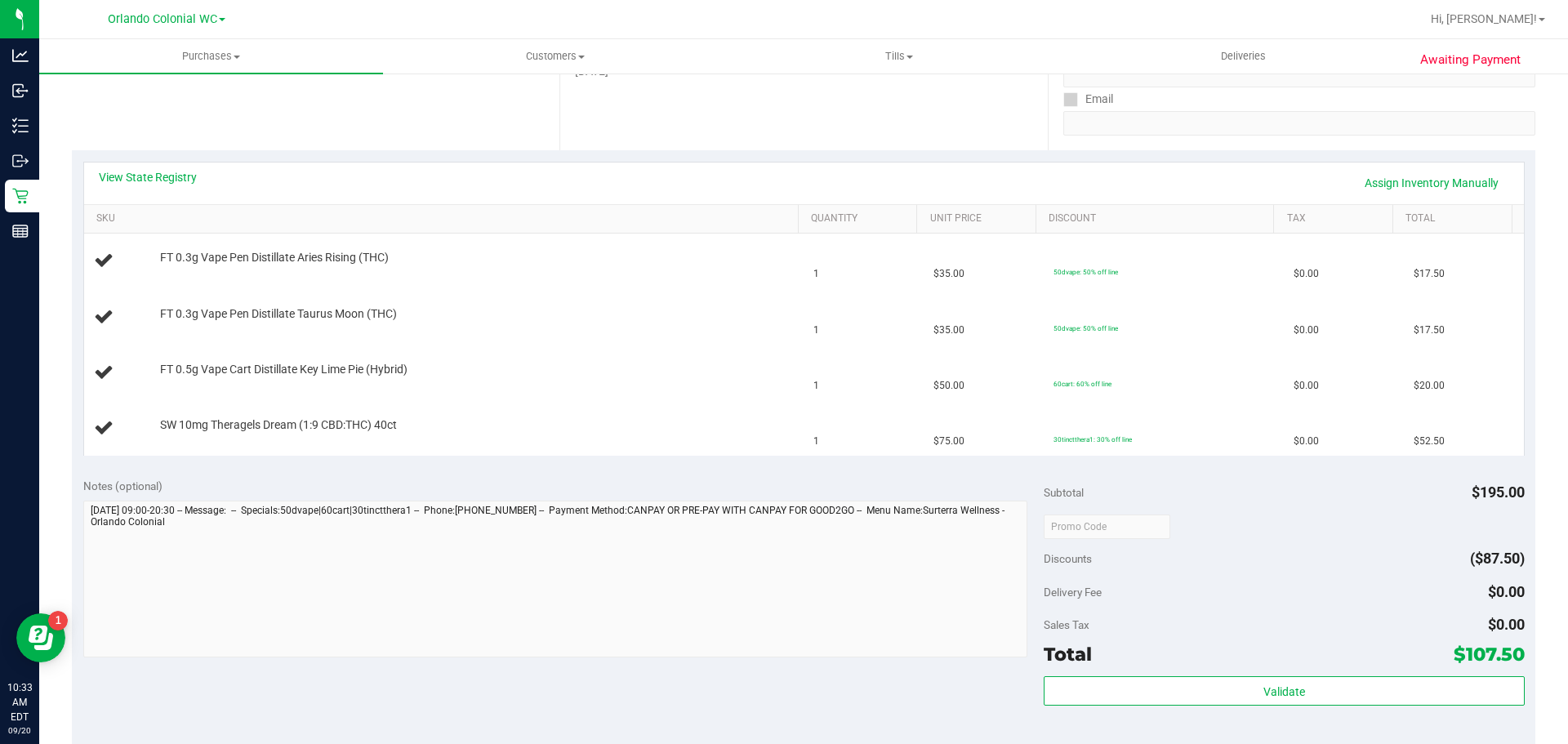
scroll to position [292, 0]
click at [154, 178] on link "View State Registry" at bounding box center [147, 175] width 98 height 16
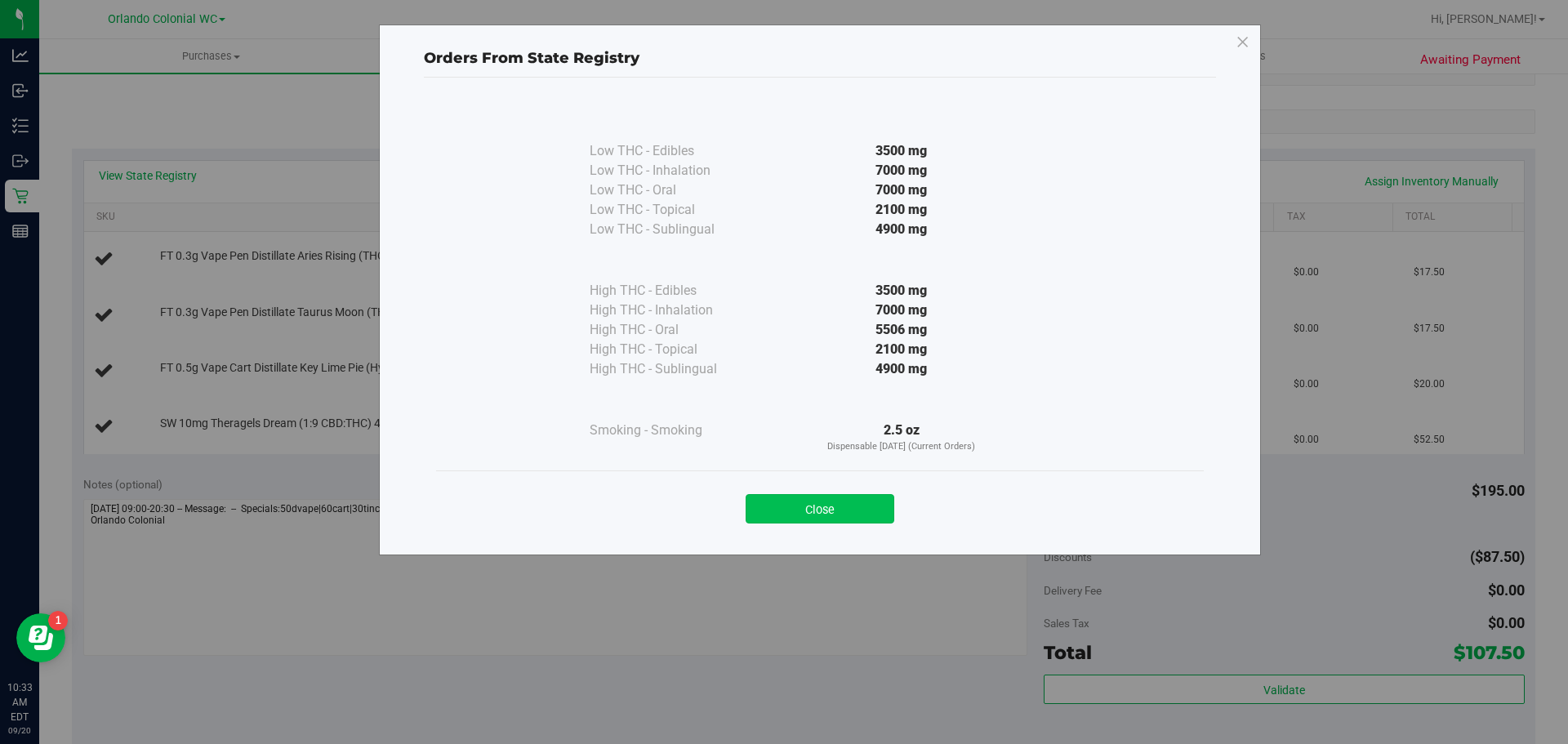
click at [820, 510] on button "Close" at bounding box center [820, 508] width 149 height 29
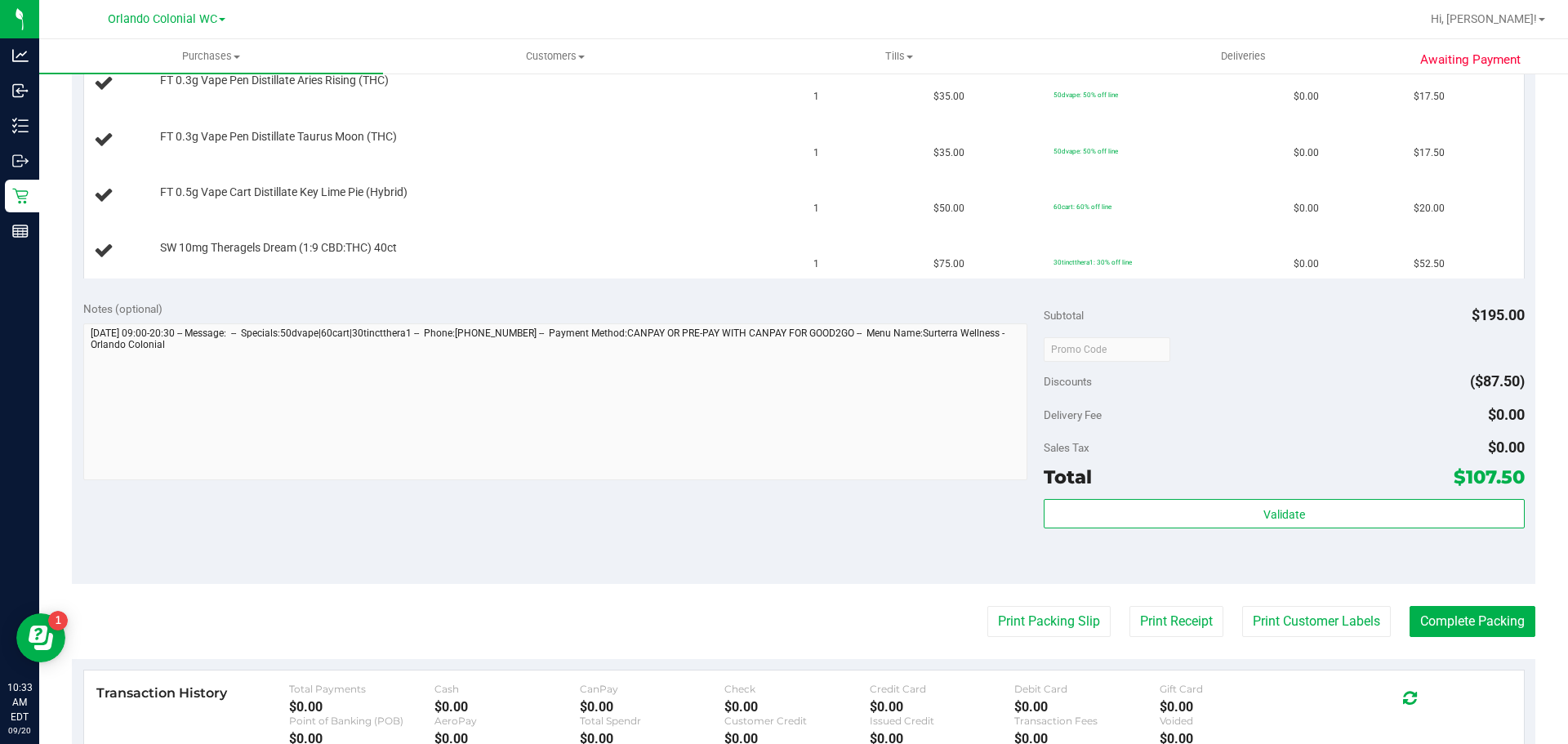
scroll to position [531, 0]
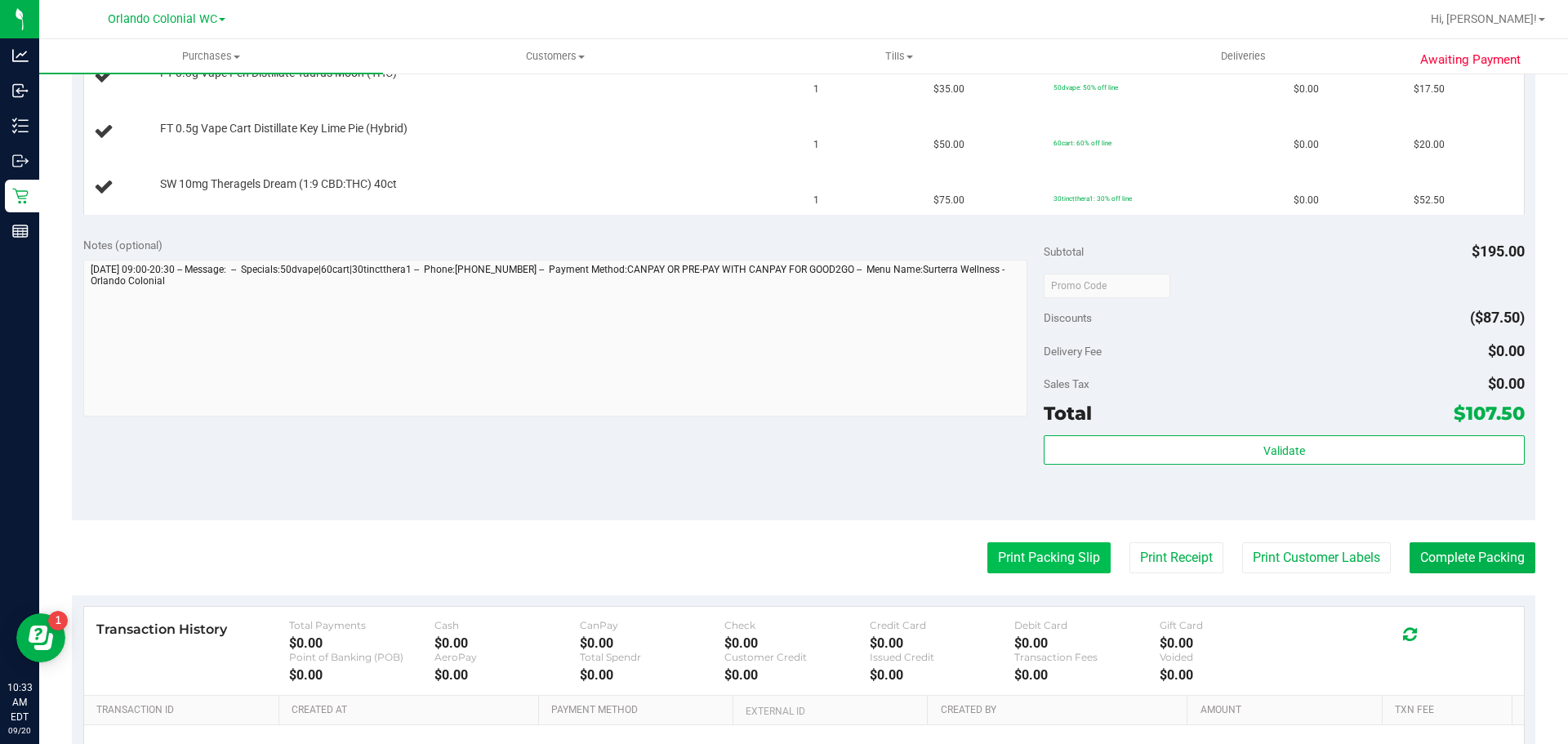
click at [1021, 569] on button "Print Packing Slip" at bounding box center [1049, 558] width 123 height 31
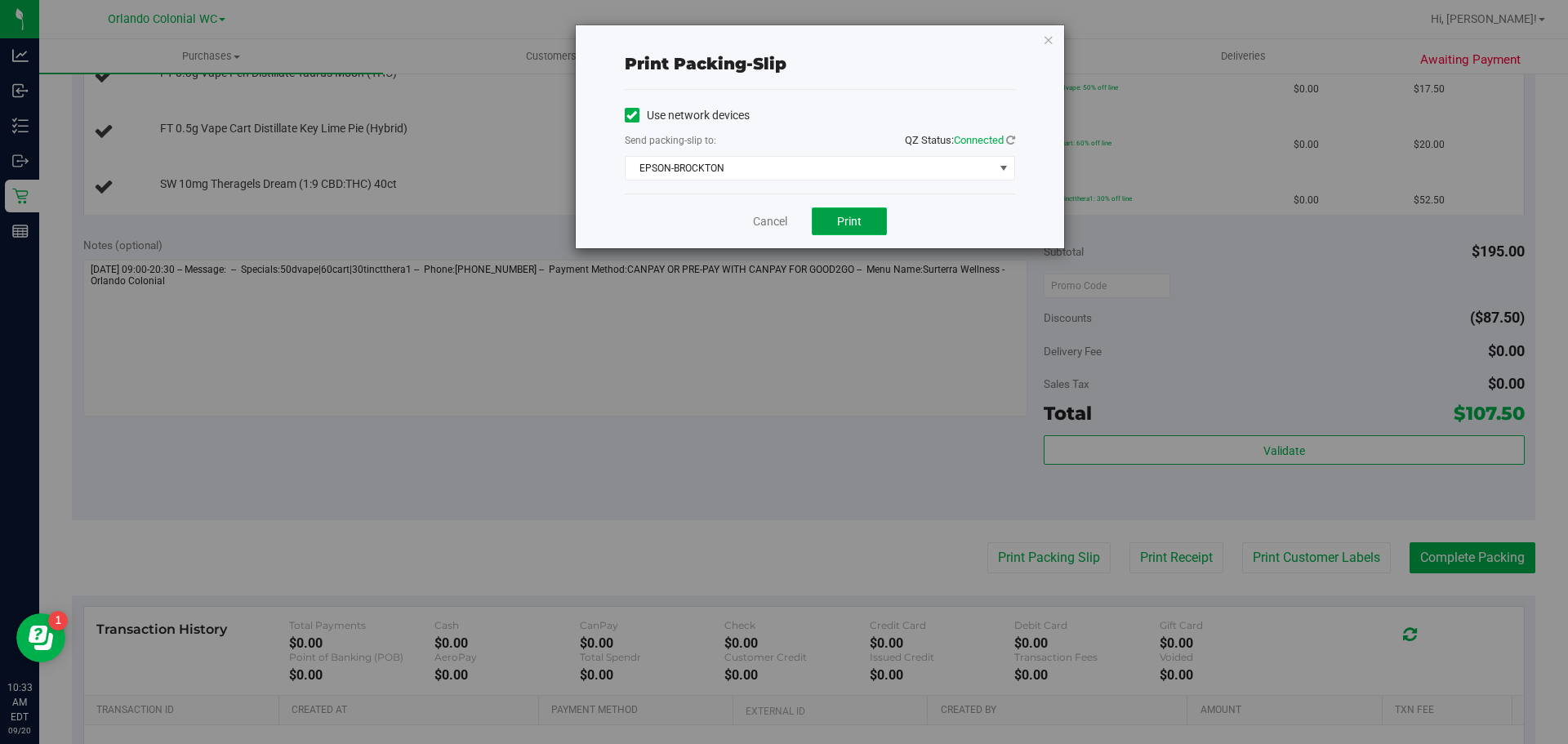
click at [850, 218] on span "Print" at bounding box center [849, 221] width 25 height 13
click at [1052, 46] on icon "button" at bounding box center [1049, 38] width 12 height 19
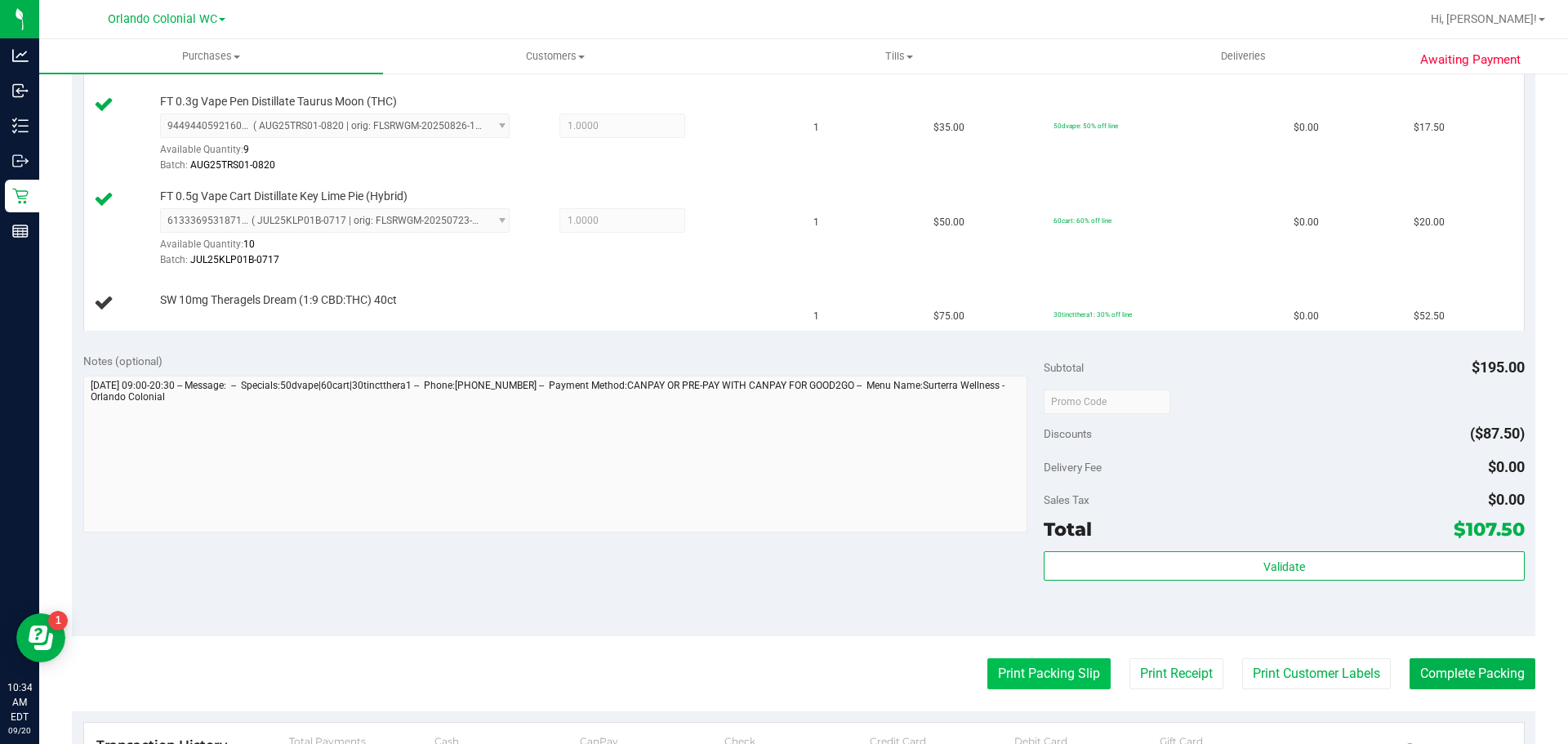
click at [1038, 668] on button "Print Packing Slip" at bounding box center [1049, 674] width 123 height 31
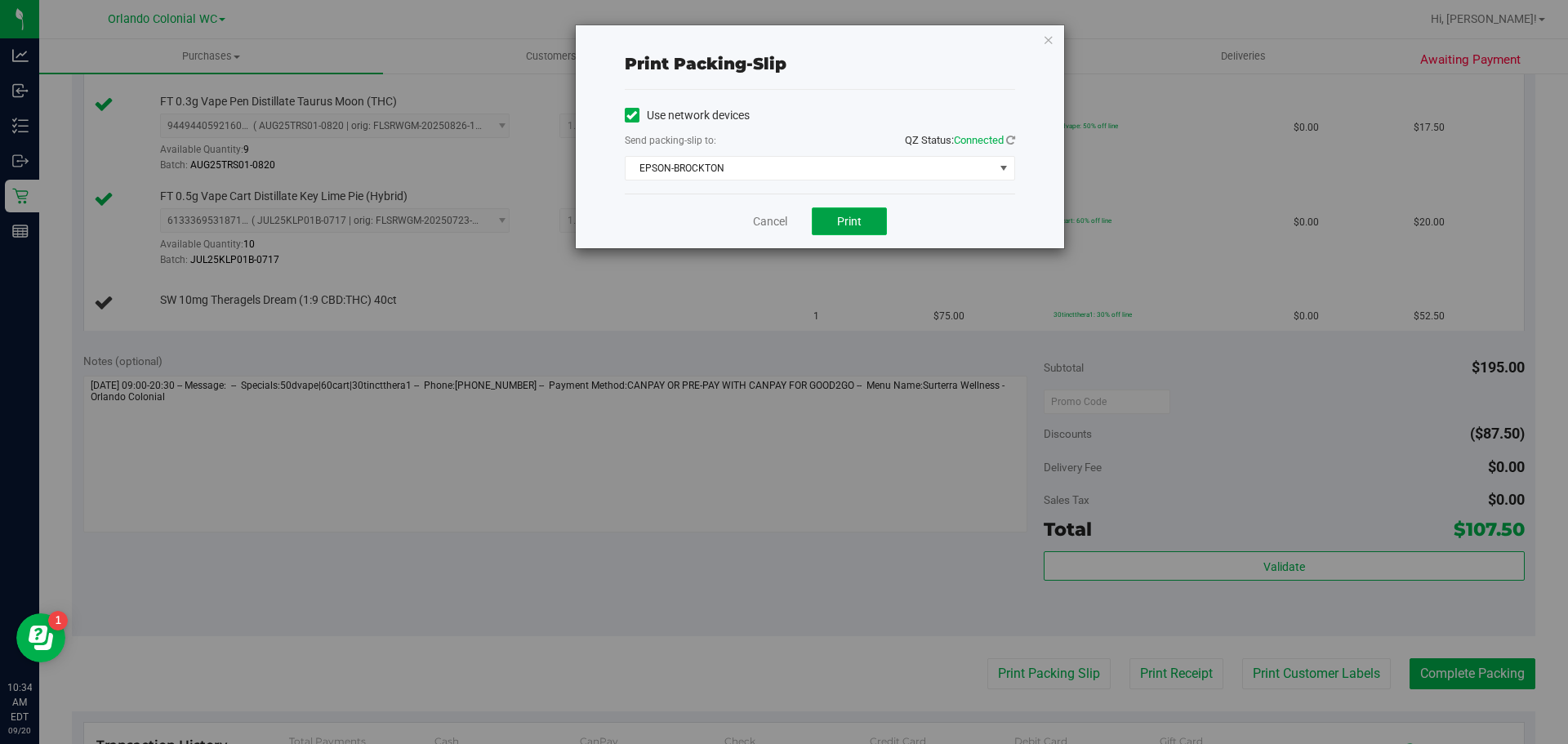
click at [863, 210] on button "Print" at bounding box center [849, 221] width 75 height 27
click at [1051, 42] on icon "button" at bounding box center [1049, 38] width 12 height 19
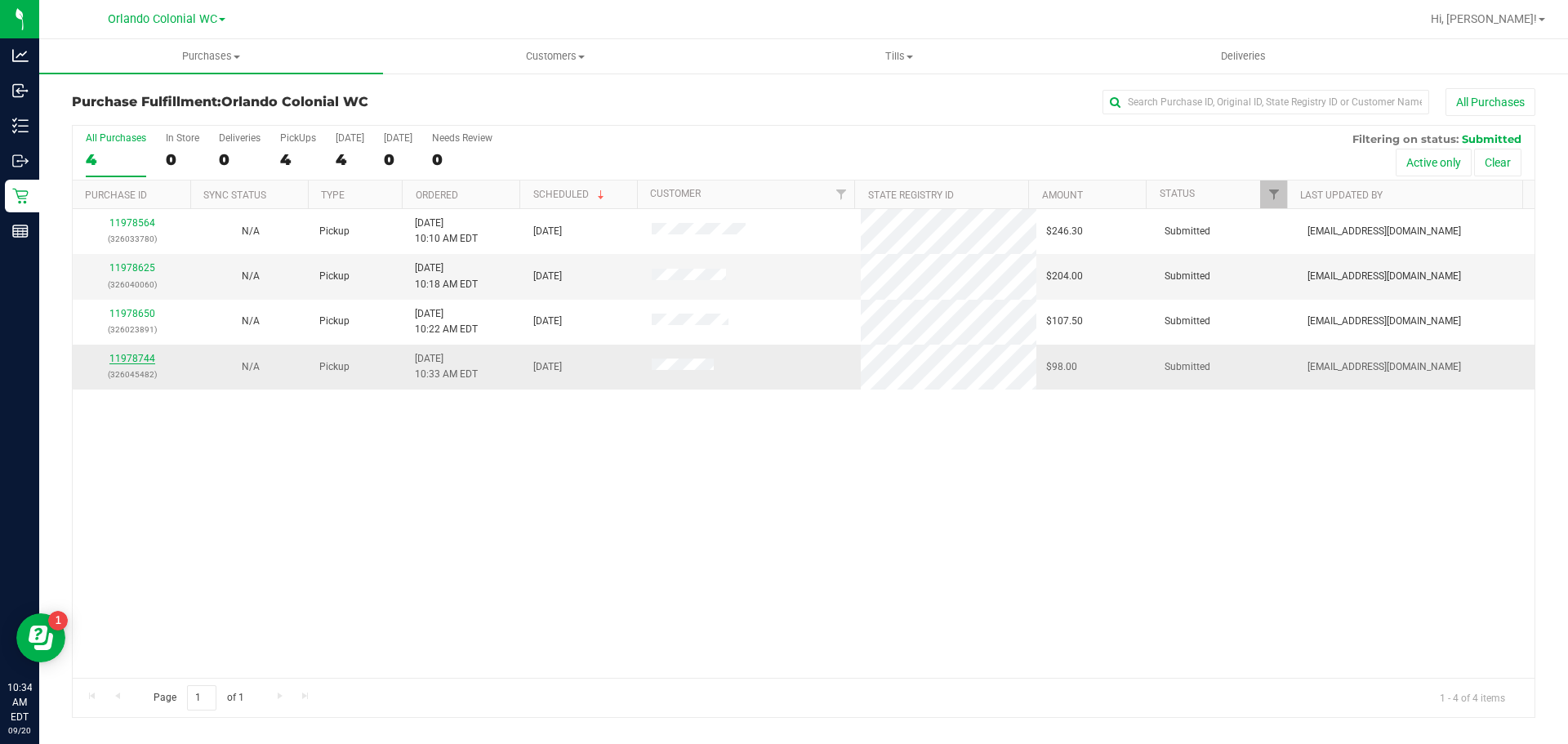
click at [132, 356] on link "11978744" at bounding box center [133, 358] width 46 height 12
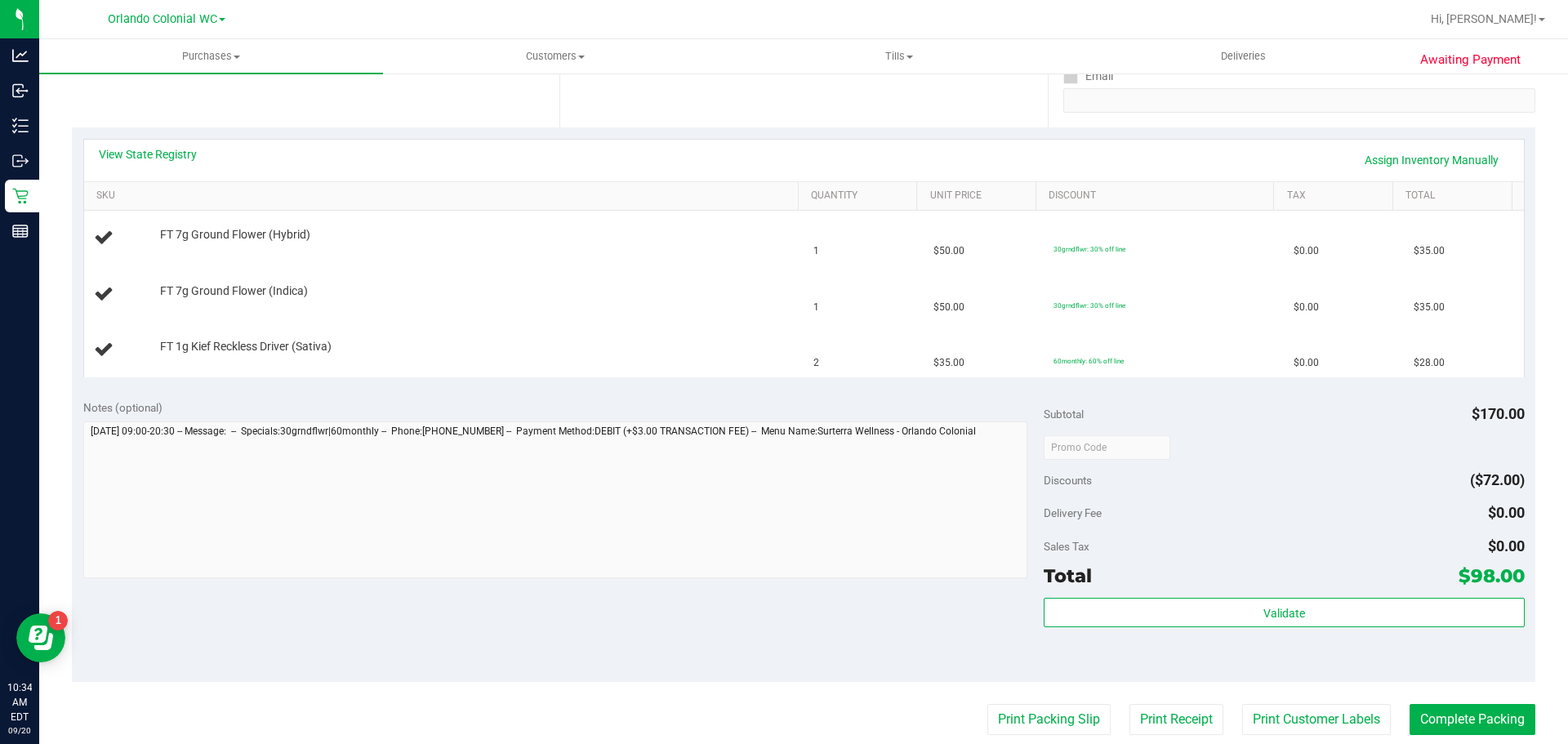
scroll to position [326, 0]
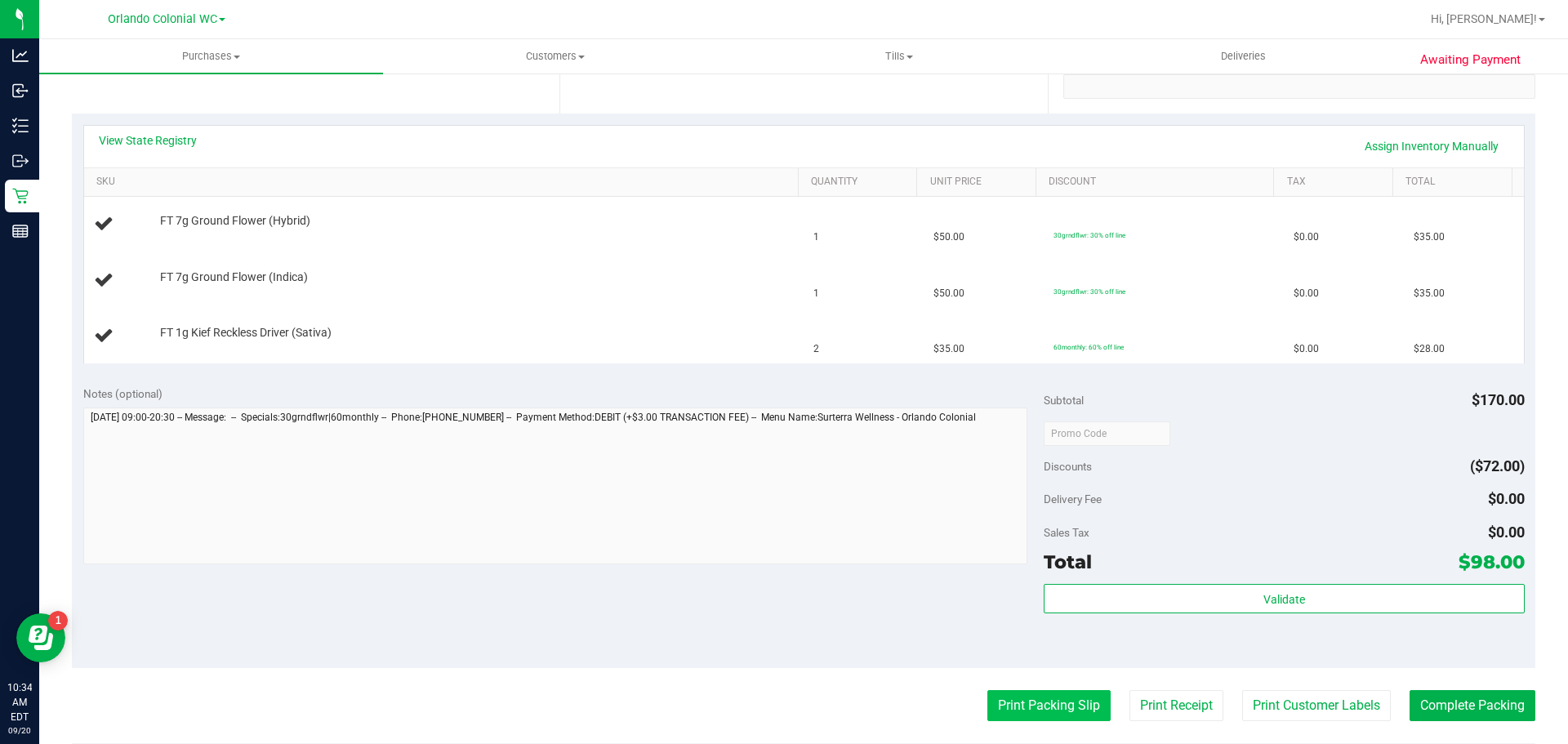
click at [1021, 700] on button "Print Packing Slip" at bounding box center [1049, 706] width 123 height 31
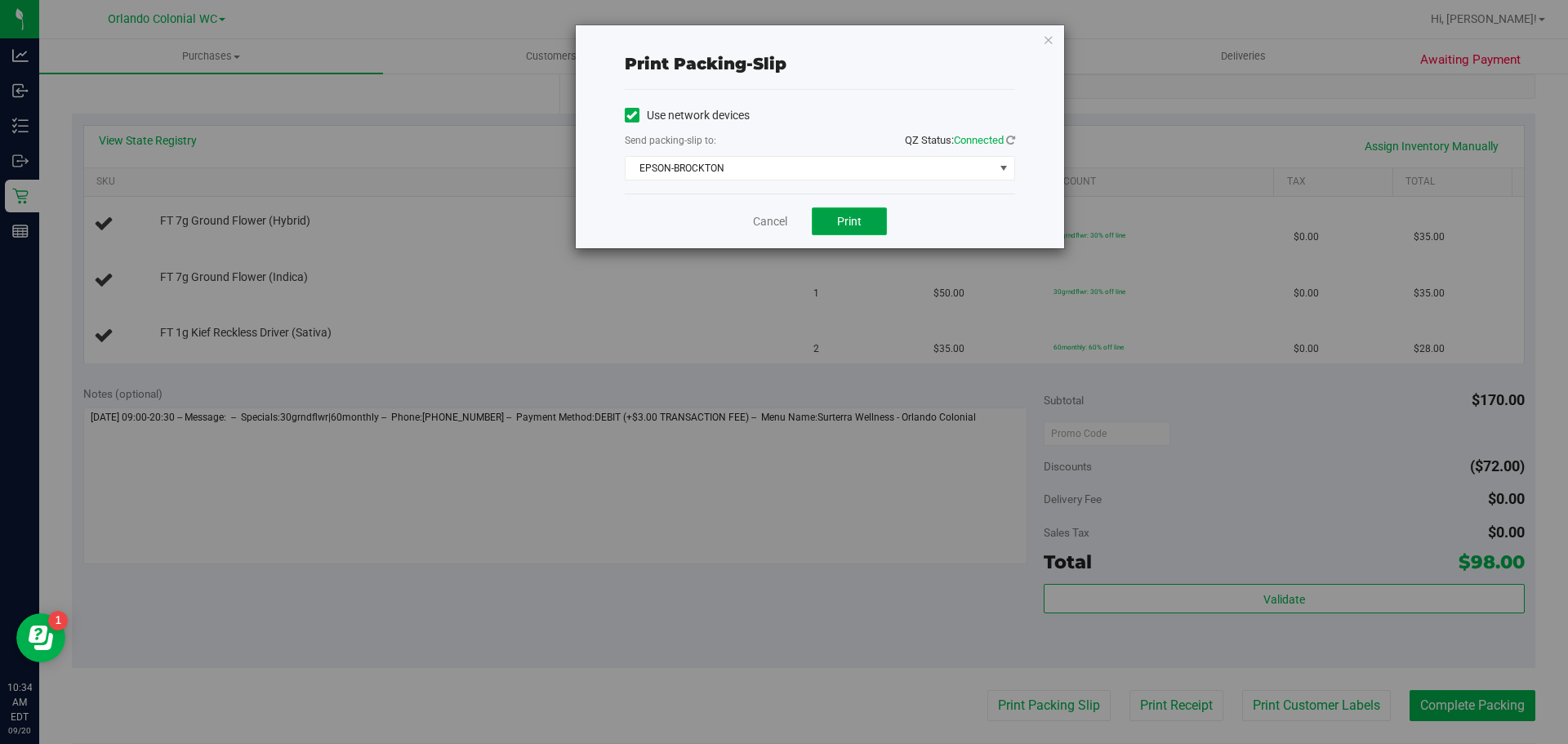
click at [858, 221] on span "Print" at bounding box center [849, 221] width 25 height 13
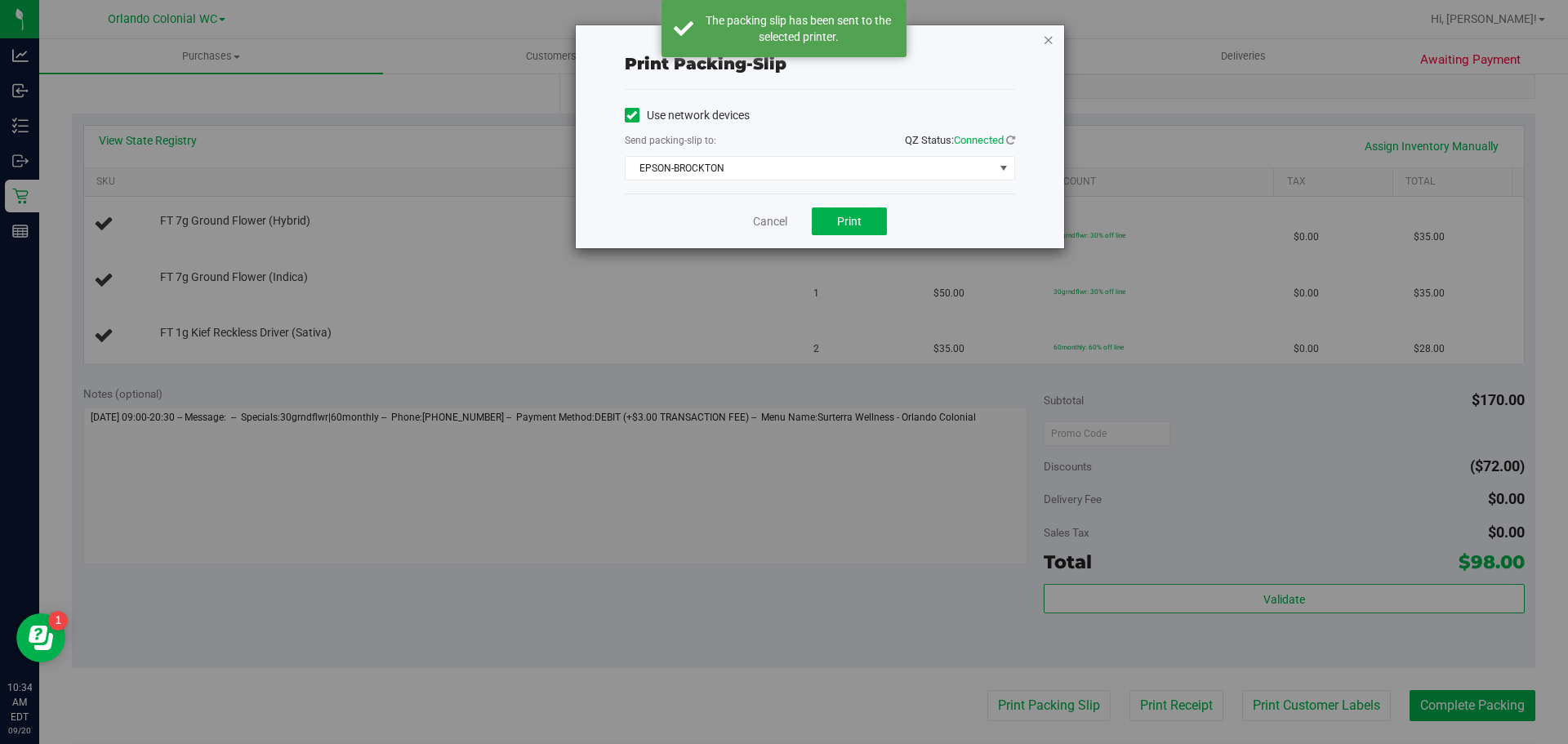
click at [1045, 48] on icon "button" at bounding box center [1049, 38] width 12 height 19
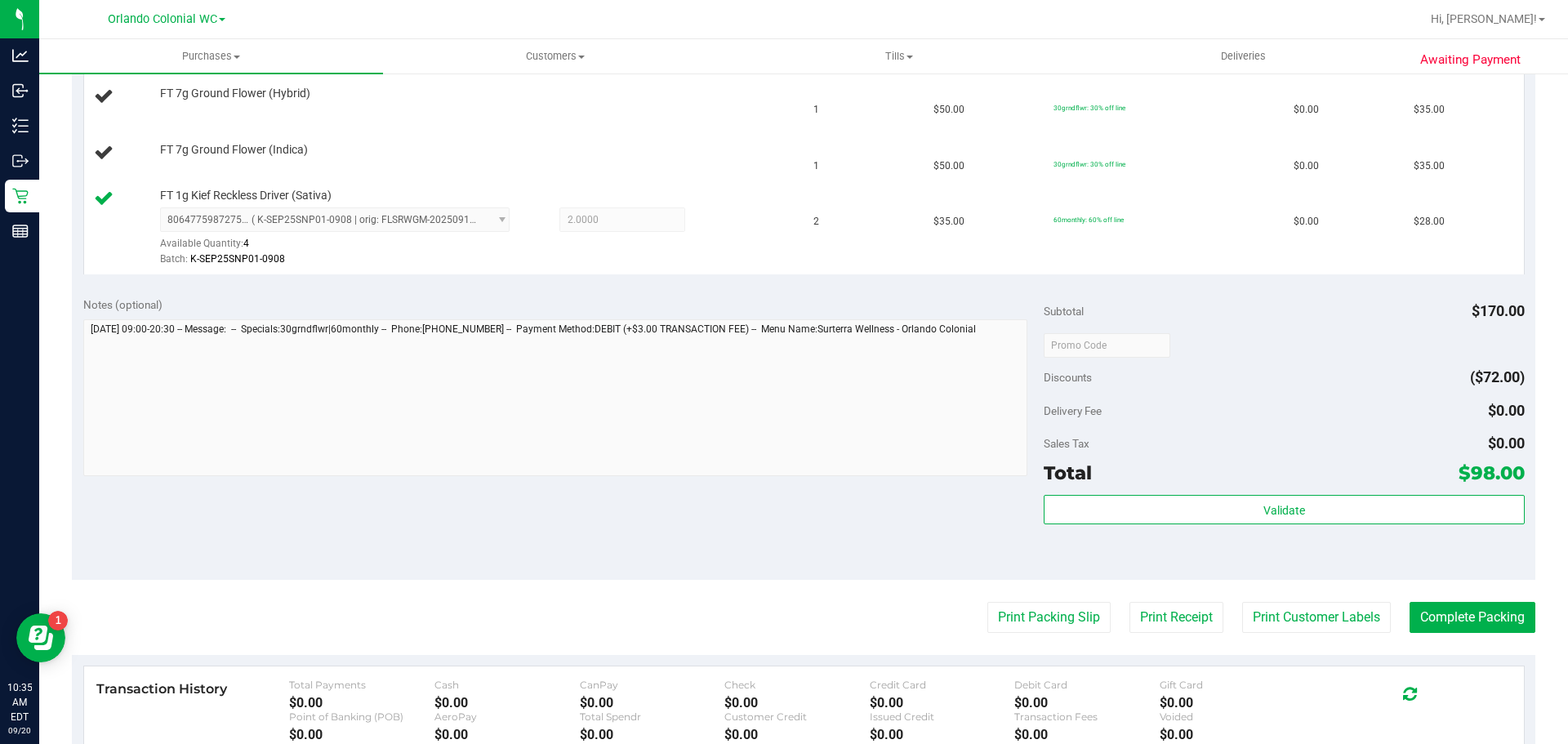
scroll to position [515, 0]
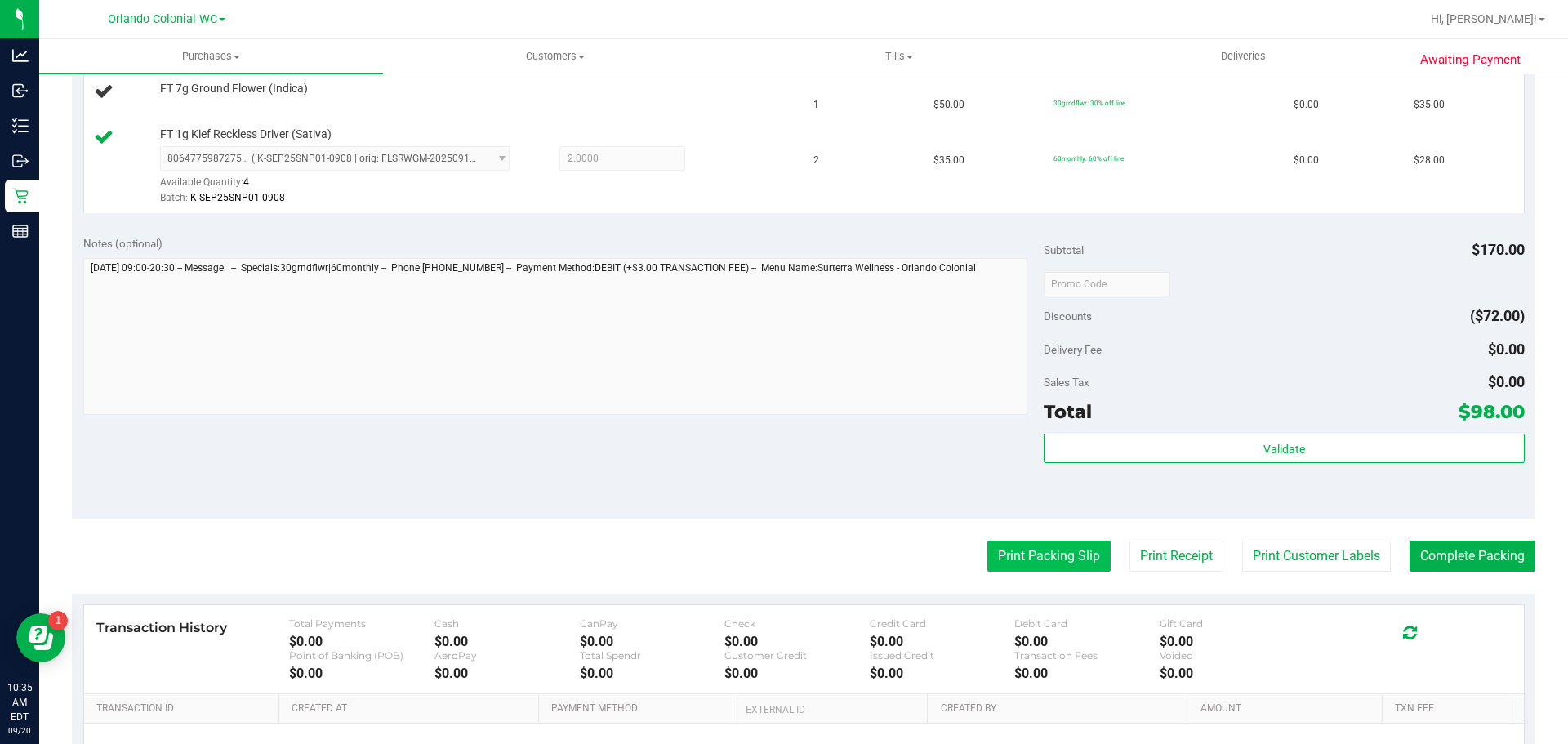
click at [1034, 556] on button "Print Packing Slip" at bounding box center [1049, 556] width 123 height 31
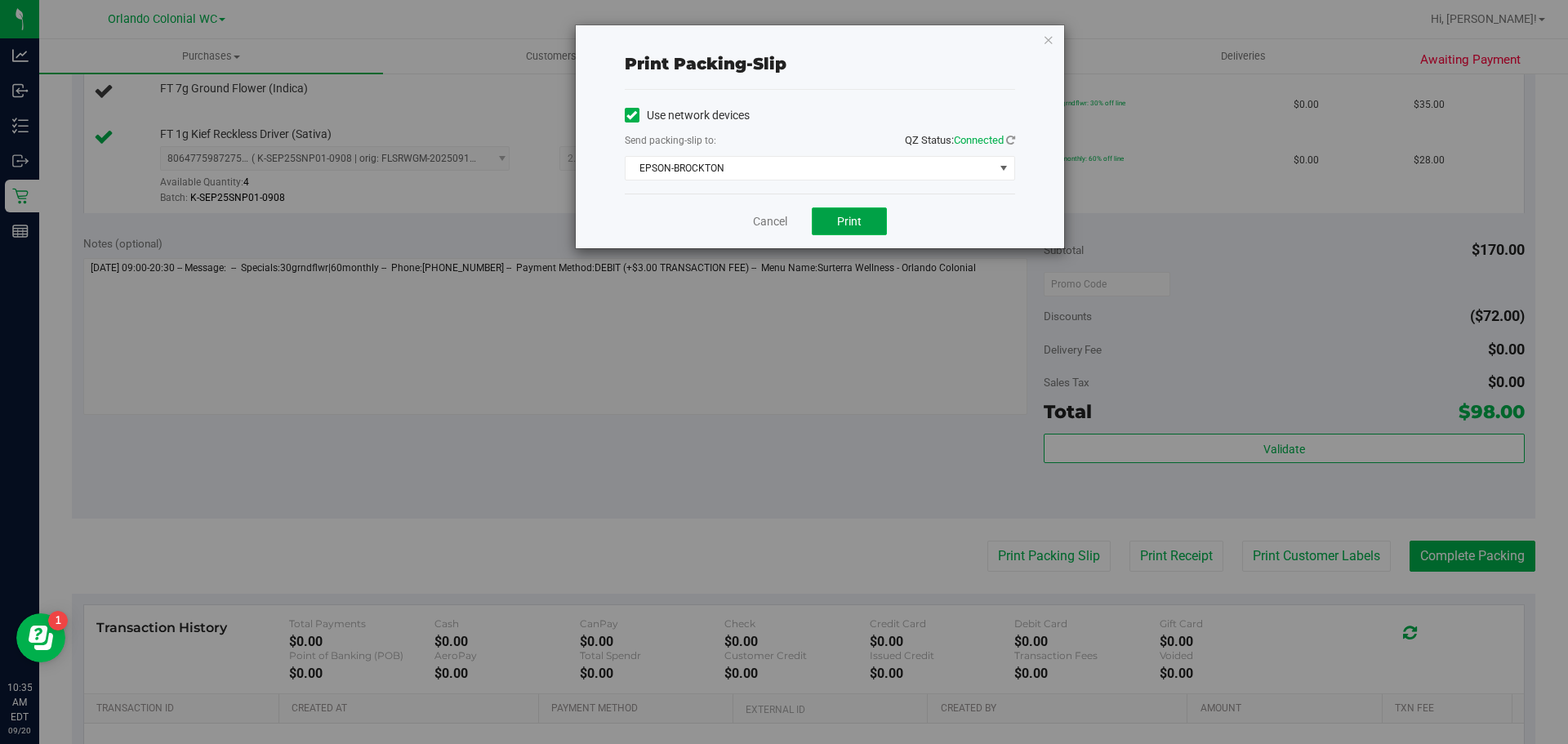
click at [855, 219] on span "Print" at bounding box center [849, 221] width 25 height 13
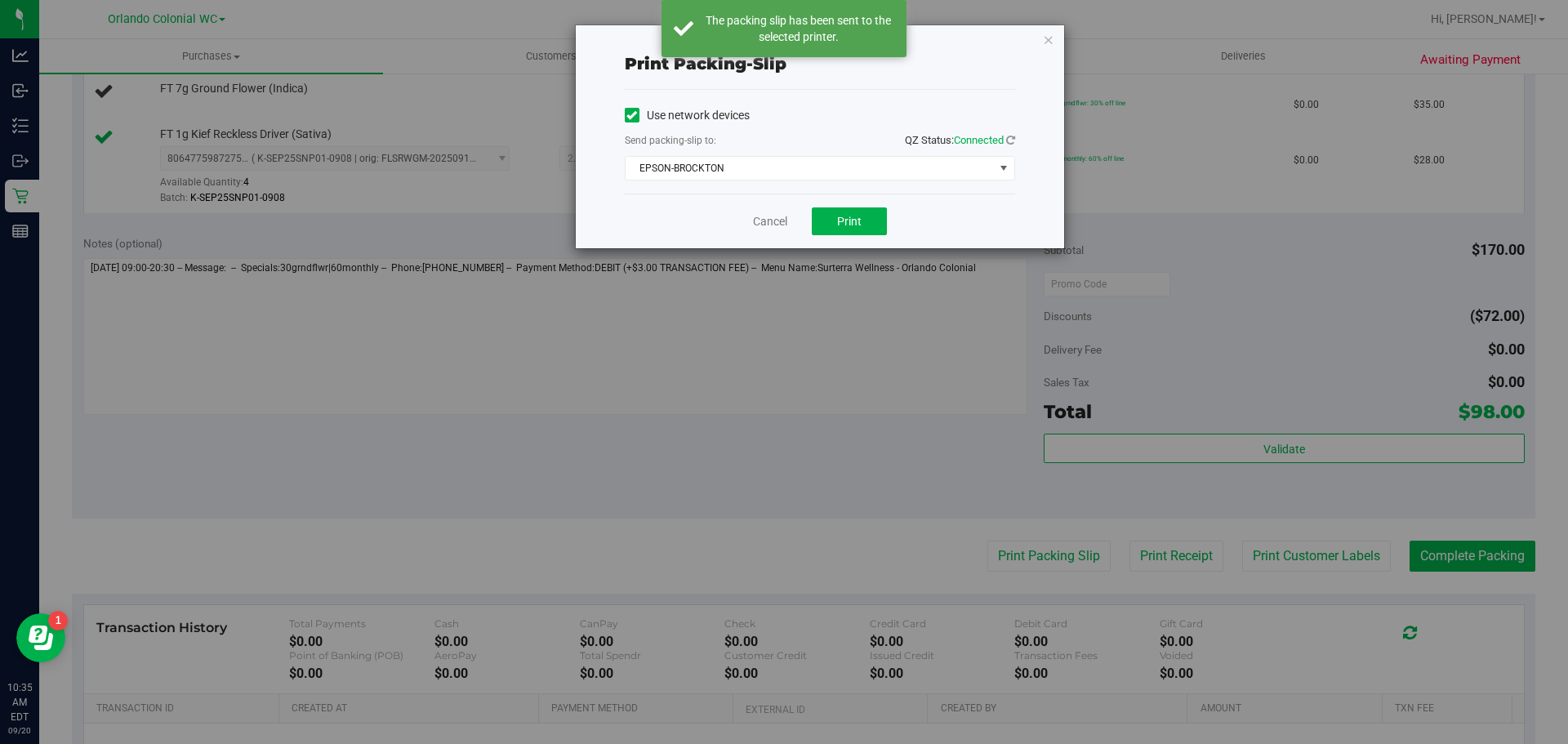
click at [1072, 29] on div "Print packing-slip Use network devices Send packing-slip to: QZ Status: Connect…" at bounding box center [790, 372] width 1580 height 744
click at [1043, 37] on icon "button" at bounding box center [1049, 38] width 12 height 19
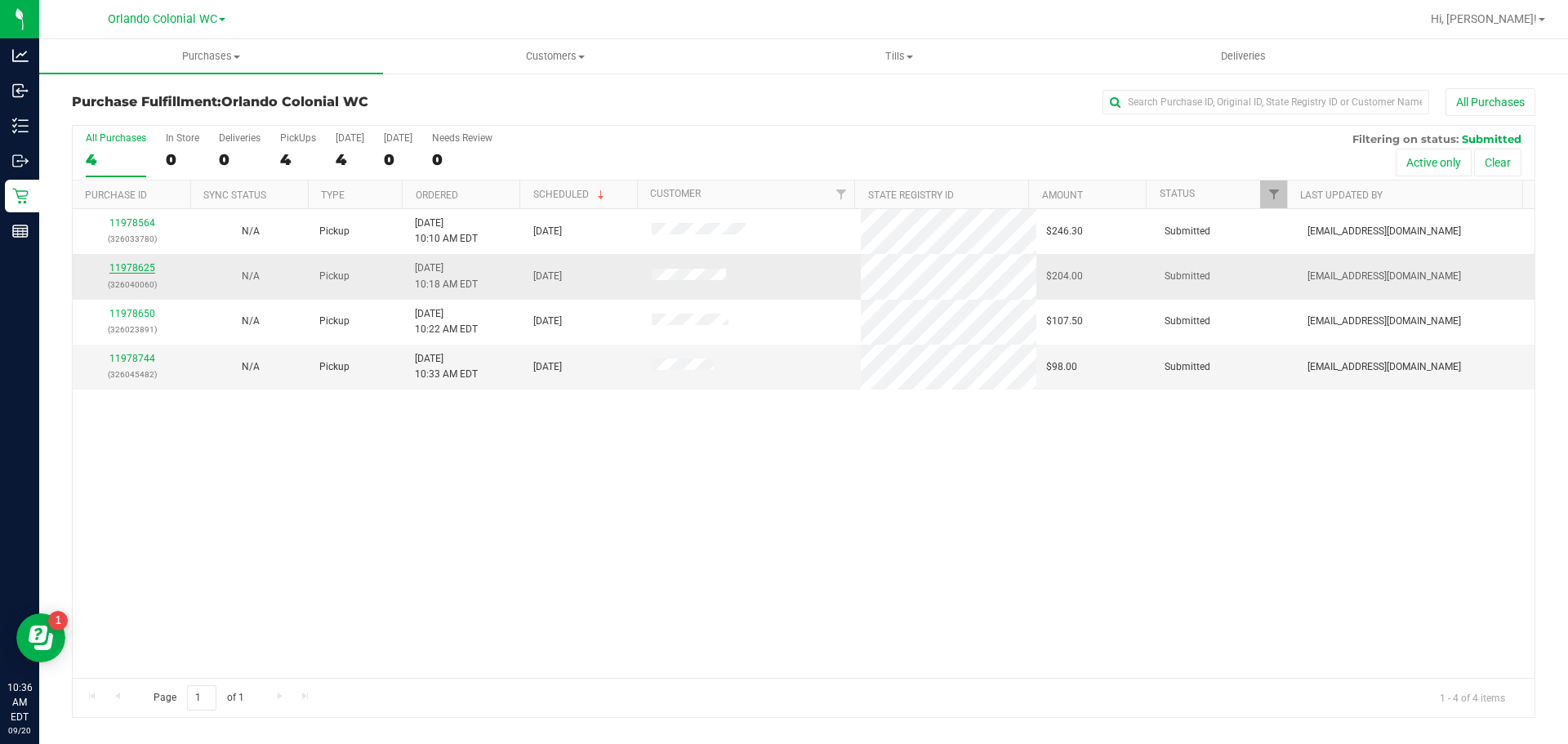
click at [127, 262] on link "11978625" at bounding box center [133, 268] width 46 height 12
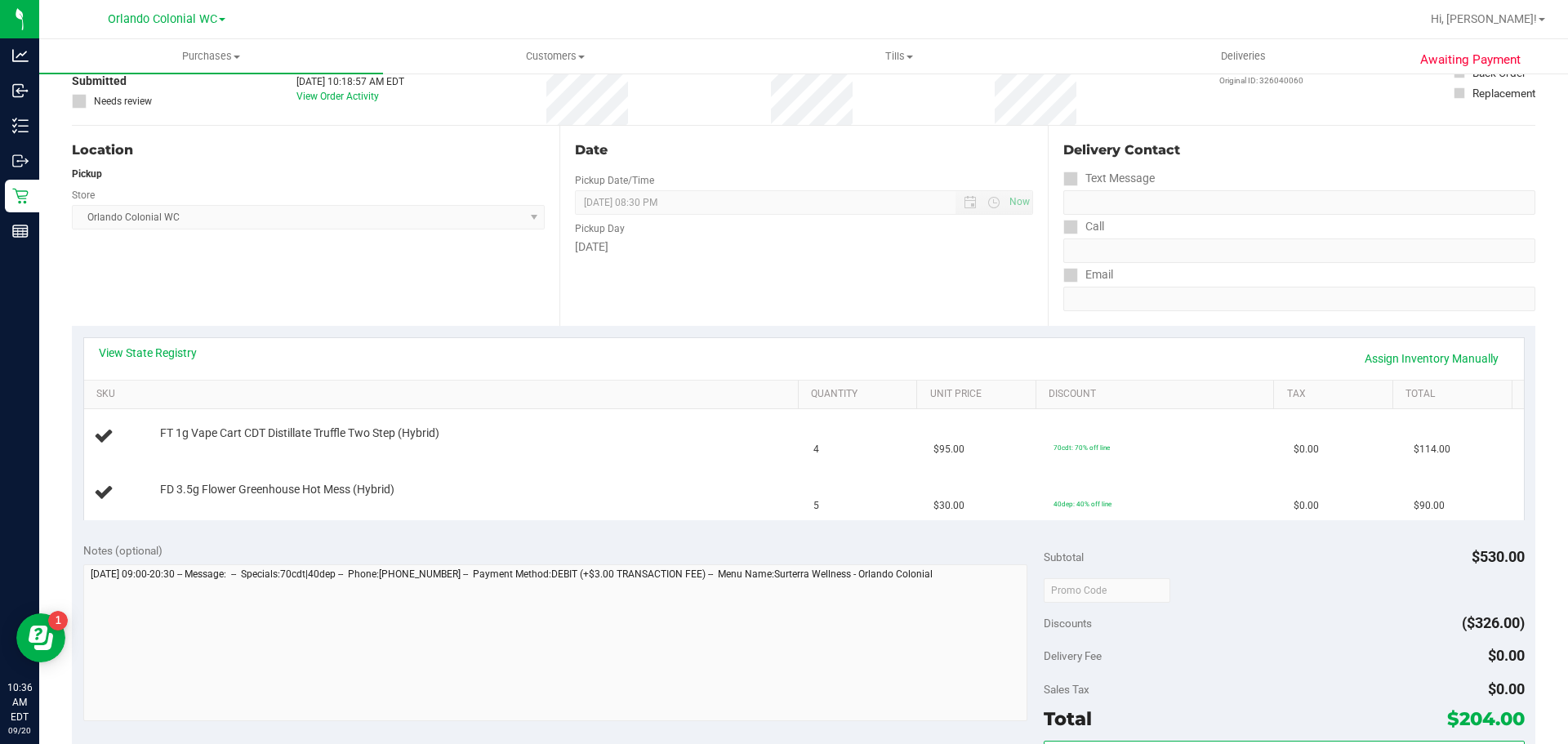
scroll to position [245, 0]
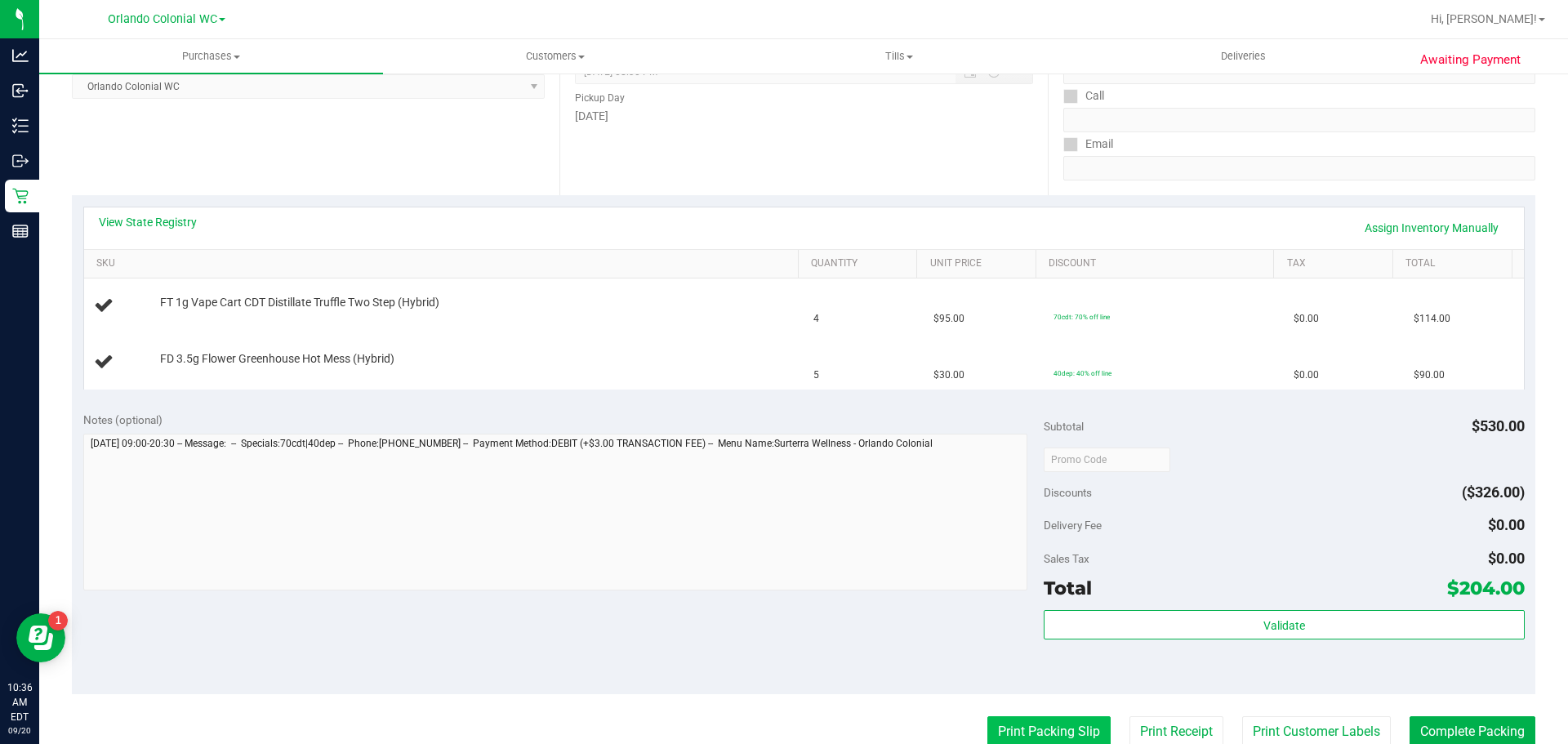
click at [1022, 723] on button "Print Packing Slip" at bounding box center [1049, 731] width 123 height 31
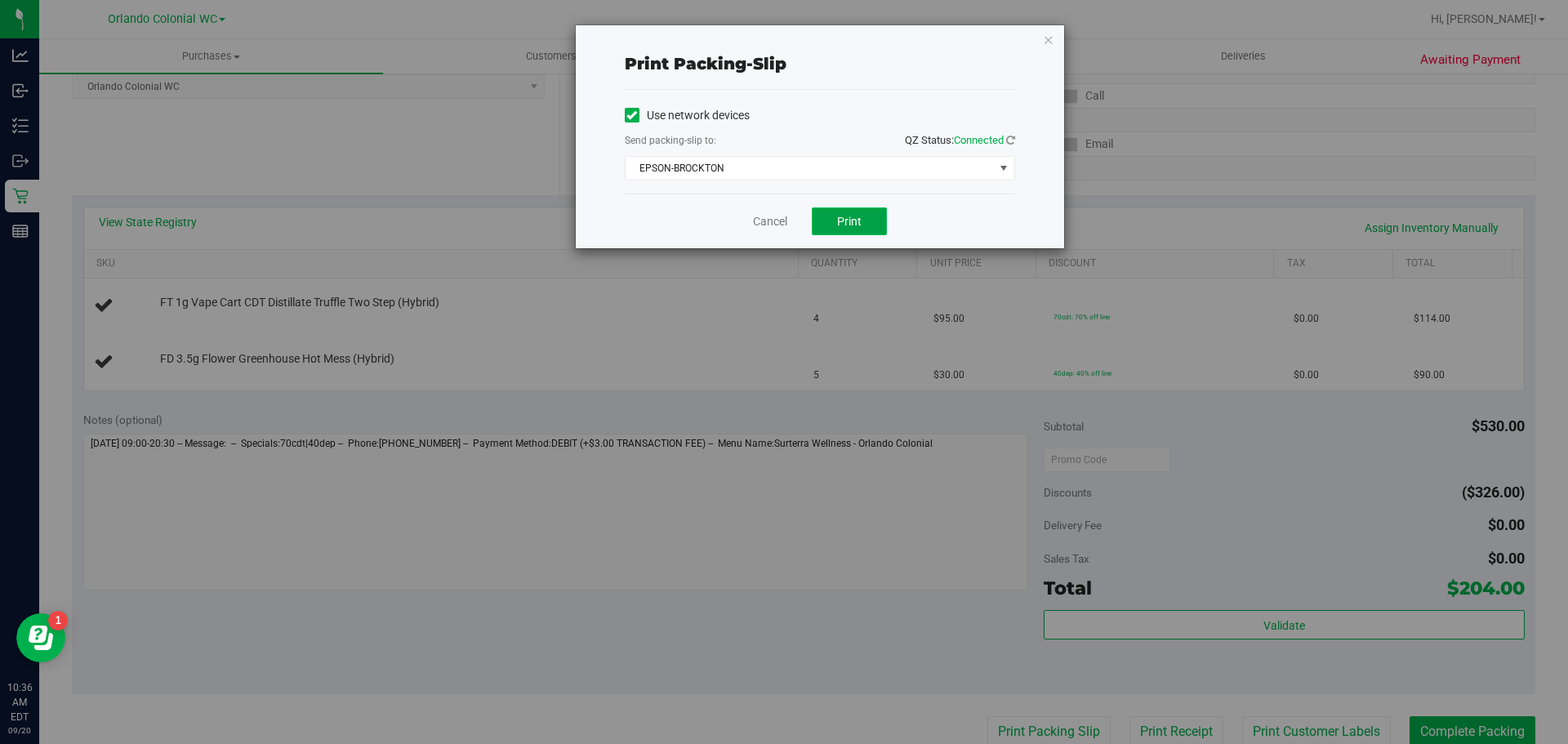
click at [847, 223] on span "Print" at bounding box center [849, 221] width 25 height 13
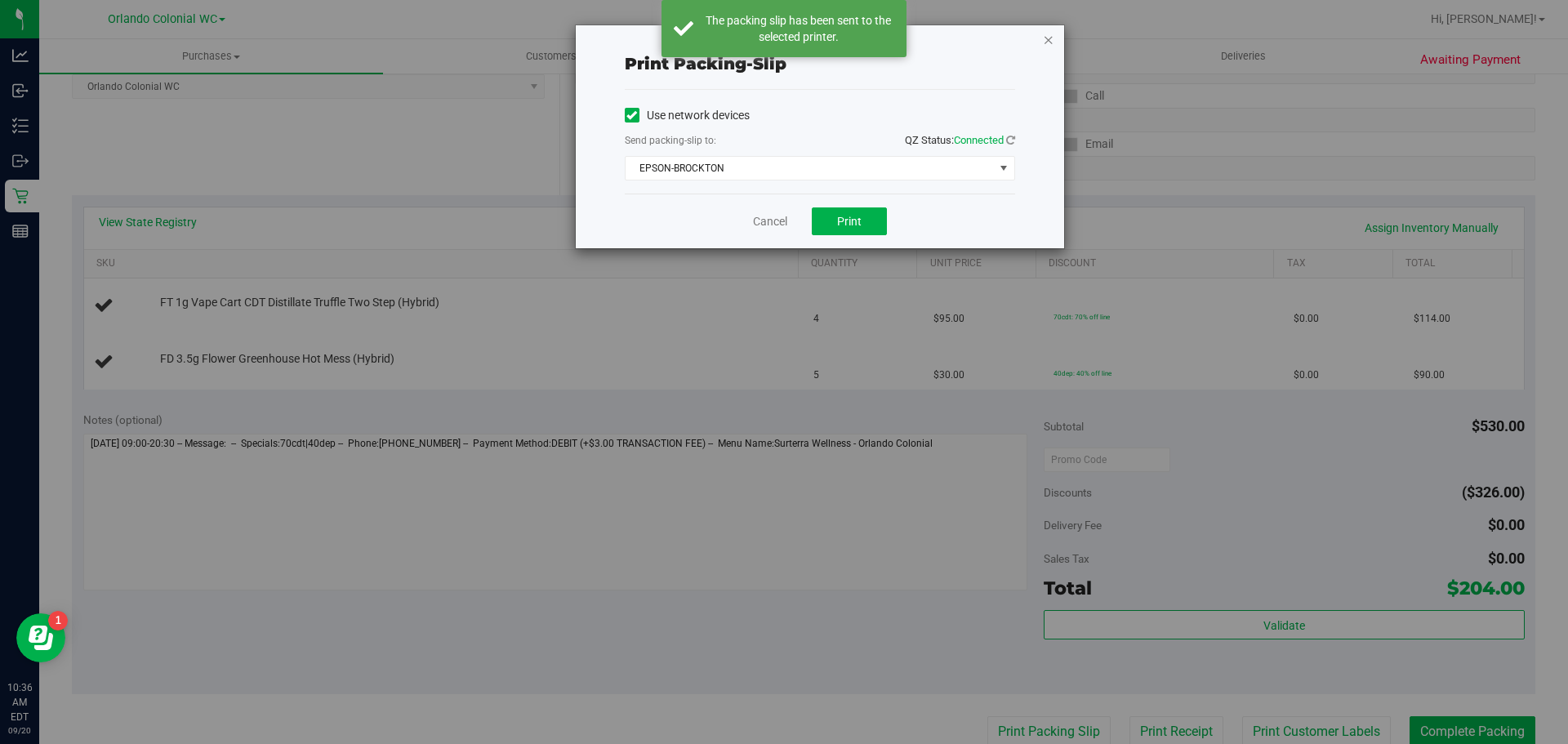
click at [1048, 47] on icon "button" at bounding box center [1049, 38] width 12 height 19
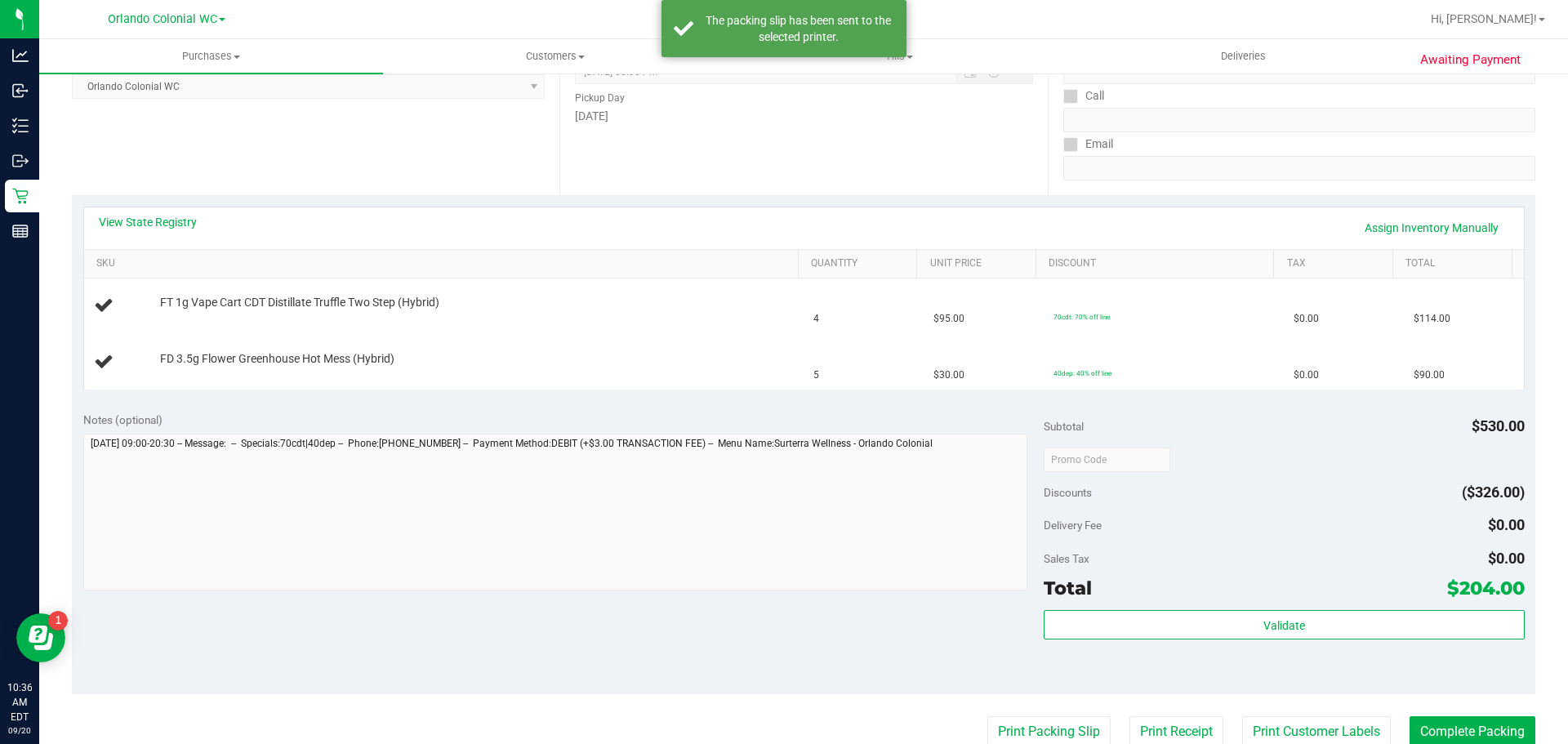
scroll to position [249, 0]
click at [148, 218] on link "View State Registry" at bounding box center [147, 218] width 98 height 16
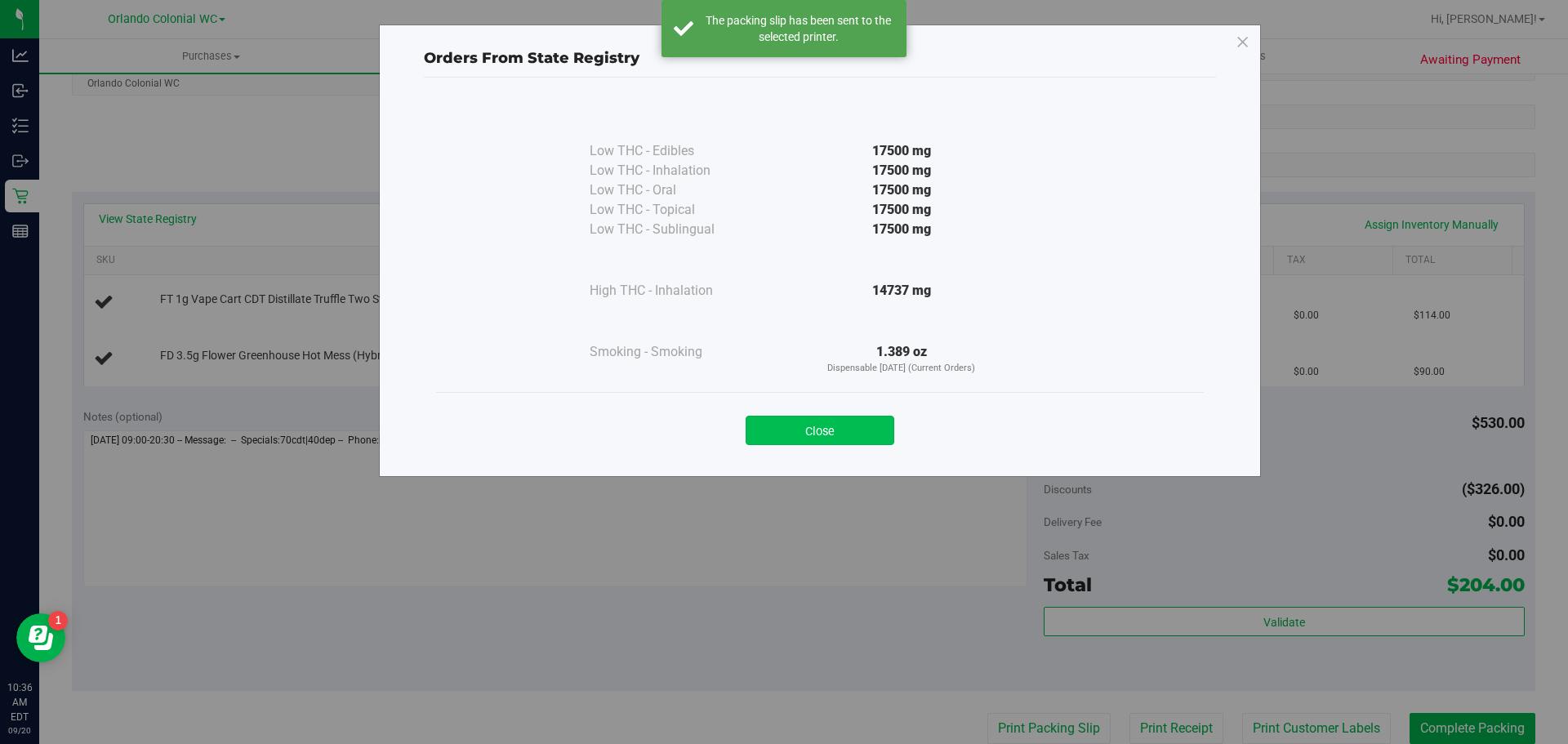
click at [832, 428] on button "Close" at bounding box center [820, 430] width 149 height 29
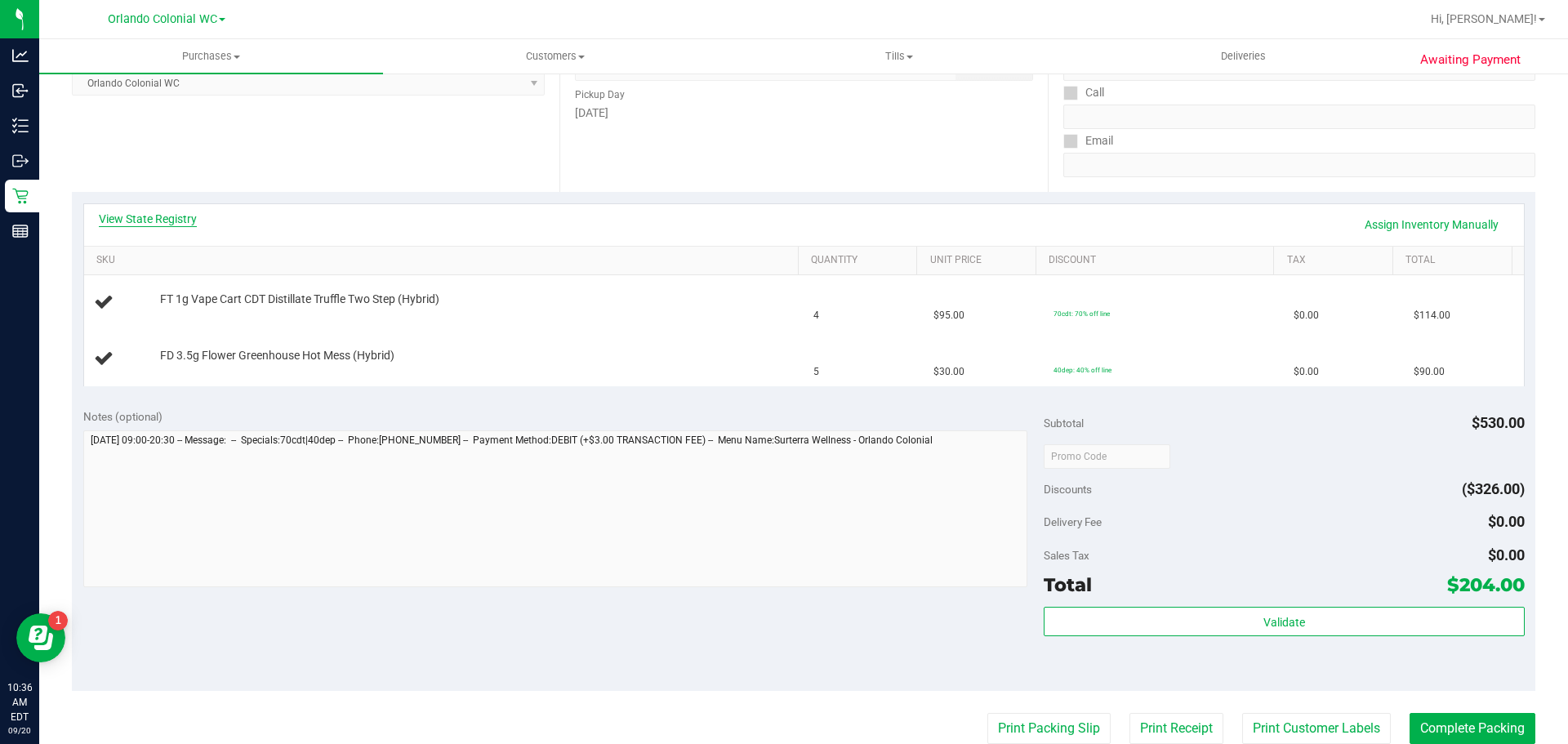
click at [166, 221] on link "View State Registry" at bounding box center [147, 218] width 98 height 16
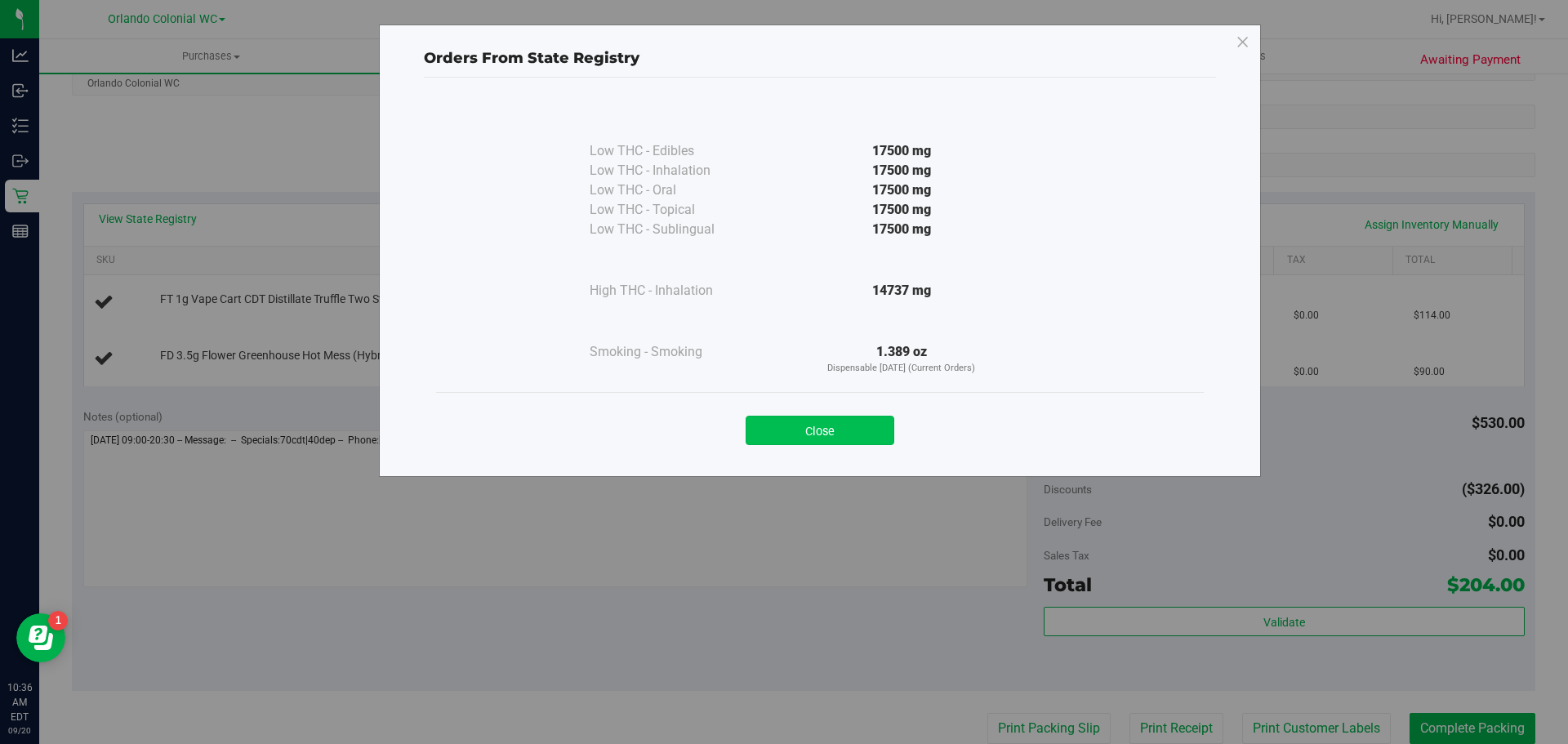
click at [853, 432] on button "Close" at bounding box center [820, 430] width 149 height 29
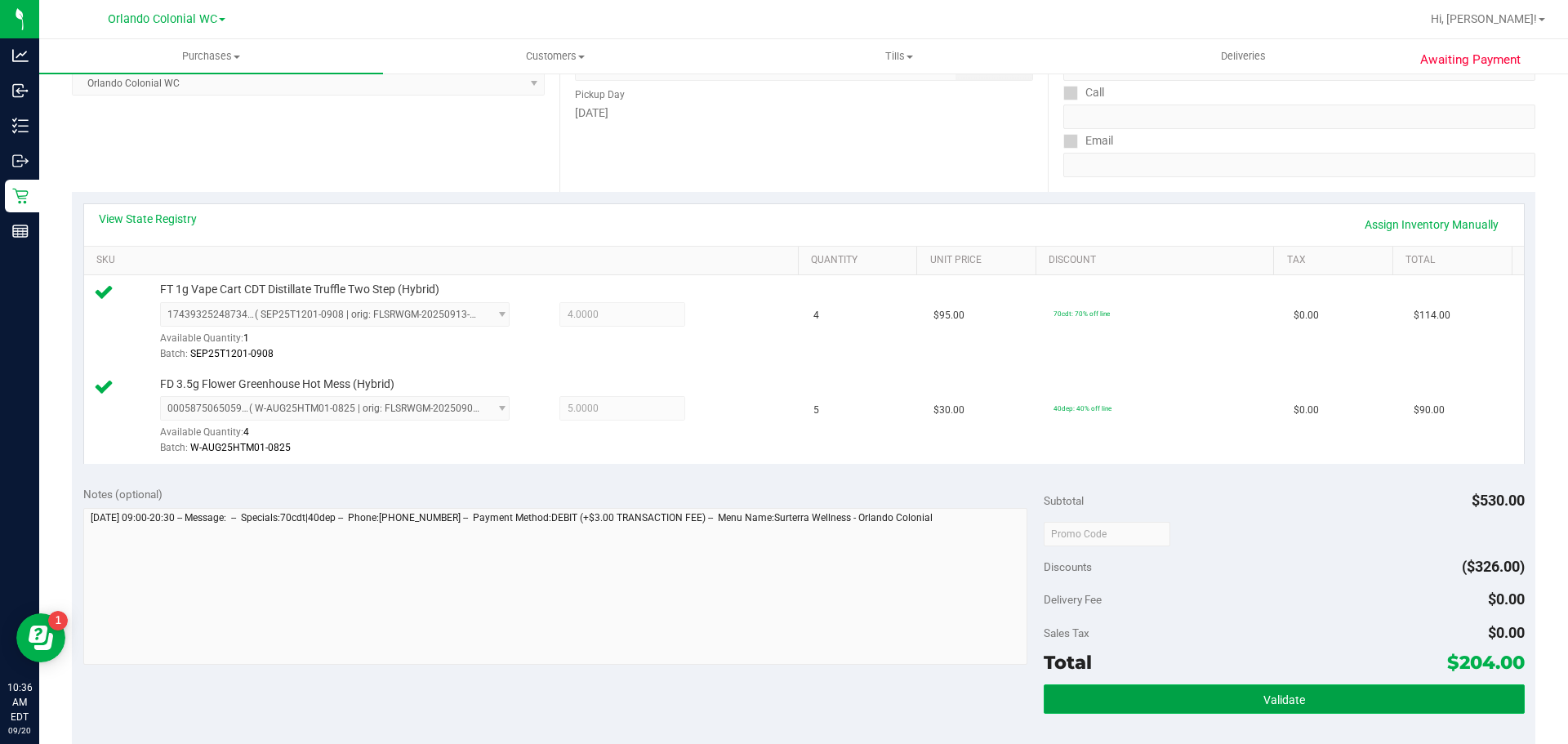
click at [1264, 694] on span "Validate" at bounding box center [1285, 699] width 42 height 13
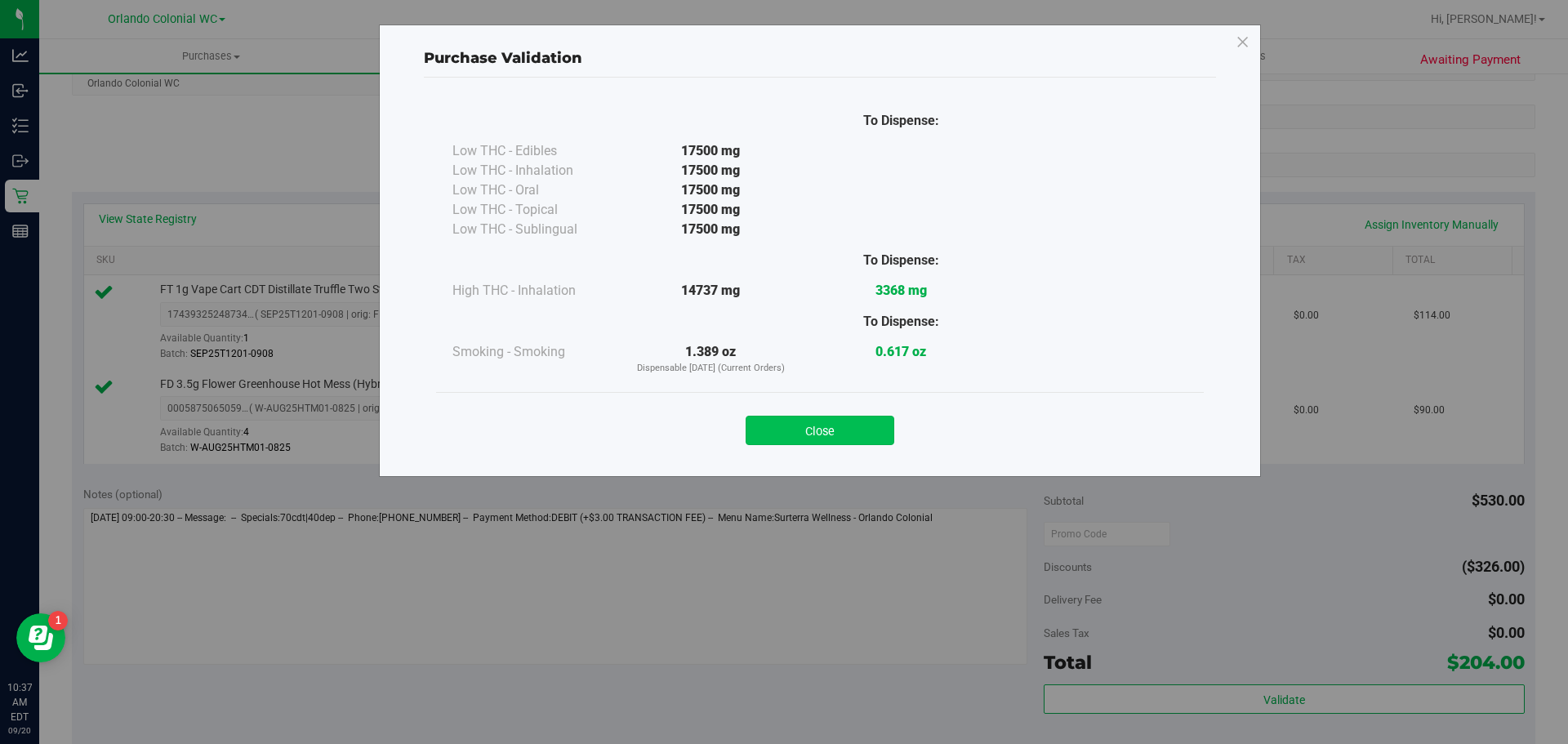
click at [869, 428] on button "Close" at bounding box center [820, 430] width 149 height 29
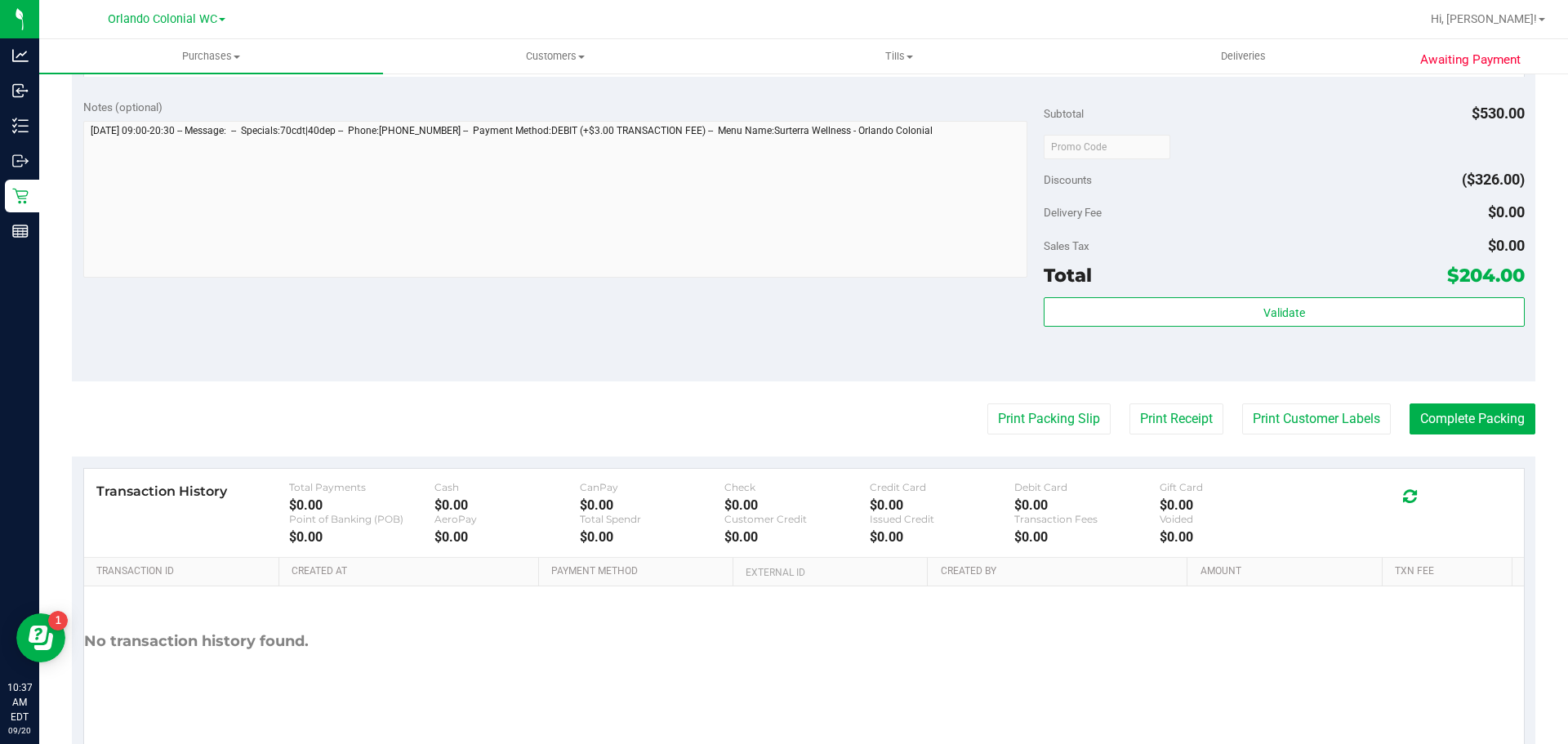
scroll to position [686, 0]
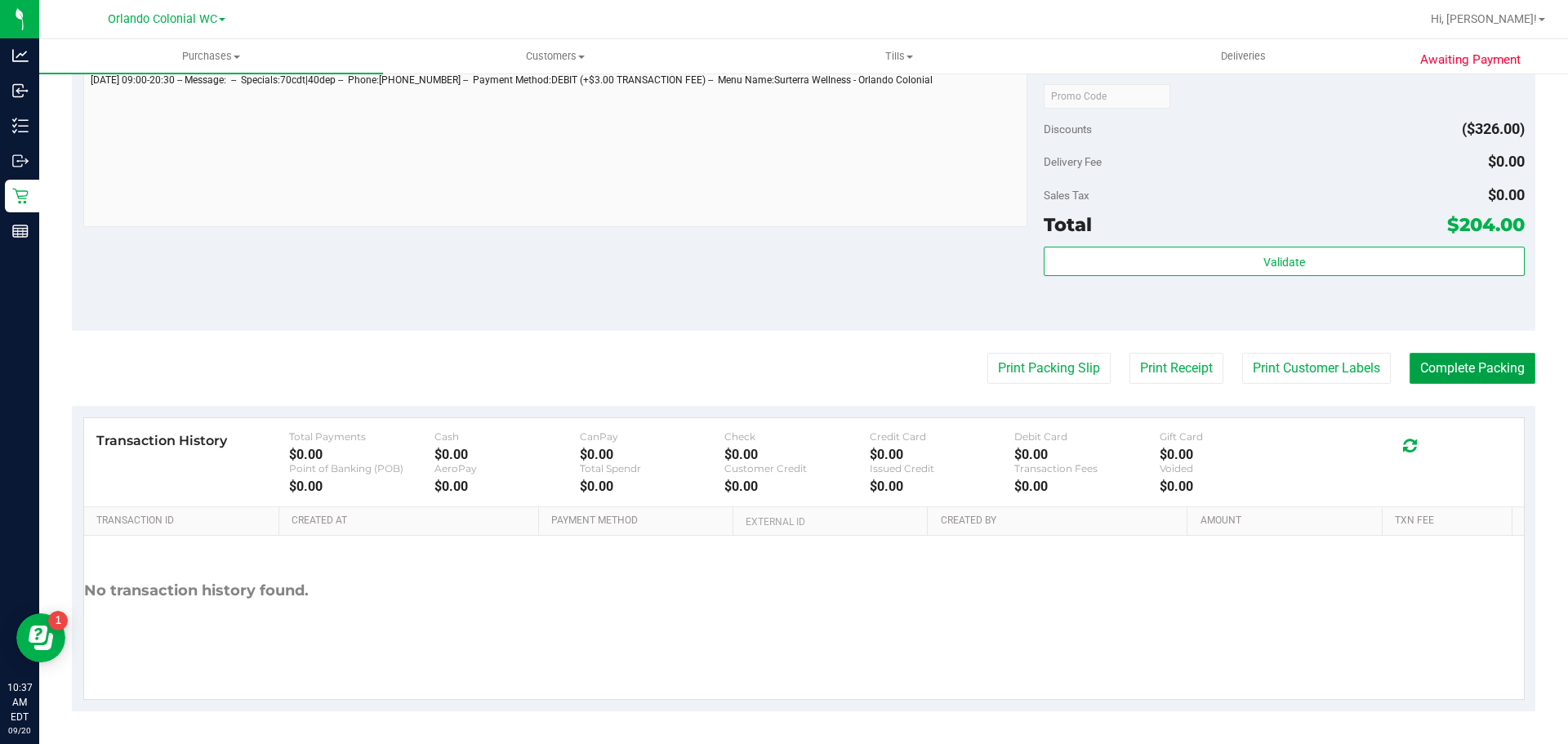
click at [1500, 375] on button "Complete Packing" at bounding box center [1473, 368] width 126 height 31
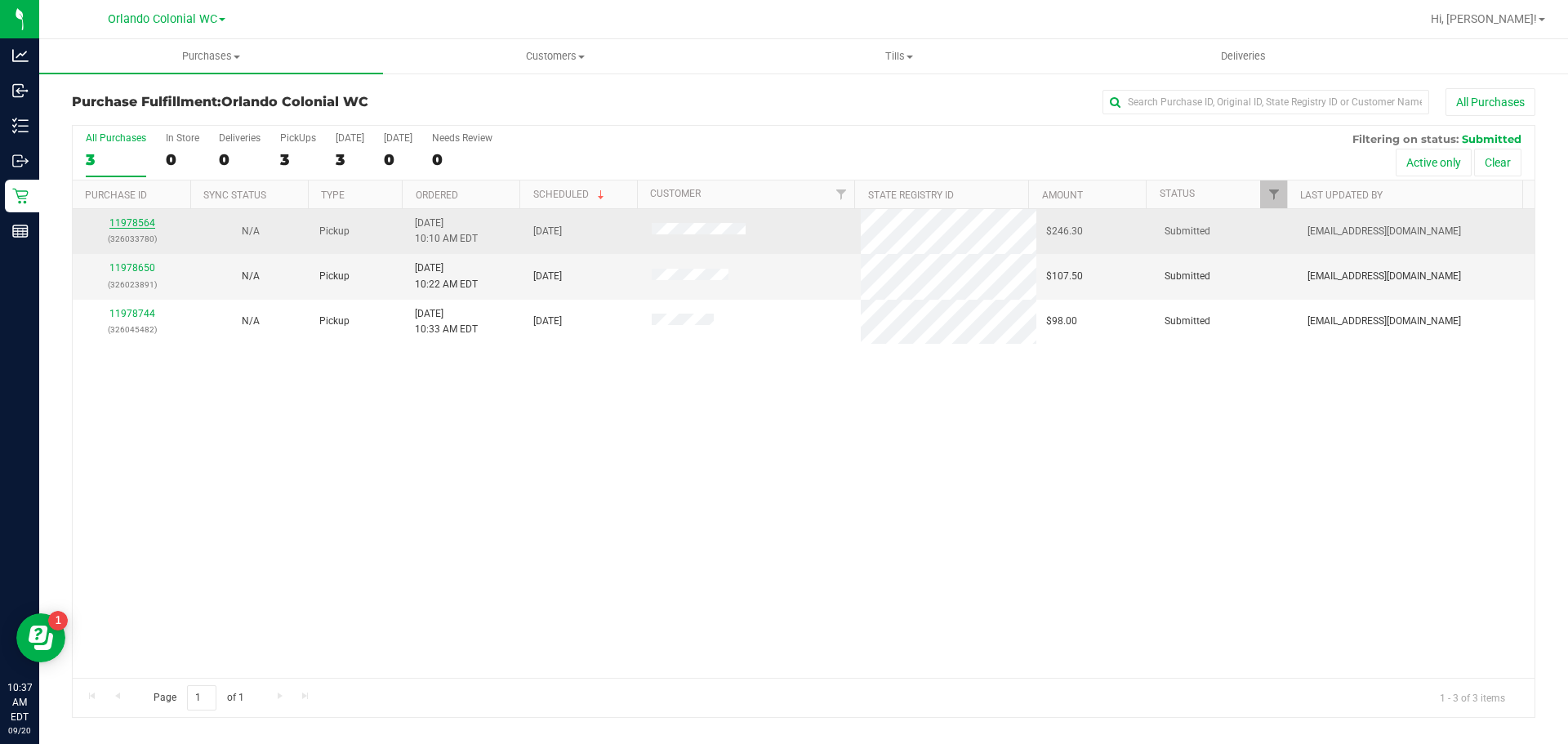
click at [151, 223] on link "11978564" at bounding box center [133, 223] width 46 height 12
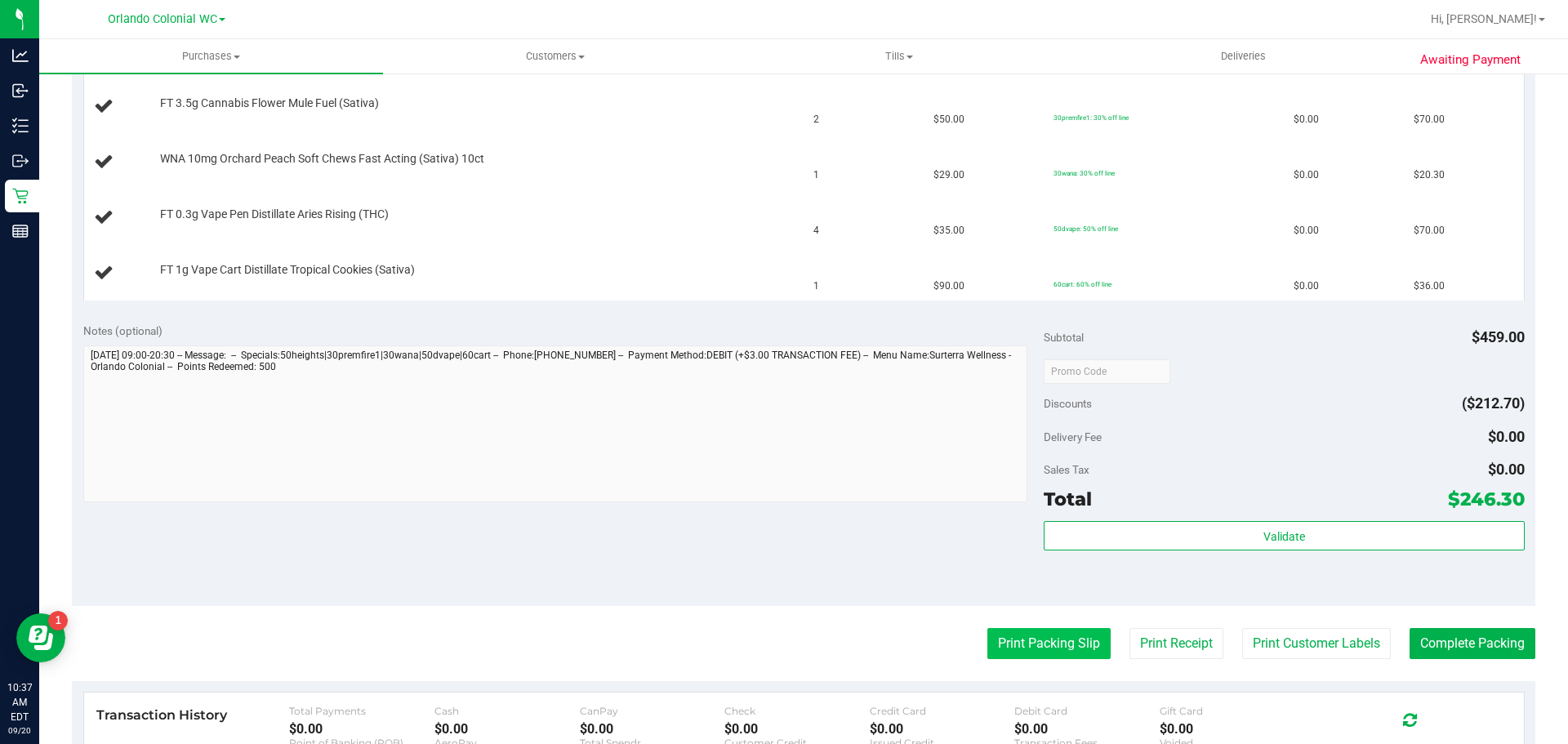
scroll to position [571, 0]
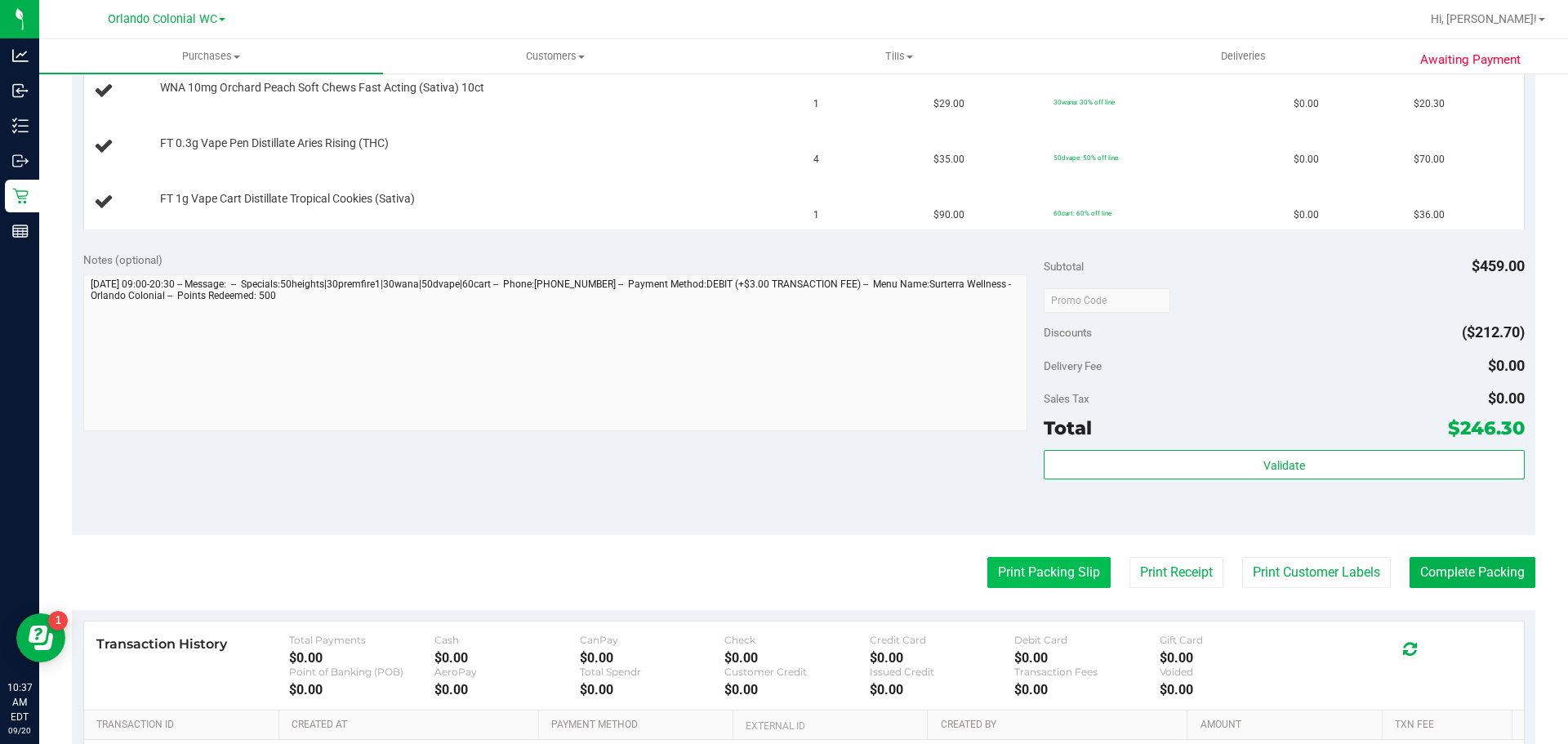
click at [1014, 562] on button "Print Packing Slip" at bounding box center [1049, 572] width 123 height 31
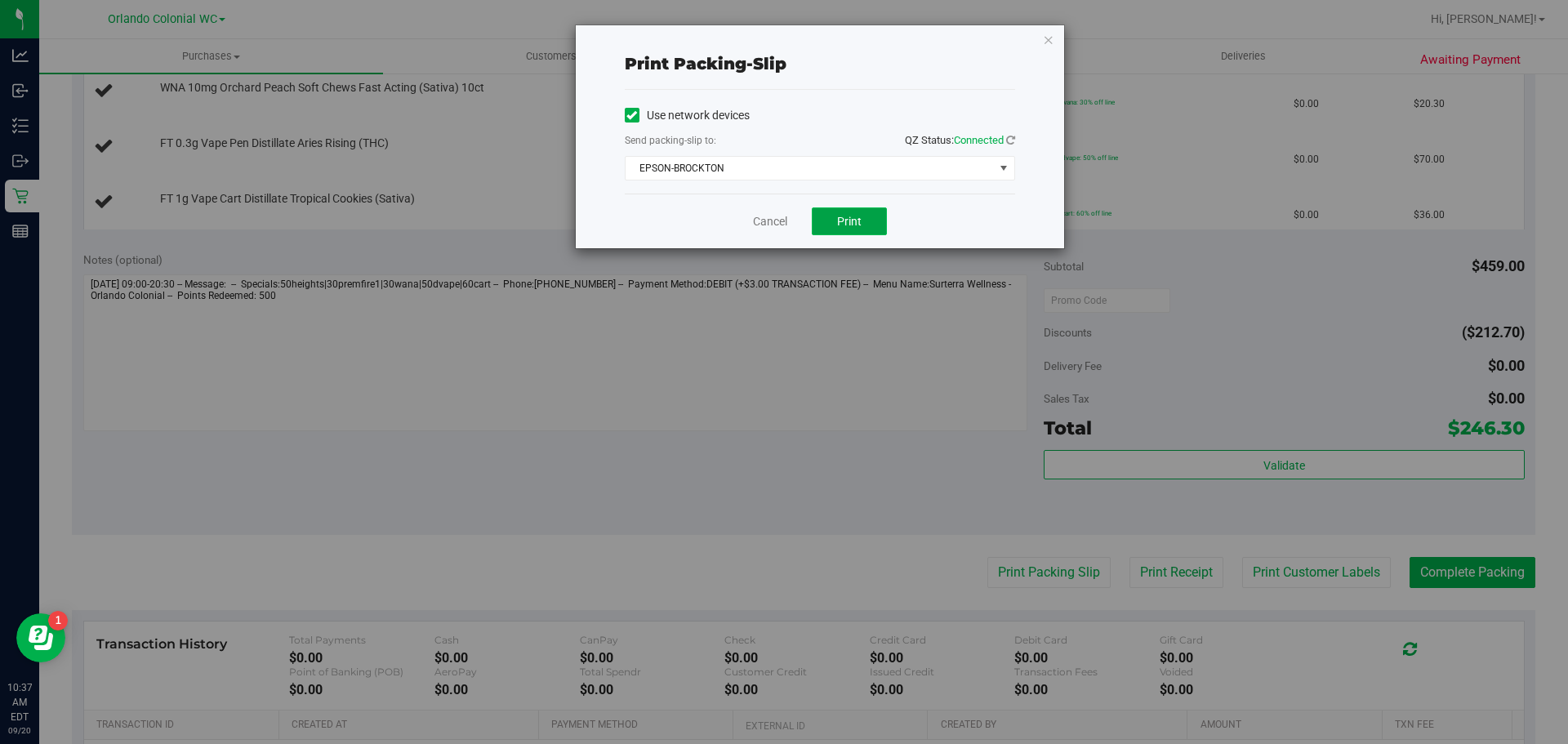
click at [875, 219] on button "Print" at bounding box center [849, 221] width 75 height 27
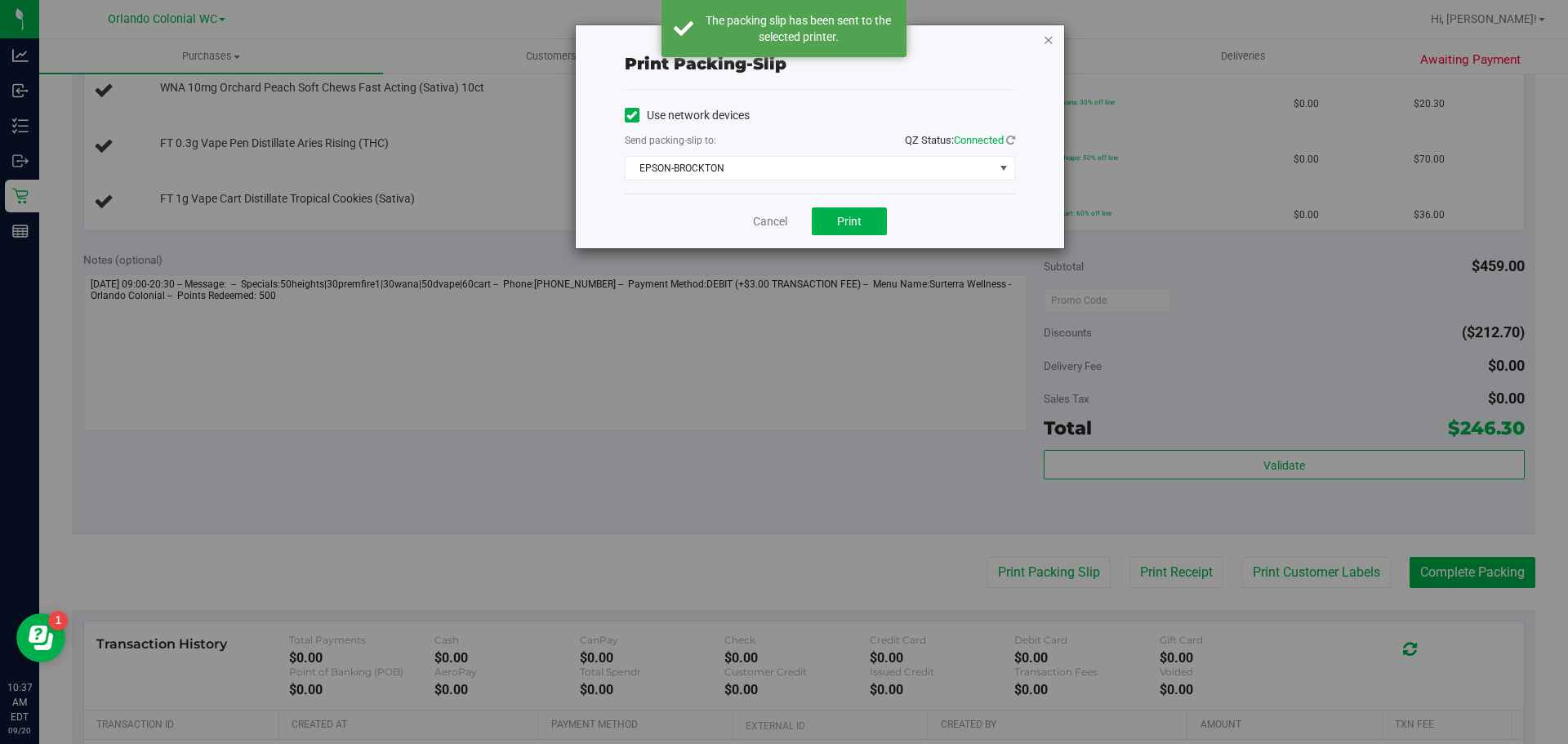
click at [1048, 39] on icon "button" at bounding box center [1049, 38] width 12 height 19
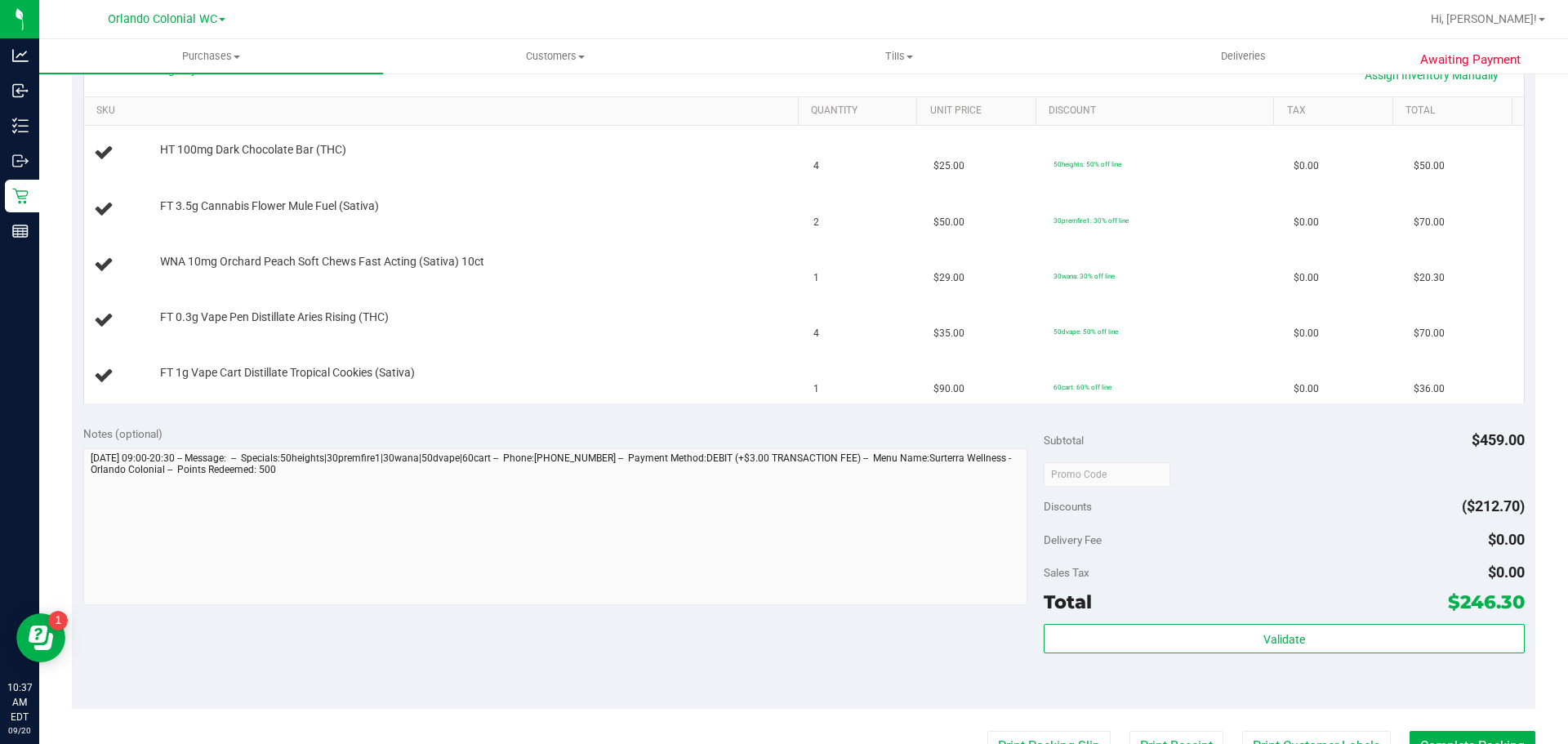
scroll to position [256, 0]
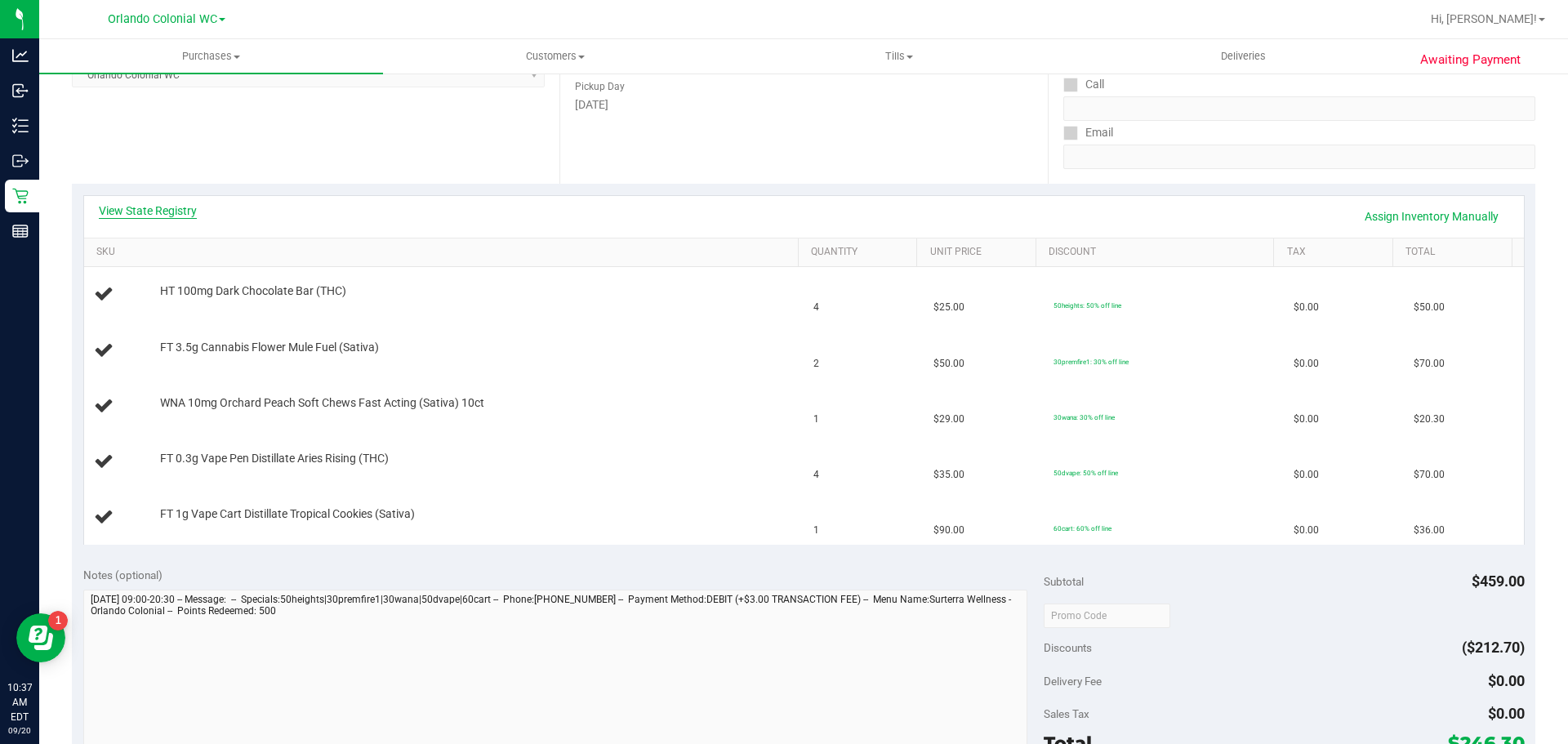
click at [172, 206] on link "View State Registry" at bounding box center [147, 211] width 98 height 16
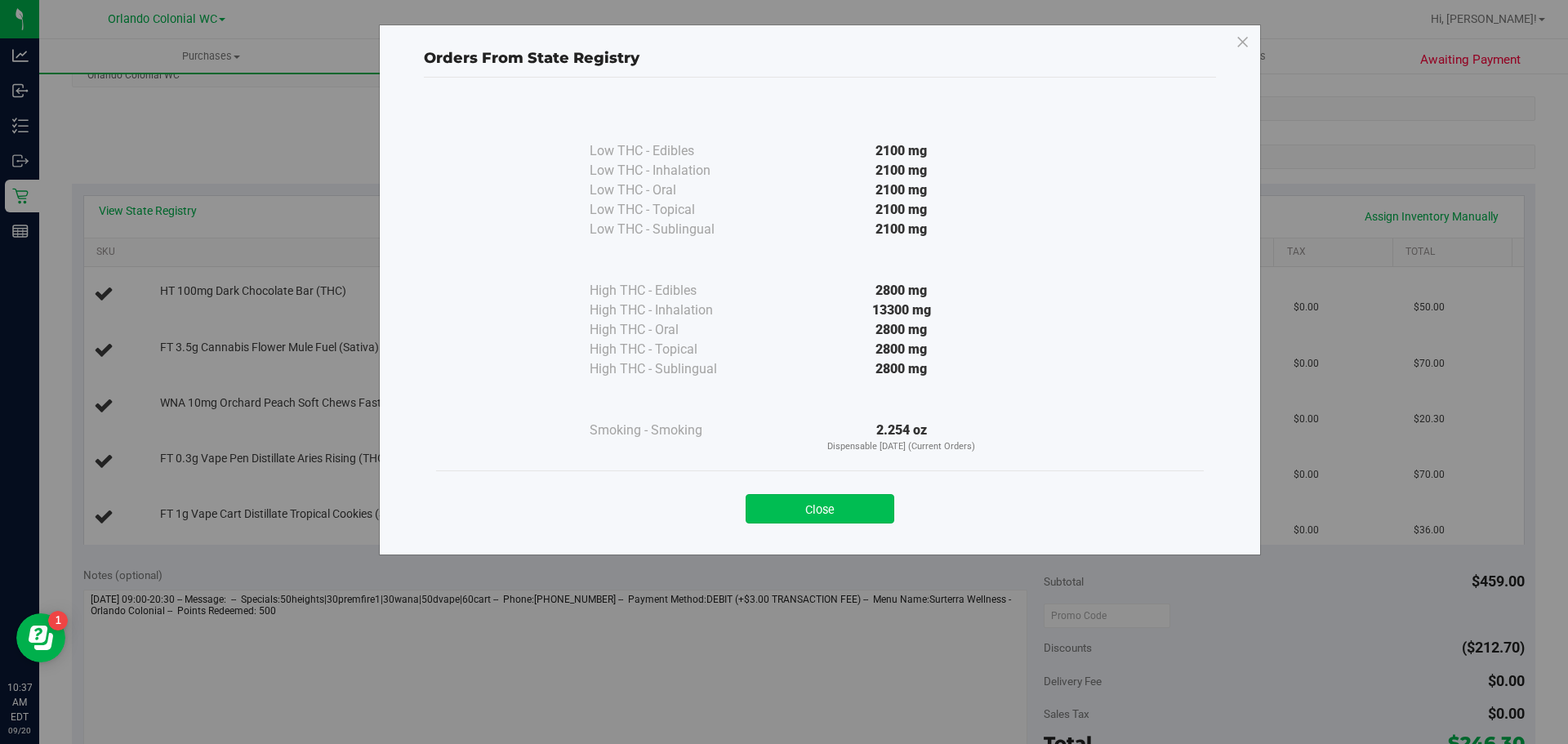
click at [868, 516] on button "Close" at bounding box center [820, 508] width 149 height 29
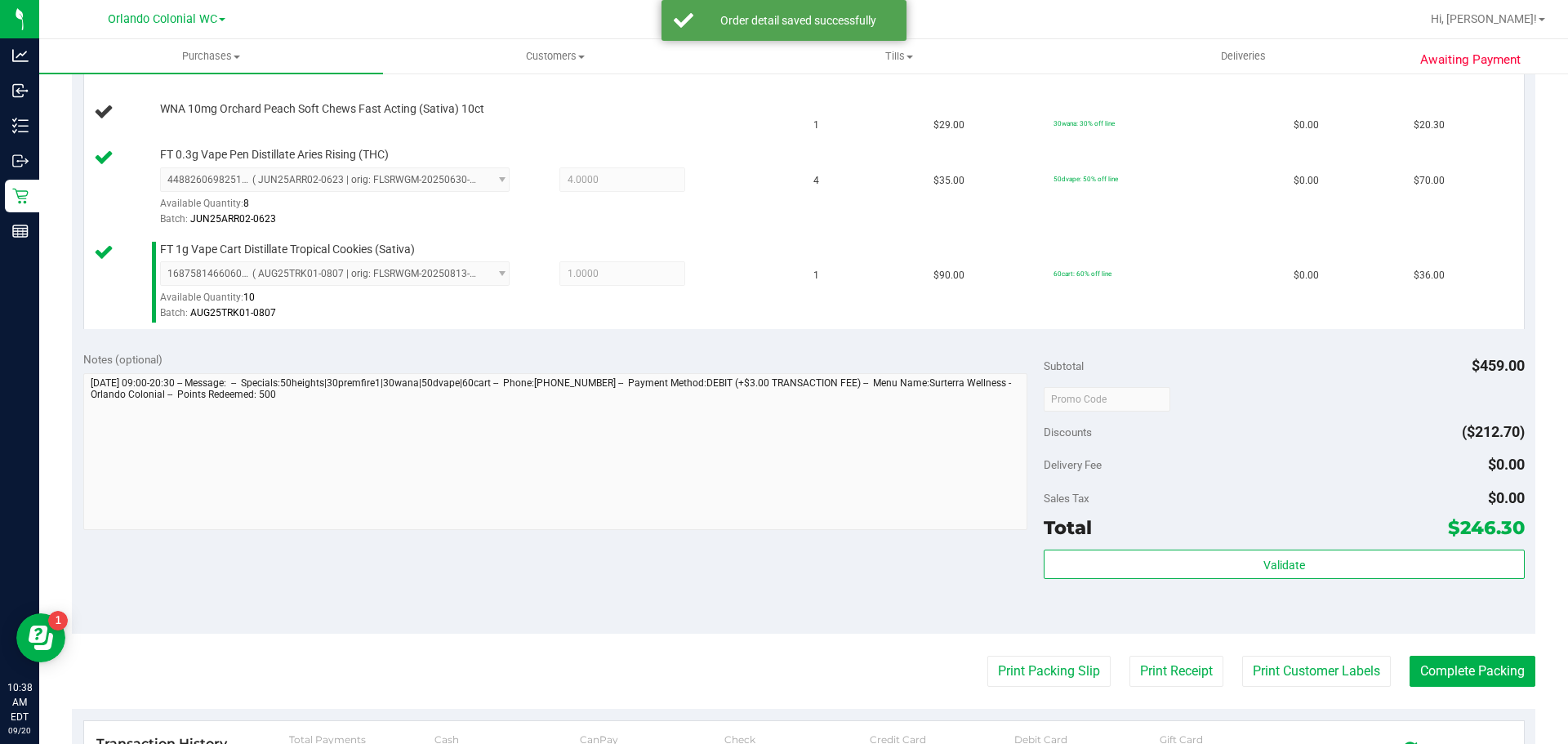
scroll to position [630, 0]
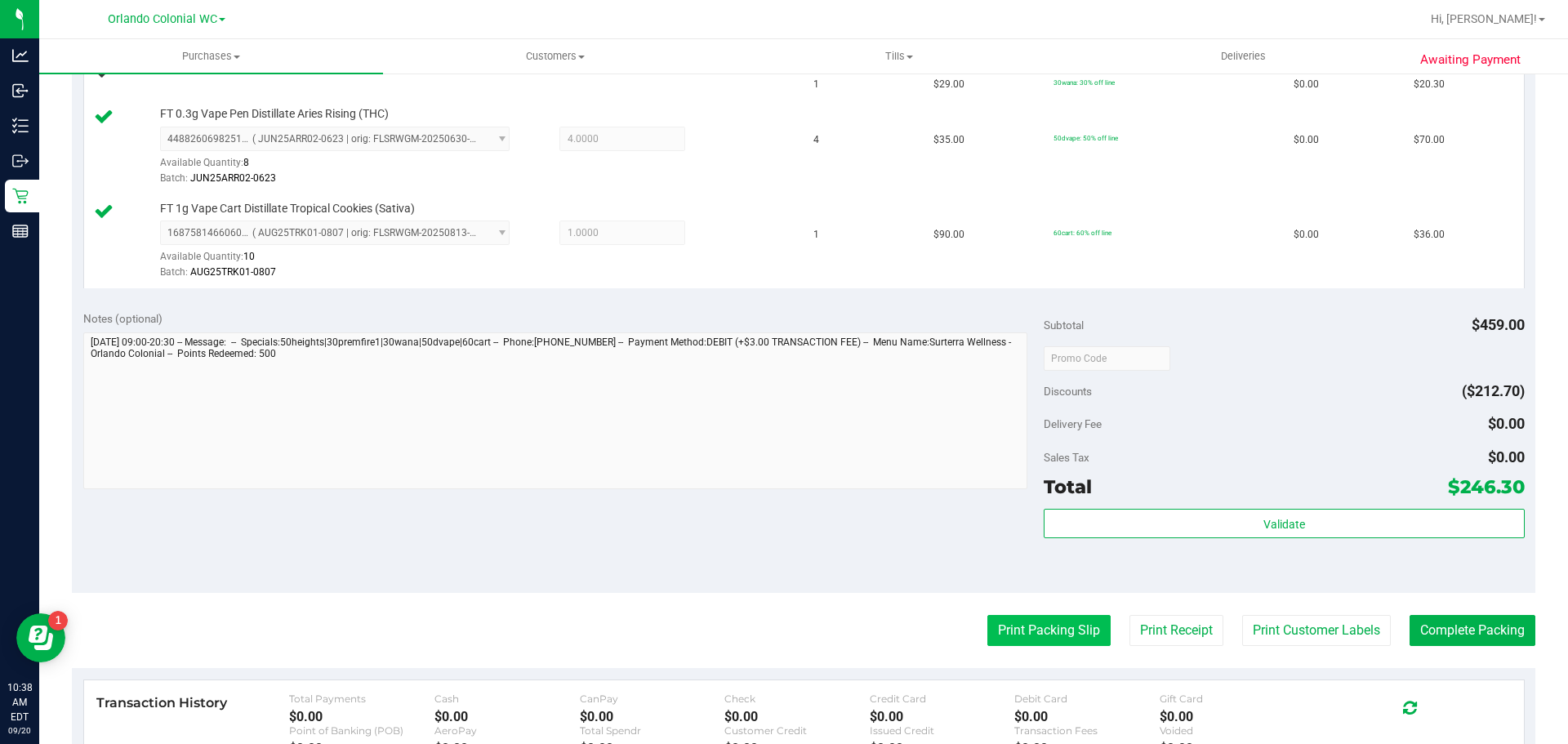
click at [1041, 625] on button "Print Packing Slip" at bounding box center [1049, 631] width 123 height 31
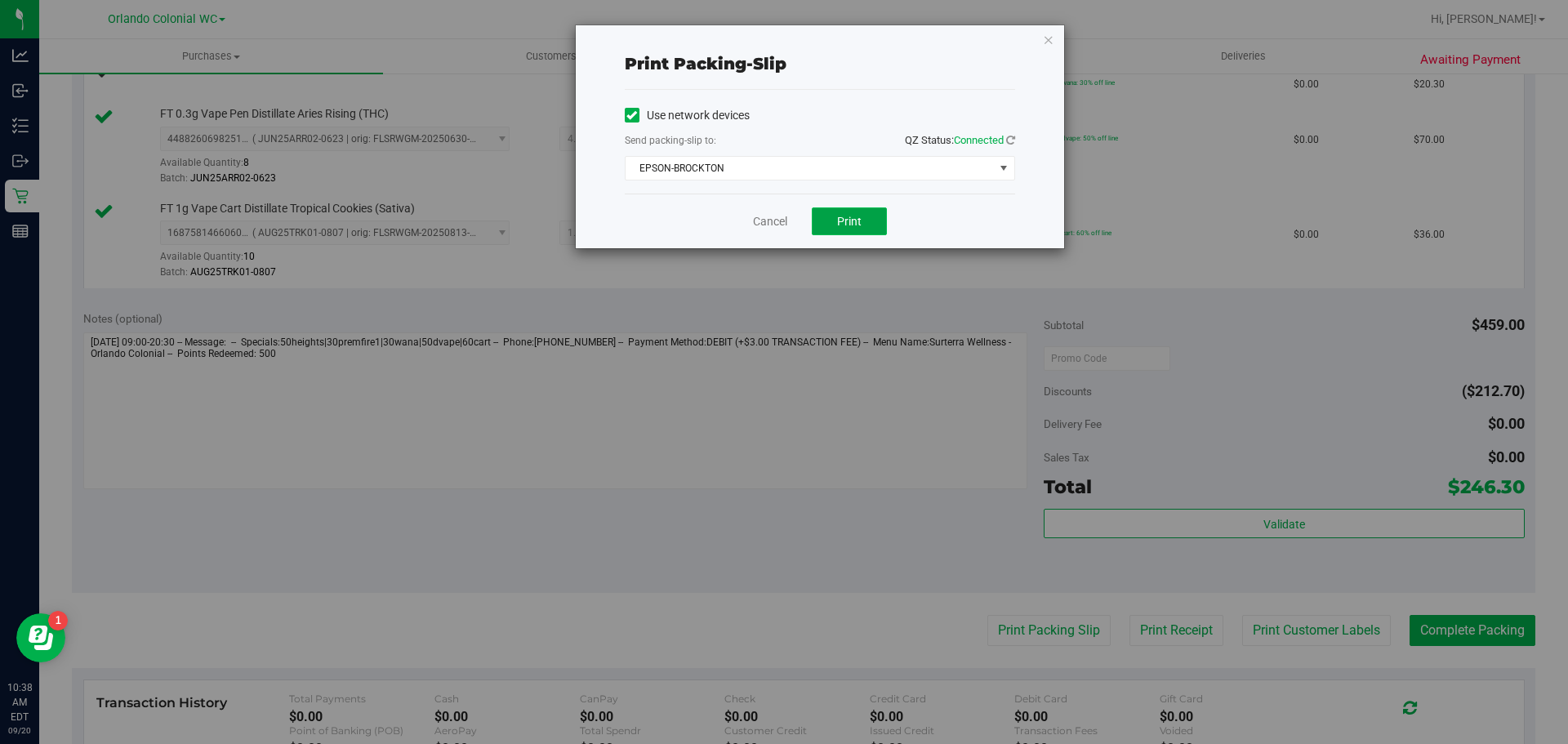
click at [853, 221] on span "Print" at bounding box center [849, 221] width 25 height 13
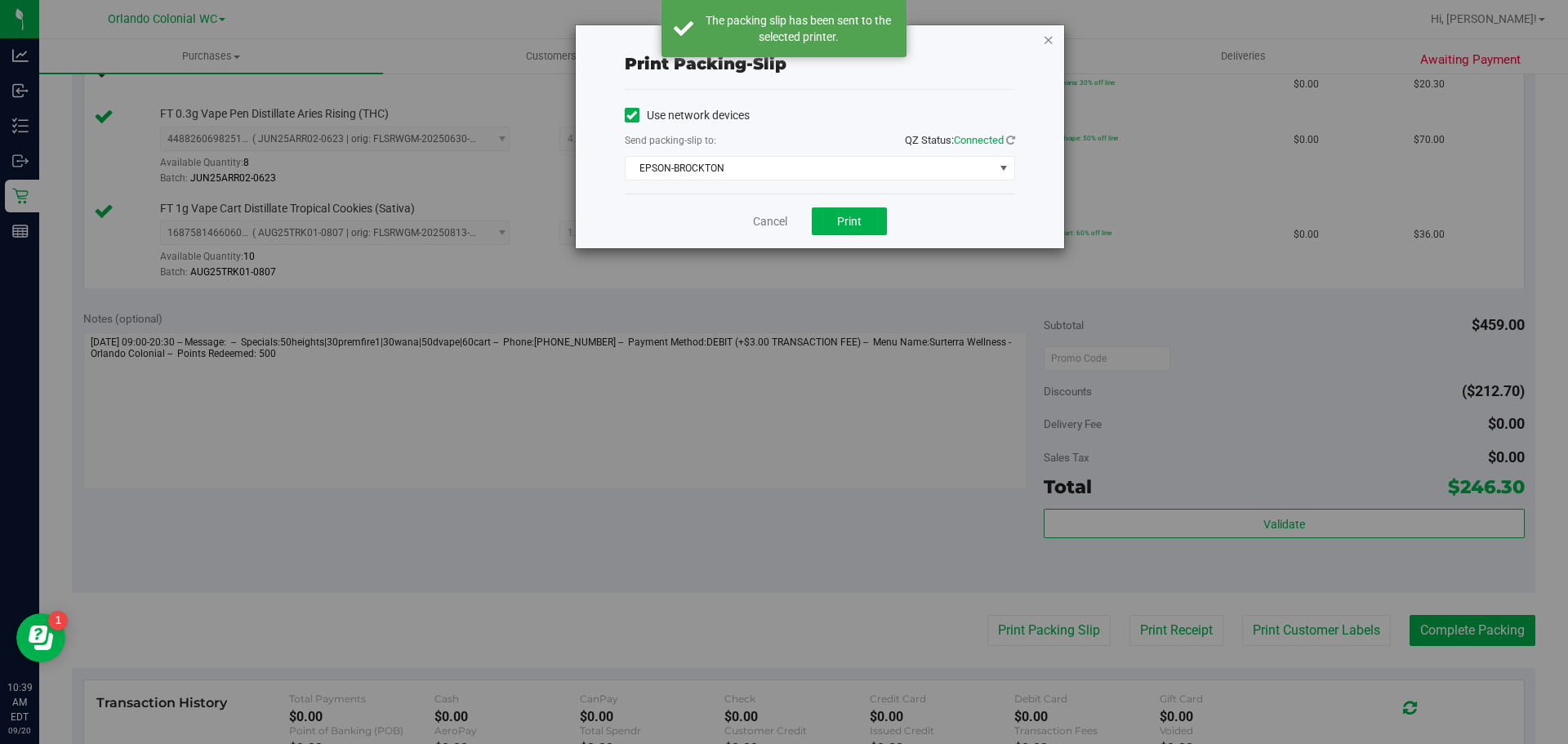
click at [1049, 38] on icon "button" at bounding box center [1049, 38] width 12 height 19
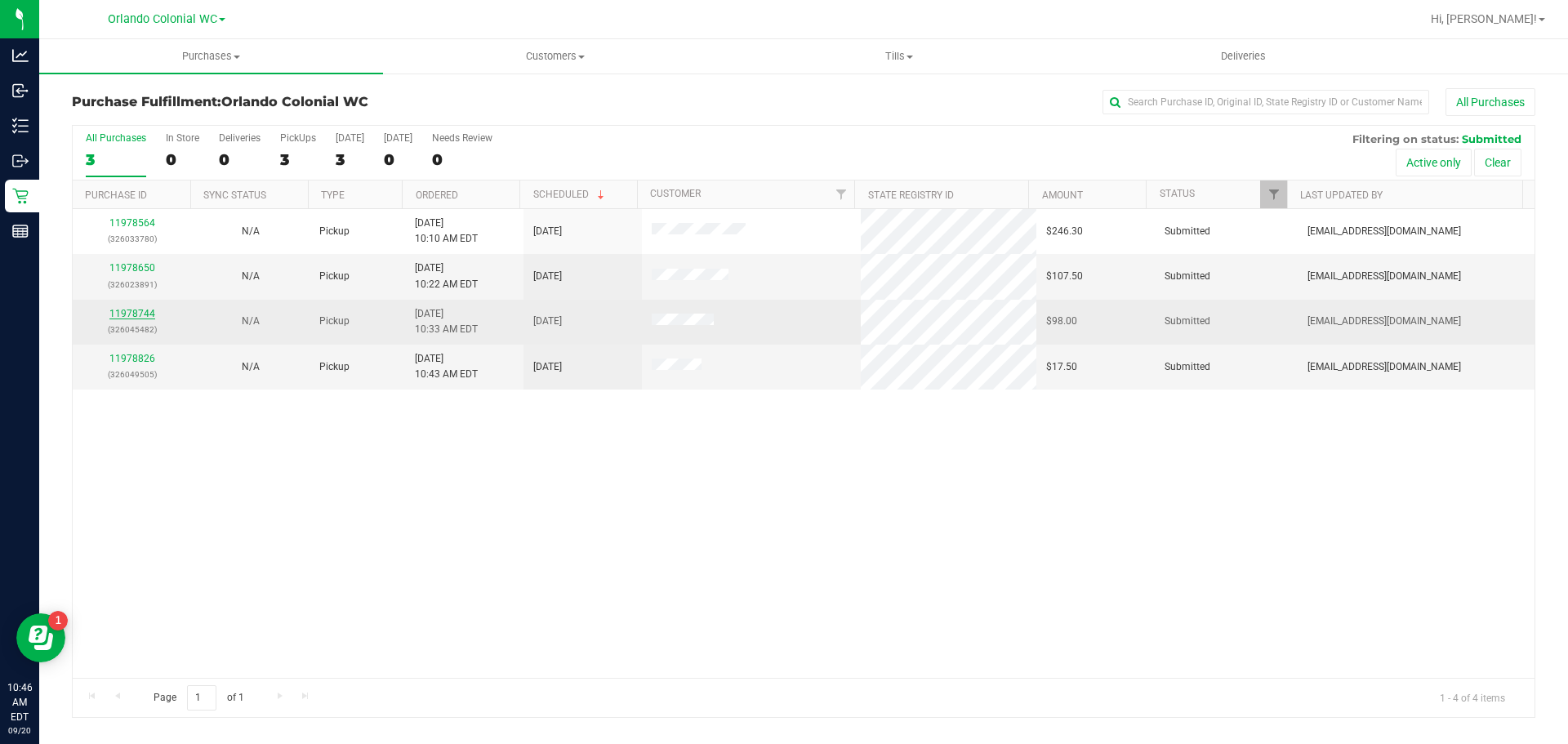
click at [142, 315] on link "11978744" at bounding box center [133, 314] width 46 height 12
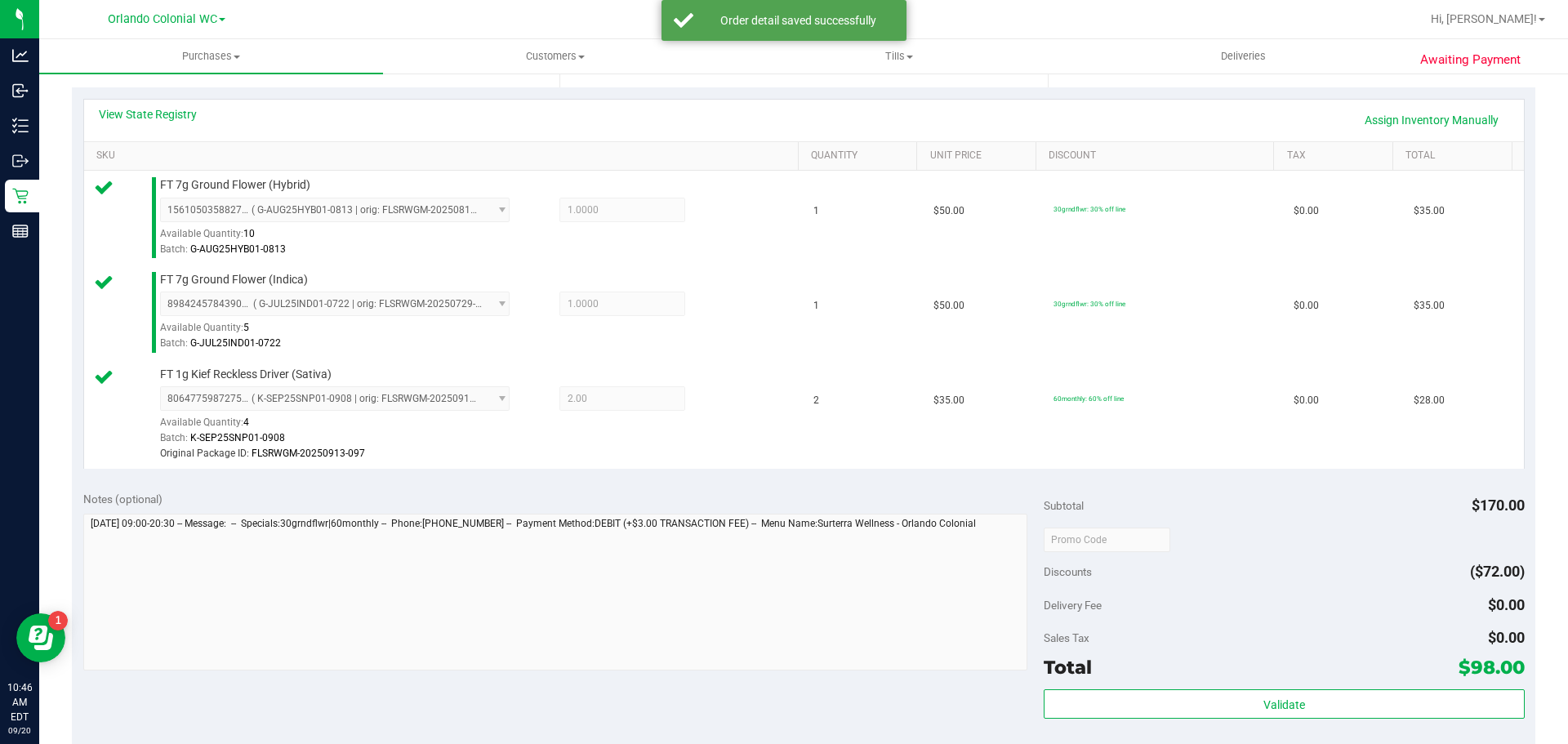
scroll to position [350, 0]
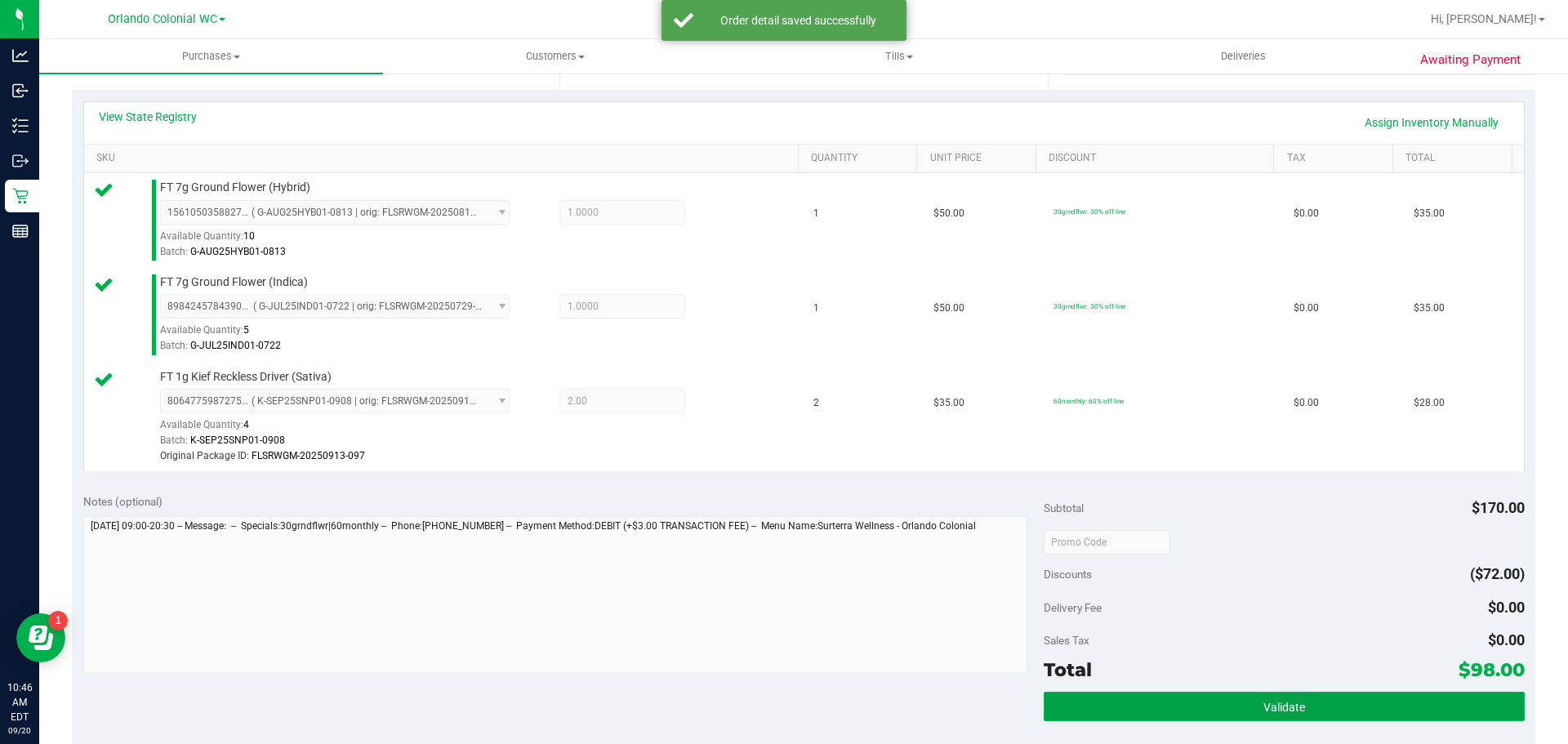
click at [1268, 716] on button "Validate" at bounding box center [1284, 707] width 480 height 29
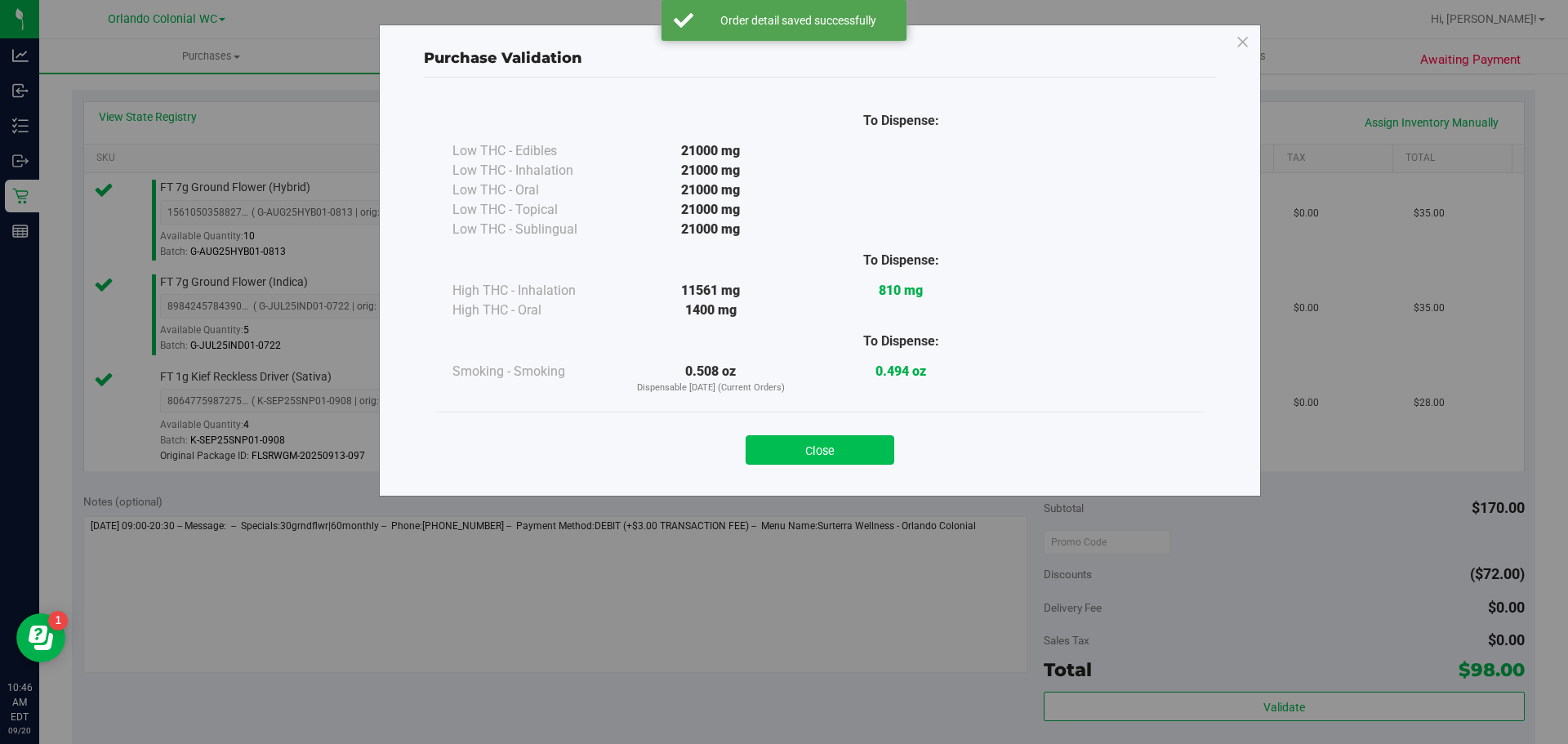
click at [837, 442] on button "Close" at bounding box center [820, 450] width 149 height 29
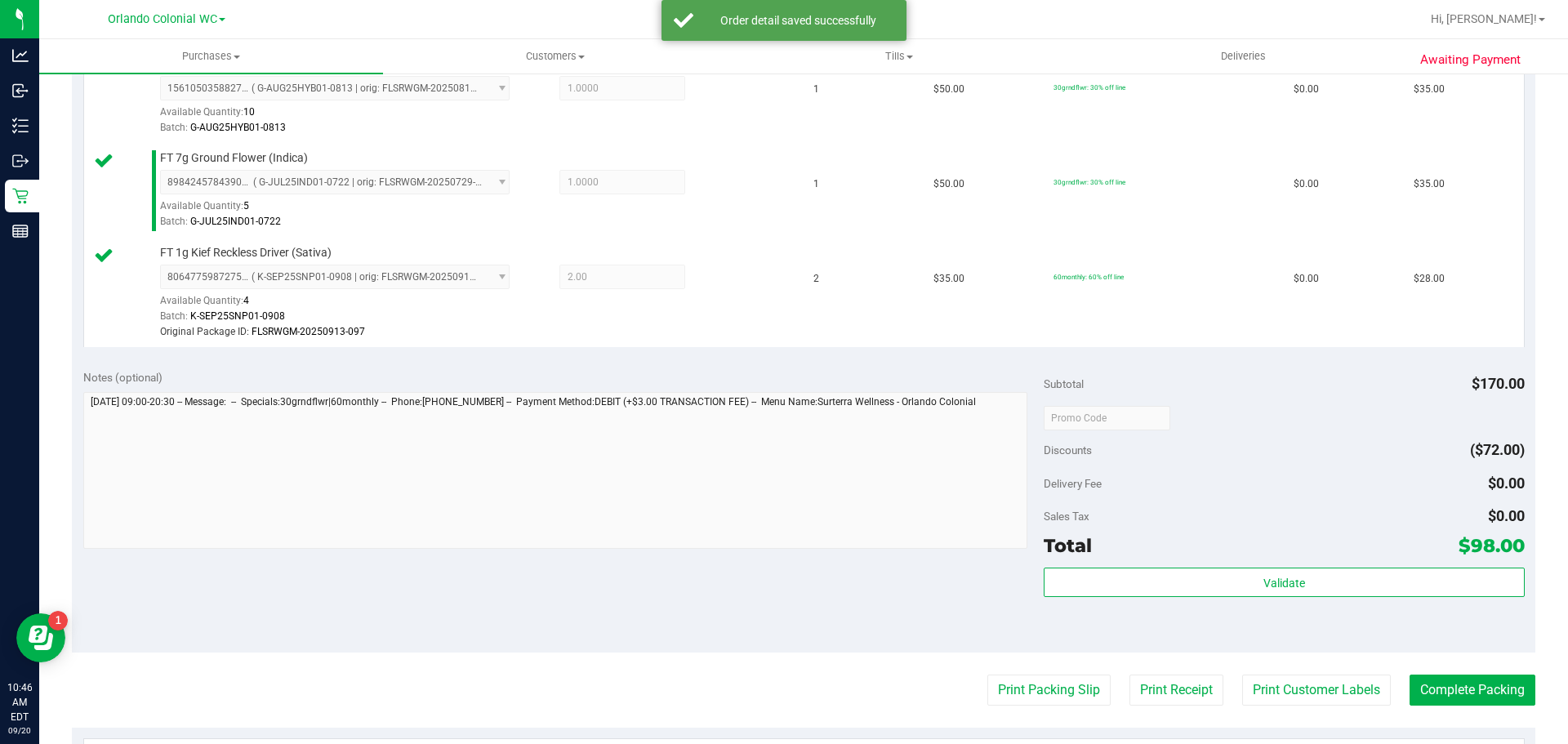
scroll to position [582, 0]
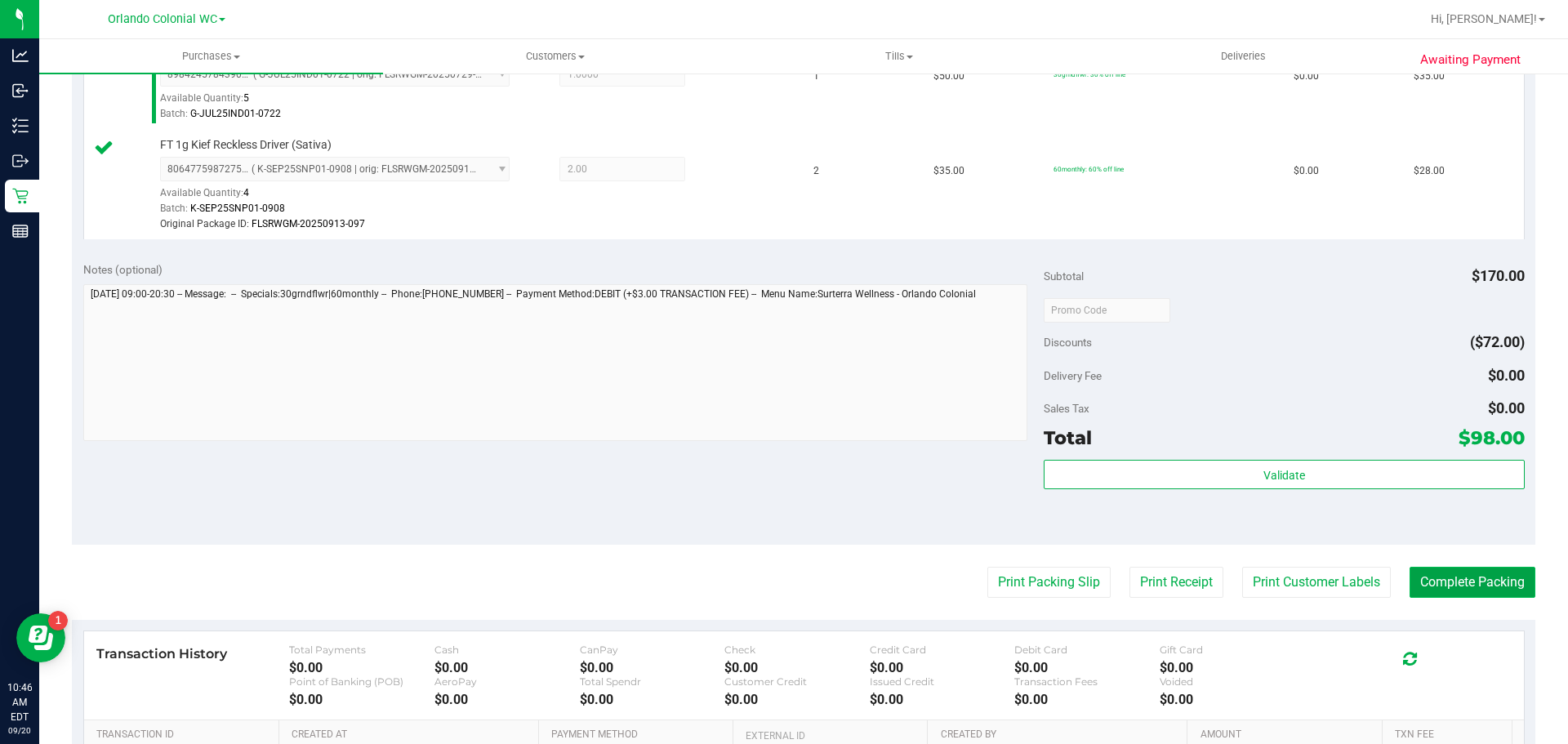
click at [1466, 578] on button "Complete Packing" at bounding box center [1473, 582] width 126 height 31
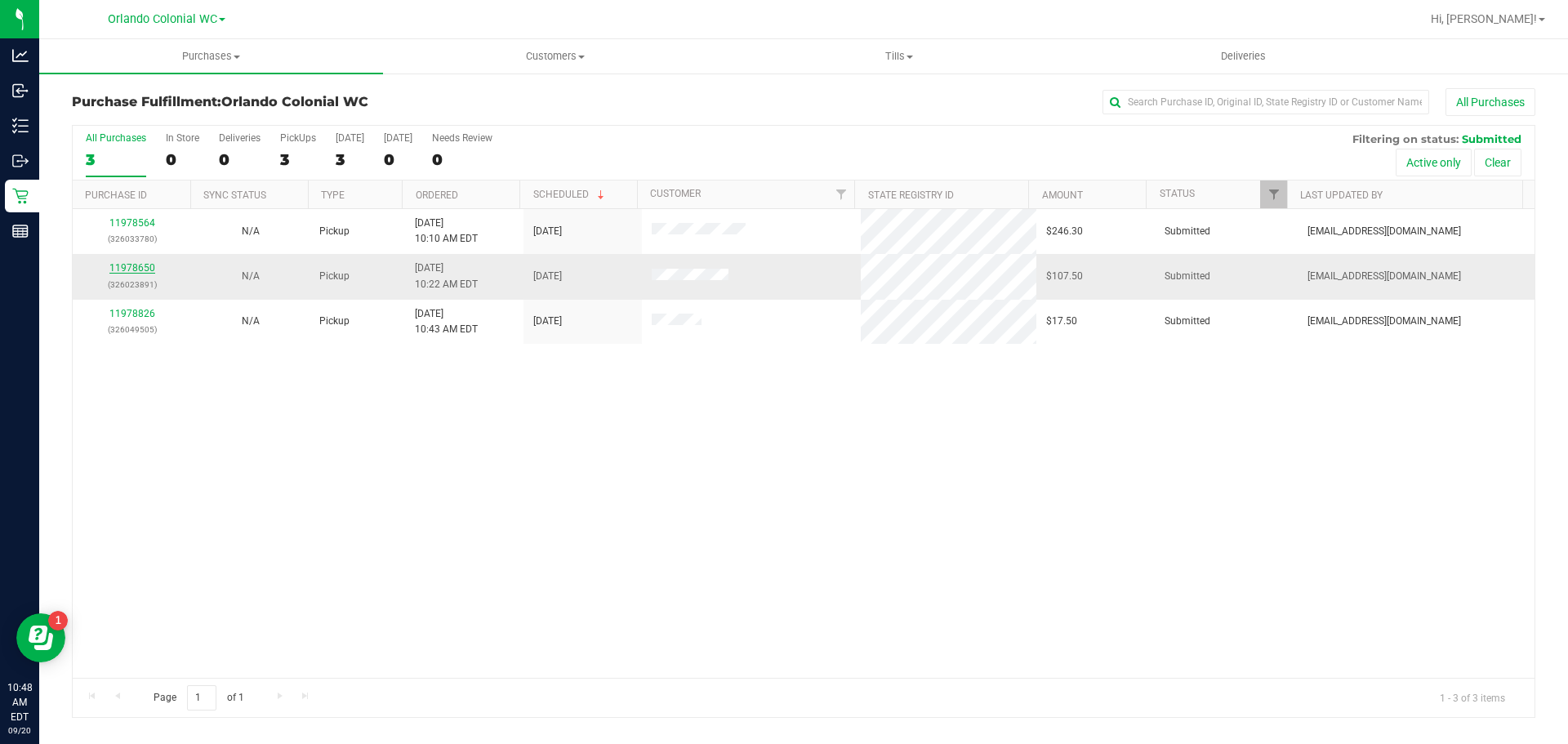
click at [138, 267] on link "11978650" at bounding box center [133, 268] width 46 height 12
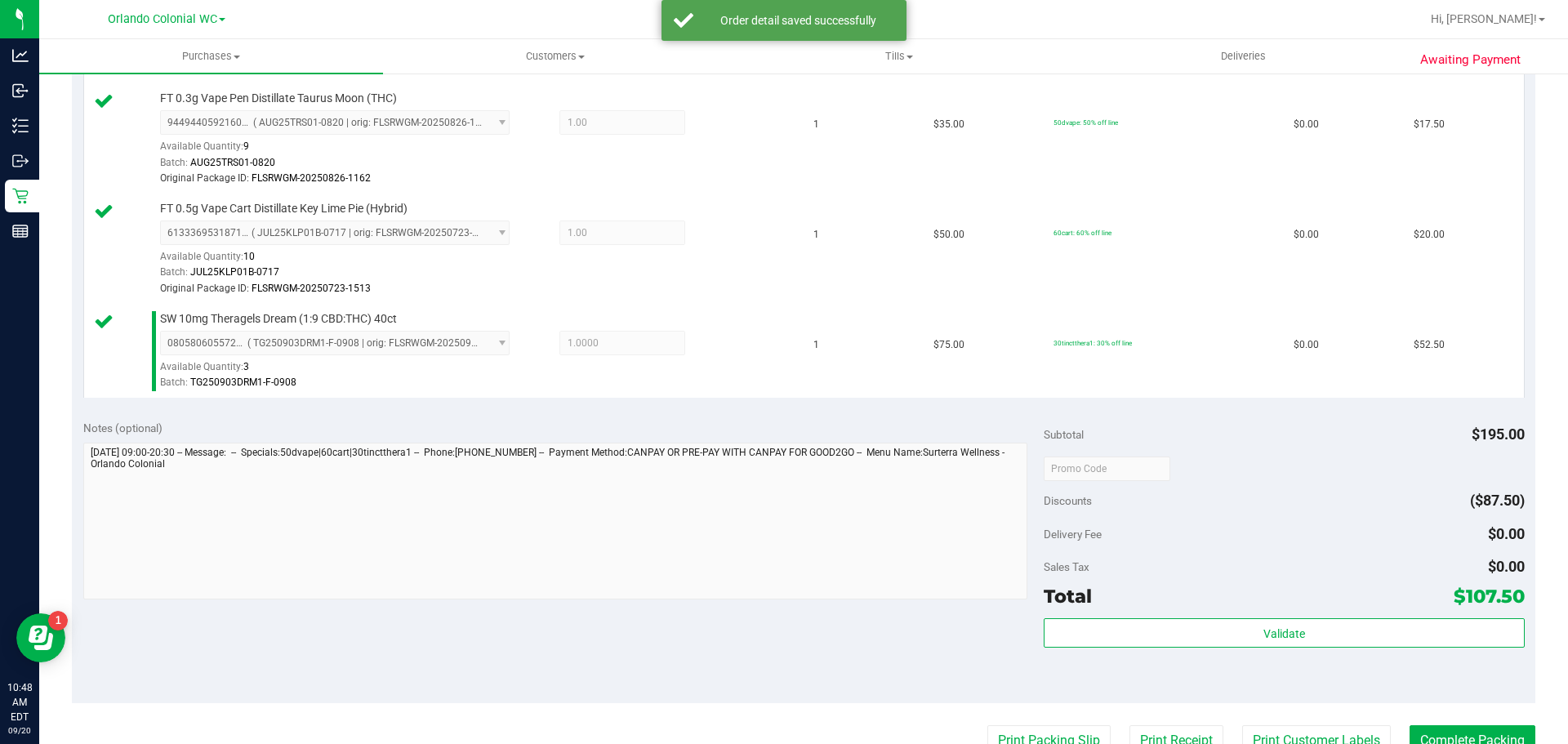
scroll to position [568, 0]
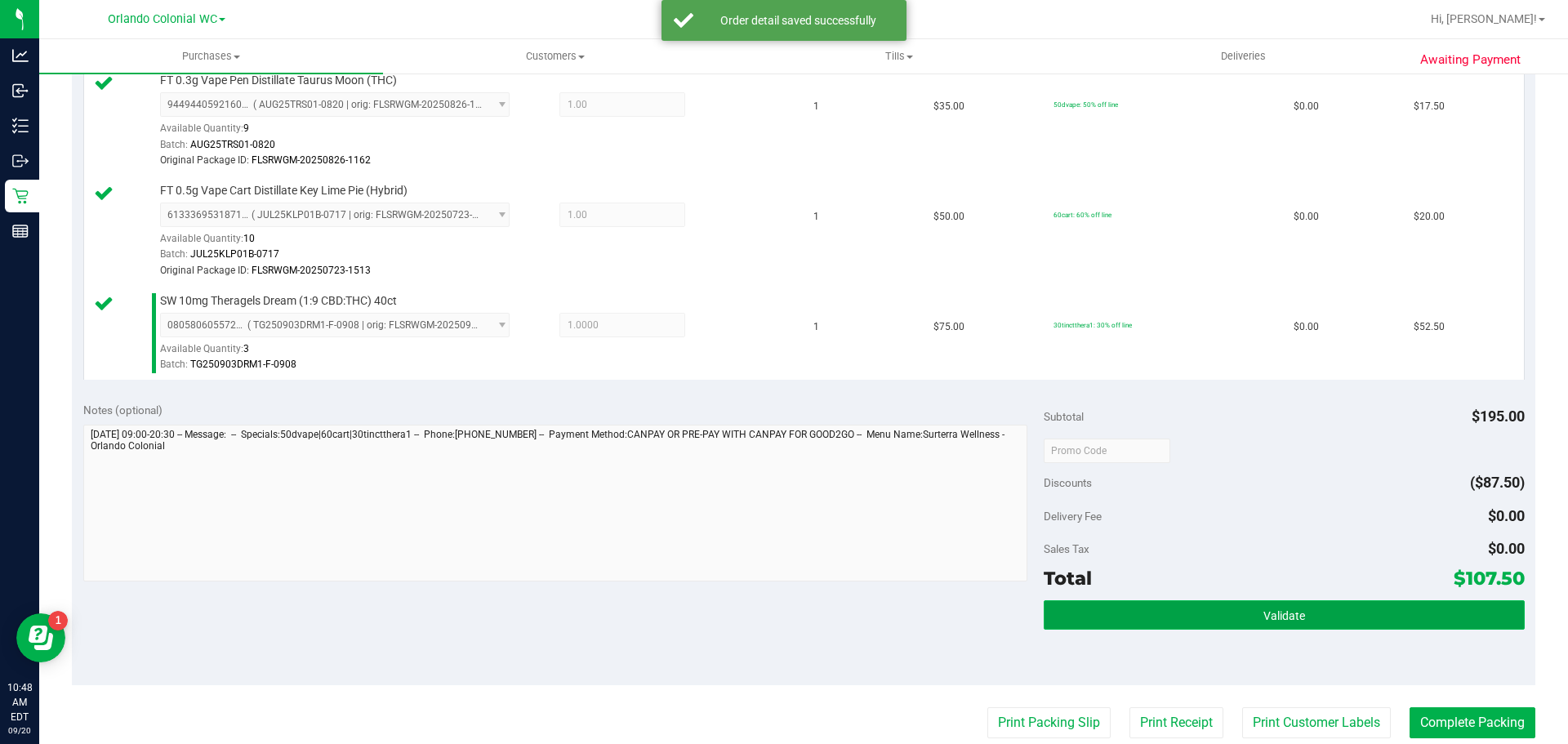
click at [1236, 622] on button "Validate" at bounding box center [1284, 615] width 480 height 29
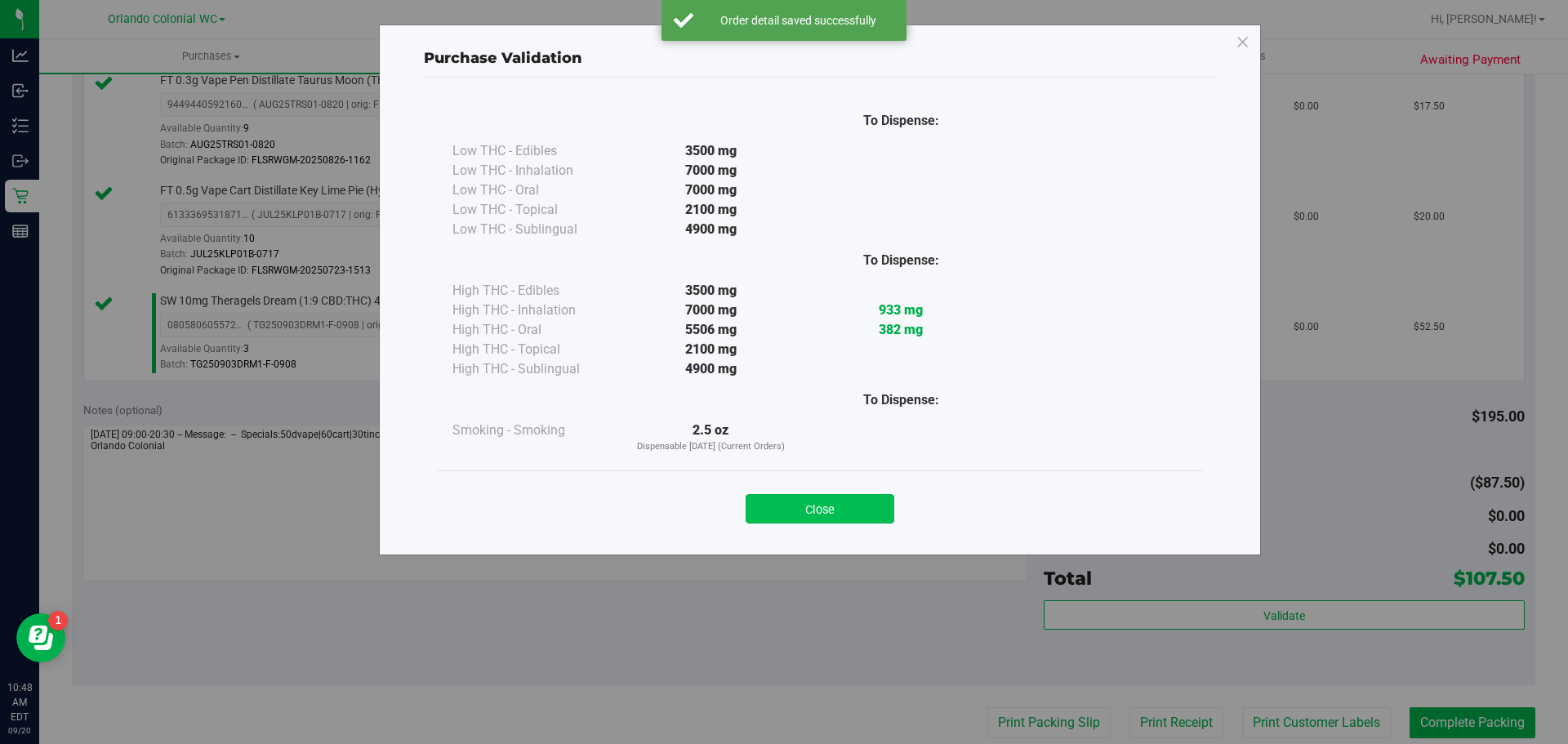
click at [802, 509] on button "Close" at bounding box center [820, 508] width 149 height 29
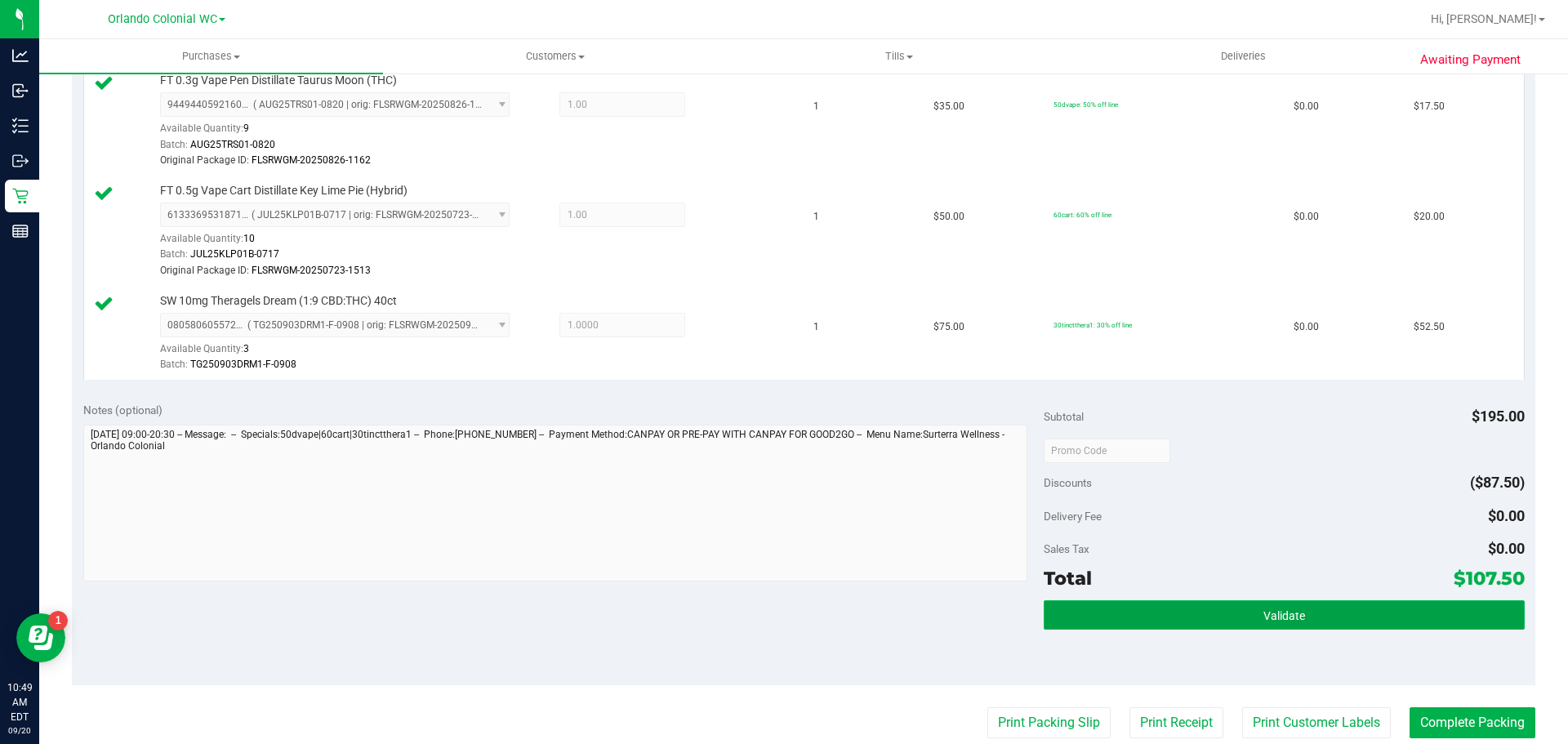
click at [1275, 618] on span "Validate" at bounding box center [1285, 615] width 42 height 13
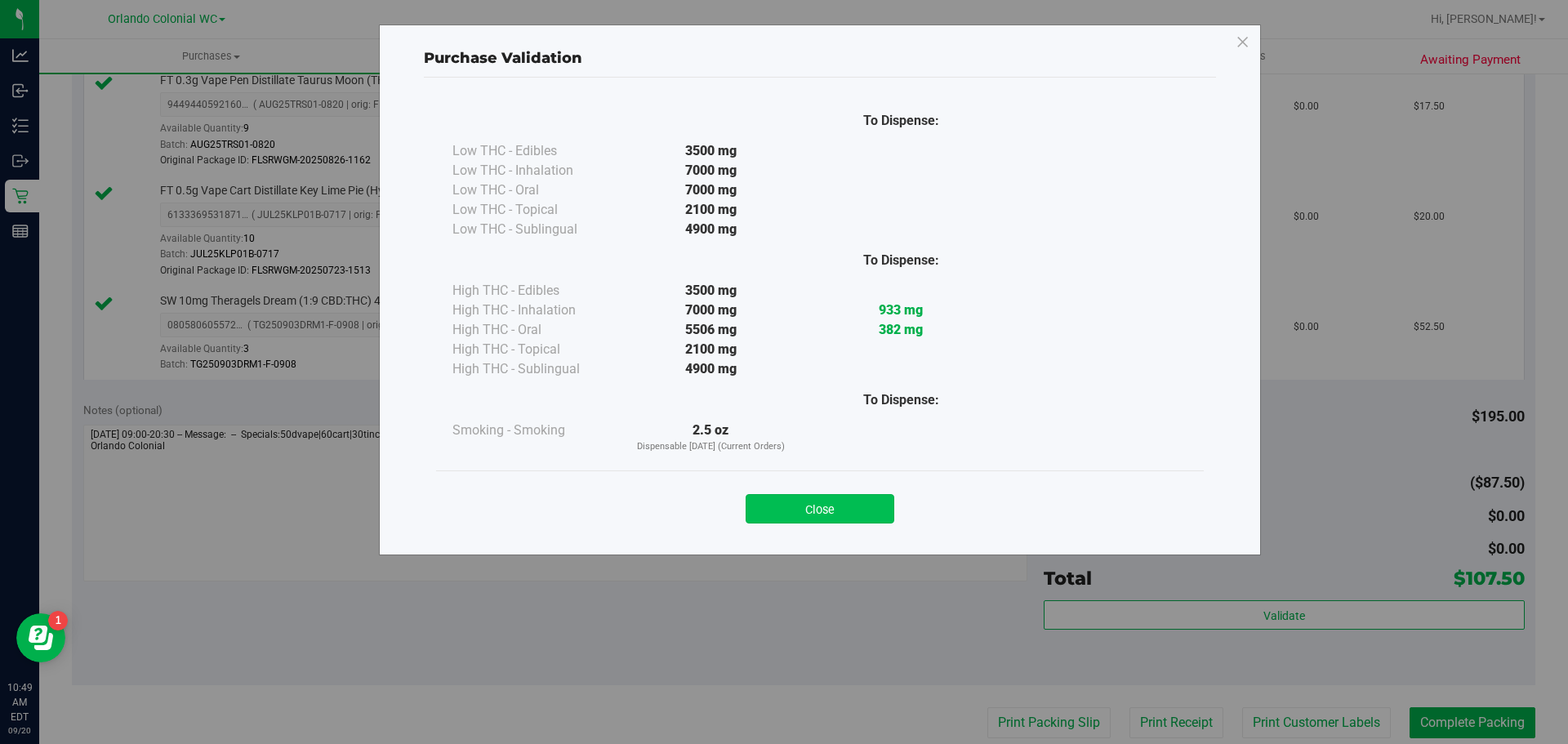
click at [859, 496] on button "Close" at bounding box center [820, 508] width 149 height 29
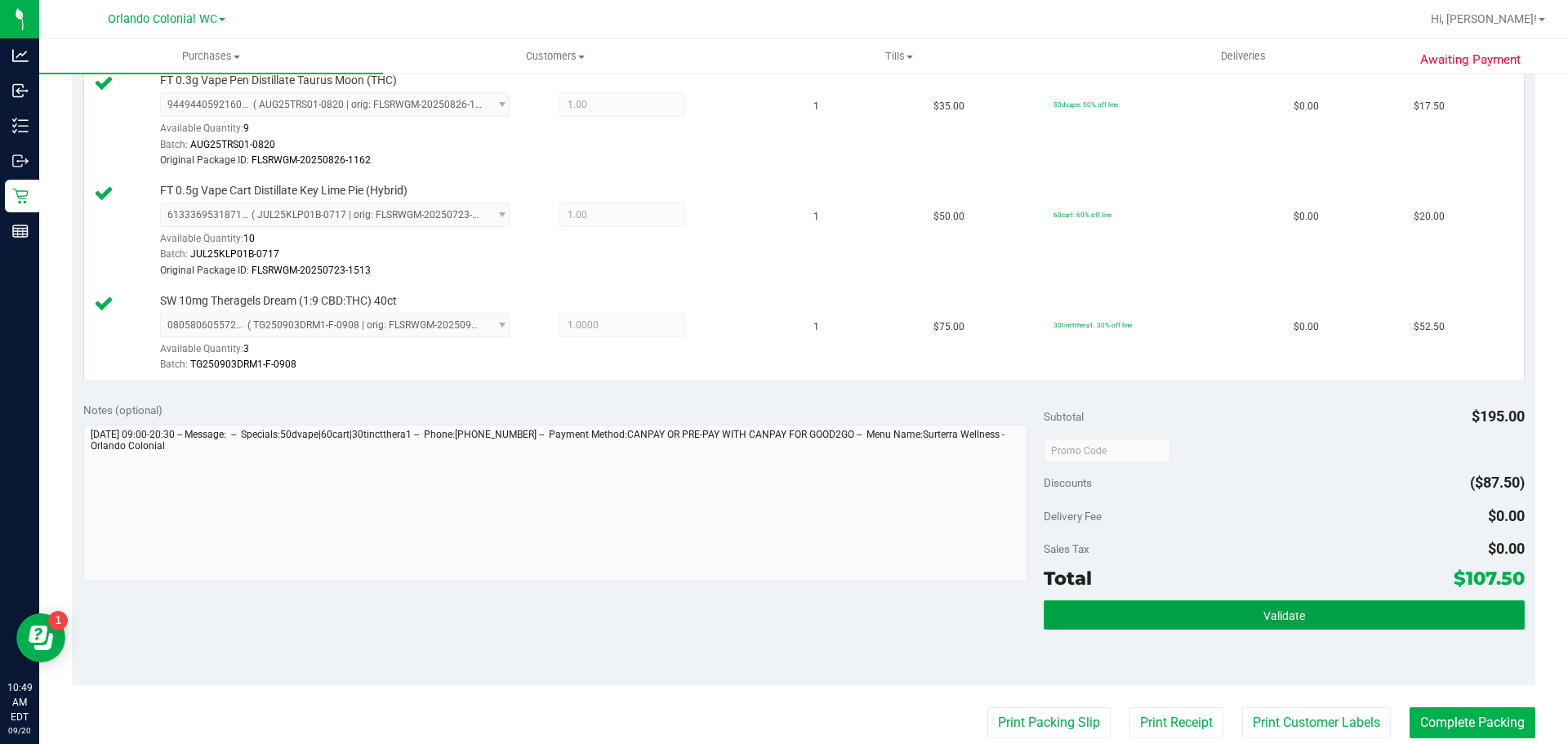
click at [1331, 614] on button "Validate" at bounding box center [1284, 615] width 480 height 29
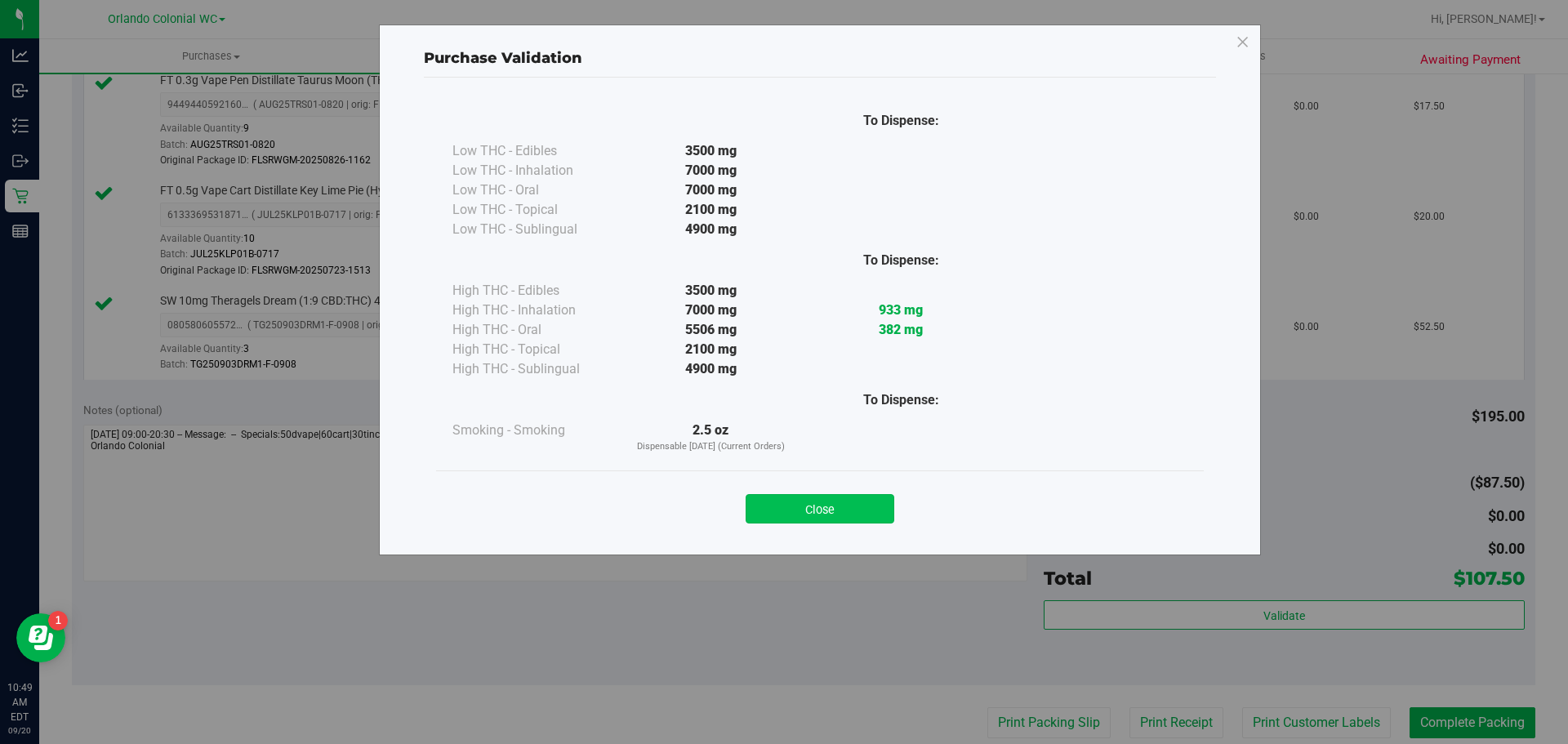
click at [839, 510] on button "Close" at bounding box center [820, 508] width 149 height 29
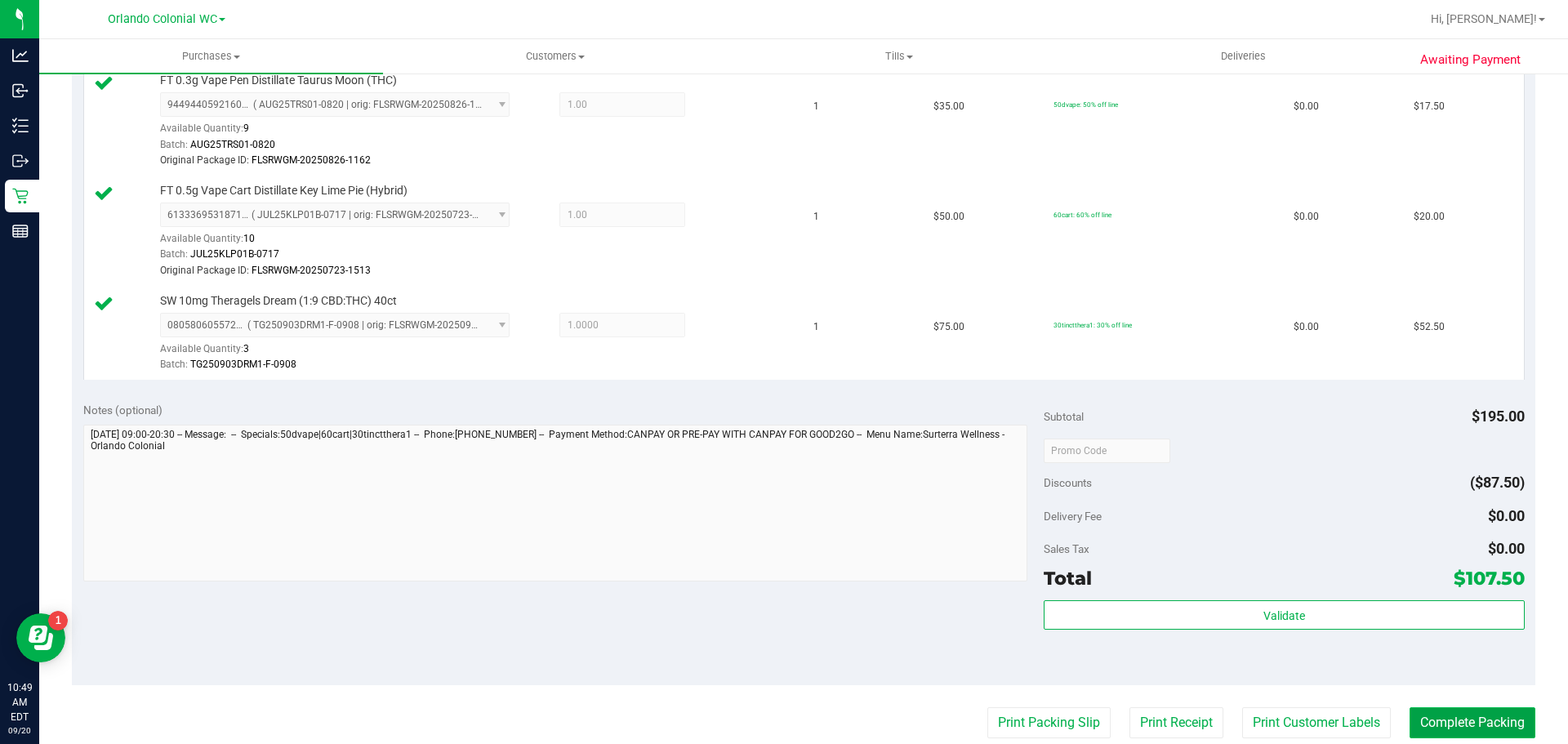
click at [1465, 718] on button "Complete Packing" at bounding box center [1473, 723] width 126 height 31
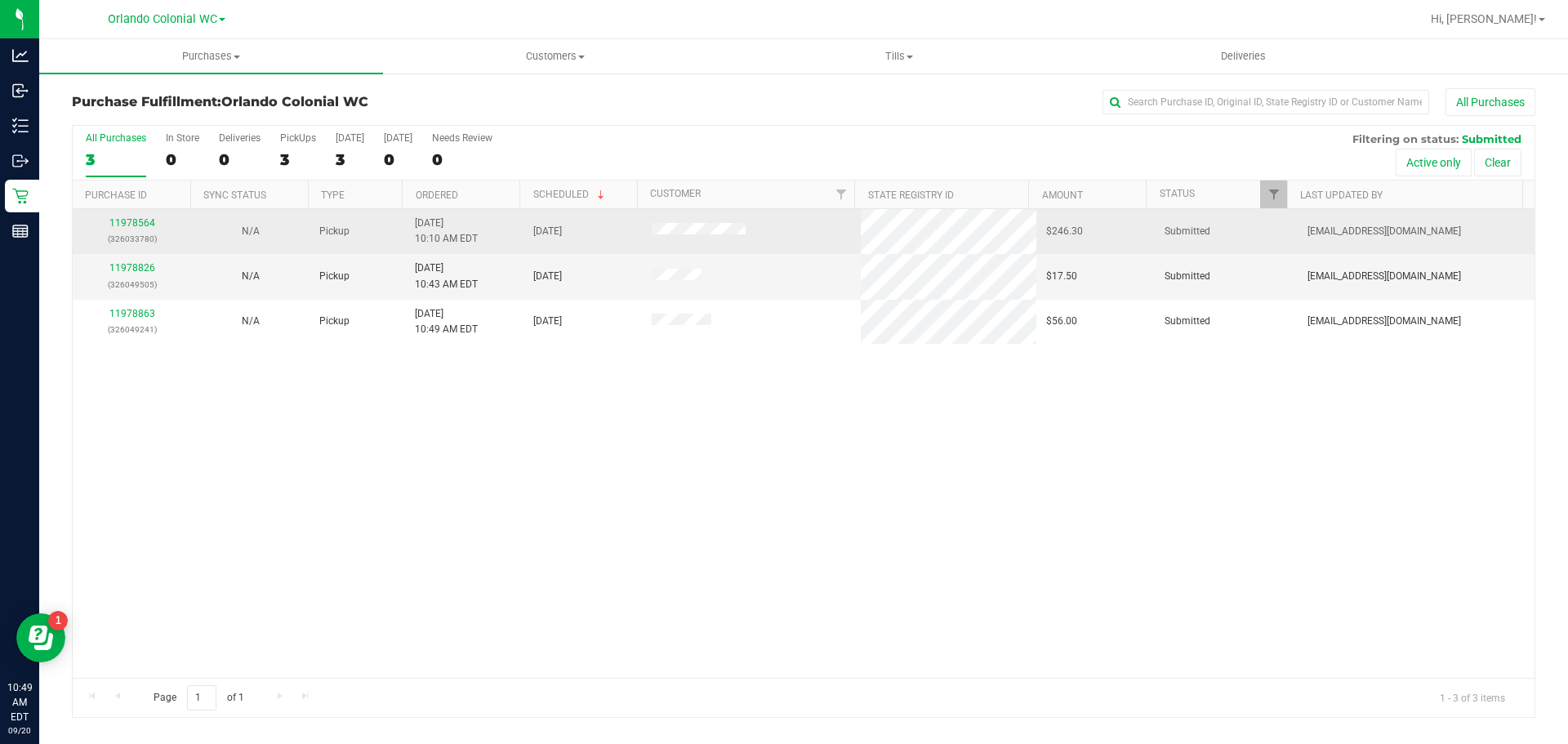
click at [143, 213] on td "11978564 (326033780)" at bounding box center [132, 231] width 119 height 45
click at [143, 218] on link "11978564" at bounding box center [133, 223] width 46 height 12
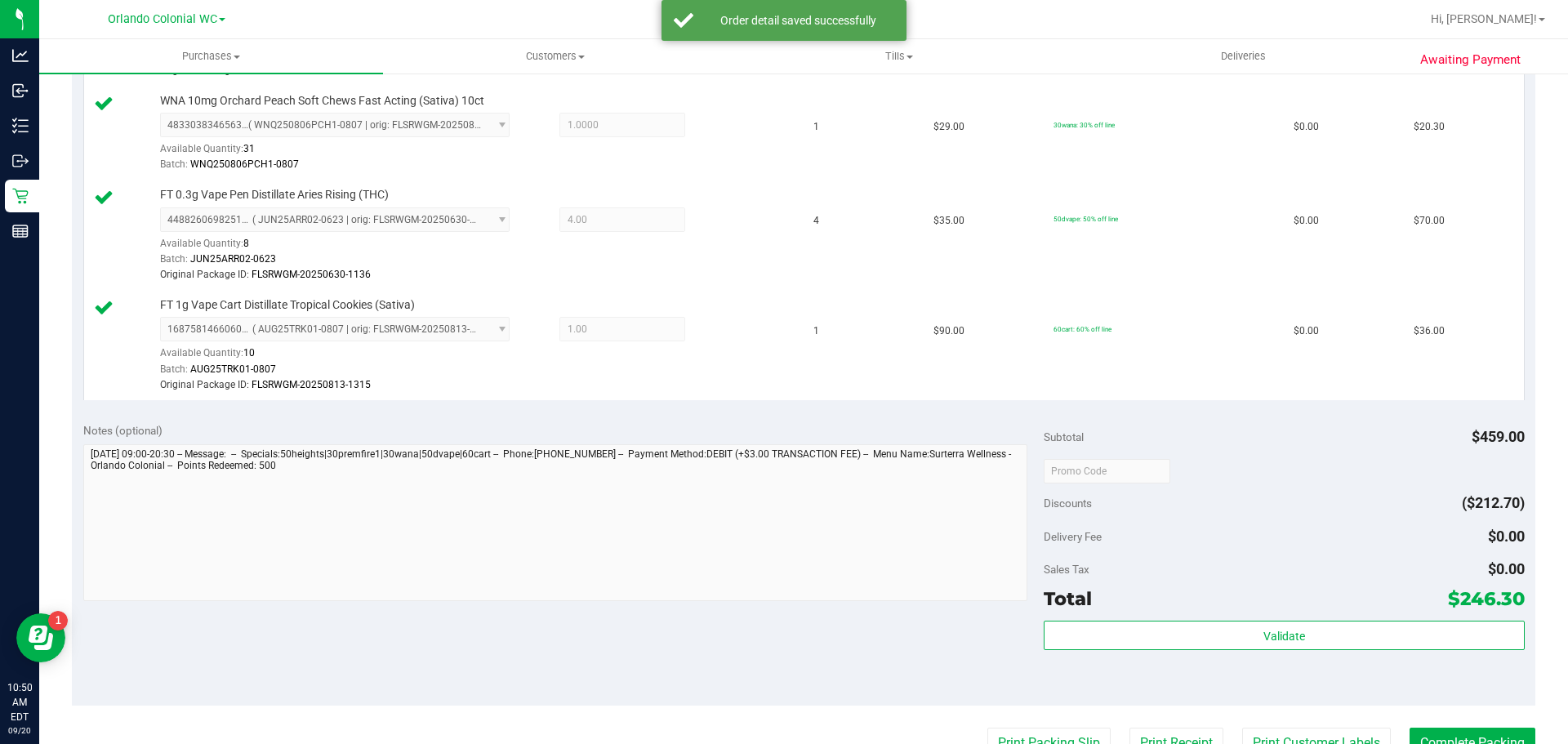
scroll to position [708, 0]
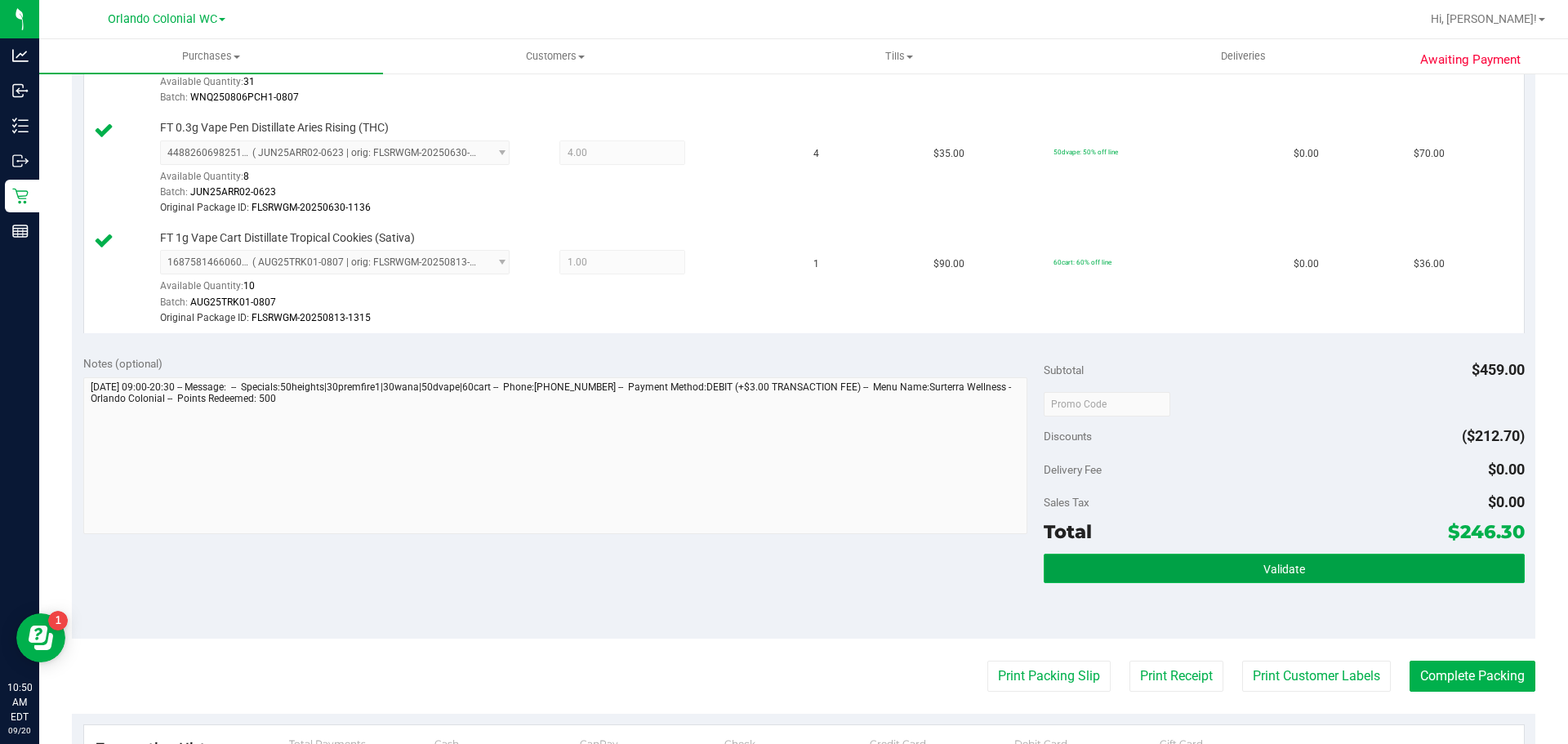
click at [1264, 566] on span "Validate" at bounding box center [1285, 569] width 42 height 13
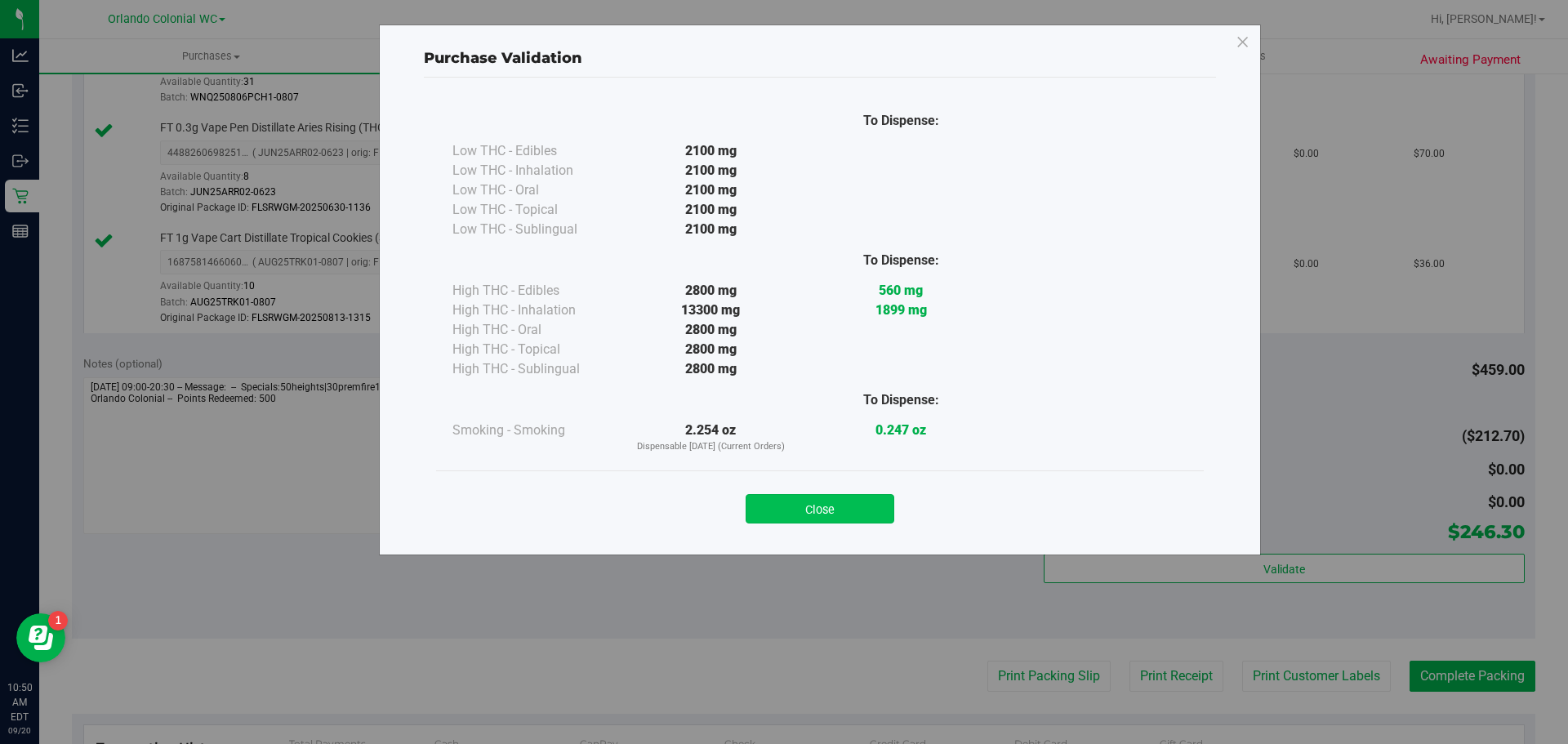
click at [834, 498] on button "Close" at bounding box center [820, 508] width 149 height 29
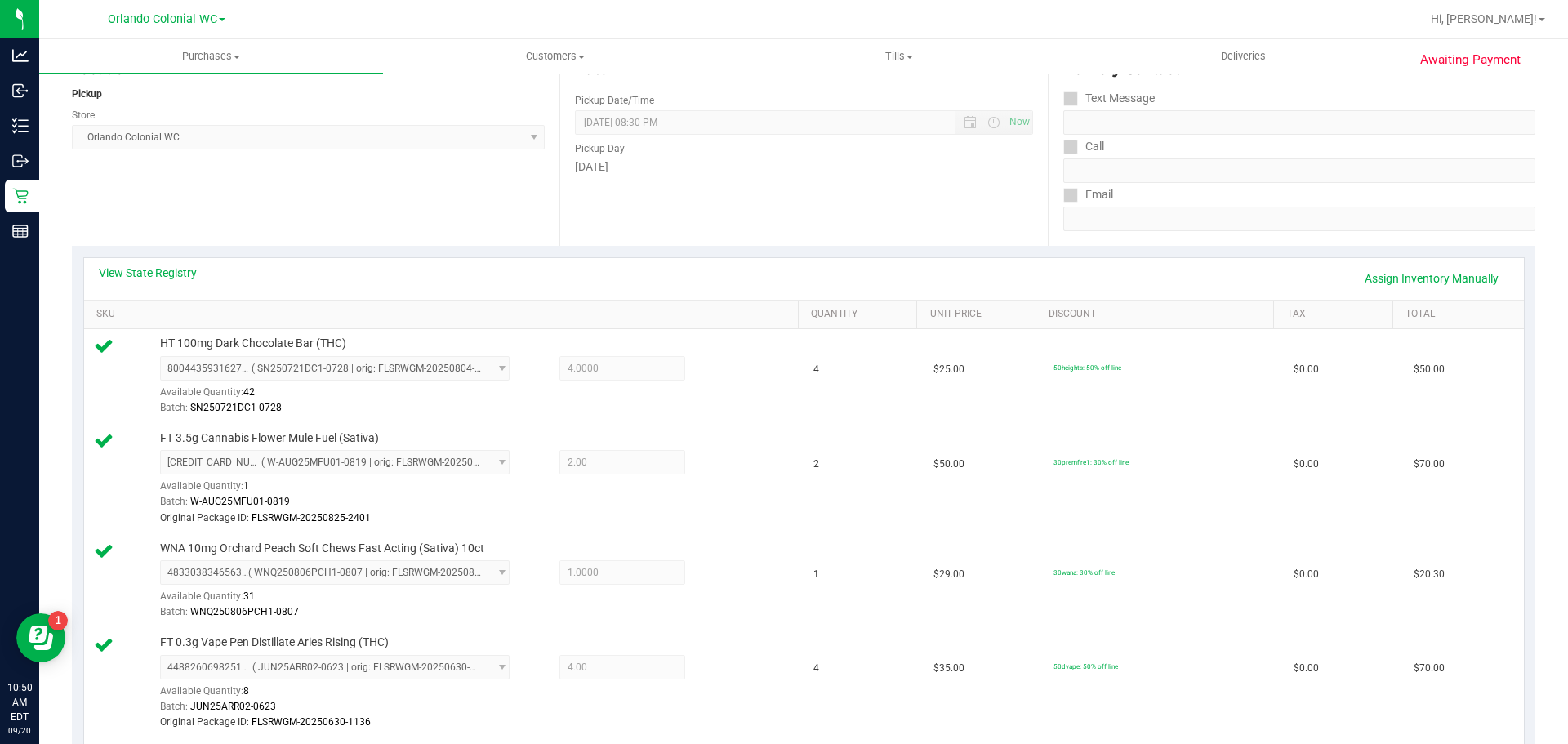
scroll to position [0, 0]
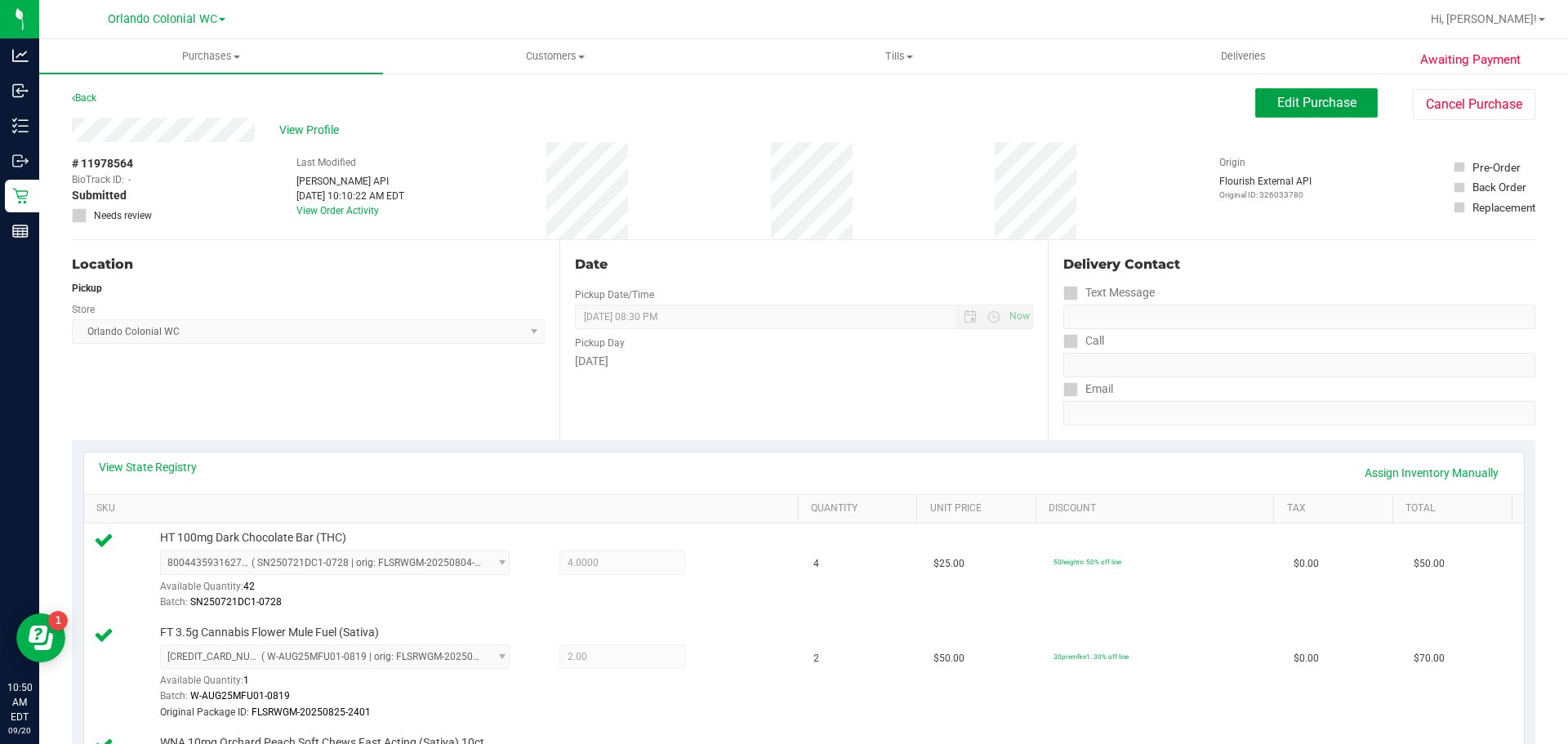
click at [1309, 101] on span "Edit Purchase" at bounding box center [1317, 102] width 80 height 16
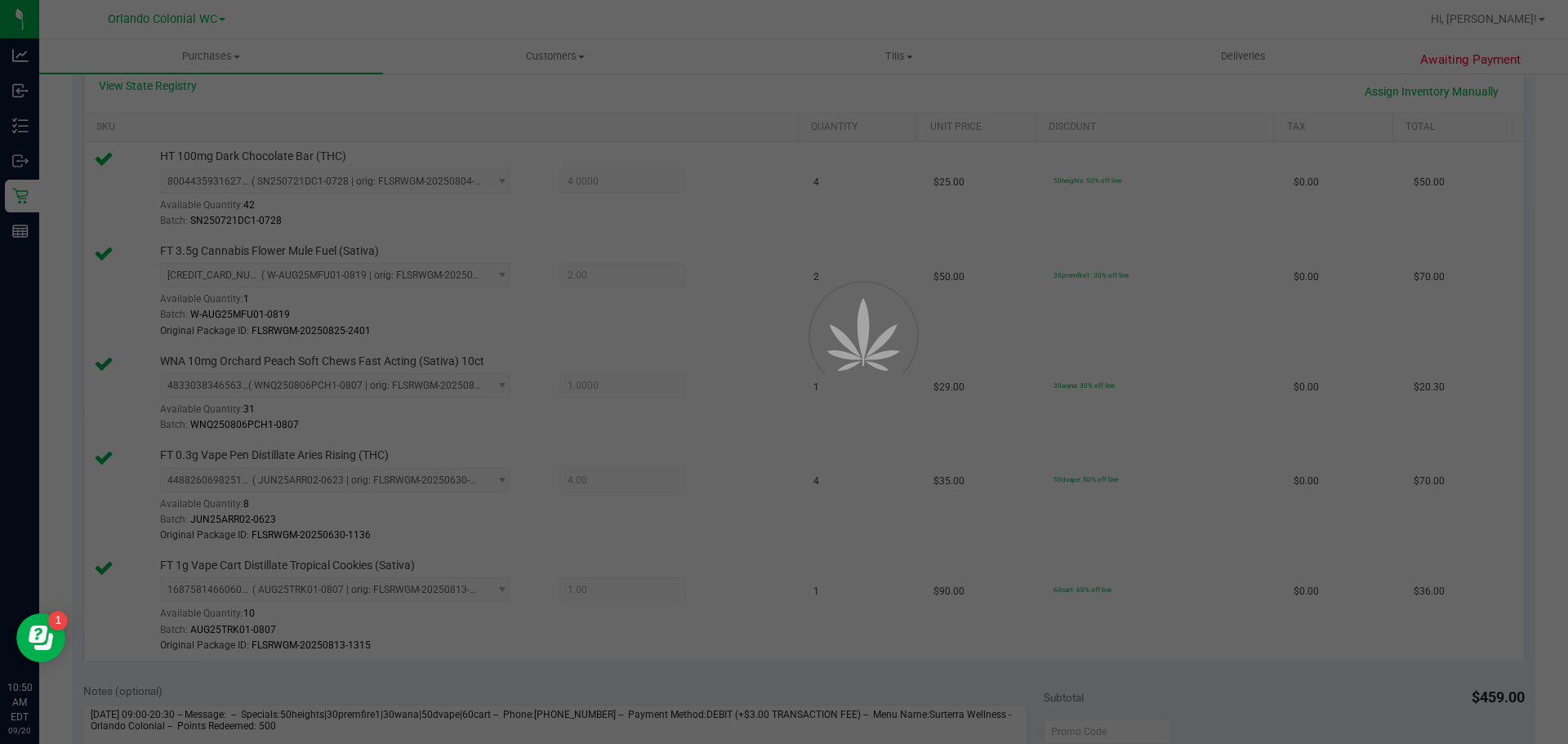
scroll to position [469, 0]
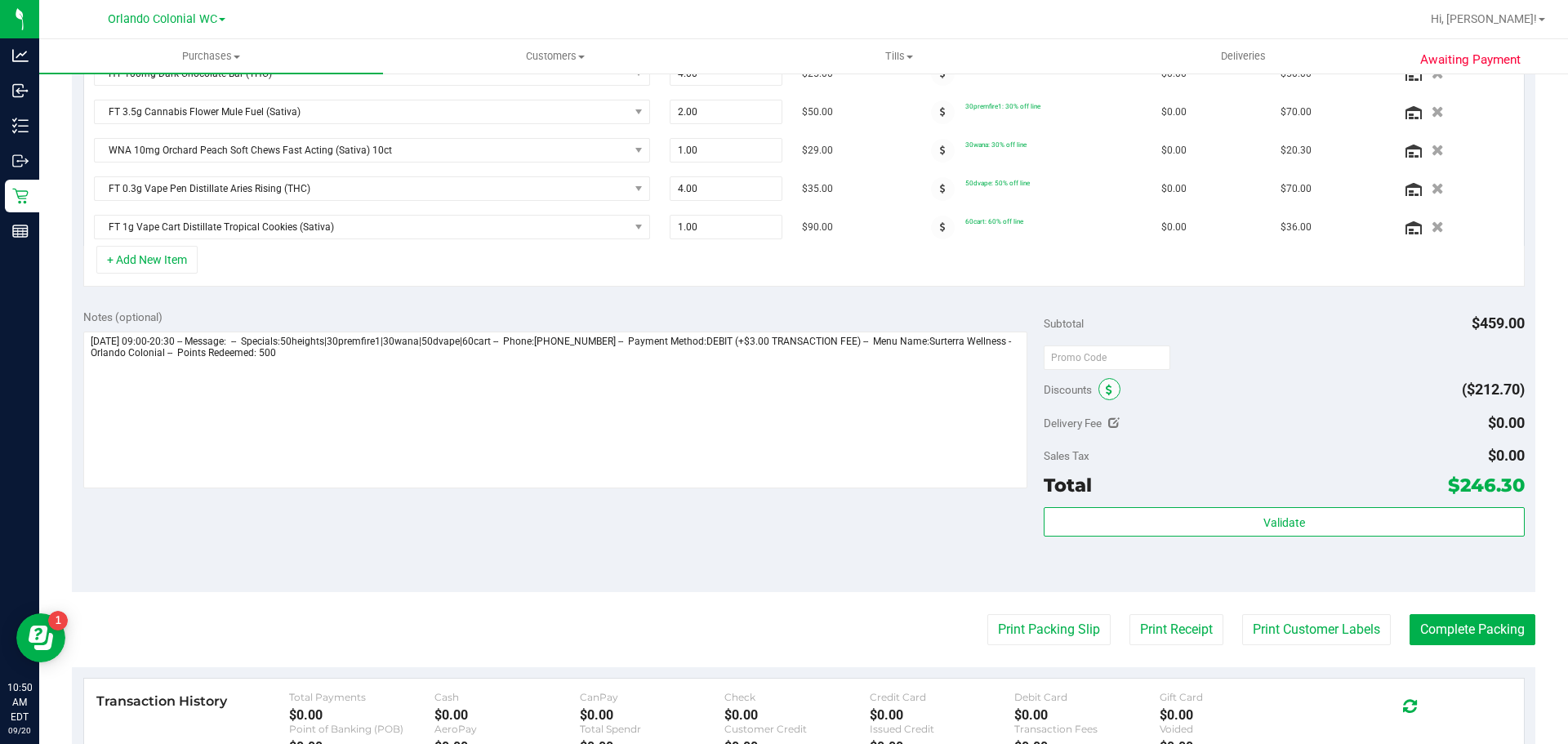
click at [1105, 389] on icon at bounding box center [1108, 390] width 6 height 12
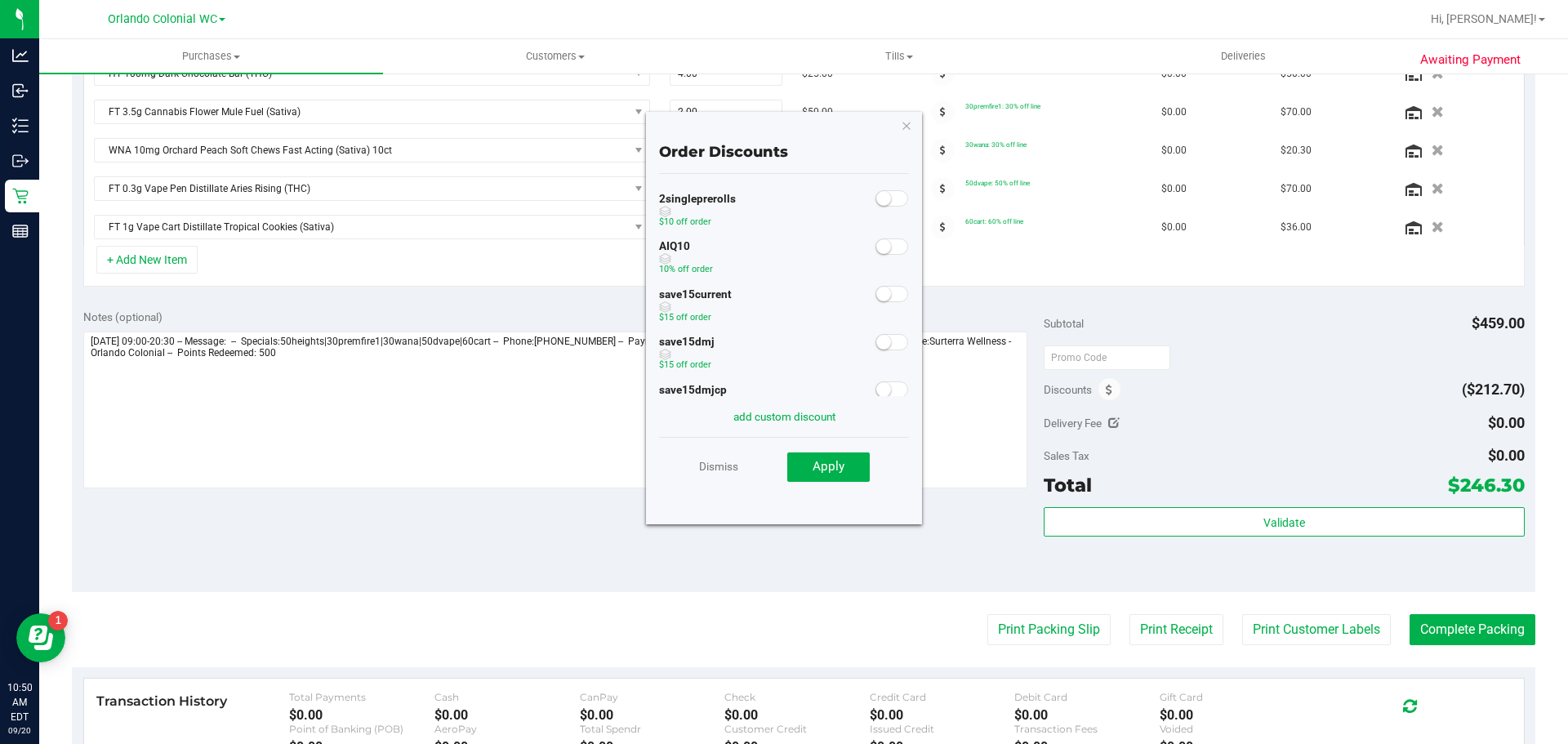
click at [876, 241] on small at bounding box center [883, 247] width 15 height 15
click at [832, 475] on button "Apply" at bounding box center [828, 467] width 82 height 29
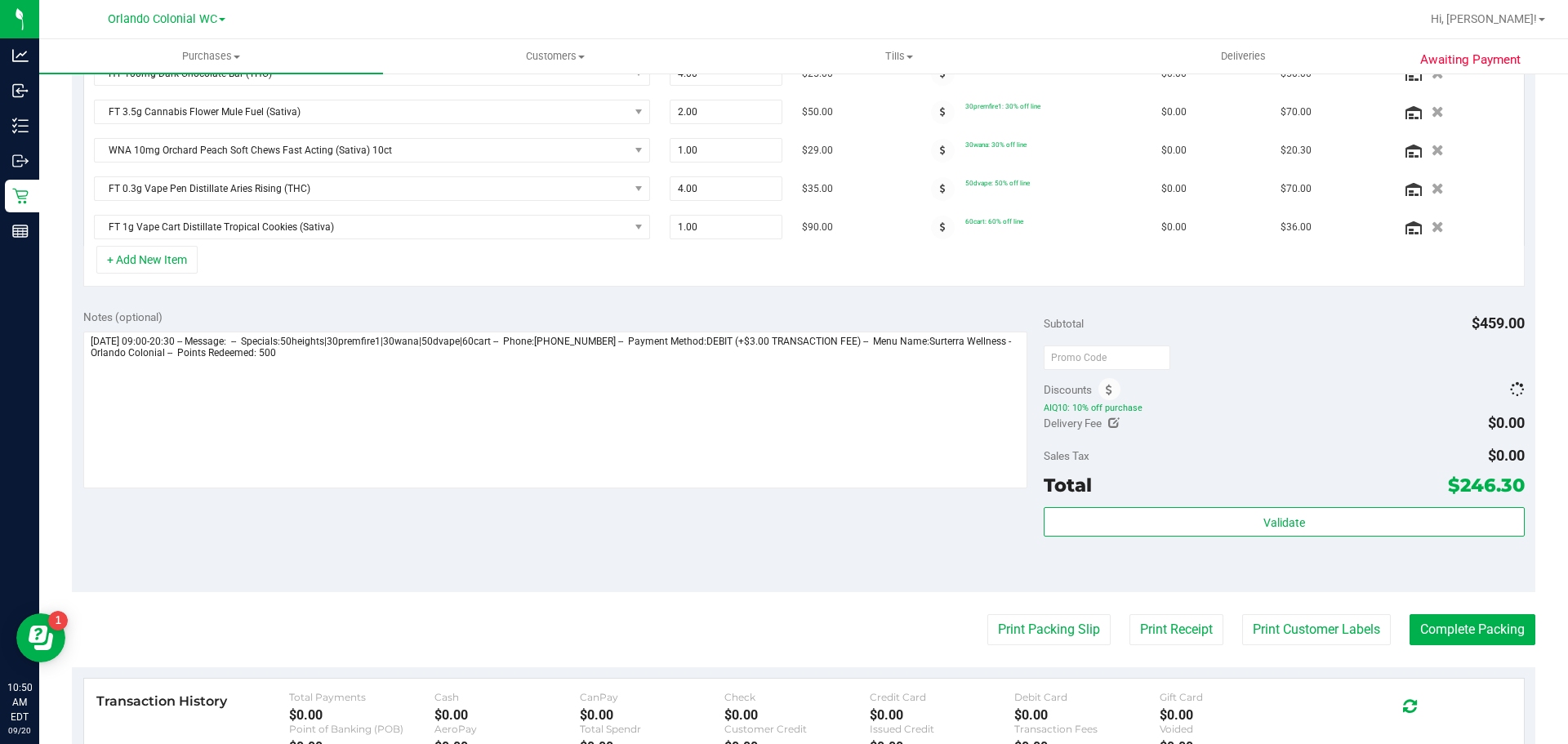
scroll to position [471, 0]
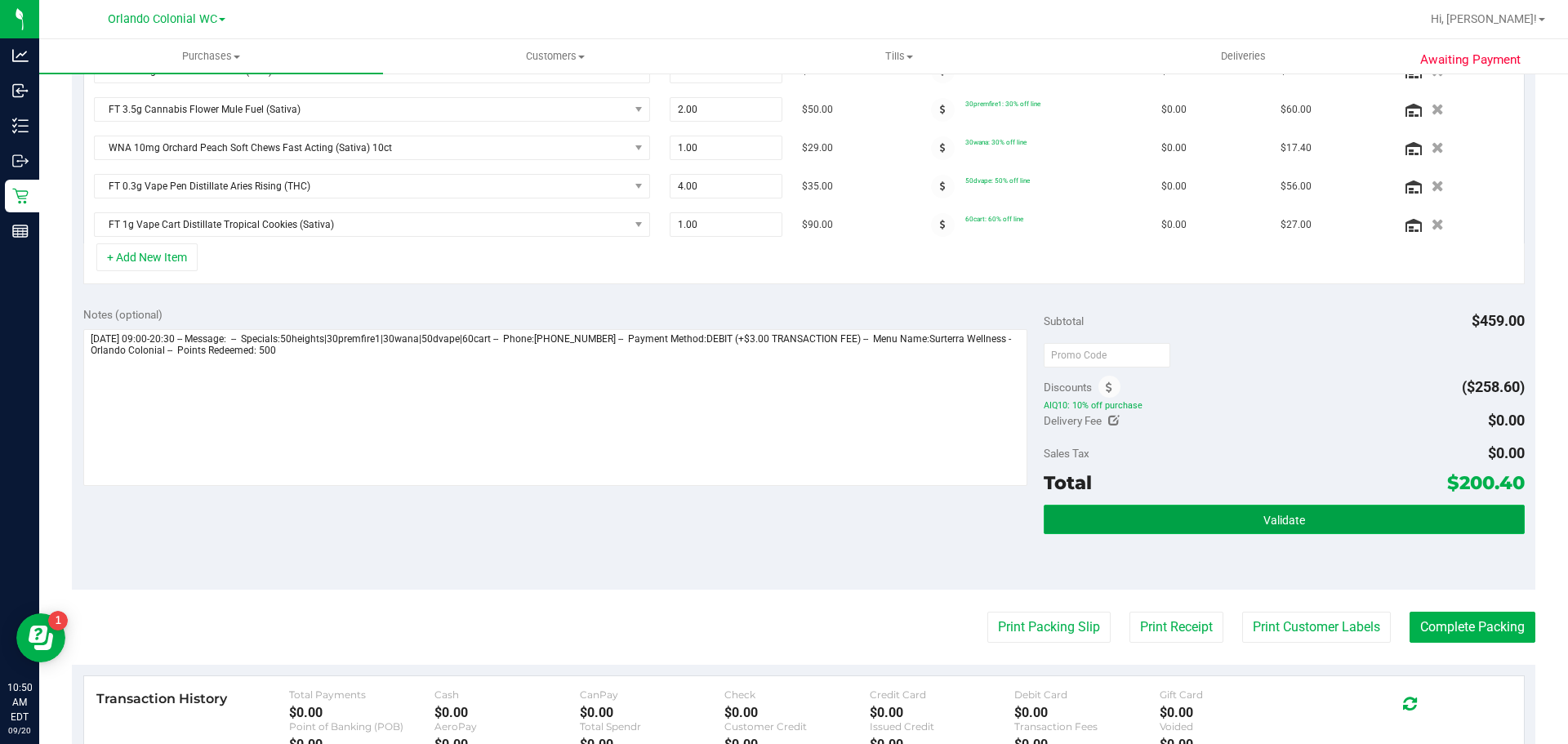
click at [1240, 515] on button "Validate" at bounding box center [1284, 519] width 480 height 29
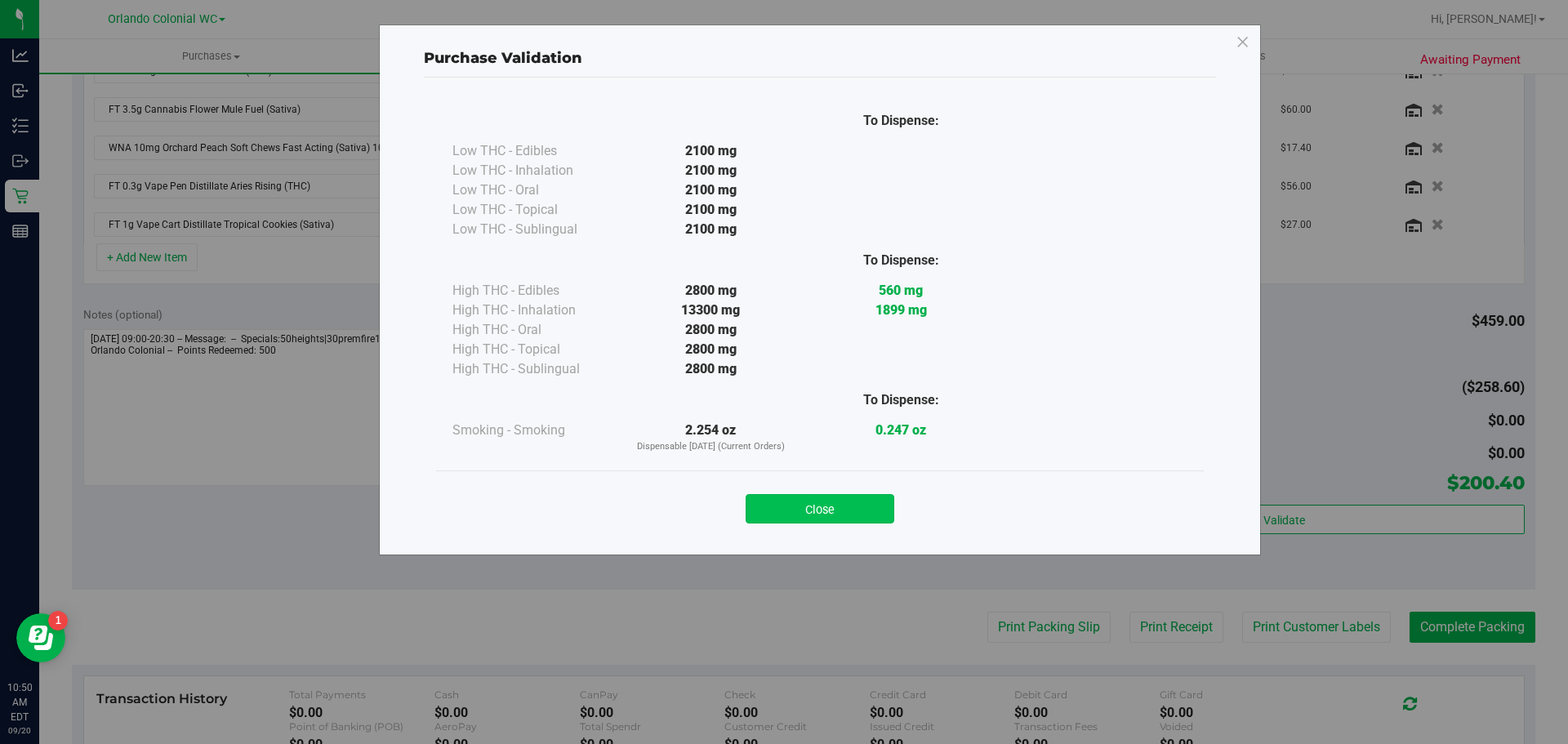
click at [843, 502] on button "Close" at bounding box center [820, 508] width 149 height 29
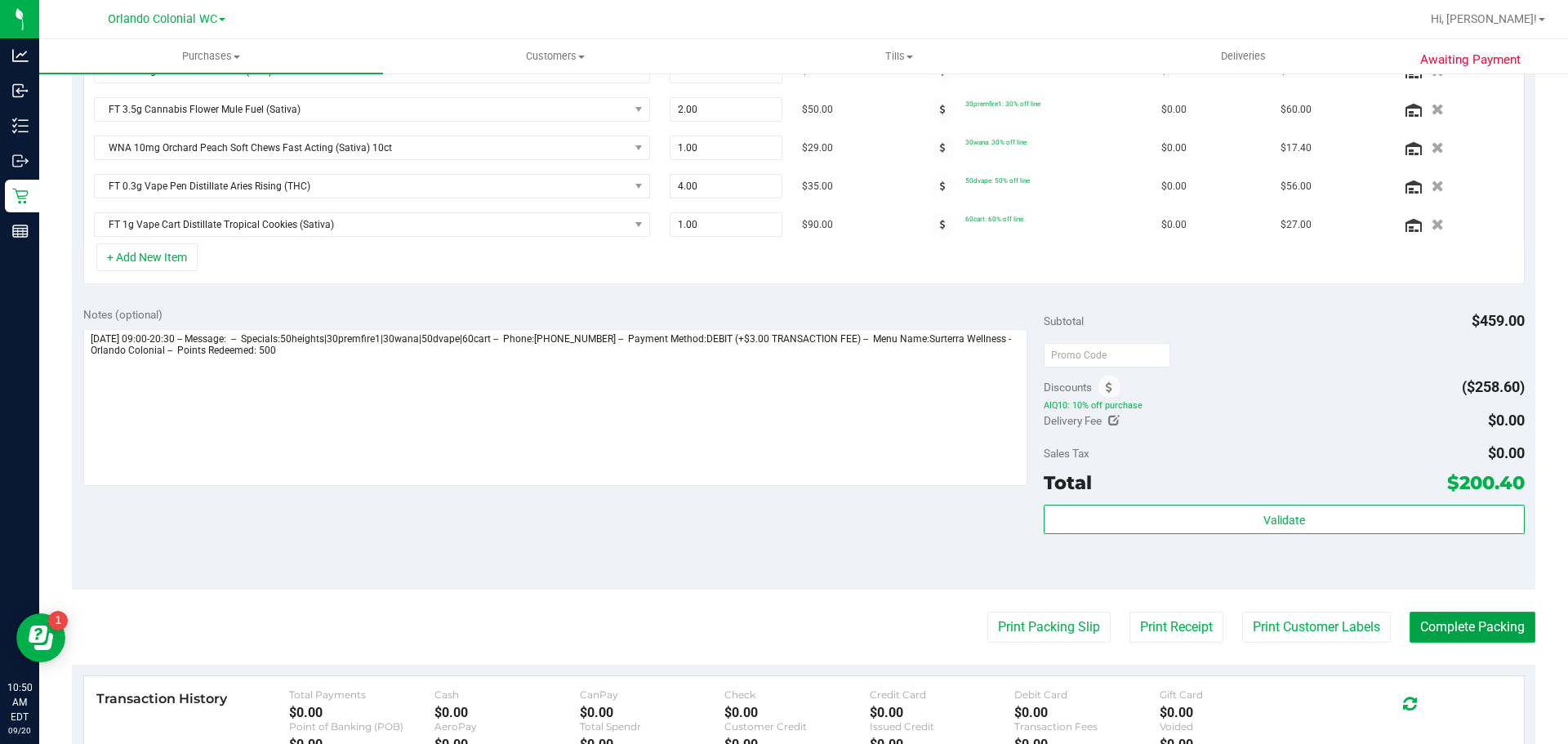
click at [1457, 624] on button "Complete Packing" at bounding box center [1473, 627] width 126 height 31
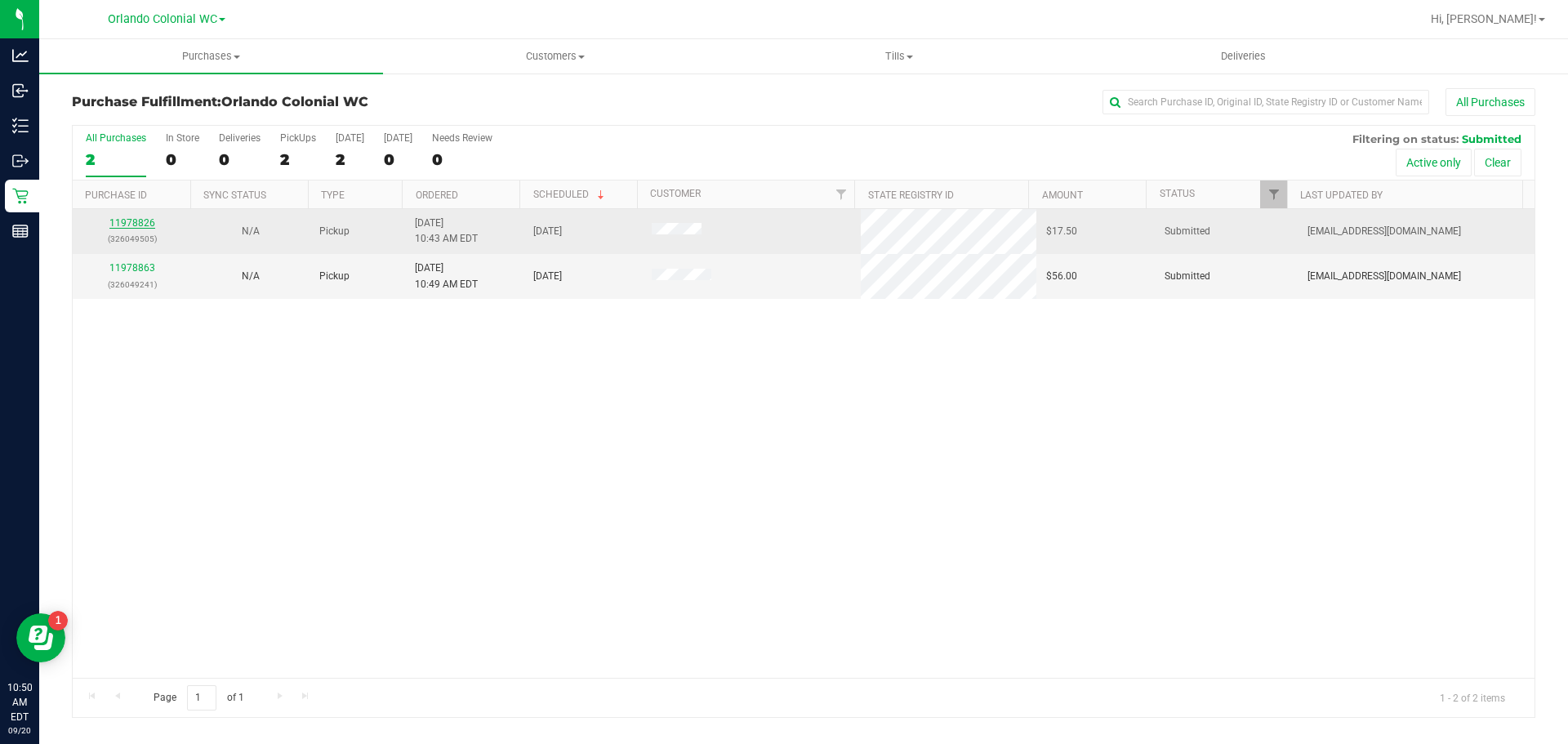
click at [133, 228] on link "11978826" at bounding box center [133, 223] width 46 height 12
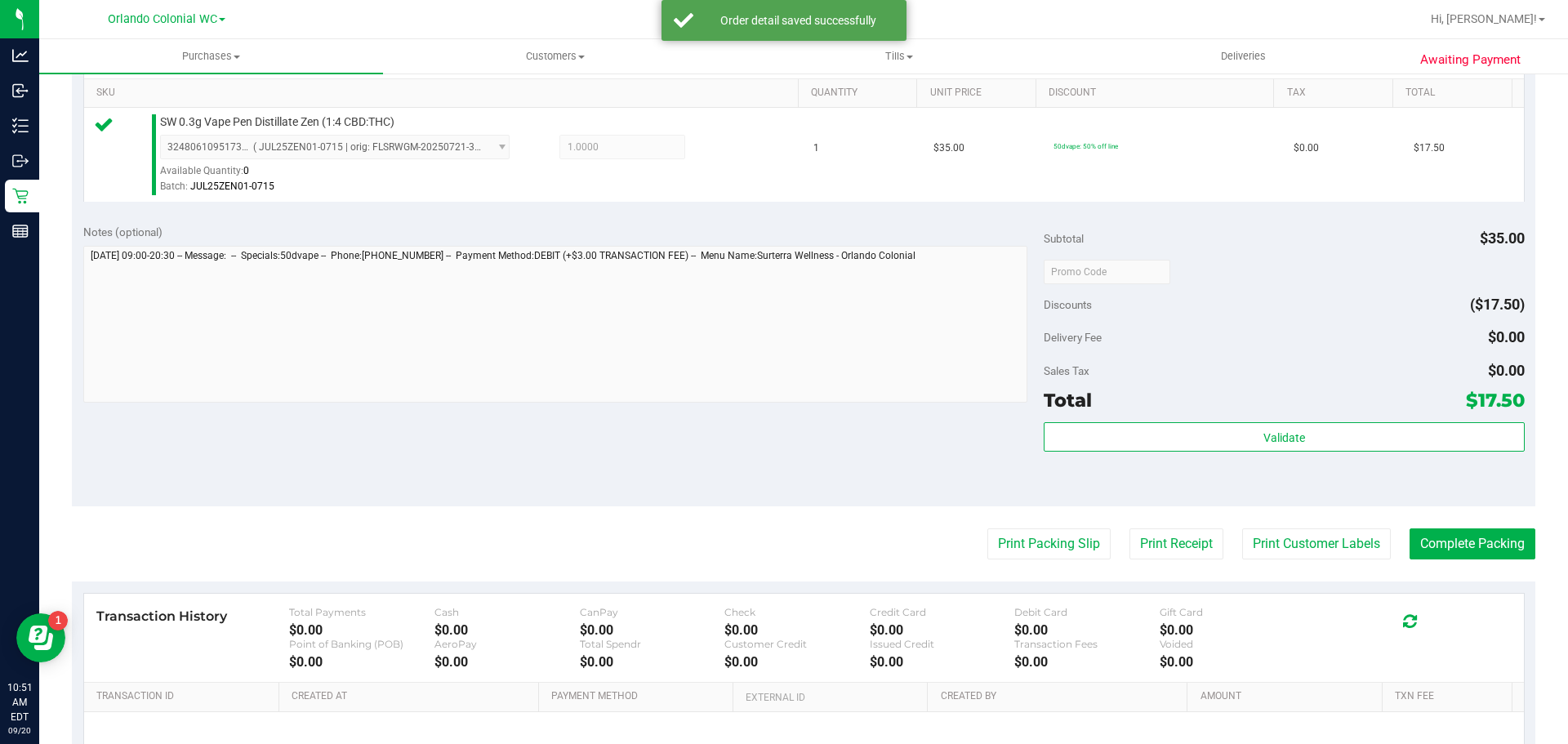
scroll to position [406, 0]
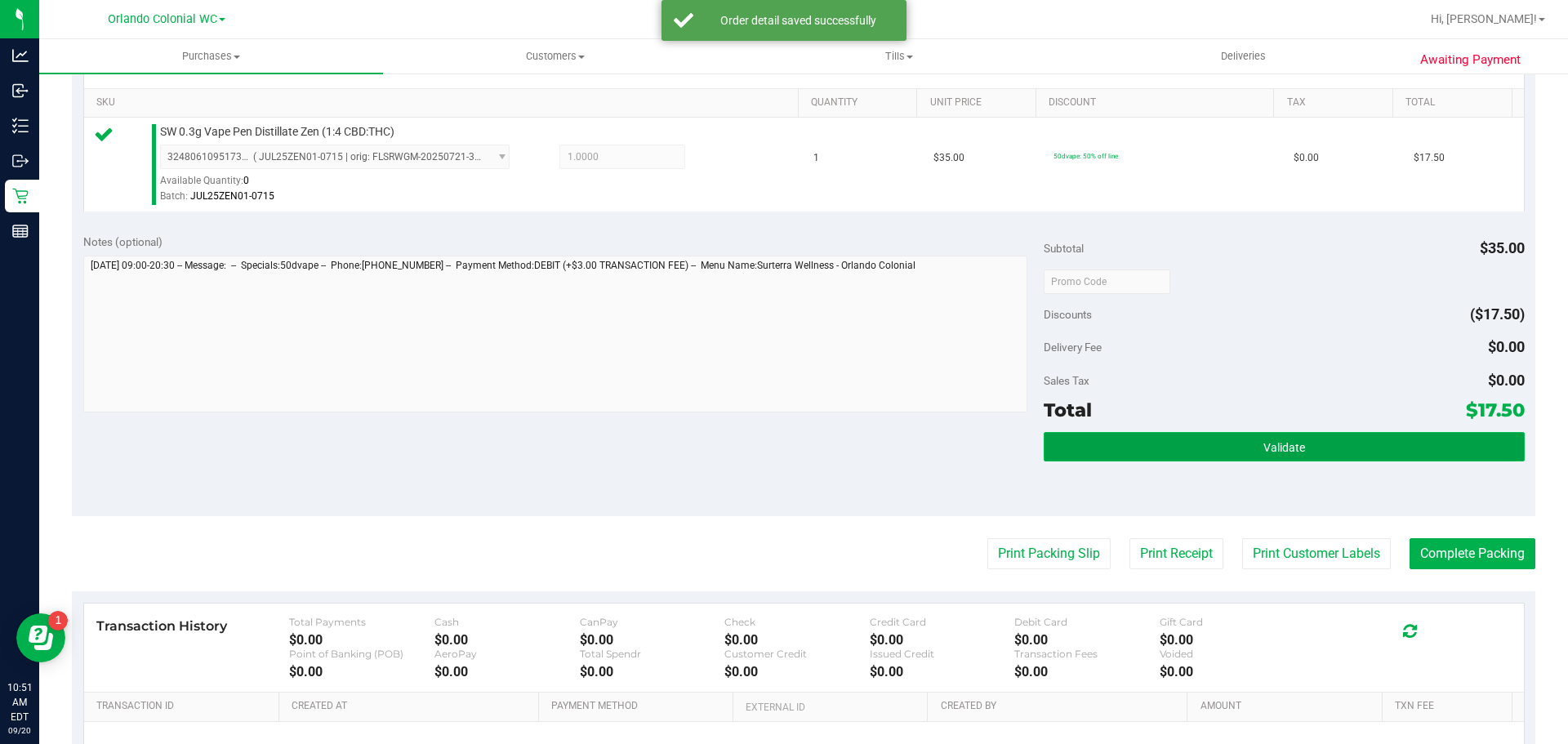
click at [1251, 453] on button "Validate" at bounding box center [1284, 447] width 480 height 29
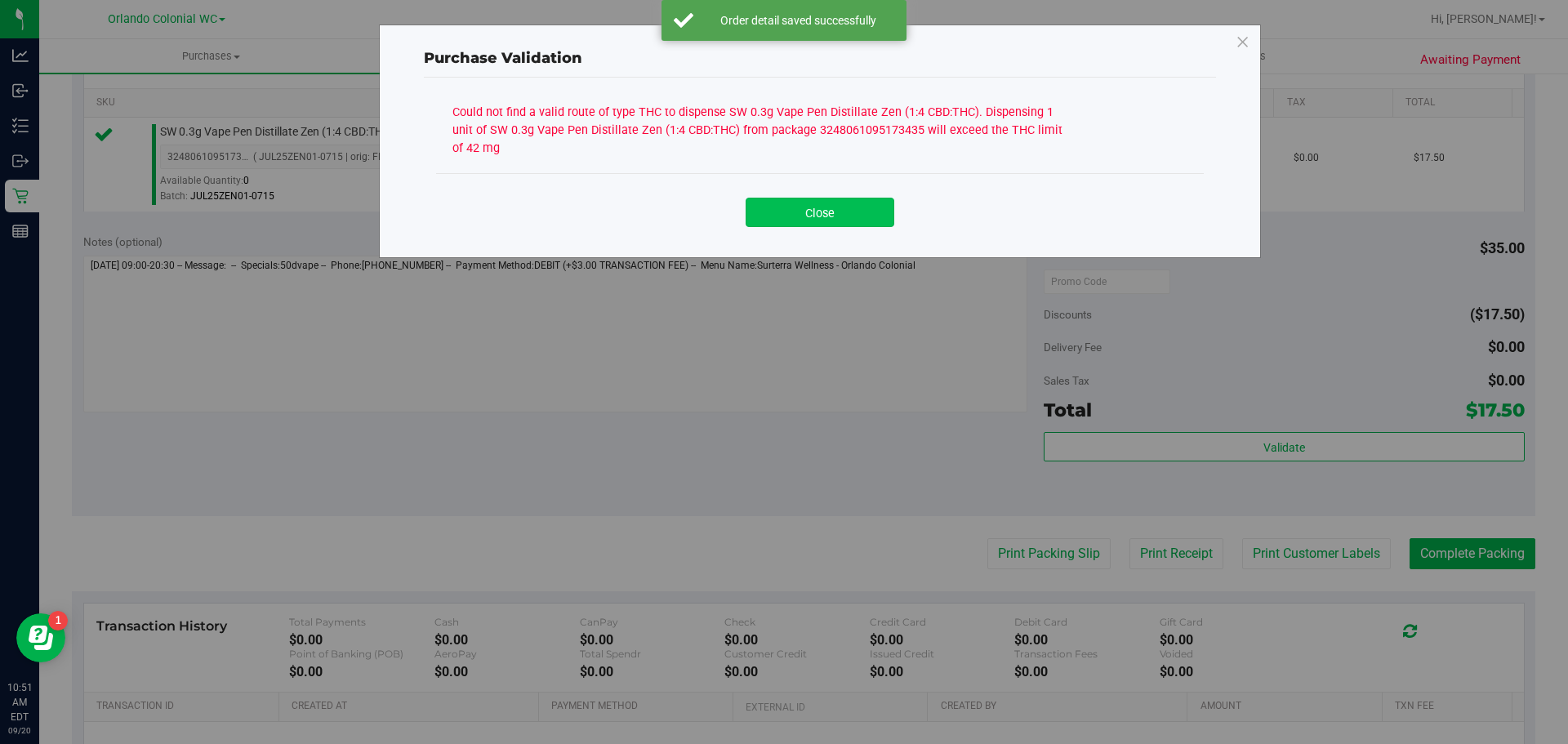
click at [854, 221] on button "Close" at bounding box center [820, 212] width 149 height 29
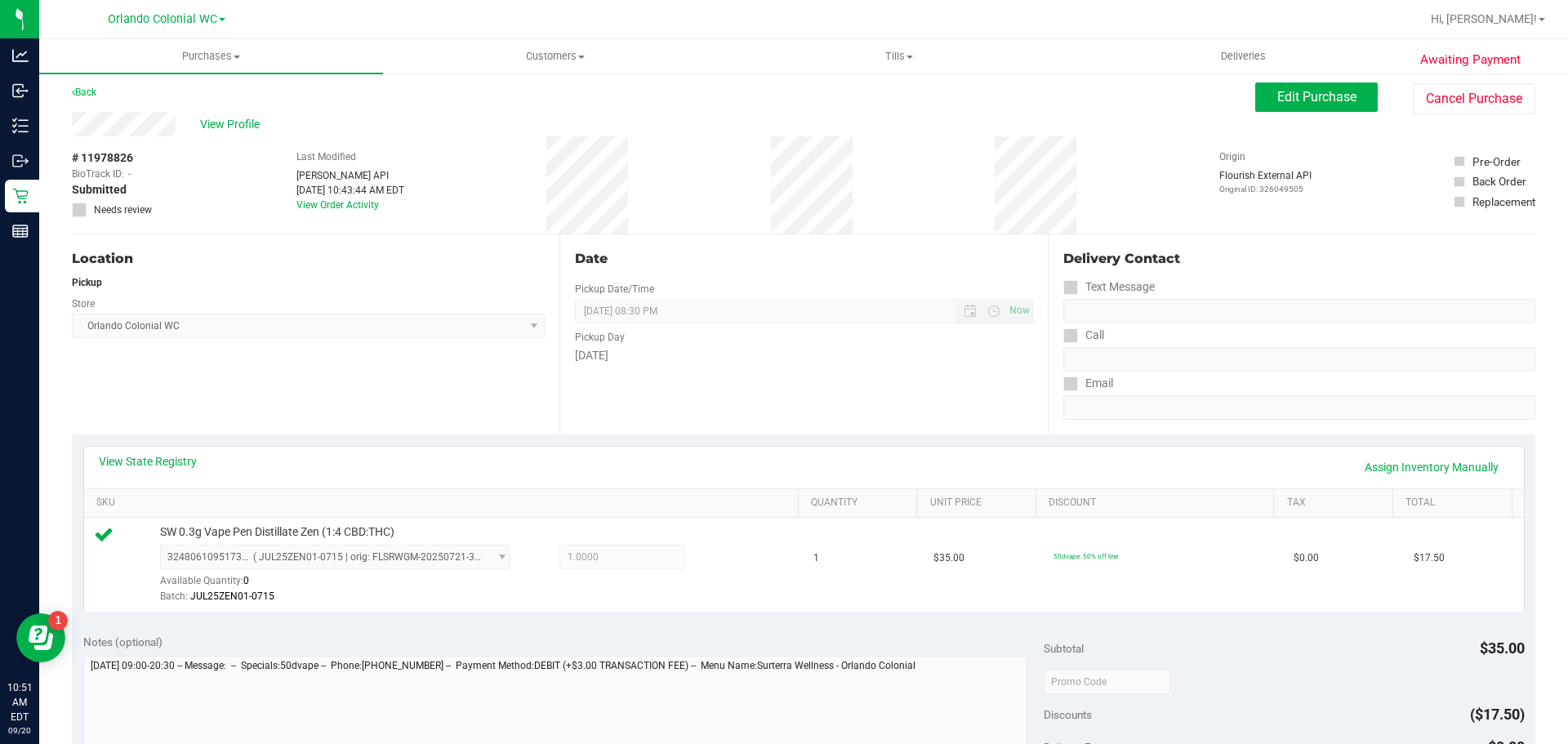
scroll to position [6, 0]
click at [1312, 101] on span "Edit Purchase" at bounding box center [1317, 95] width 80 height 16
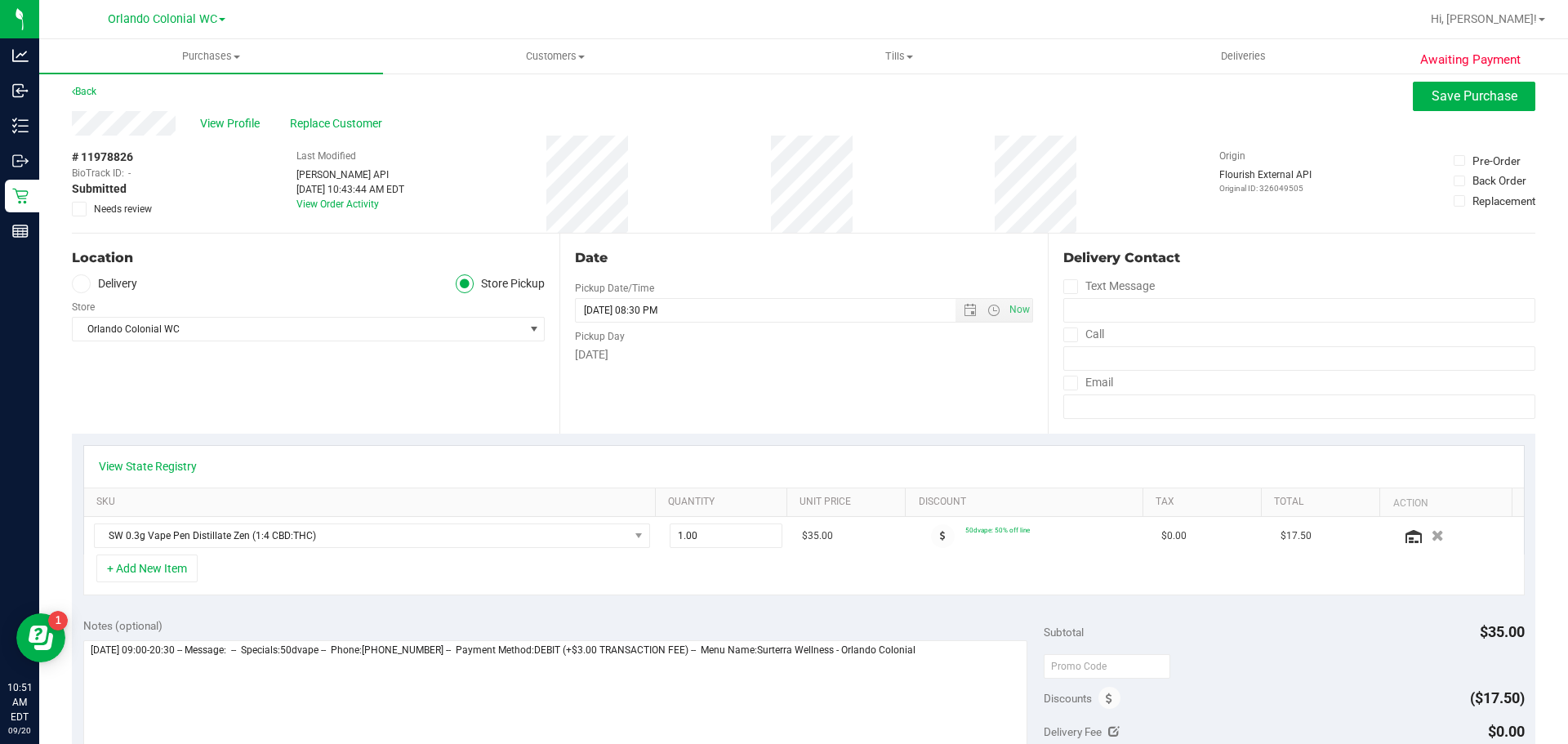
click at [79, 209] on icon at bounding box center [80, 209] width 11 height 0
click at [0, 0] on input "Needs review" at bounding box center [0, 0] width 0 height 0
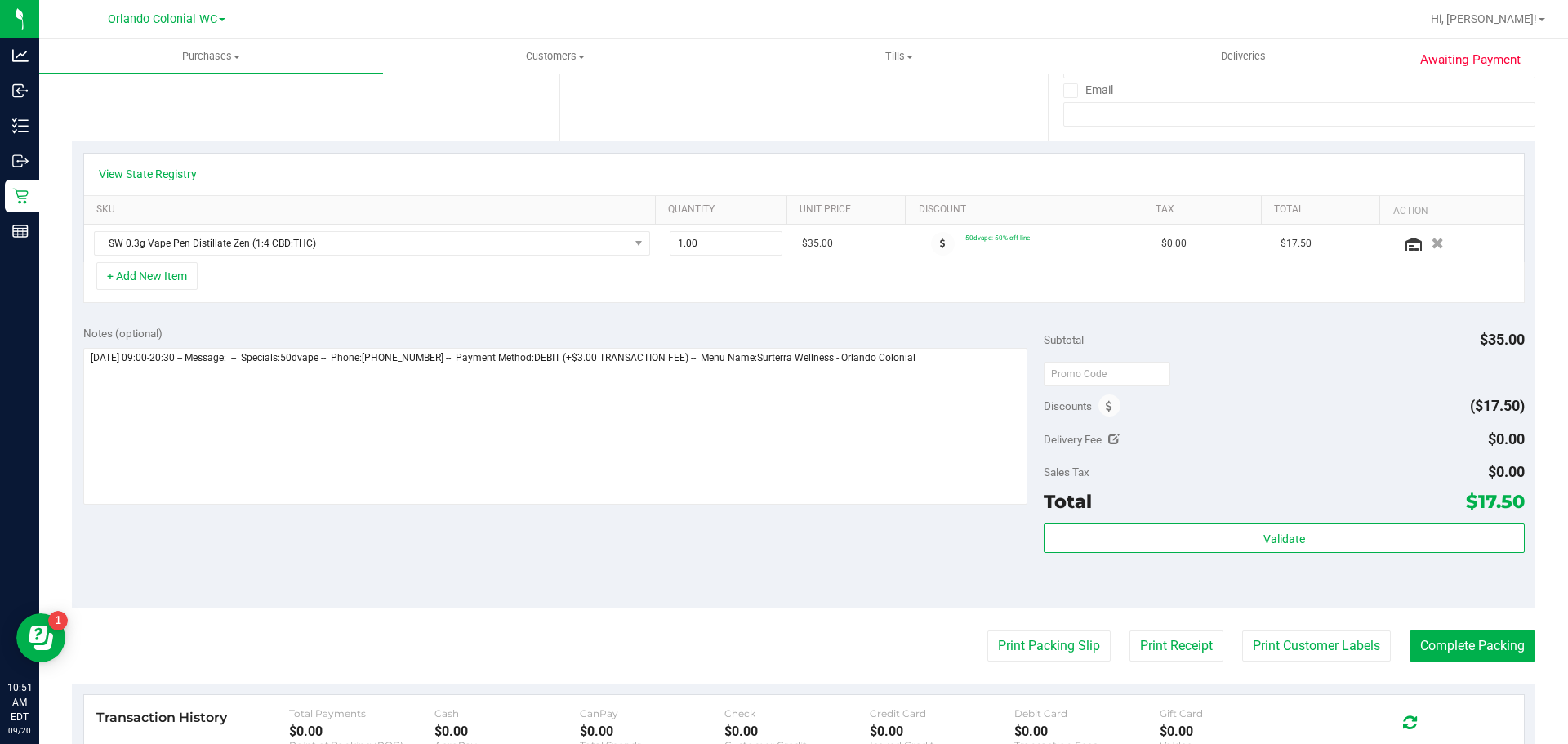
scroll to position [297, 0]
click at [164, 282] on button "+ Add New Item" at bounding box center [146, 278] width 101 height 27
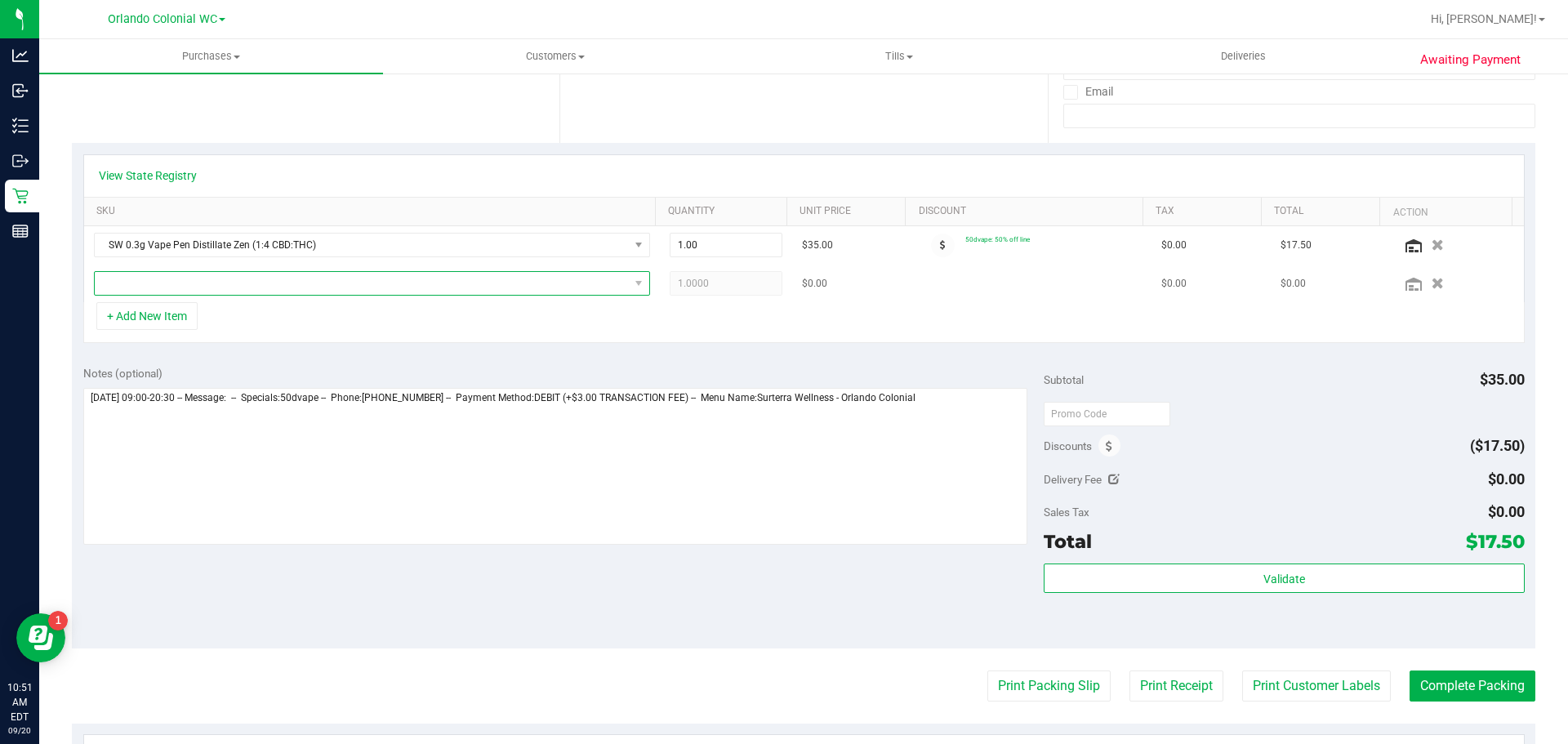
click at [492, 282] on span "NO DATA FOUND" at bounding box center [362, 282] width 534 height 23
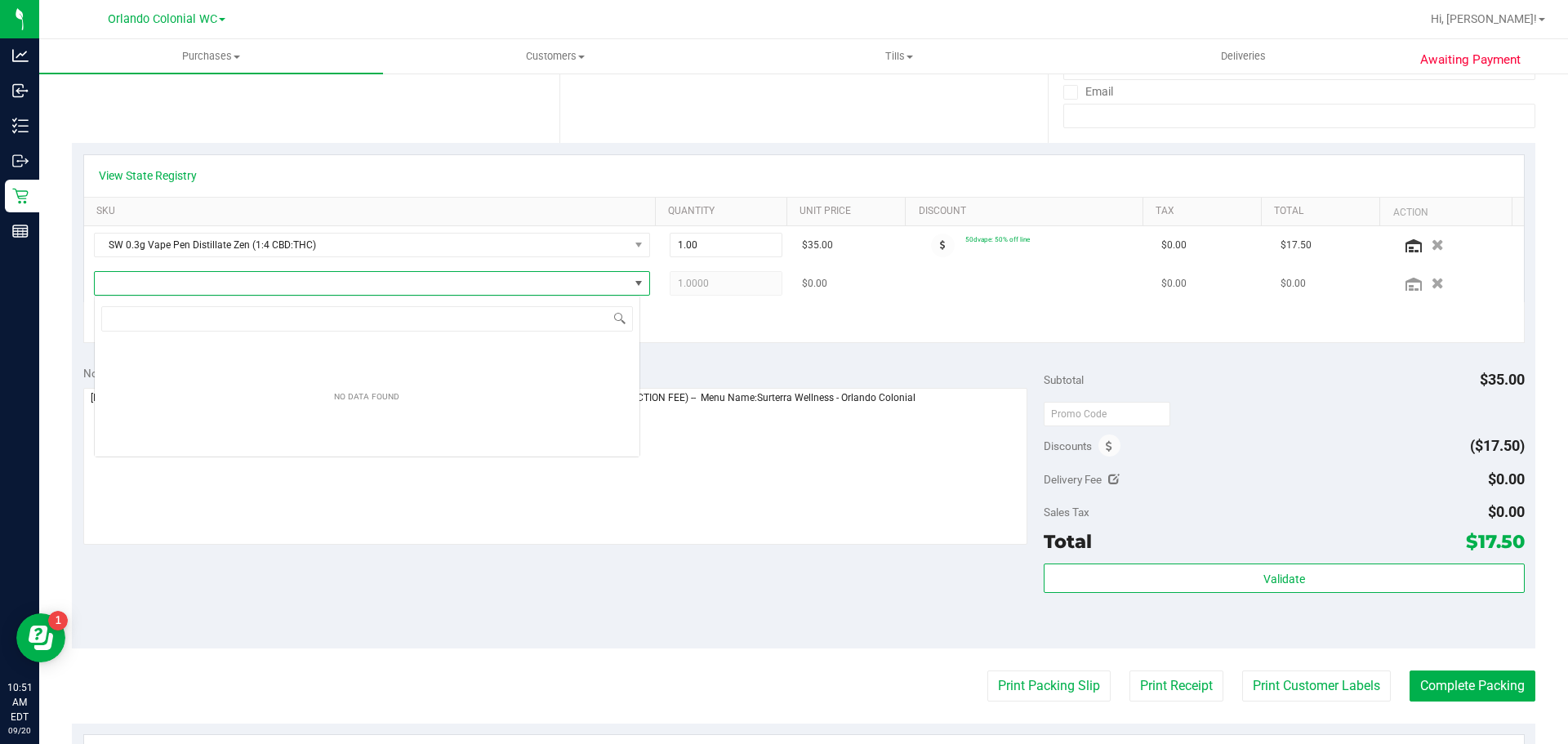
scroll to position [25, 547]
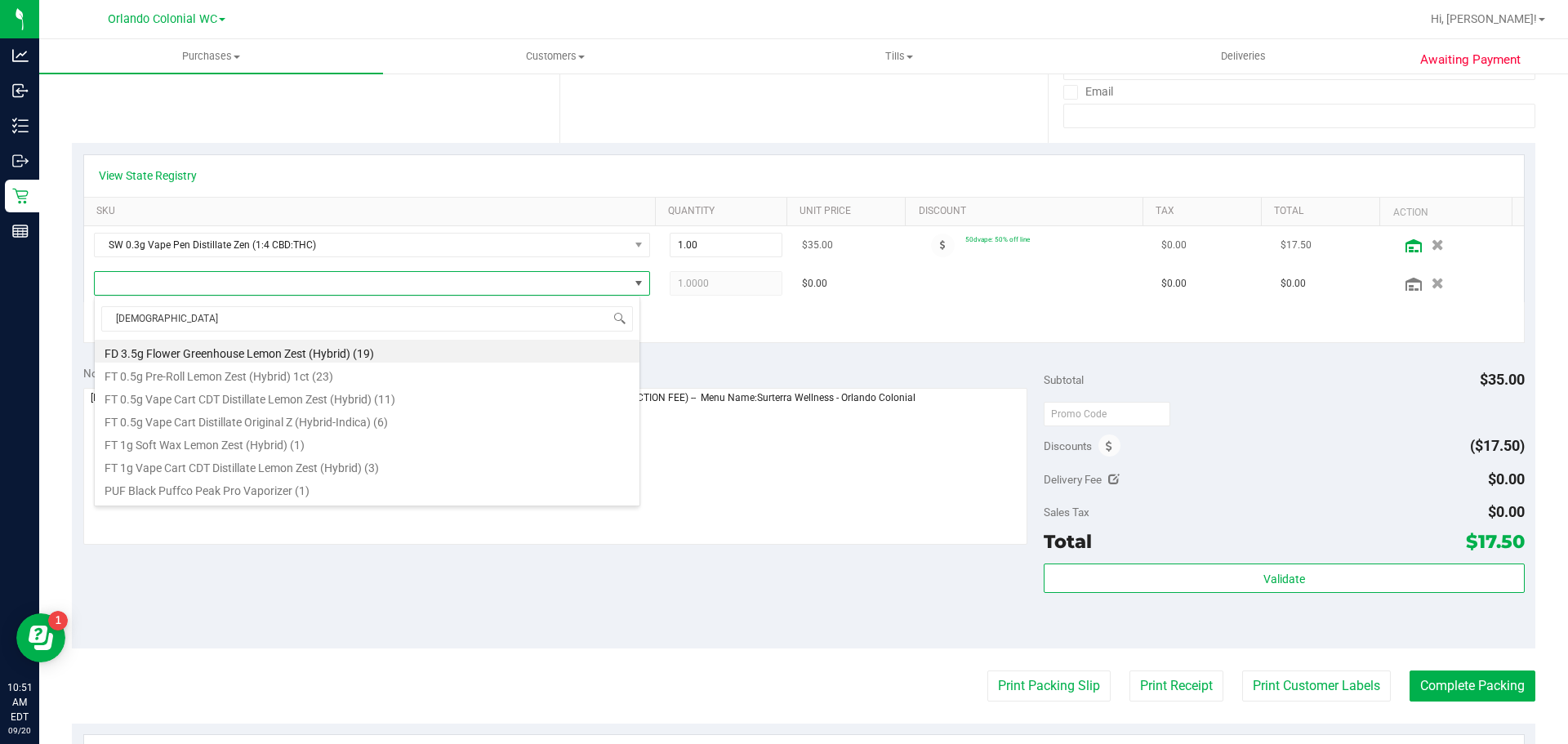
type input "[DEMOGRAPHIC_DATA]"
click at [1405, 246] on icon at bounding box center [1413, 246] width 16 height 13
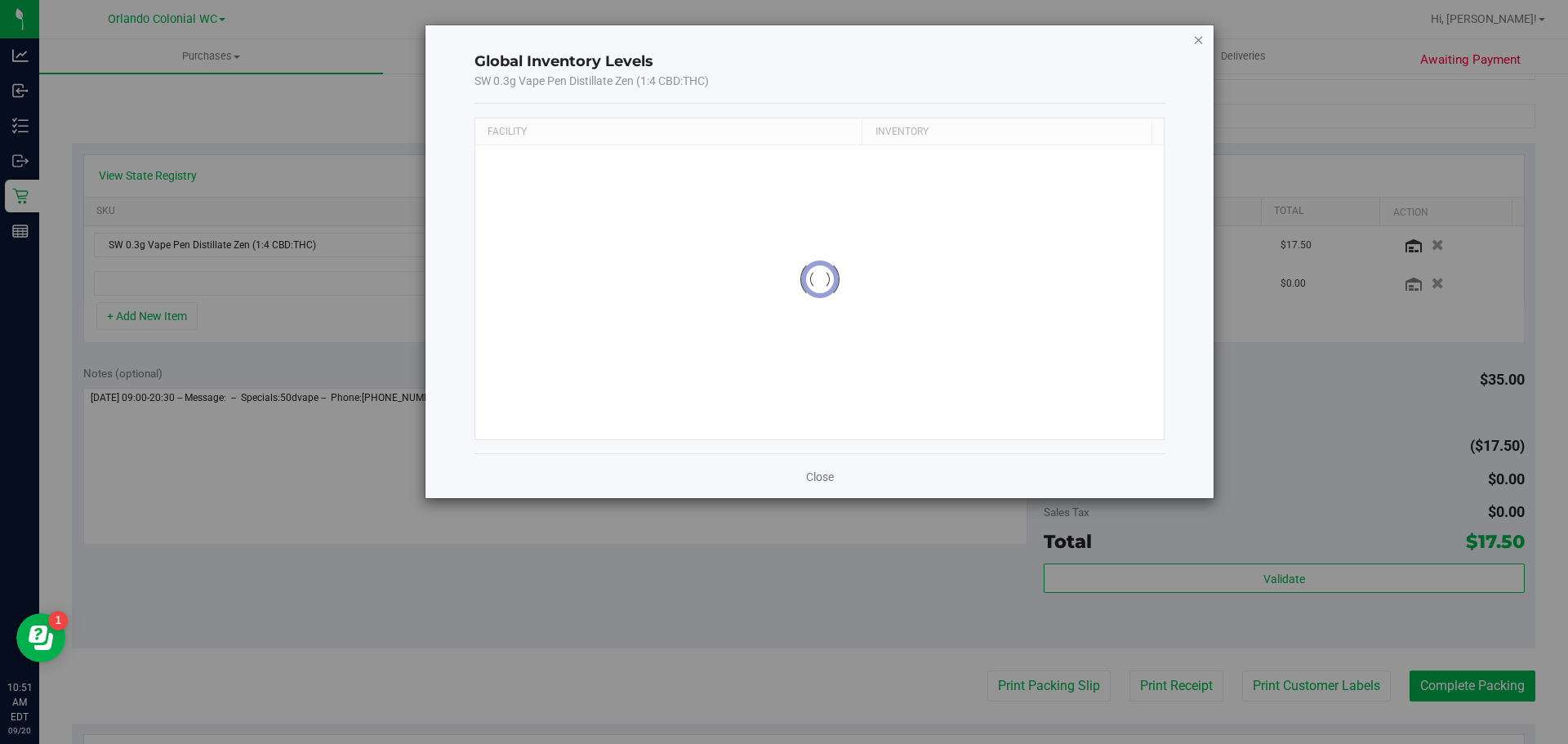
click at [1198, 30] on icon "button" at bounding box center [1199, 38] width 12 height 19
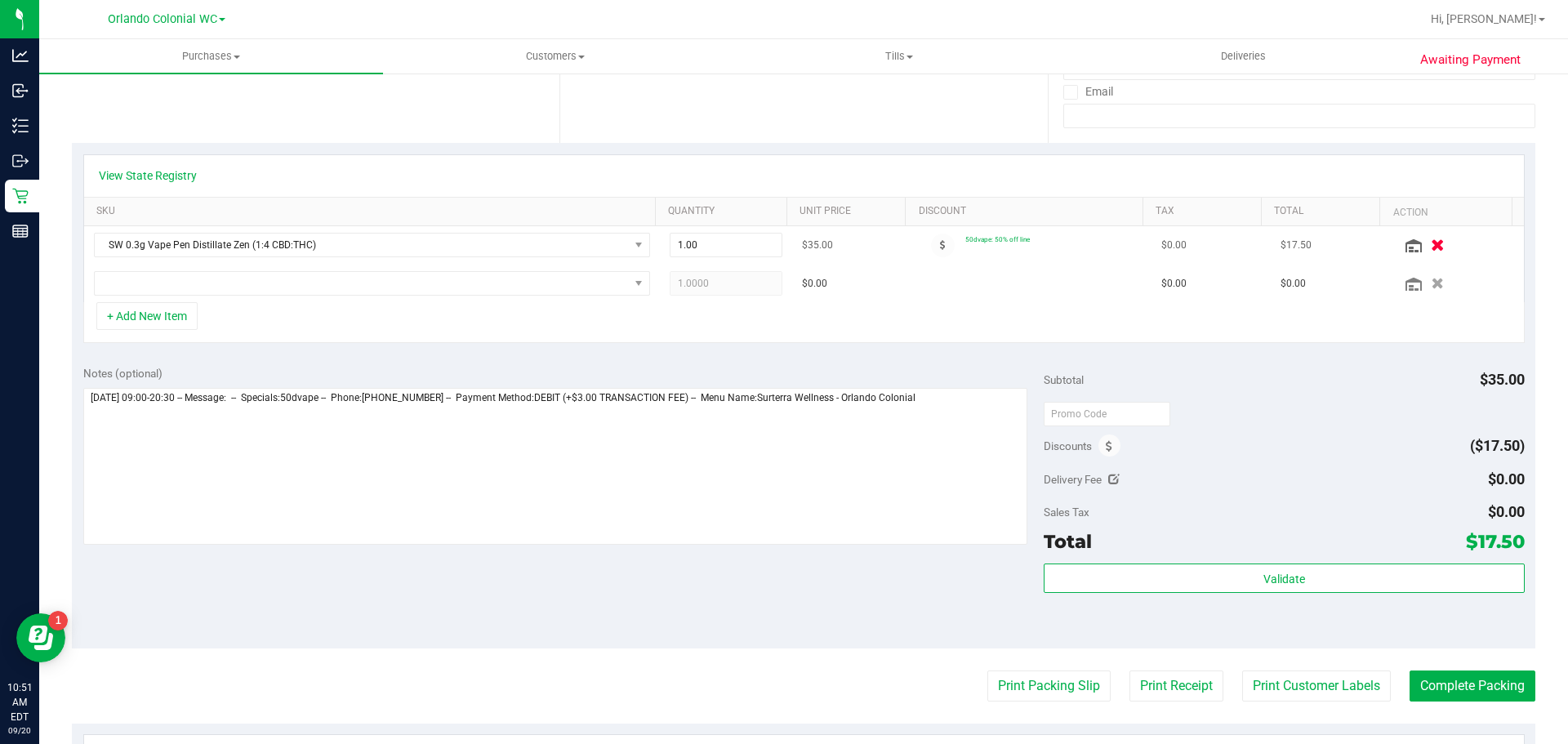
click at [1431, 245] on icon "button" at bounding box center [1437, 245] width 14 height 12
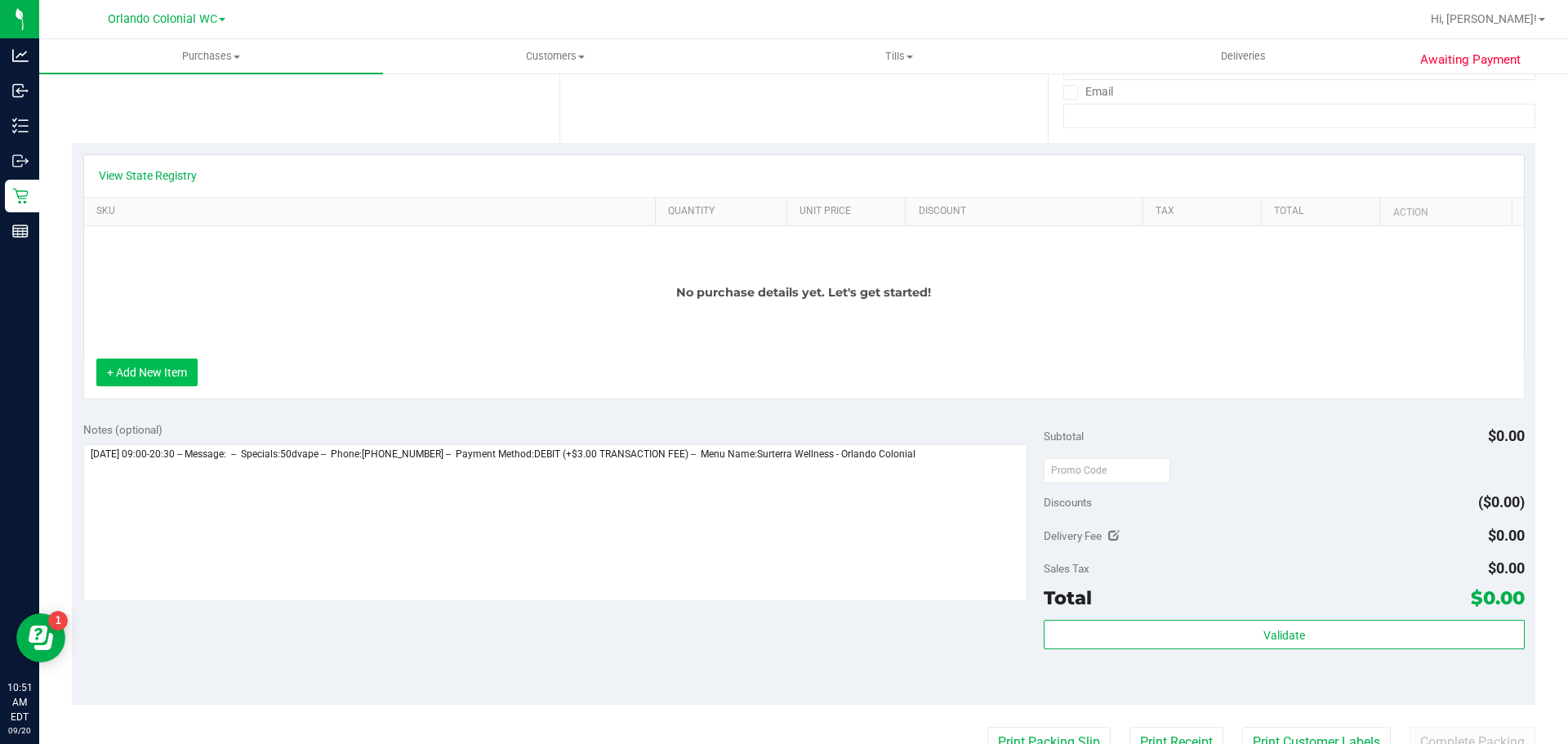
click at [165, 377] on button "+ Add New Item" at bounding box center [146, 372] width 101 height 27
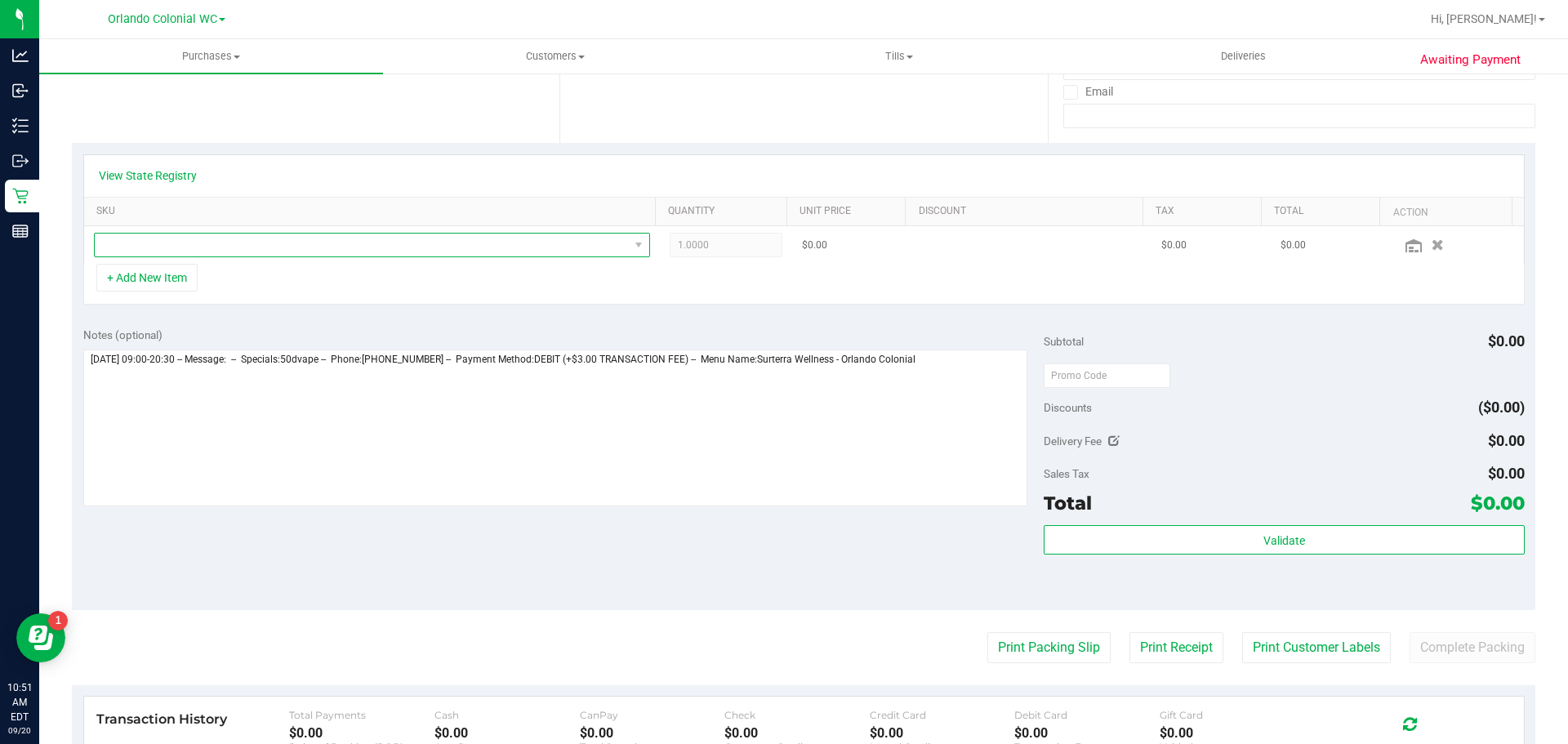
click at [219, 252] on span "NO DATA FOUND" at bounding box center [362, 244] width 534 height 23
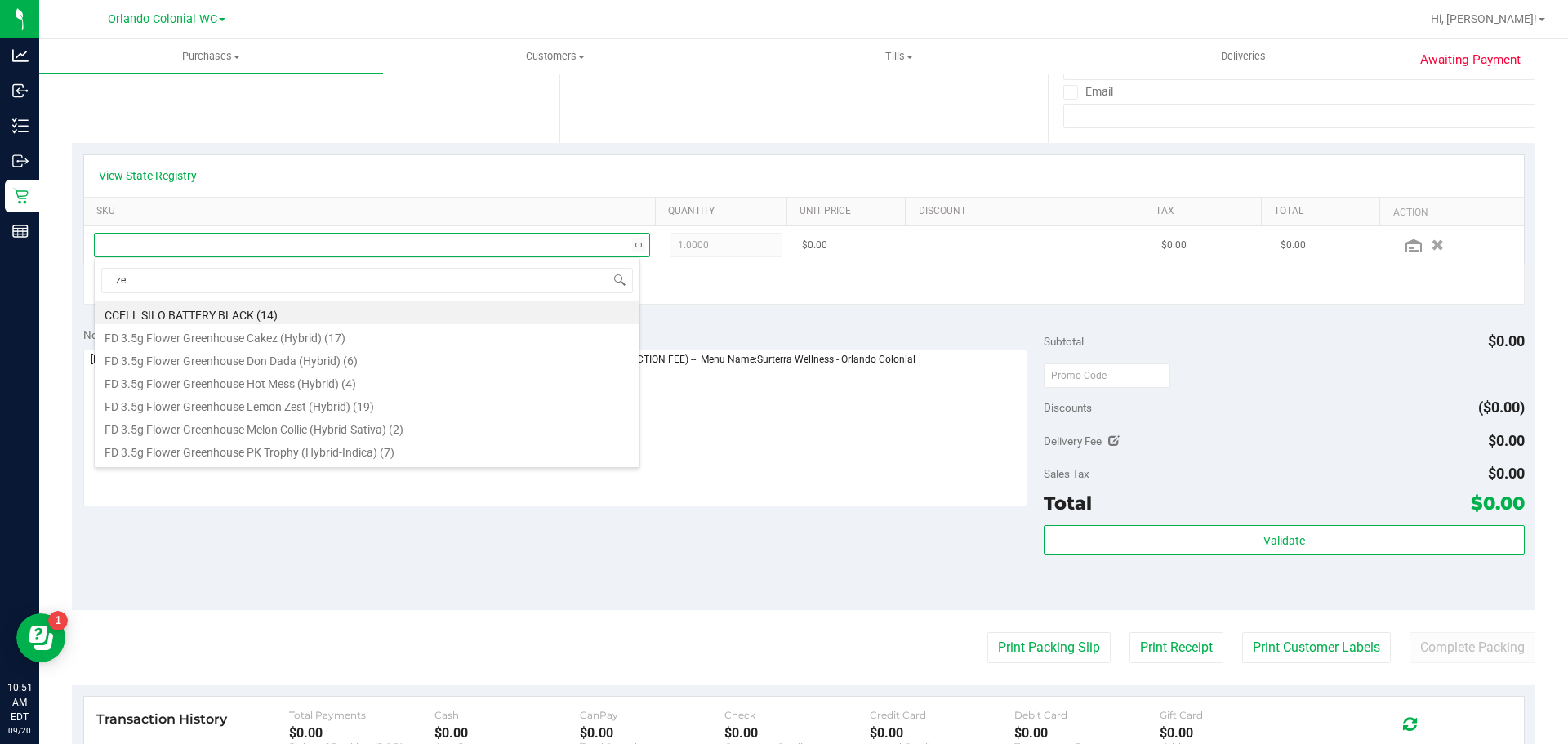
type input "[DEMOGRAPHIC_DATA]"
click at [283, 319] on li "SW 0.3g Vape Pen Distillate Zen (1:4 CBD:THC) (1)" at bounding box center [368, 313] width 545 height 23
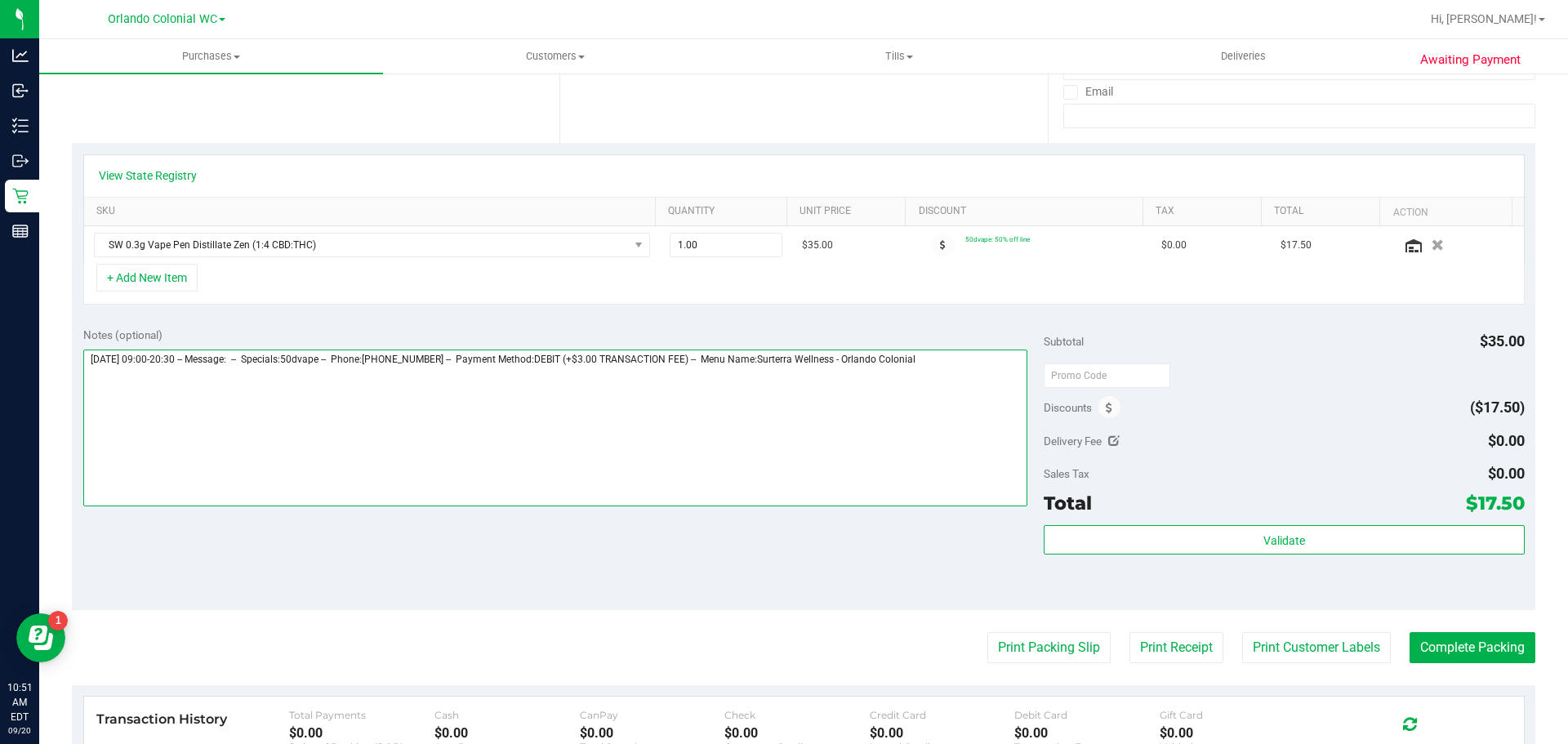
click at [964, 362] on textarea at bounding box center [555, 428] width 944 height 157
type textarea "[DATE] 09:00-20:30 -- Message: -- Specials:50dvape -- Phone:[PHONE_NUMBER] -- P…"
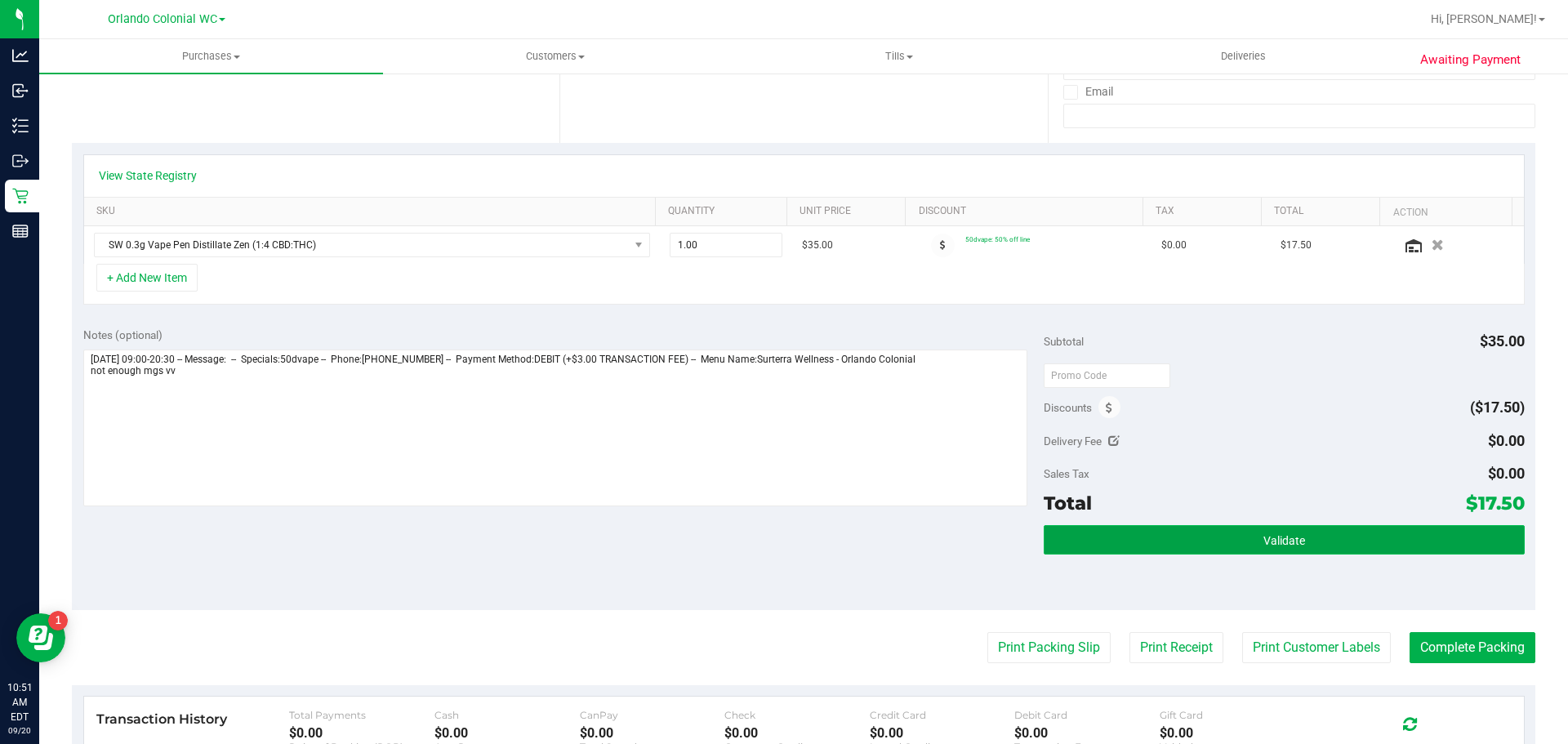
click at [1249, 544] on button "Validate" at bounding box center [1284, 539] width 480 height 29
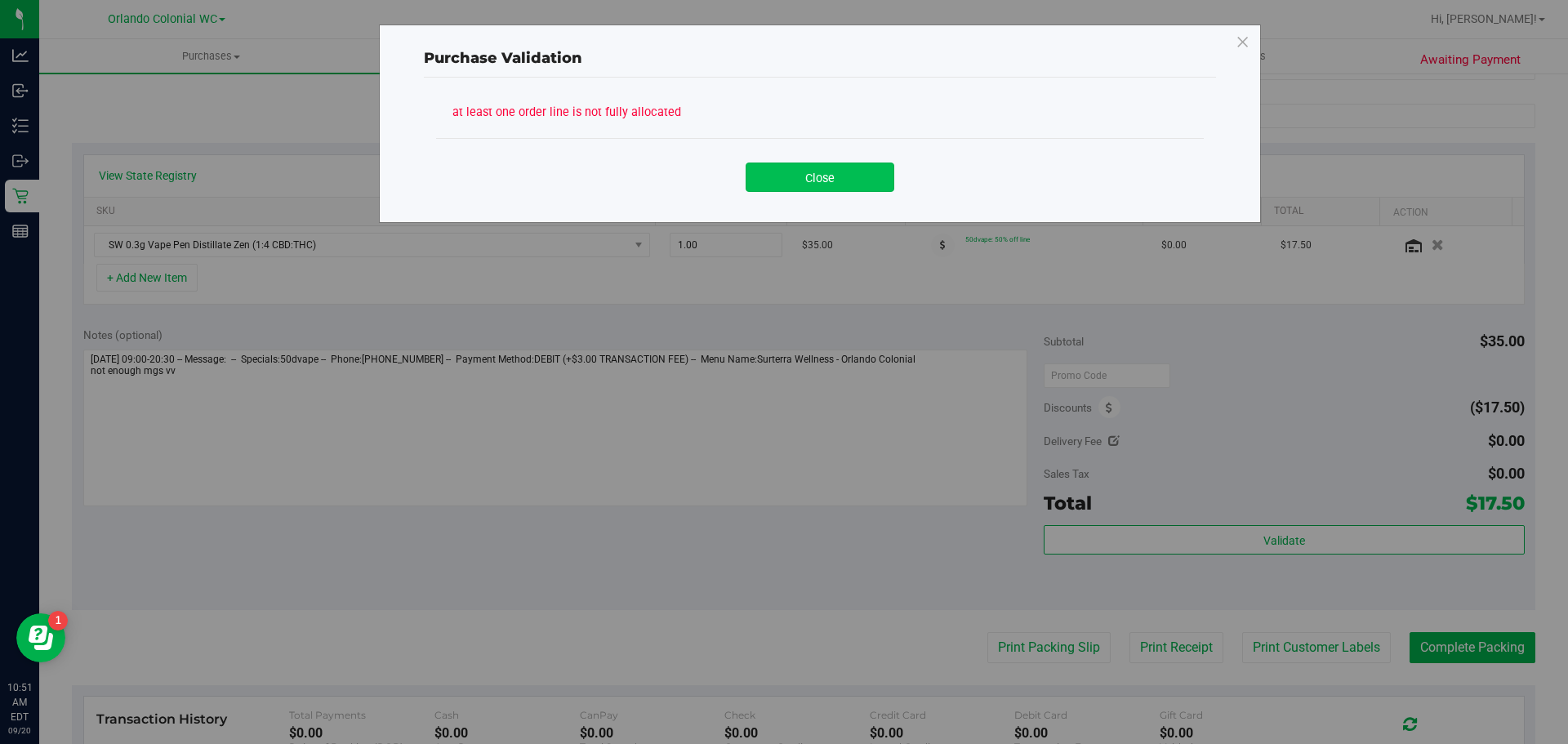
click at [823, 179] on button "Close" at bounding box center [820, 177] width 149 height 29
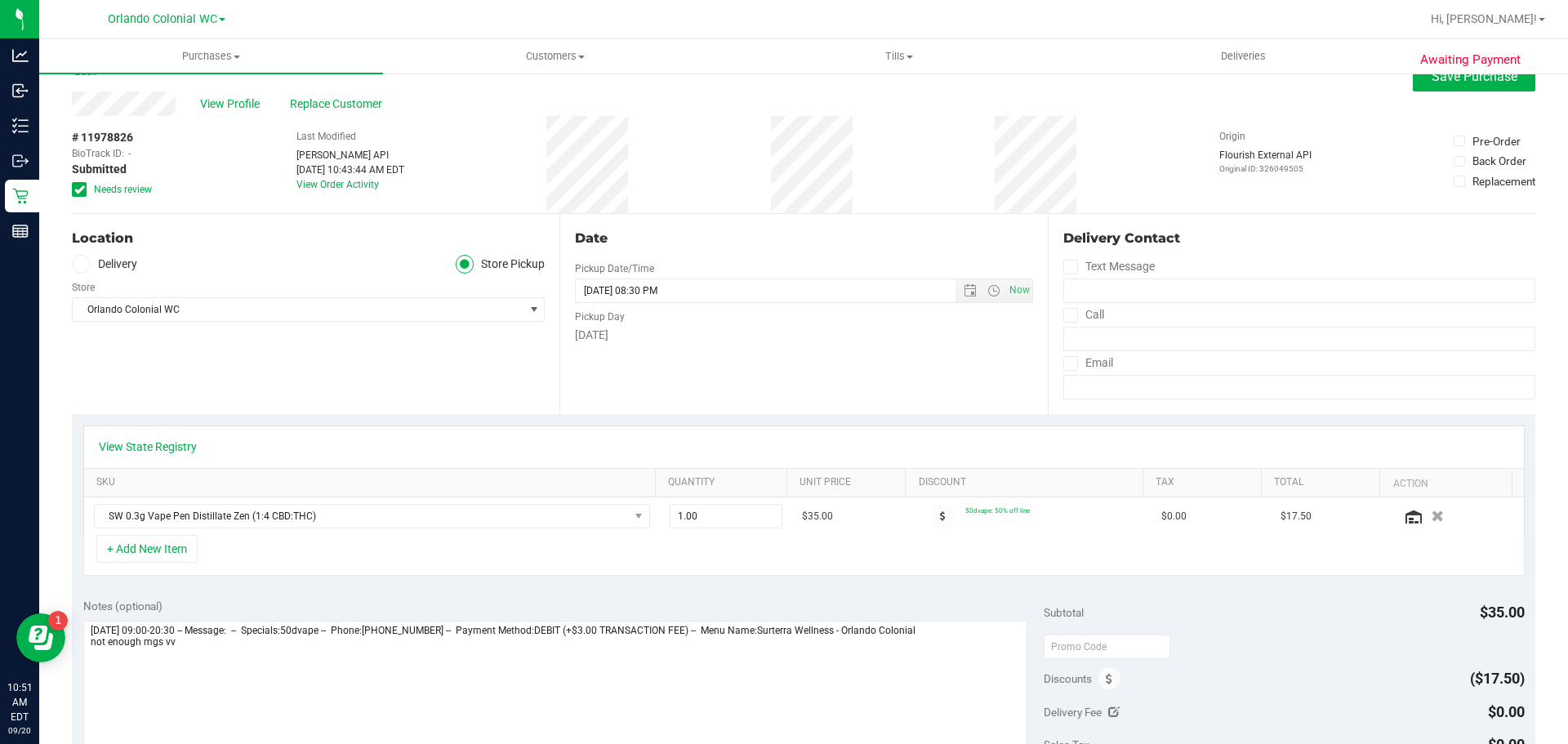
scroll to position [0, 0]
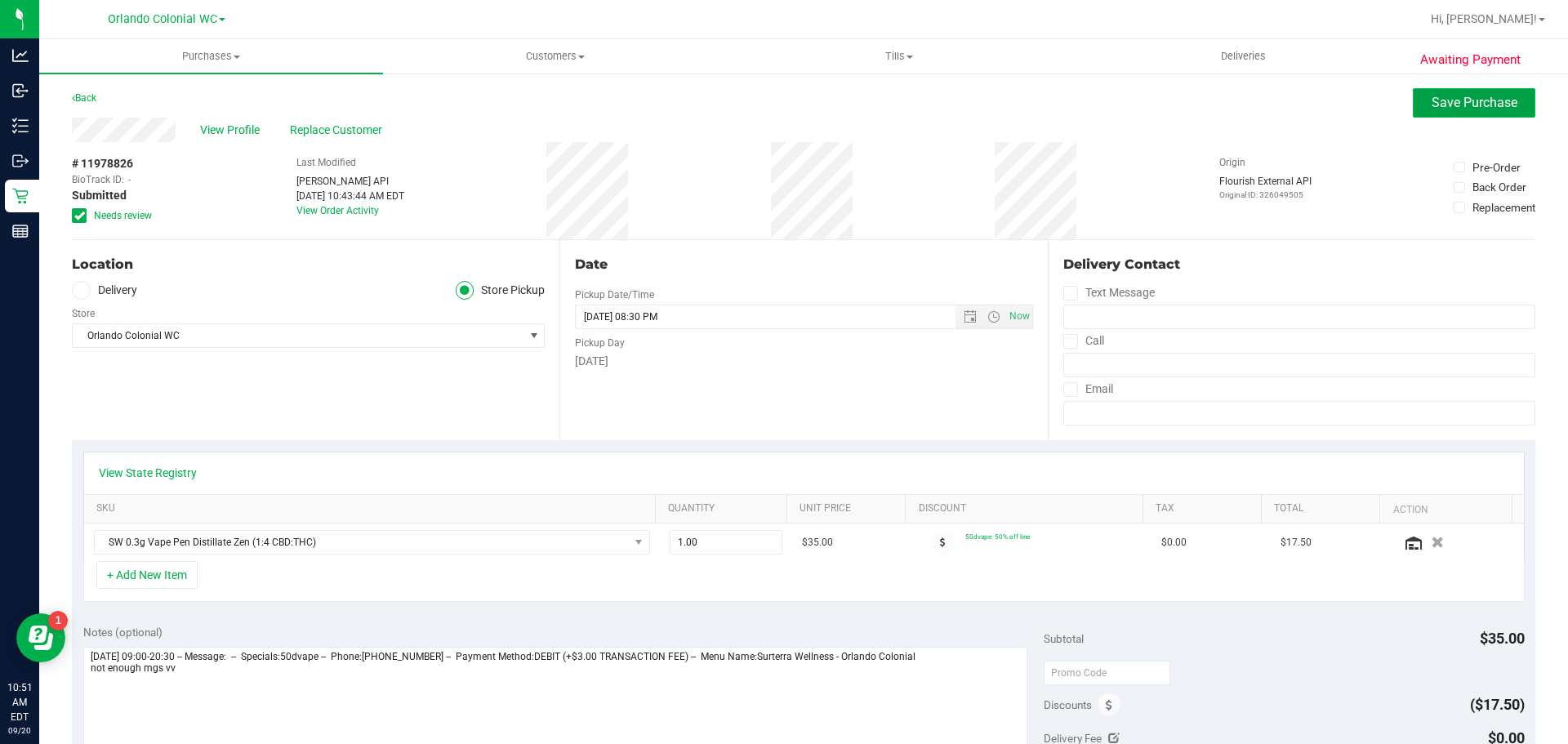
click at [1469, 100] on span "Save Purchase" at bounding box center [1475, 102] width 86 height 16
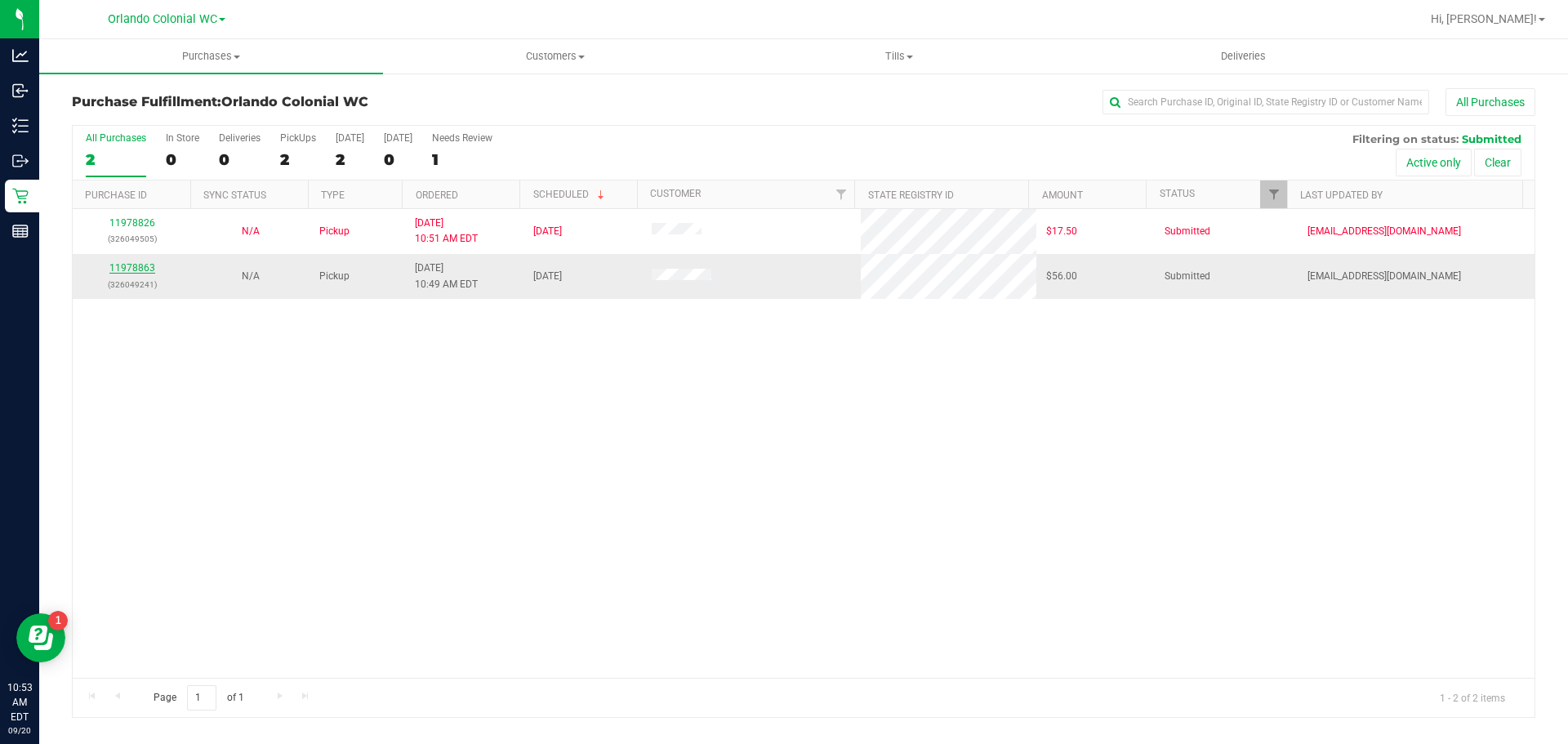
click at [130, 264] on link "11978863" at bounding box center [133, 268] width 46 height 12
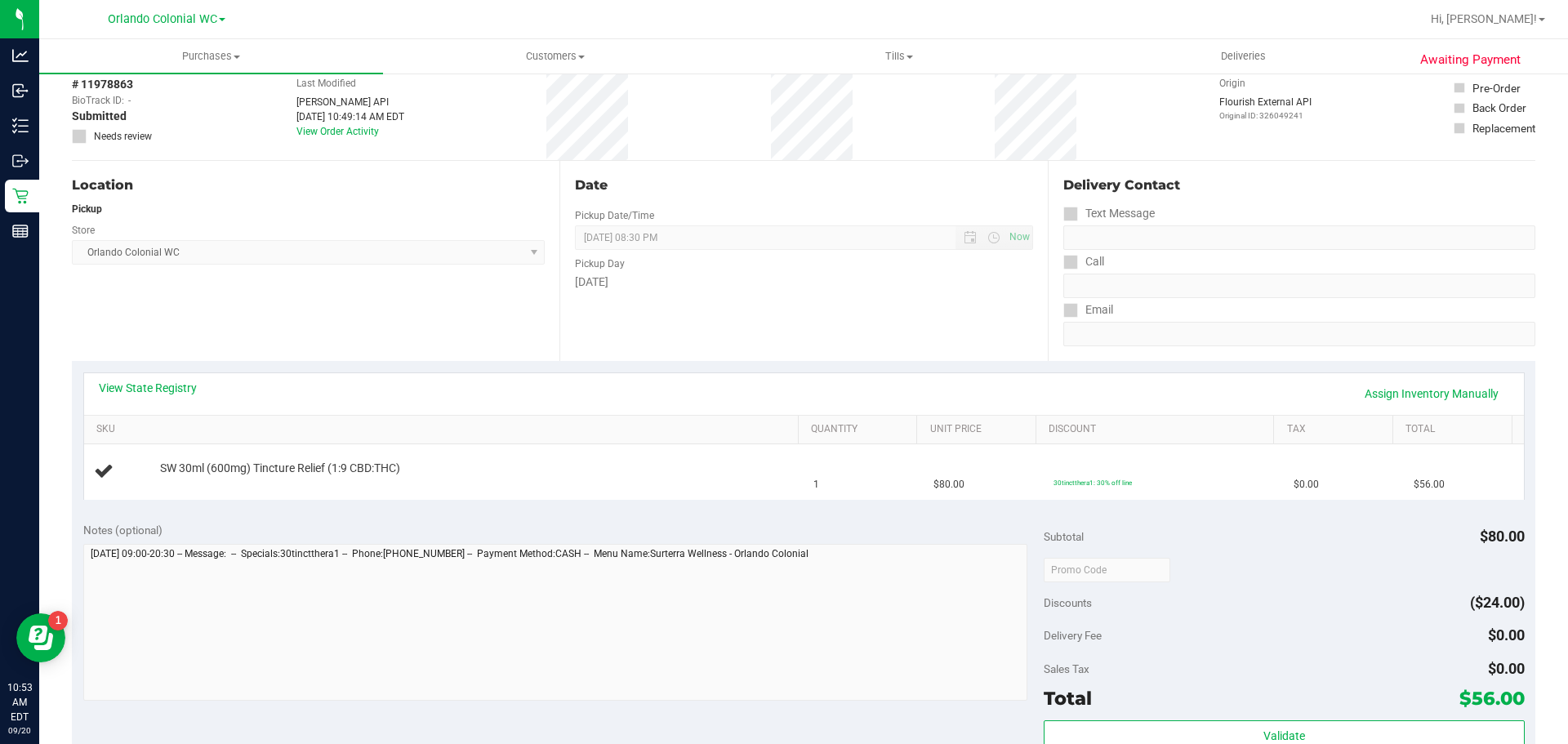
scroll to position [245, 0]
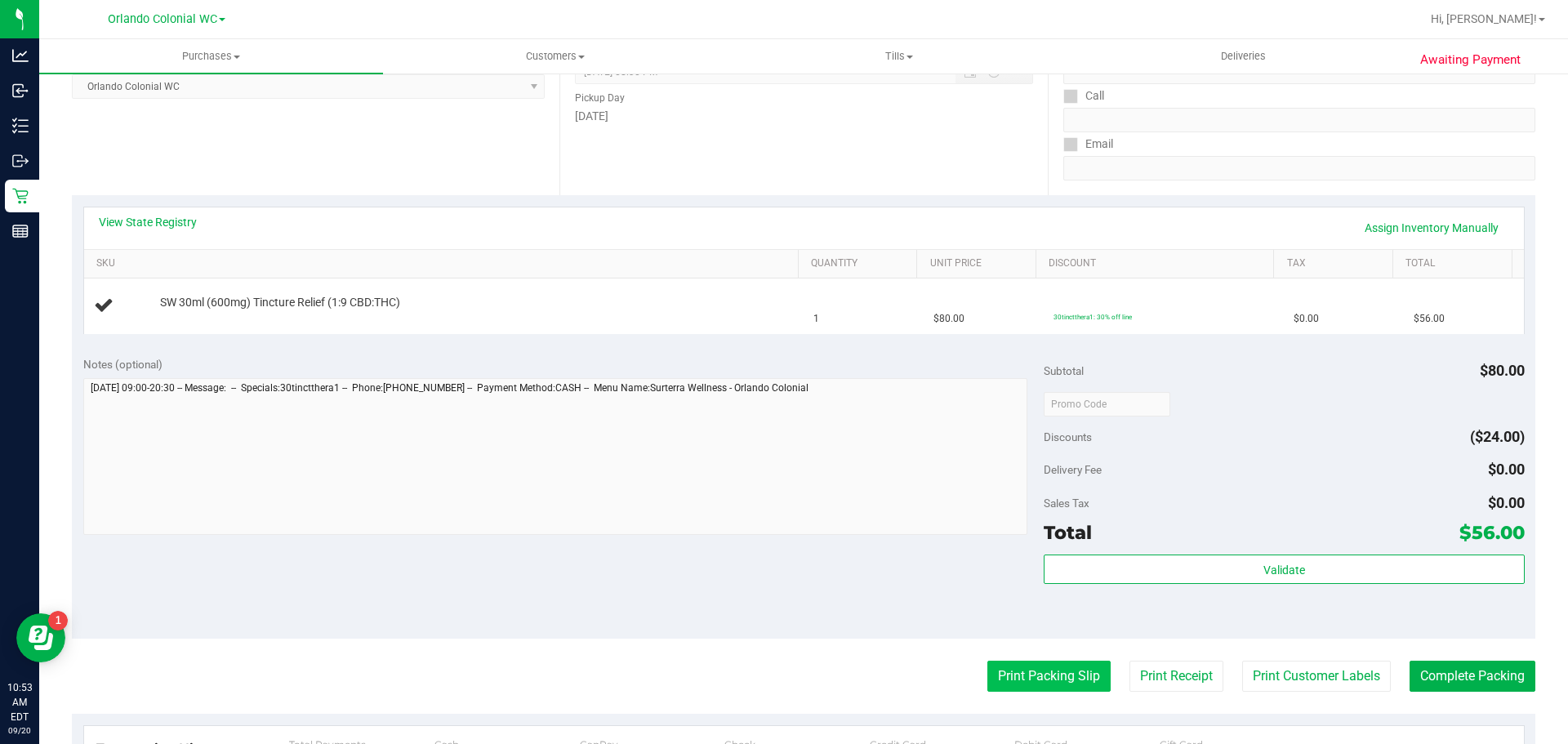
click at [994, 677] on button "Print Packing Slip" at bounding box center [1049, 676] width 123 height 31
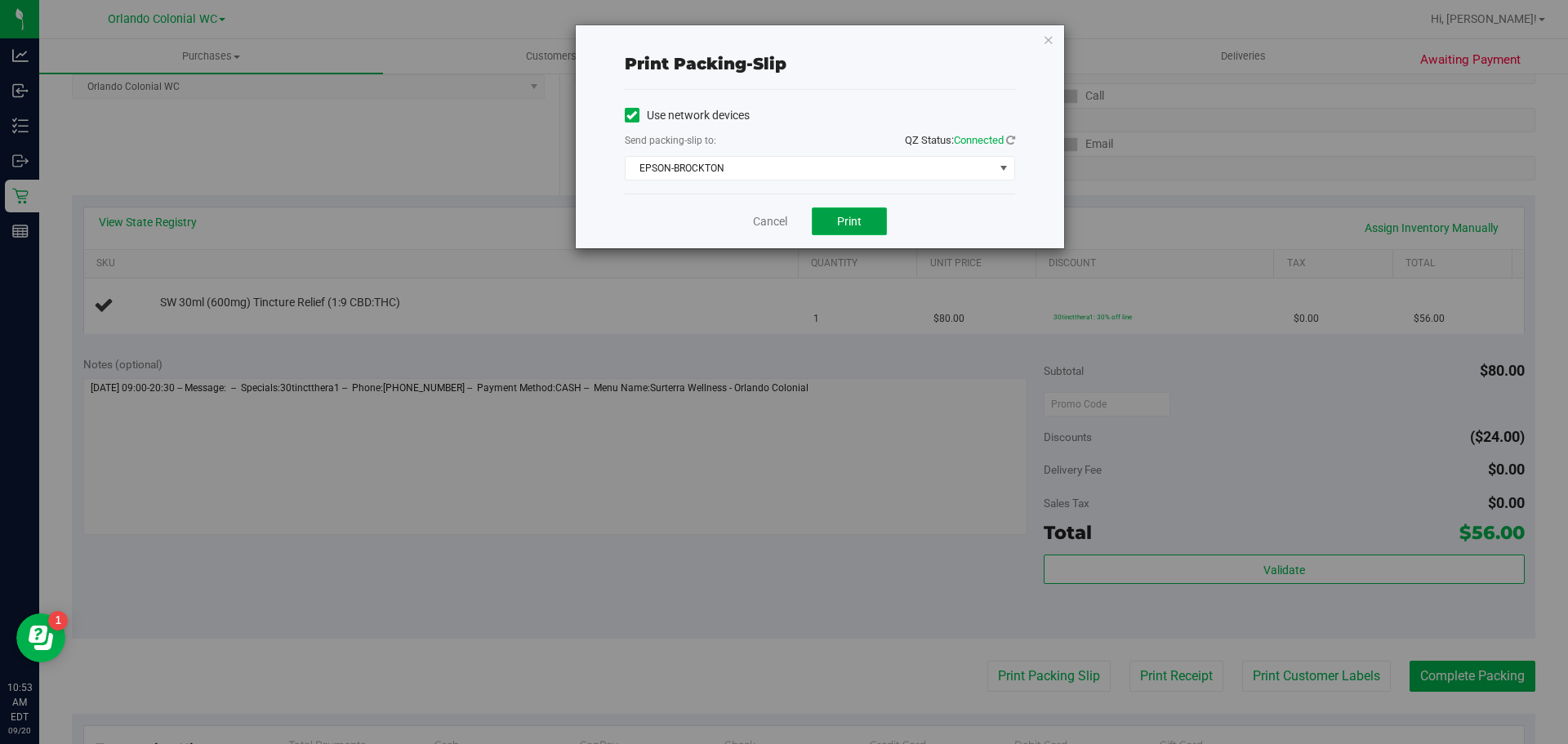
click at [859, 217] on span "Print" at bounding box center [849, 221] width 25 height 13
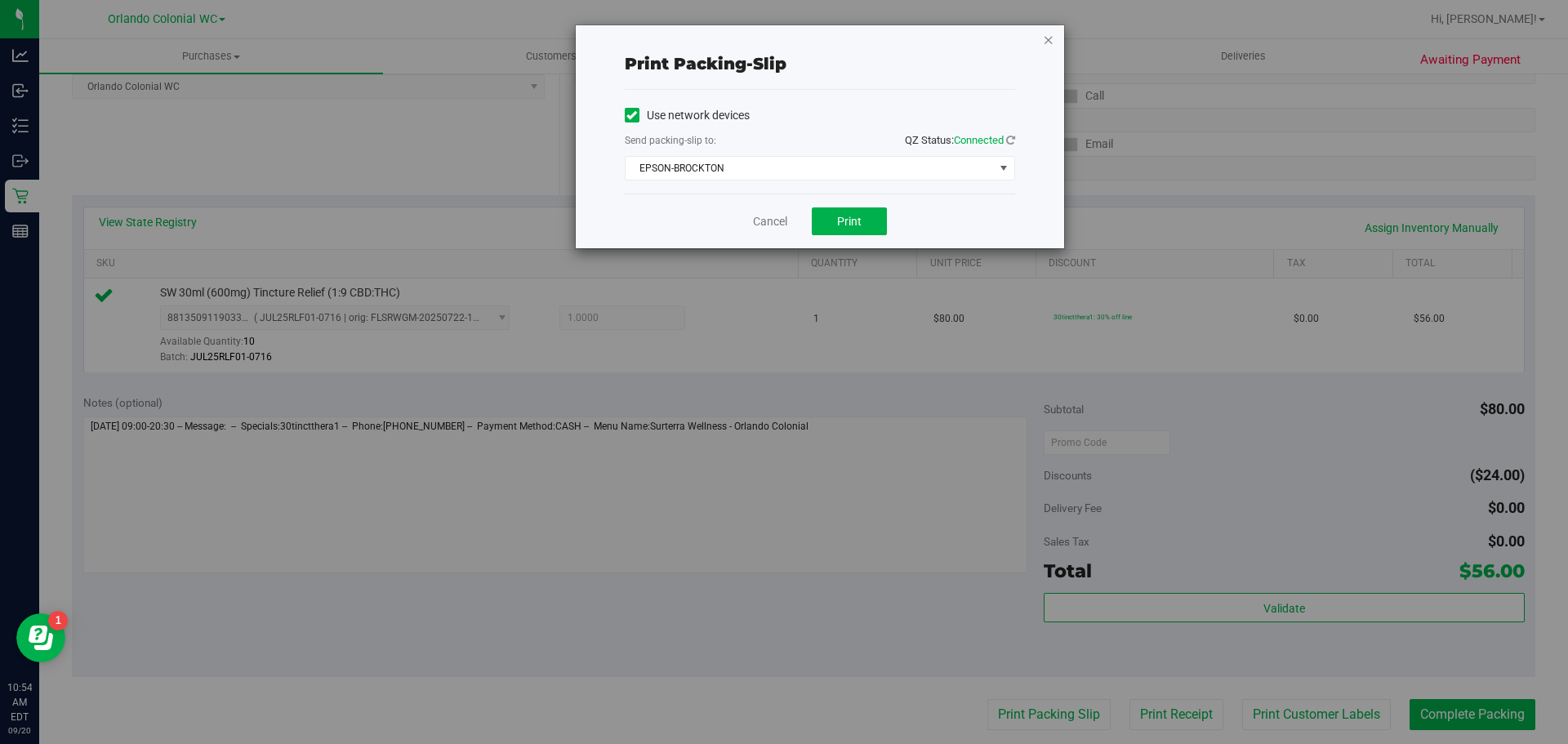
click at [1049, 38] on icon "button" at bounding box center [1049, 38] width 12 height 19
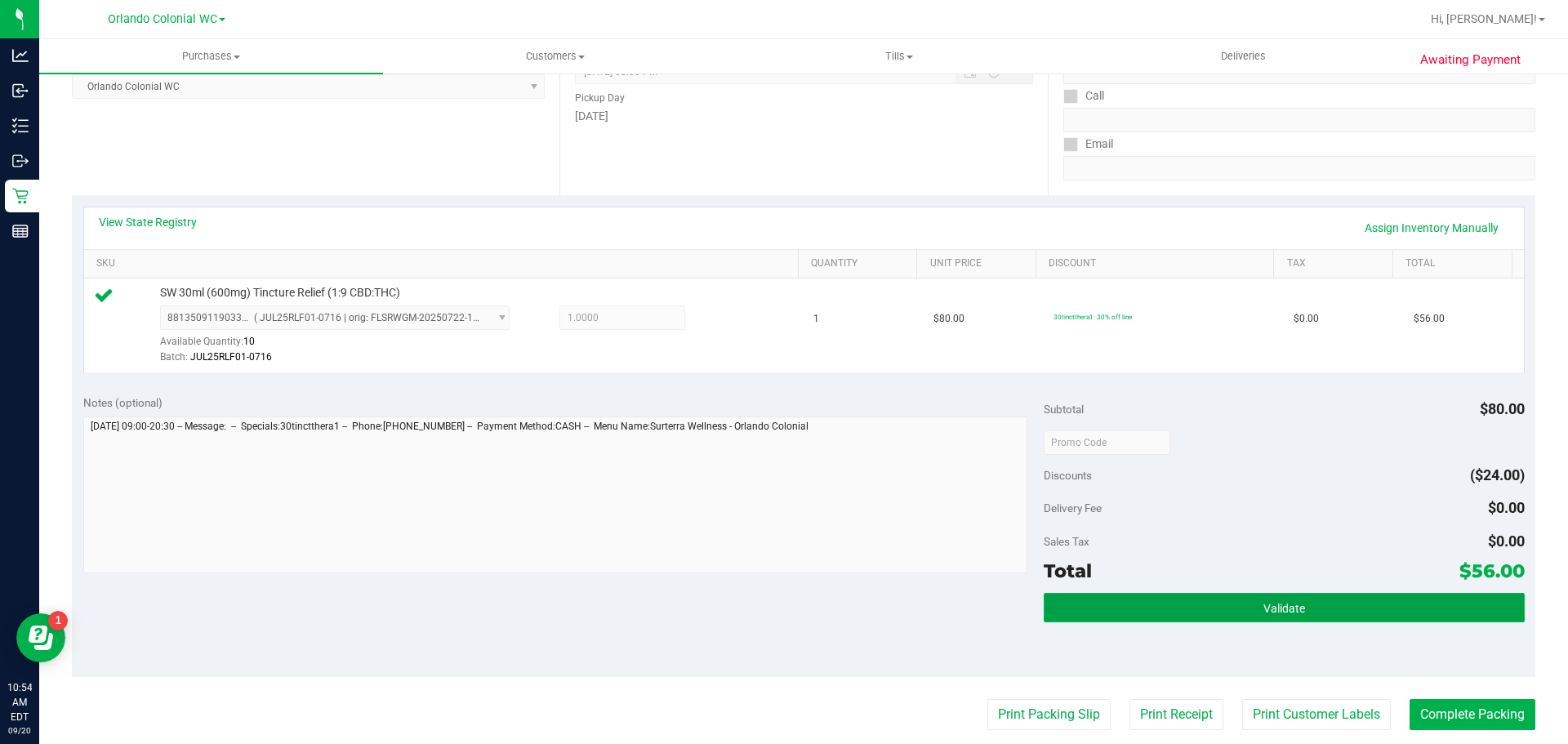
click at [1258, 616] on button "Validate" at bounding box center [1284, 608] width 480 height 29
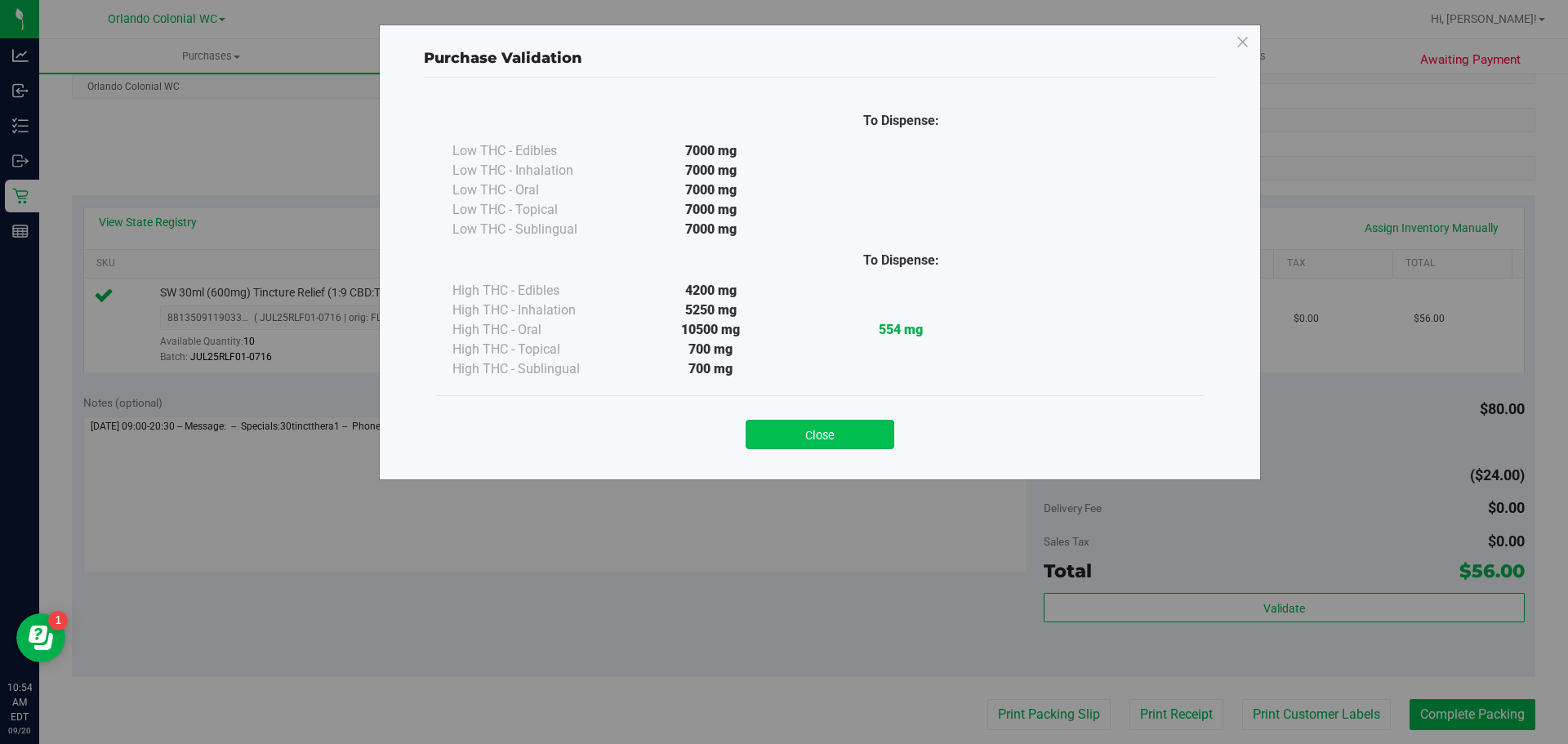
click at [815, 444] on button "Close" at bounding box center [820, 434] width 149 height 29
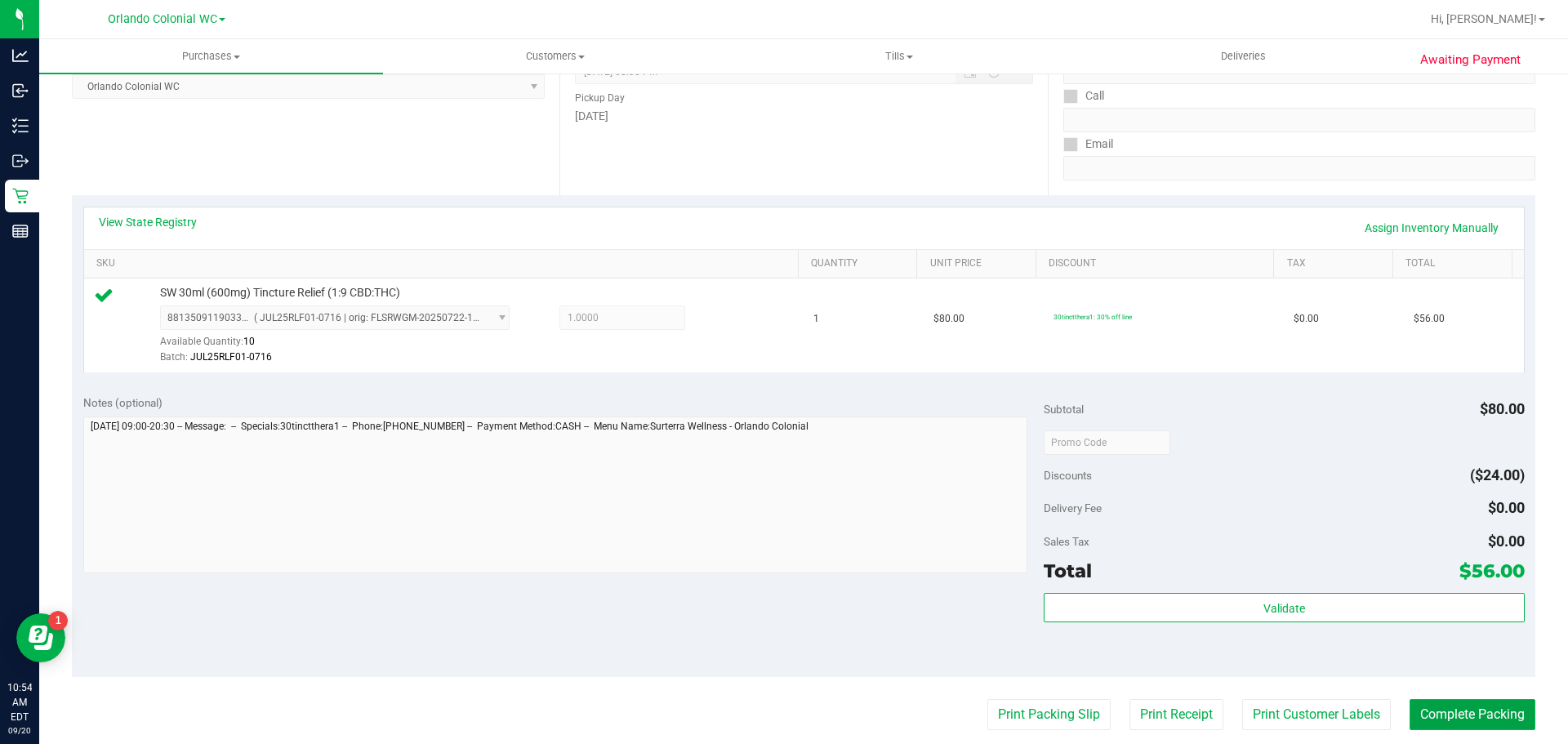
click at [1458, 709] on button "Complete Packing" at bounding box center [1473, 715] width 126 height 31
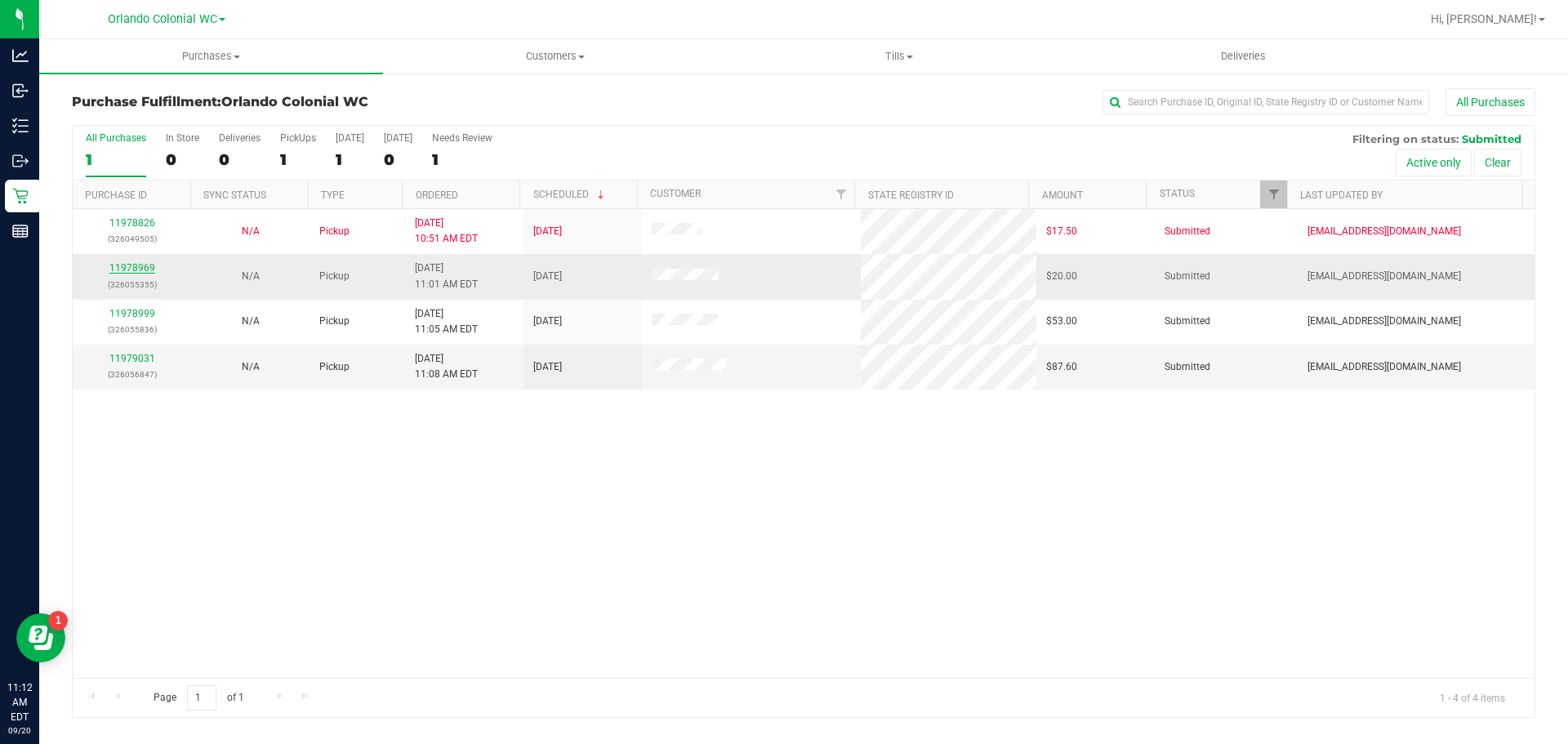
click at [119, 264] on link "11978969" at bounding box center [133, 268] width 46 height 12
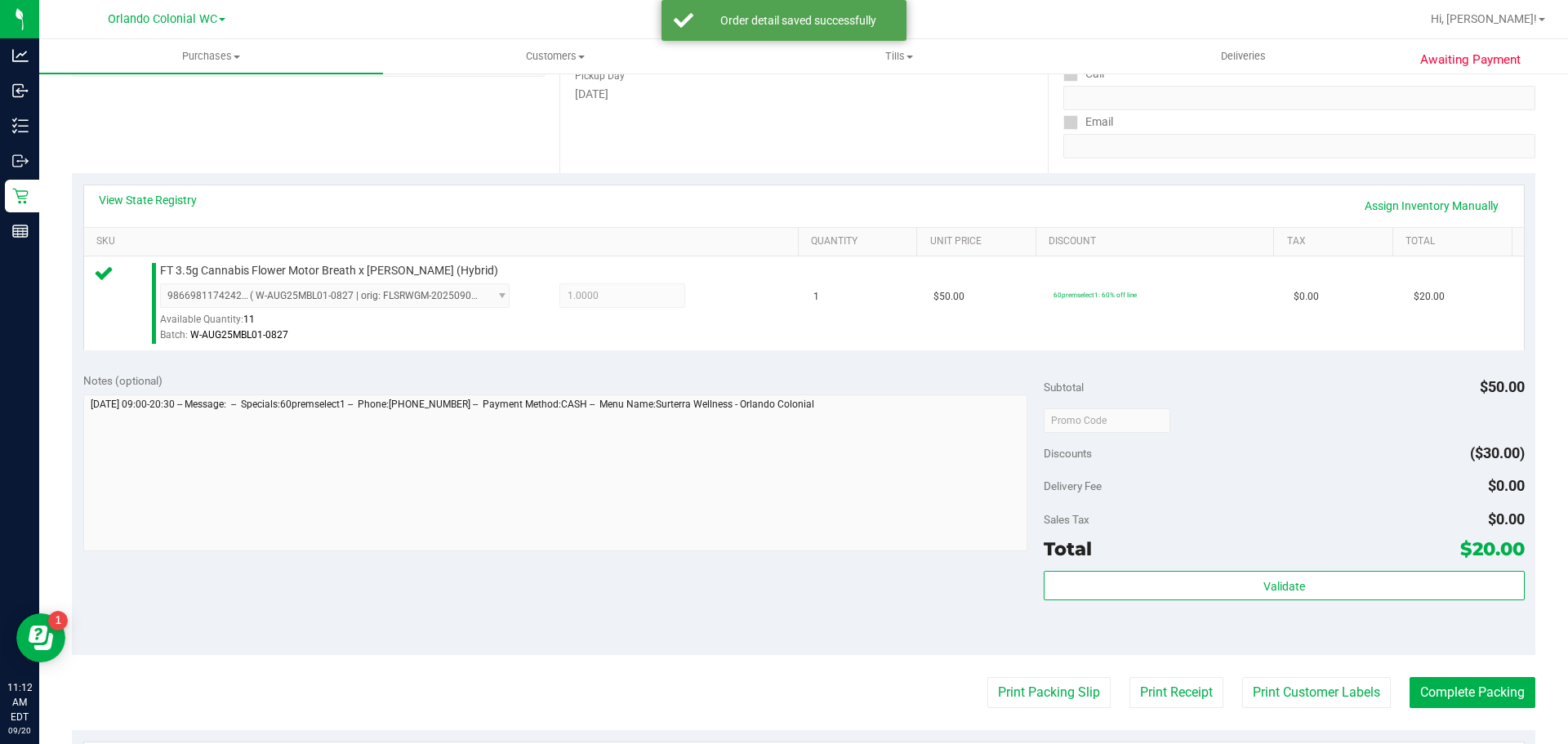
scroll to position [287, 0]
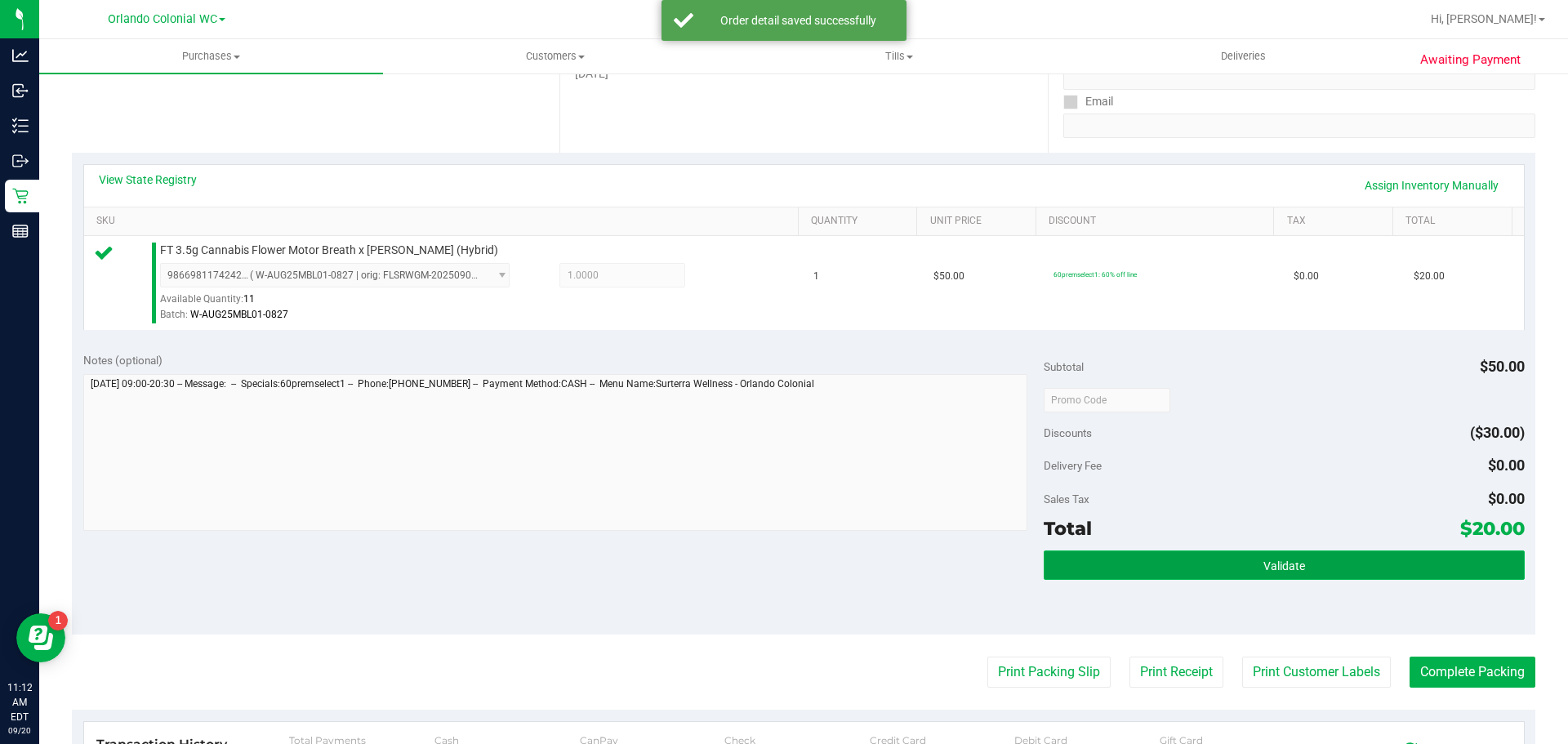
click at [1205, 569] on button "Validate" at bounding box center [1284, 565] width 480 height 29
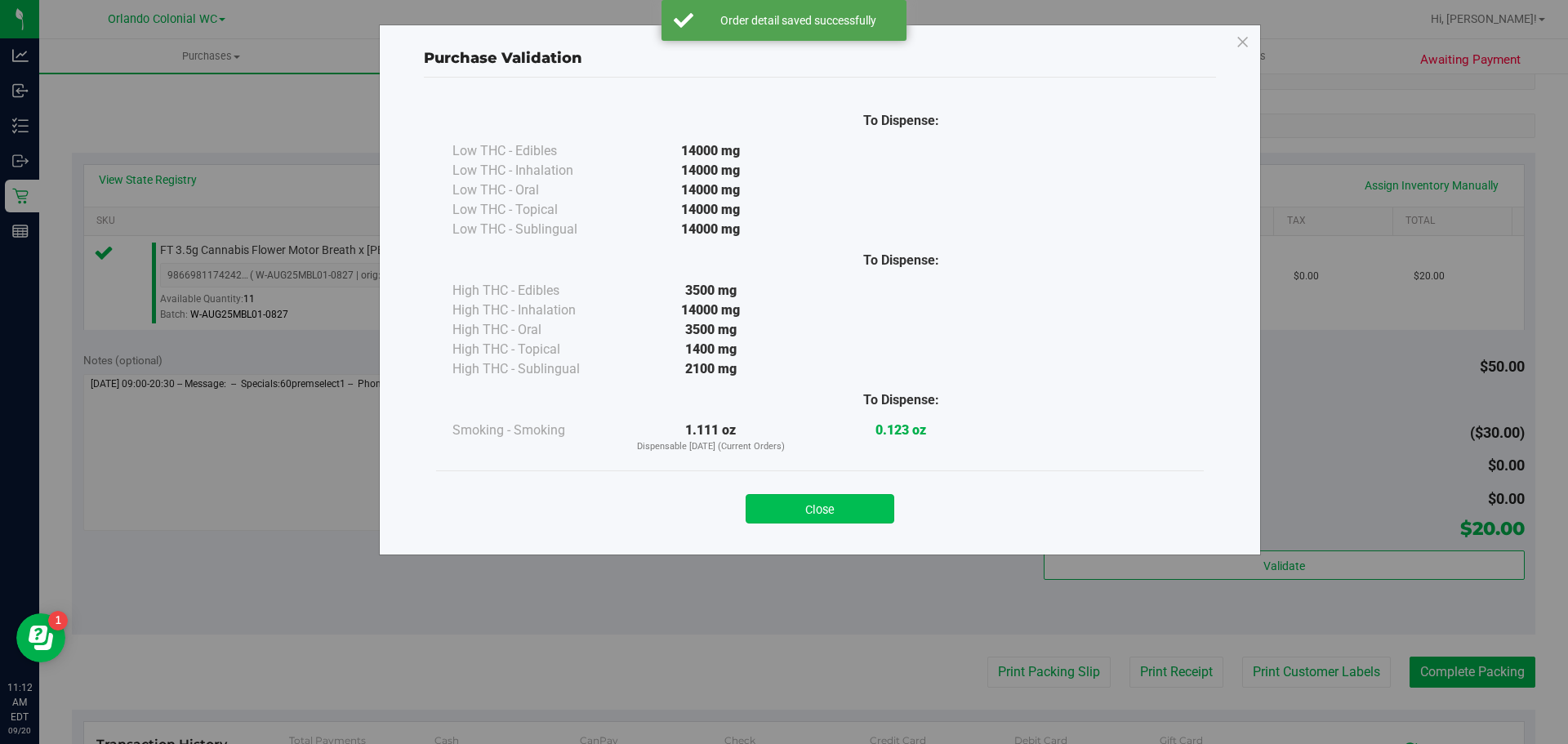
click at [820, 516] on button "Close" at bounding box center [820, 508] width 149 height 29
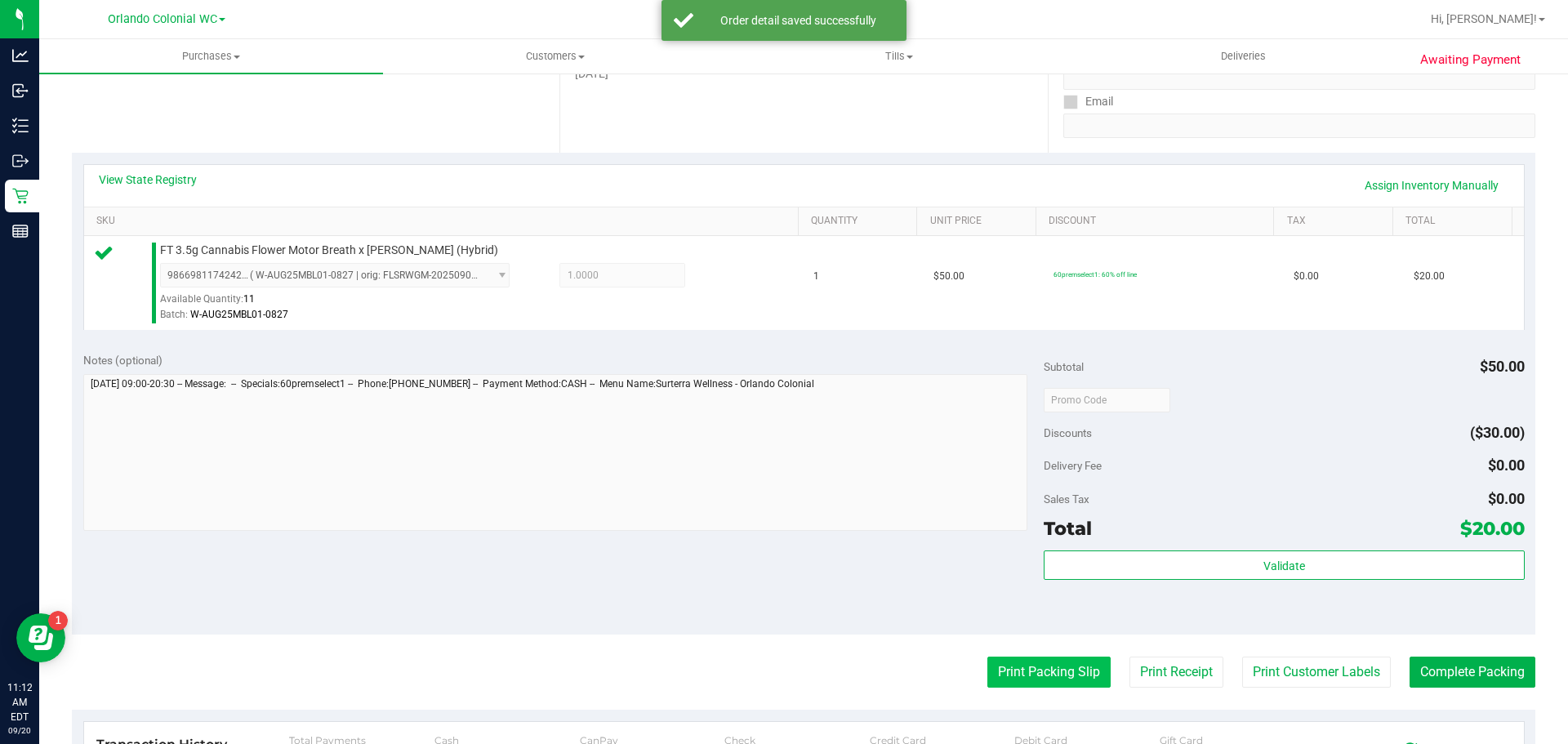
click at [1015, 672] on button "Print Packing Slip" at bounding box center [1049, 672] width 123 height 31
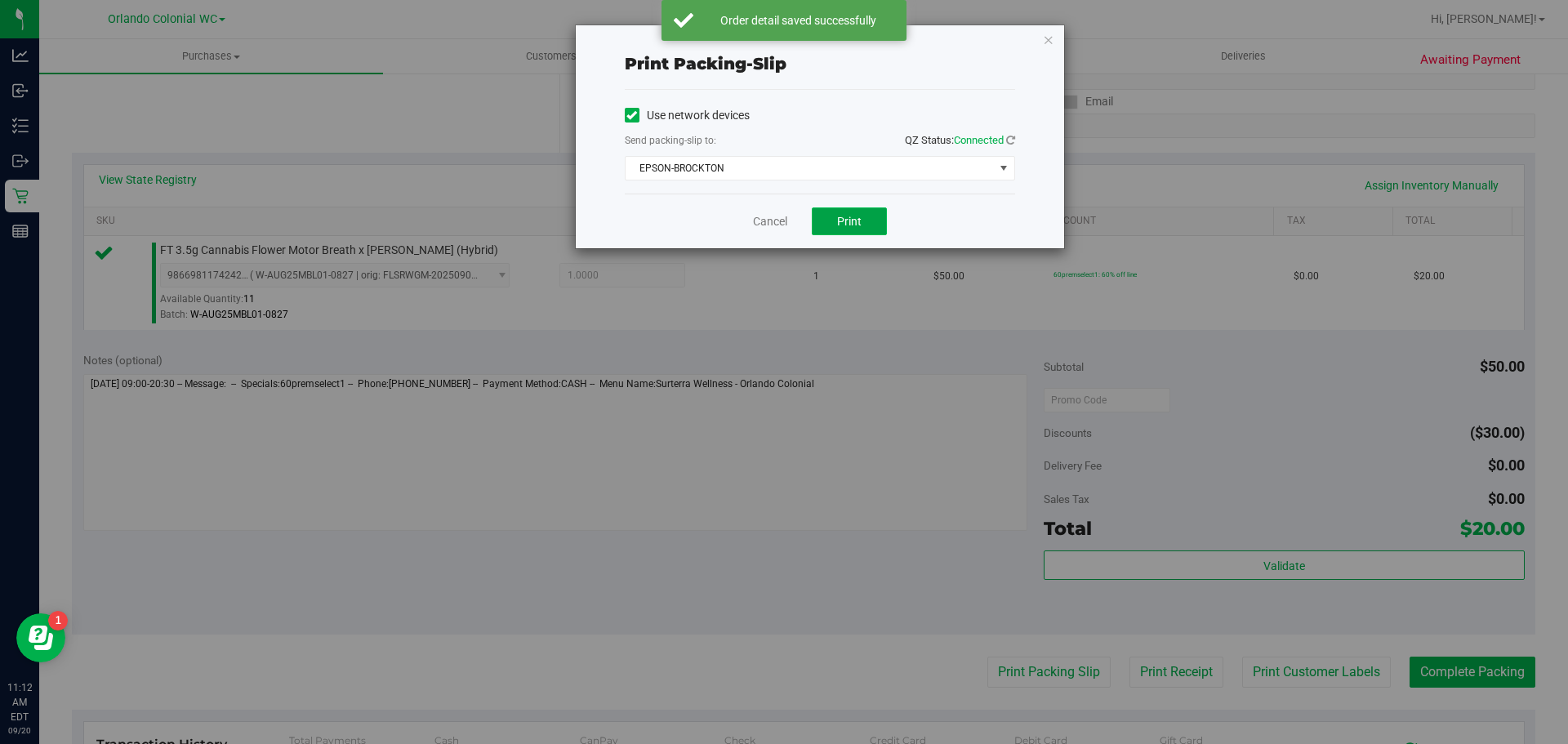
click at [868, 226] on button "Print" at bounding box center [849, 221] width 75 height 27
click at [1051, 38] on icon "button" at bounding box center [1049, 38] width 12 height 19
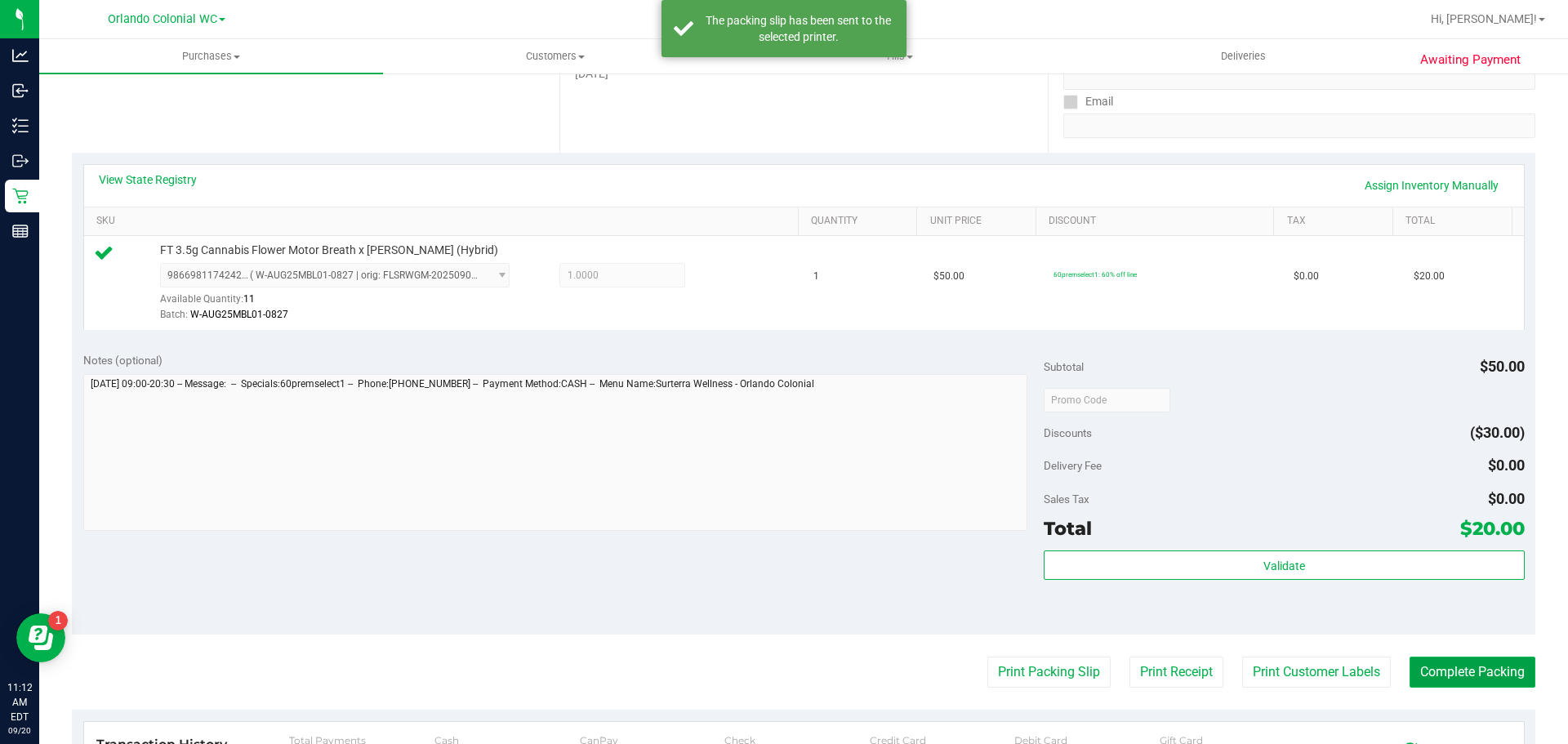
click at [1463, 674] on button "Complete Packing" at bounding box center [1473, 672] width 126 height 31
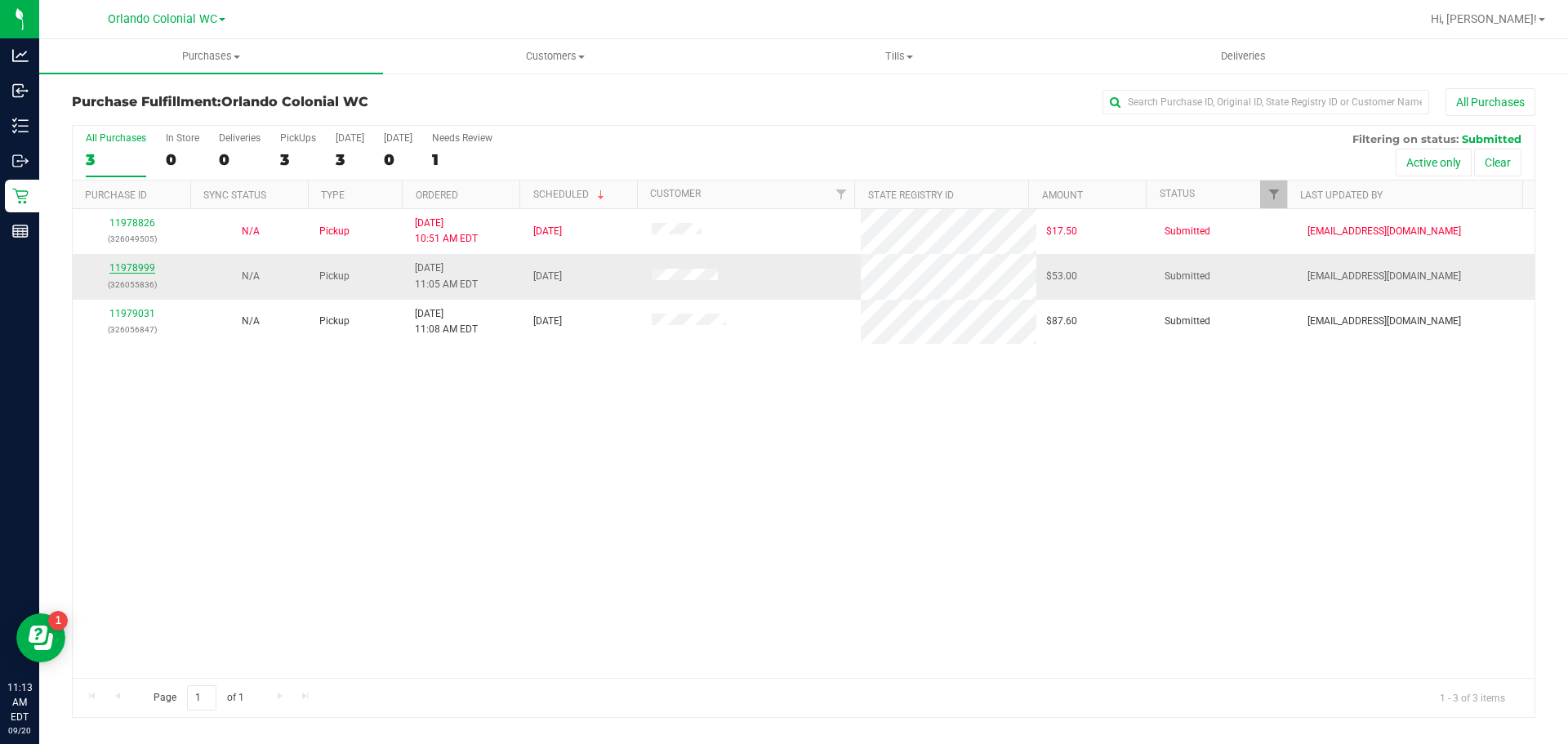
click at [136, 273] on link "11978999" at bounding box center [133, 268] width 46 height 12
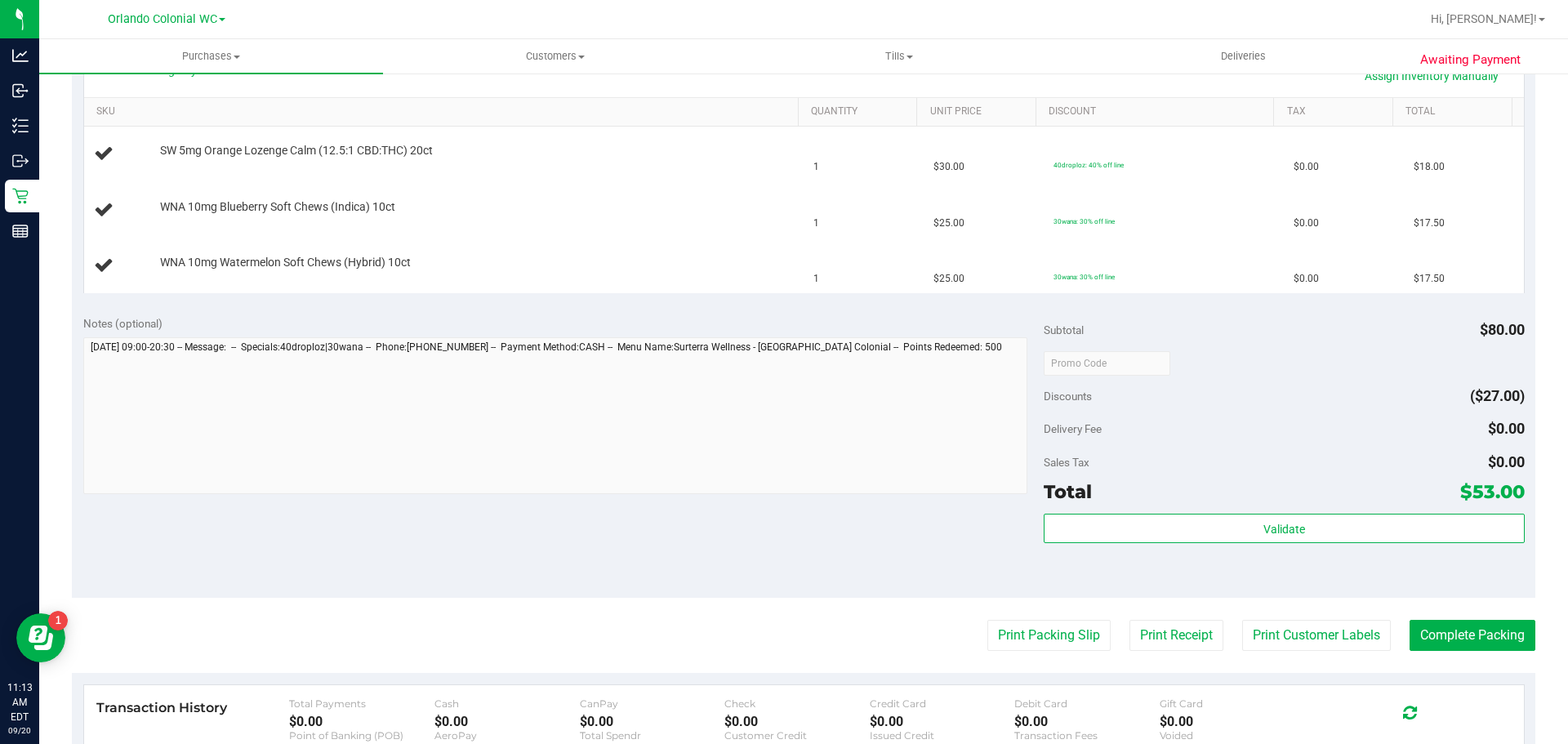
scroll to position [409, 0]
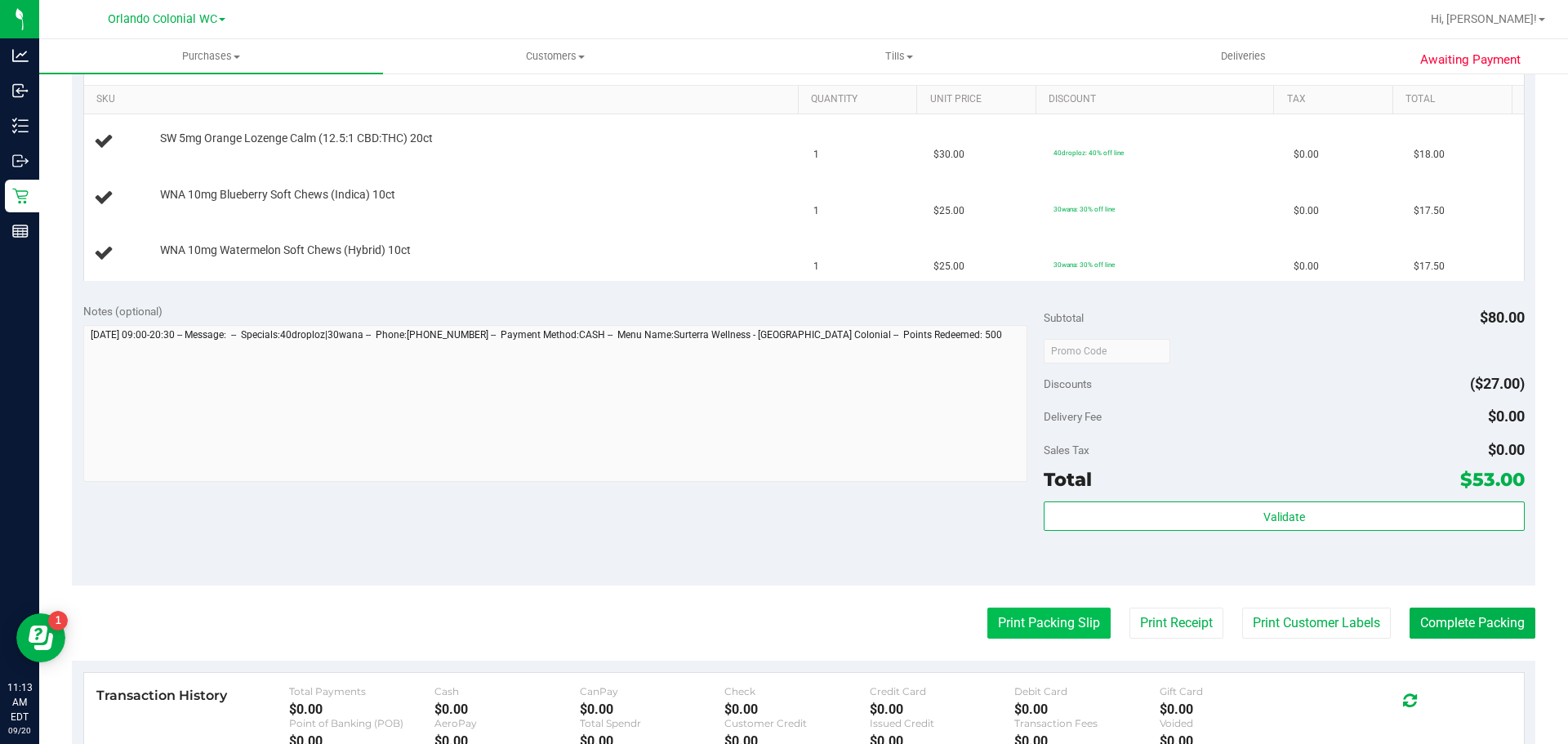
click at [1041, 619] on button "Print Packing Slip" at bounding box center [1049, 623] width 123 height 31
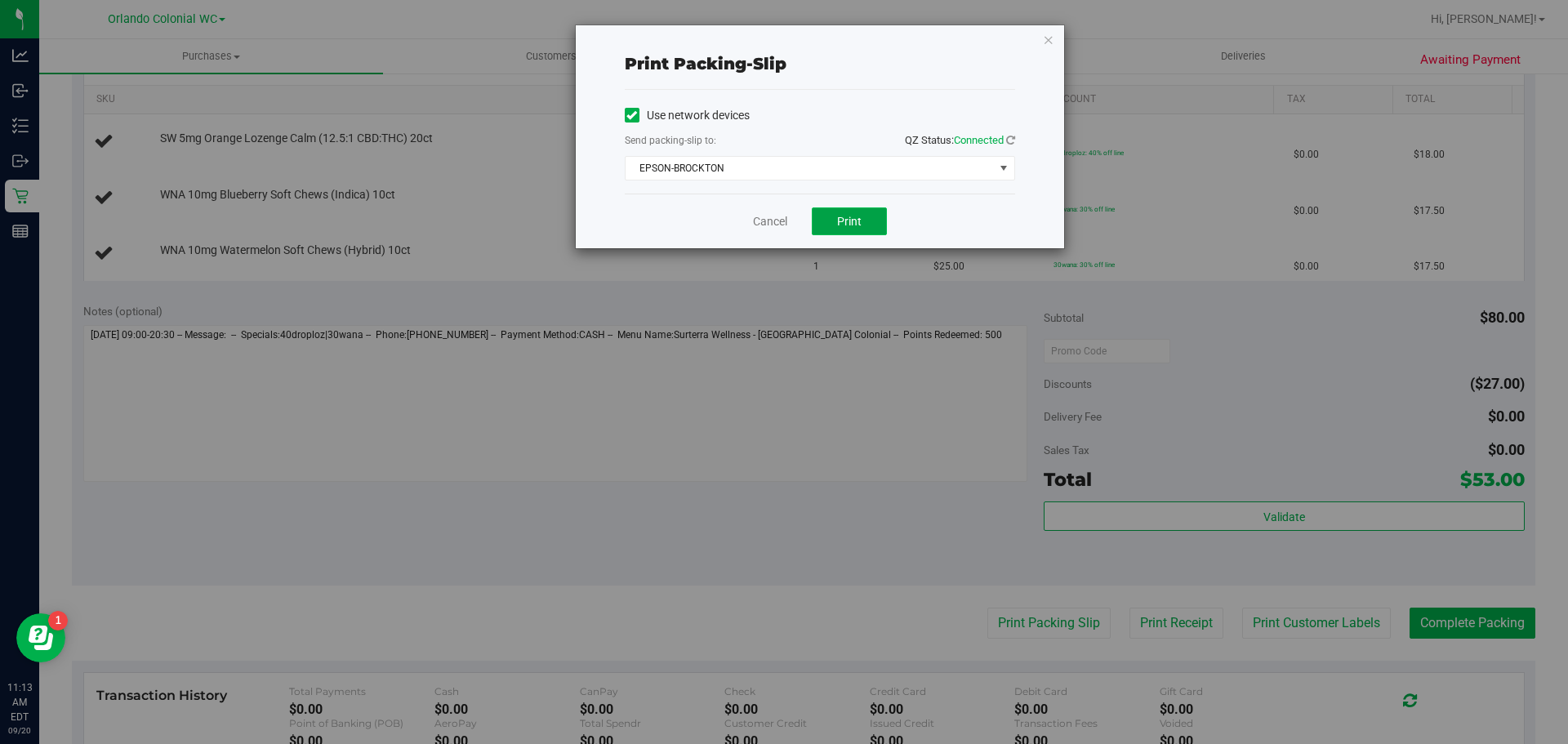
click at [864, 217] on button "Print" at bounding box center [849, 221] width 75 height 27
click at [1048, 40] on icon "button" at bounding box center [1049, 38] width 12 height 19
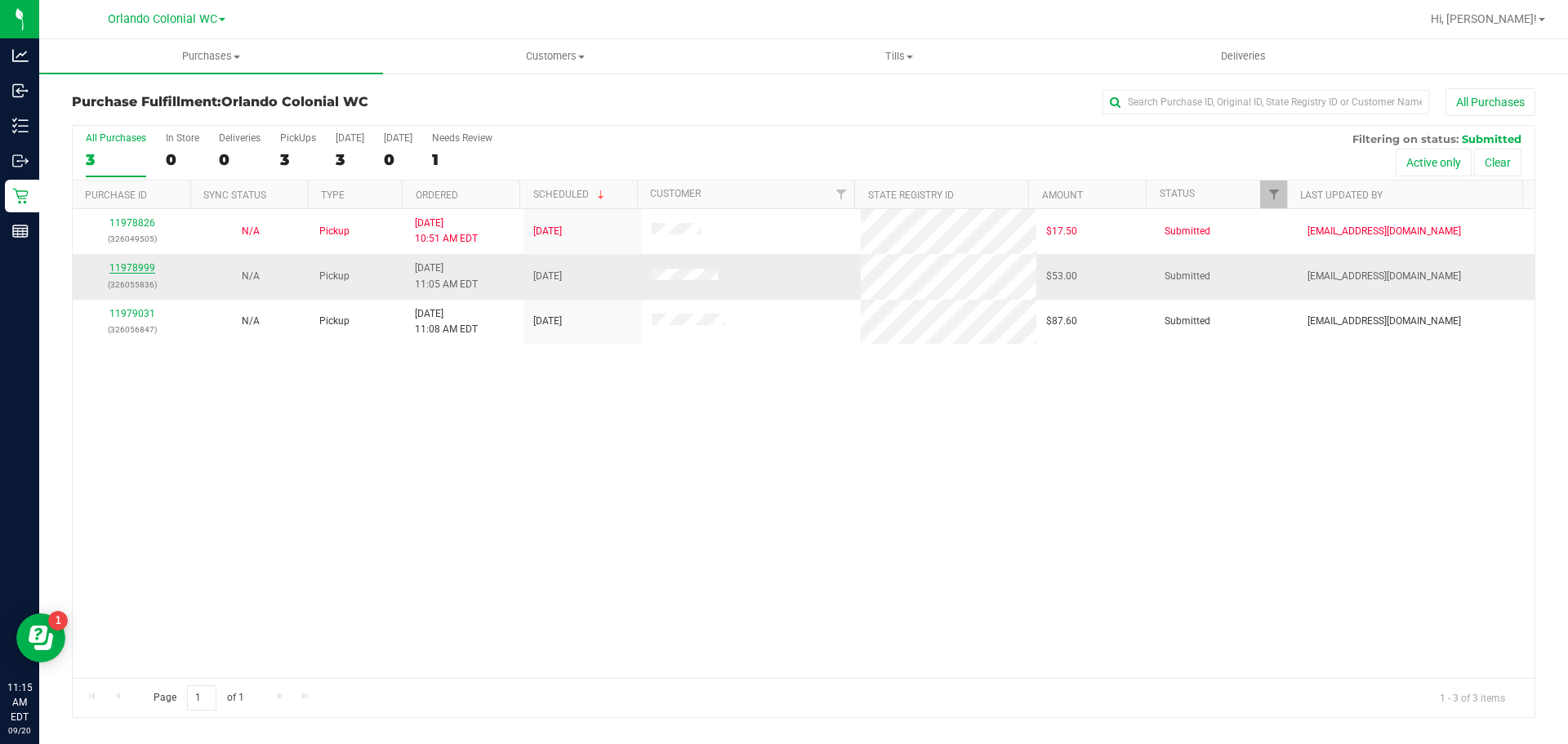
click at [123, 267] on link "11978999" at bounding box center [133, 268] width 46 height 12
click at [137, 264] on link "11978999" at bounding box center [133, 268] width 46 height 12
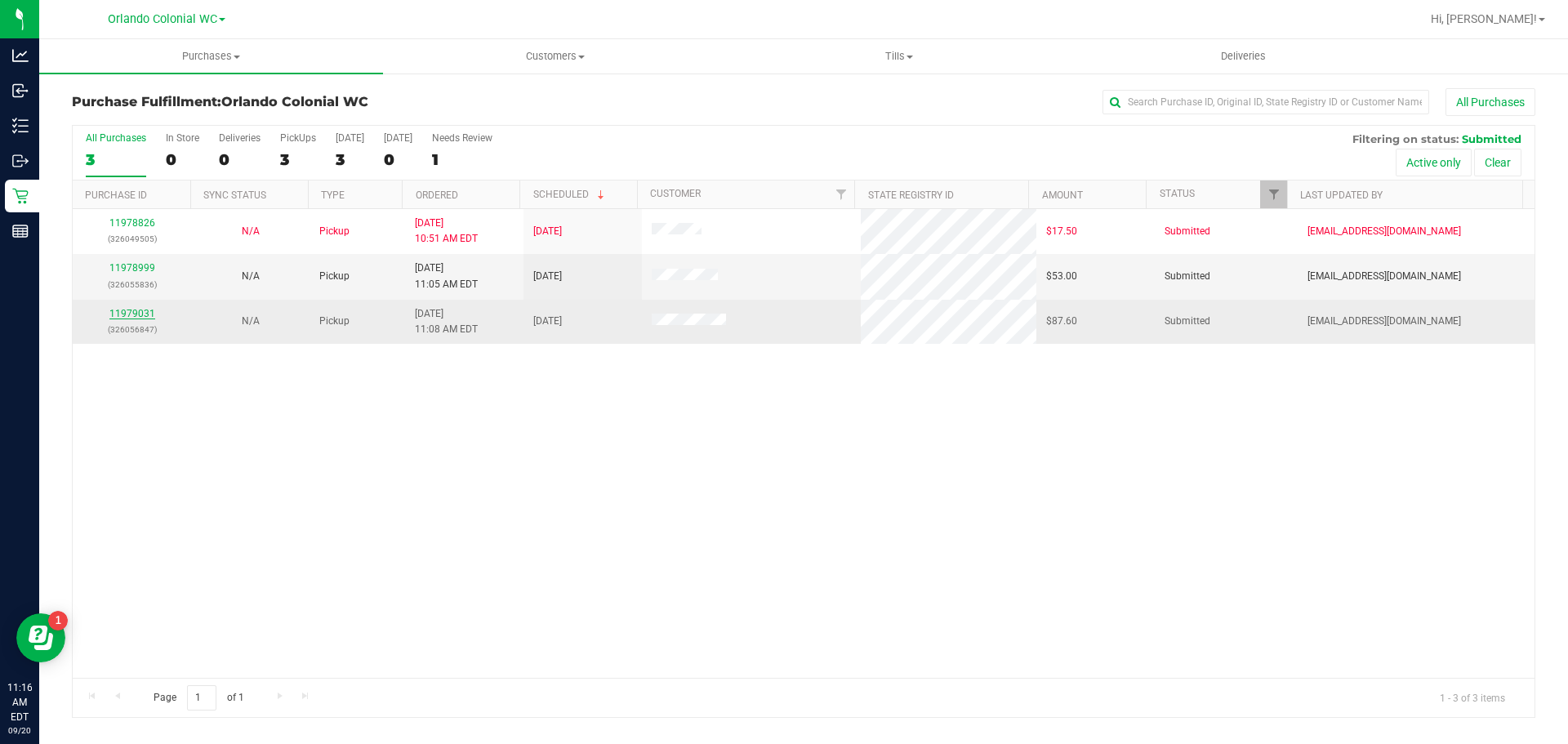
click at [129, 316] on link "11979031" at bounding box center [133, 314] width 46 height 12
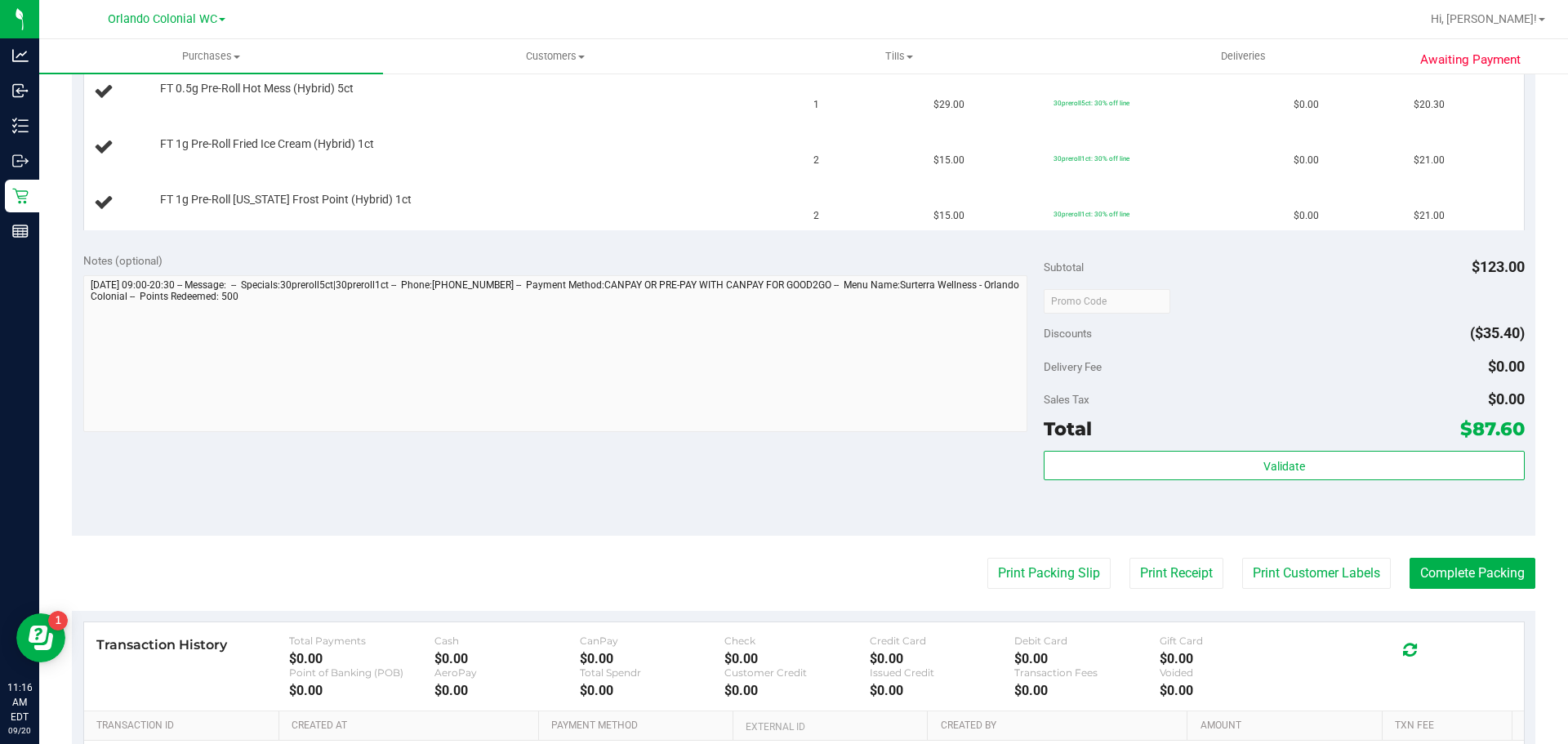
scroll to position [571, 0]
click at [1042, 571] on button "Print Packing Slip" at bounding box center [1049, 572] width 123 height 31
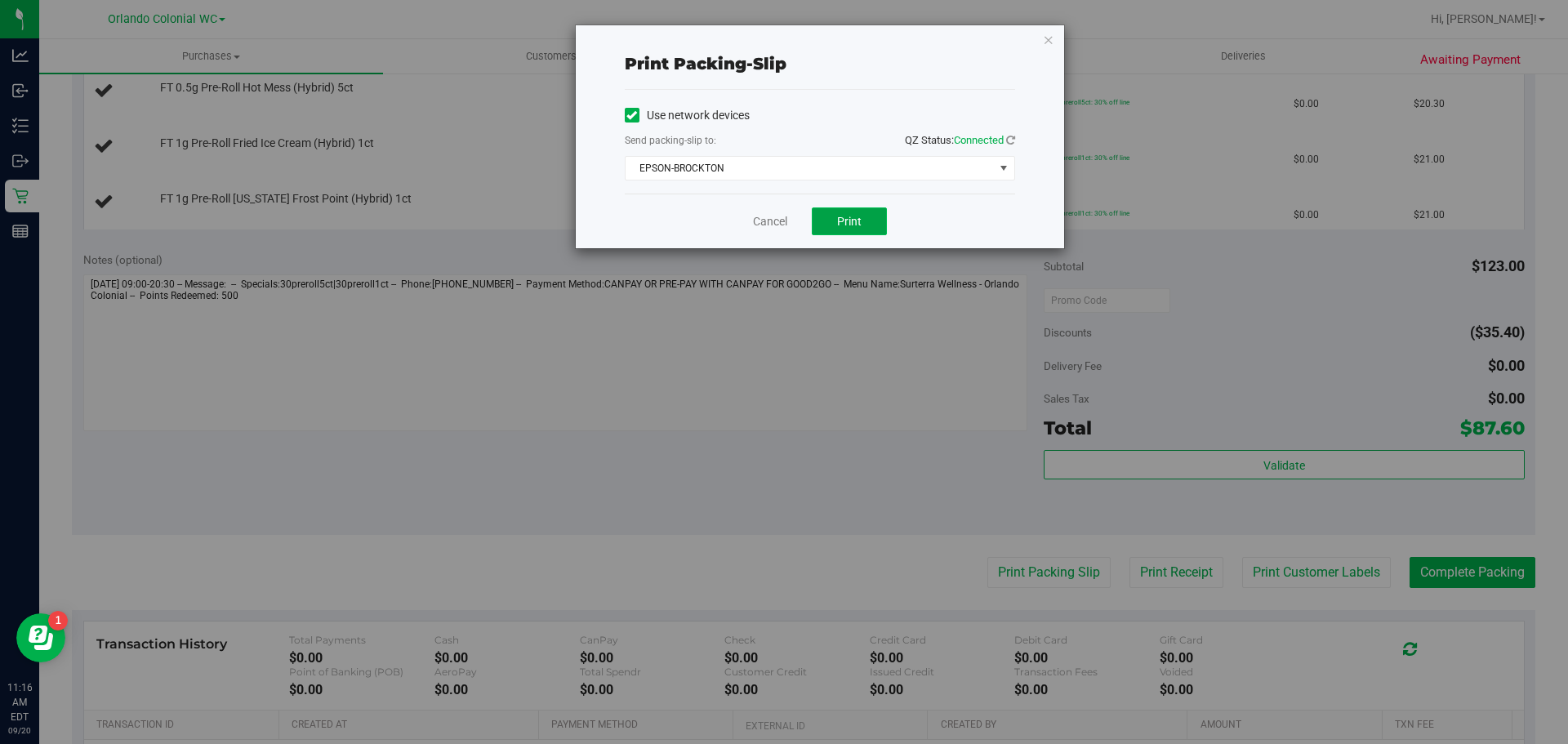
click at [853, 229] on button "Print" at bounding box center [849, 221] width 75 height 27
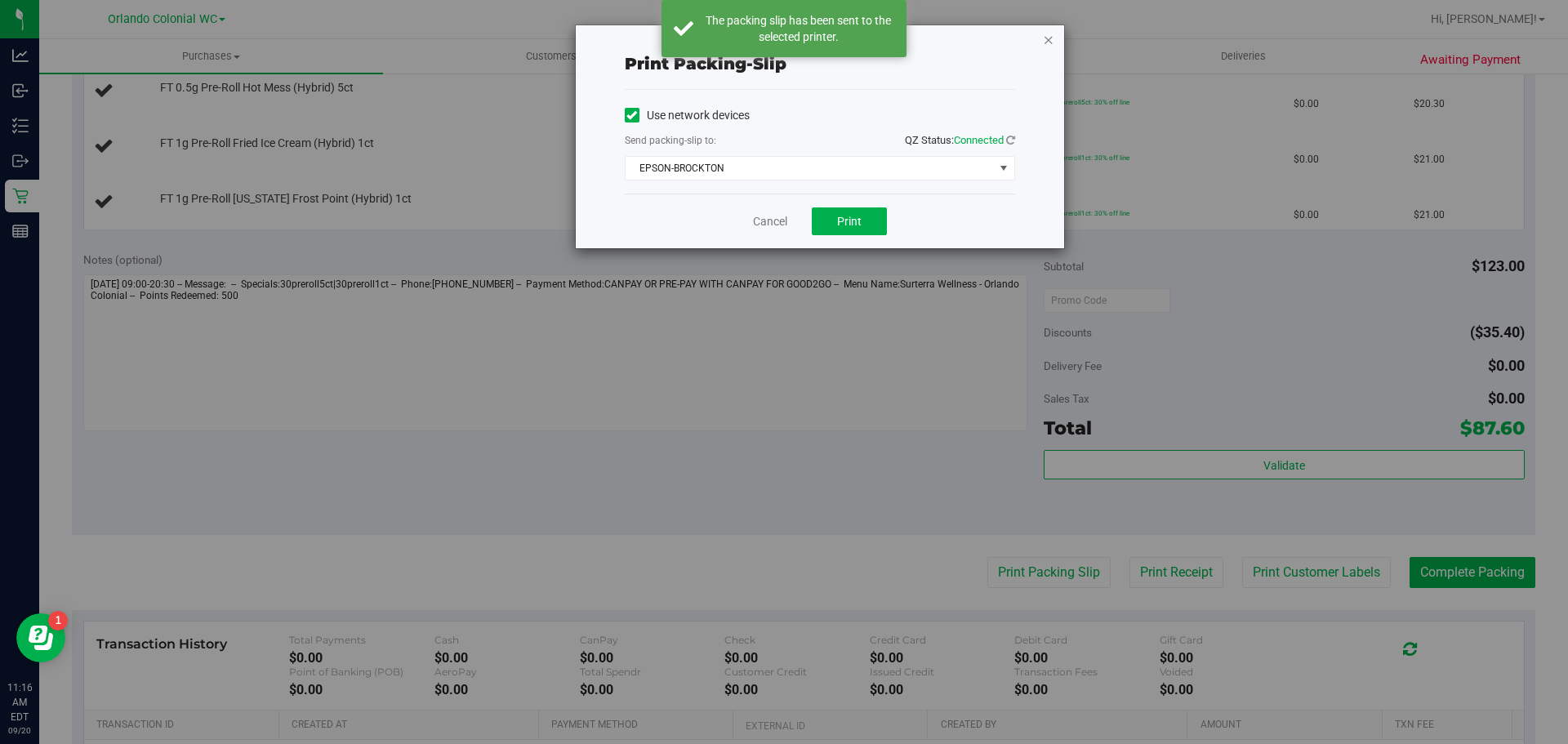
click at [1047, 40] on icon "button" at bounding box center [1049, 38] width 12 height 19
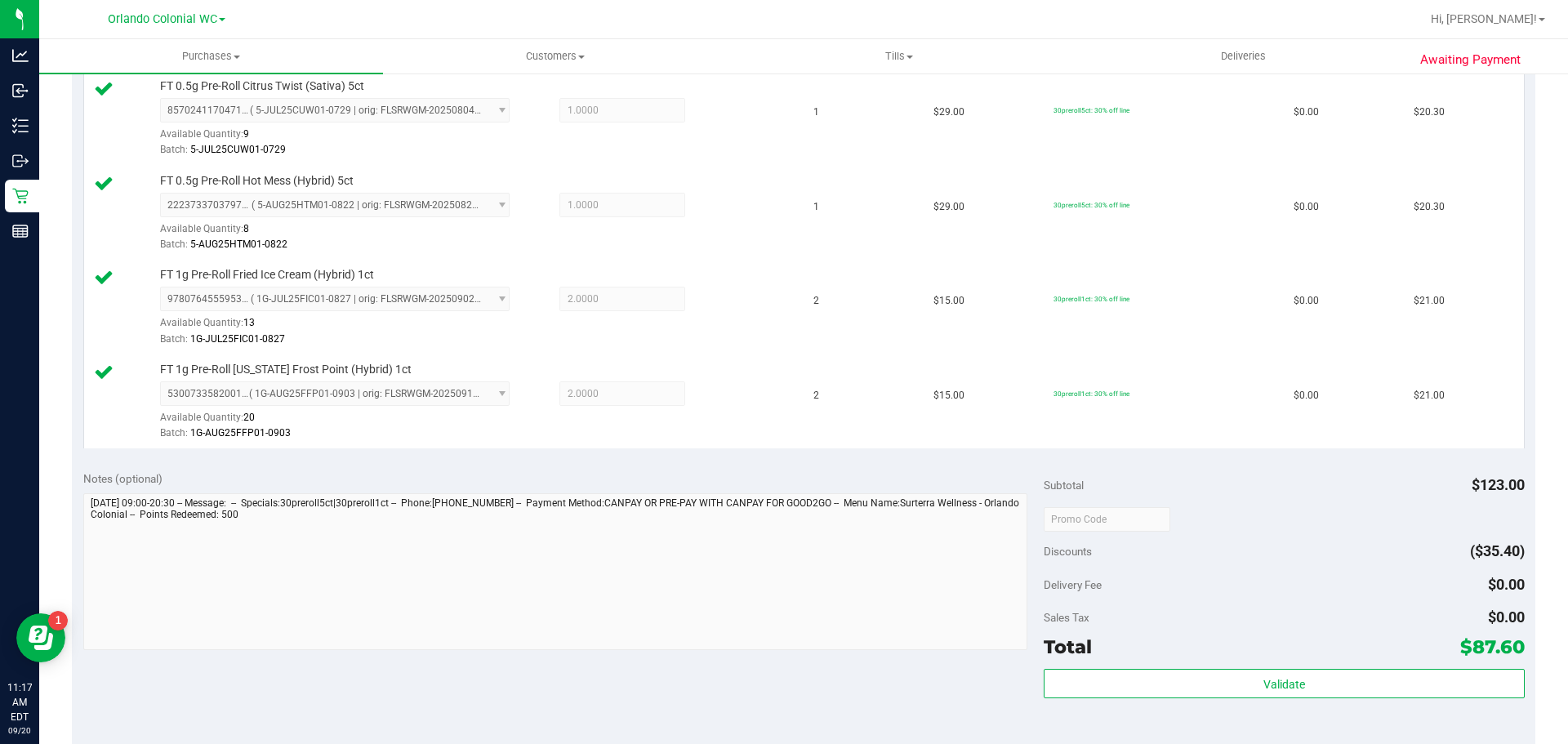
scroll to position [546, 0]
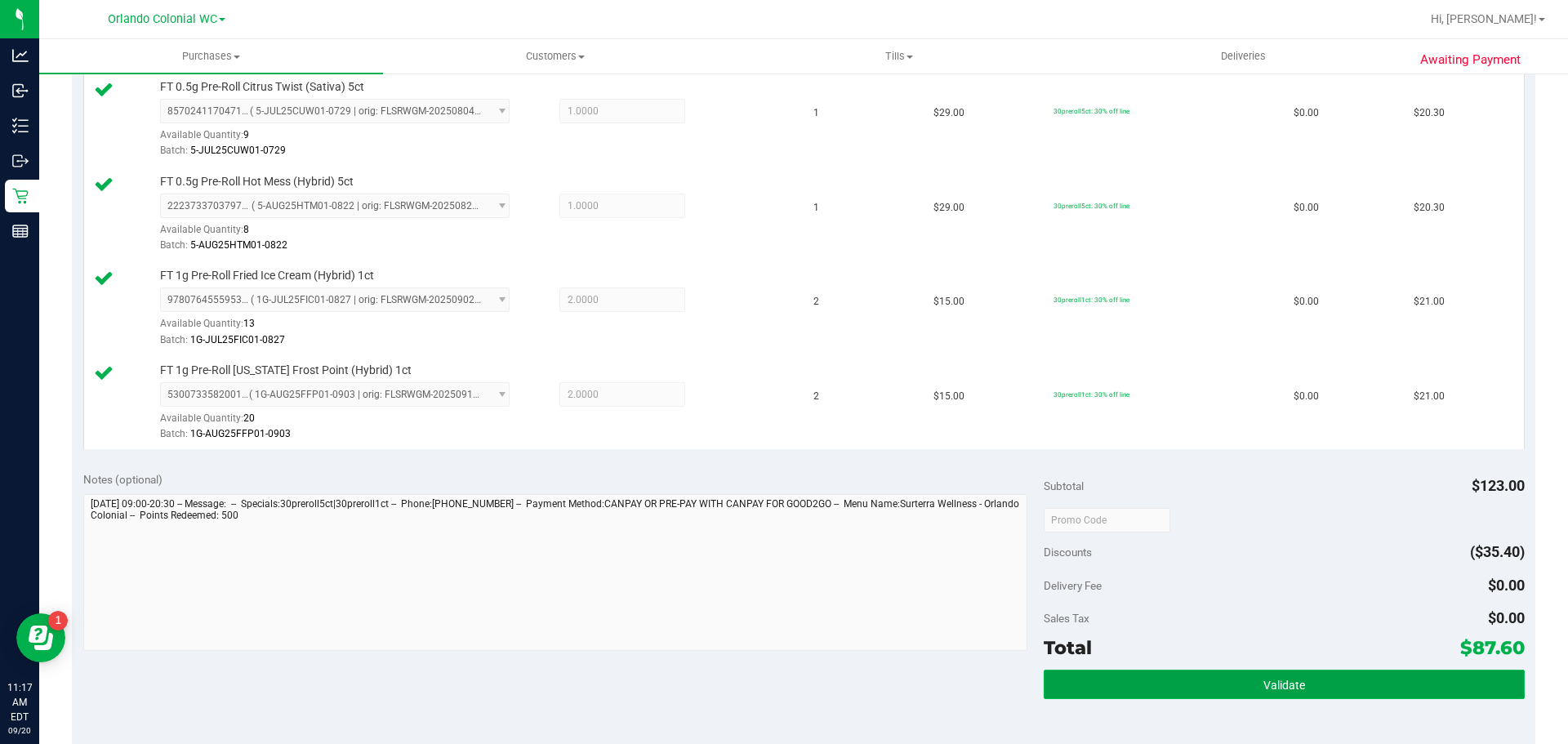
click at [1193, 670] on button "Validate" at bounding box center [1284, 684] width 480 height 29
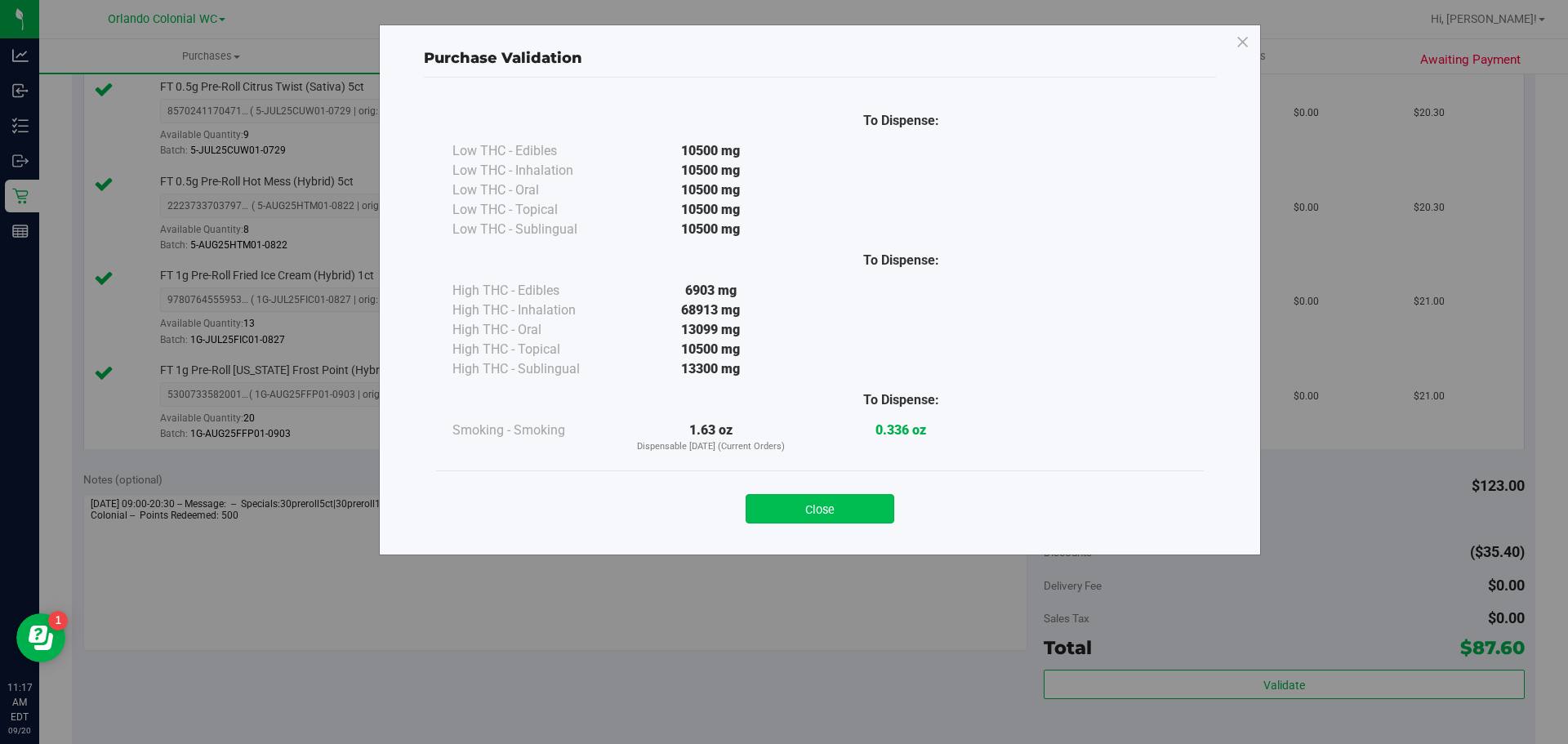
click at [820, 509] on button "Close" at bounding box center [820, 508] width 149 height 29
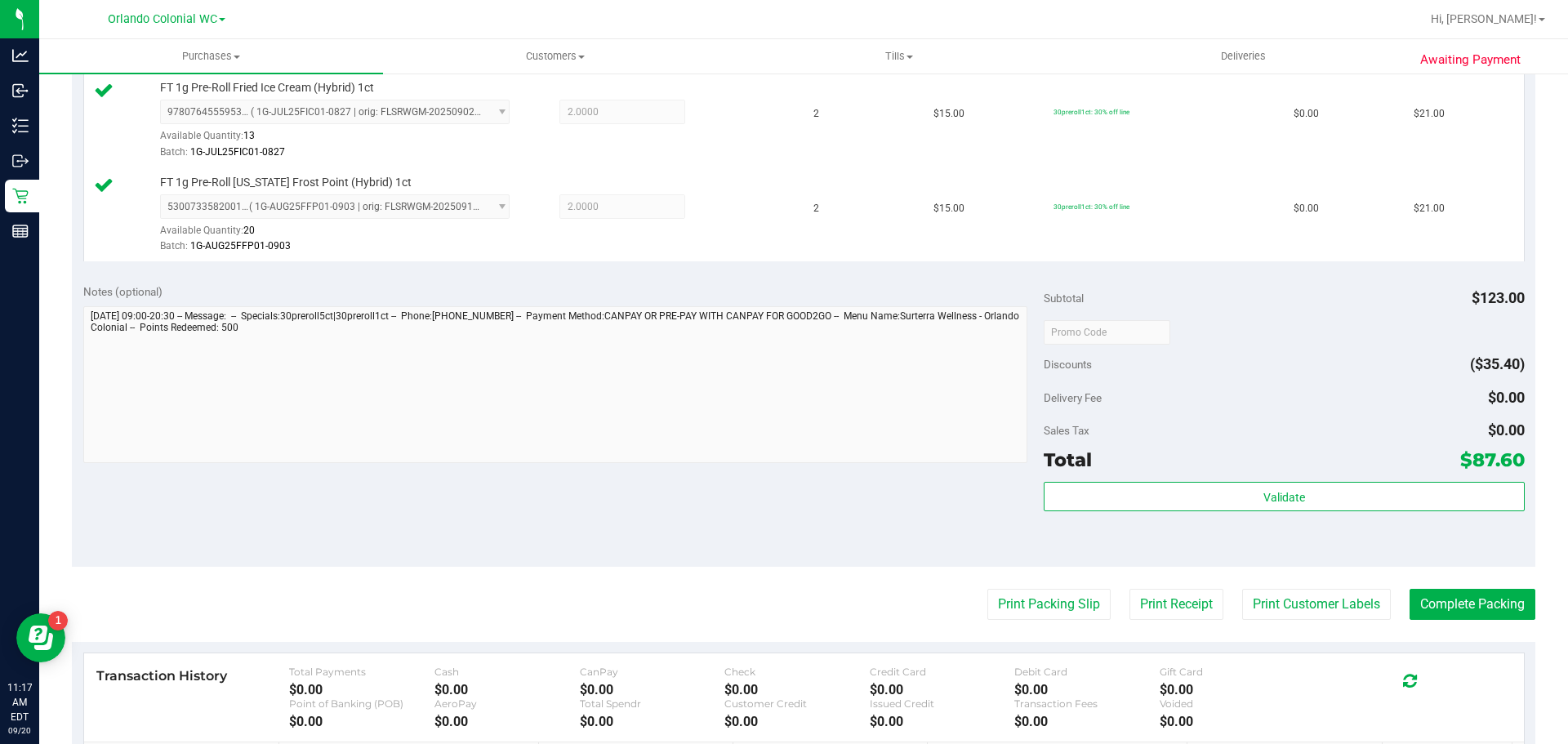
scroll to position [732, 0]
click at [1037, 601] on button "Print Packing Slip" at bounding box center [1049, 605] width 123 height 31
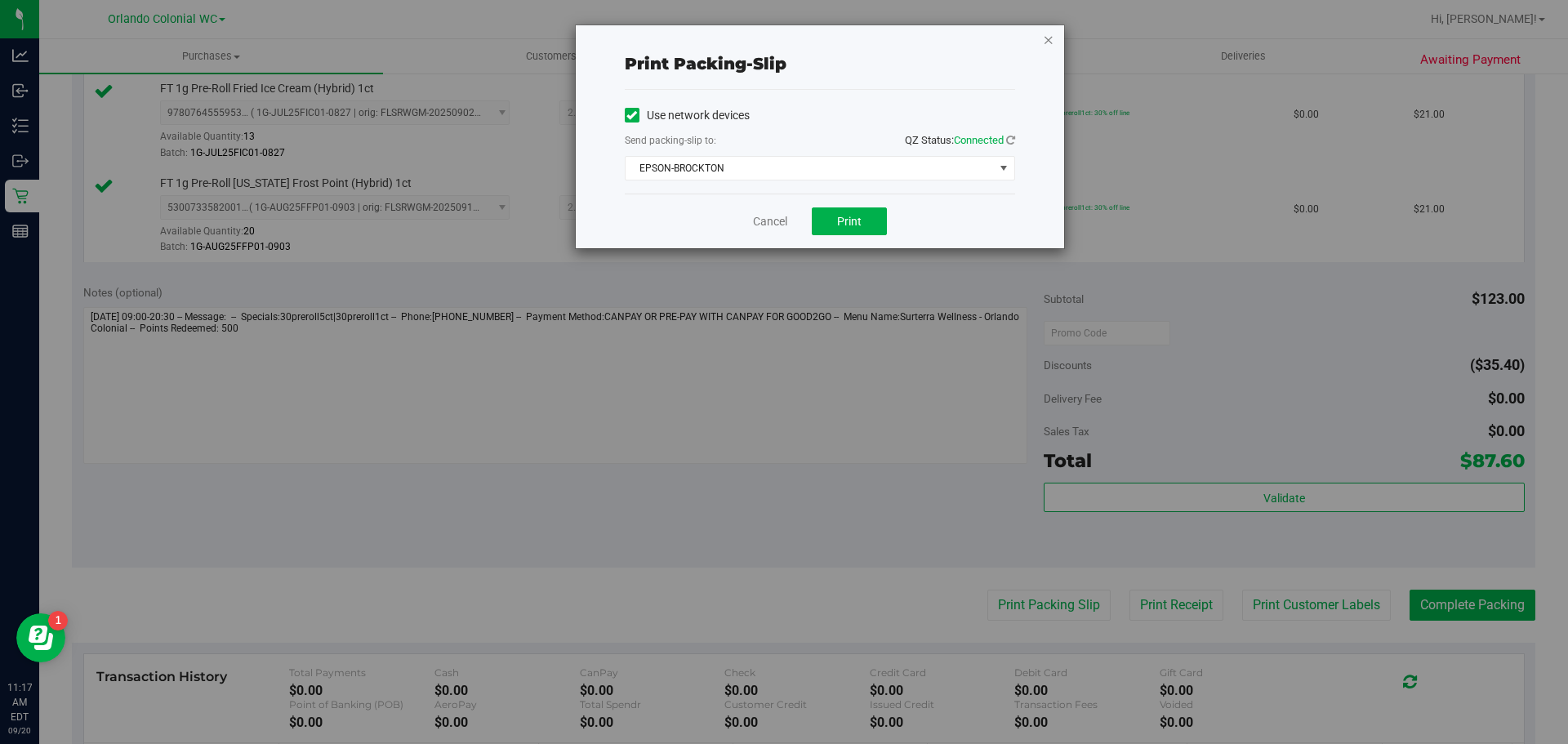
click at [1051, 46] on icon "button" at bounding box center [1049, 38] width 12 height 19
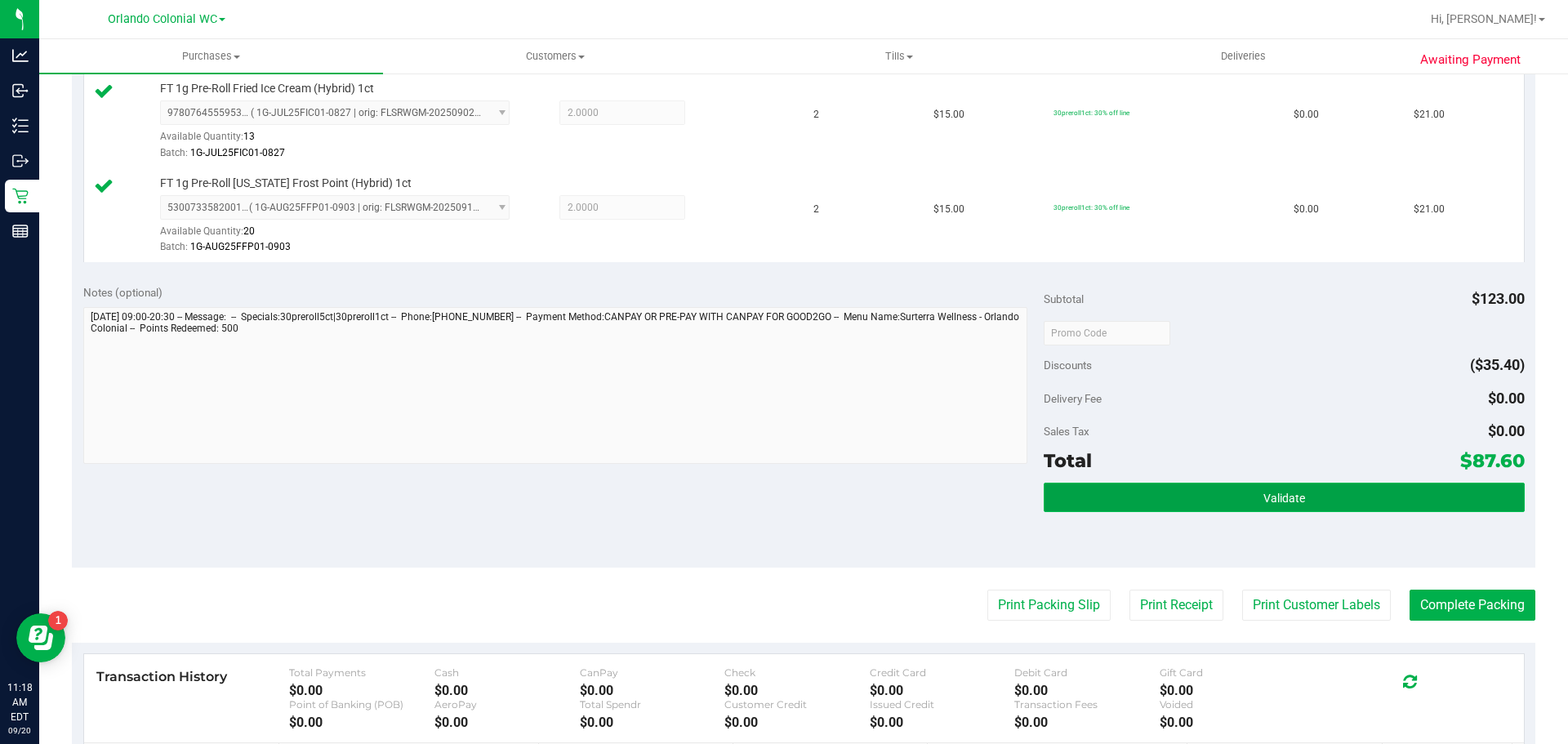
click at [1222, 494] on button "Validate" at bounding box center [1284, 497] width 480 height 29
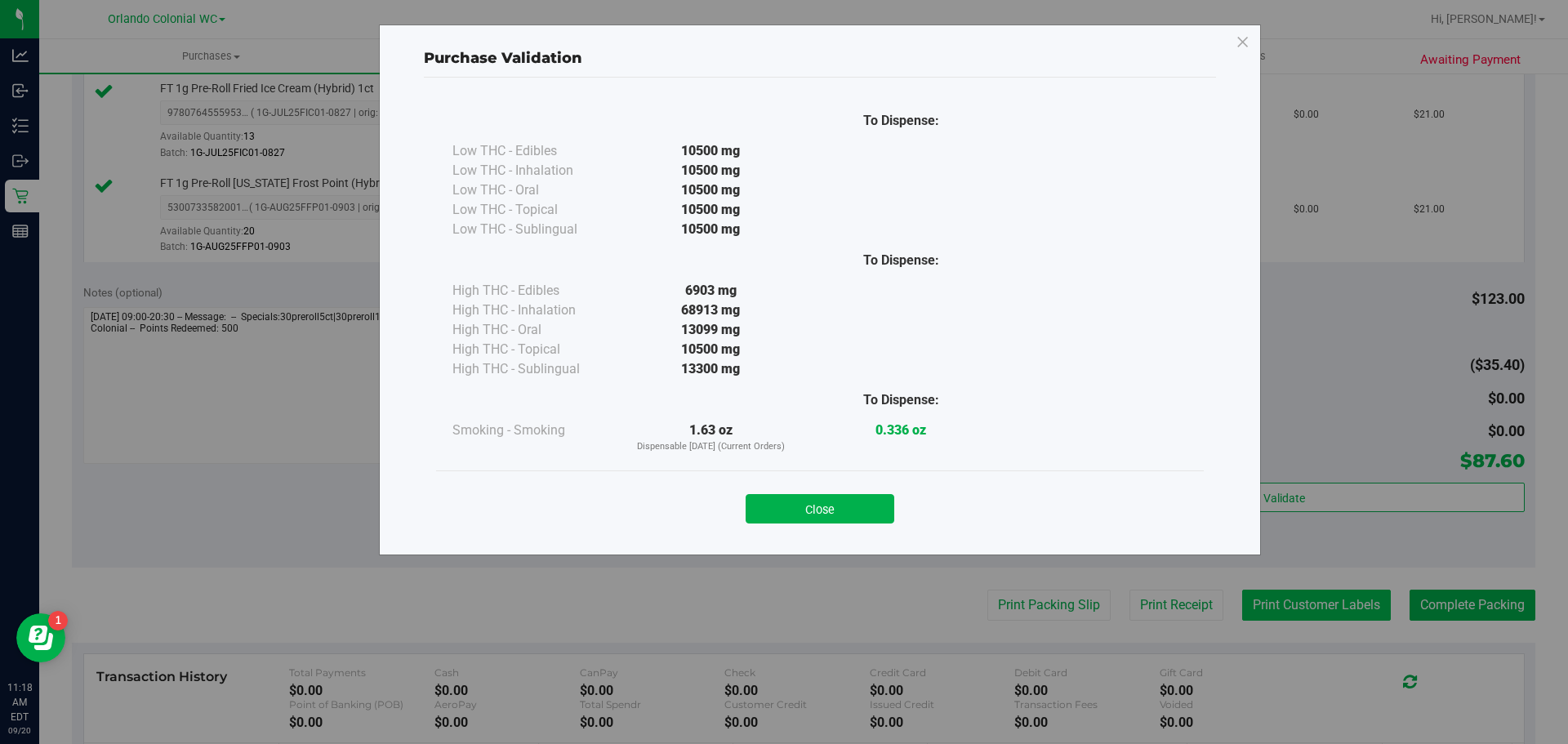
drag, startPoint x: 860, startPoint y: 510, endPoint x: 1287, endPoint y: 596, distance: 435.6
click at [859, 510] on button "Close" at bounding box center [820, 508] width 149 height 29
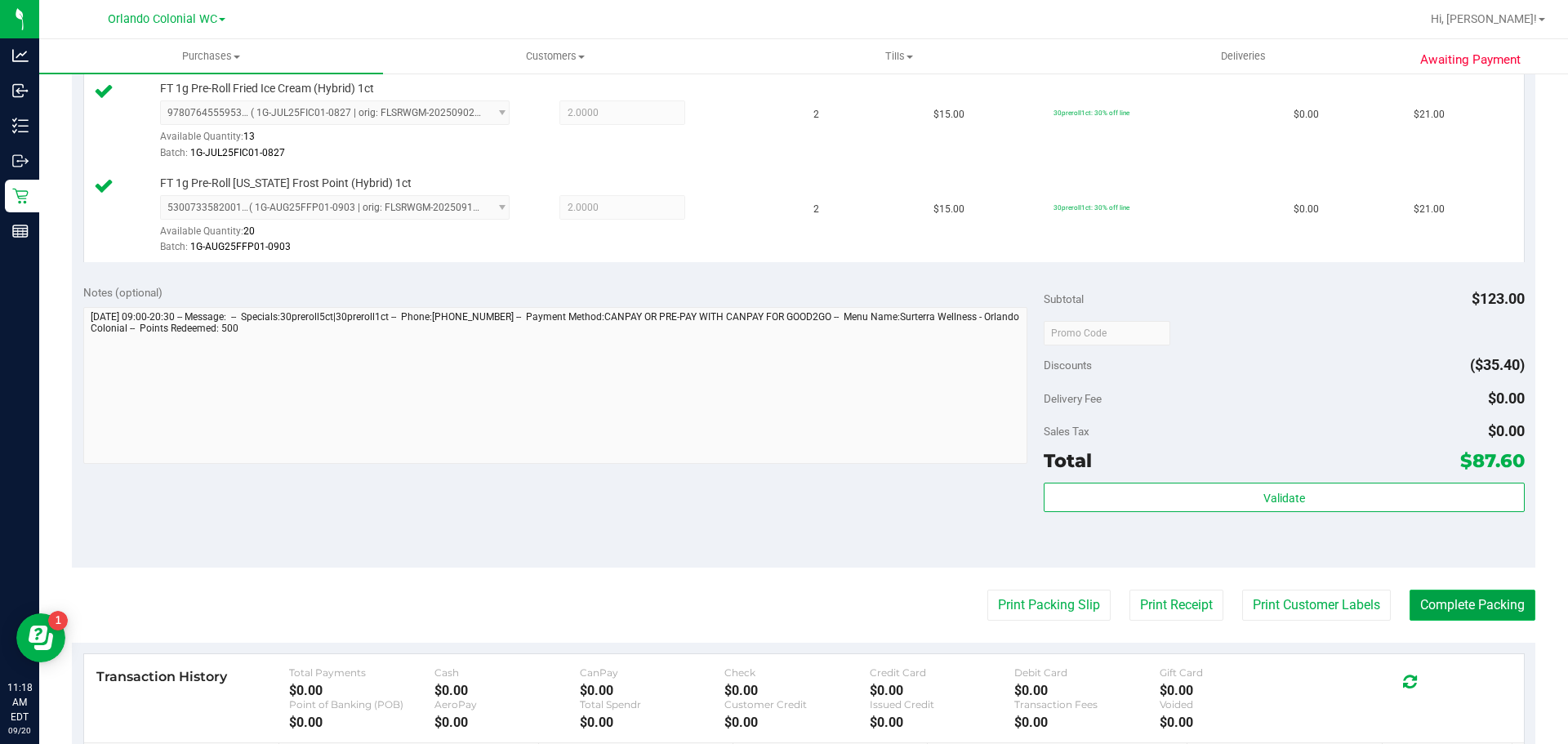
click at [1458, 603] on button "Complete Packing" at bounding box center [1473, 605] width 126 height 31
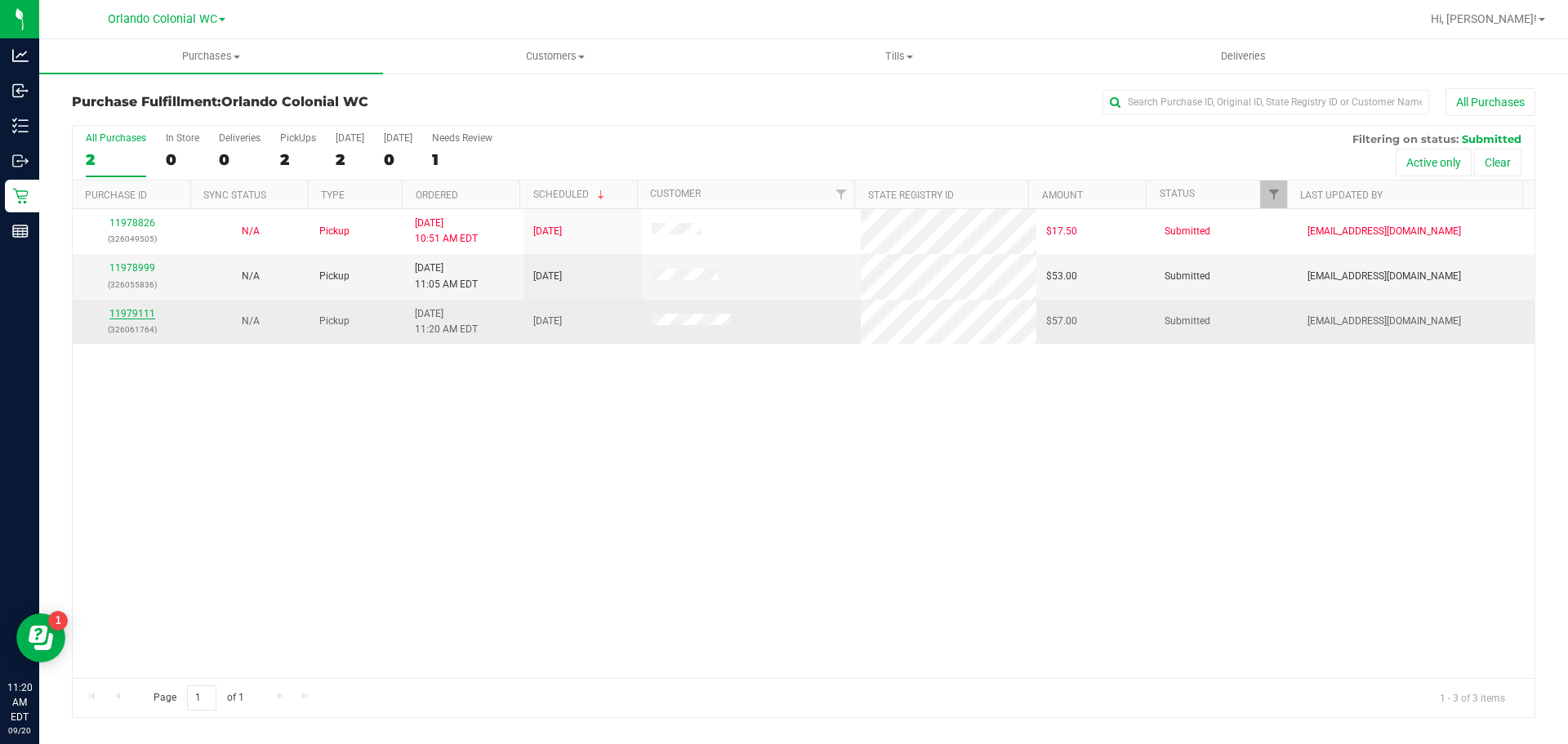
click at [133, 315] on link "11979111" at bounding box center [133, 314] width 46 height 12
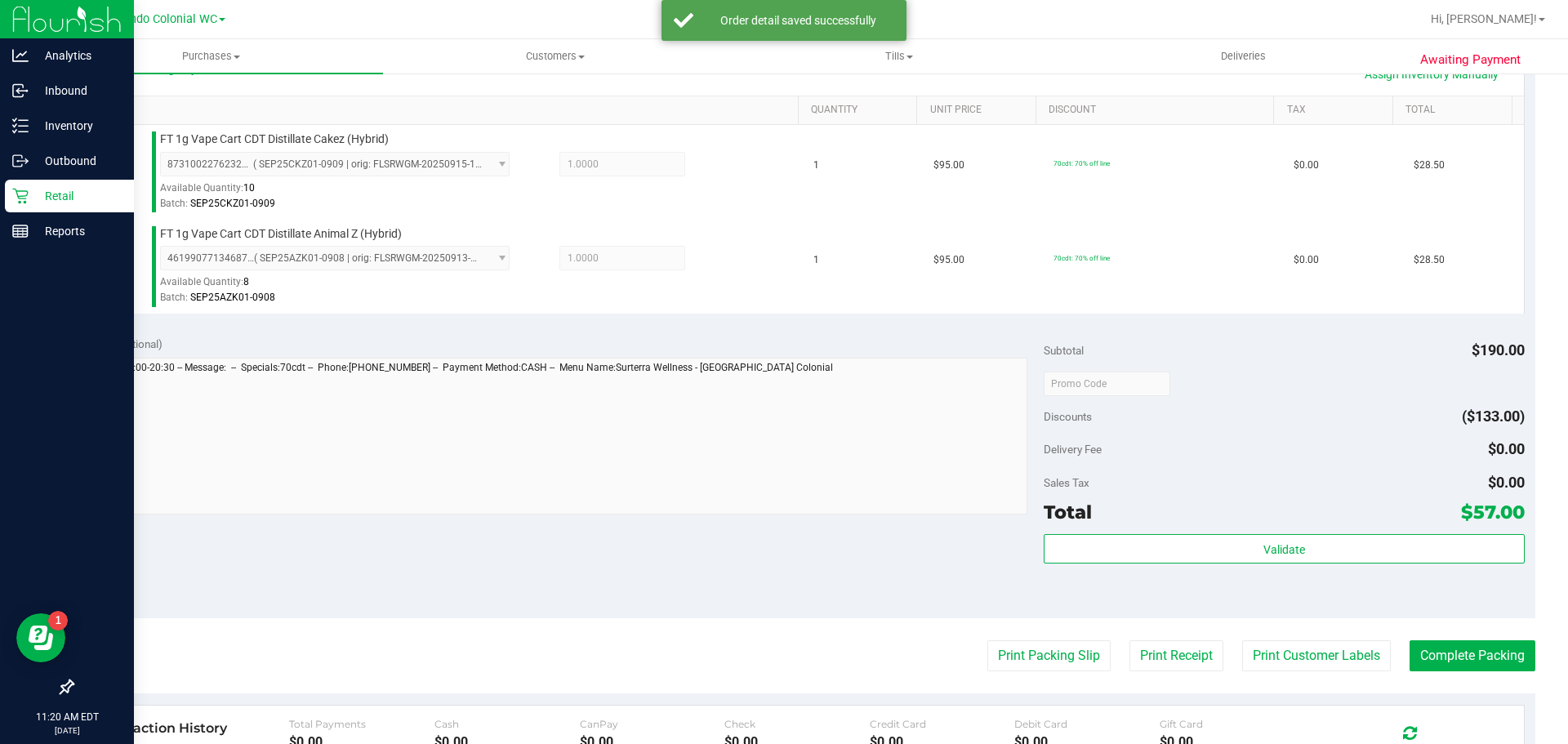
scroll to position [438, 0]
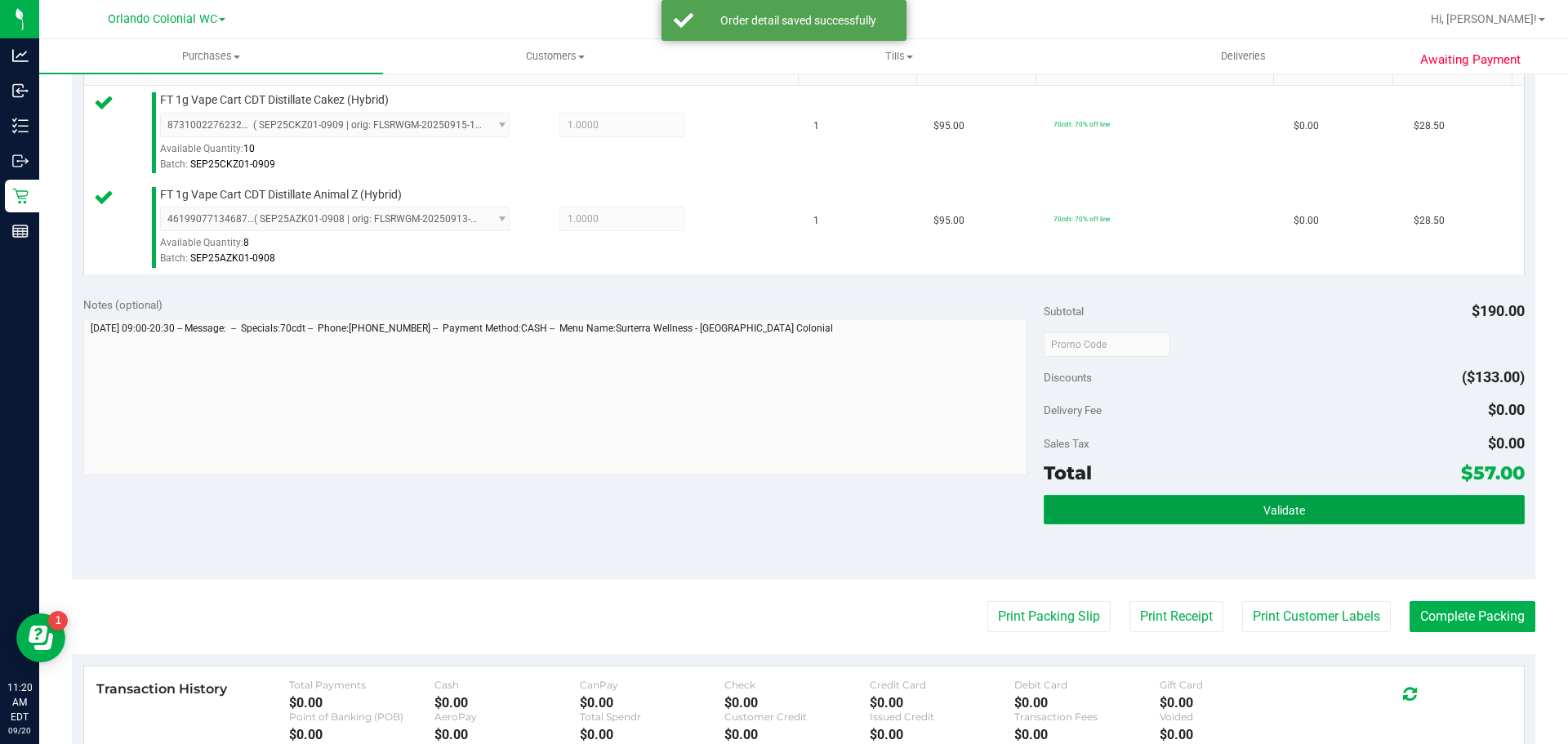
click at [1227, 519] on button "Validate" at bounding box center [1284, 509] width 480 height 29
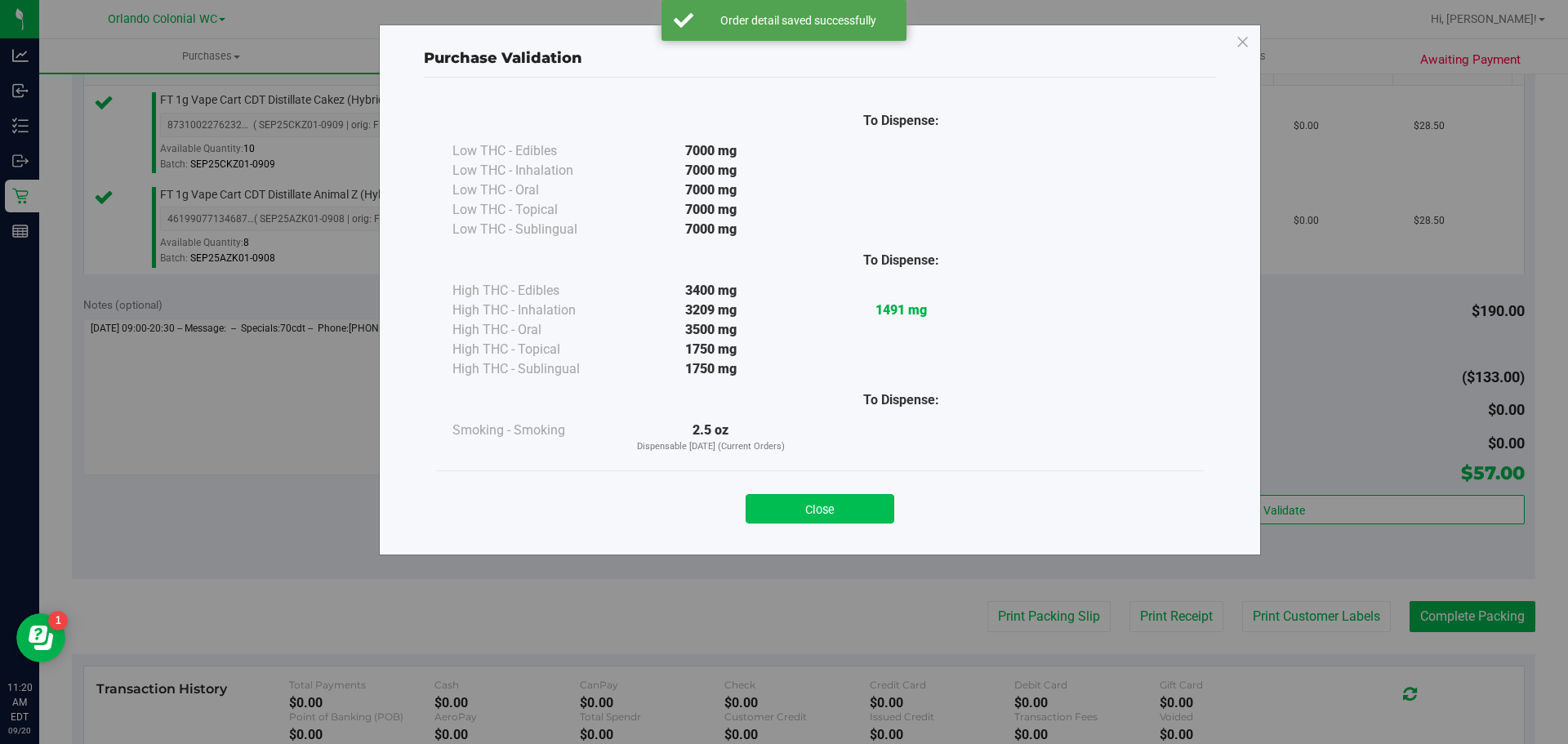
click at [818, 513] on button "Close" at bounding box center [820, 508] width 149 height 29
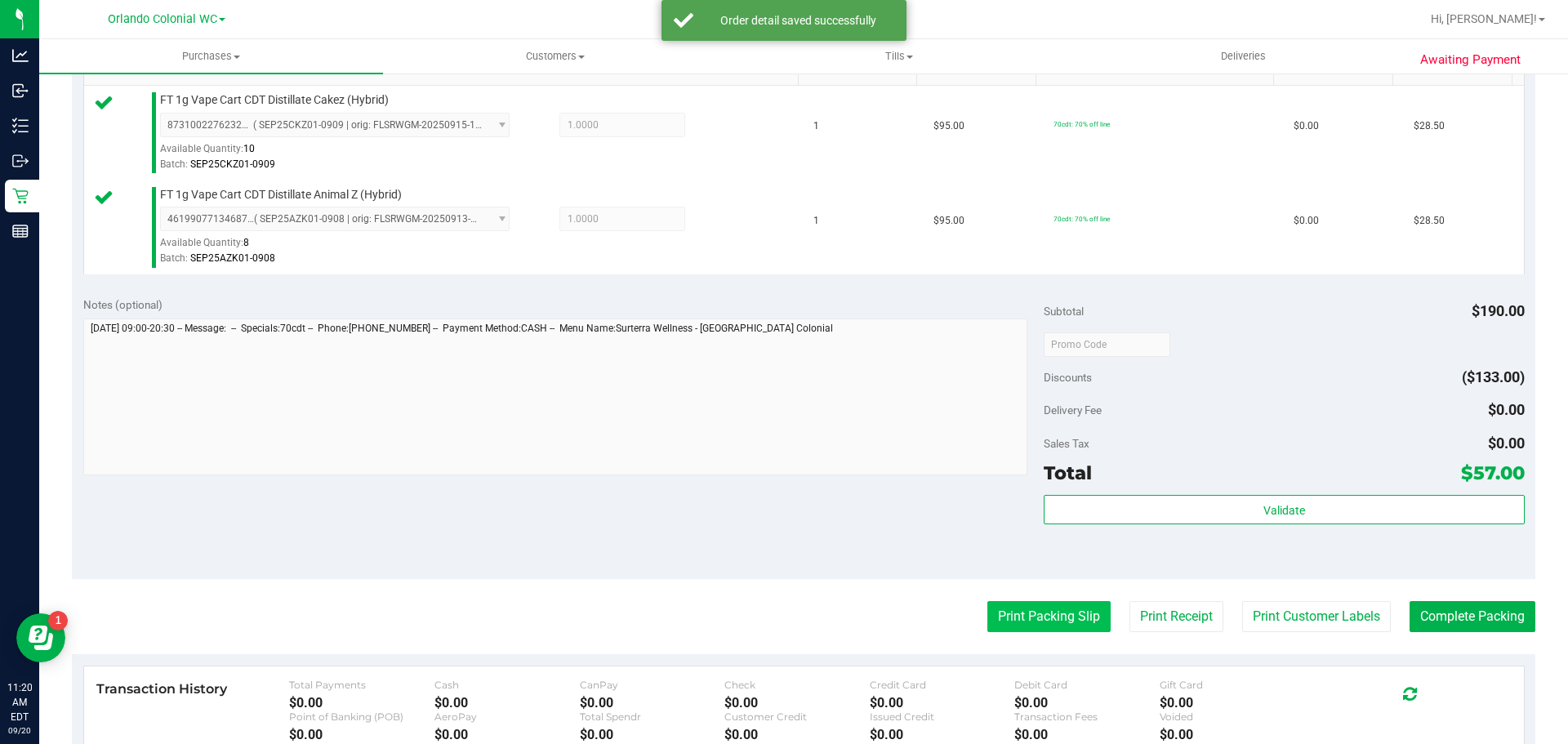
click at [1030, 622] on button "Print Packing Slip" at bounding box center [1049, 616] width 123 height 31
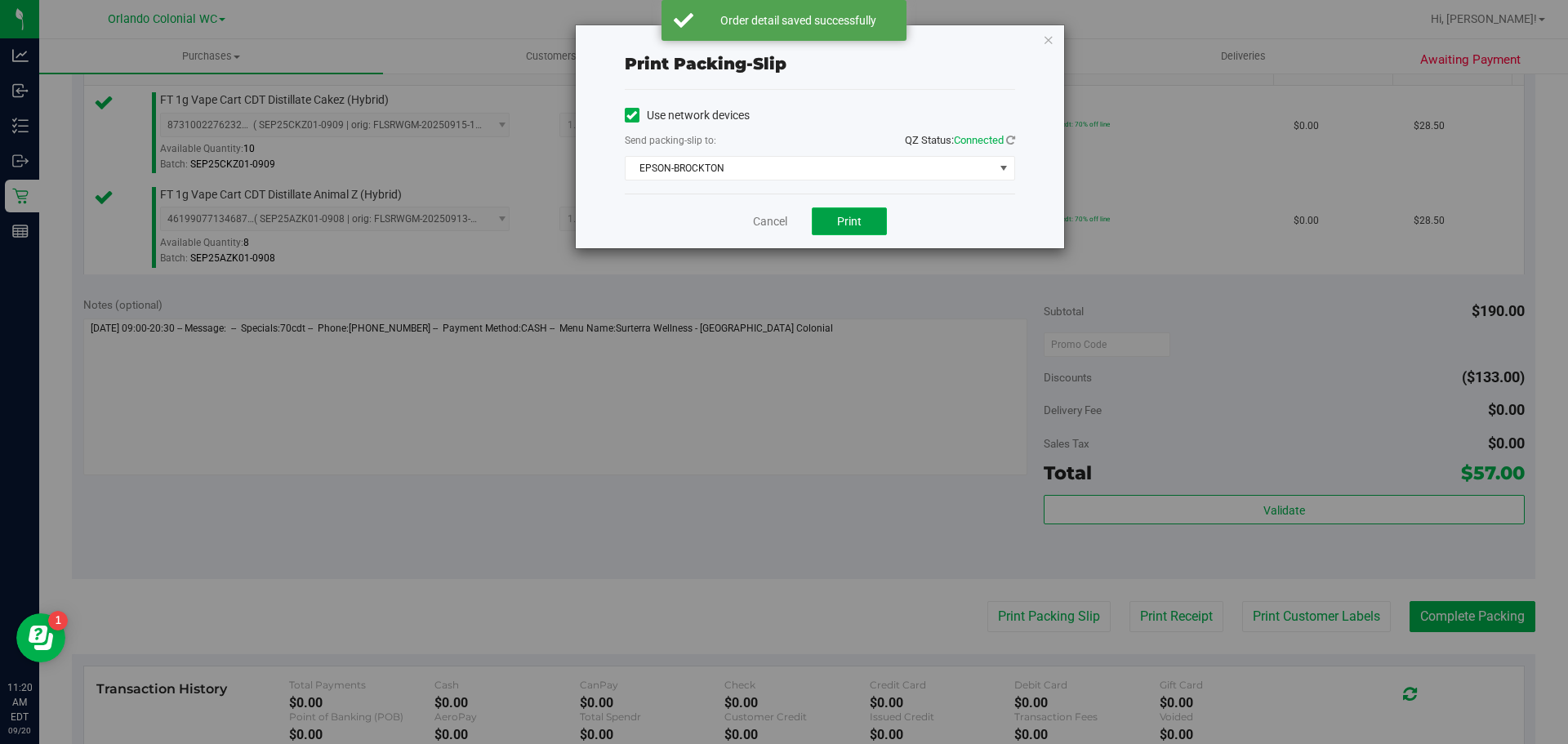
click at [844, 226] on span "Print" at bounding box center [849, 221] width 25 height 13
click at [1048, 45] on icon "button" at bounding box center [1049, 38] width 12 height 19
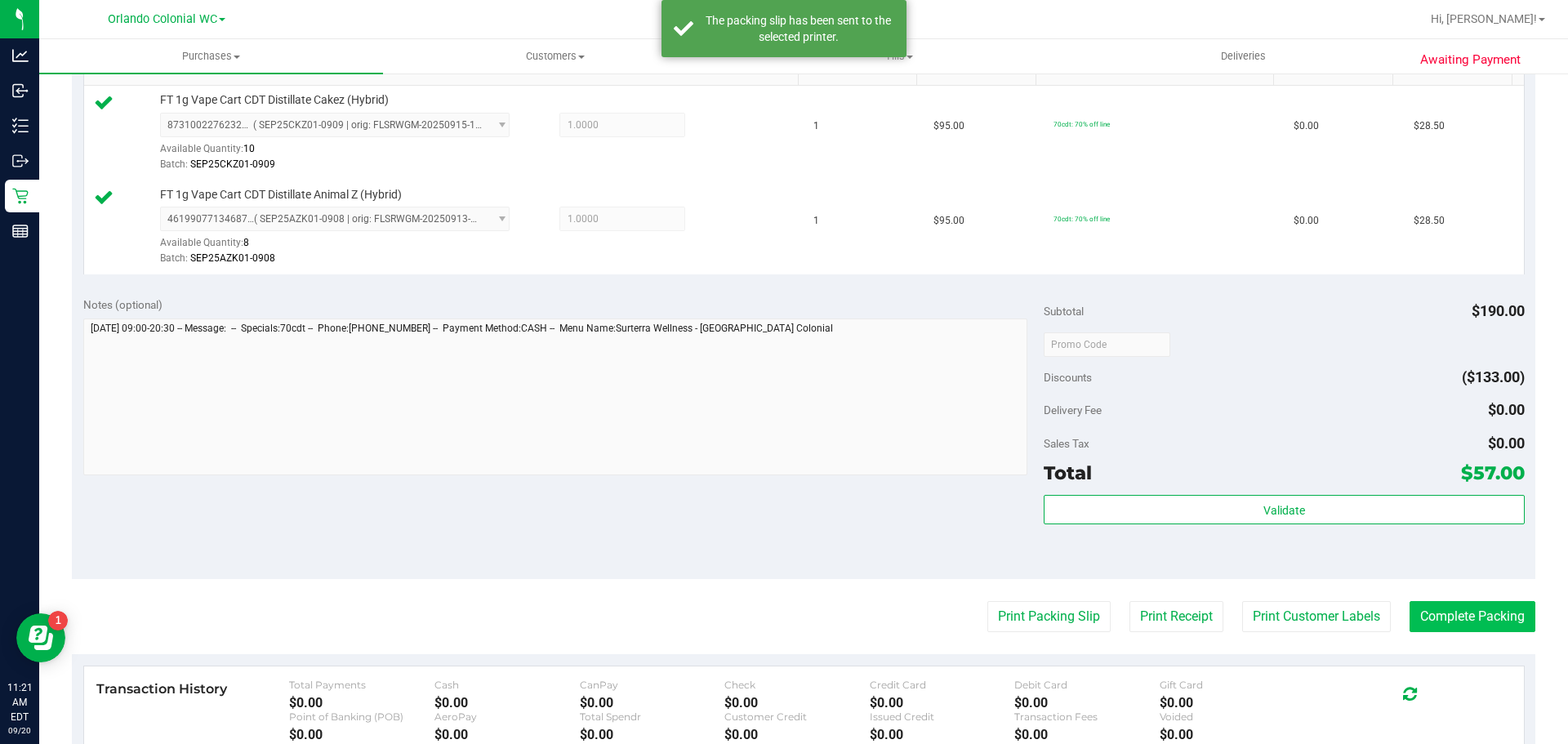
click at [1463, 602] on button "Complete Packing" at bounding box center [1473, 616] width 126 height 31
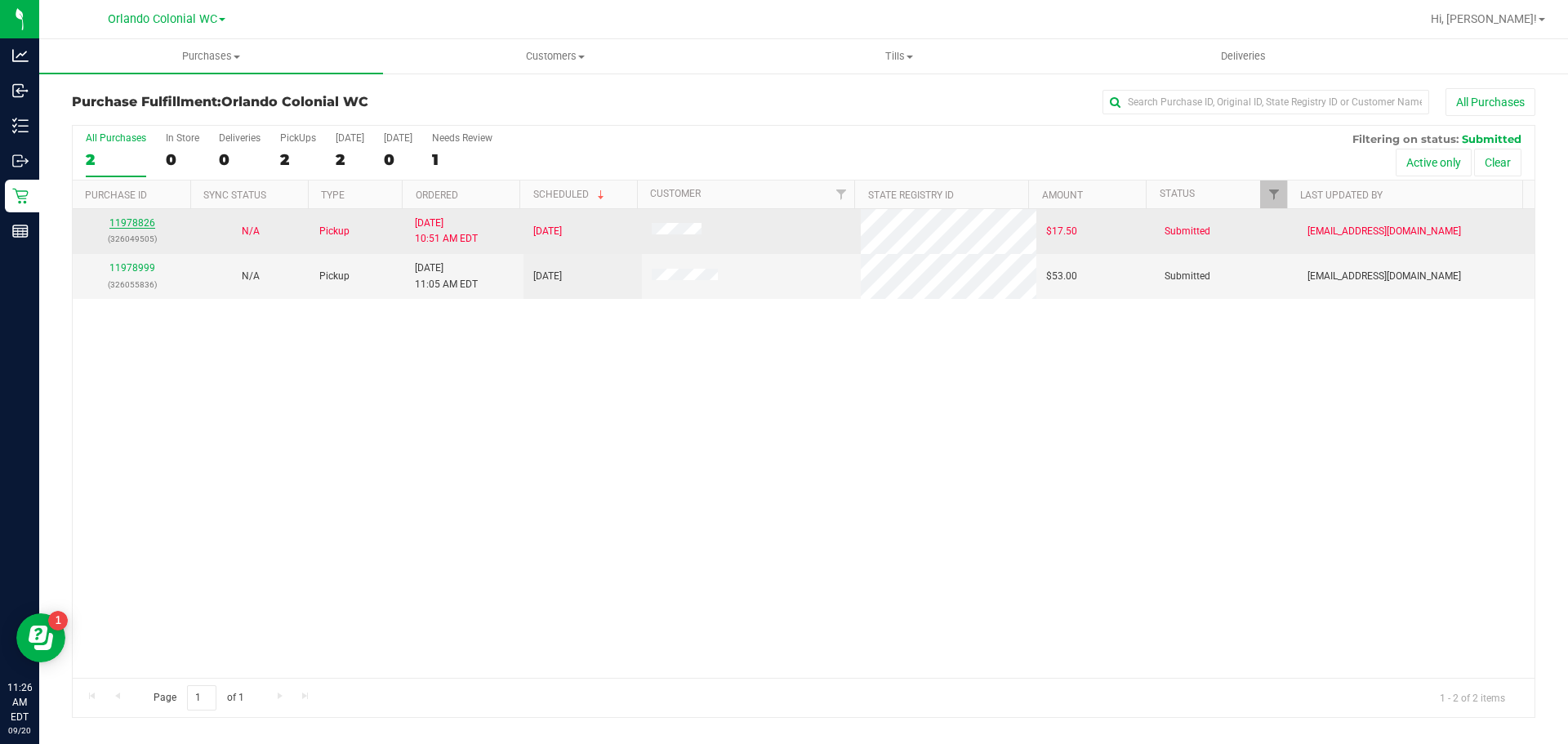
click at [138, 218] on link "11978826" at bounding box center [133, 223] width 46 height 12
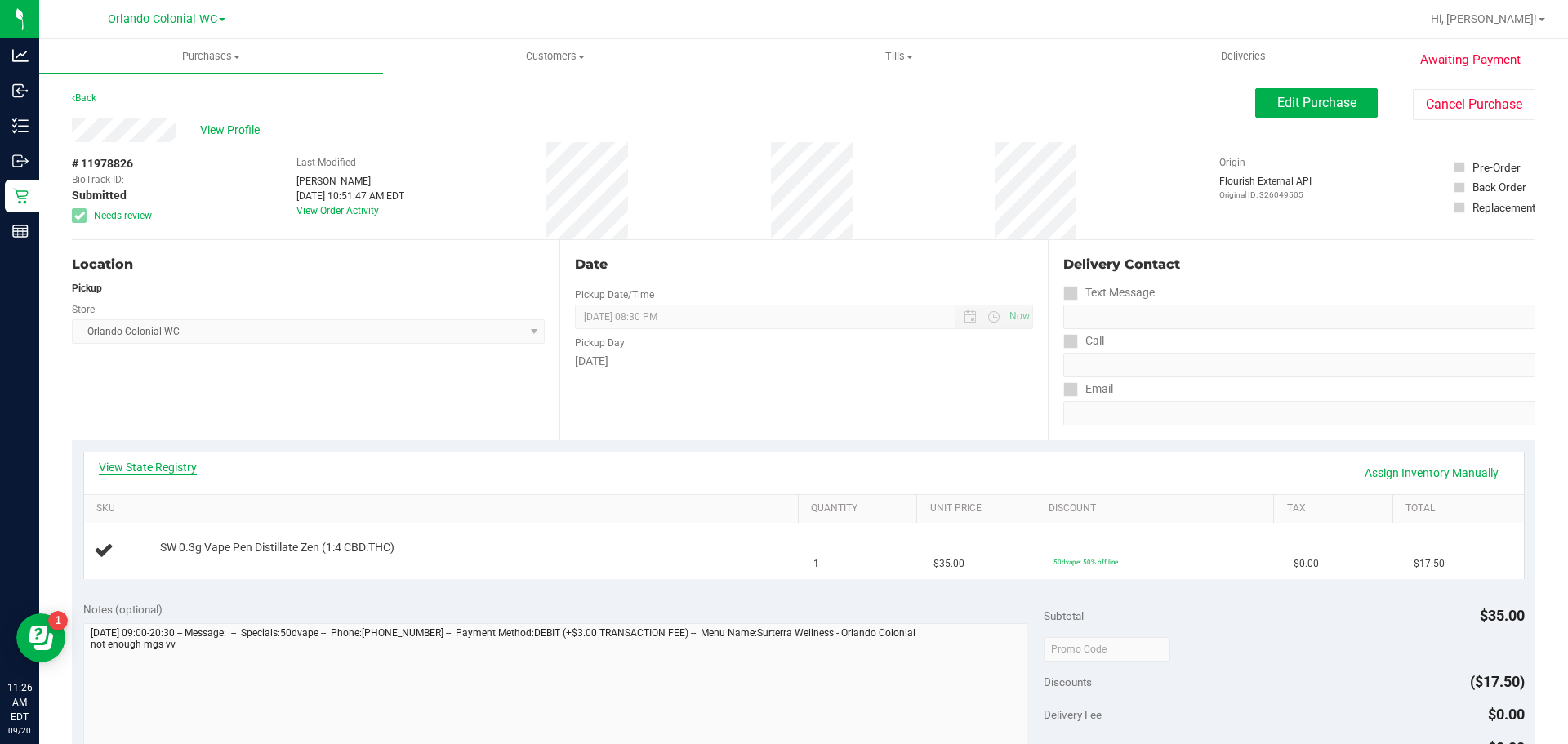
click at [152, 466] on link "View State Registry" at bounding box center [147, 467] width 98 height 16
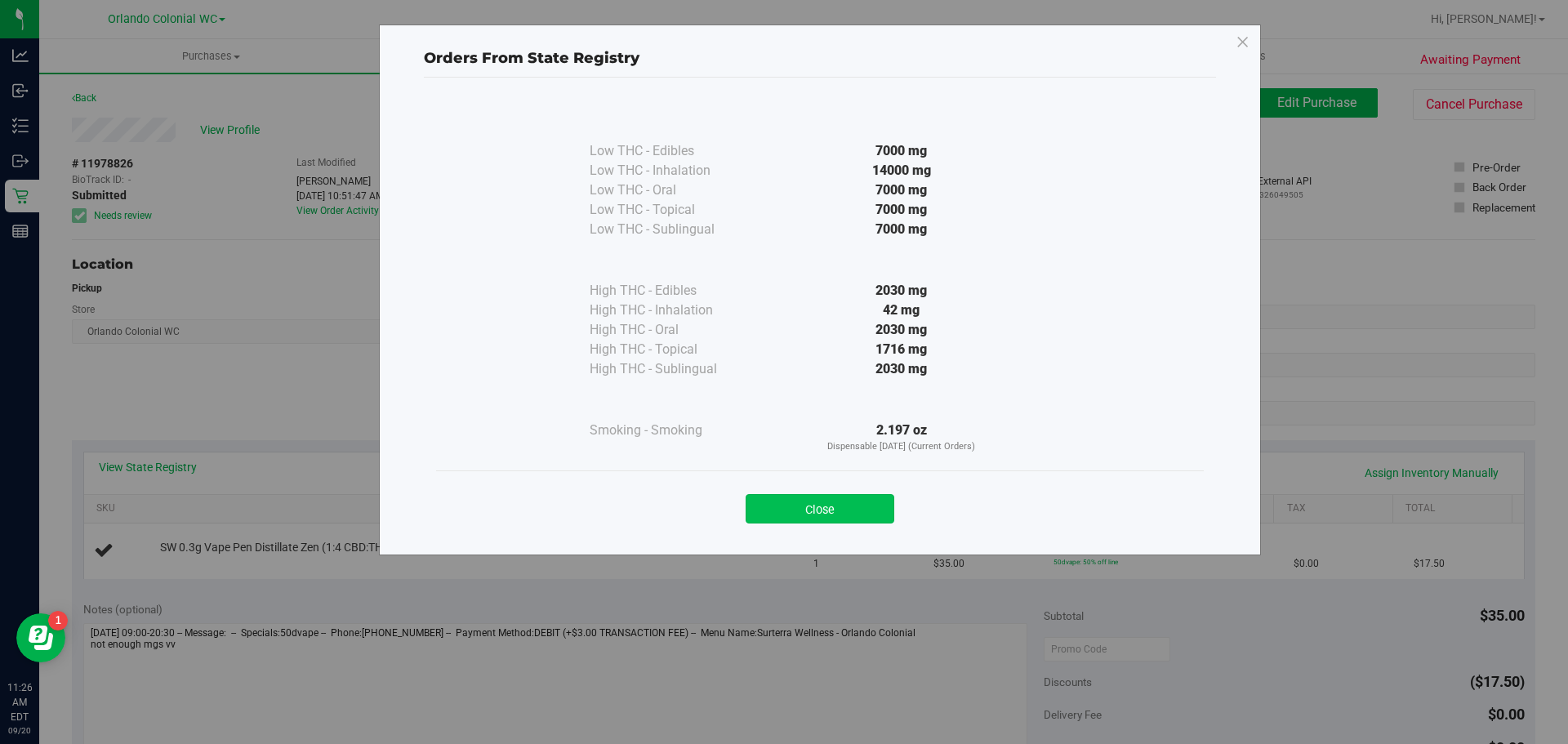
click at [773, 516] on button "Close" at bounding box center [820, 508] width 149 height 29
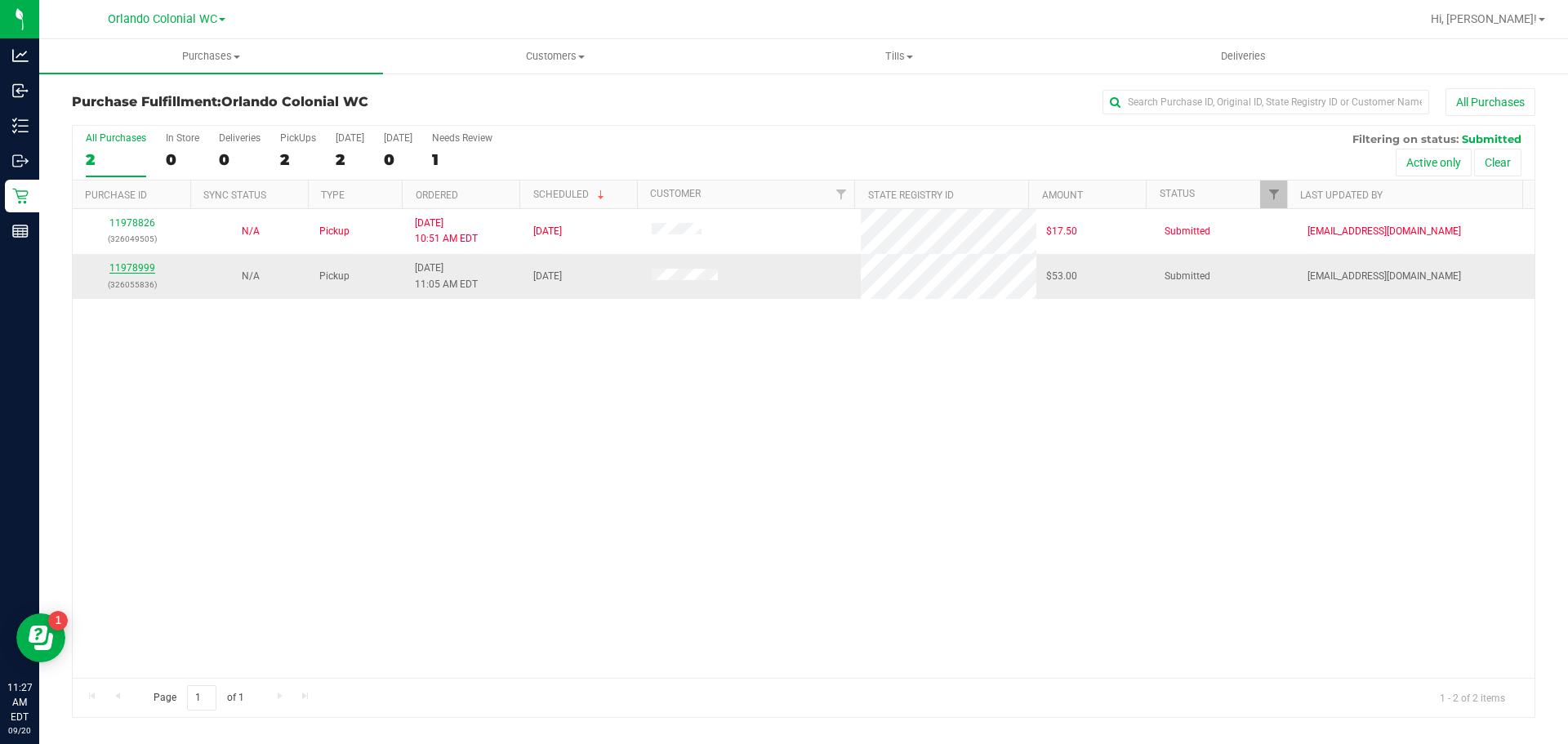
click at [126, 271] on link "11978999" at bounding box center [133, 268] width 46 height 12
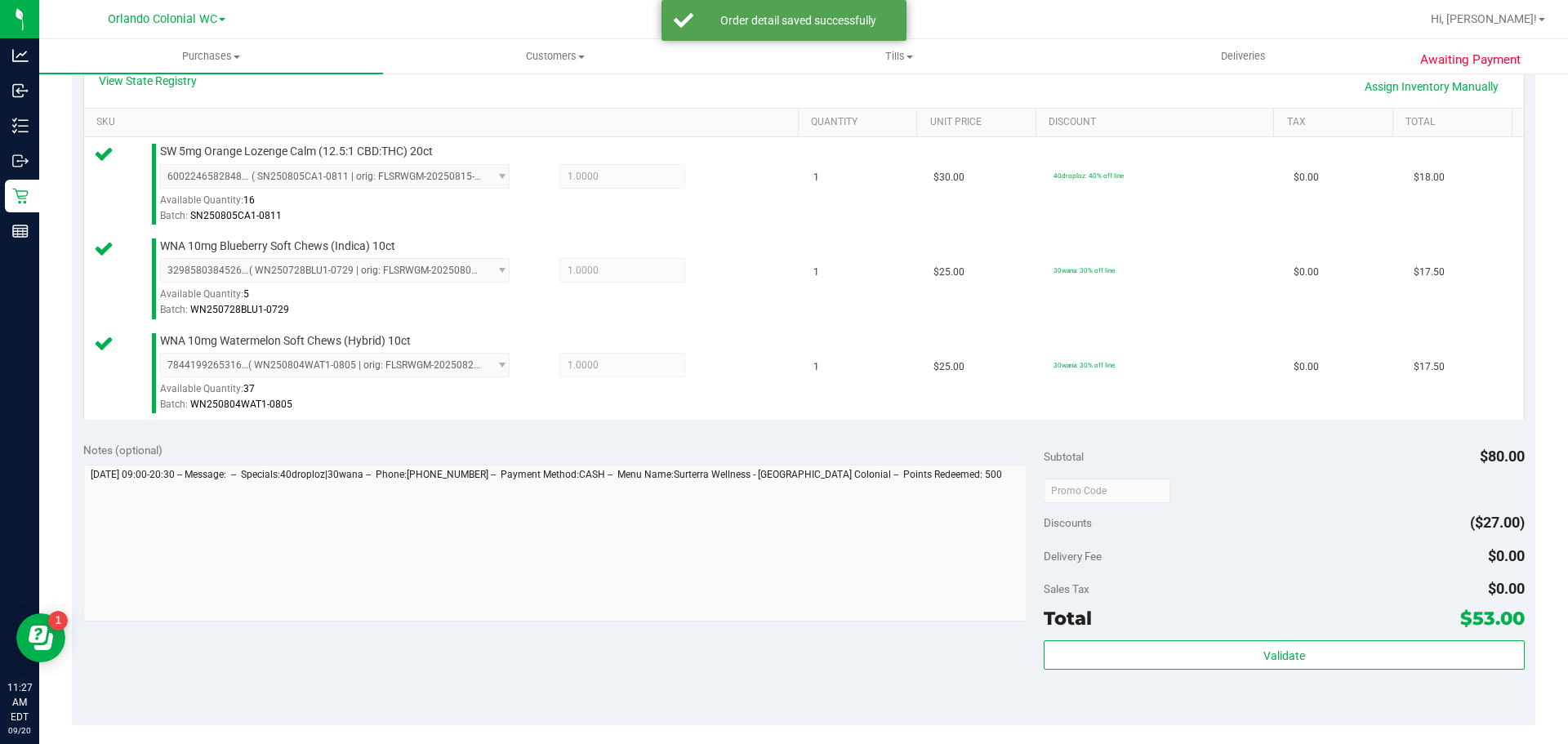
scroll to position [398, 0]
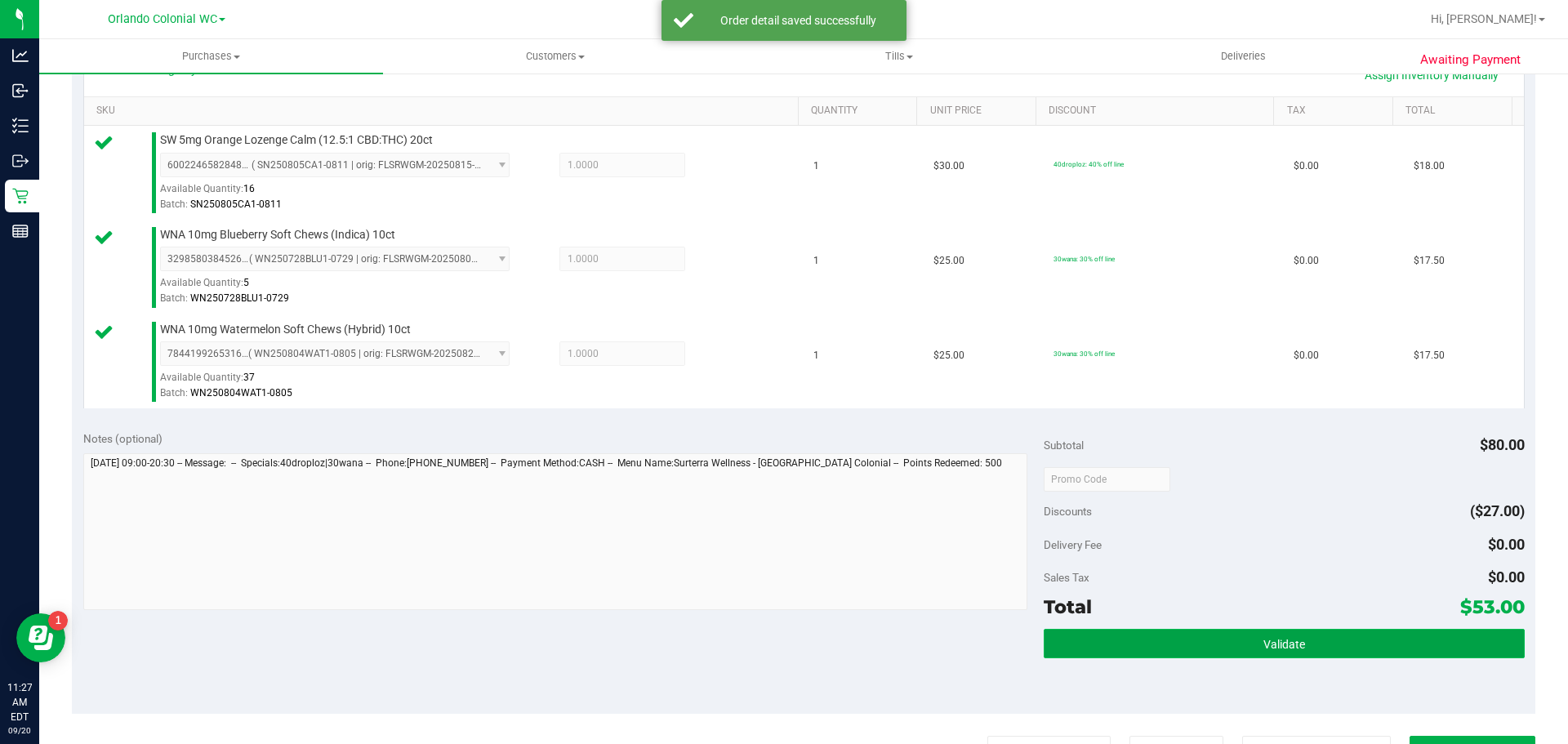
click at [1231, 654] on button "Validate" at bounding box center [1284, 643] width 480 height 29
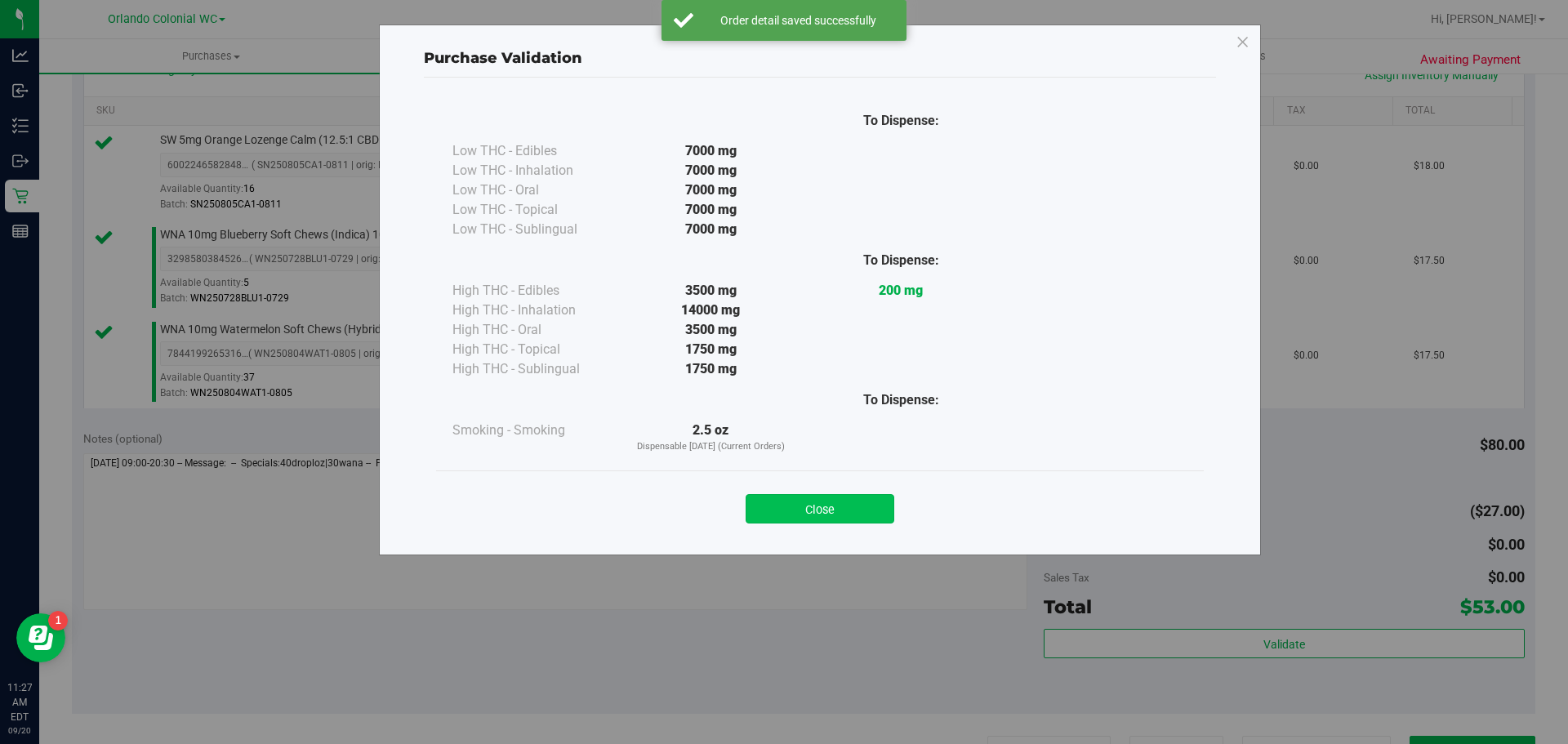
click at [827, 520] on button "Close" at bounding box center [820, 508] width 149 height 29
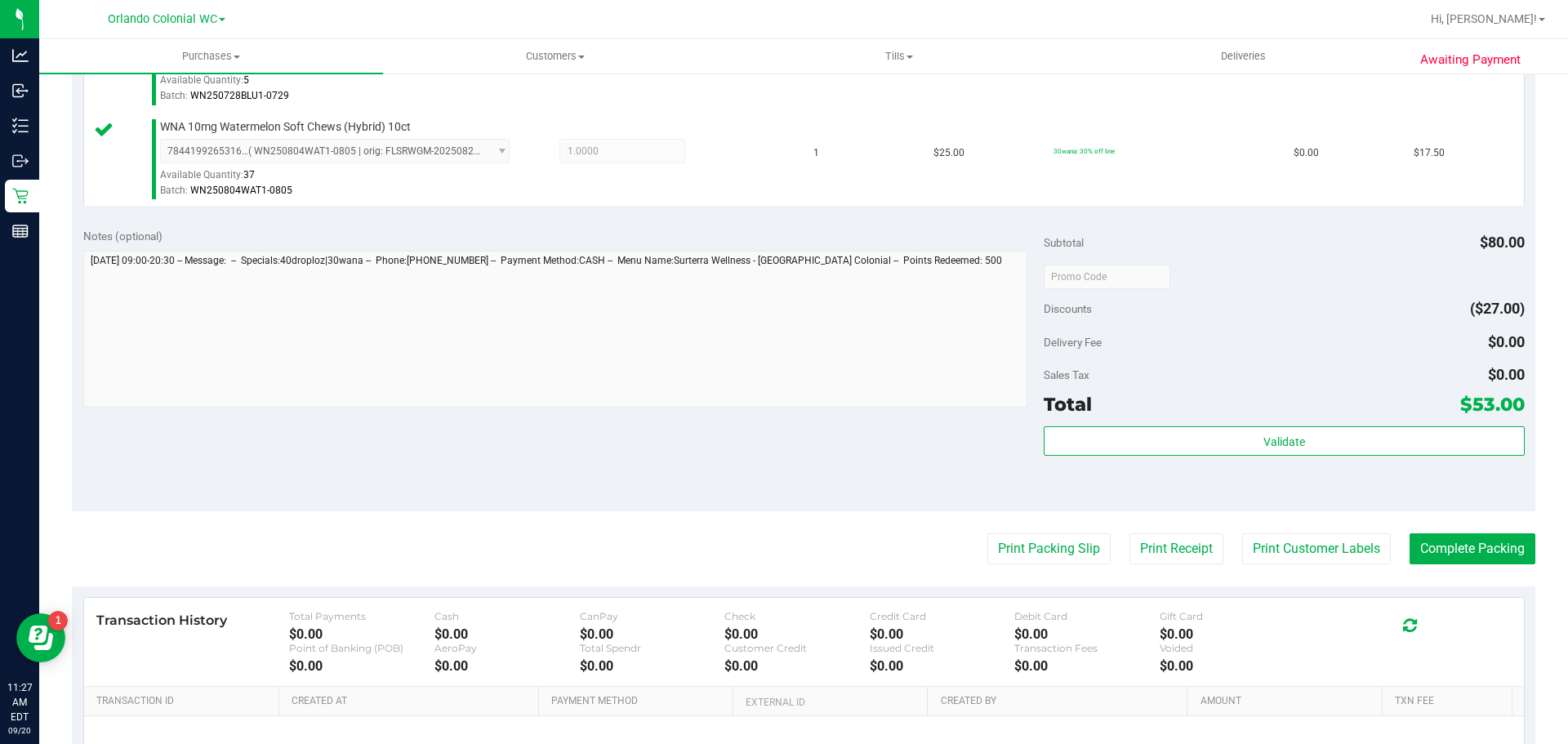
scroll to position [610, 0]
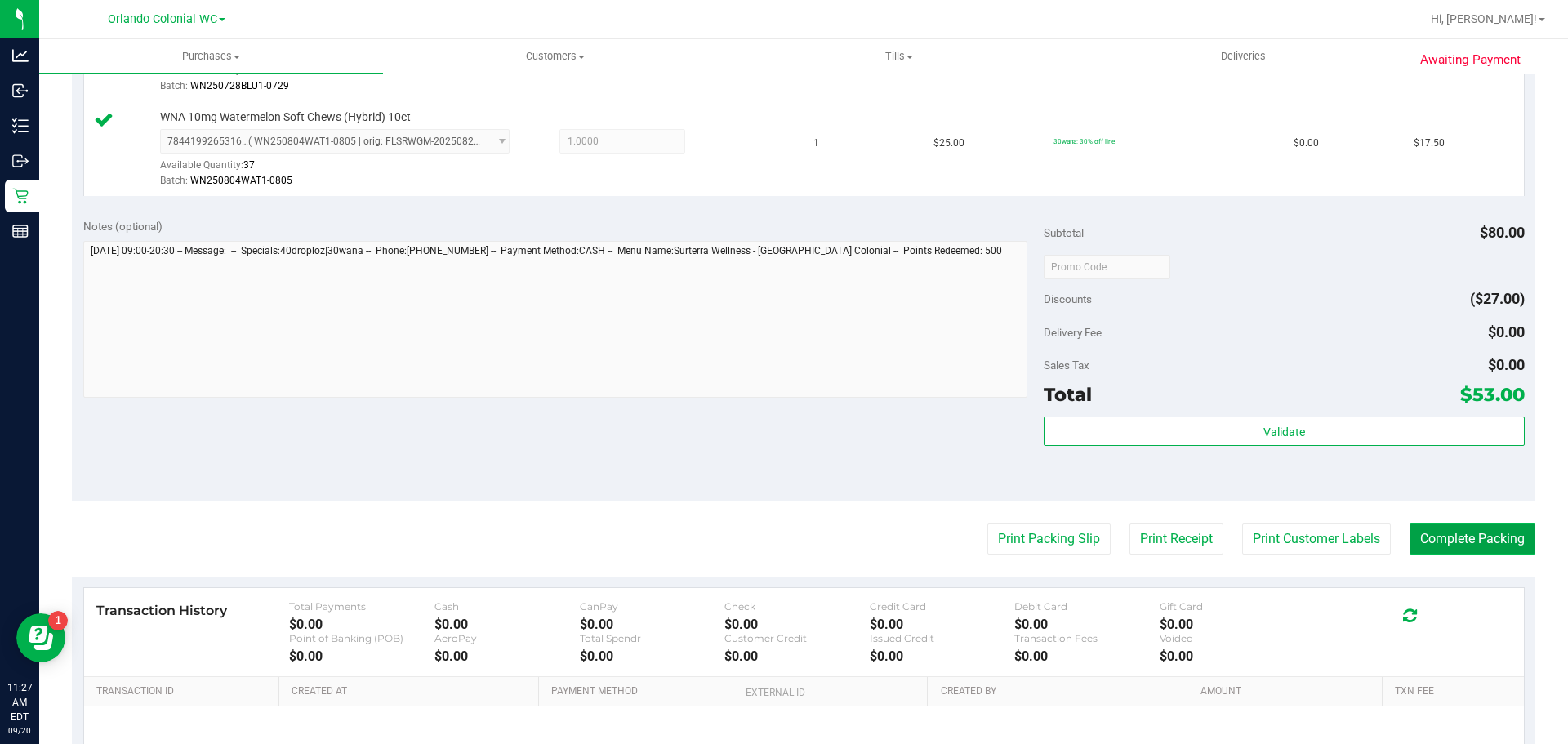
click at [1466, 531] on button "Complete Packing" at bounding box center [1473, 539] width 126 height 31
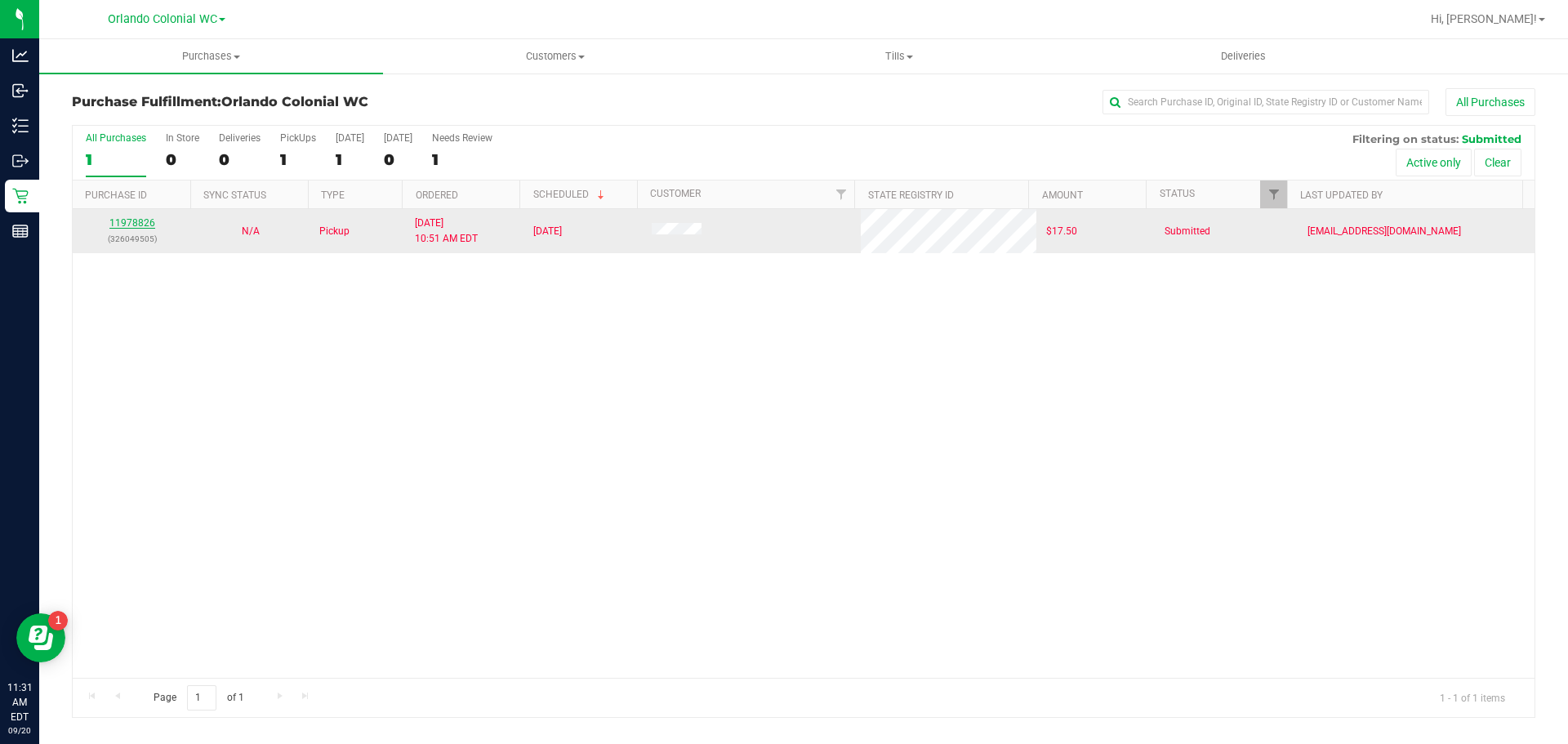
click at [131, 219] on link "11978826" at bounding box center [133, 223] width 46 height 12
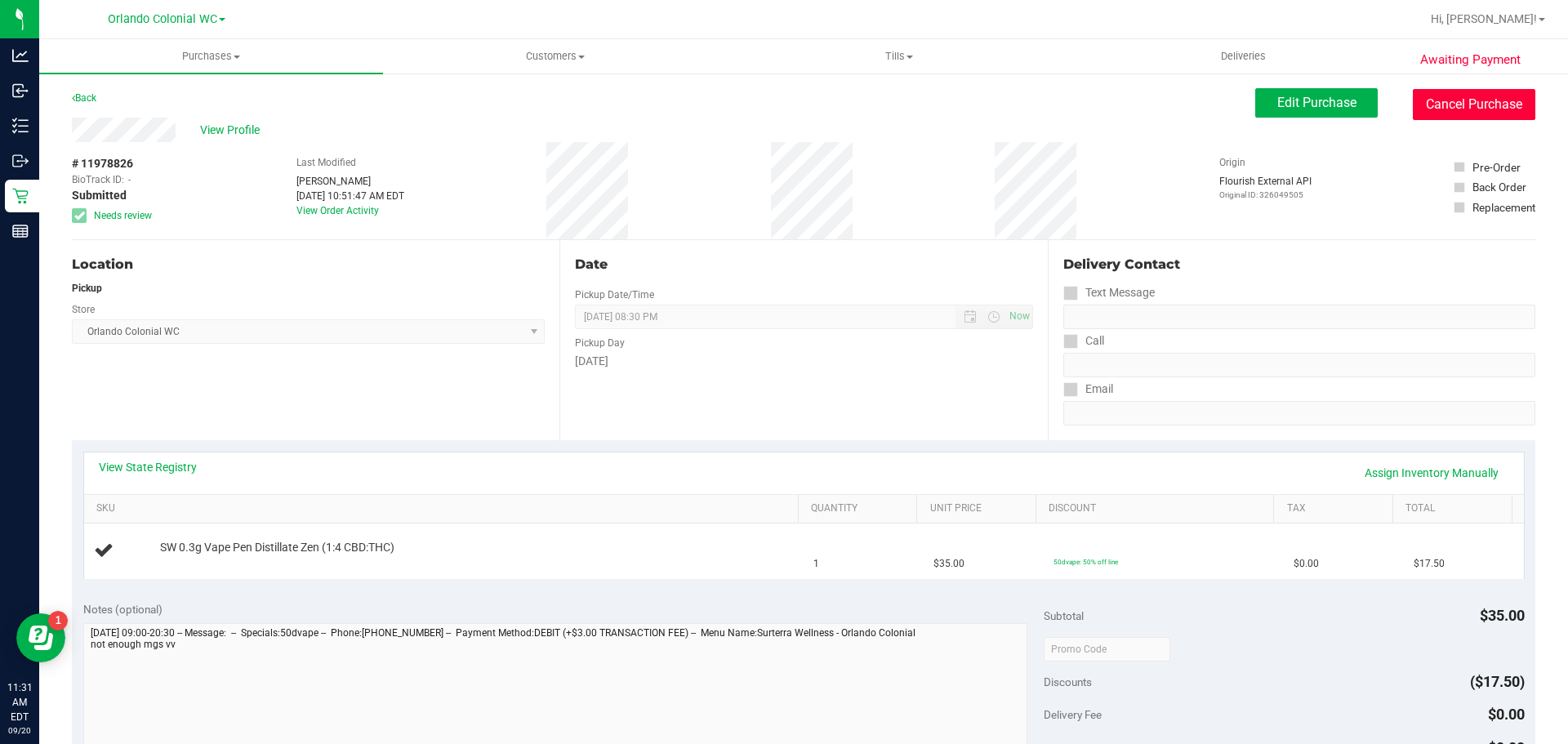
click at [1445, 103] on button "Cancel Purchase" at bounding box center [1474, 104] width 123 height 31
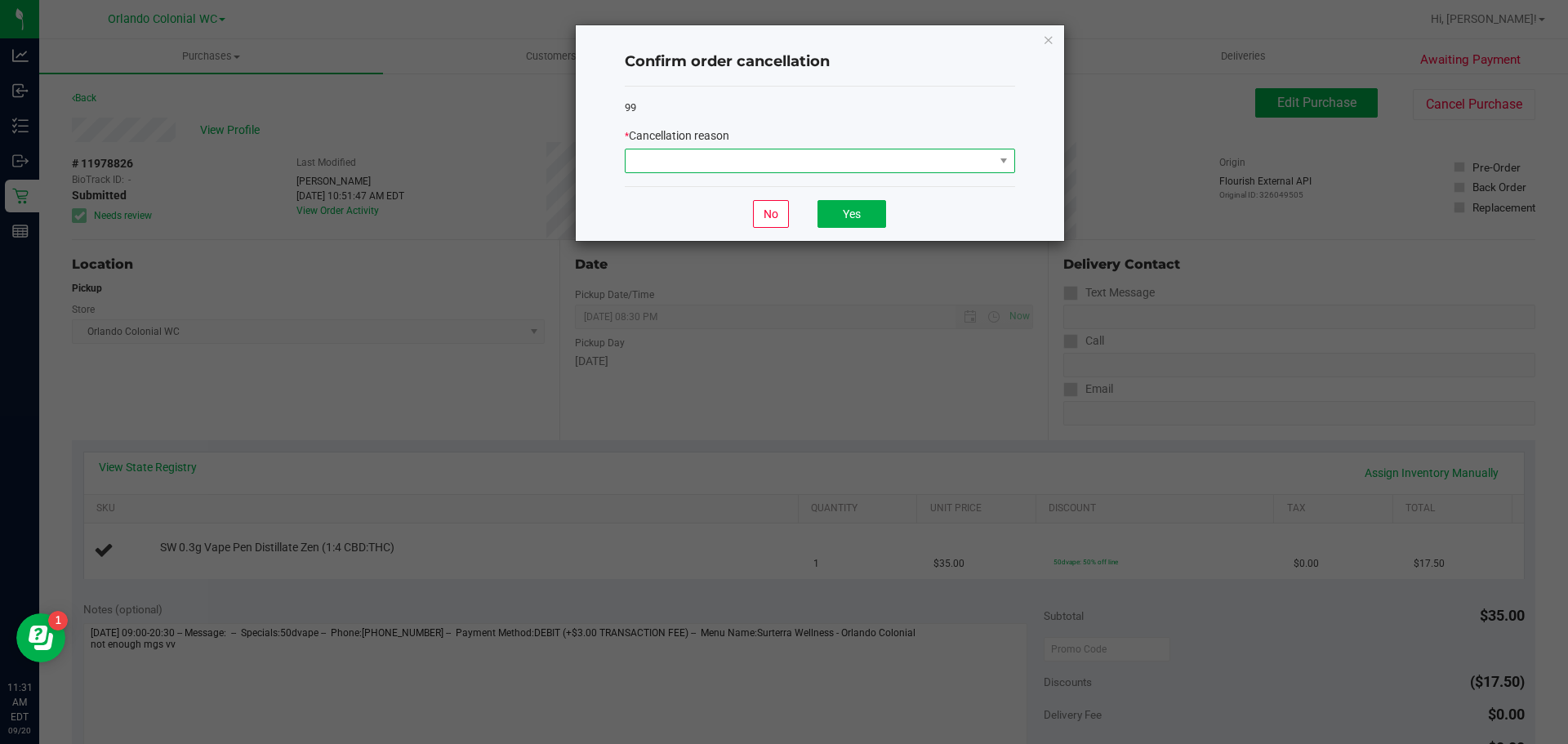
click at [903, 164] on span at bounding box center [809, 160] width 368 height 23
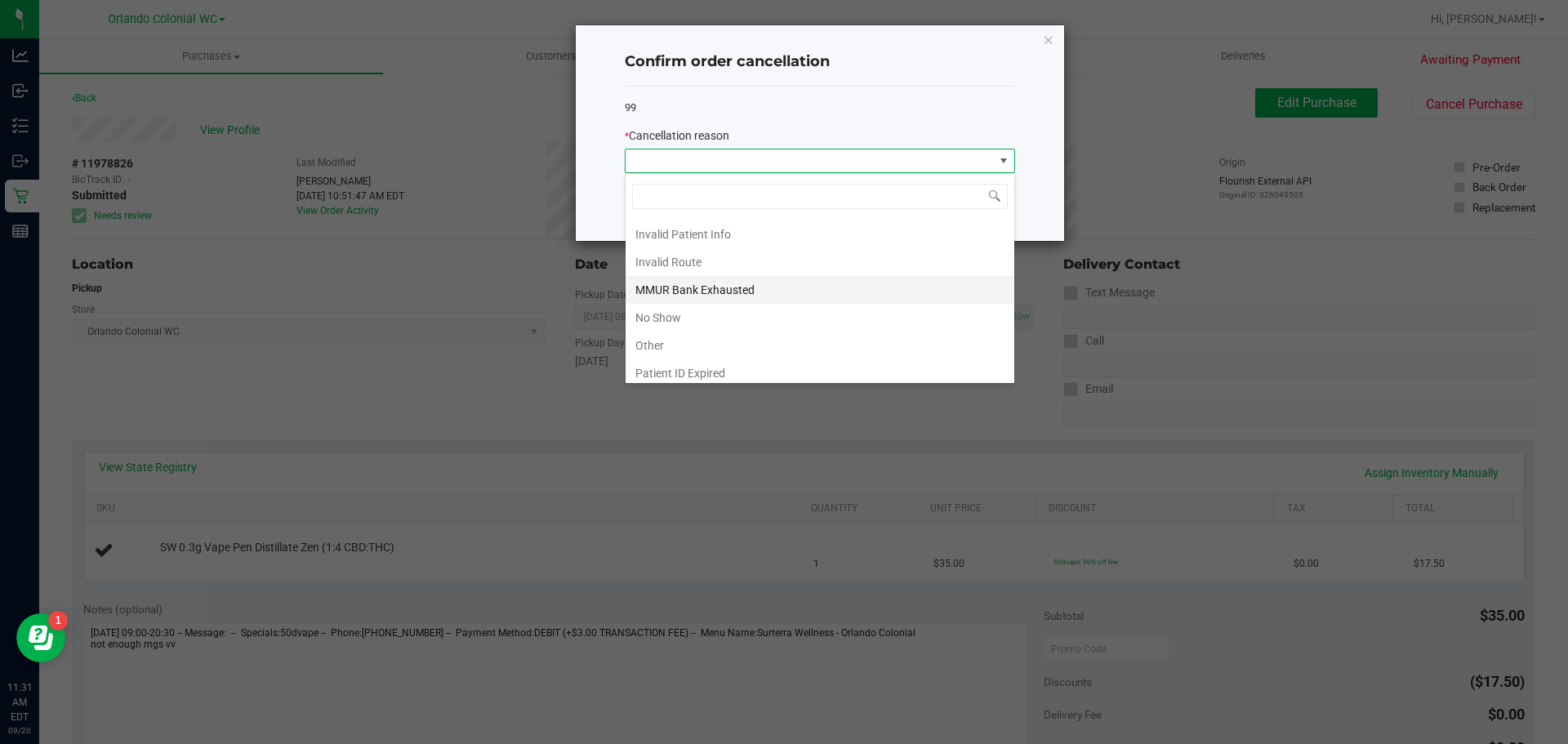
scroll to position [81, 0]
click at [660, 312] on li "Other" at bounding box center [819, 316] width 389 height 27
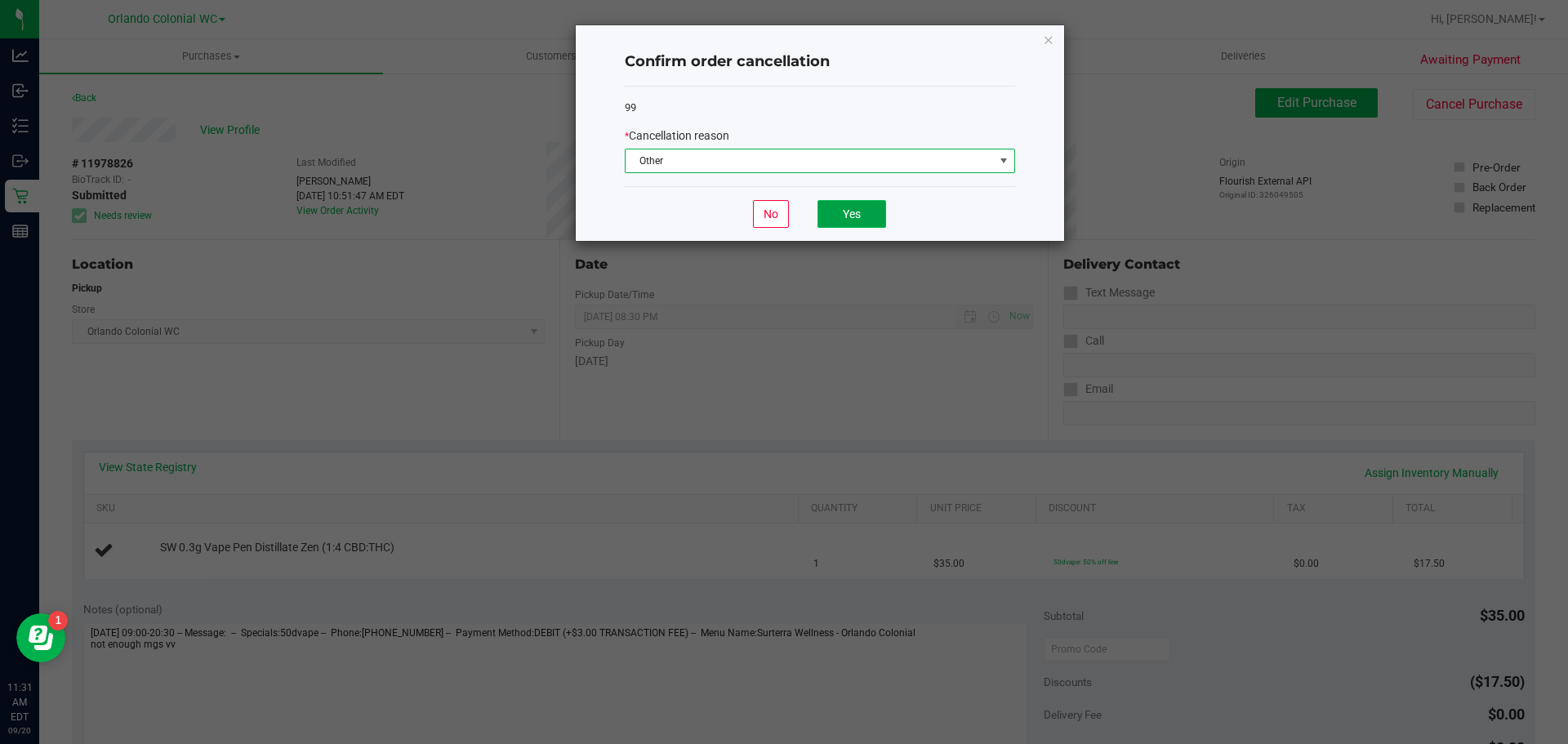
click at [876, 209] on button "Yes" at bounding box center [851, 214] width 69 height 27
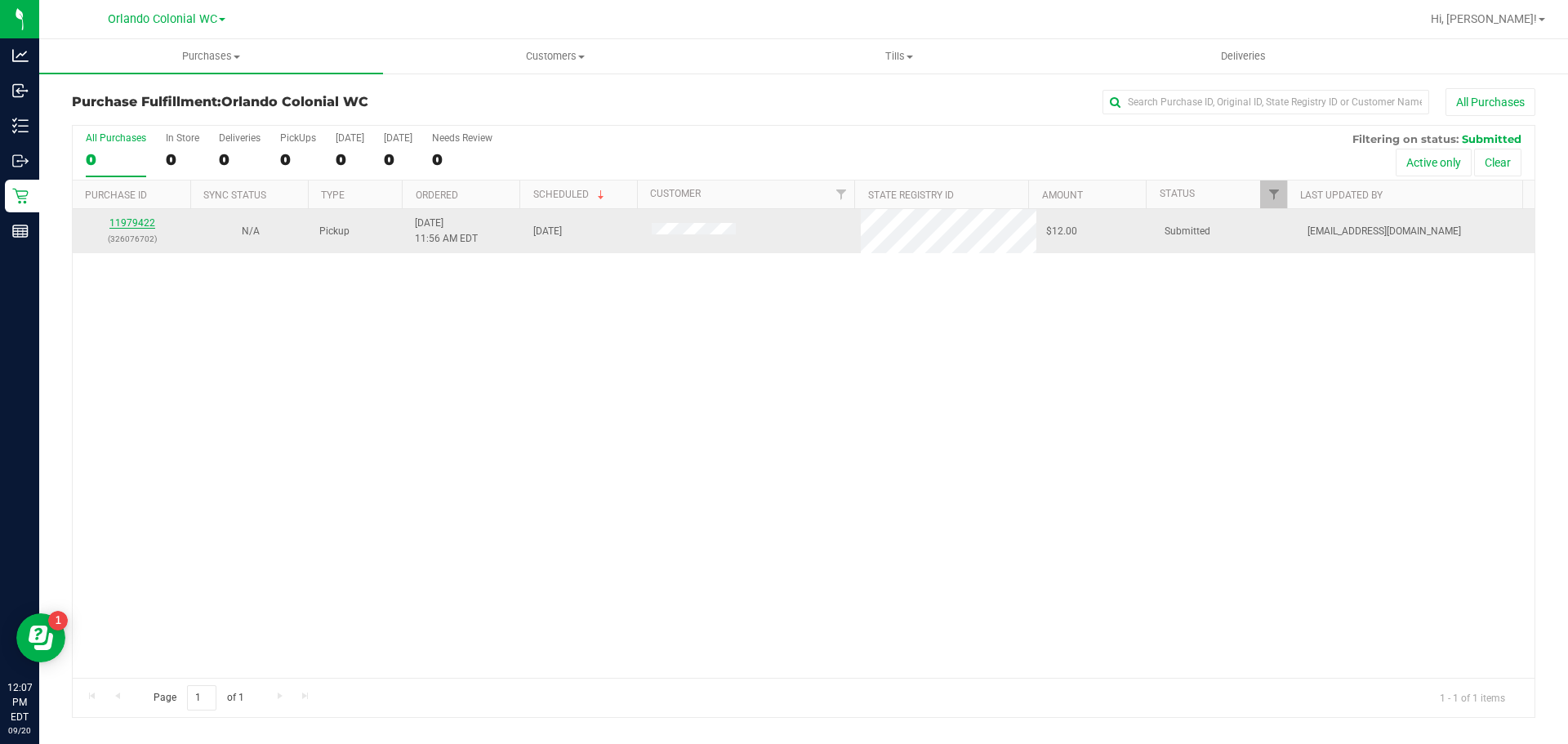
click at [134, 220] on link "11979422" at bounding box center [133, 223] width 46 height 12
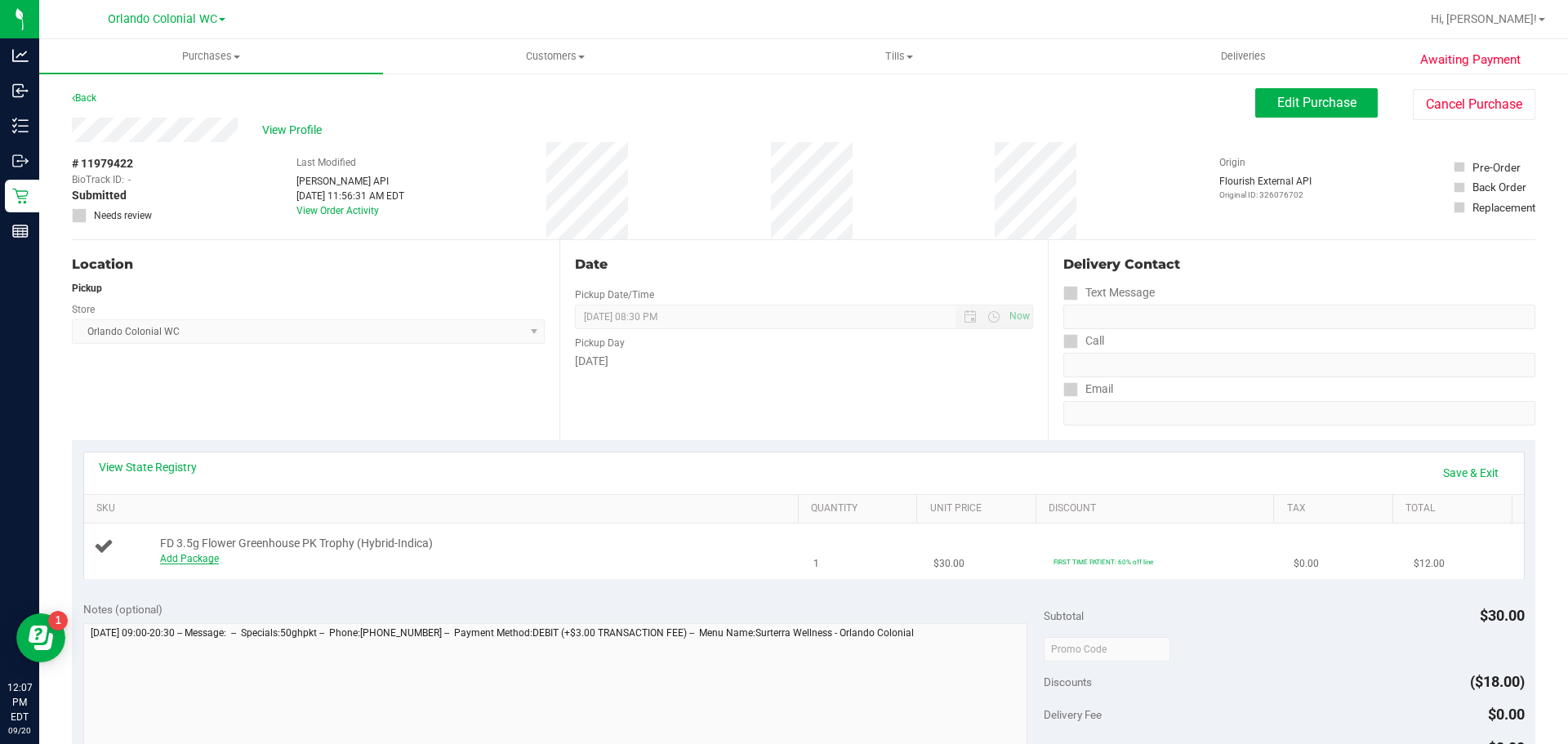
click at [195, 558] on link "Add Package" at bounding box center [189, 558] width 59 height 12
click at [214, 556] on span "Select Package" at bounding box center [325, 562] width 327 height 23
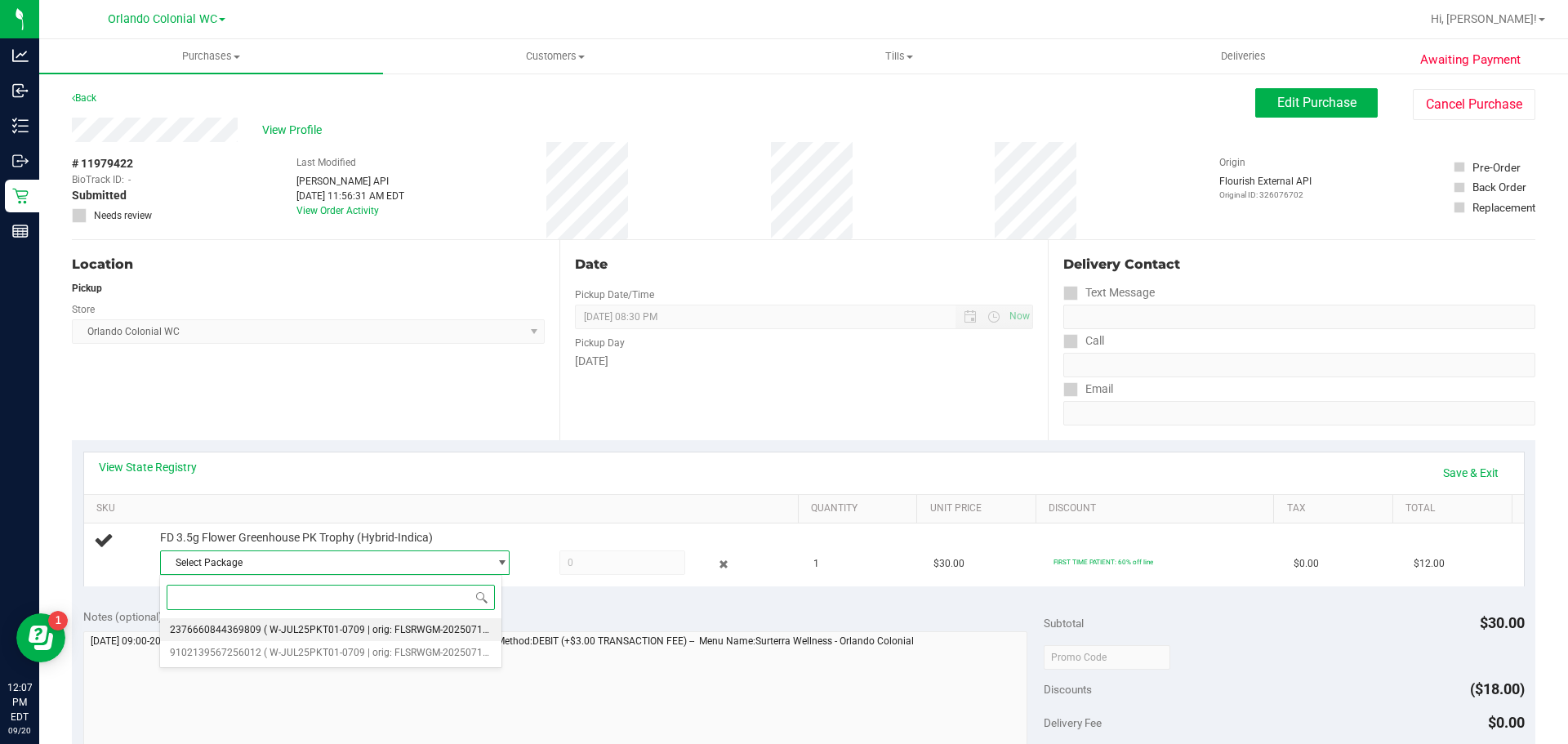
click at [372, 631] on span "( W-JUL25PKT01-0709 | orig: FLSRWGM-20250717-133 )" at bounding box center [389, 629] width 250 height 12
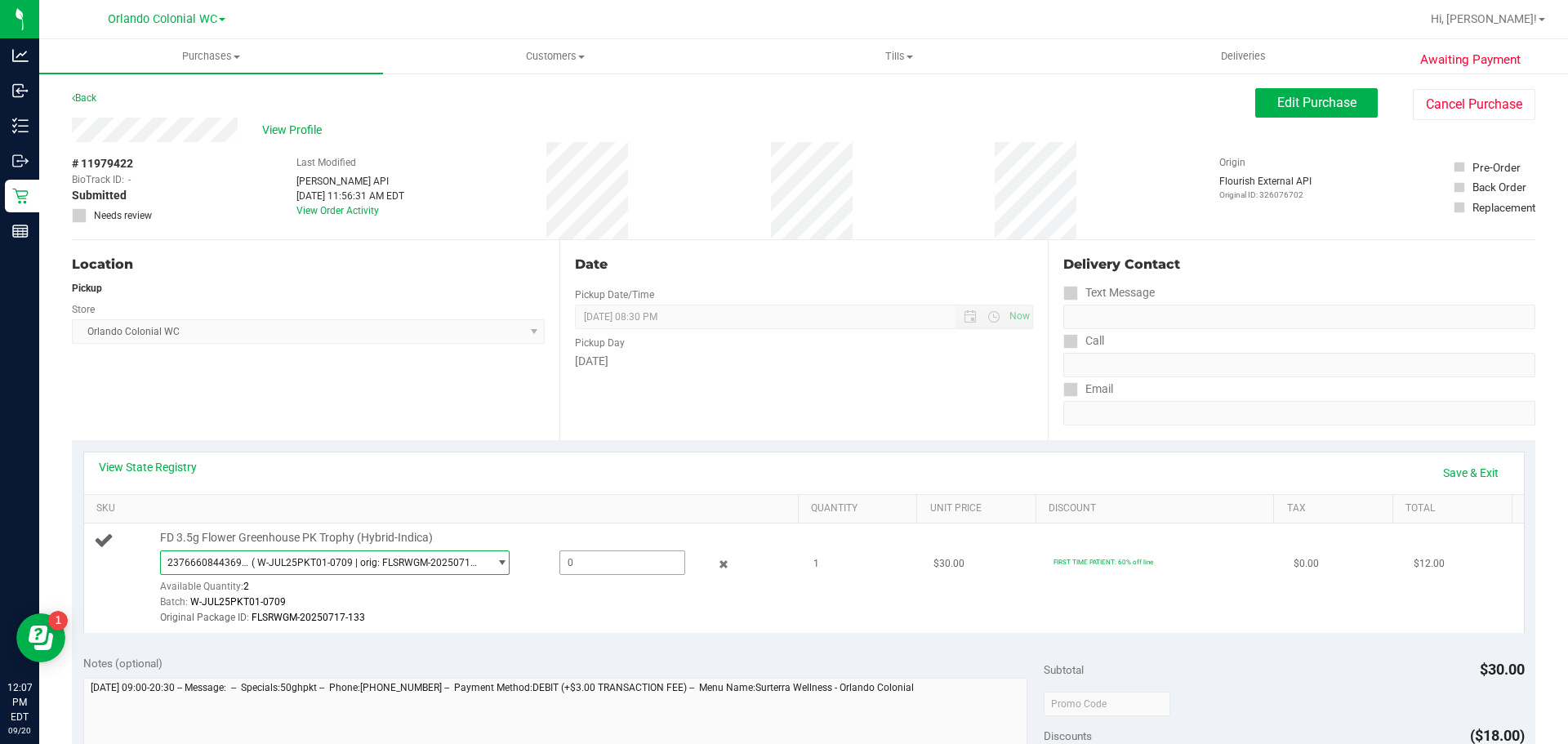
click at [586, 567] on span at bounding box center [623, 562] width 126 height 25
type input "1"
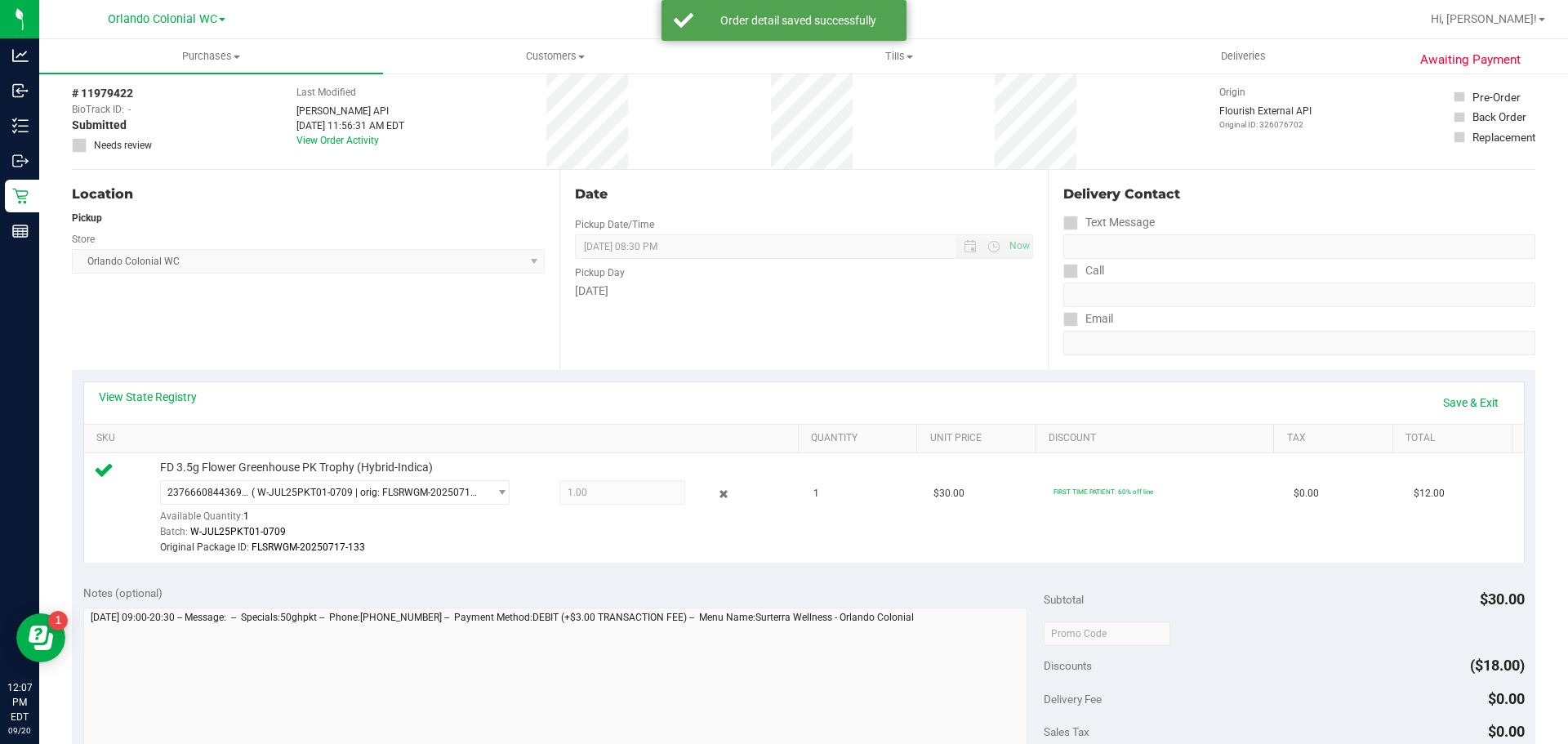
scroll to position [245, 0]
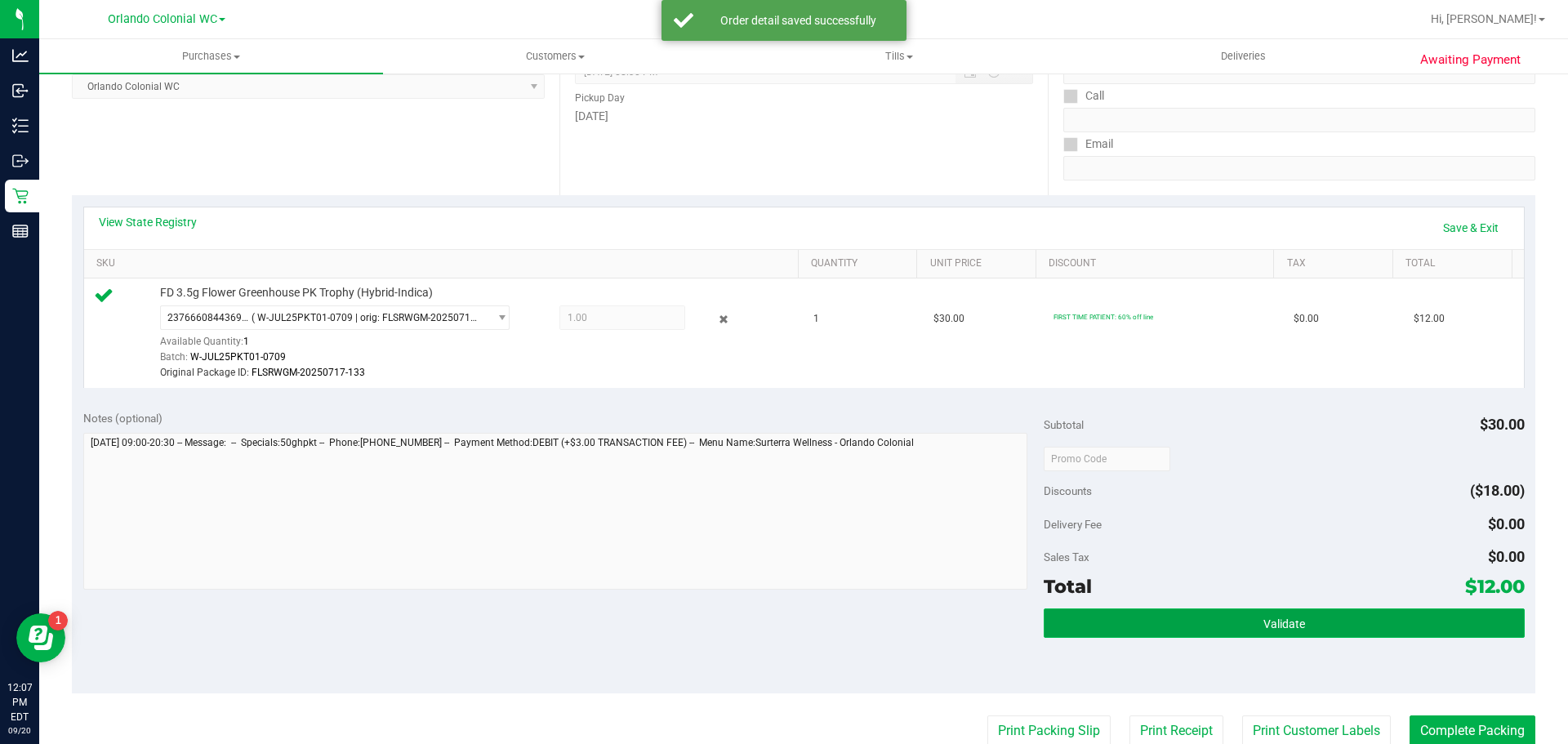
click at [1274, 623] on span "Validate" at bounding box center [1285, 623] width 42 height 13
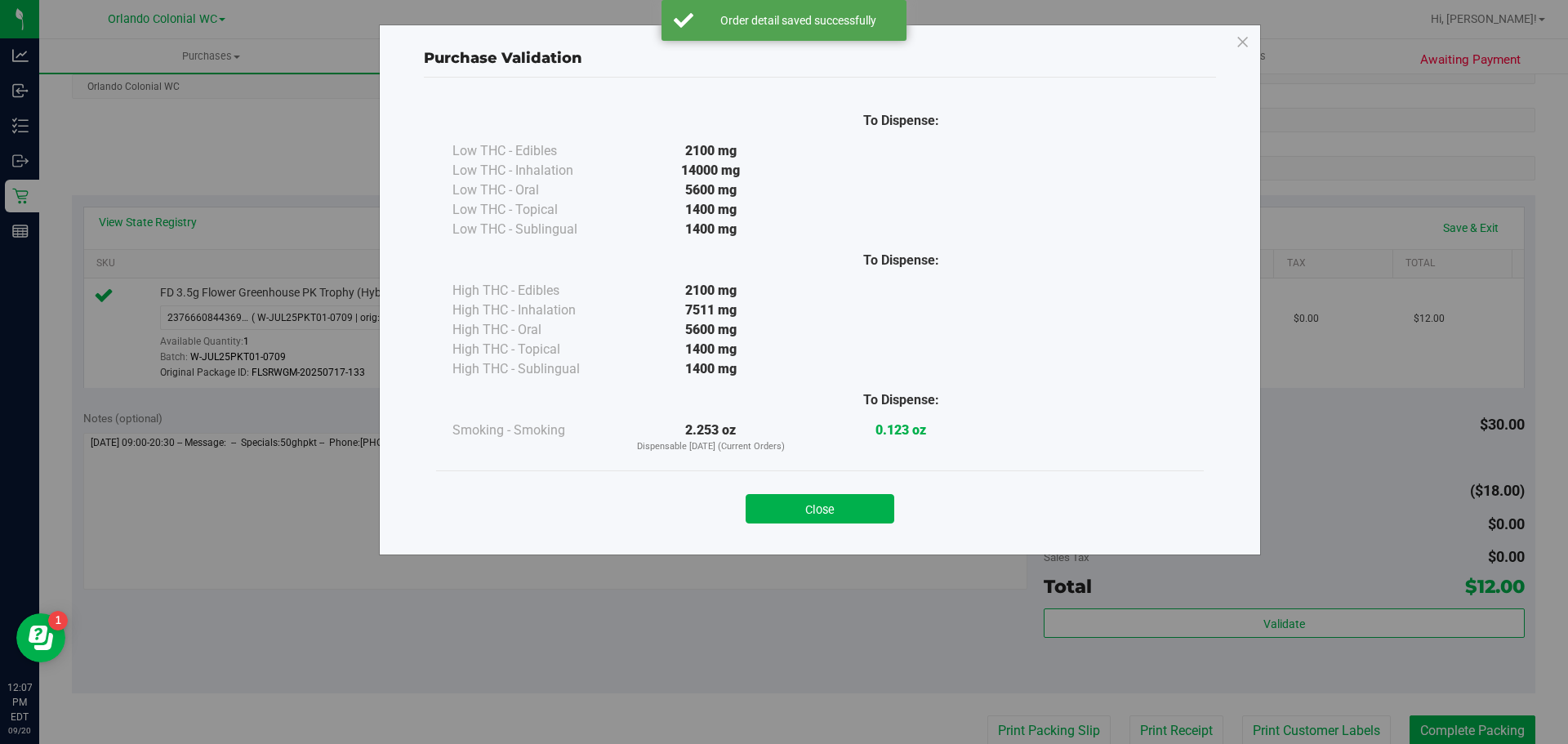
click at [856, 513] on button "Close" at bounding box center [820, 508] width 149 height 29
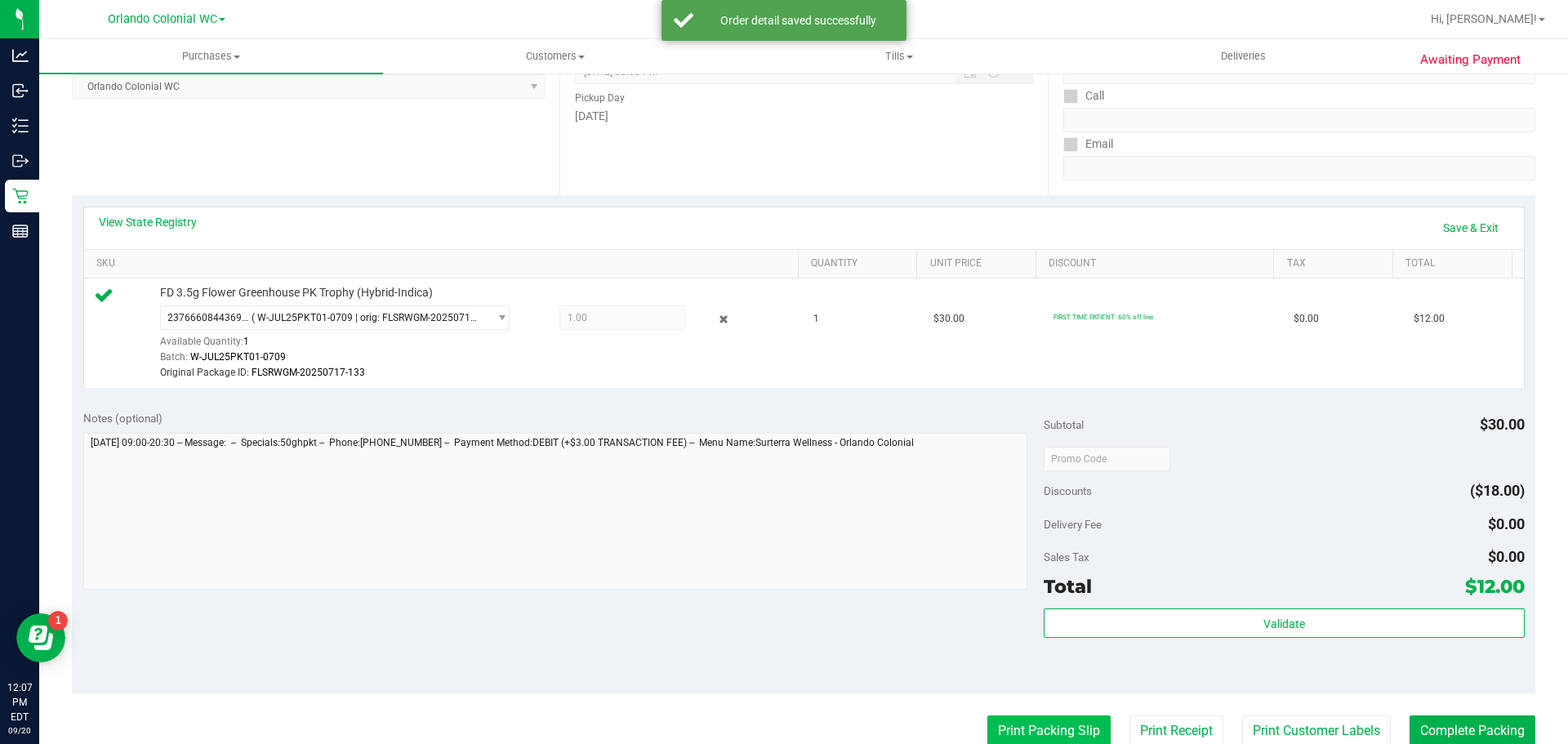
click at [1018, 728] on button "Print Packing Slip" at bounding box center [1049, 730] width 123 height 31
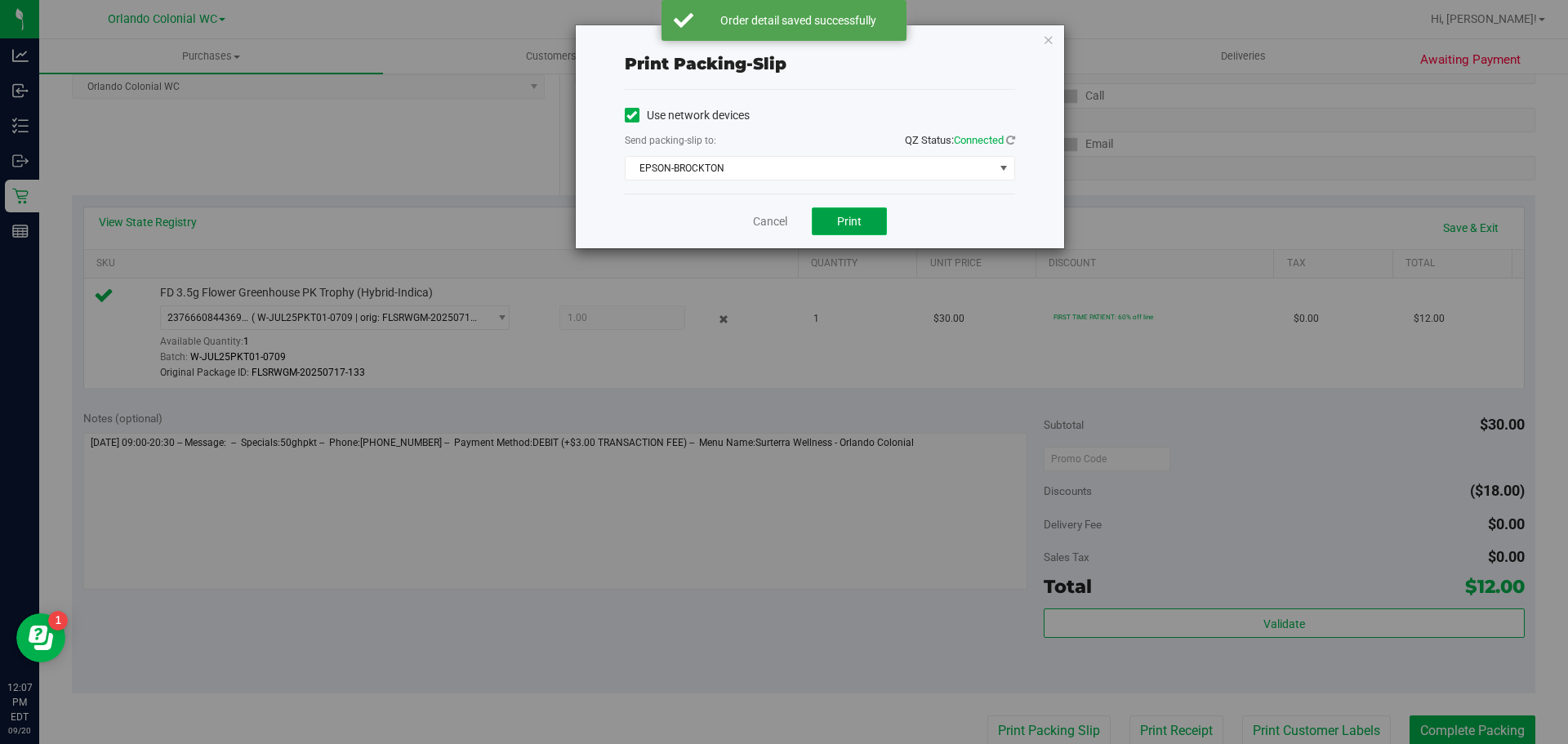
click at [866, 218] on button "Print" at bounding box center [849, 221] width 75 height 27
click at [1048, 34] on icon "button" at bounding box center [1049, 38] width 12 height 19
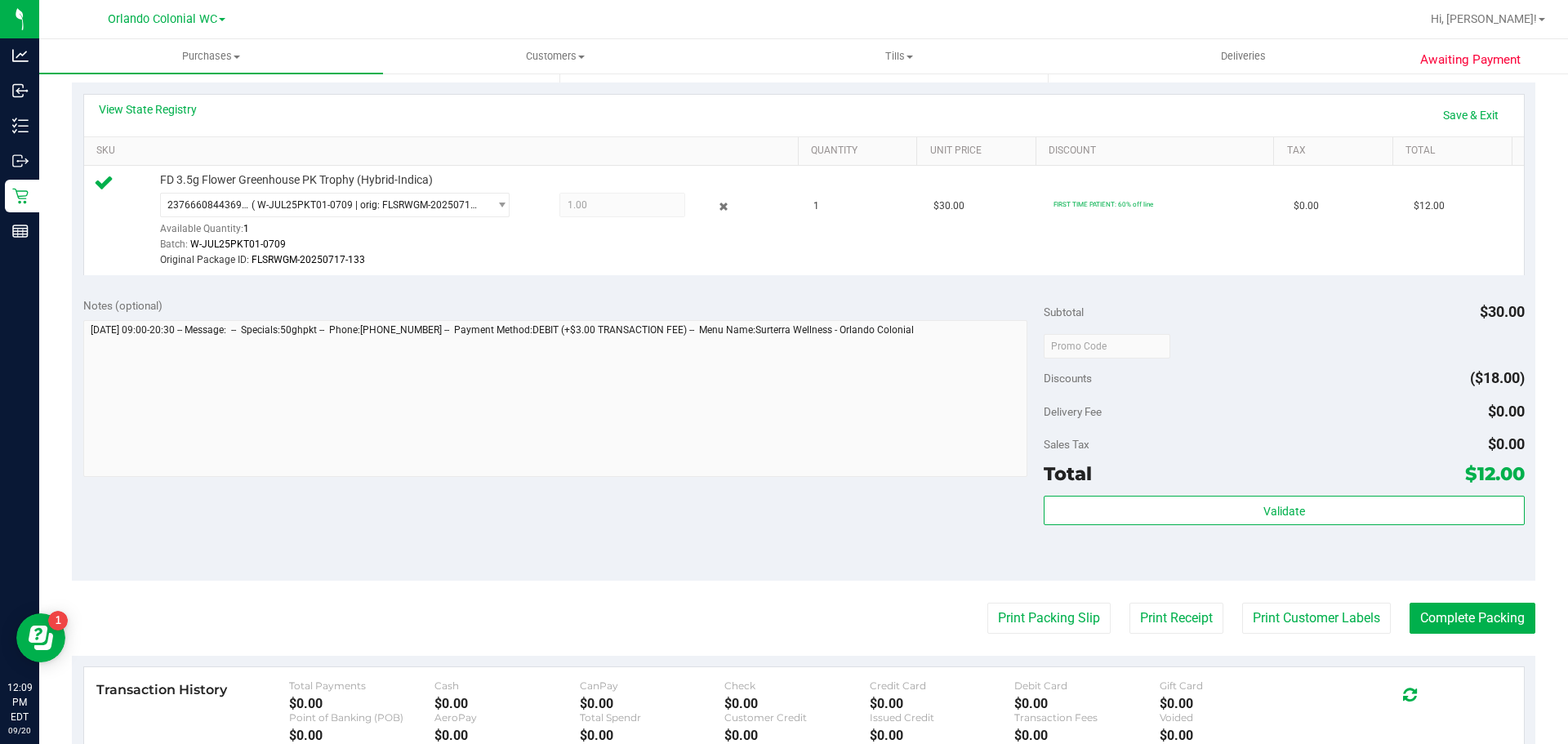
scroll to position [356, 0]
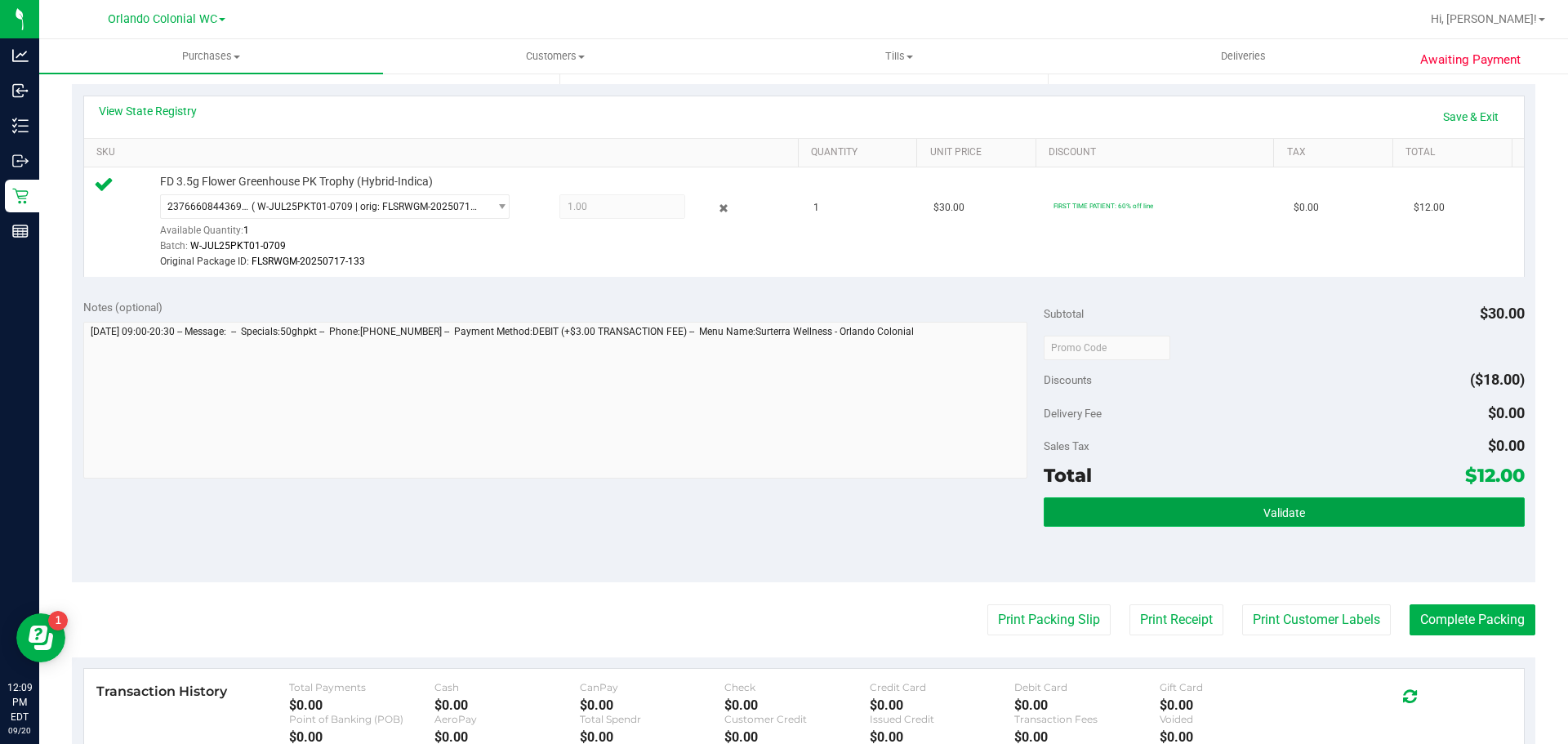
click at [1248, 500] on button "Validate" at bounding box center [1284, 512] width 480 height 29
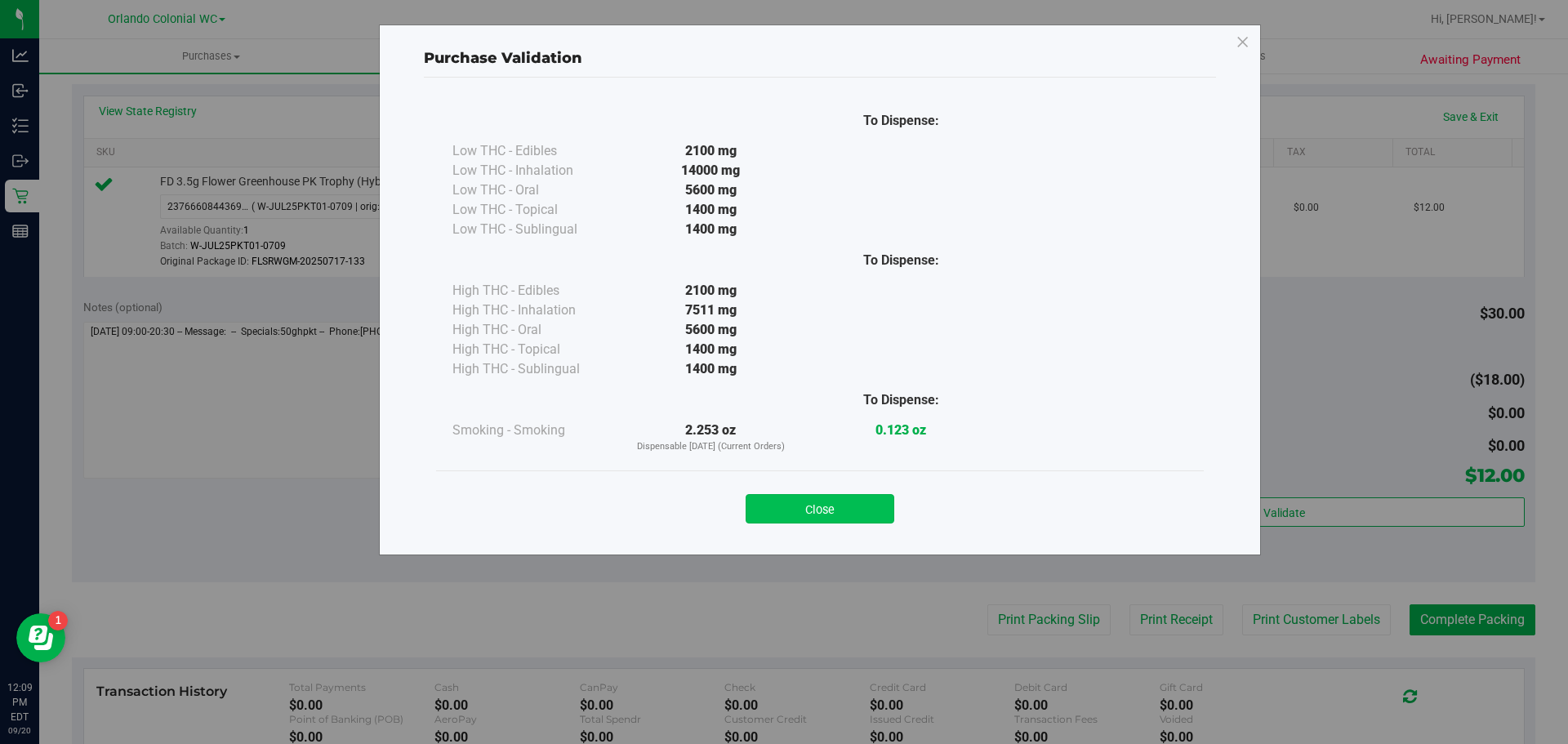
click at [816, 518] on button "Close" at bounding box center [820, 508] width 149 height 29
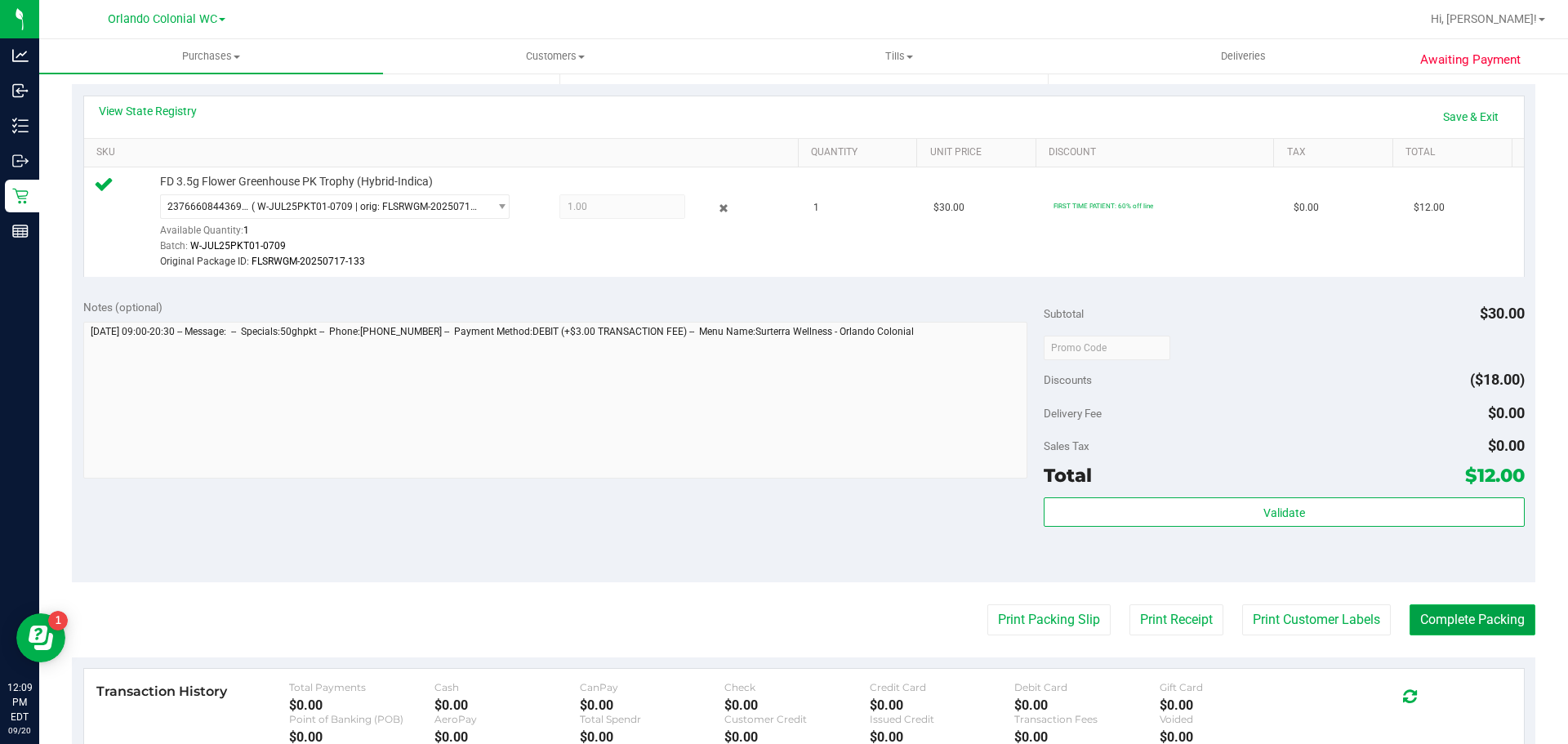
click at [1488, 621] on button "Complete Packing" at bounding box center [1473, 620] width 126 height 31
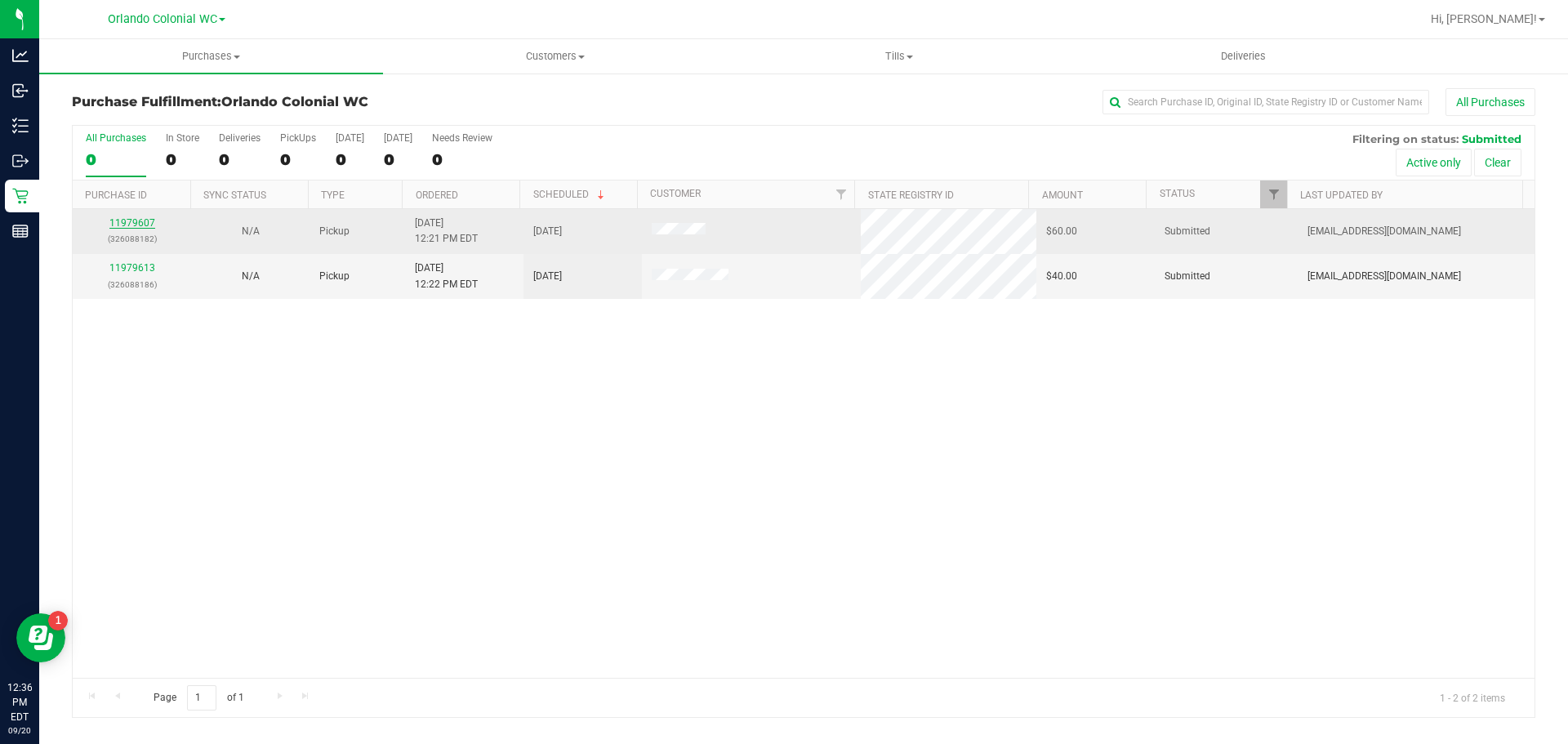
click at [120, 223] on link "11979607" at bounding box center [133, 223] width 46 height 12
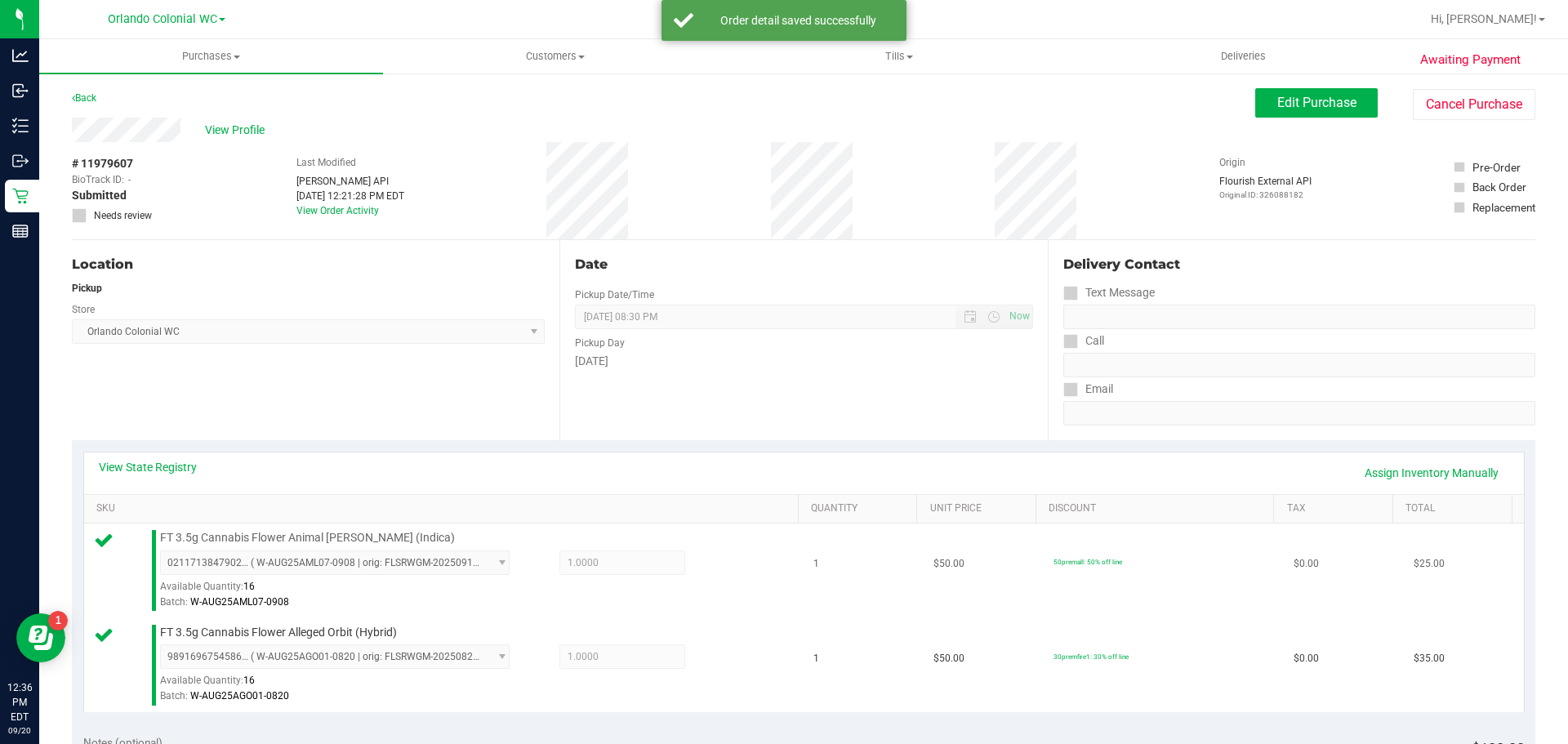
click at [869, 559] on td "1" at bounding box center [863, 571] width 120 height 95
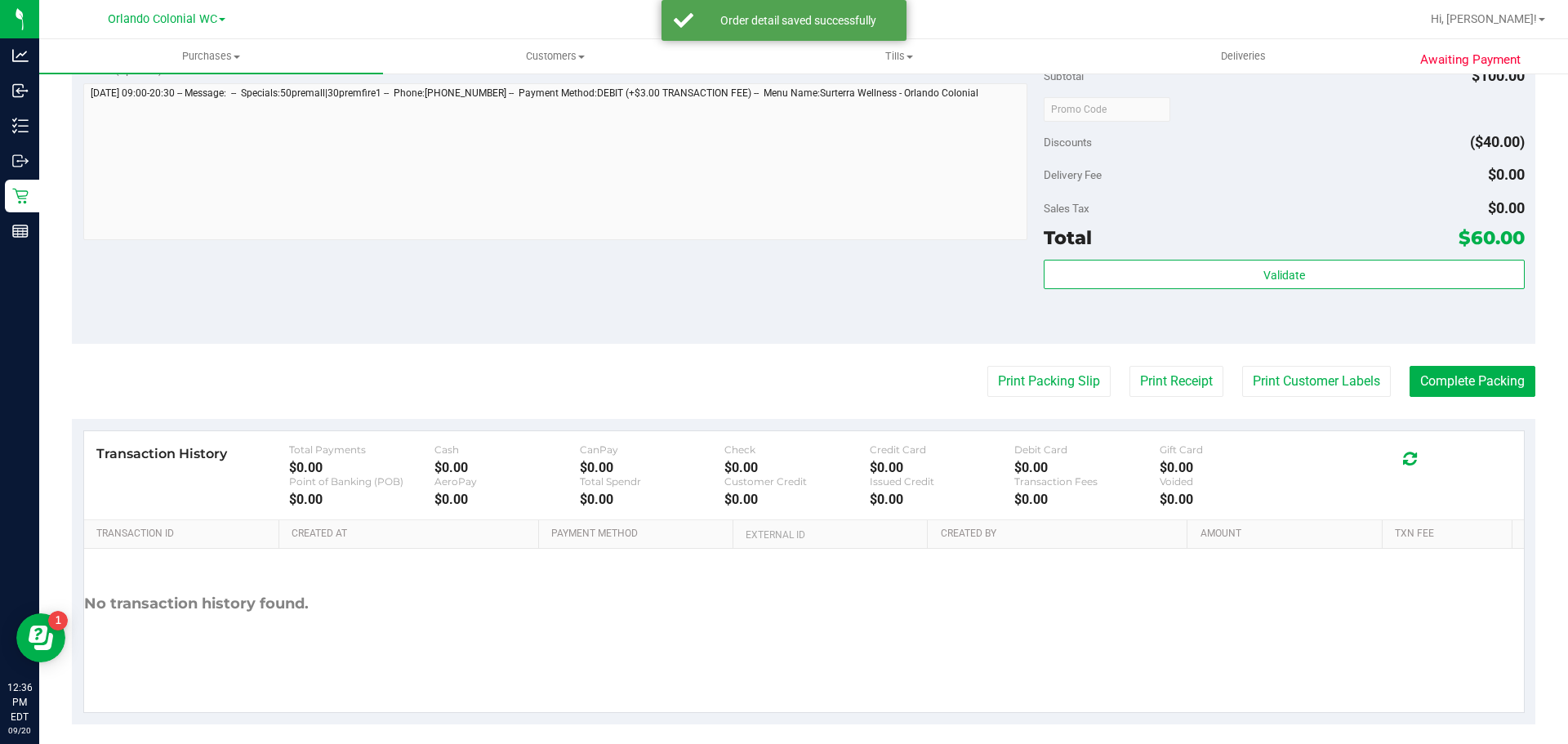
scroll to position [686, 0]
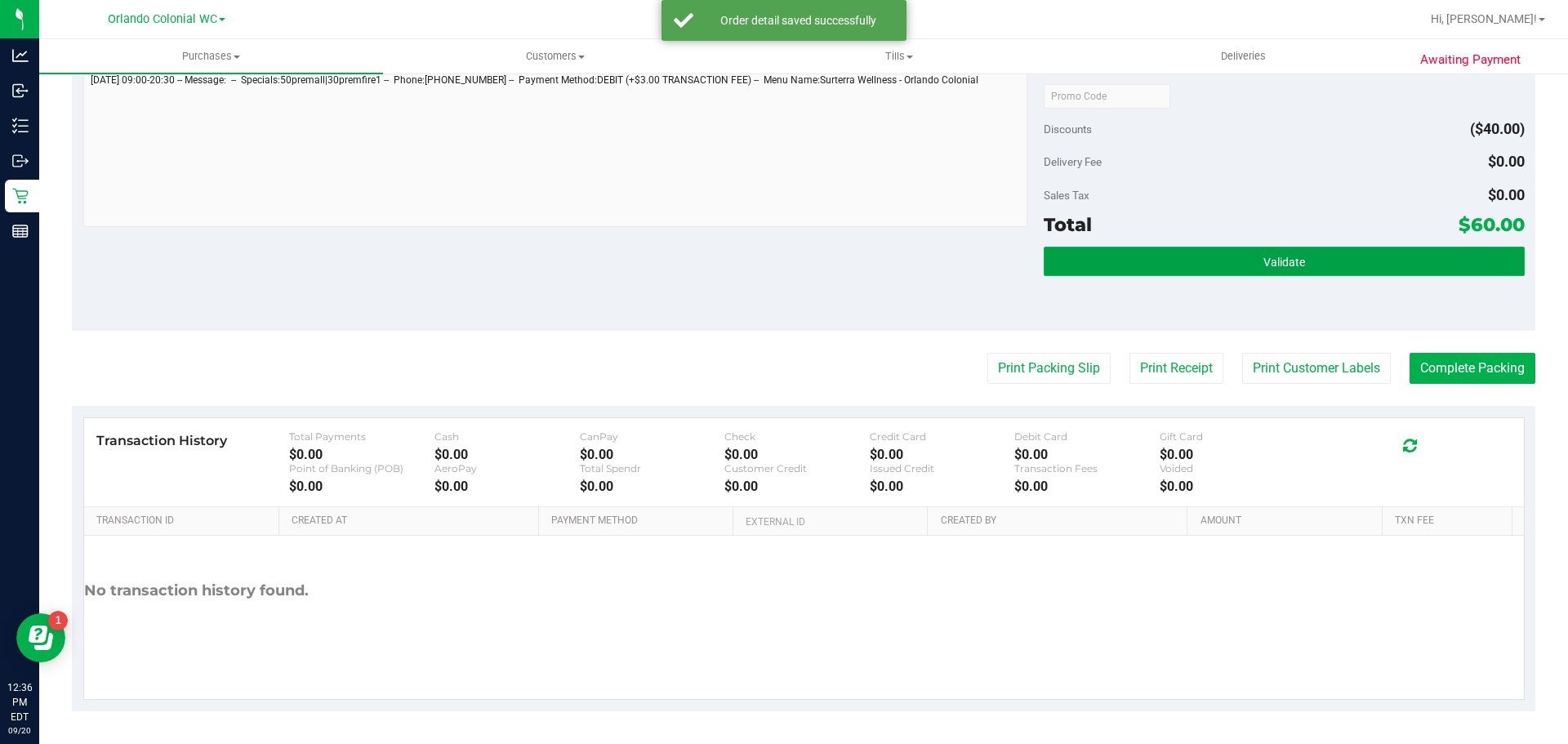
click at [1237, 252] on button "Validate" at bounding box center [1284, 261] width 480 height 29
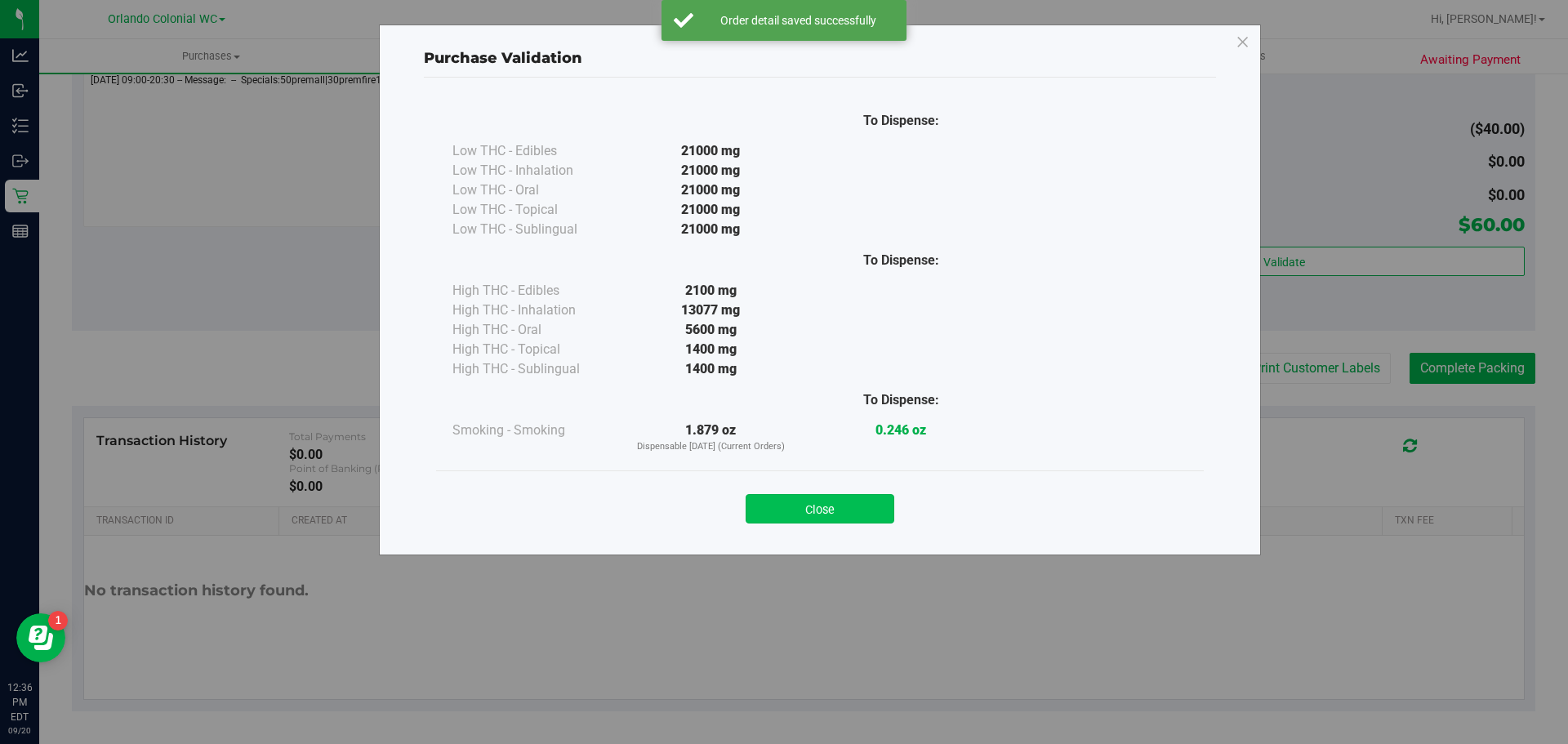
click at [808, 503] on button "Close" at bounding box center [820, 508] width 149 height 29
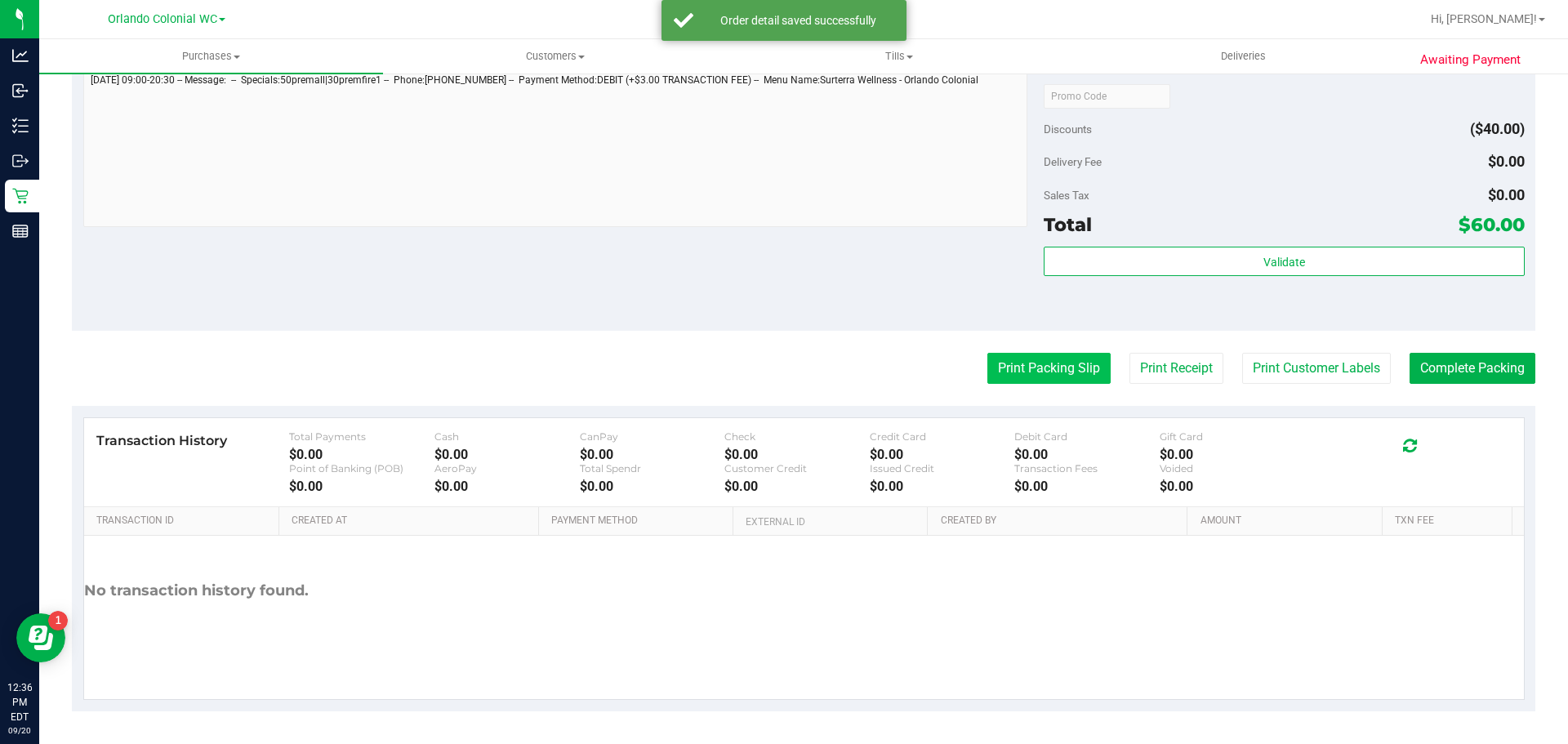
click at [1024, 363] on button "Print Packing Slip" at bounding box center [1049, 368] width 123 height 31
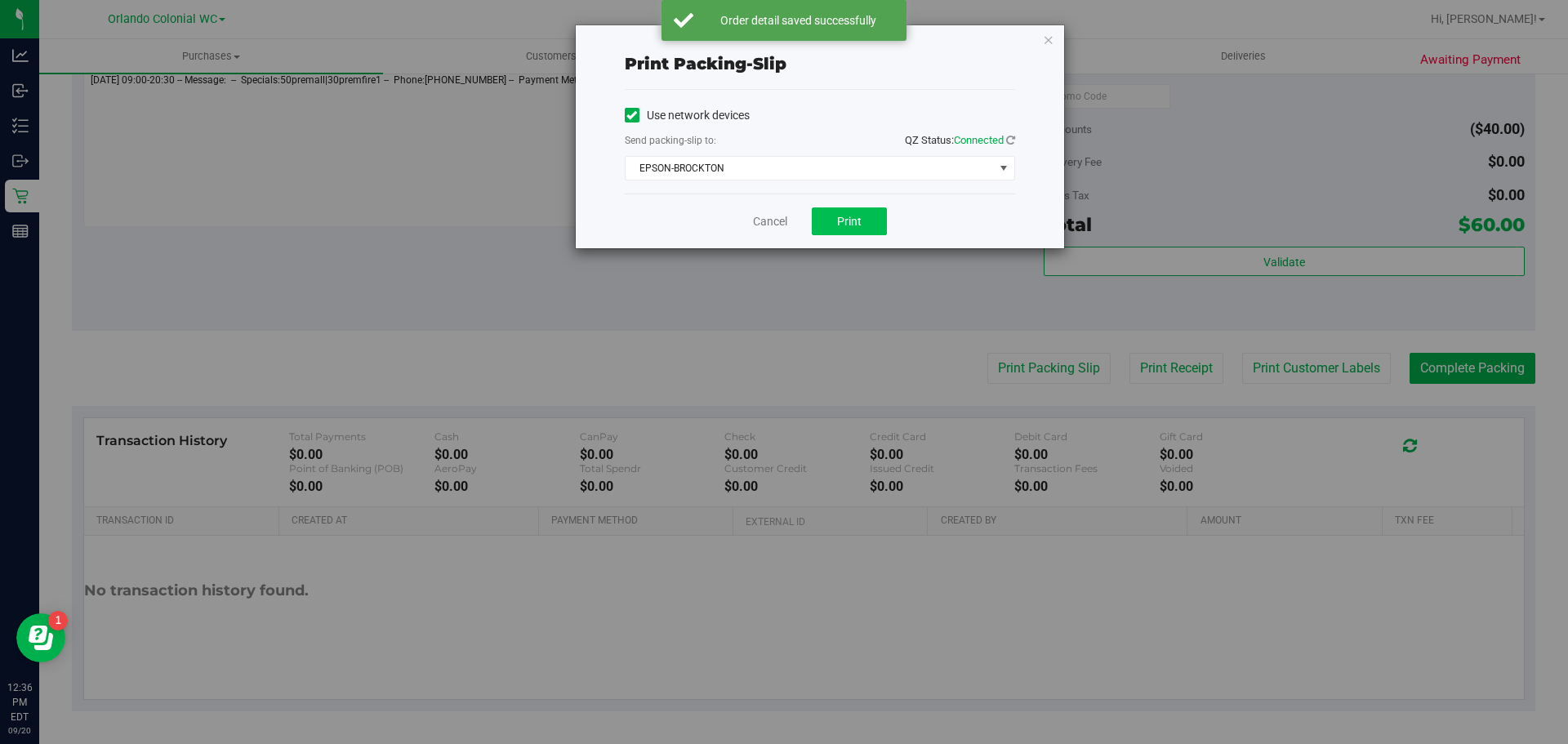
click at [837, 226] on button "Print" at bounding box center [849, 221] width 75 height 27
click at [1048, 34] on icon "button" at bounding box center [1049, 38] width 12 height 19
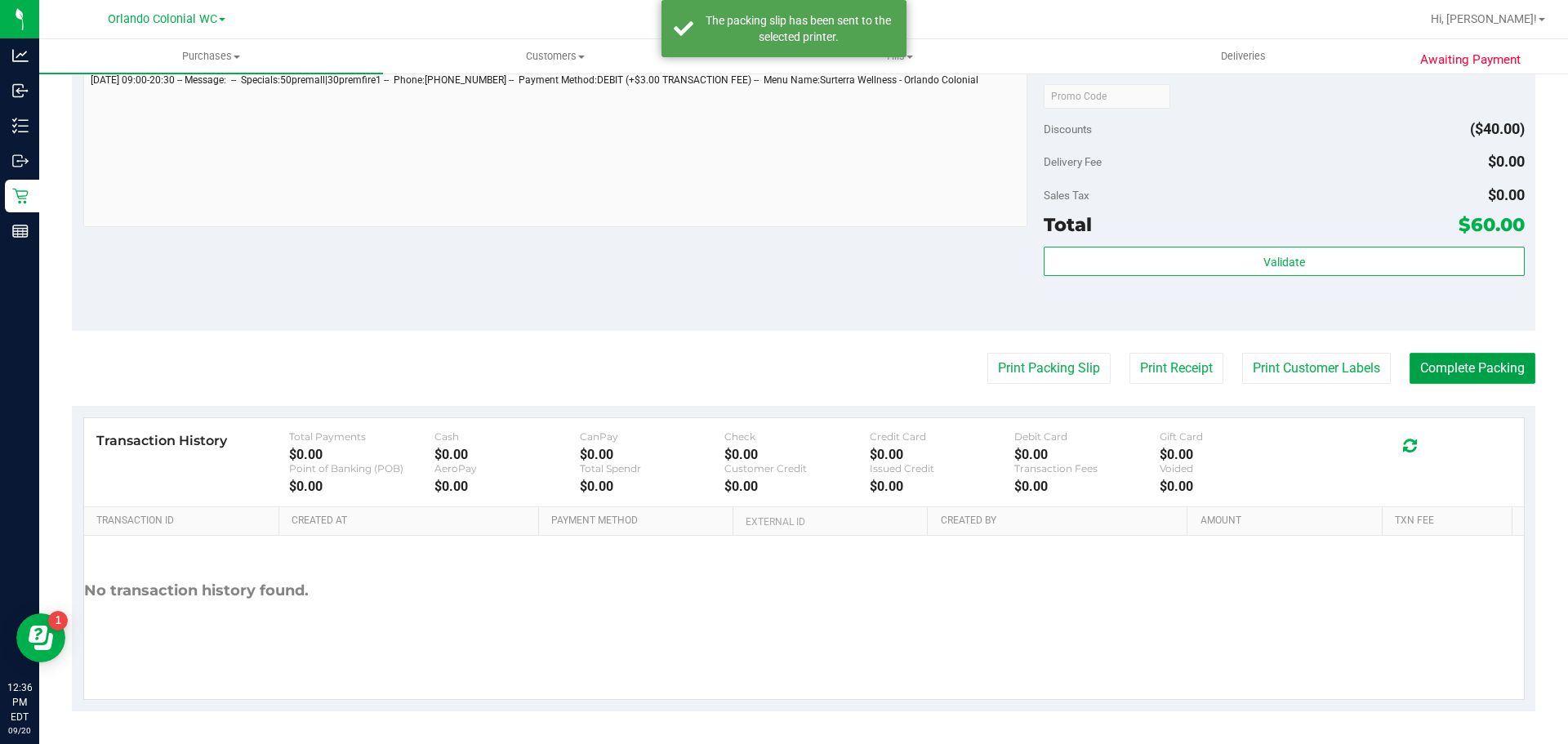
click at [1449, 353] on button "Complete Packing" at bounding box center [1473, 368] width 126 height 31
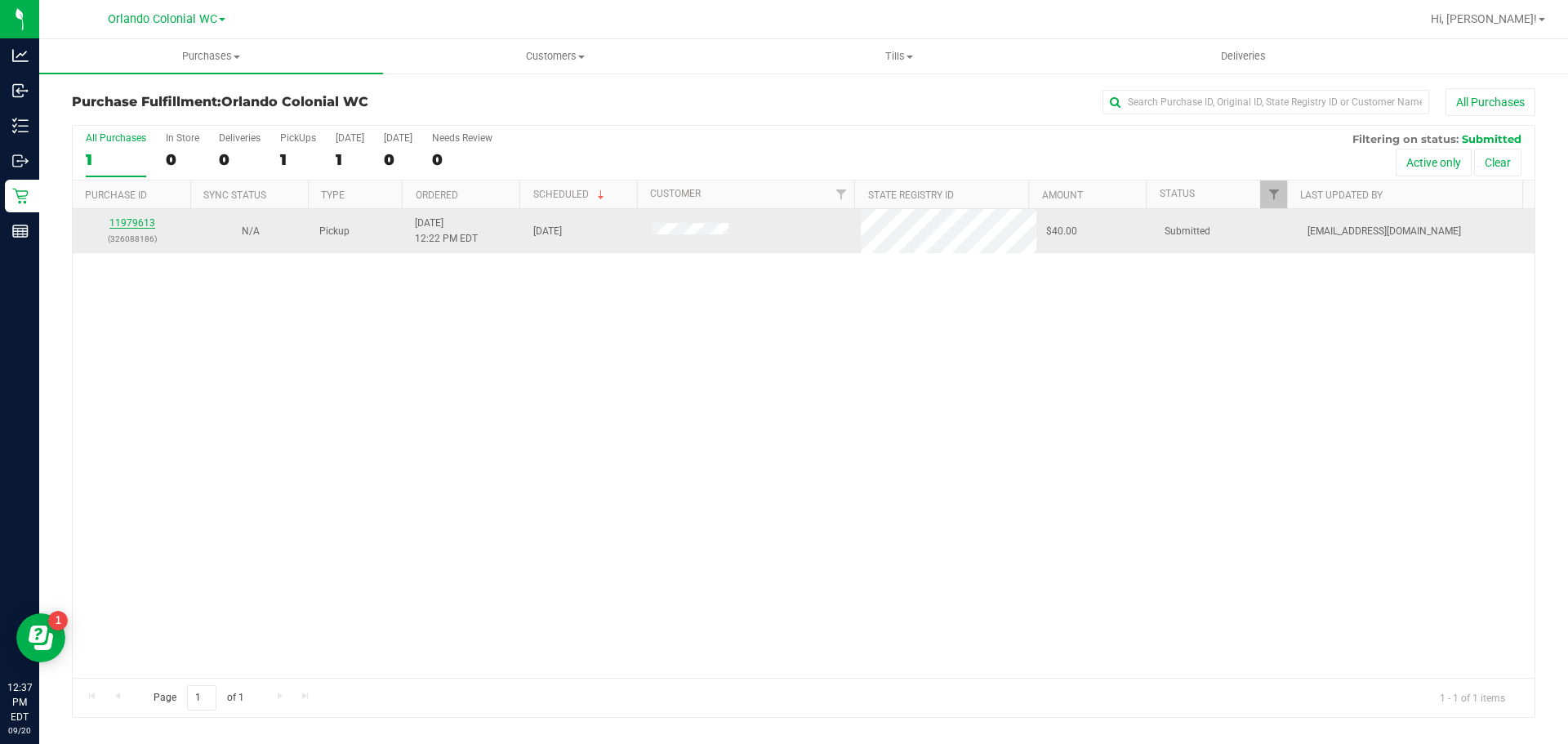
click at [142, 219] on link "11979613" at bounding box center [133, 223] width 46 height 12
click at [144, 222] on link "11979730" at bounding box center [133, 223] width 46 height 12
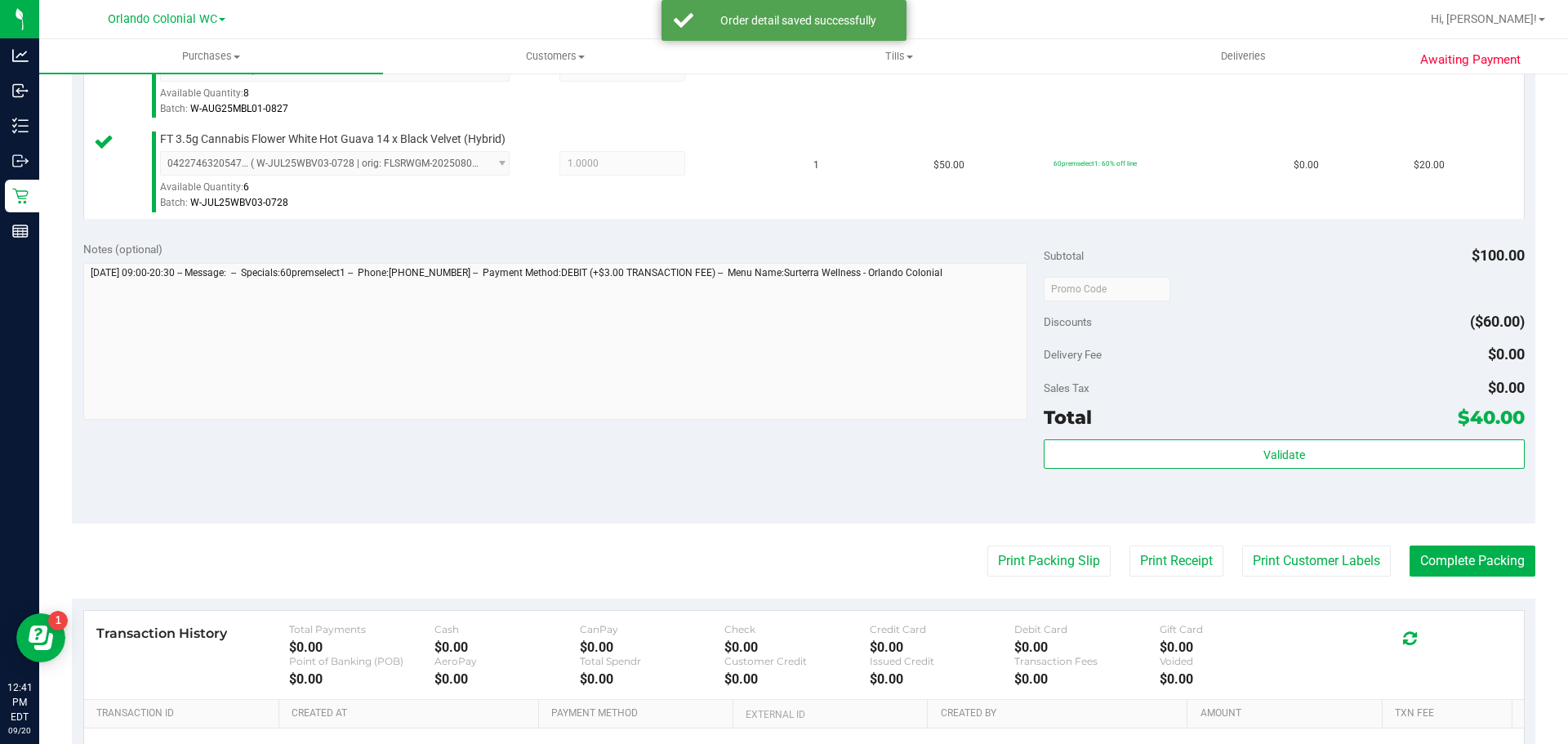
scroll to position [495, 0]
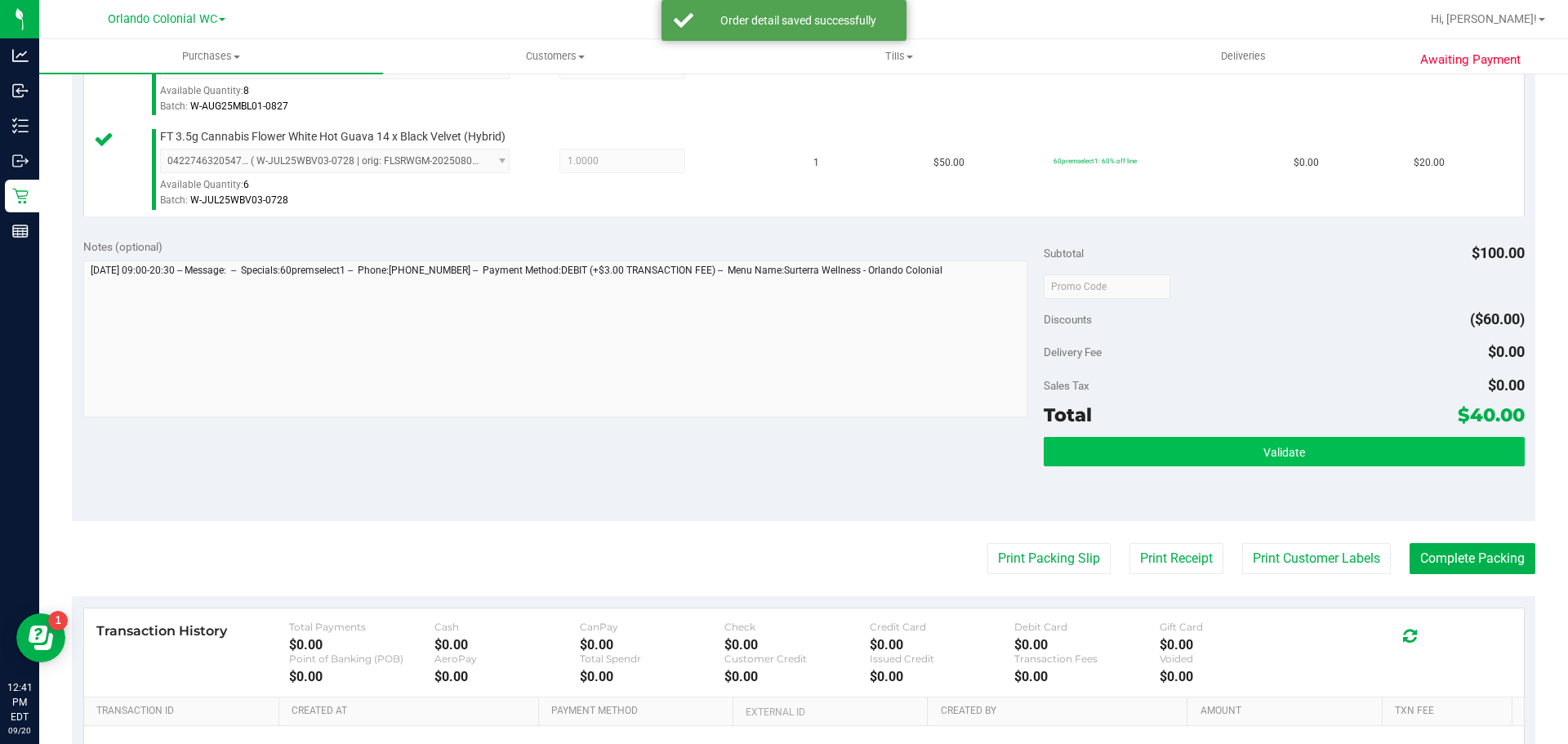
click at [1190, 449] on button "Validate" at bounding box center [1284, 452] width 480 height 29
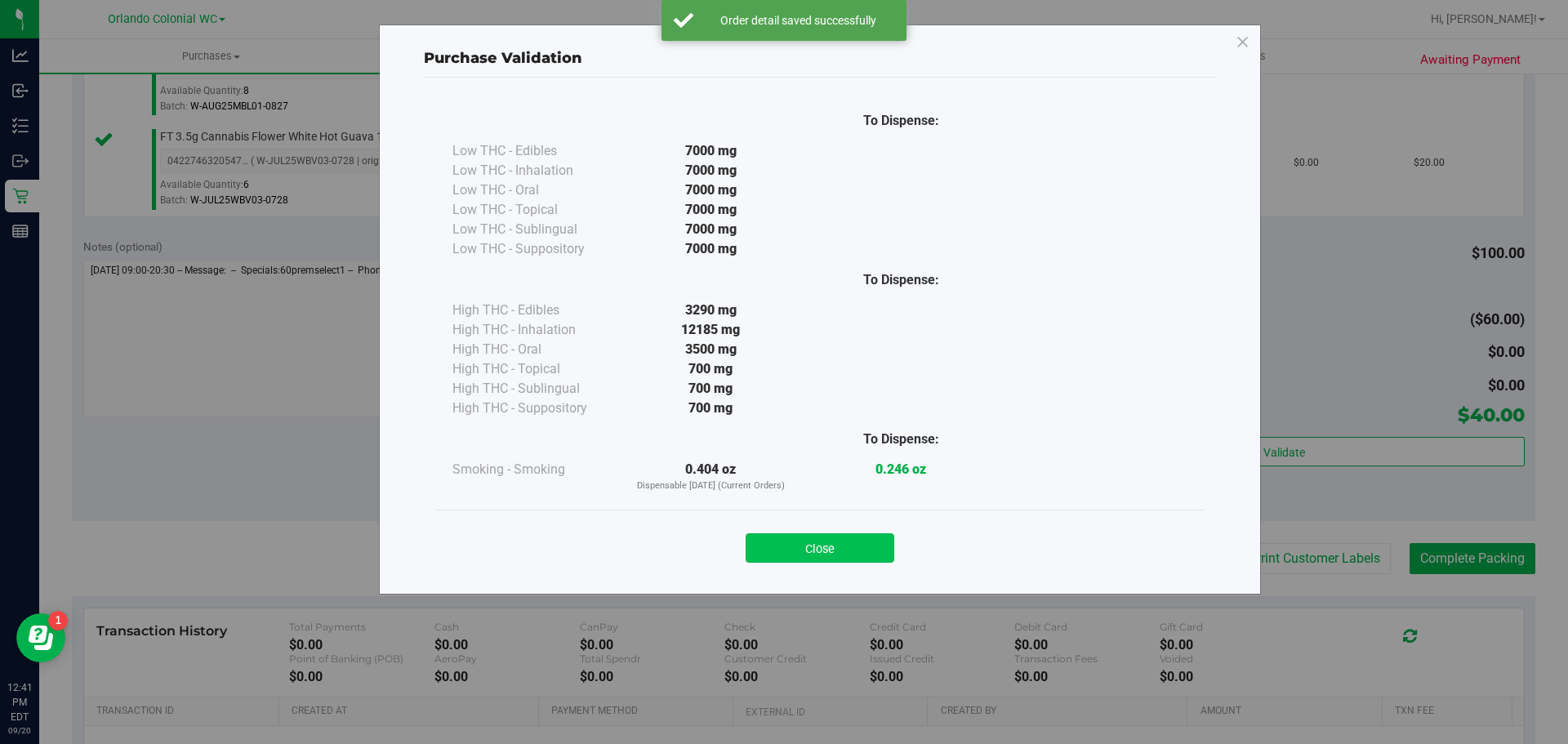
click at [827, 553] on button "Close" at bounding box center [820, 547] width 149 height 29
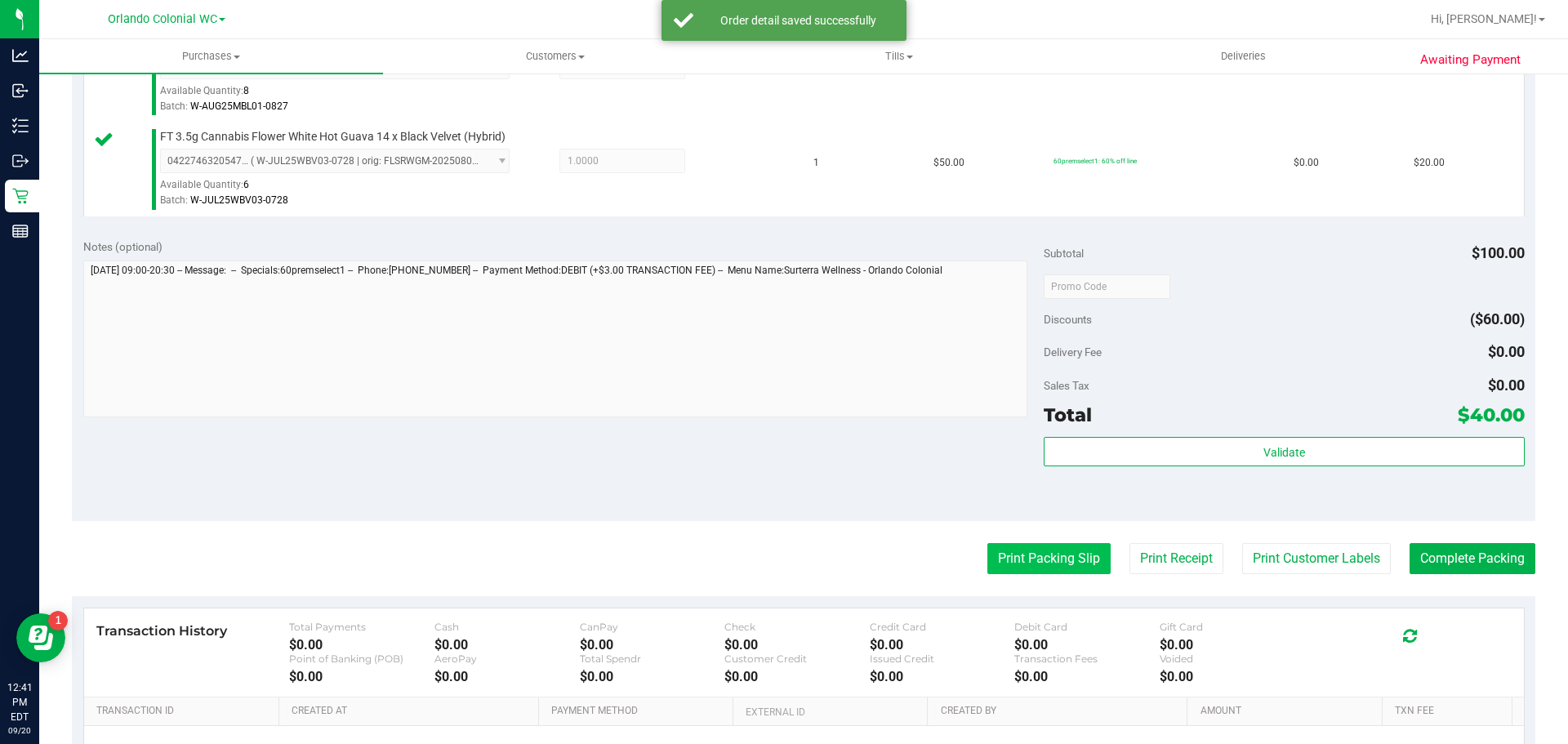
click at [1044, 559] on button "Print Packing Slip" at bounding box center [1049, 558] width 123 height 31
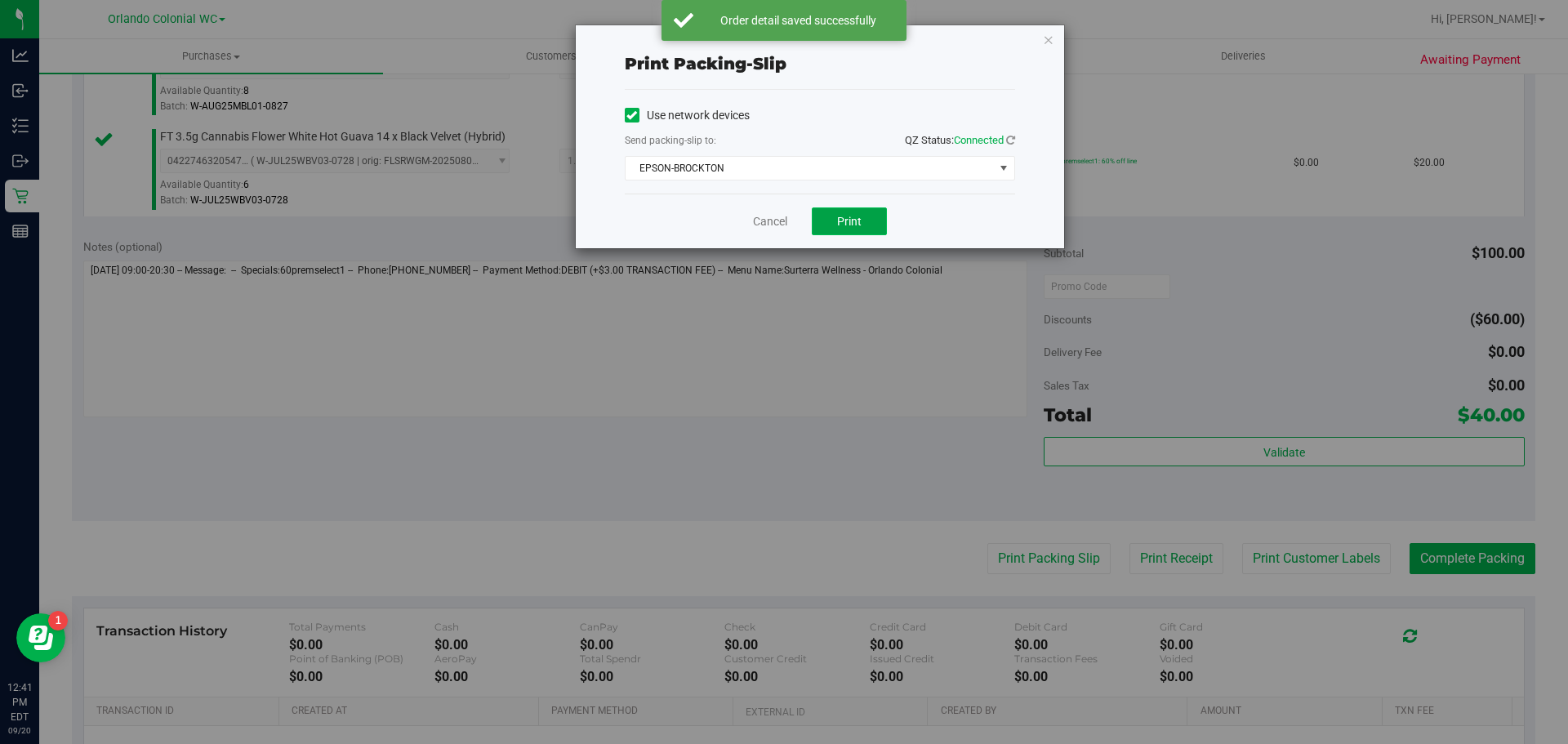
click at [851, 209] on button "Print" at bounding box center [849, 221] width 75 height 27
click at [1045, 44] on icon "button" at bounding box center [1049, 38] width 12 height 19
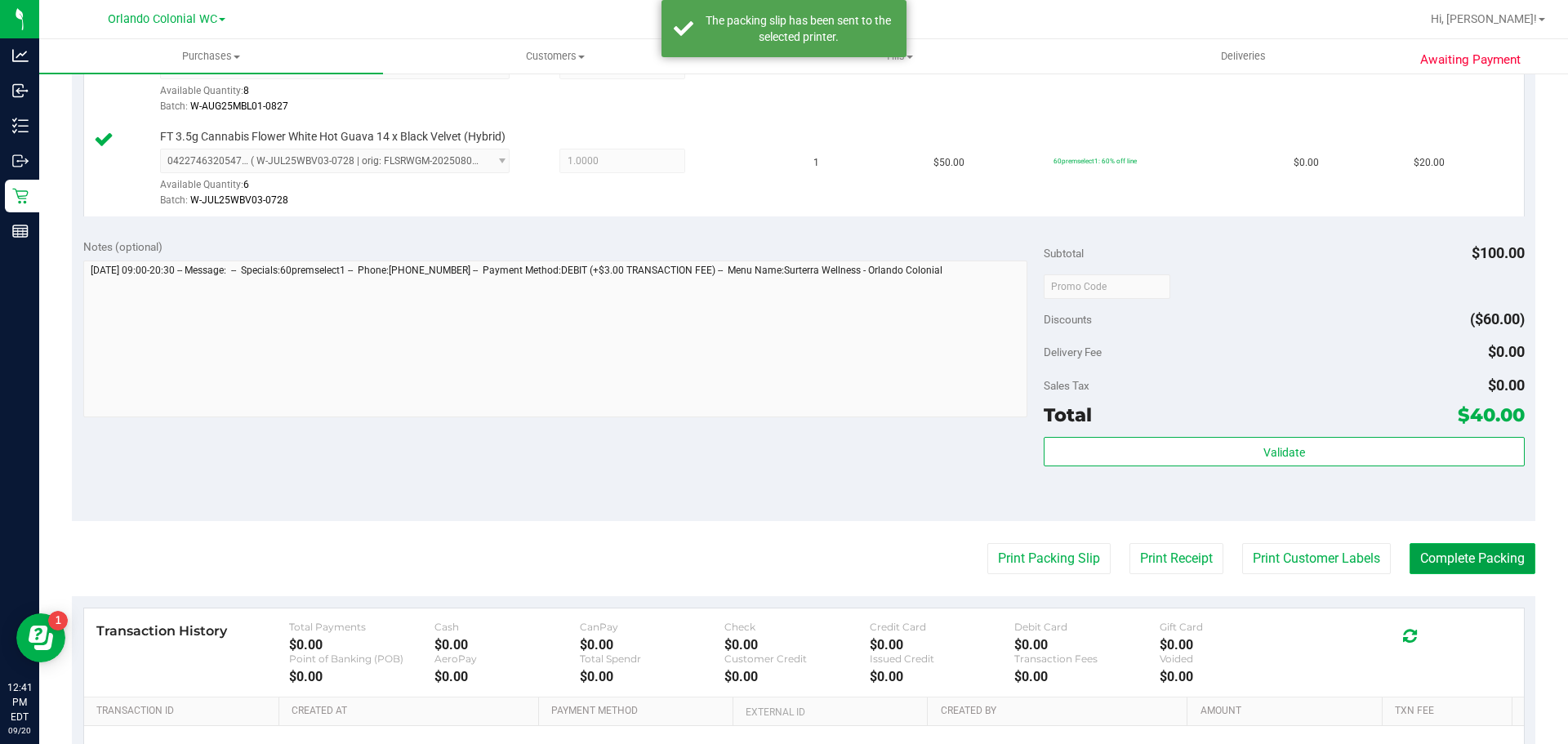
click at [1482, 556] on button "Complete Packing" at bounding box center [1473, 558] width 126 height 31
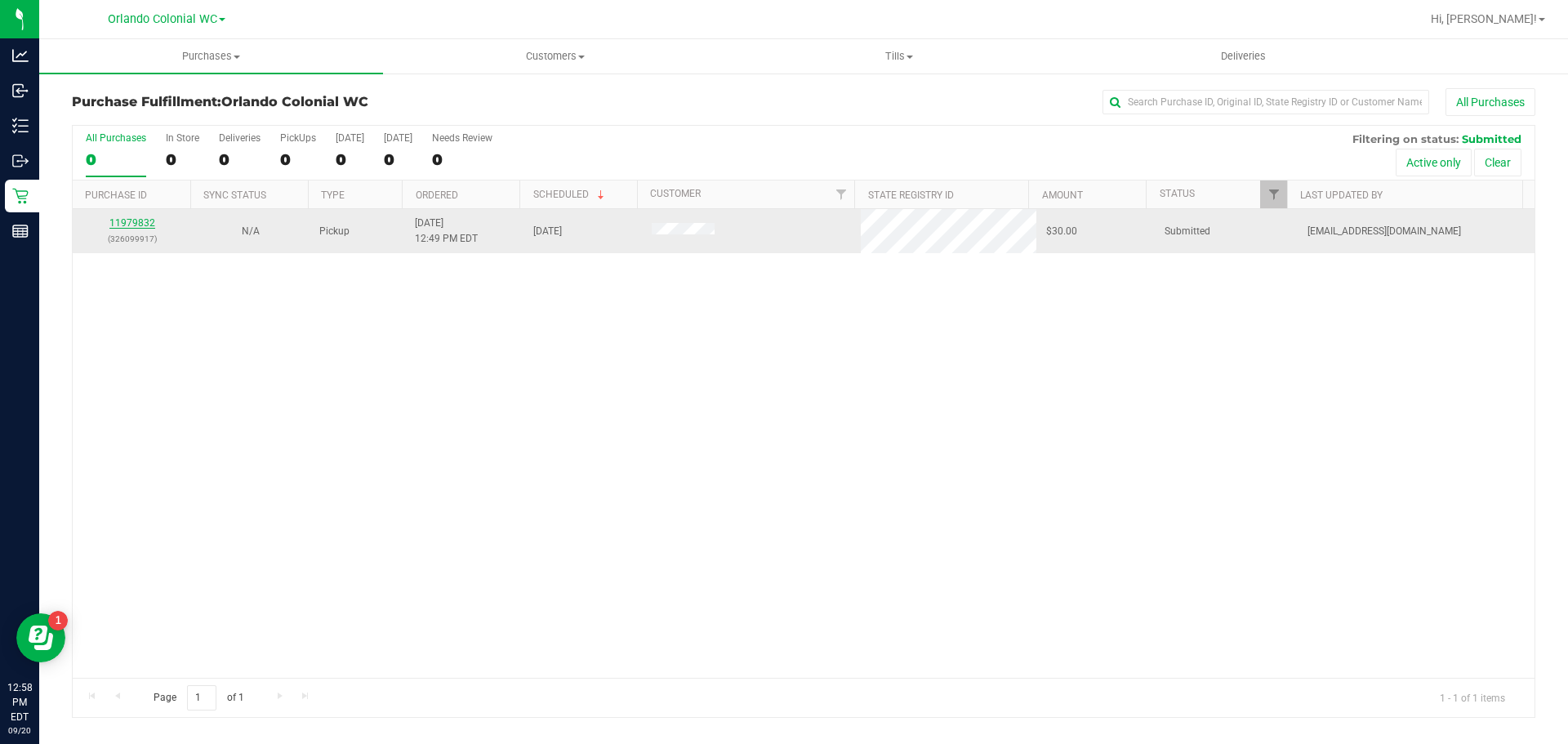
click at [142, 219] on link "11979832" at bounding box center [133, 223] width 46 height 12
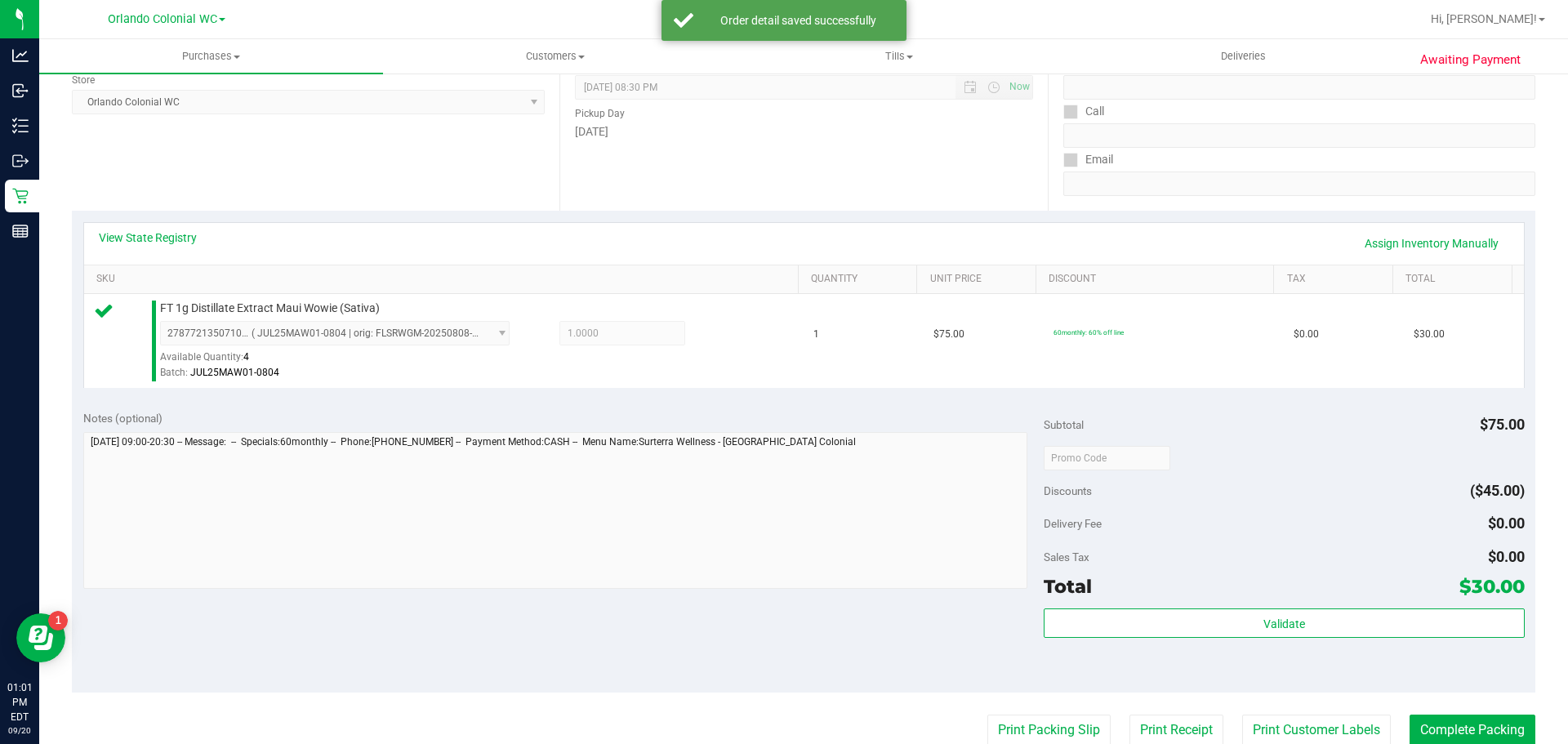
scroll to position [231, 0]
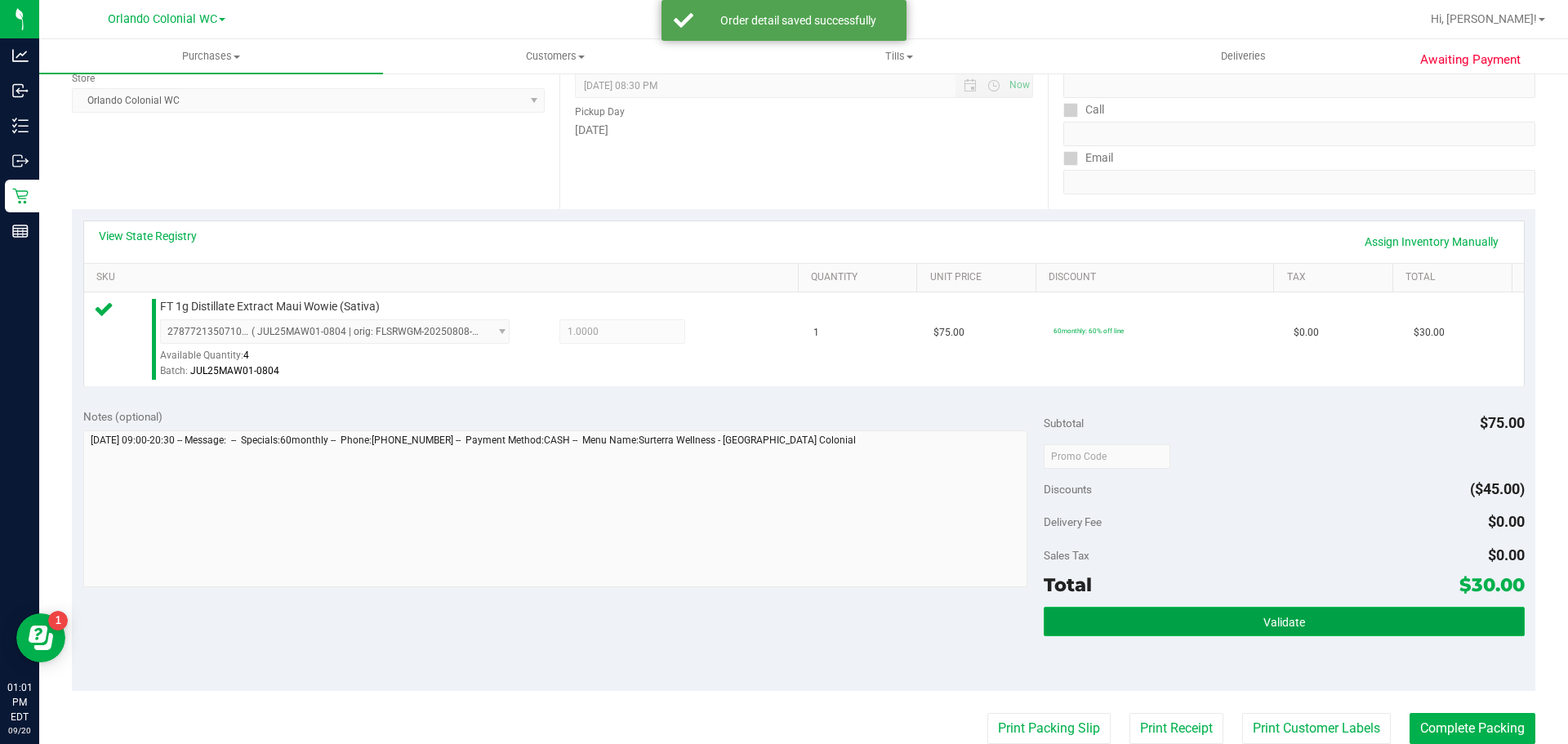
click at [1242, 608] on button "Validate" at bounding box center [1284, 622] width 480 height 29
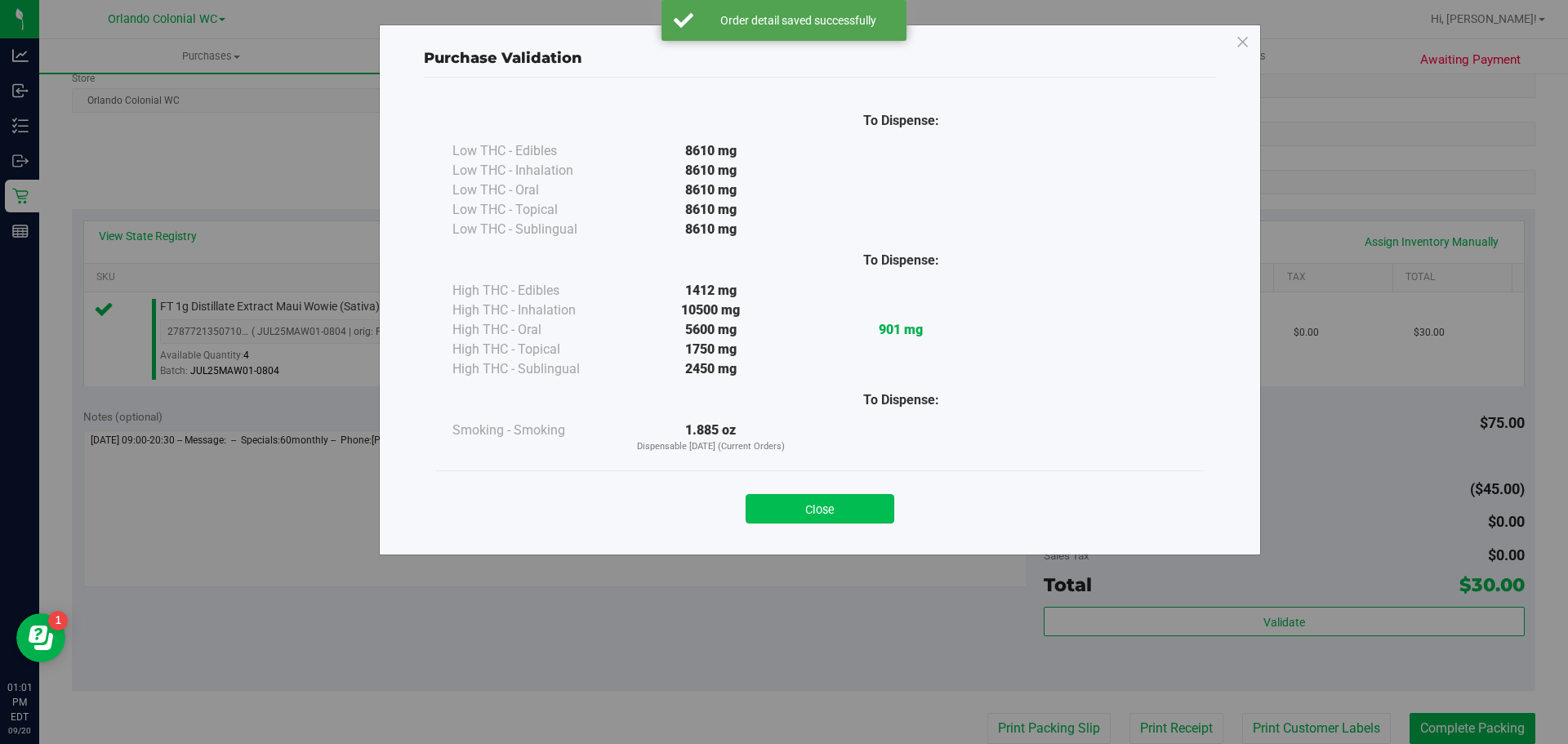
click at [848, 513] on button "Close" at bounding box center [820, 508] width 149 height 29
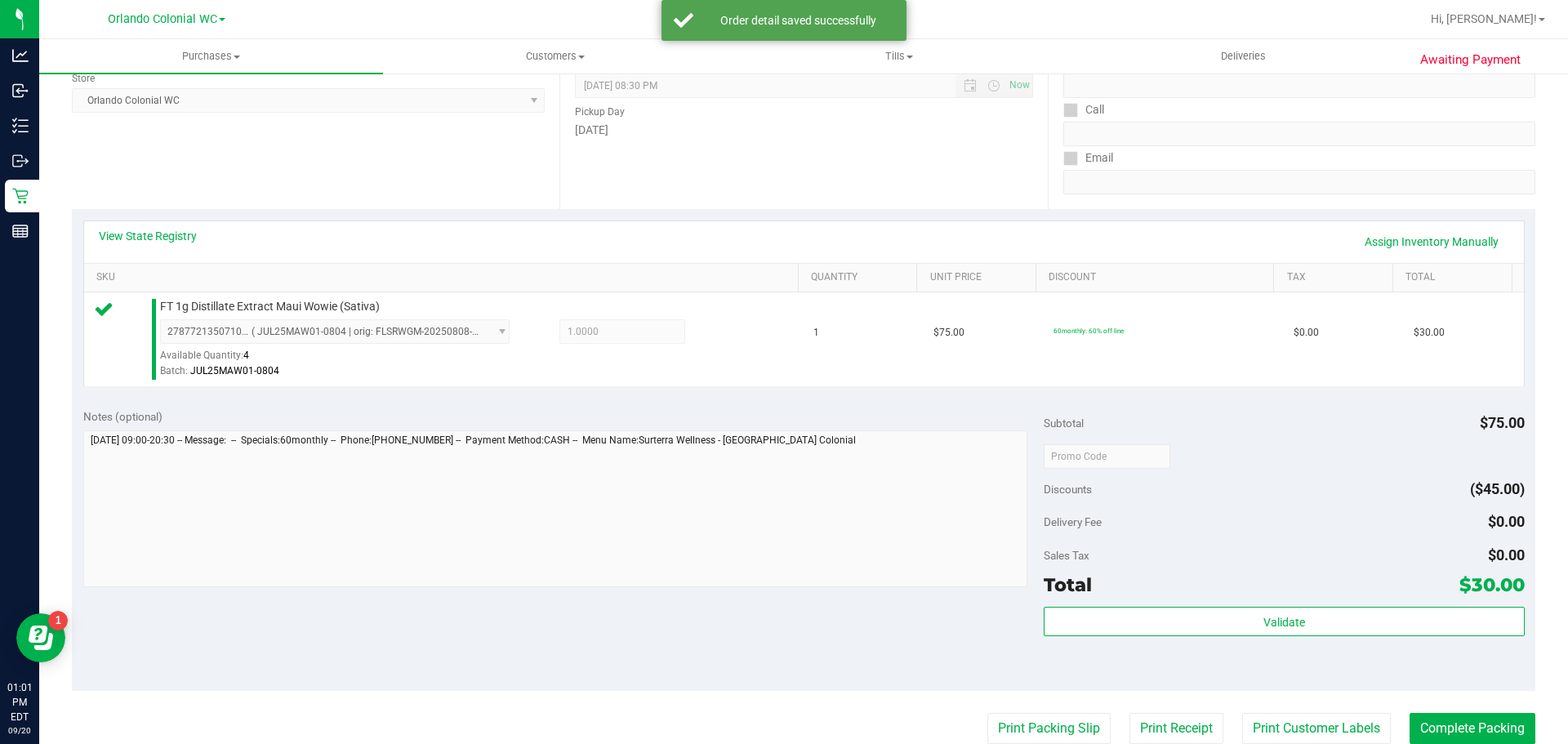
click at [1040, 695] on purchase-details "Back Edit Purchase Cancel Purchase View Profile # 11979832 BioTrack ID: - Submi…" at bounding box center [804, 464] width 1464 height 1214
click at [1040, 721] on button "Print Packing Slip" at bounding box center [1049, 728] width 123 height 31
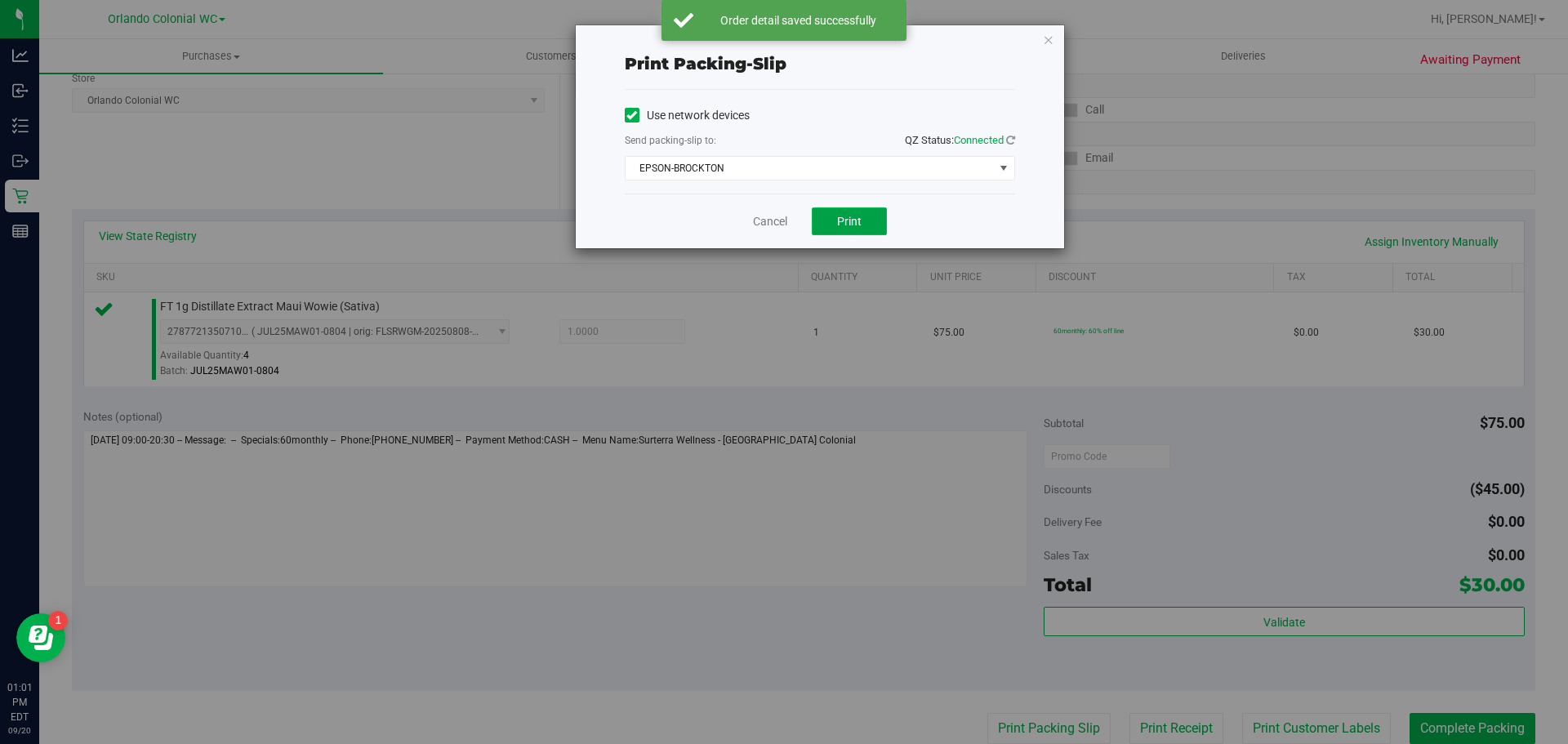
click at [864, 225] on button "Print" at bounding box center [849, 221] width 75 height 27
click at [1052, 38] on icon "button" at bounding box center [1049, 38] width 12 height 19
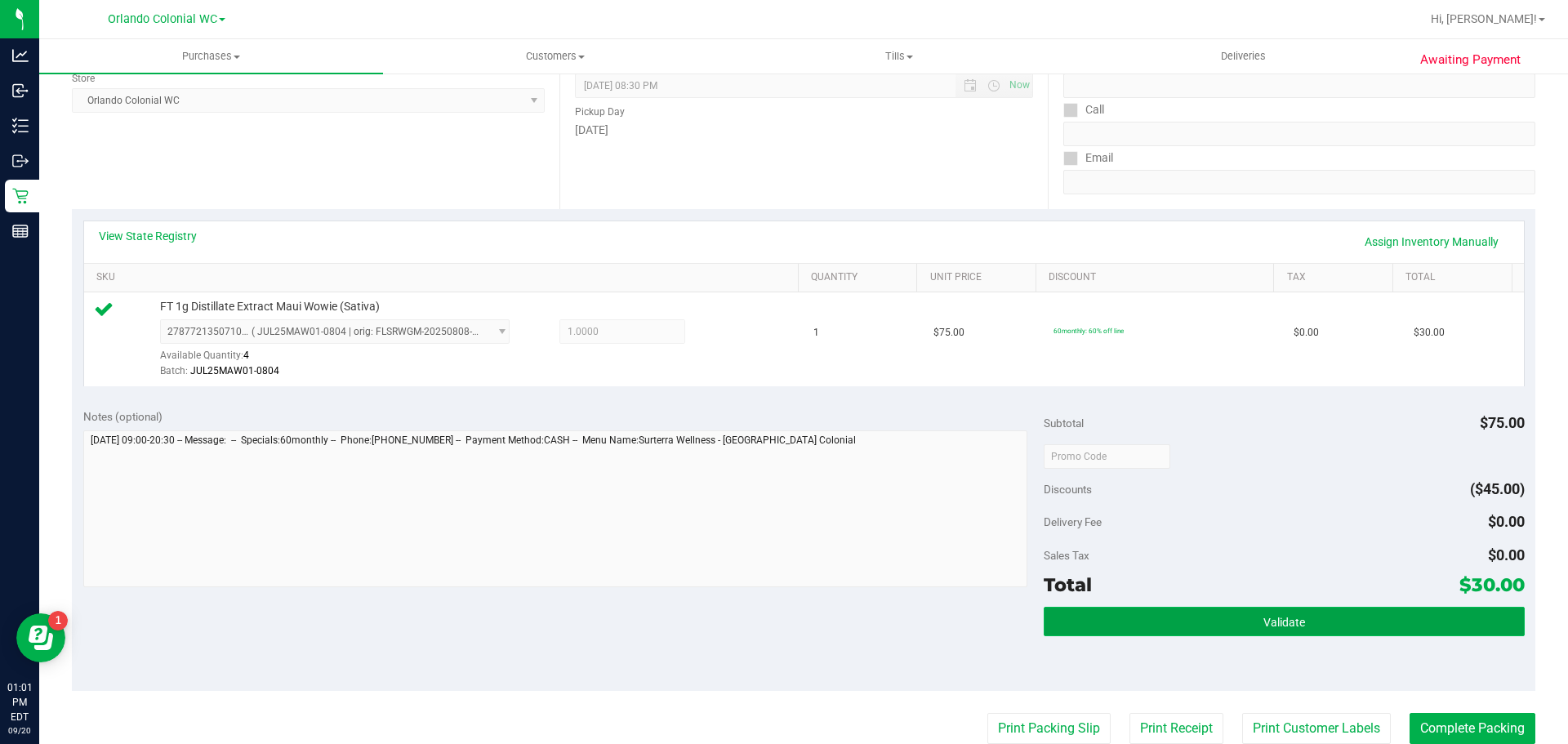
click at [1235, 628] on button "Validate" at bounding box center [1284, 622] width 480 height 29
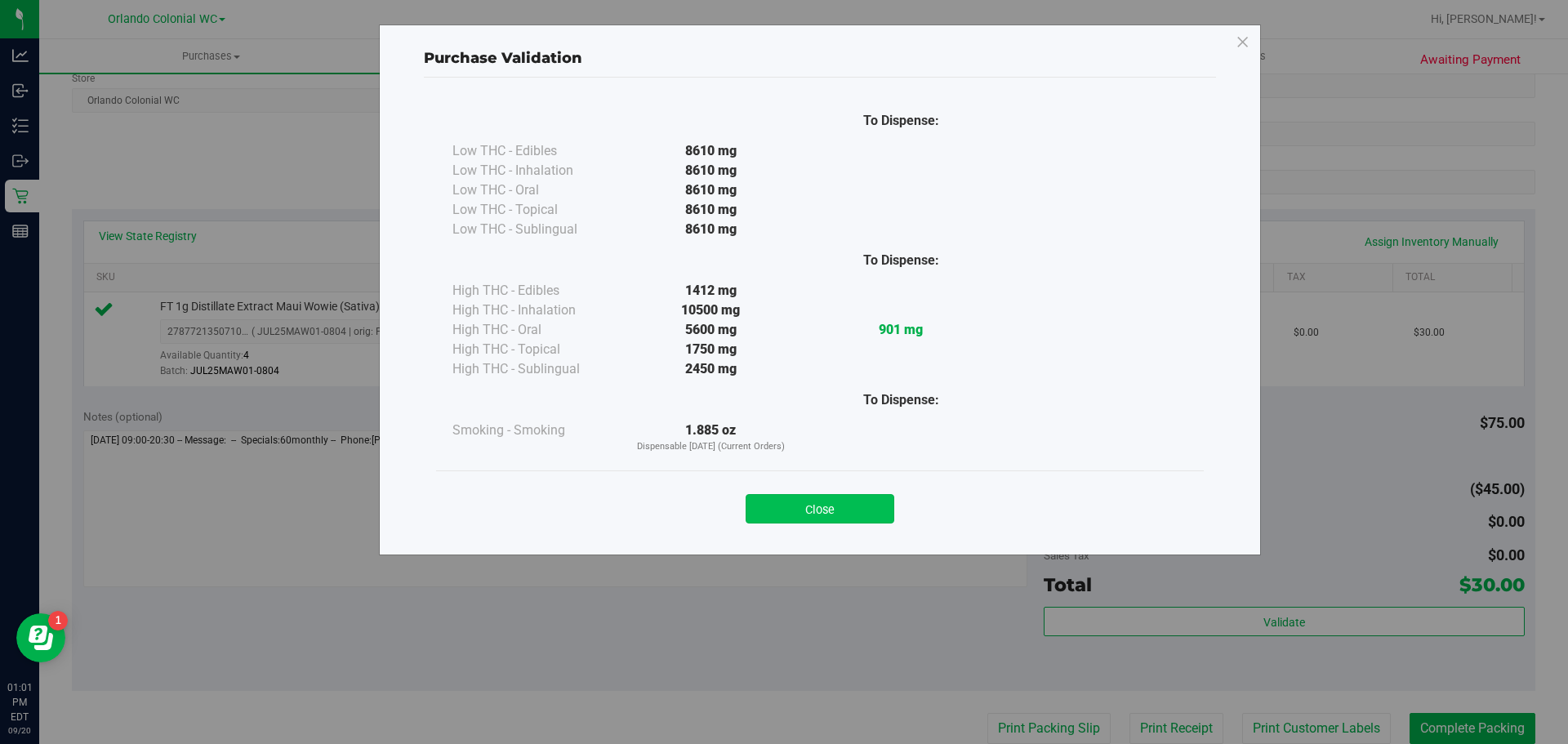
click at [833, 520] on button "Close" at bounding box center [820, 508] width 149 height 29
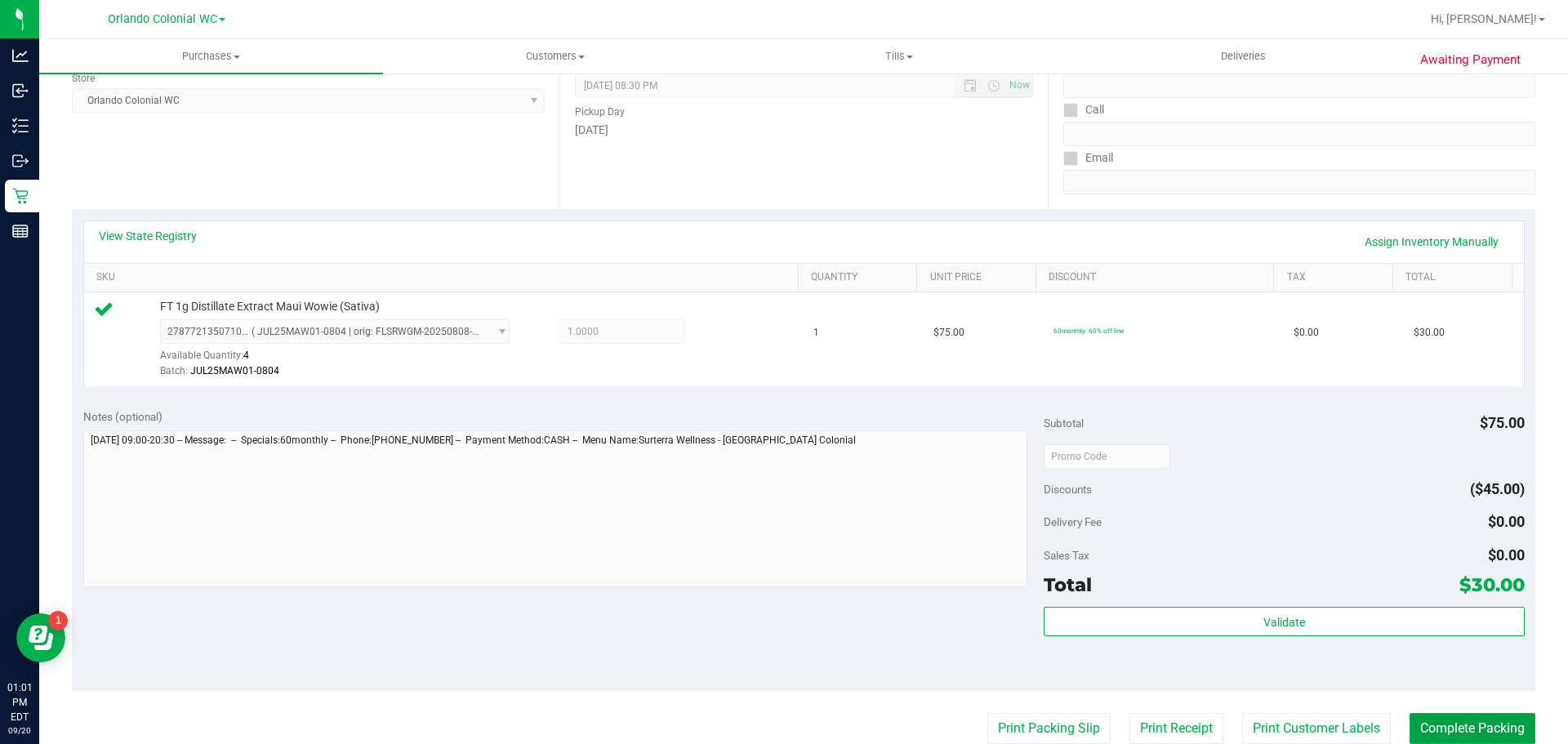
click at [1450, 724] on button "Complete Packing" at bounding box center [1473, 728] width 126 height 31
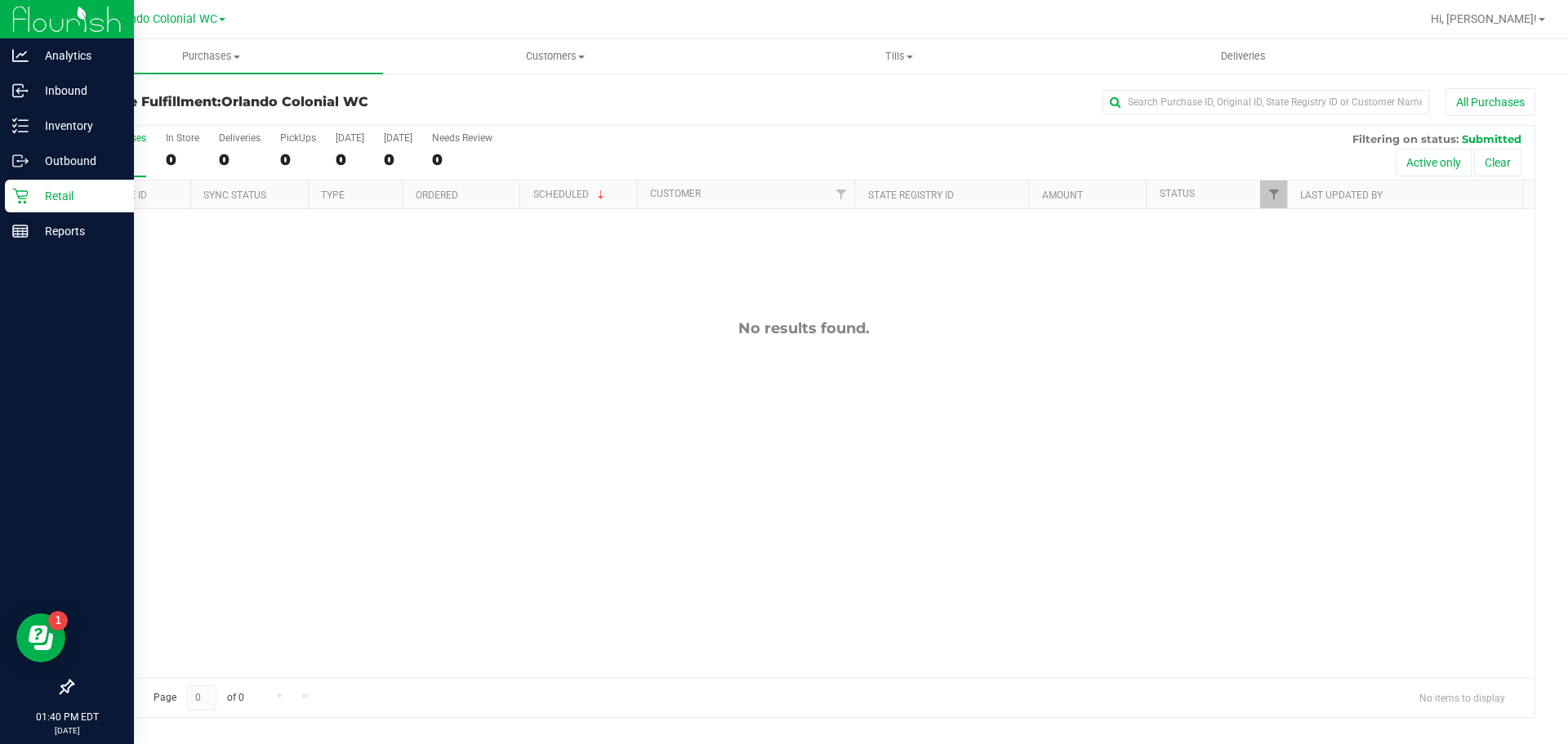
click at [58, 191] on p "Retail" at bounding box center [77, 196] width 98 height 19
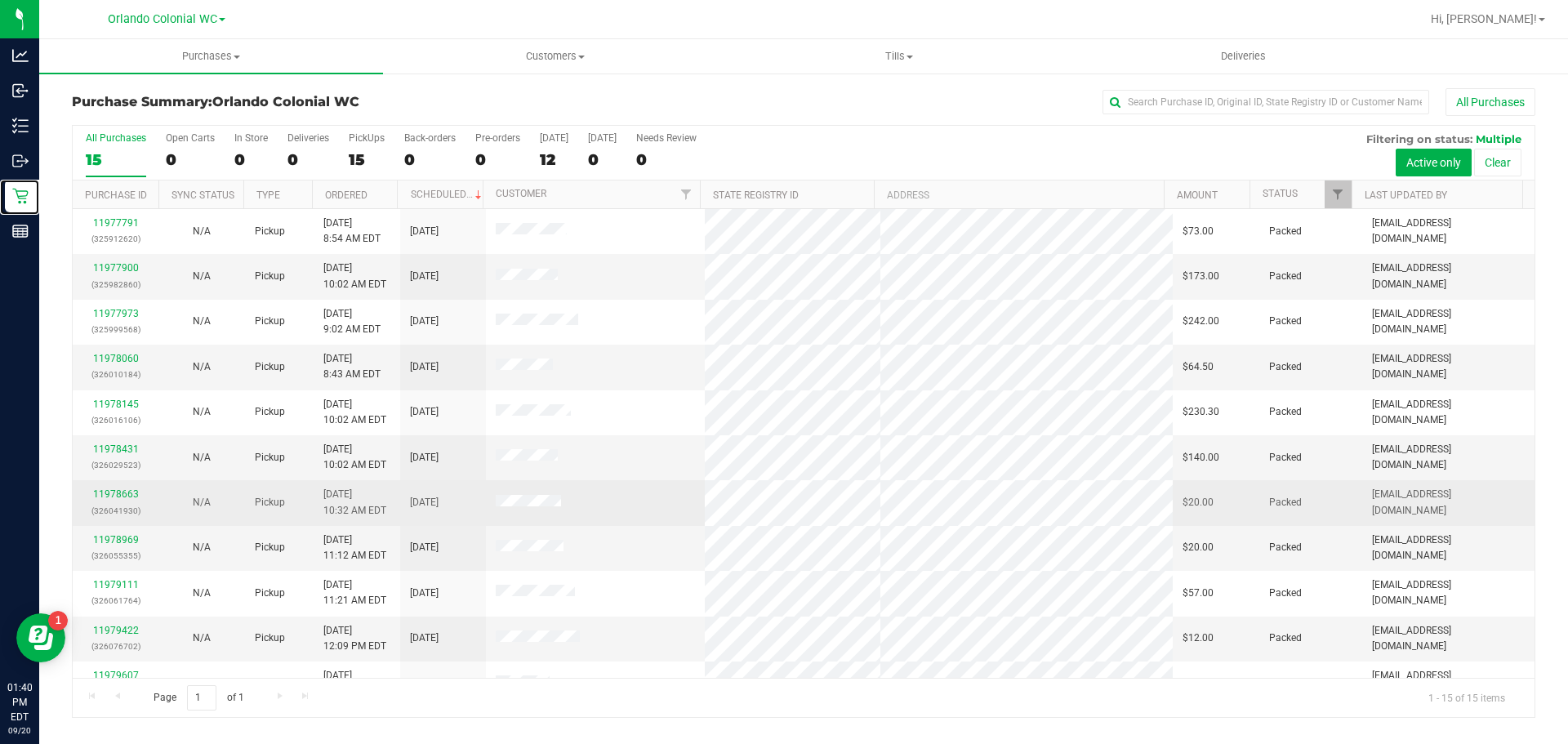
scroll to position [209, 0]
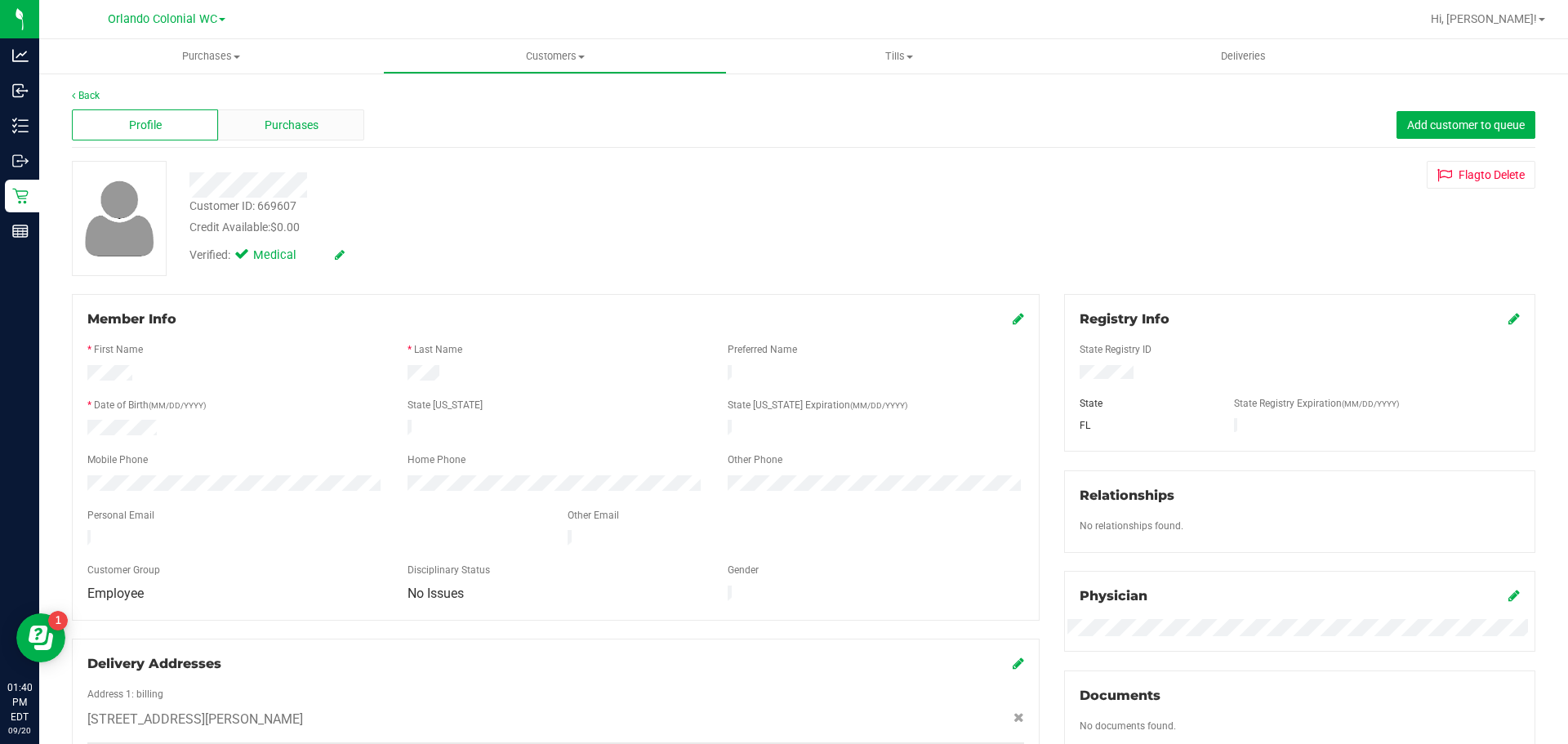
click at [277, 123] on span "Purchases" at bounding box center [291, 125] width 54 height 17
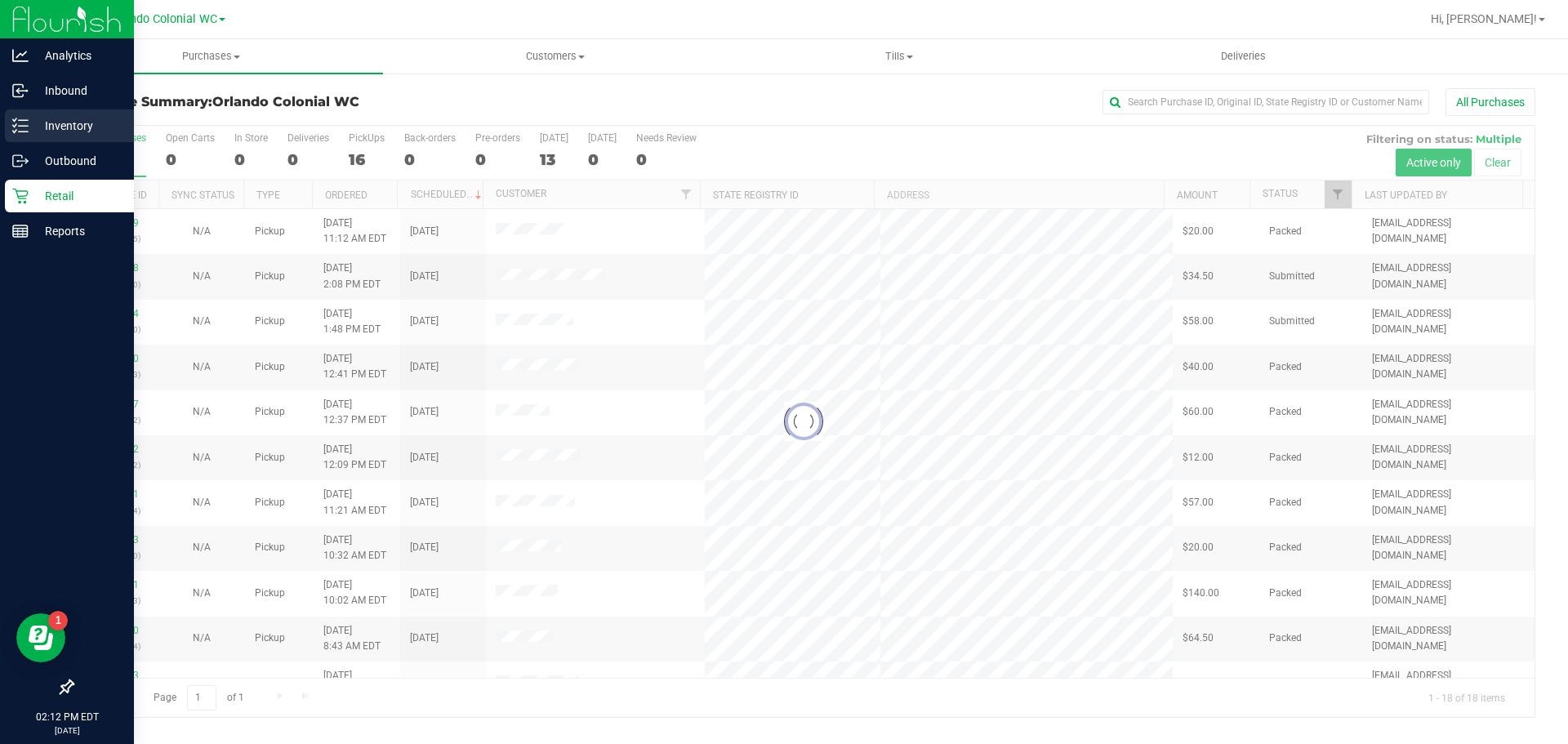
click at [11, 132] on div "Inventory" at bounding box center [69, 126] width 129 height 33
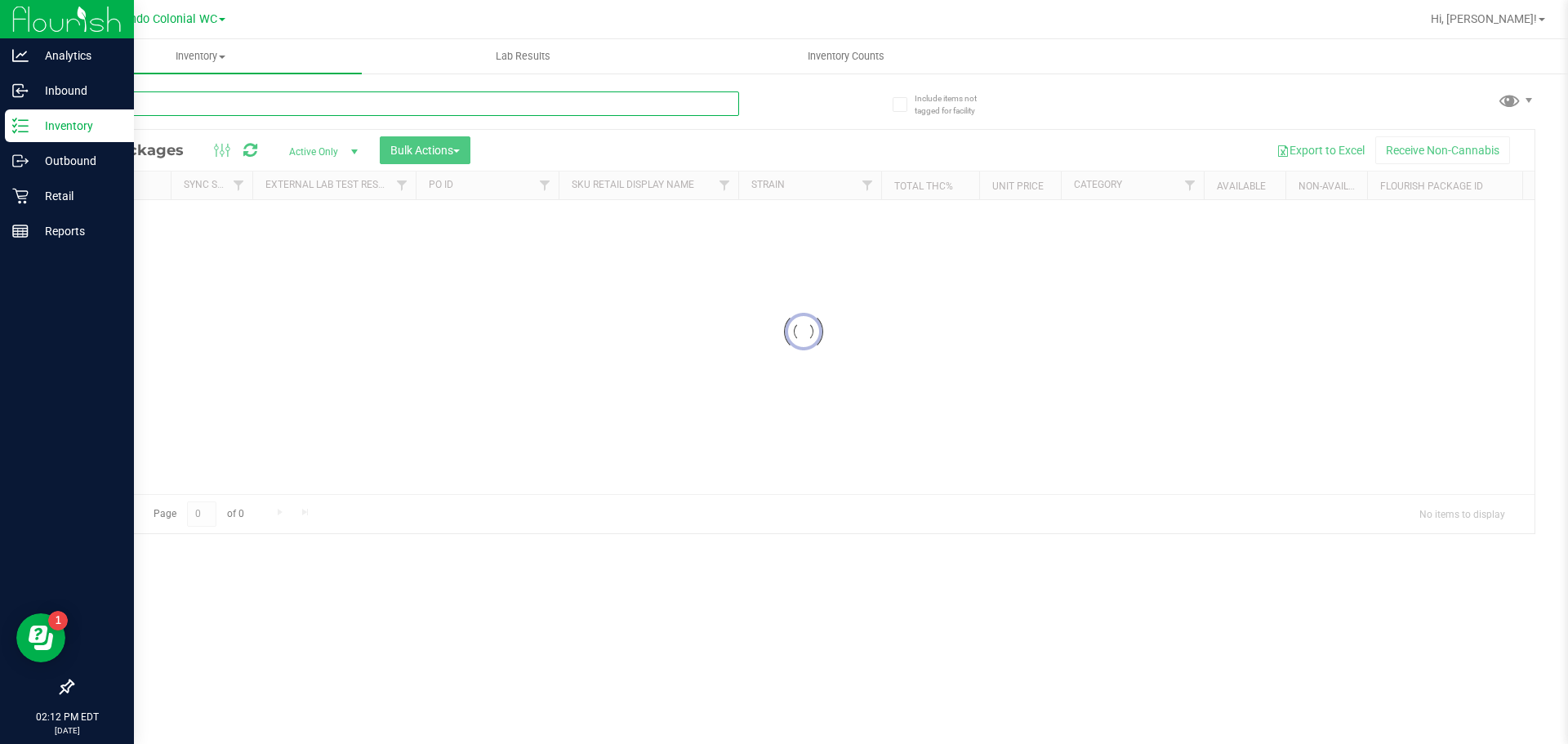
click at [219, 101] on input "text" at bounding box center [406, 103] width 667 height 25
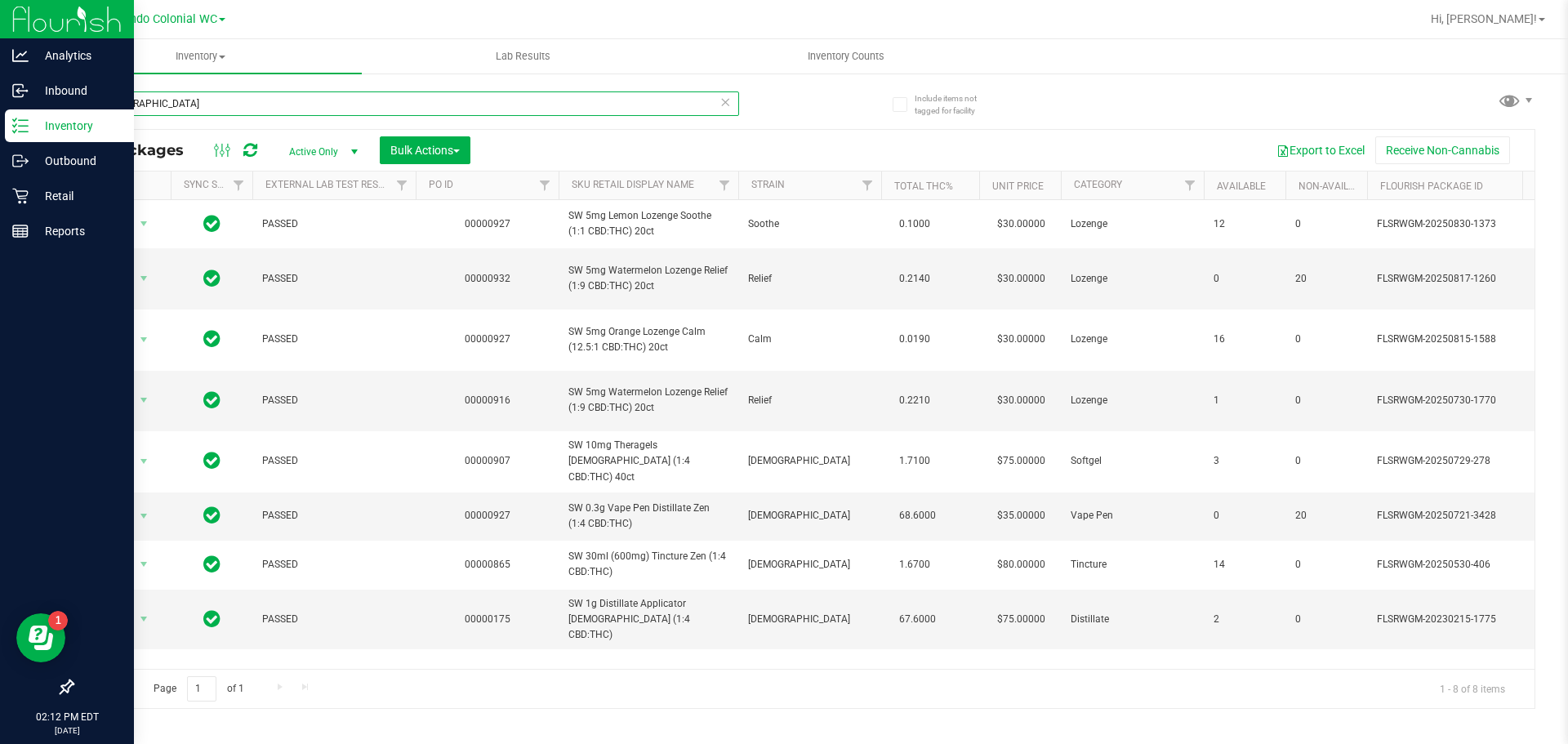
type input "[DEMOGRAPHIC_DATA]"
